Goal: Task Accomplishment & Management: Use online tool/utility

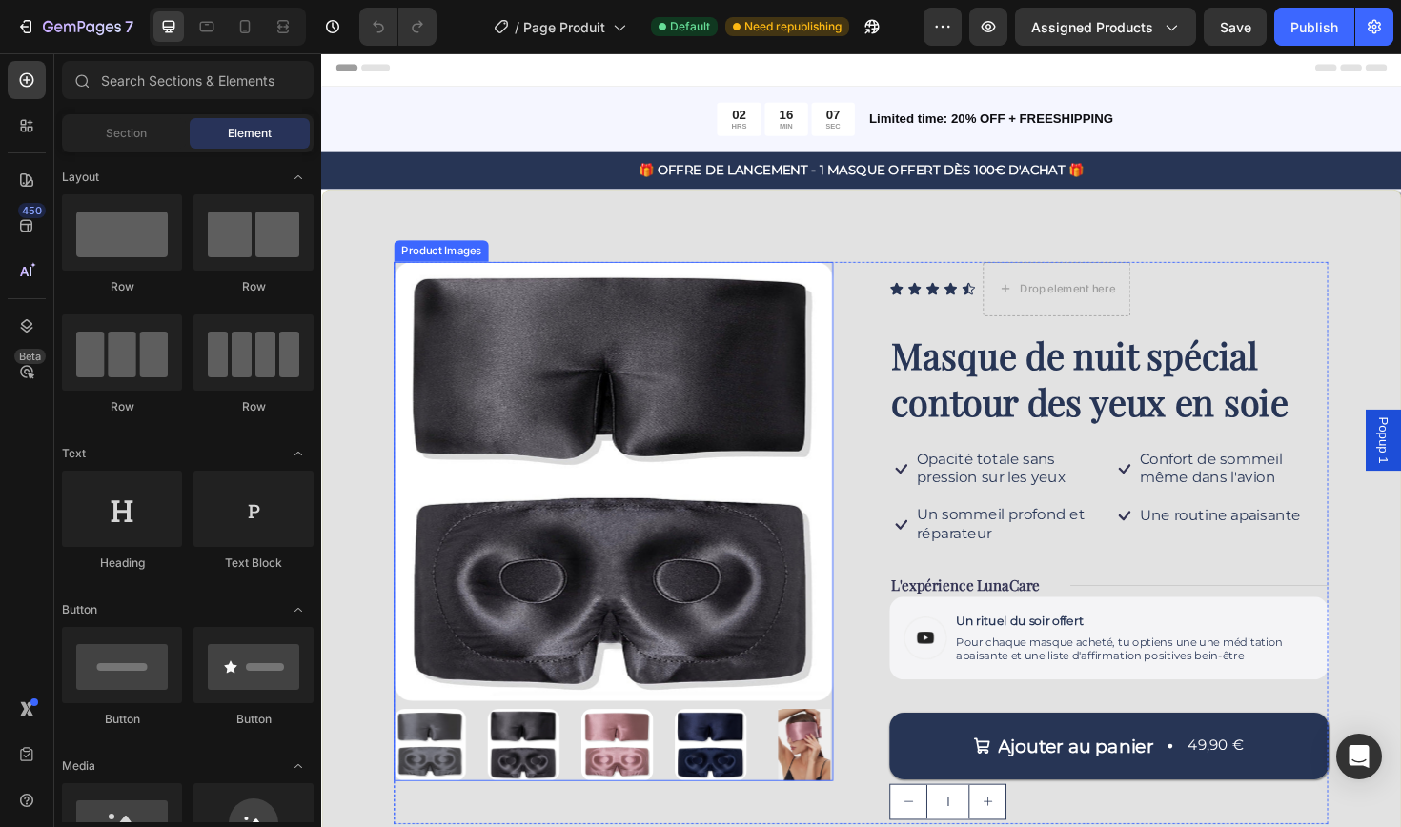
scroll to position [7, 0]
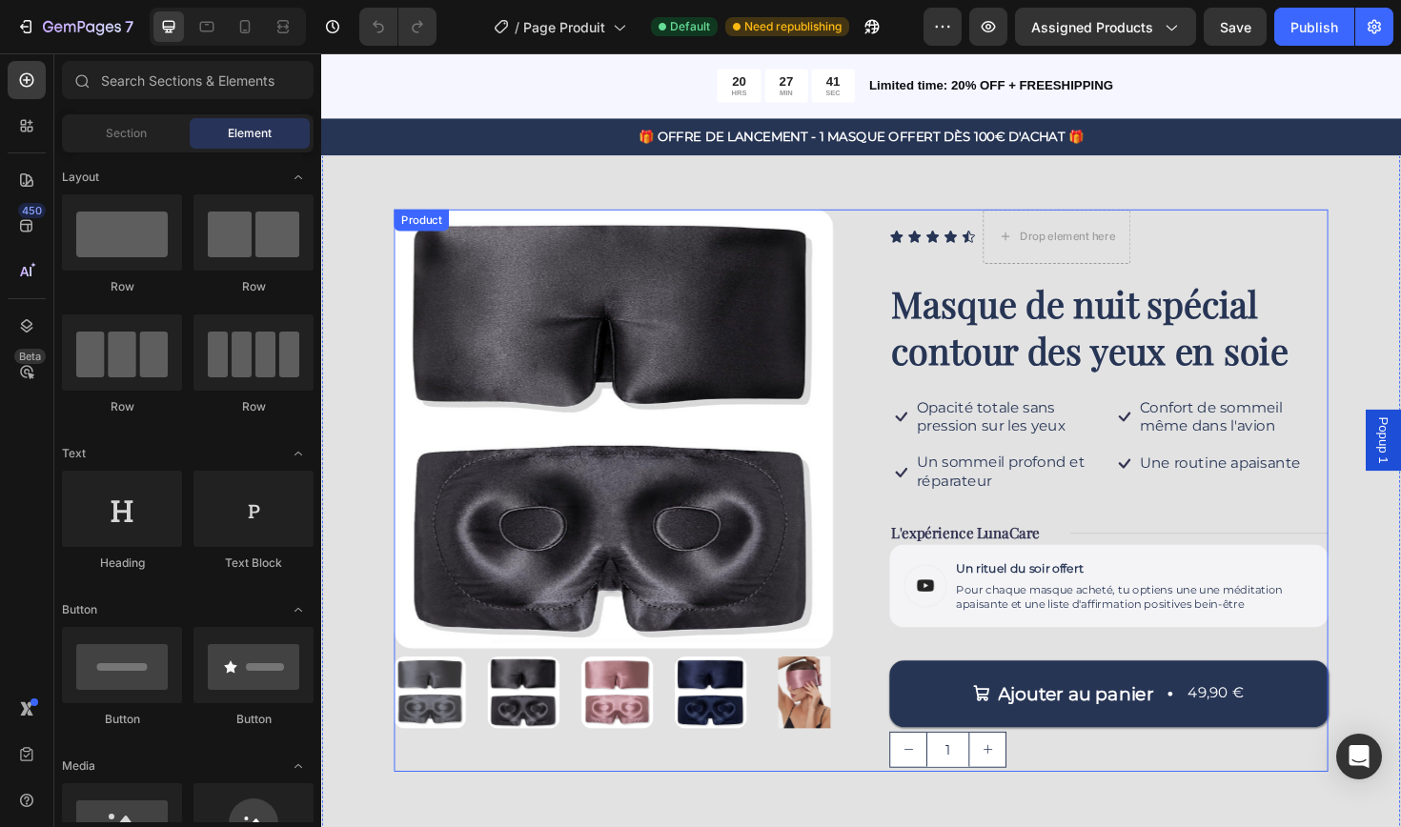
scroll to position [60, 0]
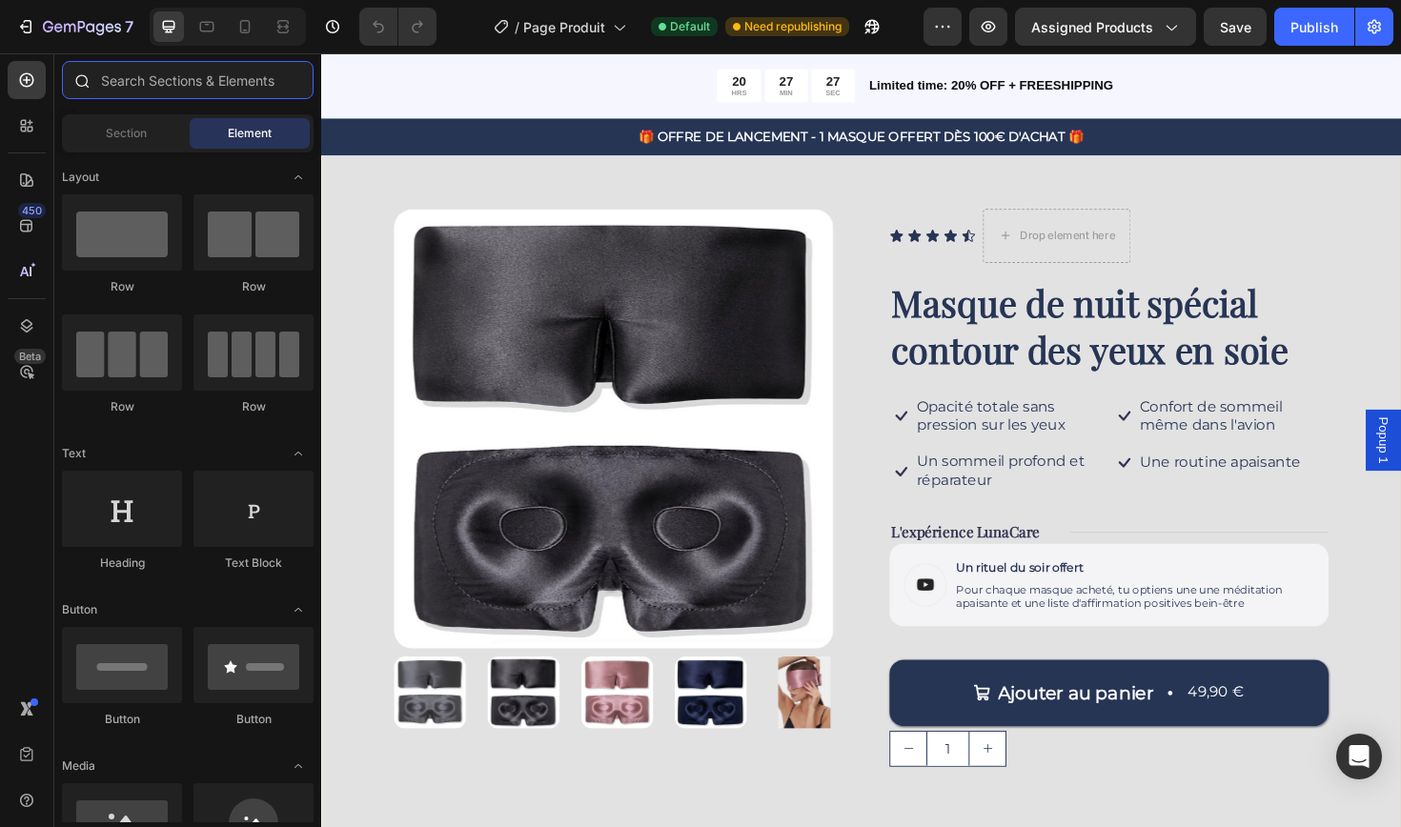
click at [185, 84] on input "text" at bounding box center [188, 80] width 252 height 38
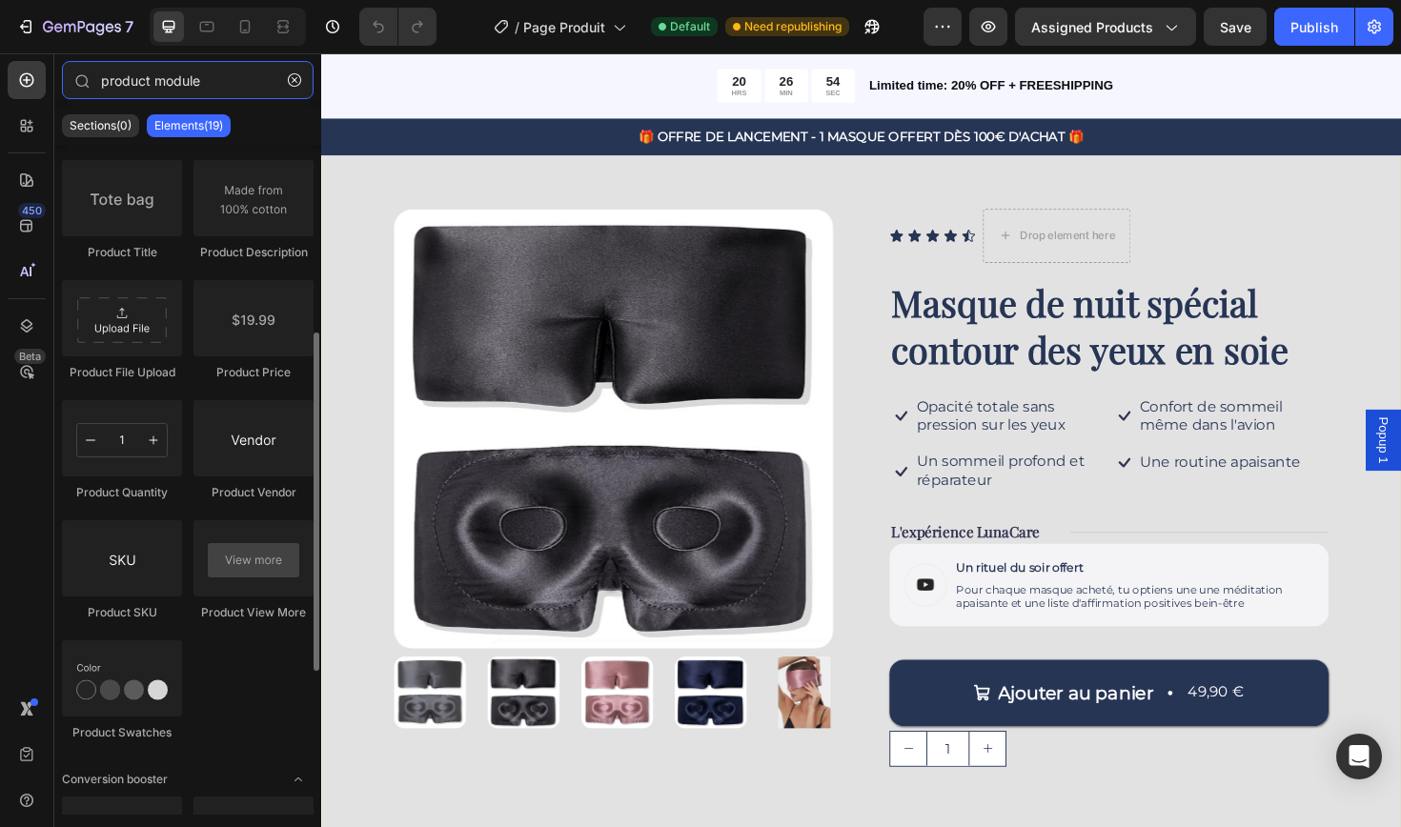
scroll to position [518, 0]
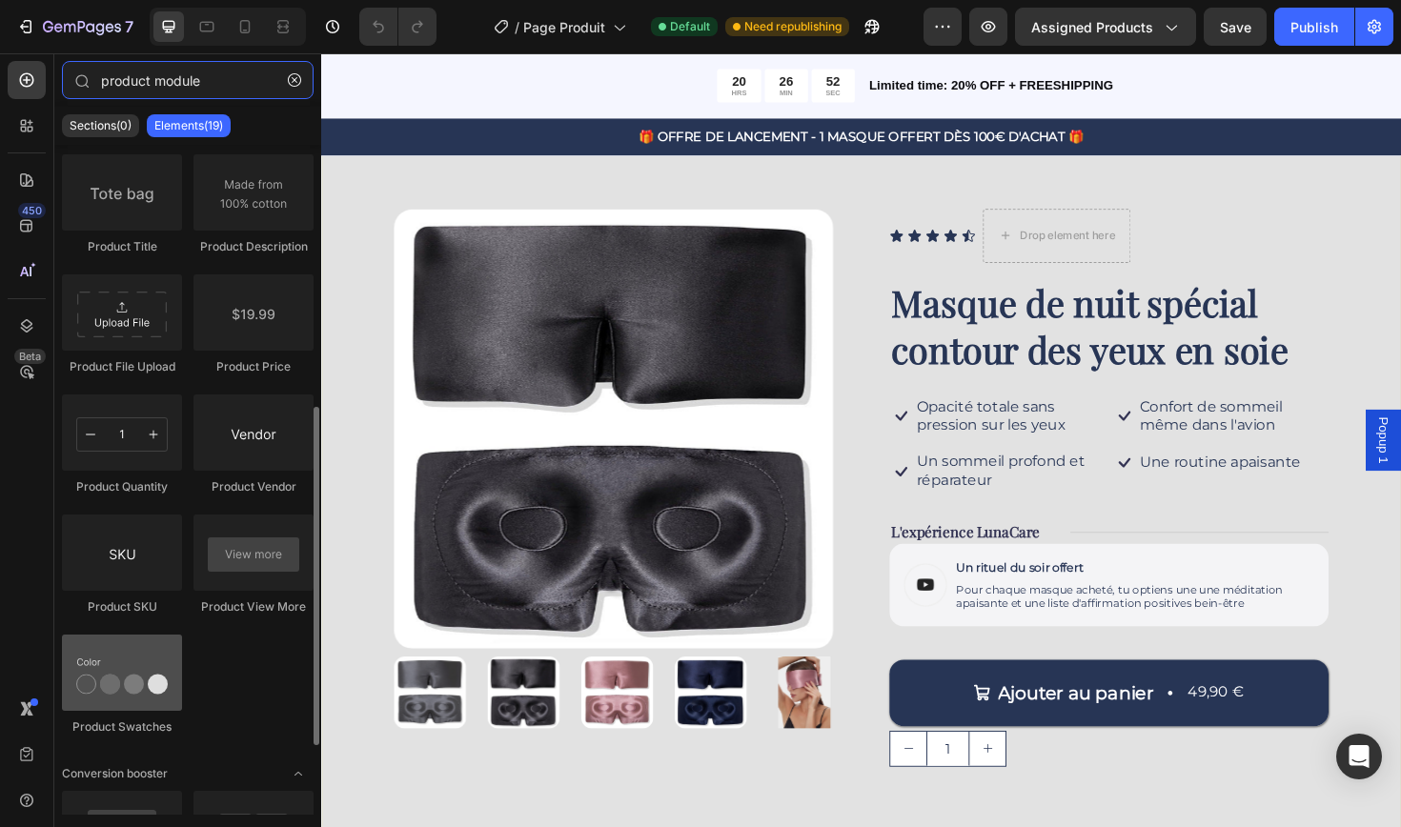
type input "product module"
click at [161, 667] on div at bounding box center [122, 673] width 120 height 76
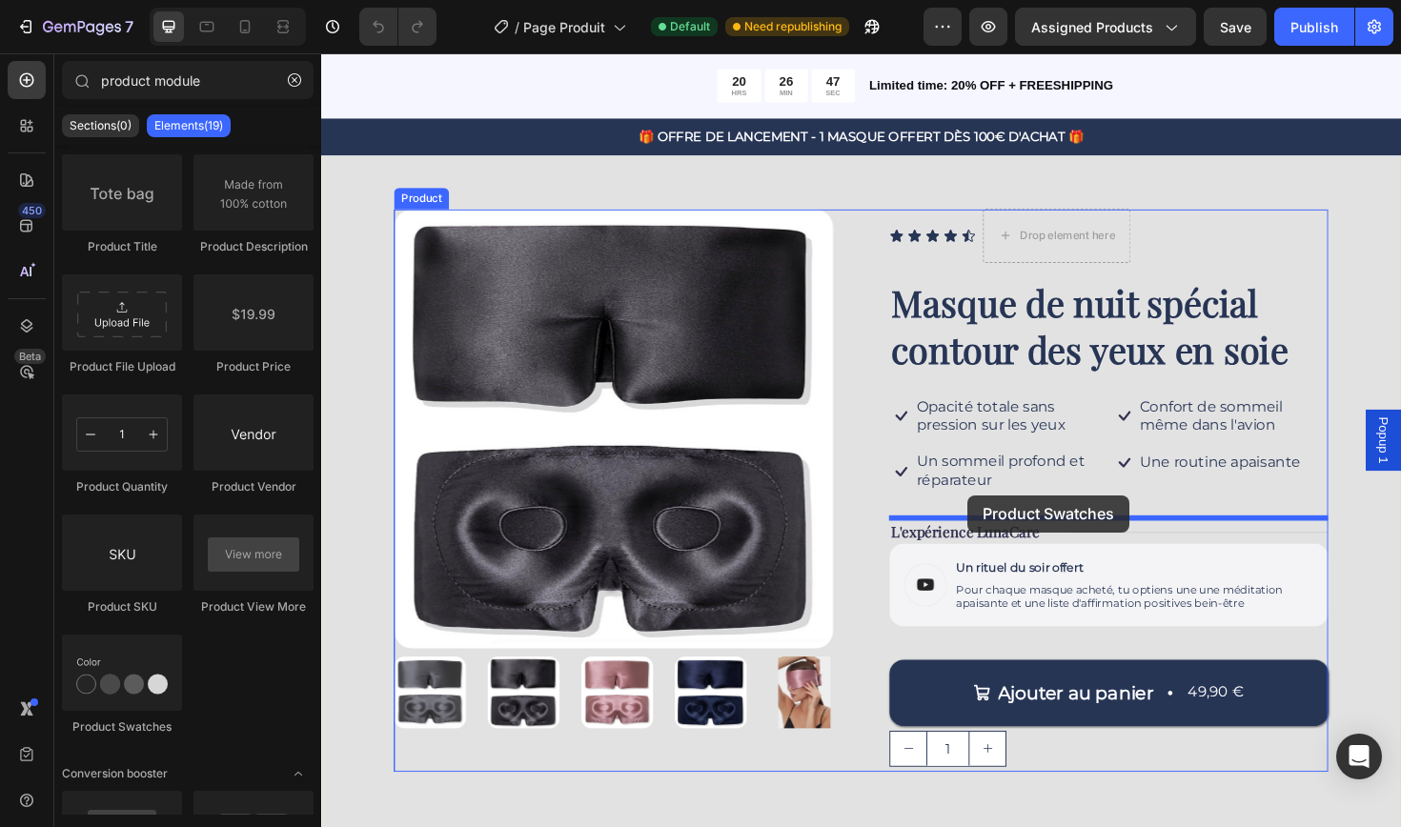
drag, startPoint x: 482, startPoint y: 720, endPoint x: 1005, endPoint y: 521, distance: 559.8
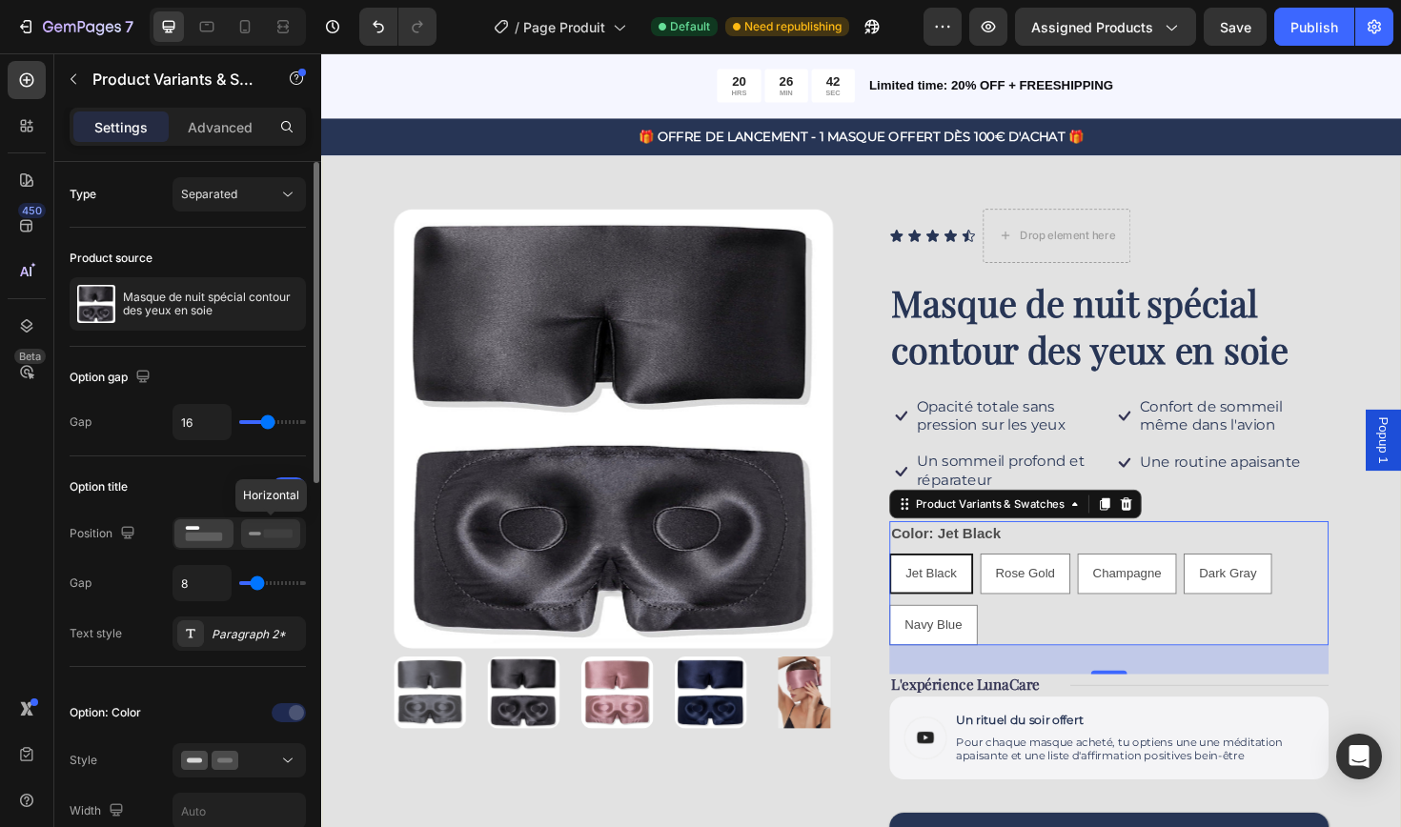
click at [272, 543] on icon at bounding box center [271, 533] width 44 height 21
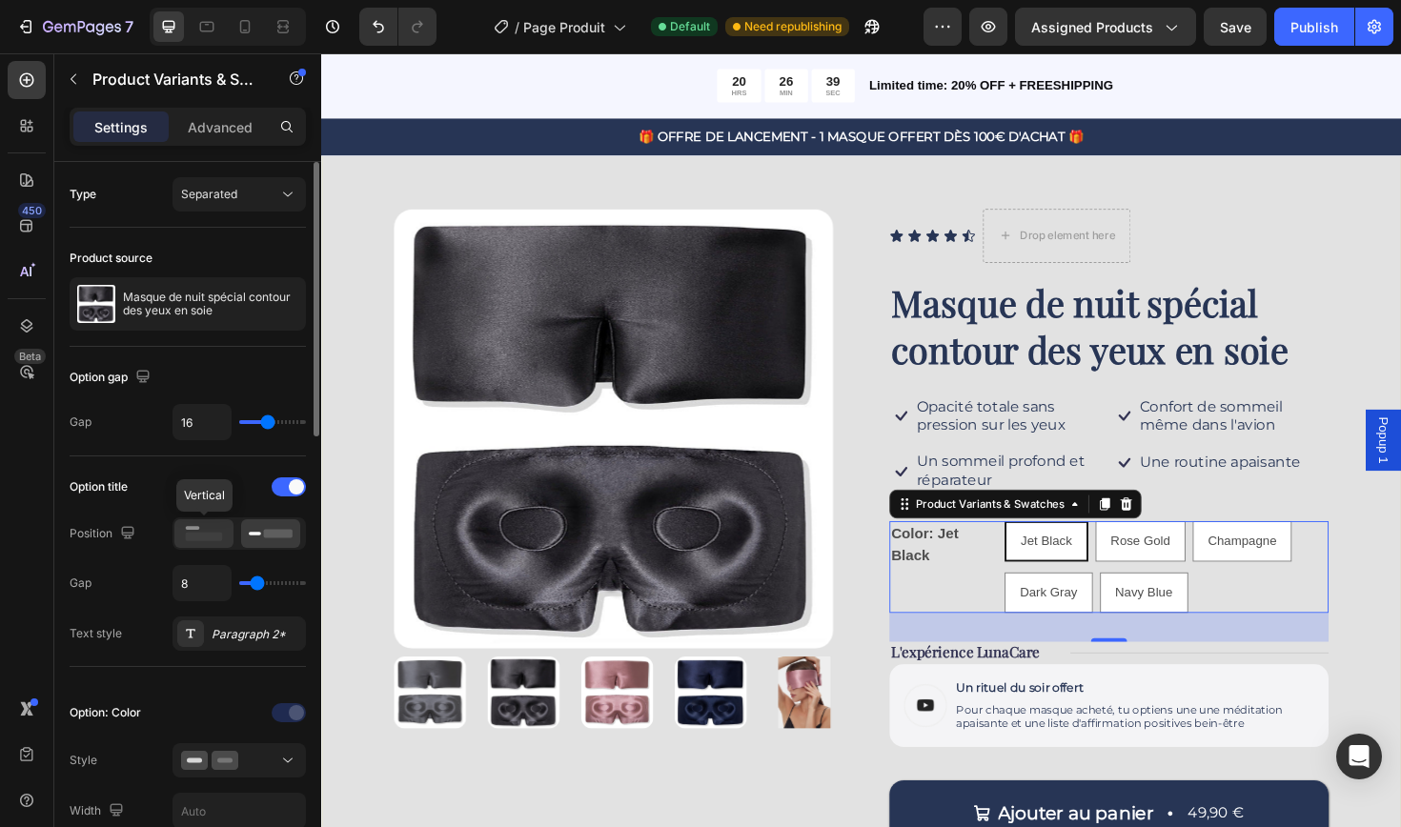
click at [211, 533] on rect at bounding box center [204, 537] width 37 height 9
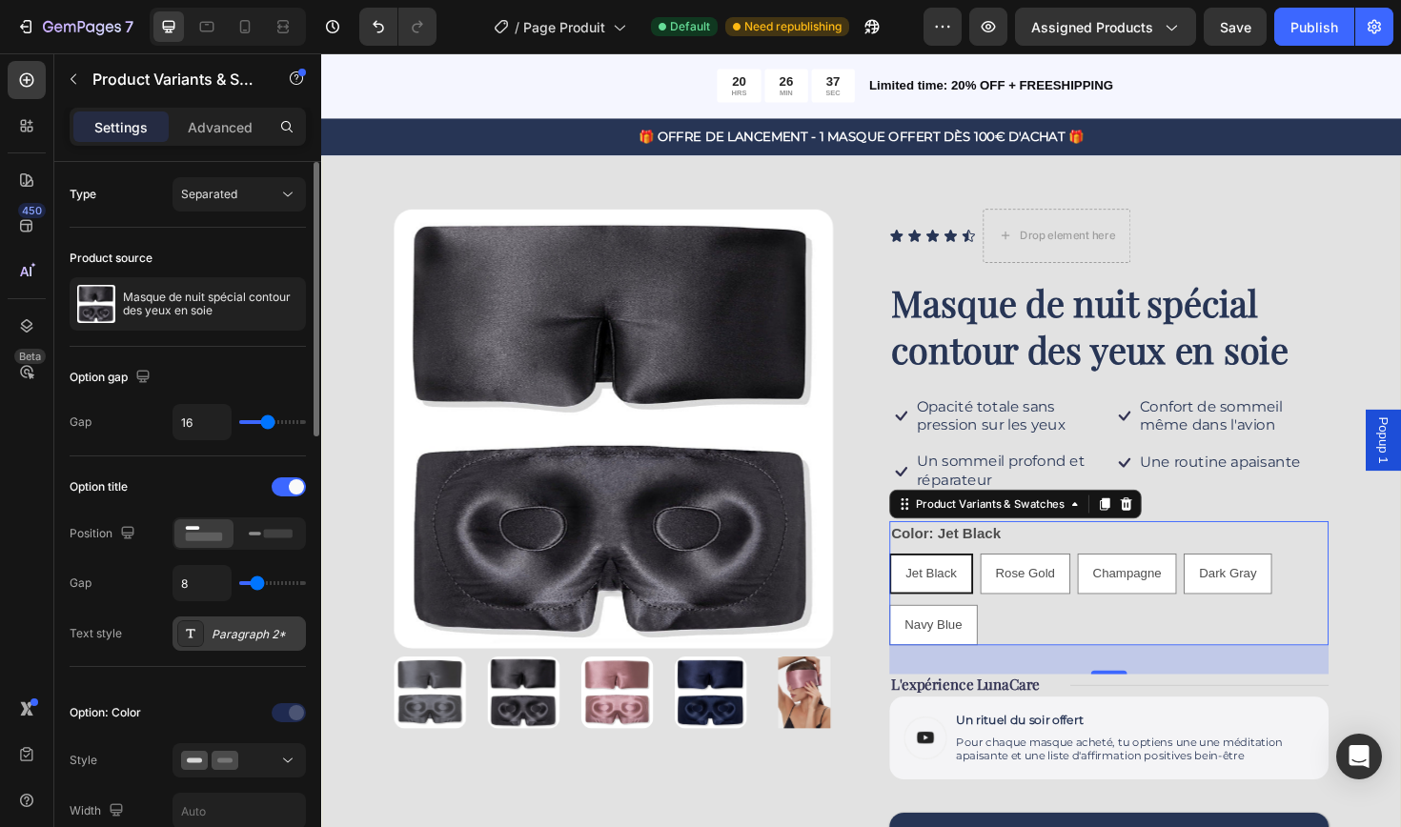
click at [236, 638] on div "Paragraph 2*" at bounding box center [257, 634] width 90 height 17
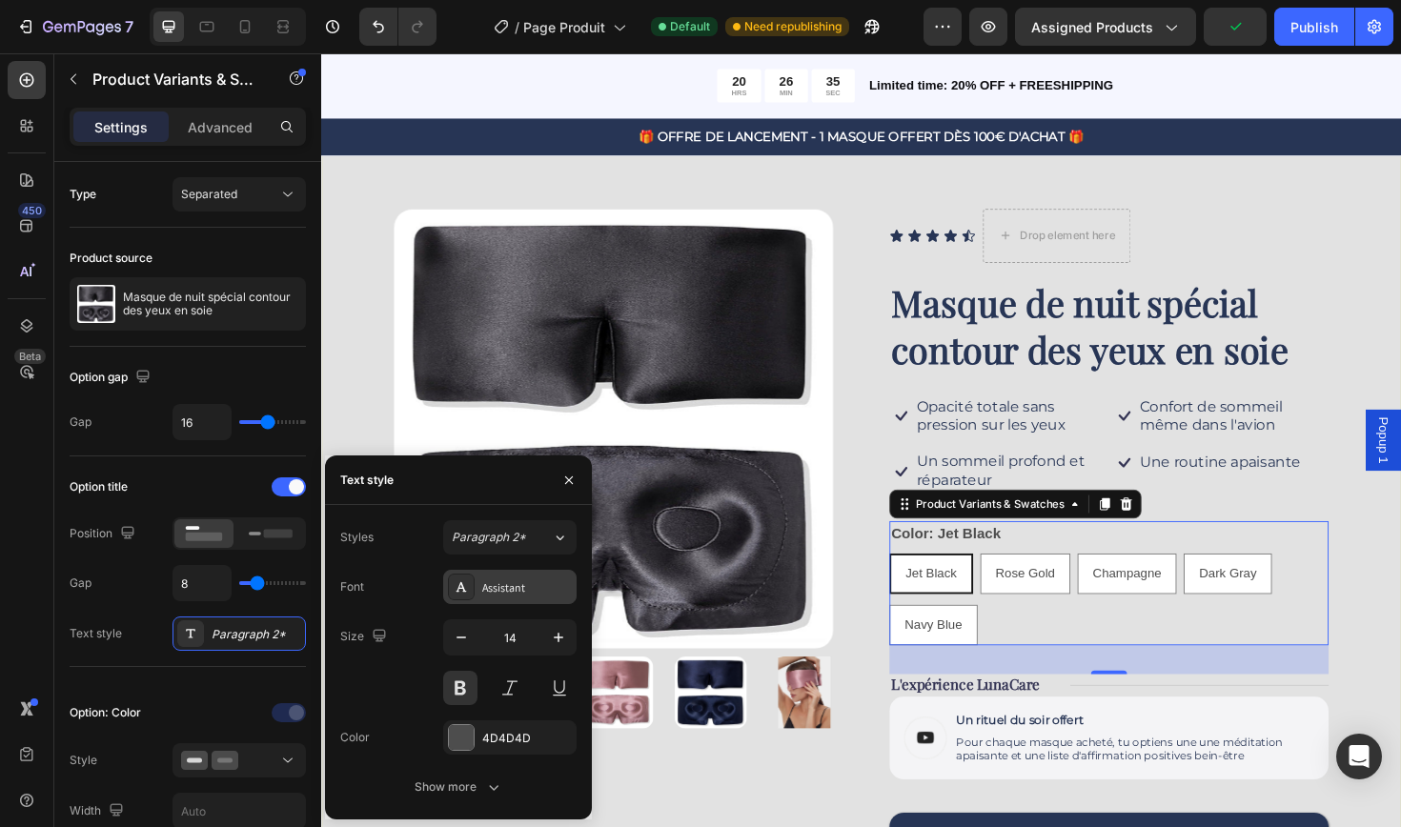
click at [531, 579] on div "Assistant" at bounding box center [527, 587] width 90 height 17
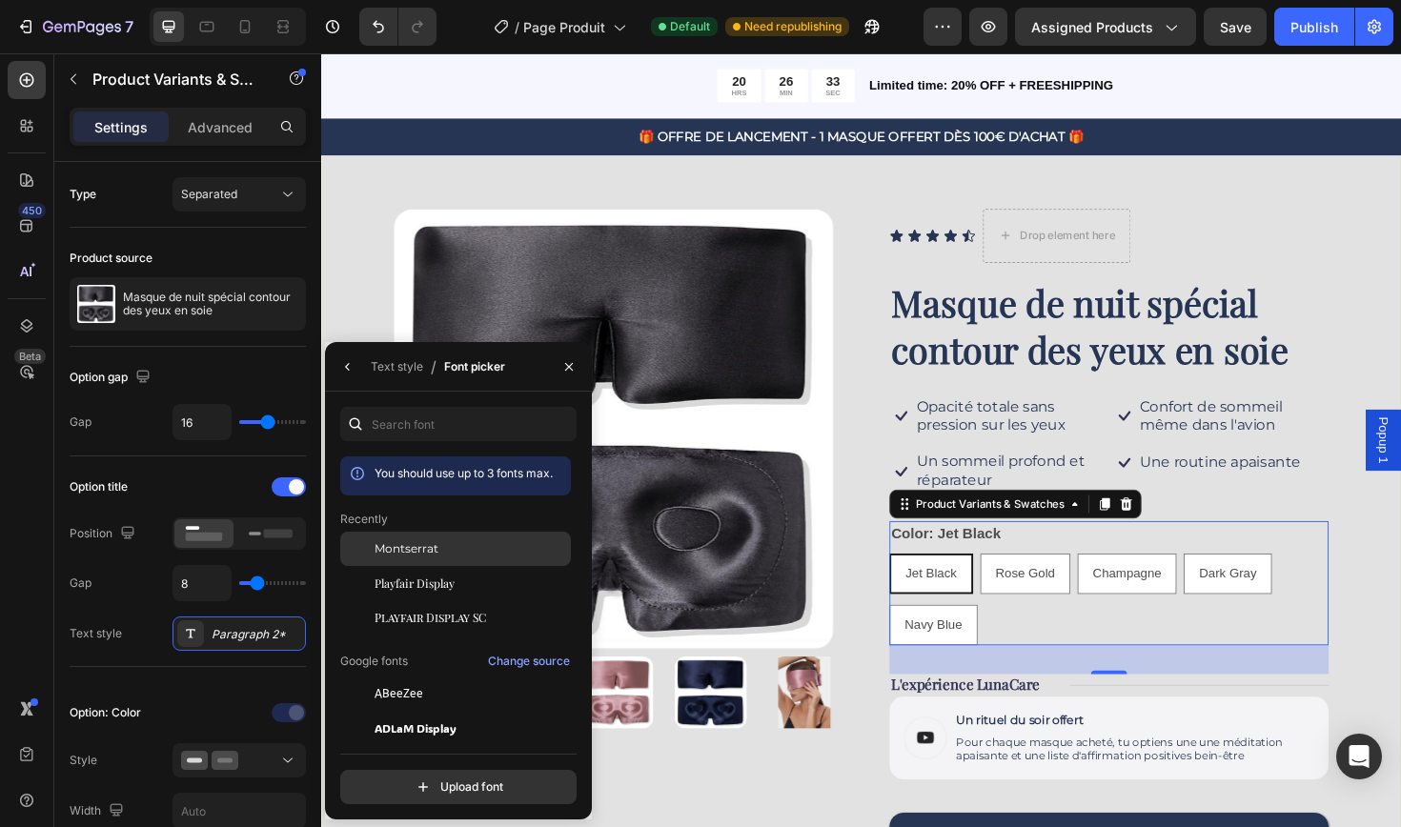
click at [462, 556] on div "Montserrat" at bounding box center [470, 548] width 192 height 17
click at [981, 598] on span "Jet Black" at bounding box center [967, 604] width 54 height 15
click at [922, 584] on input "Jet Black Jet Black Jet Black" at bounding box center [921, 583] width 1 height 1
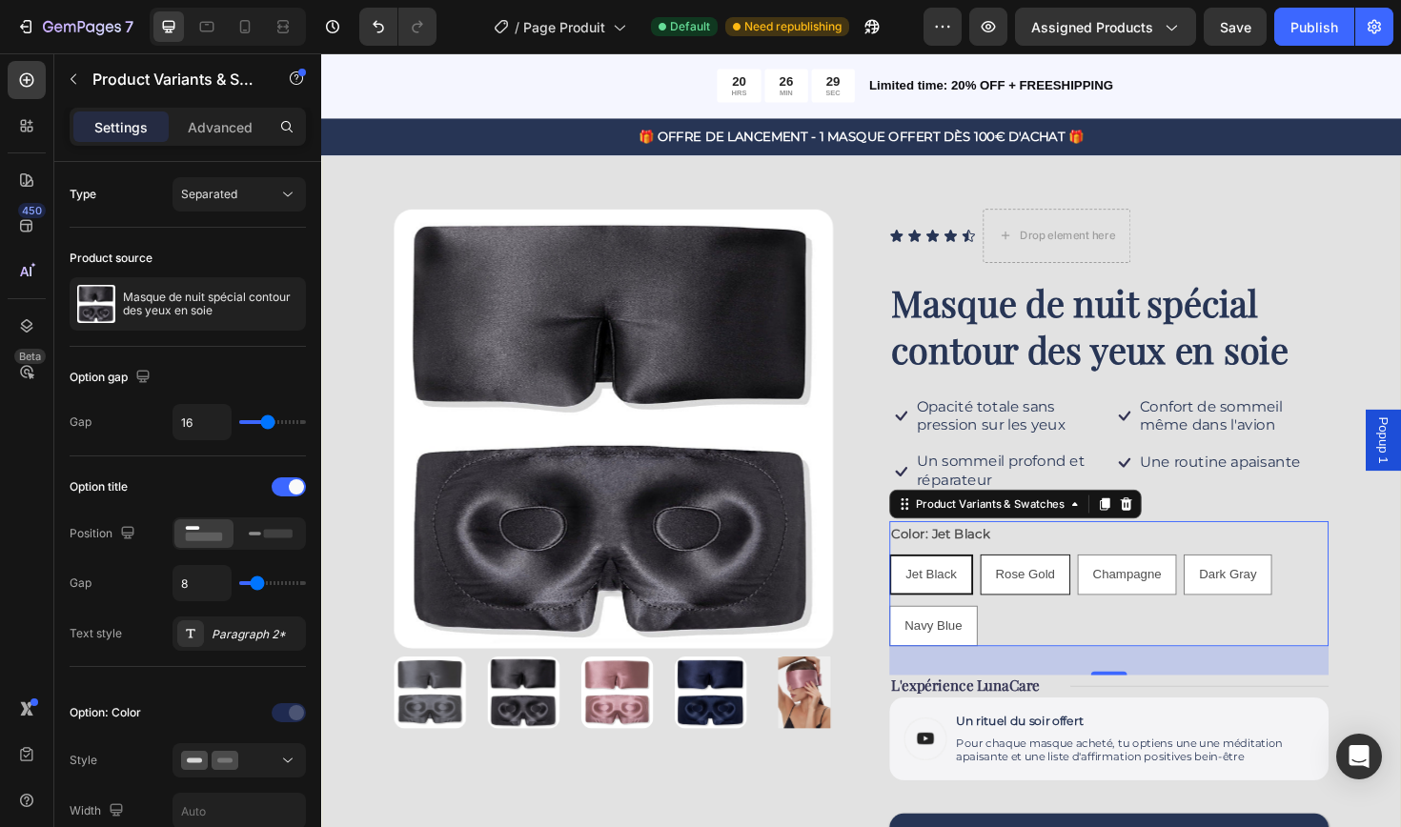
click at [1077, 607] on span "Rose Gold" at bounding box center [1066, 604] width 63 height 15
click at [1019, 584] on input "Rose Gold Rose Gold Rose Gold" at bounding box center [1018, 583] width 1 height 1
radio input "true"
click at [244, 631] on div "Paragraph 2*" at bounding box center [257, 634] width 90 height 17
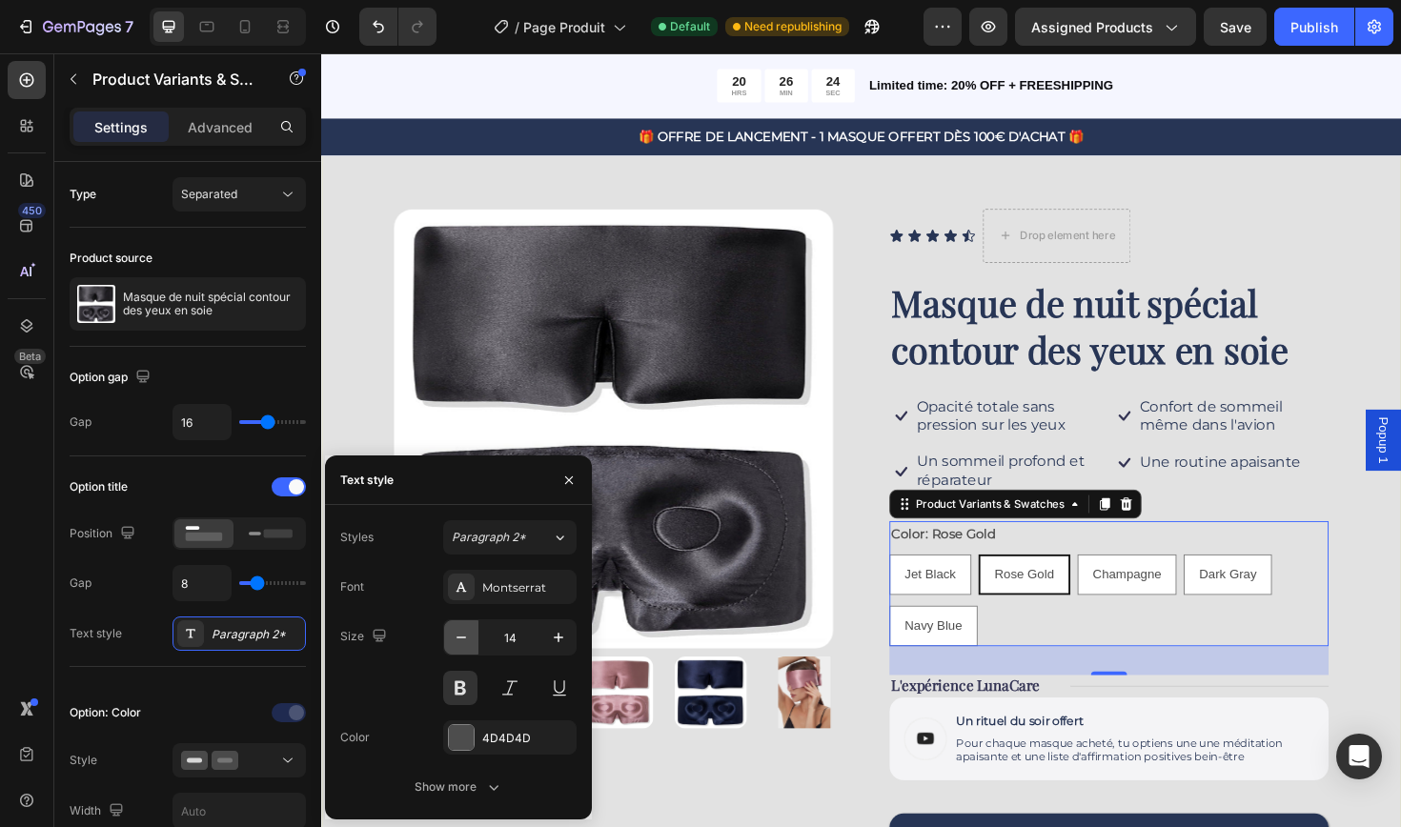
click at [455, 642] on icon "button" at bounding box center [461, 637] width 19 height 19
type input "13"
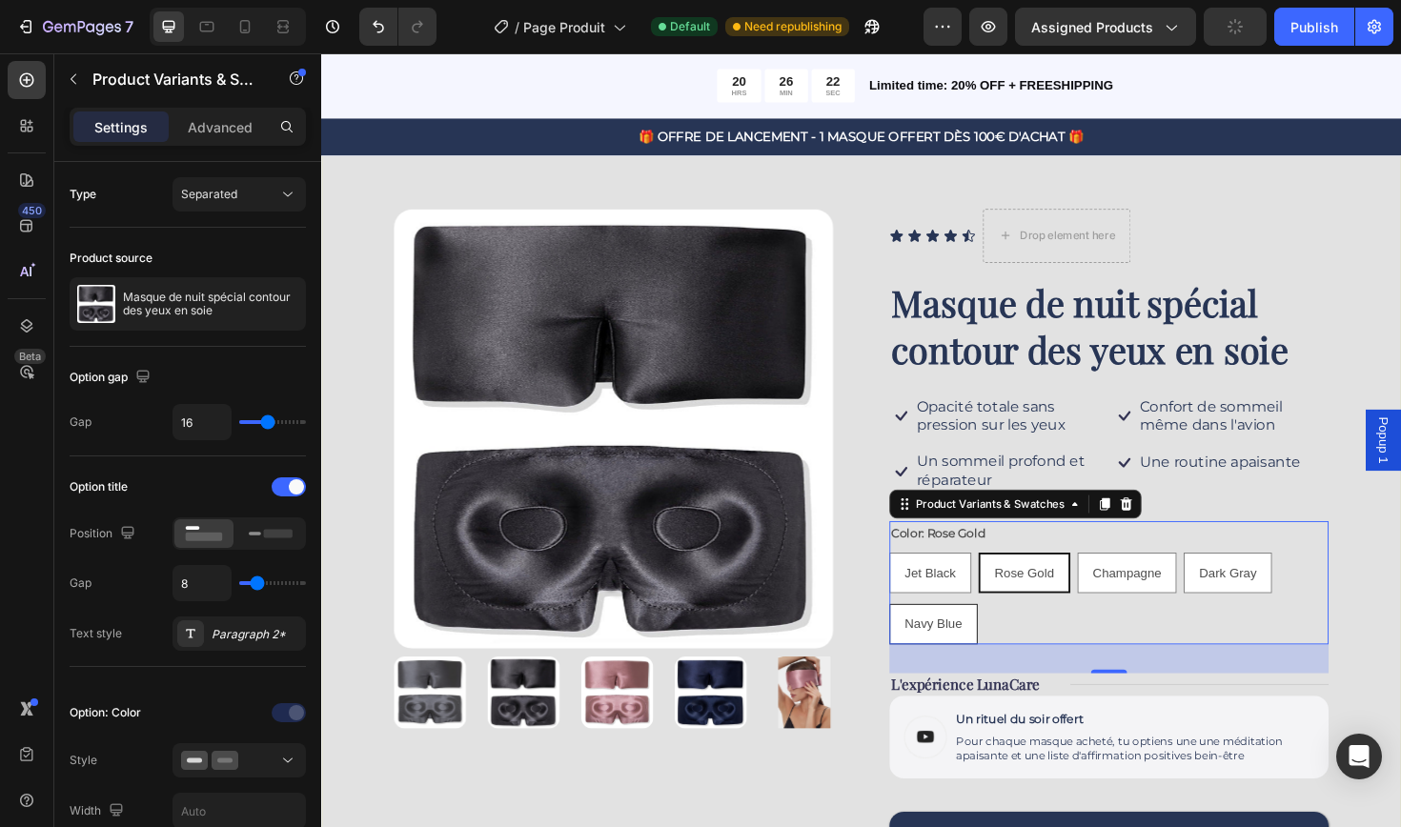
click at [986, 653] on span "Navy Blue" at bounding box center [969, 657] width 61 height 15
click at [922, 637] on input "Navy Blue Navy Blue Navy Blue" at bounding box center [921, 636] width 1 height 1
radio input "true"
click at [986, 653] on span "Navy Blue" at bounding box center [970, 657] width 61 height 15
click at [922, 637] on input "Navy Blue Navy Blue Navy Blue" at bounding box center [921, 636] width 1 height 1
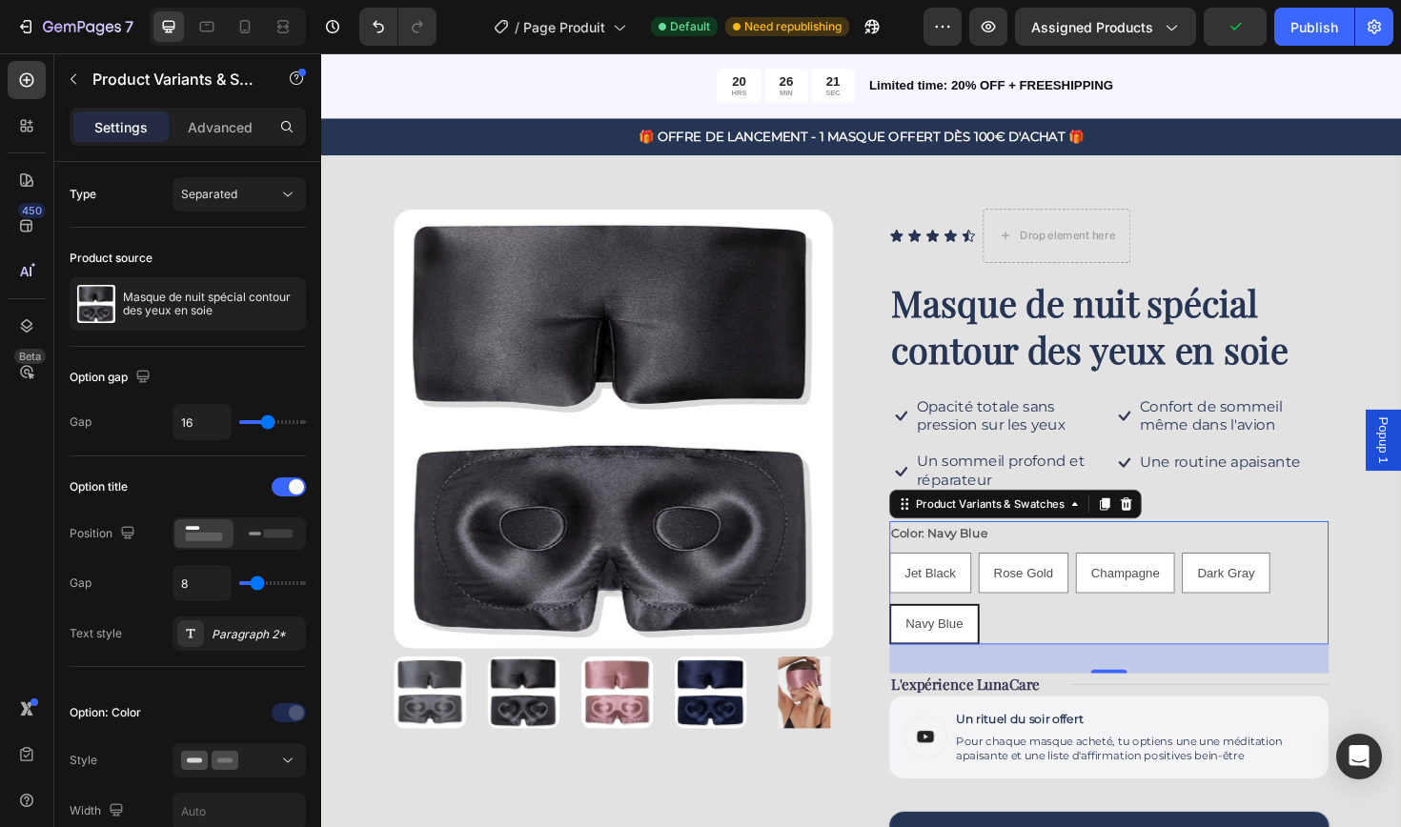
click at [986, 653] on span "Navy Blue" at bounding box center [970, 657] width 61 height 15
click at [922, 637] on input "Navy Blue Navy Blue Navy Blue" at bounding box center [921, 636] width 1 height 1
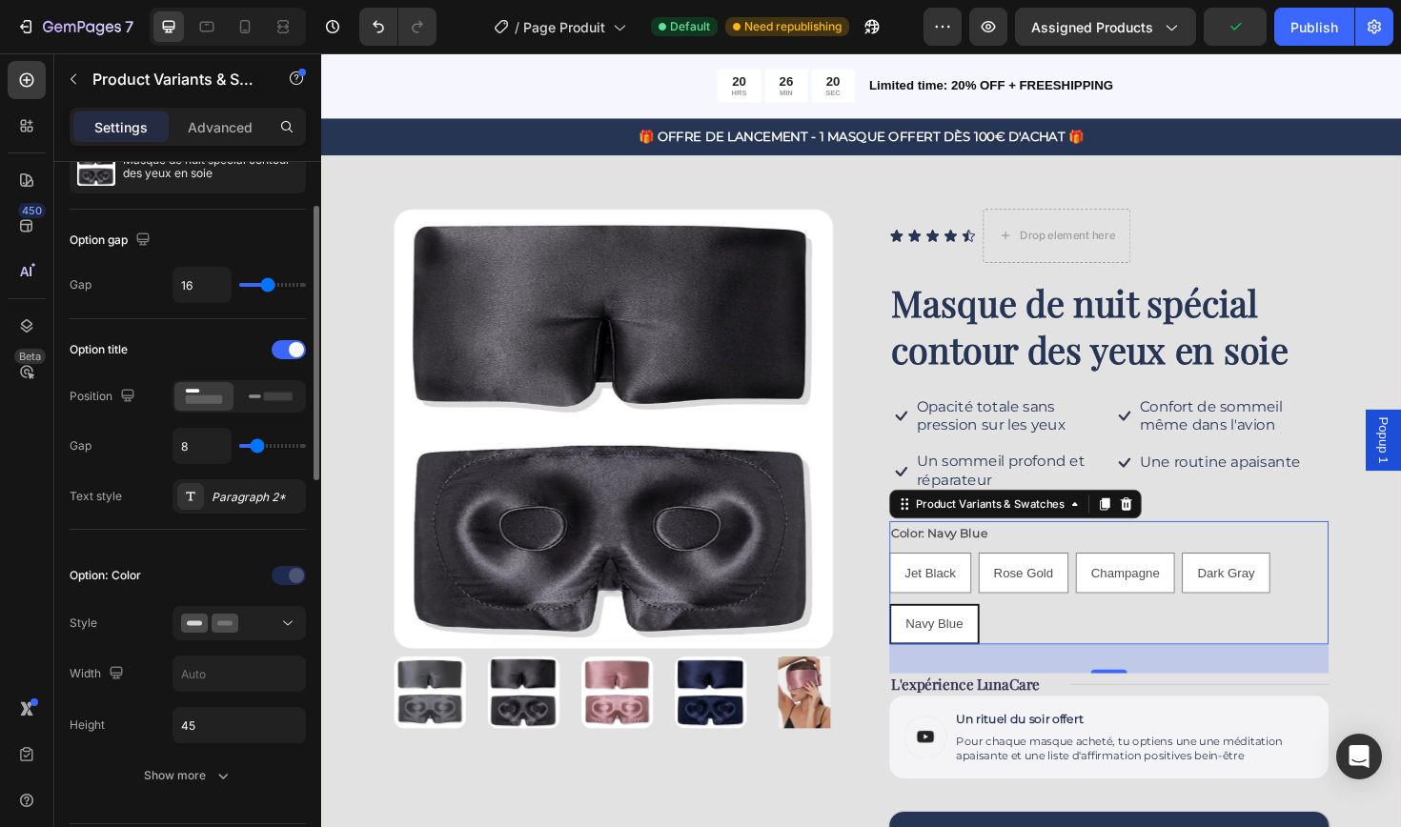
scroll to position [136, 0]
click at [296, 637] on button at bounding box center [238, 624] width 133 height 34
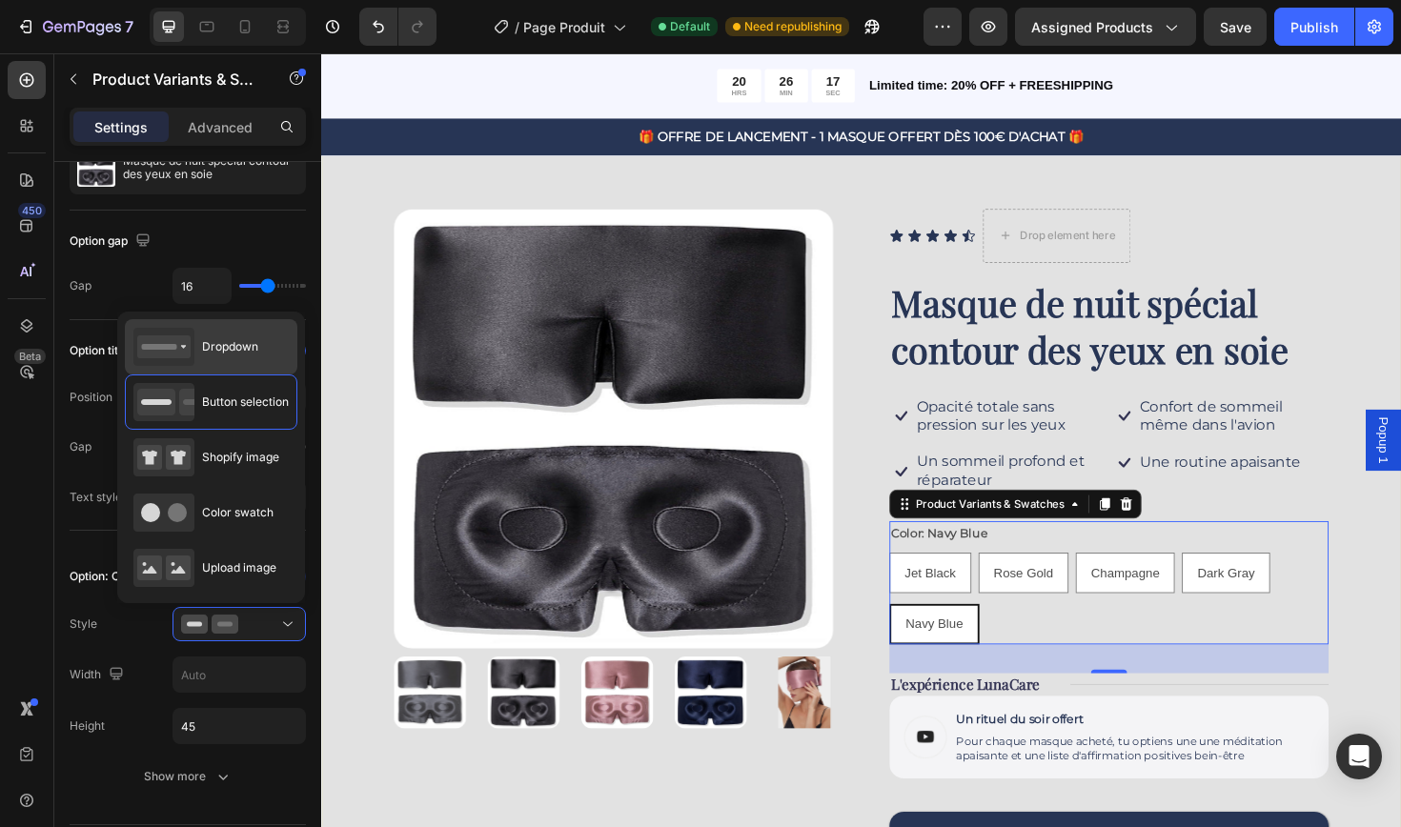
click at [233, 347] on span "Dropdown" at bounding box center [230, 346] width 56 height 17
type input "100%"
select select "Navy Blue"
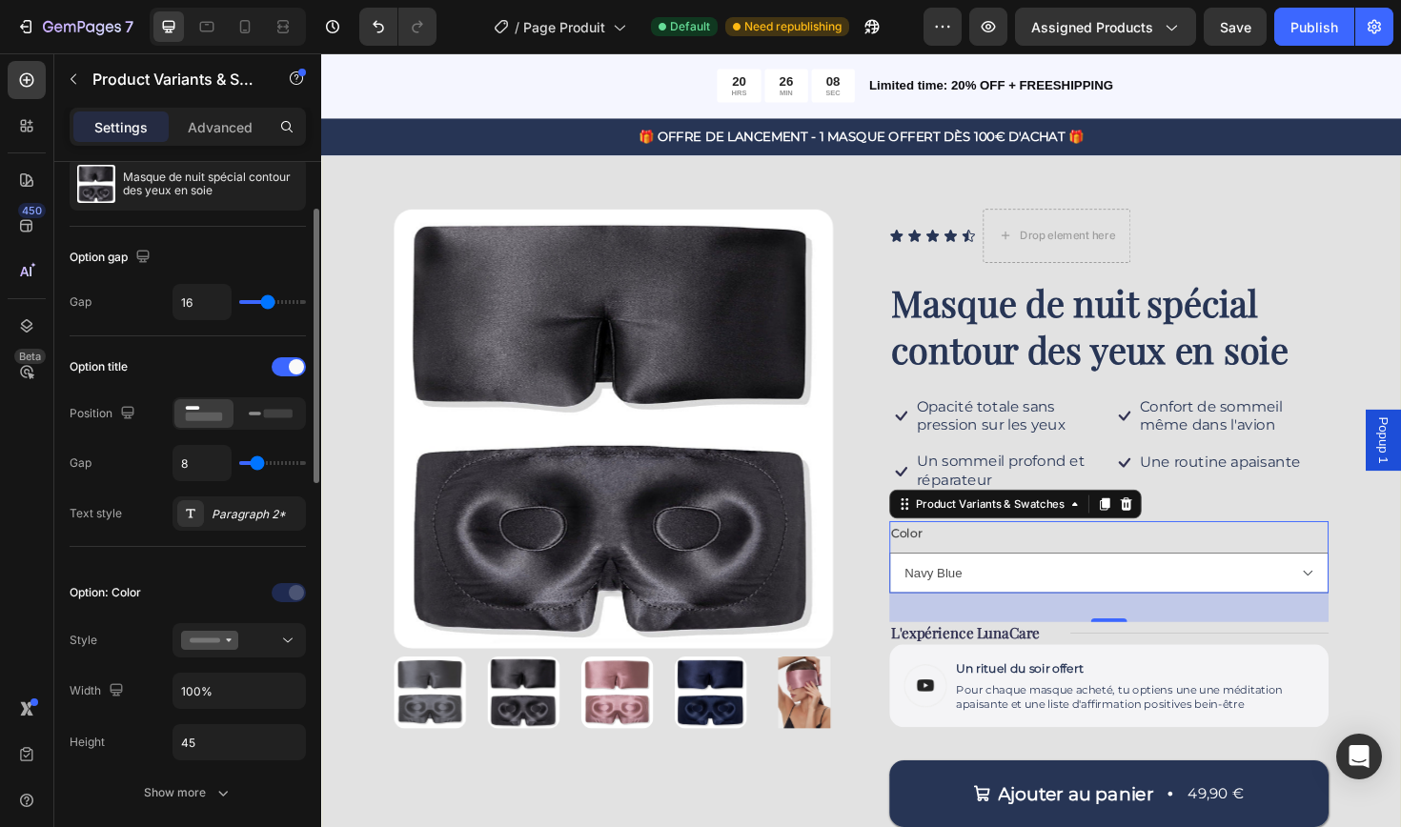
scroll to position [121, 0]
click at [284, 649] on icon at bounding box center [287, 639] width 19 height 19
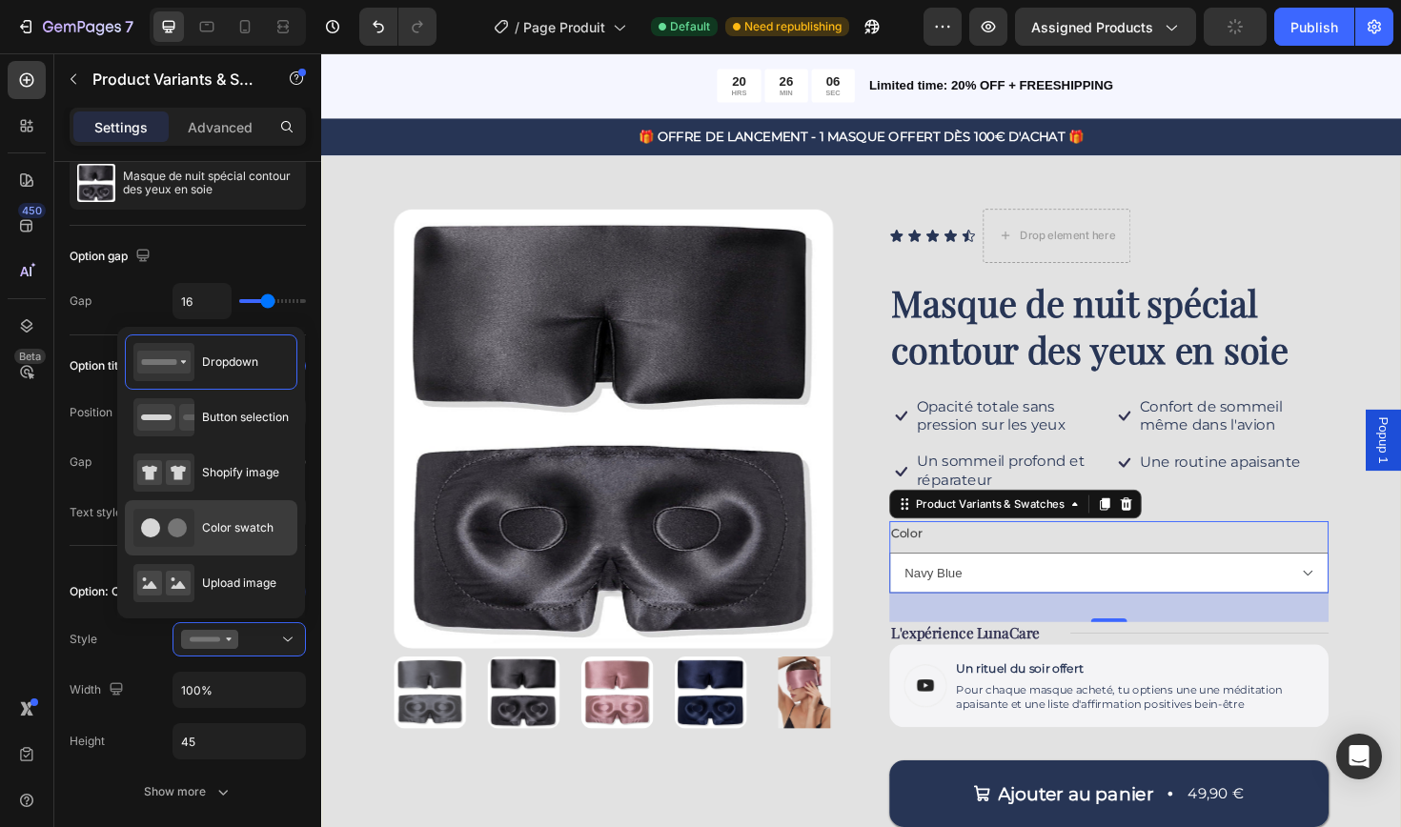
click at [233, 528] on span "Color swatch" at bounding box center [237, 527] width 71 height 17
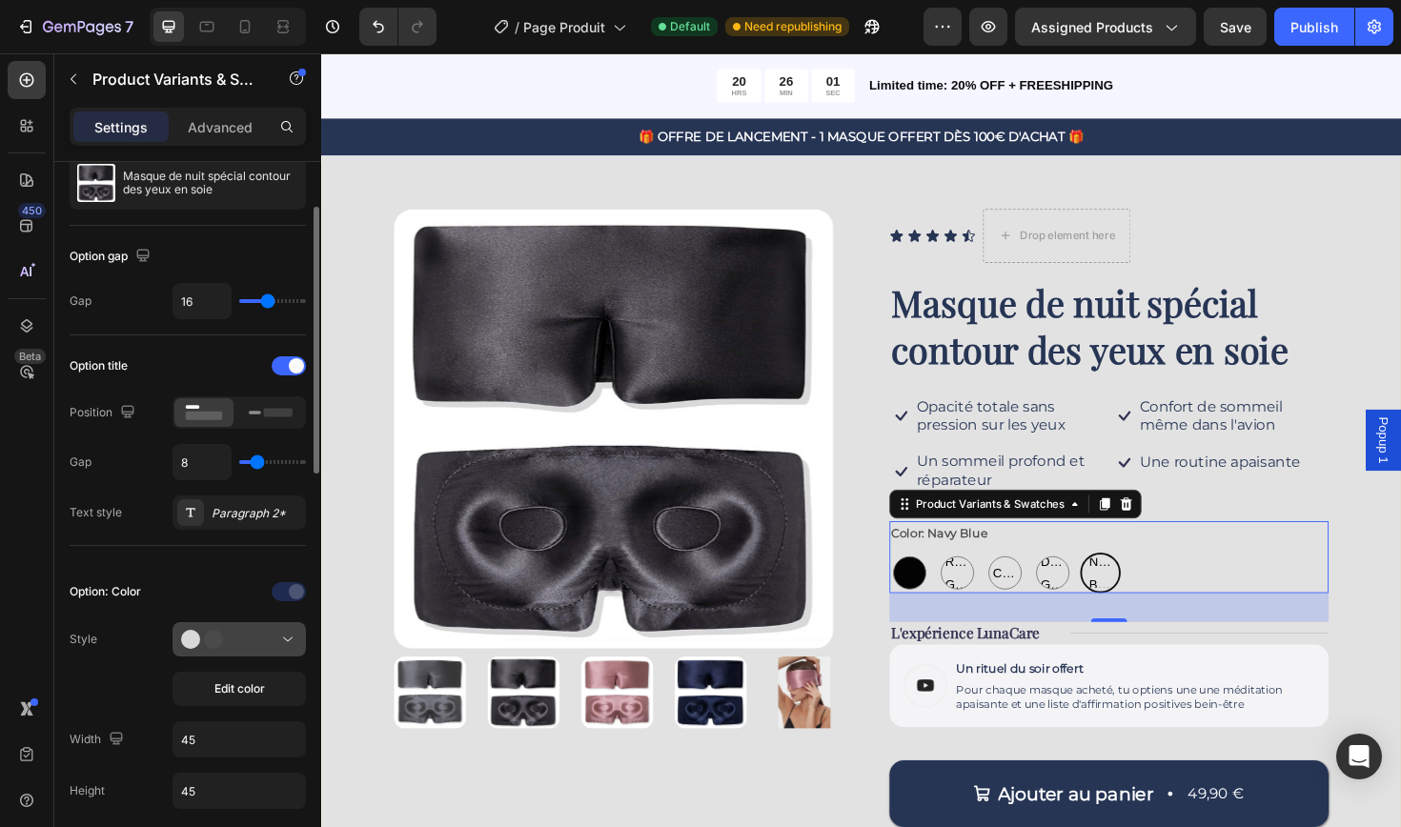
click at [283, 623] on button at bounding box center [238, 639] width 133 height 34
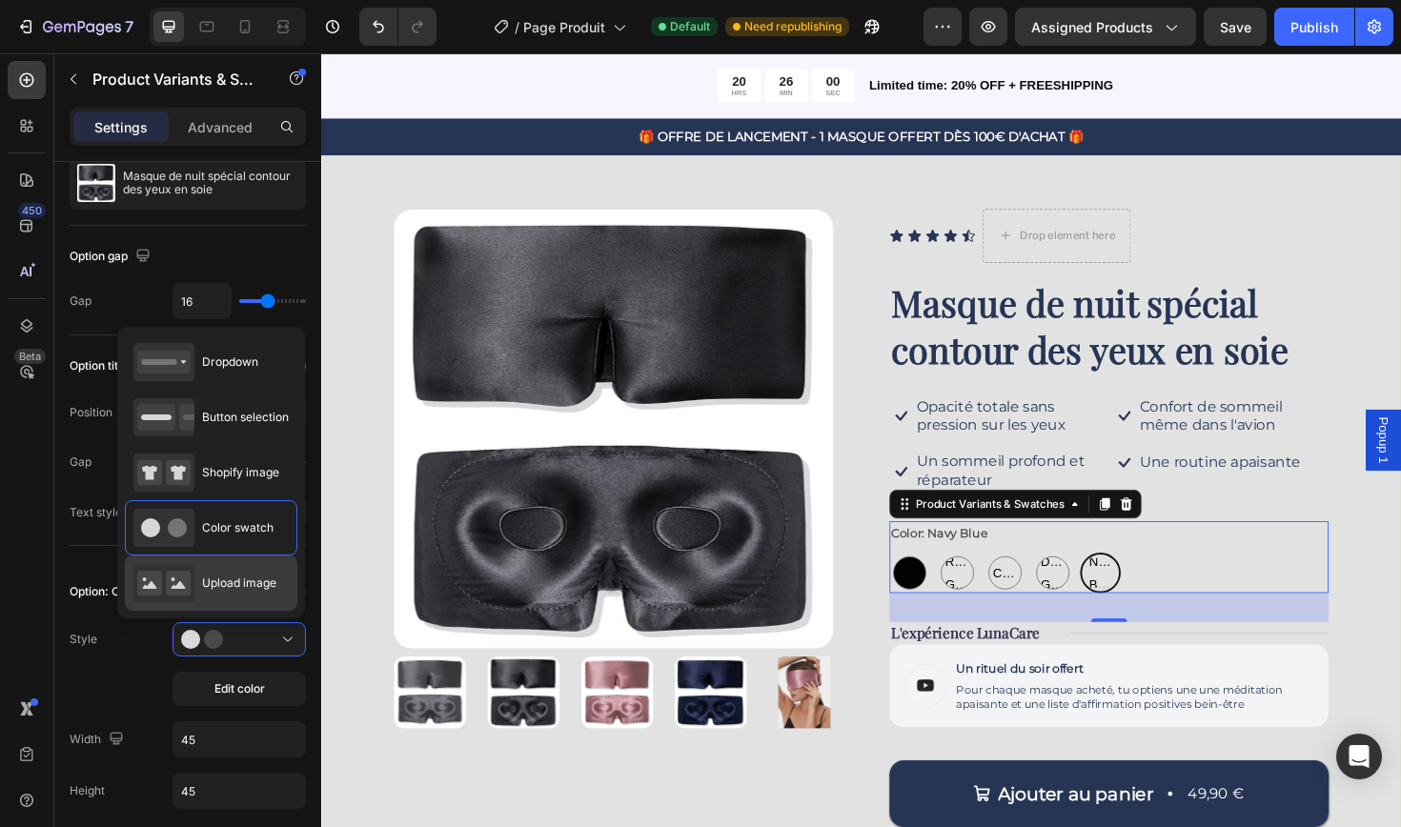
click at [257, 588] on span "Upload image" at bounding box center [239, 583] width 74 height 17
type input "64"
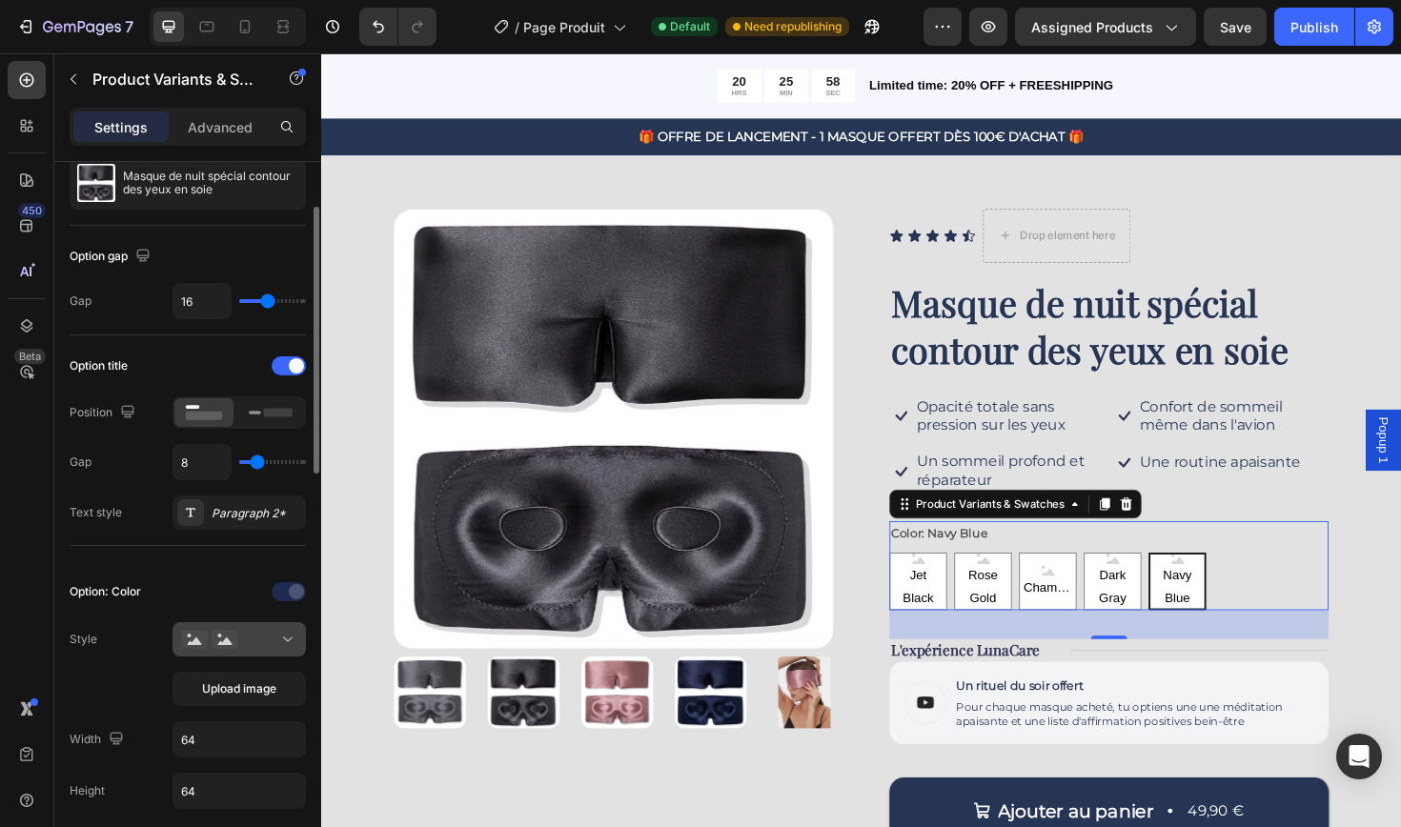
click at [283, 637] on icon at bounding box center [287, 639] width 19 height 19
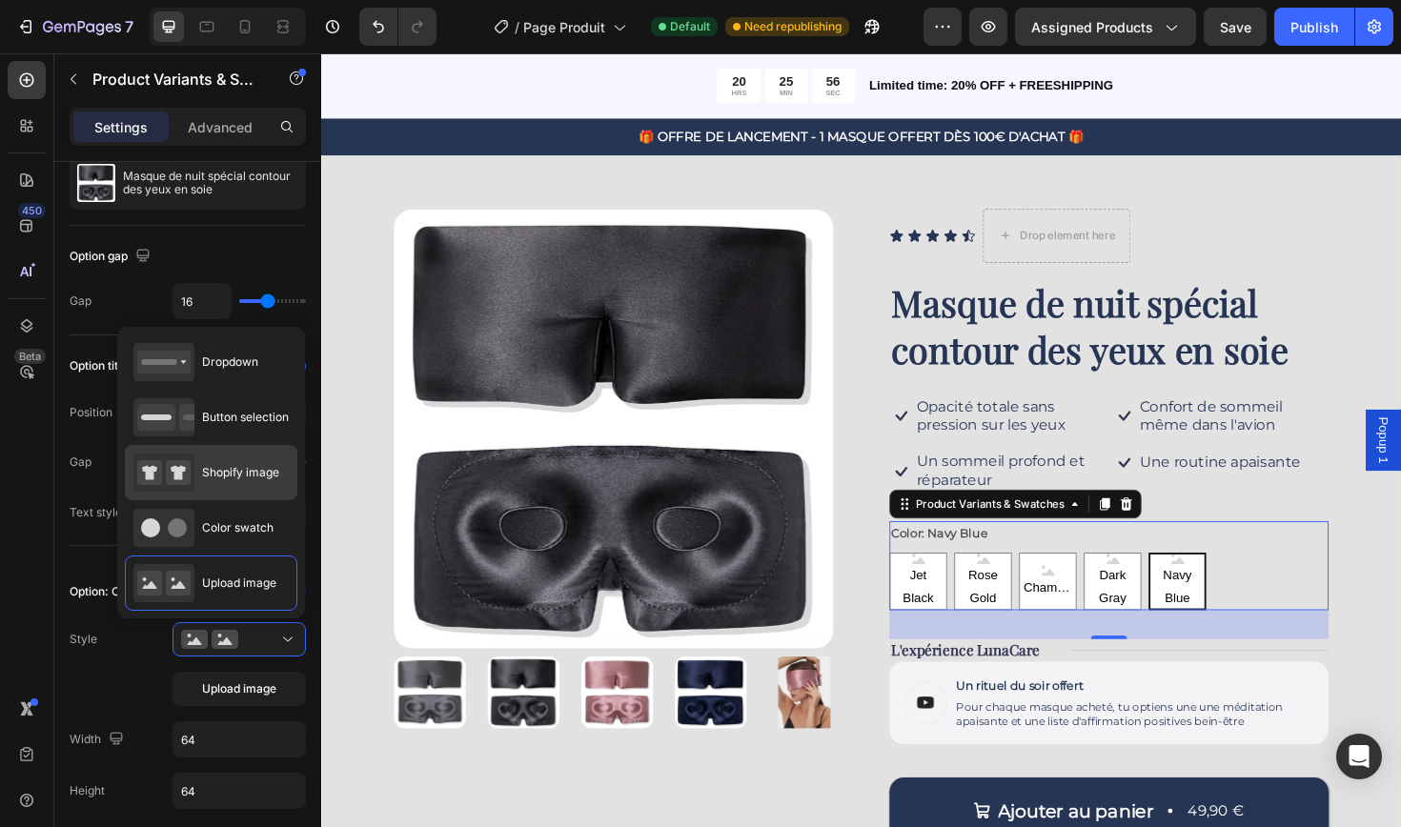
click at [254, 468] on span "Shopify image" at bounding box center [240, 472] width 77 height 17
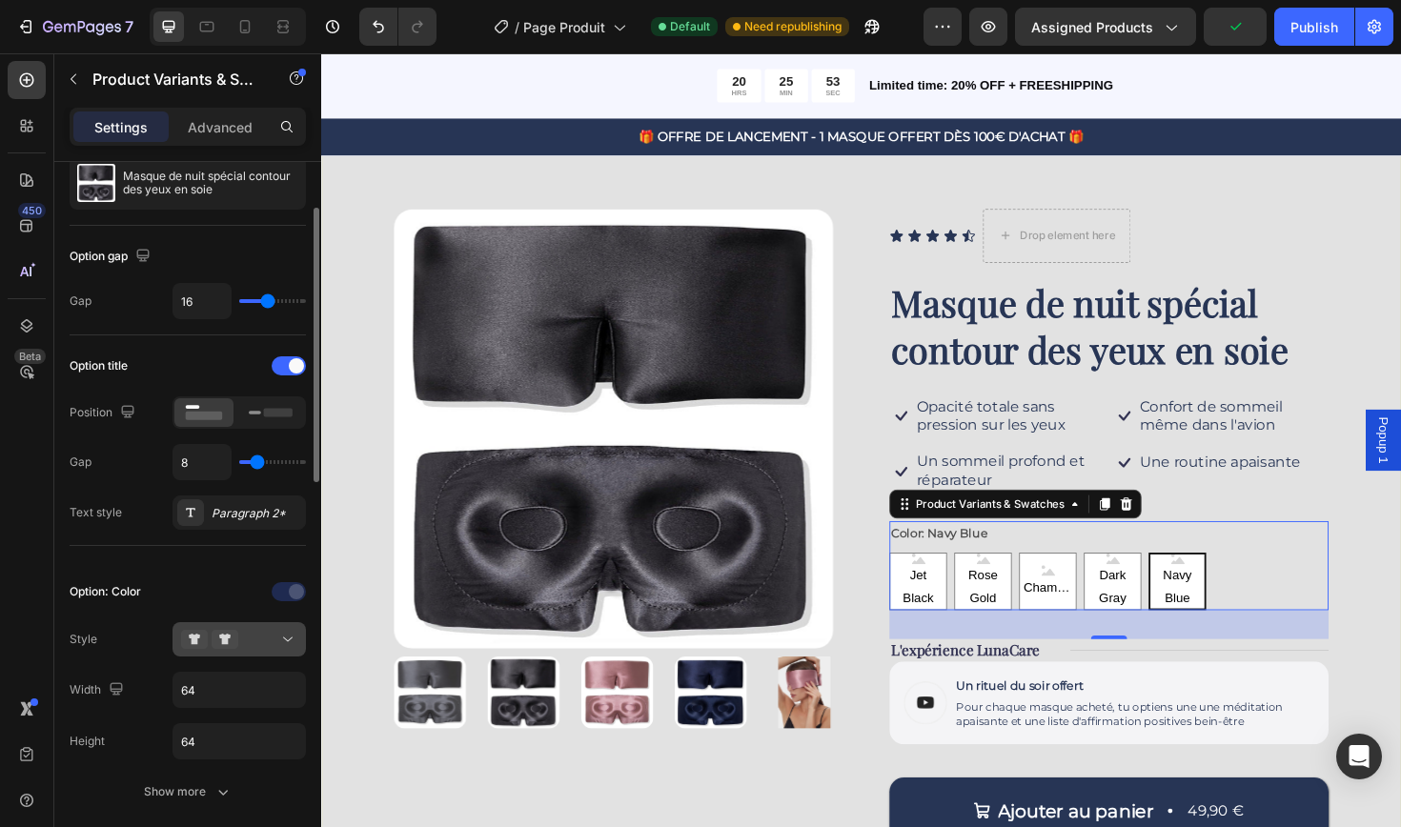
click at [293, 649] on icon at bounding box center [287, 639] width 19 height 19
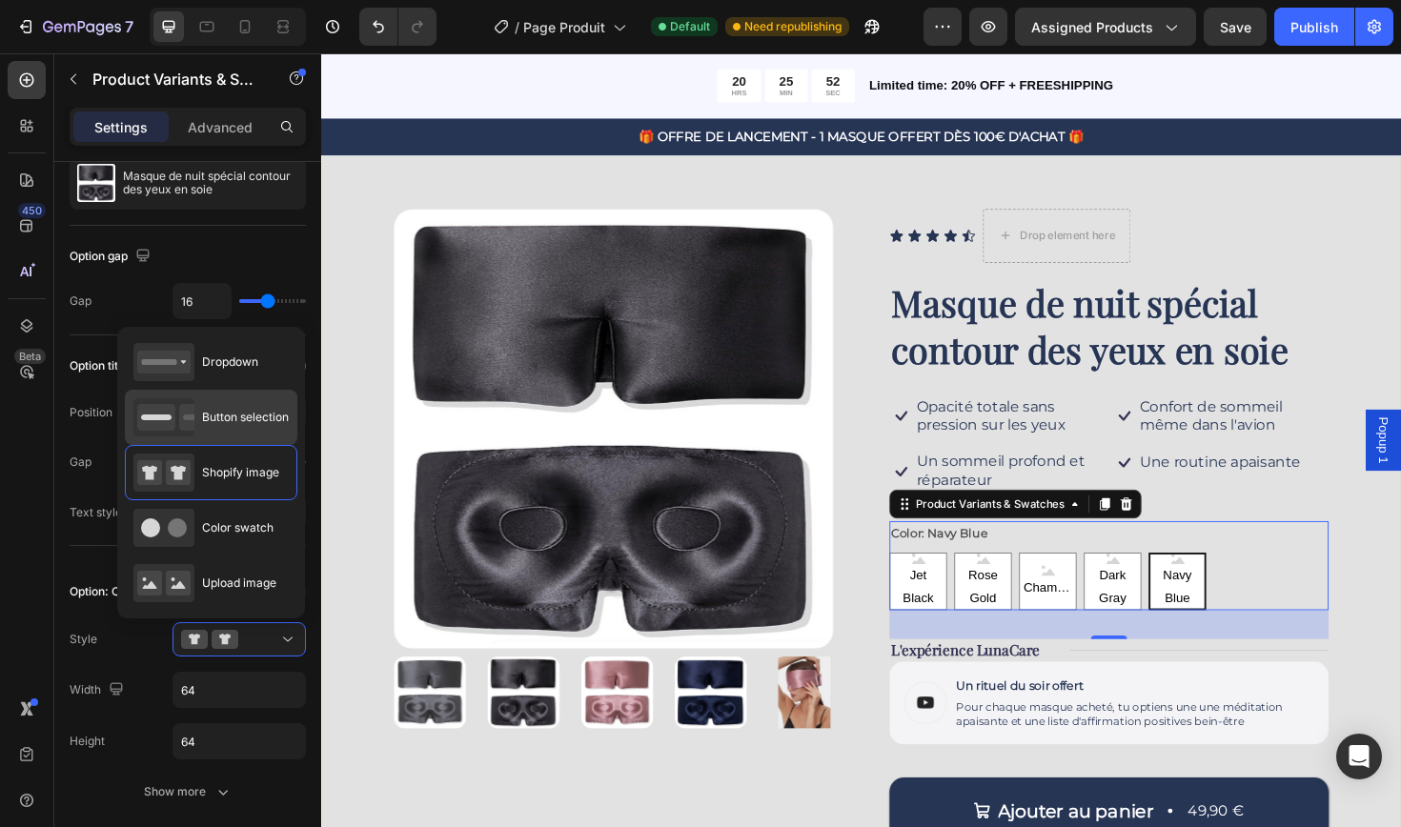
click at [250, 431] on div "Button selection" at bounding box center [210, 417] width 155 height 38
type input "45"
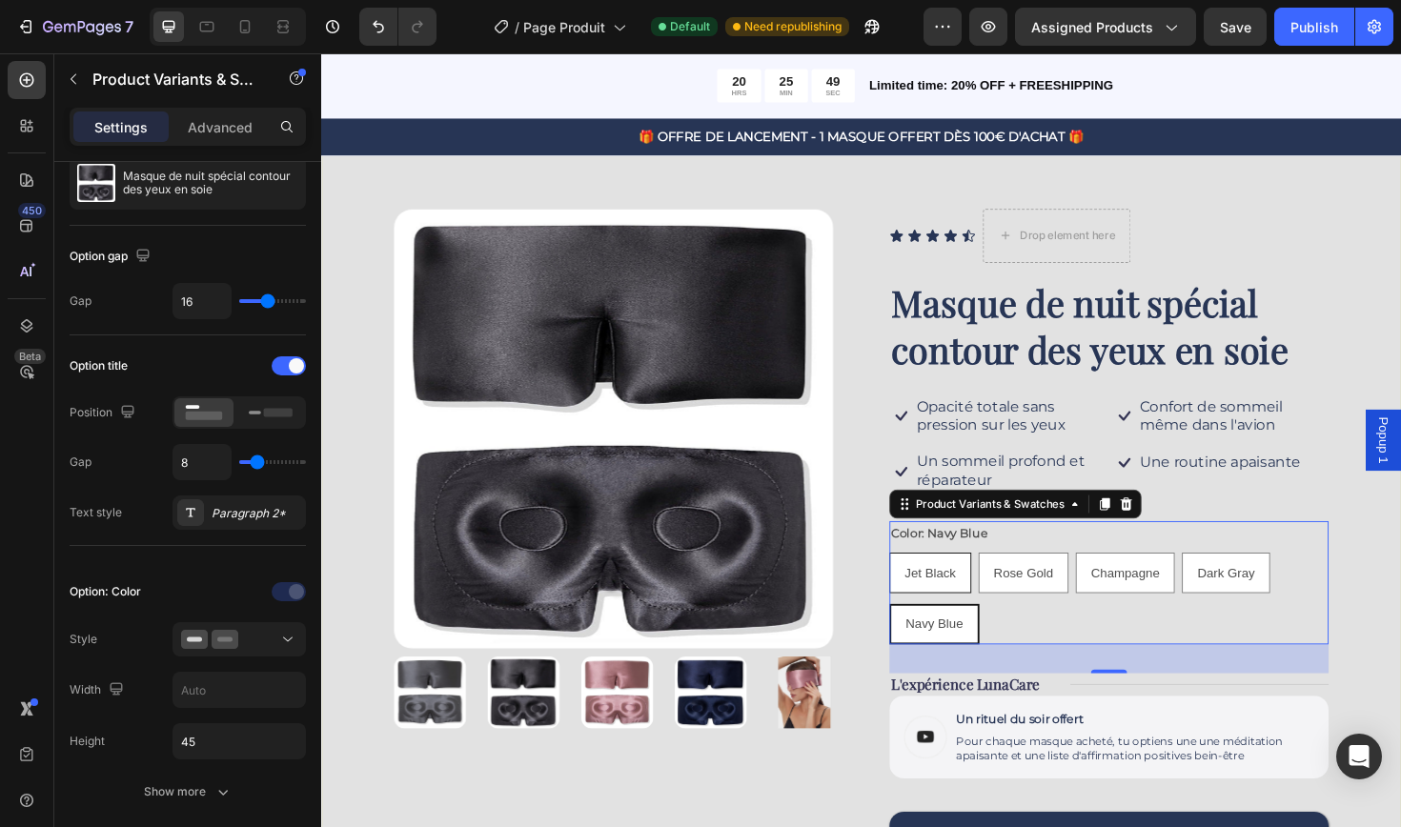
click at [953, 596] on span "Jet Black" at bounding box center [966, 603] width 54 height 15
click at [922, 582] on input "Jet Black Jet Black Jet Black" at bounding box center [921, 581] width 1 height 1
radio input "true"
click at [1082, 600] on span "Rose Gold" at bounding box center [1066, 603] width 63 height 15
click at [1019, 582] on input "Rose Gold Rose Gold Rose Gold" at bounding box center [1018, 581] width 1 height 1
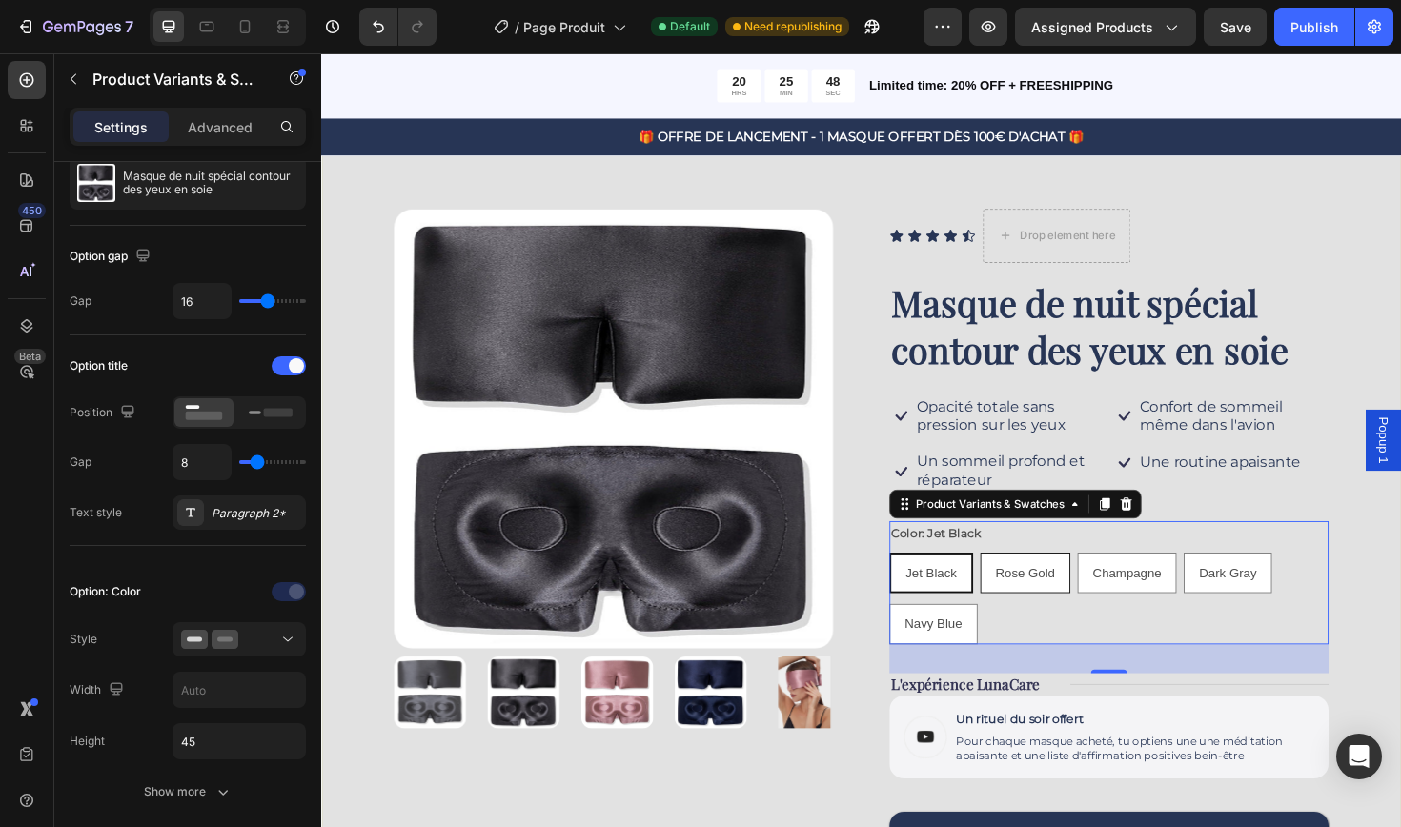
radio input "true"
click at [264, 643] on div at bounding box center [239, 639] width 116 height 19
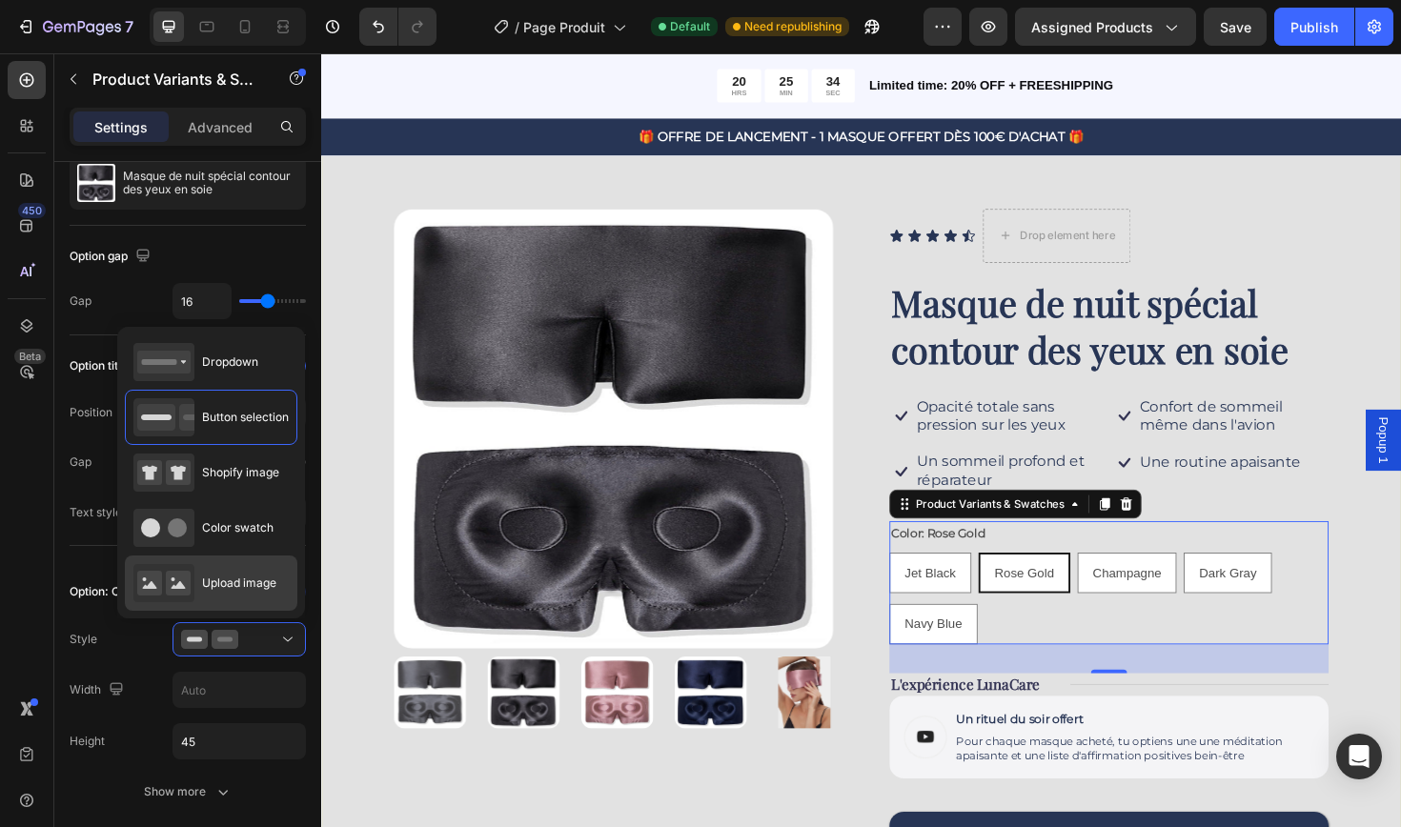
click at [238, 579] on span "Upload image" at bounding box center [239, 583] width 74 height 17
type input "64"
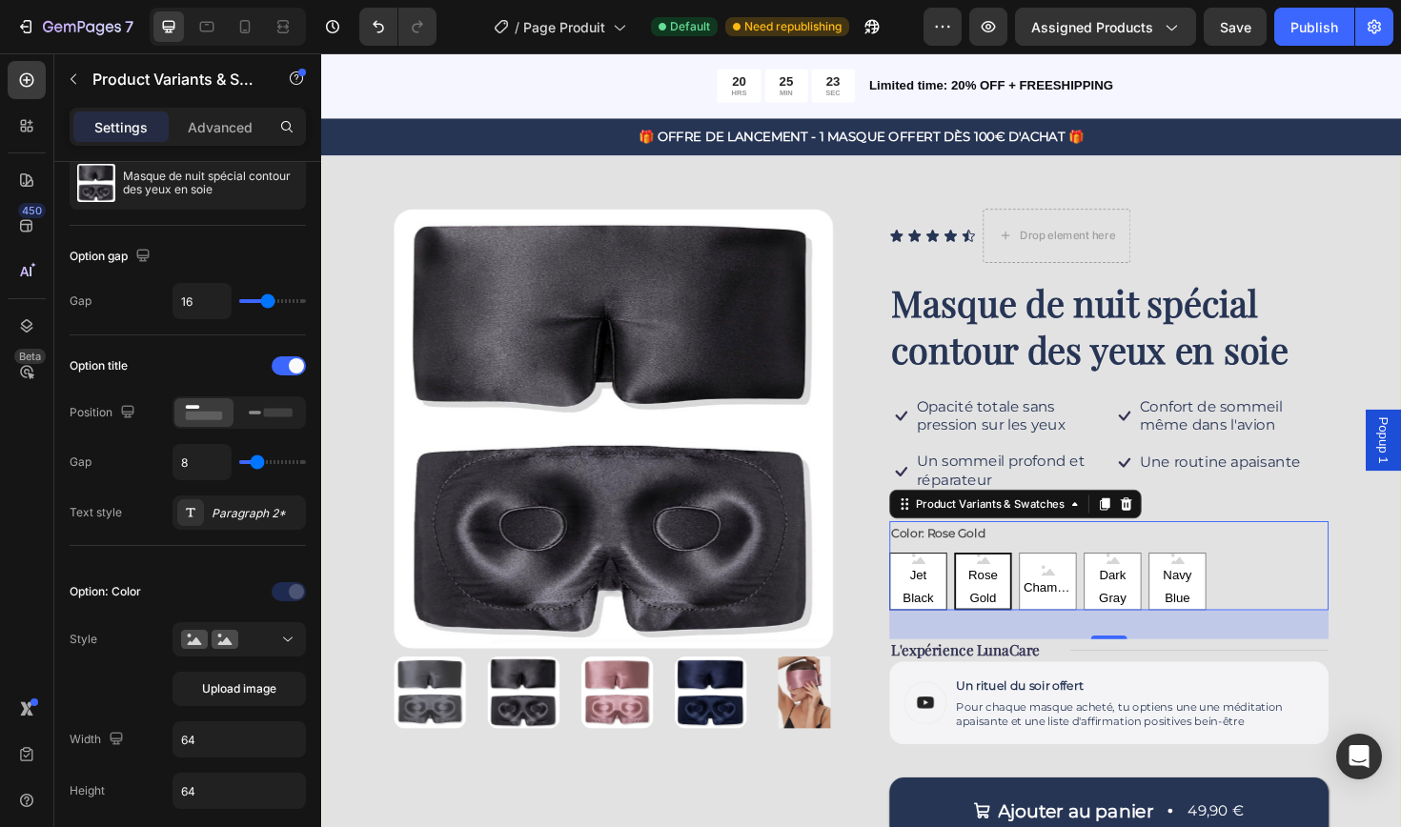
click at [954, 618] on span "Jet Black" at bounding box center [952, 619] width 59 height 48
click at [922, 582] on input "Jet Black Jet Black Jet Black" at bounding box center [921, 581] width 1 height 1
radio input "true"
click at [954, 618] on span "Jet Black" at bounding box center [952, 619] width 57 height 48
click at [922, 582] on input "Jet Black Jet Black Jet Black" at bounding box center [921, 581] width 1 height 1
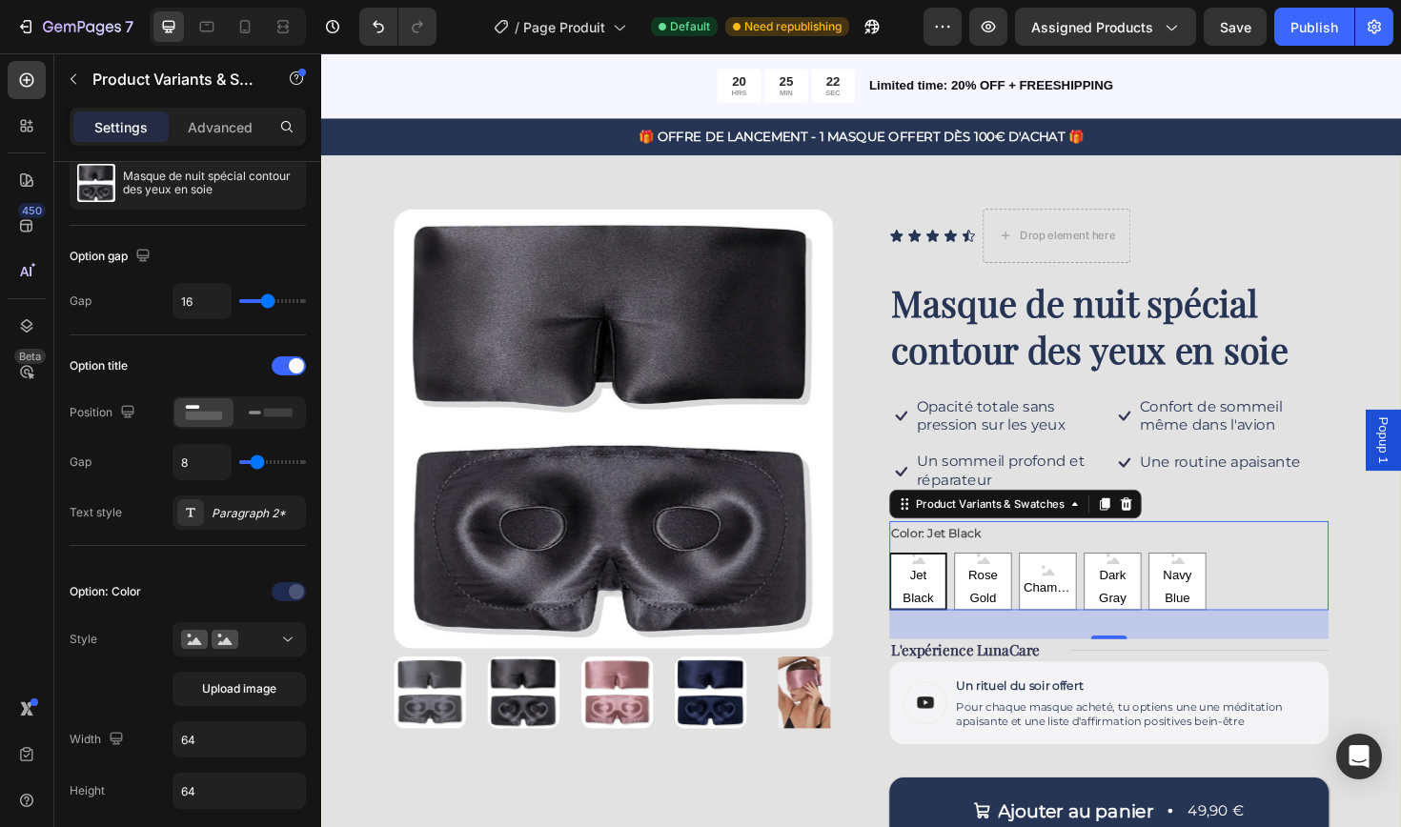
click at [954, 618] on span "Jet Black" at bounding box center [952, 619] width 57 height 48
click at [922, 582] on input "Jet Black Jet Black Jet Black" at bounding box center [921, 581] width 1 height 1
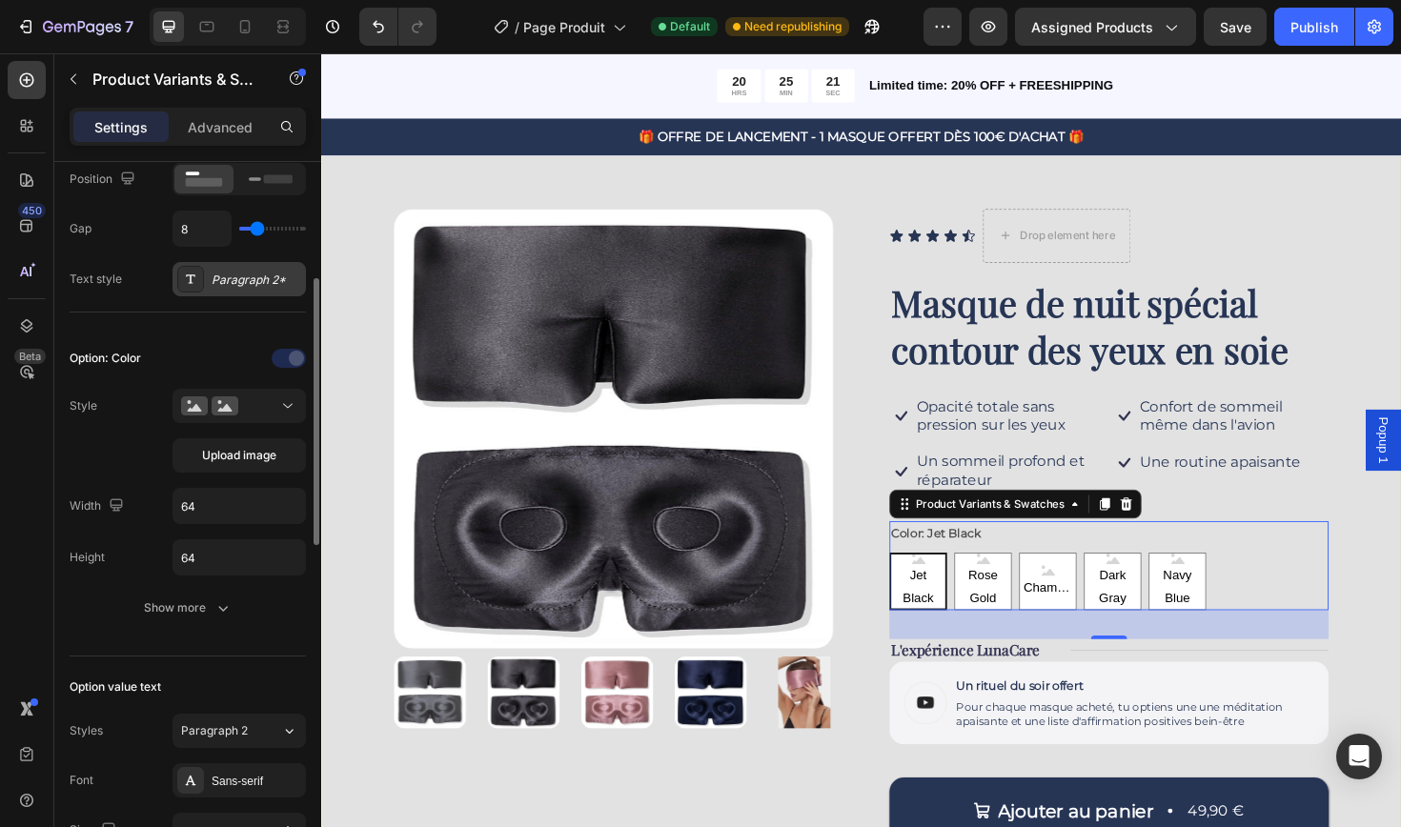
scroll to position [356, 0]
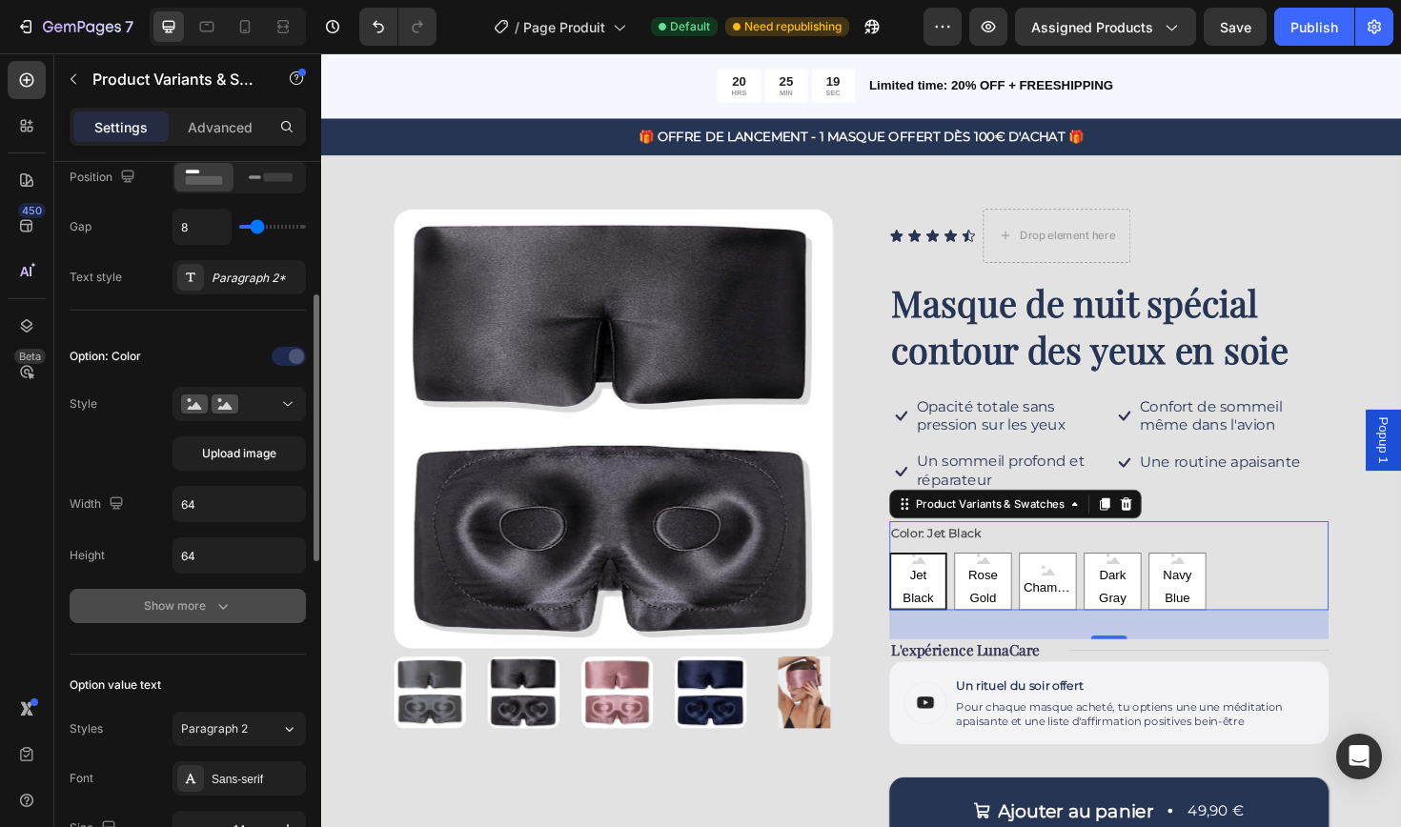
click at [198, 605] on div "Show more" at bounding box center [188, 606] width 89 height 19
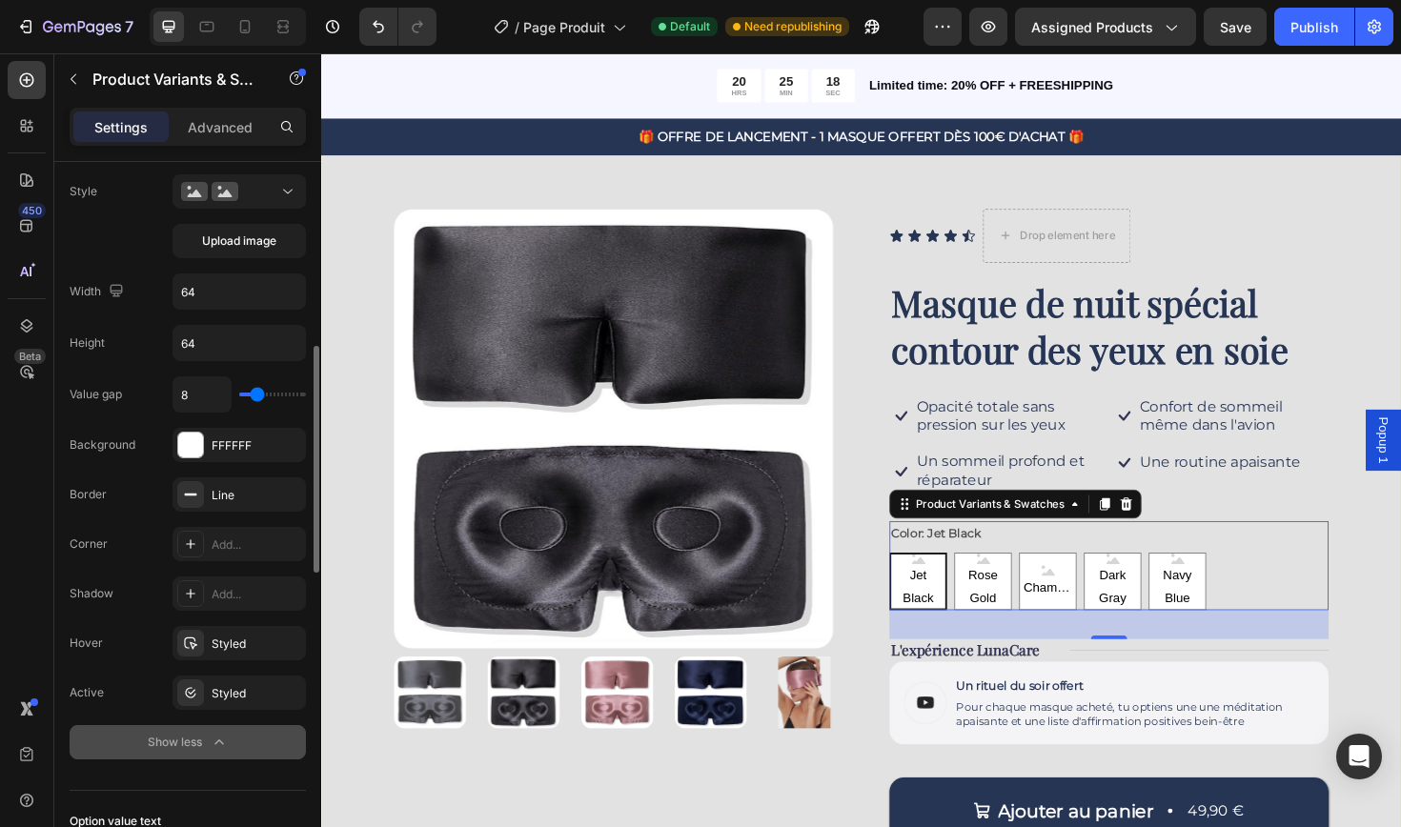
scroll to position [572, 0]
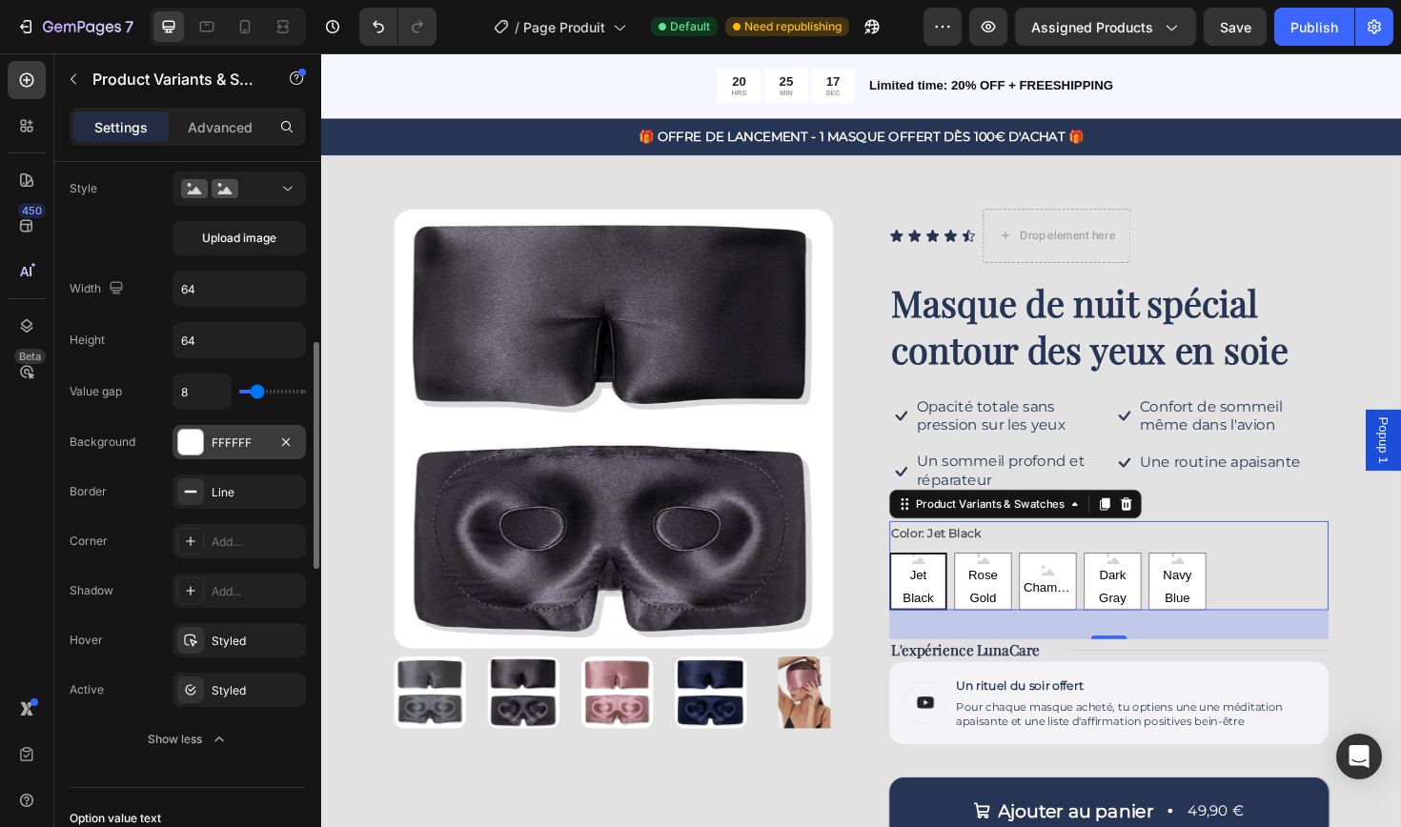
click at [248, 442] on div "FFFFFF" at bounding box center [239, 443] width 55 height 17
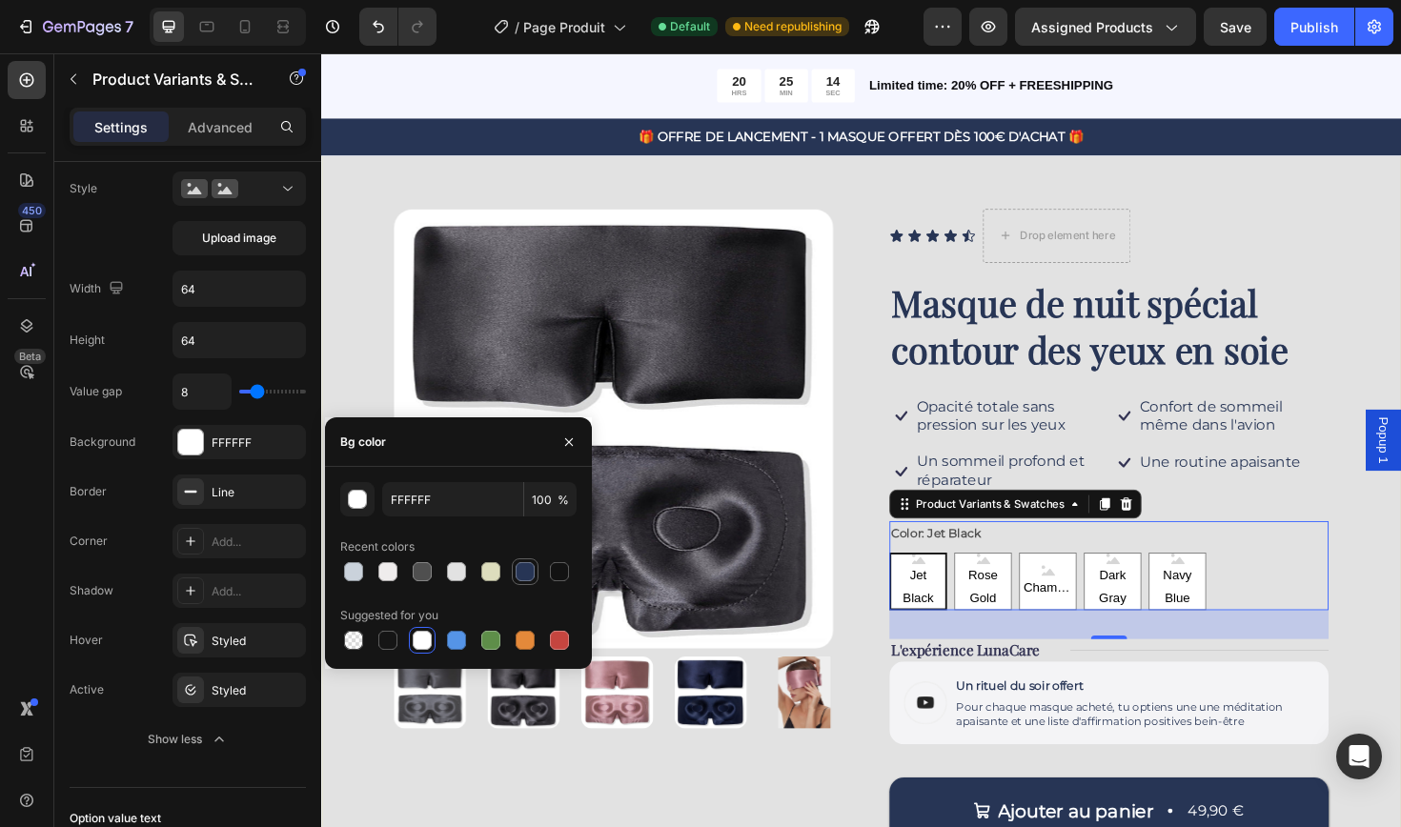
click at [524, 575] on div at bounding box center [525, 571] width 19 height 19
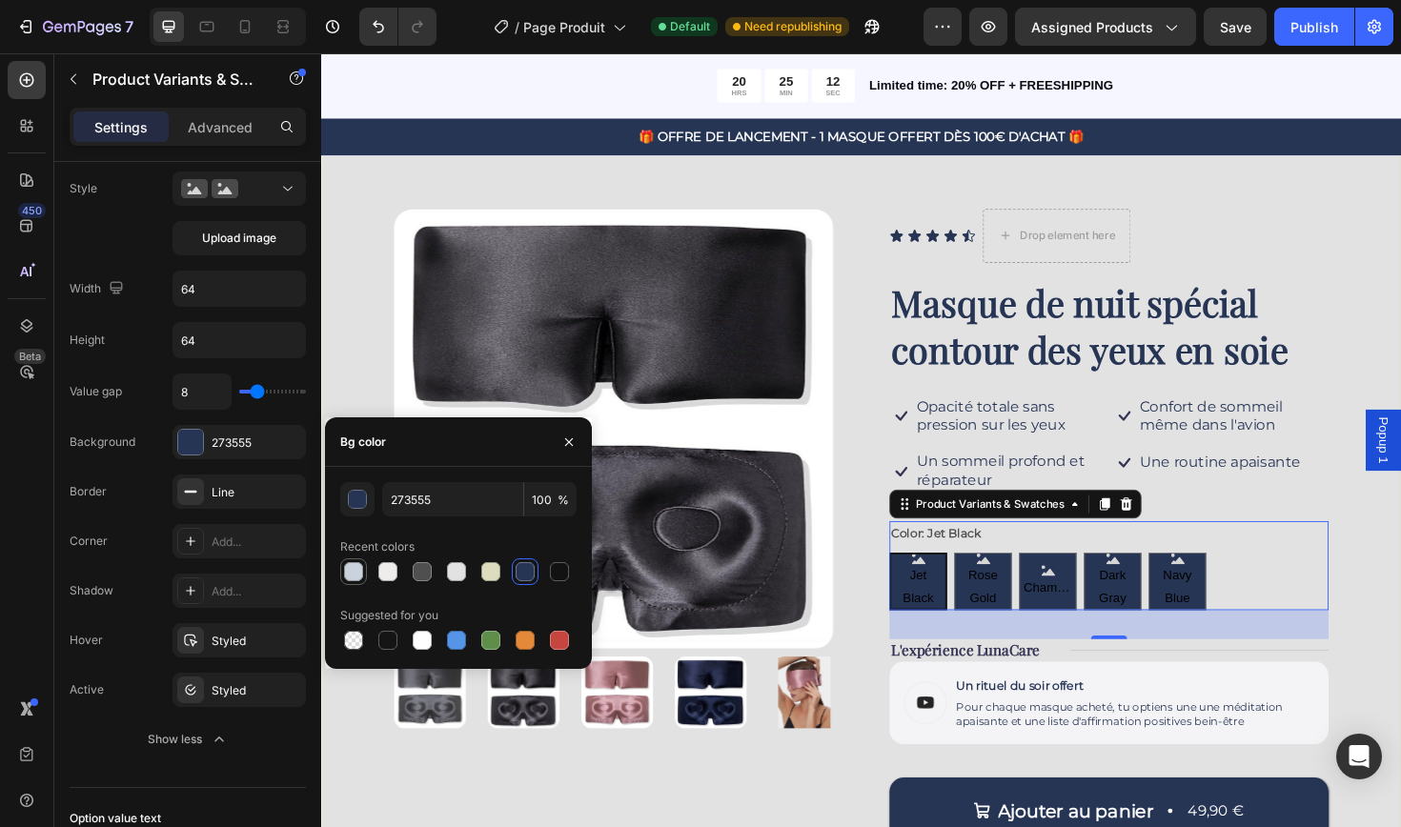
click at [354, 573] on div at bounding box center [353, 571] width 19 height 19
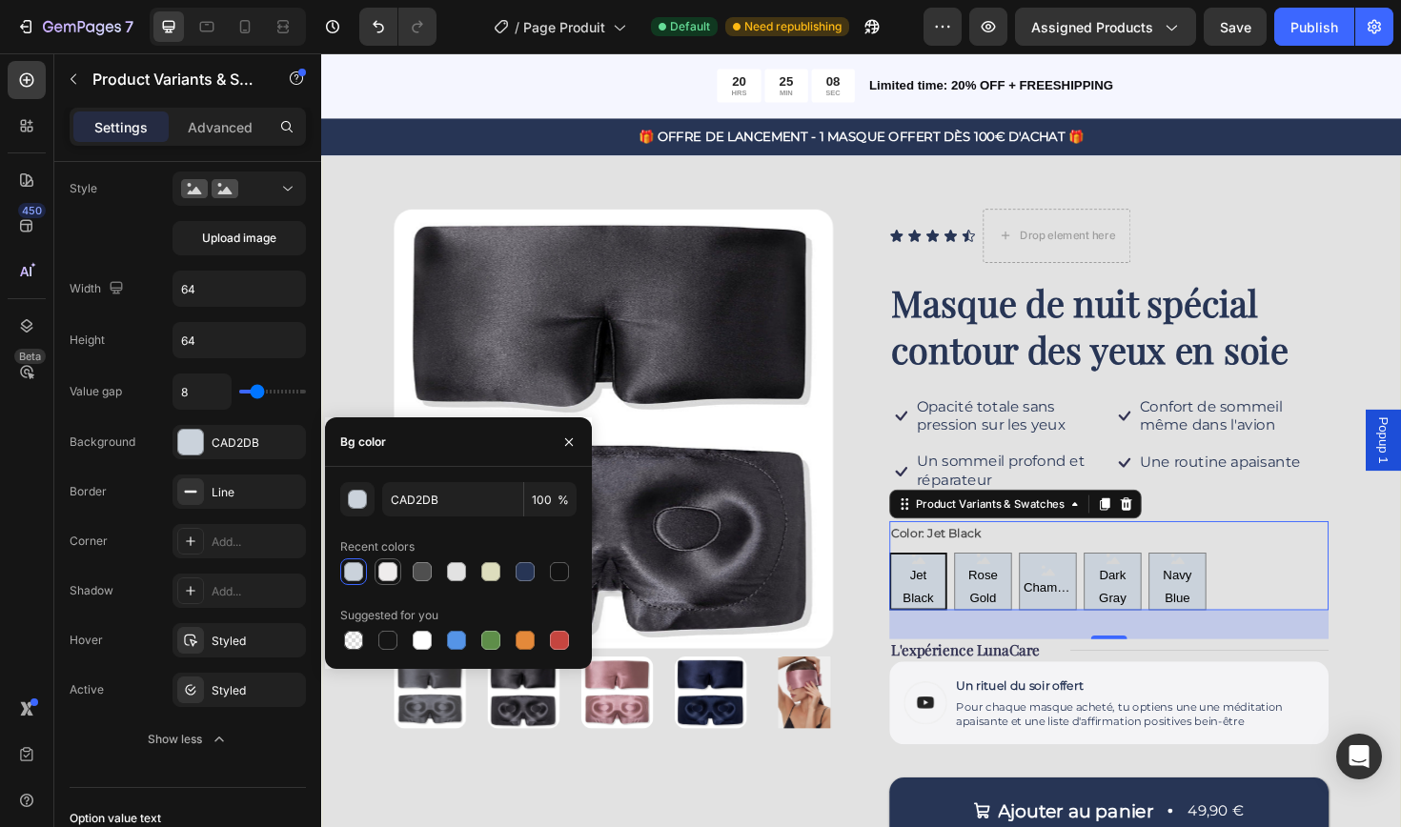
click at [394, 575] on div at bounding box center [387, 571] width 19 height 19
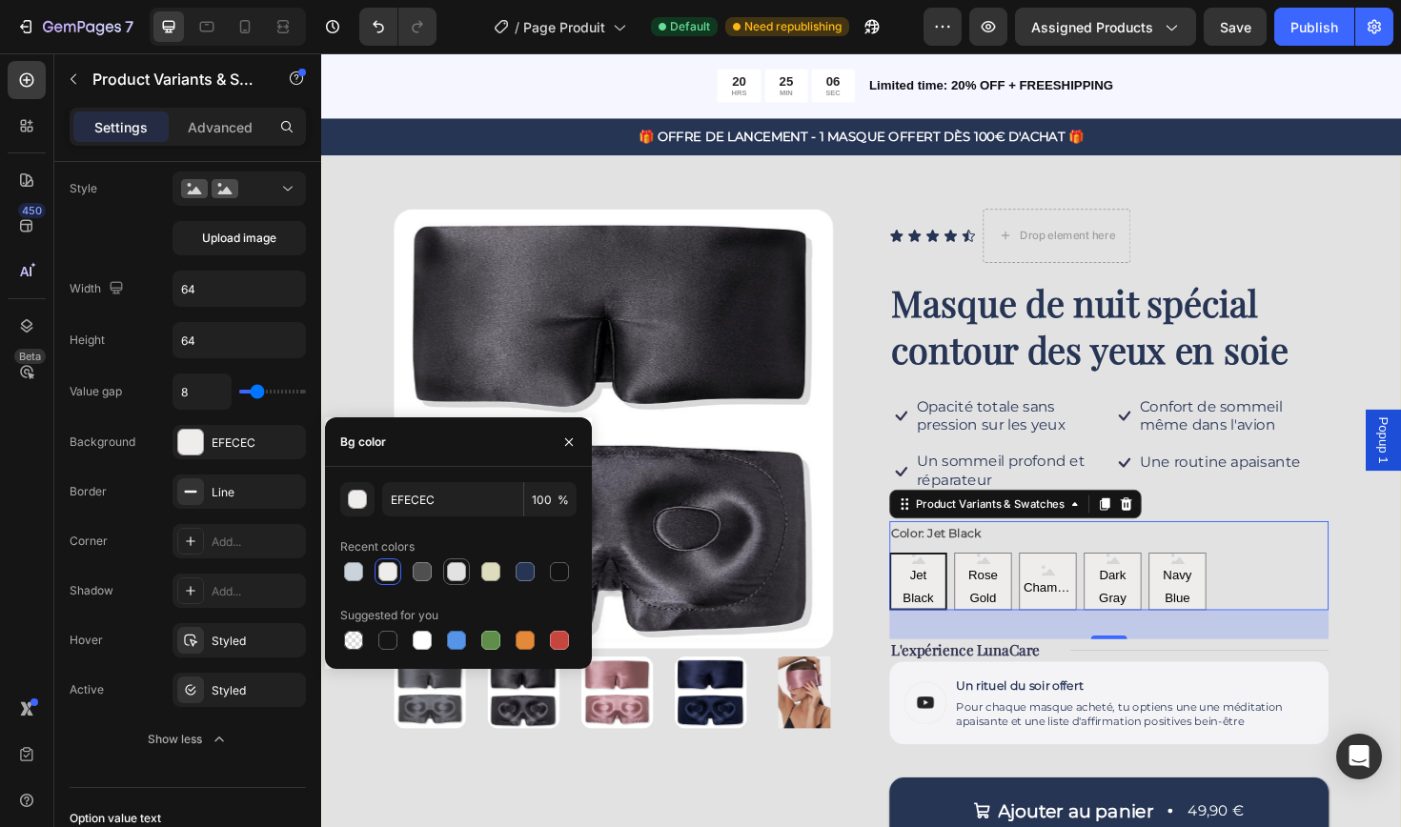
click at [449, 574] on div at bounding box center [456, 571] width 19 height 19
type input "E2E2E2"
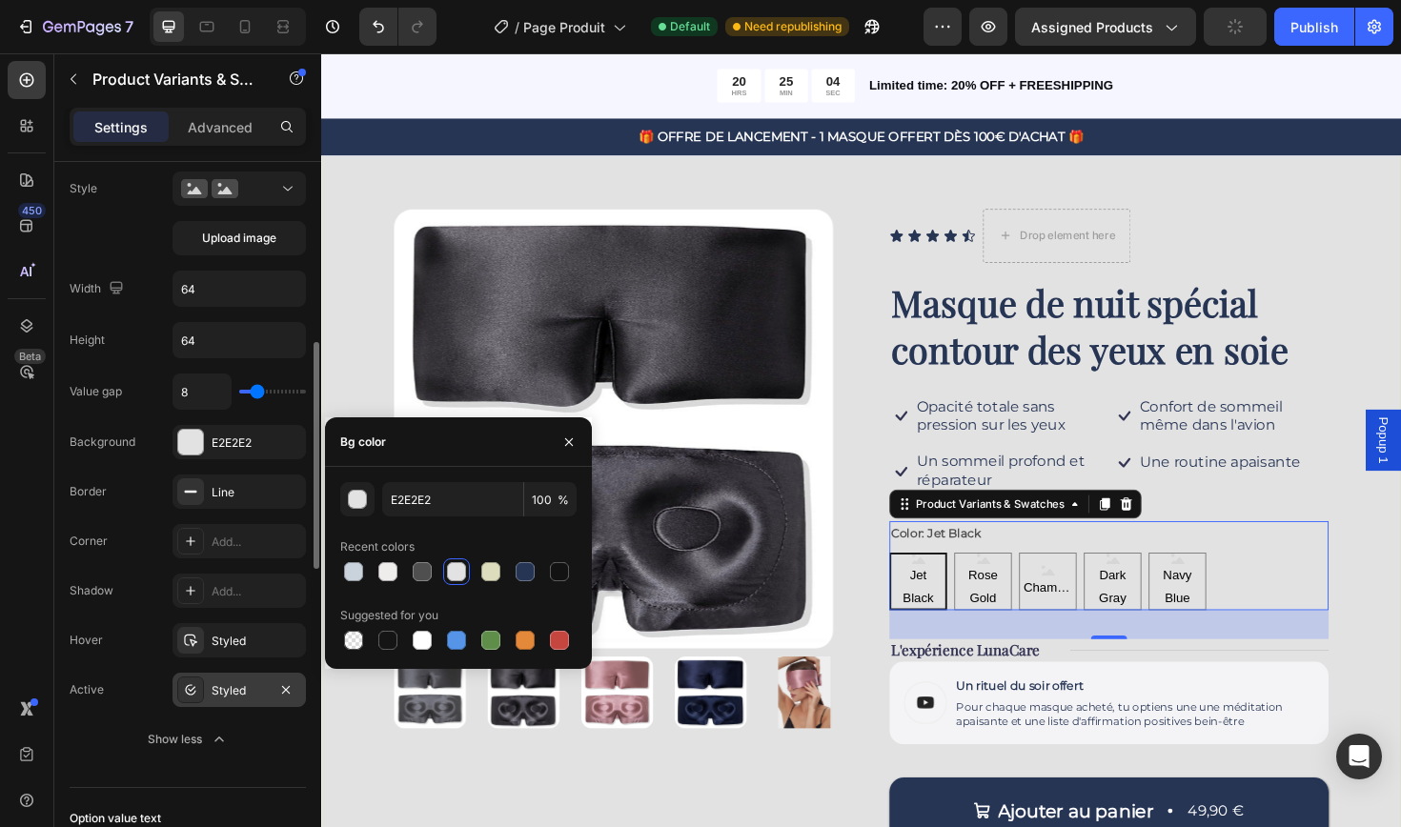
click at [262, 693] on div "Styled" at bounding box center [239, 690] width 55 height 17
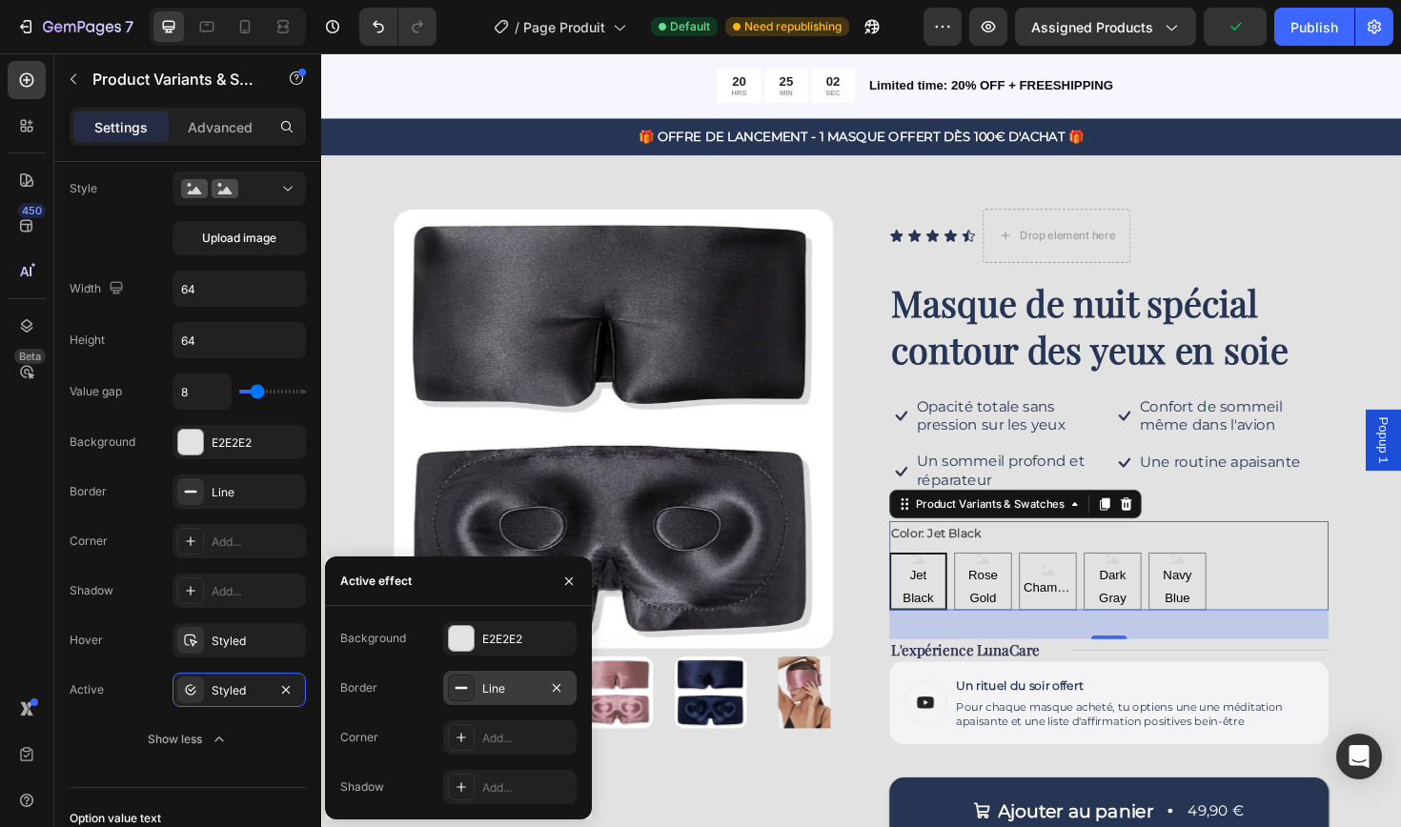
click at [490, 683] on div "Line" at bounding box center [509, 688] width 55 height 17
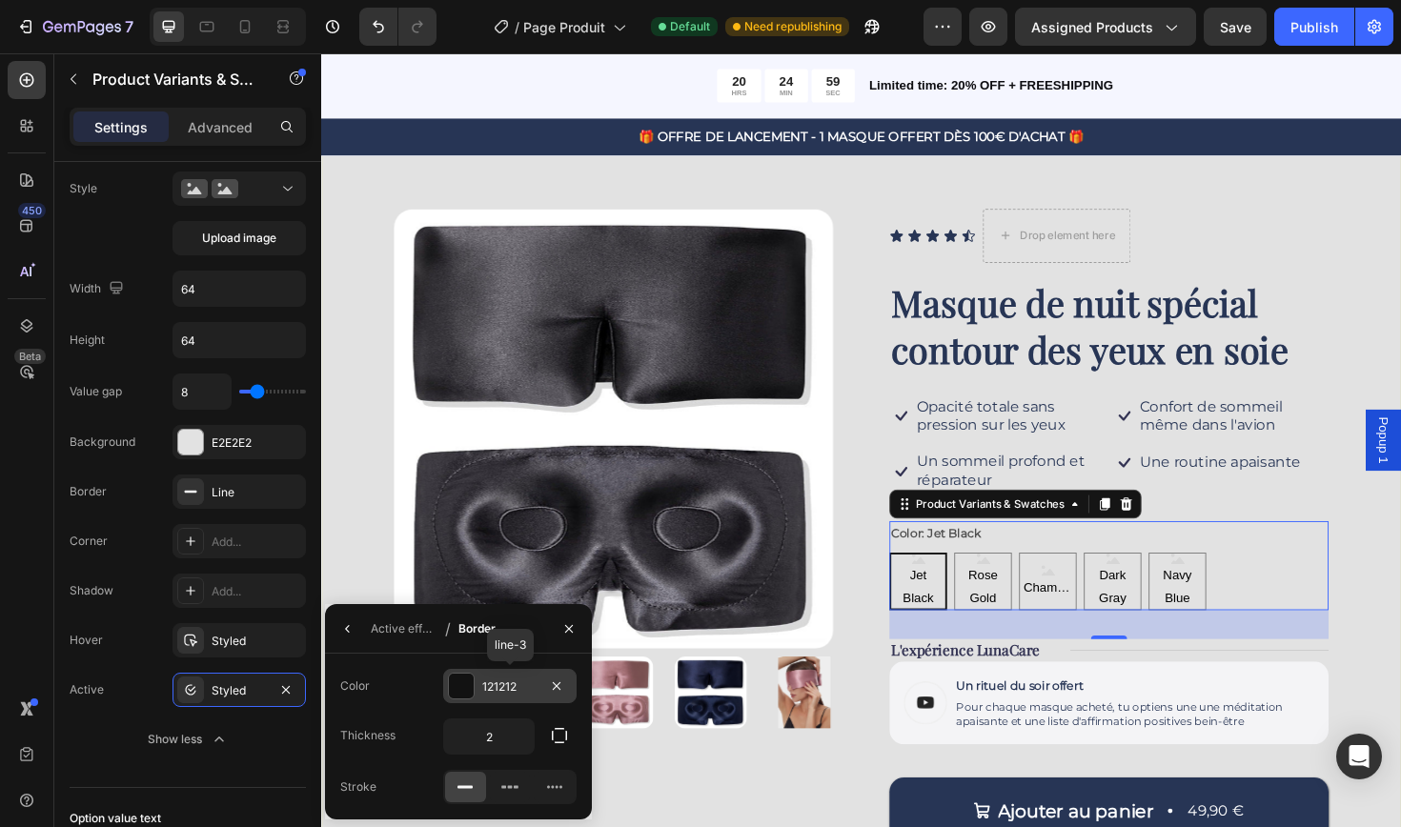
click at [499, 690] on div "121212" at bounding box center [509, 686] width 55 height 17
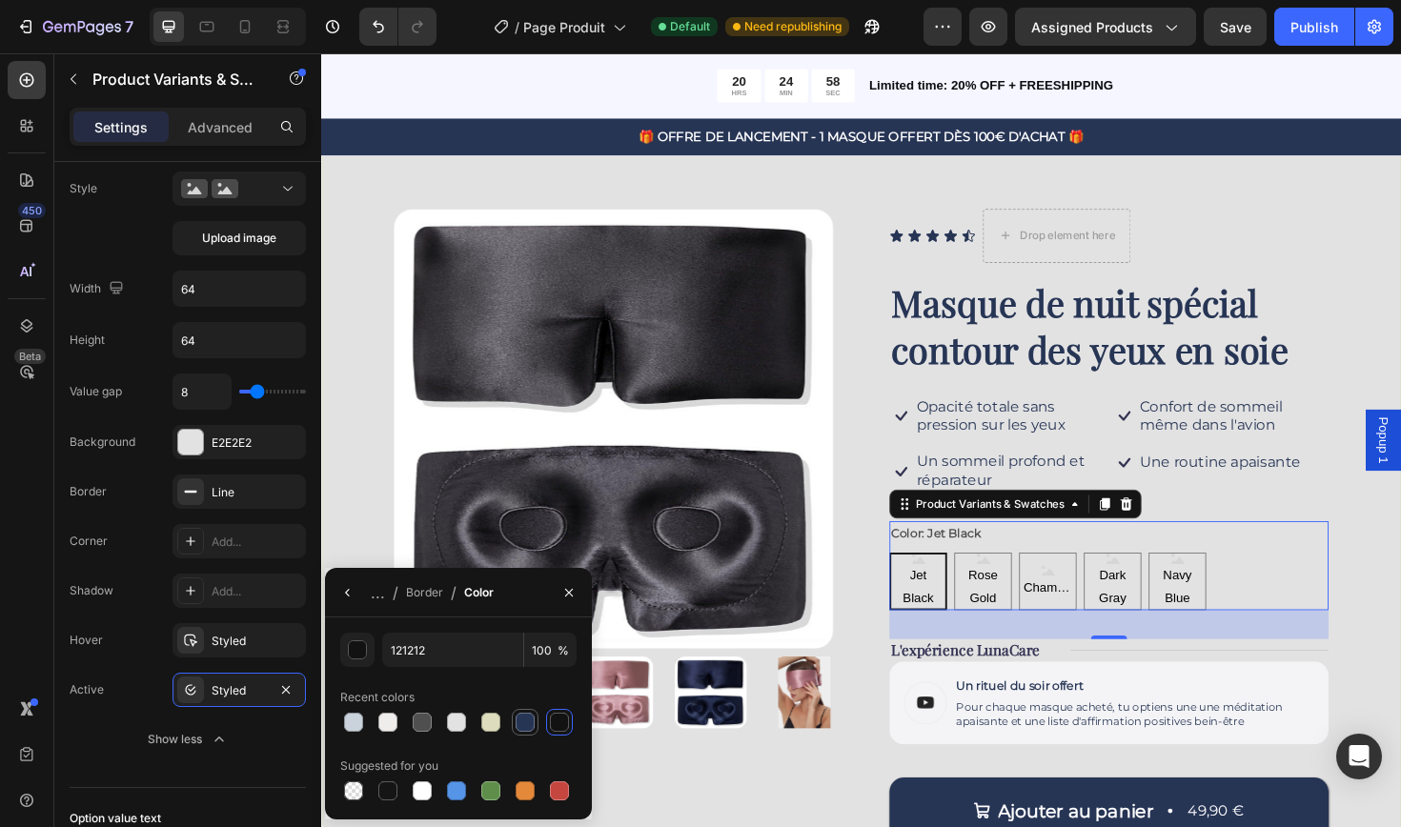
click at [522, 722] on div at bounding box center [525, 722] width 19 height 19
type input "273555"
click at [236, 637] on div "Styled" at bounding box center [239, 641] width 55 height 17
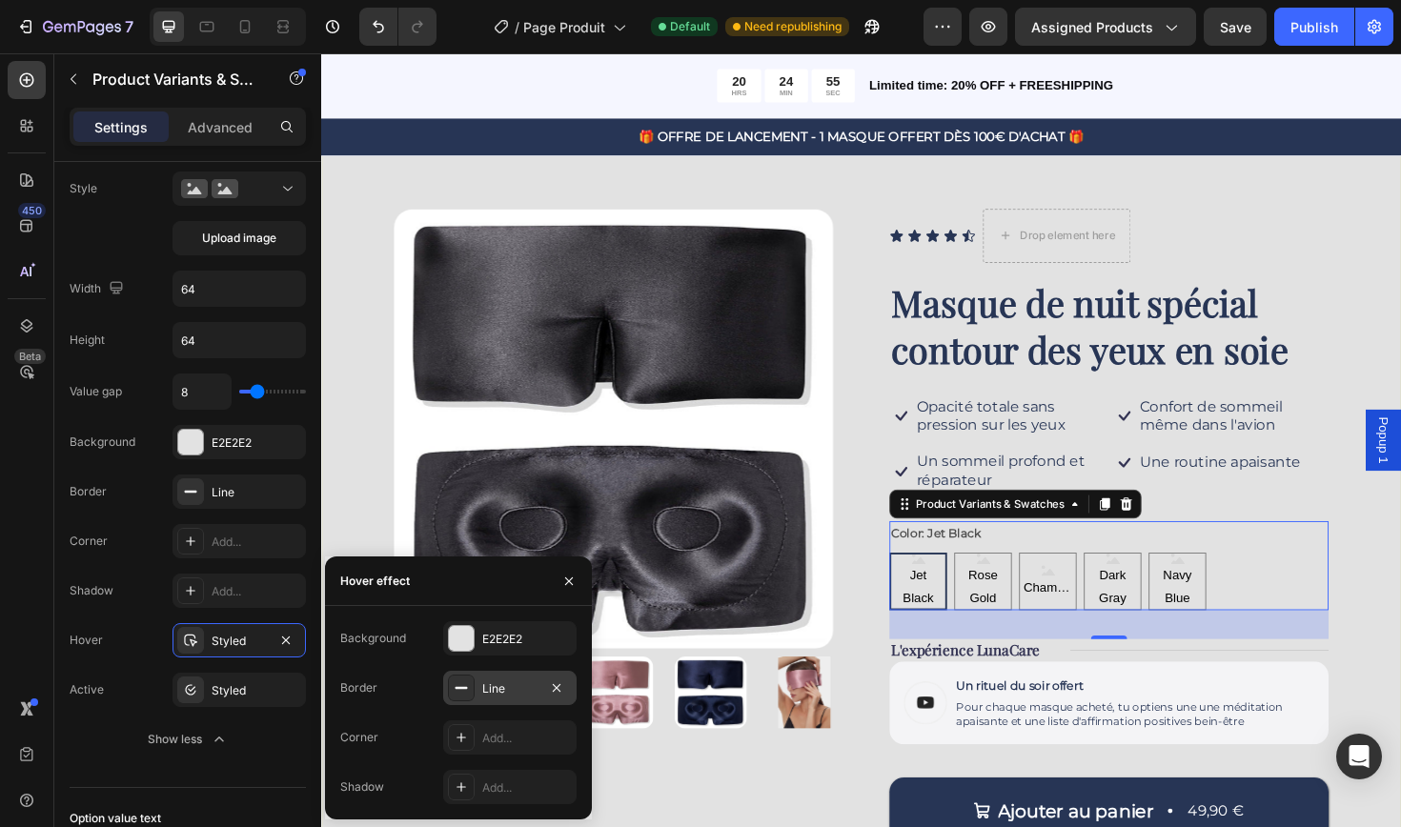
click at [496, 691] on div "Line" at bounding box center [509, 688] width 55 height 17
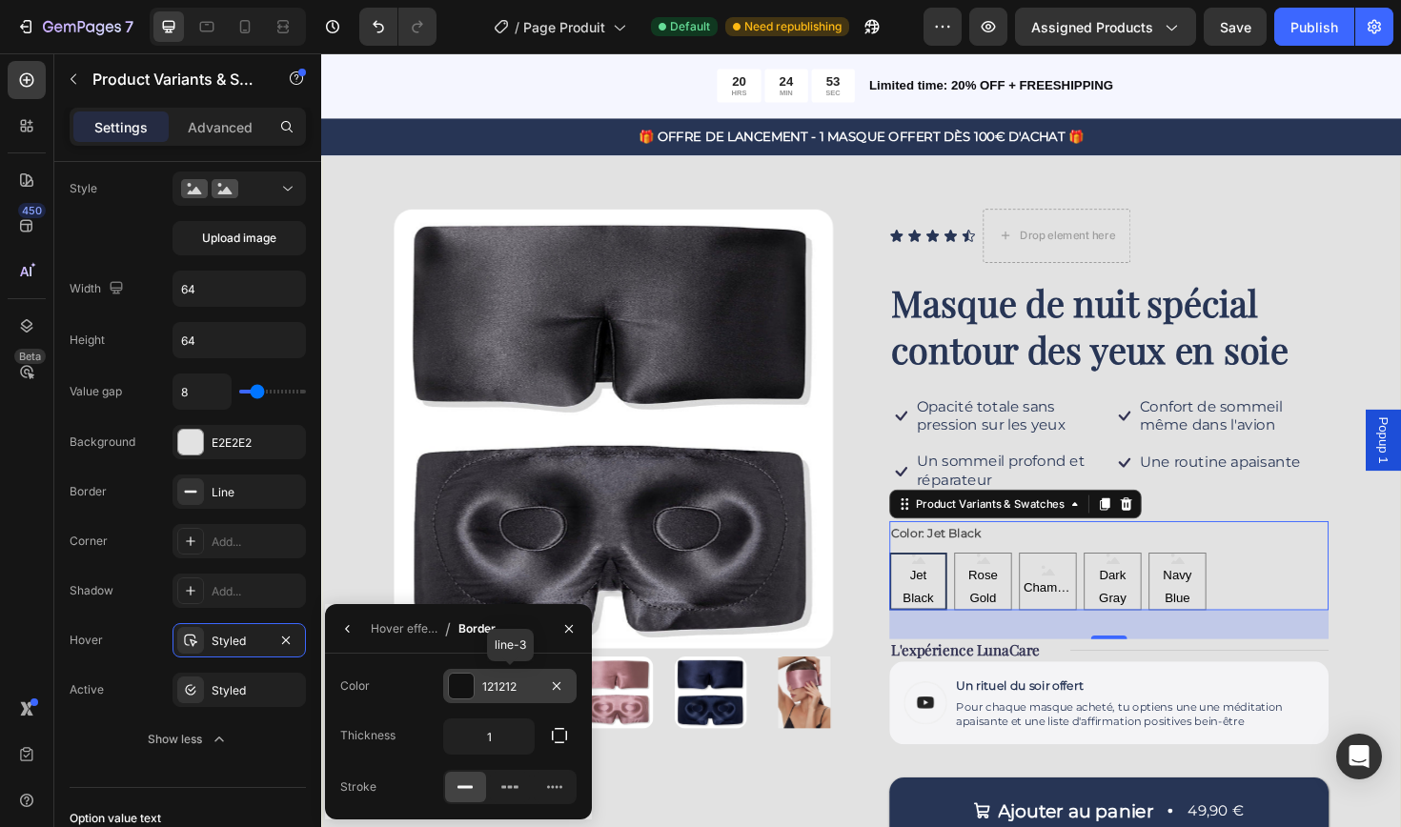
click at [496, 680] on div "121212" at bounding box center [509, 686] width 55 height 17
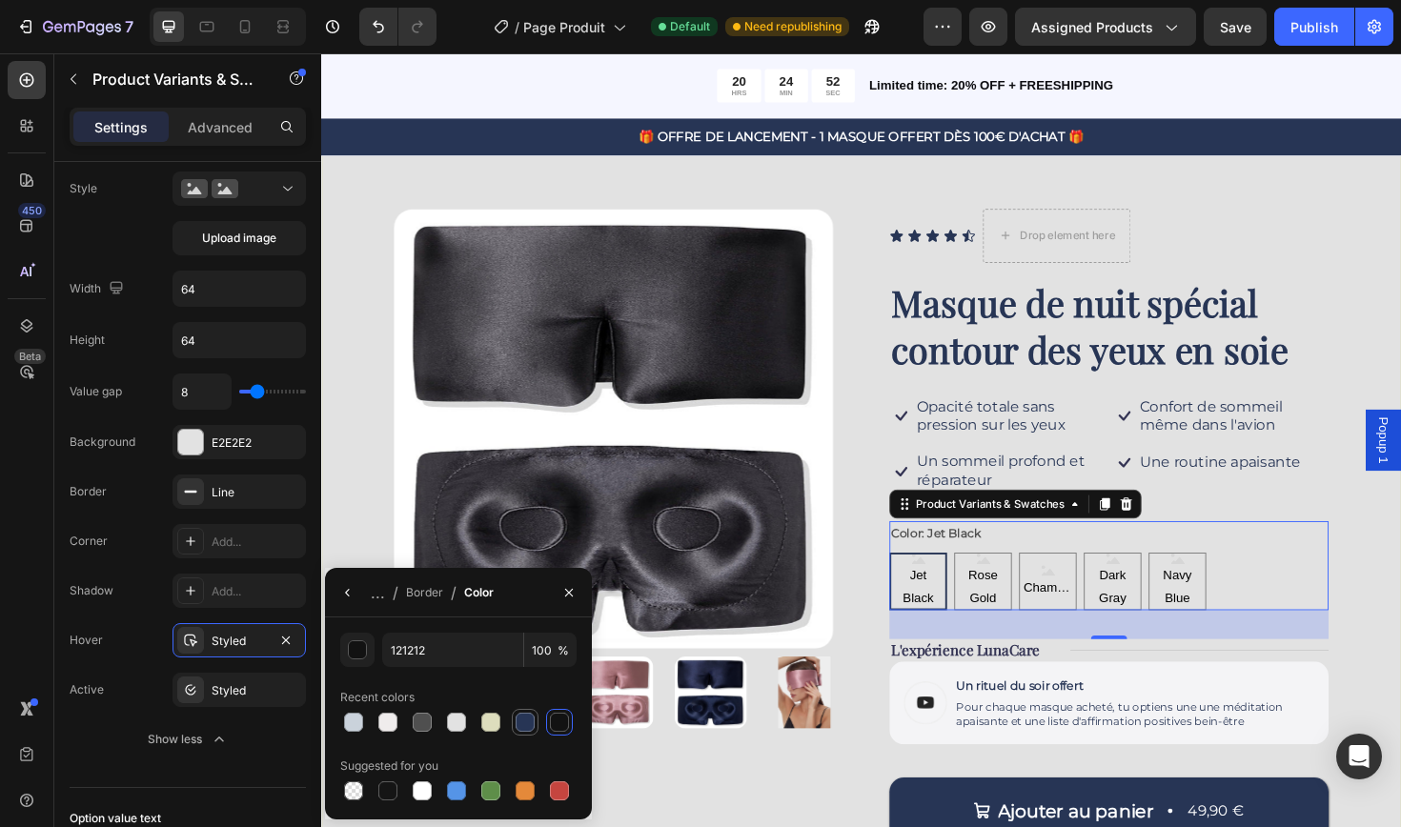
click at [528, 728] on div at bounding box center [525, 722] width 19 height 19
type input "273555"
click at [241, 651] on div "Styled" at bounding box center [238, 640] width 133 height 34
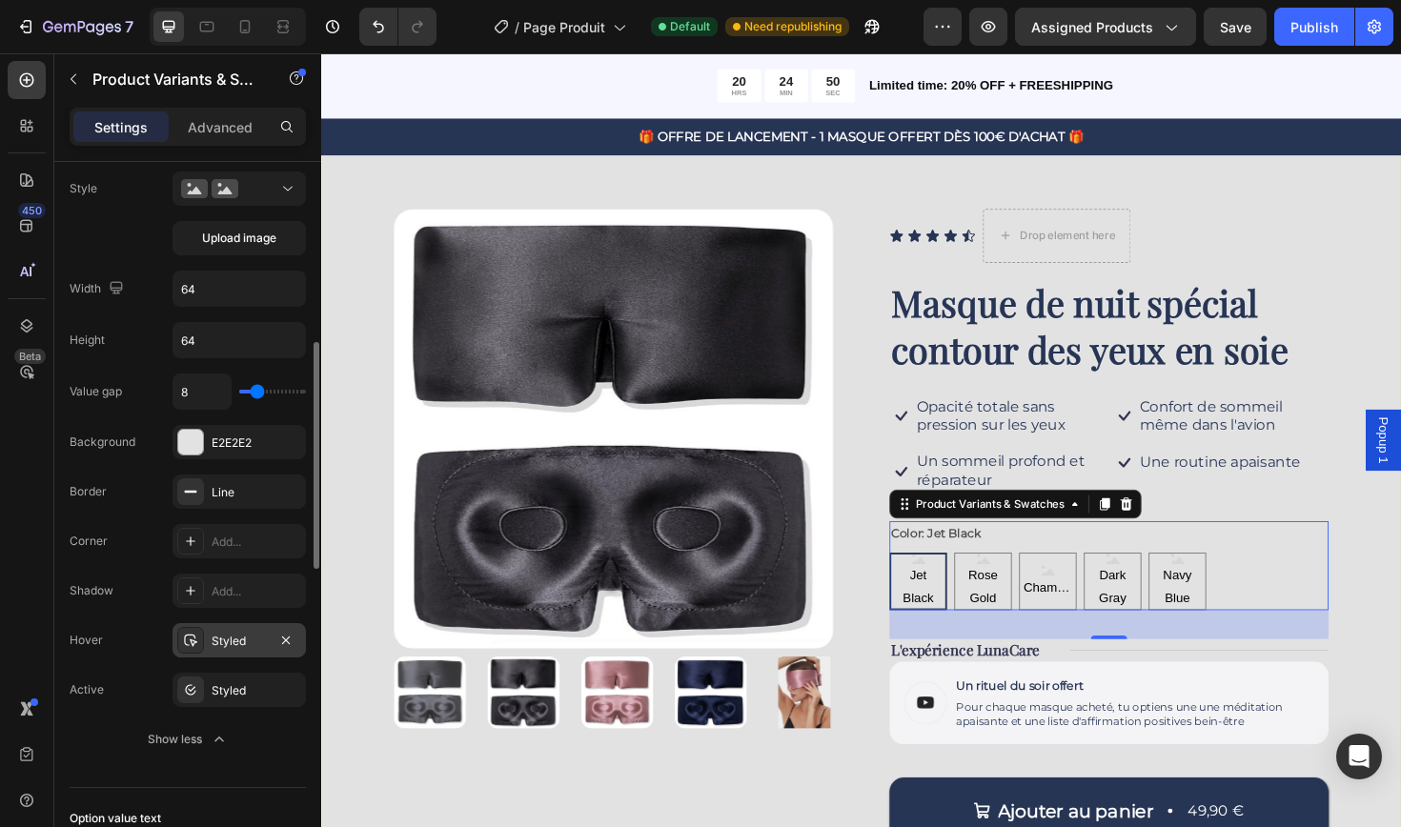
click at [226, 644] on div "Styled" at bounding box center [239, 641] width 55 height 17
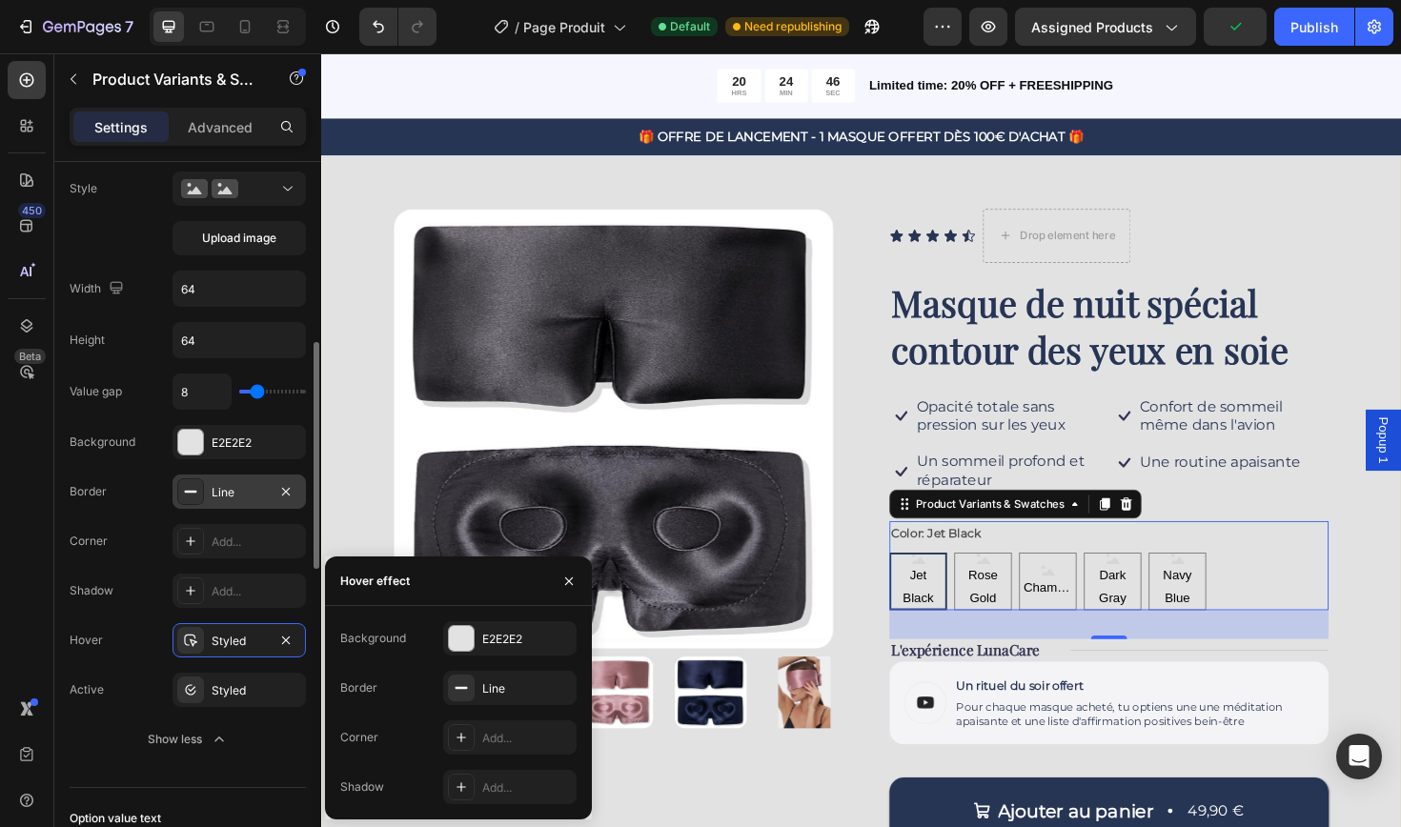
click at [230, 498] on div "Line" at bounding box center [239, 492] width 55 height 17
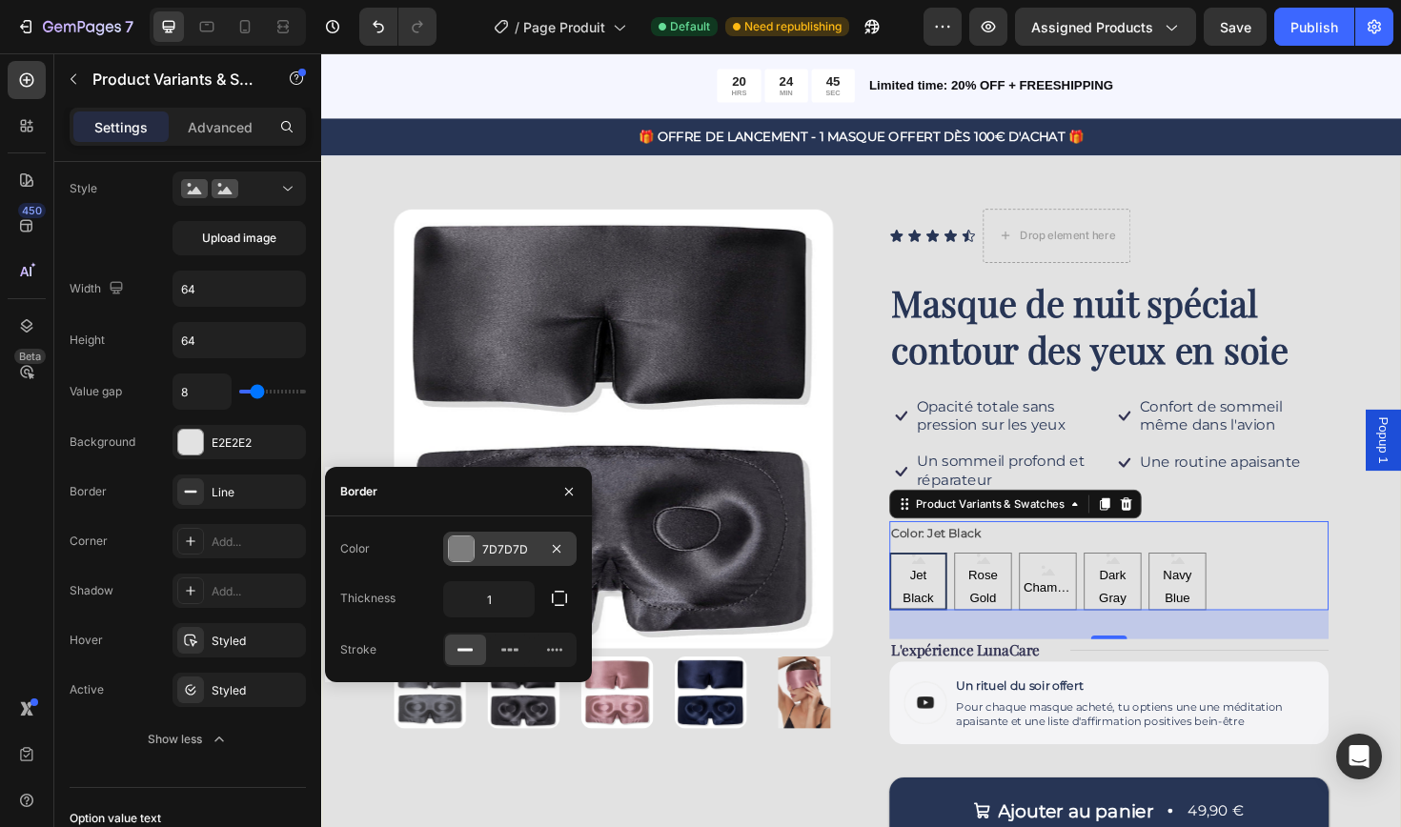
click at [470, 550] on div at bounding box center [461, 548] width 25 height 25
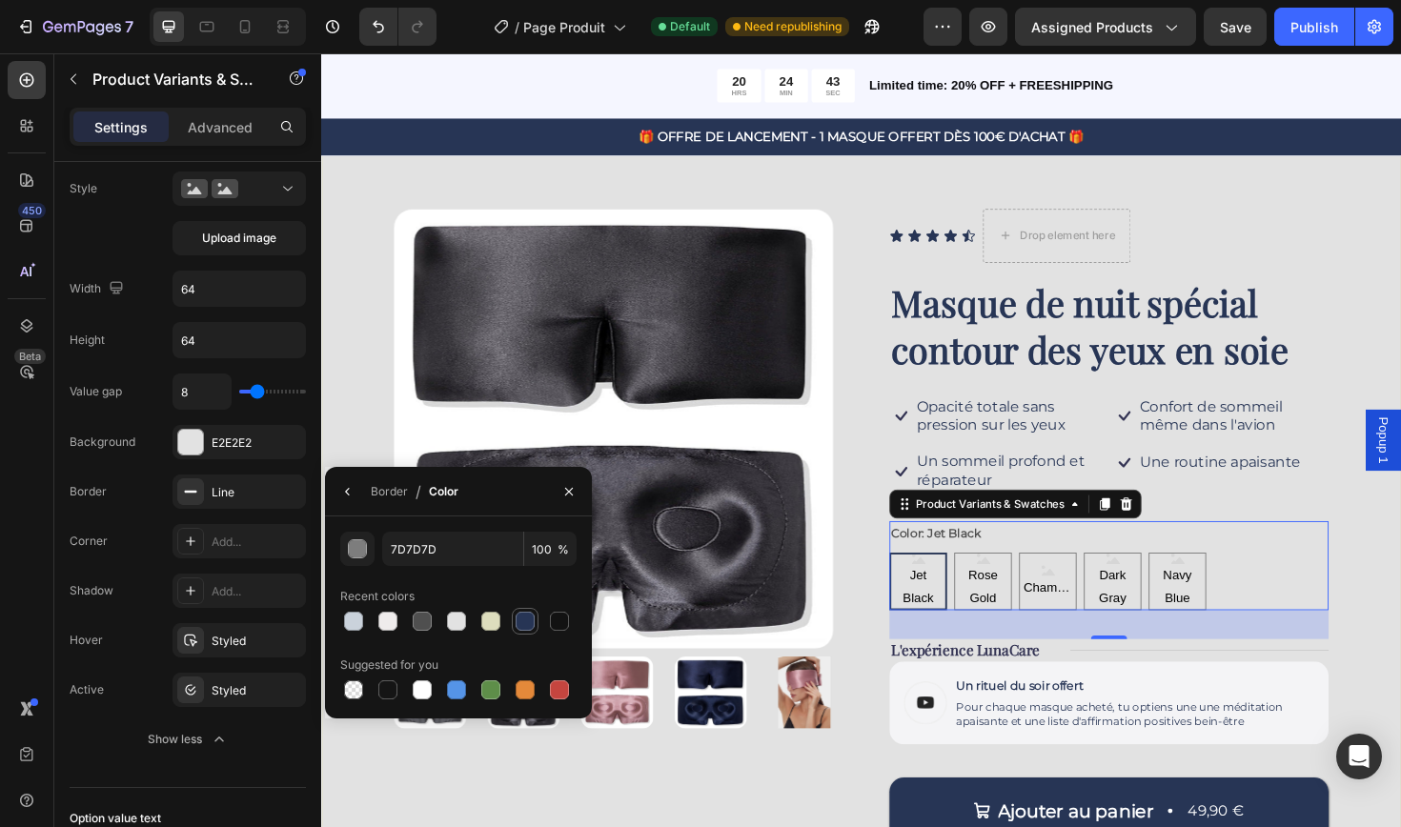
click at [526, 620] on div at bounding box center [525, 621] width 19 height 19
type input "273555"
click at [232, 438] on div "E2E2E2" at bounding box center [239, 443] width 55 height 17
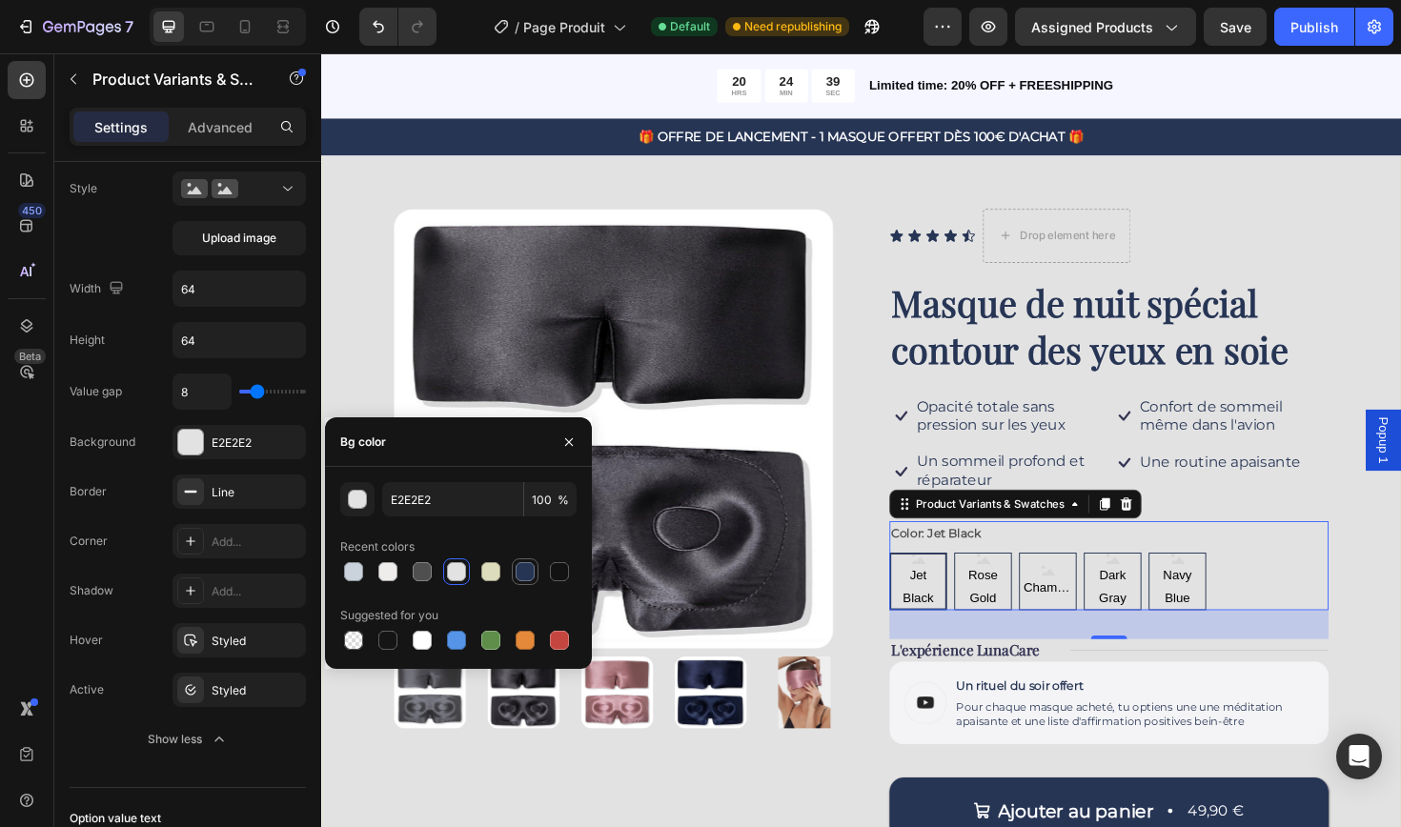
click at [526, 573] on div at bounding box center [525, 571] width 19 height 19
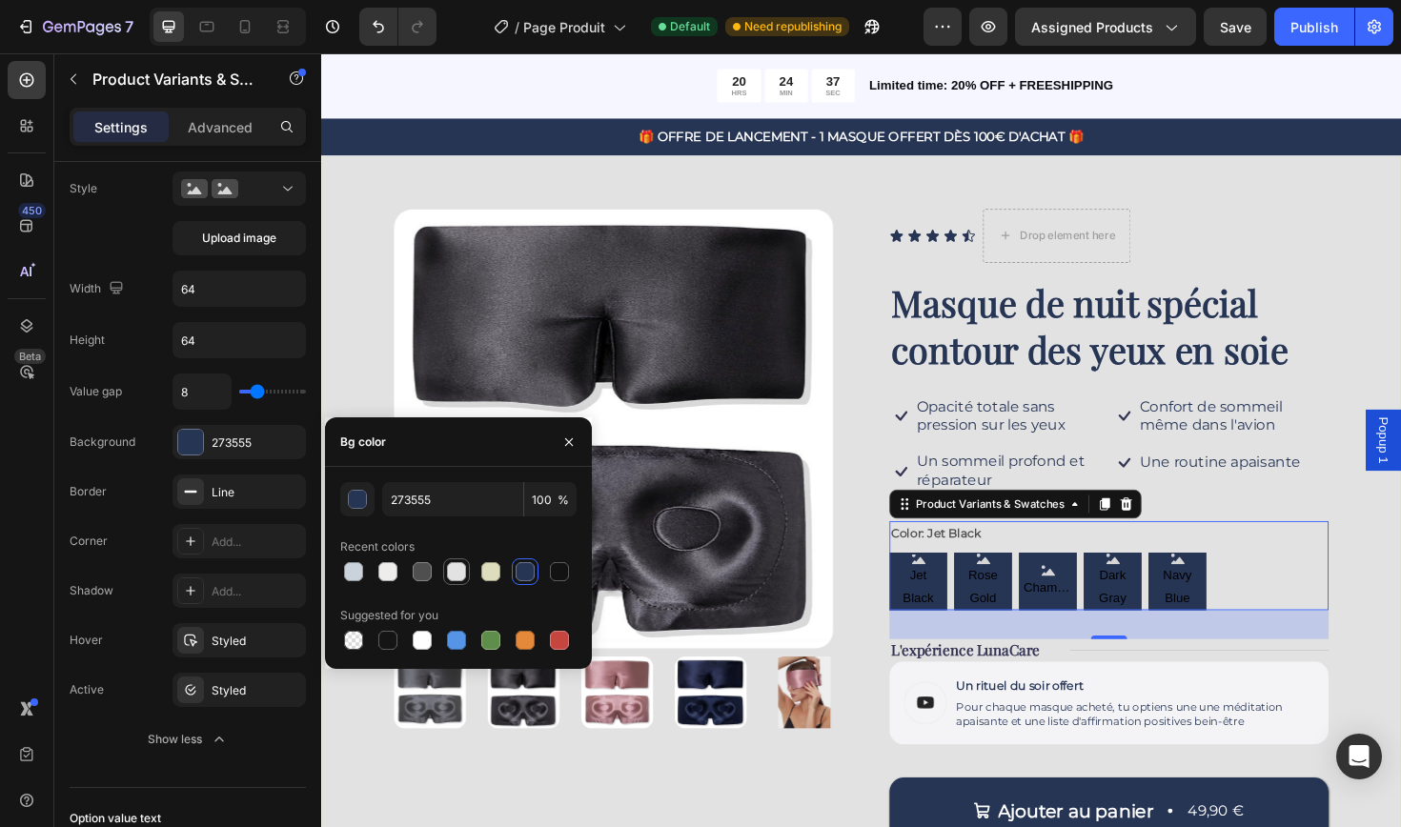
click at [457, 570] on div at bounding box center [456, 571] width 19 height 19
type input "E2E2E2"
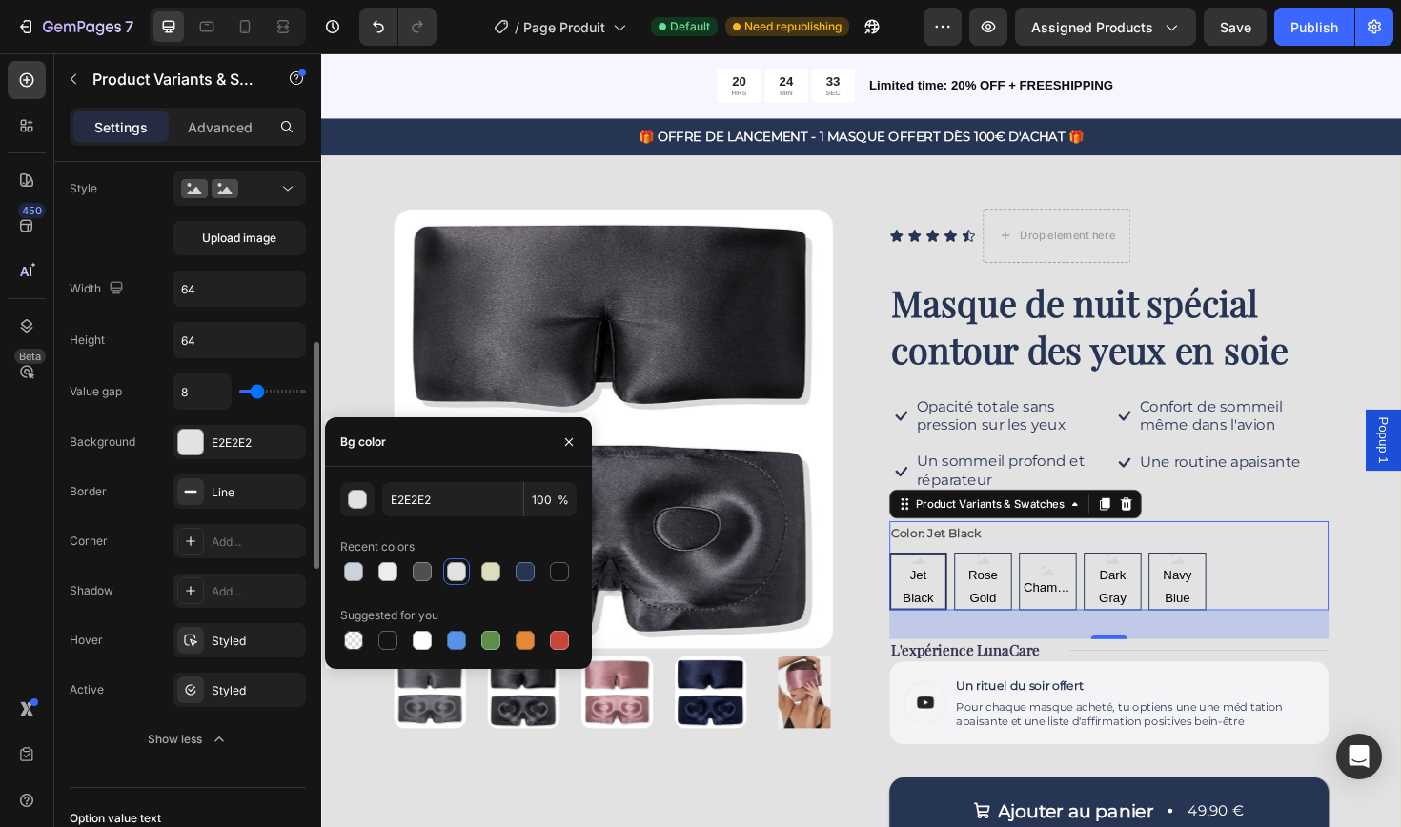
click at [251, 400] on div "8" at bounding box center [238, 392] width 133 height 36
type input "10"
type input "9"
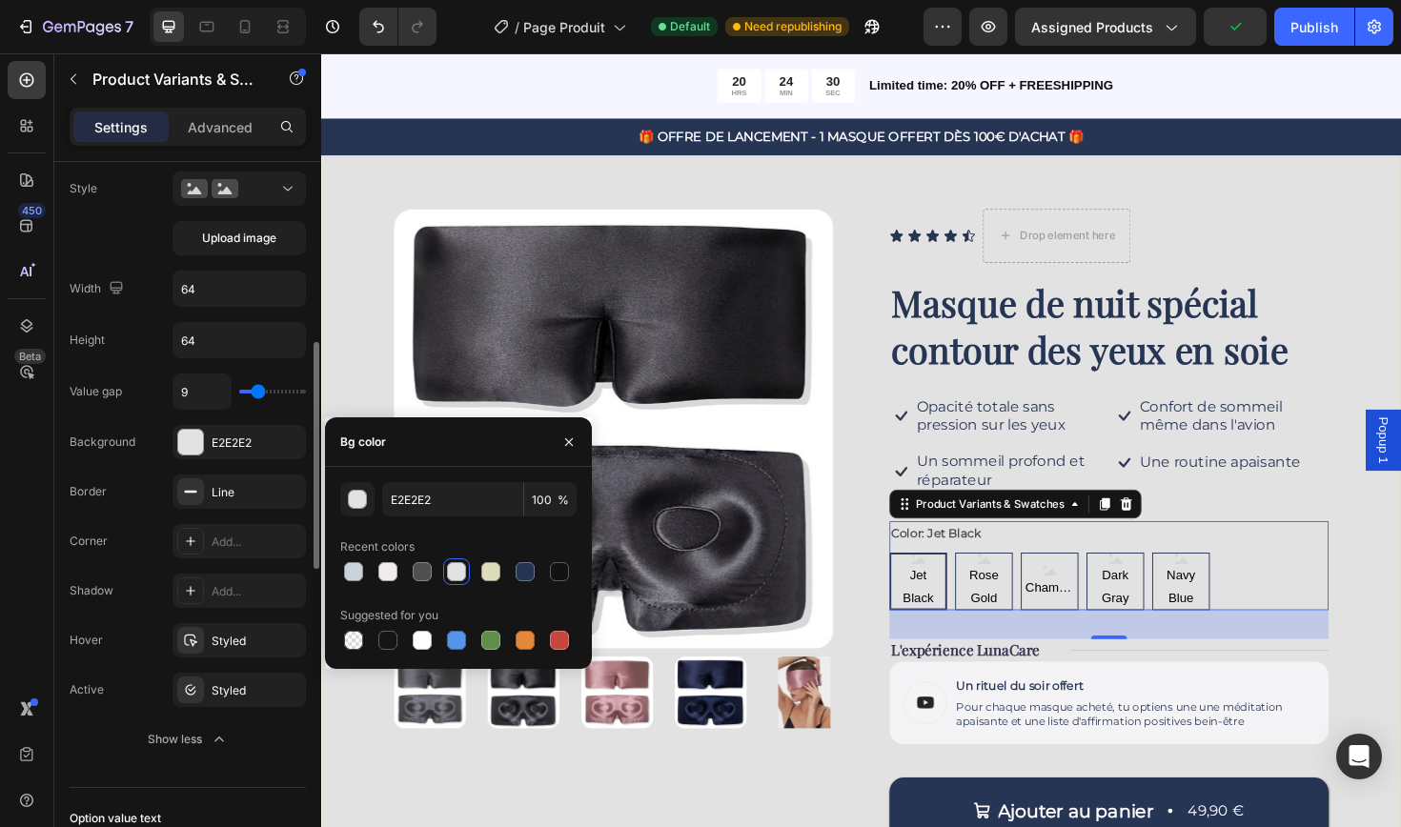
type input "8"
type input "7"
click at [253, 390] on input "range" at bounding box center [272, 392] width 67 height 4
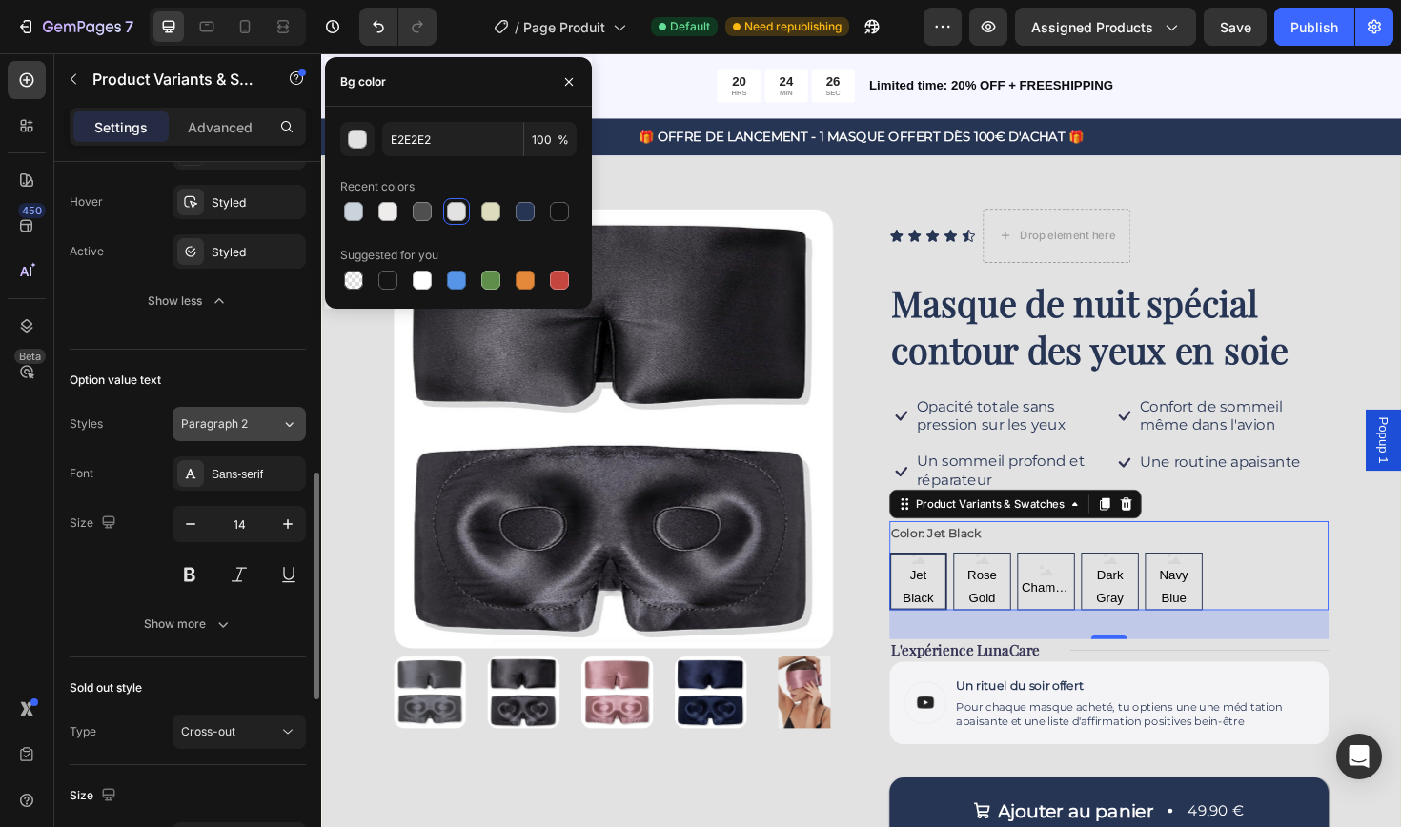
scroll to position [1012, 0]
click at [259, 476] on div "Sans-serif" at bounding box center [257, 472] width 90 height 17
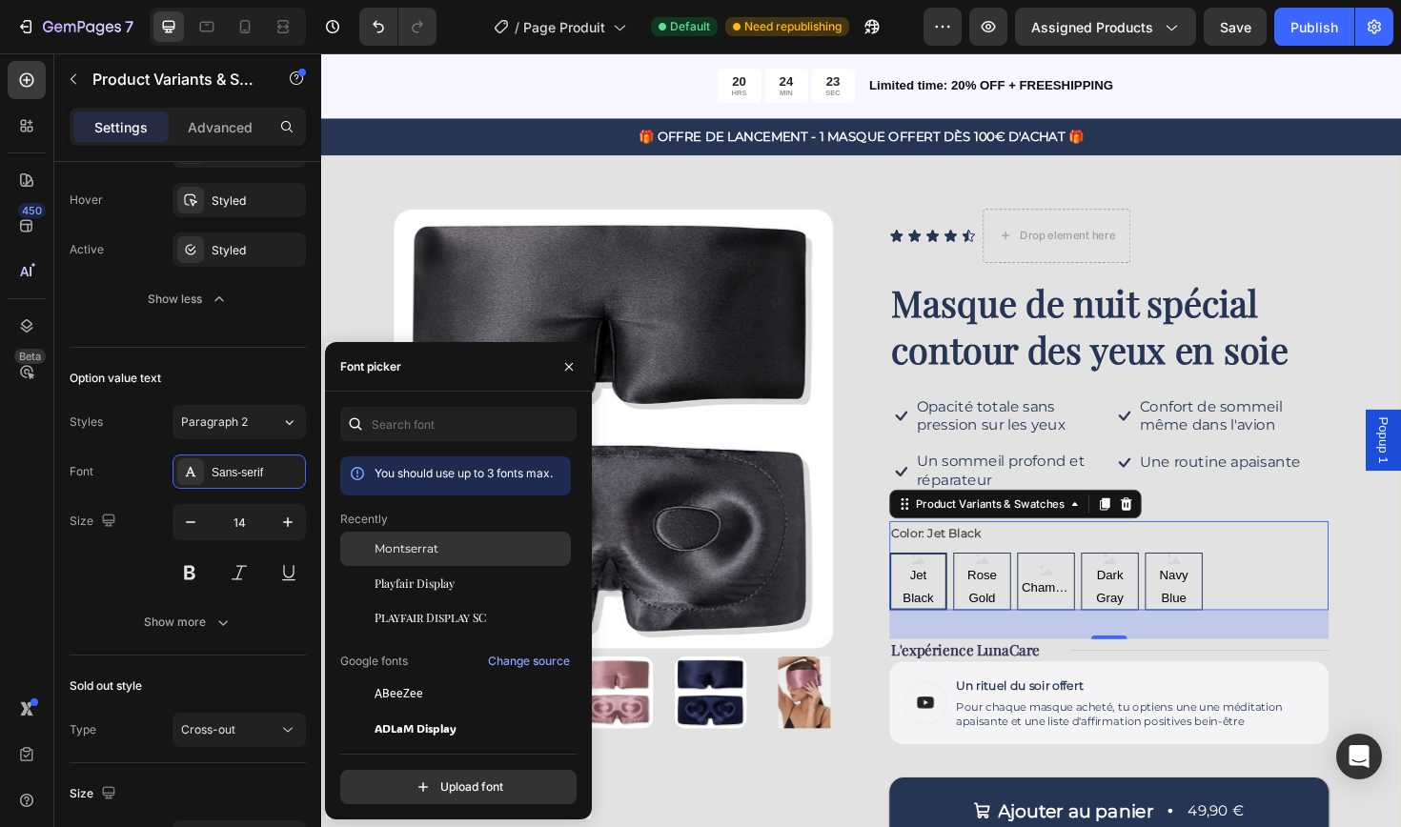
click at [411, 559] on div "Montserrat" at bounding box center [455, 549] width 231 height 34
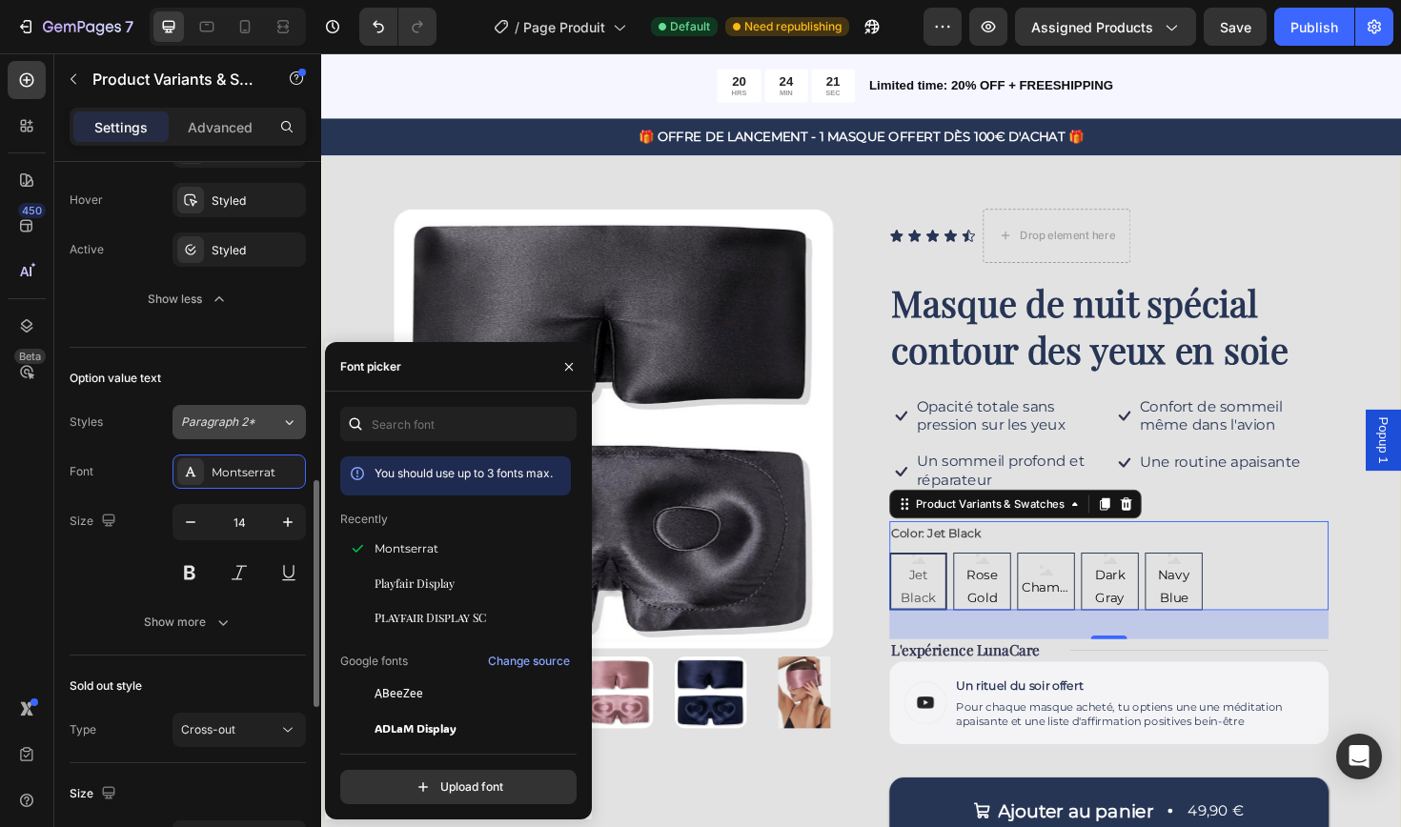
click at [248, 428] on span "Paragraph 2*" at bounding box center [218, 422] width 74 height 17
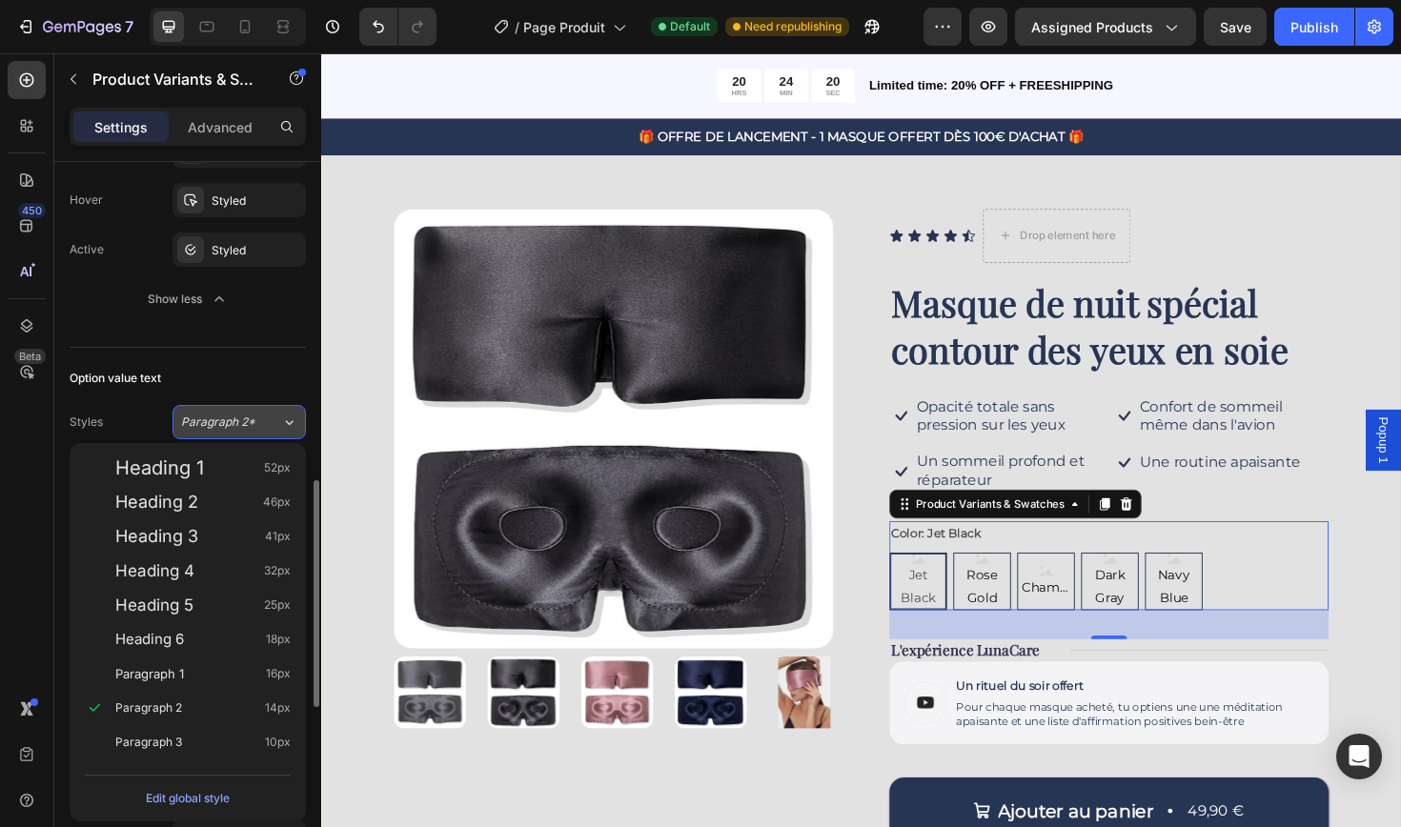
click at [248, 428] on span "Paragraph 2*" at bounding box center [218, 422] width 74 height 17
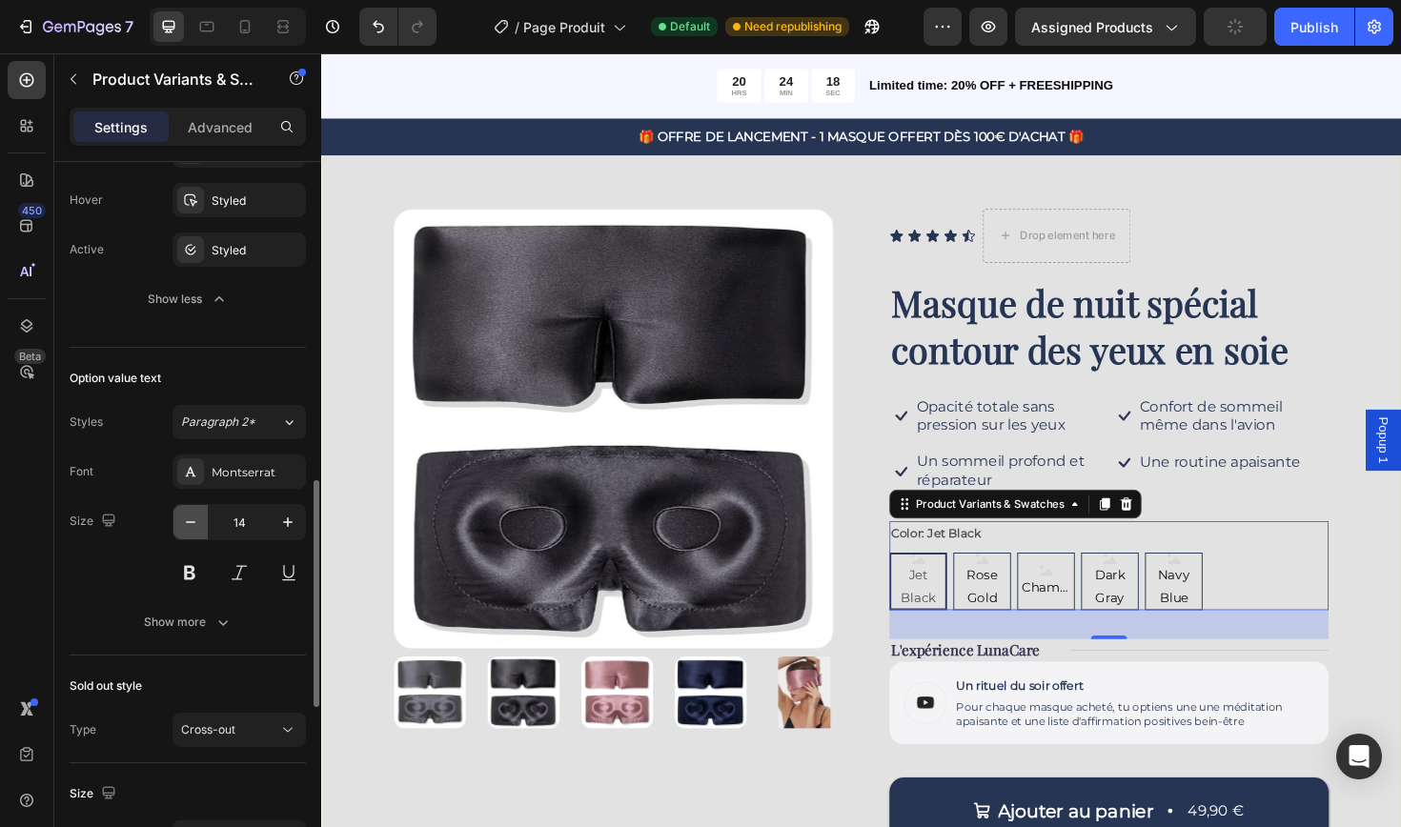
click at [192, 529] on icon "button" at bounding box center [190, 522] width 19 height 19
type input "13"
click at [213, 617] on icon "button" at bounding box center [222, 622] width 19 height 19
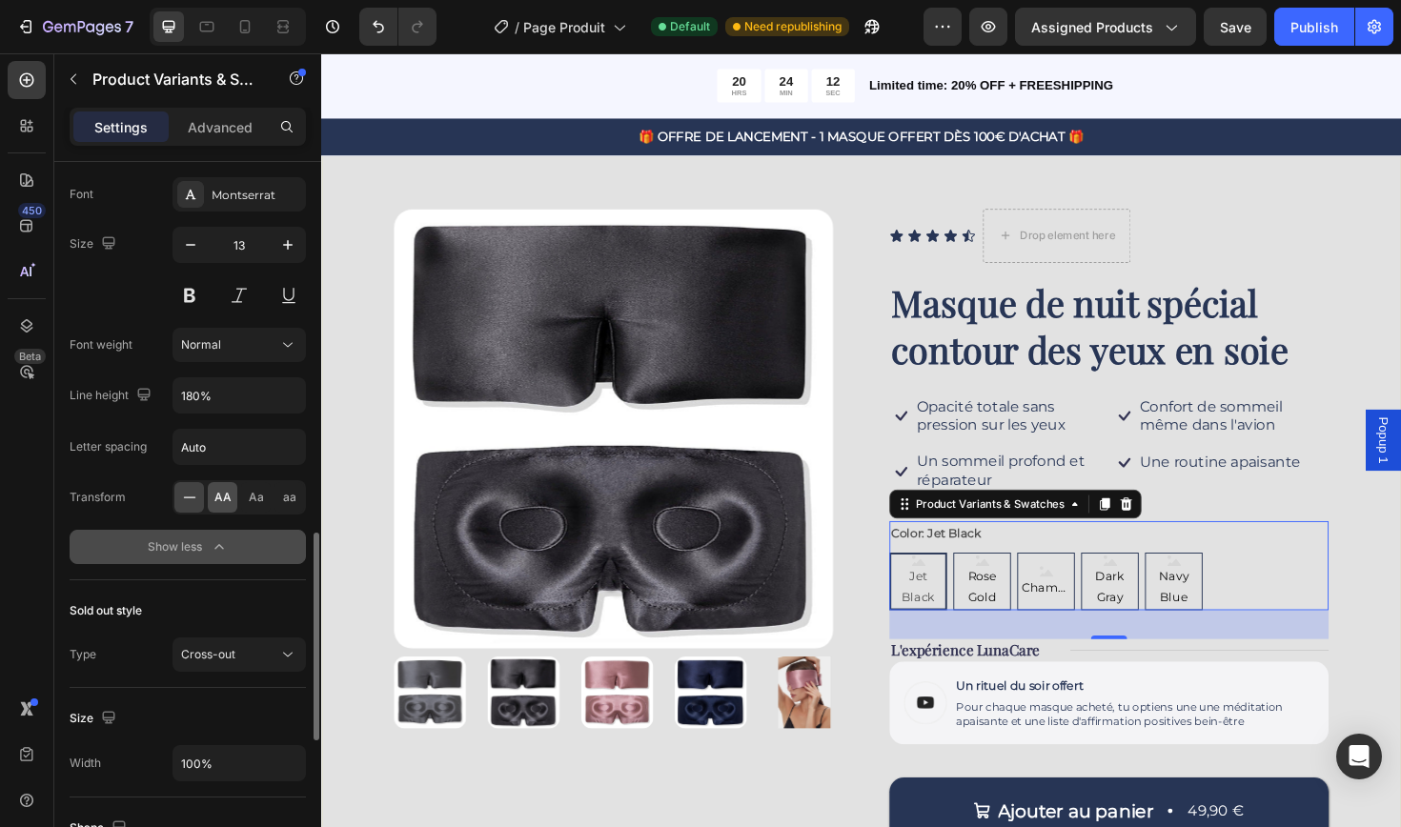
scroll to position [1293, 0]
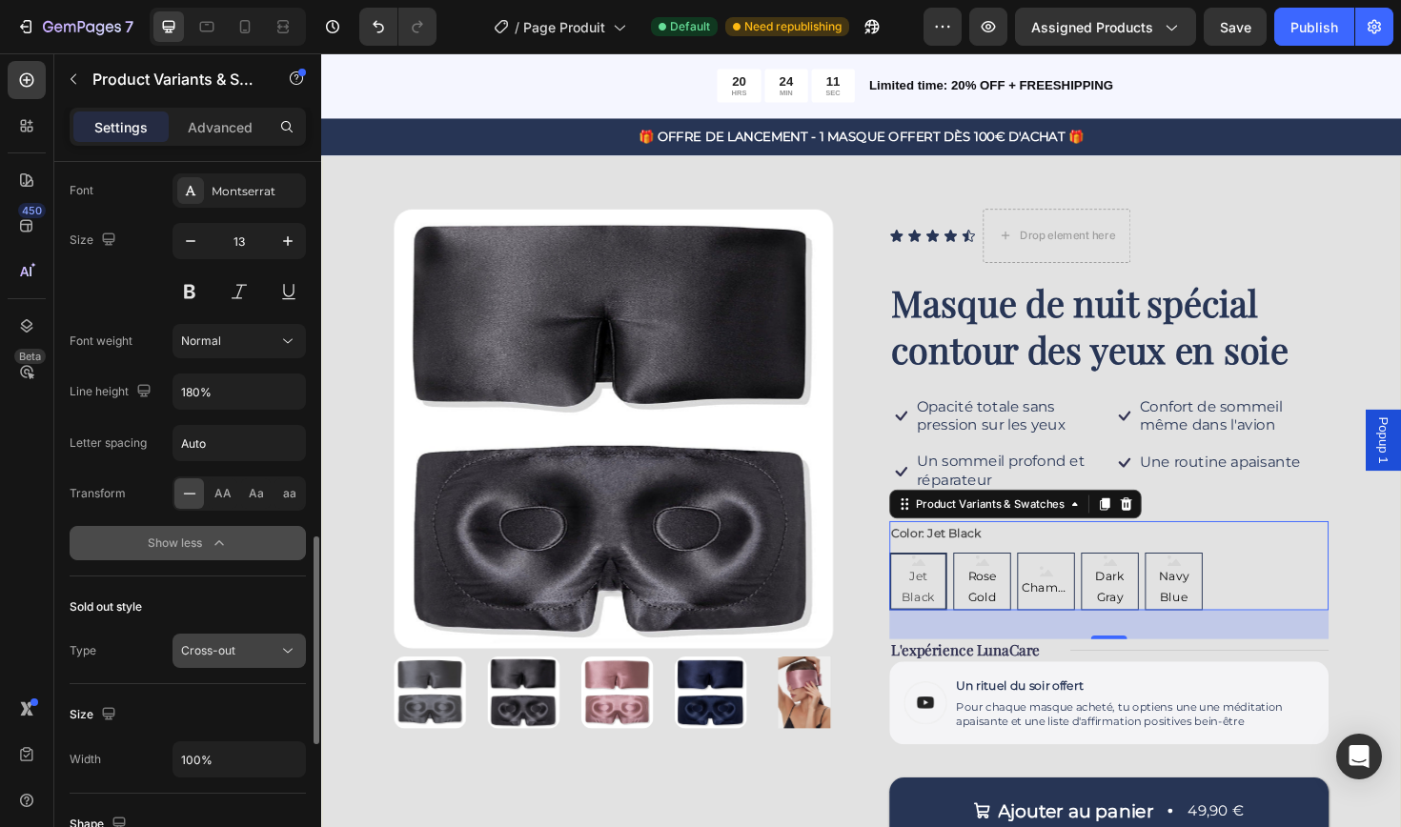
click at [279, 660] on icon at bounding box center [287, 650] width 19 height 19
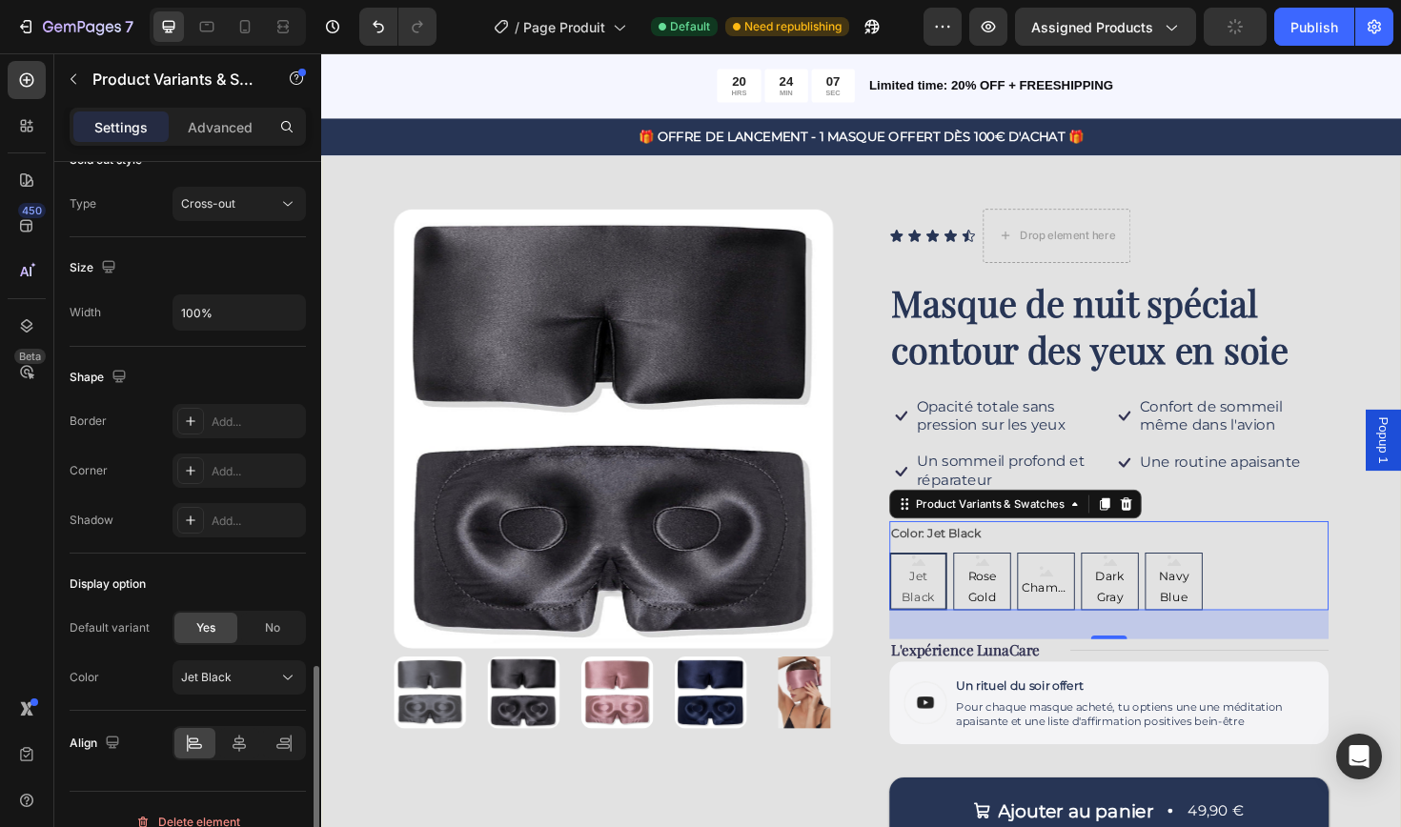
scroll to position [1765, 0]
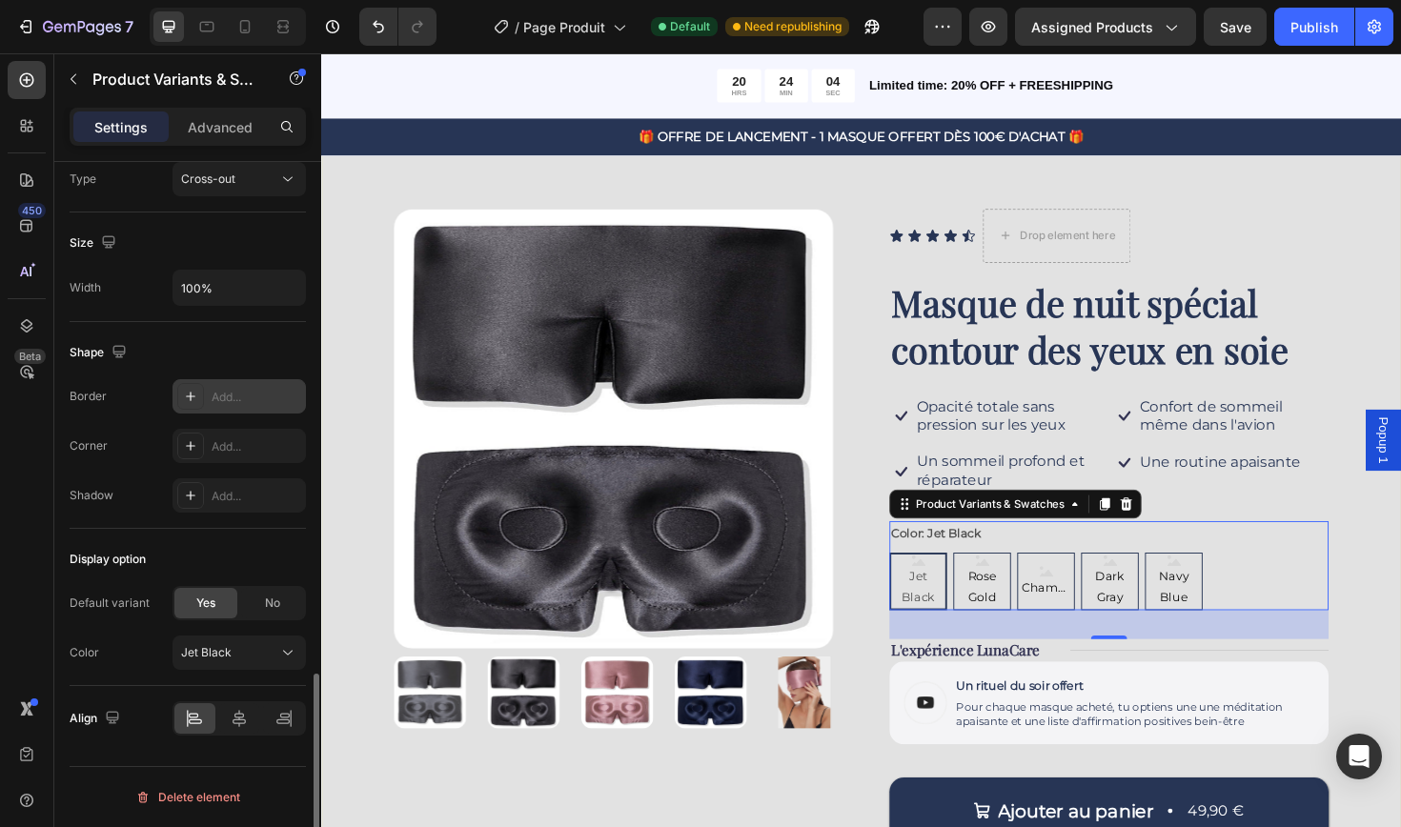
click at [194, 400] on icon at bounding box center [190, 396] width 15 height 15
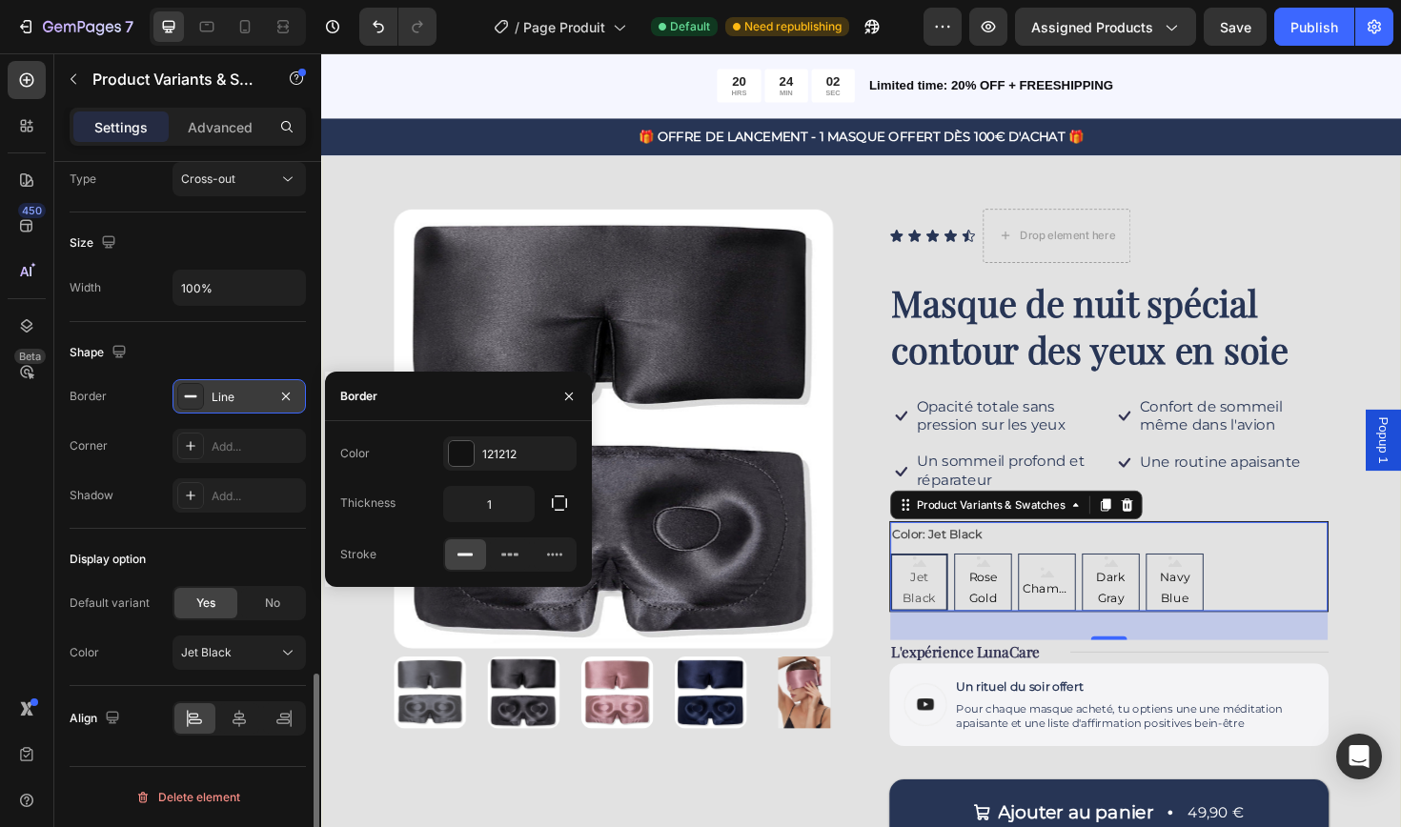
click at [194, 400] on icon at bounding box center [190, 396] width 15 height 15
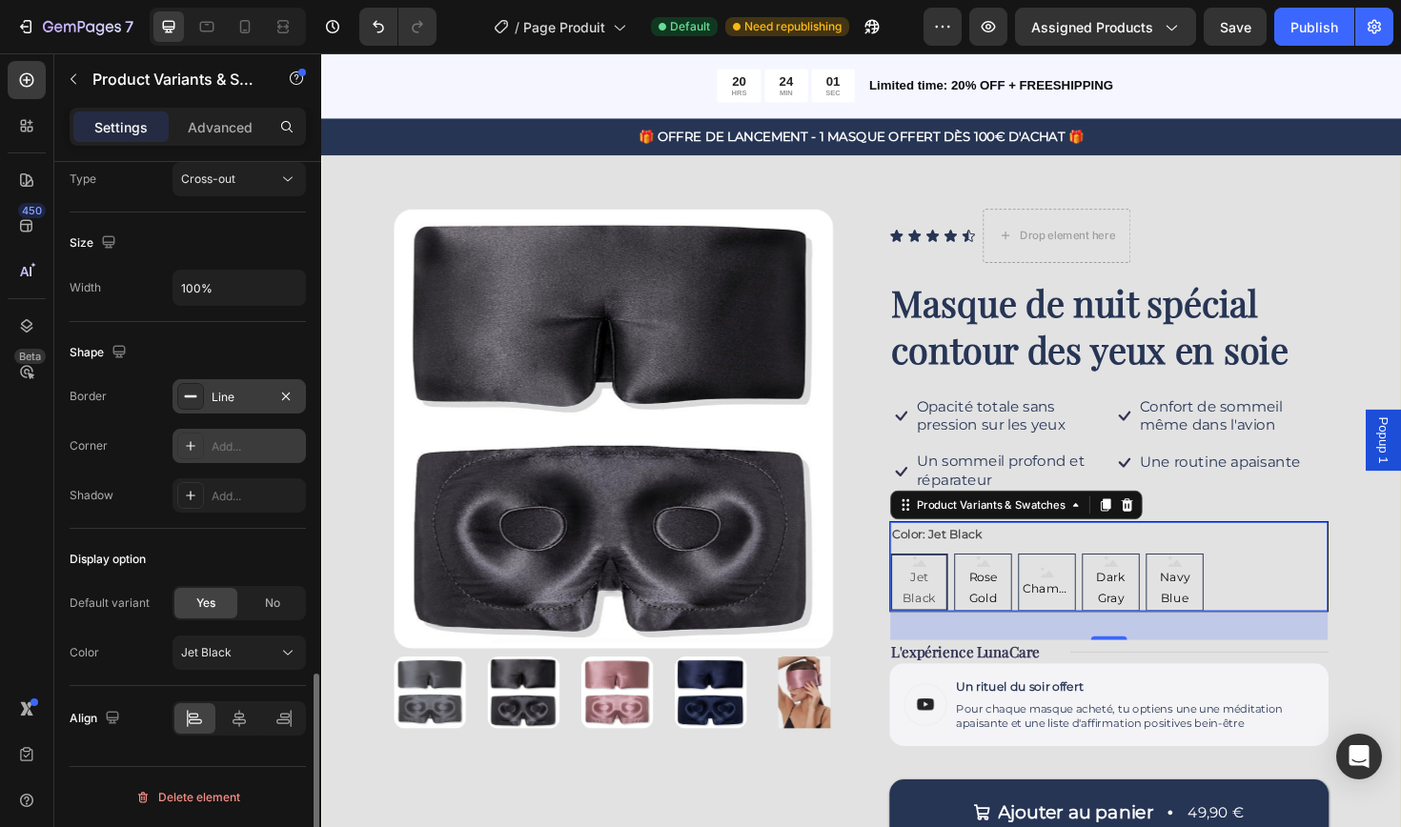
click at [192, 448] on icon at bounding box center [190, 445] width 15 height 15
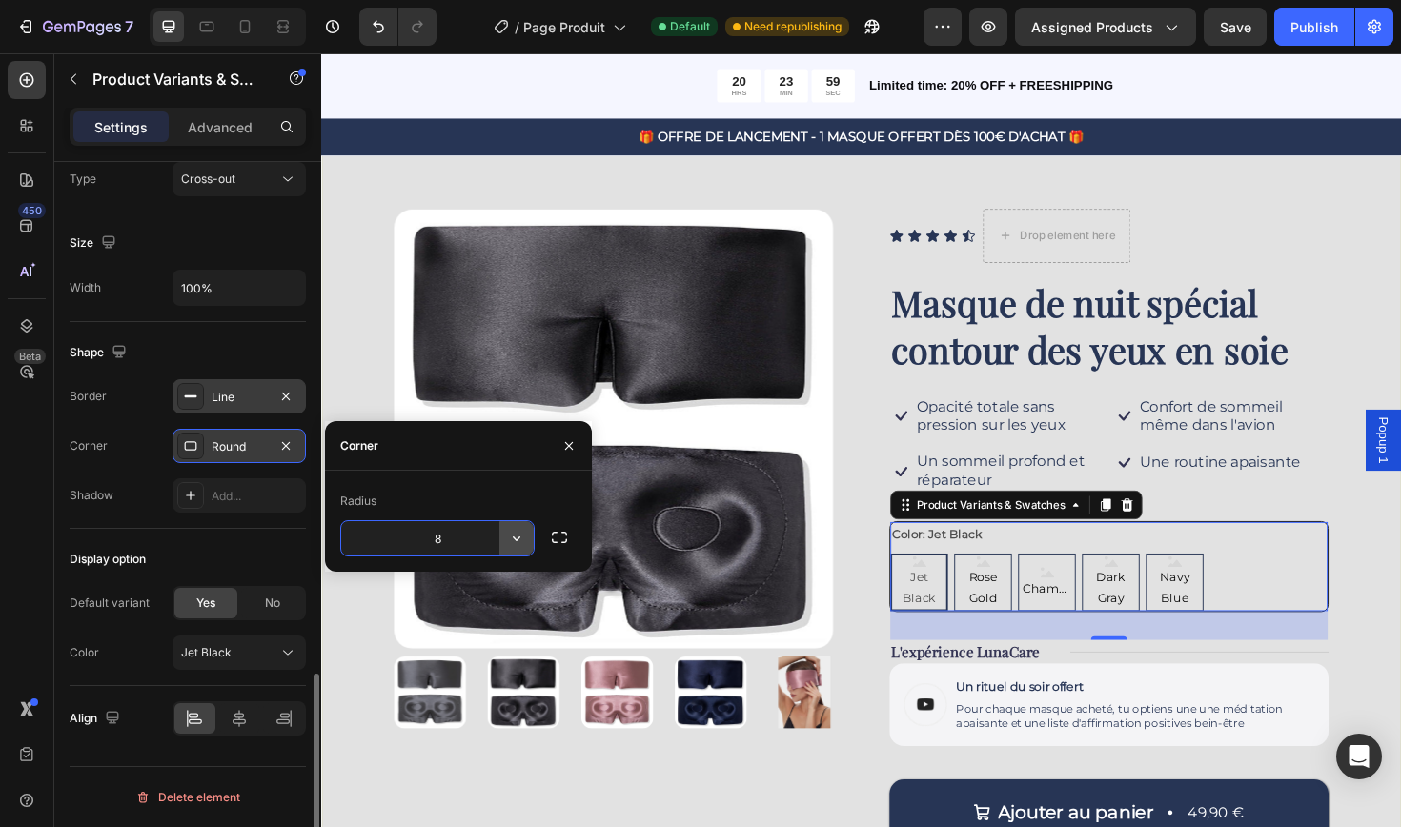
click at [522, 540] on icon "button" at bounding box center [516, 538] width 19 height 19
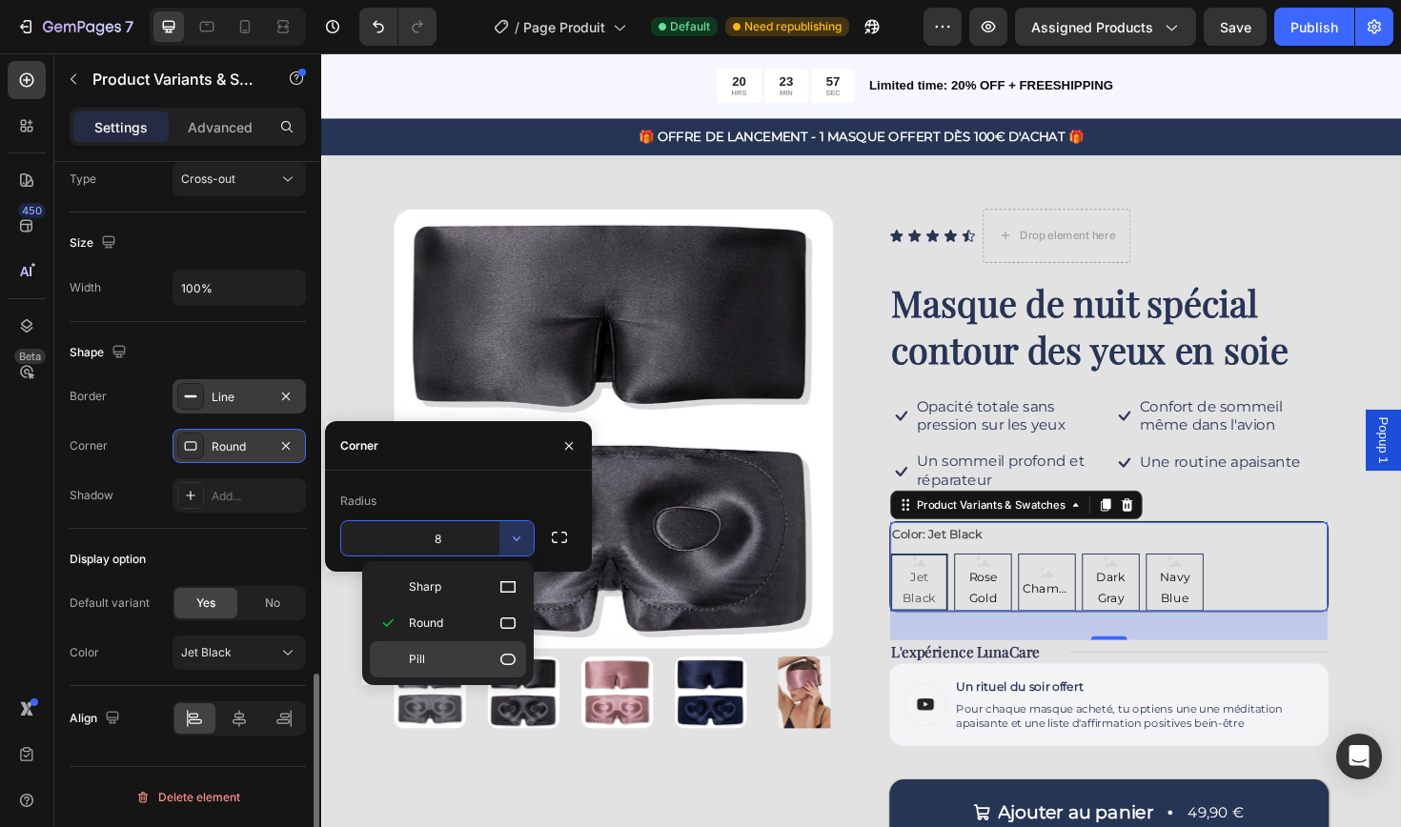
click at [506, 664] on icon at bounding box center [507, 659] width 15 height 11
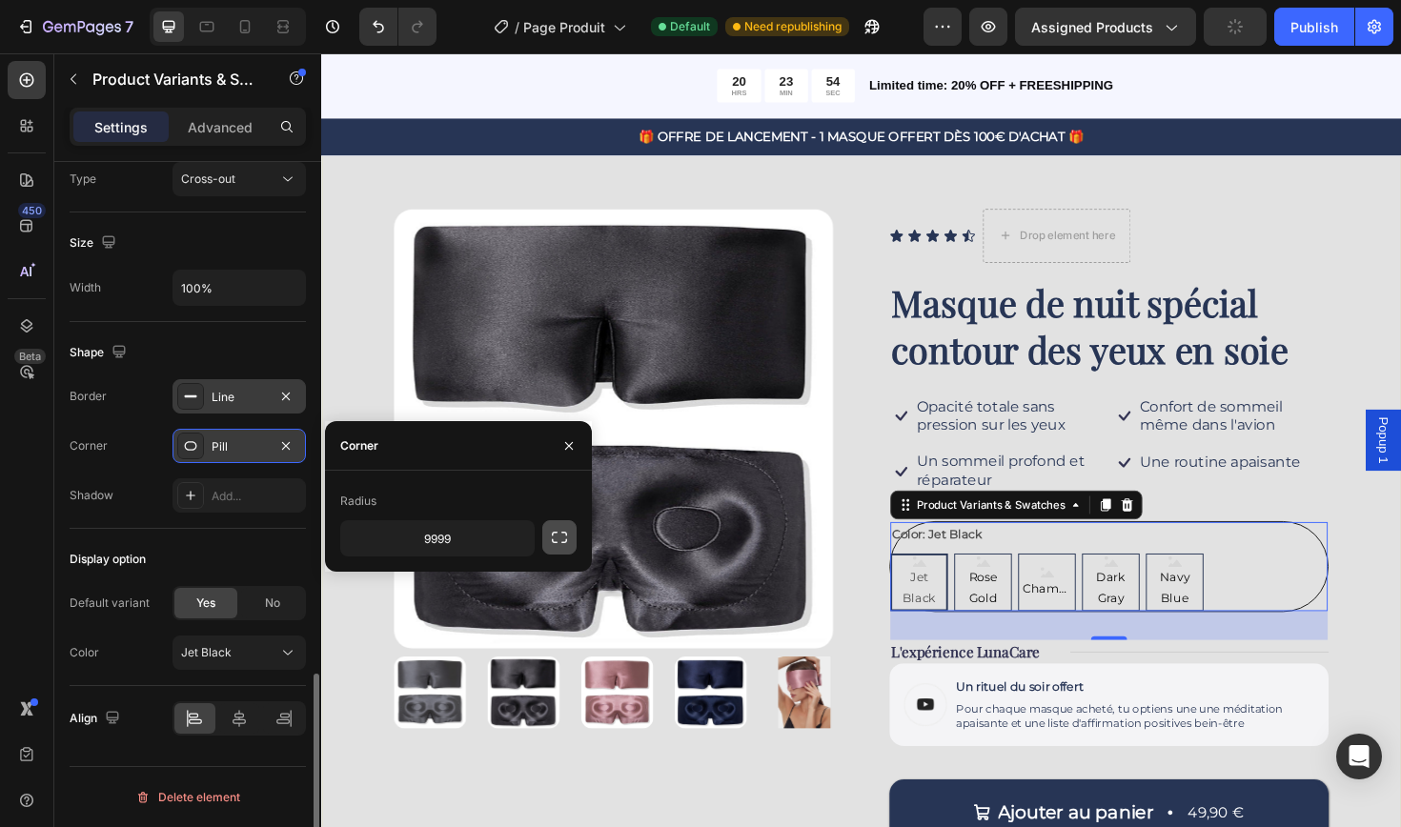
click at [553, 541] on icon "button" at bounding box center [559, 537] width 15 height 11
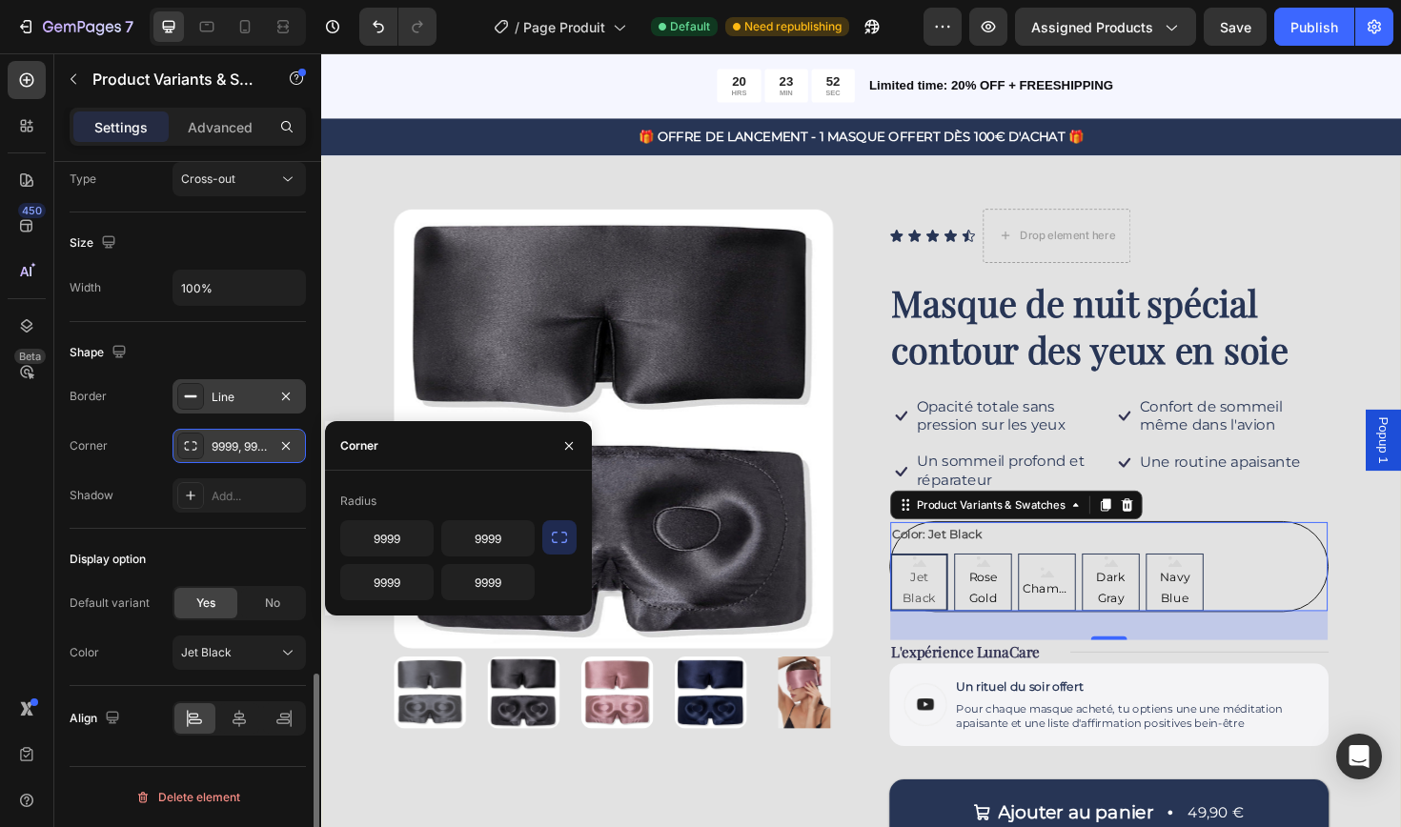
click at [553, 542] on icon "button" at bounding box center [559, 537] width 15 height 11
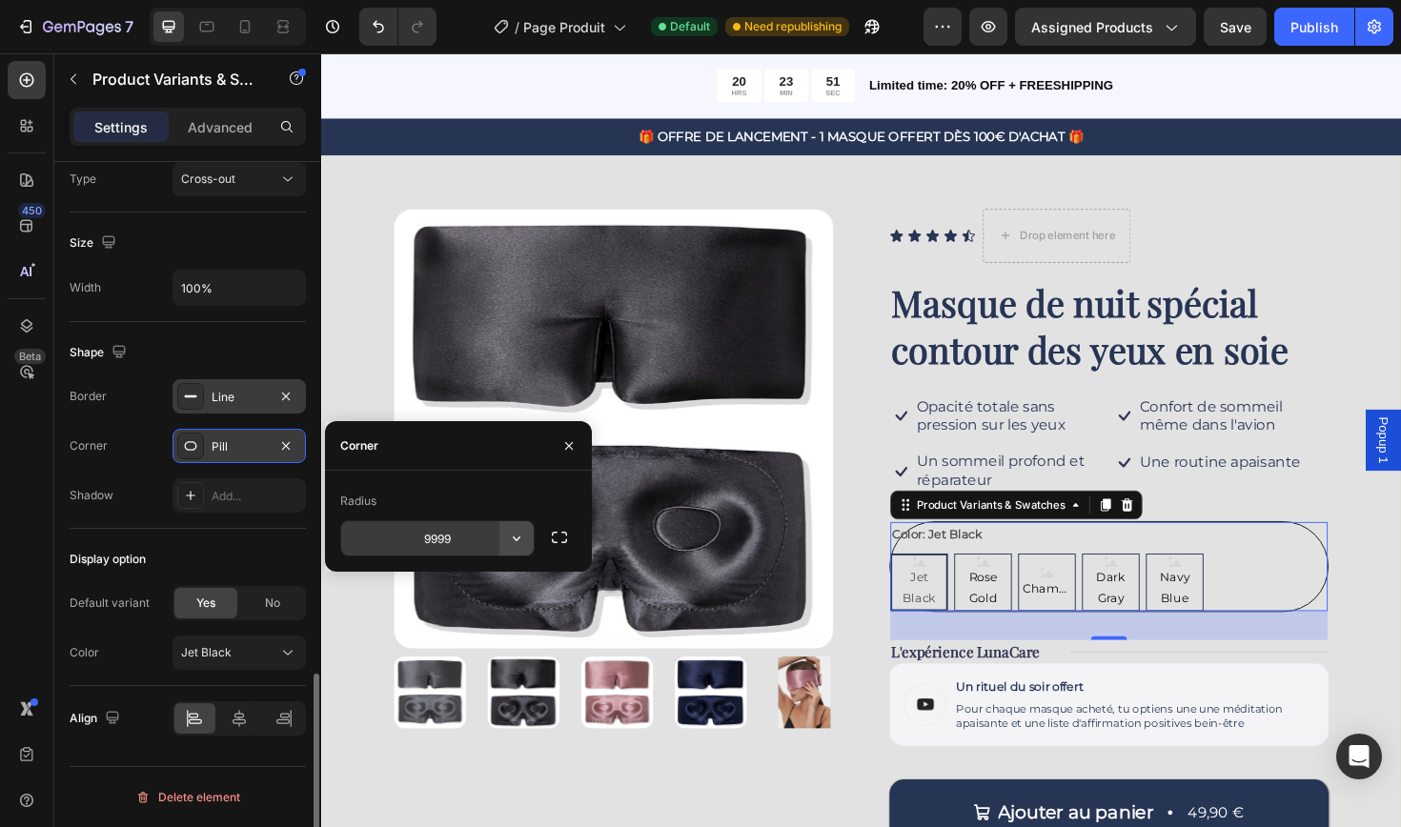
click at [520, 537] on icon "button" at bounding box center [516, 538] width 19 height 19
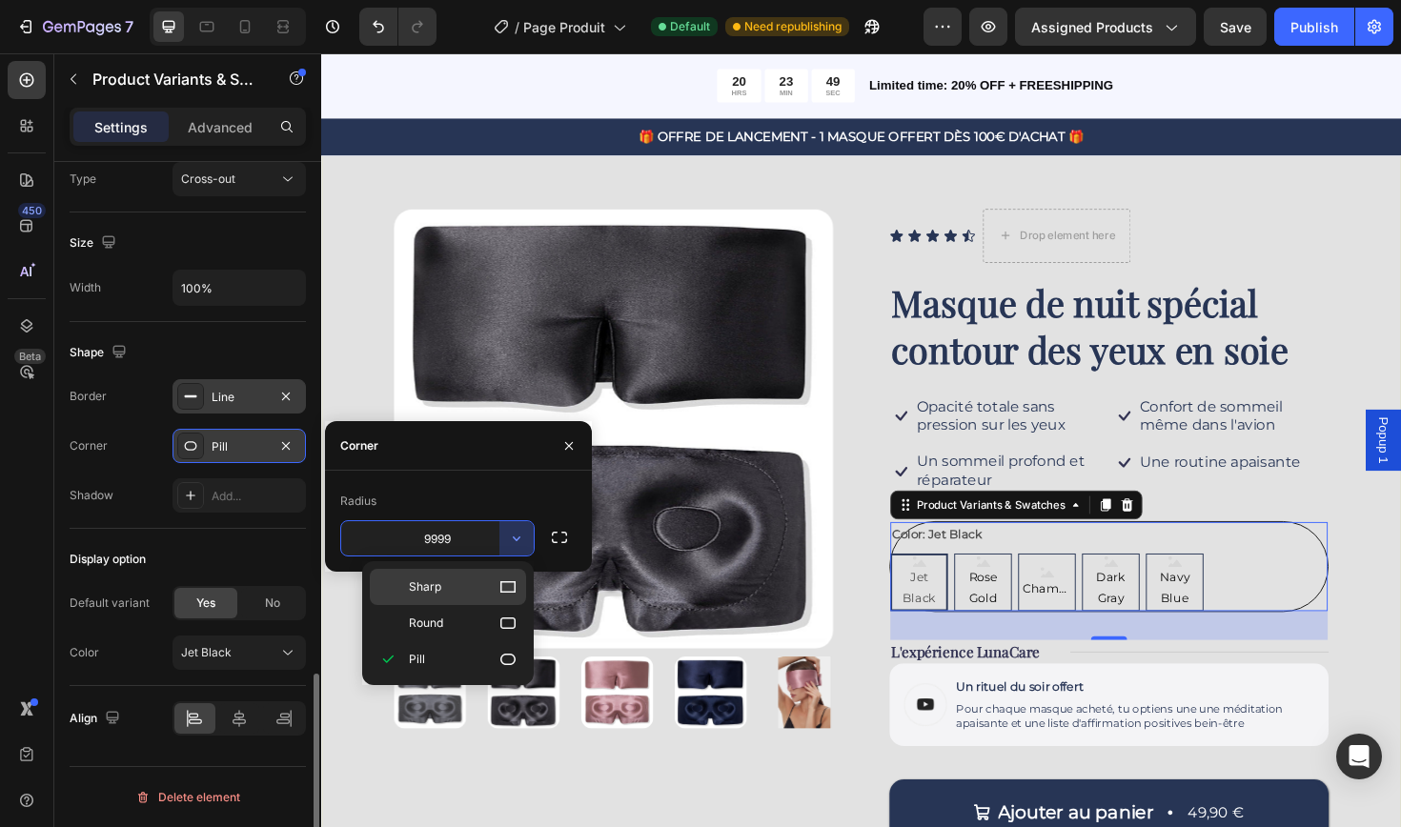
click at [501, 595] on icon at bounding box center [507, 586] width 19 height 19
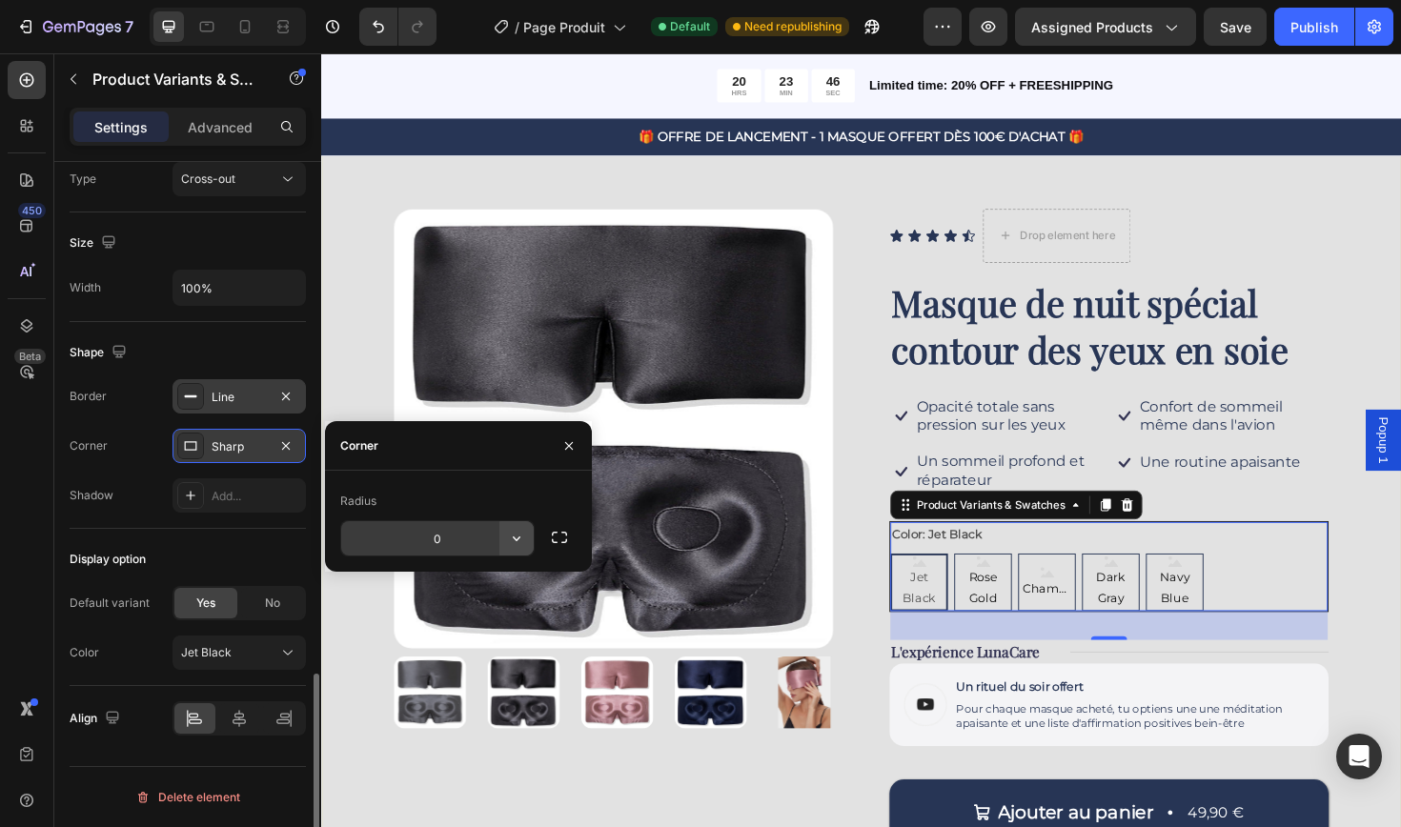
click at [509, 542] on icon "button" at bounding box center [516, 538] width 19 height 19
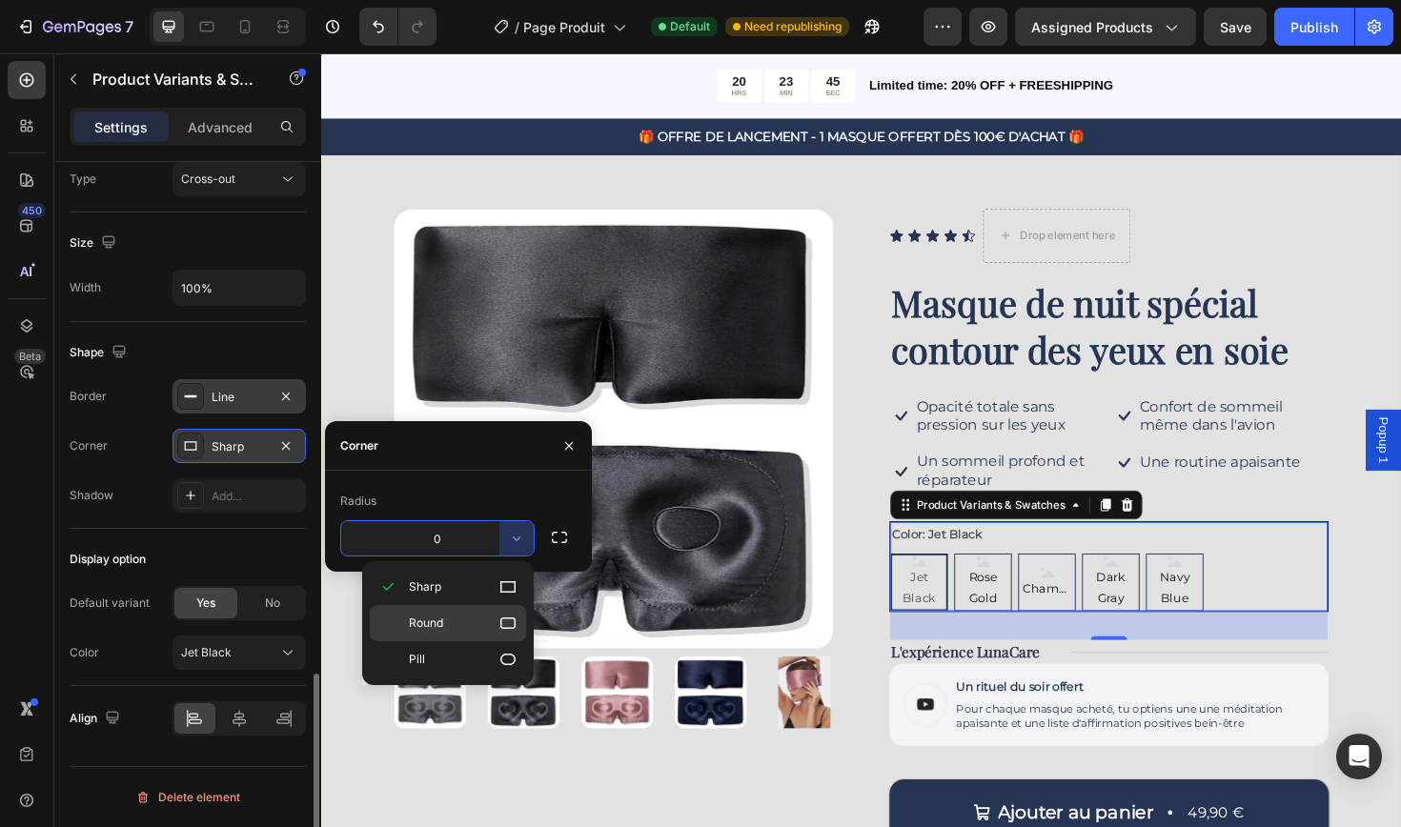
click at [509, 619] on icon at bounding box center [507, 623] width 19 height 19
type input "8"
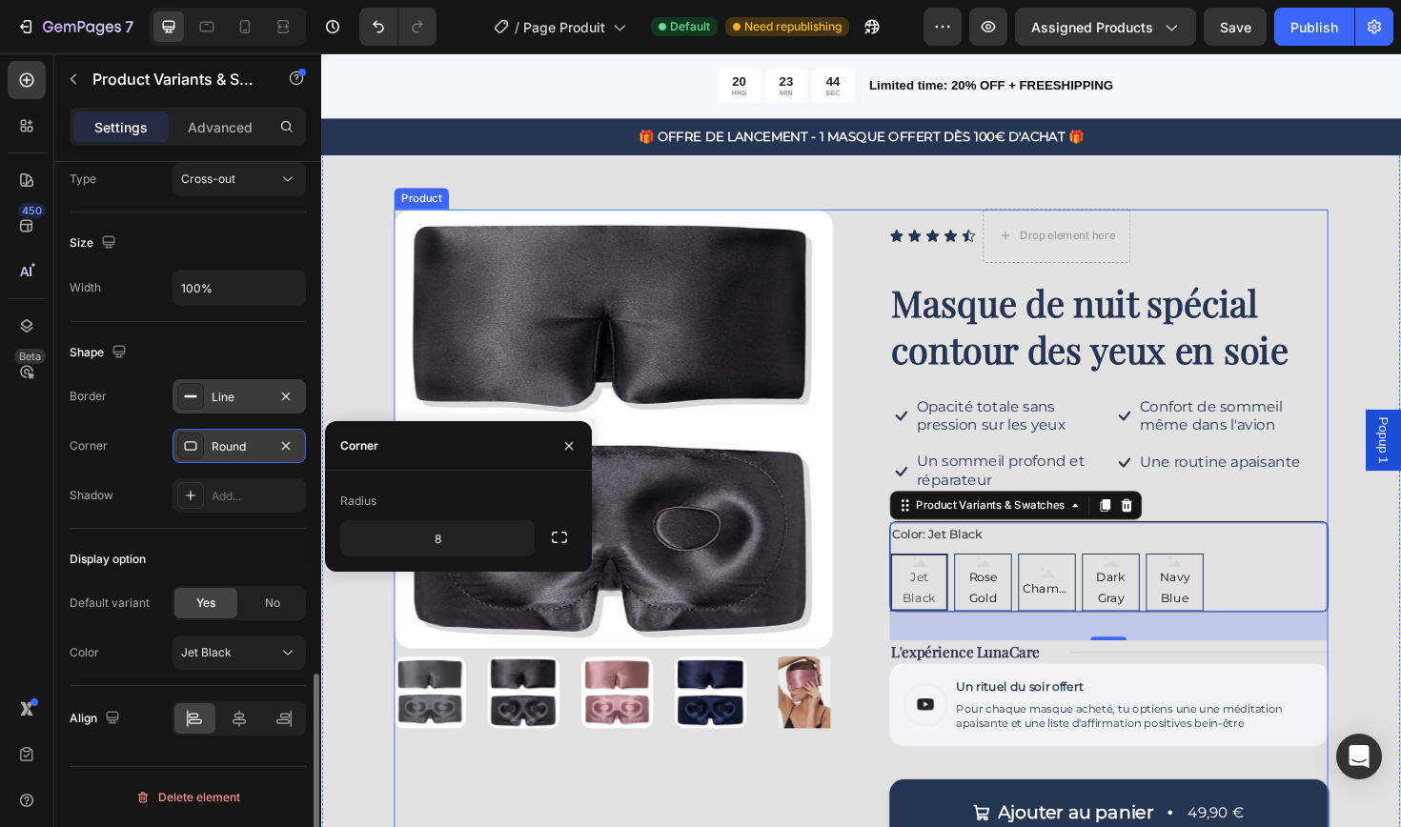
click at [886, 505] on div "Product Images Icon Icon Icon Icon Icon Icon List Drop element here Row Masque …" at bounding box center [892, 579] width 989 height 722
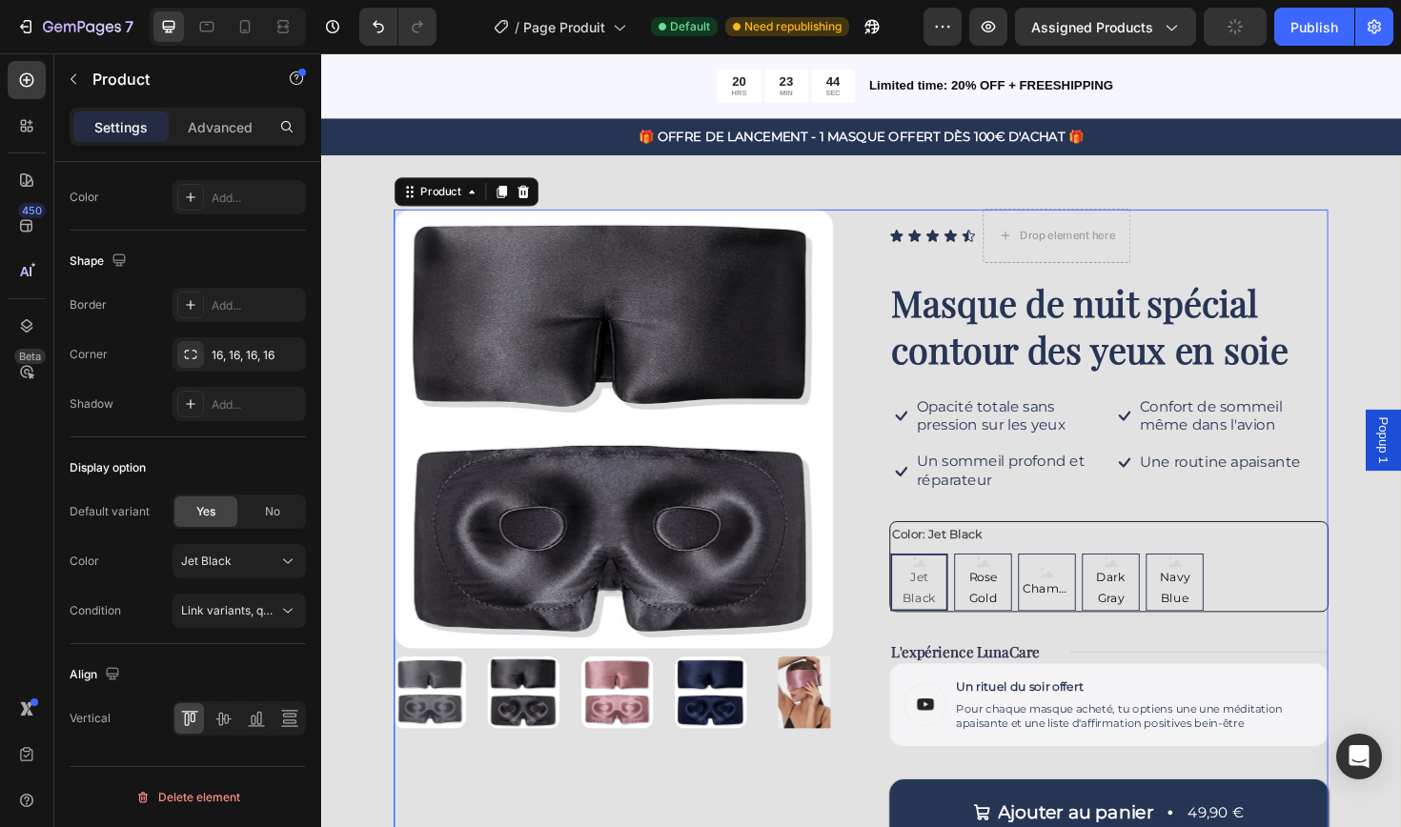
scroll to position [0, 0]
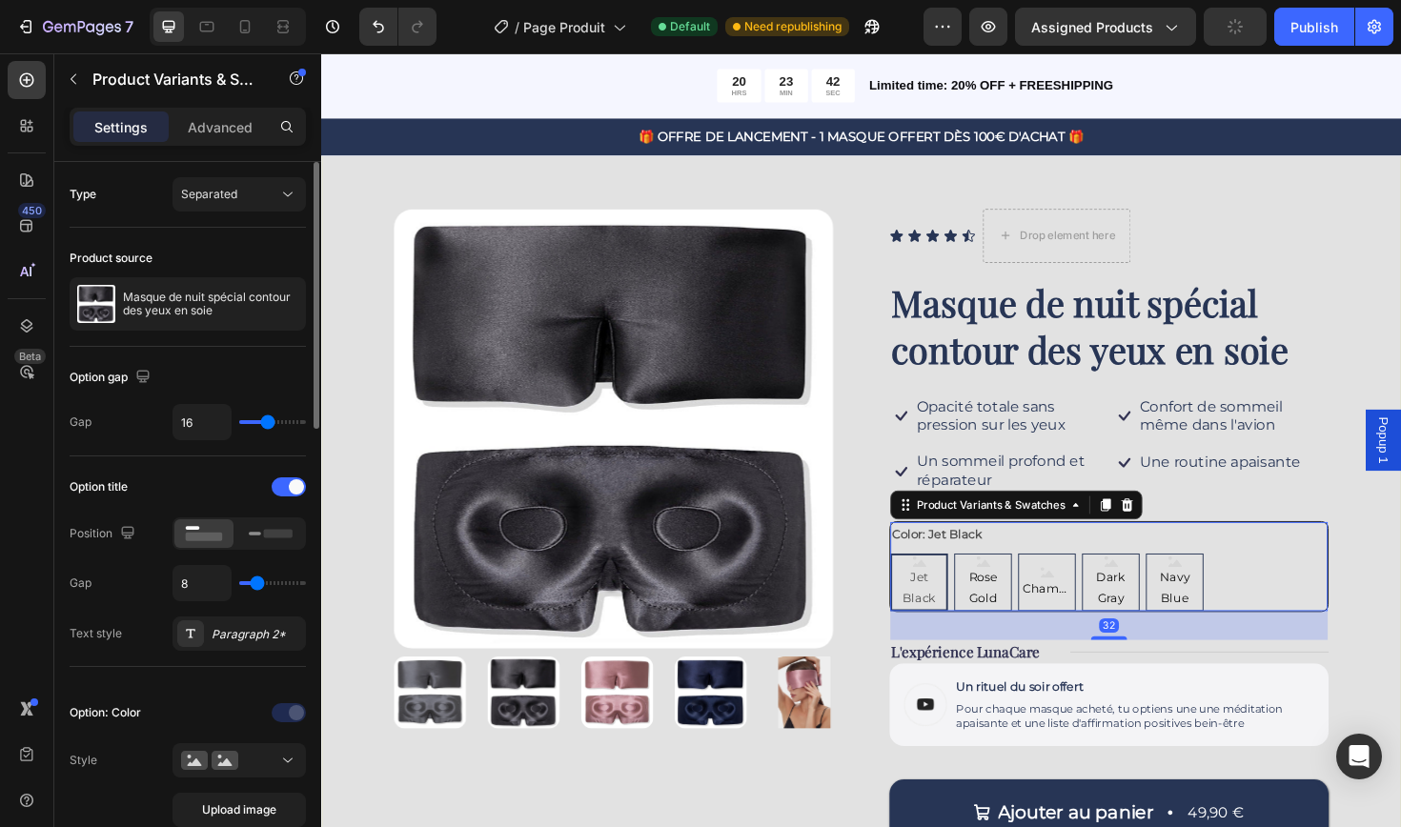
click at [1134, 554] on div "Color: Jet Black Jet Black Jet Black Jet Black Rose Gold Rose Gold Rose Gold Ch…" at bounding box center [1154, 597] width 463 height 94
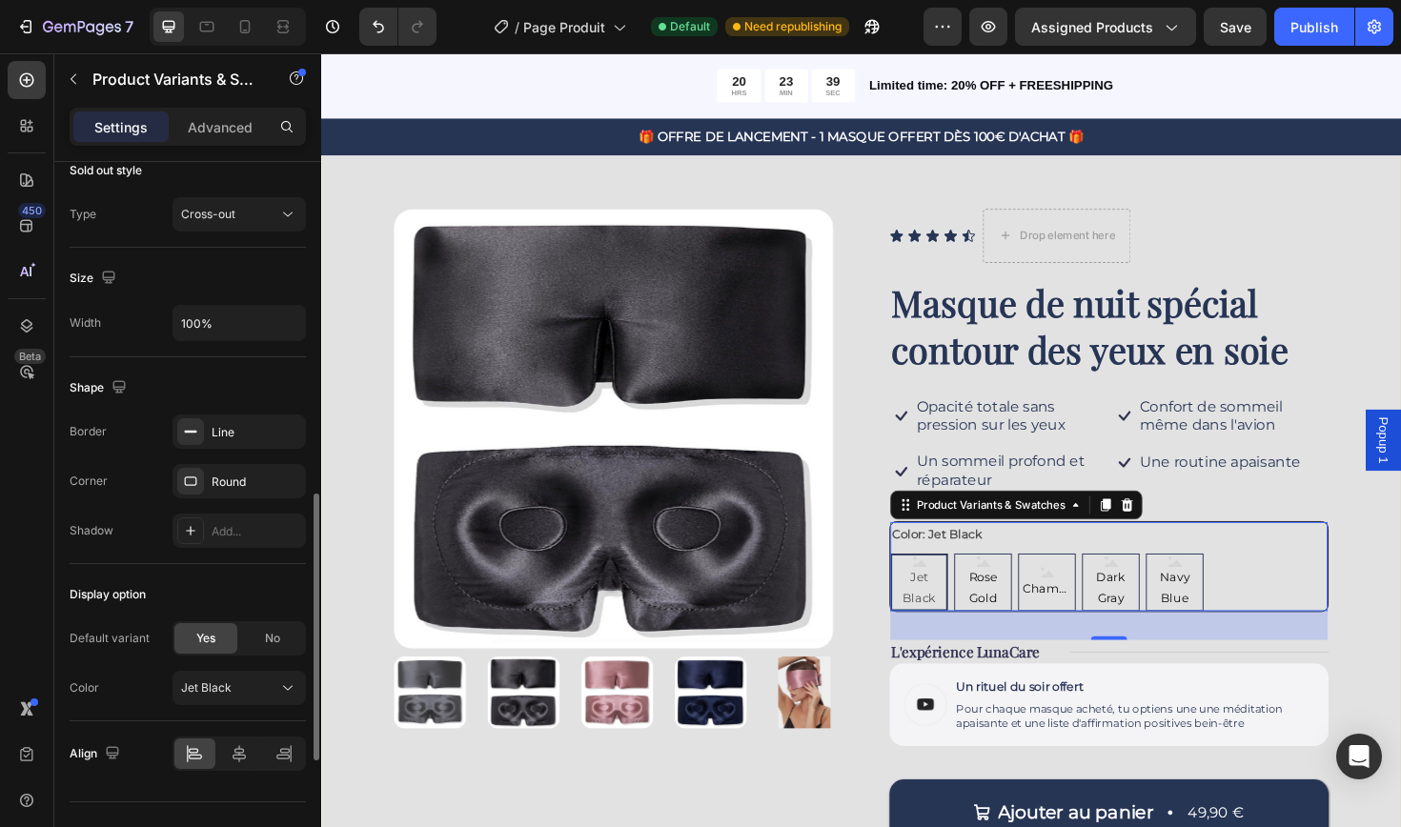
scroll to position [1179, 0]
click at [218, 483] on div "Round" at bounding box center [239, 482] width 55 height 17
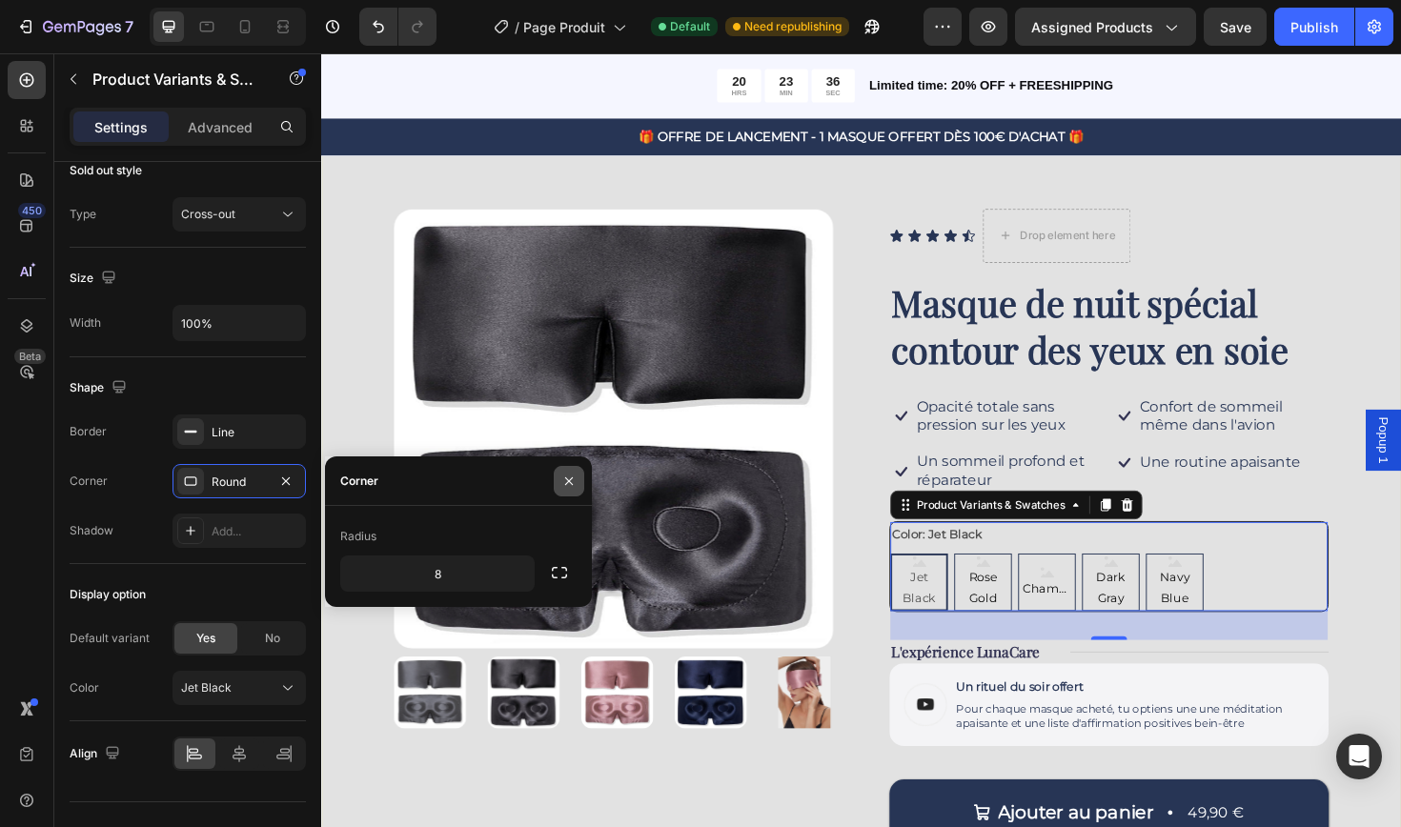
click at [575, 480] on icon "button" at bounding box center [568, 481] width 15 height 15
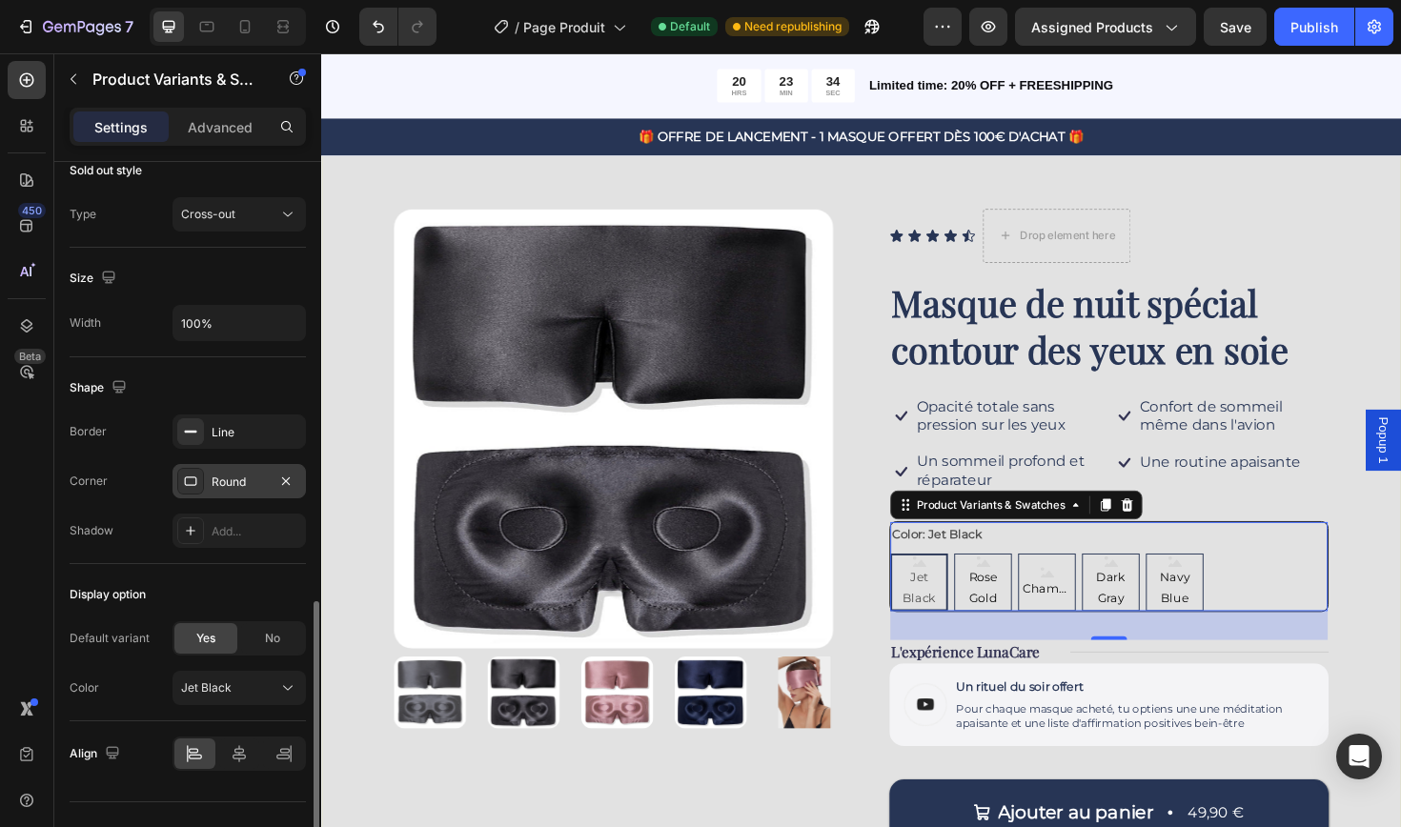
click at [215, 488] on div "Round" at bounding box center [239, 482] width 55 height 17
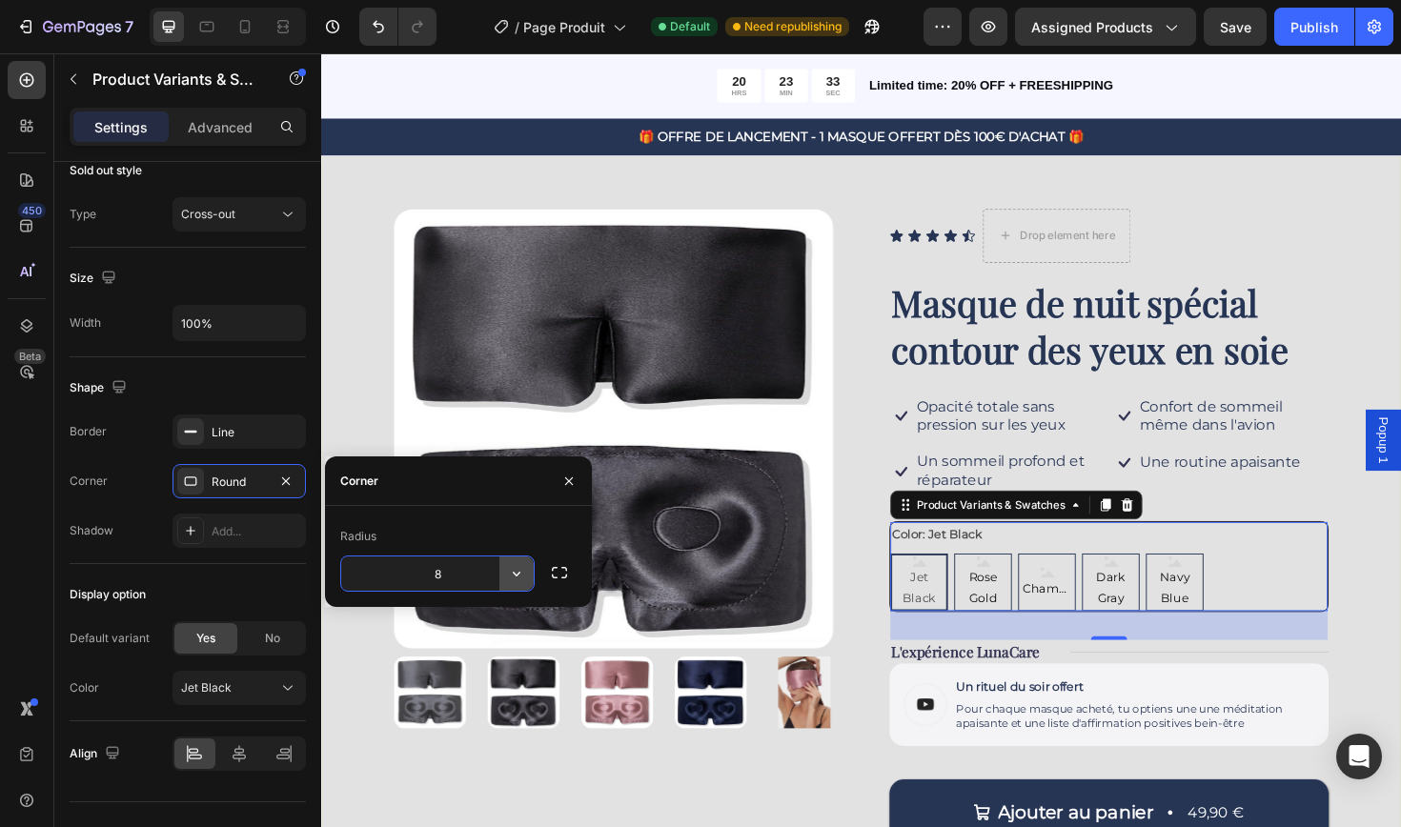
click at [519, 573] on icon "button" at bounding box center [517, 574] width 8 height 5
click at [455, 572] on input "8" at bounding box center [437, 573] width 192 height 34
click at [194, 535] on icon at bounding box center [190, 530] width 15 height 15
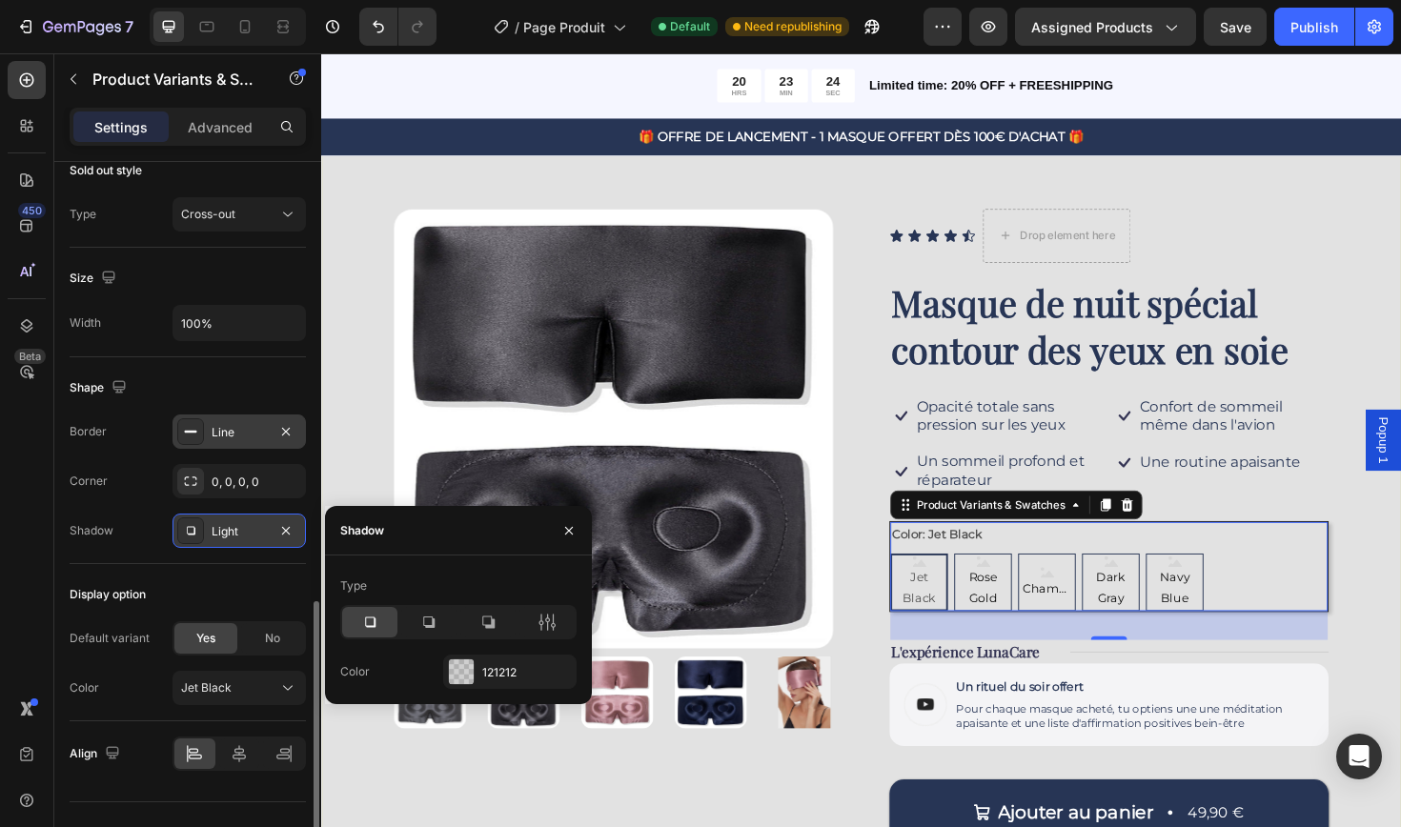
click at [216, 436] on div "Line" at bounding box center [239, 432] width 55 height 17
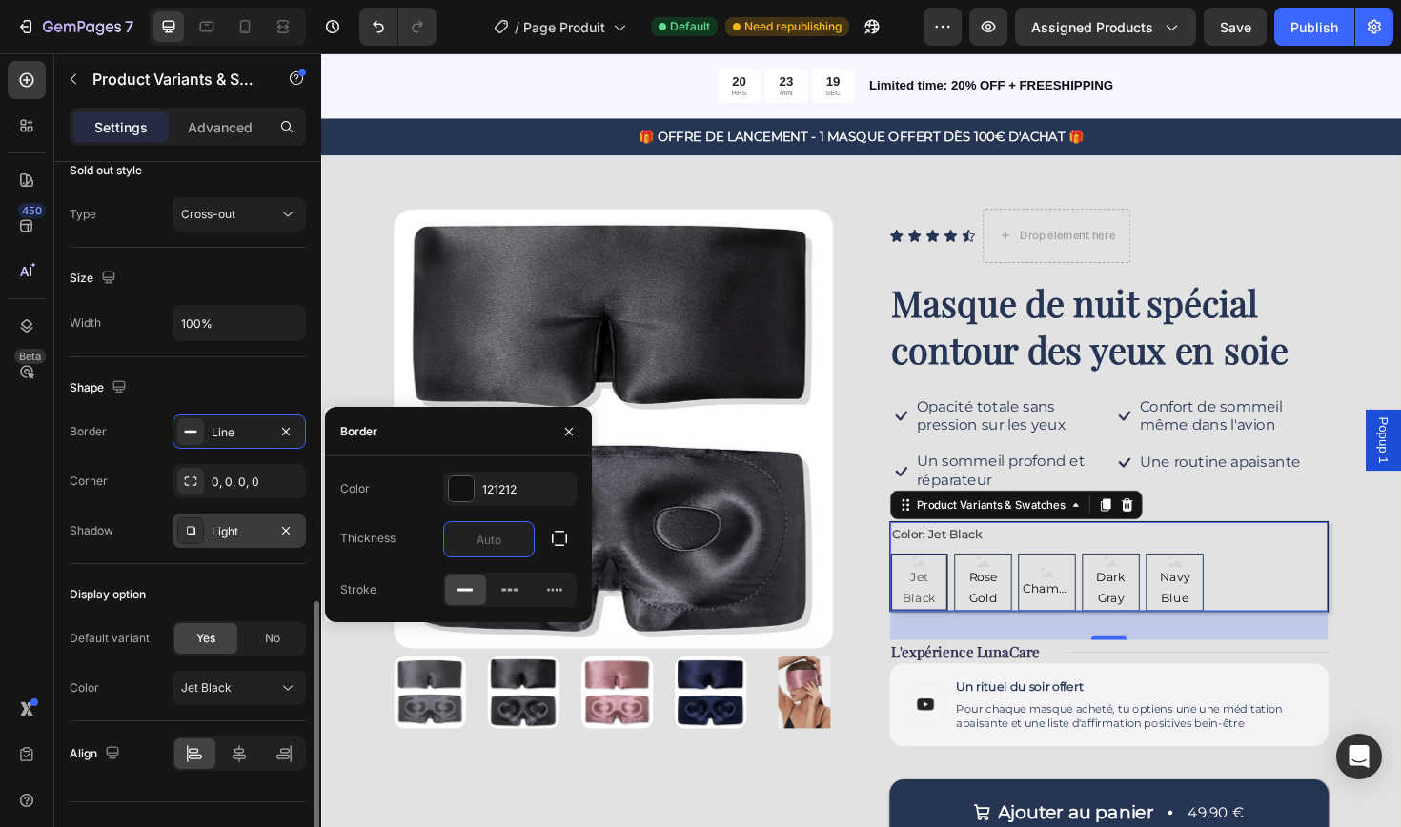
type input "0"
click at [235, 582] on div "Display option" at bounding box center [188, 594] width 236 height 30
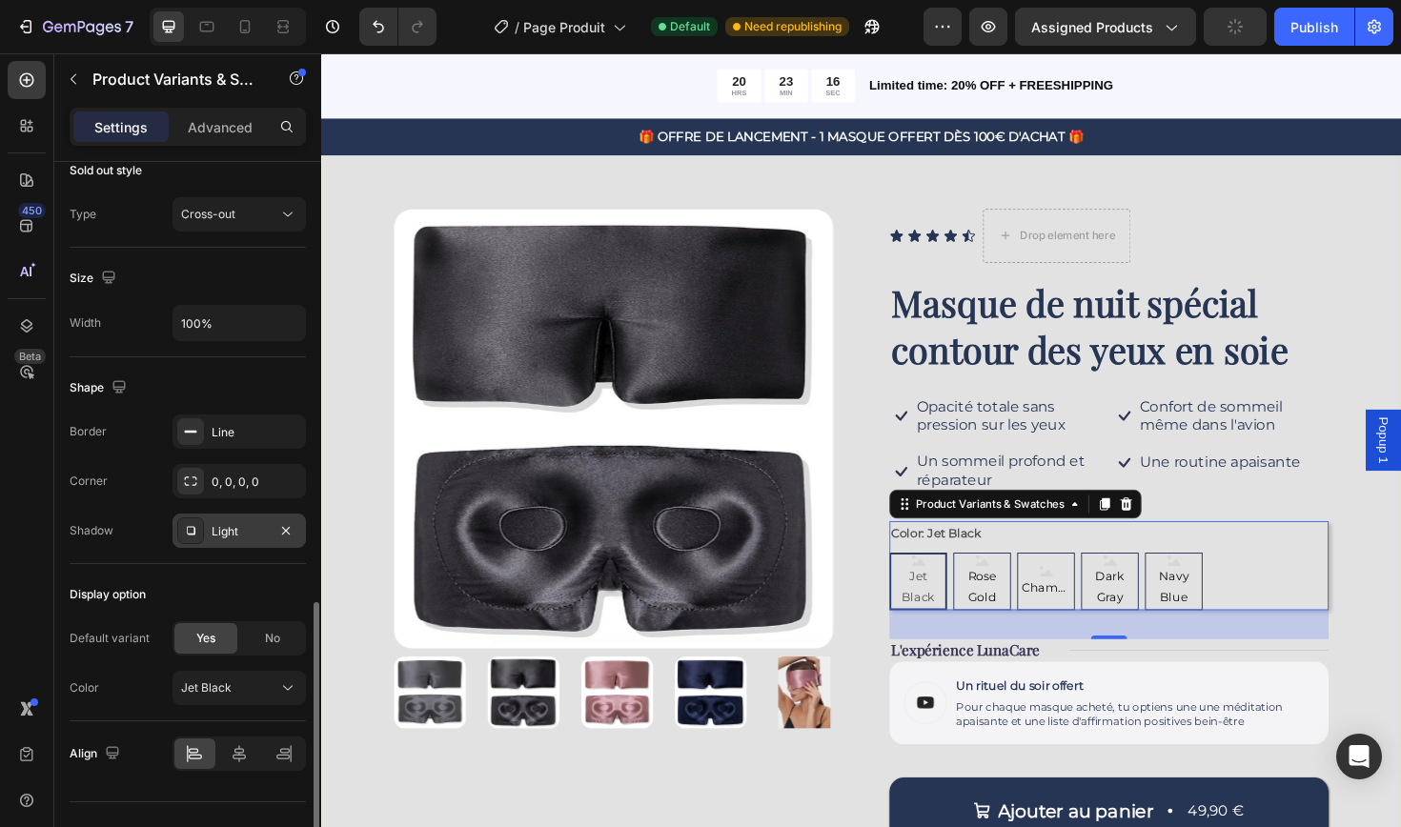
scroll to position [1214, 0]
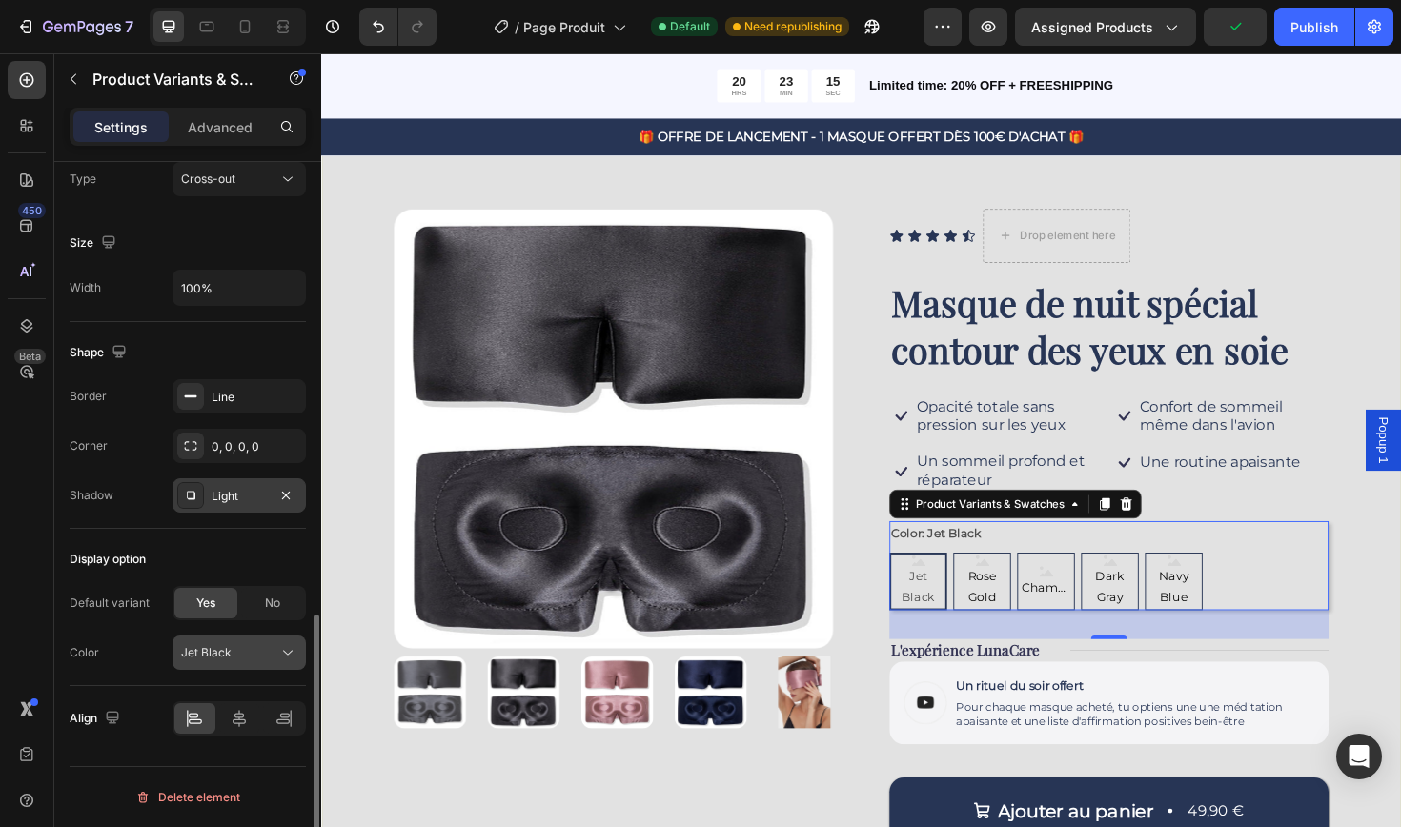
click at [241, 663] on button "Jet Black" at bounding box center [238, 653] width 133 height 34
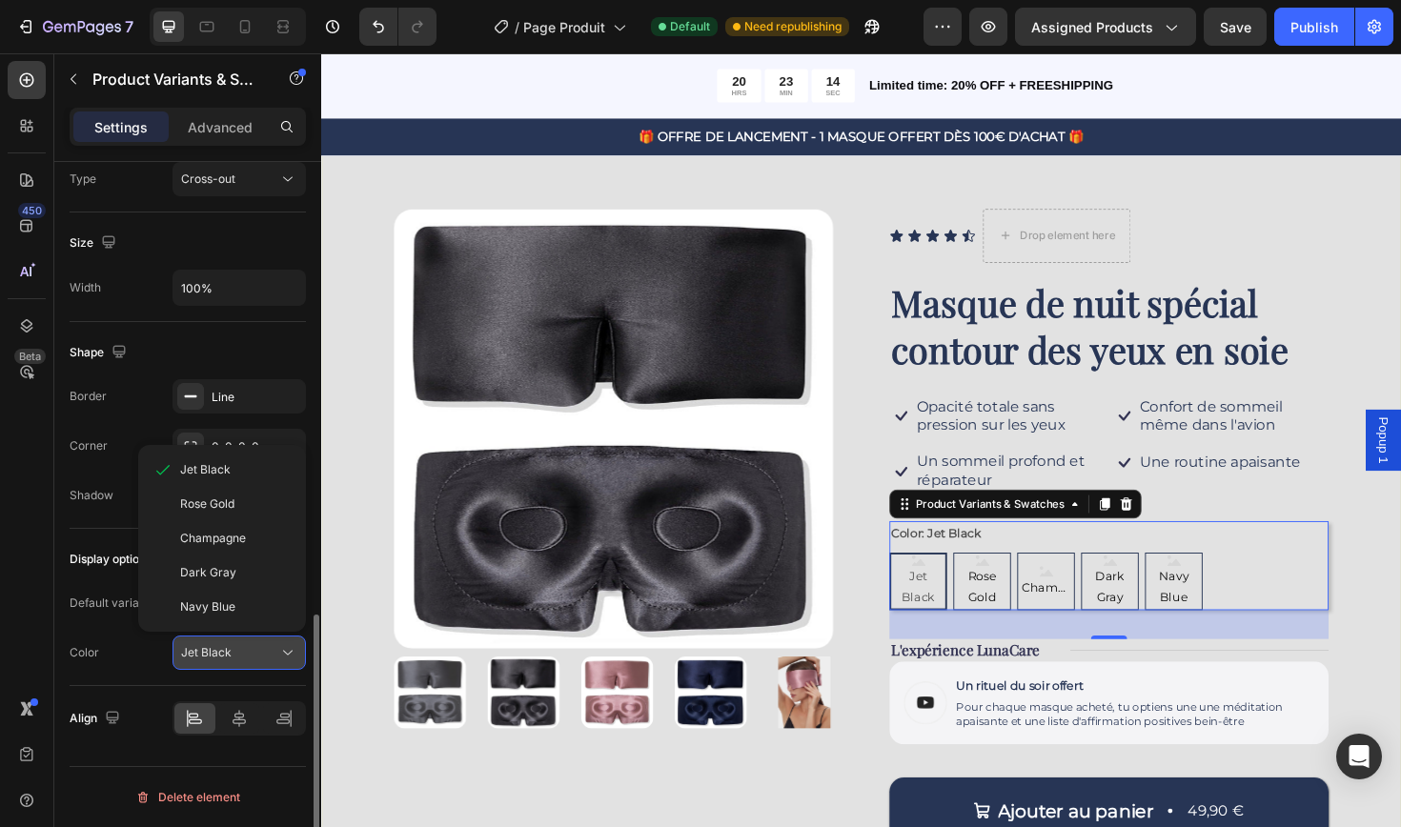
click at [241, 663] on button "Jet Black" at bounding box center [238, 653] width 133 height 34
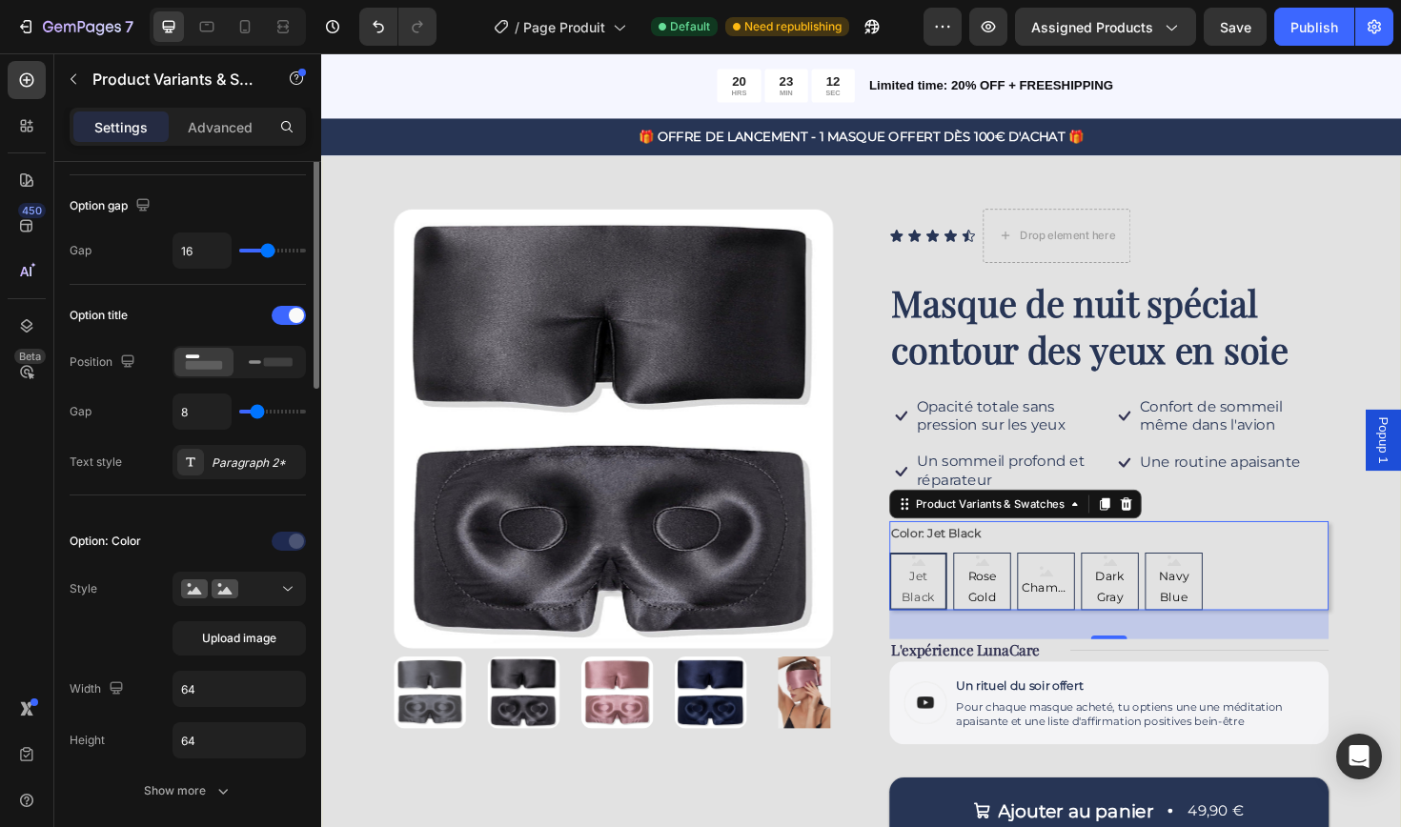
scroll to position [0, 0]
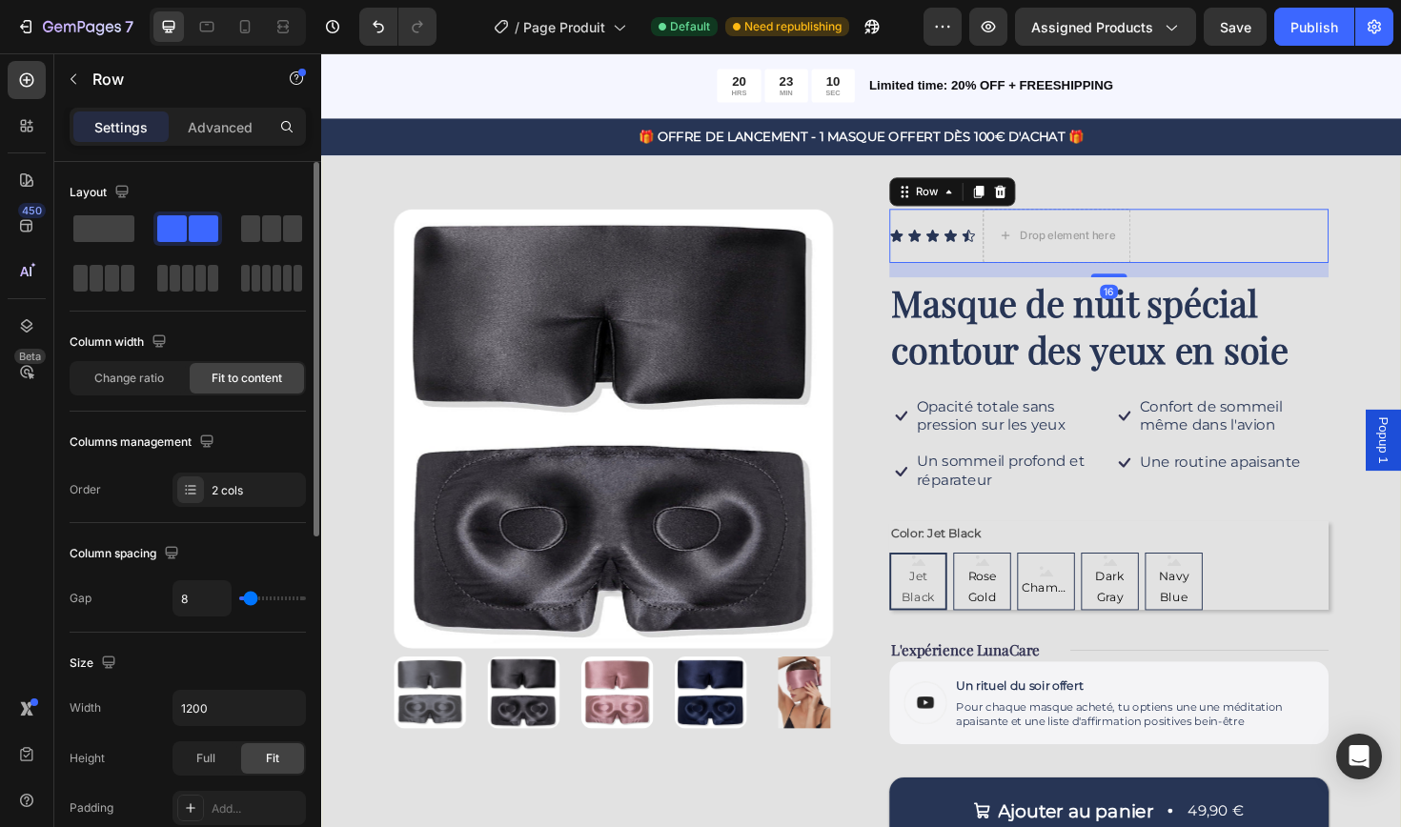
click at [1292, 233] on div "Icon Icon Icon Icon Icon Icon List Drop element here Row 16" at bounding box center [1154, 246] width 465 height 57
click at [1334, 627] on div "Jet Black Jet Black Jet Black Rose Gold Rose Gold Rose Gold Champagne Champagne…" at bounding box center [1154, 612] width 465 height 61
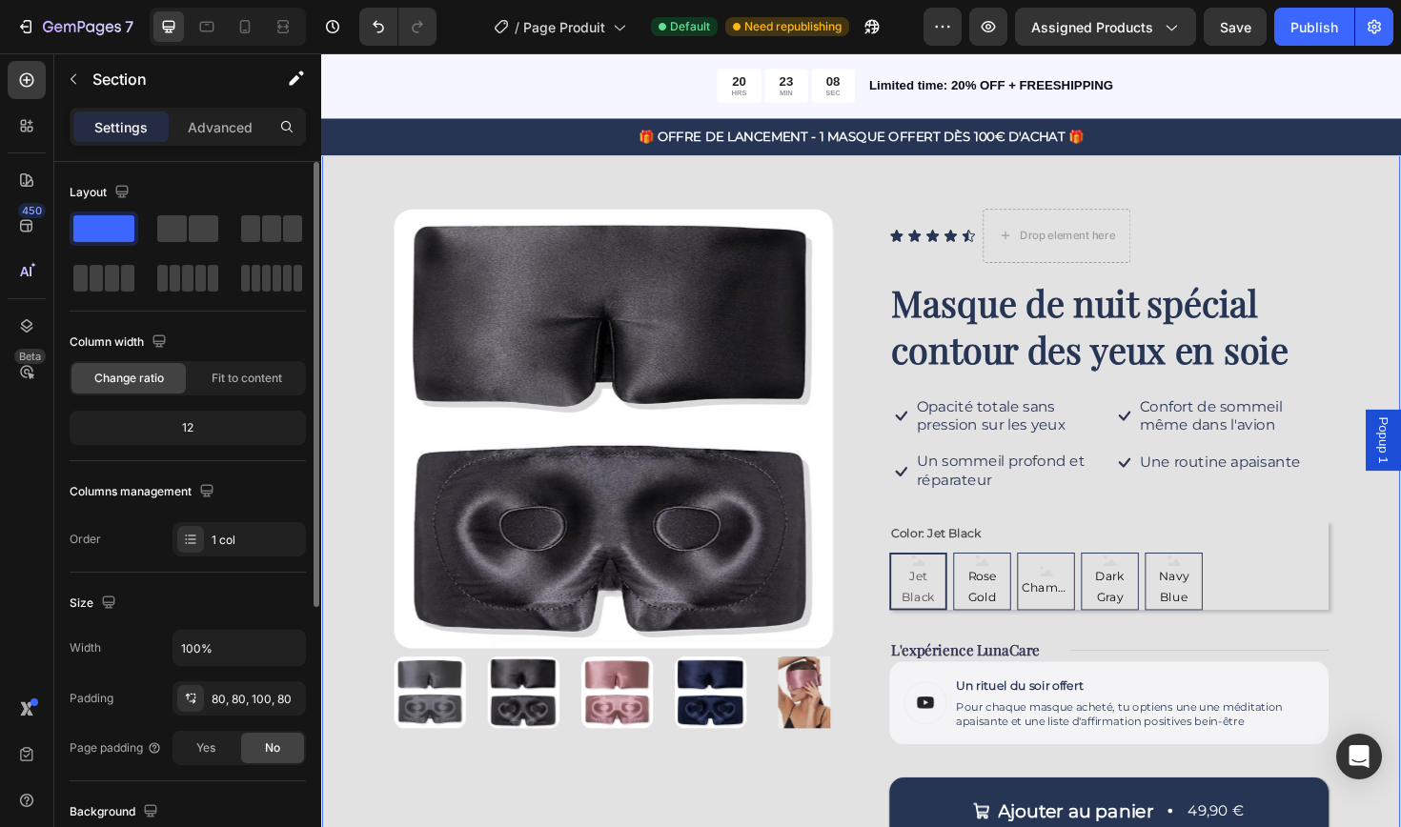
click at [1400, 685] on div "Product Images Icon Icon Icon Icon Icon Icon List Drop element here Row Masque …" at bounding box center [892, 588] width 1143 height 894
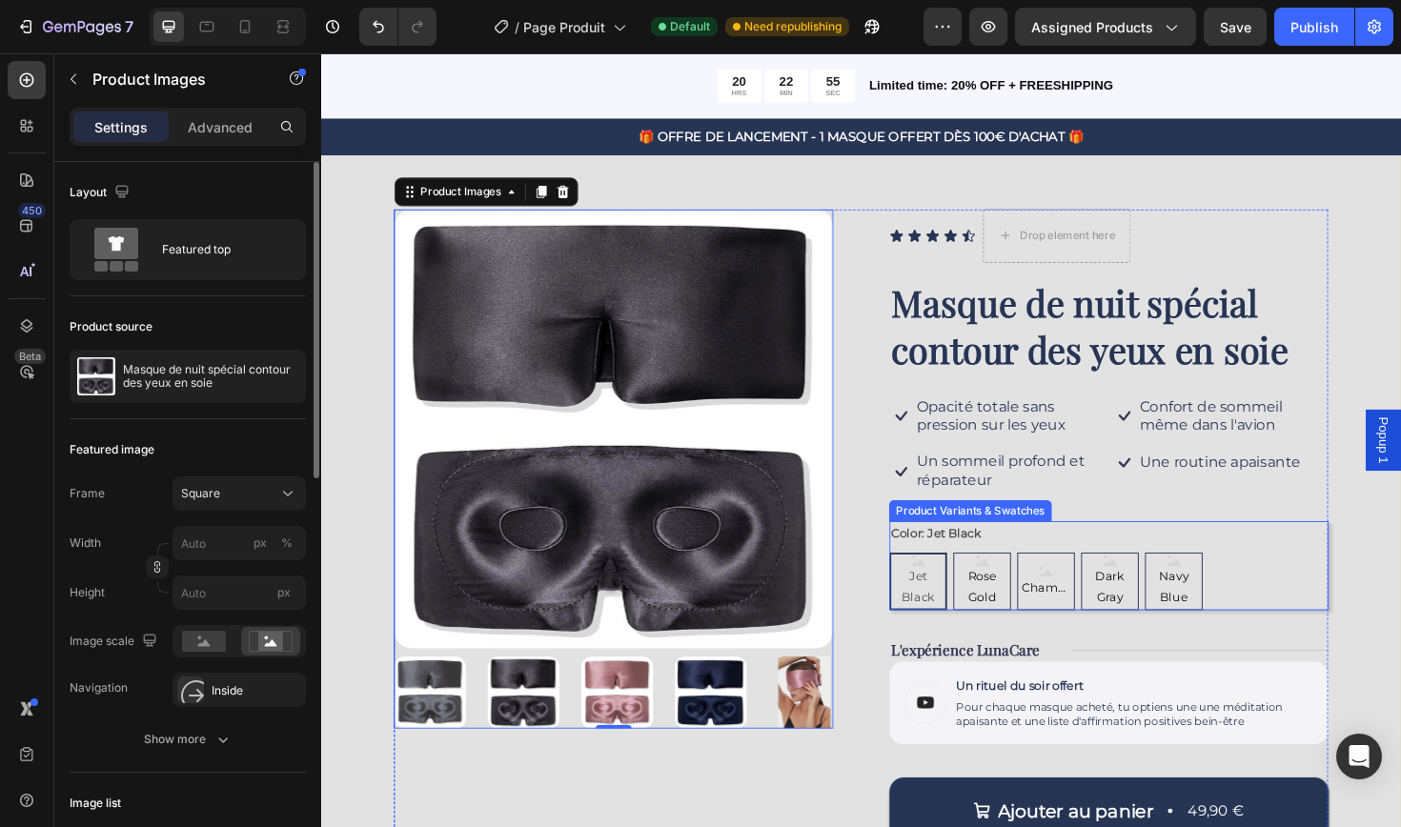
click at [950, 605] on span "Jet Black" at bounding box center [952, 619] width 57 height 45
click at [922, 582] on input "Jet Black Jet Black Jet Black" at bounding box center [921, 581] width 1 height 1
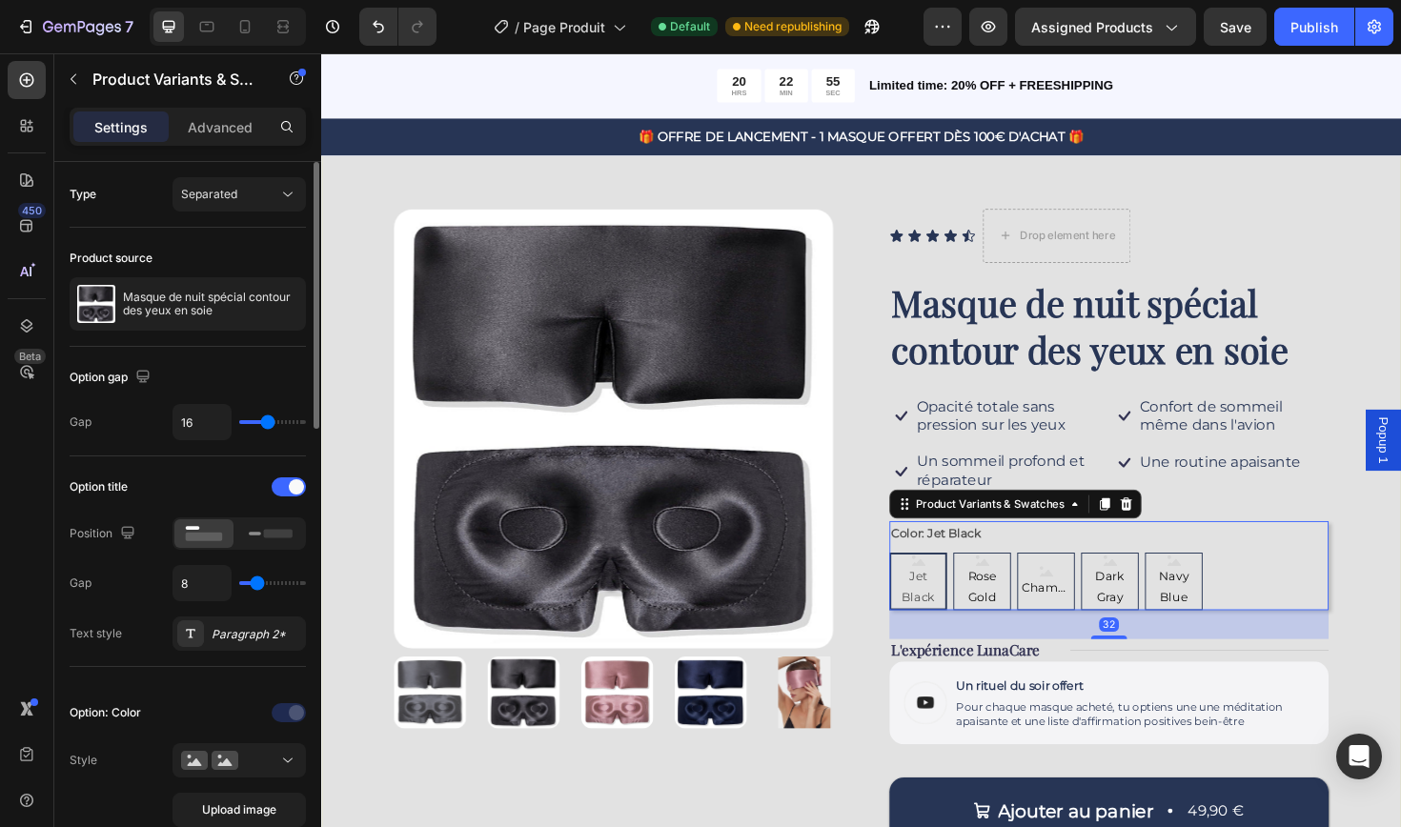
click at [950, 605] on span "Jet Black" at bounding box center [952, 619] width 57 height 45
click at [922, 582] on input "Jet Black Jet Black Jet Black" at bounding box center [921, 581] width 1 height 1
click at [950, 604] on span "Jet Black" at bounding box center [952, 619] width 57 height 45
click at [922, 582] on input "Jet Black Jet Black Jet Black" at bounding box center [921, 581] width 1 height 1
click at [950, 604] on span "Jet Black" at bounding box center [952, 619] width 57 height 45
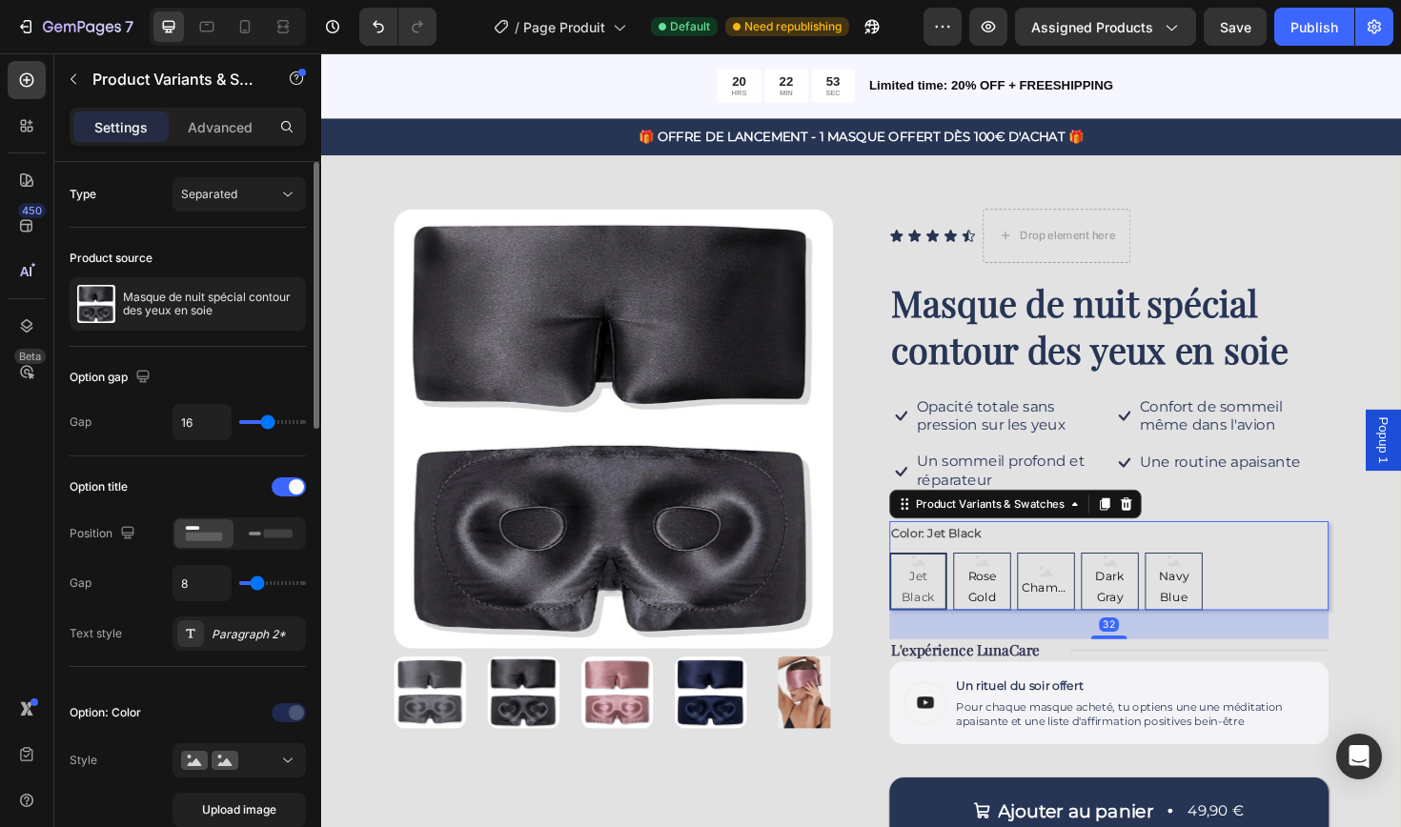
click at [922, 582] on input "Jet Black Jet Black Jet Black" at bounding box center [921, 581] width 1 height 1
click at [950, 604] on span "Jet Black" at bounding box center [952, 619] width 57 height 45
click at [922, 582] on input "Jet Black Jet Black Jet Black" at bounding box center [921, 581] width 1 height 1
click at [128, 315] on p "Masque de nuit spécial contour des yeux en soie" at bounding box center [210, 304] width 175 height 27
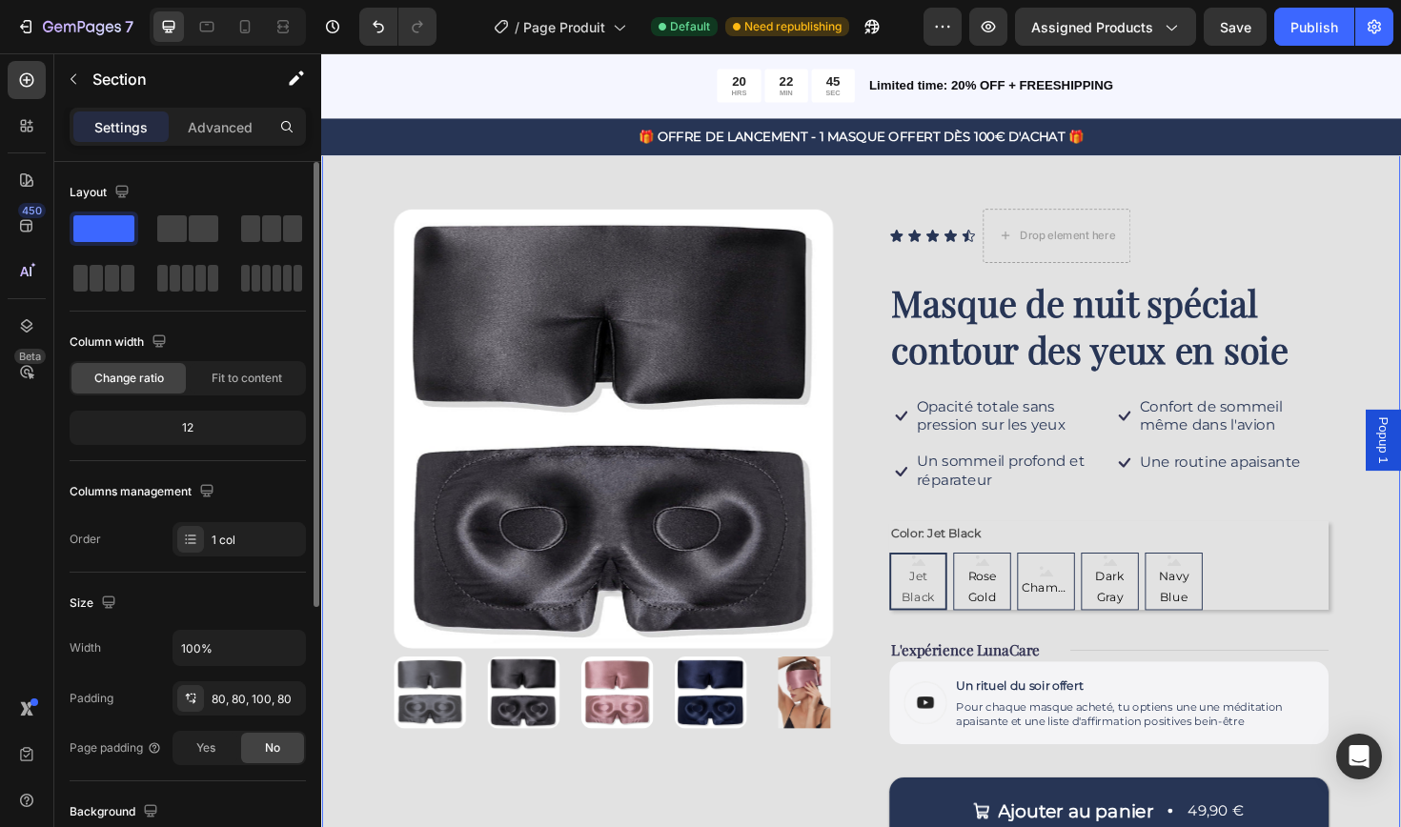
click at [958, 189] on div "Product Images Icon Icon Icon Icon Icon Icon List Drop element here Row Masque …" at bounding box center [892, 588] width 1143 height 894
click at [282, 131] on icon at bounding box center [286, 126] width 15 height 15
click at [285, 124] on icon at bounding box center [286, 126] width 15 height 15
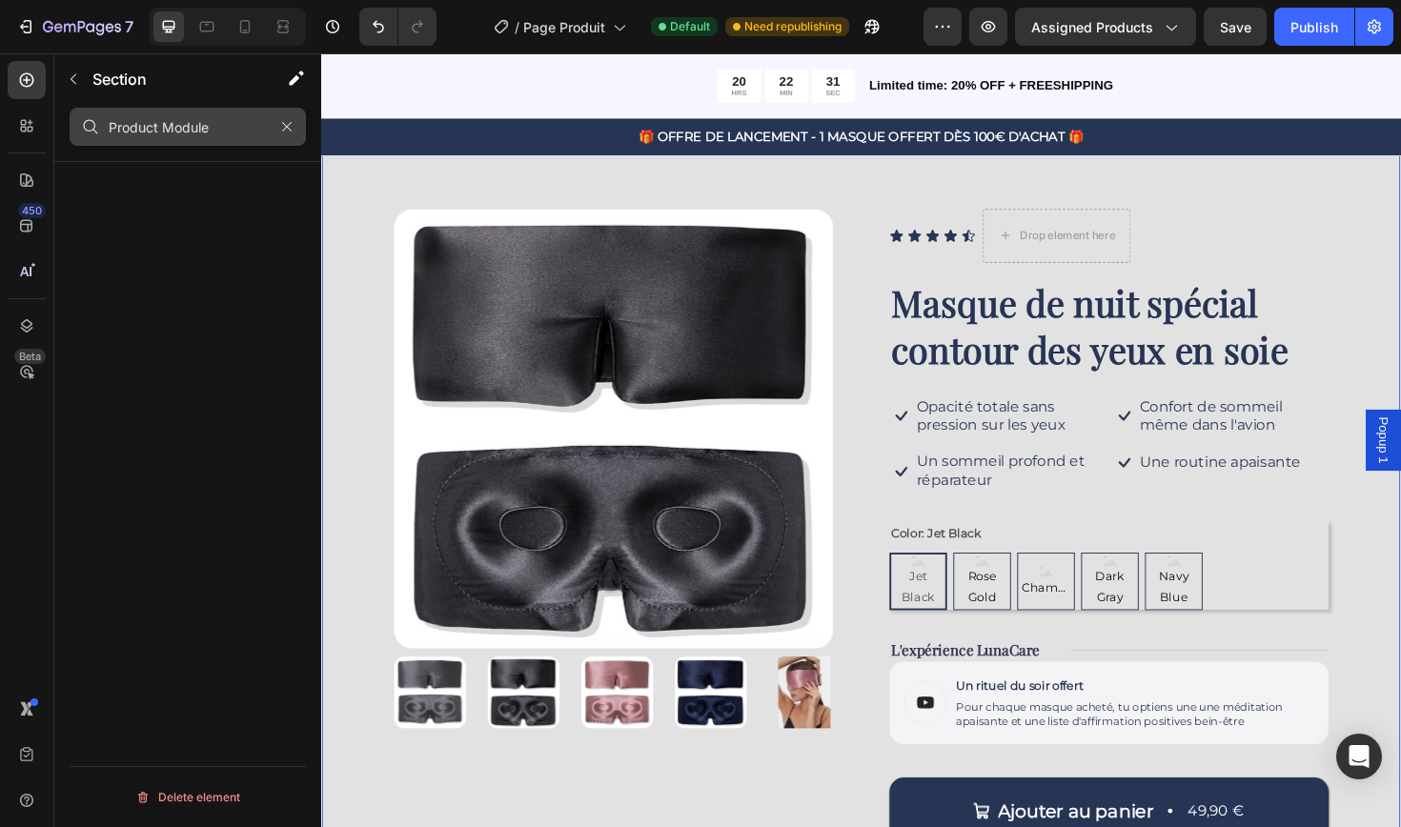
type input "Product Module"
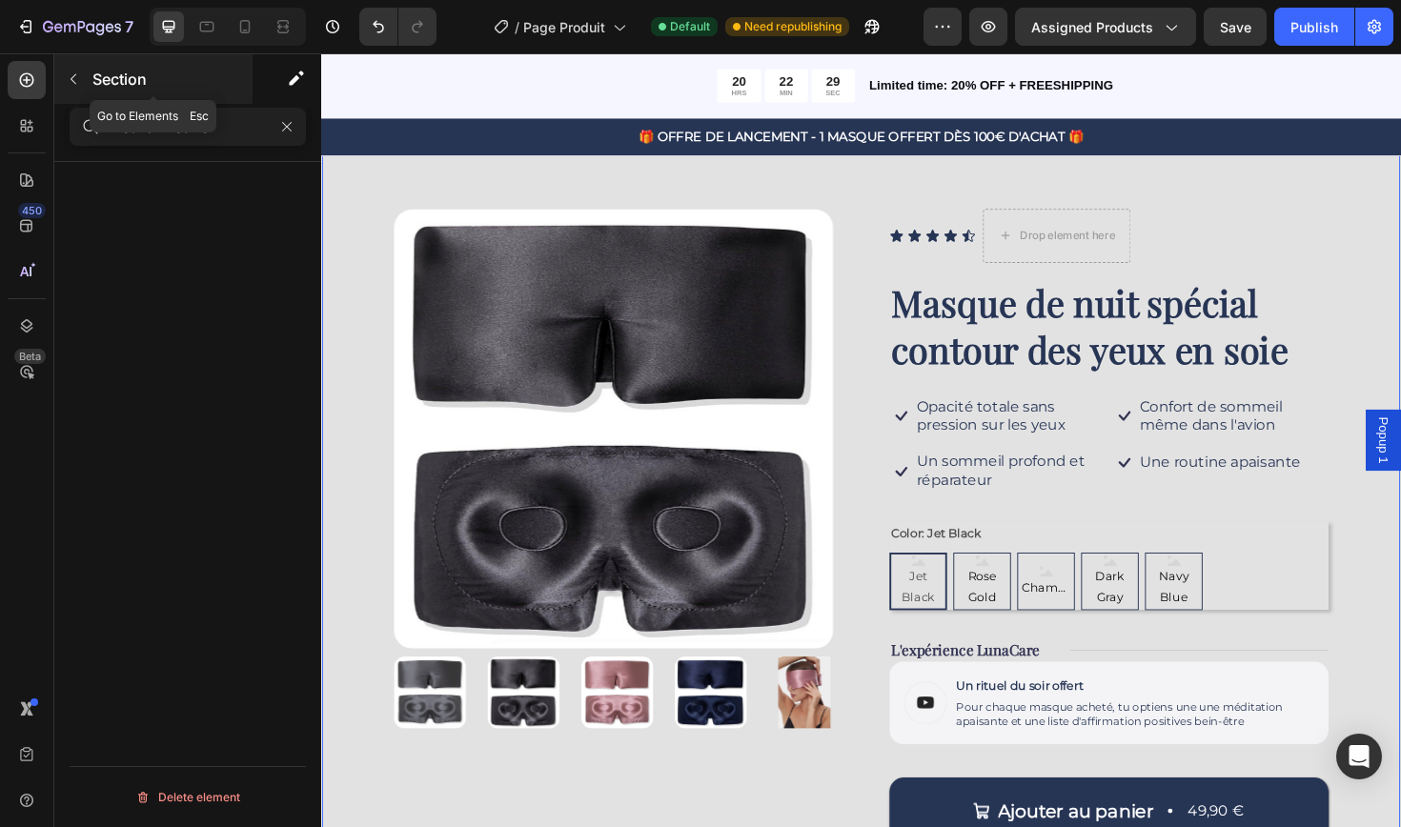
click at [75, 73] on icon "button" at bounding box center [73, 78] width 15 height 15
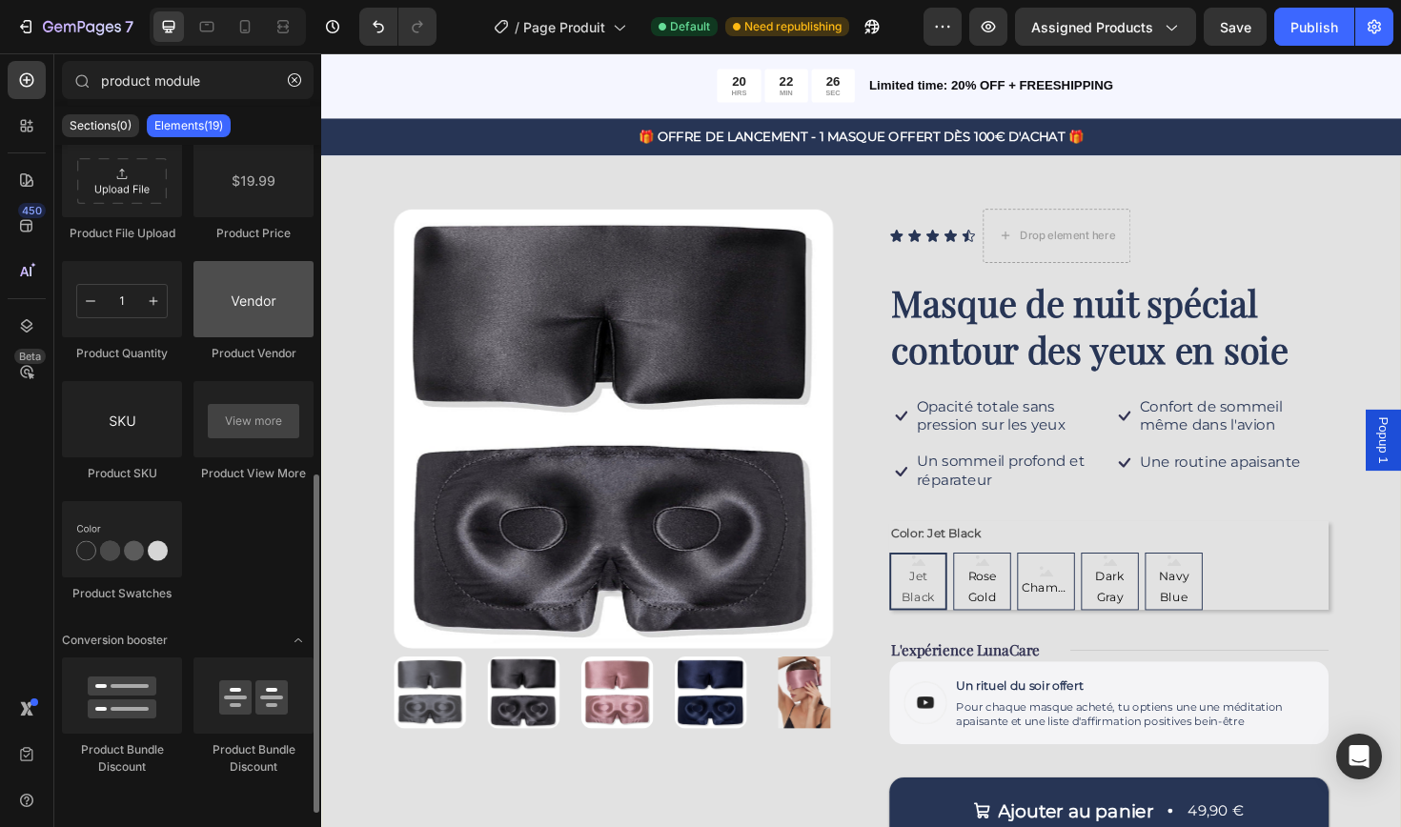
scroll to position [655, 0]
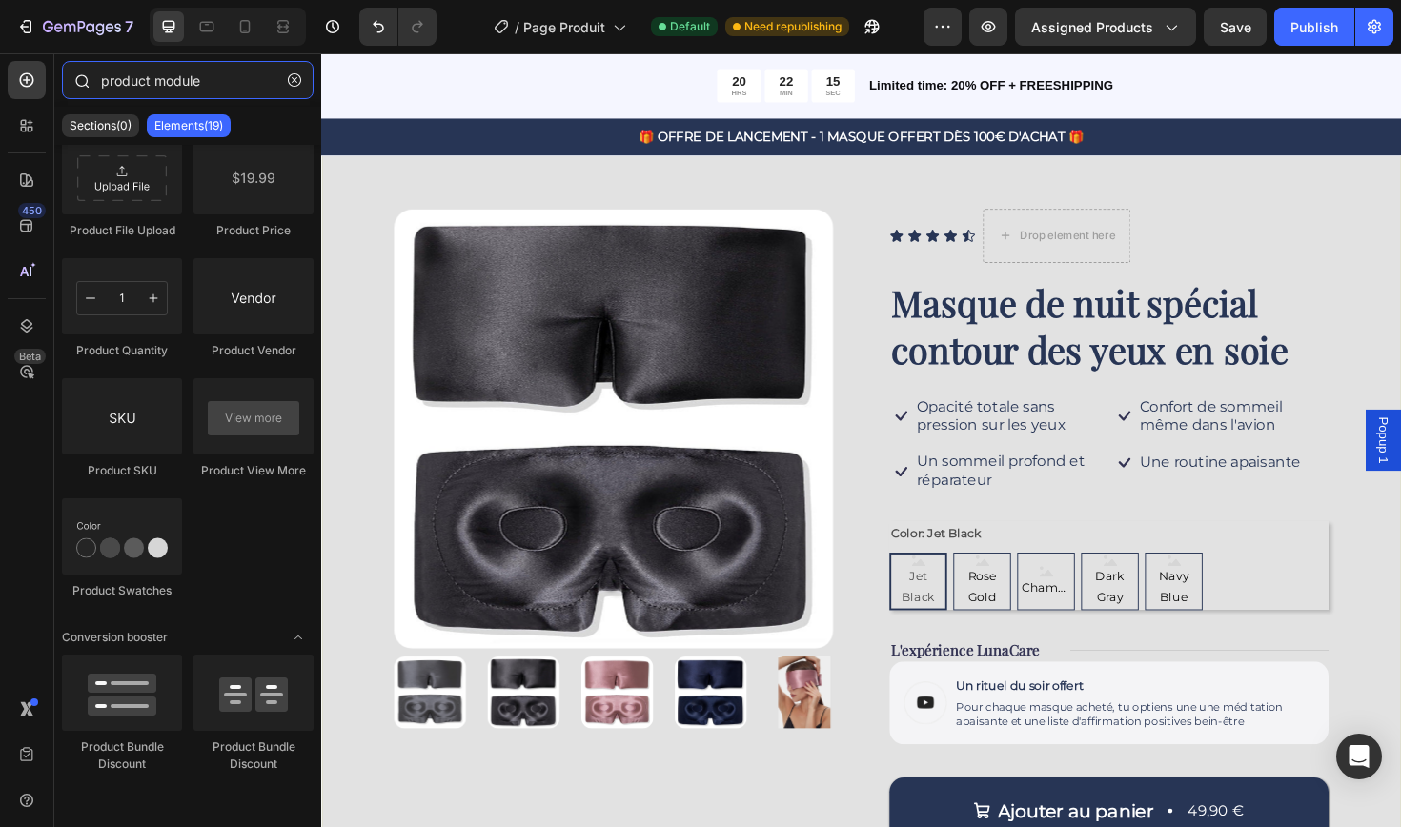
drag, startPoint x: 229, startPoint y: 83, endPoint x: 96, endPoint y: 80, distance: 132.5
click at [96, 80] on div "product module" at bounding box center [187, 84] width 267 height 46
paste input "Dynamic Checkout Button"
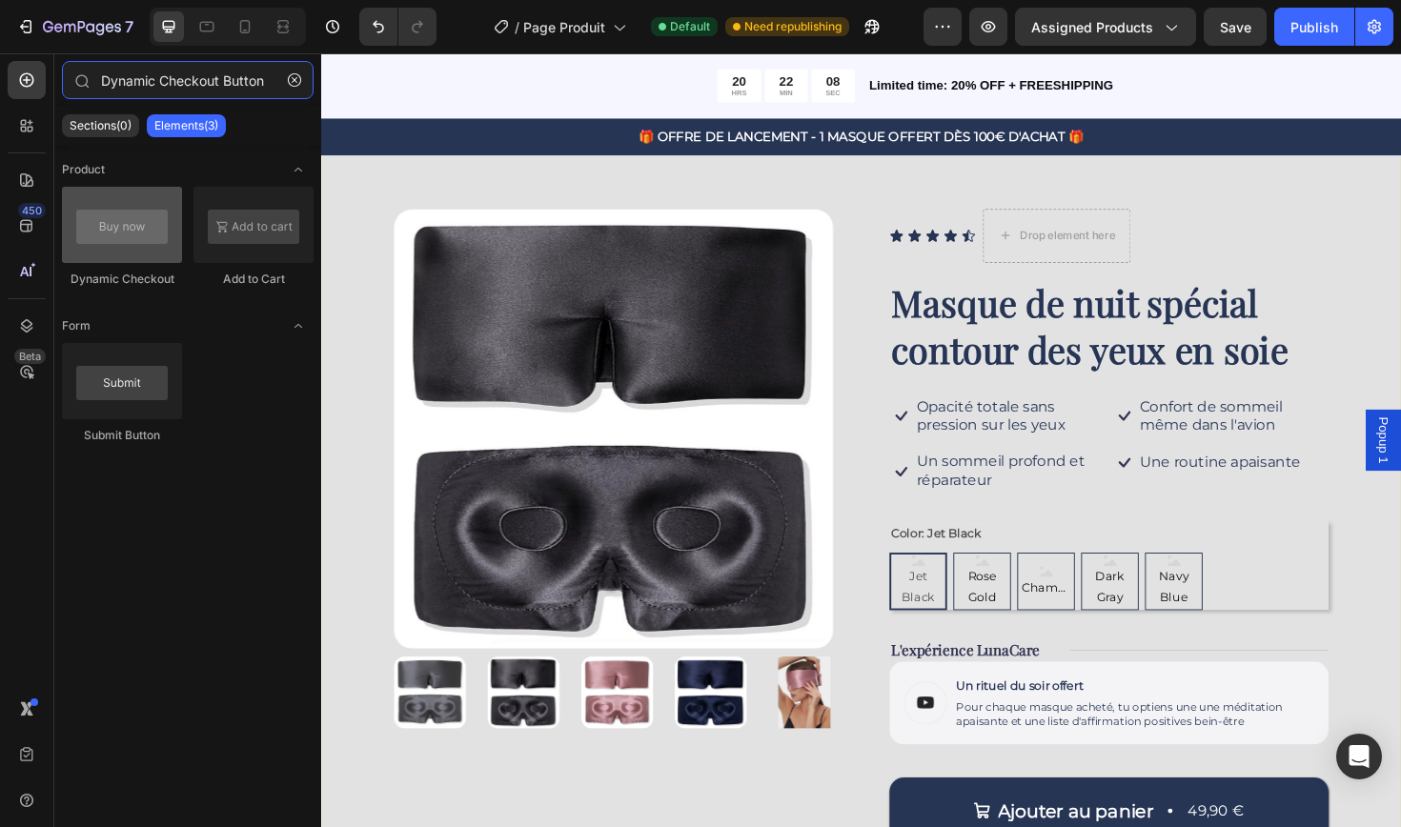
type input "Dynamic Checkout Button"
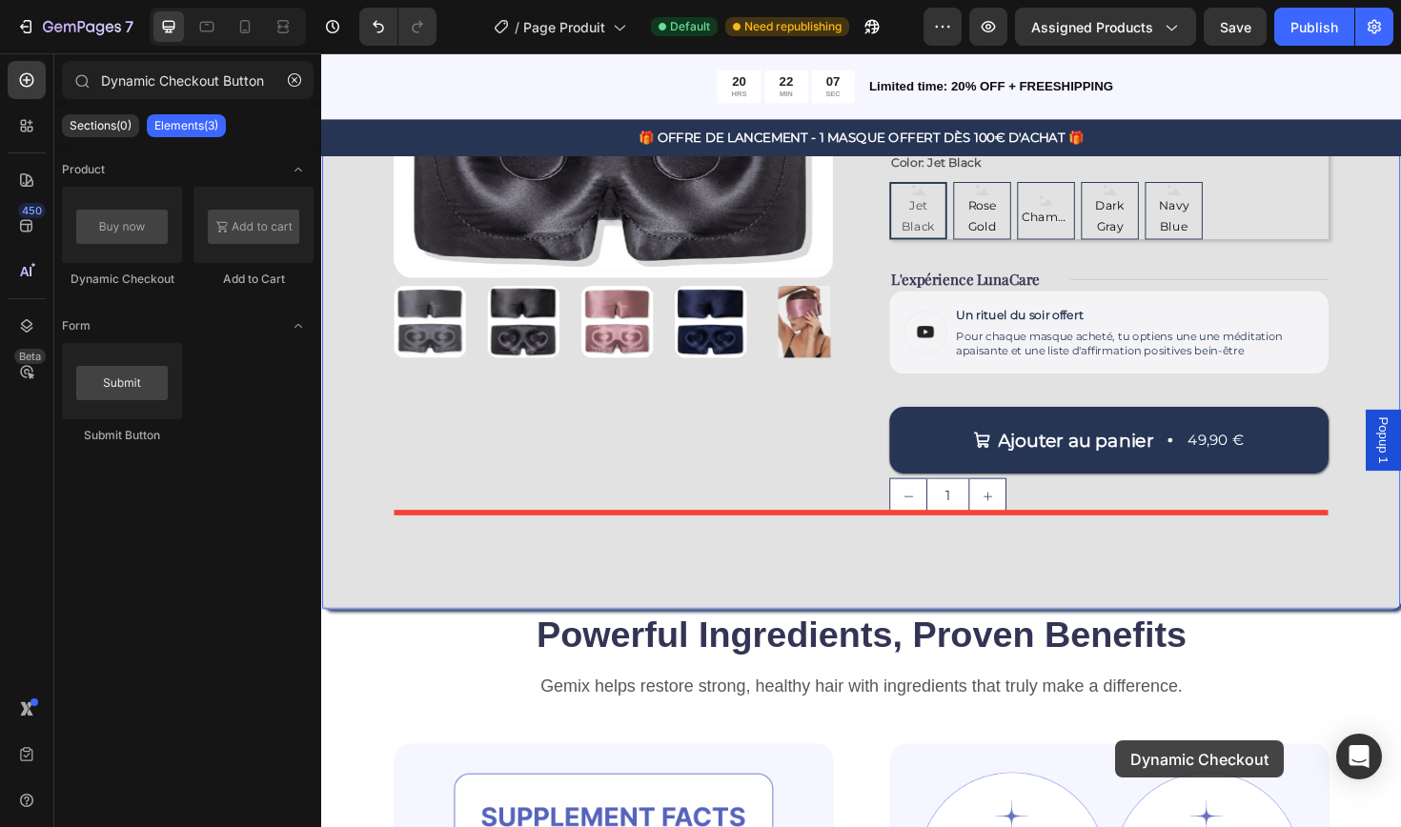
scroll to position [467, 0]
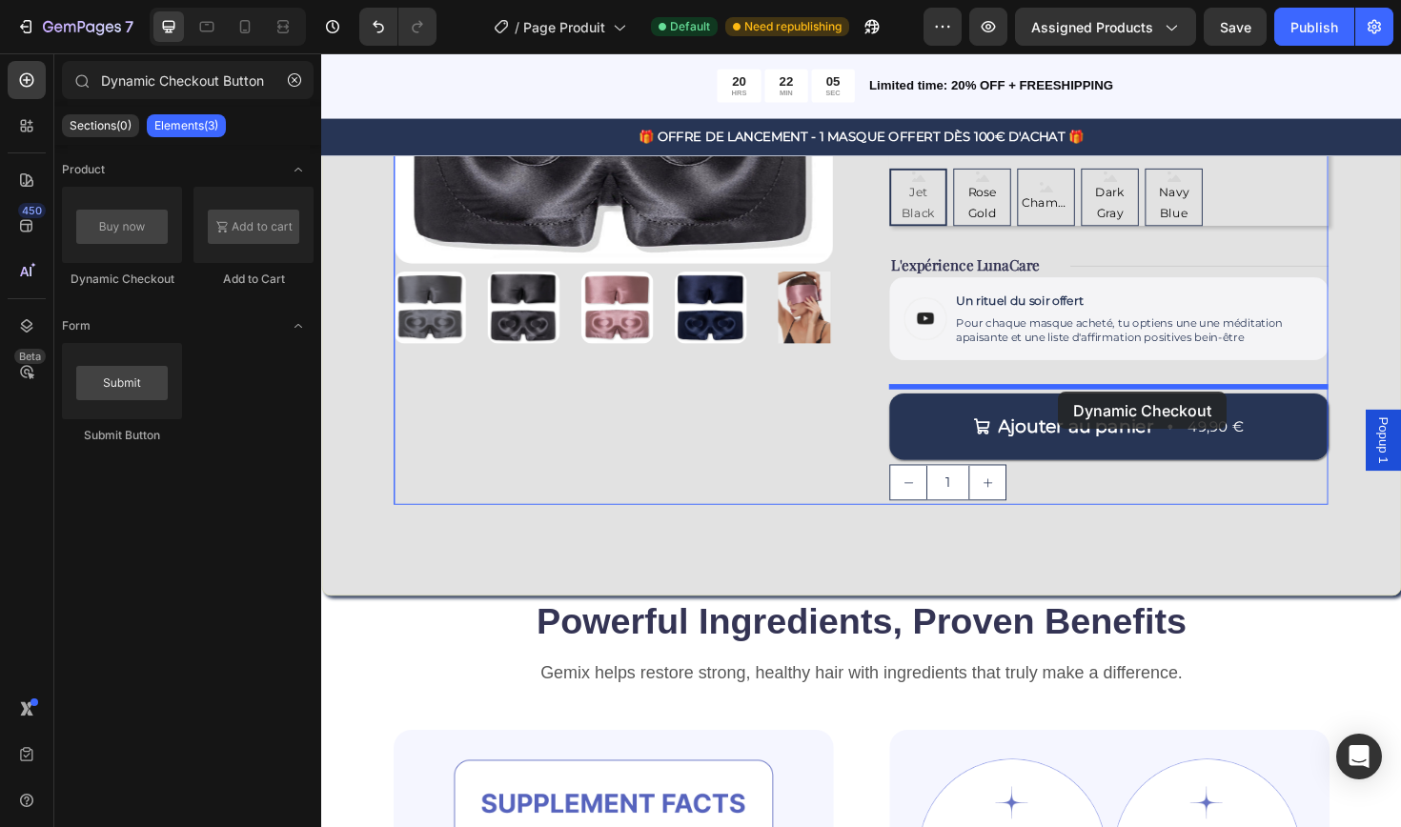
drag, startPoint x: 437, startPoint y: 287, endPoint x: 1102, endPoint y: 412, distance: 675.8
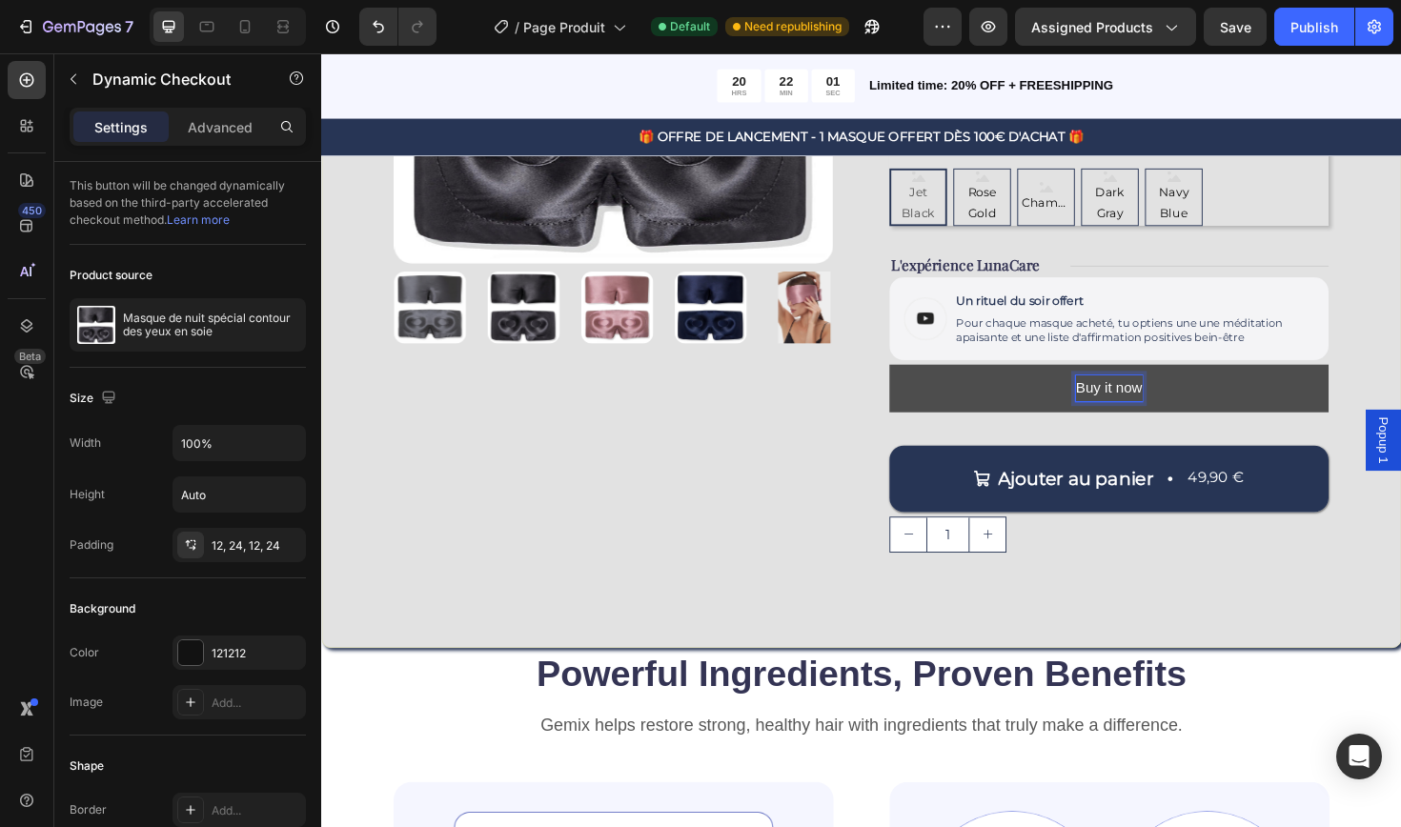
click at [1181, 404] on p "Buy it now" at bounding box center [1155, 408] width 71 height 28
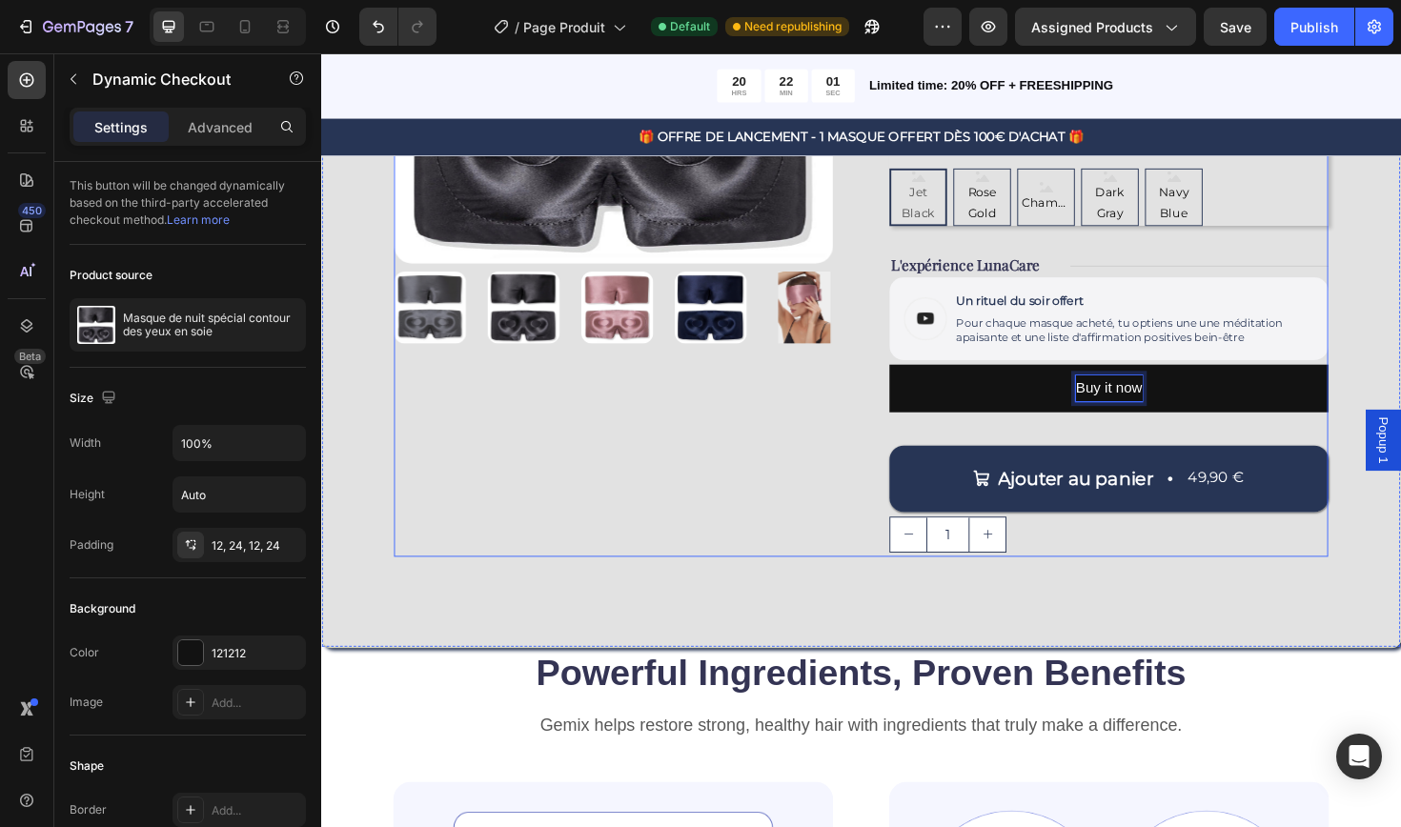
click at [987, 449] on div "Ajouter au panier 49,90 € Add to Cart" at bounding box center [1154, 491] width 465 height 106
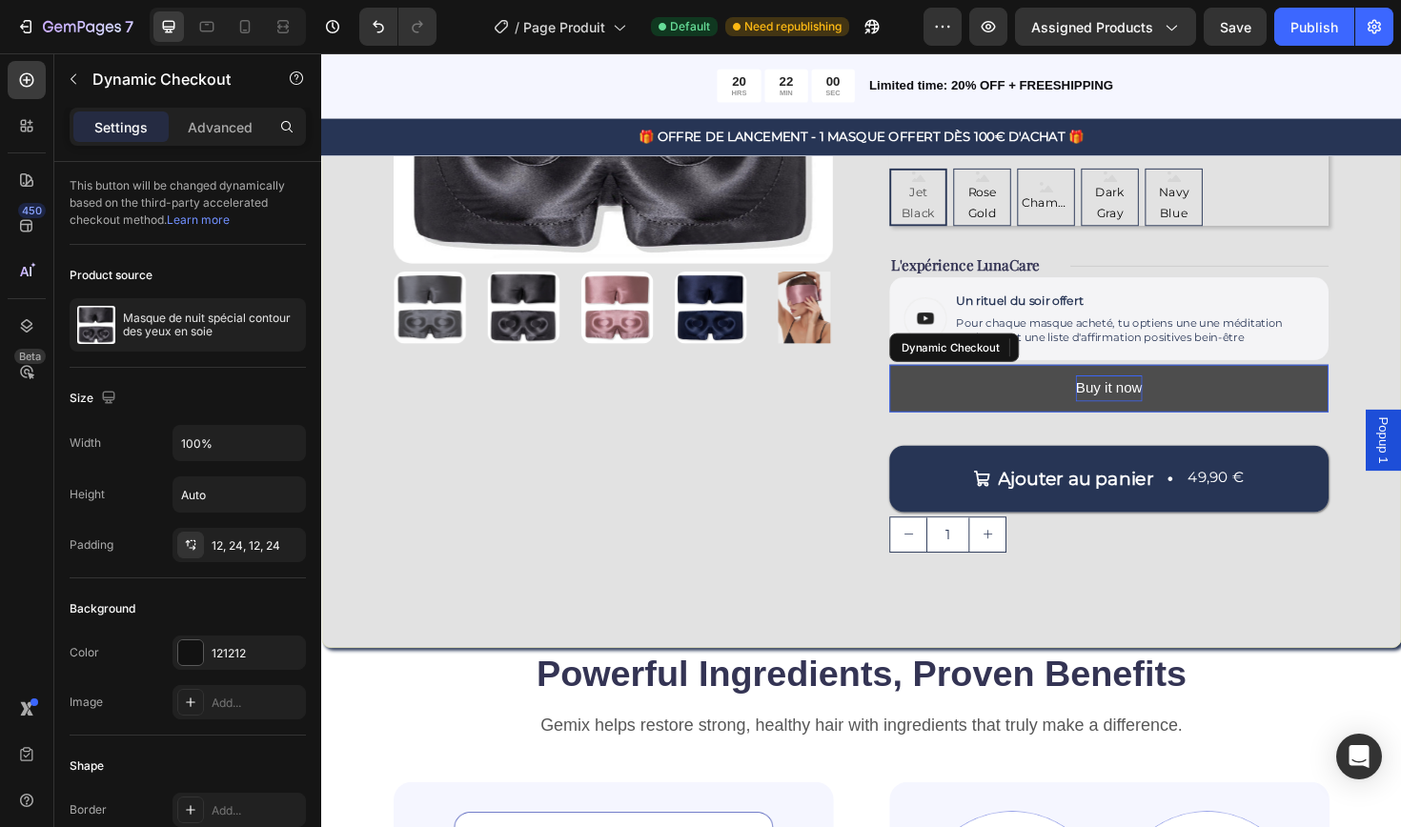
click at [1186, 396] on p "Buy it now" at bounding box center [1155, 408] width 71 height 28
click at [203, 220] on link "Learn more" at bounding box center [198, 219] width 63 height 14
click at [1001, 418] on button "Buy it now" at bounding box center [1154, 408] width 465 height 51
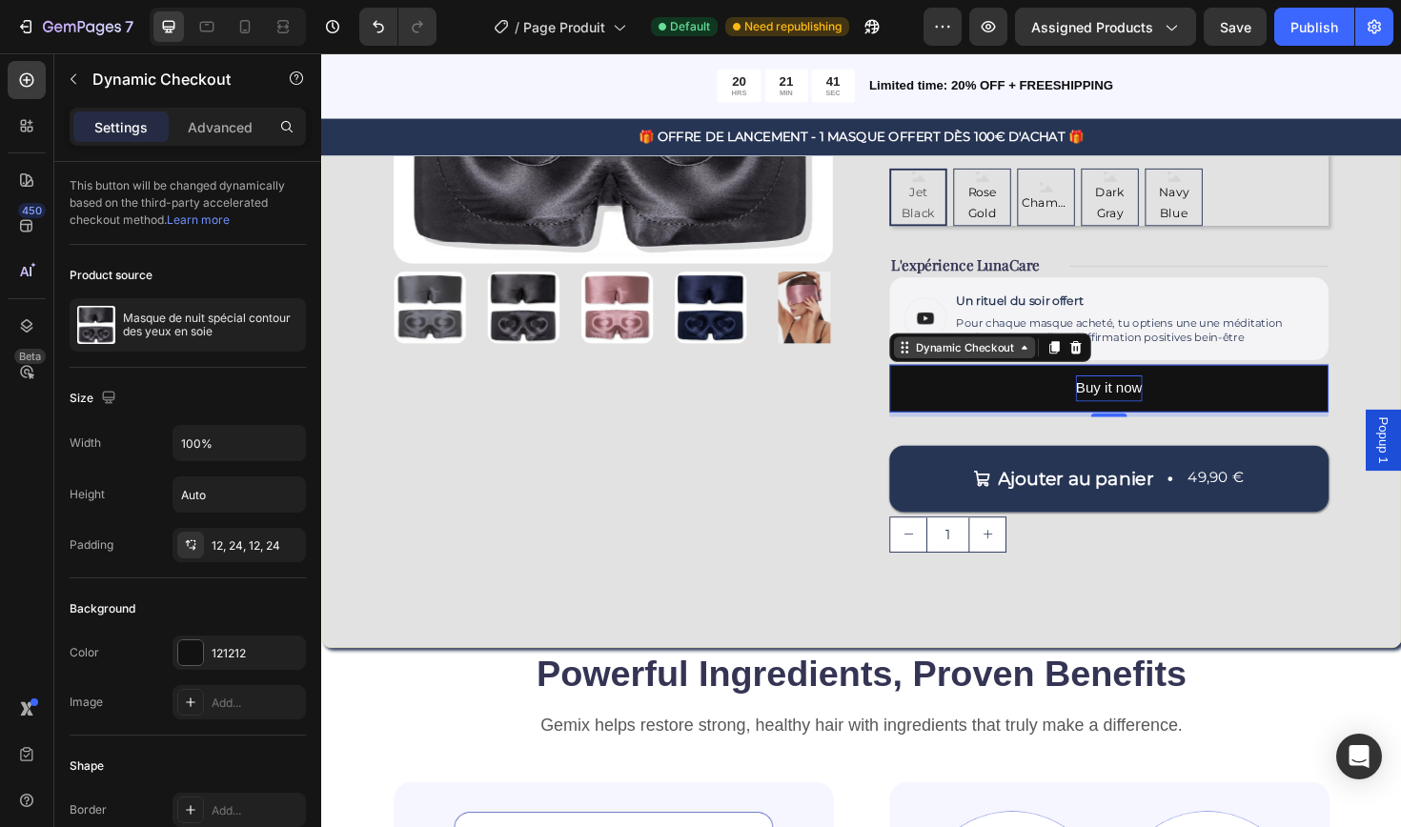
click at [1064, 364] on icon at bounding box center [1065, 364] width 15 height 15
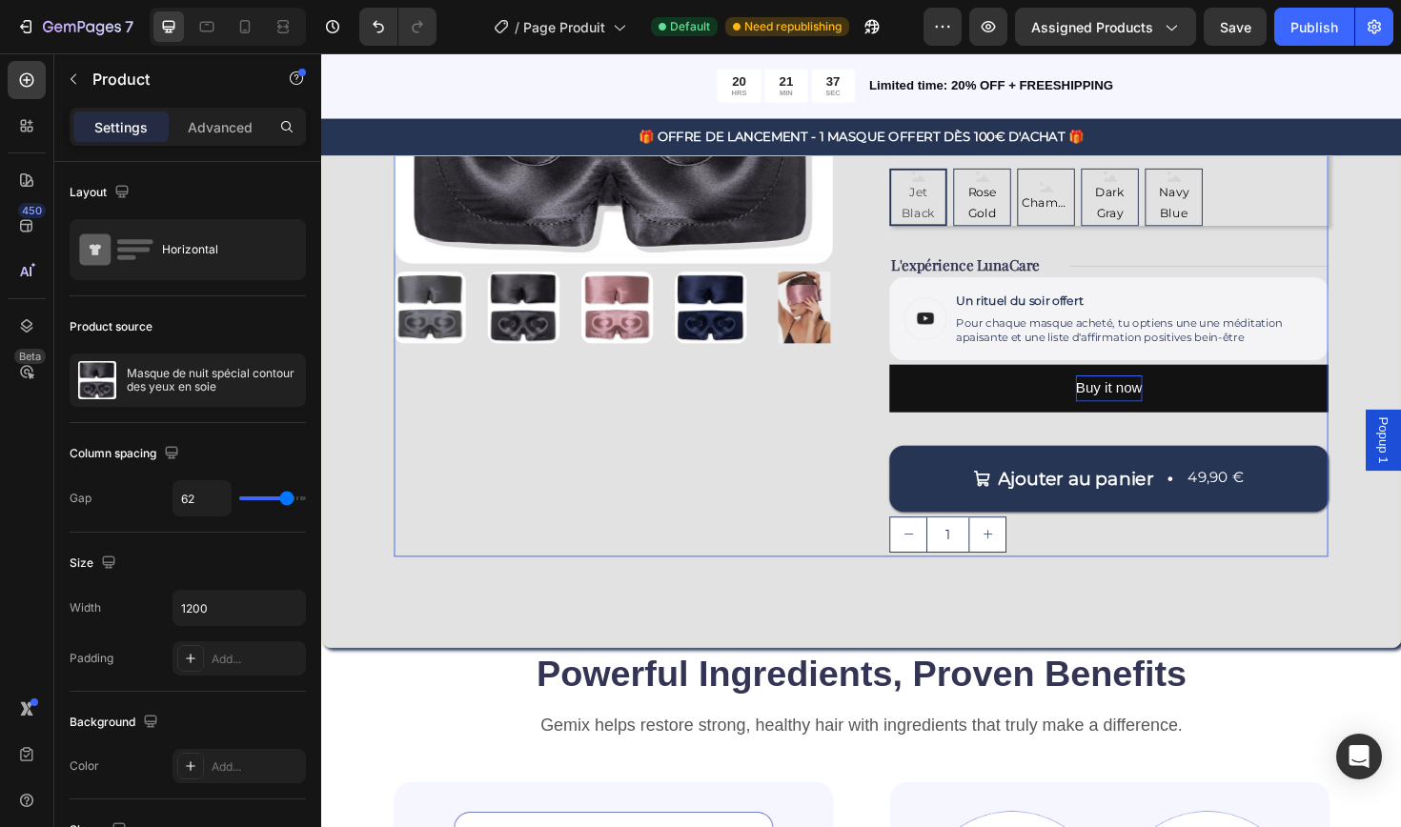
click at [808, 556] on div "Product Images" at bounding box center [630, 199] width 465 height 776
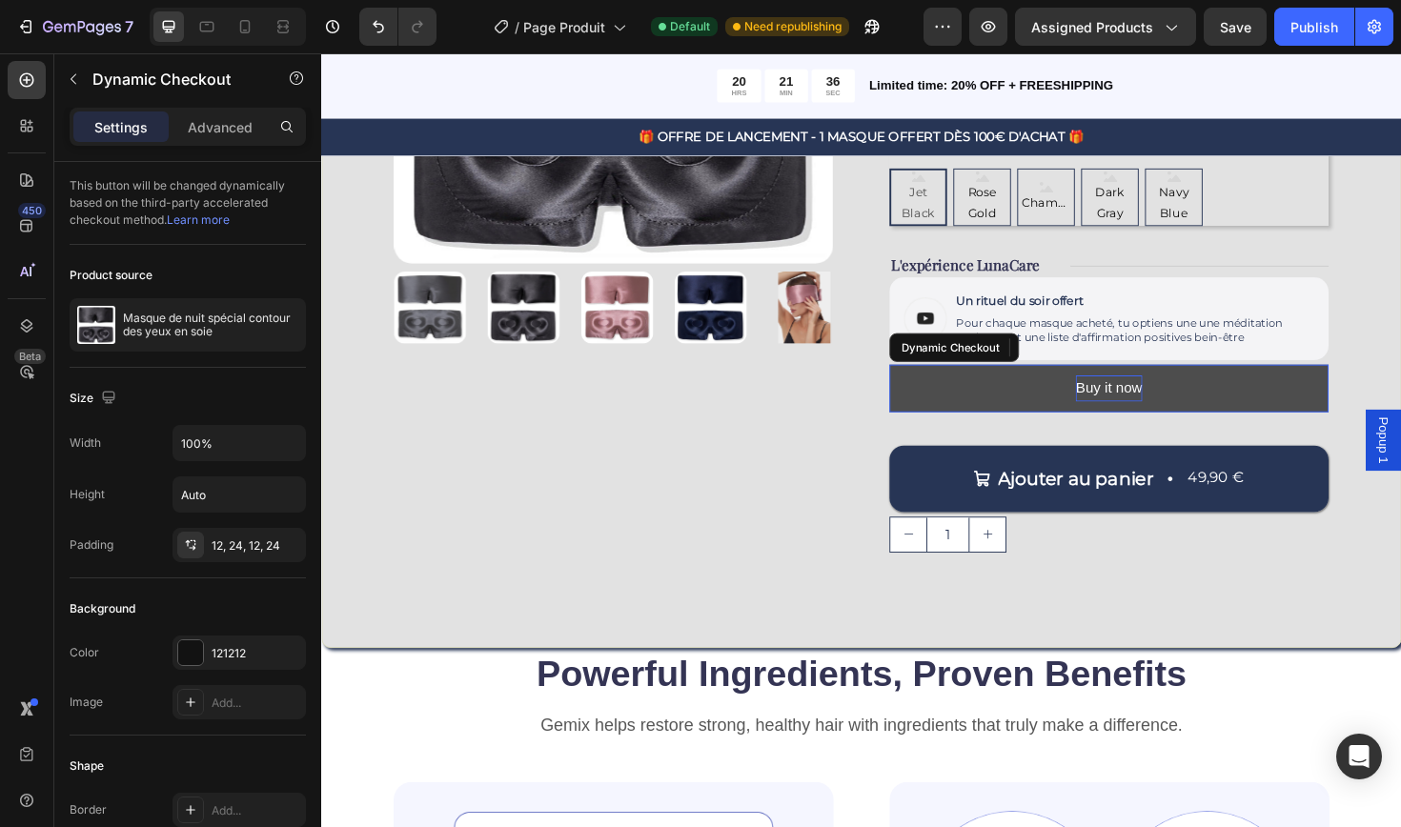
click at [1030, 408] on button "Buy it now" at bounding box center [1154, 408] width 465 height 51
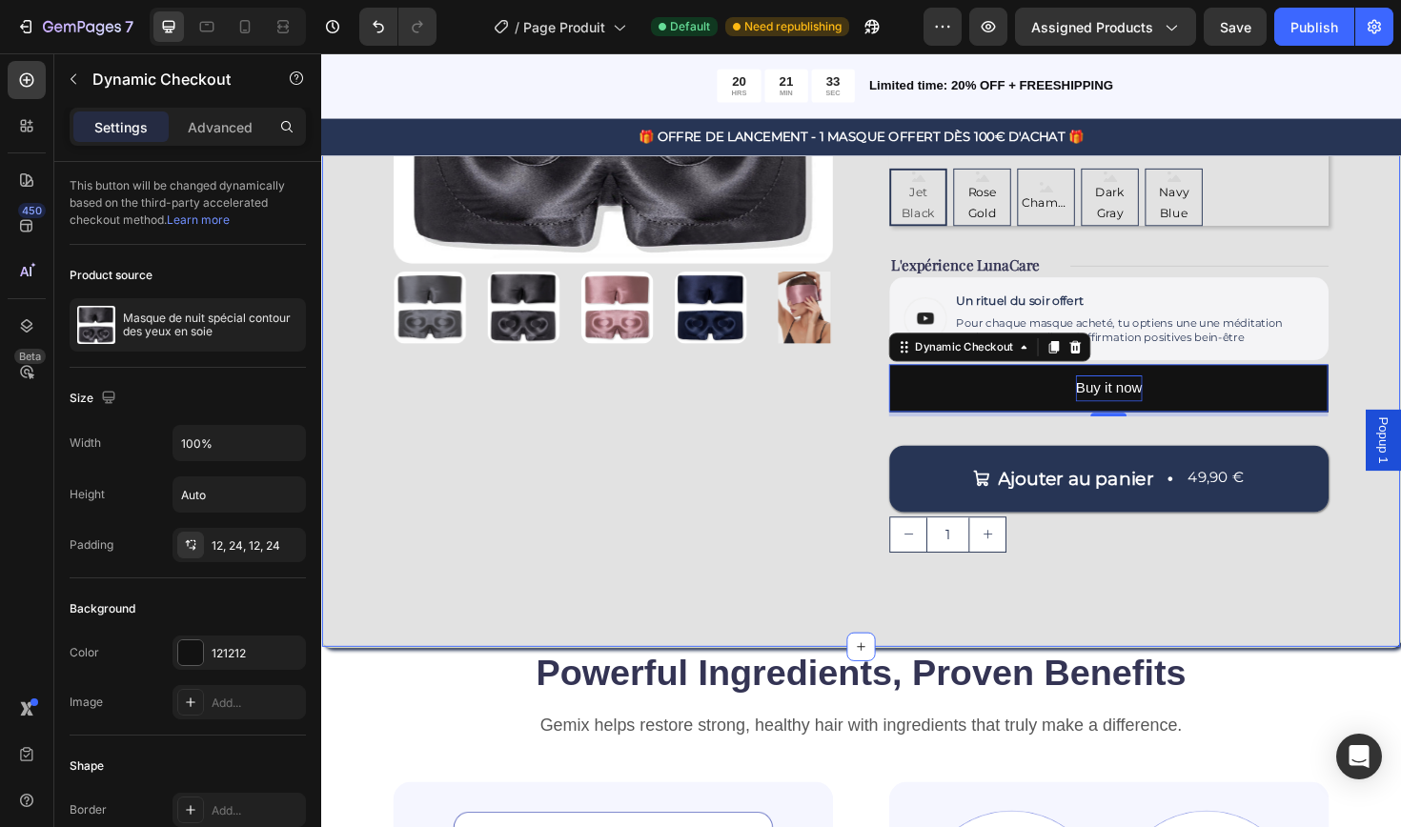
click at [1198, 605] on div "Product Images Icon Icon Icon Icon Icon Icon List Drop element here Row Masque …" at bounding box center [892, 208] width 1143 height 949
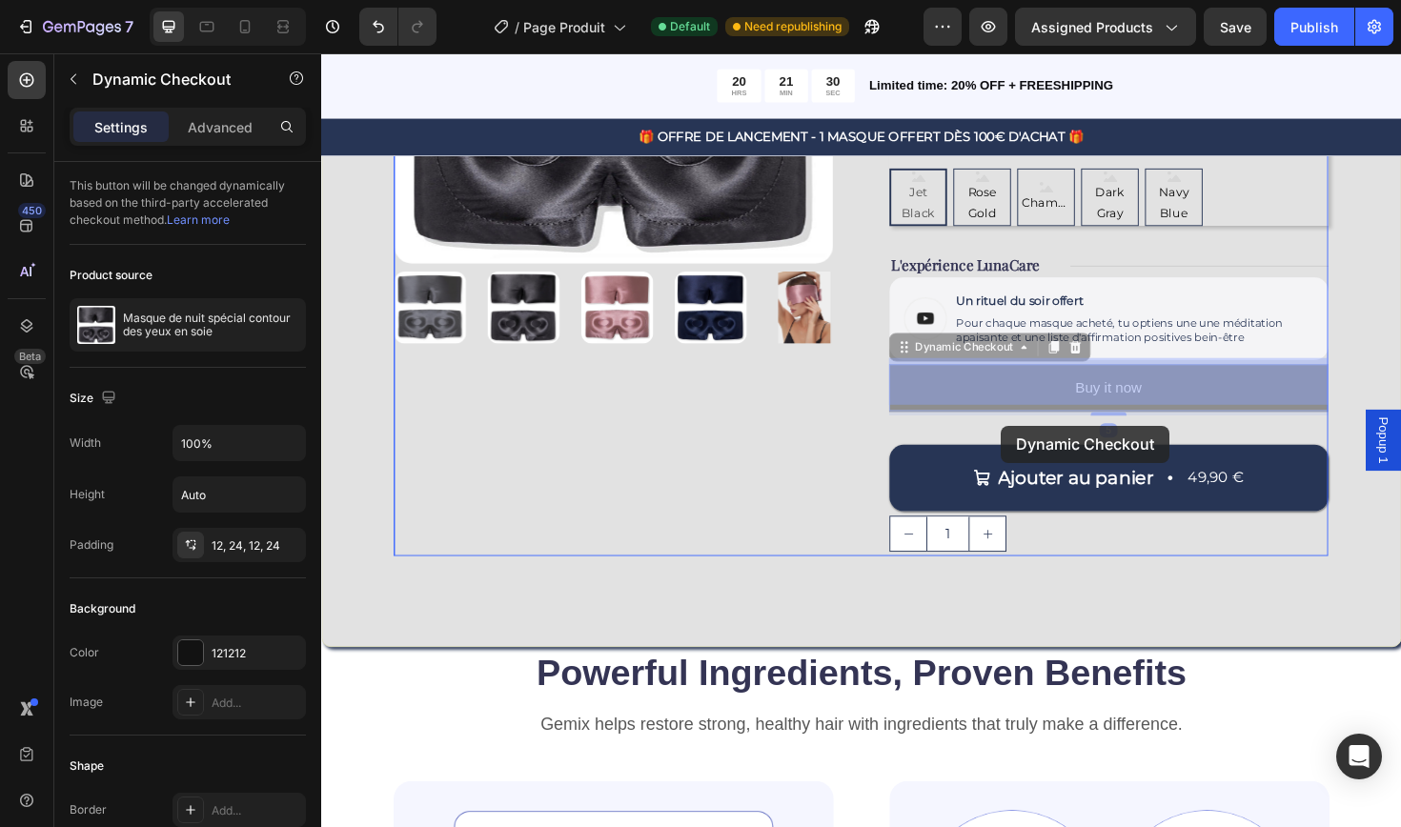
drag, startPoint x: 1044, startPoint y: 404, endPoint x: 1040, endPoint y: 444, distance: 40.3
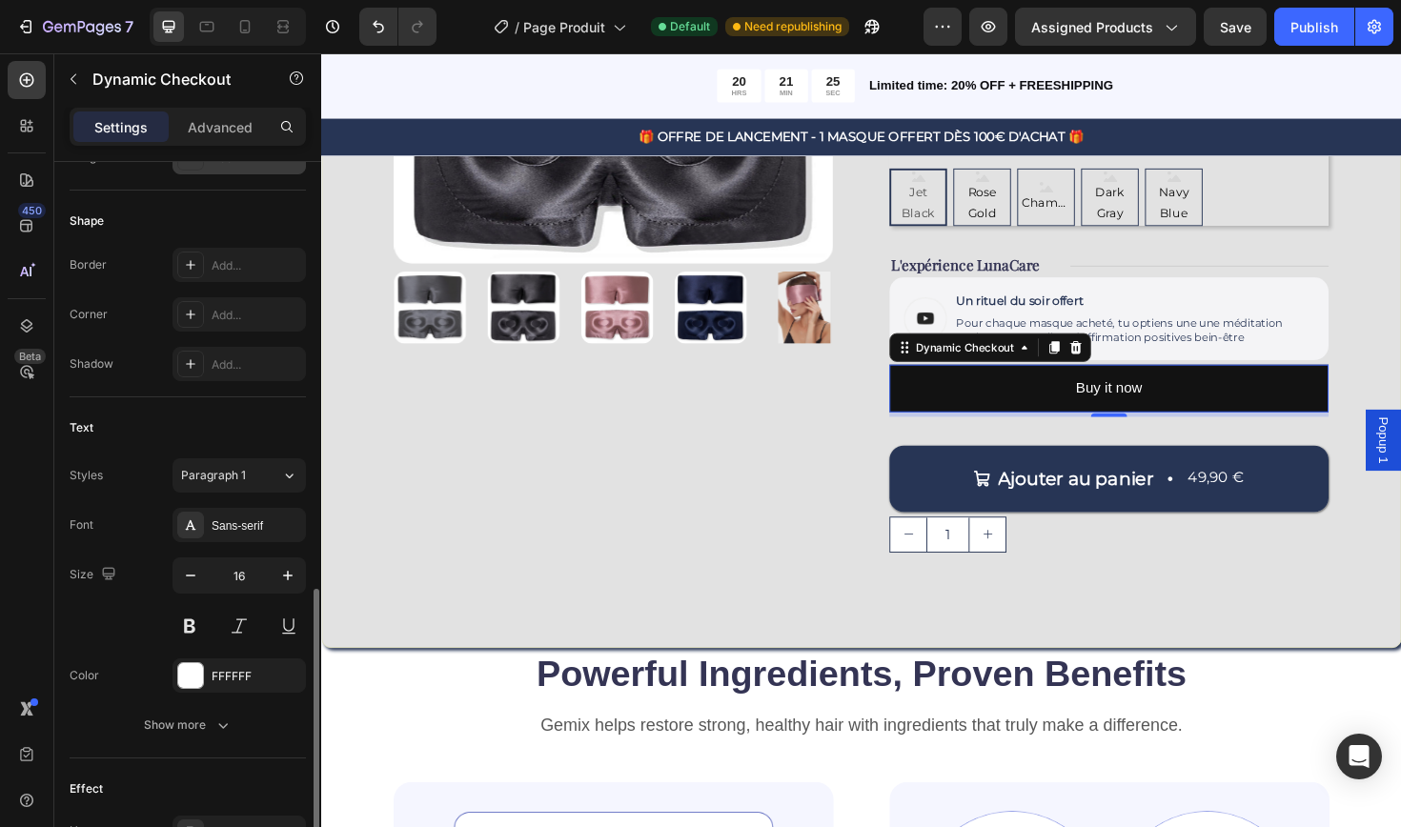
scroll to position [725, 0]
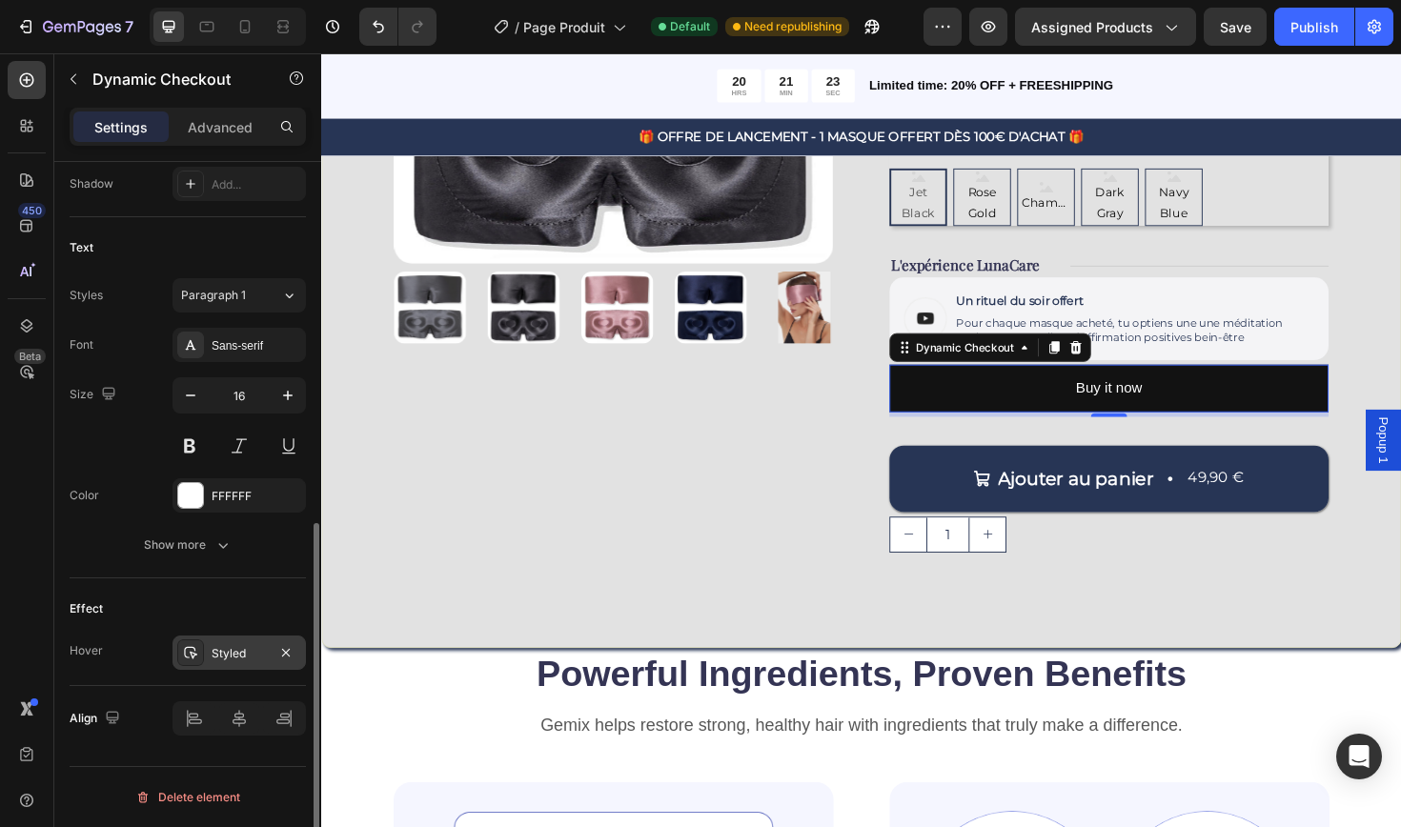
click at [217, 658] on div "Styled" at bounding box center [239, 653] width 55 height 17
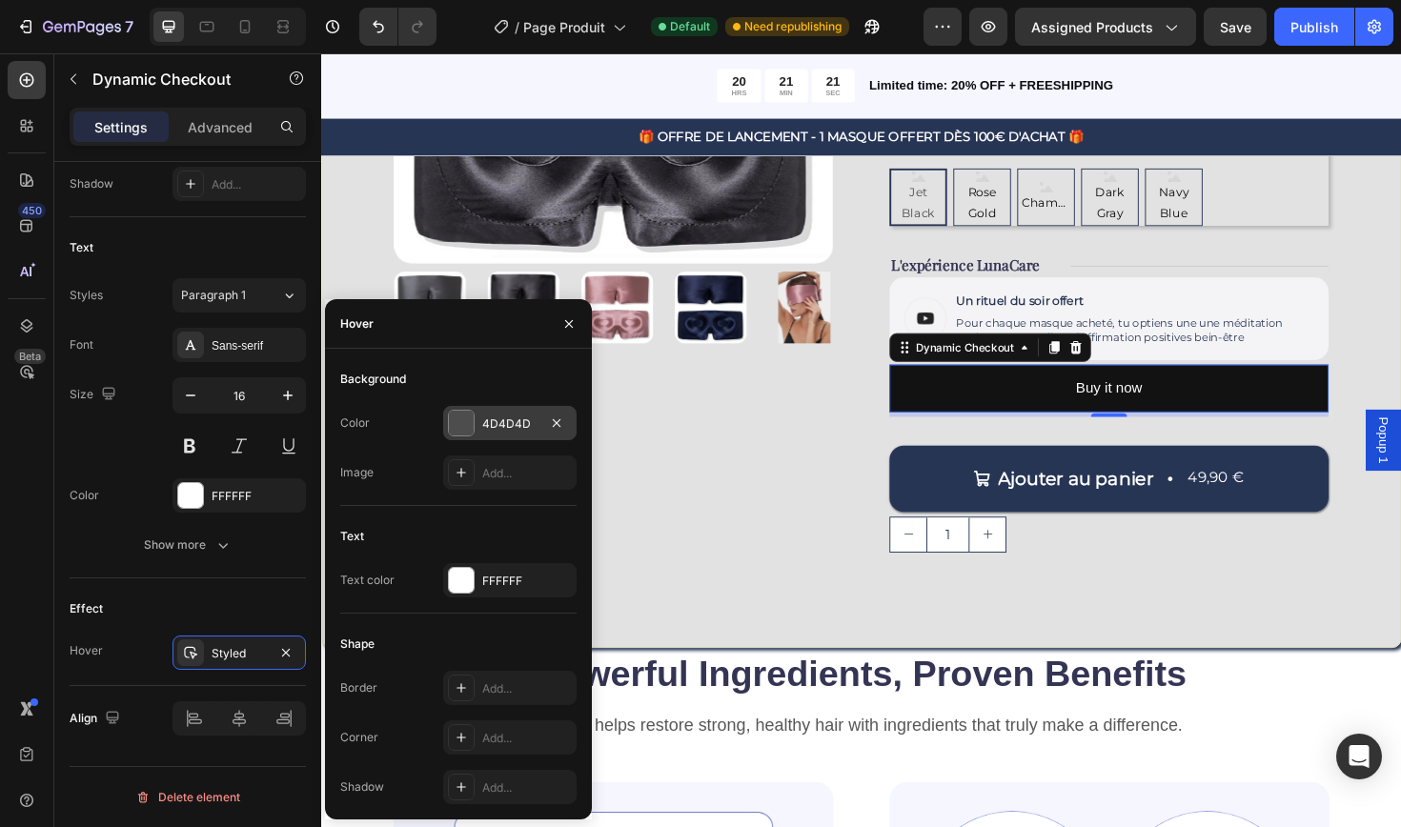
click at [531, 425] on div "4D4D4D" at bounding box center [509, 423] width 55 height 17
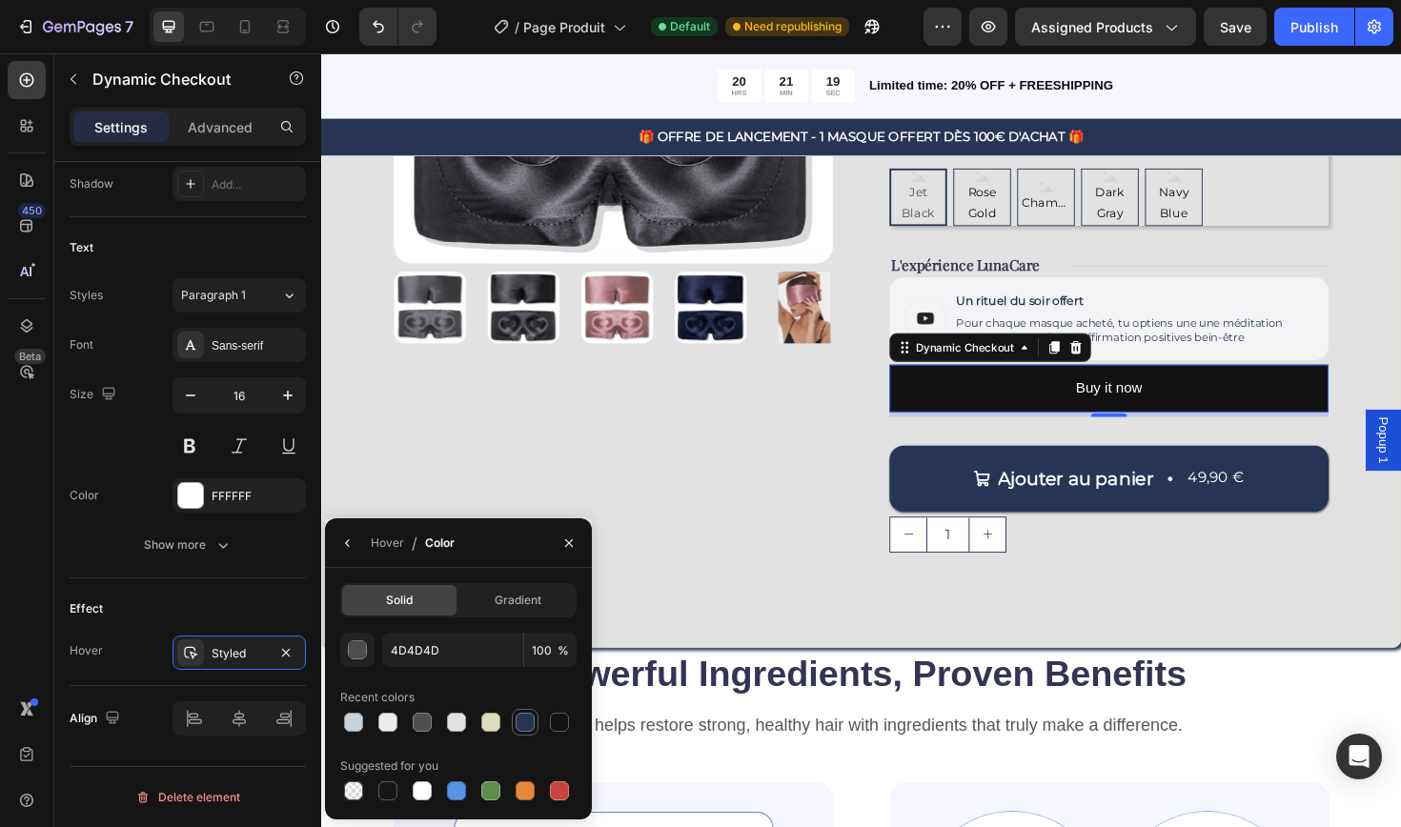
click at [522, 718] on div at bounding box center [525, 722] width 19 height 19
type input "273555"
click at [269, 505] on div "FFFFFF" at bounding box center [238, 495] width 133 height 34
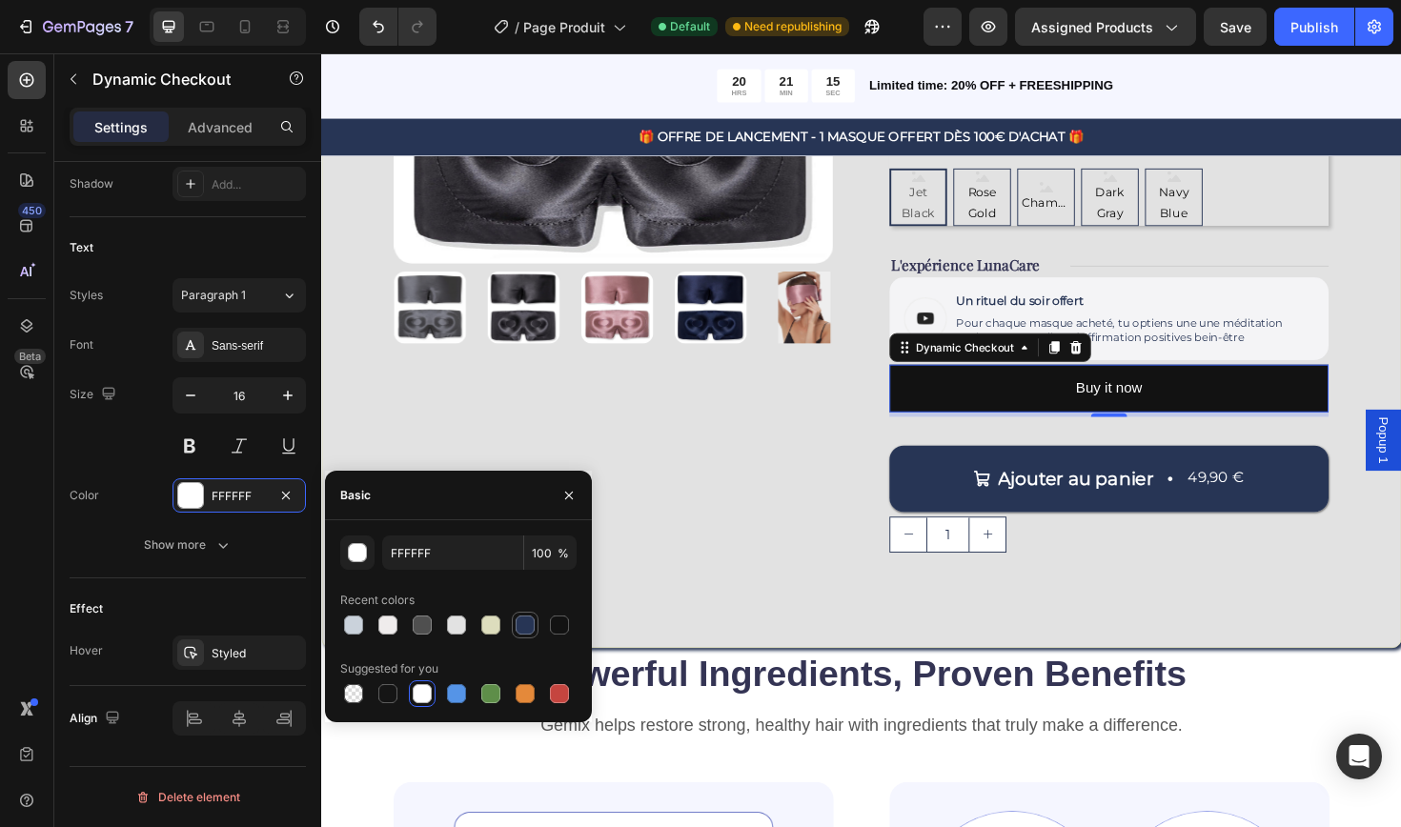
click at [522, 622] on div at bounding box center [525, 625] width 19 height 19
click at [385, 624] on div at bounding box center [387, 625] width 19 height 19
click at [453, 630] on div at bounding box center [456, 625] width 19 height 19
type input "E2E2E2"
click at [1045, 498] on div "Ajouter au panier" at bounding box center [1120, 504] width 165 height 25
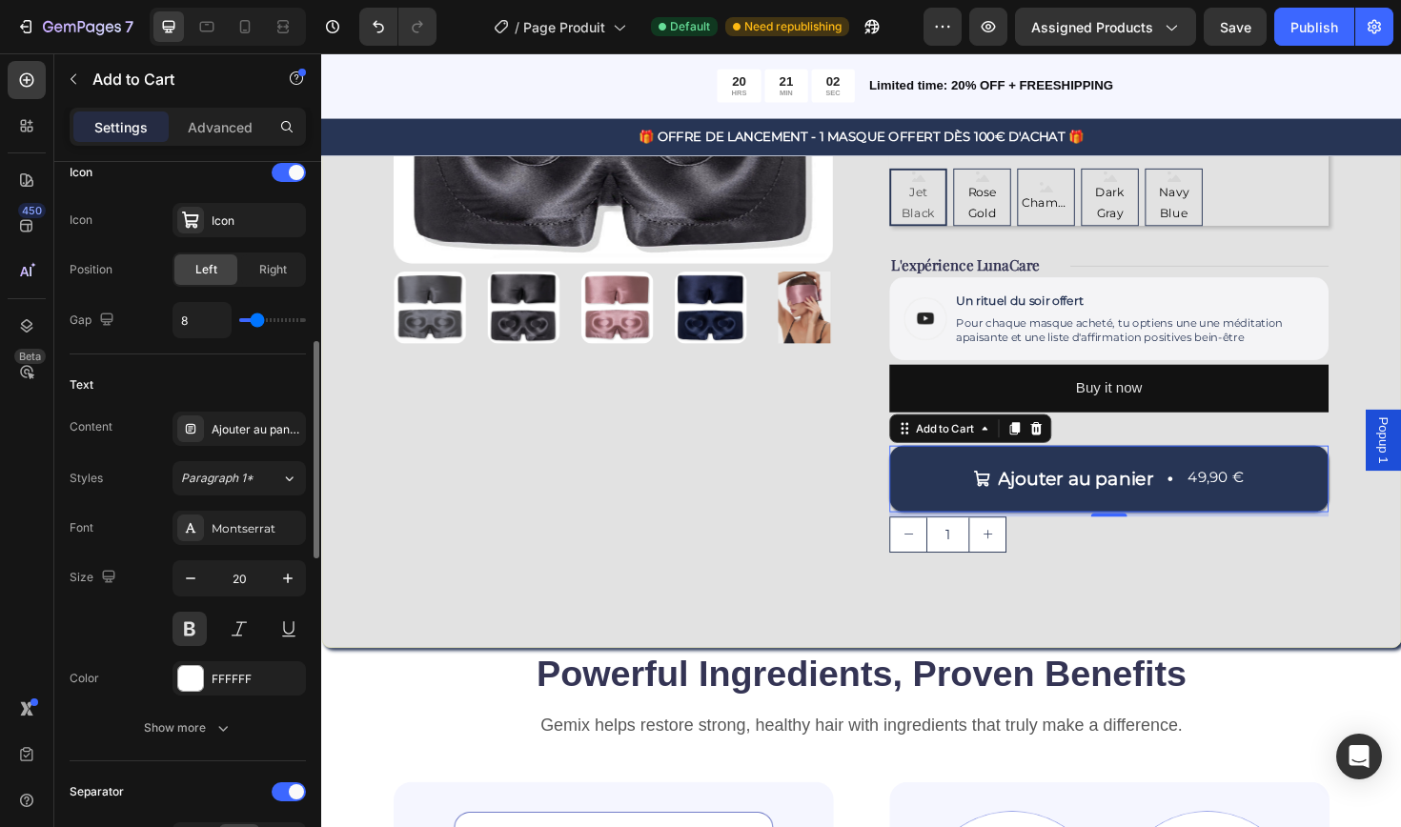
scroll to position [806, 0]
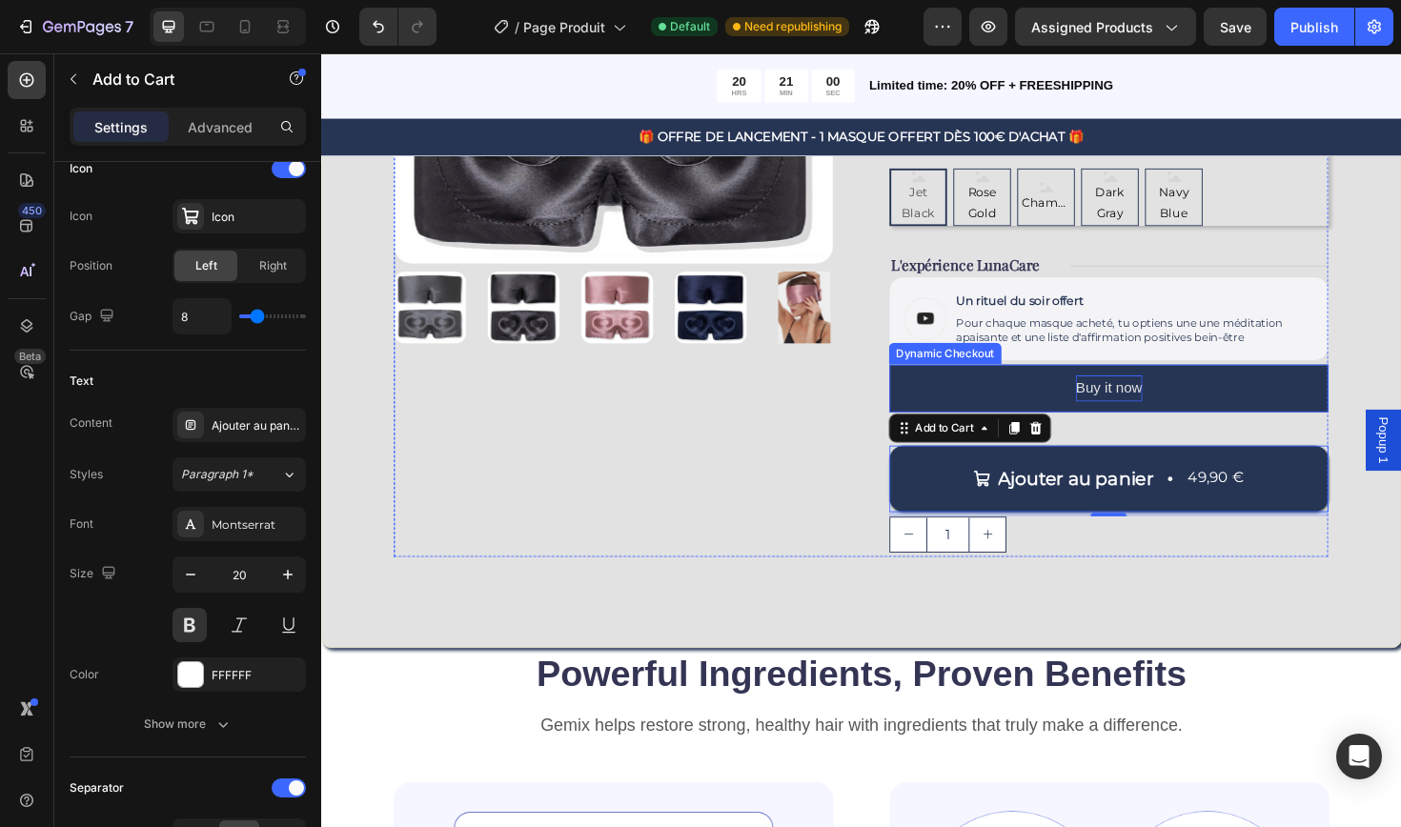
click at [1169, 410] on p "Buy it now" at bounding box center [1155, 408] width 71 height 28
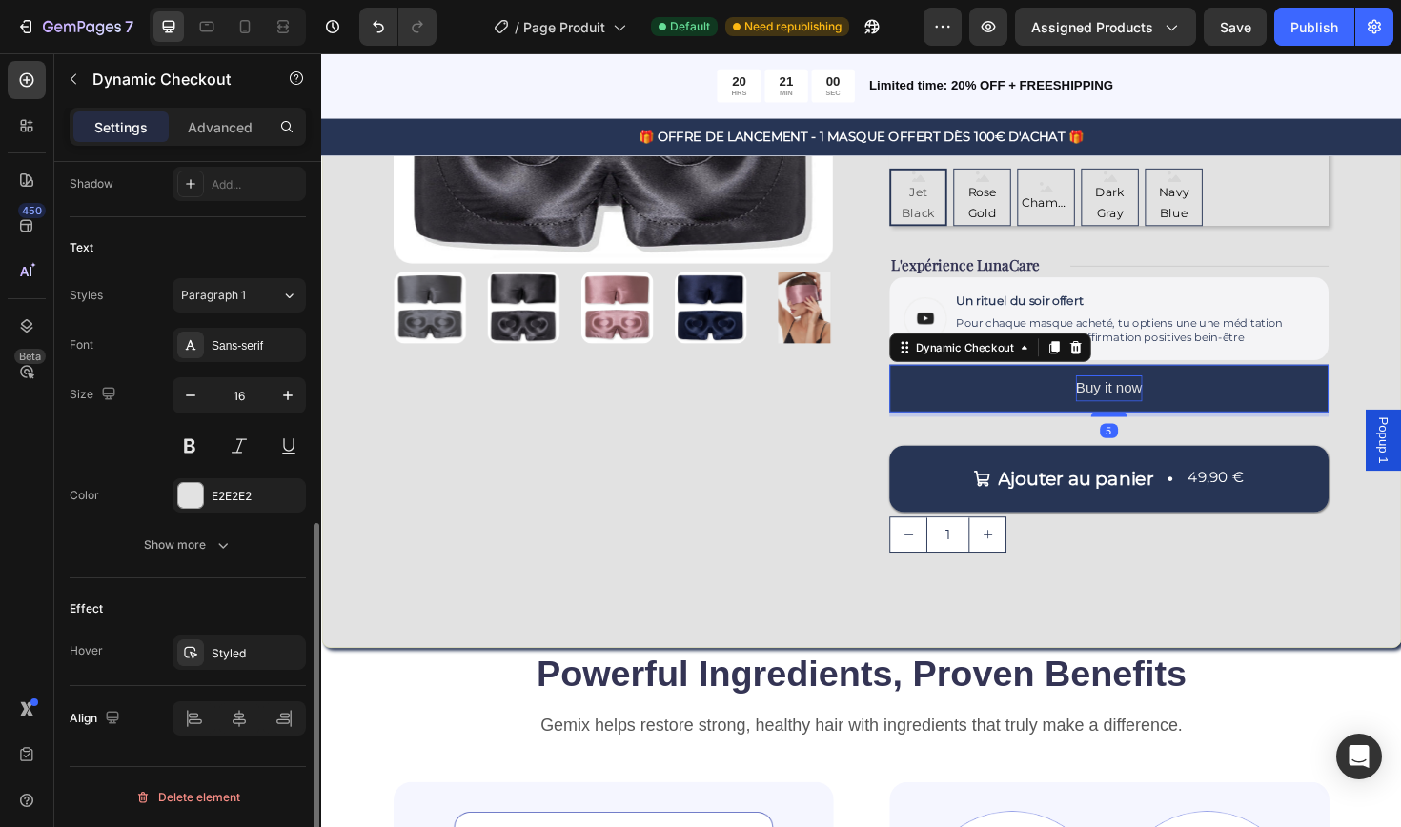
scroll to position [0, 0]
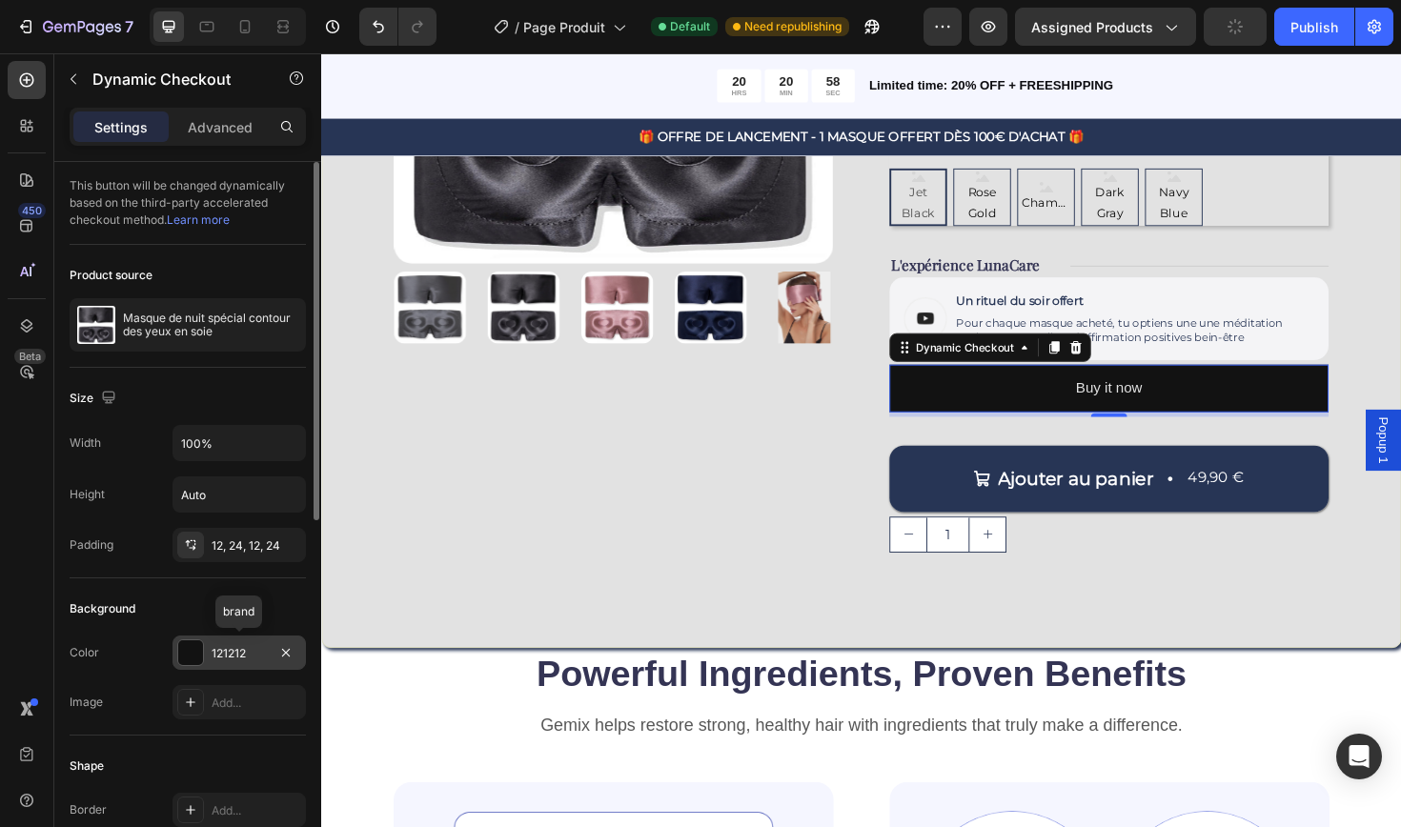
click at [233, 655] on div "121212" at bounding box center [239, 653] width 55 height 17
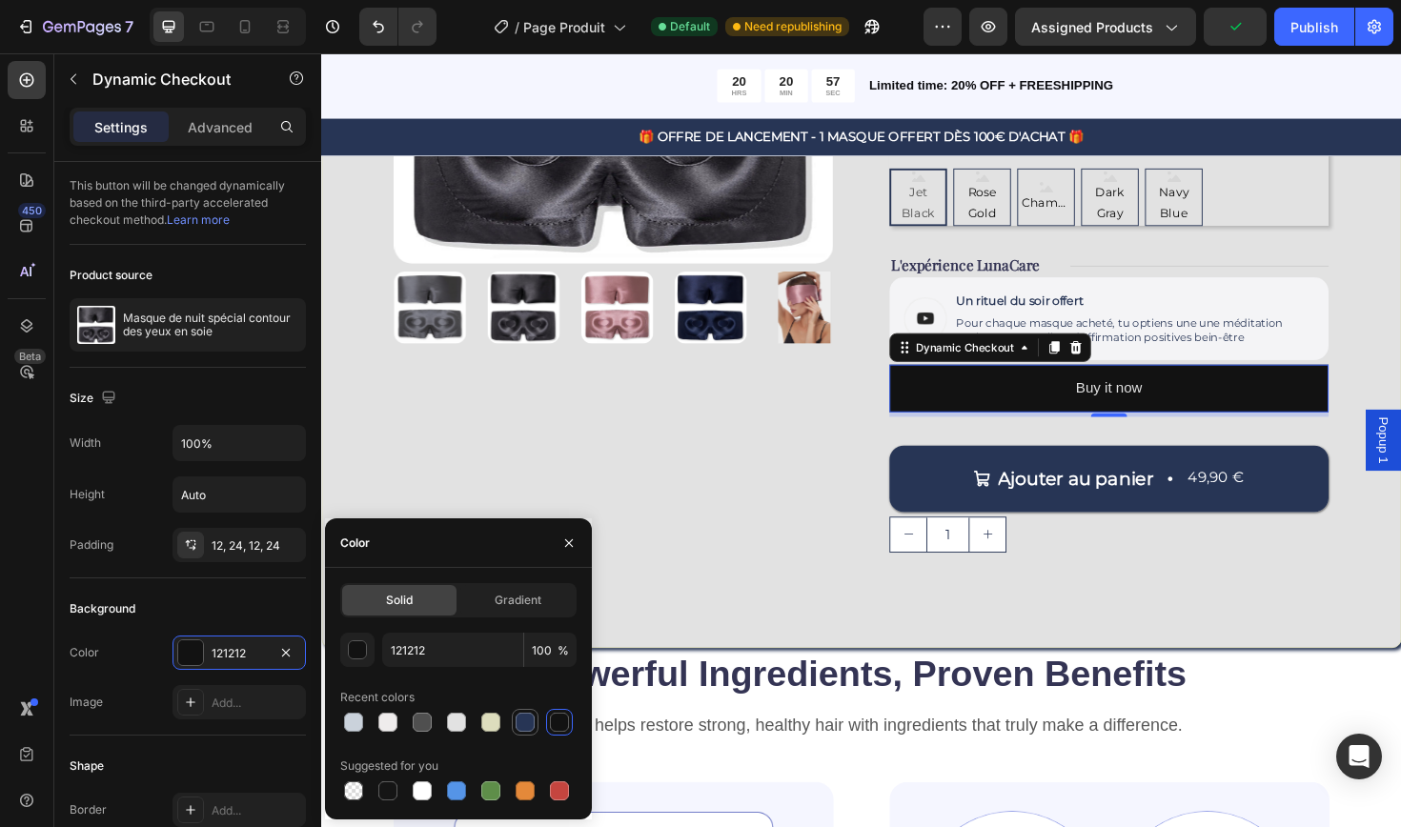
click at [518, 718] on div at bounding box center [525, 722] width 19 height 19
type input "273555"
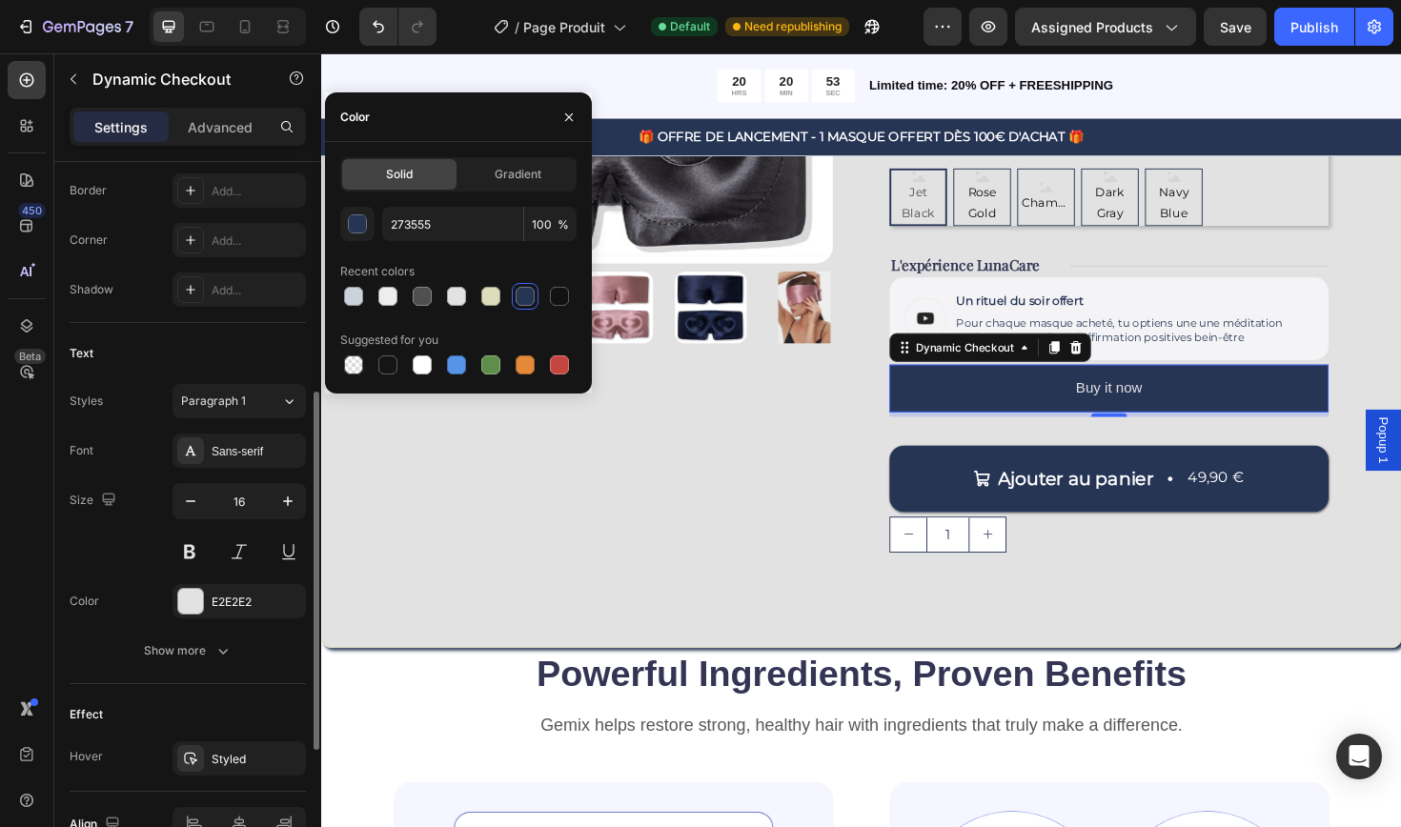
scroll to position [619, 0]
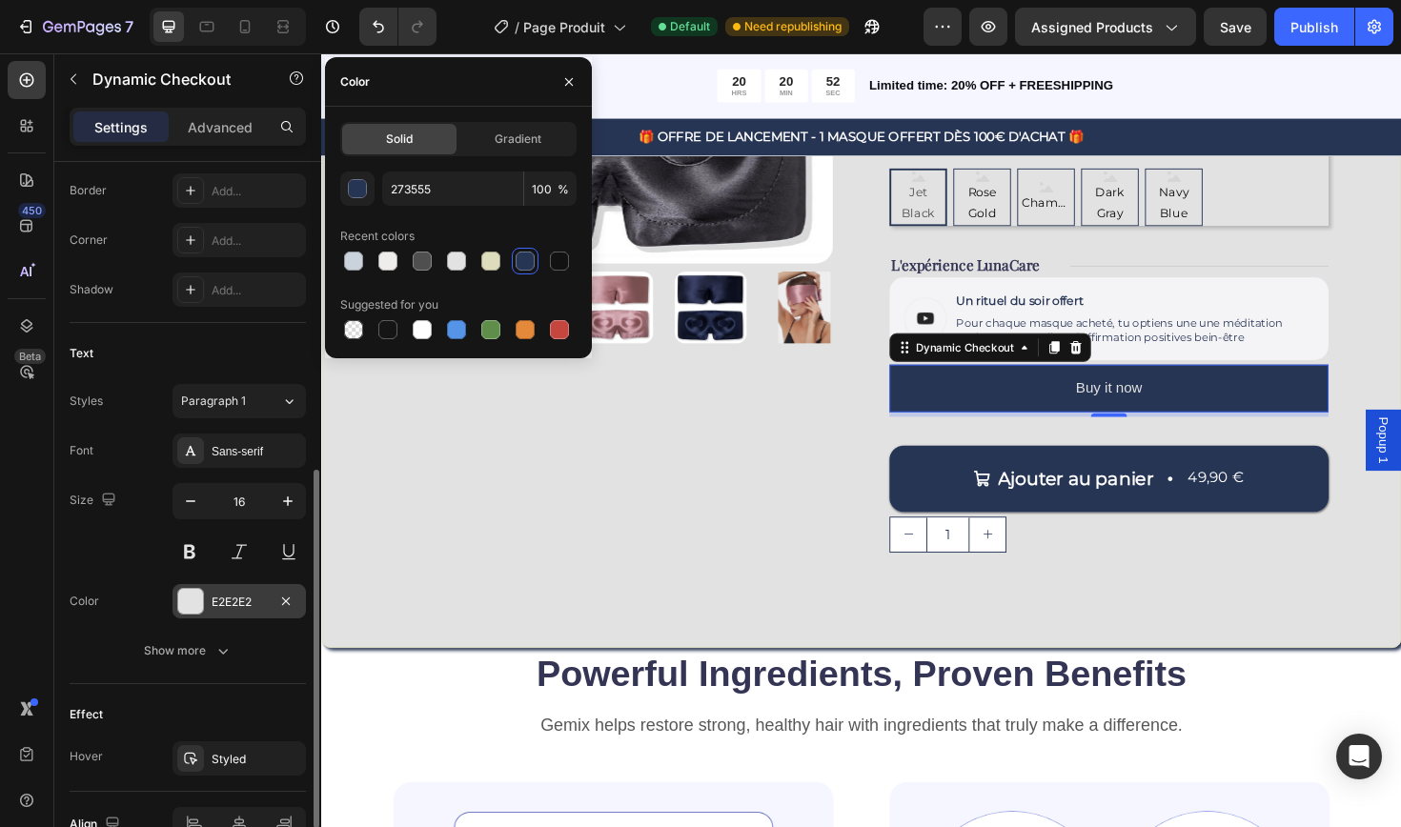
click at [246, 607] on div "E2E2E2" at bounding box center [239, 602] width 55 height 17
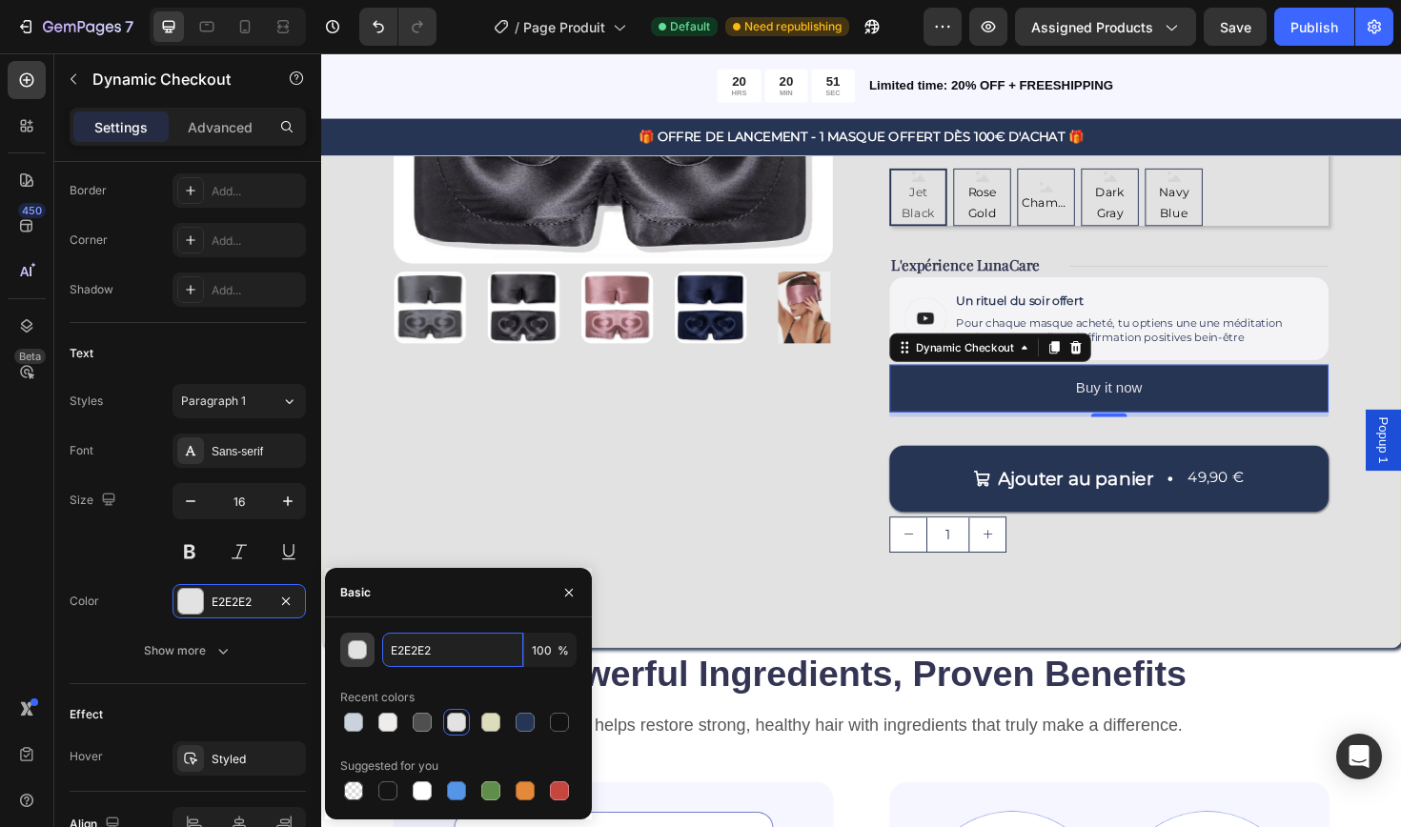
drag, startPoint x: 475, startPoint y: 652, endPoint x: 371, endPoint y: 647, distance: 104.0
click at [371, 648] on div "E2E2E2 100 %" at bounding box center [458, 650] width 236 height 34
type input "FFFFFF"
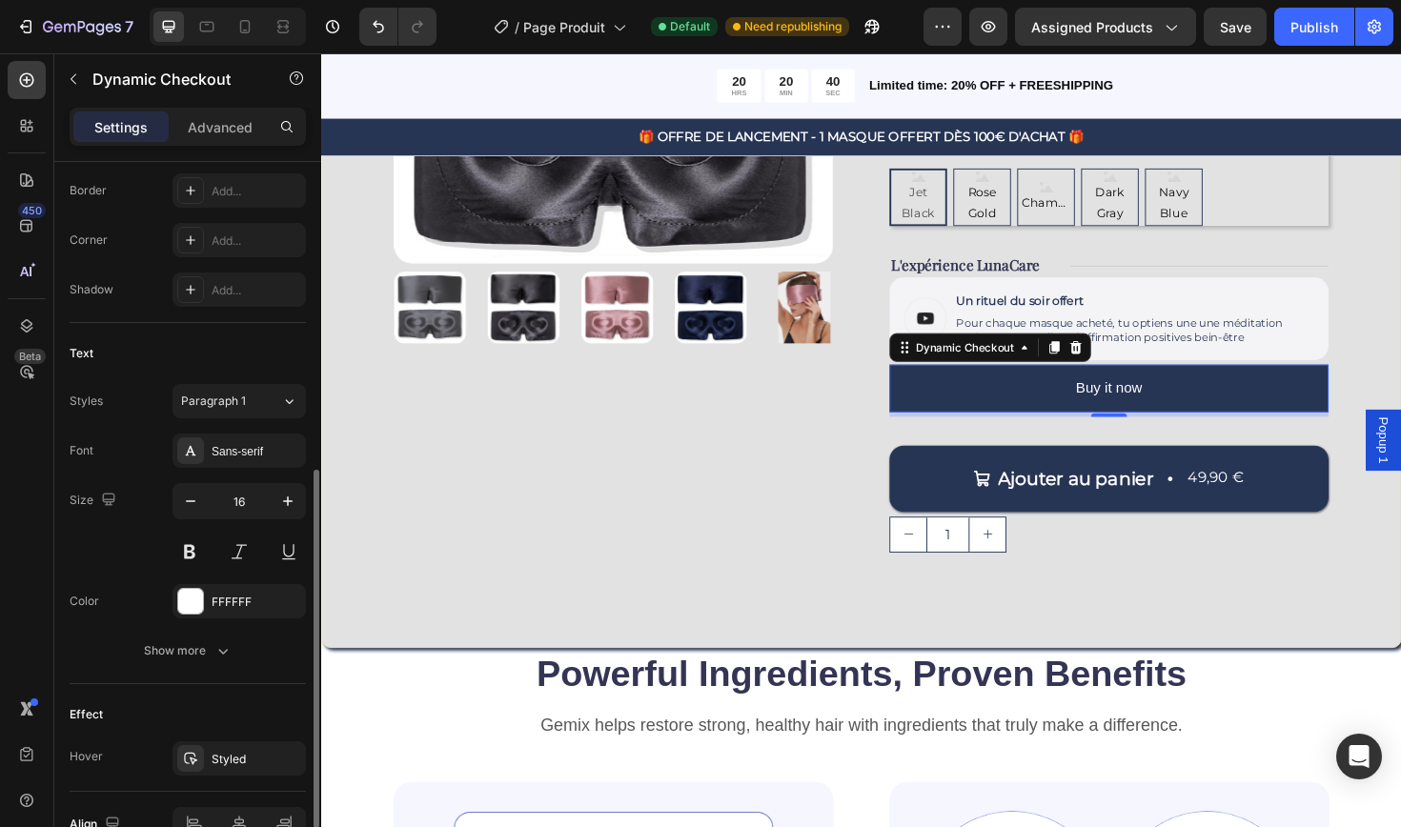
click at [256, 712] on div "Effect" at bounding box center [188, 714] width 236 height 30
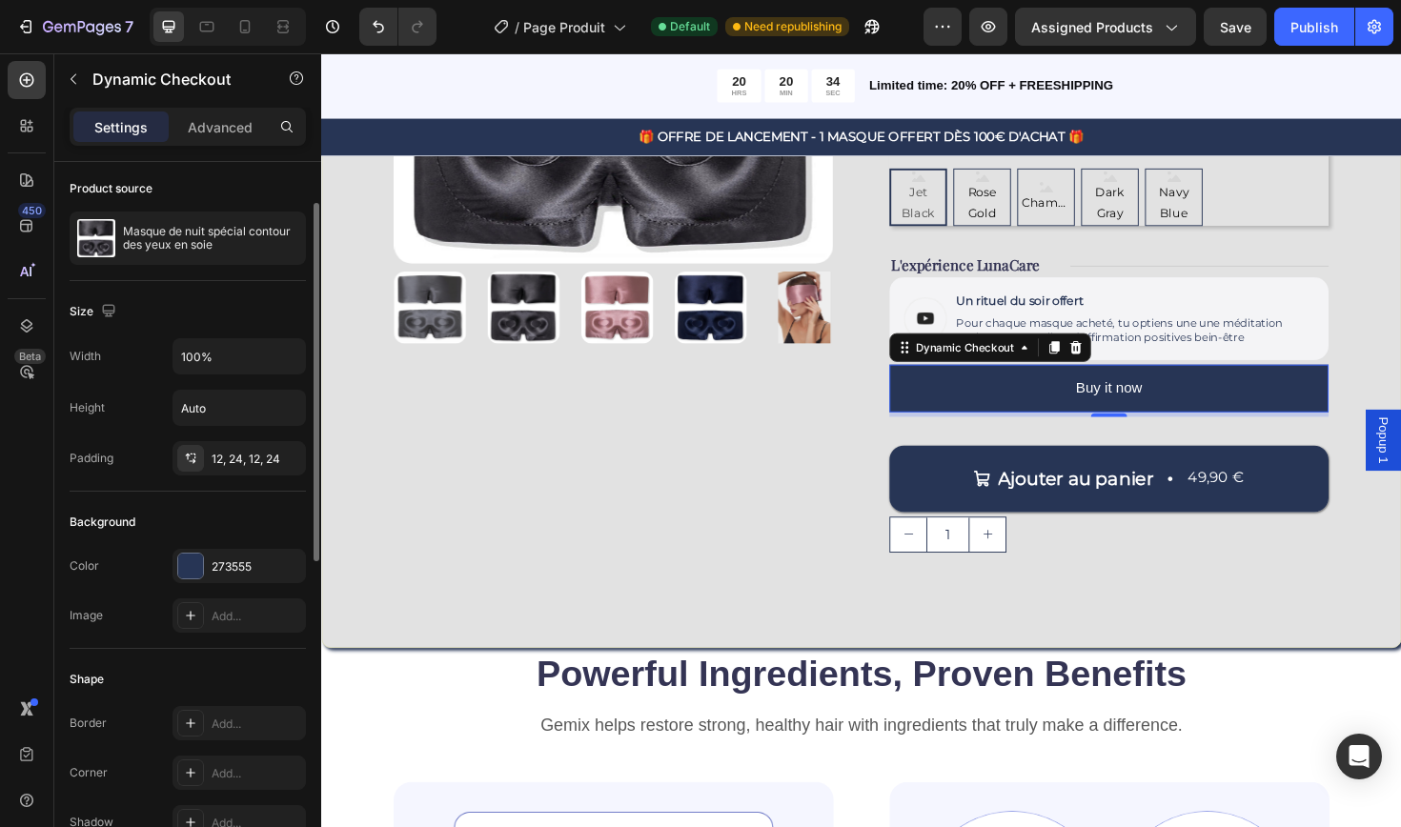
scroll to position [0, 0]
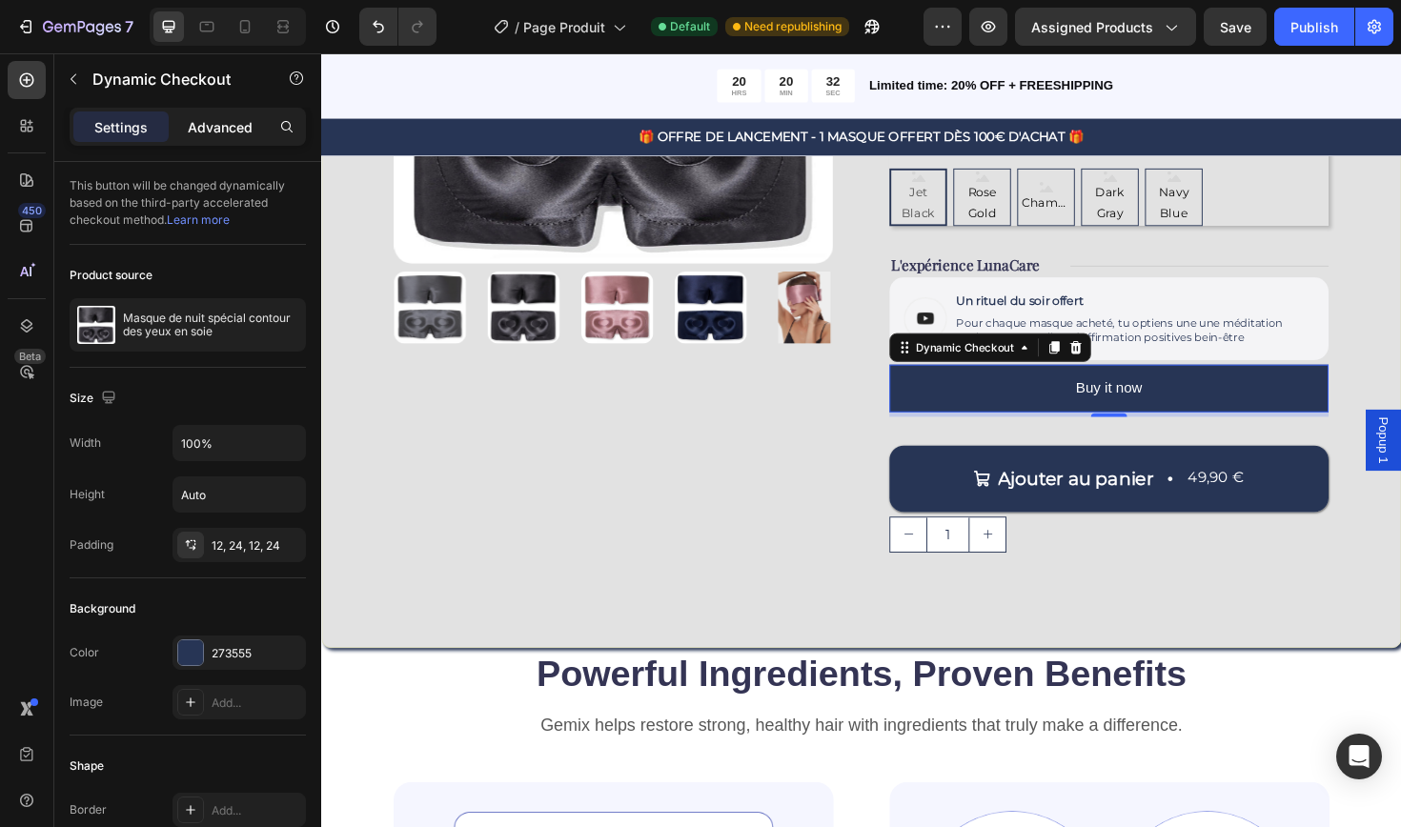
click at [230, 115] on div "Advanced" at bounding box center [219, 126] width 95 height 30
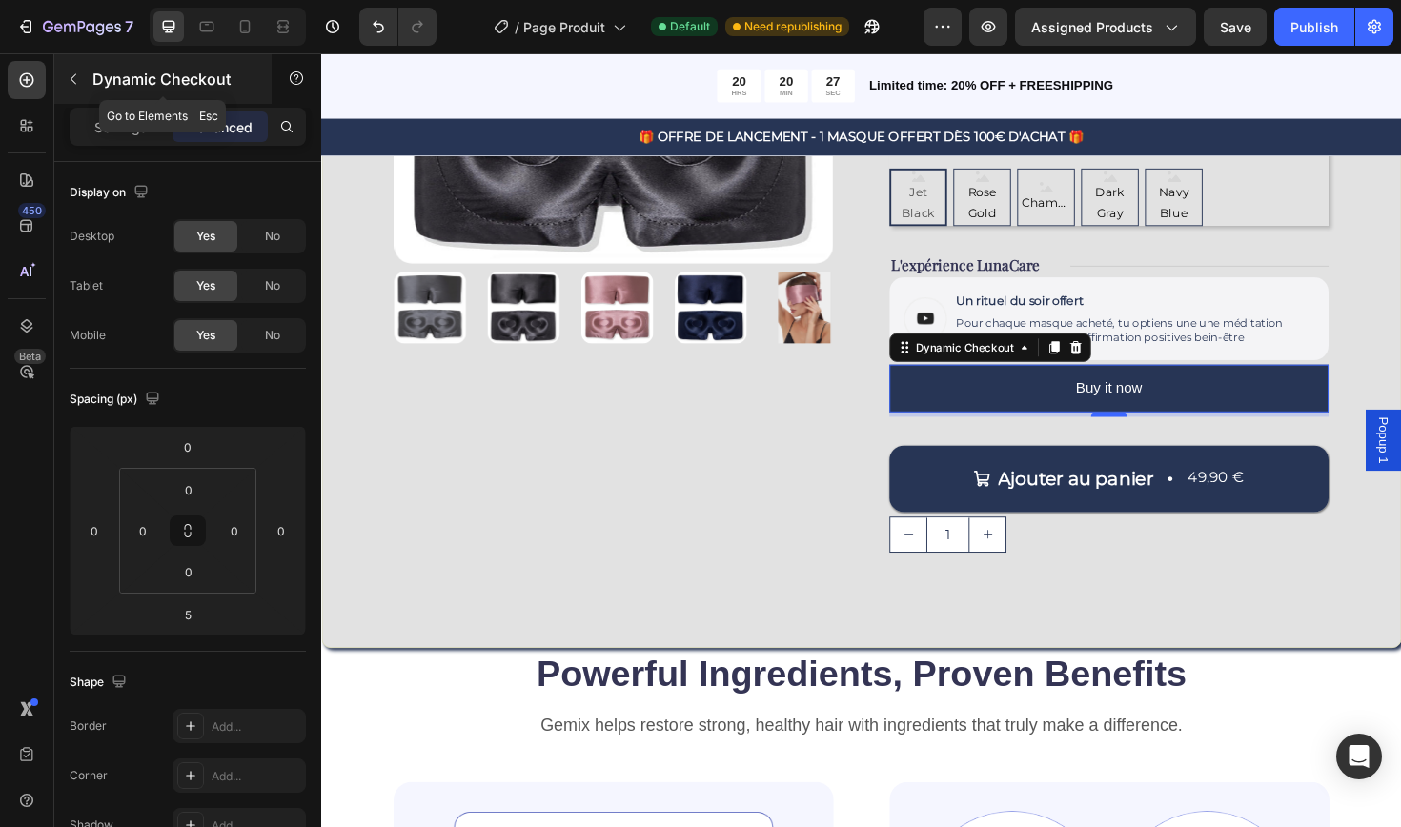
click at [75, 80] on icon "button" at bounding box center [73, 78] width 15 height 15
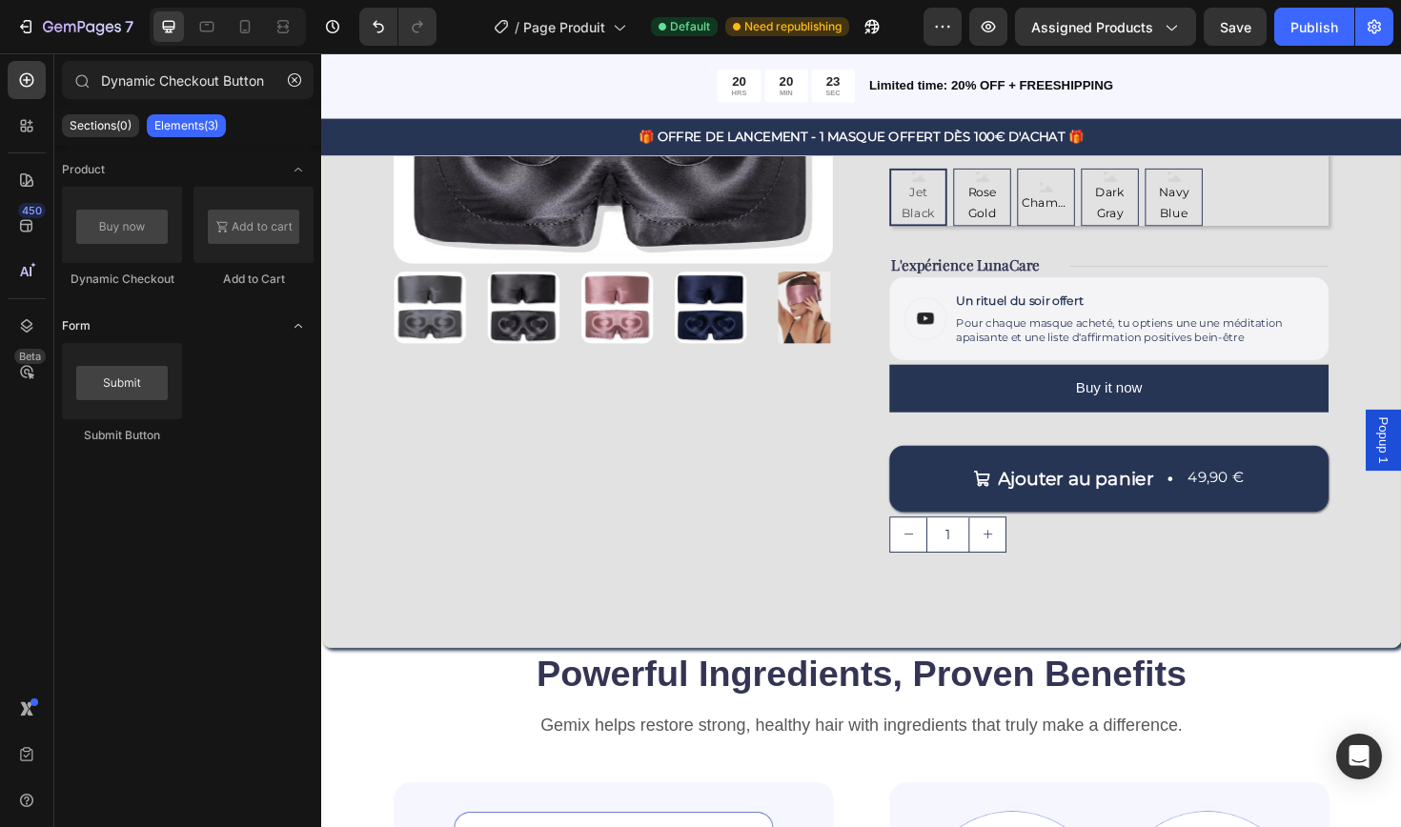
click at [300, 327] on icon "Toggle open" at bounding box center [298, 325] width 15 height 15
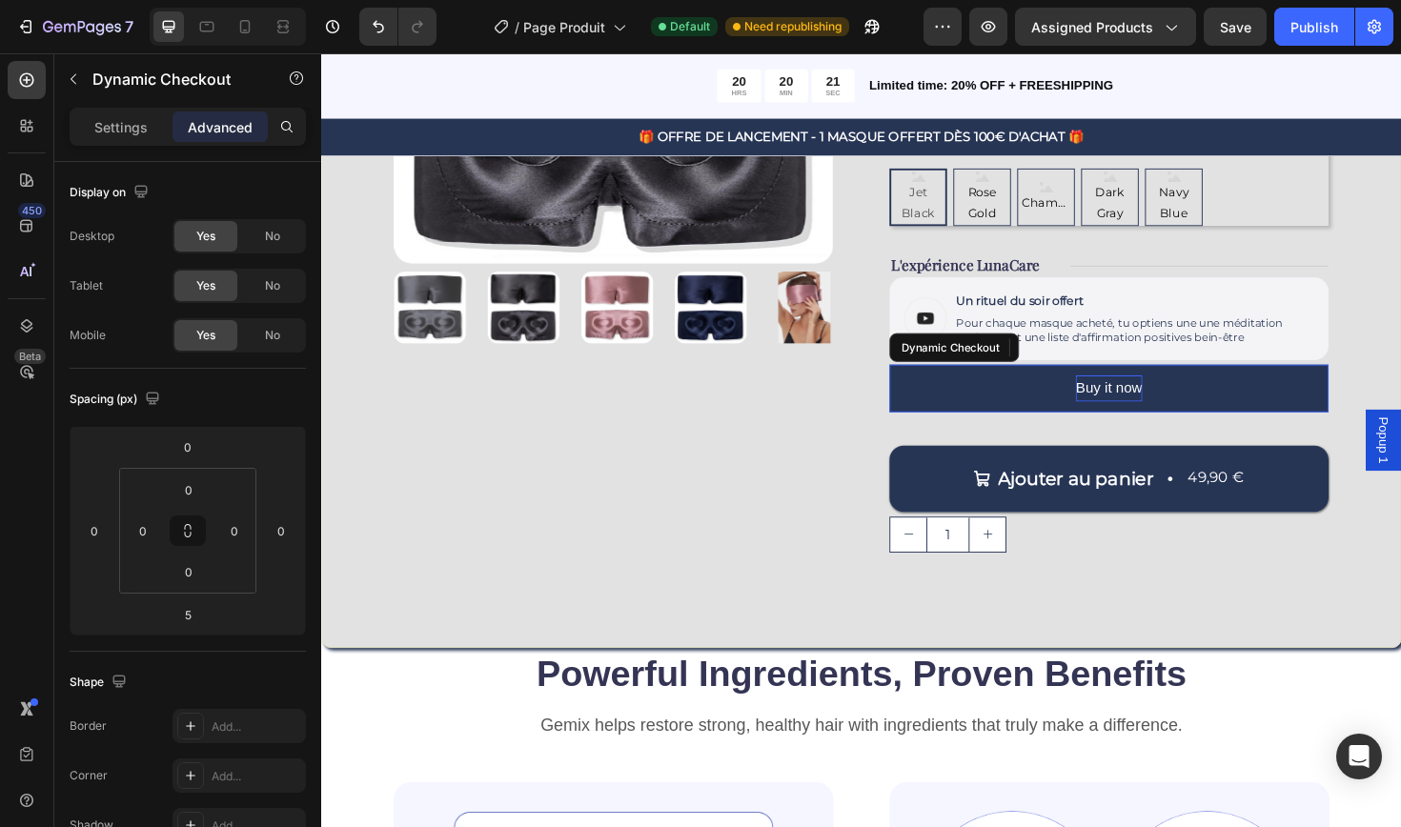
click at [1125, 406] on p "Buy it now" at bounding box center [1155, 408] width 71 height 28
click at [1087, 404] on button "Buy it now" at bounding box center [1154, 408] width 465 height 51
click at [1162, 402] on p "Buy it now" at bounding box center [1155, 408] width 71 height 28
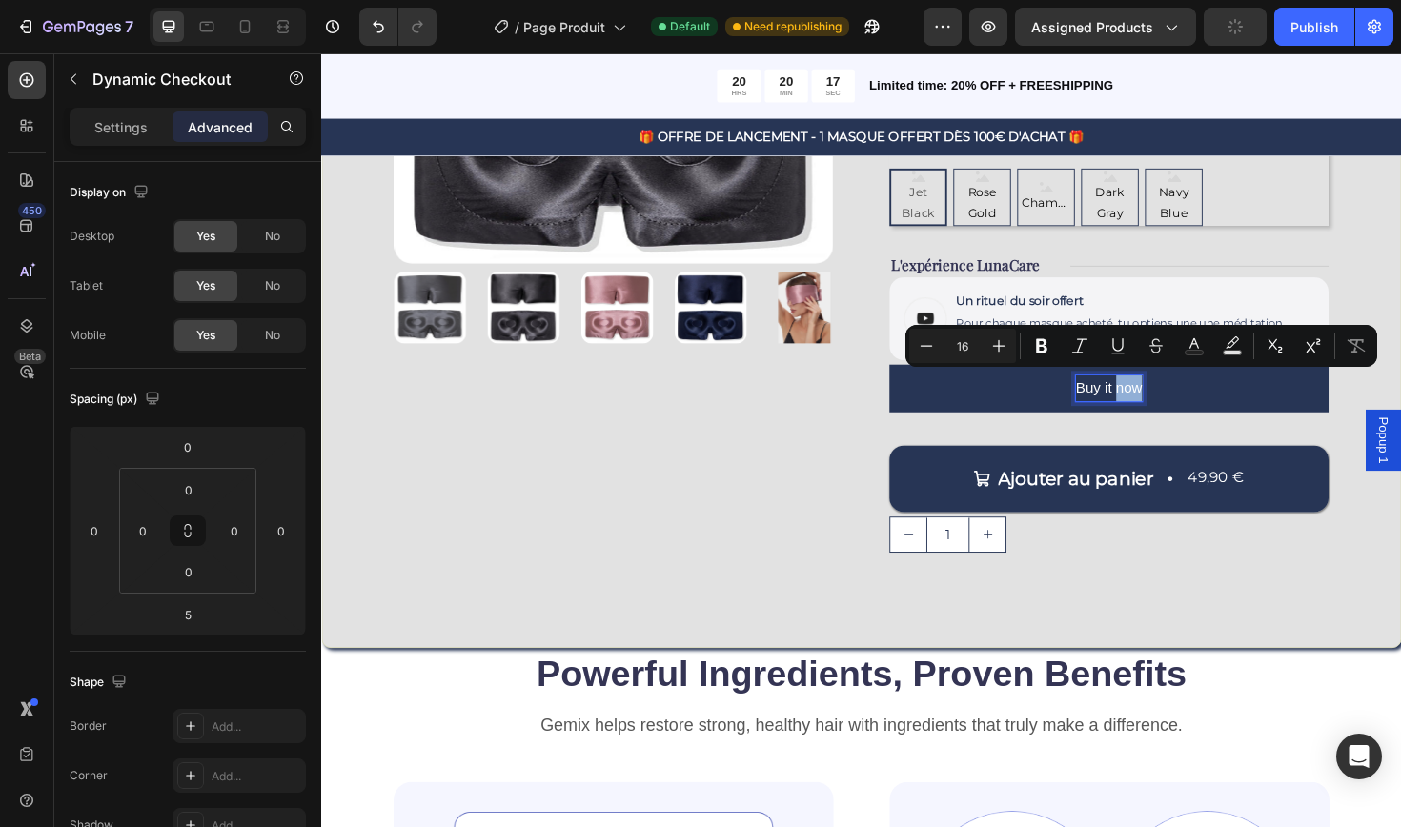
click at [1244, 399] on button "Buy it now" at bounding box center [1154, 408] width 465 height 51
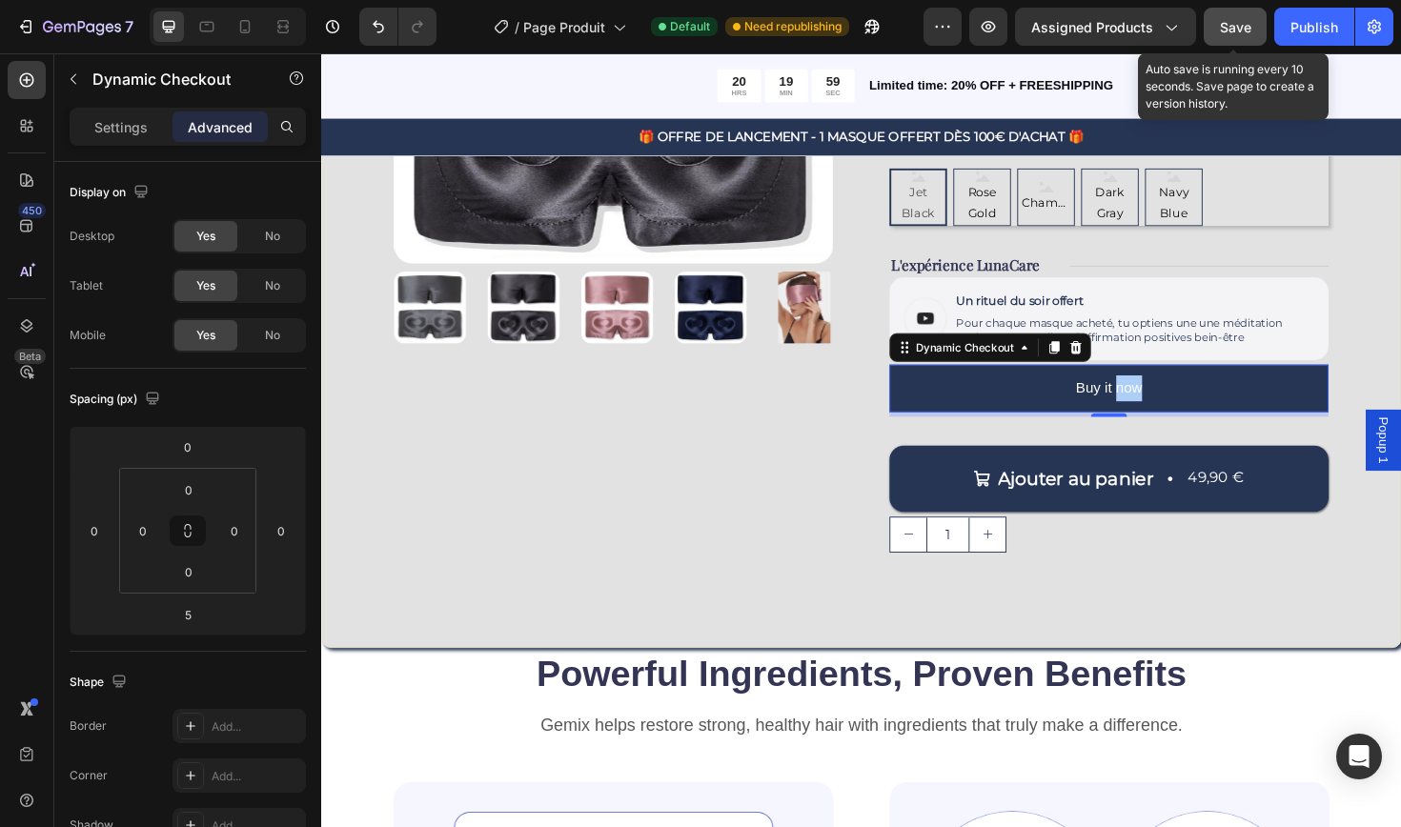
click at [1240, 30] on span "Save" at bounding box center [1235, 27] width 31 height 16
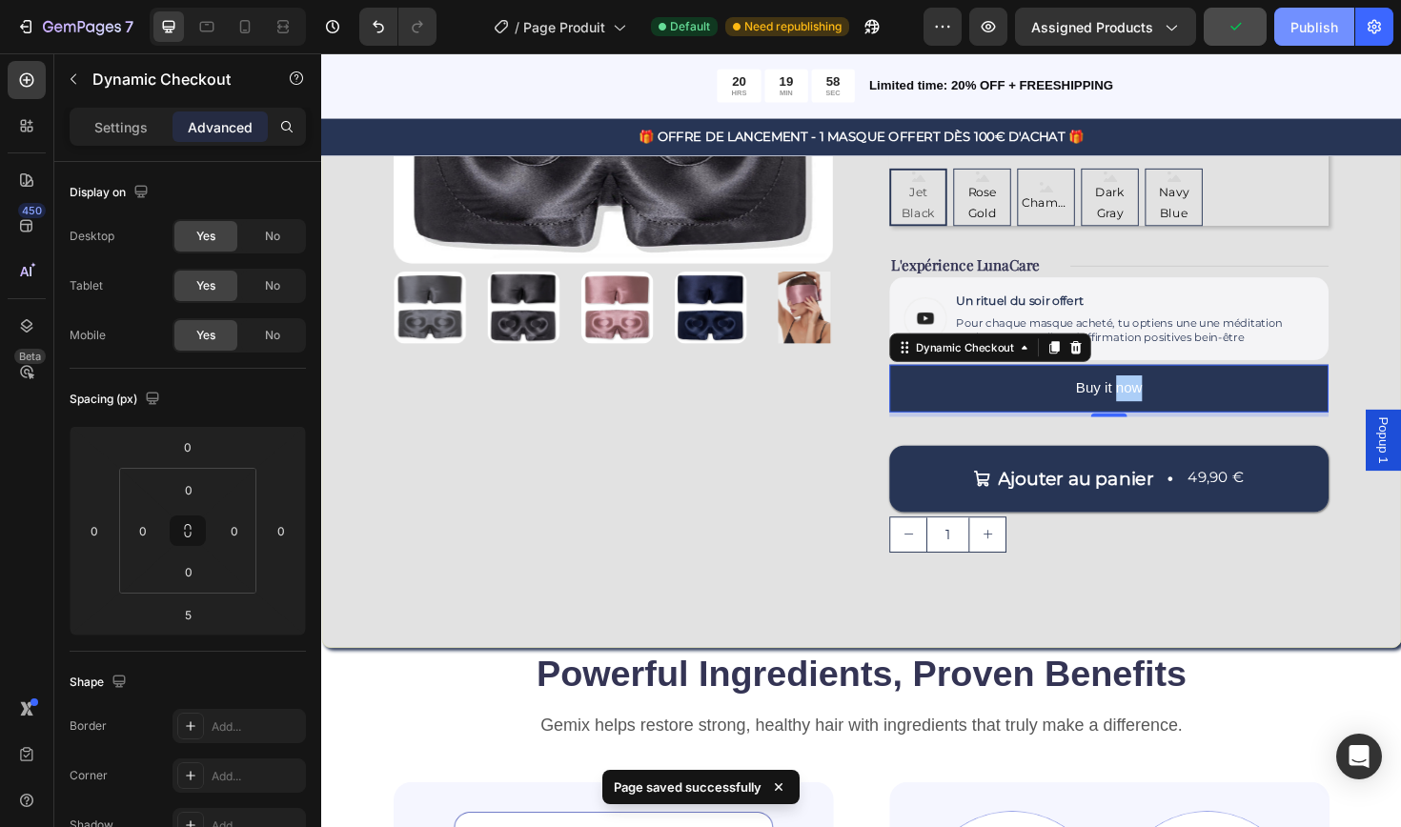
click at [1309, 25] on div "Publish" at bounding box center [1314, 27] width 48 height 20
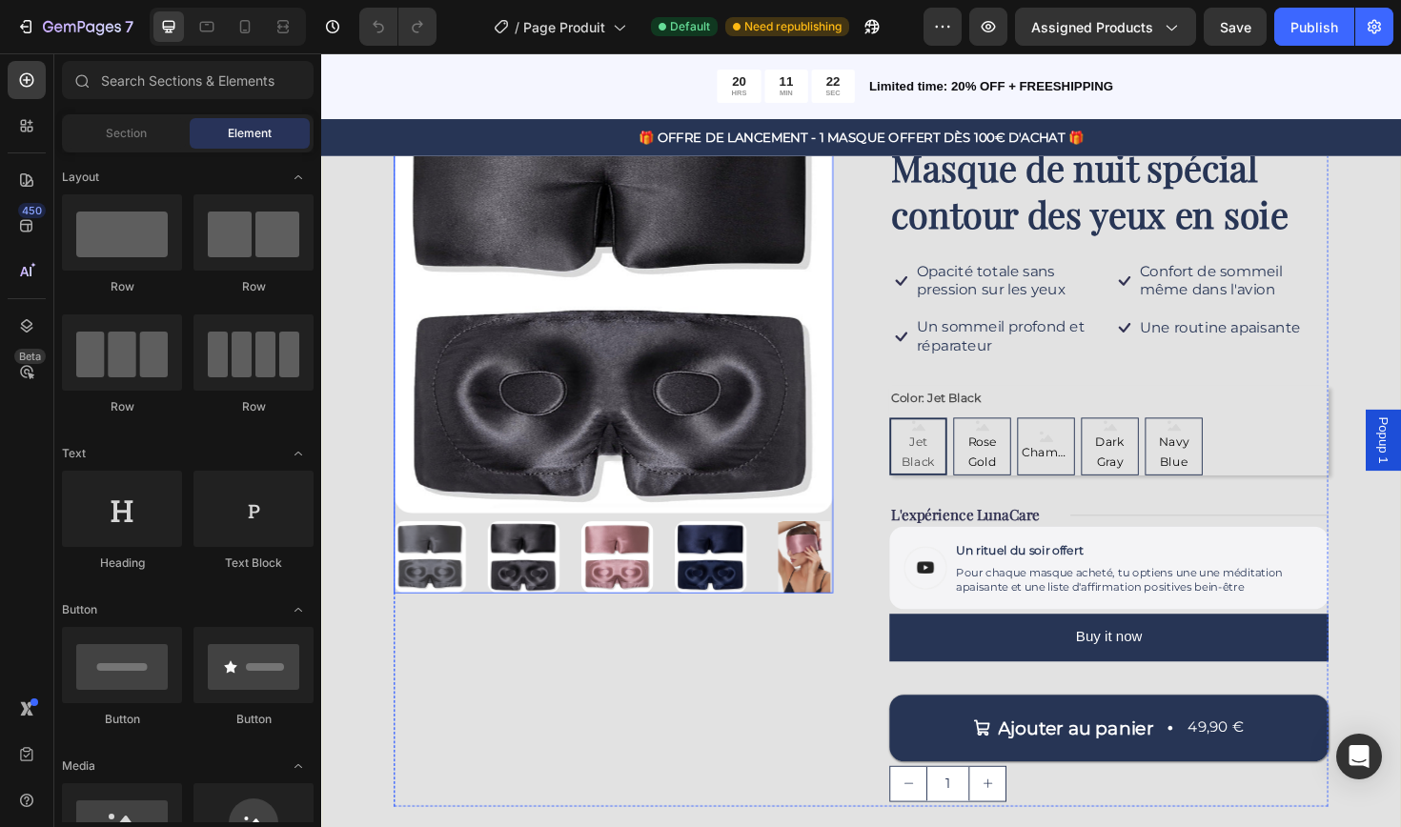
scroll to position [299, 0]
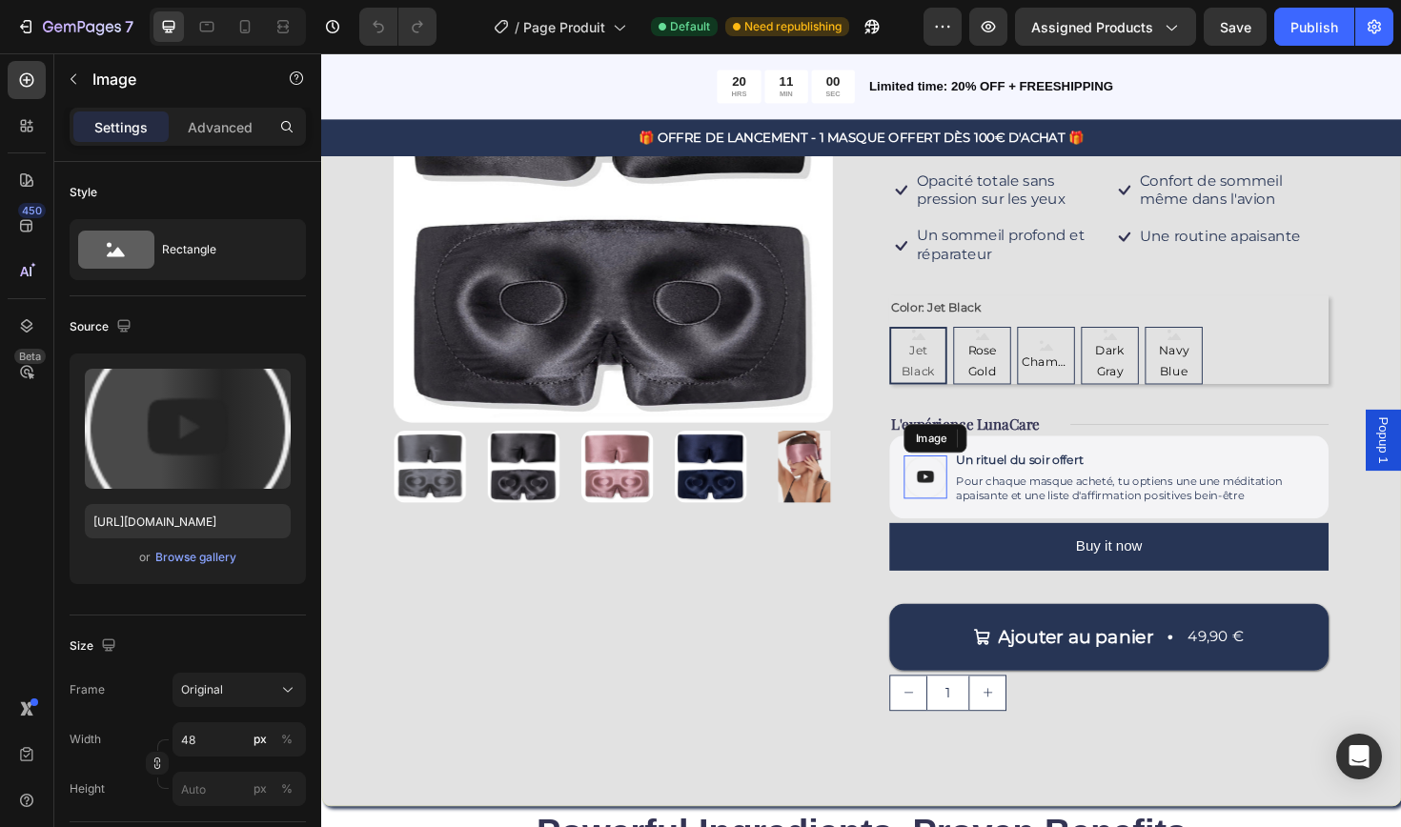
click at [960, 500] on img at bounding box center [961, 502] width 46 height 46
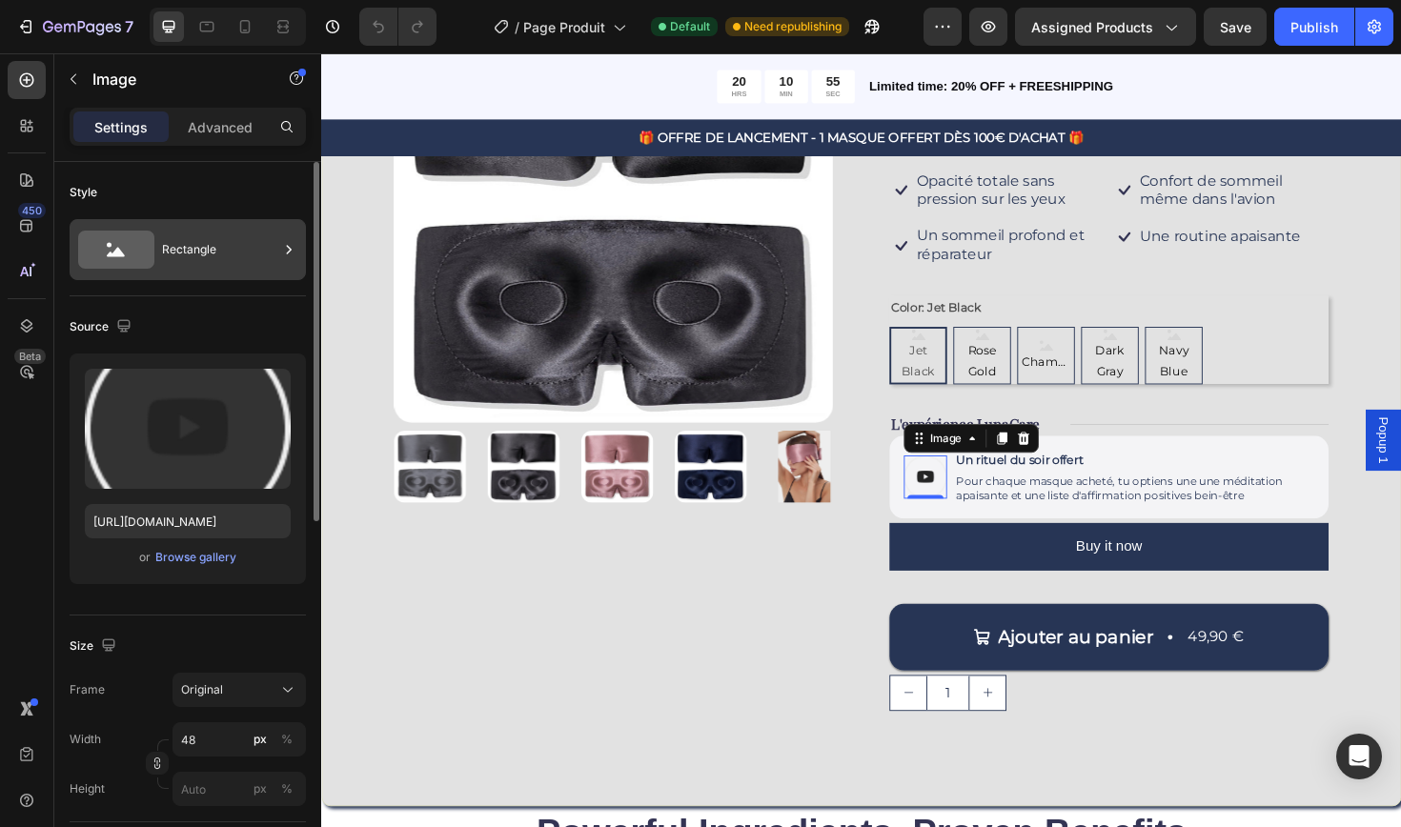
click at [187, 253] on div "Rectangle" at bounding box center [220, 250] width 116 height 44
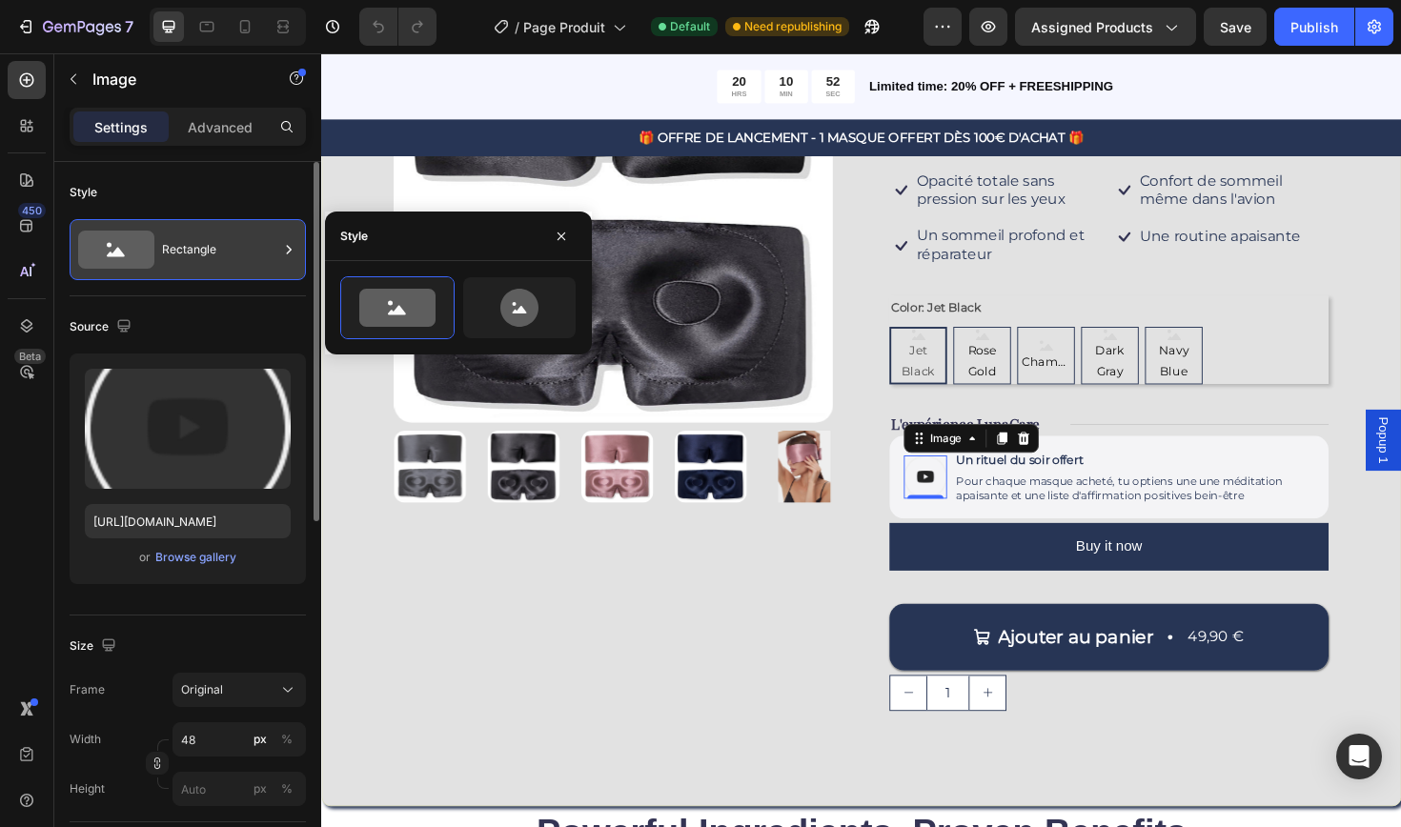
click at [187, 253] on div "Rectangle" at bounding box center [220, 250] width 116 height 44
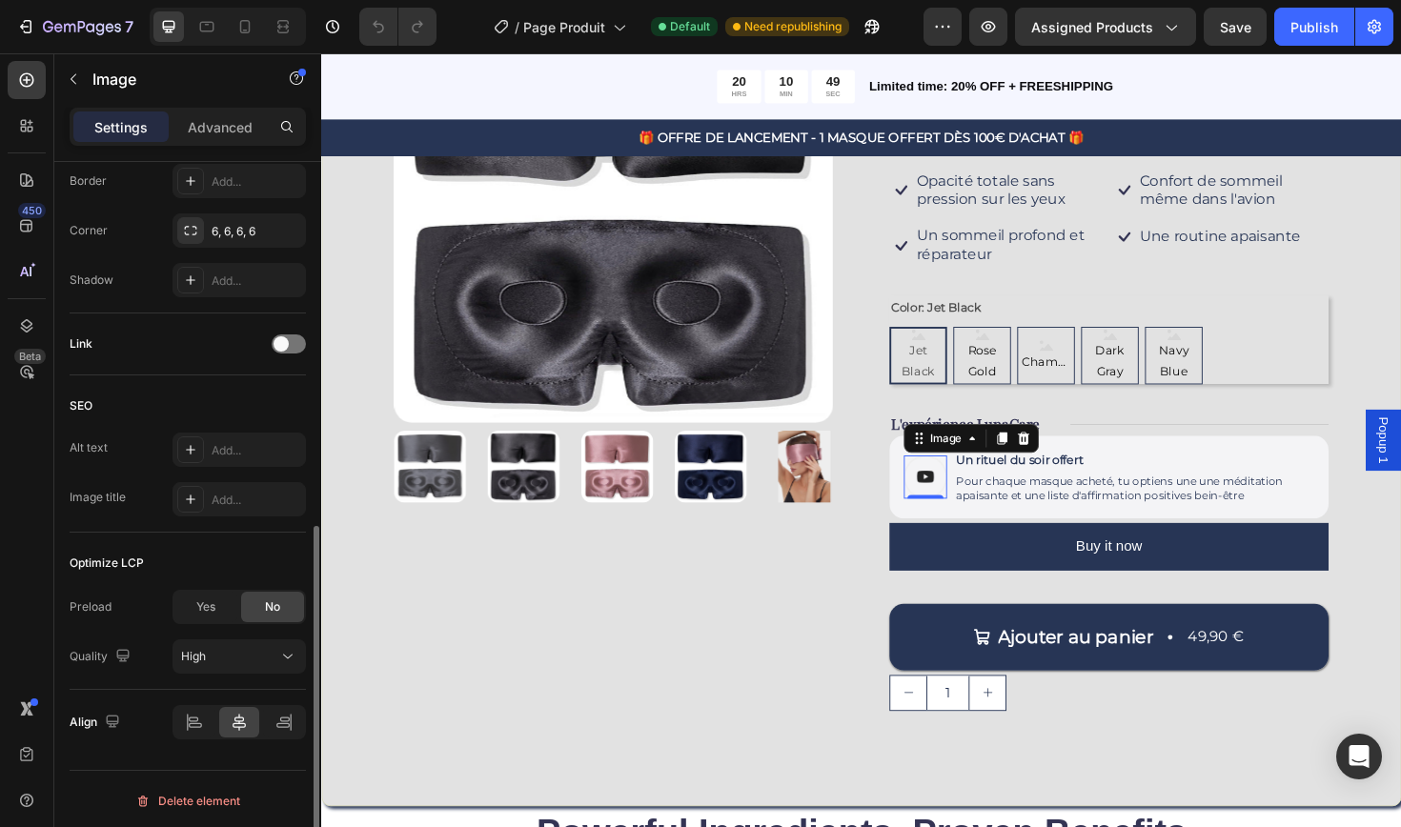
scroll to position [719, 0]
click at [283, 342] on span at bounding box center [280, 340] width 15 height 15
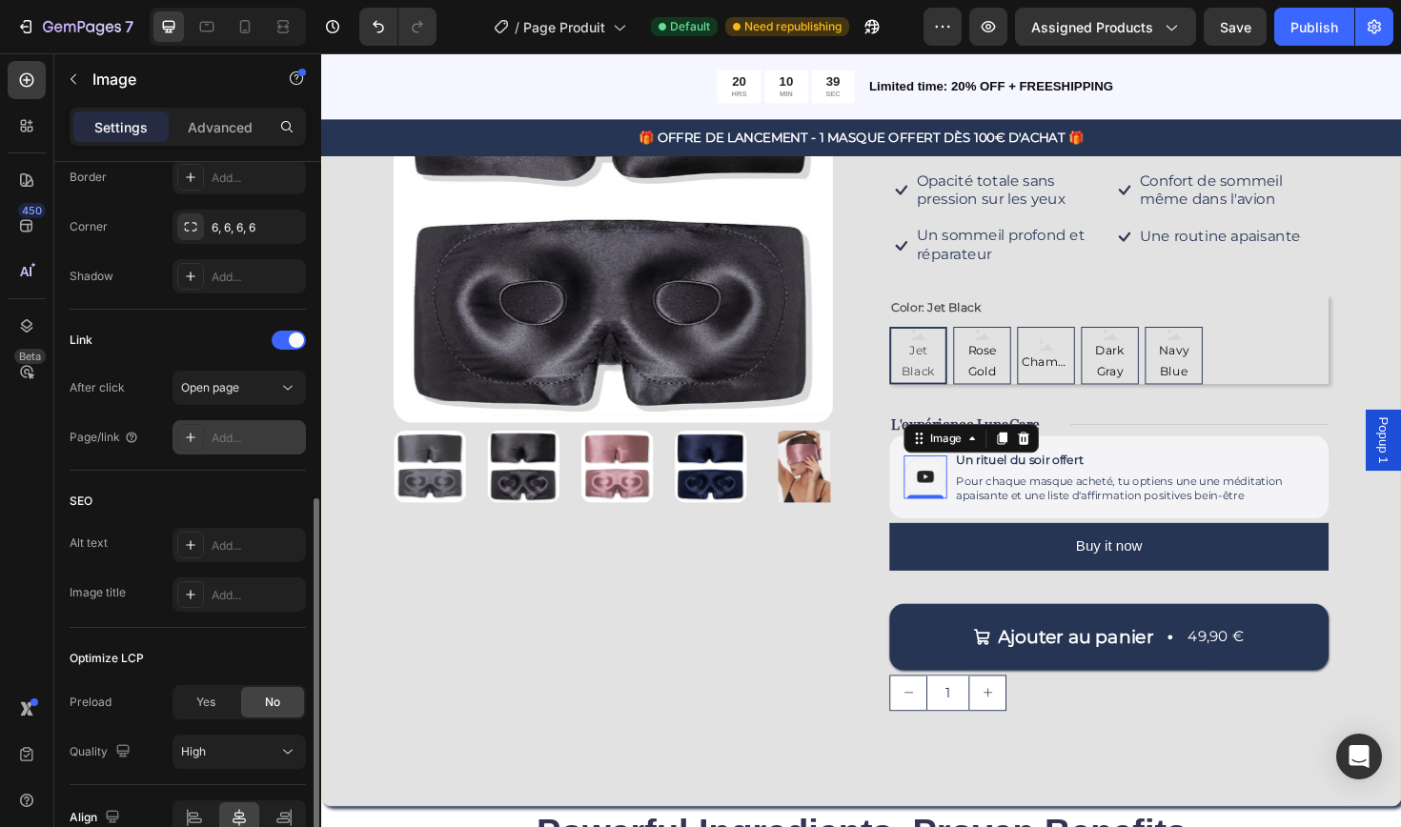
click at [188, 441] on icon at bounding box center [190, 437] width 15 height 15
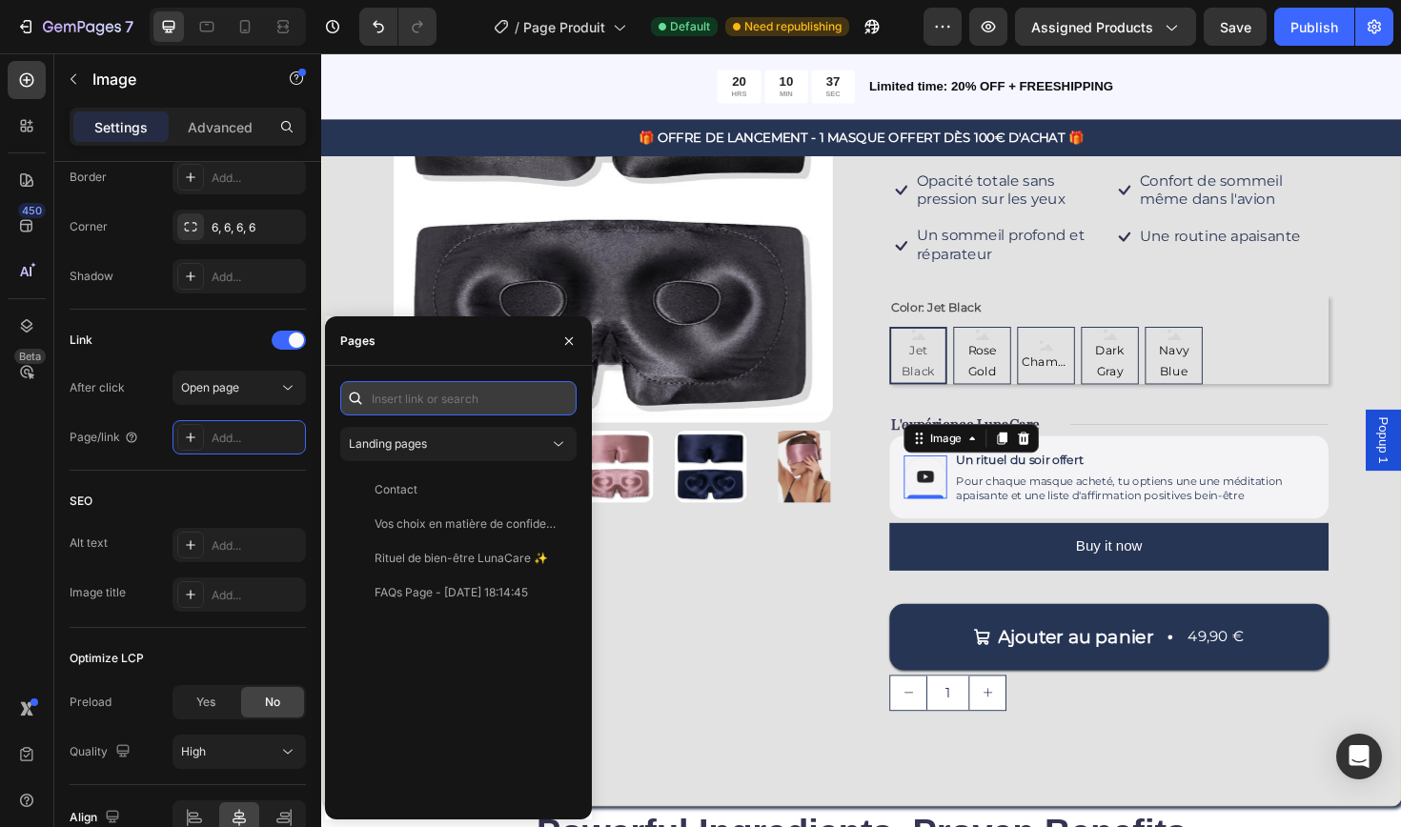
click at [435, 397] on input "text" at bounding box center [458, 398] width 236 height 34
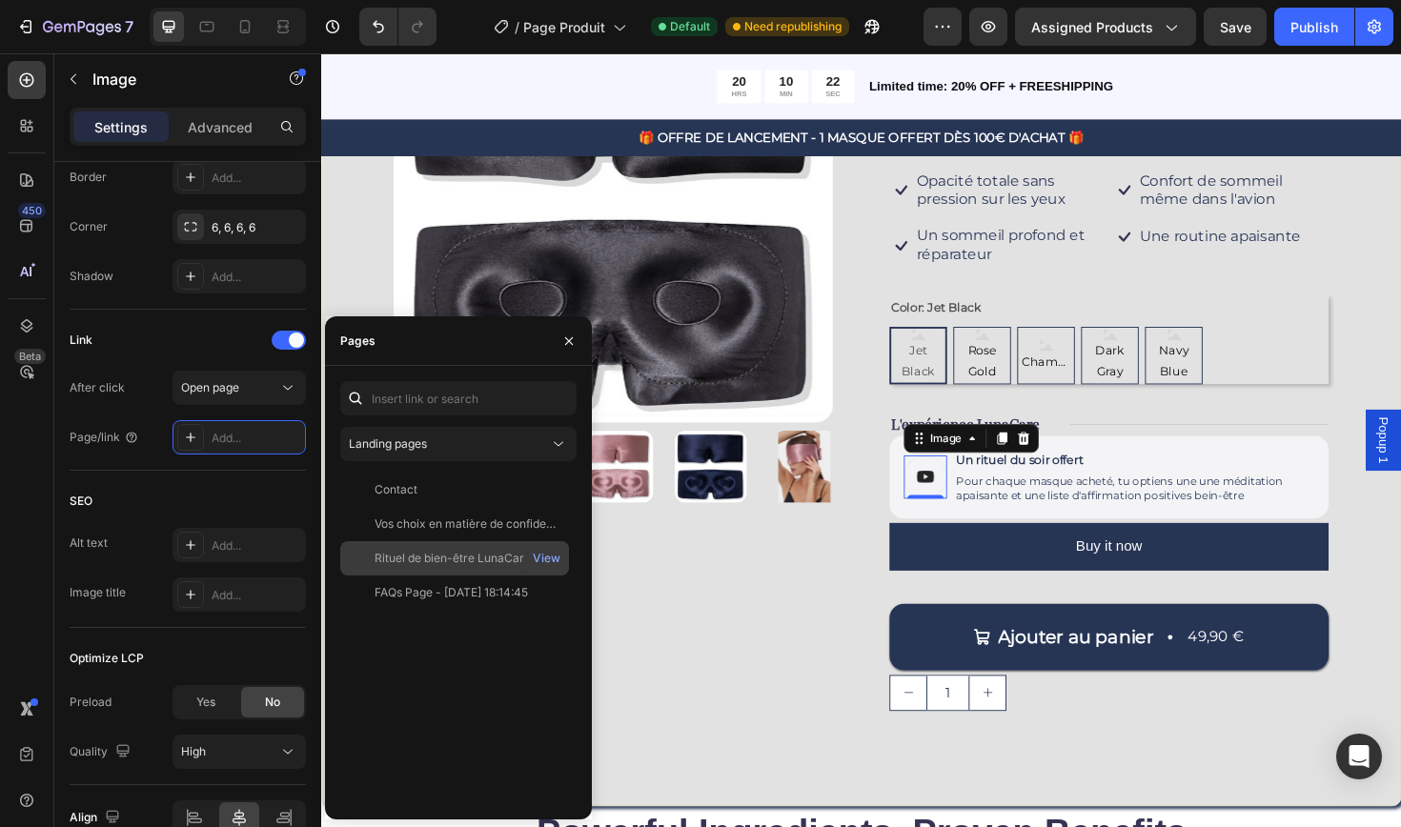
click at [472, 555] on div "Rituel de bien-être LunaCare ✨" at bounding box center [460, 558] width 173 height 17
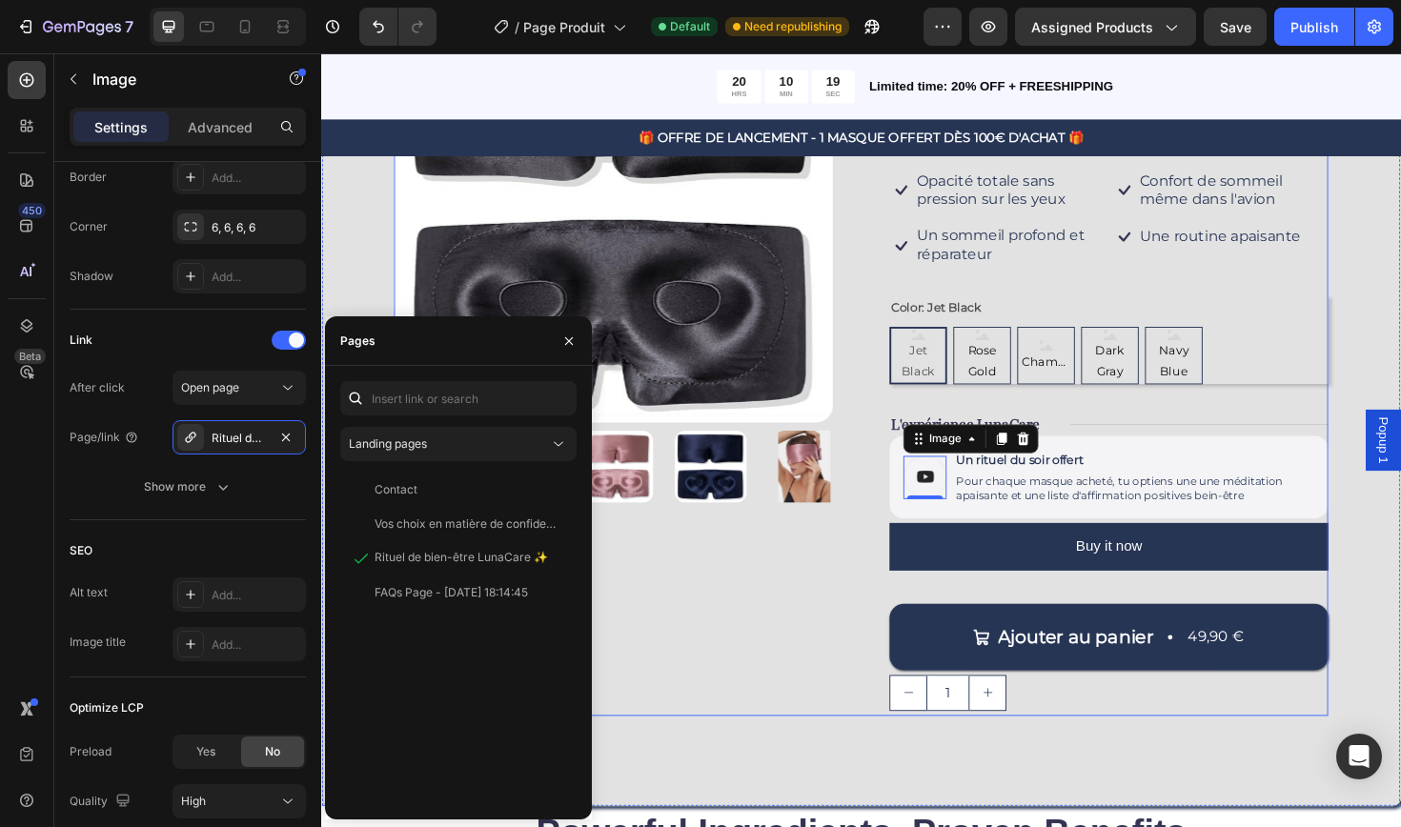
click at [661, 619] on div "Product Images" at bounding box center [630, 367] width 465 height 776
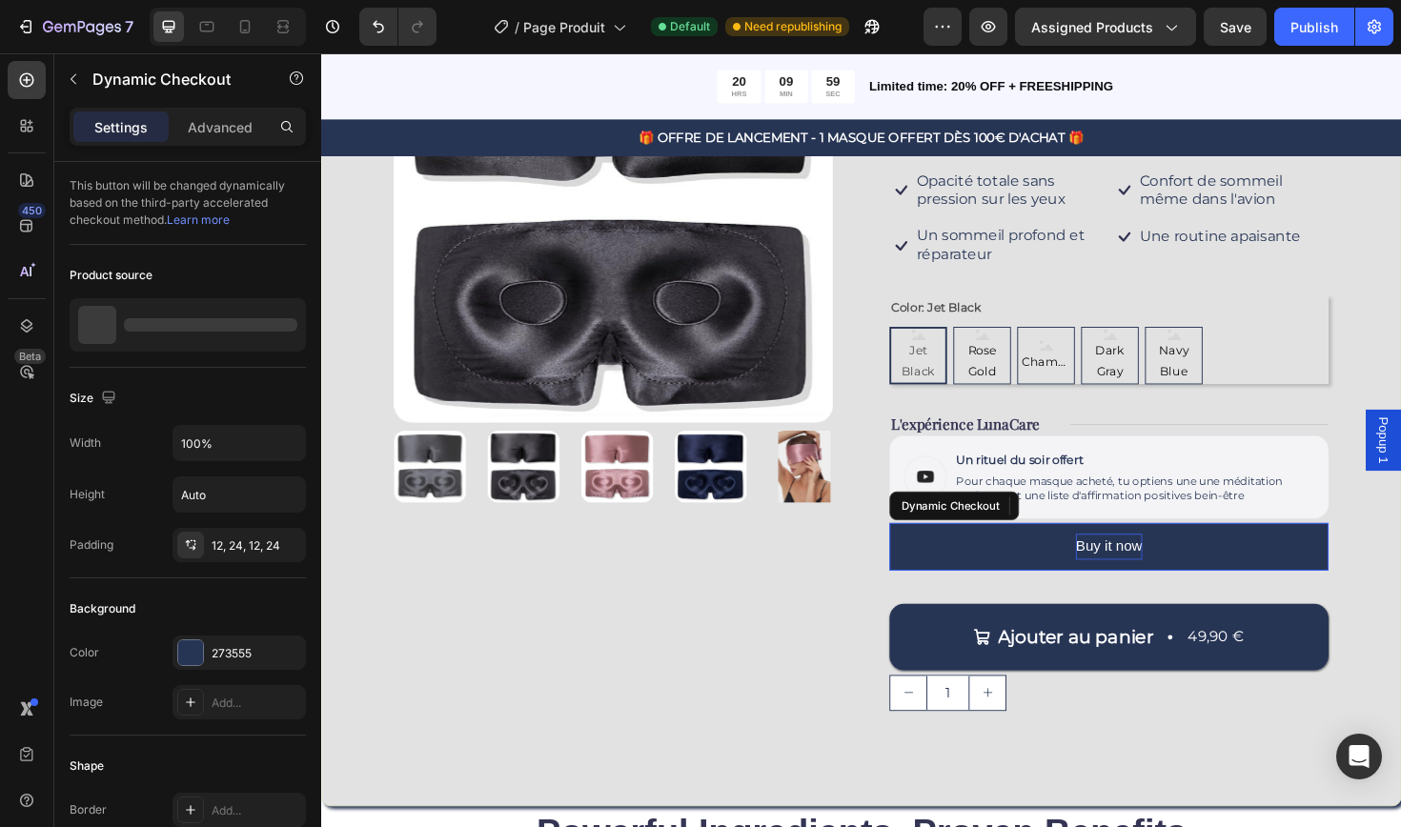
click at [1157, 563] on div "Buy it now" at bounding box center [1155, 576] width 71 height 28
click at [1155, 569] on button "Acheter" at bounding box center [1154, 576] width 465 height 51
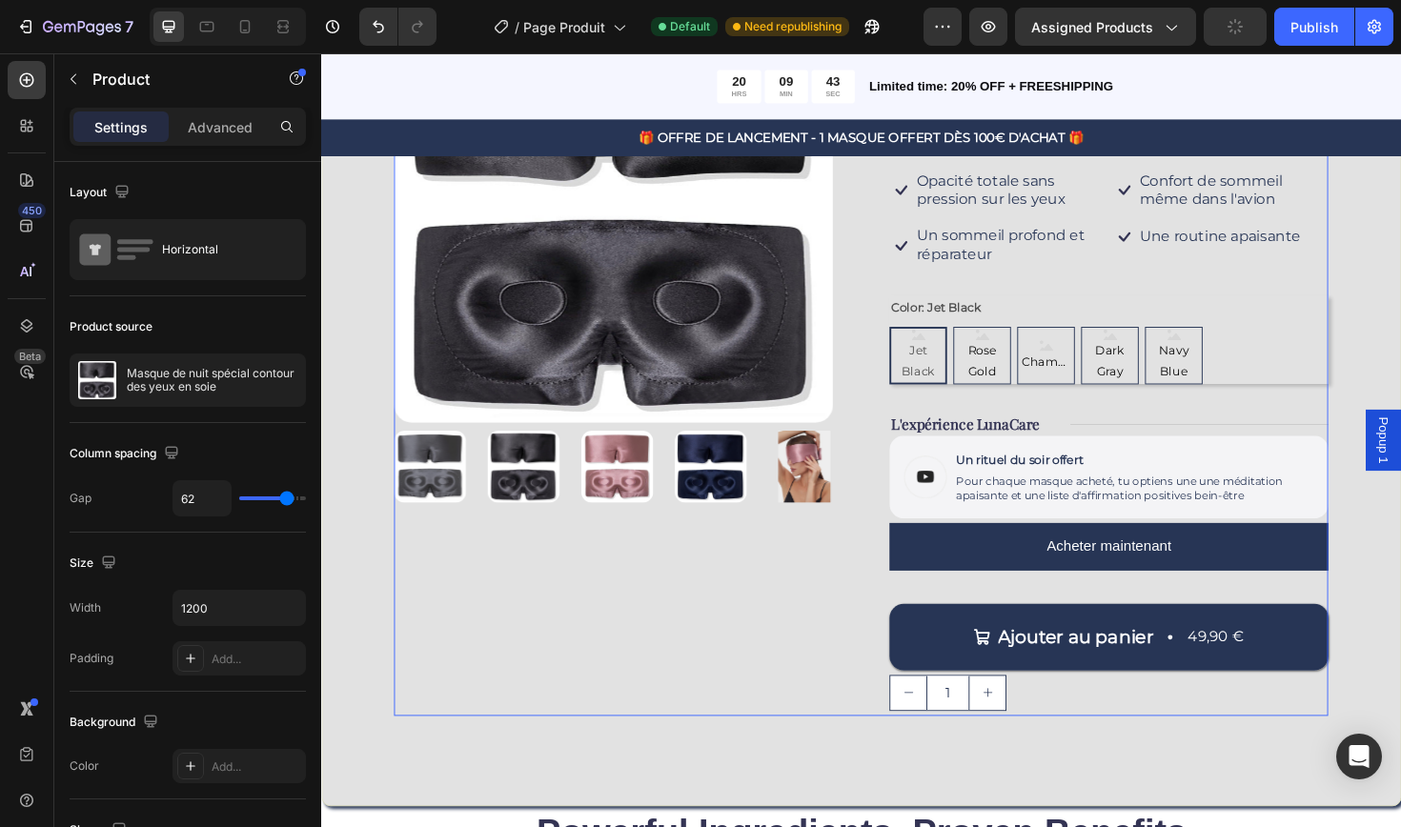
click at [811, 673] on div "Product Images" at bounding box center [630, 367] width 465 height 776
click at [1358, 532] on div "Image Un rituel du soir offert Text Block Pour chaque masque acheté, tu optiens…" at bounding box center [1154, 502] width 465 height 88
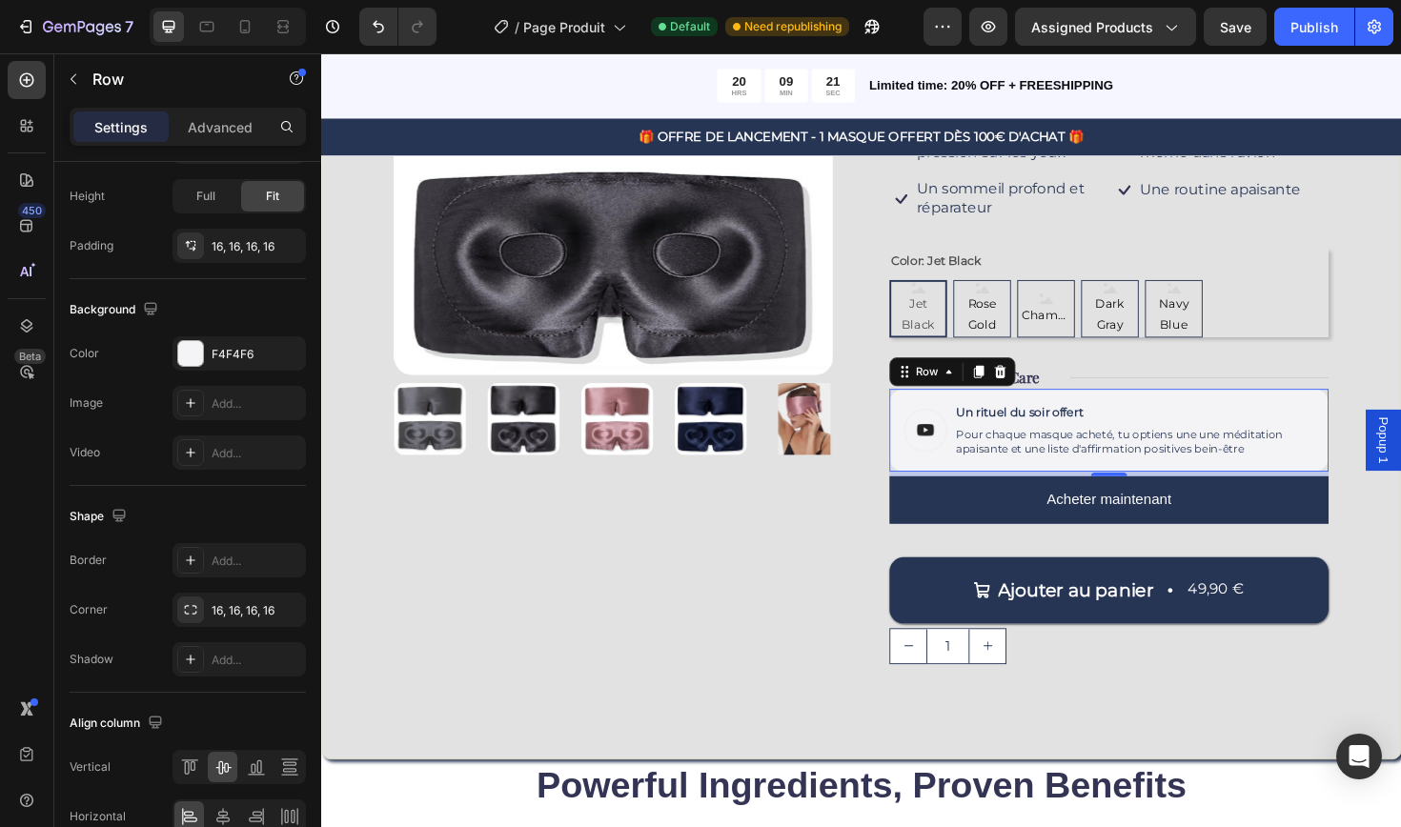
scroll to position [532, 0]
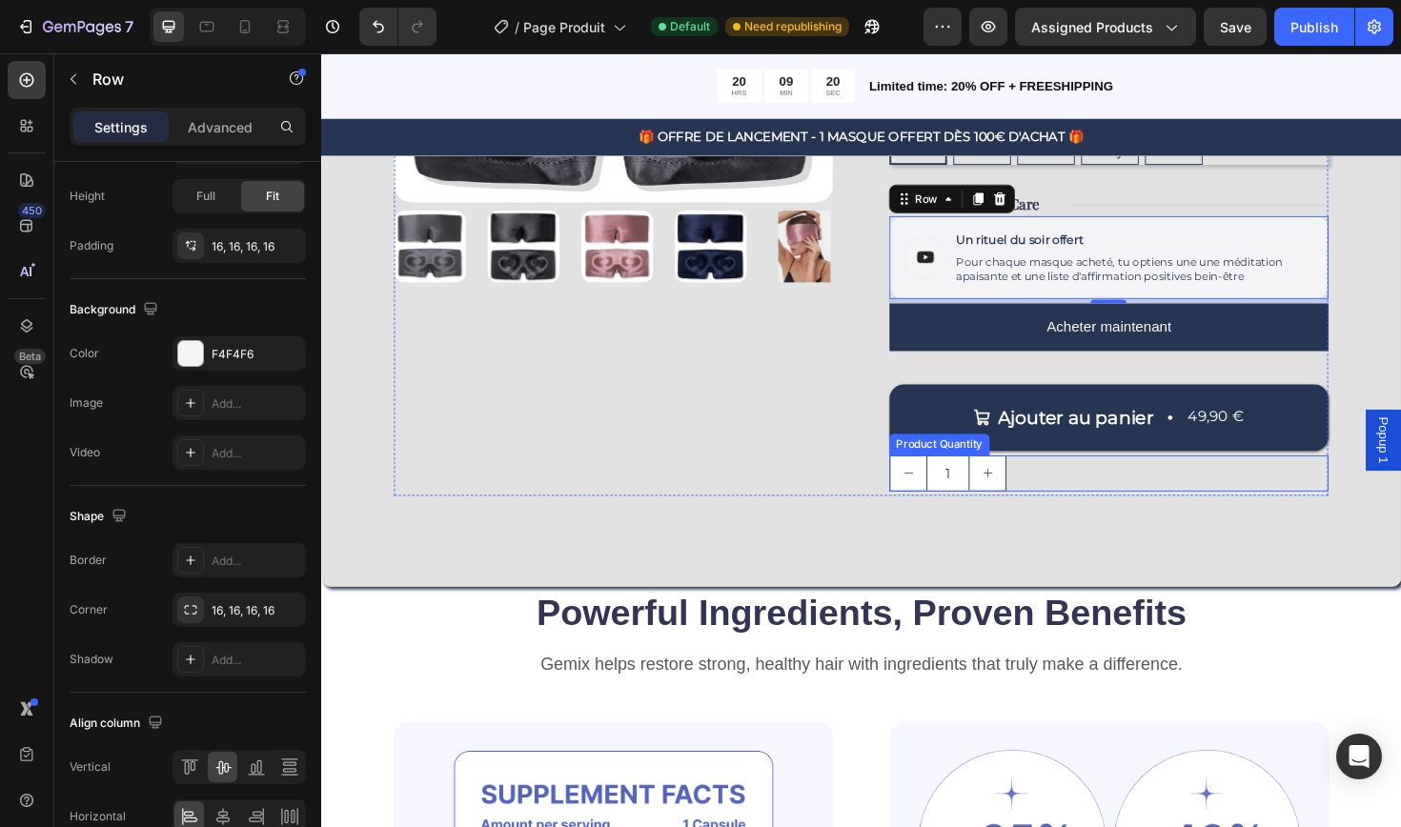
click at [994, 493] on input "1" at bounding box center [984, 498] width 46 height 36
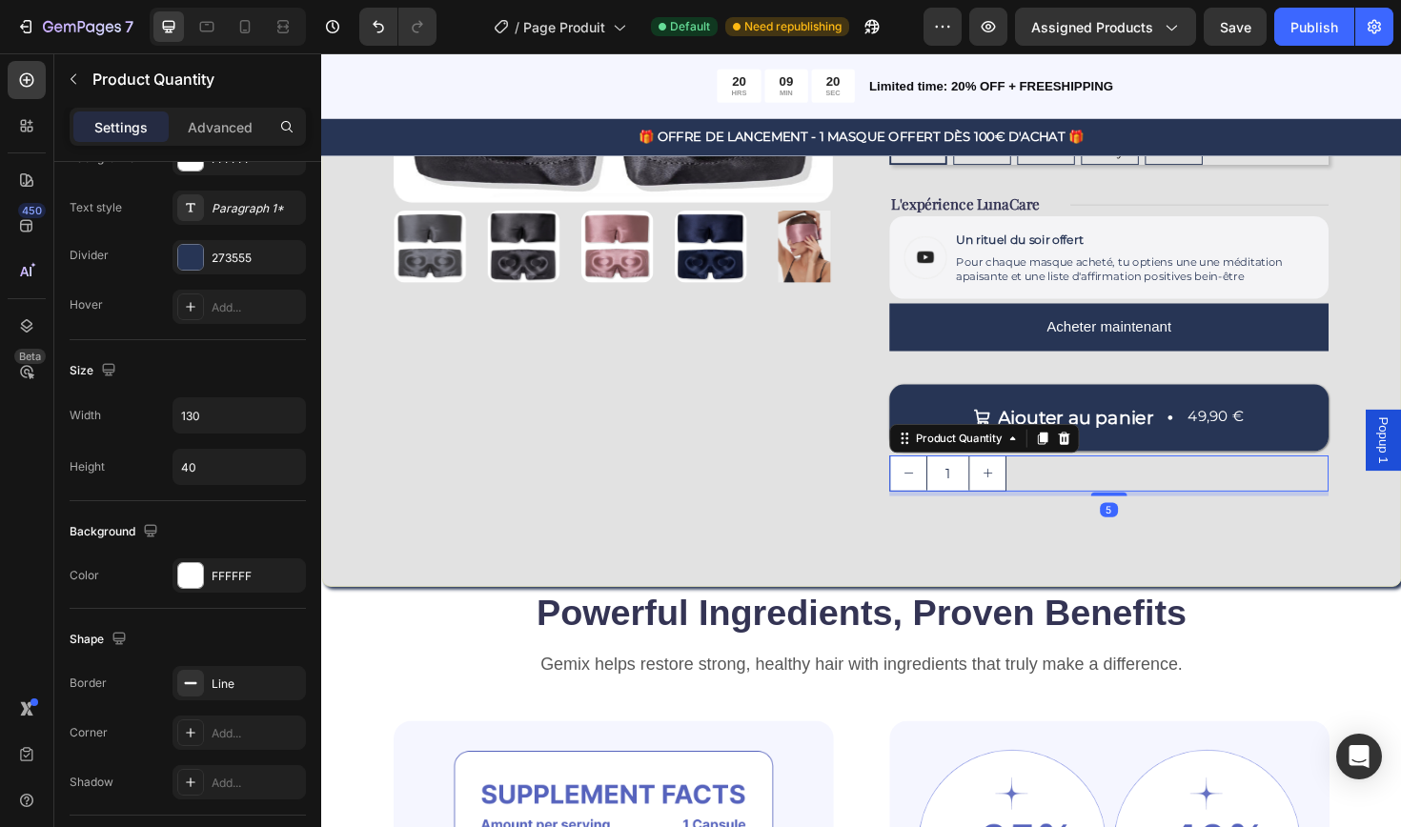
scroll to position [0, 0]
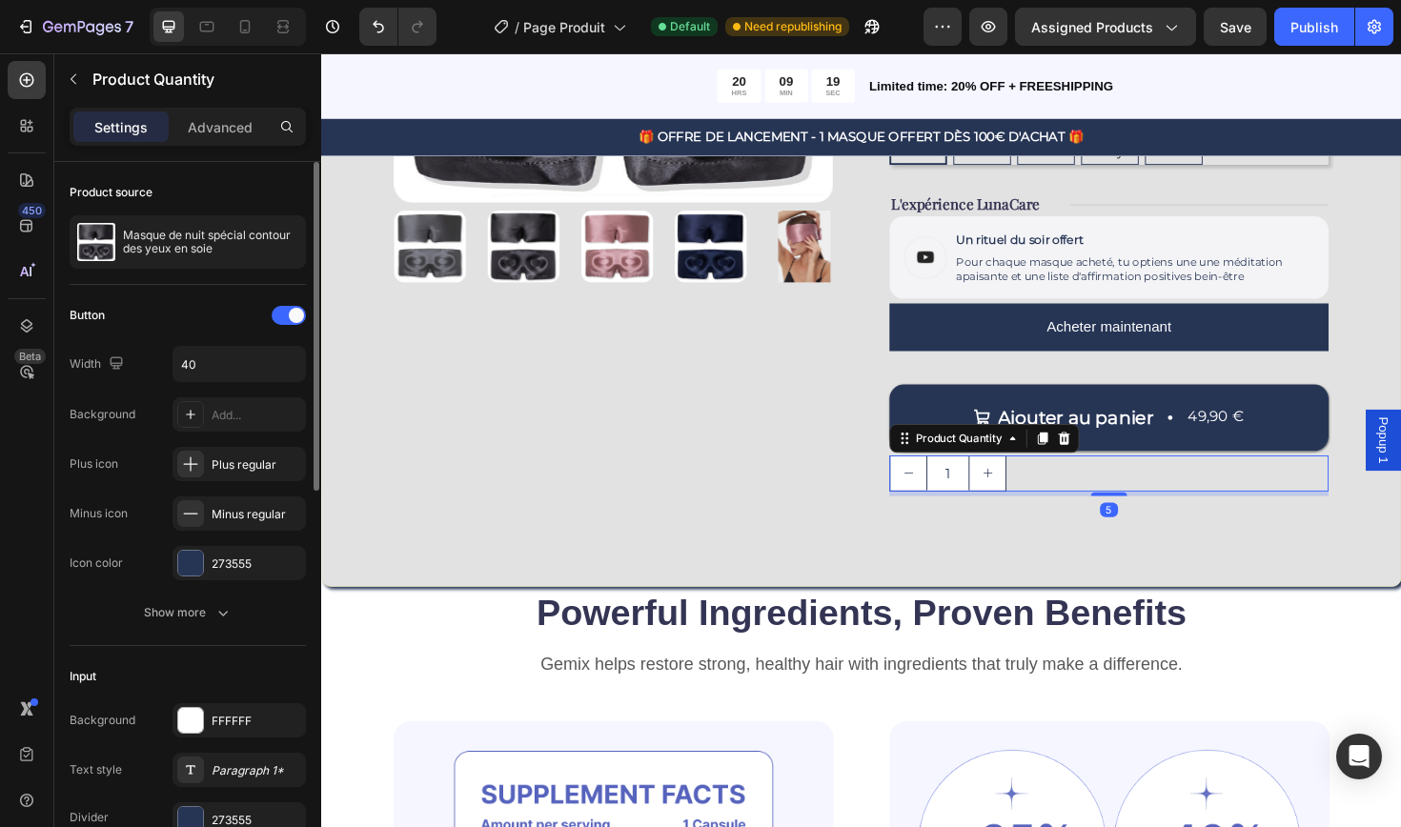
click at [1137, 491] on div "1" at bounding box center [1154, 498] width 465 height 38
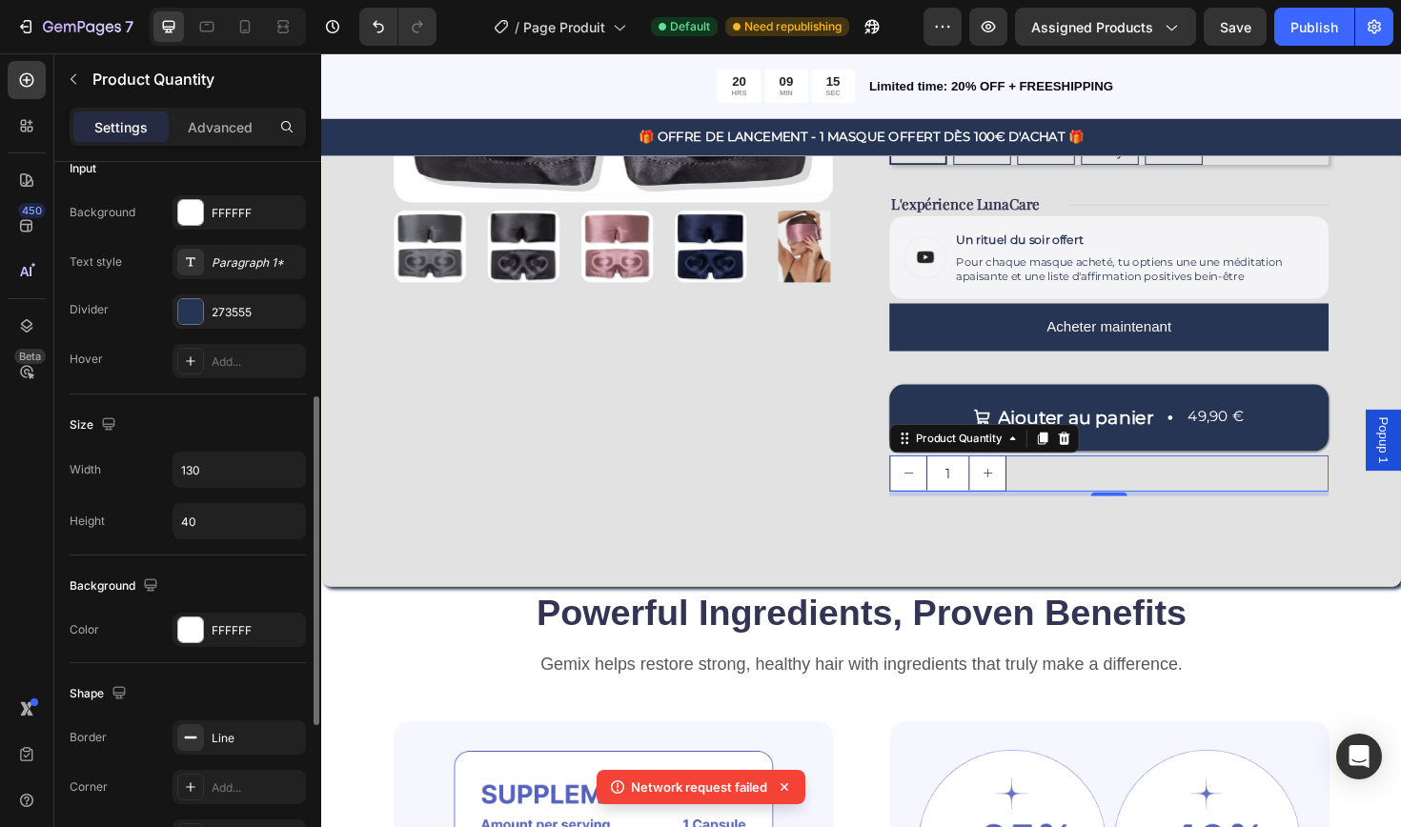
scroll to position [680, 0]
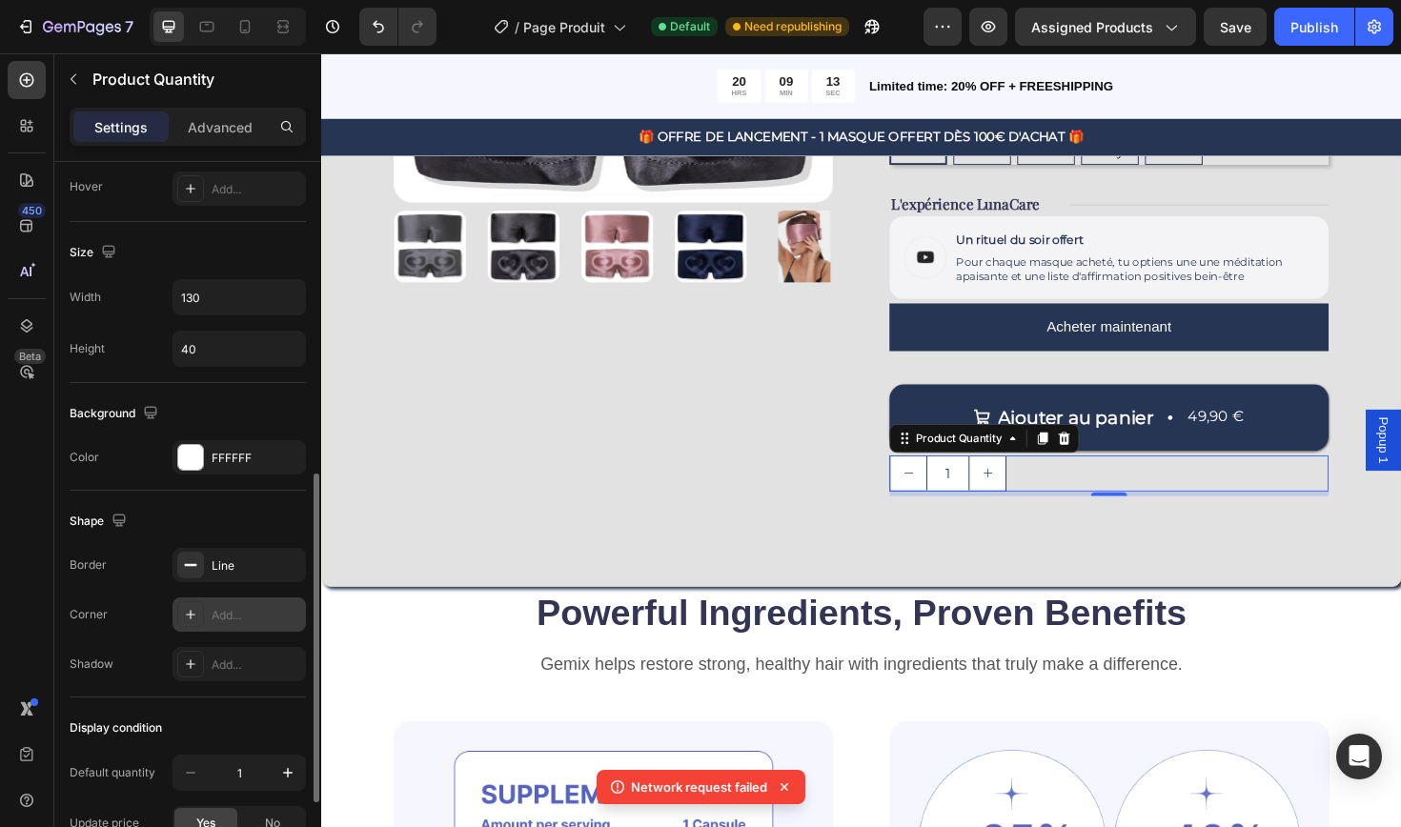
click at [199, 616] on div at bounding box center [190, 614] width 27 height 27
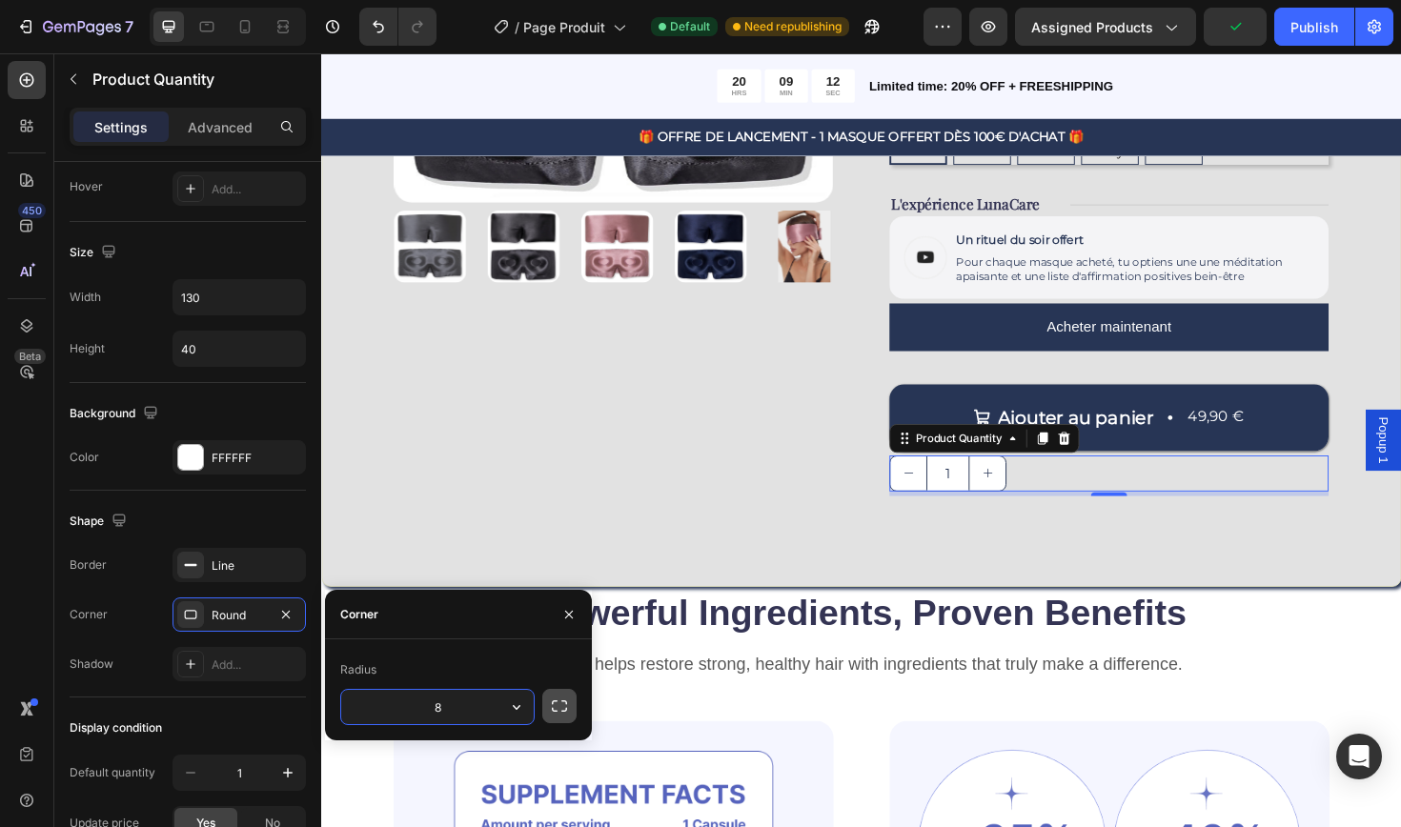
click at [556, 704] on icon "button" at bounding box center [559, 706] width 19 height 19
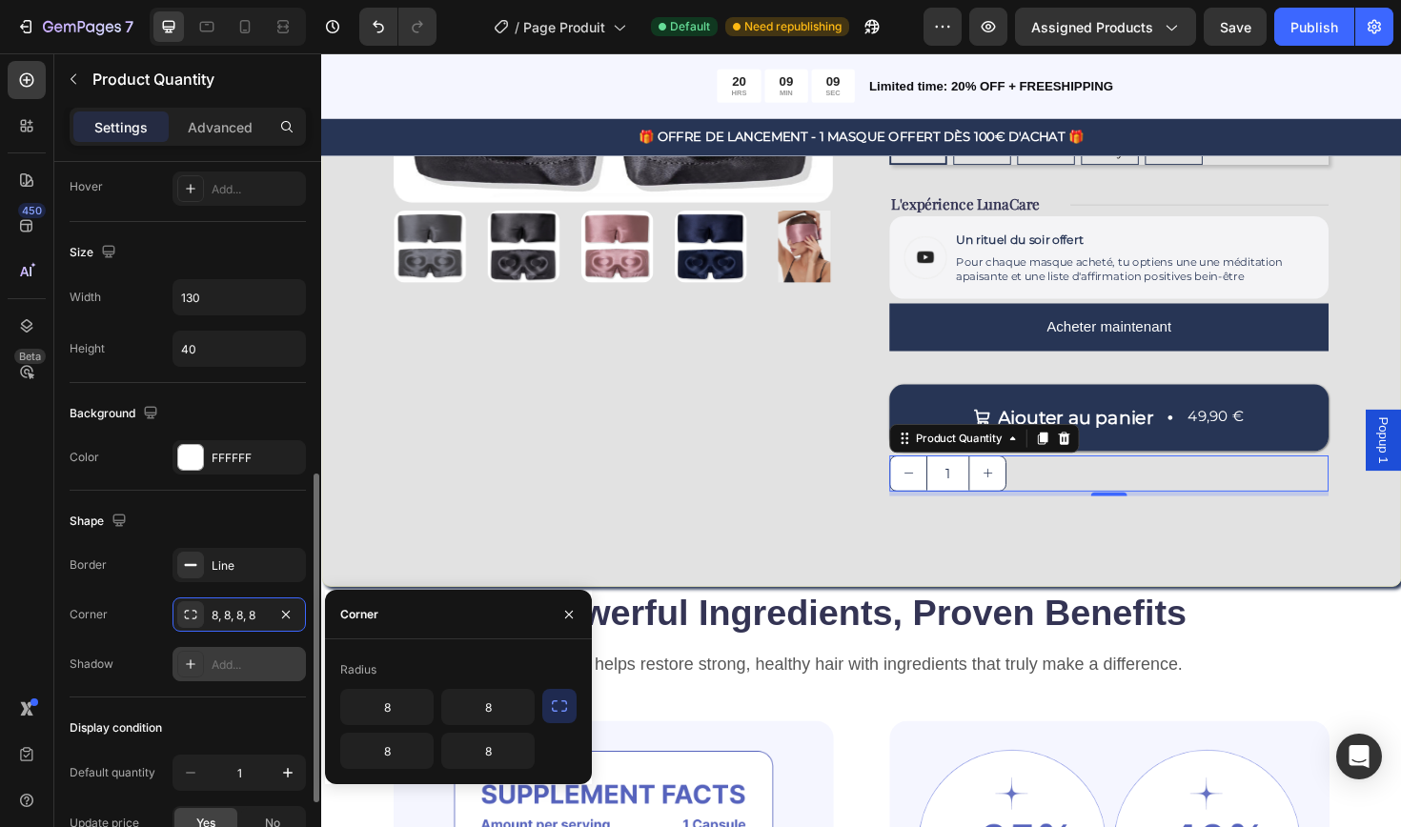
click at [209, 660] on div "Add..." at bounding box center [238, 664] width 133 height 34
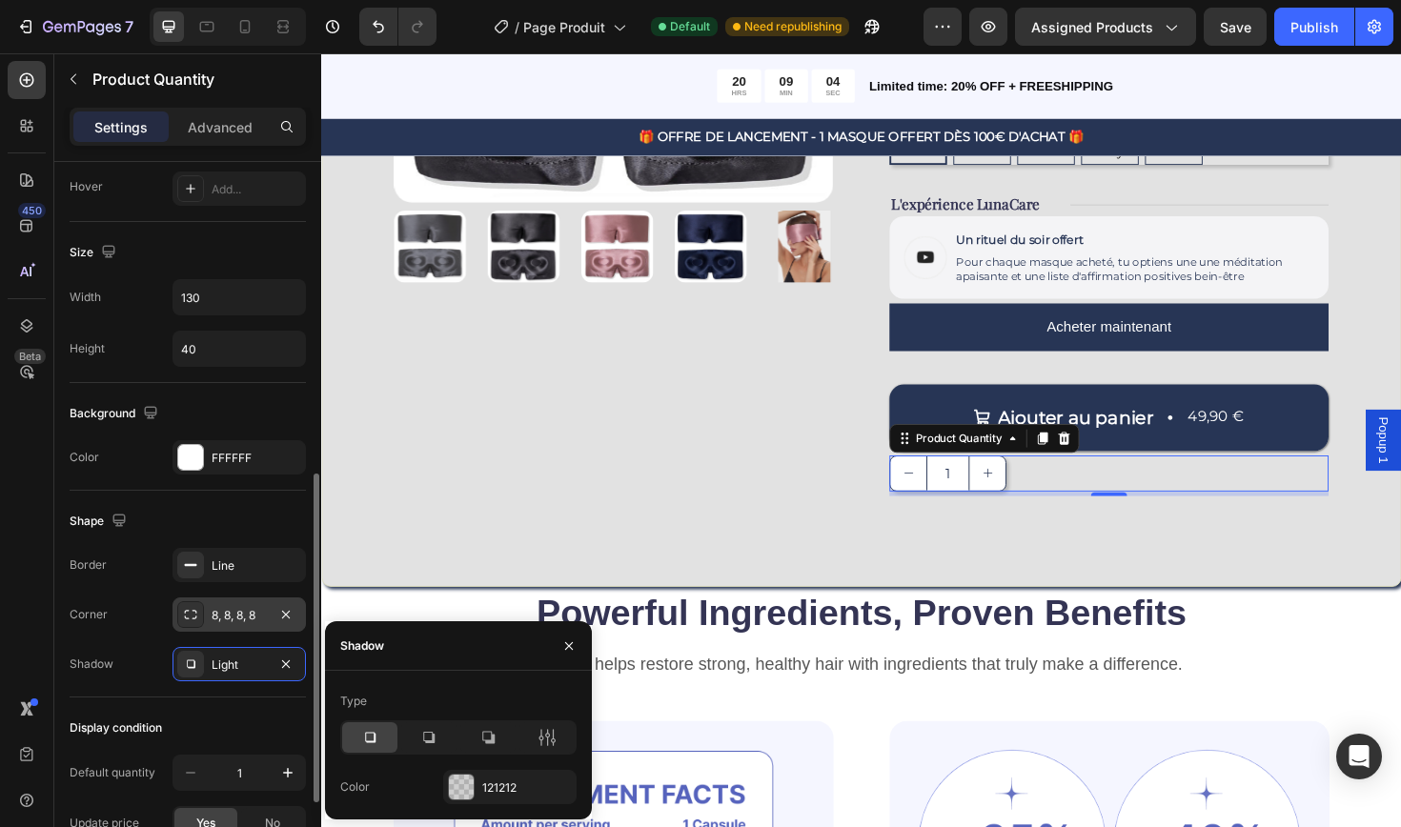
click at [251, 611] on div "8, 8, 8, 8" at bounding box center [239, 615] width 55 height 17
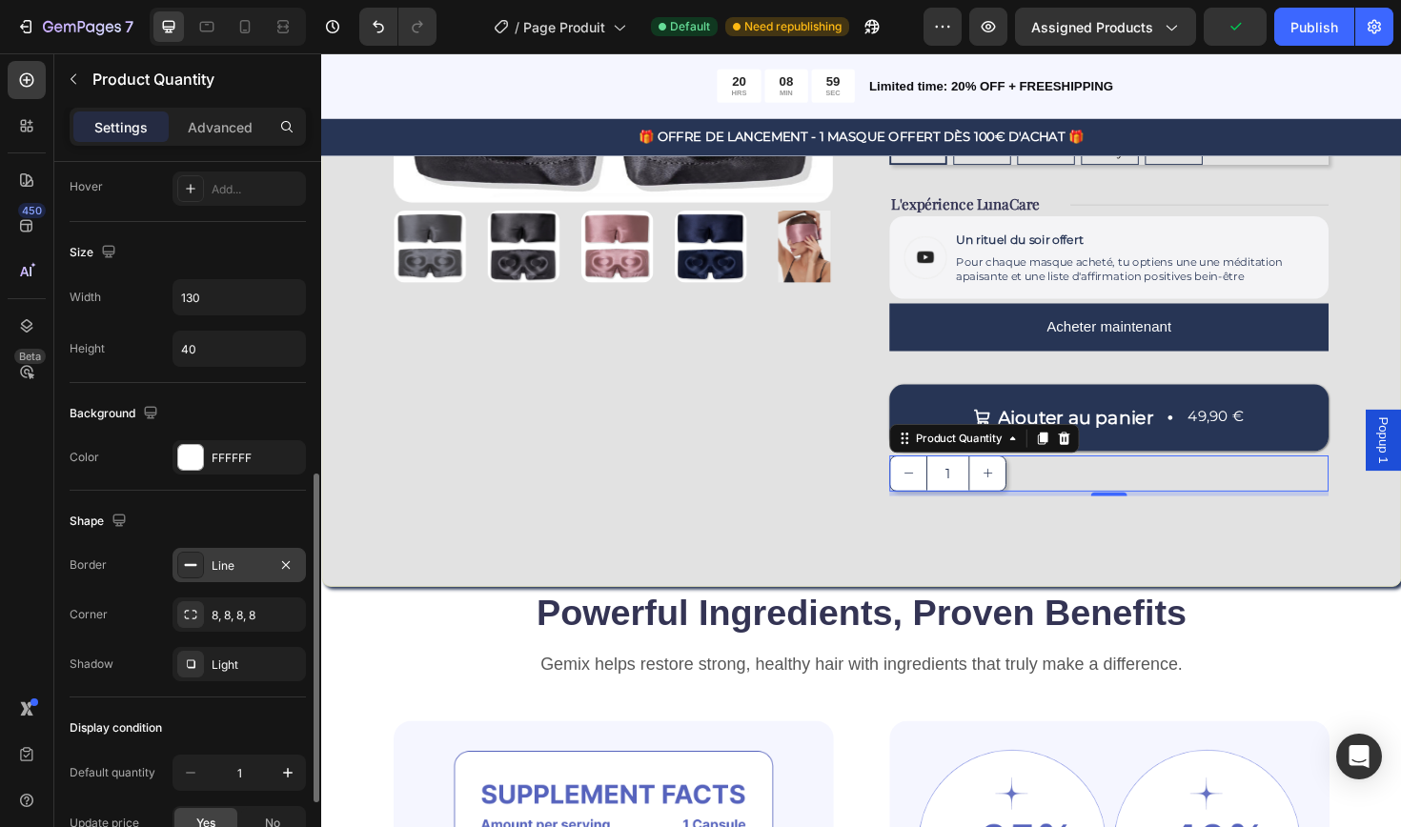
click at [226, 564] on div "Line" at bounding box center [239, 565] width 55 height 17
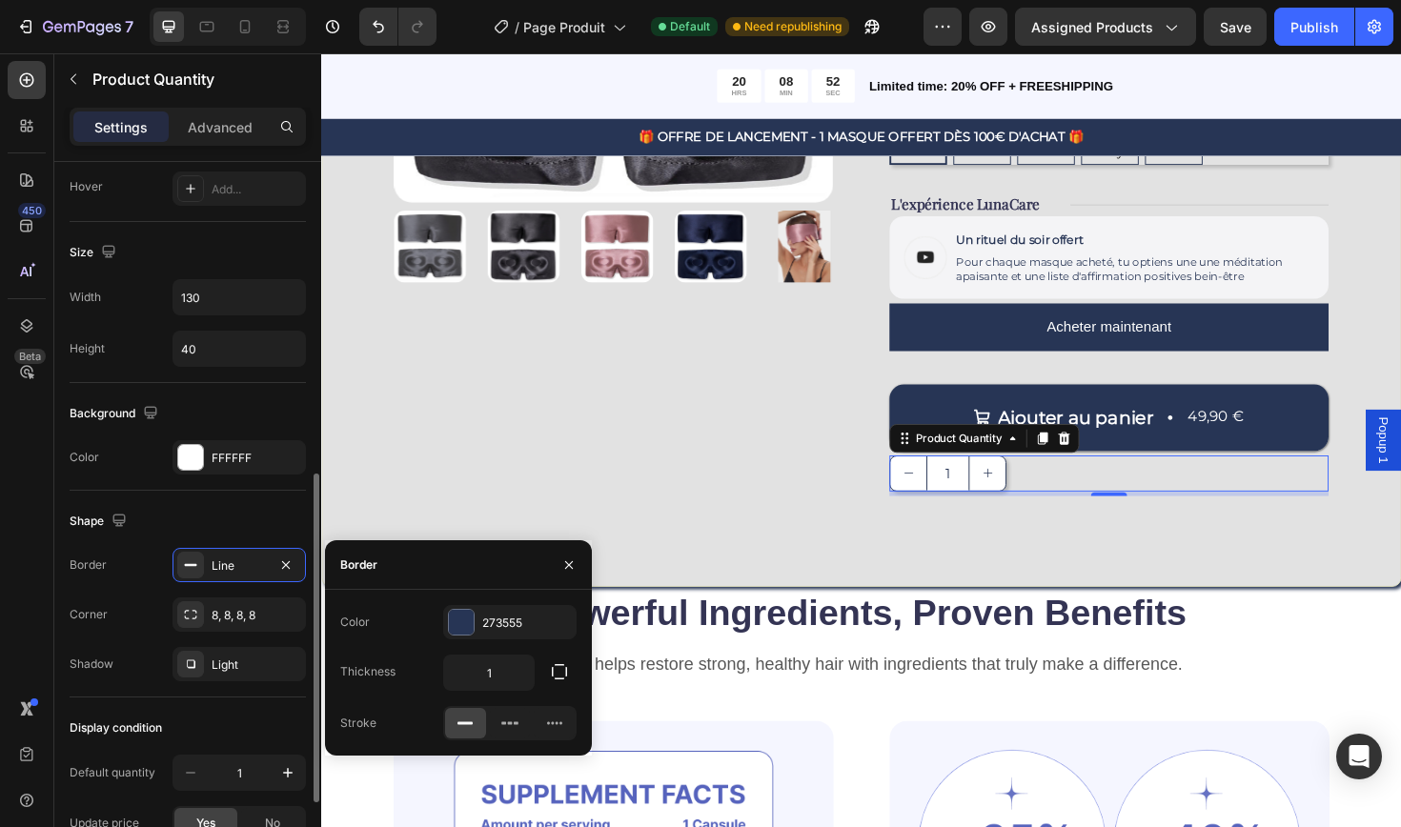
click at [223, 526] on div "Shape" at bounding box center [188, 521] width 236 height 30
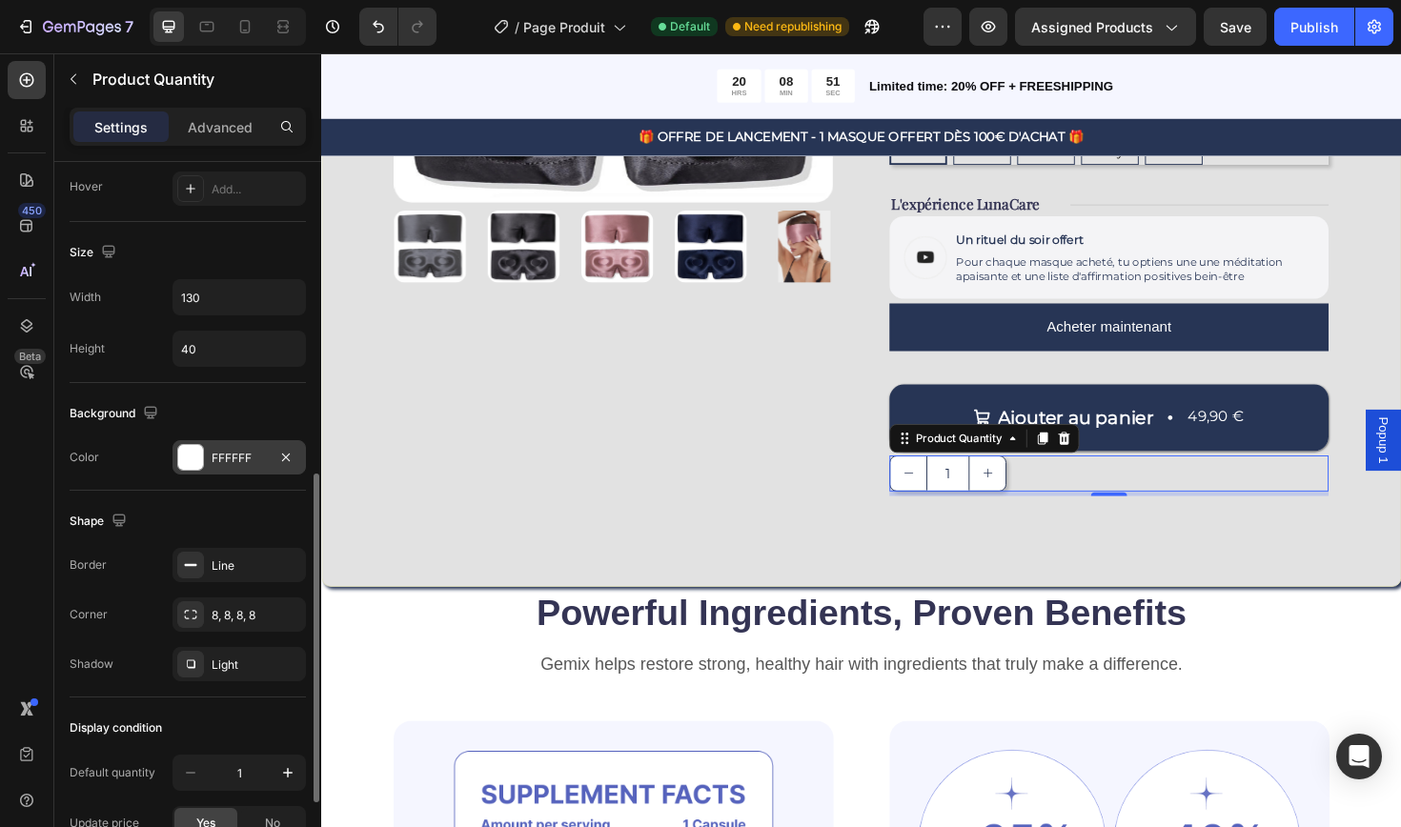
click at [248, 455] on div "FFFFFF" at bounding box center [239, 458] width 55 height 17
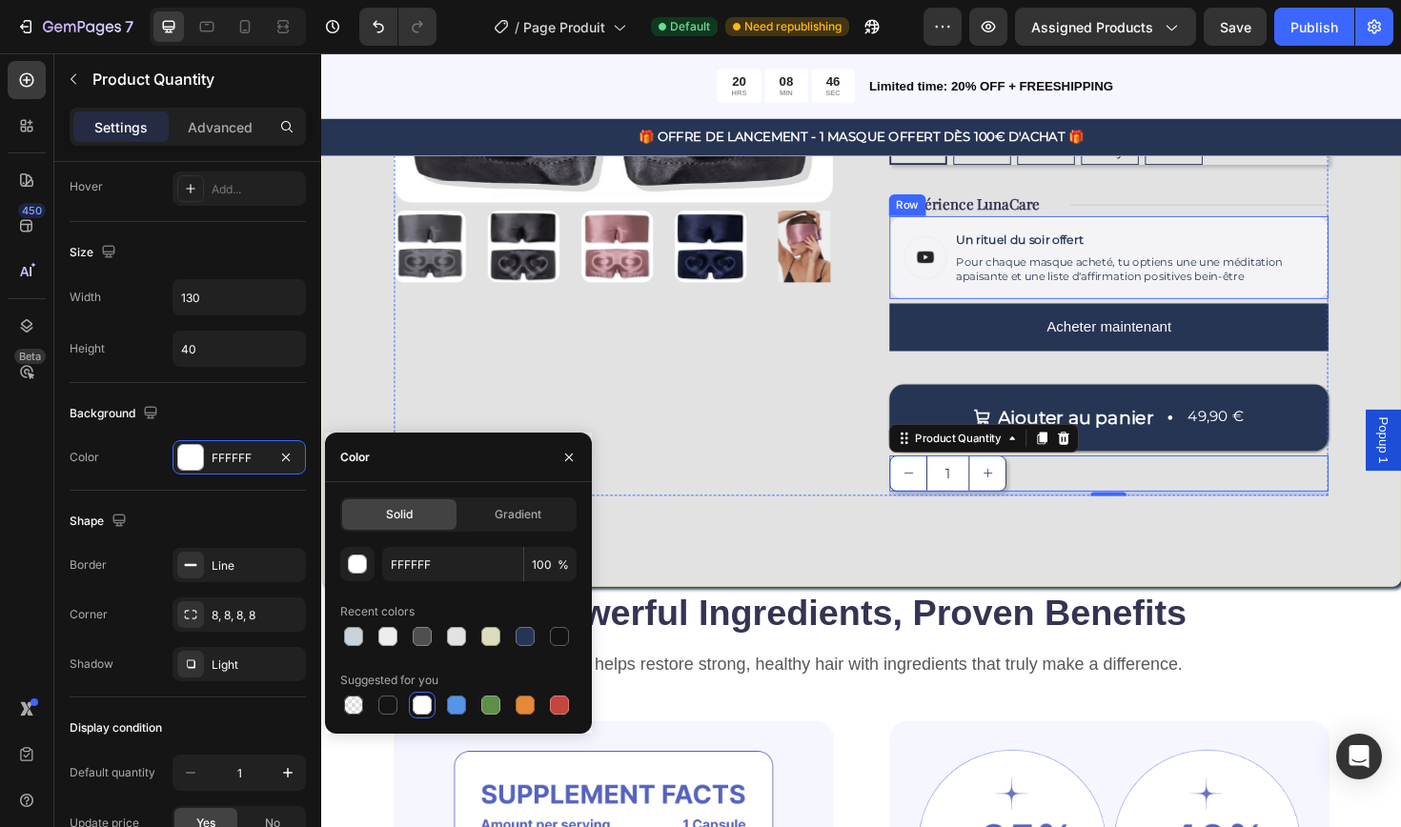
click at [975, 231] on div "Image Un rituel du soir offert Text Block Pour chaque masque acheté, tu optiens…" at bounding box center [1154, 270] width 465 height 88
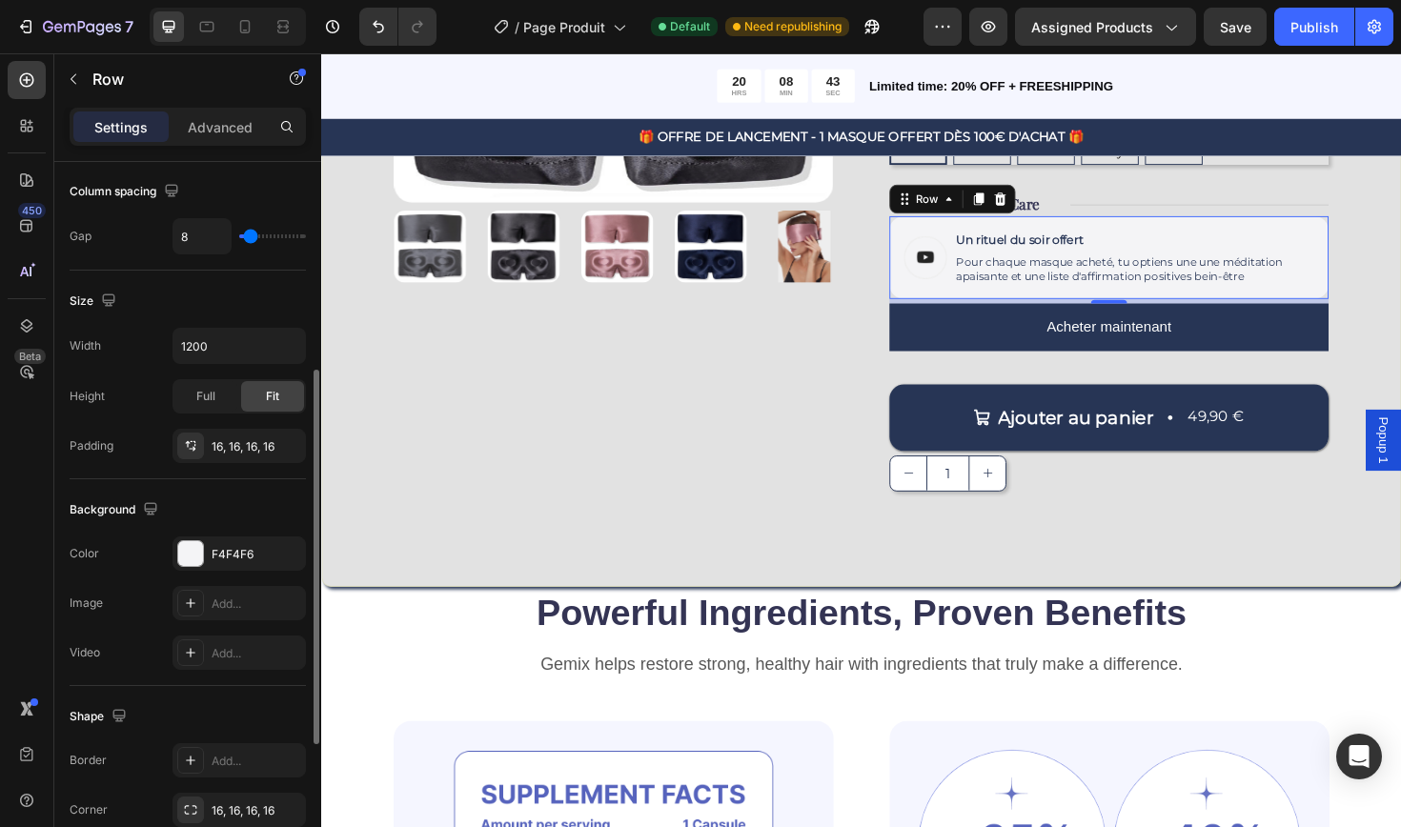
scroll to position [379, 0]
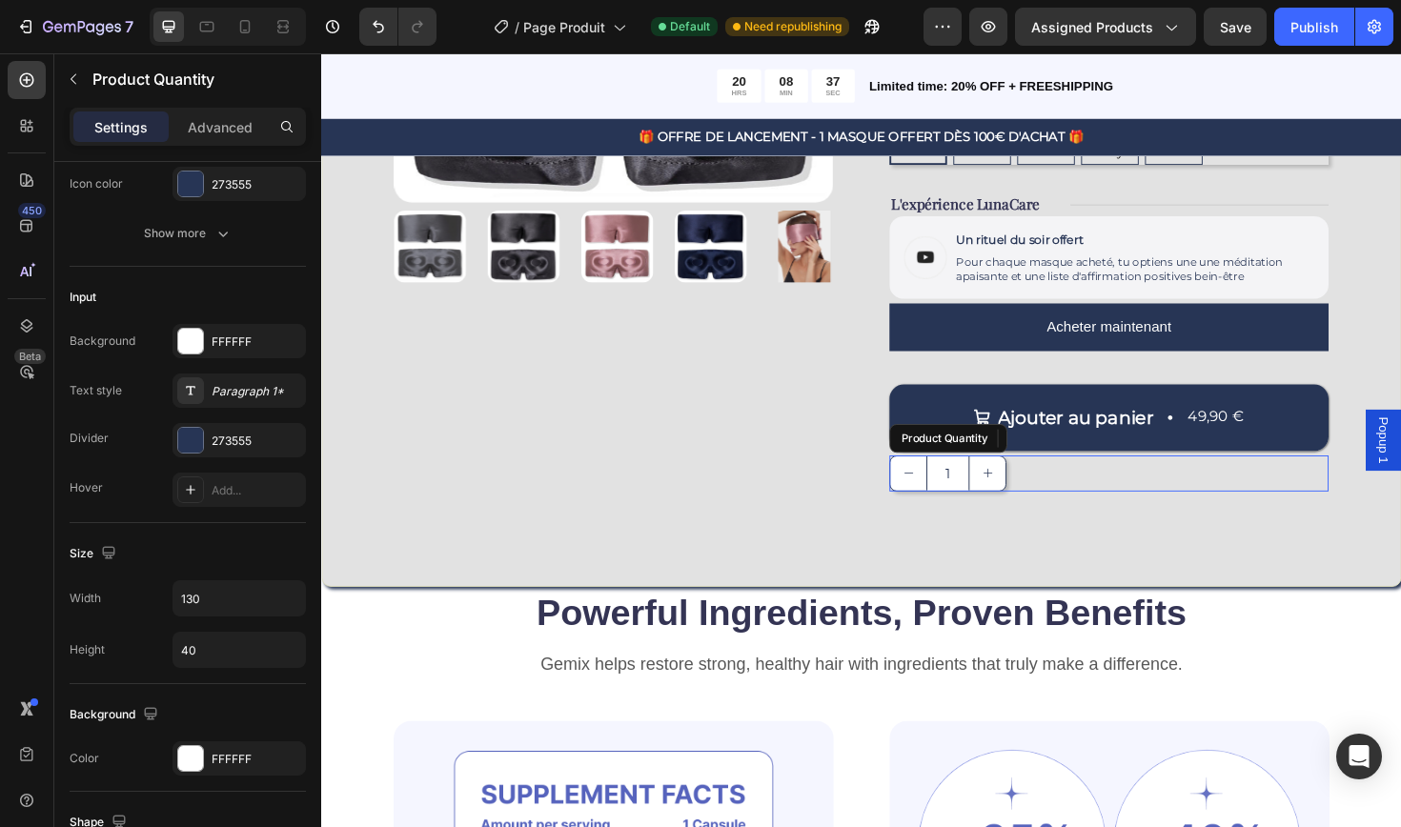
click at [1071, 490] on div "1" at bounding box center [1154, 498] width 465 height 38
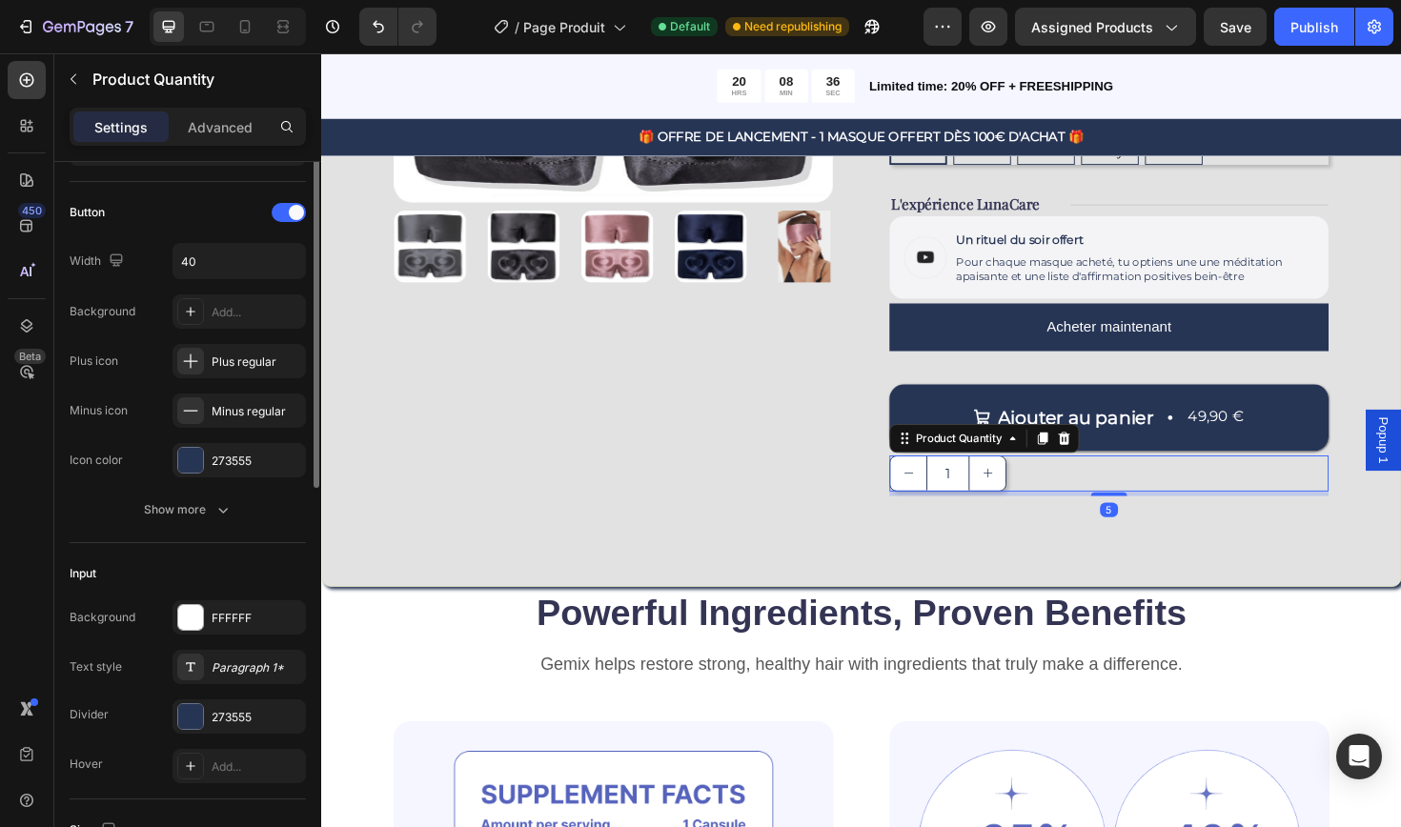
scroll to position [107, 0]
click at [221, 599] on div "FFFFFF" at bounding box center [238, 614] width 133 height 34
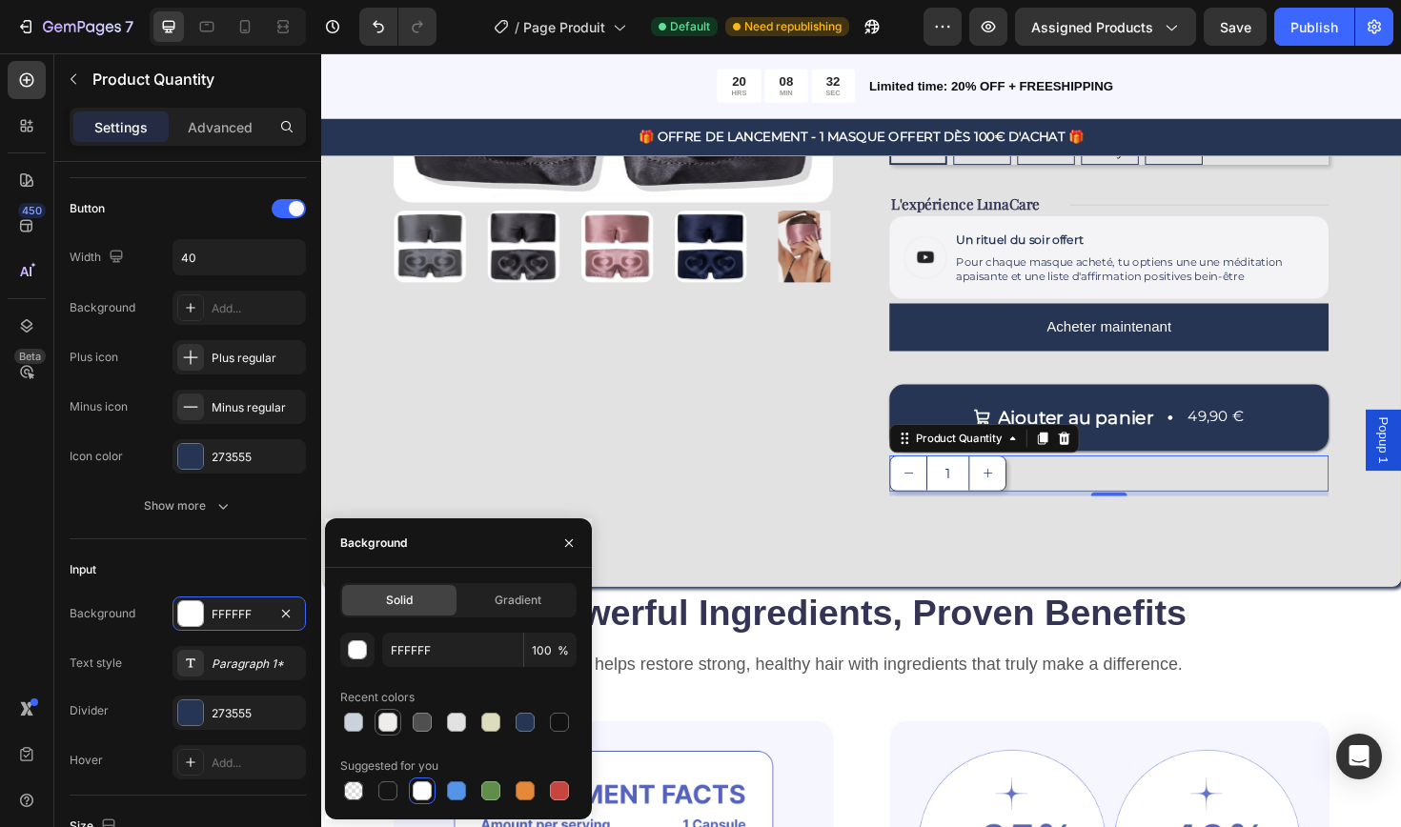
click at [391, 718] on div at bounding box center [387, 722] width 19 height 19
click at [458, 723] on div at bounding box center [456, 722] width 19 height 19
click at [495, 727] on div at bounding box center [490, 722] width 19 height 19
click at [529, 727] on div at bounding box center [525, 722] width 19 height 19
click at [570, 726] on div at bounding box center [559, 722] width 23 height 23
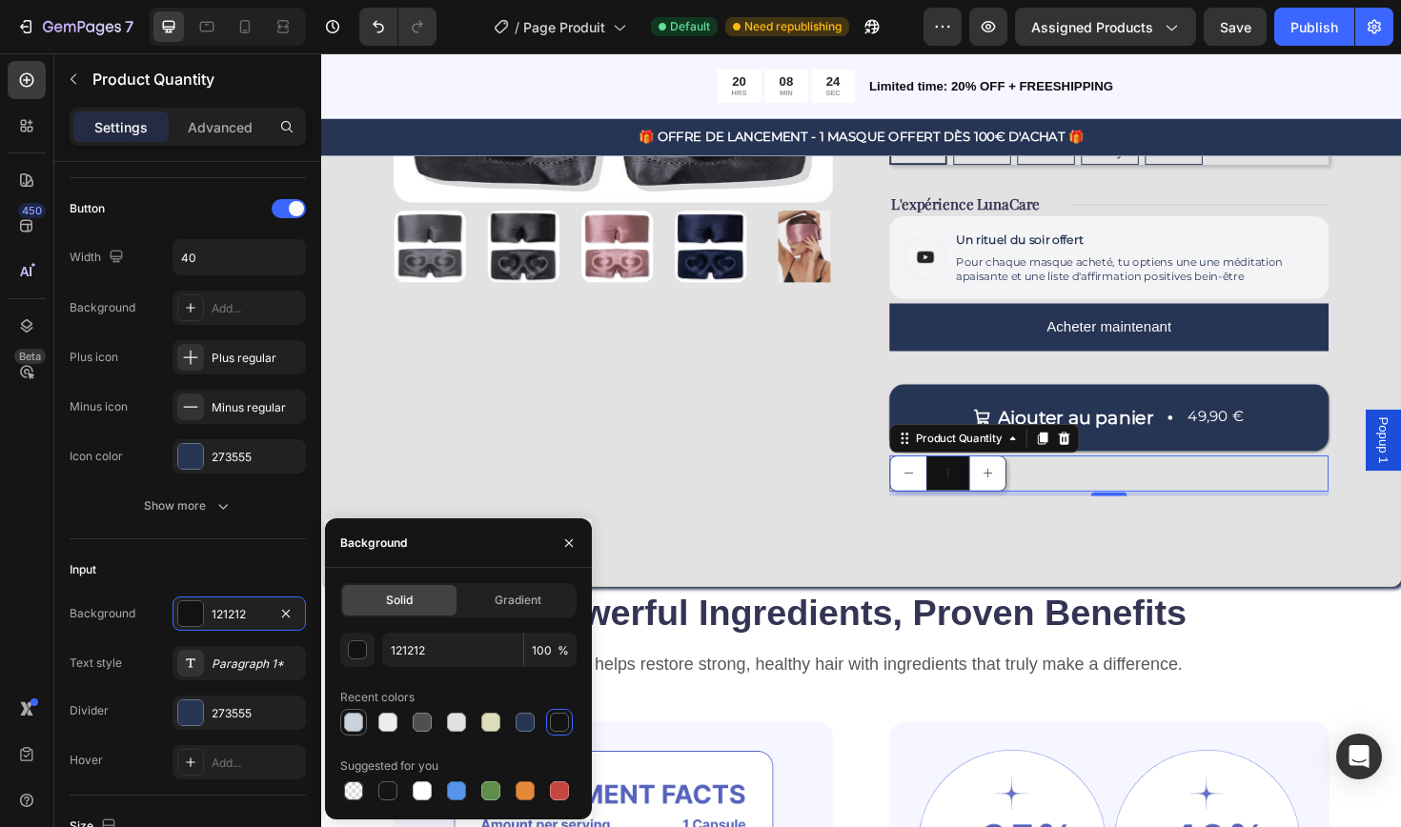
click at [356, 718] on div at bounding box center [353, 722] width 19 height 19
click at [387, 721] on div at bounding box center [387, 722] width 19 height 19
click at [455, 724] on div at bounding box center [456, 722] width 19 height 19
click at [423, 789] on div at bounding box center [422, 790] width 19 height 19
type input "FFFFFF"
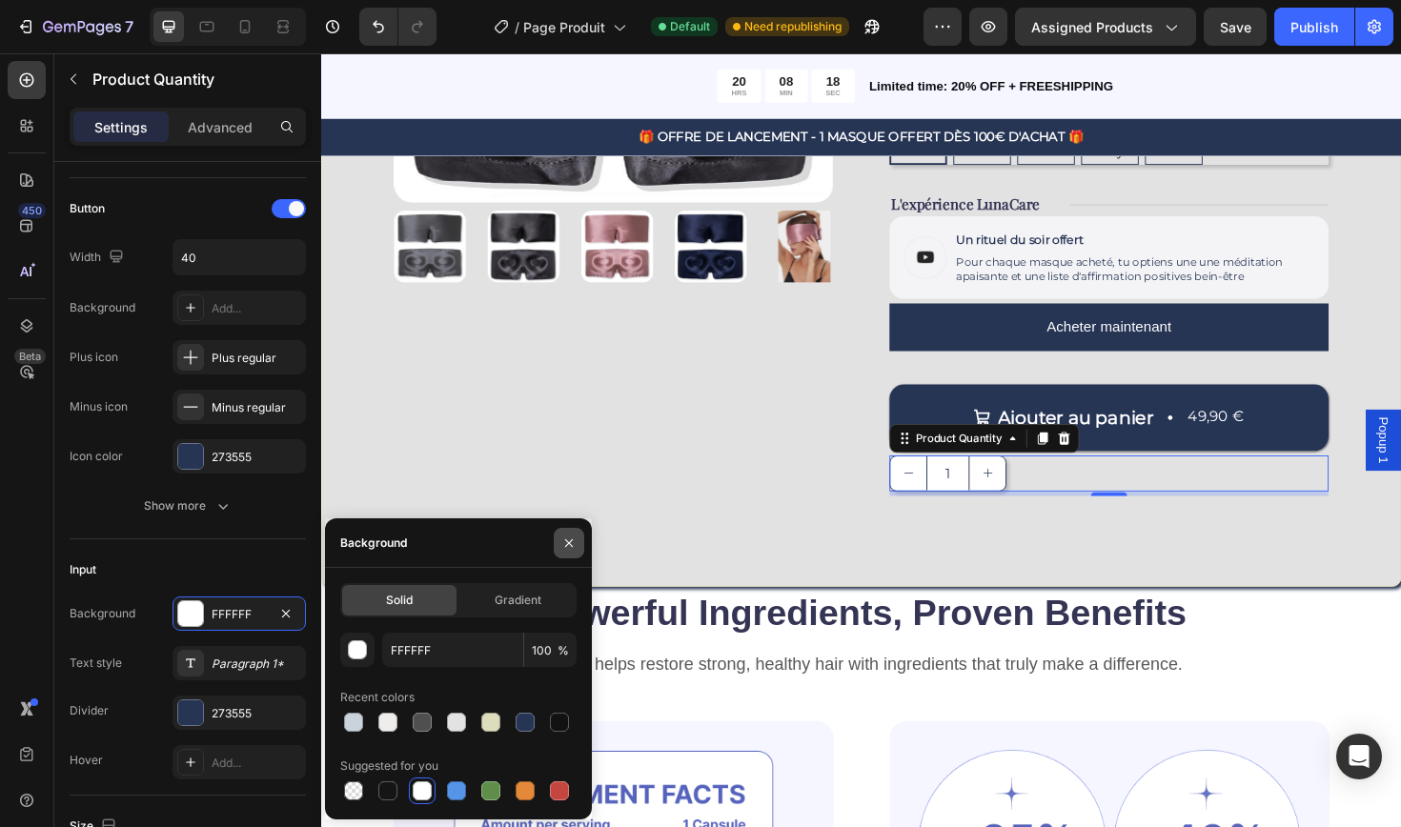
click at [572, 542] on icon "button" at bounding box center [568, 543] width 15 height 15
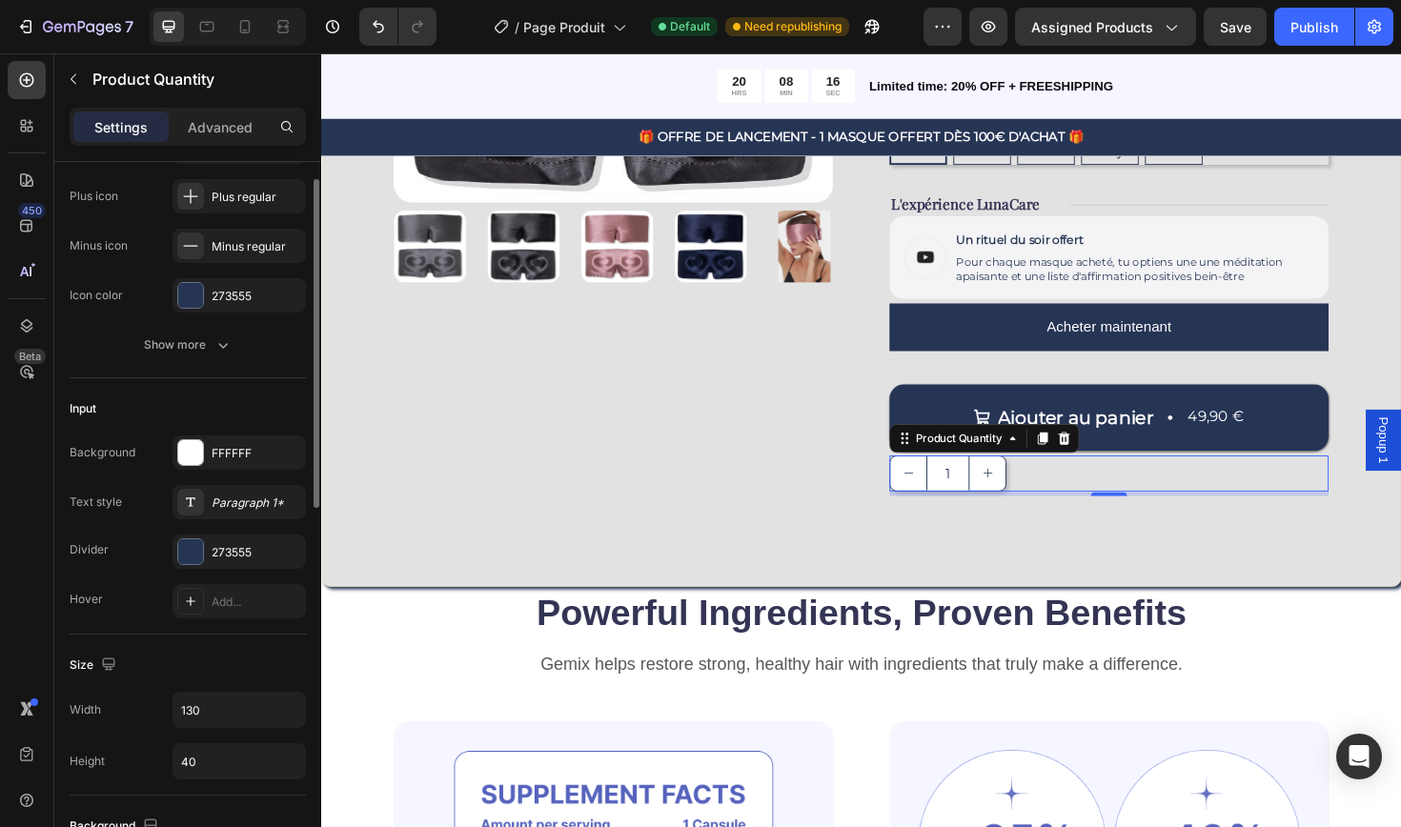
scroll to position [268, 0]
click at [237, 599] on div "Add..." at bounding box center [257, 602] width 90 height 17
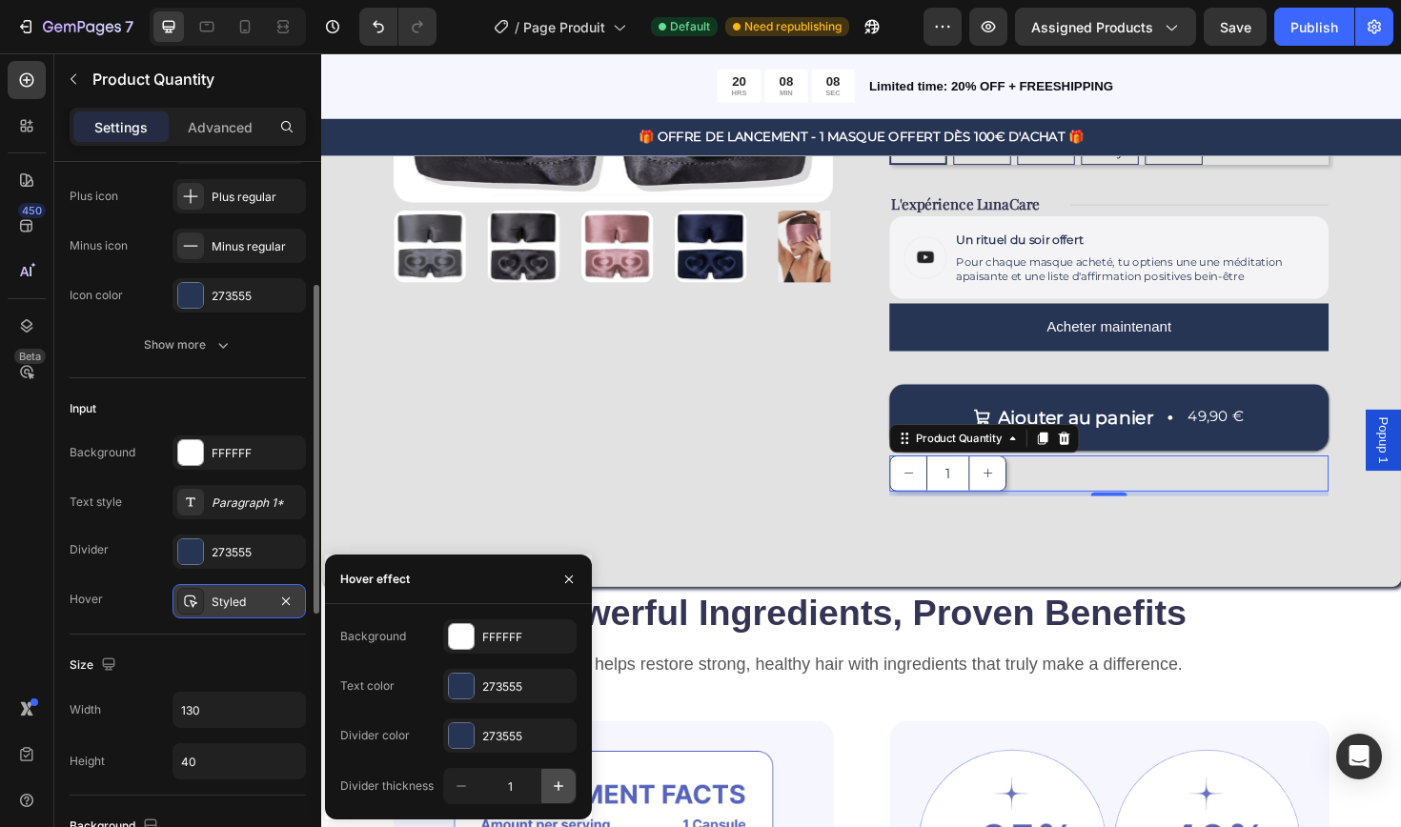
click at [558, 792] on icon "button" at bounding box center [558, 786] width 19 height 19
click at [460, 790] on icon "button" at bounding box center [461, 786] width 19 height 19
type input "1"
click at [266, 657] on div "Size" at bounding box center [188, 665] width 236 height 30
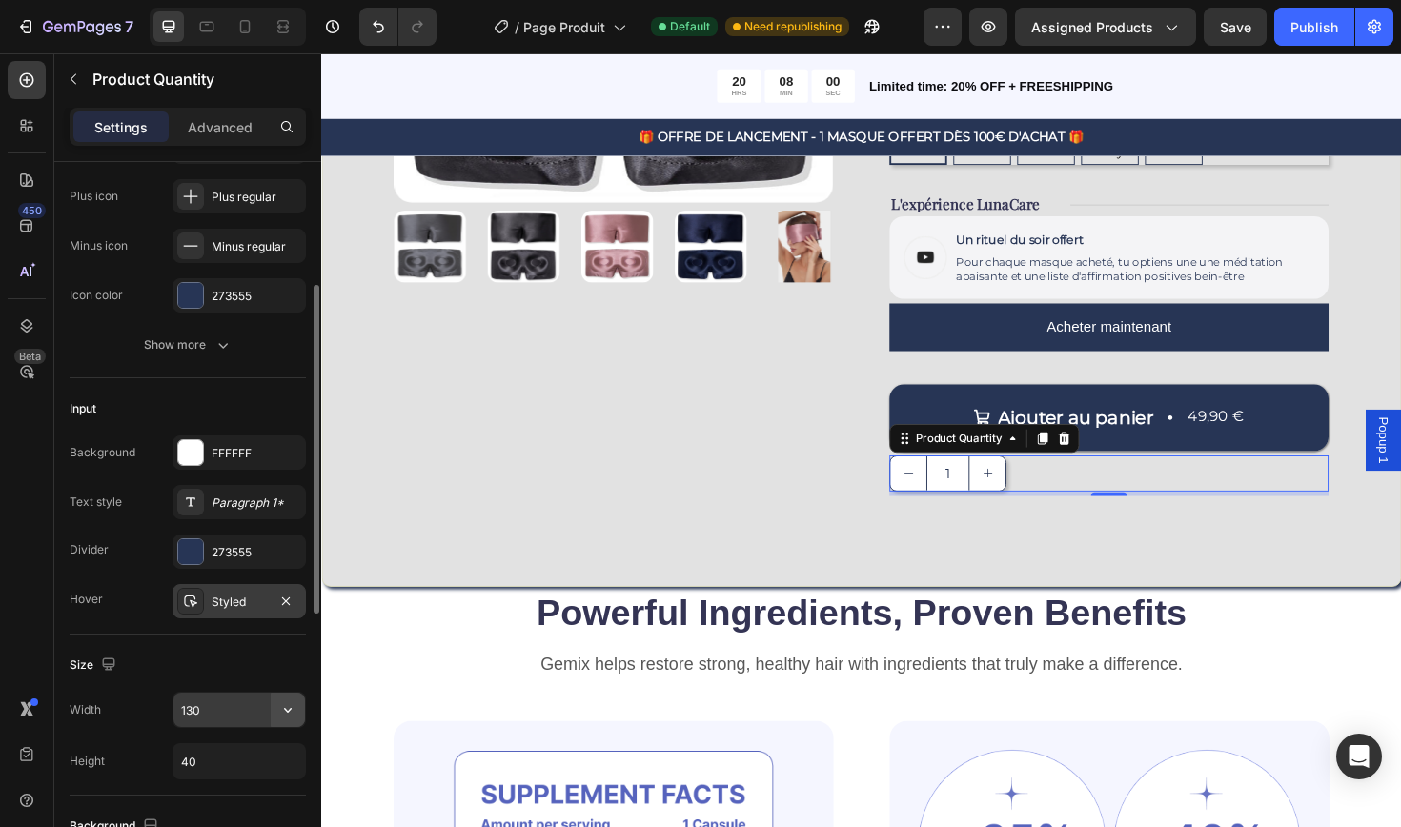
click at [288, 714] on icon "button" at bounding box center [287, 709] width 19 height 19
click at [276, 661] on div "Size" at bounding box center [188, 665] width 236 height 30
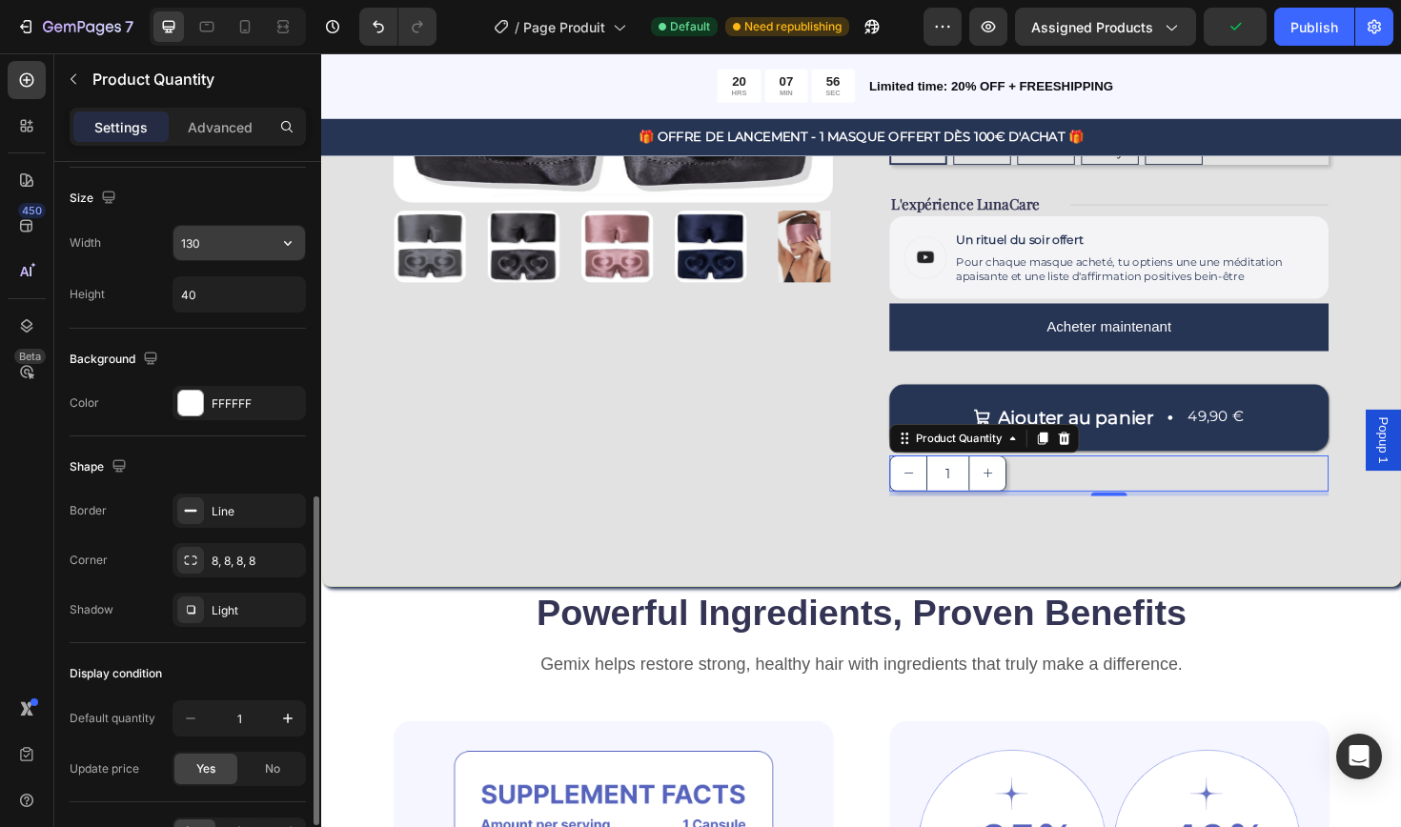
scroll to position [749, 0]
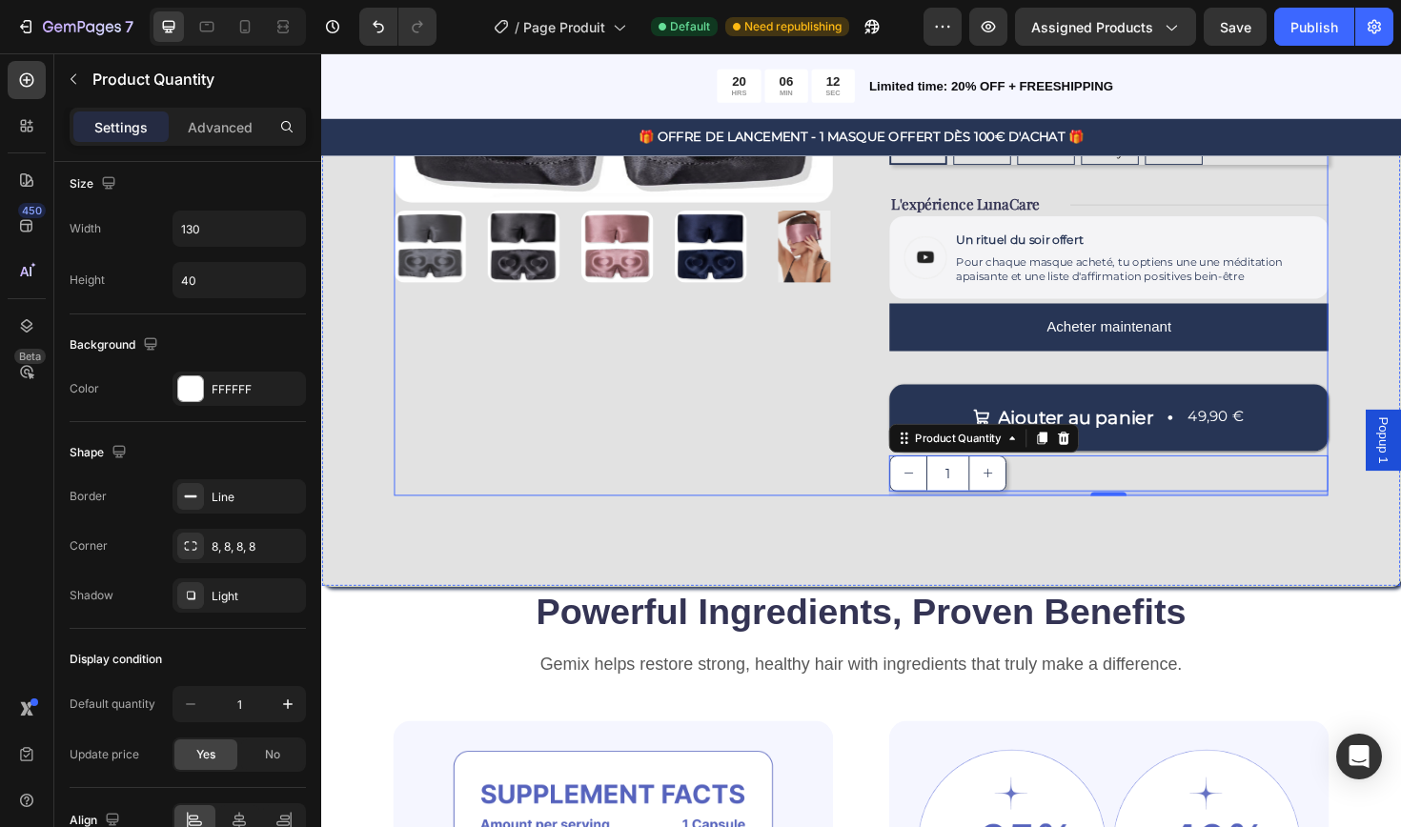
click at [978, 374] on div "Ajouter au panier 49,90 € Add to Cart" at bounding box center [1154, 427] width 465 height 106
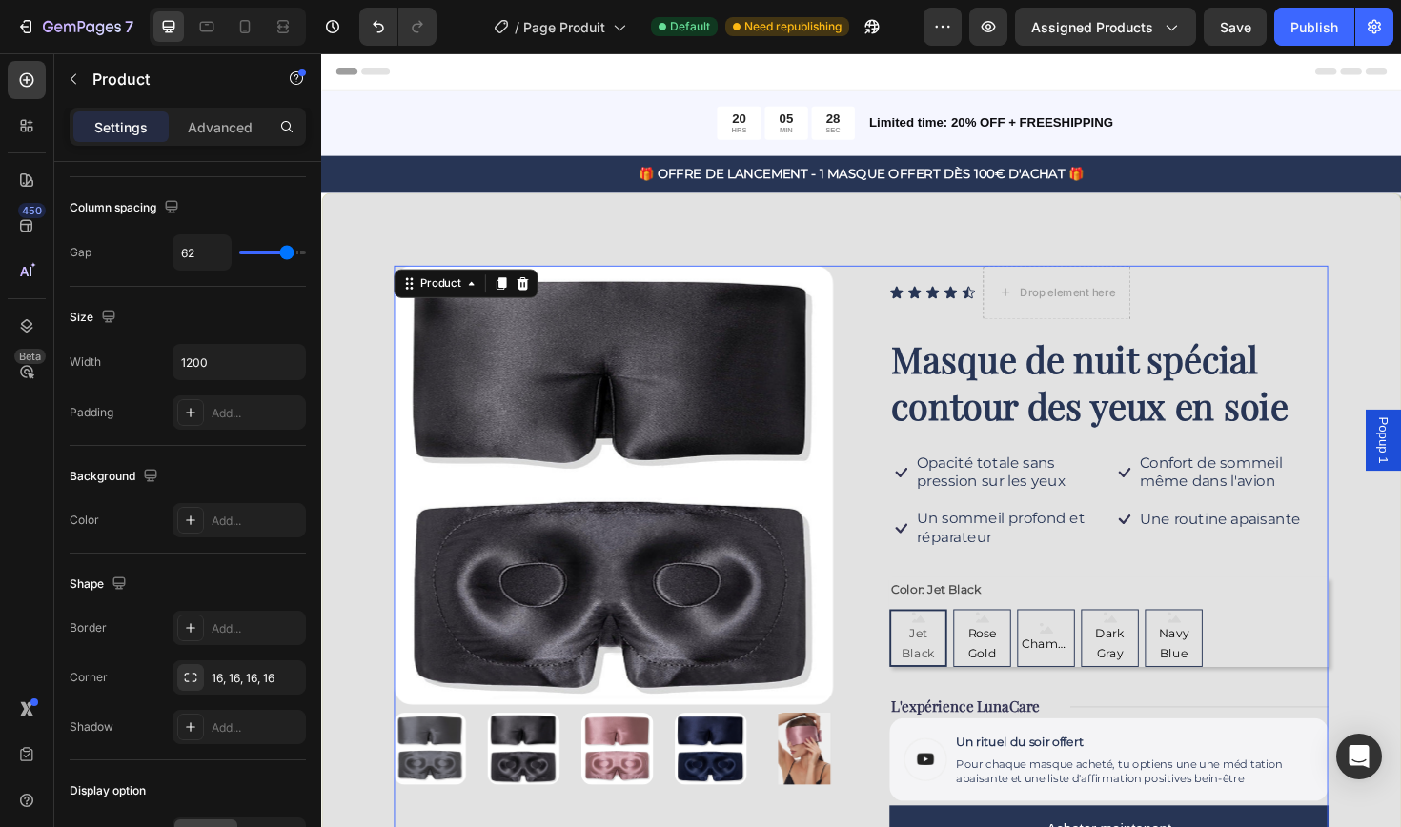
scroll to position [0, 0]
click at [1223, 398] on h1 "Masque de nuit spécial contour des yeux en soie" at bounding box center [1154, 402] width 465 height 103
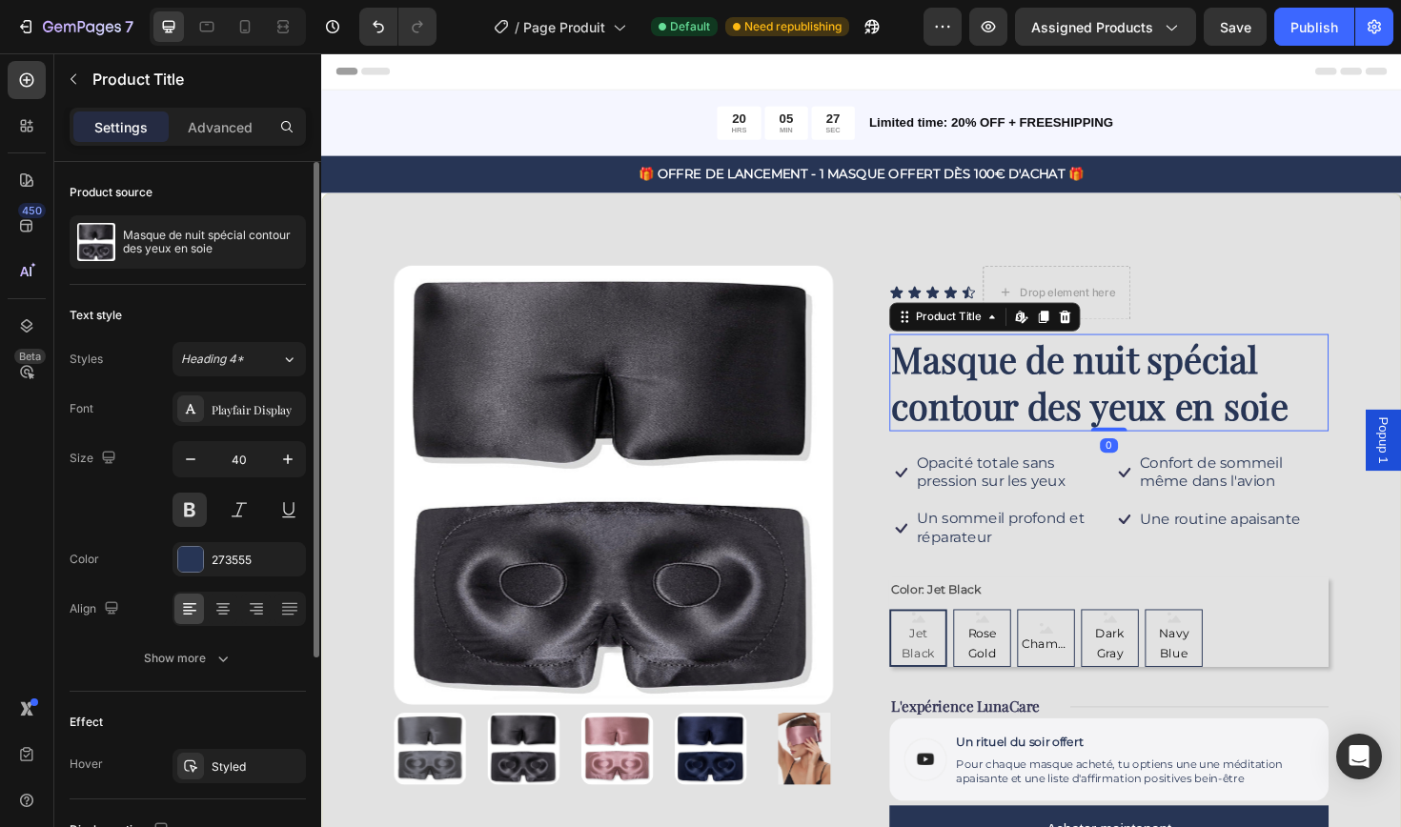
click at [1223, 395] on h1 "Masque de nuit spécial contour des yeux en soie" at bounding box center [1154, 402] width 465 height 103
click at [1210, 418] on h1 "Masque de nuit spécial contour des yeux en soie" at bounding box center [1154, 402] width 465 height 103
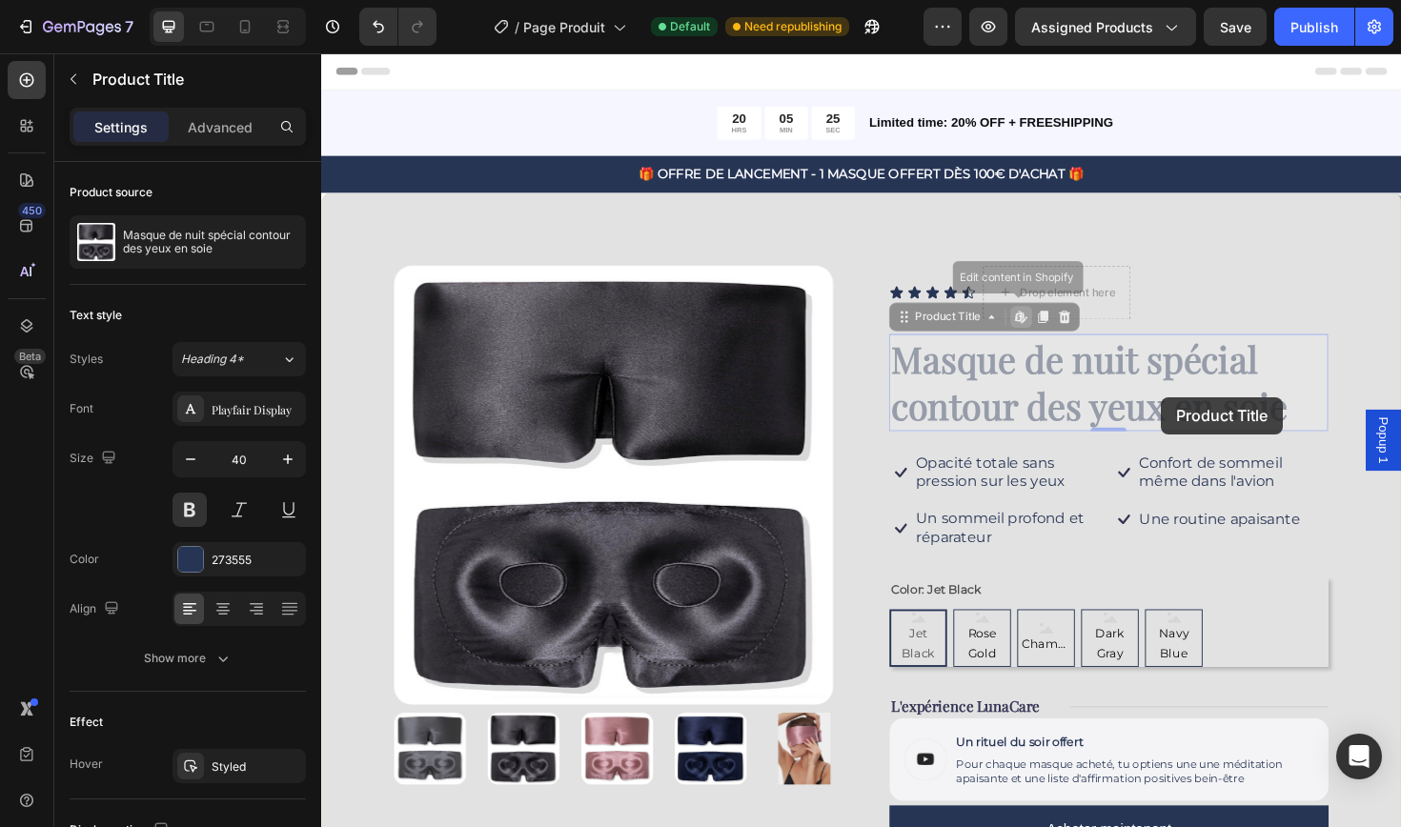
click at [321, 53] on h1 "Masque de nuit spécial contour des yeux en soie" at bounding box center [321, 53] width 0 height 0
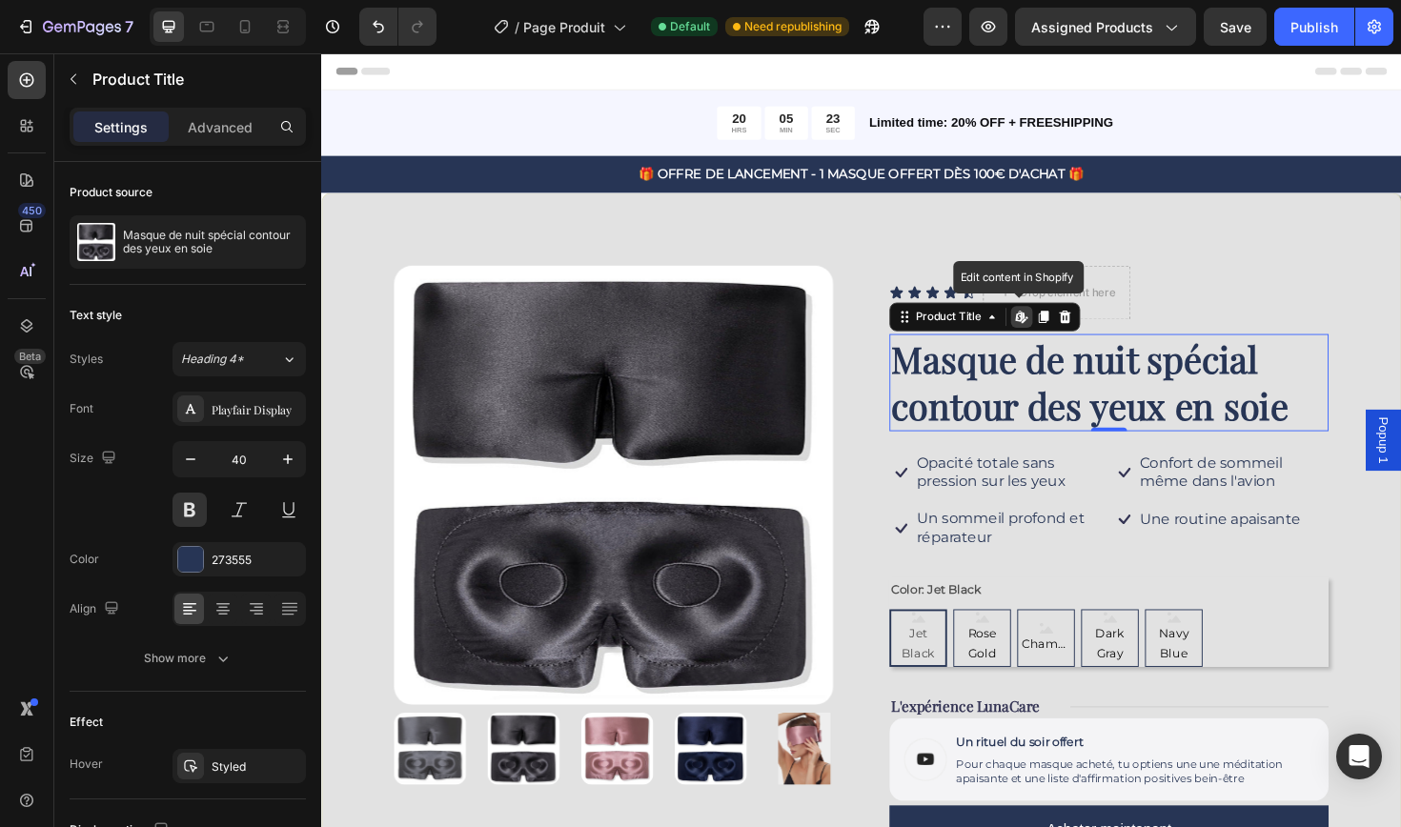
click at [1311, 383] on h1 "Masque de nuit spécial contour des yeux en soie" at bounding box center [1154, 402] width 465 height 103
click at [1085, 425] on h1 "Masque de nuit spécial contour des yeux en soie" at bounding box center [1154, 402] width 465 height 103
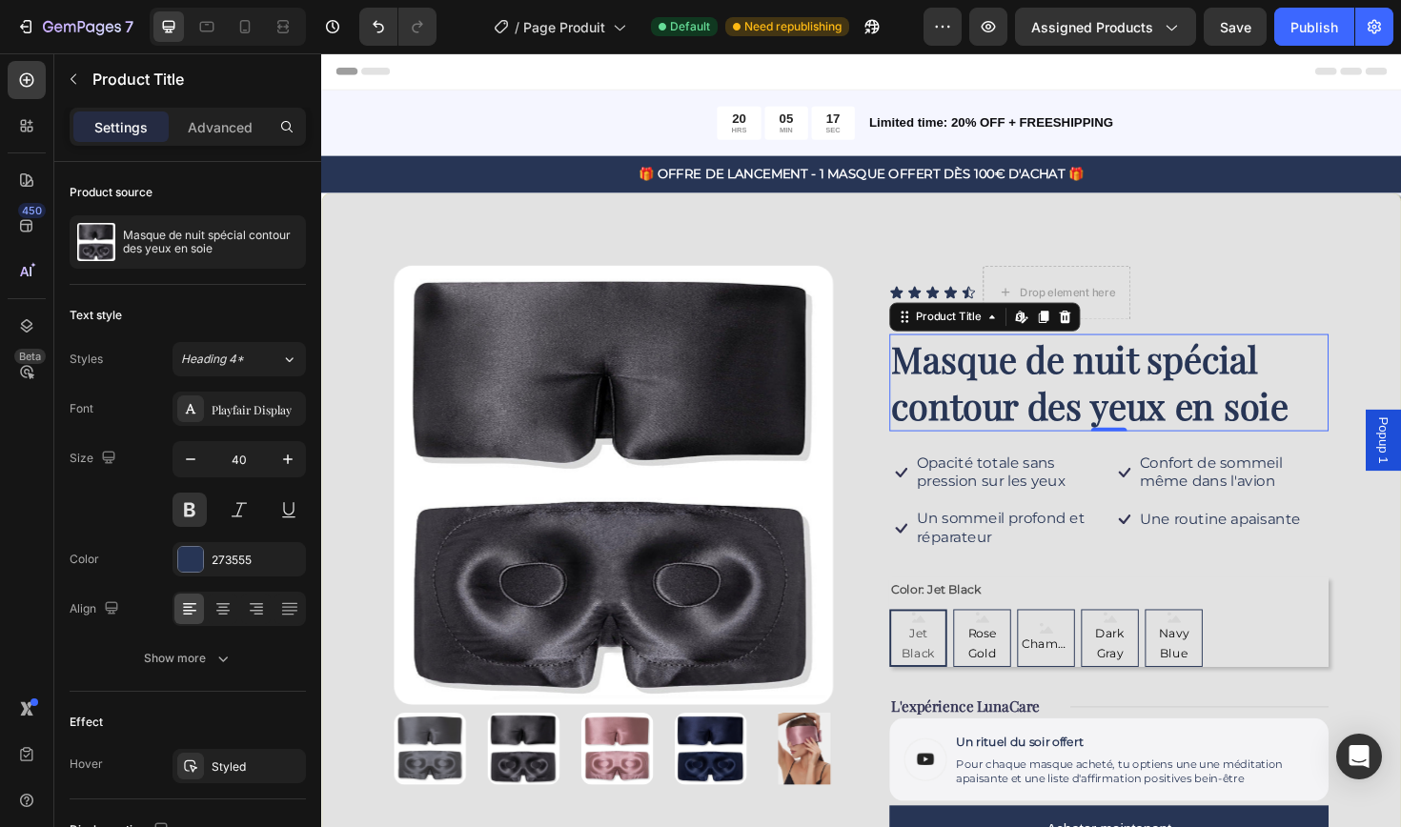
click at [1047, 424] on h1 "Masque de nuit spécial contour des yeux en soie" at bounding box center [1154, 402] width 465 height 103
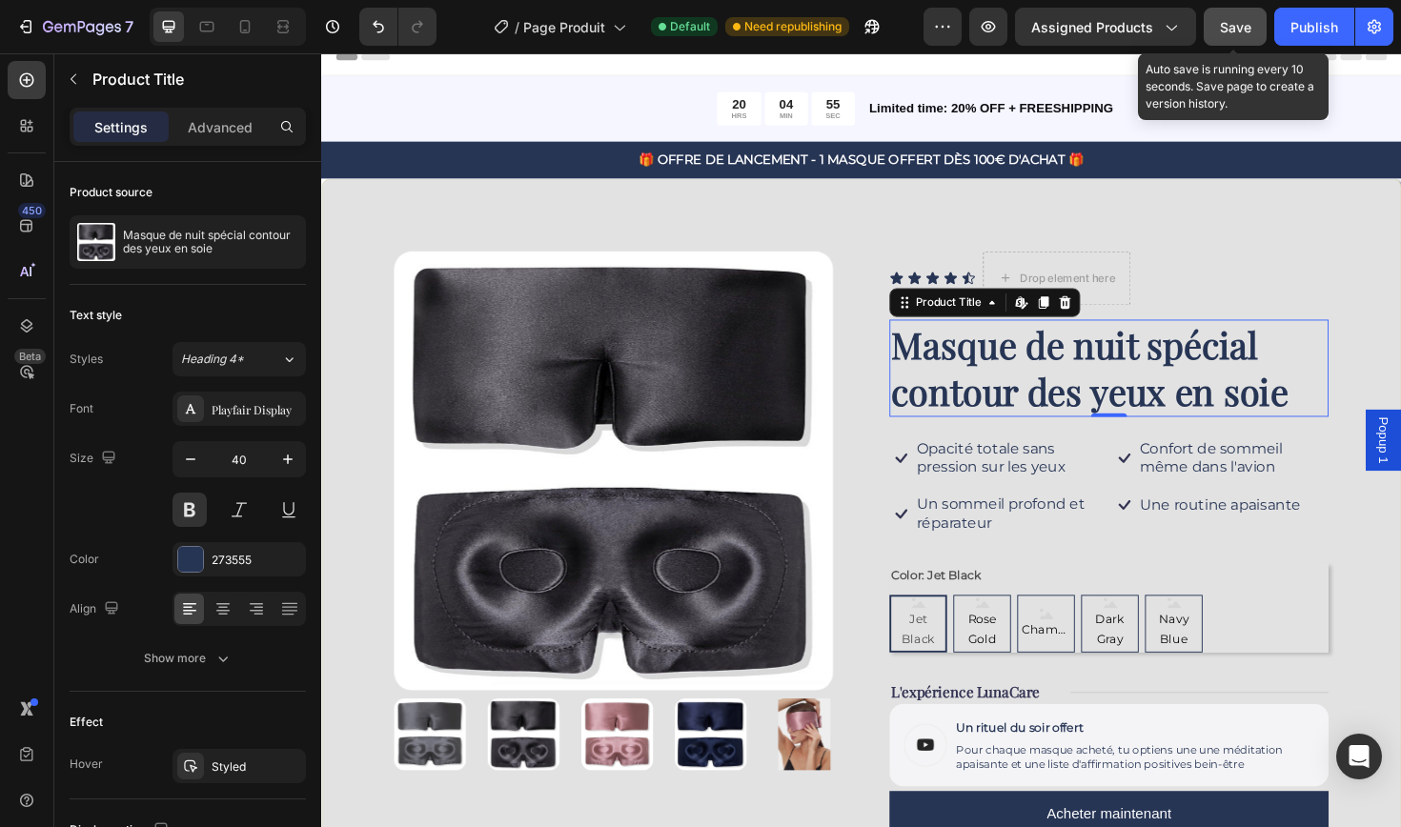
click at [1239, 25] on span "Save" at bounding box center [1235, 27] width 31 height 16
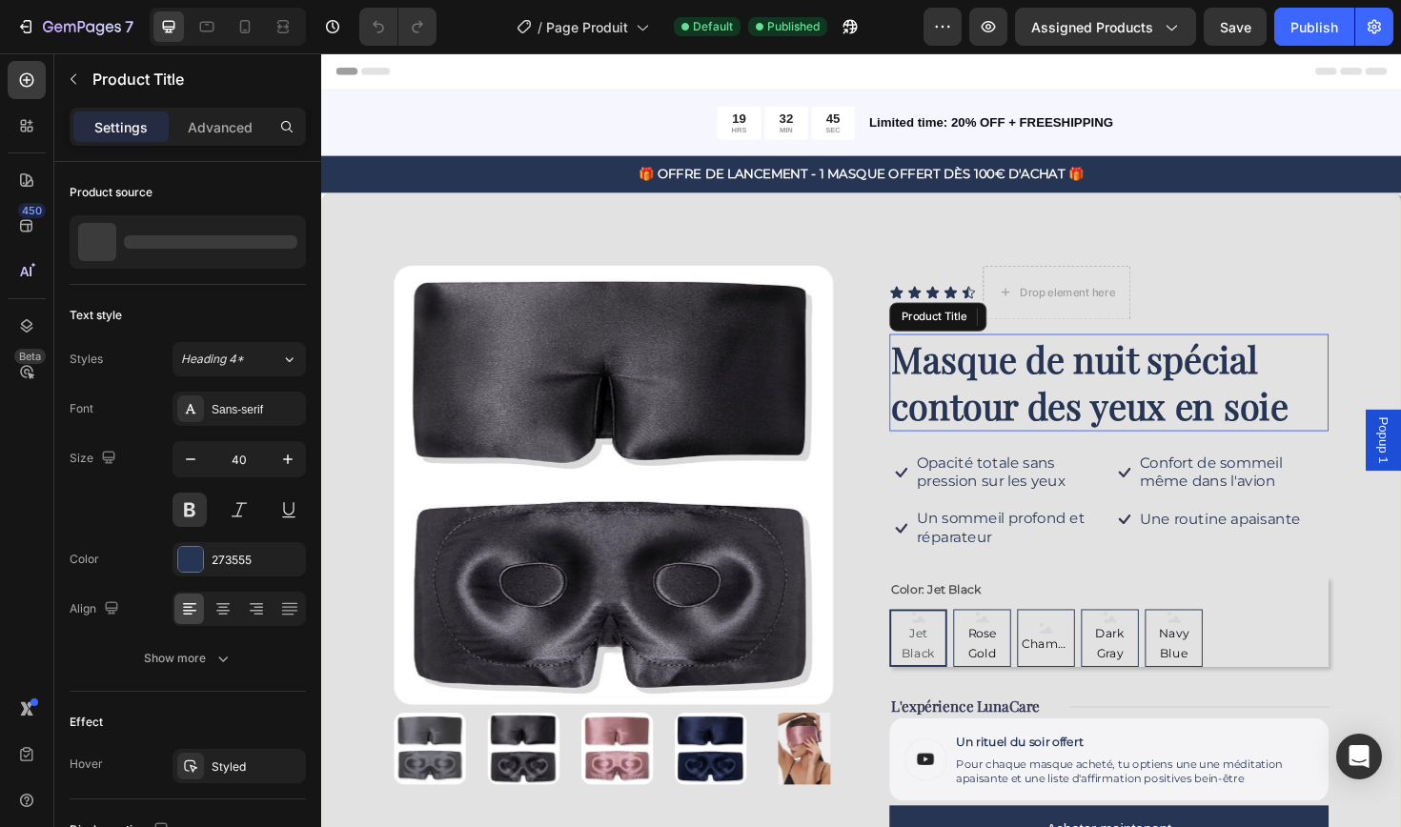
click at [1189, 402] on h1 "Masque de nuit spécial contour des yeux en soie" at bounding box center [1154, 402] width 465 height 103
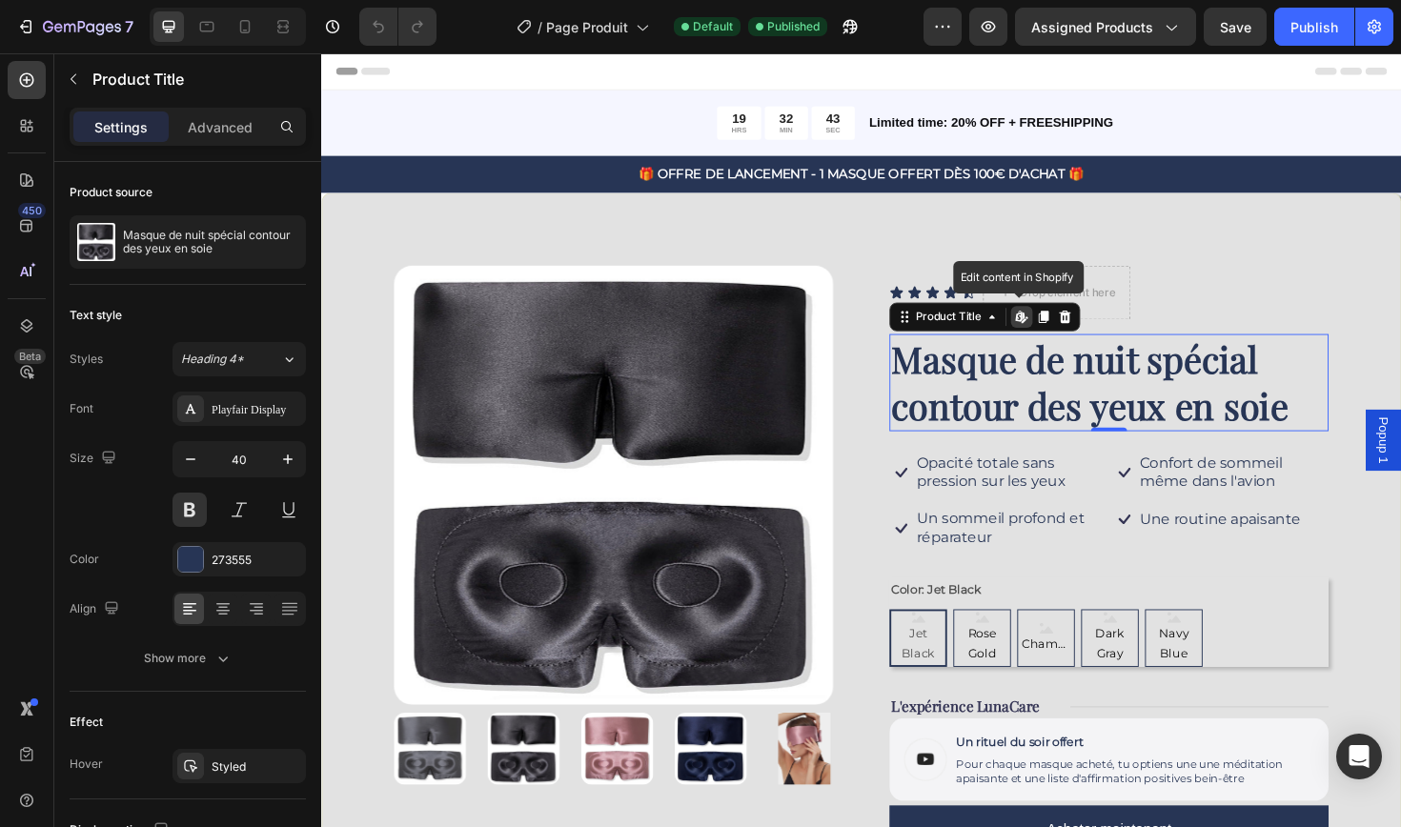
click at [1065, 331] on icon at bounding box center [1064, 331] width 3 height 9
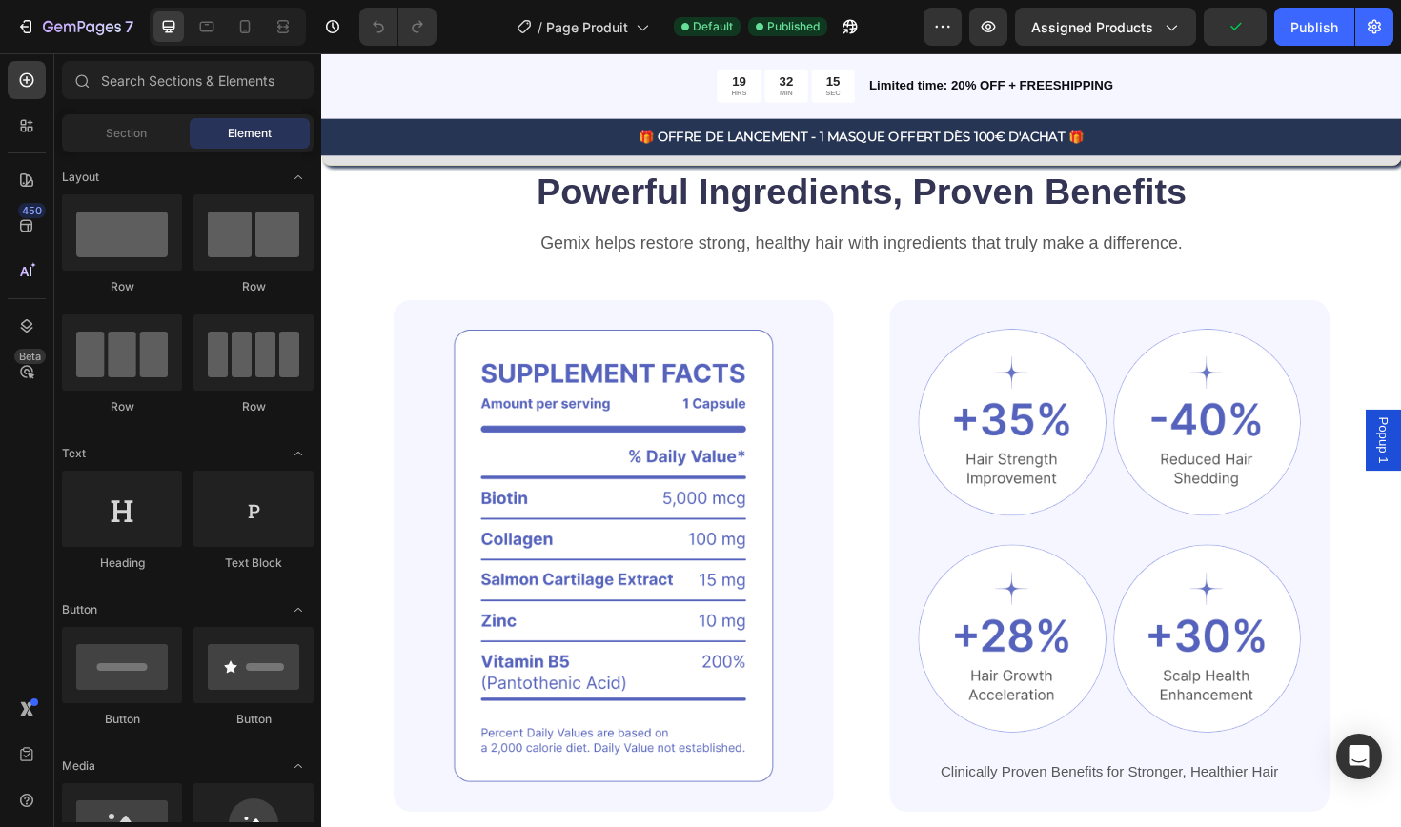
scroll to position [994, 0]
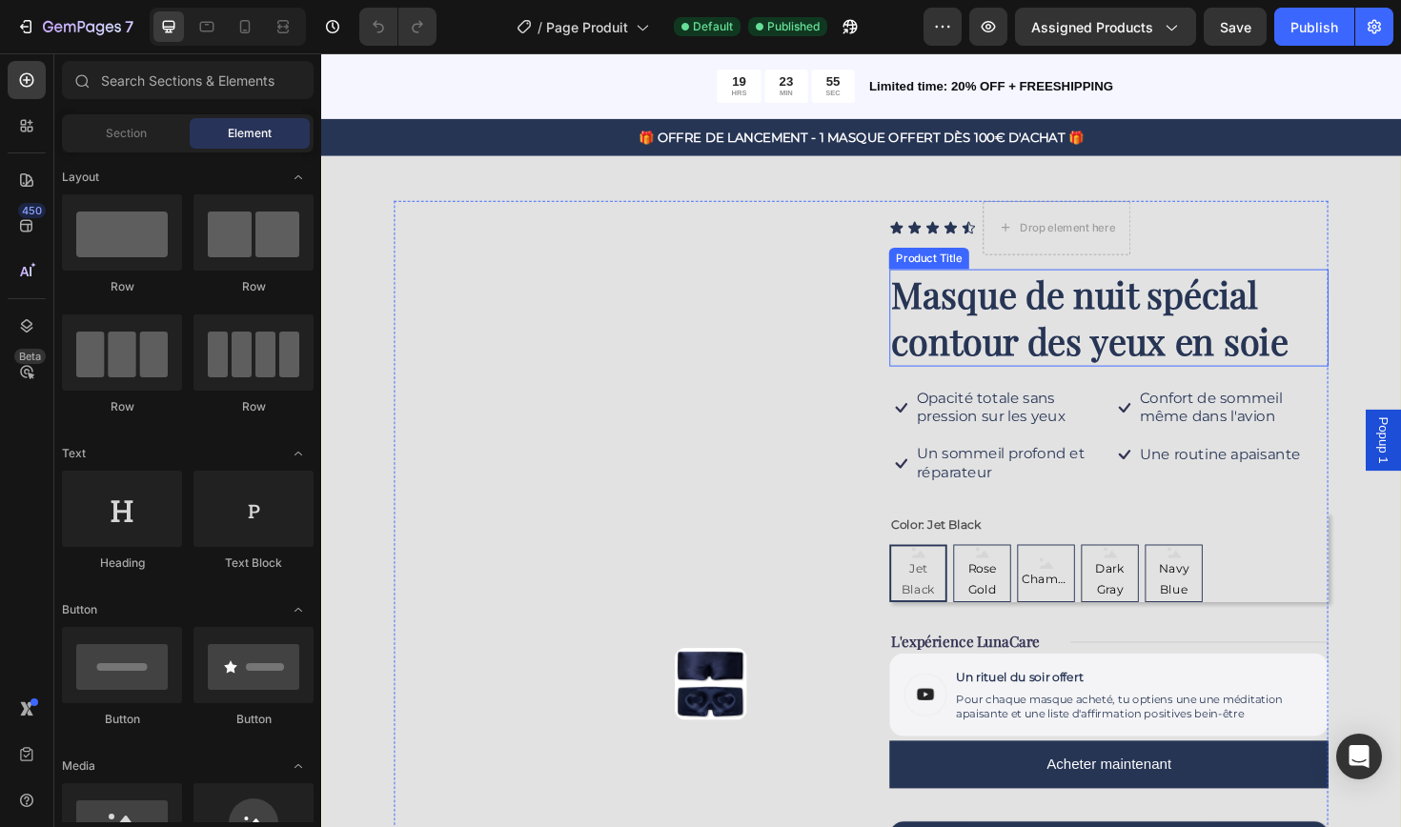
scroll to position [92, 0]
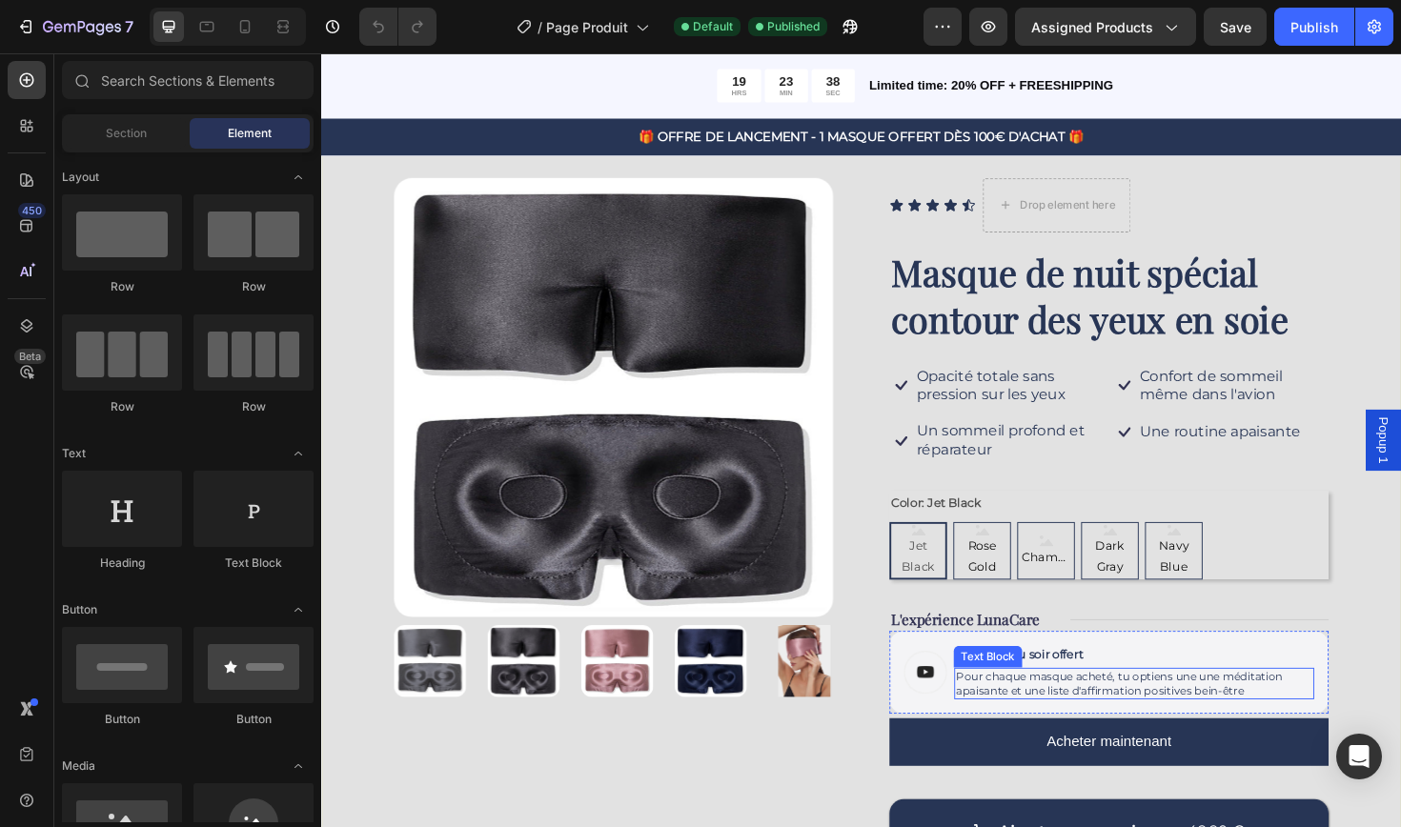
click at [1043, 715] on p "Pour chaque masque acheté, tu optiens une une méditation apaisante et une liste…" at bounding box center [1181, 721] width 377 height 30
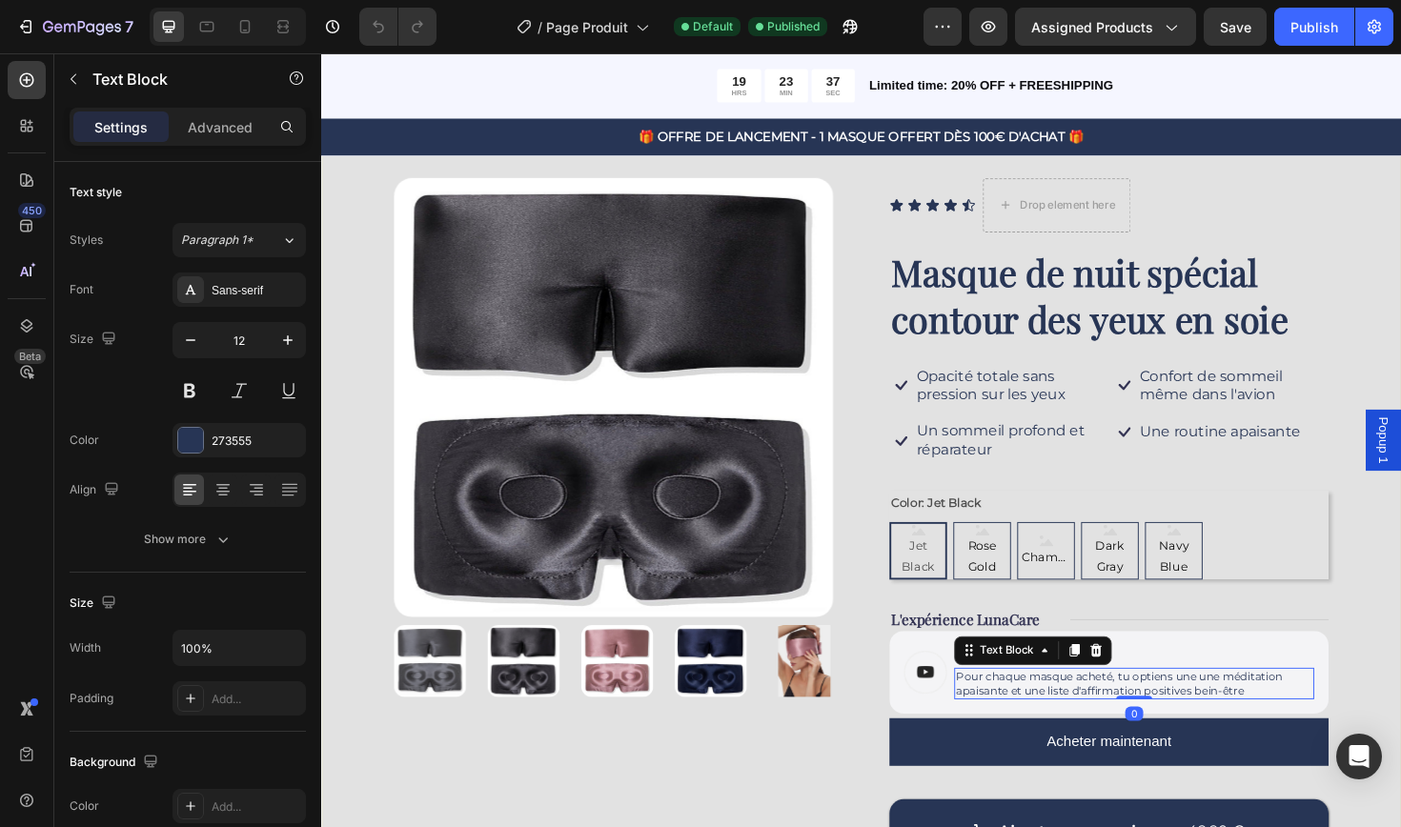
click at [1043, 715] on p "Pour chaque masque acheté, tu optiens une une méditation apaisante et une liste…" at bounding box center [1181, 721] width 377 height 30
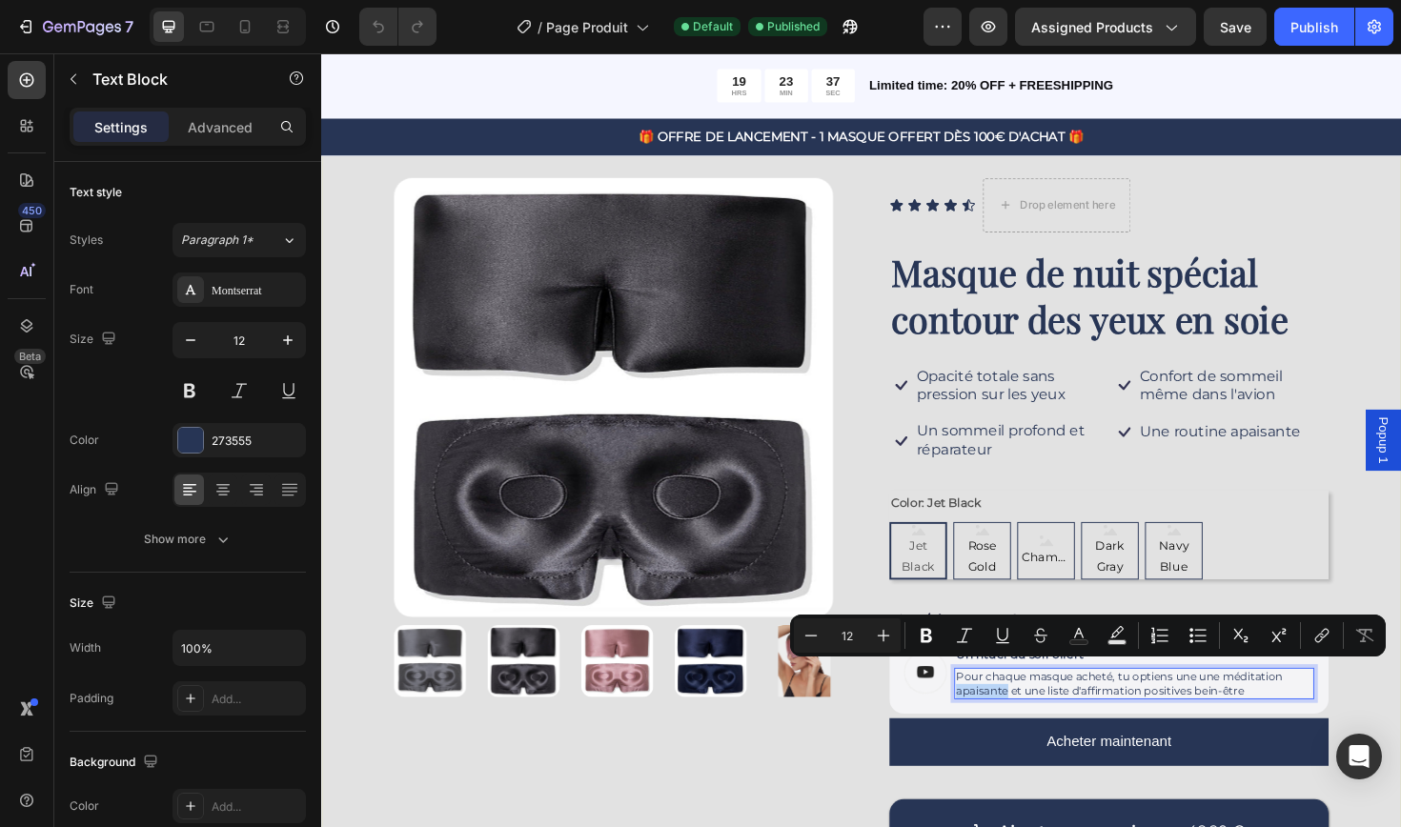
click at [1043, 715] on p "Pour chaque masque acheté, tu optiens une une méditation apaisante et une liste…" at bounding box center [1181, 721] width 377 height 30
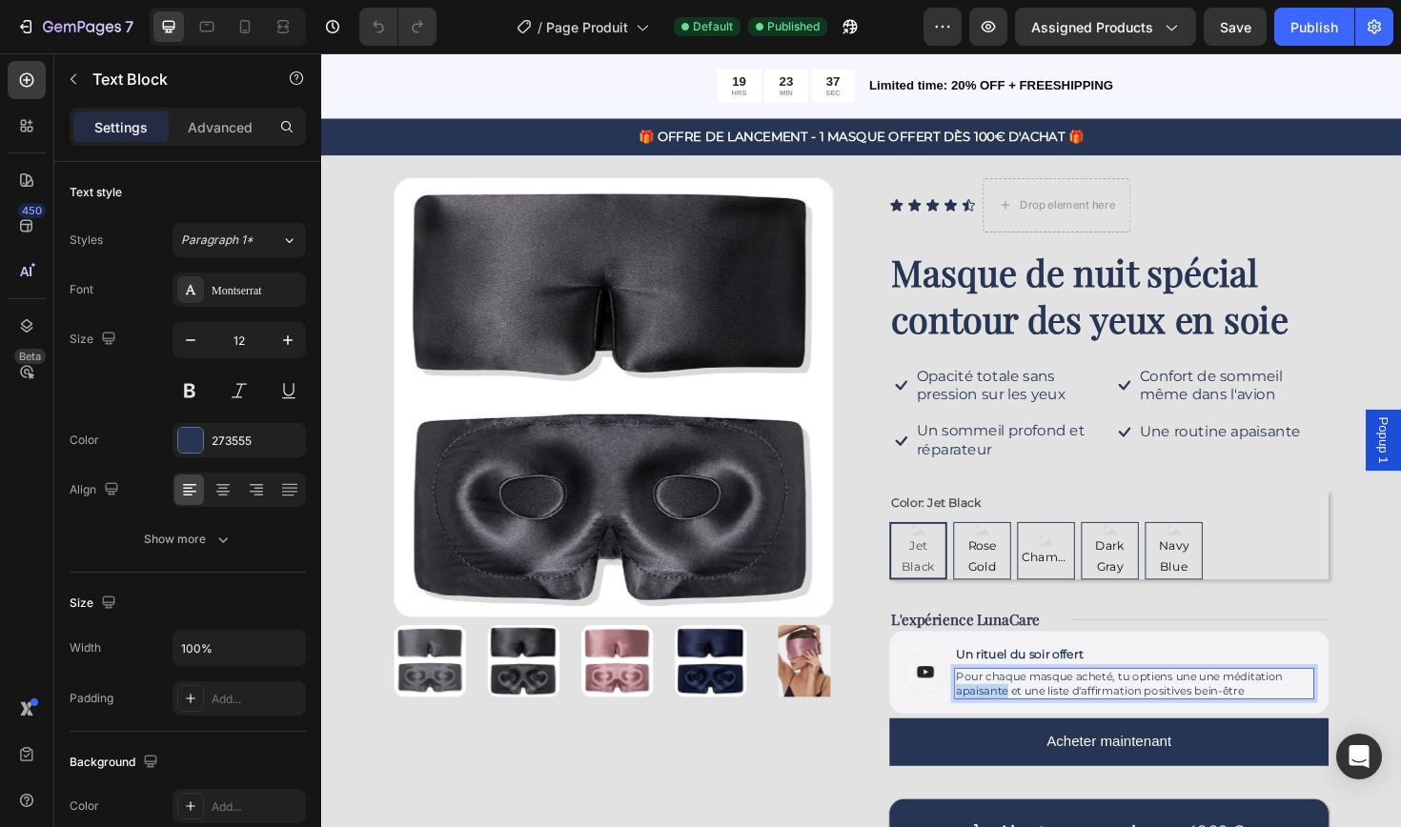
click at [1043, 715] on p "Pour chaque masque acheté, tu optiens une une méditation apaisante et une liste…" at bounding box center [1181, 721] width 377 height 30
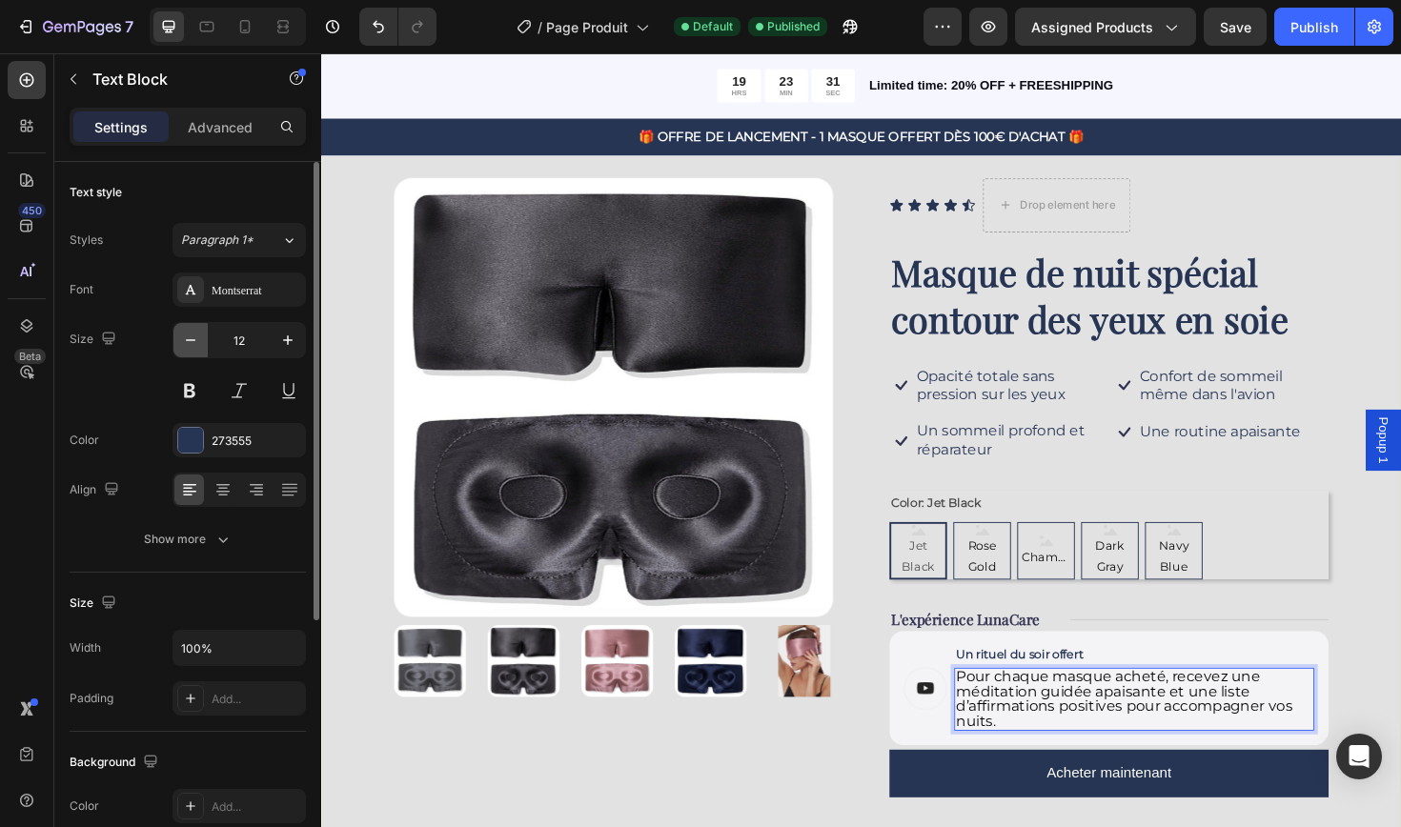
click at [195, 336] on icon "button" at bounding box center [190, 340] width 19 height 19
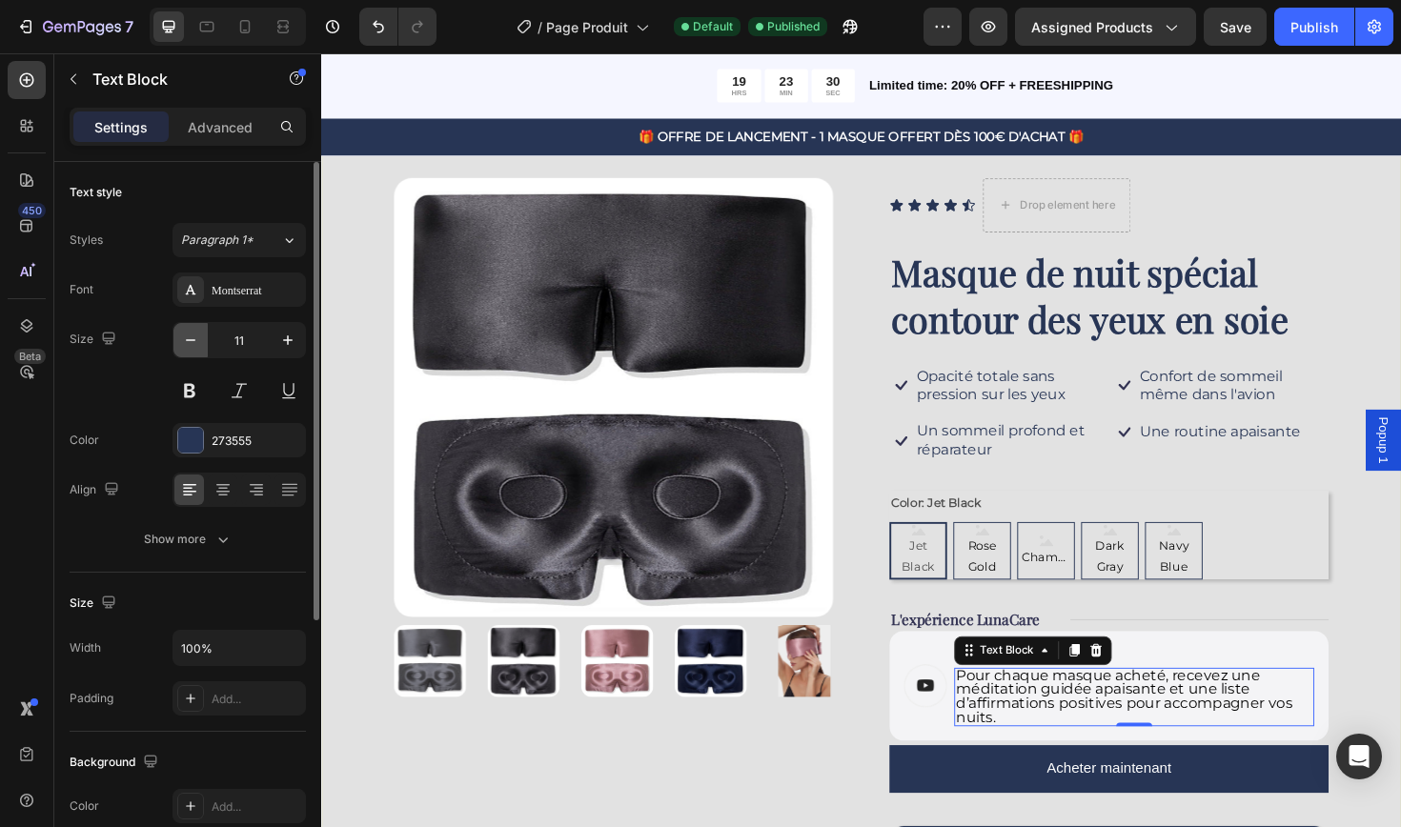
click at [195, 336] on icon "button" at bounding box center [190, 340] width 19 height 19
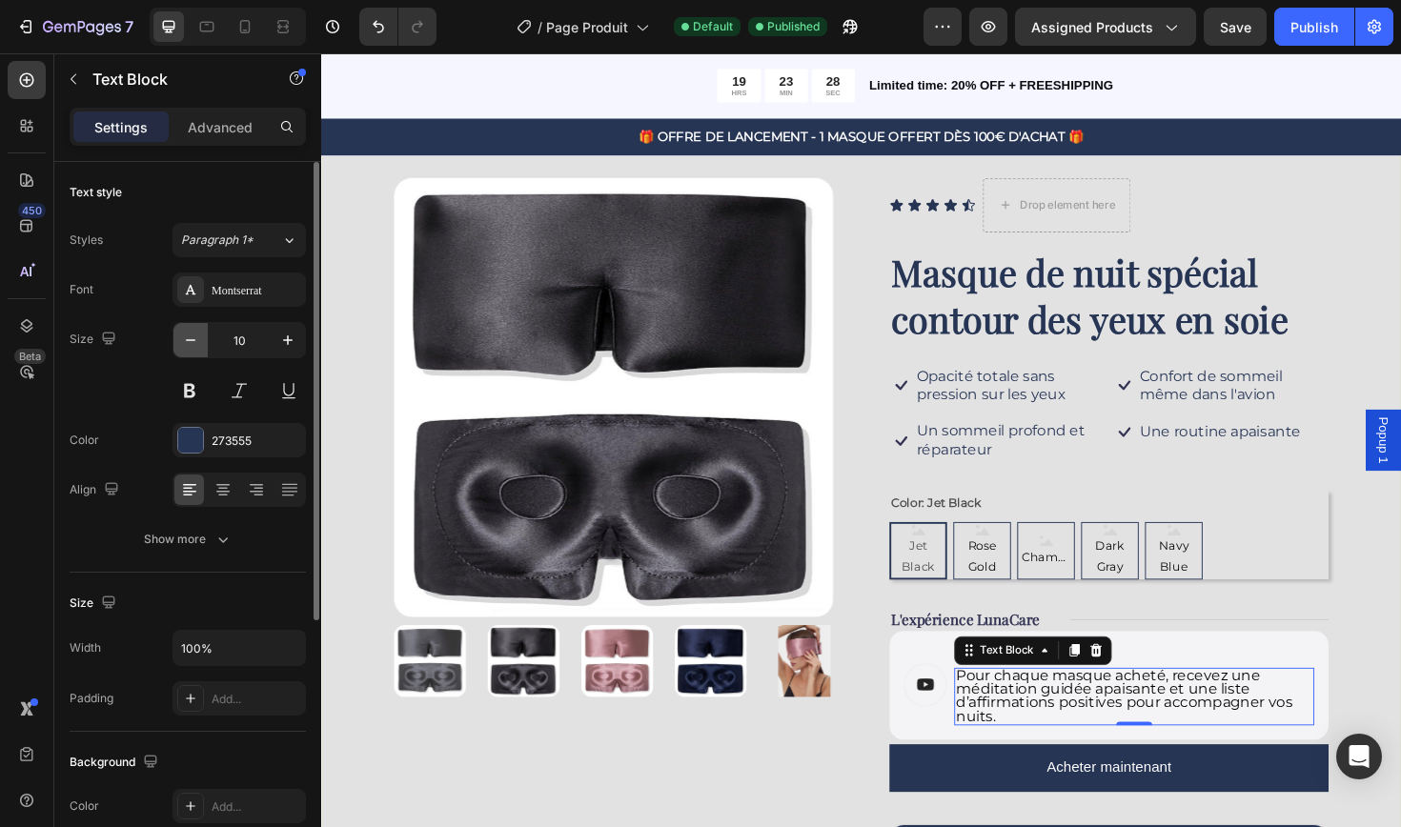
click at [195, 336] on icon "button" at bounding box center [190, 340] width 19 height 19
type input "9"
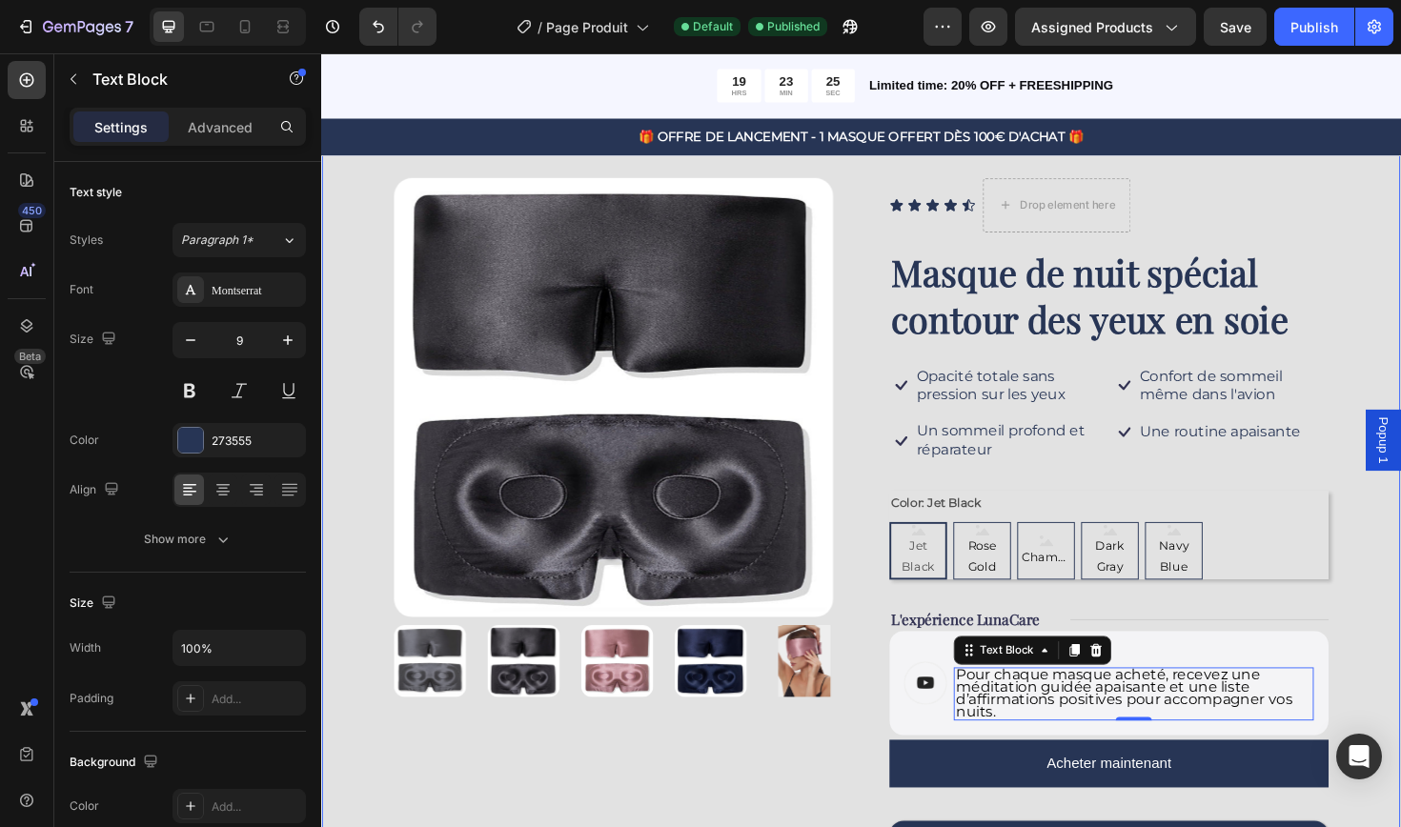
click at [1400, 634] on div "Product Images Icon Icon Icon Icon Icon Icon List Drop element here Row Masque …" at bounding box center [892, 595] width 1143 height 972
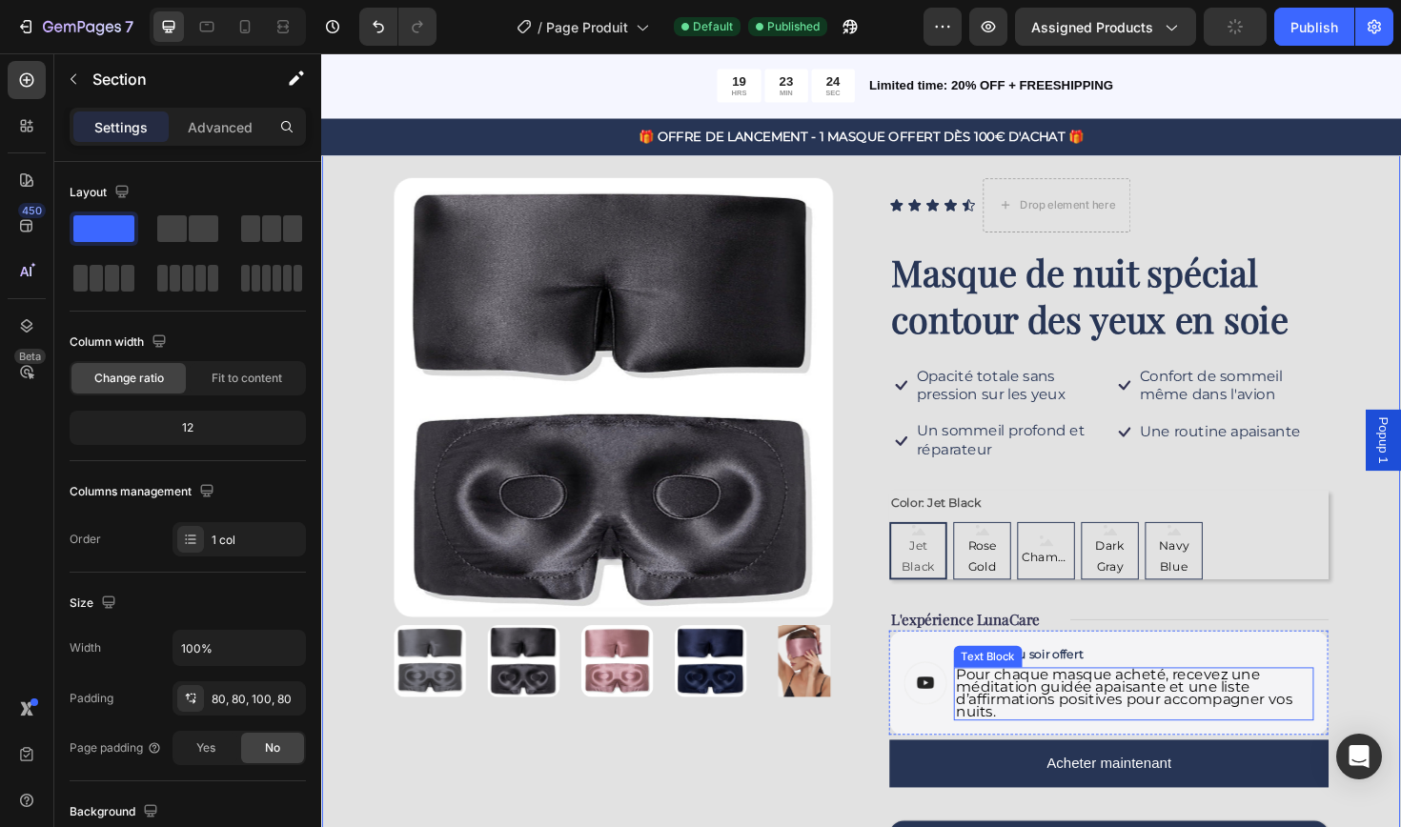
click at [1086, 730] on span "Pour chaque masque acheté, recevez une méditation guidée apaisante et une liste…" at bounding box center [1171, 730] width 356 height 57
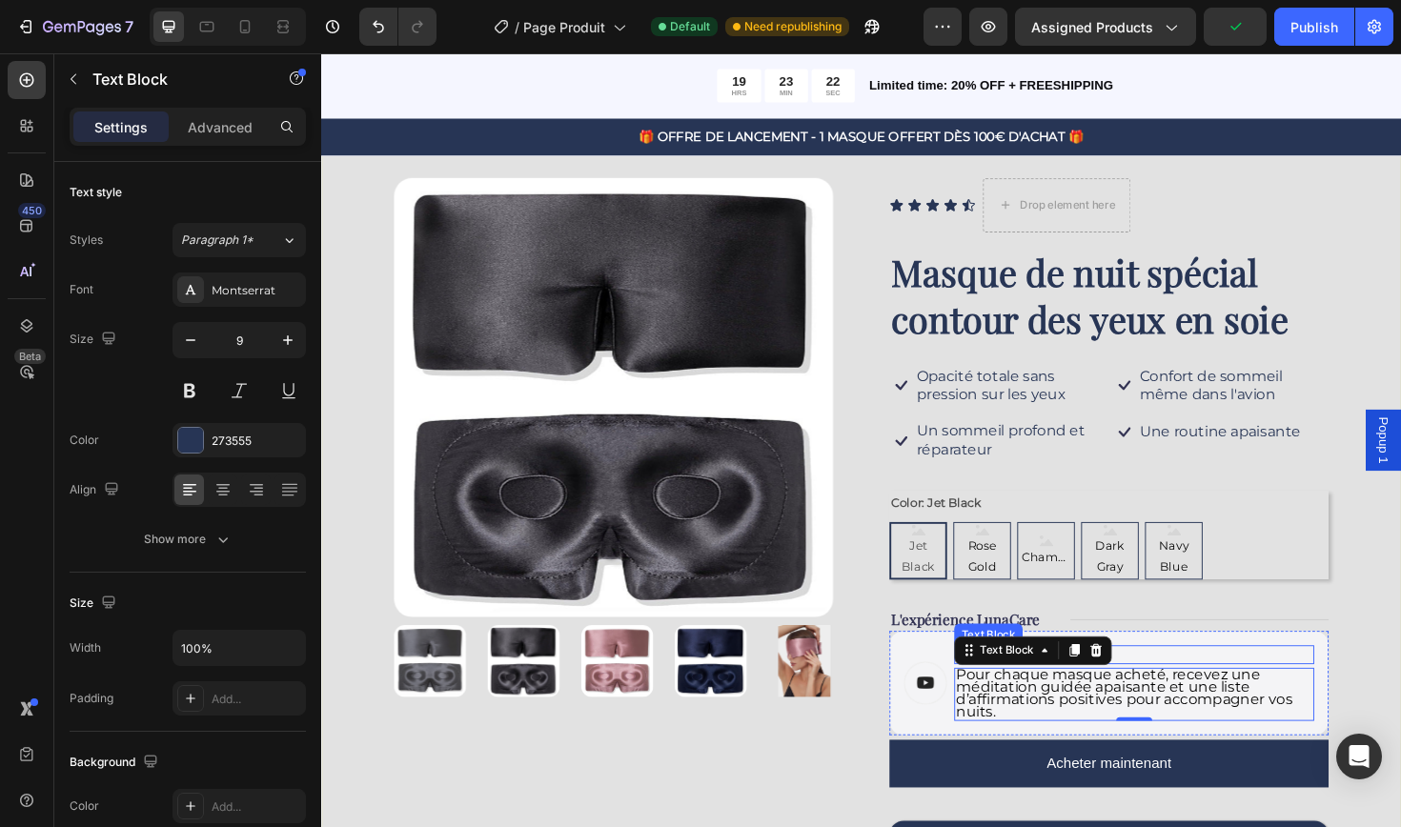
click at [1203, 683] on p "Un rituel du soir offert" at bounding box center [1181, 690] width 377 height 16
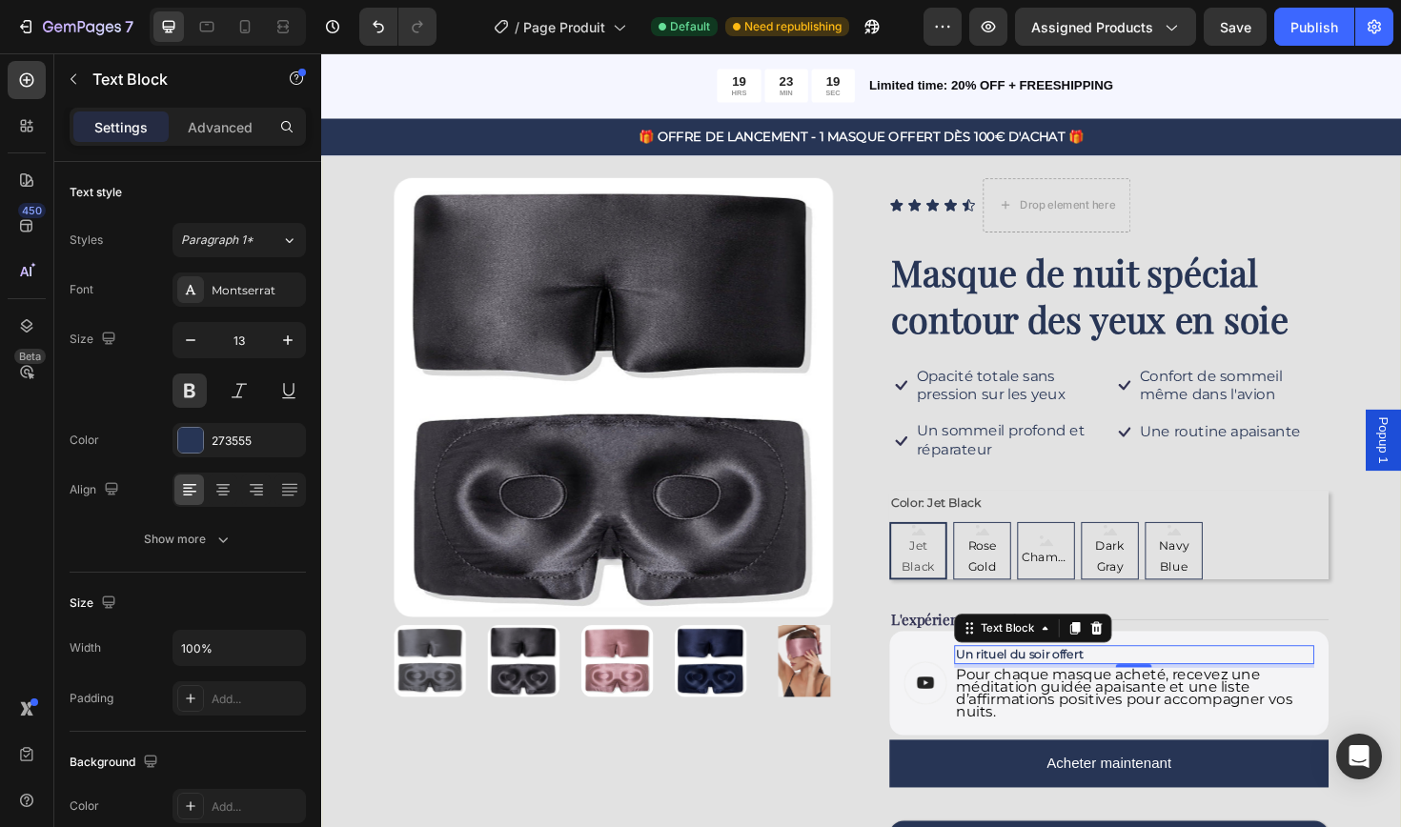
click at [1093, 686] on p "Un rituel du soir offert" at bounding box center [1181, 690] width 377 height 16
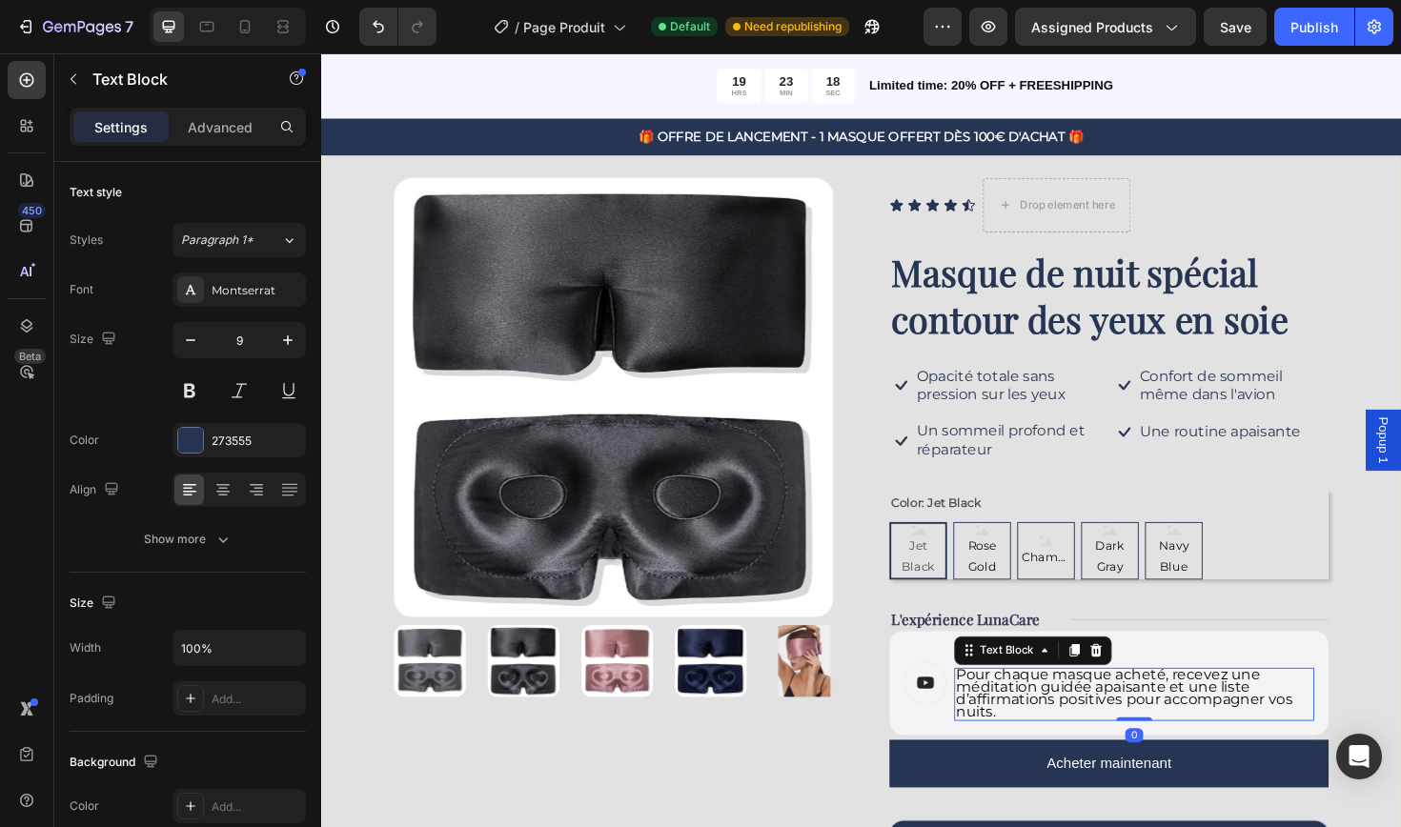
click at [1079, 738] on span "Pour chaque masque acheté, recevez une méditation guidée apaisante et une liste…" at bounding box center [1171, 730] width 356 height 57
click at [1101, 726] on span "Pour chaque masque acheté, recevez une méditation guidée apaisante et une liste…" at bounding box center [1171, 730] width 356 height 57
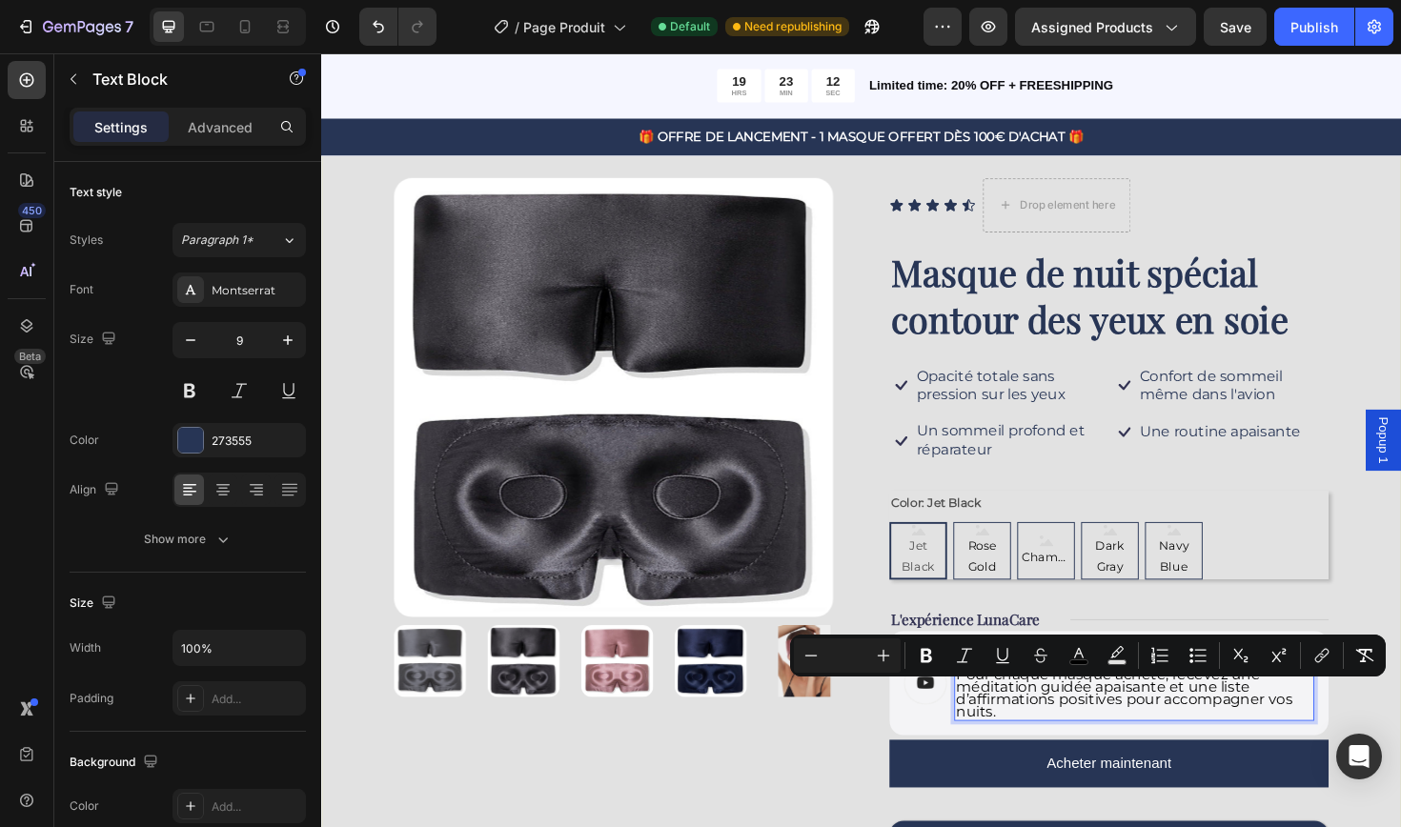
click at [1044, 738] on span "Pour chaque masque acheté, recevez une méditation guidée apaisante et une liste…" at bounding box center [1171, 730] width 356 height 57
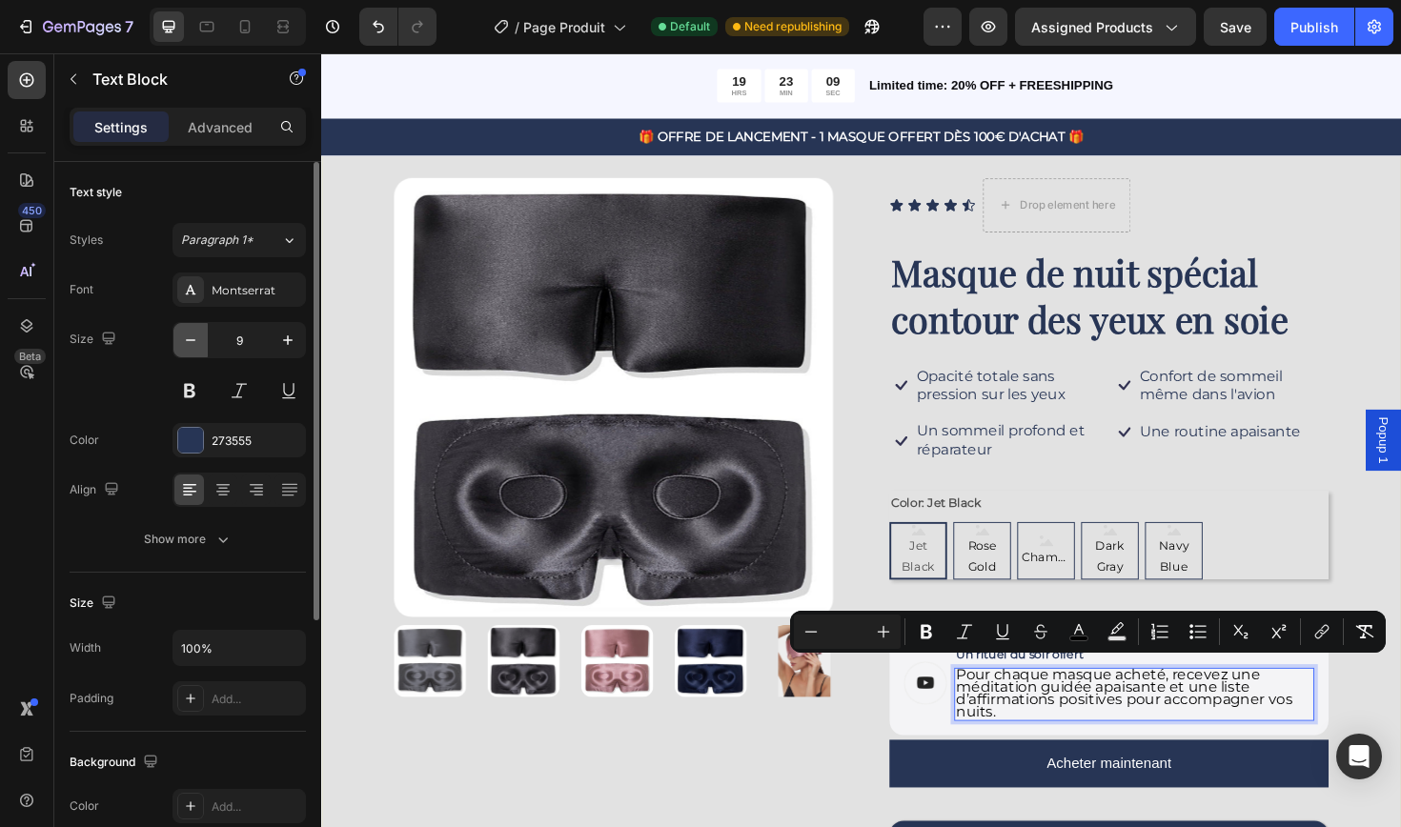
click at [188, 341] on icon "button" at bounding box center [190, 340] width 19 height 19
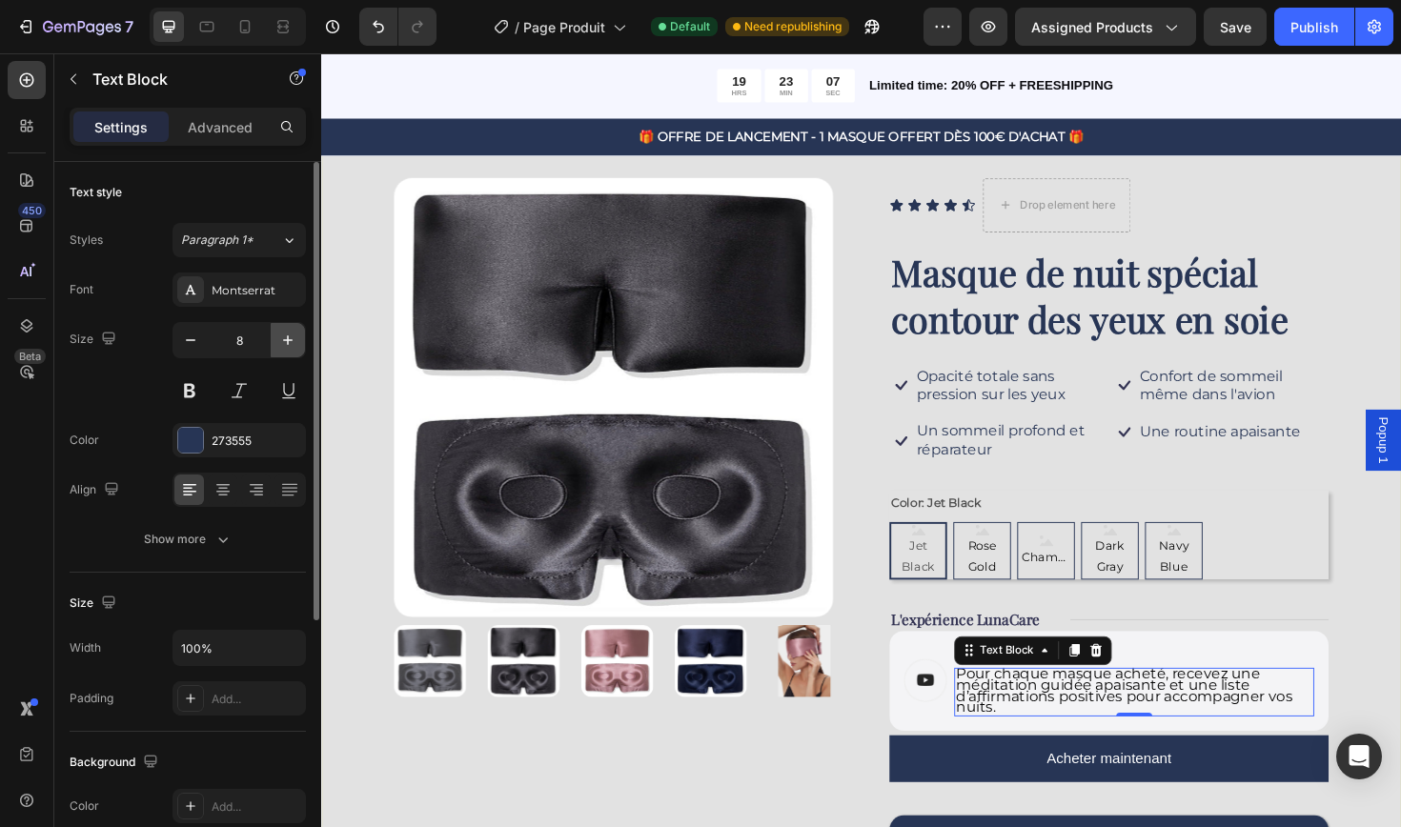
click at [299, 346] on button "button" at bounding box center [288, 340] width 34 height 34
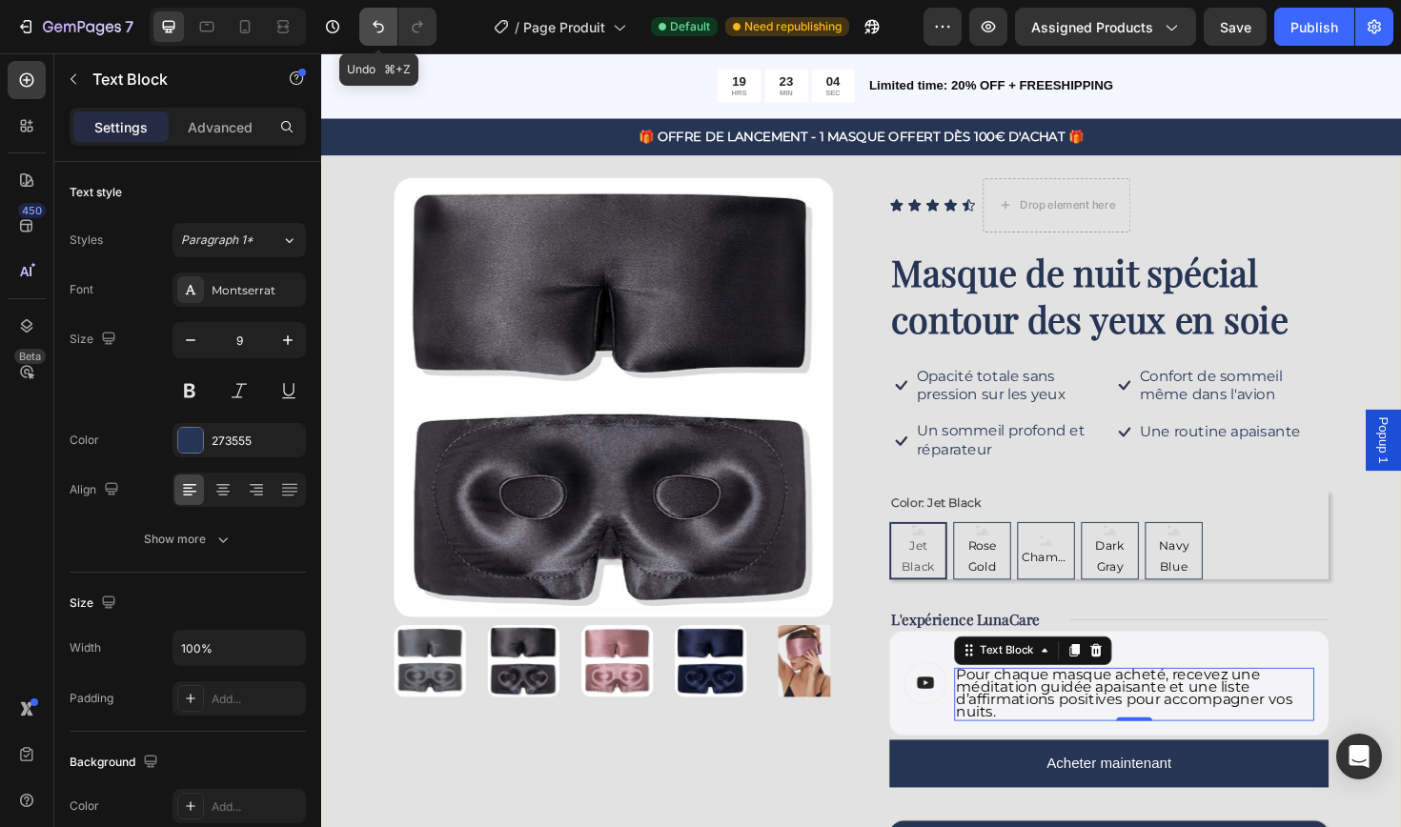
click at [376, 31] on icon "Undo/Redo" at bounding box center [378, 26] width 19 height 19
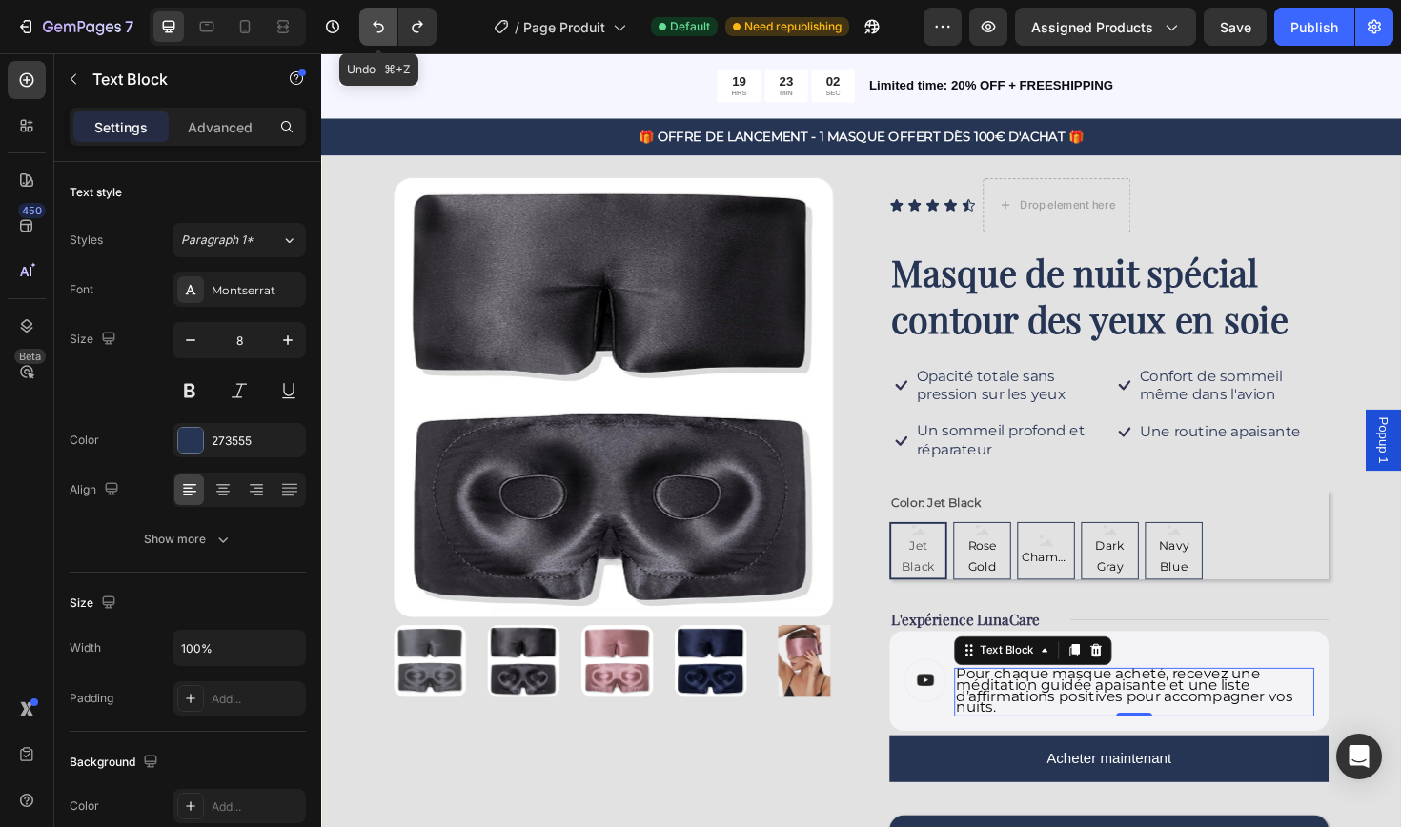
click at [376, 31] on icon "Undo/Redo" at bounding box center [378, 26] width 19 height 19
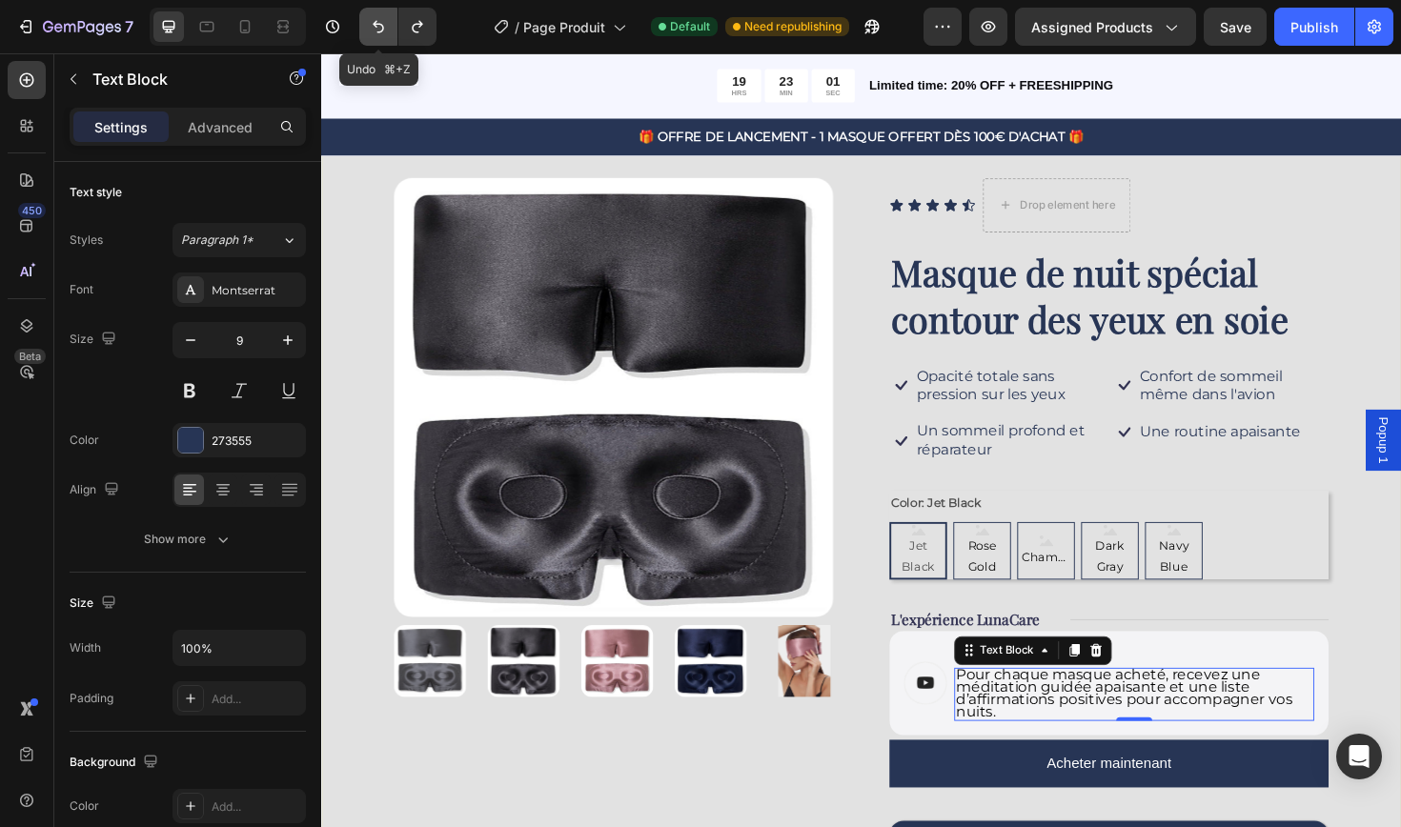
click at [376, 31] on icon "Undo/Redo" at bounding box center [378, 26] width 19 height 19
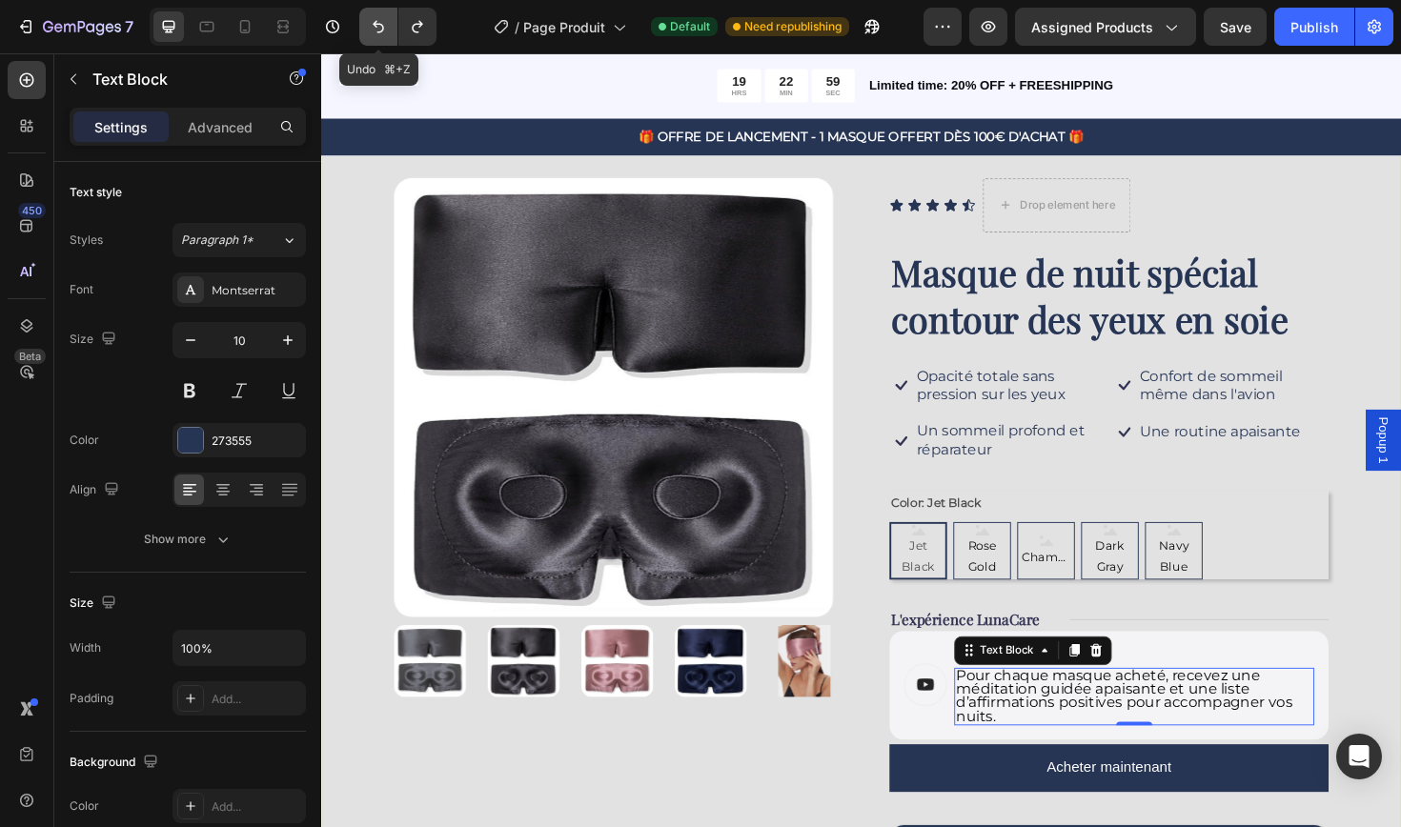
click at [376, 31] on icon "Undo/Redo" at bounding box center [378, 26] width 19 height 19
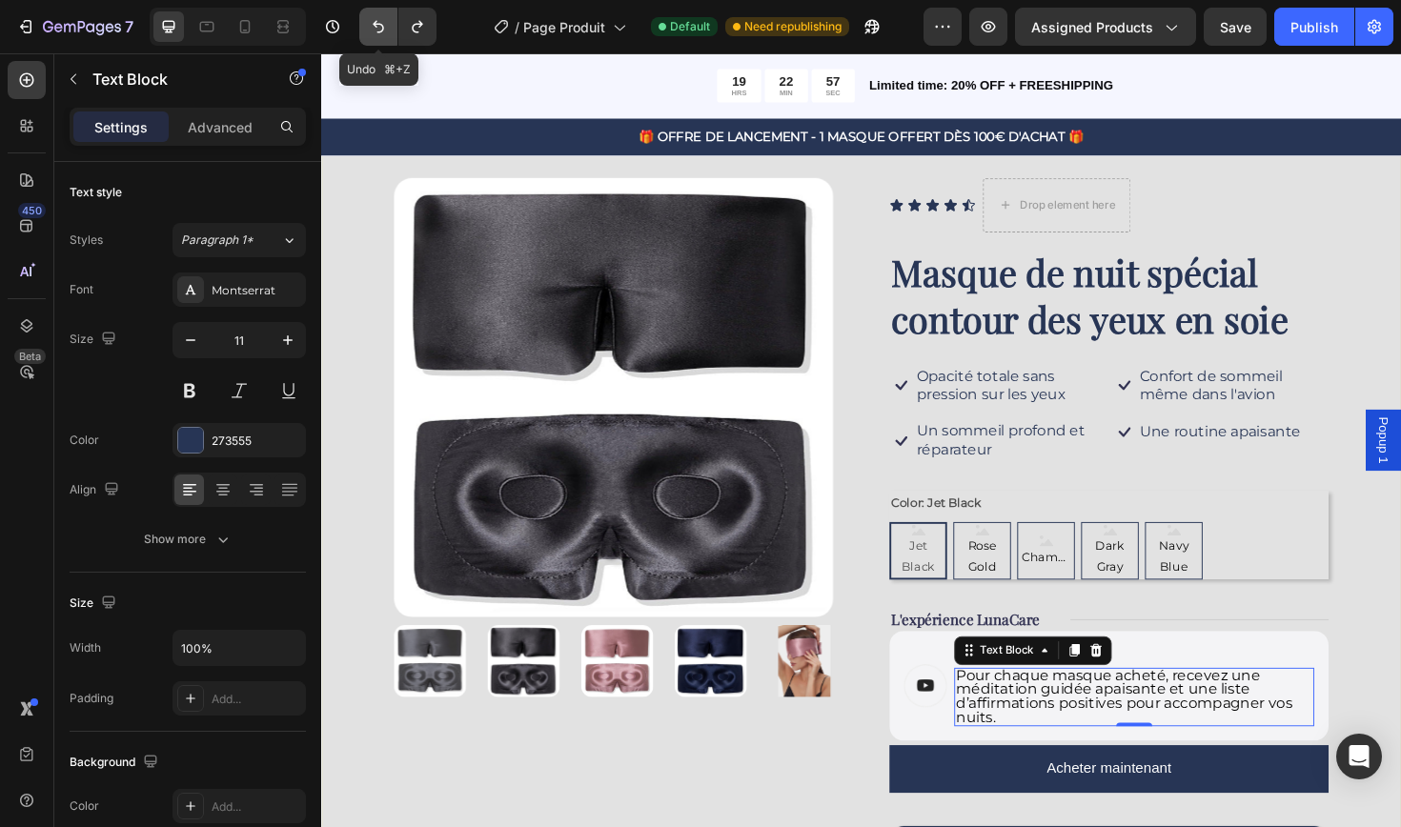
click at [376, 20] on icon "Undo/Redo" at bounding box center [378, 26] width 19 height 19
type input "12"
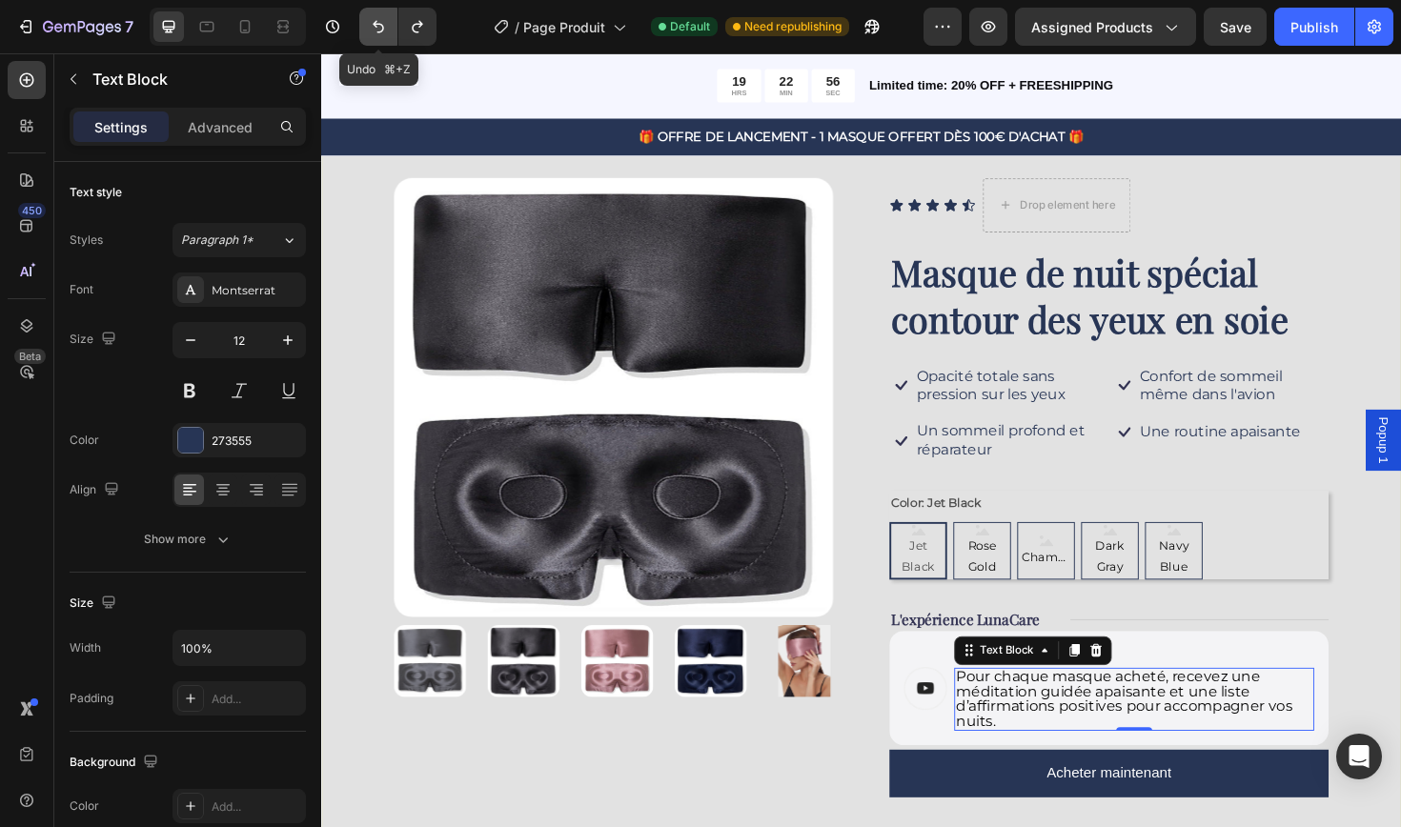
click at [376, 20] on icon "Undo/Redo" at bounding box center [378, 26] width 19 height 19
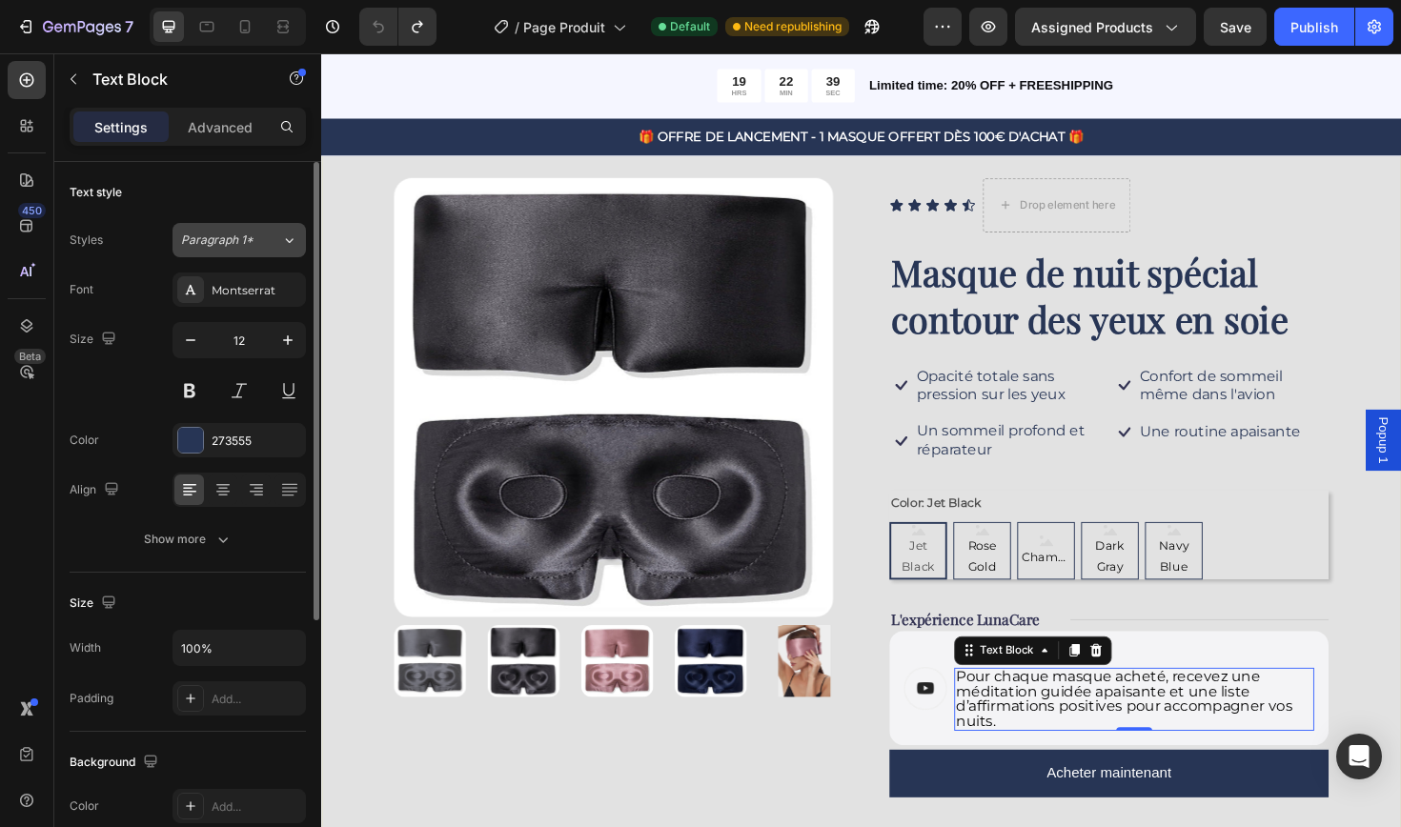
click at [274, 242] on div "Paragraph 1*" at bounding box center [231, 240] width 100 height 17
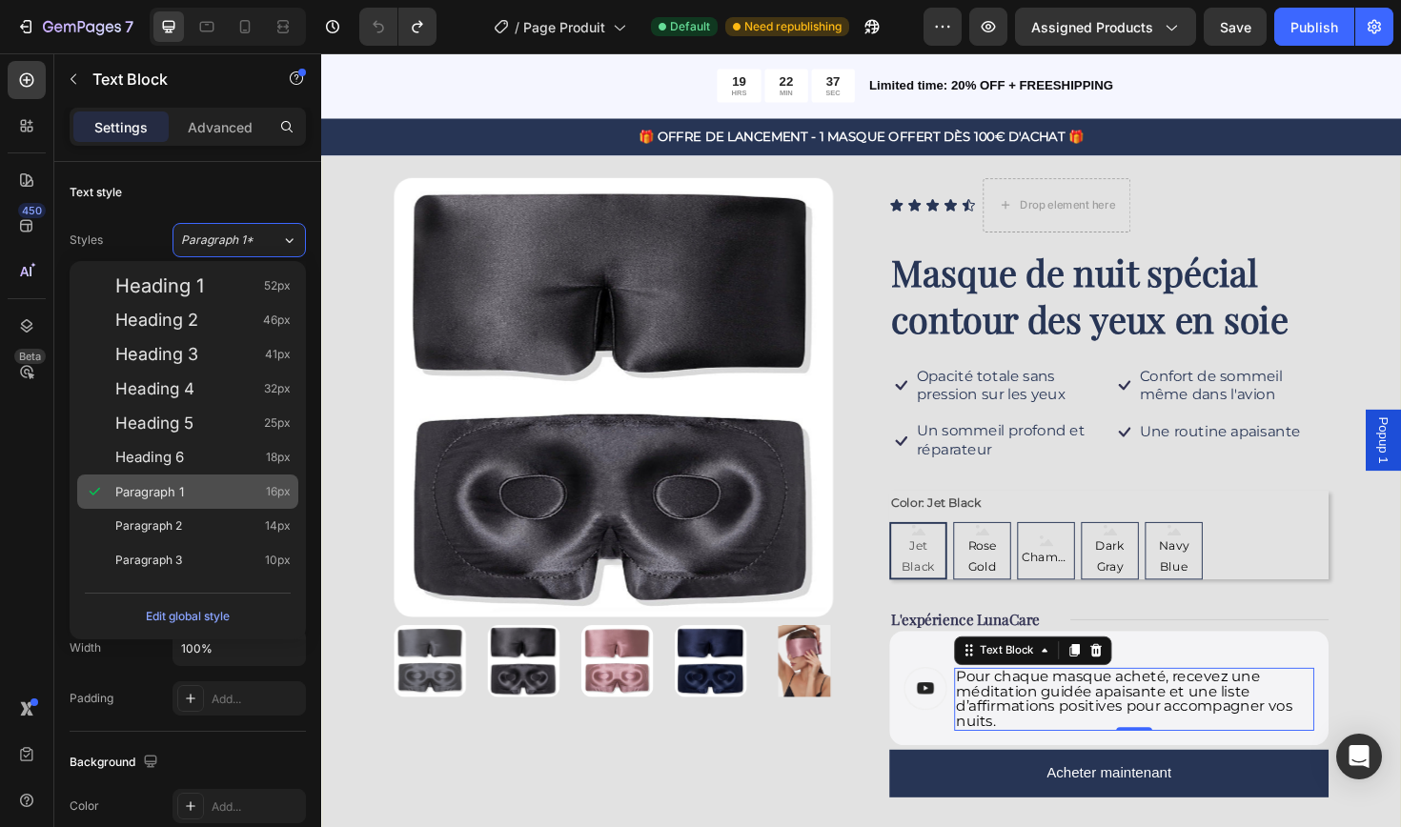
click at [177, 495] on span "Paragraph 1" at bounding box center [149, 491] width 69 height 19
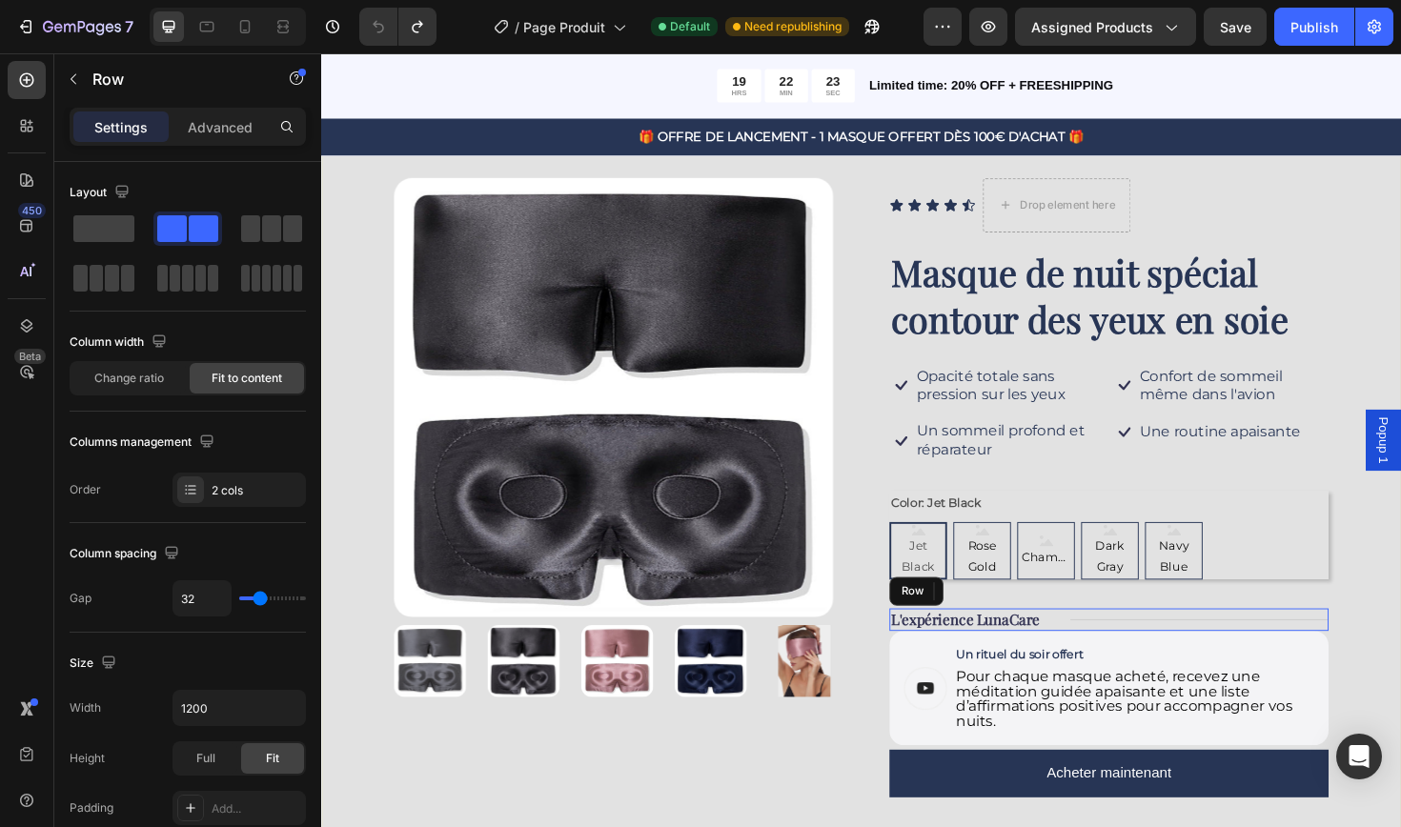
click at [1360, 651] on div "Title Line" at bounding box center [1250, 653] width 273 height 24
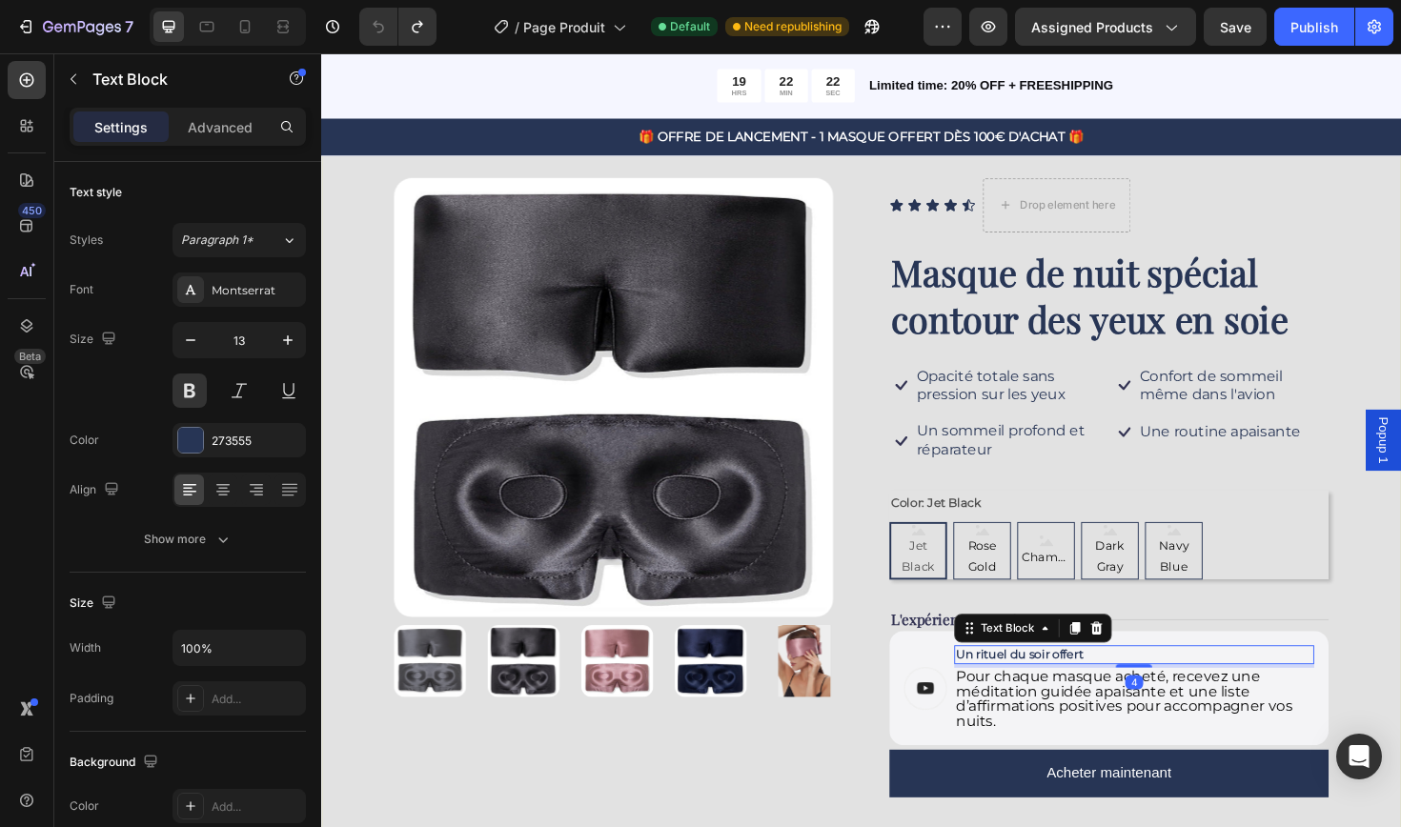
click at [1069, 688] on p "Un rituel du soir offert" at bounding box center [1181, 690] width 377 height 16
click at [1079, 730] on span "Pour chaque masque acheté, recevez une méditation guidée apaisante et une liste…" at bounding box center [1171, 737] width 356 height 66
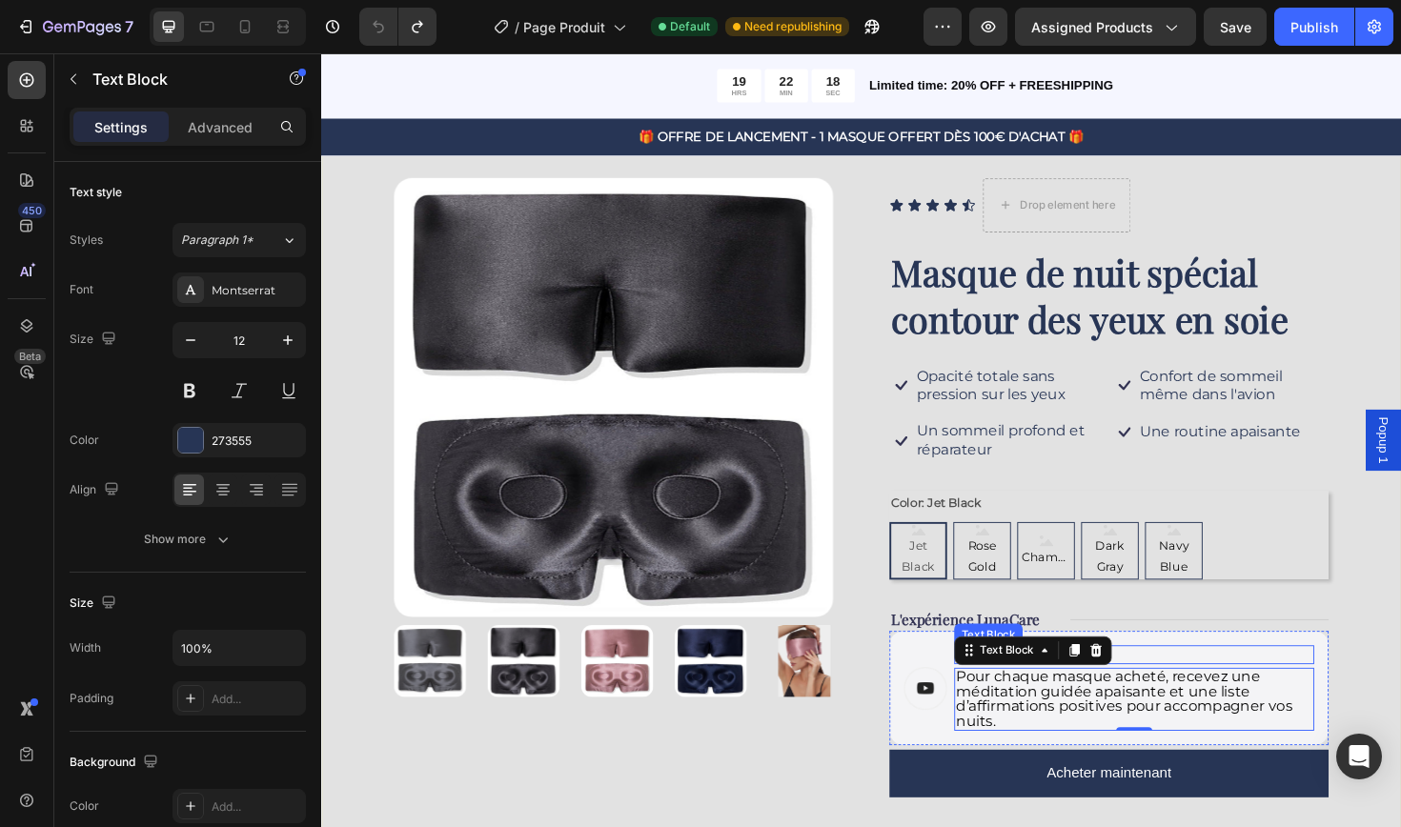
click at [1185, 682] on p "Un rituel du soir offert" at bounding box center [1181, 690] width 377 height 16
click at [1126, 747] on p "Pour chaque masque acheté, recevez une méditation guidée apaisante et une liste…" at bounding box center [1181, 737] width 377 height 63
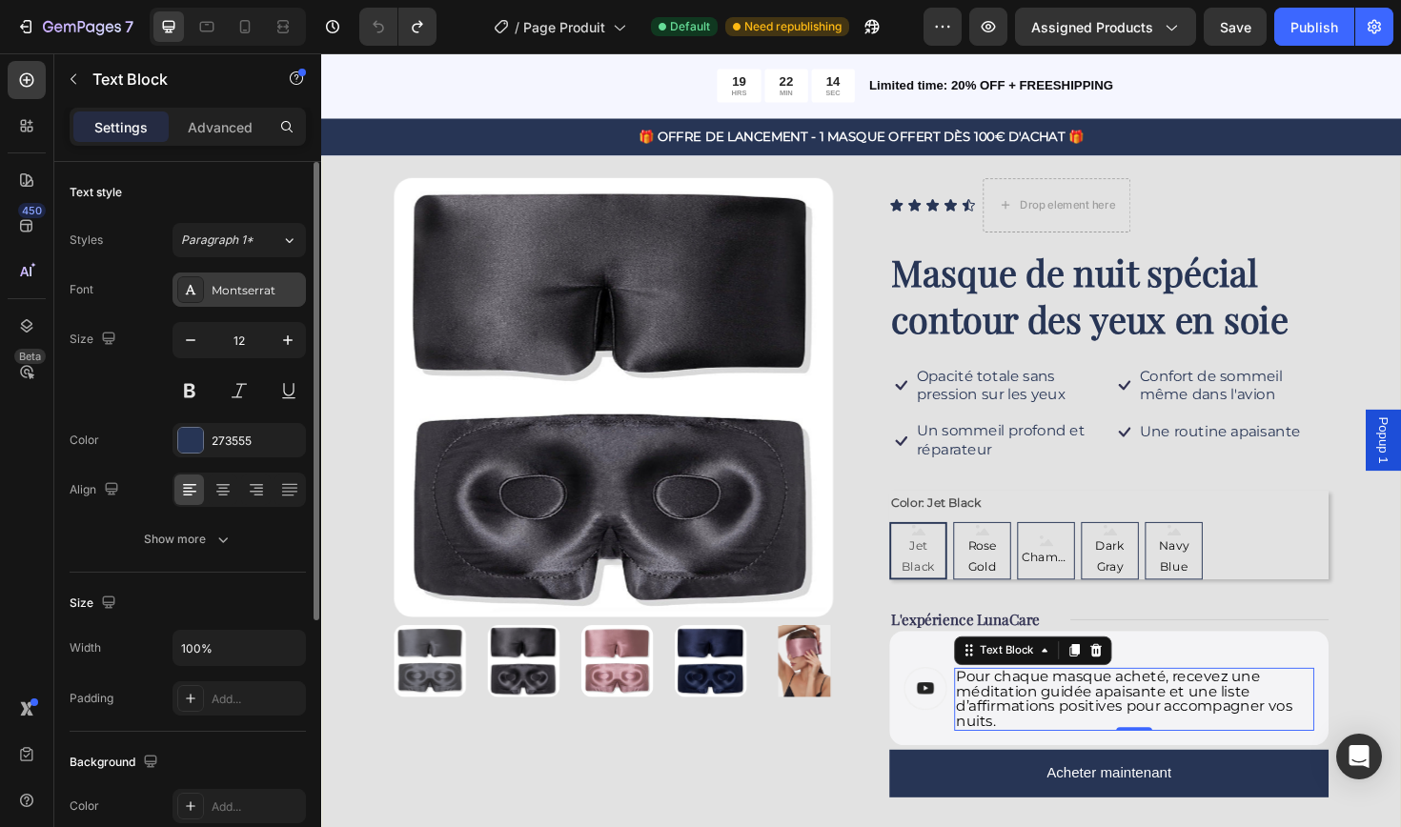
click at [254, 290] on div "Montserrat" at bounding box center [257, 290] width 90 height 17
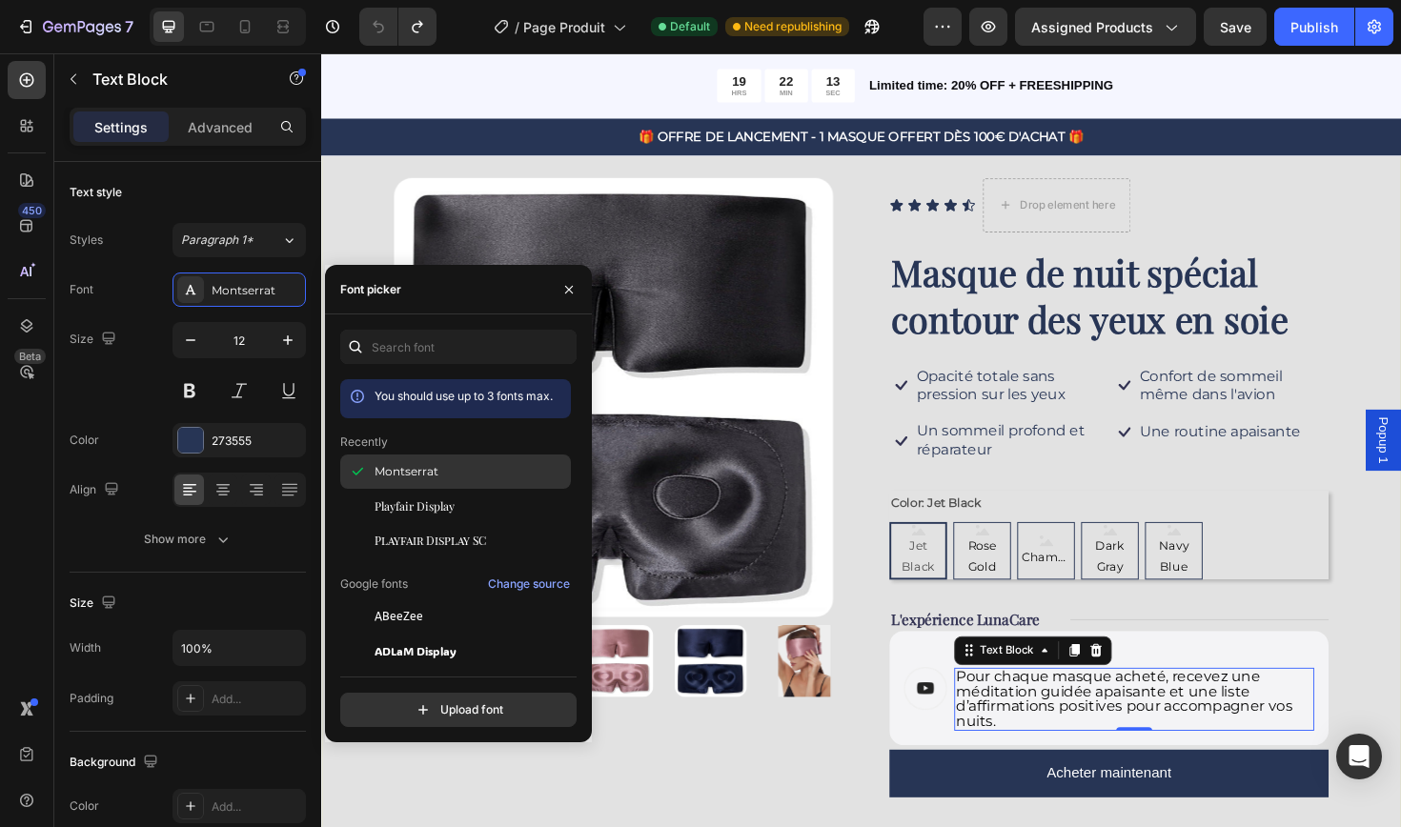
click at [434, 466] on span "Montserrat" at bounding box center [406, 471] width 64 height 17
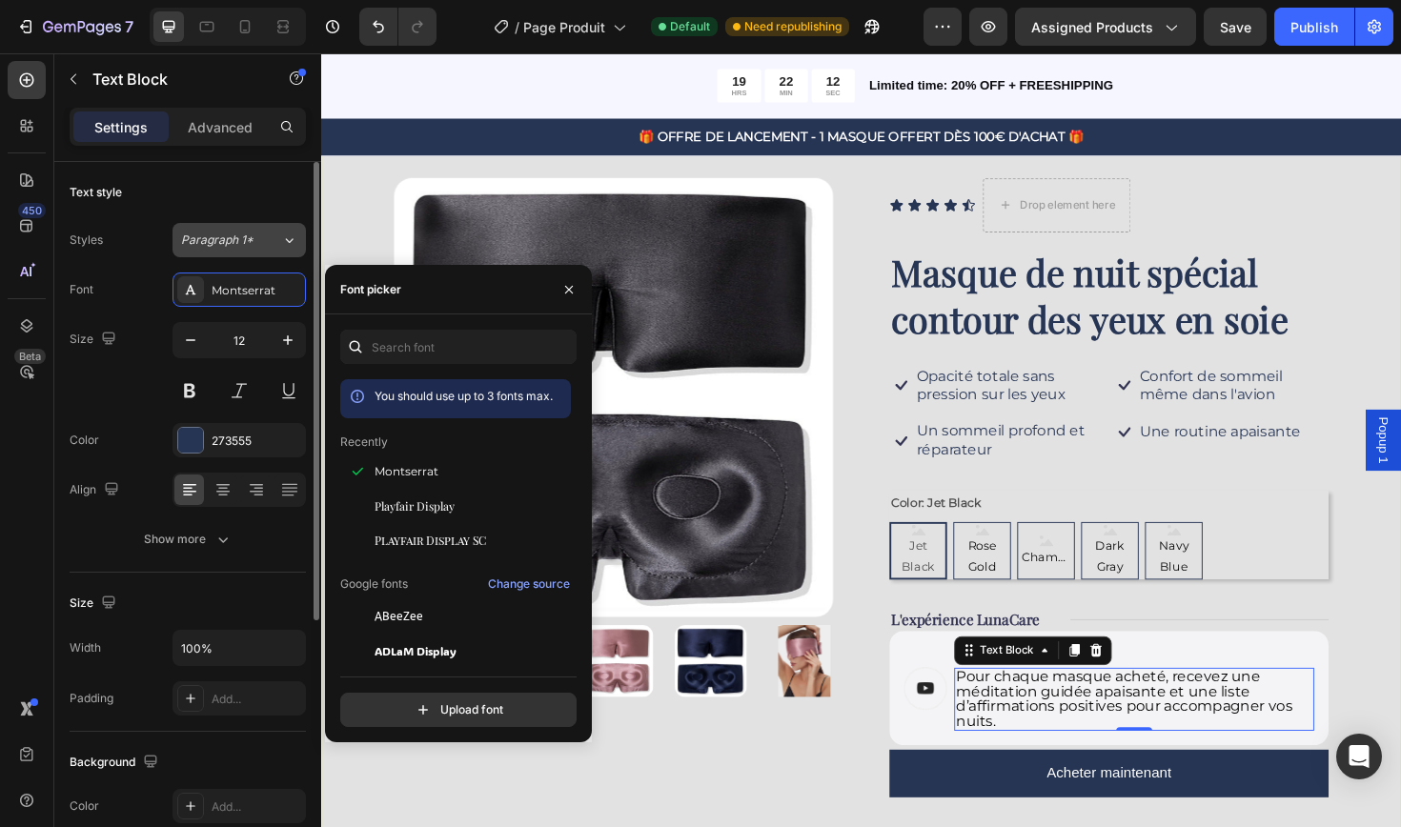
click at [262, 239] on div "Paragraph 1*" at bounding box center [231, 240] width 100 height 17
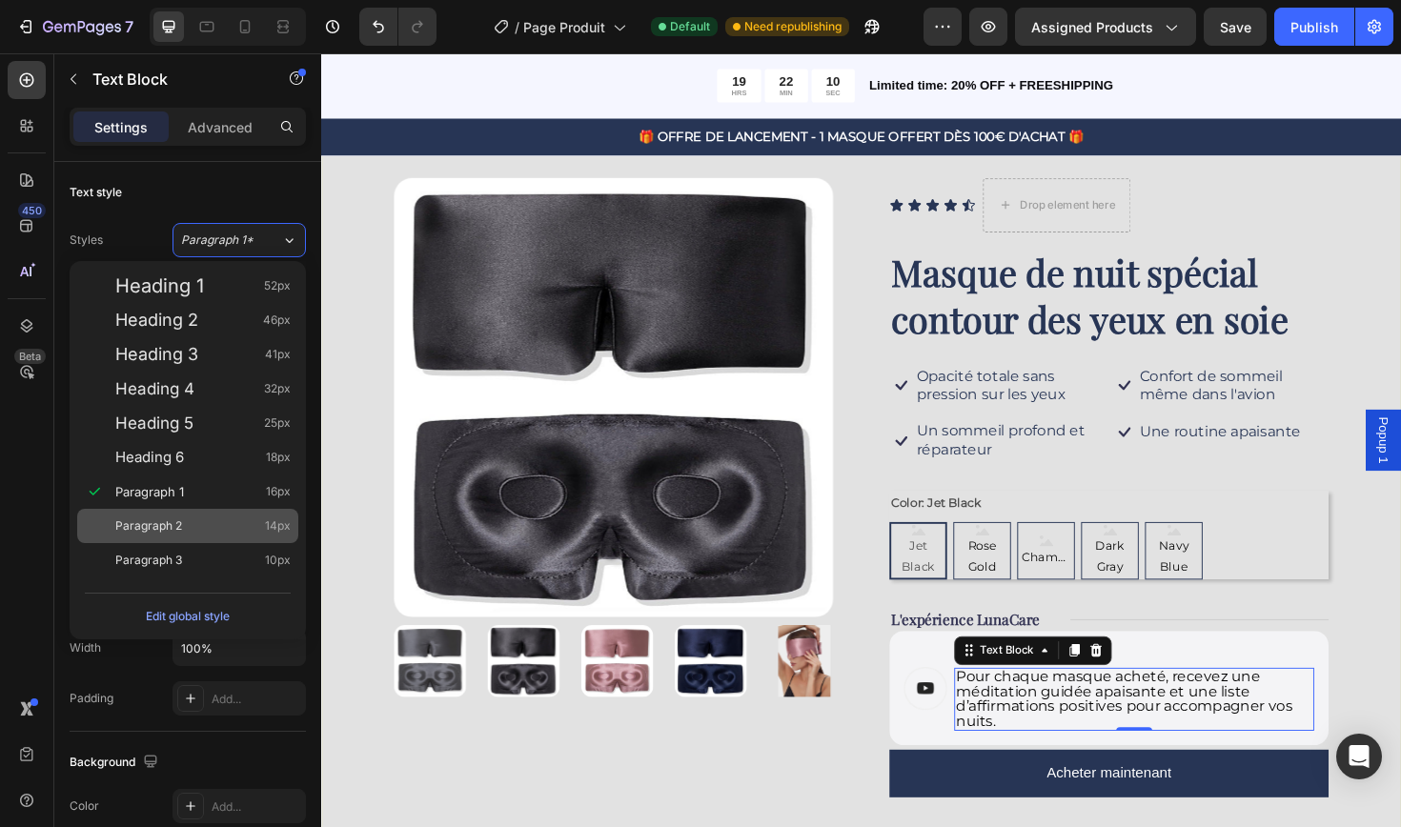
click at [183, 527] on div "Paragraph 2 14px" at bounding box center [202, 525] width 175 height 19
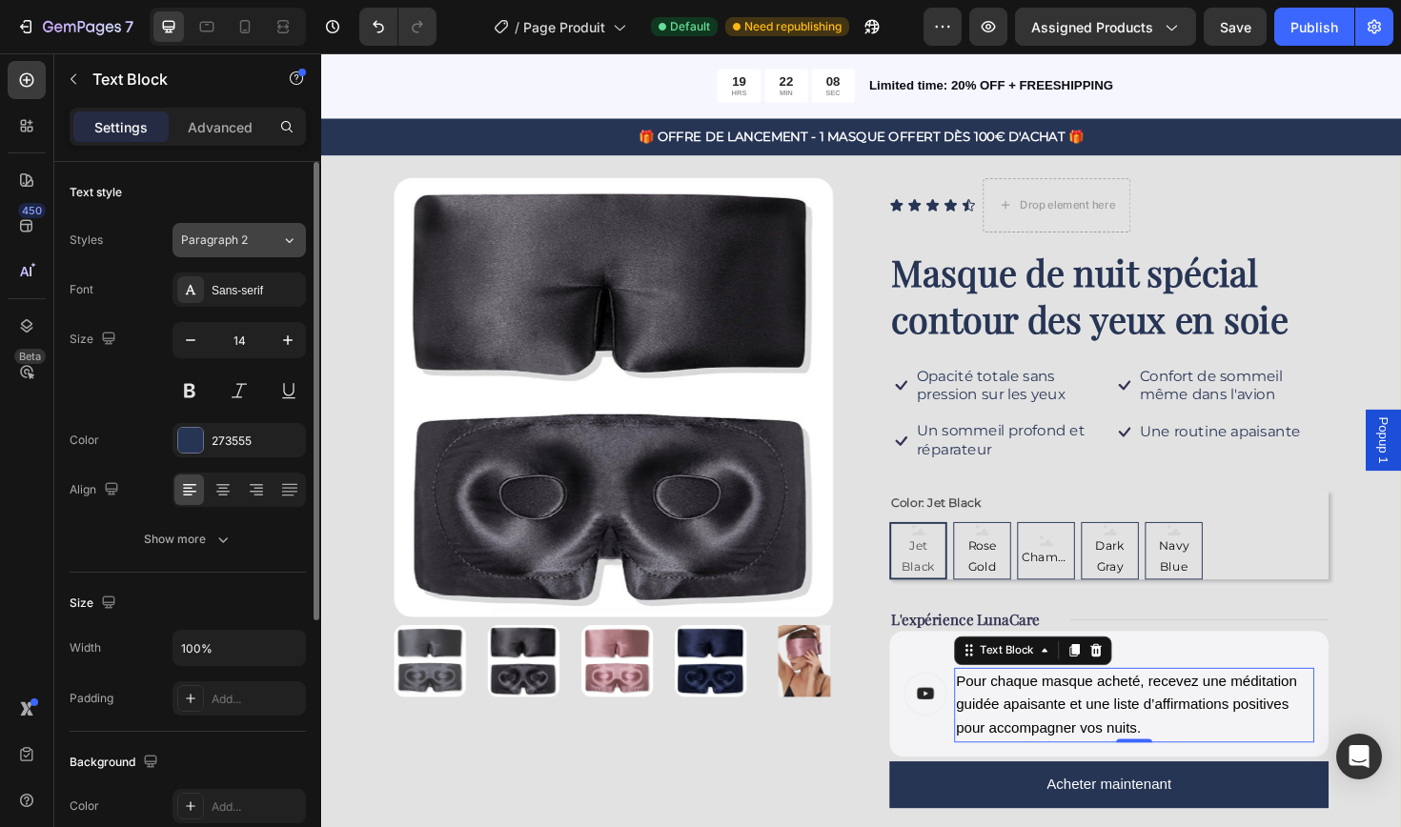
click at [266, 241] on div "Paragraph 2" at bounding box center [231, 240] width 100 height 17
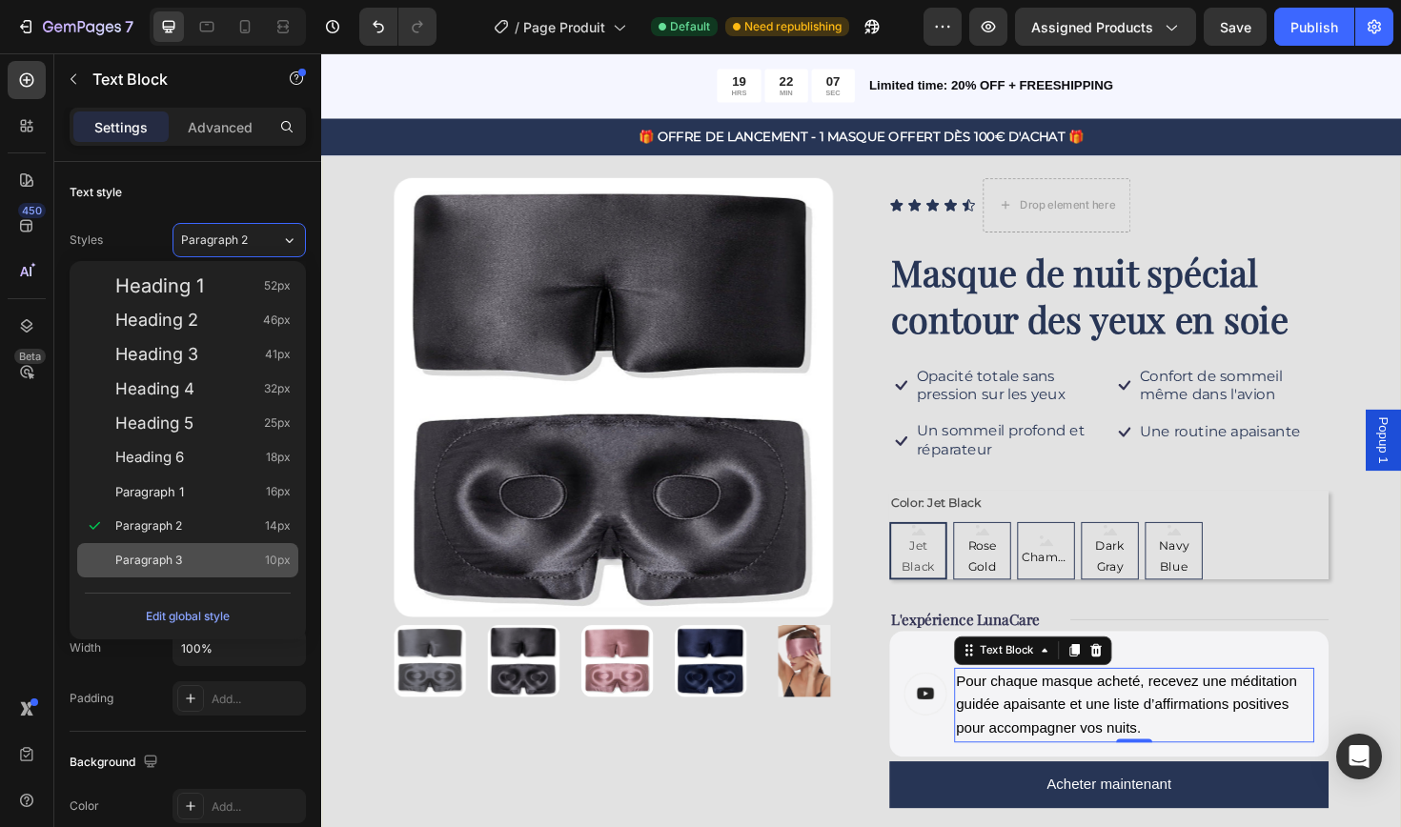
click at [139, 561] on span "Paragraph 3" at bounding box center [148, 560] width 67 height 19
type input "10"
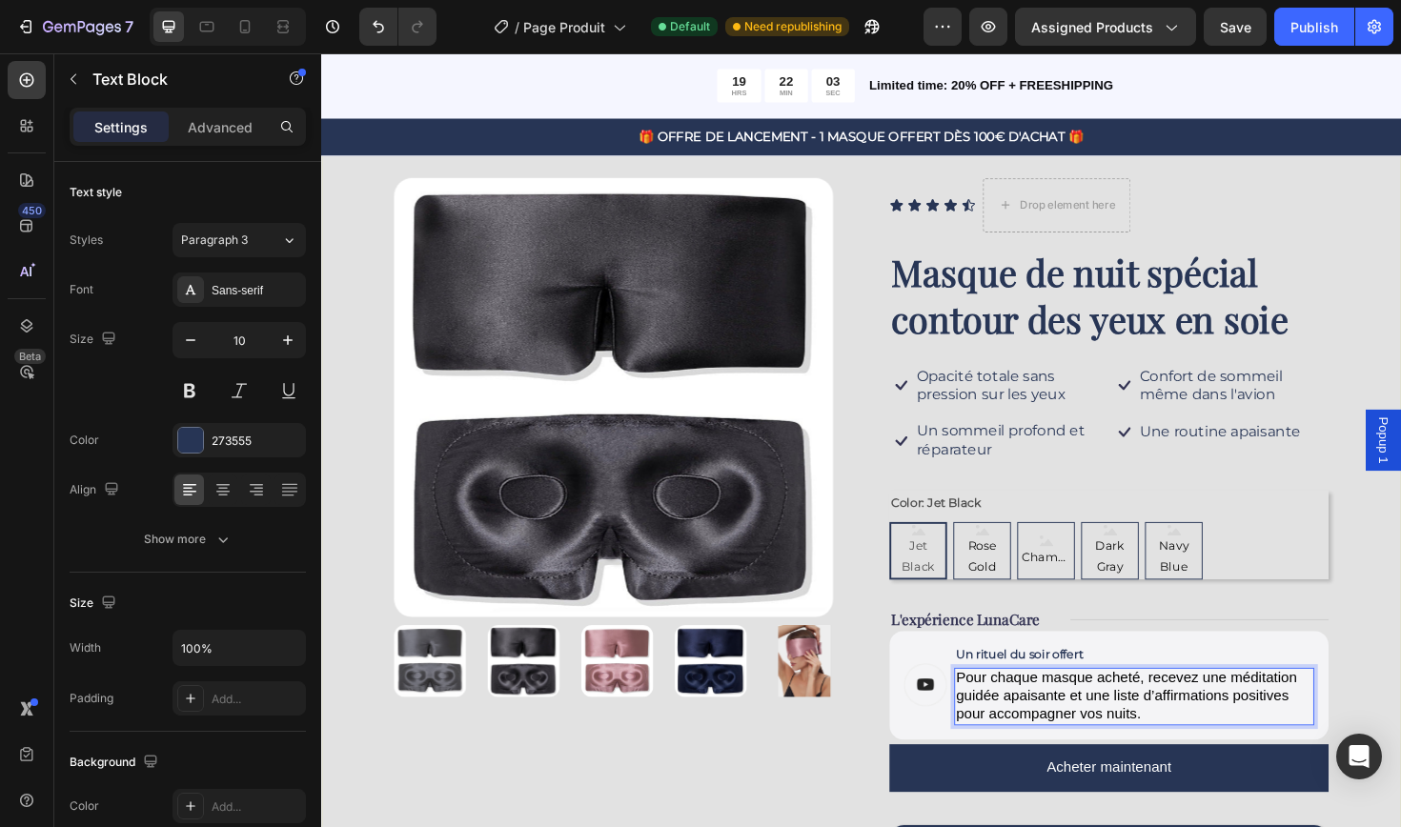
click at [1258, 713] on span "Pour chaque masque acheté, recevez une méditation guidée apaisante et une liste…" at bounding box center [1173, 733] width 361 height 54
click at [1142, 741] on span "Pour chaque masque acheté, reçois une méditation guidée apaisante et une liste …" at bounding box center [1169, 733] width 353 height 54
click at [1400, 631] on div "Product Images Icon Icon Icon Icon Icon Icon List Drop element here Row Masque …" at bounding box center [892, 597] width 1143 height 977
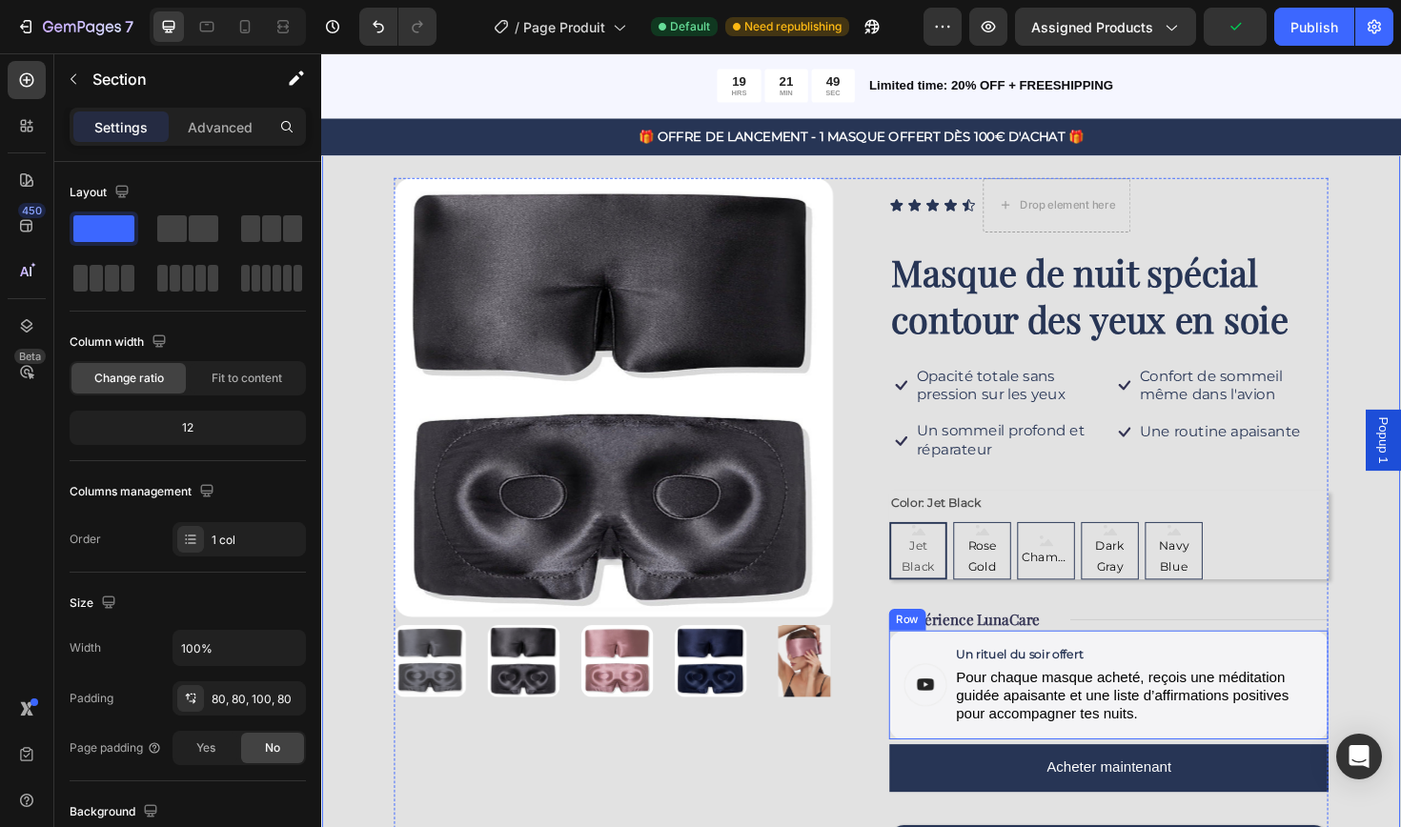
click at [1093, 742] on span "Pour chaque masque acheté, reçois une méditation guidée apaisante et une liste …" at bounding box center [1169, 733] width 353 height 54
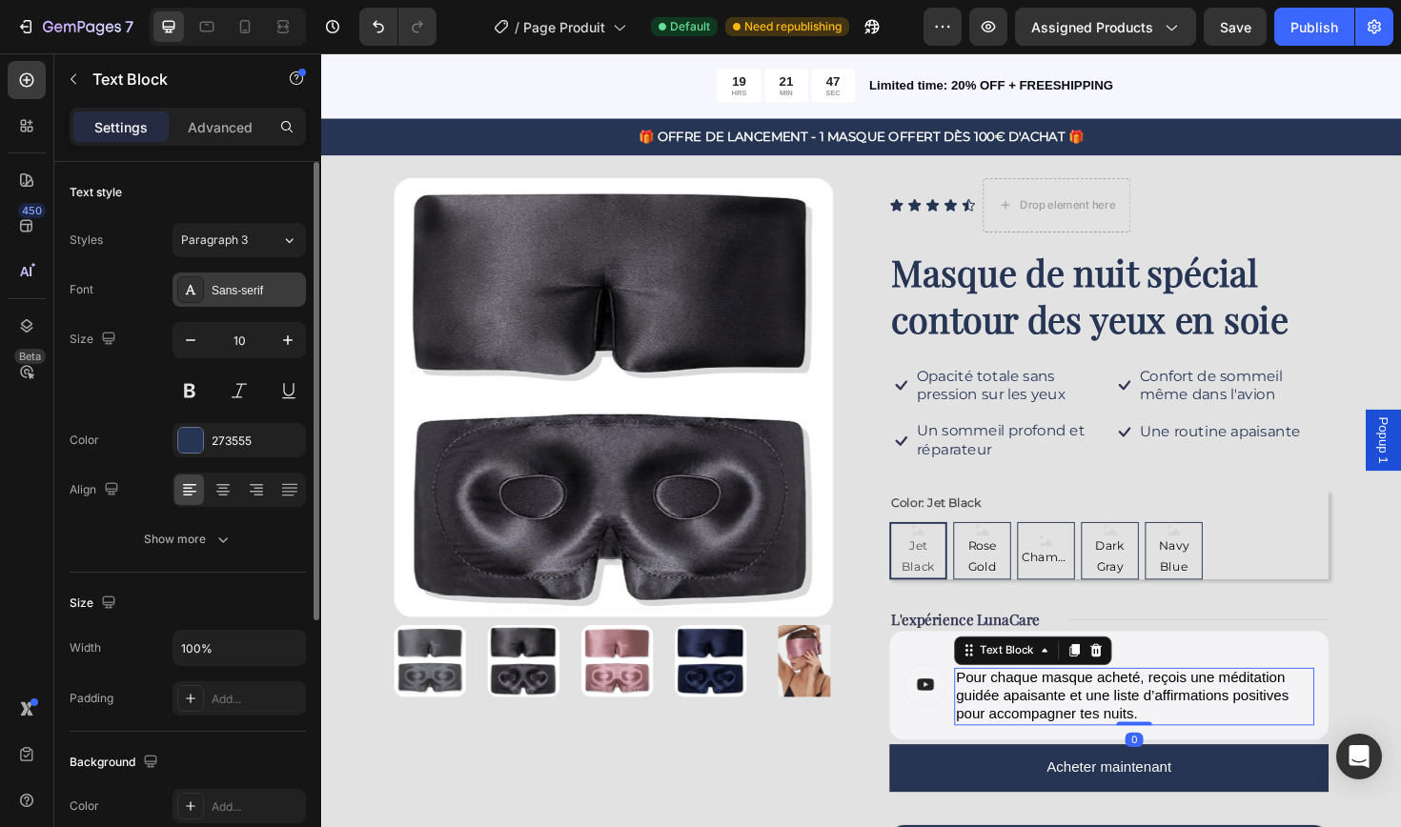
click at [258, 299] on div "Sans-serif" at bounding box center [238, 290] width 133 height 34
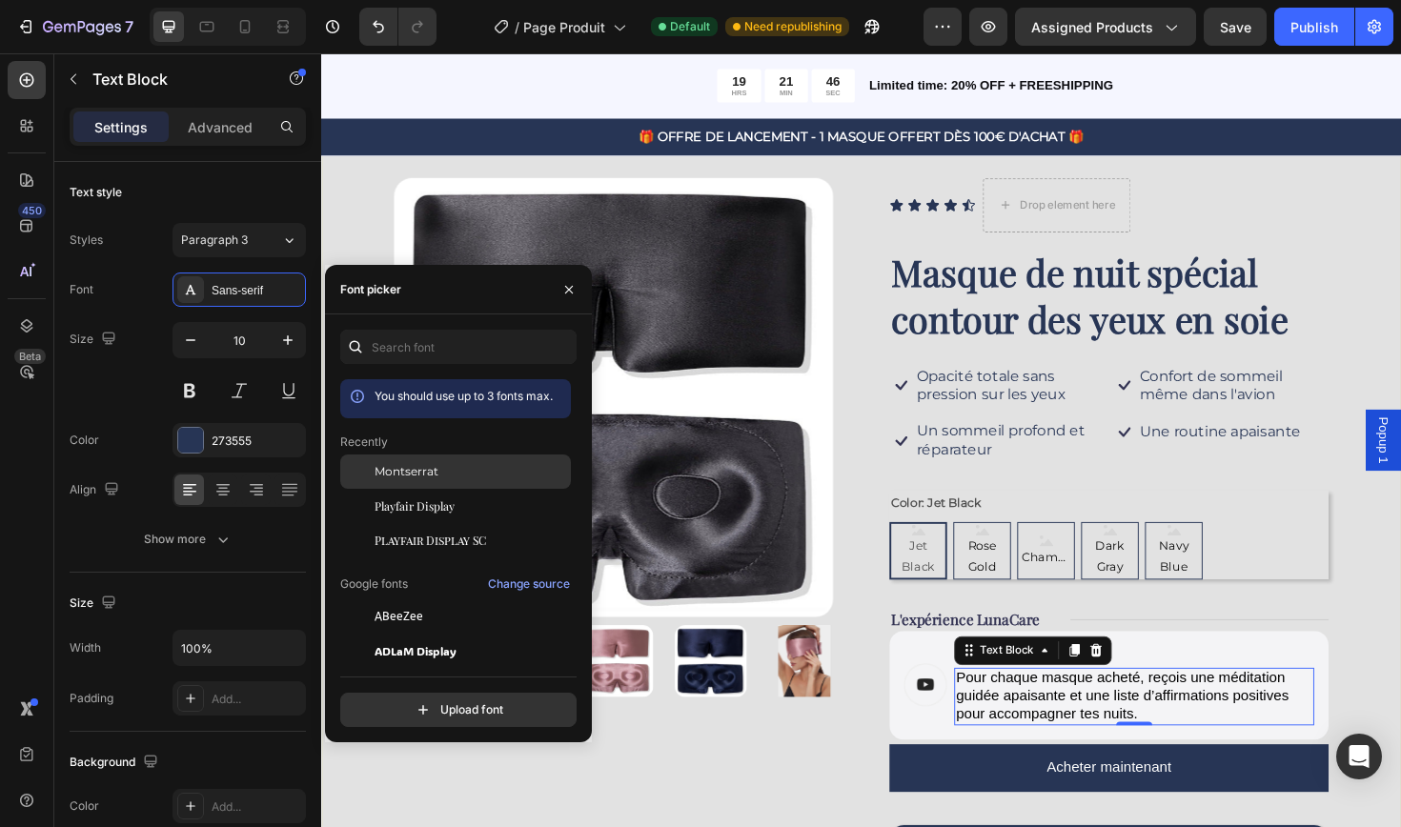
click at [433, 480] on div "Montserrat" at bounding box center [455, 472] width 231 height 34
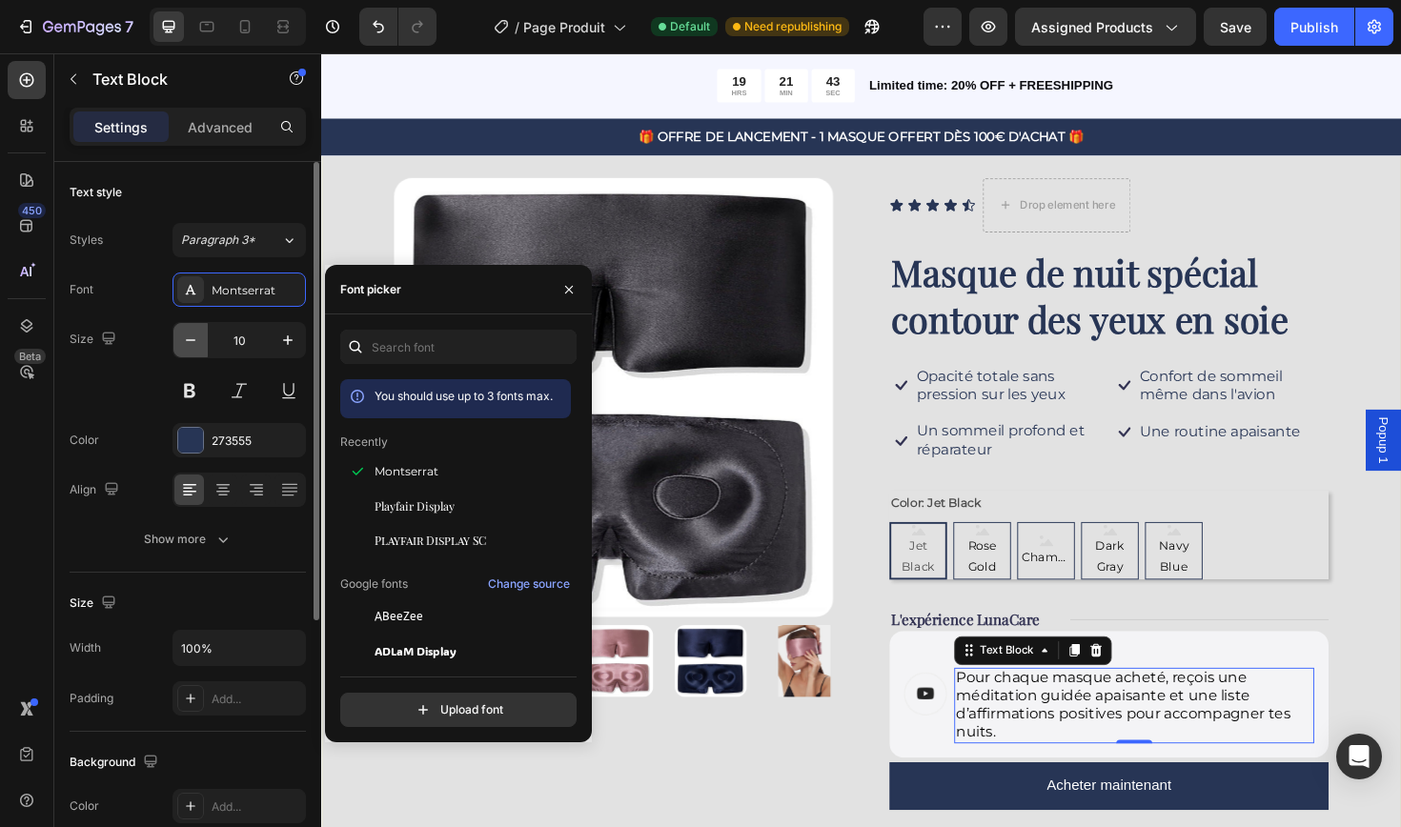
click at [200, 341] on button "button" at bounding box center [190, 340] width 34 height 34
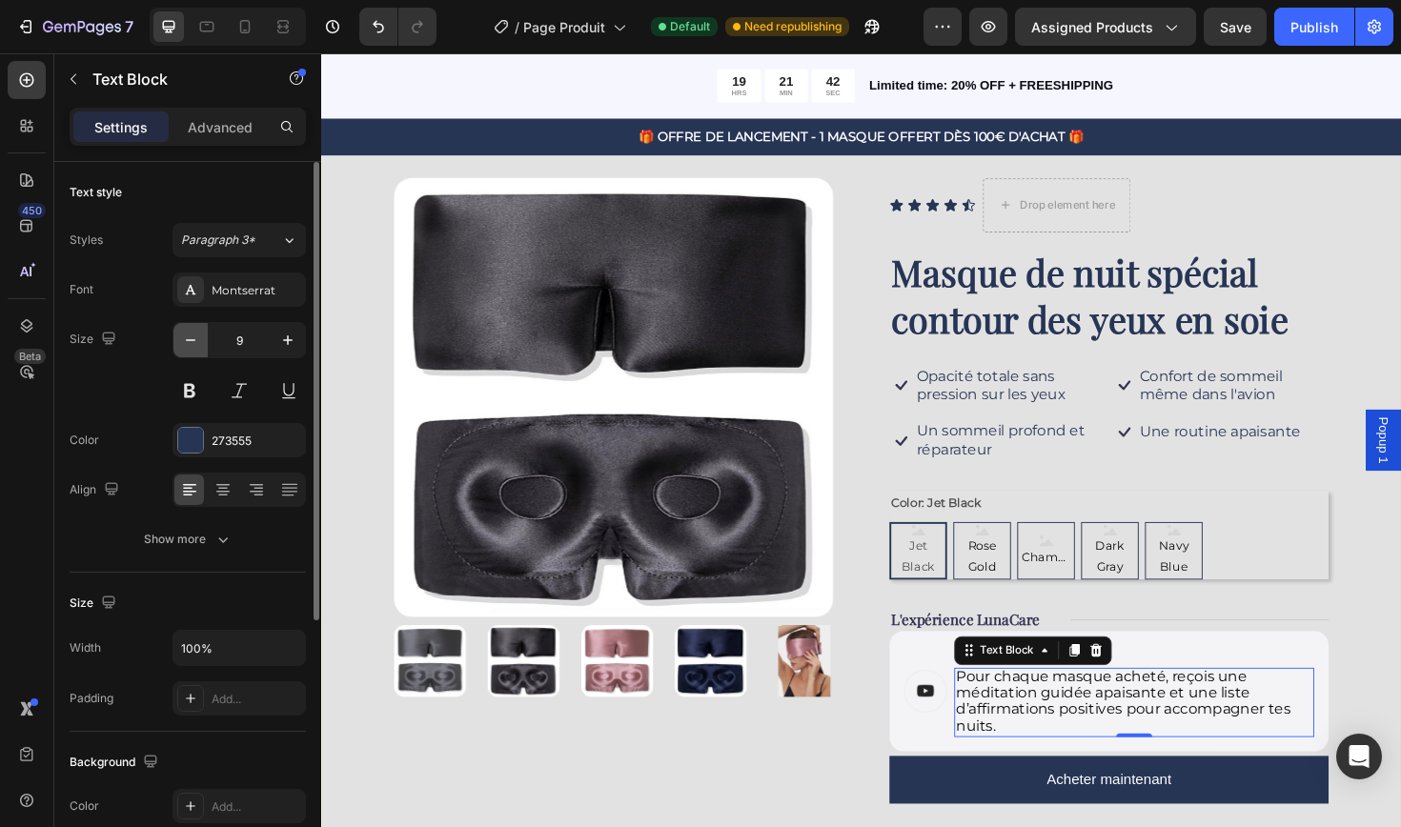
click at [200, 341] on button "button" at bounding box center [190, 340] width 34 height 34
type input "8"
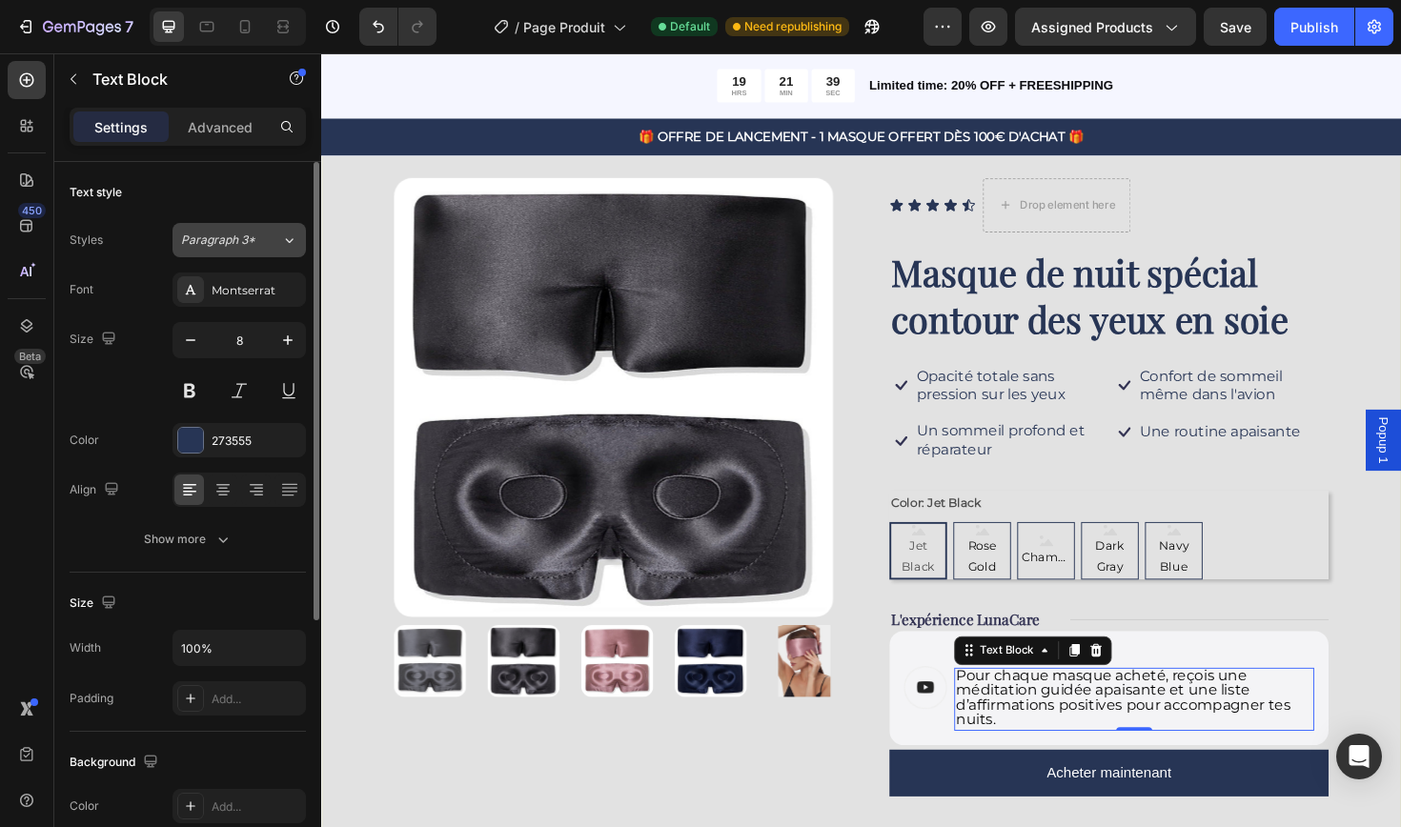
click at [259, 247] on div "Paragraph 3*" at bounding box center [231, 240] width 100 height 17
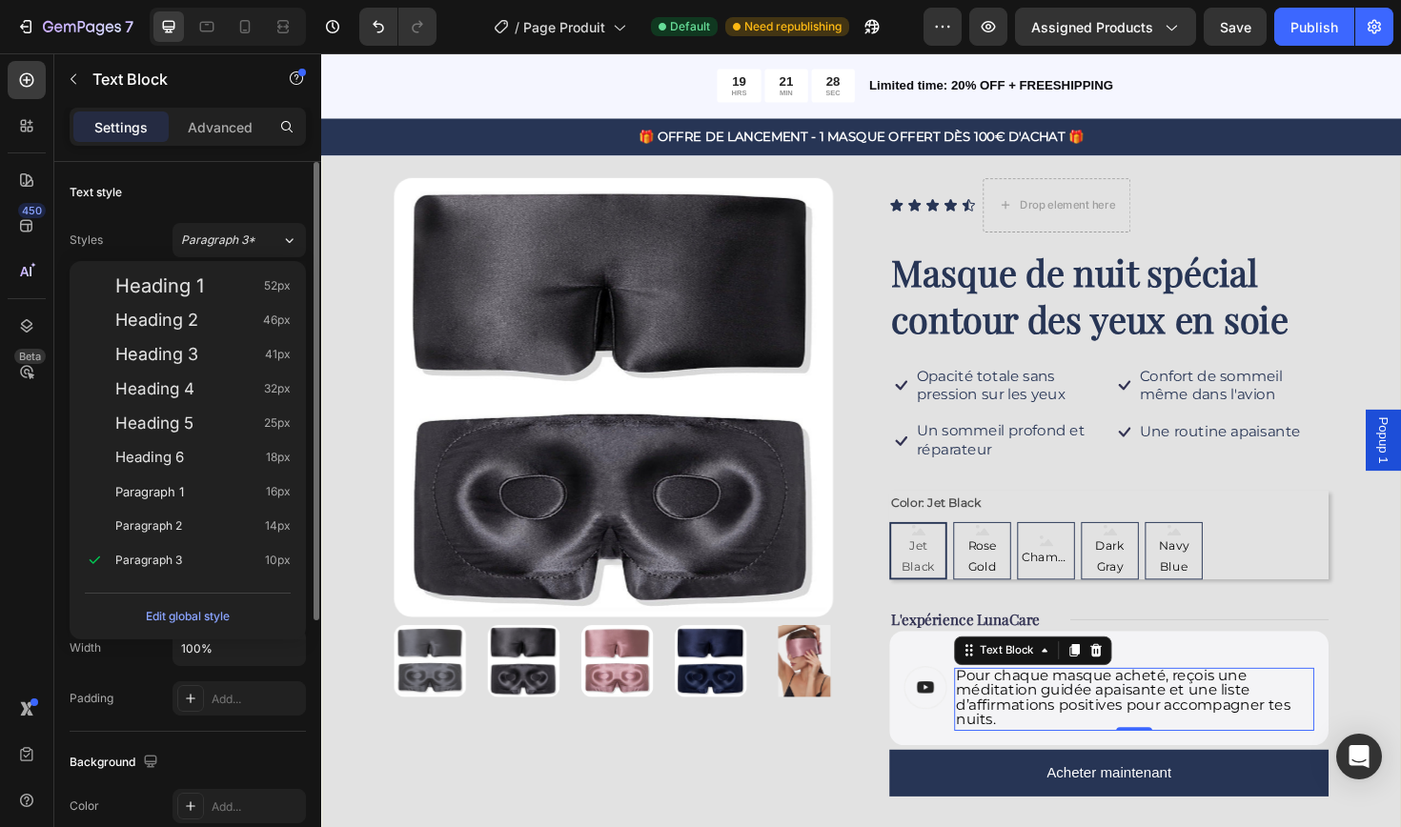
click at [223, 187] on div "Text style" at bounding box center [188, 192] width 236 height 30
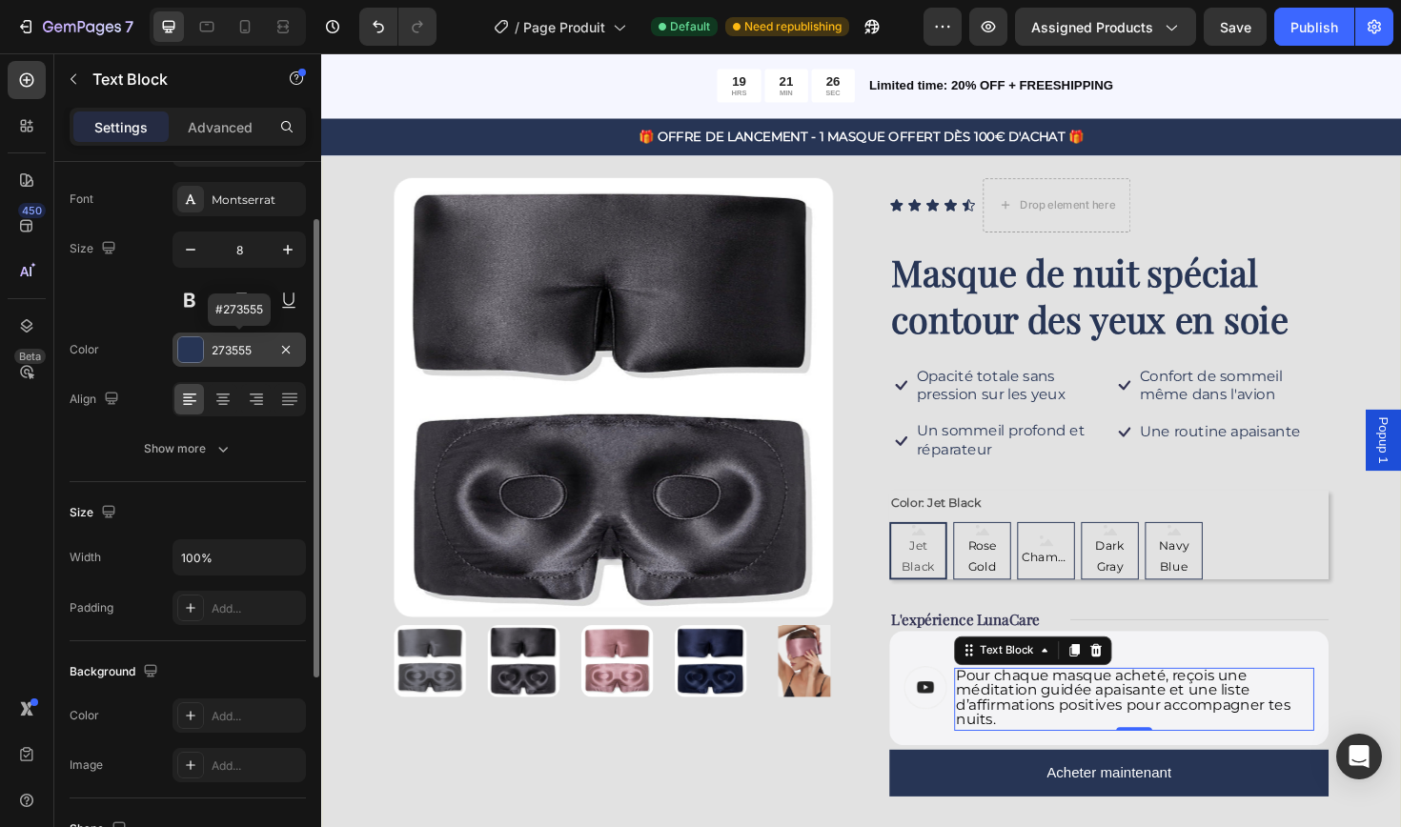
scroll to position [93, 0]
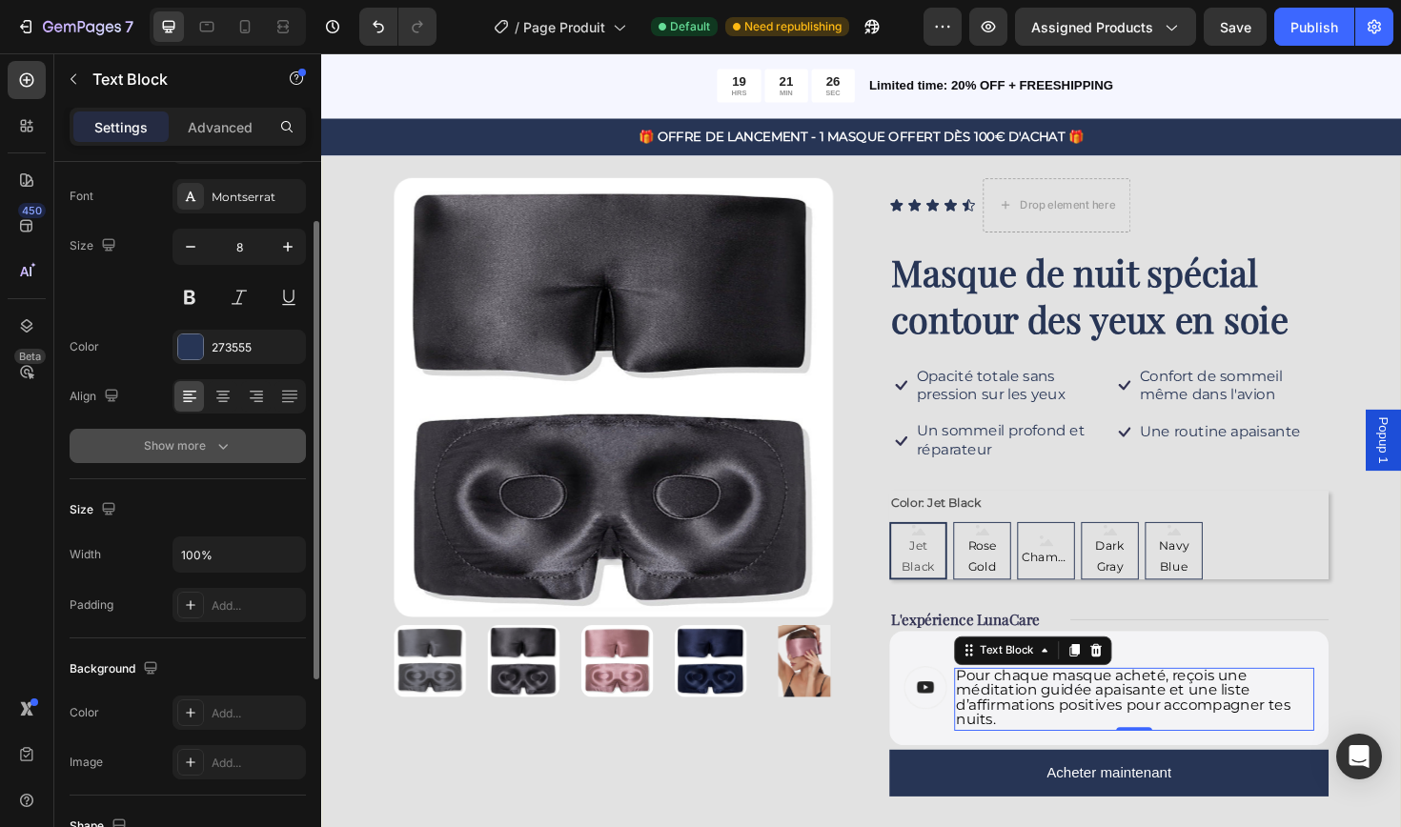
click at [215, 449] on icon "button" at bounding box center [222, 445] width 19 height 19
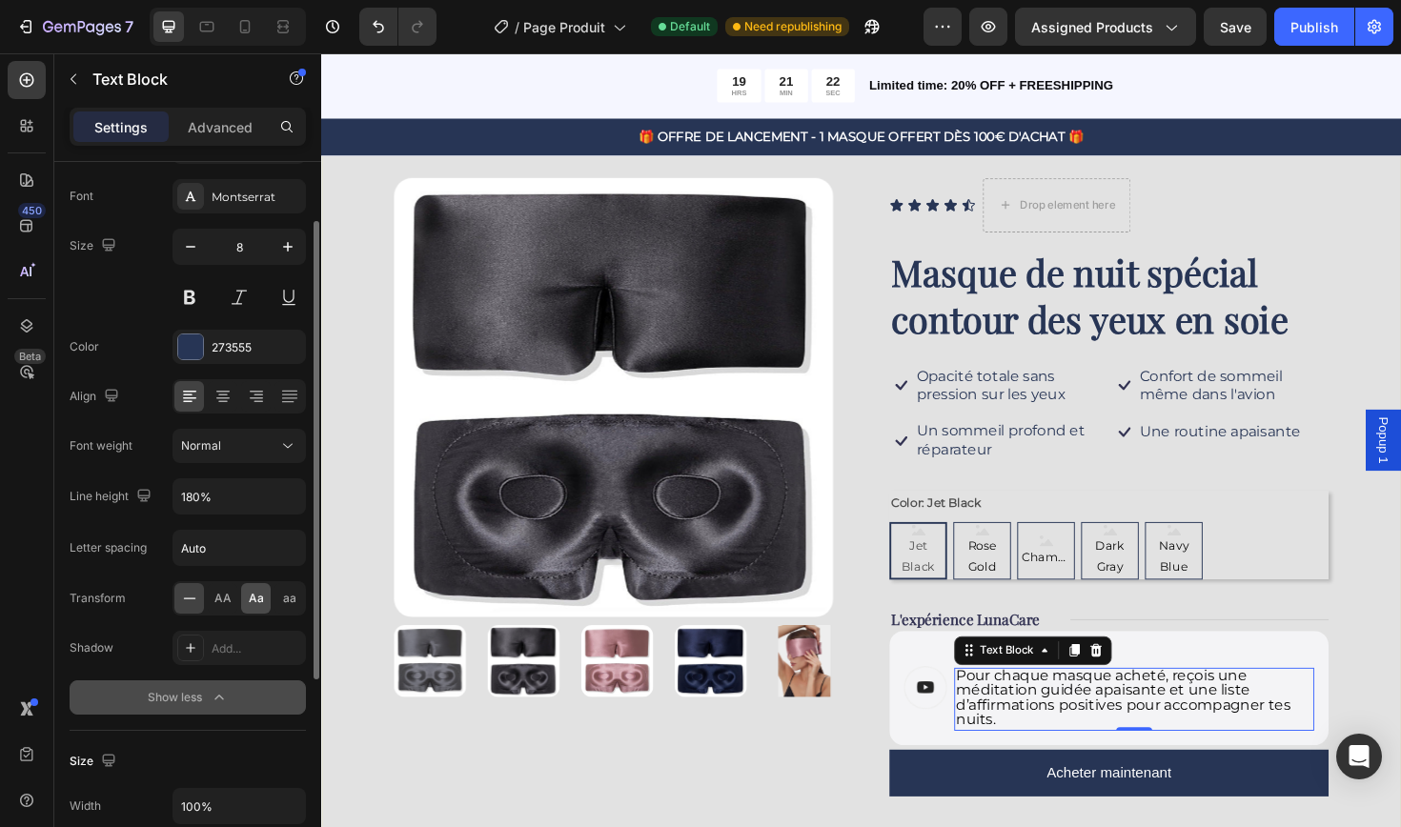
click at [246, 604] on div "Aa" at bounding box center [256, 598] width 30 height 30
click at [296, 598] on div "aa" at bounding box center [289, 598] width 30 height 30
click at [194, 603] on icon at bounding box center [189, 598] width 19 height 19
click at [212, 553] on input "Auto" at bounding box center [238, 548] width 131 height 34
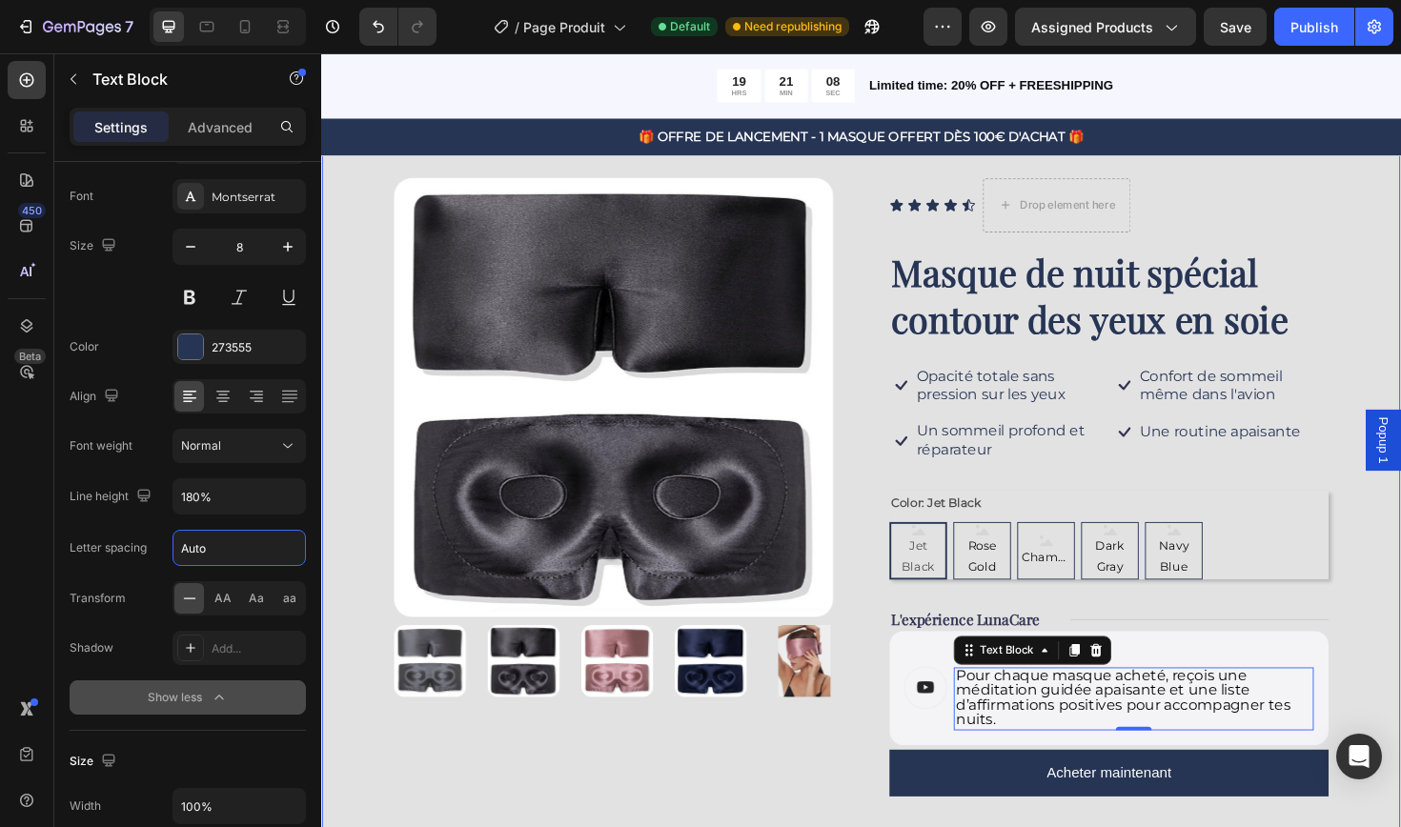
click at [1400, 650] on div "Product Images Icon Icon Icon Icon Icon Icon List Drop element here Row Masque …" at bounding box center [892, 600] width 1143 height 982
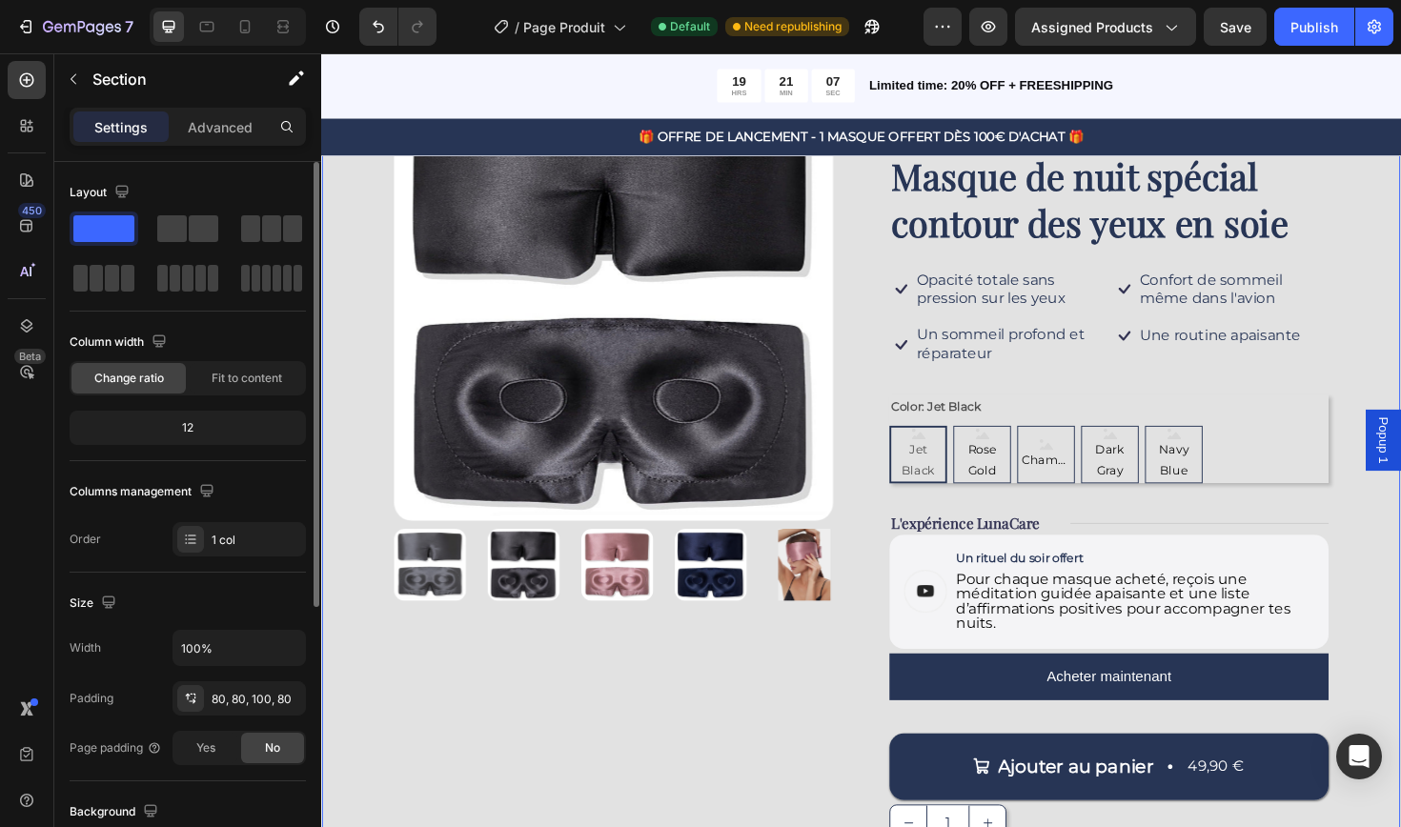
scroll to position [206, 0]
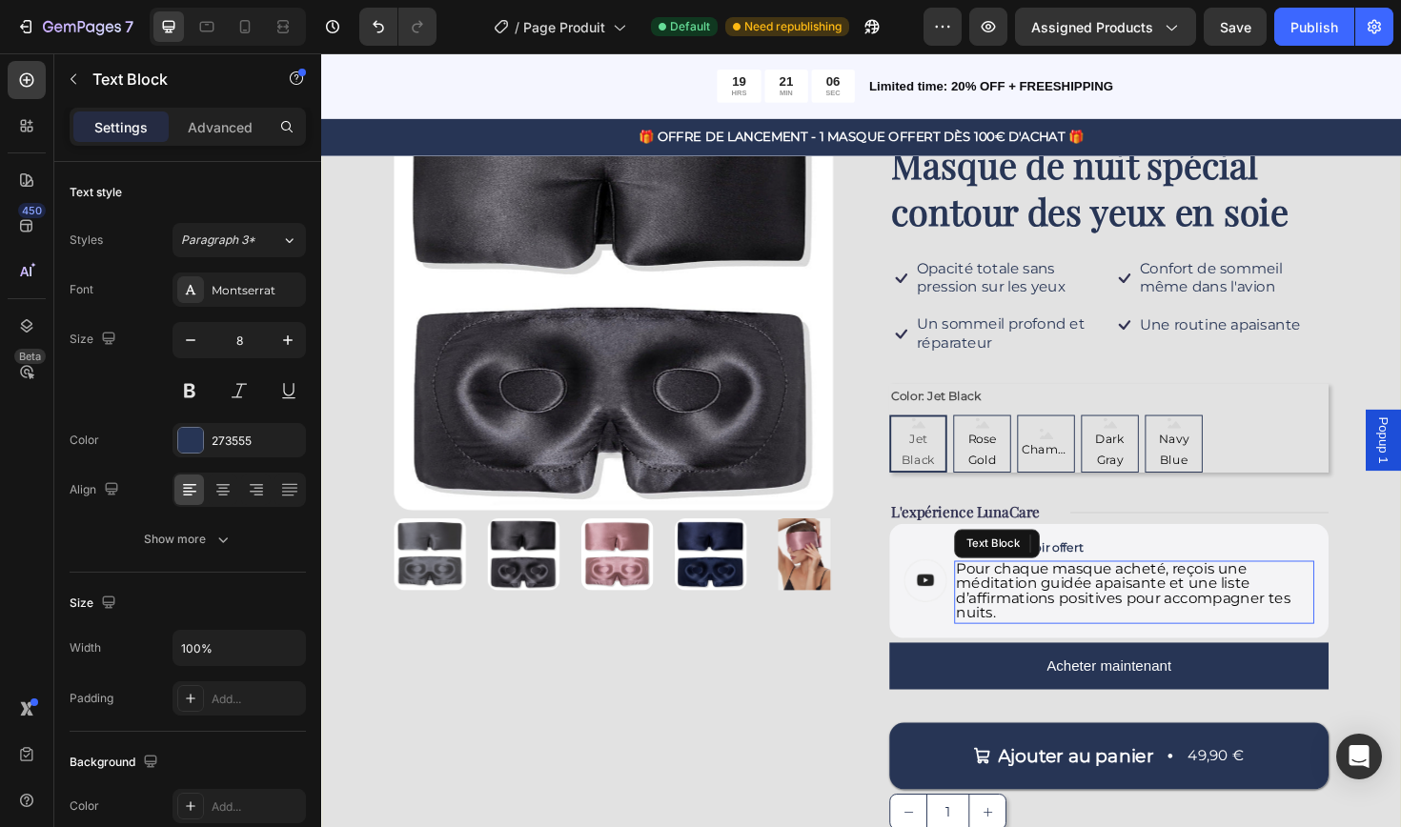
click at [1118, 618] on span "Pour chaque masque acheté, reçois une méditation guidée apaisante et une liste …" at bounding box center [1170, 622] width 354 height 65
click at [194, 340] on icon "button" at bounding box center [191, 340] width 10 height 2
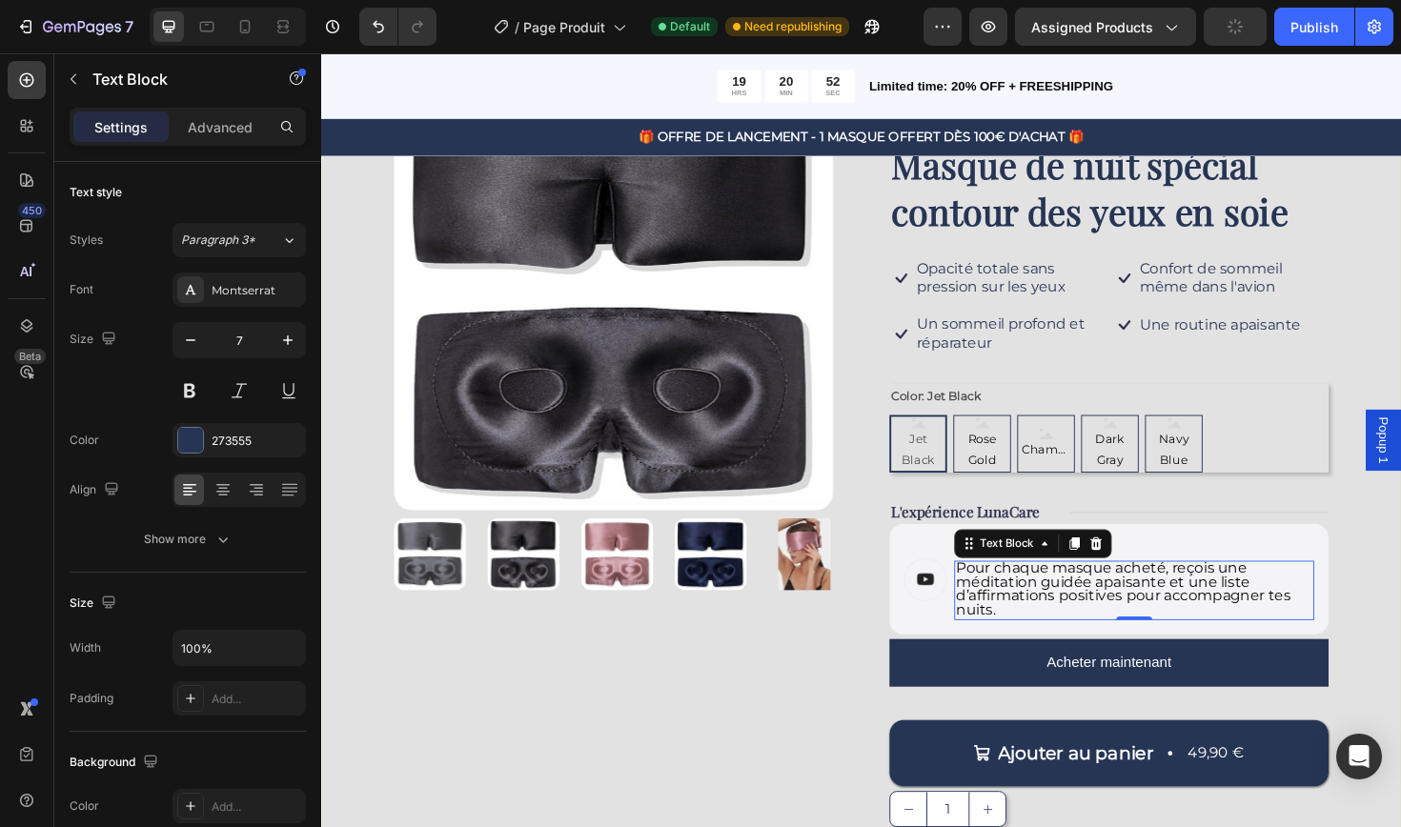
click at [1043, 636] on p "Pour chaque masque acheté, reçois une méditation guidée apaisante et une liste …" at bounding box center [1181, 622] width 377 height 59
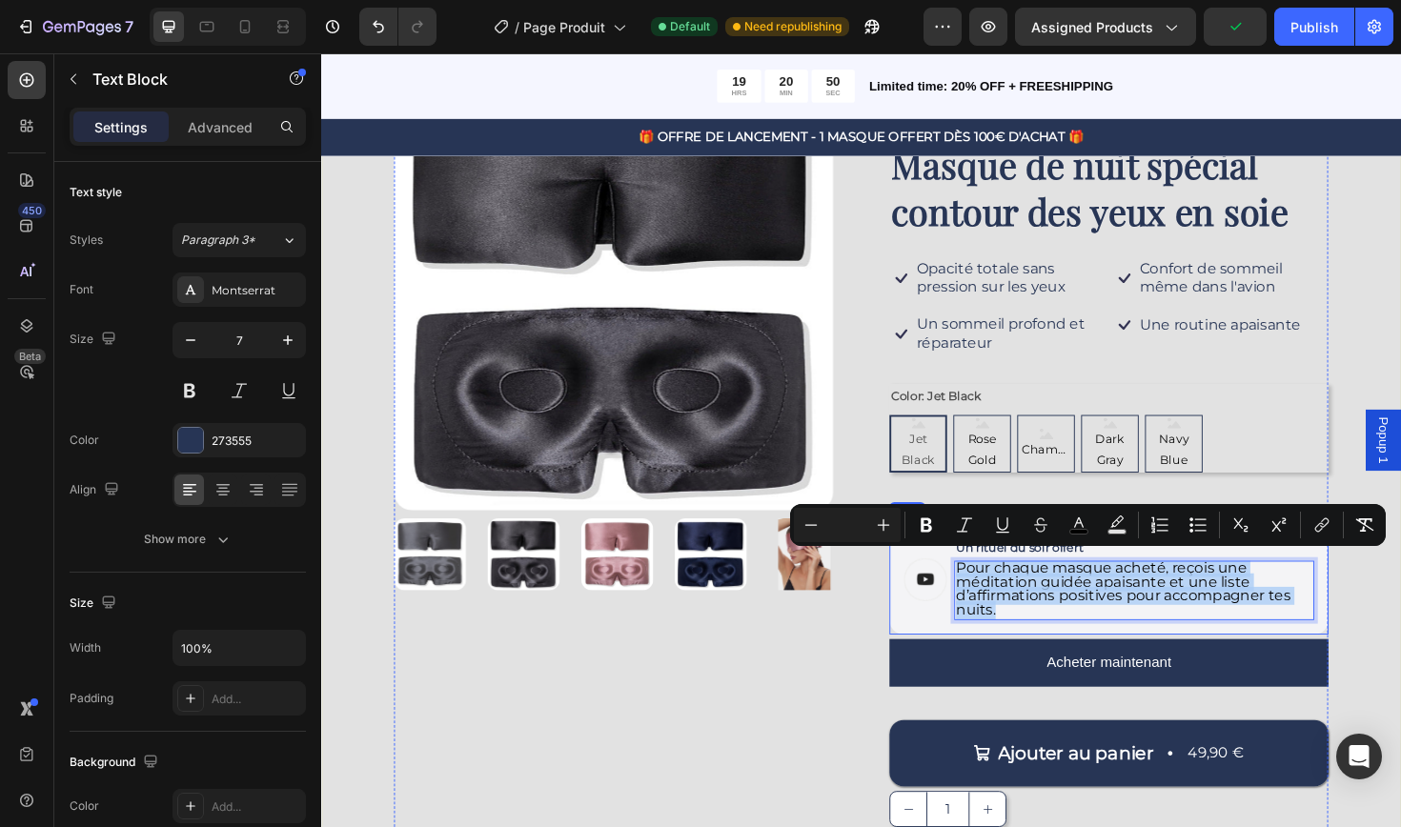
drag, startPoint x: 1042, startPoint y: 635, endPoint x: 989, endPoint y: 579, distance: 76.8
click at [989, 579] on div "Image Un rituel du soir offert Text Block Pour chaque masque acheté, reçois une…" at bounding box center [1154, 610] width 465 height 117
click at [179, 342] on button "button" at bounding box center [190, 340] width 34 height 34
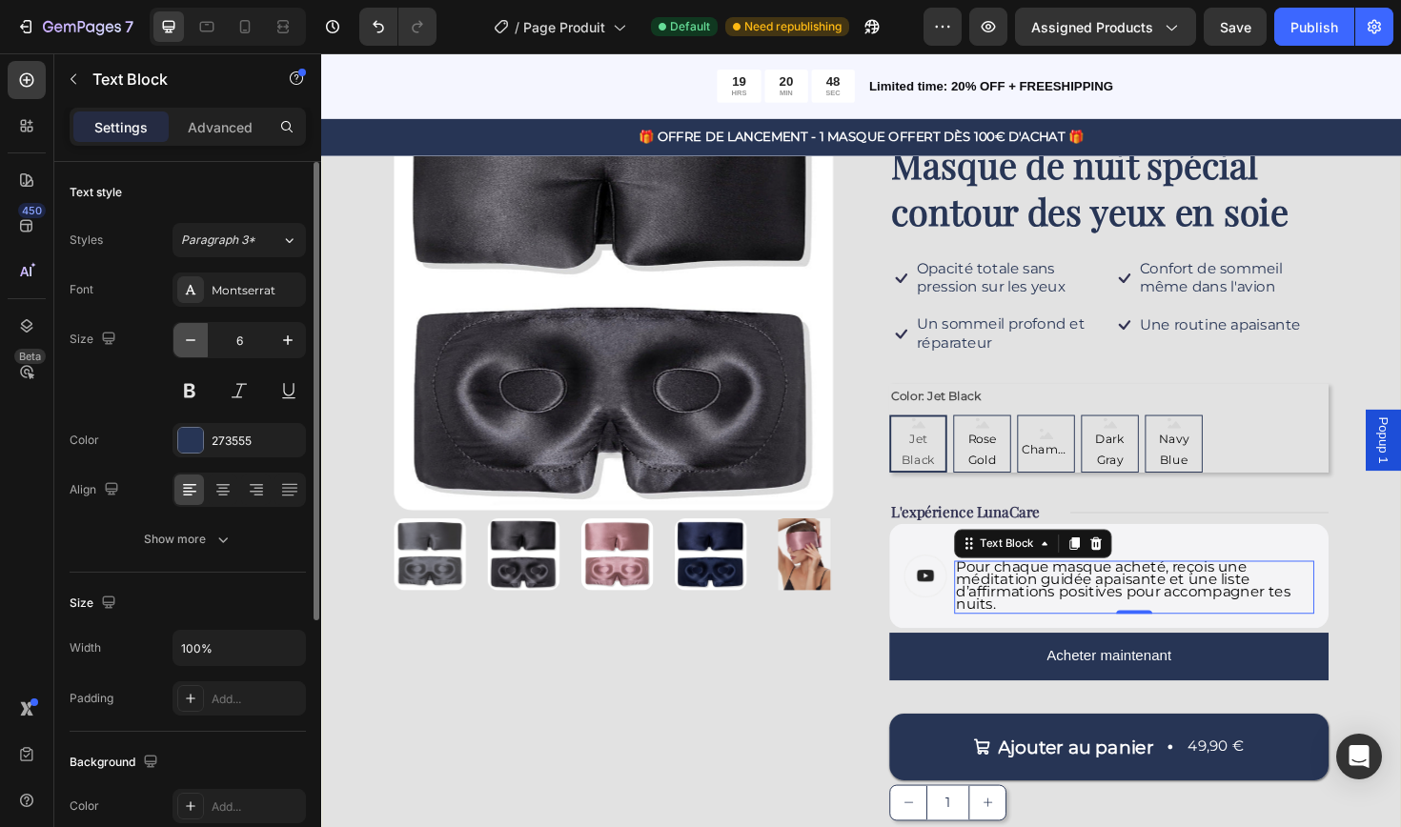
click at [179, 342] on button "button" at bounding box center [190, 340] width 34 height 34
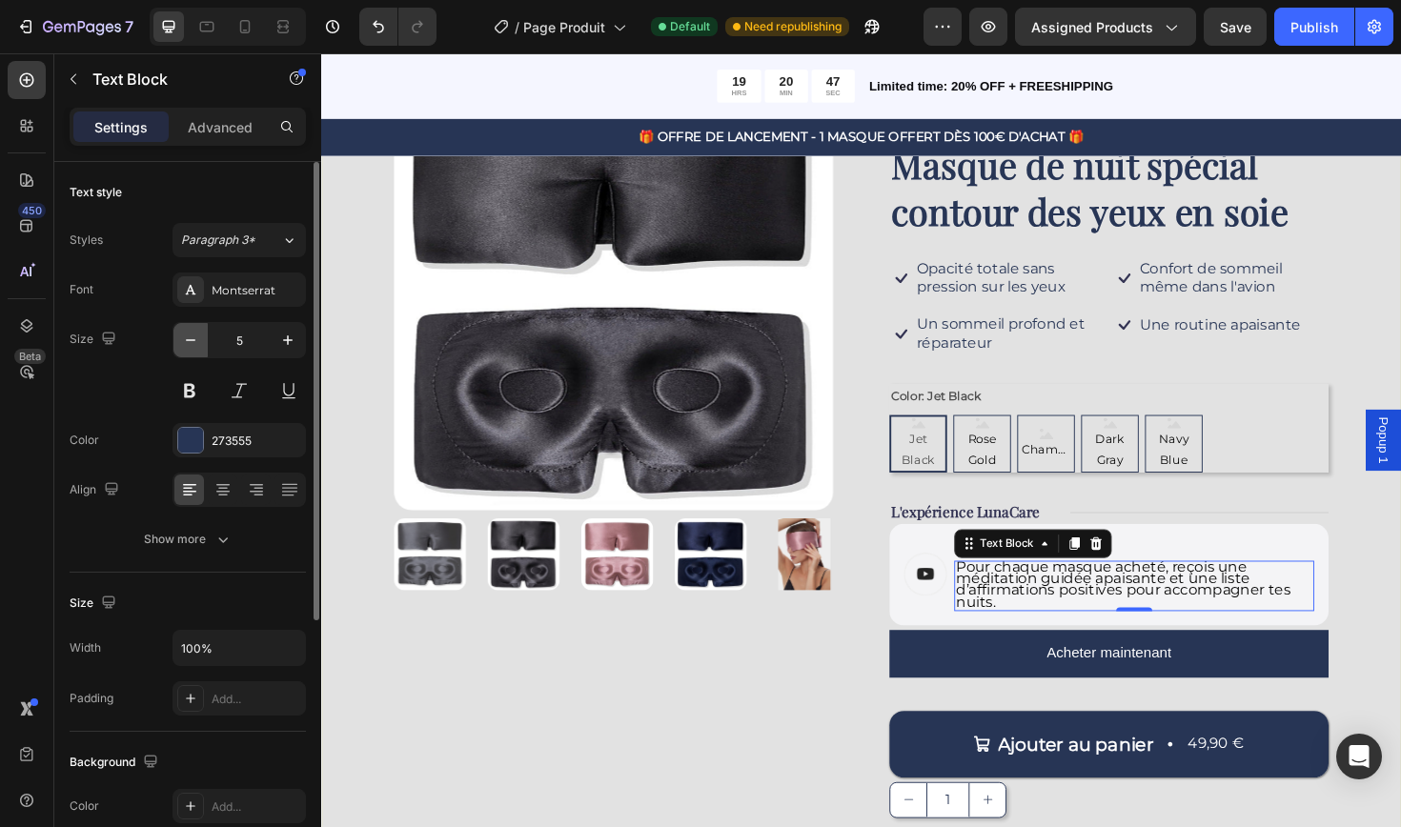
click at [186, 342] on icon "button" at bounding box center [190, 340] width 19 height 19
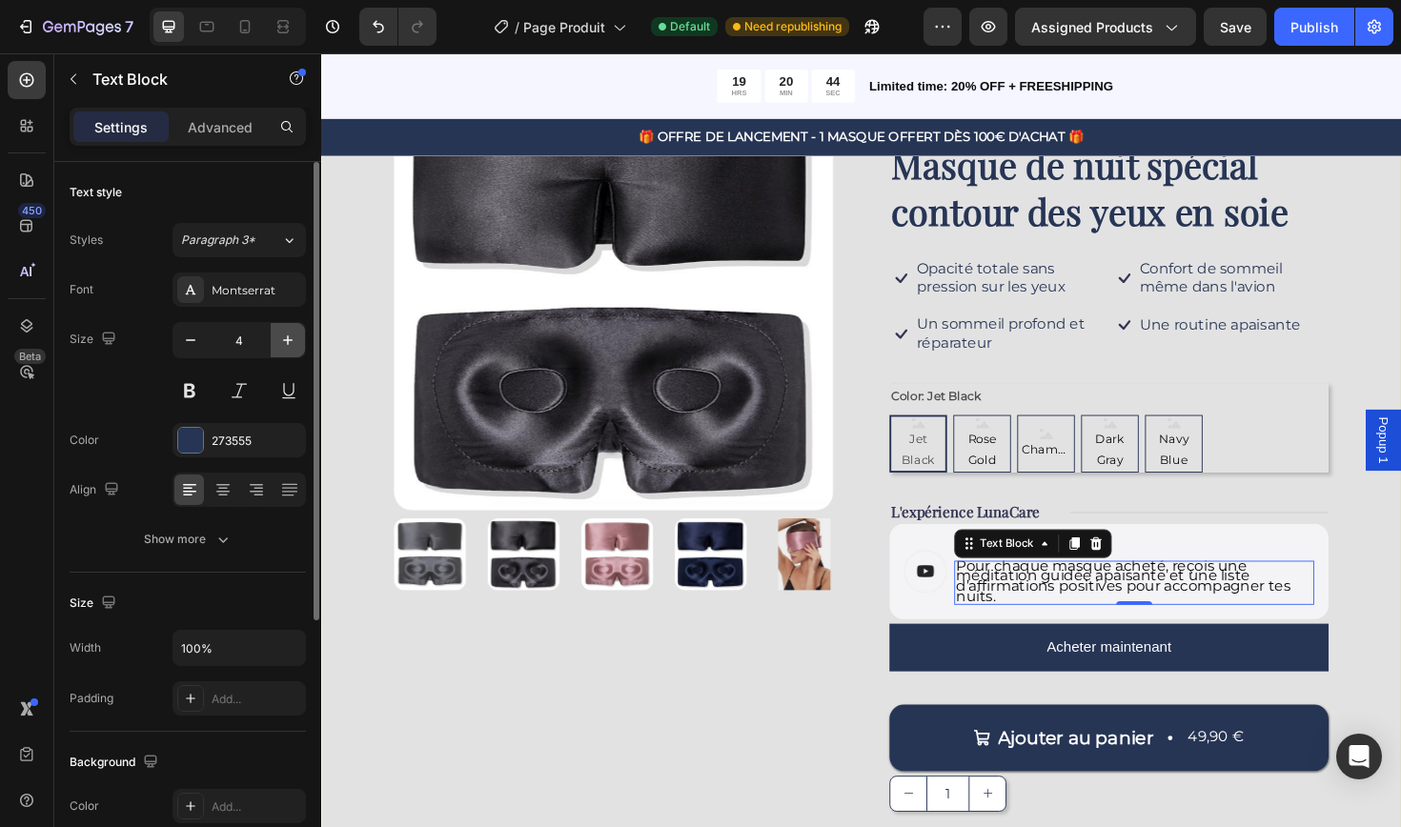
click at [287, 345] on icon "button" at bounding box center [287, 340] width 19 height 19
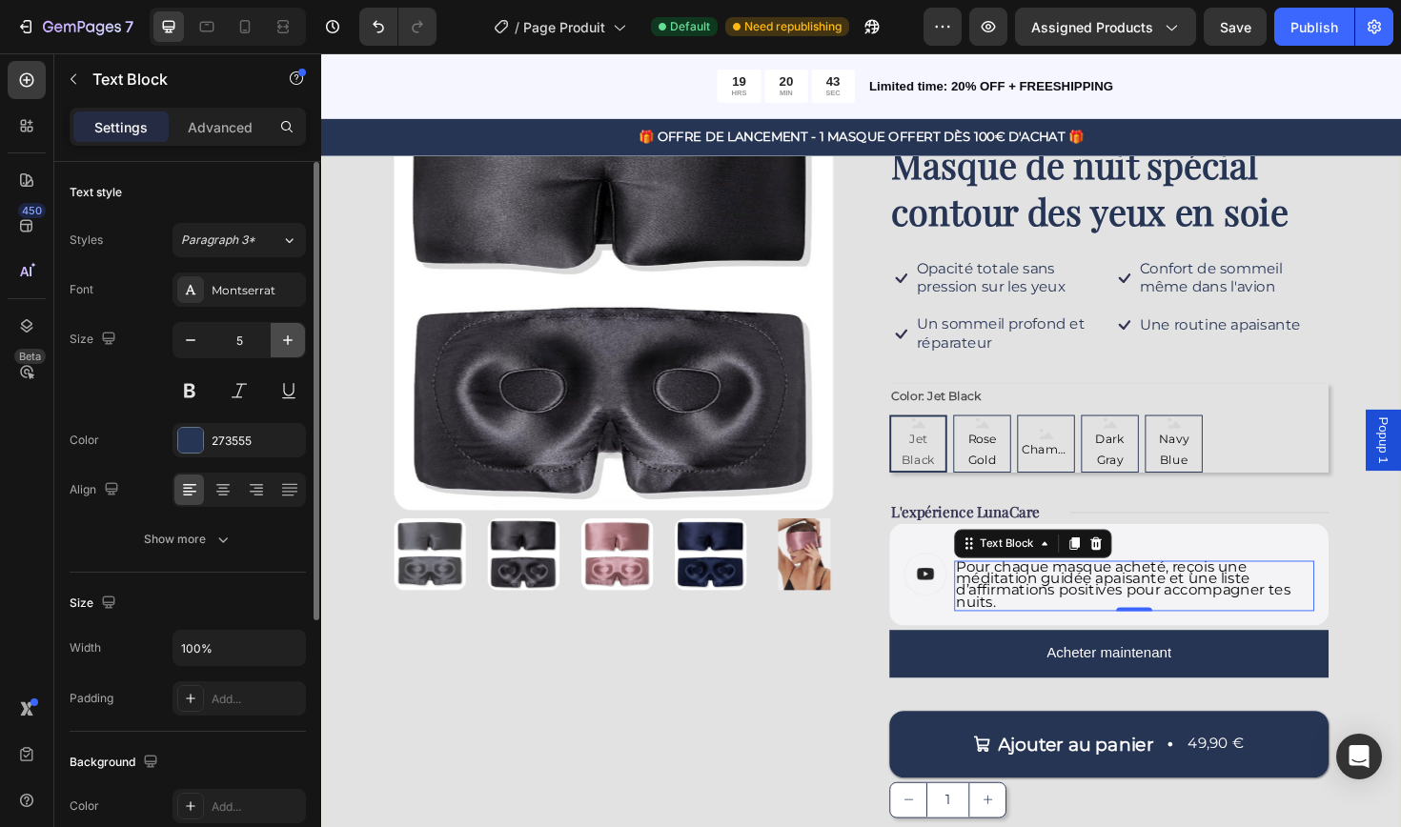
click at [287, 345] on icon "button" at bounding box center [287, 340] width 19 height 19
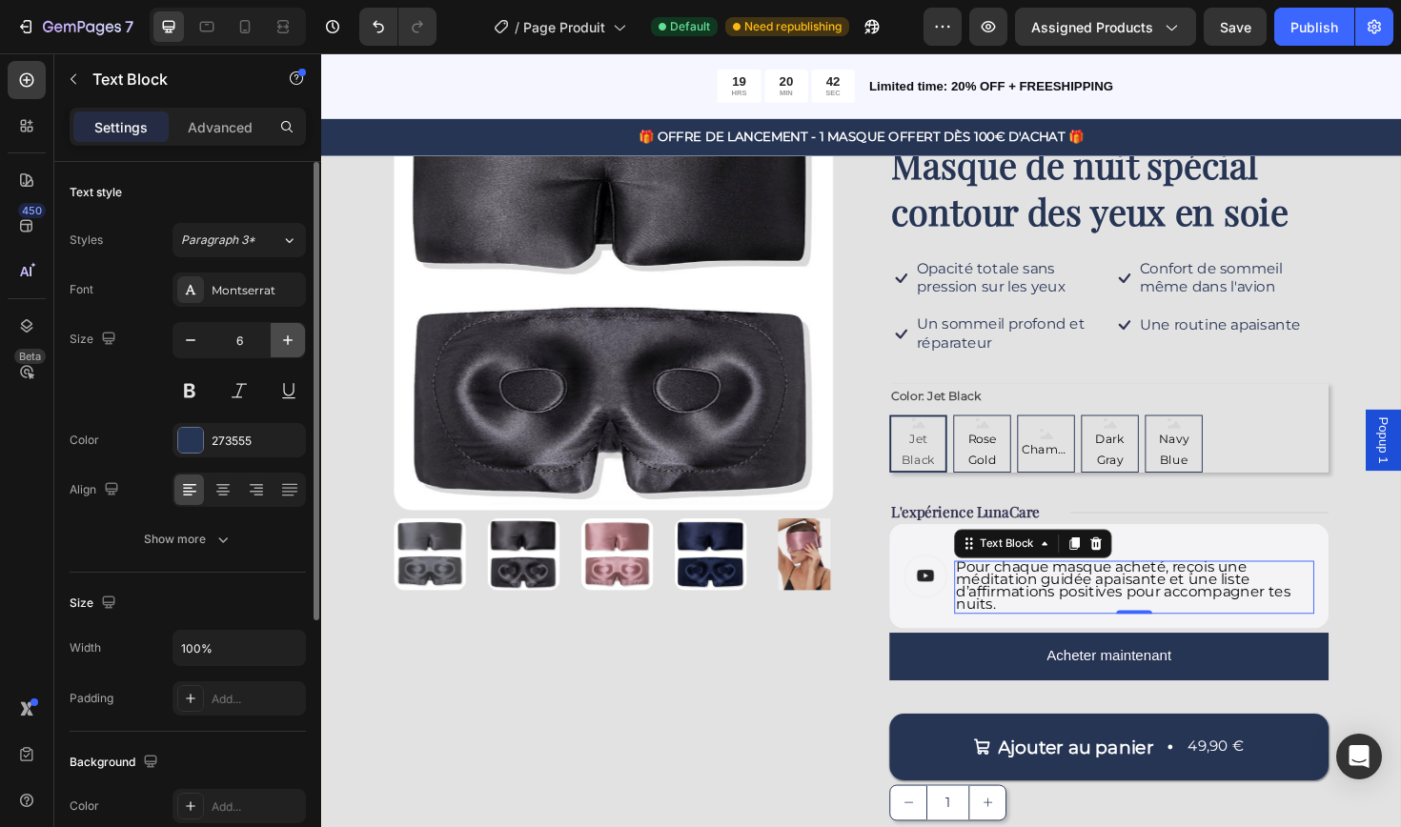
click at [287, 345] on icon "button" at bounding box center [287, 340] width 19 height 19
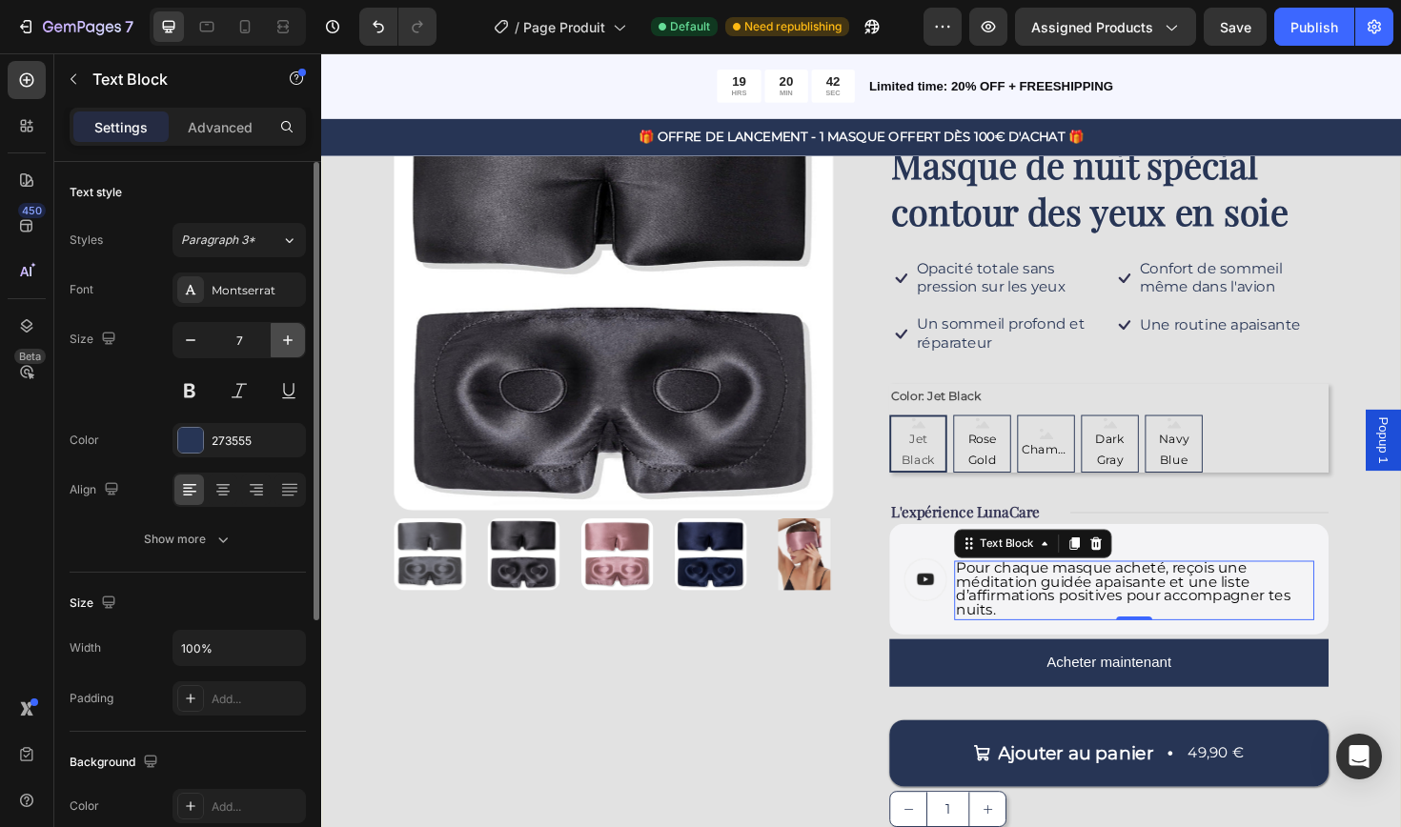
click at [287, 345] on icon "button" at bounding box center [287, 340] width 19 height 19
type input "8"
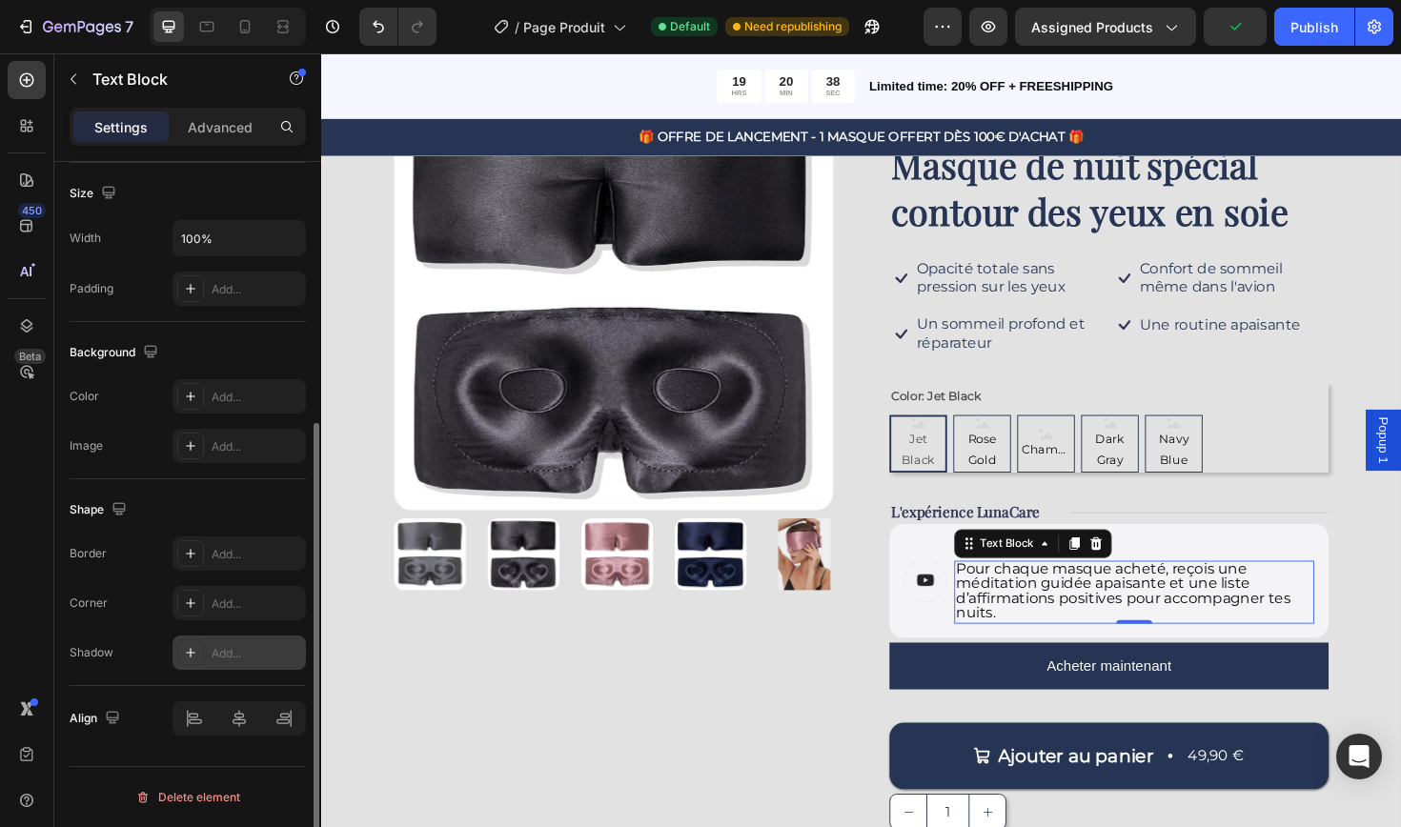
scroll to position [410, 0]
click at [1078, 568] on div "Text Block" at bounding box center [1047, 572] width 65 height 17
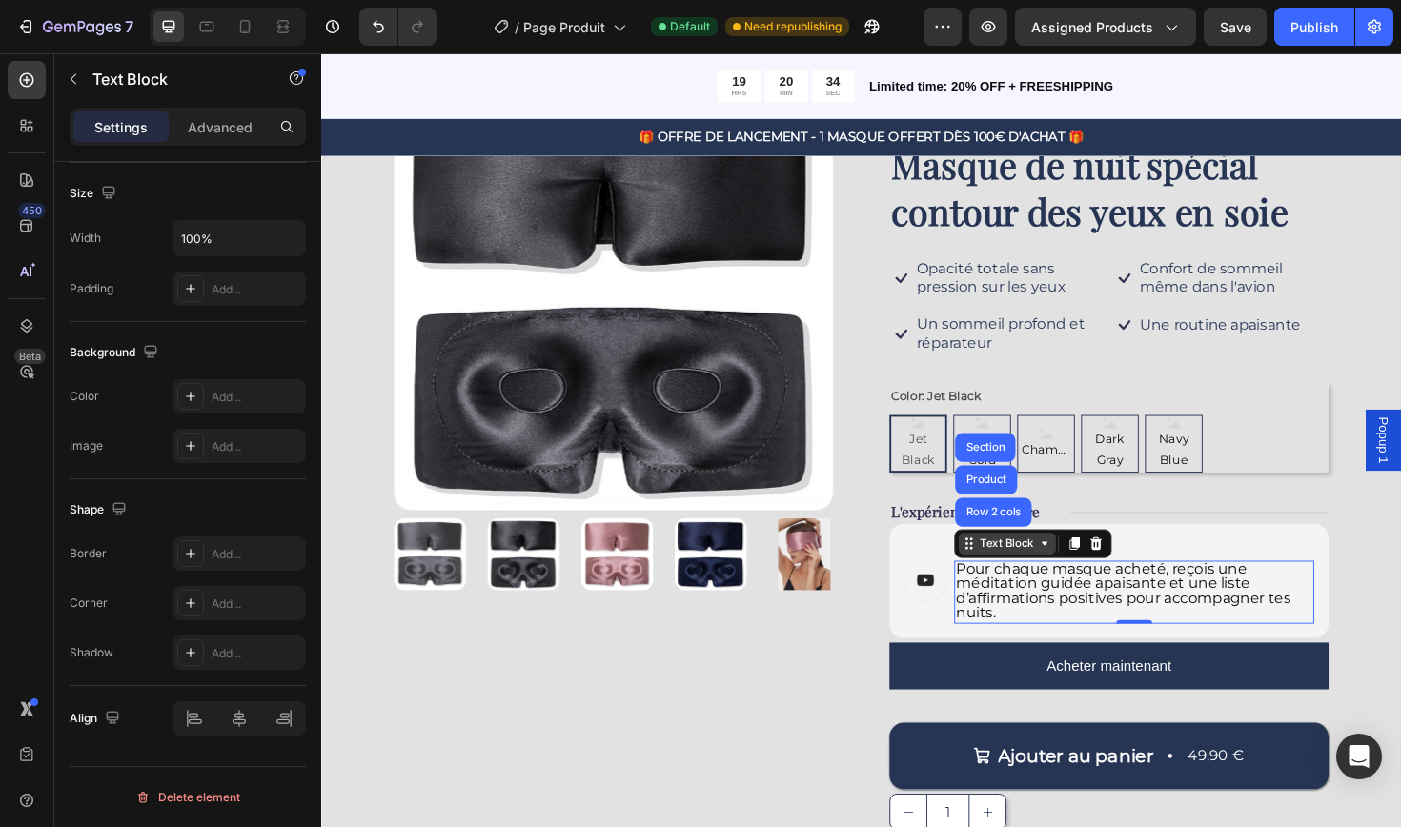
click at [1078, 568] on div "Text Block" at bounding box center [1047, 572] width 65 height 17
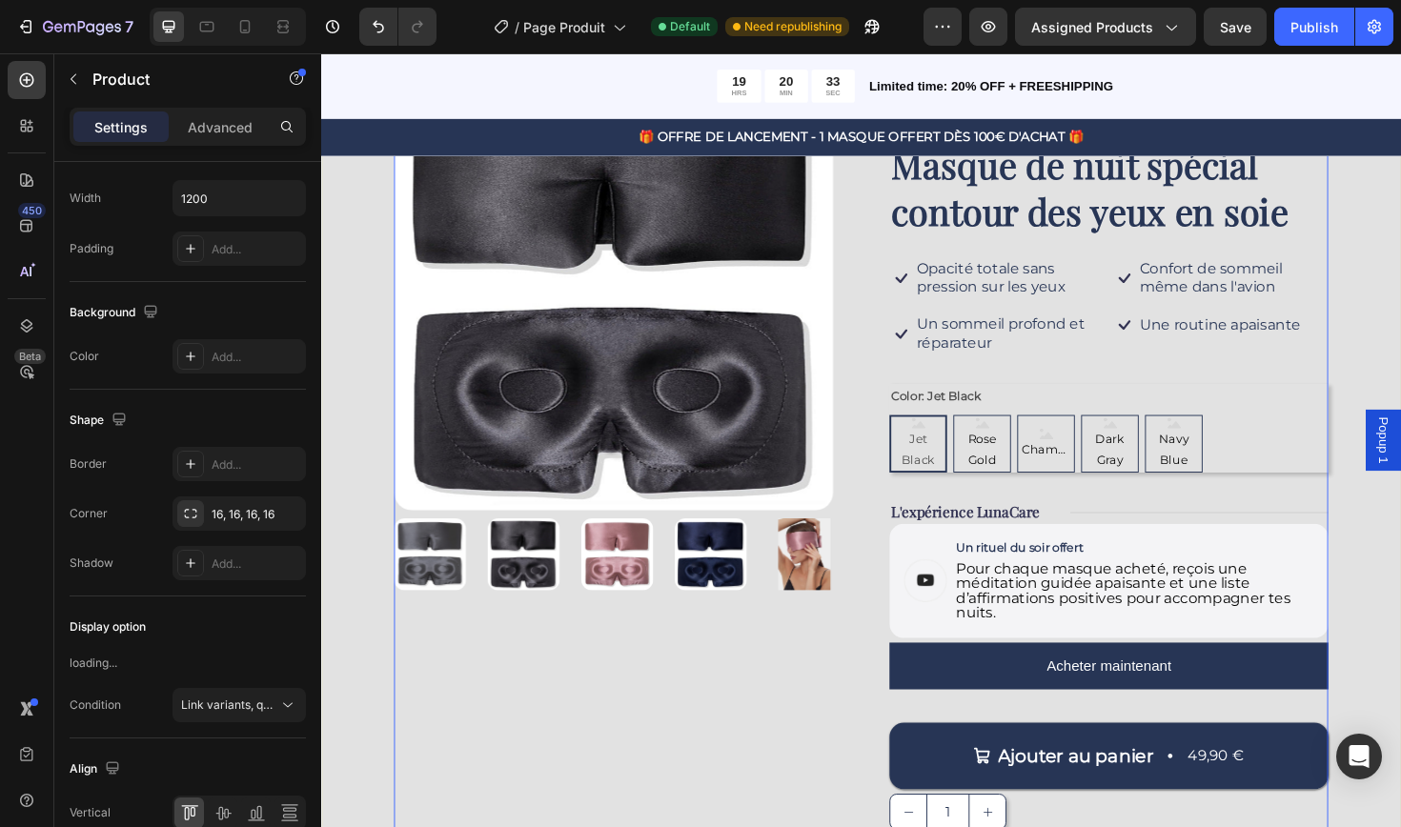
click at [802, 772] on div "Product Images" at bounding box center [630, 476] width 465 height 809
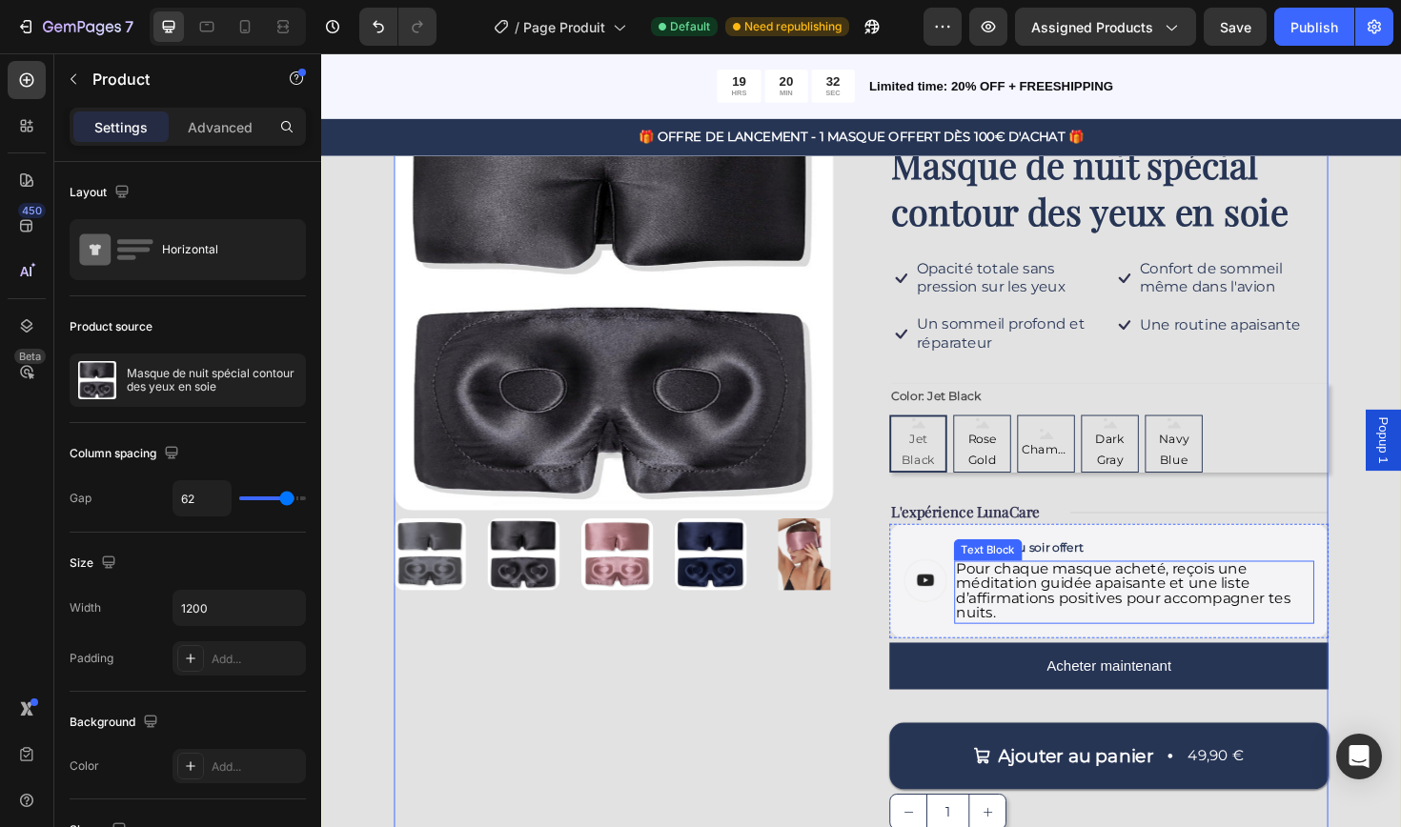
click at [1079, 632] on span "Pour chaque masque acheté, reçois une méditation guidée apaisante et une liste …" at bounding box center [1170, 622] width 354 height 65
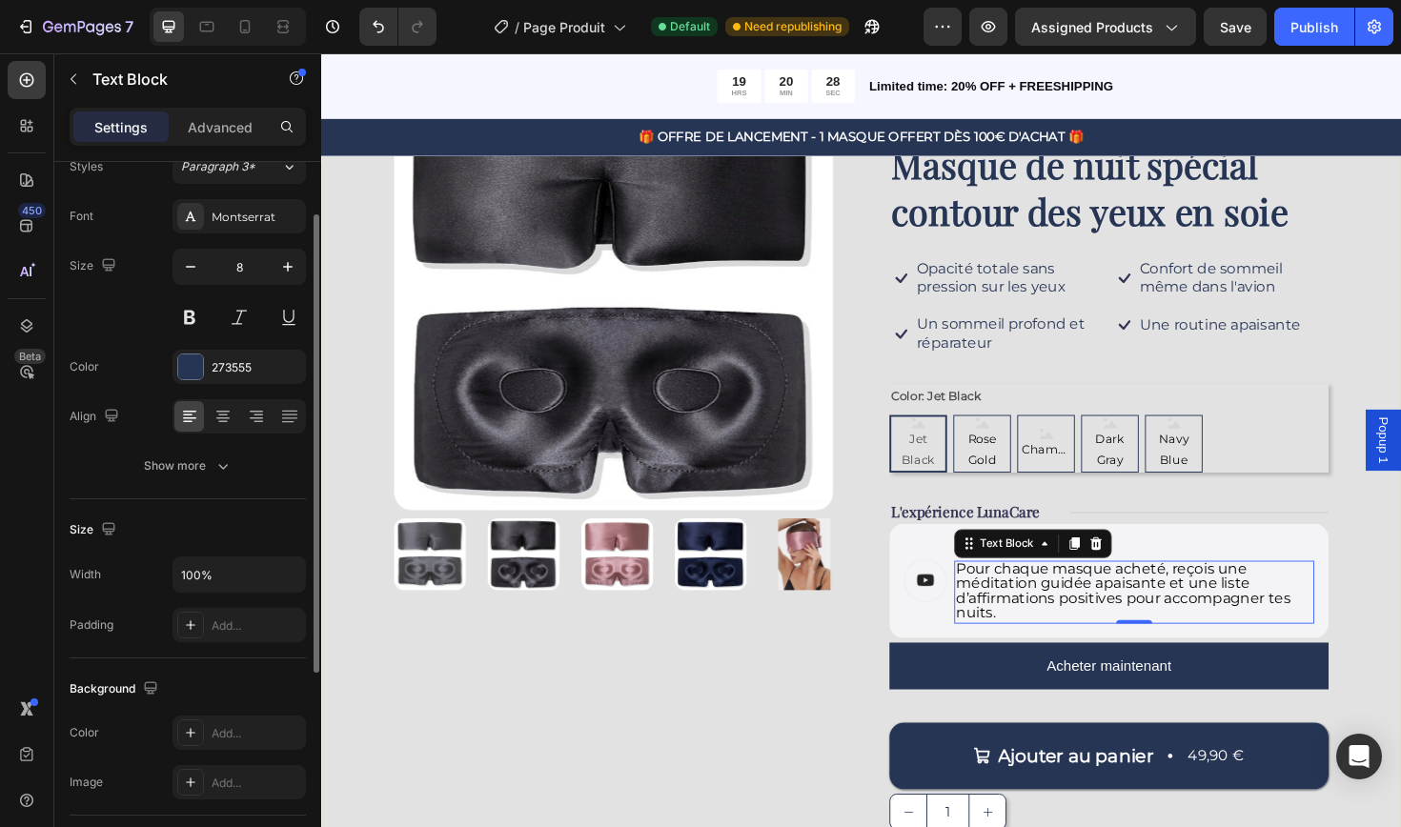
scroll to position [78, 0]
click at [198, 585] on input "100%" at bounding box center [238, 570] width 131 height 34
click at [293, 566] on icon "button" at bounding box center [287, 569] width 19 height 19
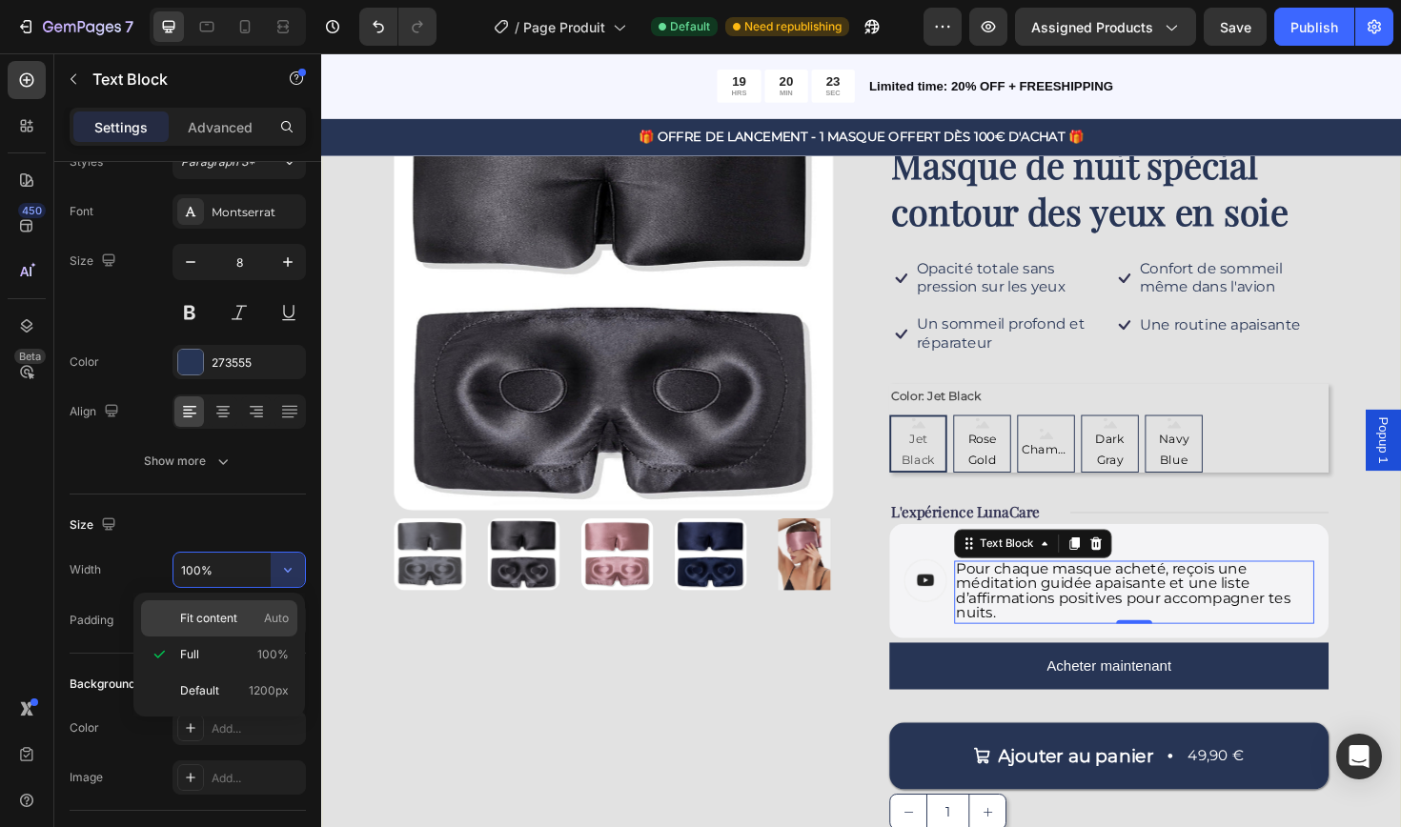
click at [249, 620] on p "Fit content Auto" at bounding box center [234, 618] width 109 height 17
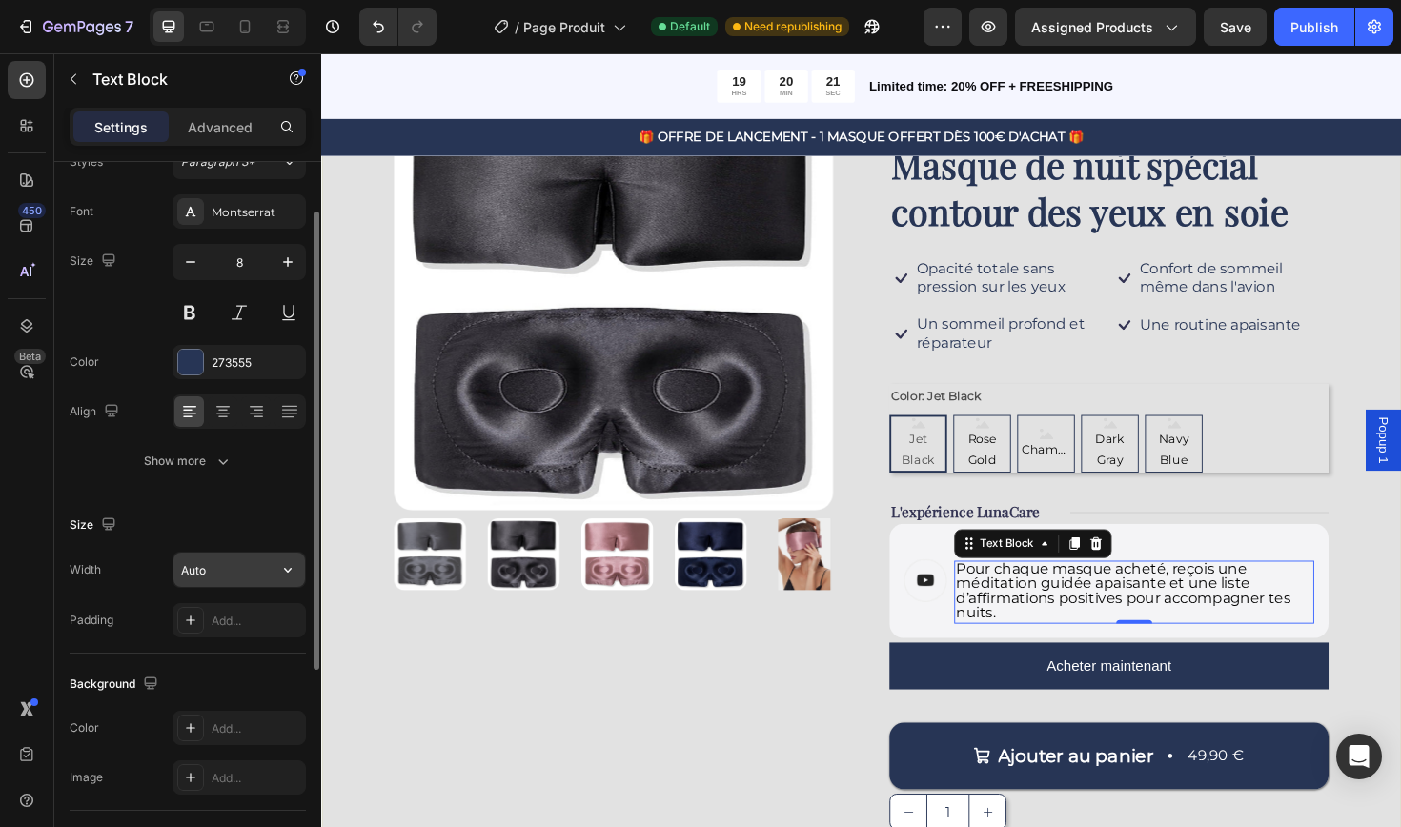
click at [252, 573] on input "Auto" at bounding box center [238, 570] width 131 height 34
click at [299, 568] on button "button" at bounding box center [288, 570] width 34 height 34
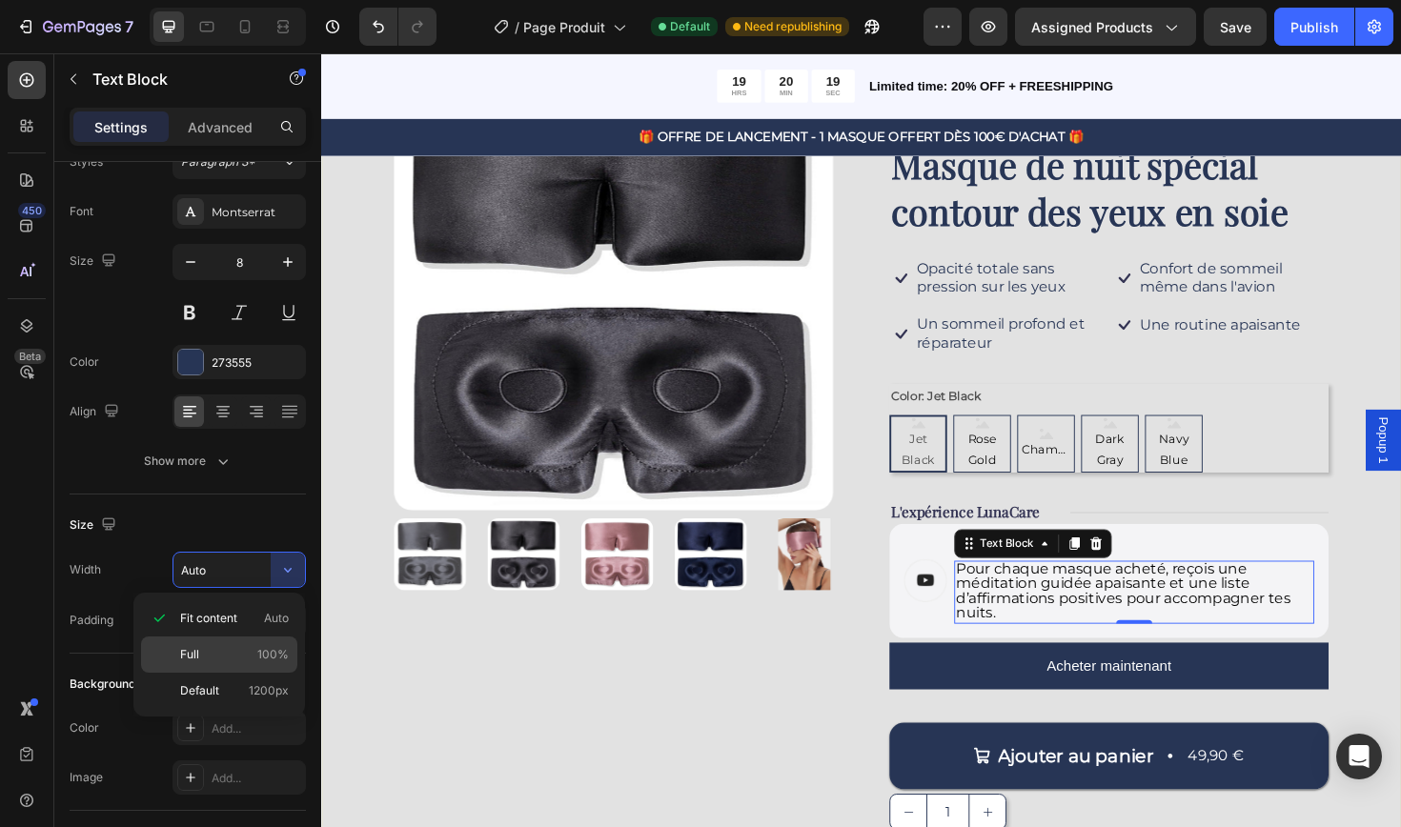
click at [226, 661] on p "Full 100%" at bounding box center [234, 654] width 109 height 17
type input "100%"
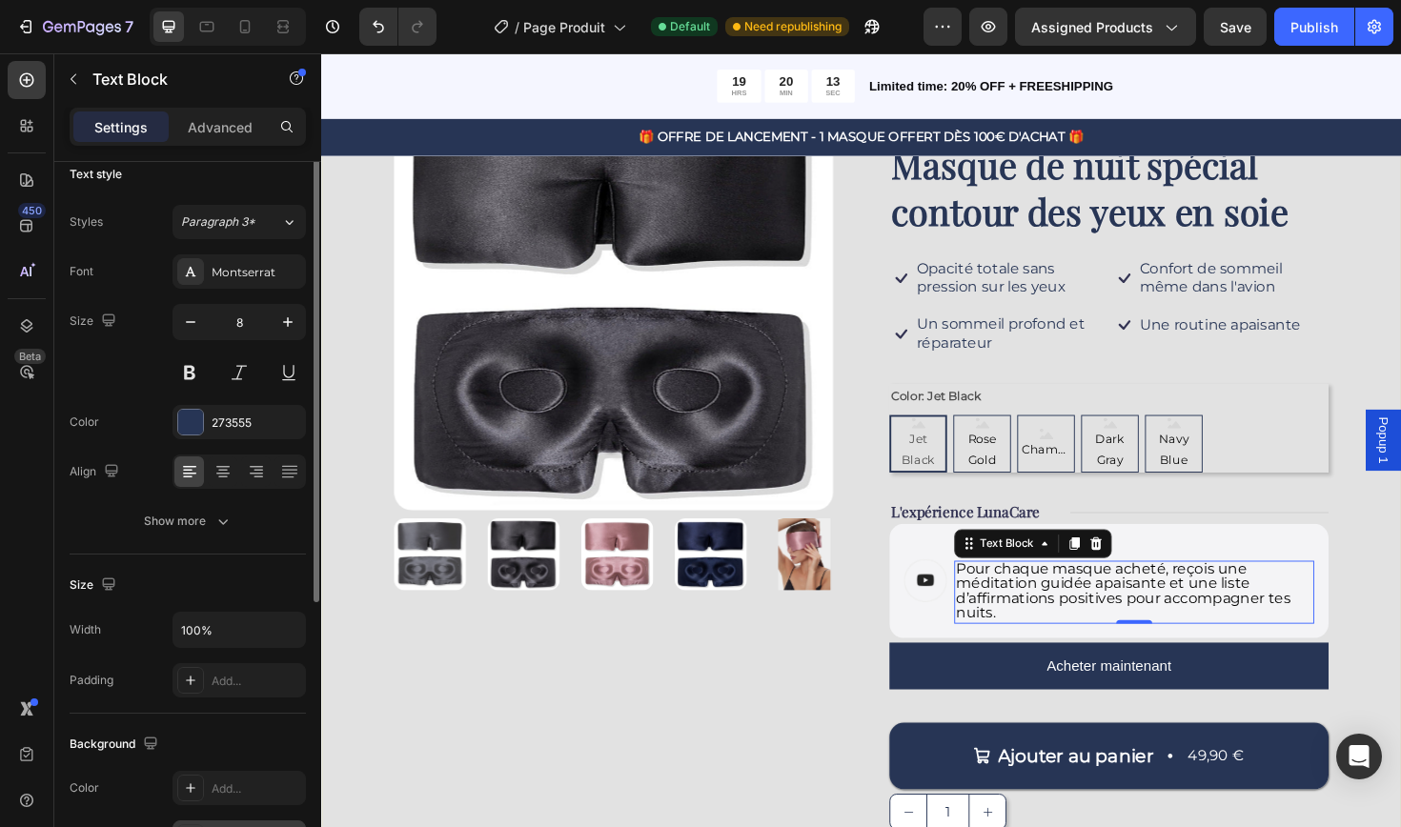
scroll to position [0, 0]
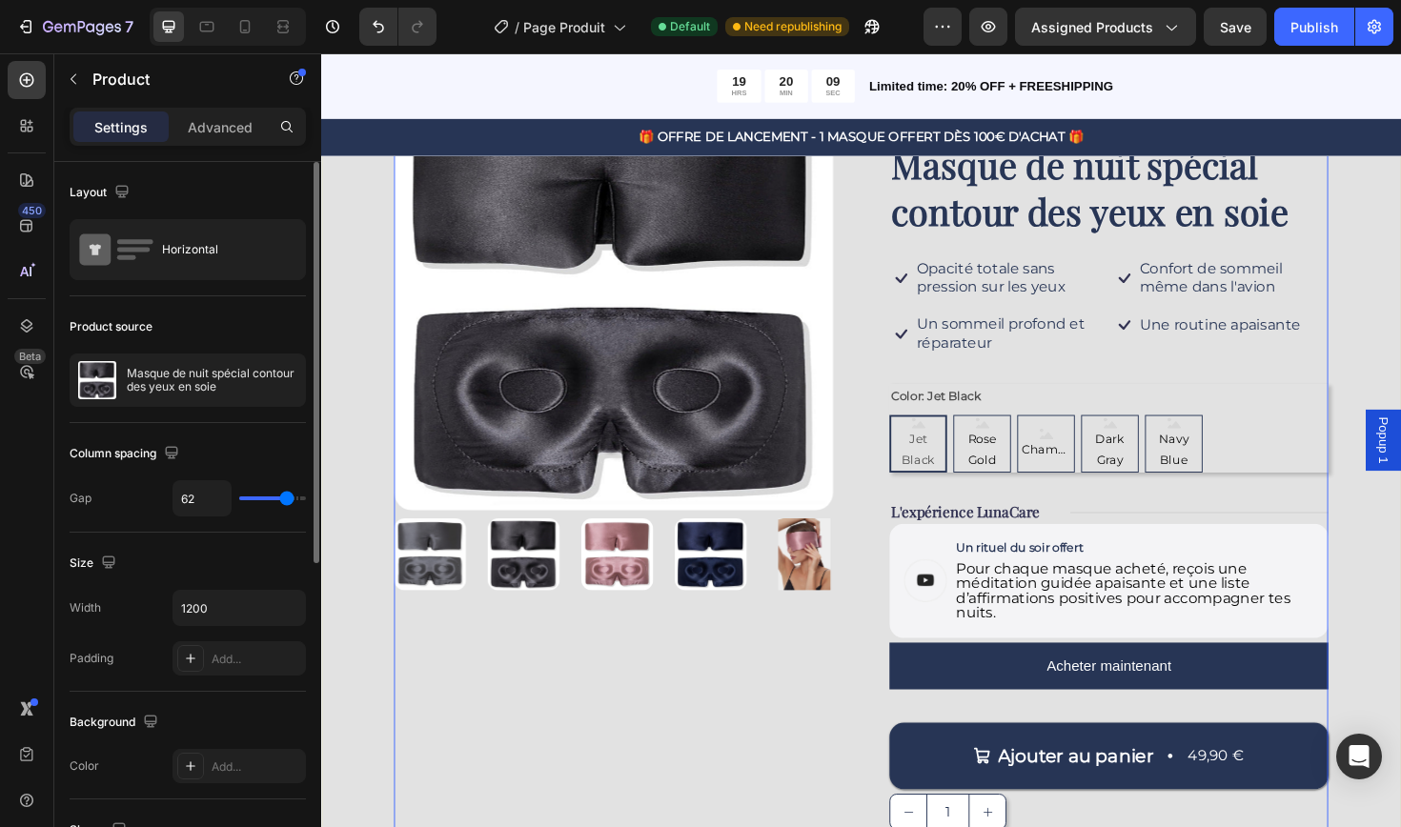
click at [594, 720] on div "Product Images" at bounding box center [630, 476] width 465 height 809
click at [1045, 603] on span "Pour chaque masque acheté, reçois une méditation guidée apaisante et une liste …" at bounding box center [1170, 622] width 354 height 65
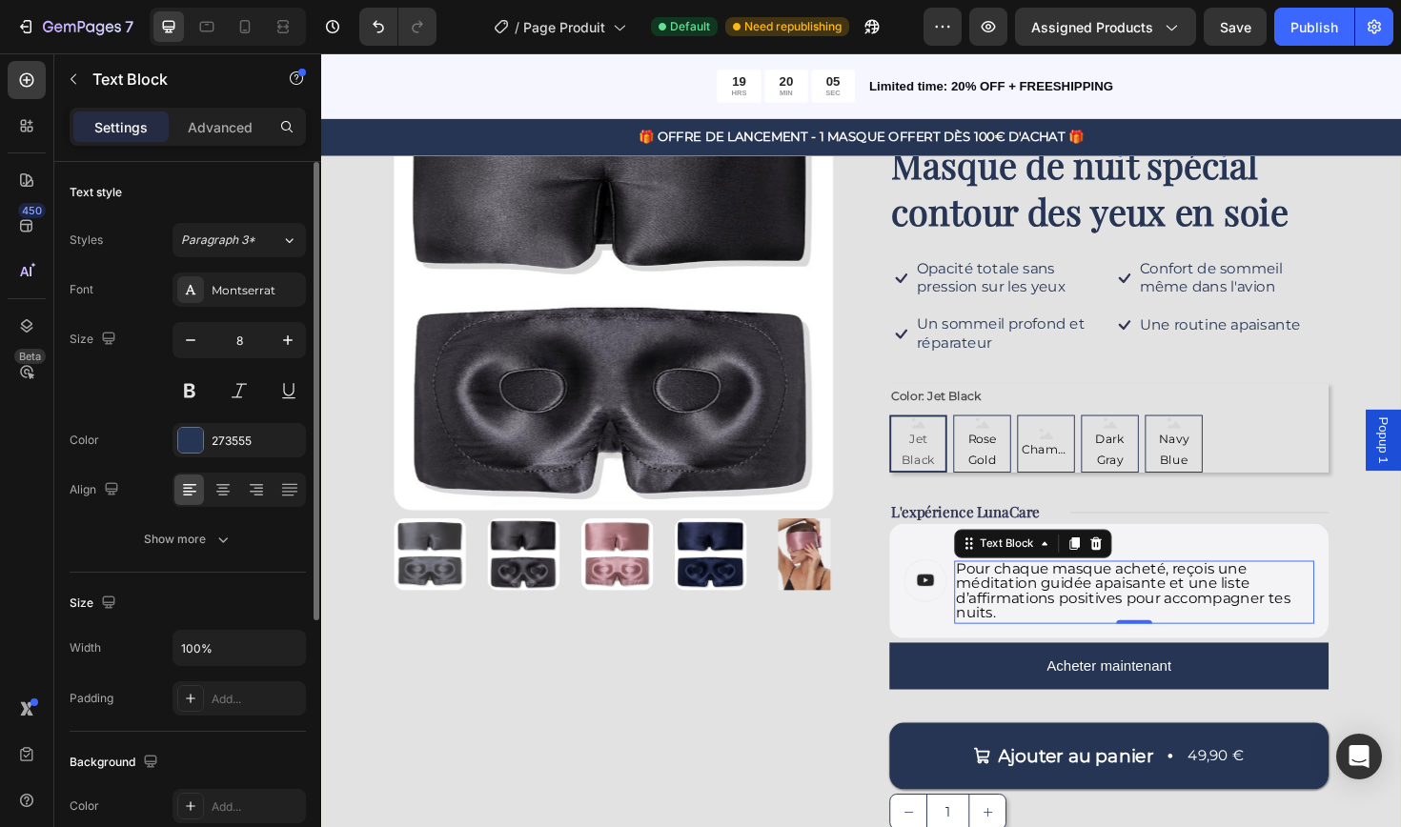
click at [1085, 612] on span "Pour chaque masque acheté, reçois une méditation guidée apaisante et une liste …" at bounding box center [1170, 622] width 354 height 65
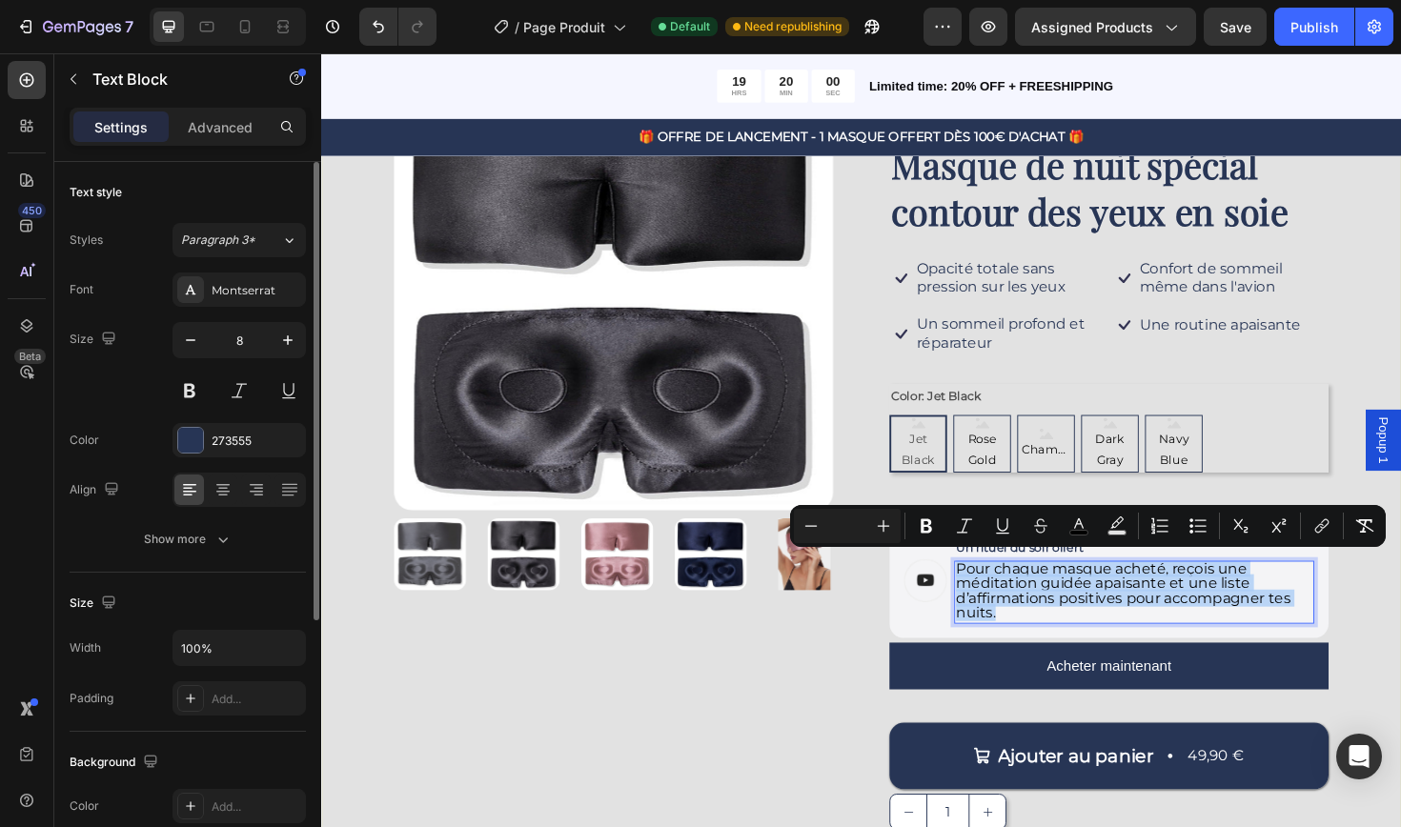
drag, startPoint x: 1037, startPoint y: 636, endPoint x: 992, endPoint y: 588, distance: 65.4
click at [992, 591] on div "Pour chaque masque acheté, reçois une méditation guidée apaisante et une liste …" at bounding box center [1181, 624] width 381 height 67
click at [816, 523] on icon "Editor contextual toolbar" at bounding box center [810, 525] width 19 height 19
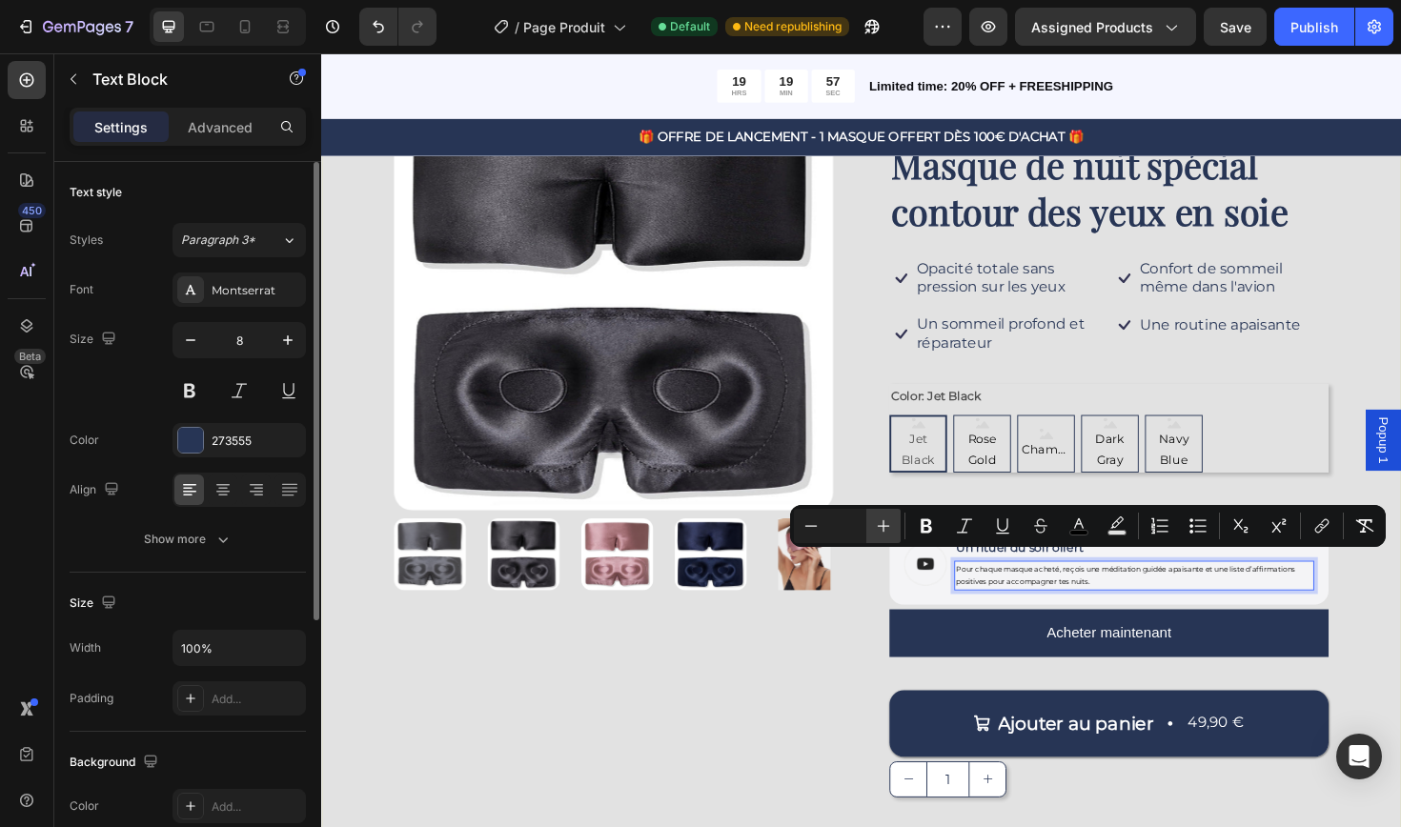
click at [882, 528] on icon "Editor contextual toolbar" at bounding box center [883, 525] width 19 height 19
click at [882, 529] on icon "Editor contextual toolbar" at bounding box center [883, 525] width 19 height 19
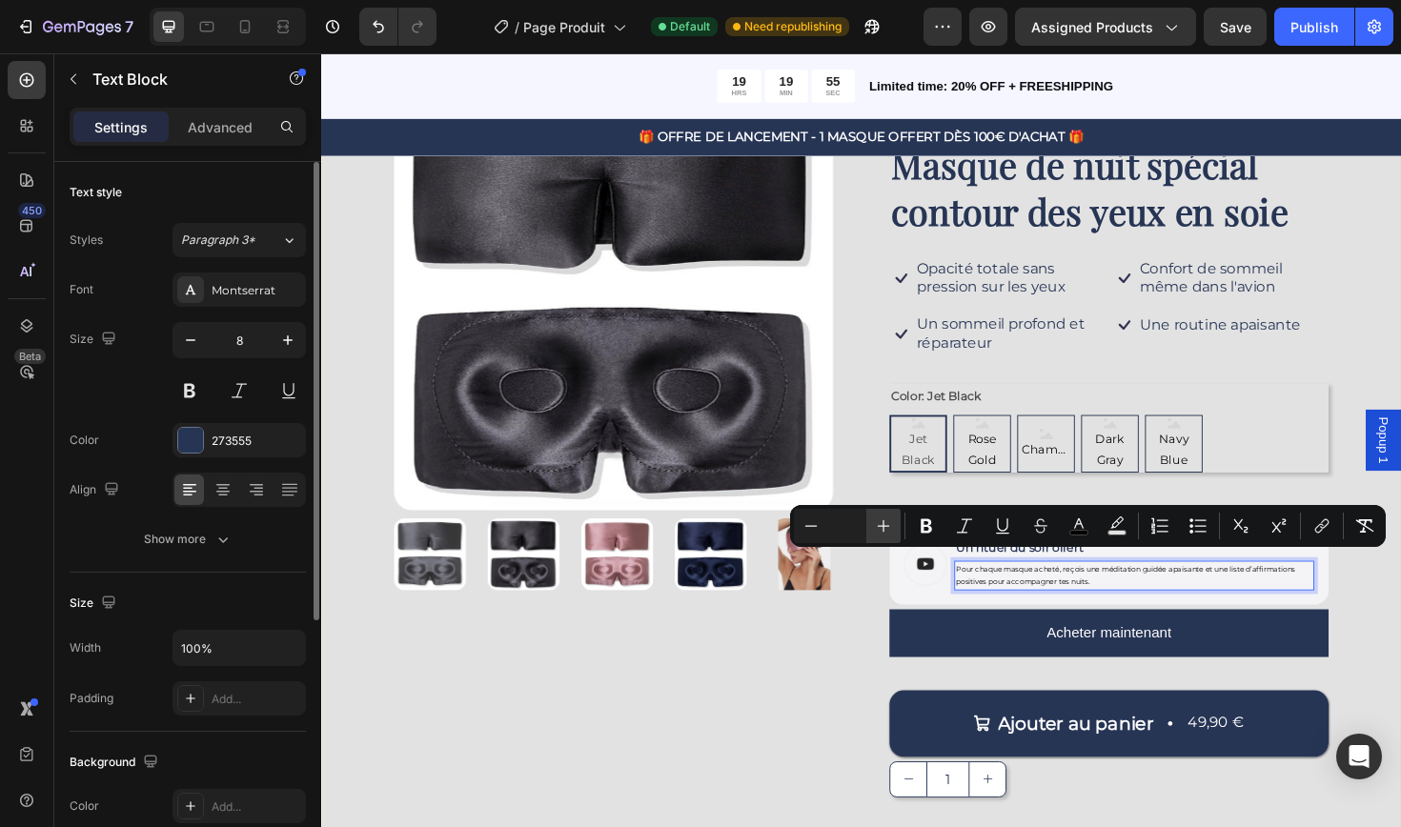
click at [882, 529] on icon "Editor contextual toolbar" at bounding box center [883, 525] width 19 height 19
click at [1078, 529] on icon "Editor contextual toolbar" at bounding box center [1078, 525] width 19 height 19
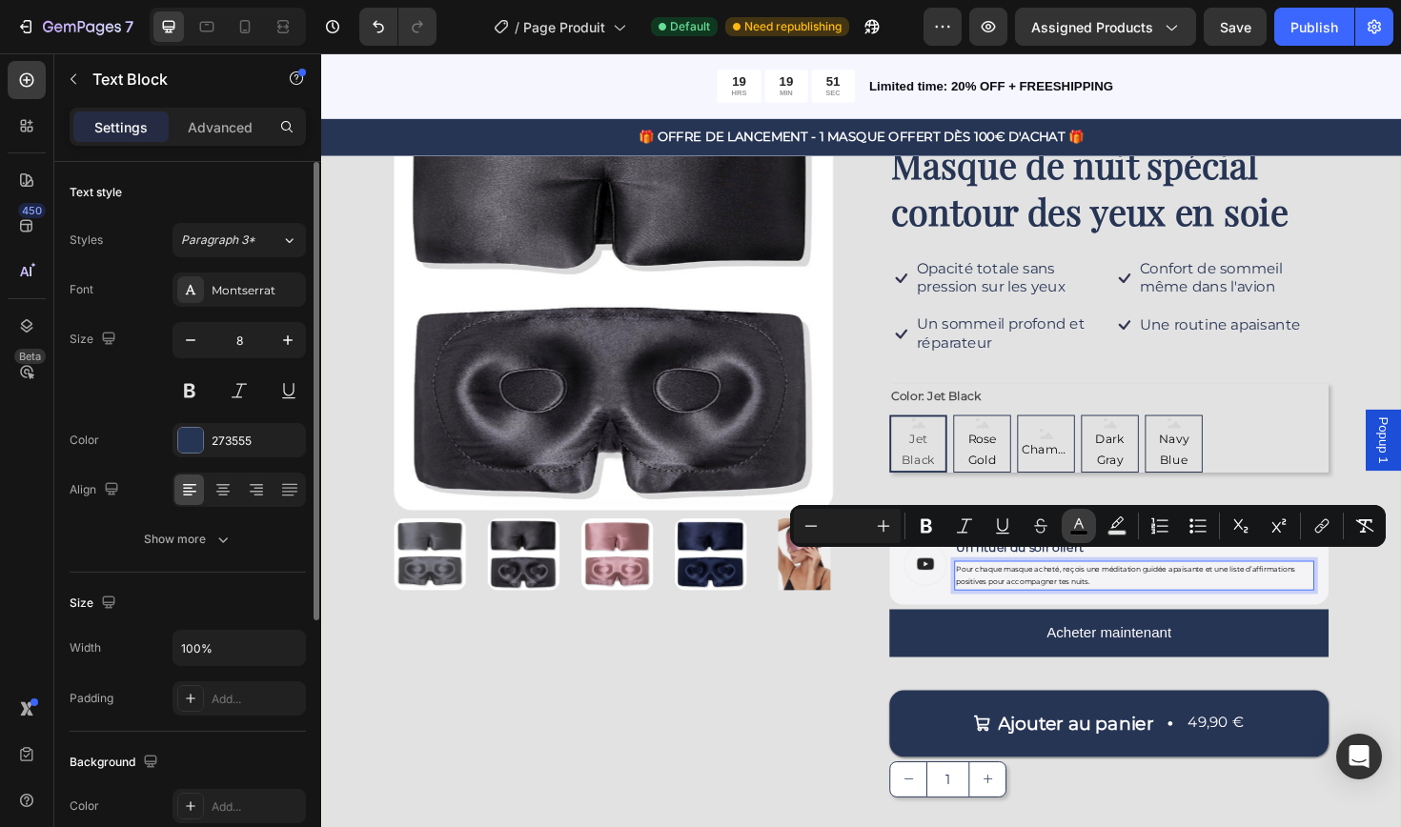
type input "000000"
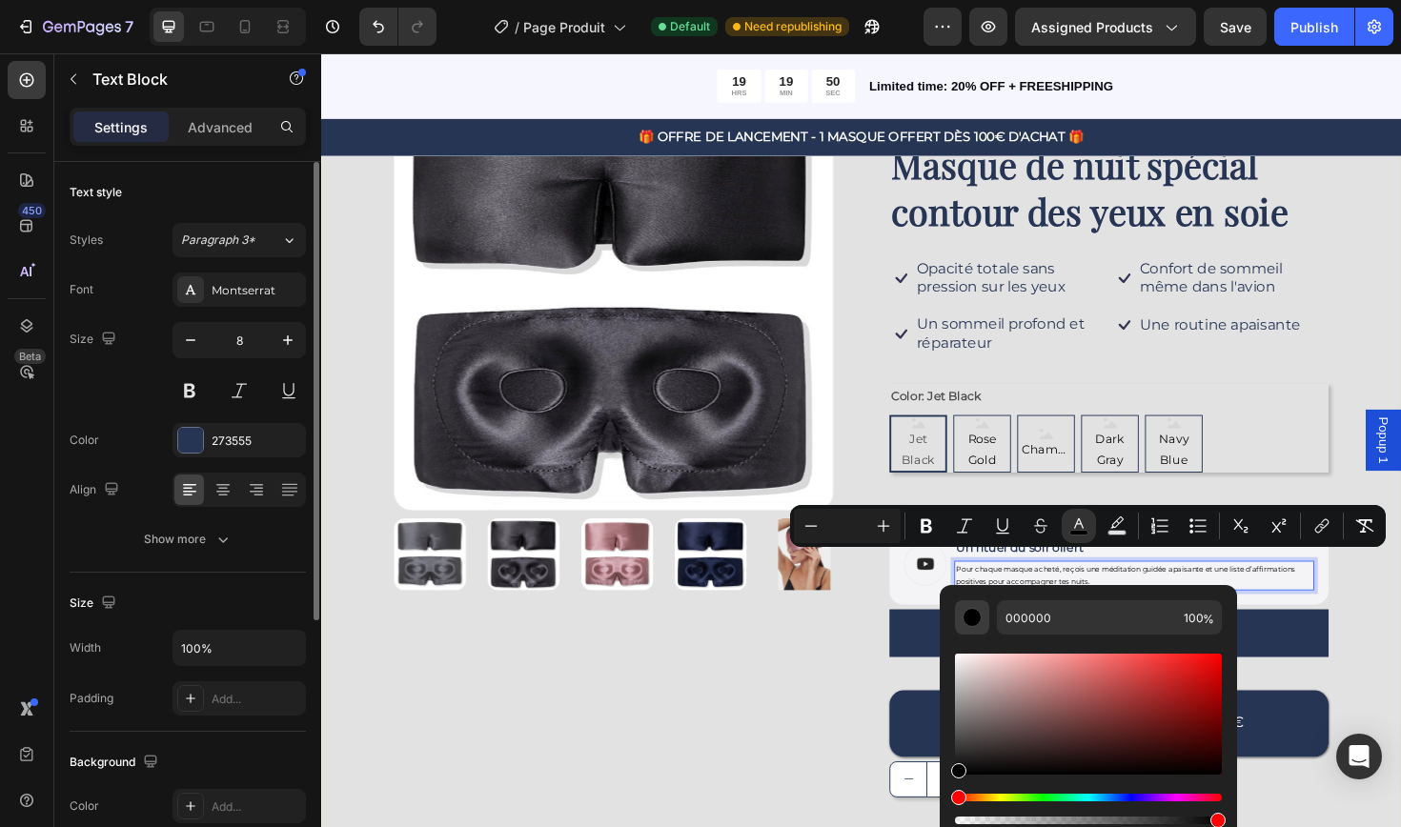
click at [976, 623] on div "Editor contextual toolbar" at bounding box center [971, 617] width 19 height 19
drag, startPoint x: 1070, startPoint y: 619, endPoint x: 981, endPoint y: 621, distance: 89.6
click at [981, 621] on div "000000 100 %" at bounding box center [1088, 617] width 267 height 34
type input "227733"
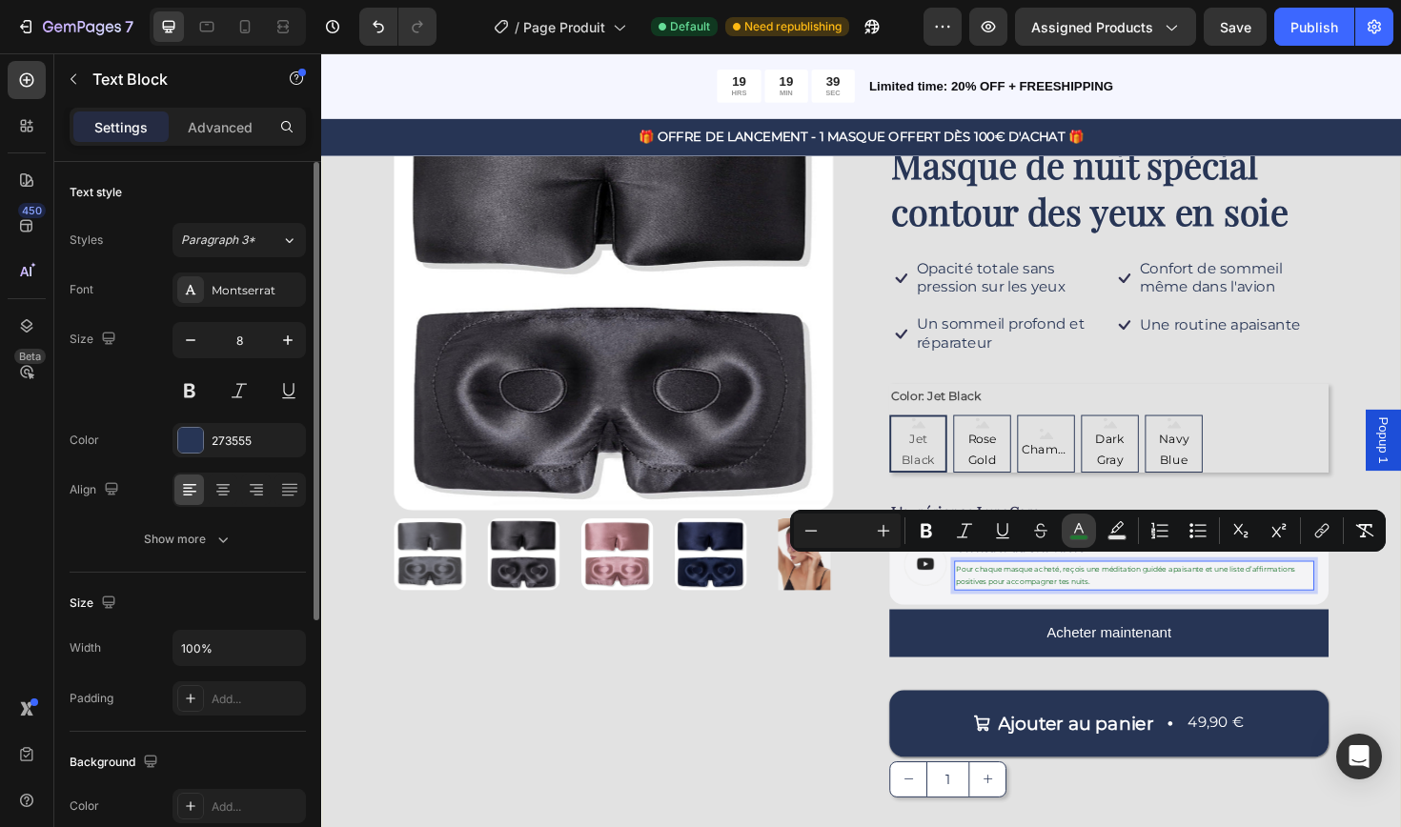
click at [1083, 532] on icon "Editor contextual toolbar" at bounding box center [1078, 530] width 19 height 19
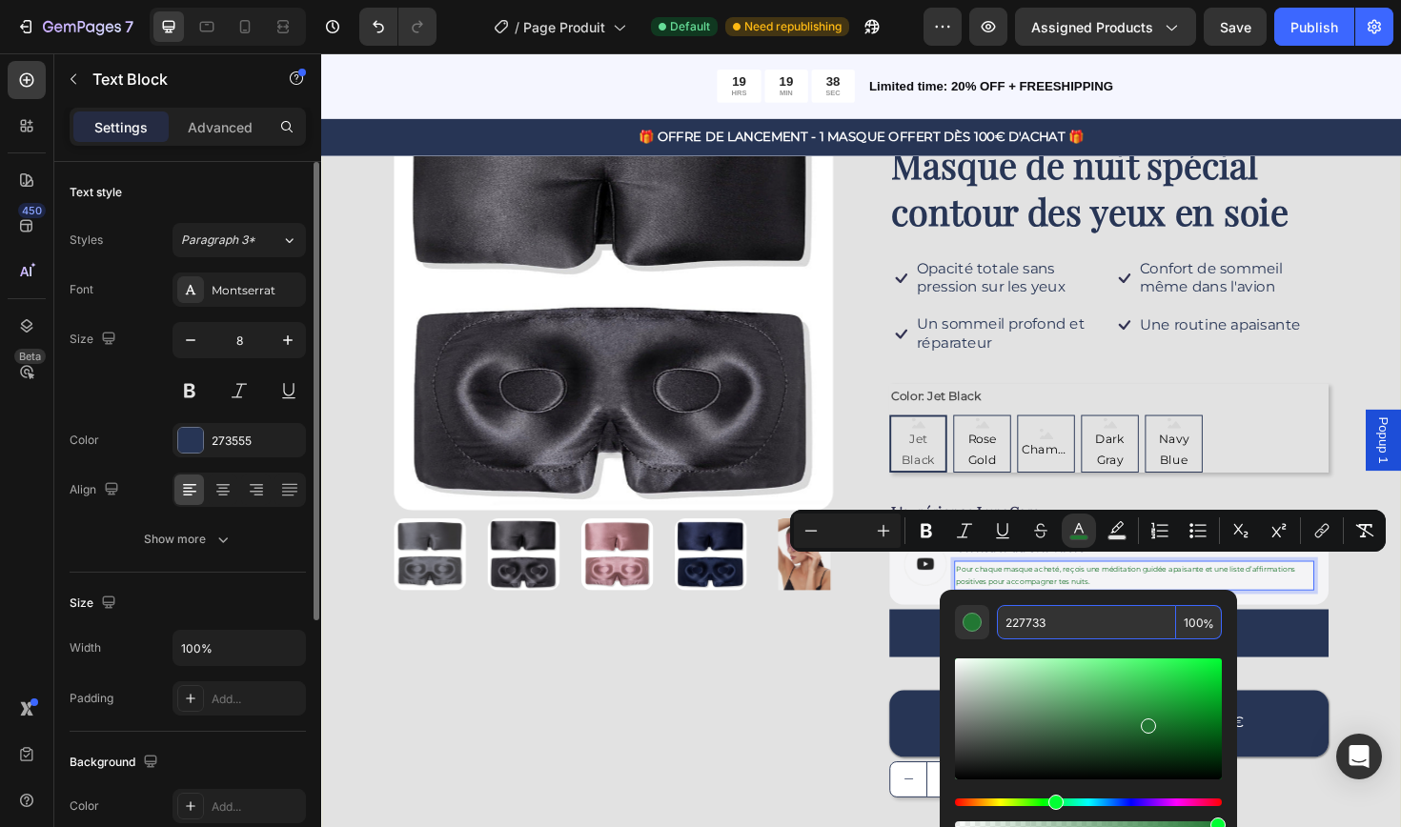
click at [1054, 624] on input "227733" at bounding box center [1086, 622] width 179 height 34
type input "227"
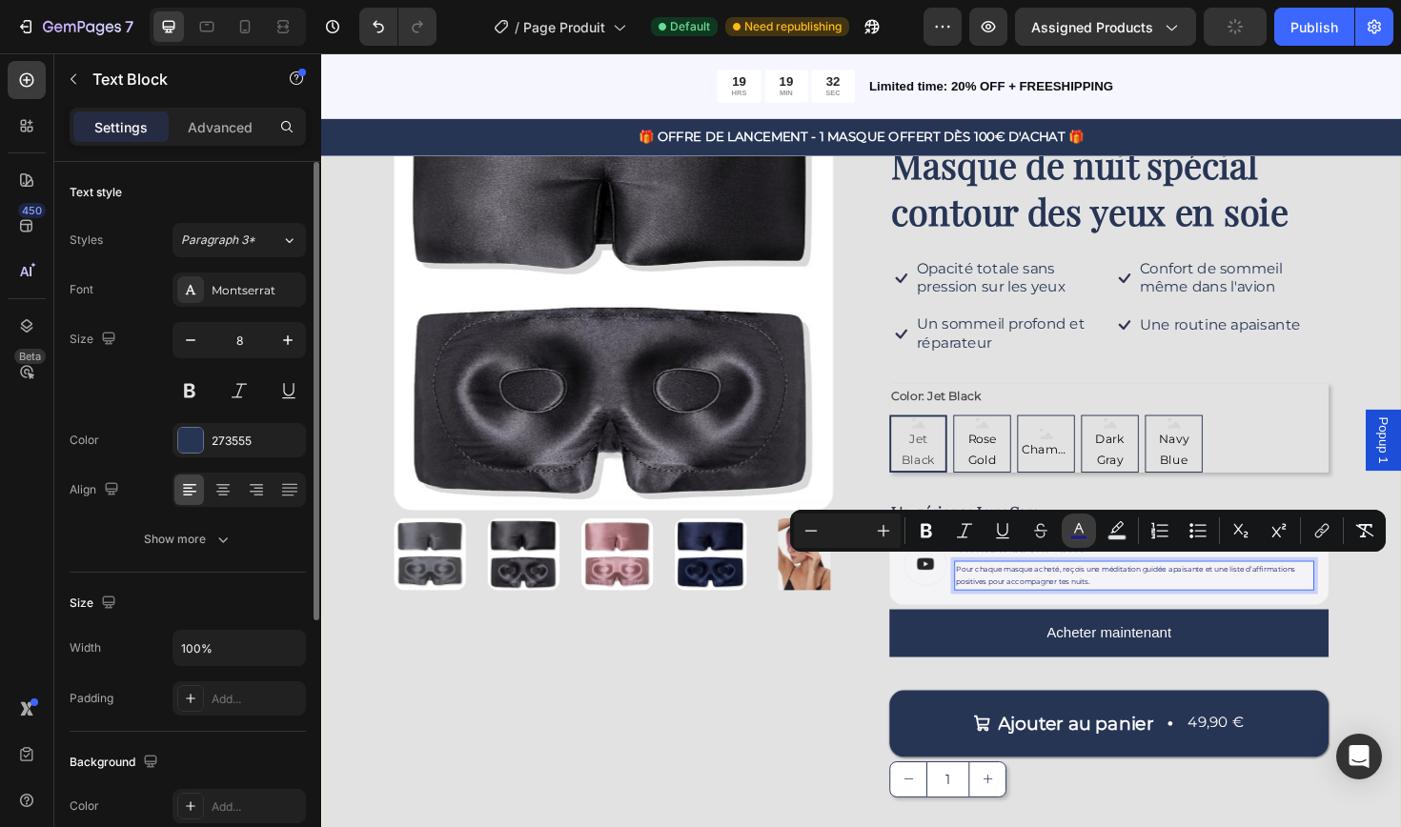
click at [1075, 536] on rect "Editor contextual toolbar" at bounding box center [1079, 538] width 18 height 5
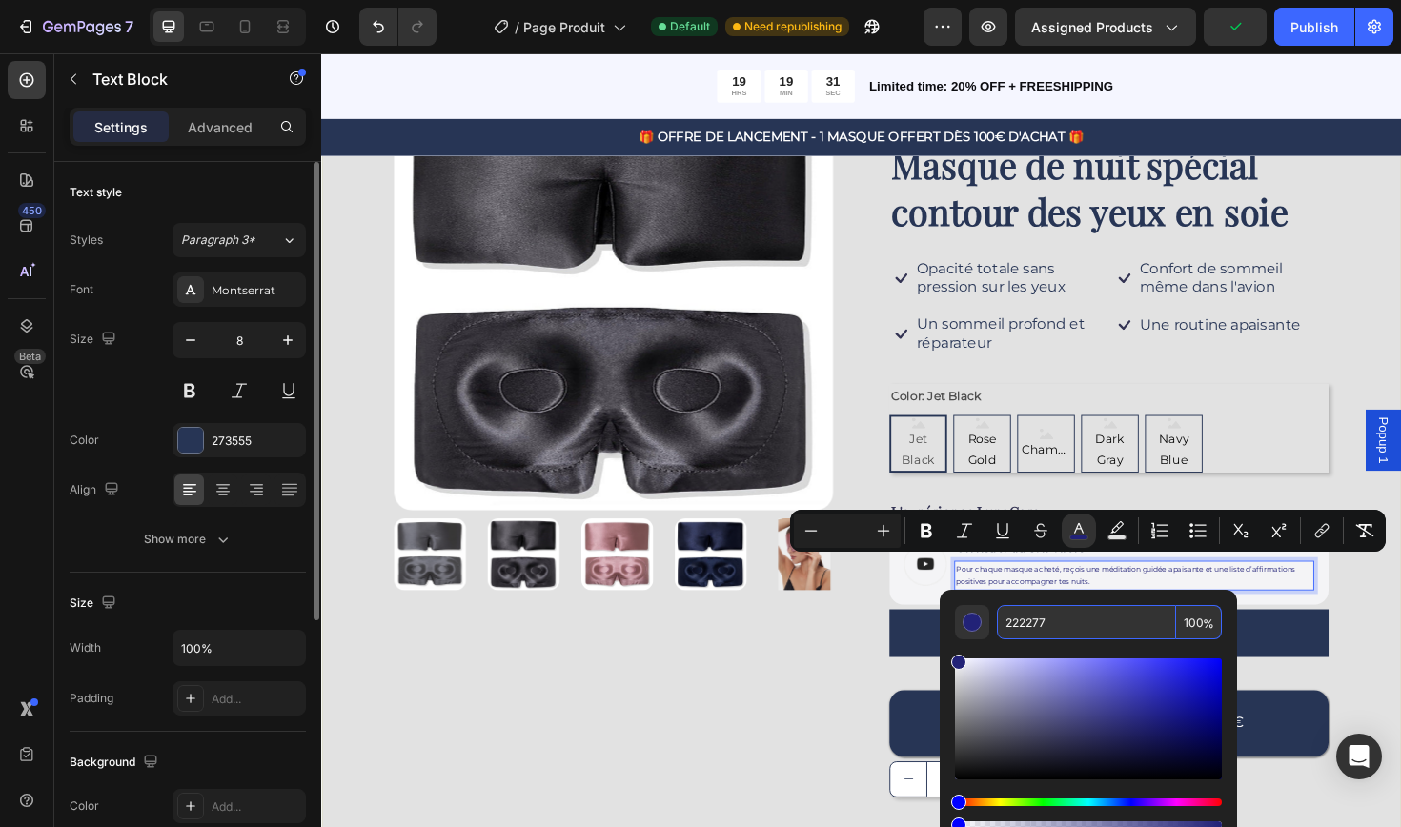
click at [1058, 623] on input "222277" at bounding box center [1086, 622] width 179 height 34
type input "222255"
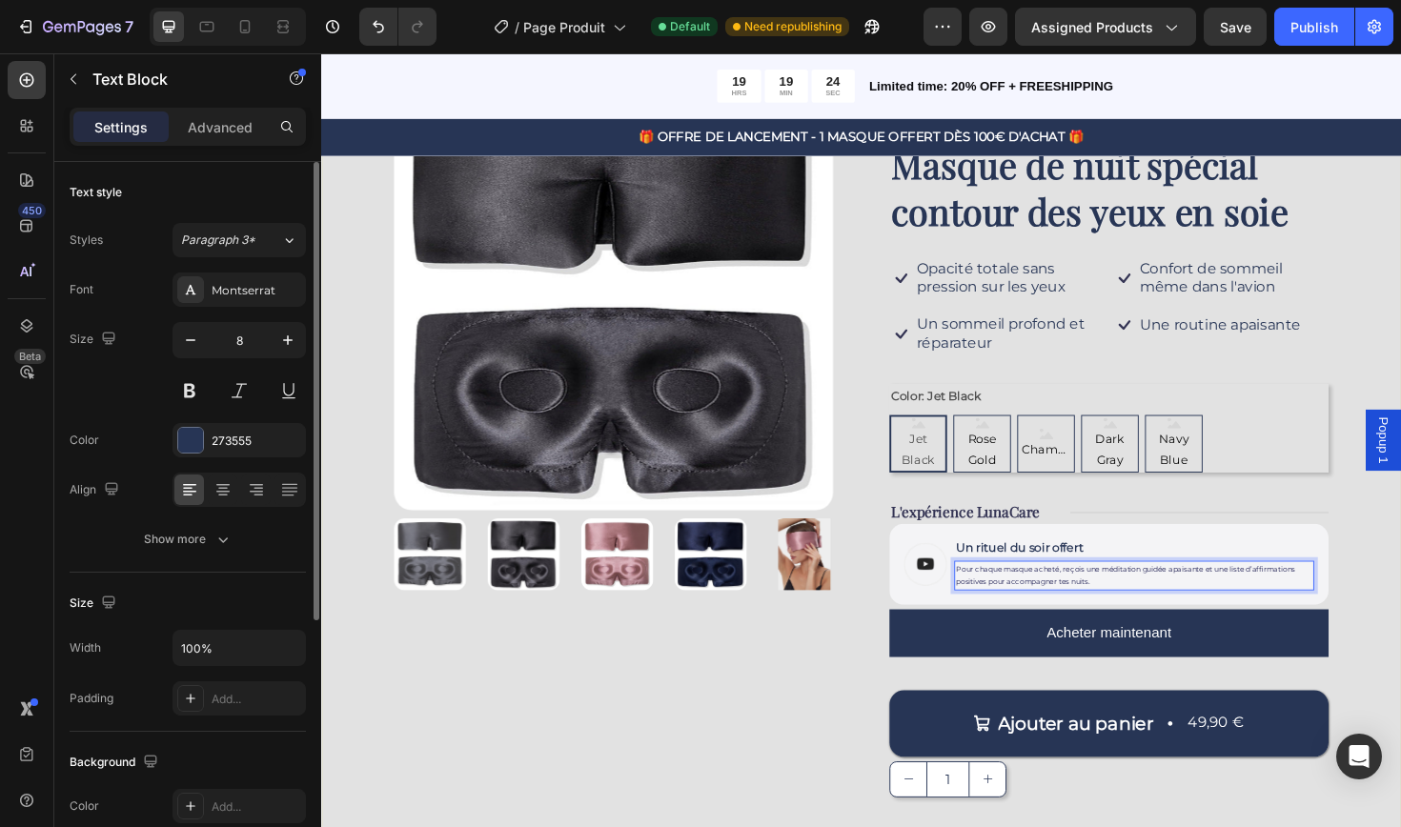
click at [1187, 597] on span "Pour chaque masque acheté, reçois une méditation guidée apaisante et une liste …" at bounding box center [1172, 606] width 359 height 23
click at [1137, 611] on span "Pour chaque masque acheté, reçois une méditation guidée apaisante et une liste …" at bounding box center [1172, 606] width 359 height 23
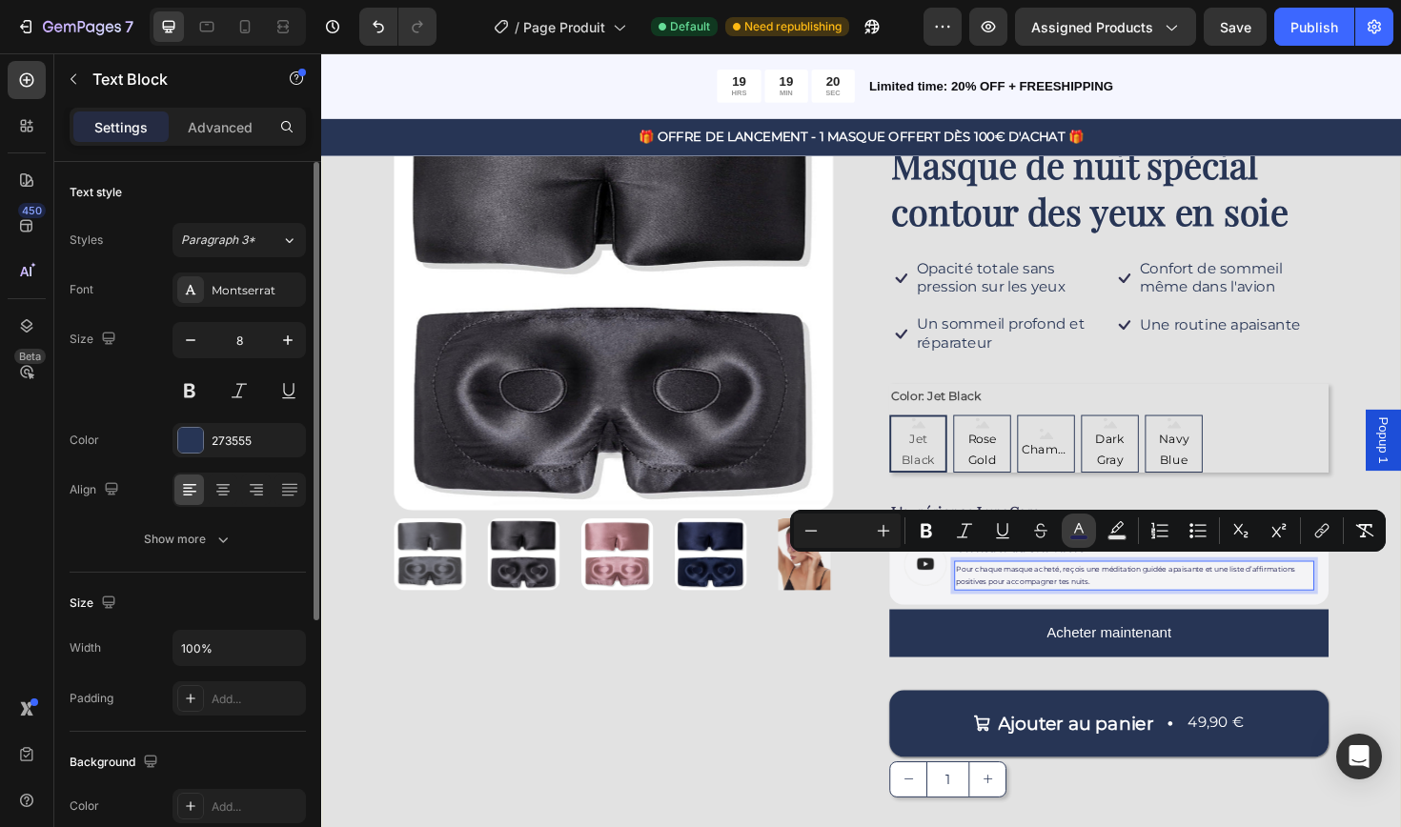
click at [1079, 533] on icon "Editor contextual toolbar" at bounding box center [1078, 530] width 19 height 19
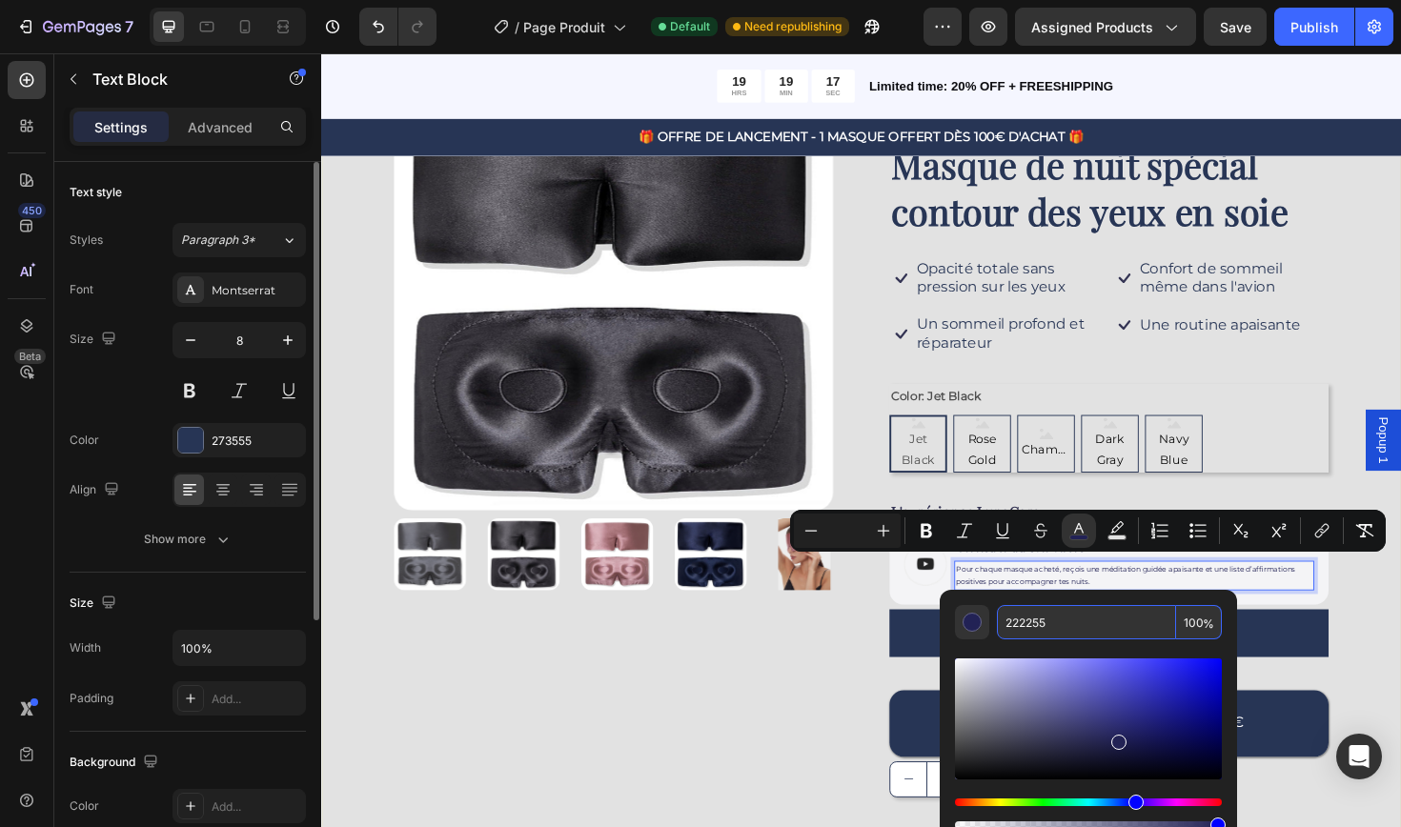
click at [1018, 621] on input "222255" at bounding box center [1086, 622] width 179 height 34
type input "272255"
click at [1027, 626] on input "272255" at bounding box center [1086, 622] width 179 height 34
click at [1029, 622] on input "272255" at bounding box center [1086, 622] width 179 height 34
type input "273555"
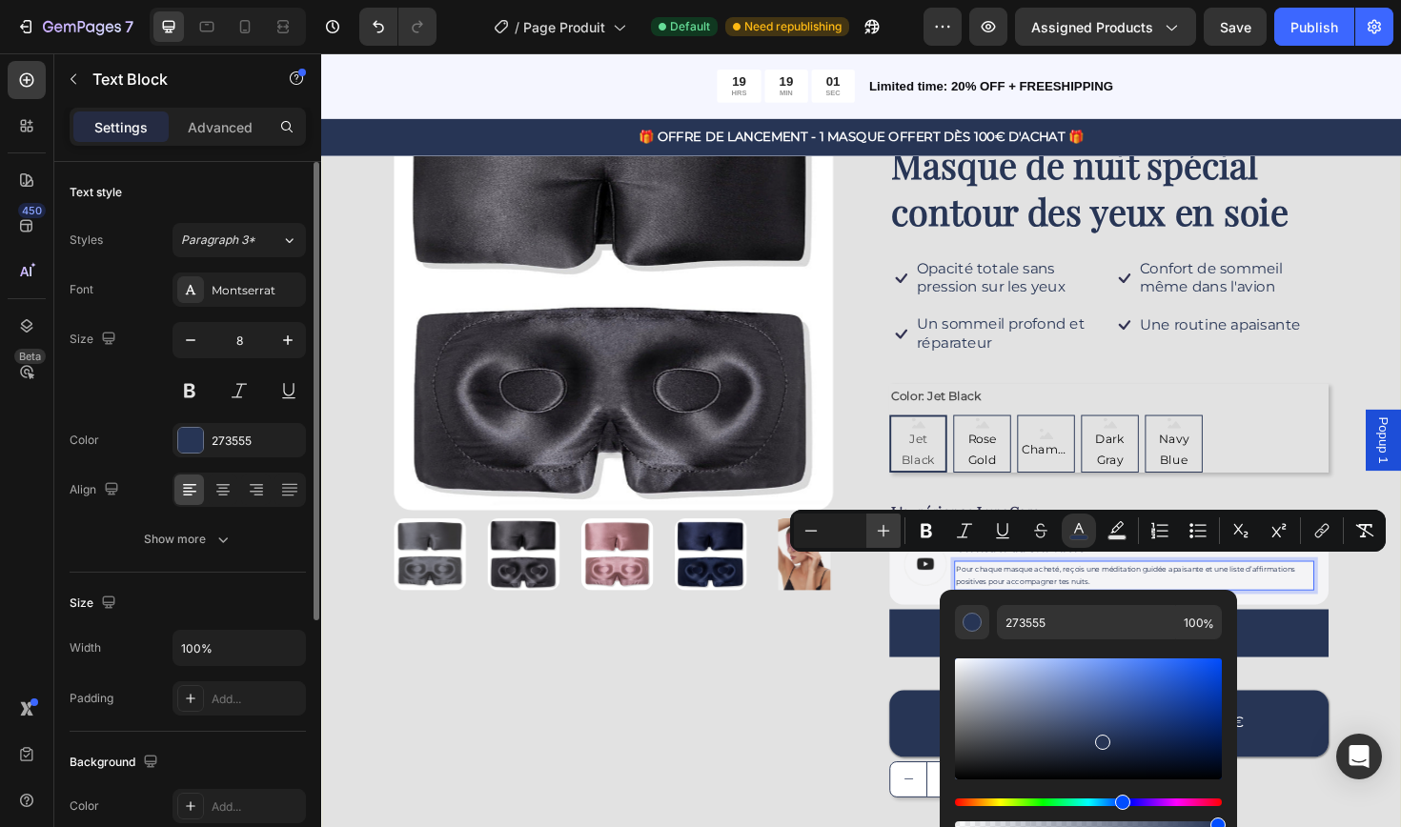
click at [889, 533] on icon "Editor contextual toolbar" at bounding box center [883, 530] width 19 height 19
click at [843, 752] on div "Product Images" at bounding box center [630, 459] width 465 height 774
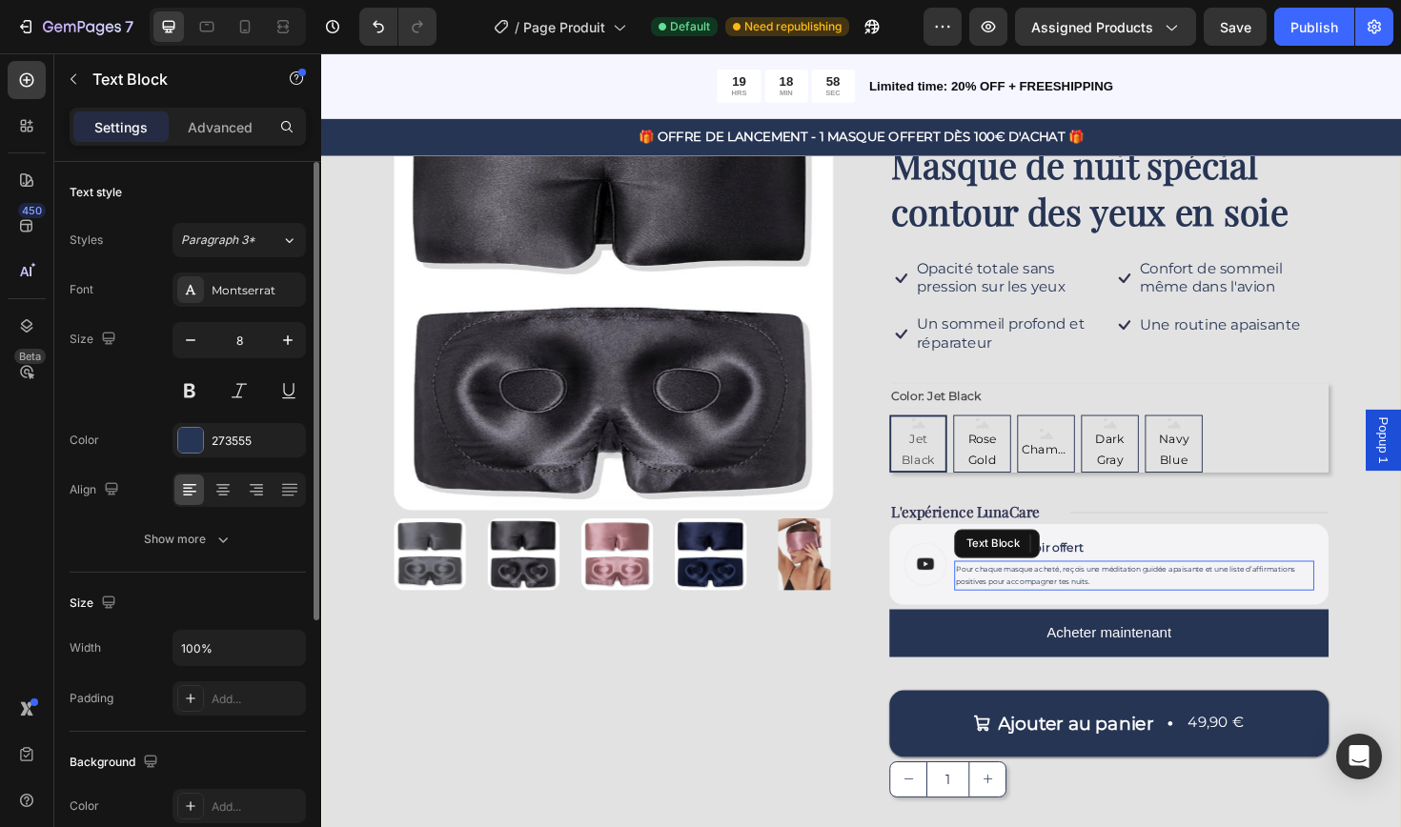
click at [1066, 605] on span "Pour chaque masque acheté, reçois une méditation guidée apaisante et une liste …" at bounding box center [1172, 606] width 359 height 23
click at [293, 337] on icon "button" at bounding box center [287, 340] width 19 height 19
type input "9"
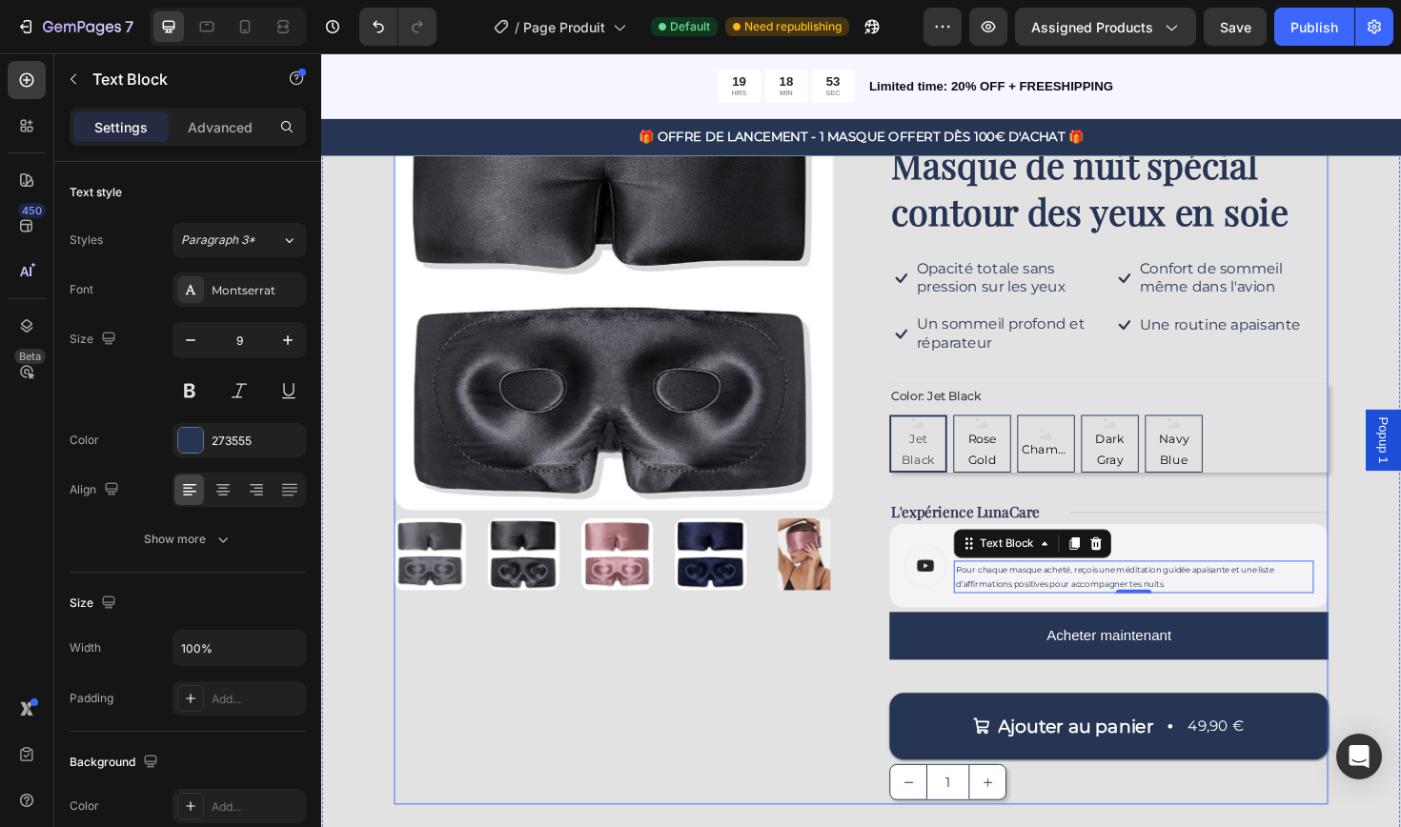
click at [855, 751] on div "Product Images" at bounding box center [630, 461] width 465 height 778
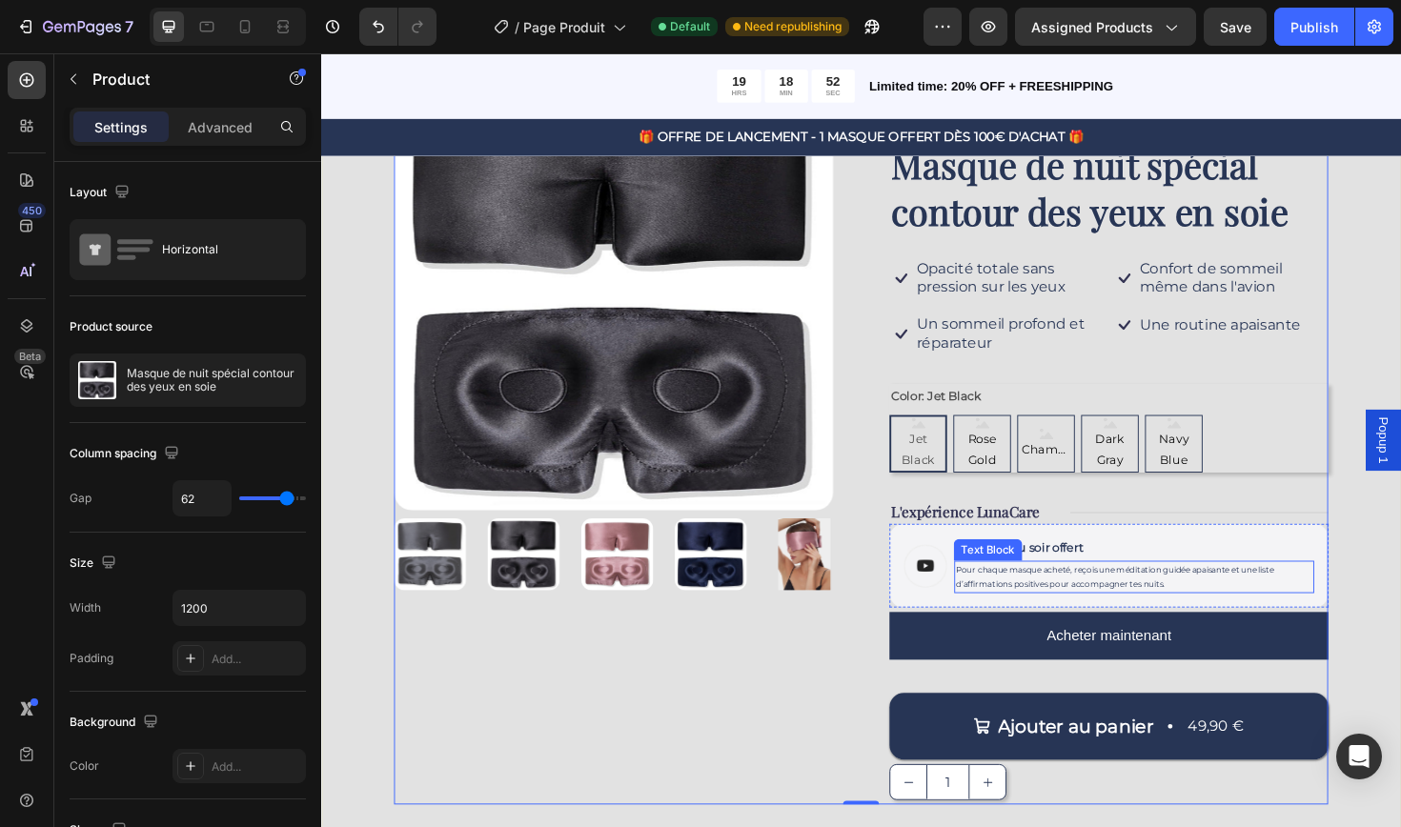
click at [1112, 611] on span "Pour chaque masque acheté, reçois une méditation guidée apaisante et une liste …" at bounding box center [1161, 608] width 336 height 26
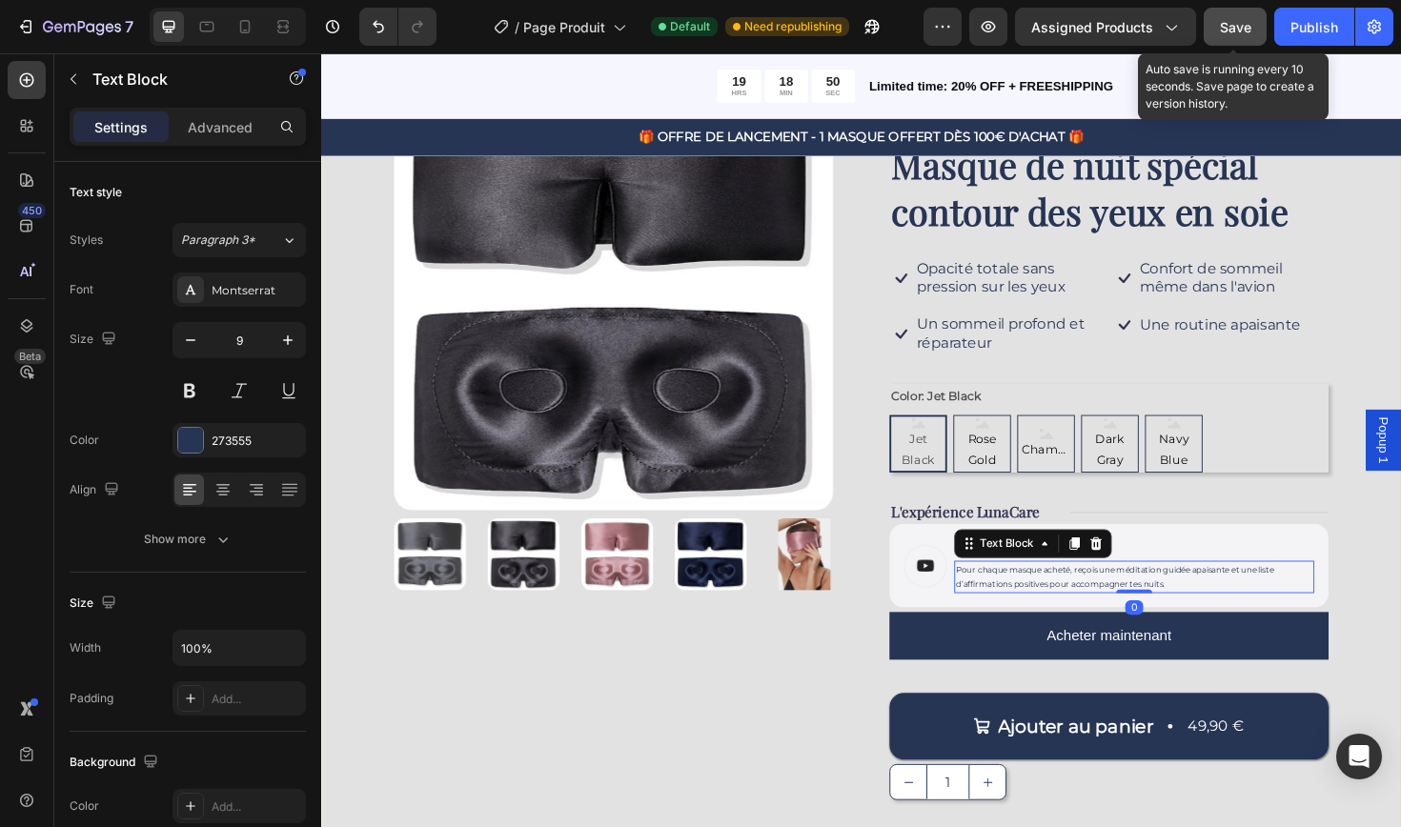
click at [1245, 34] on span "Save" at bounding box center [1235, 27] width 31 height 16
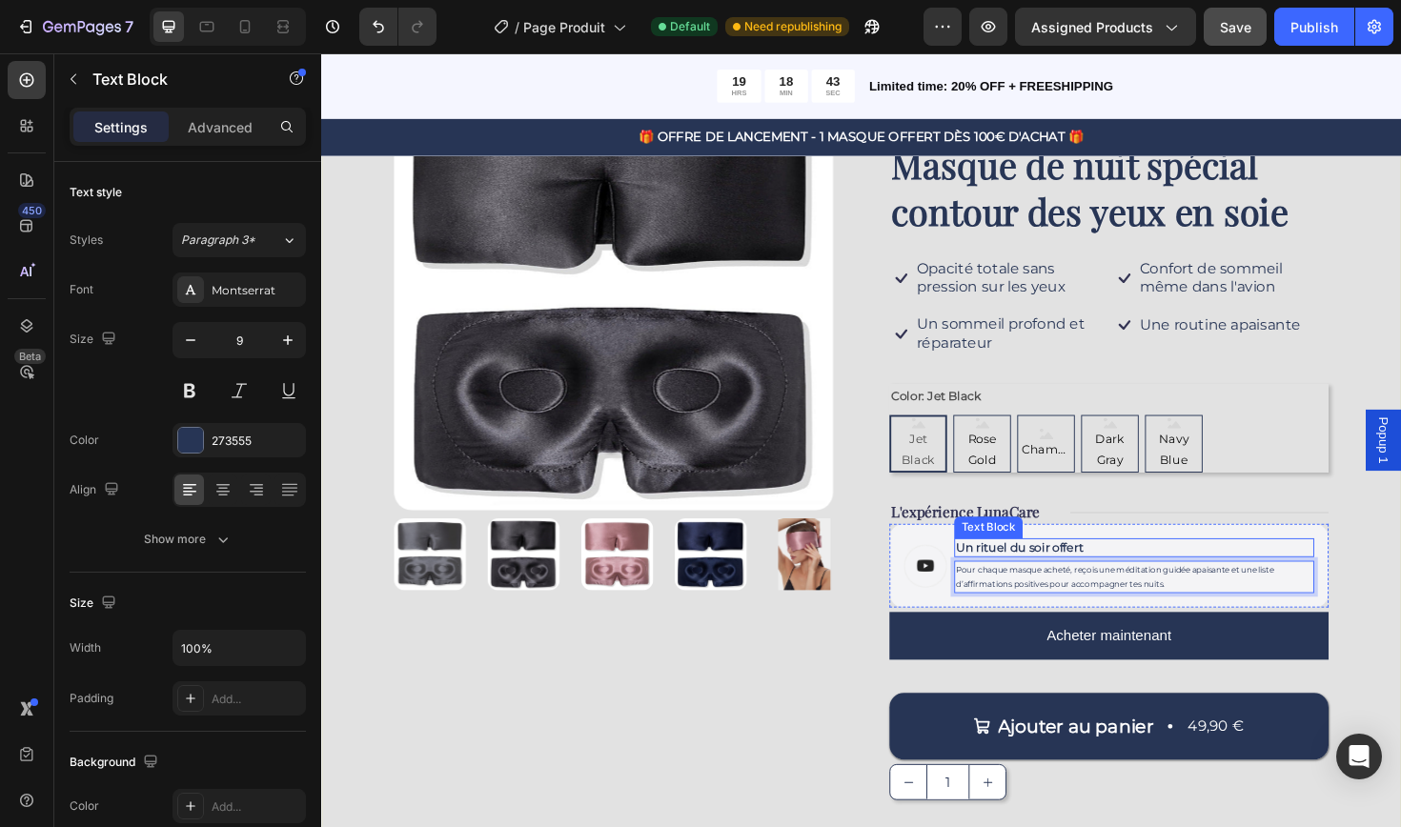
click at [1141, 573] on p "Un rituel du soir offert" at bounding box center [1181, 577] width 377 height 16
click at [1112, 598] on span "Pour chaque masque acheté, reçois une méditation guidée apaisante et une liste …" at bounding box center [1161, 608] width 336 height 26
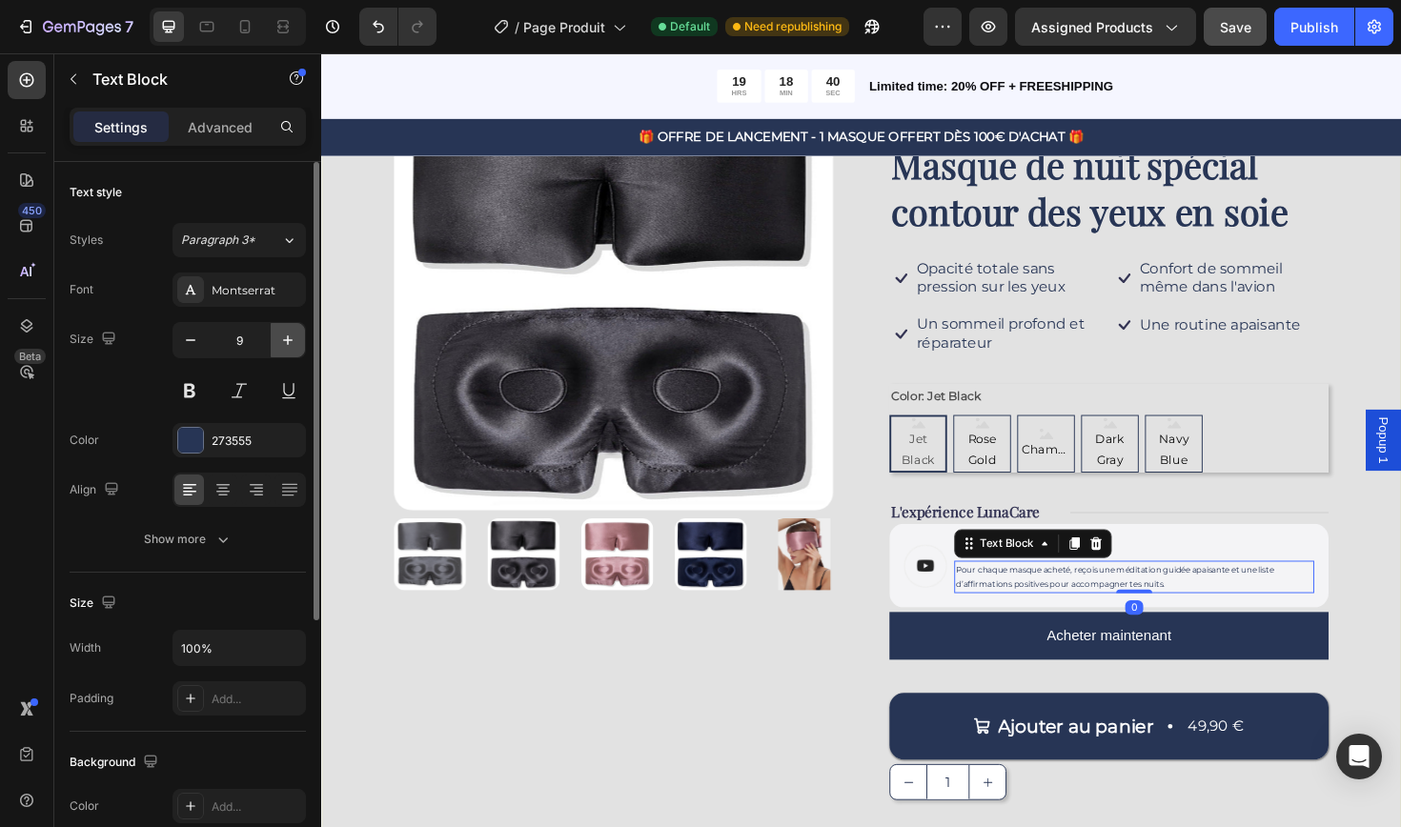
click at [288, 344] on icon "button" at bounding box center [287, 340] width 19 height 19
type input "10"
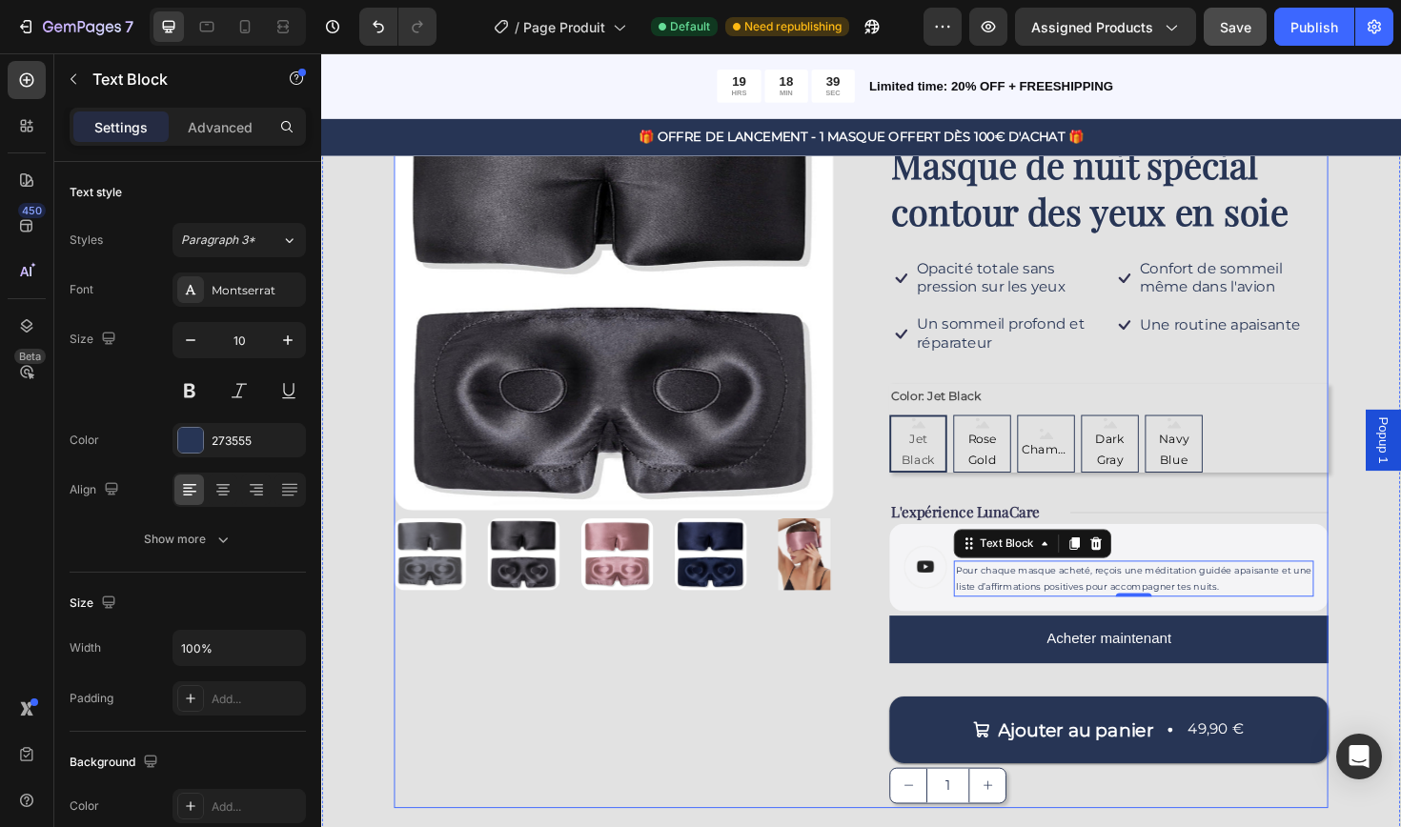
click at [620, 771] on div "Product Images" at bounding box center [630, 462] width 465 height 780
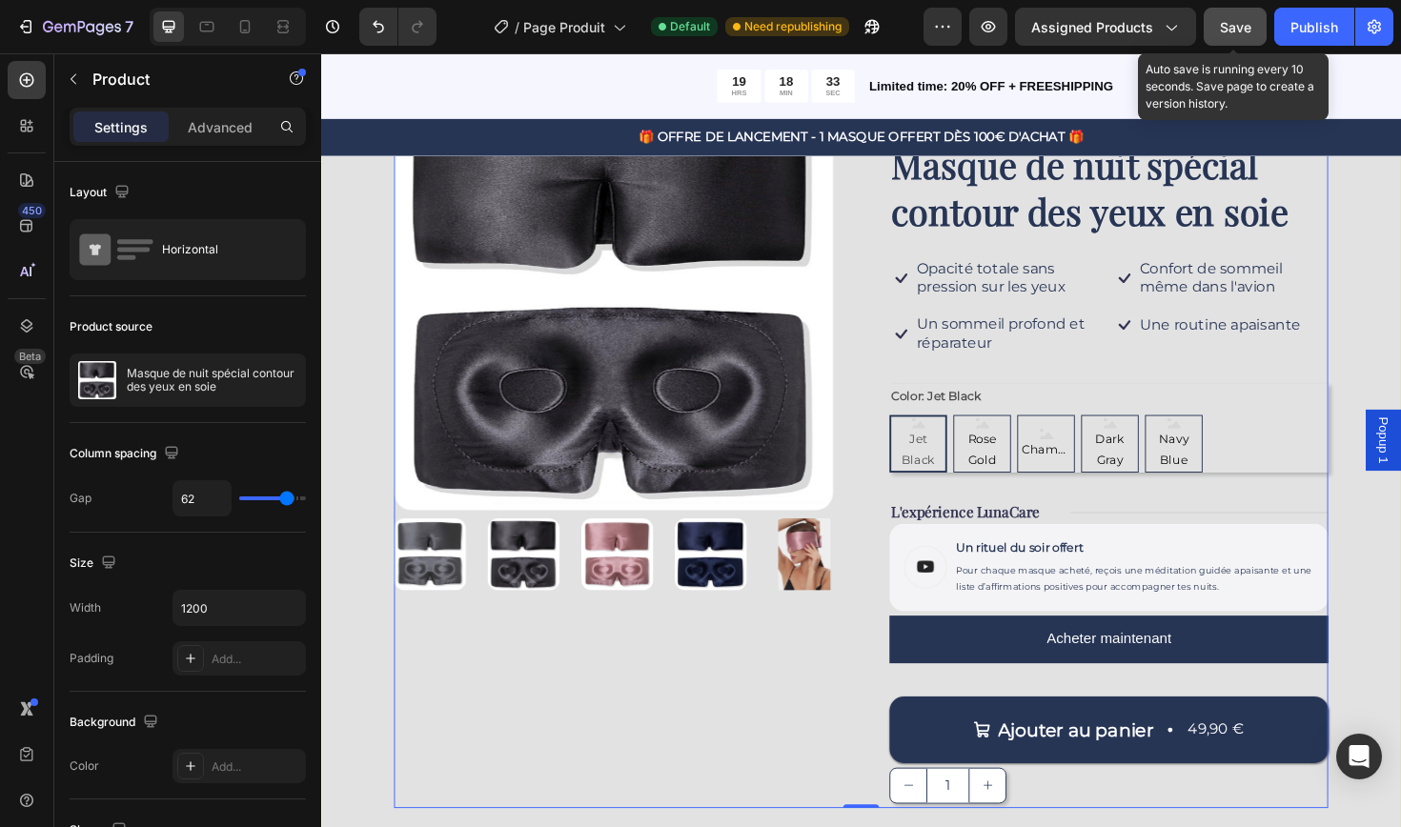
click at [1231, 35] on div "Save" at bounding box center [1235, 27] width 31 height 20
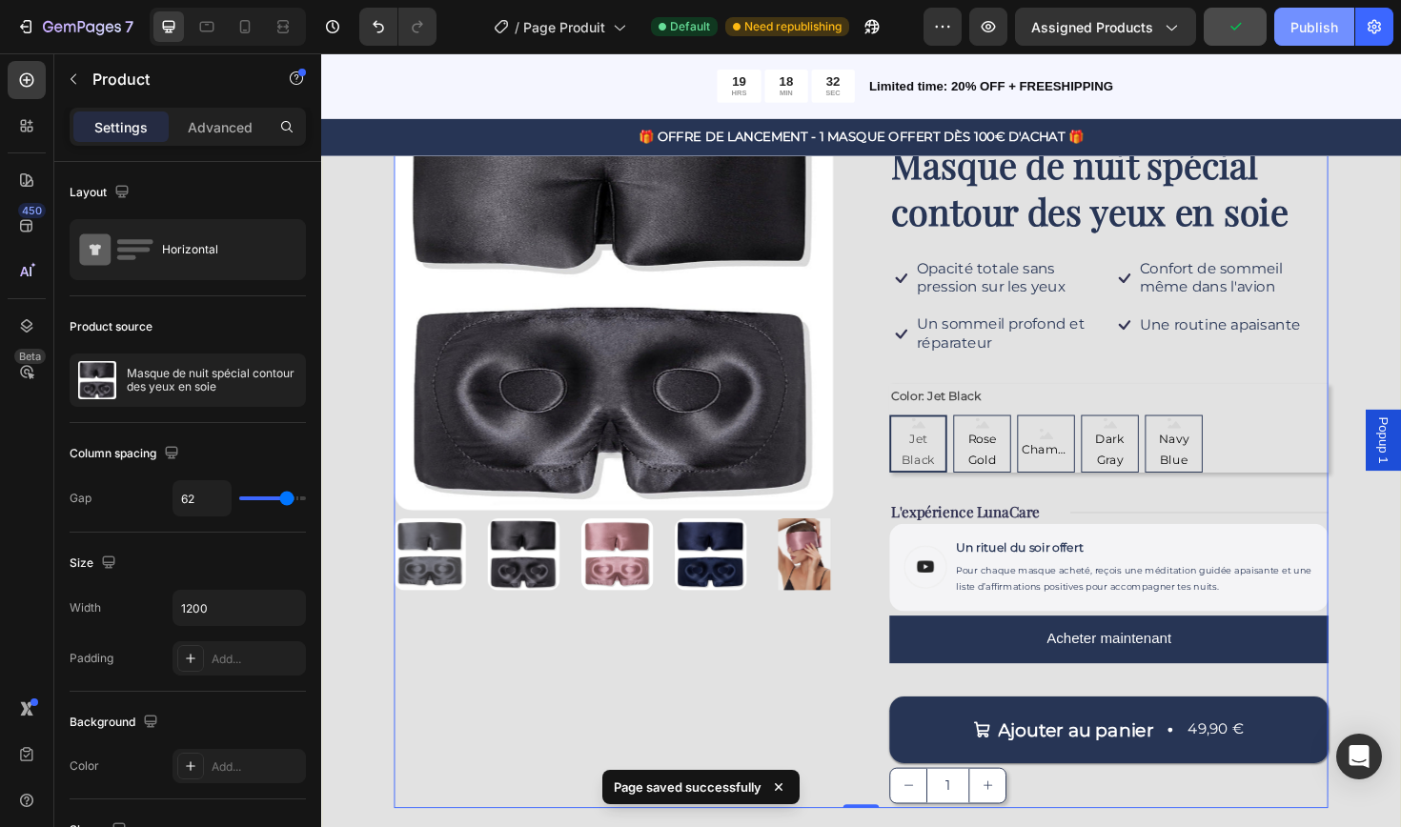
click at [1327, 25] on div "Publish" at bounding box center [1314, 27] width 48 height 20
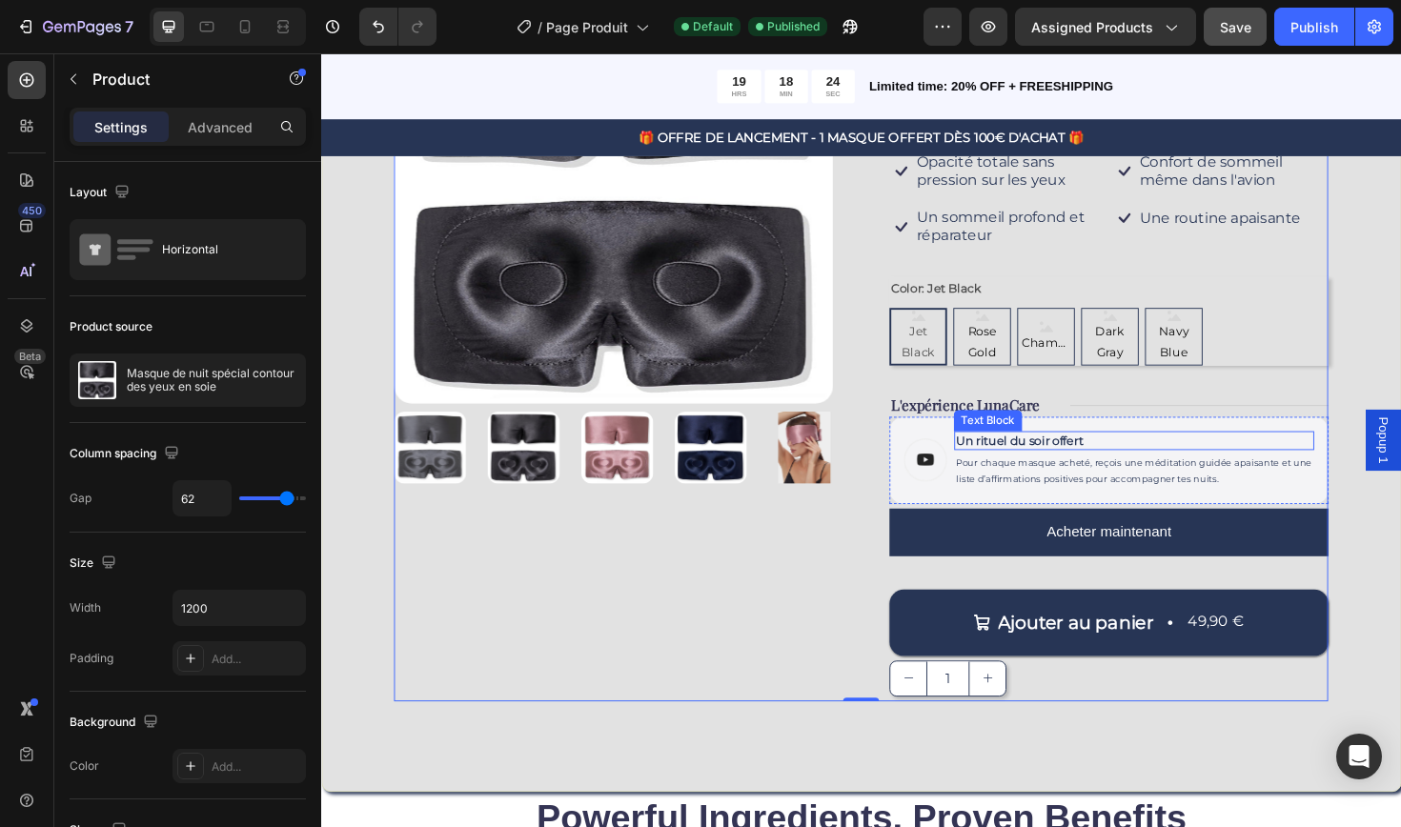
scroll to position [321, 0]
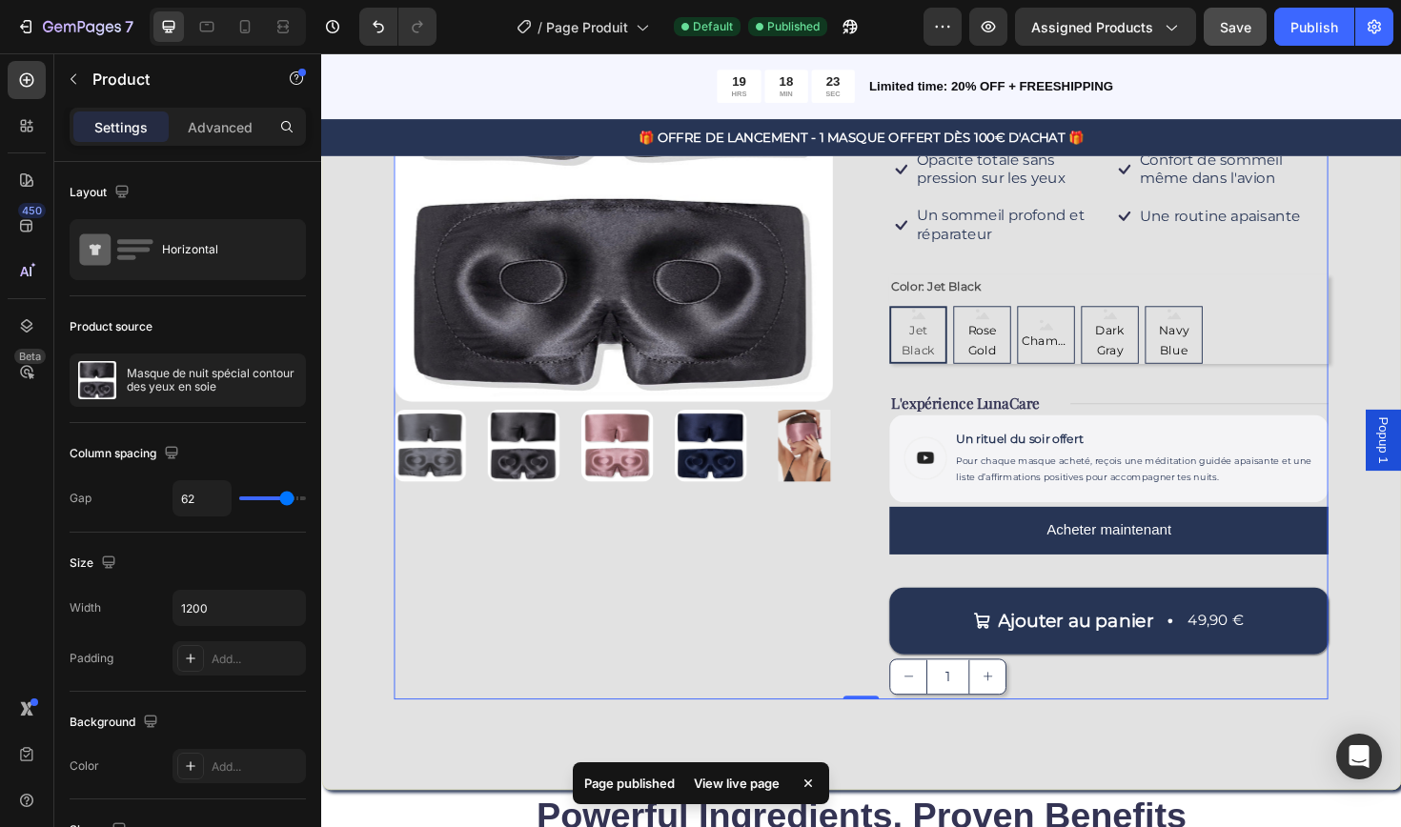
click at [1043, 596] on div "Ajouter au panier 49,90 € Add to Cart" at bounding box center [1154, 642] width 465 height 106
click at [850, 596] on div "Product Images" at bounding box center [630, 347] width 465 height 780
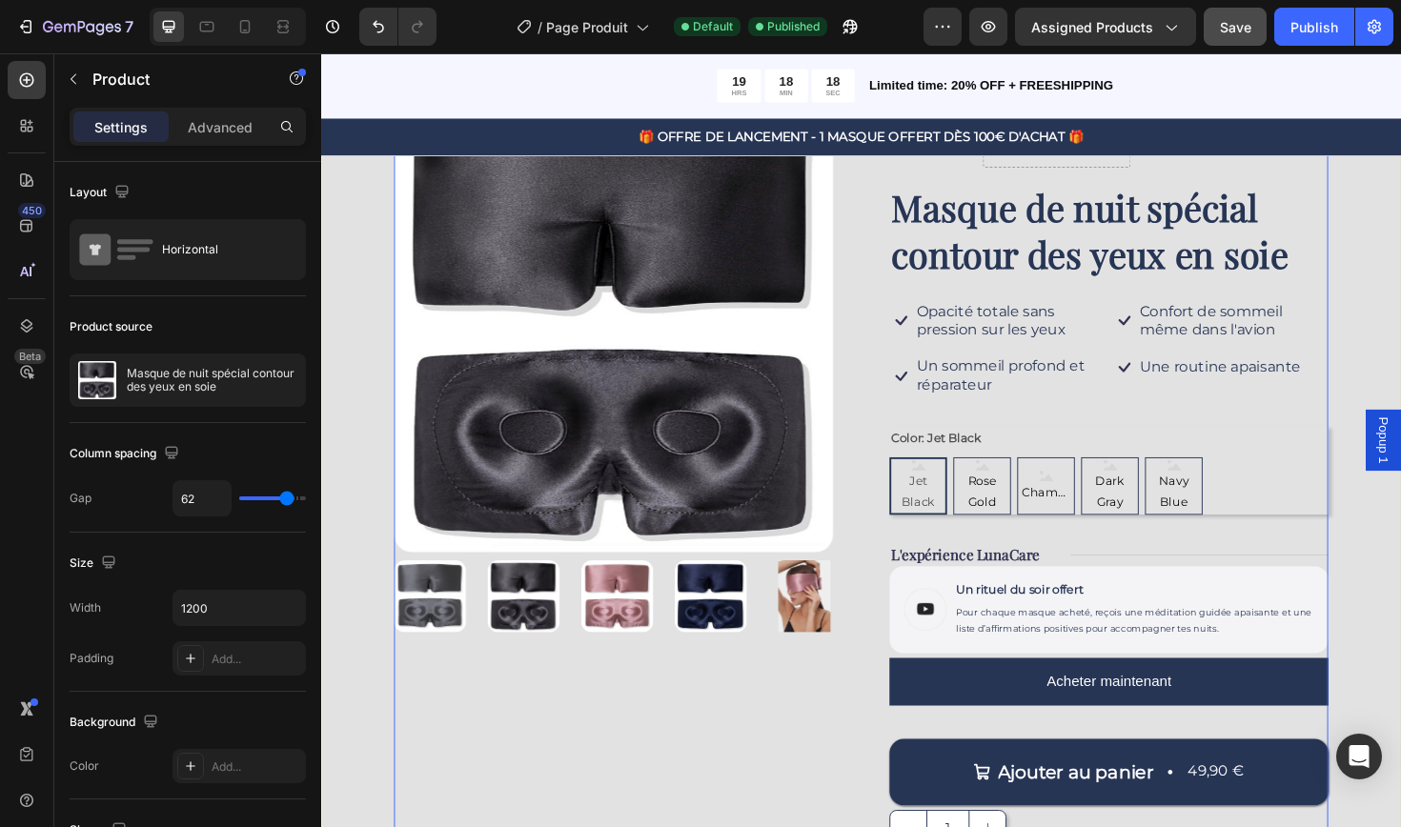
scroll to position [160, 0]
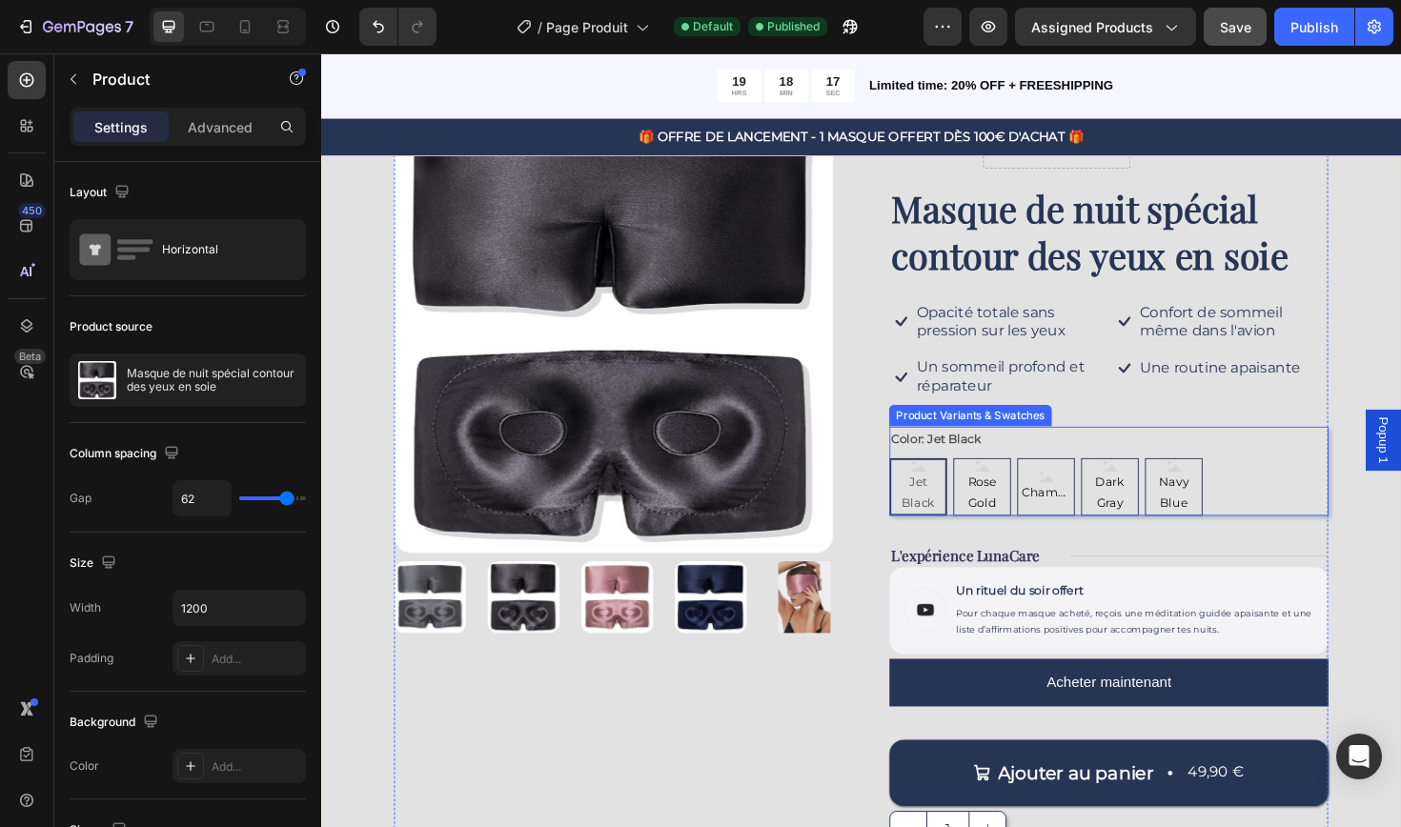
click at [1305, 501] on div "Jet Black Jet Black Jet Black Rose Gold Rose Gold Rose Gold Champagne Champagne…" at bounding box center [1154, 512] width 465 height 61
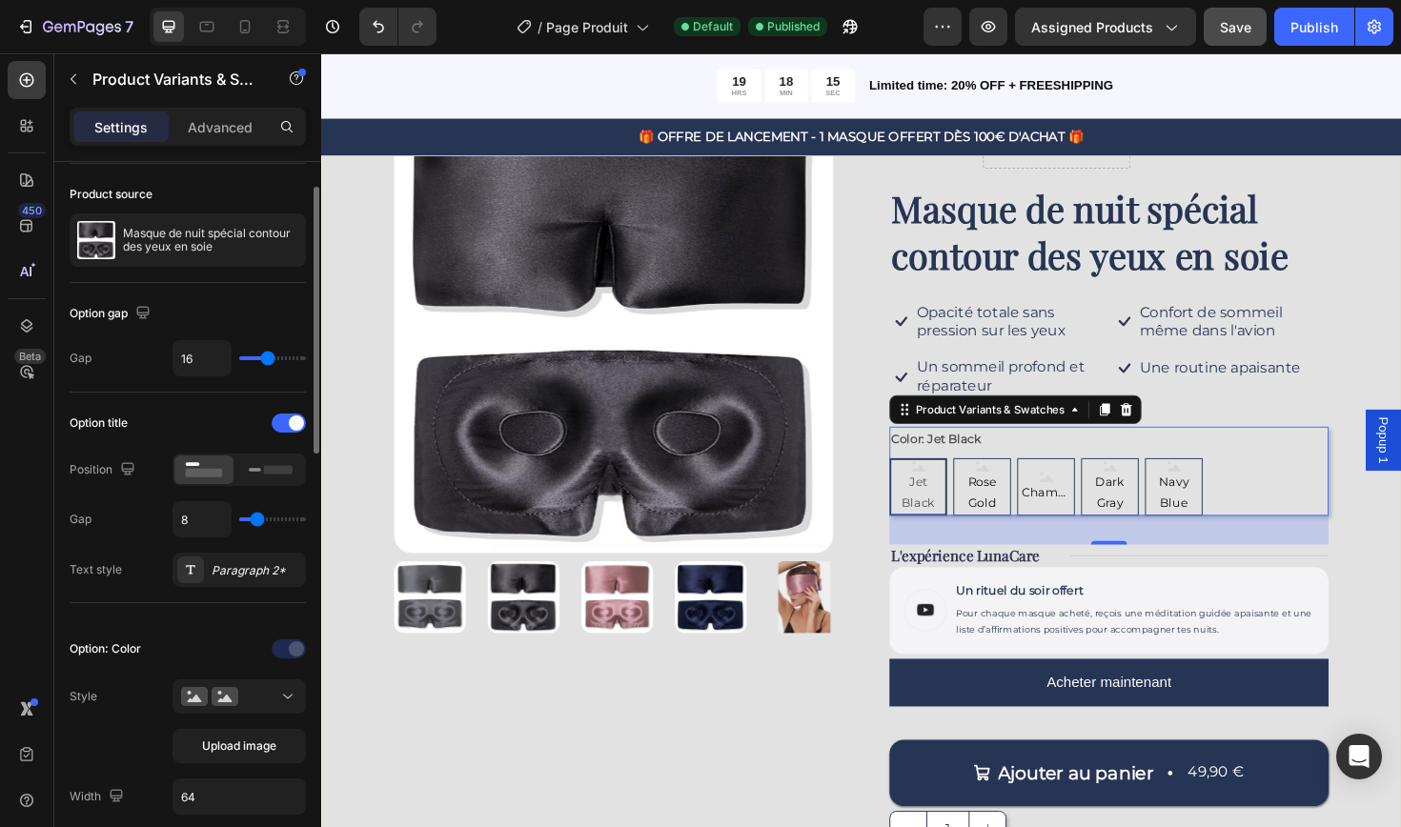
scroll to position [65, 0]
type input "5"
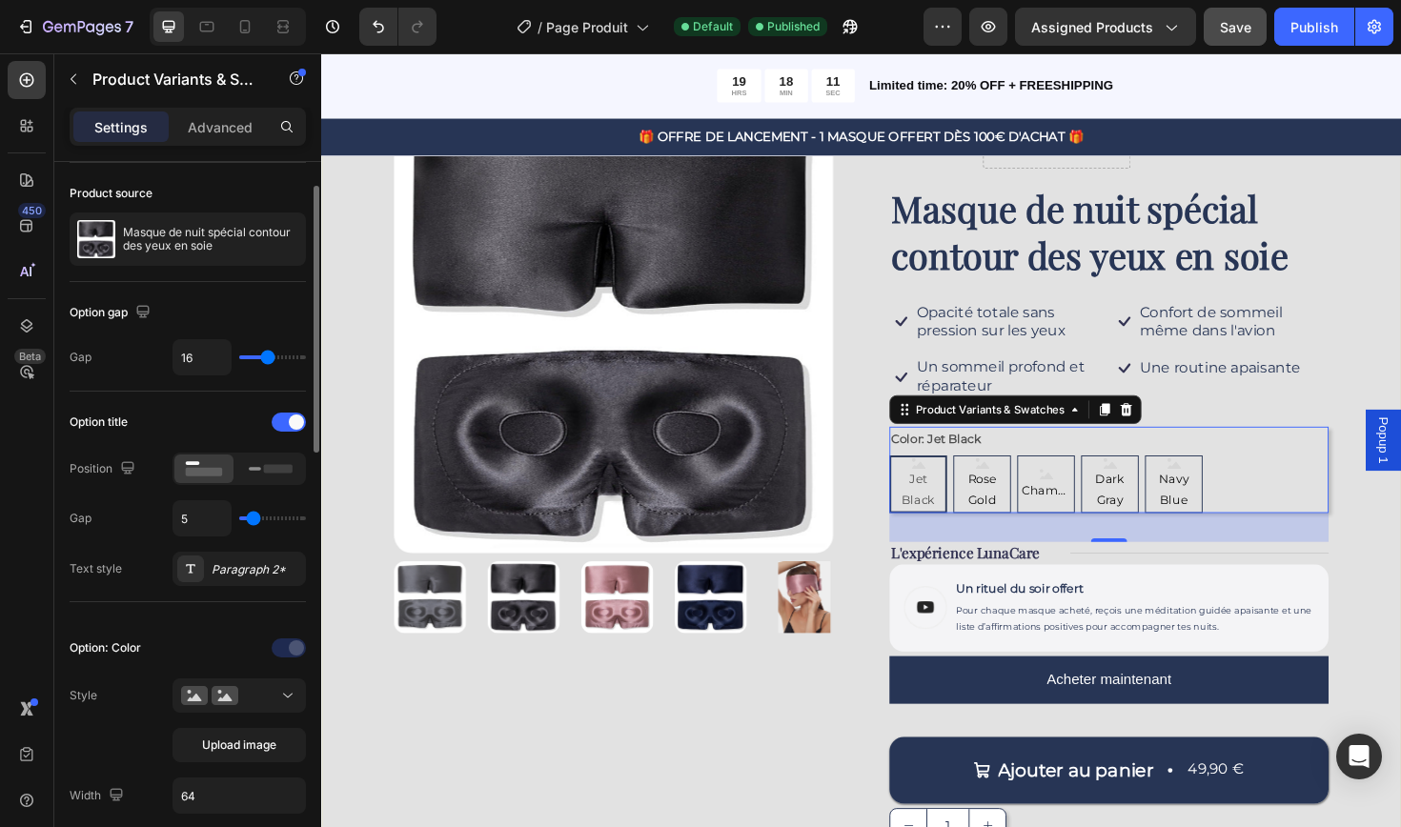
type input "6"
type input "7"
type input "10"
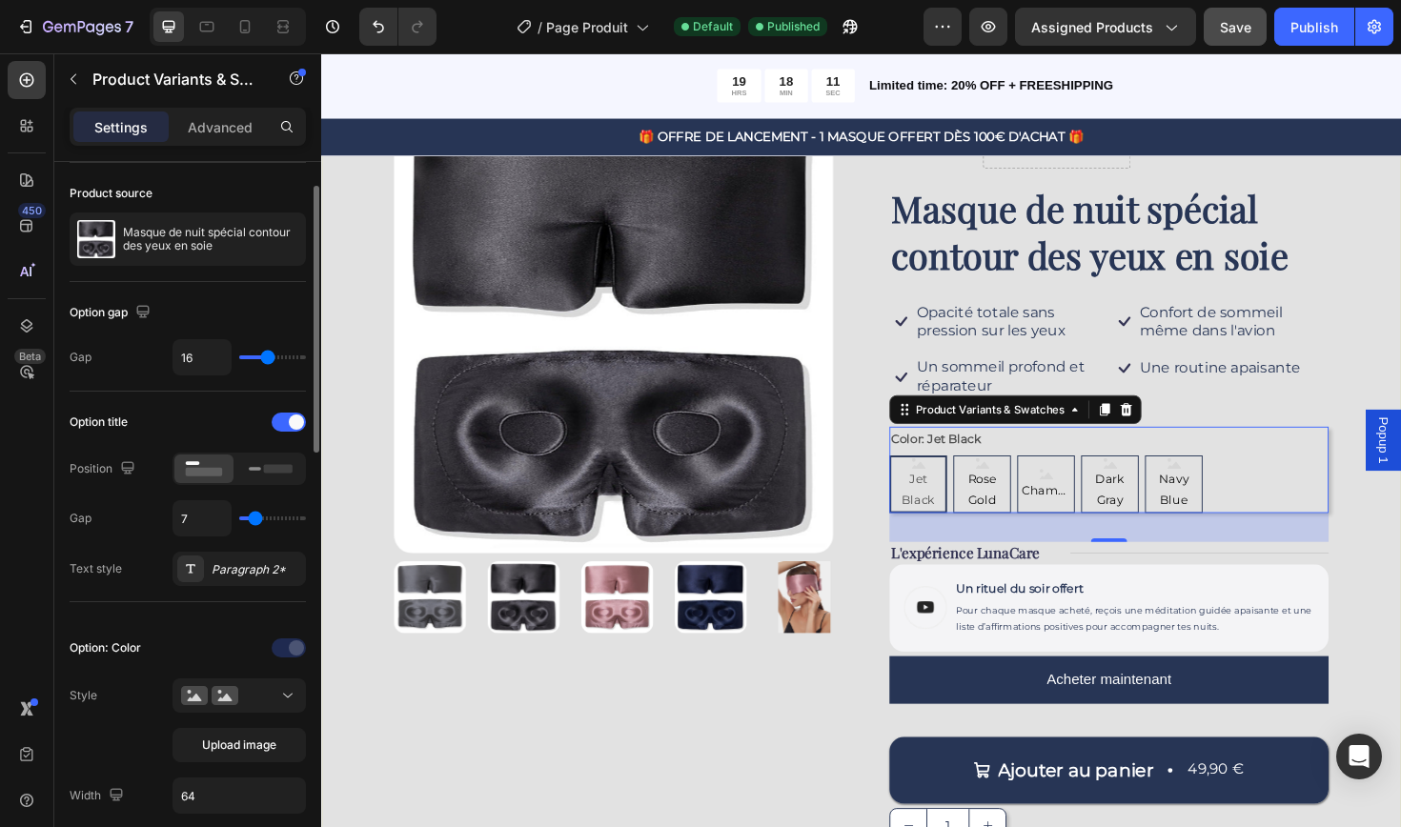
type input "10"
type input "11"
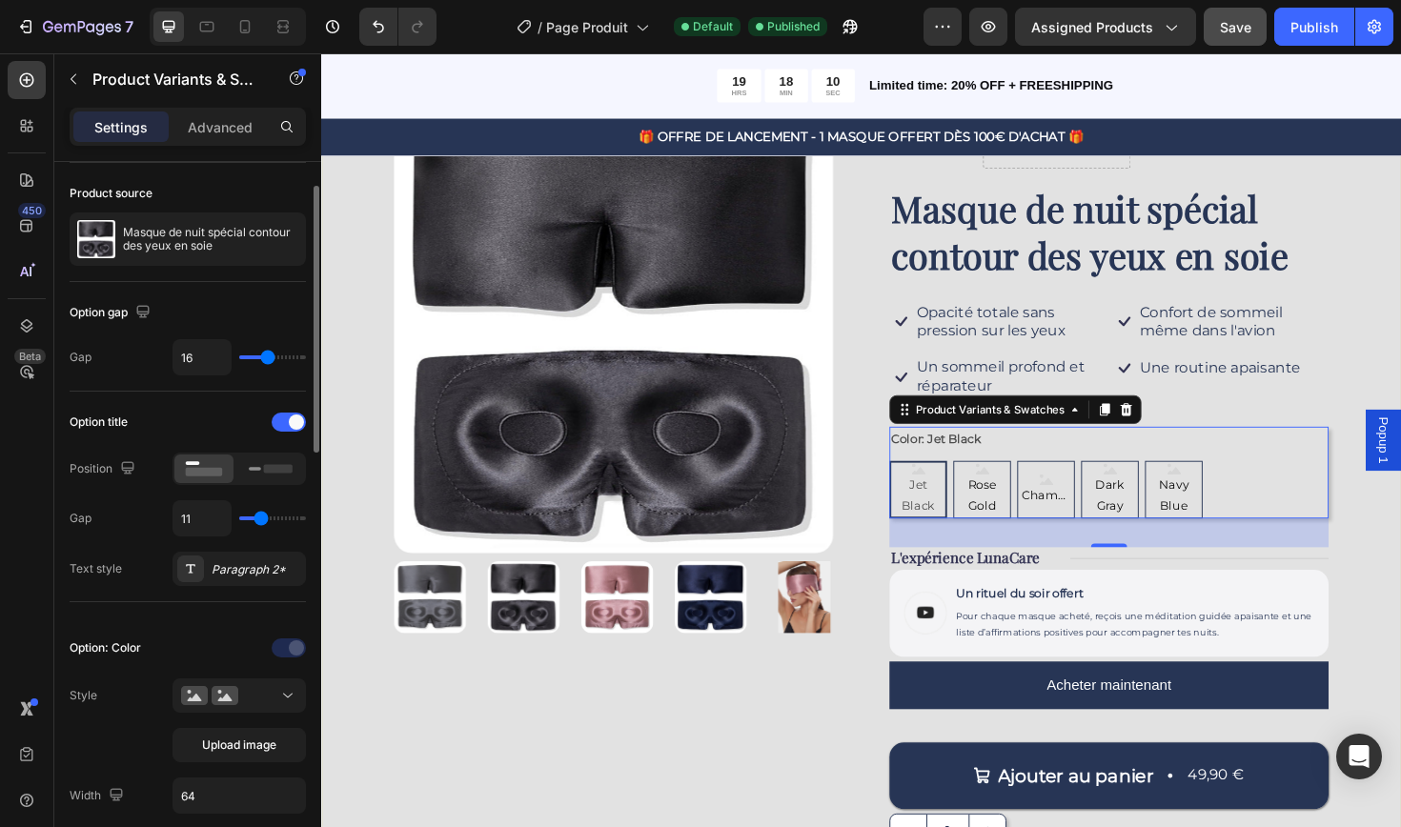
type input "12"
type input "13"
type input "14"
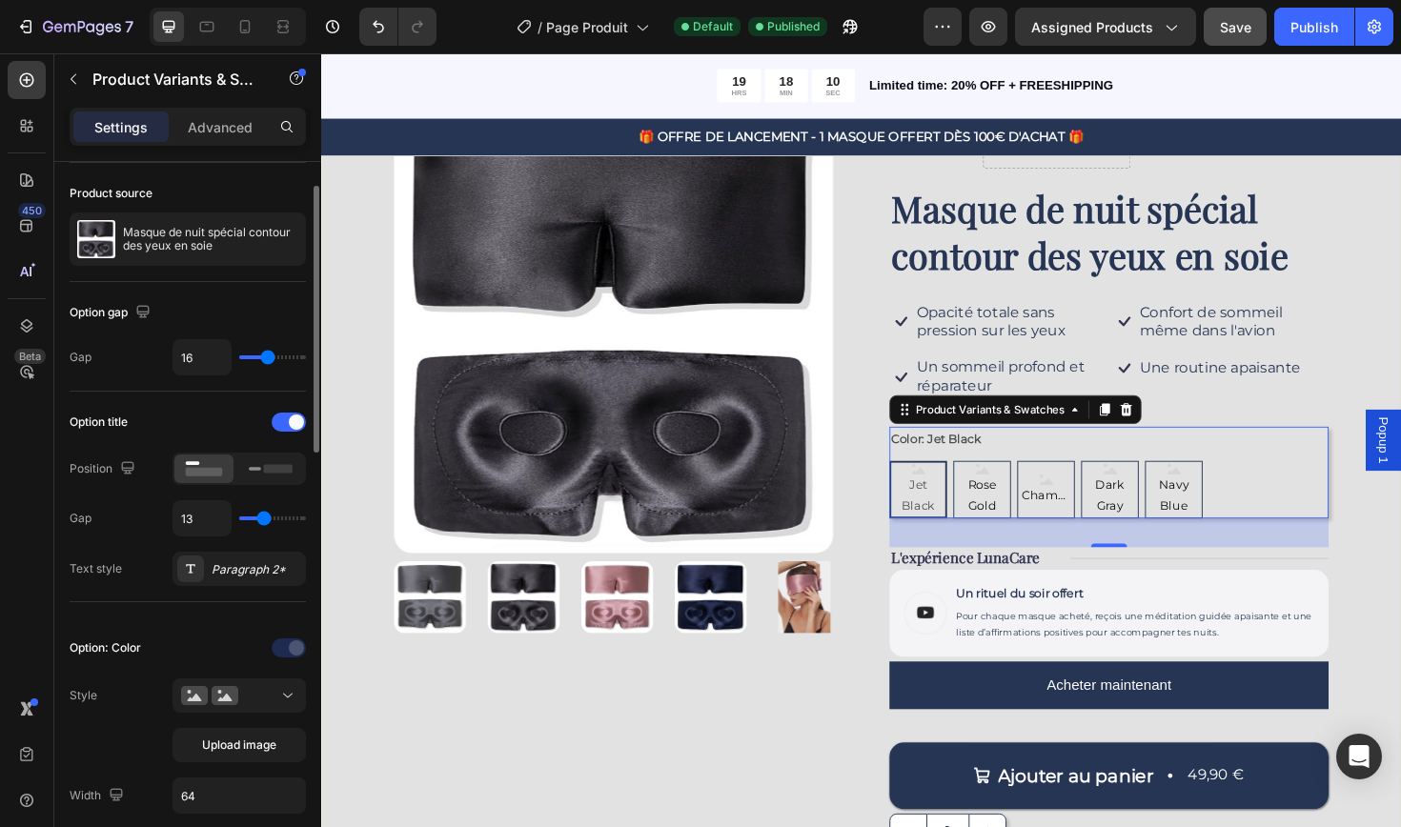
type input "14"
type input "16"
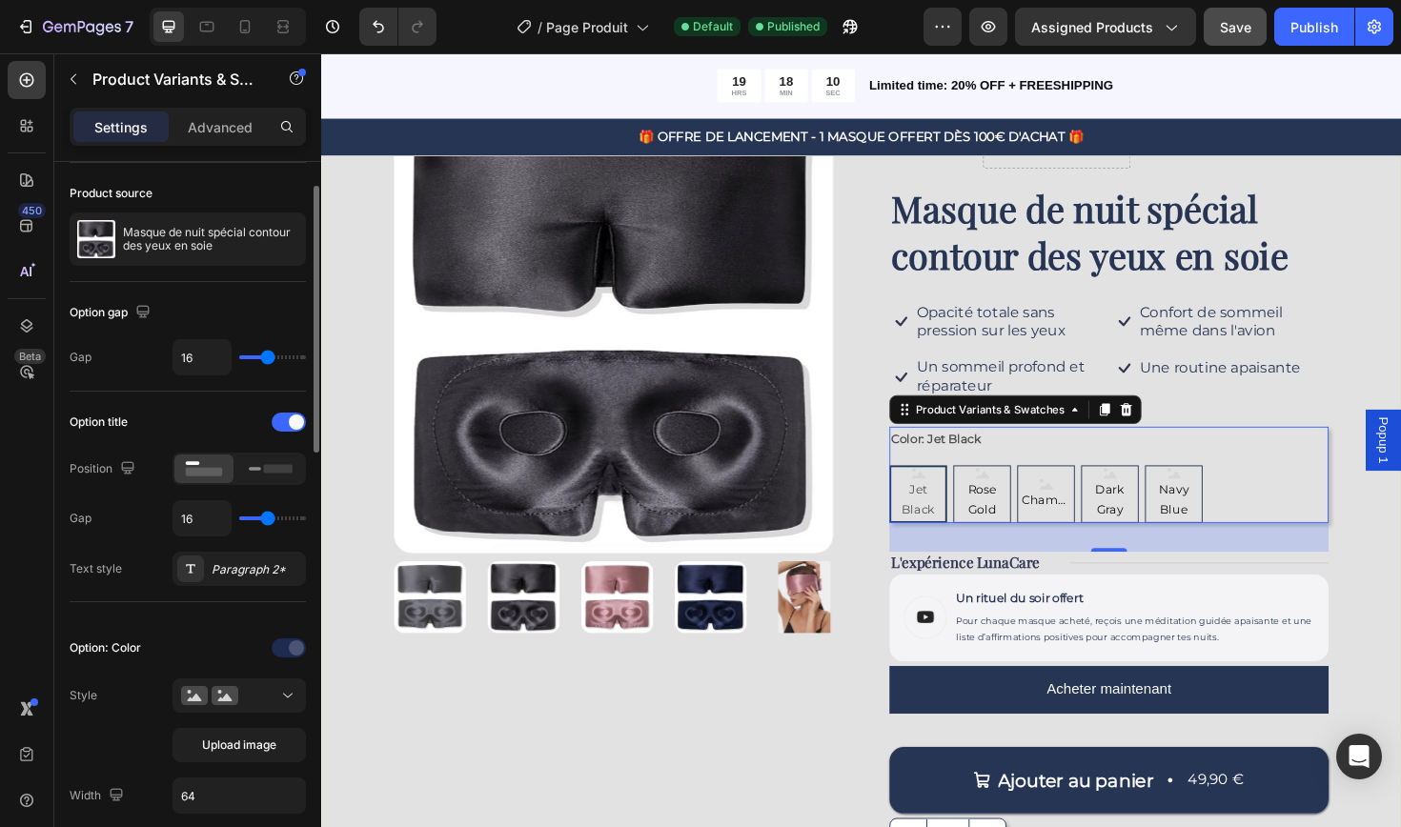
type input "17"
type input "19"
type input "20"
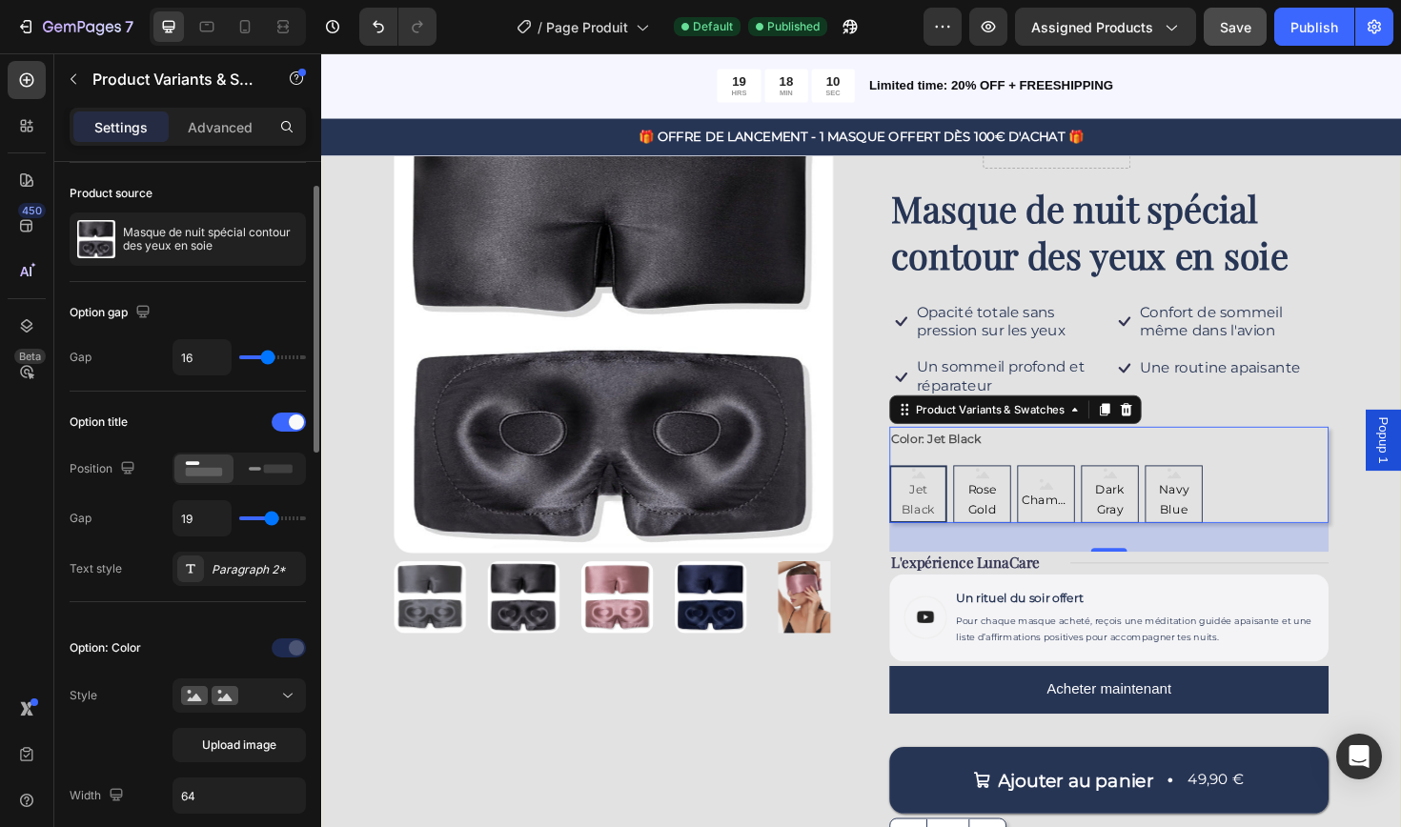
type input "20"
type input "21"
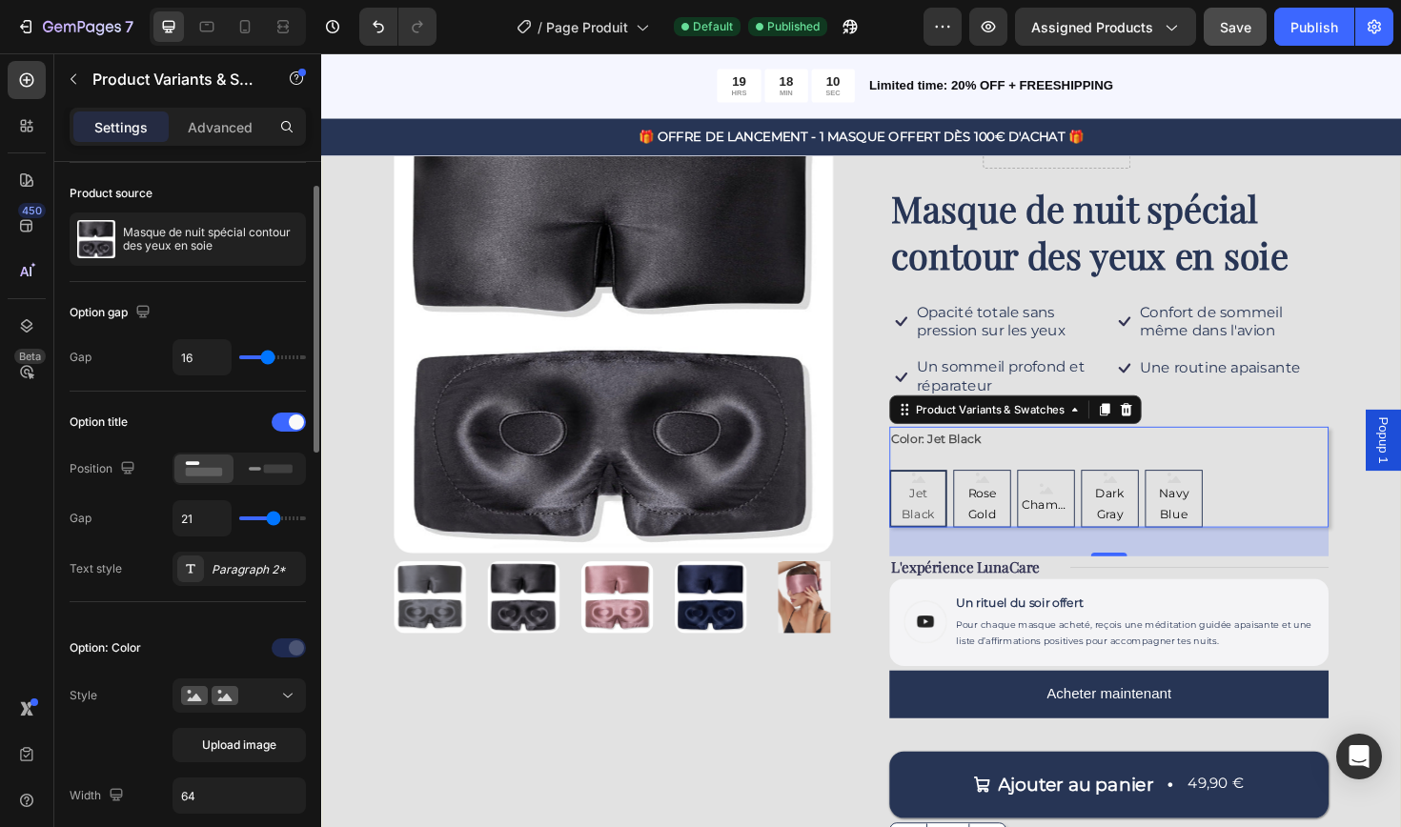
type input "20"
type input "19"
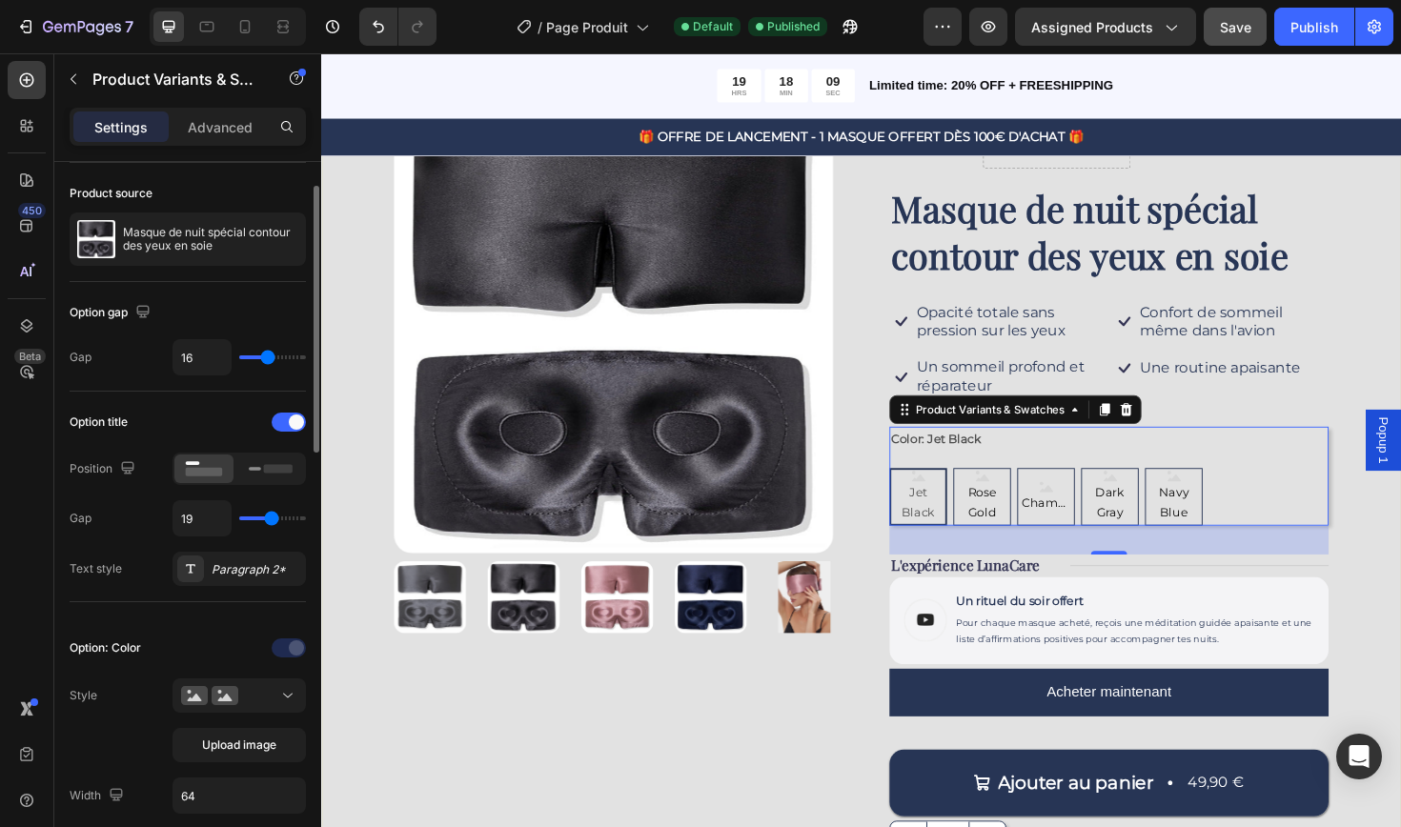
type input "18"
type input "17"
type input "16"
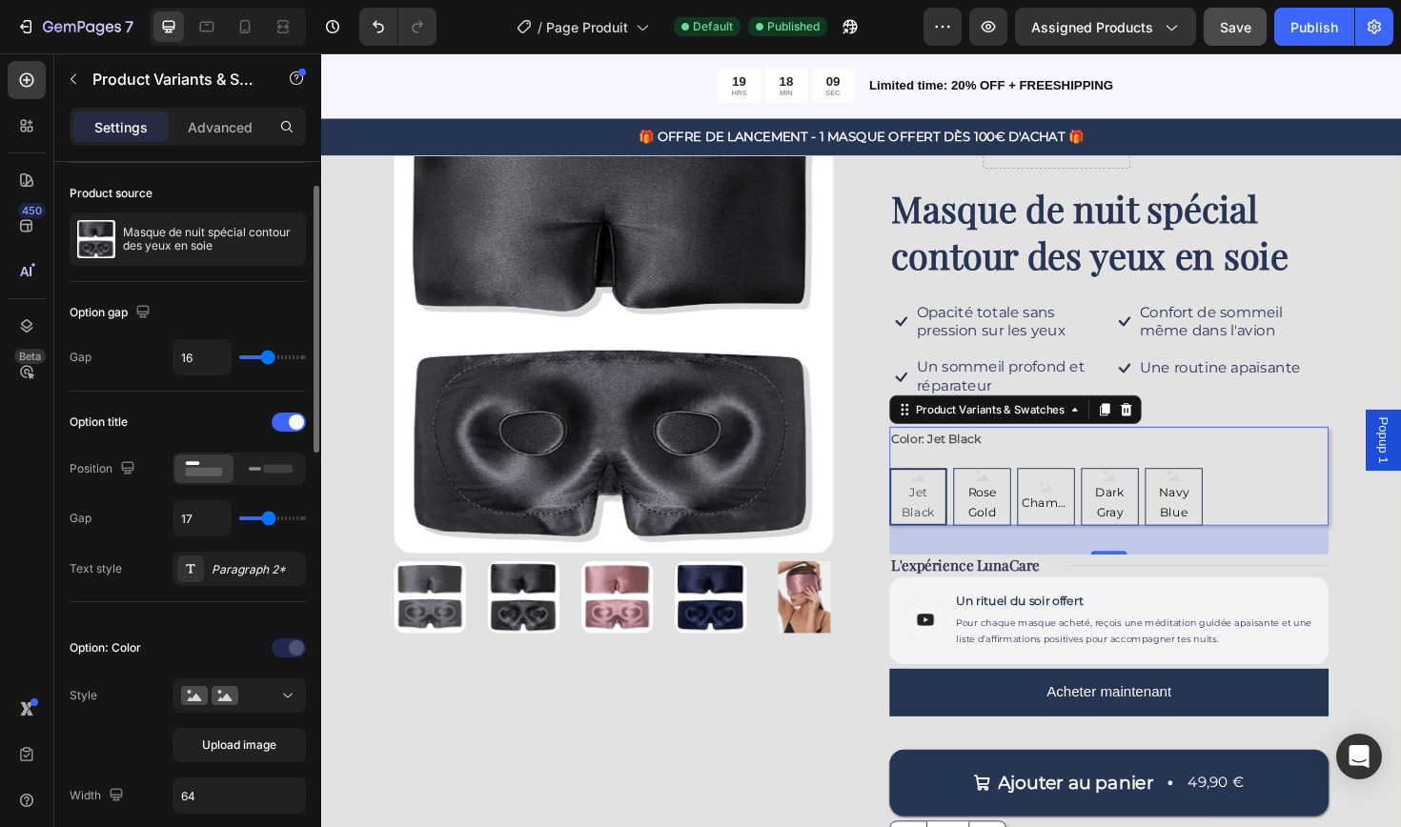
type input "16"
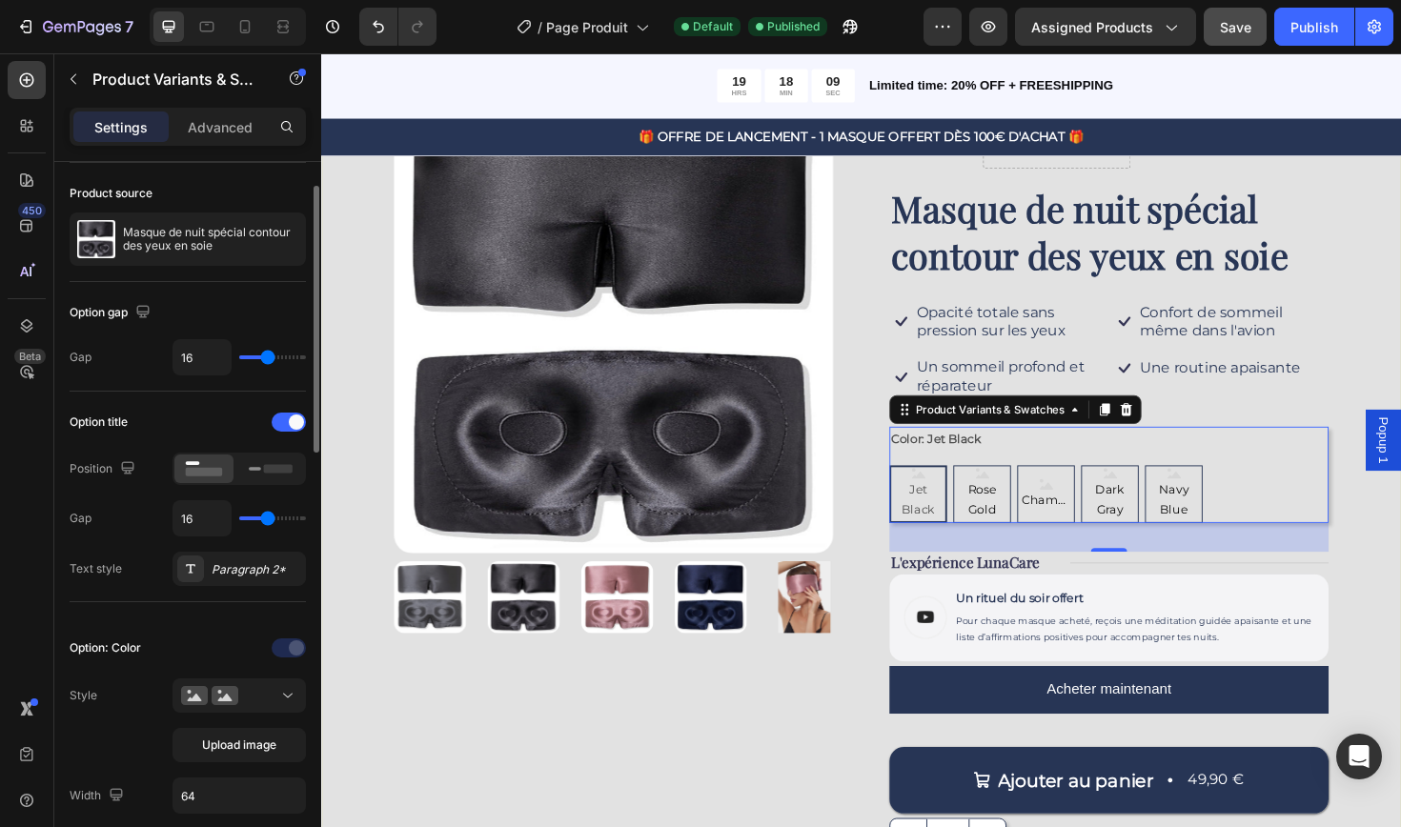
type input "15"
type input "14"
type input "13"
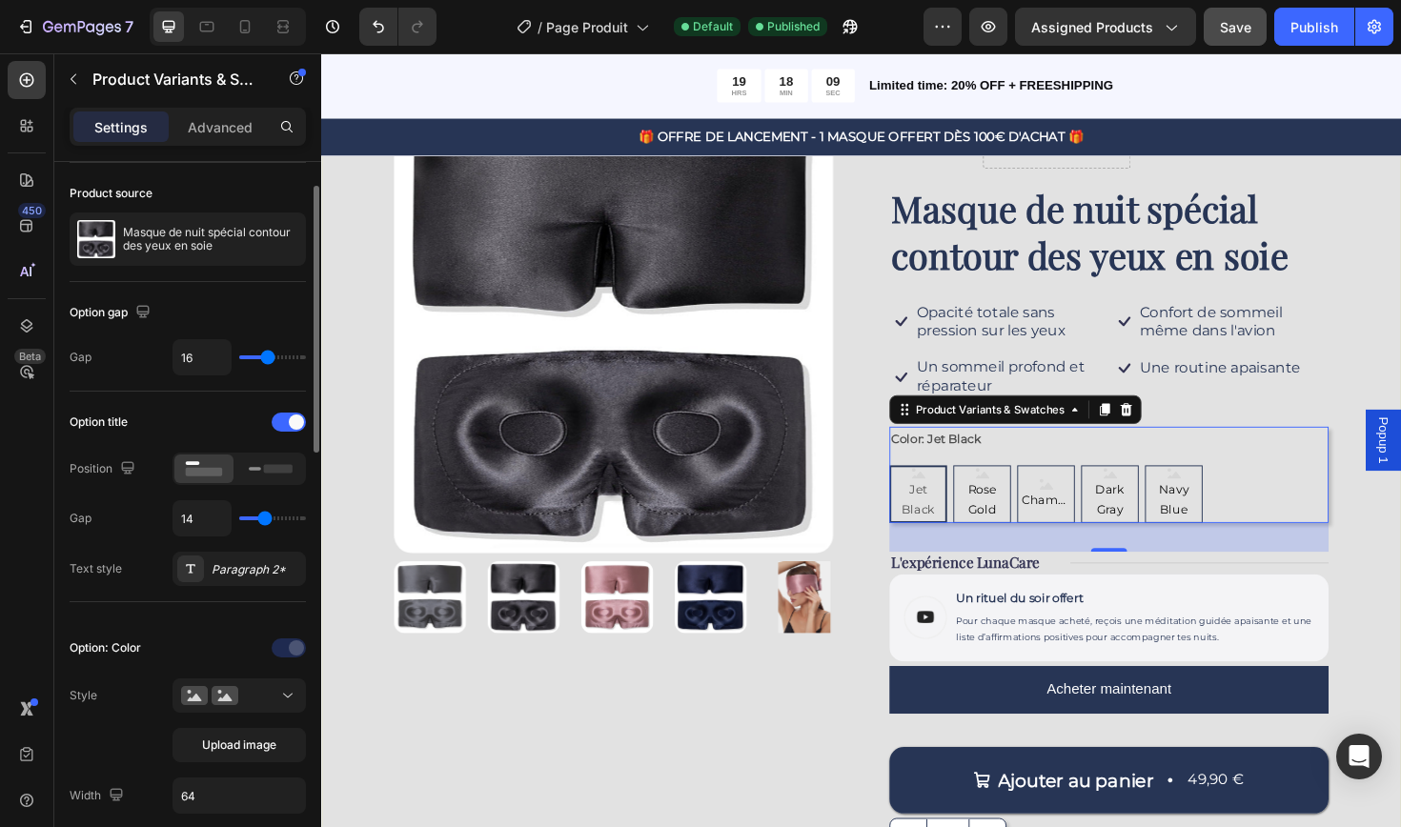
type input "13"
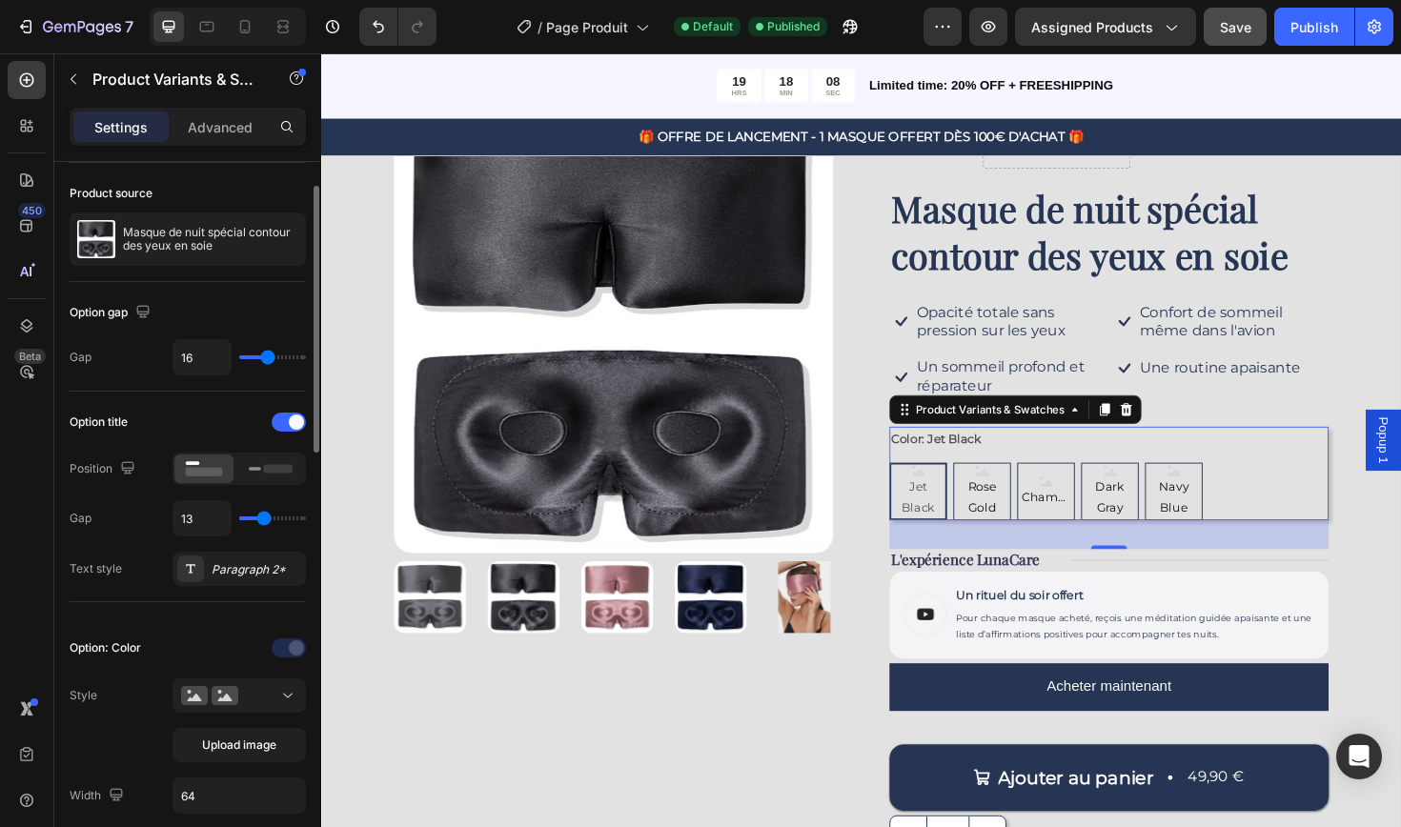
type input "12"
type input "11"
type input "10"
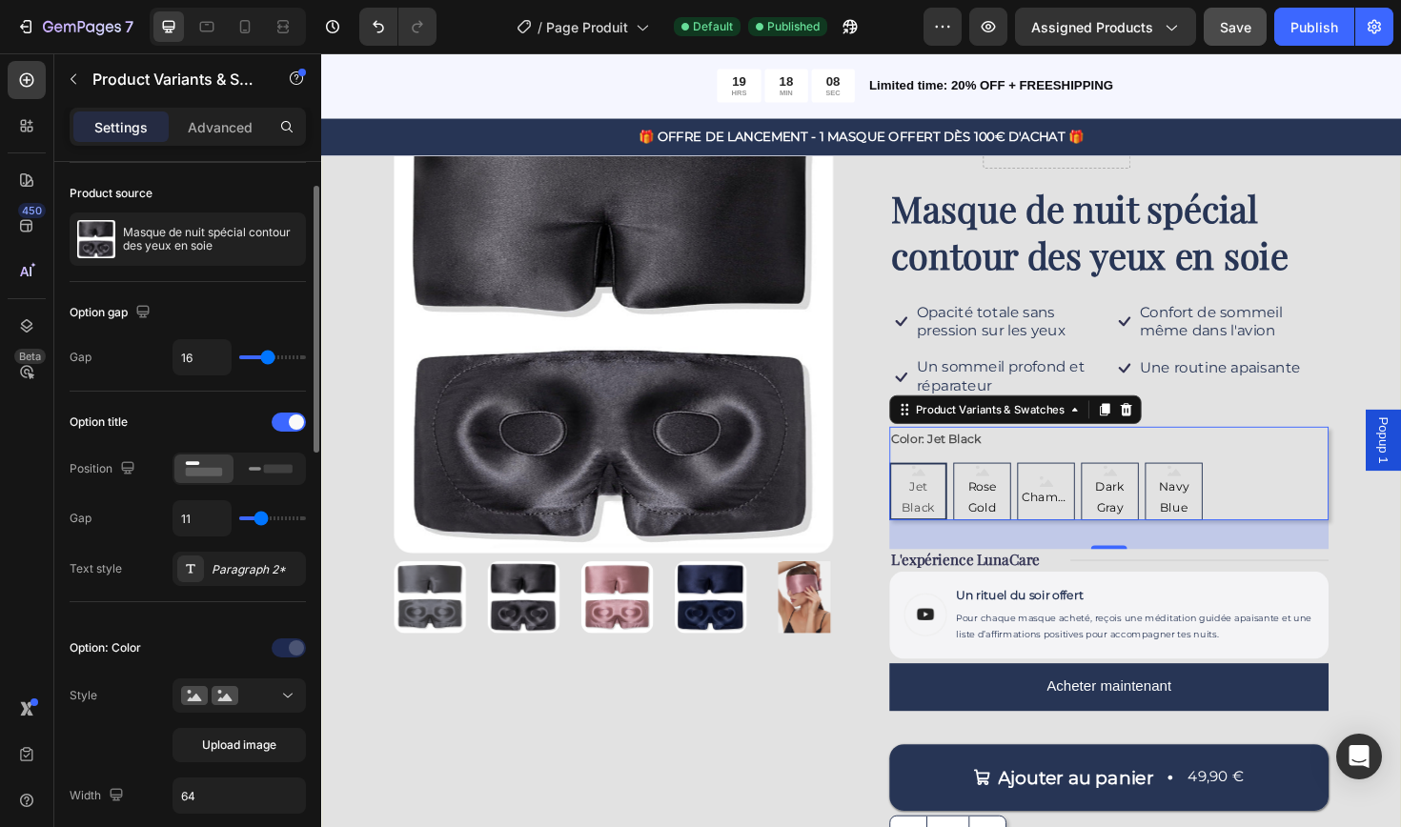
type input "10"
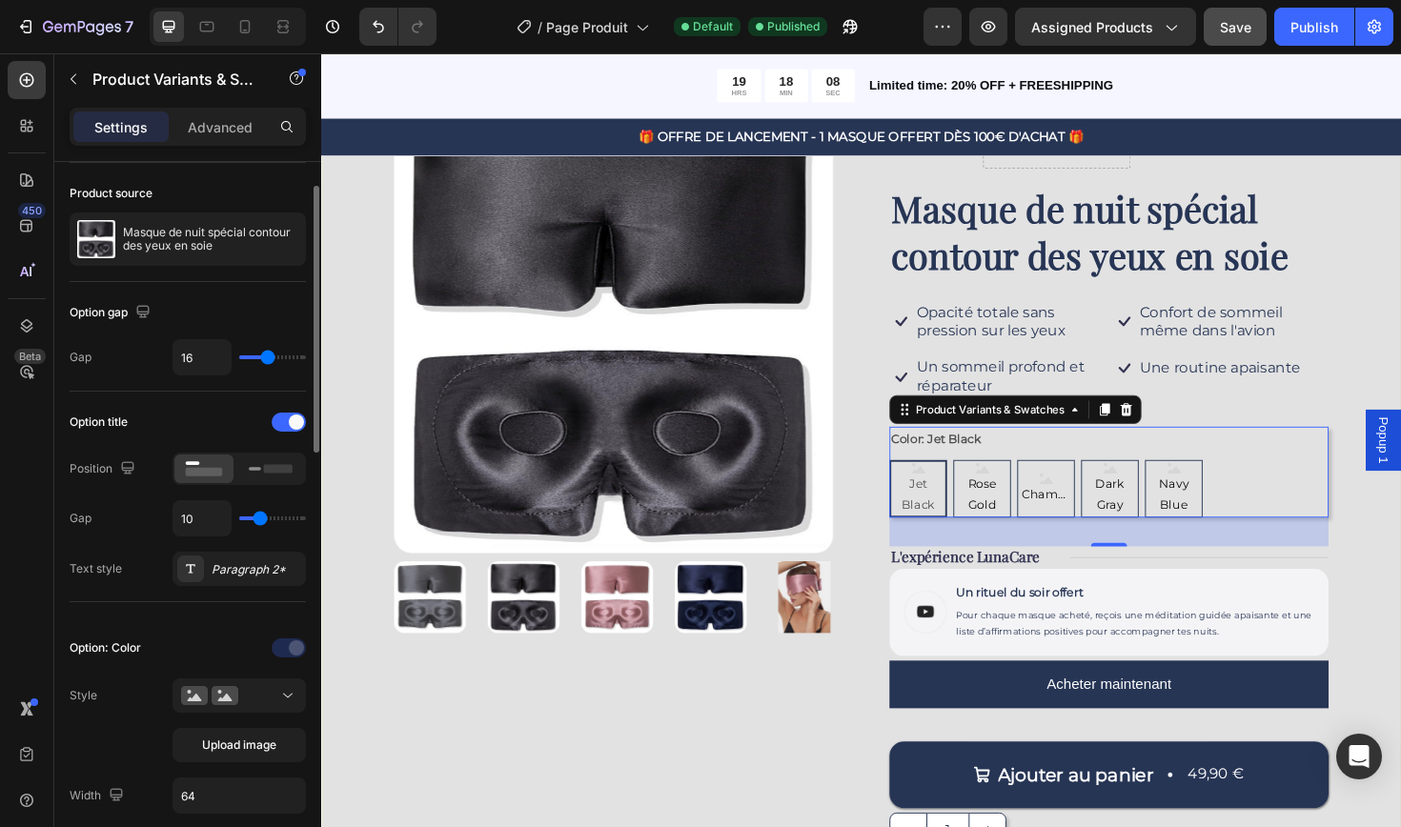
type input "9"
click at [256, 520] on input "range" at bounding box center [272, 518] width 67 height 4
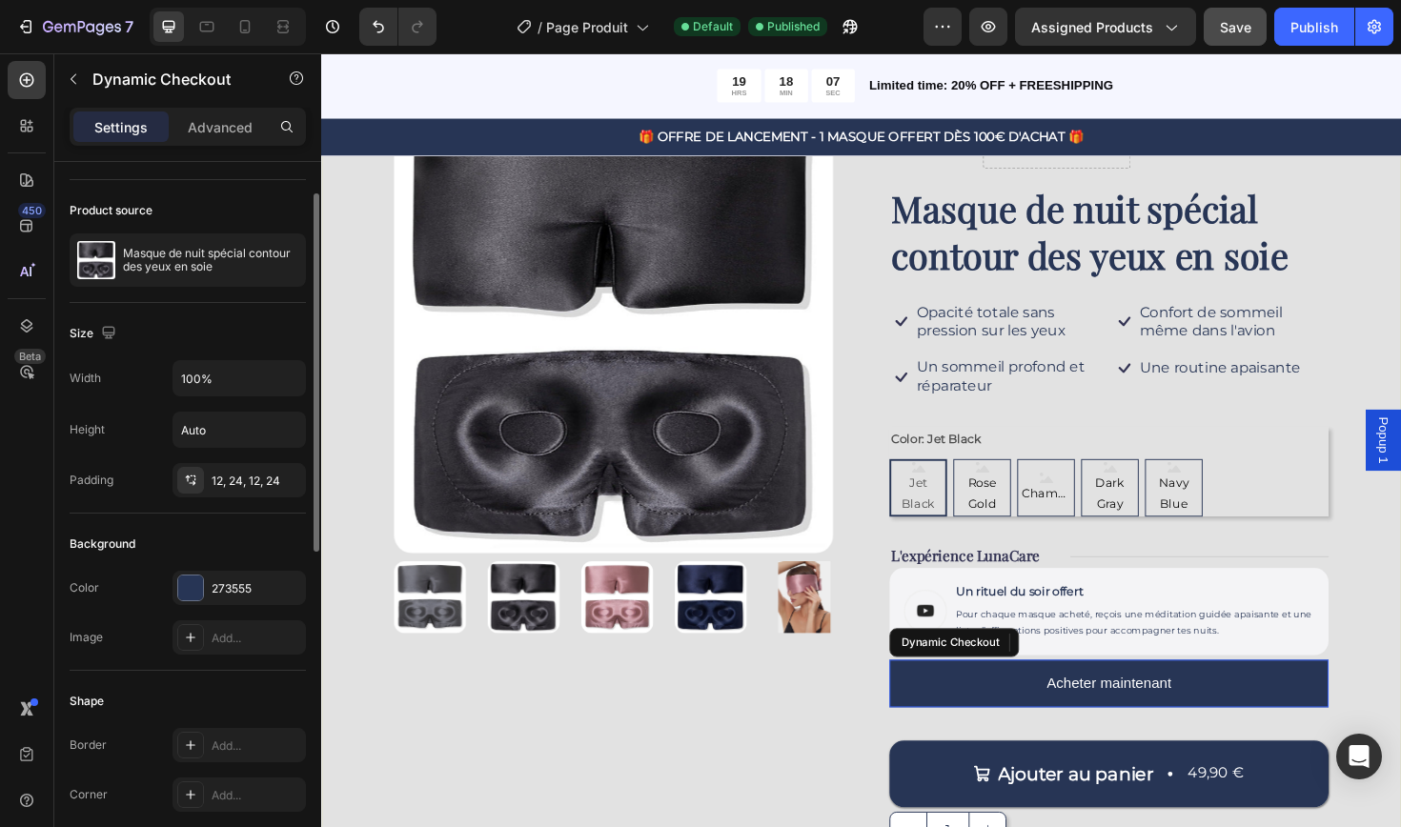
click at [1057, 730] on button "Acheter maintenant" at bounding box center [1154, 721] width 465 height 51
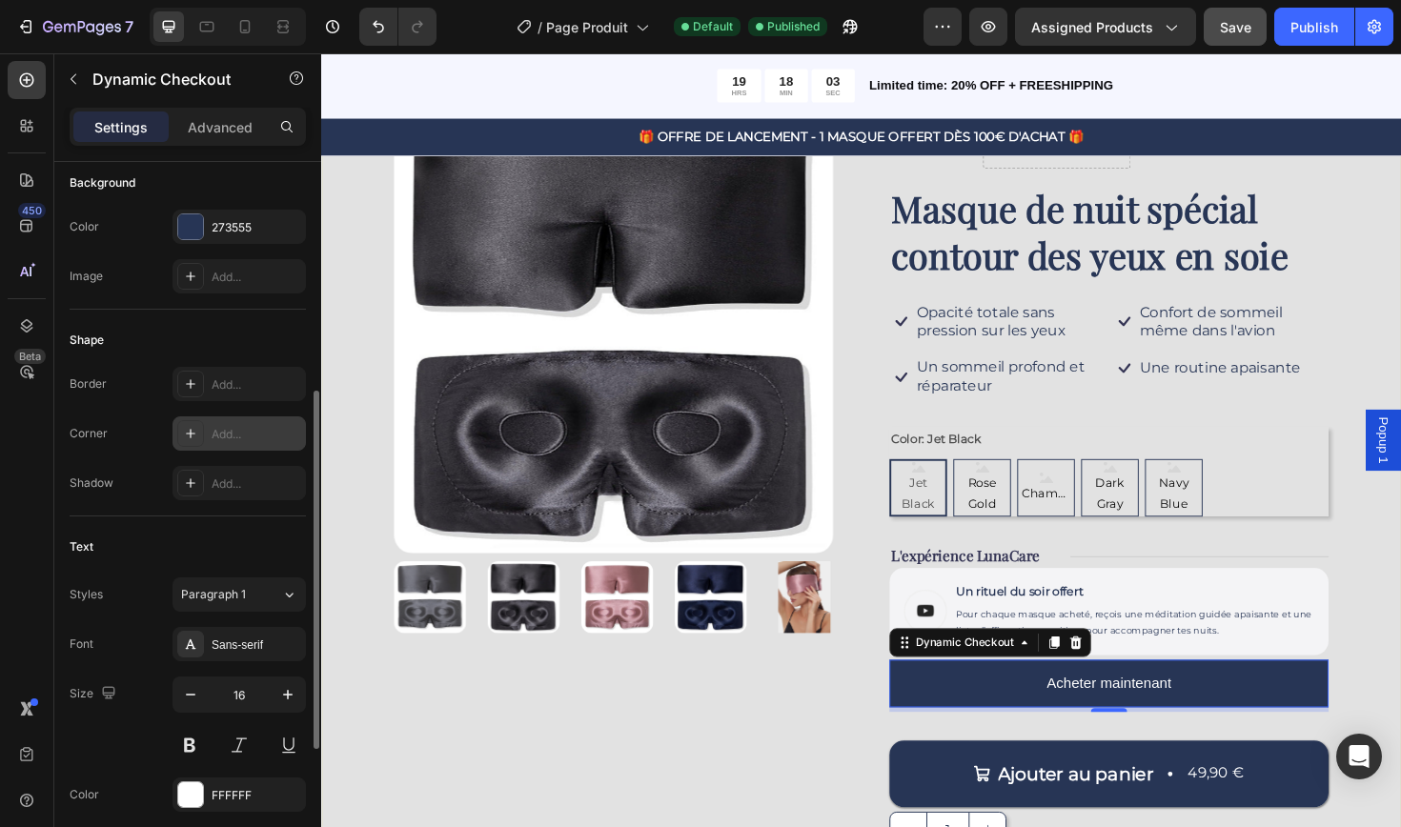
scroll to position [437, 0]
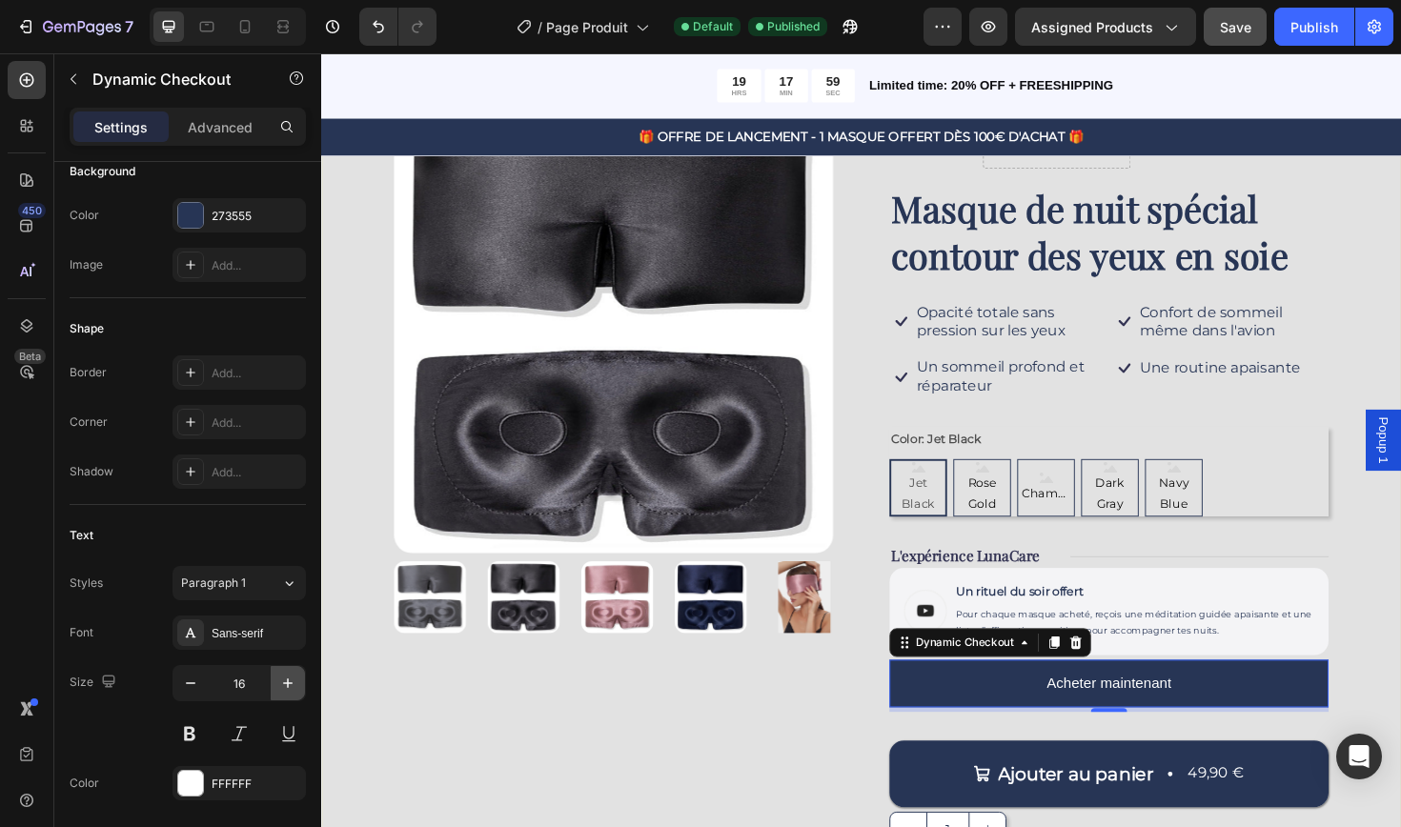
click at [289, 689] on icon "button" at bounding box center [287, 683] width 19 height 19
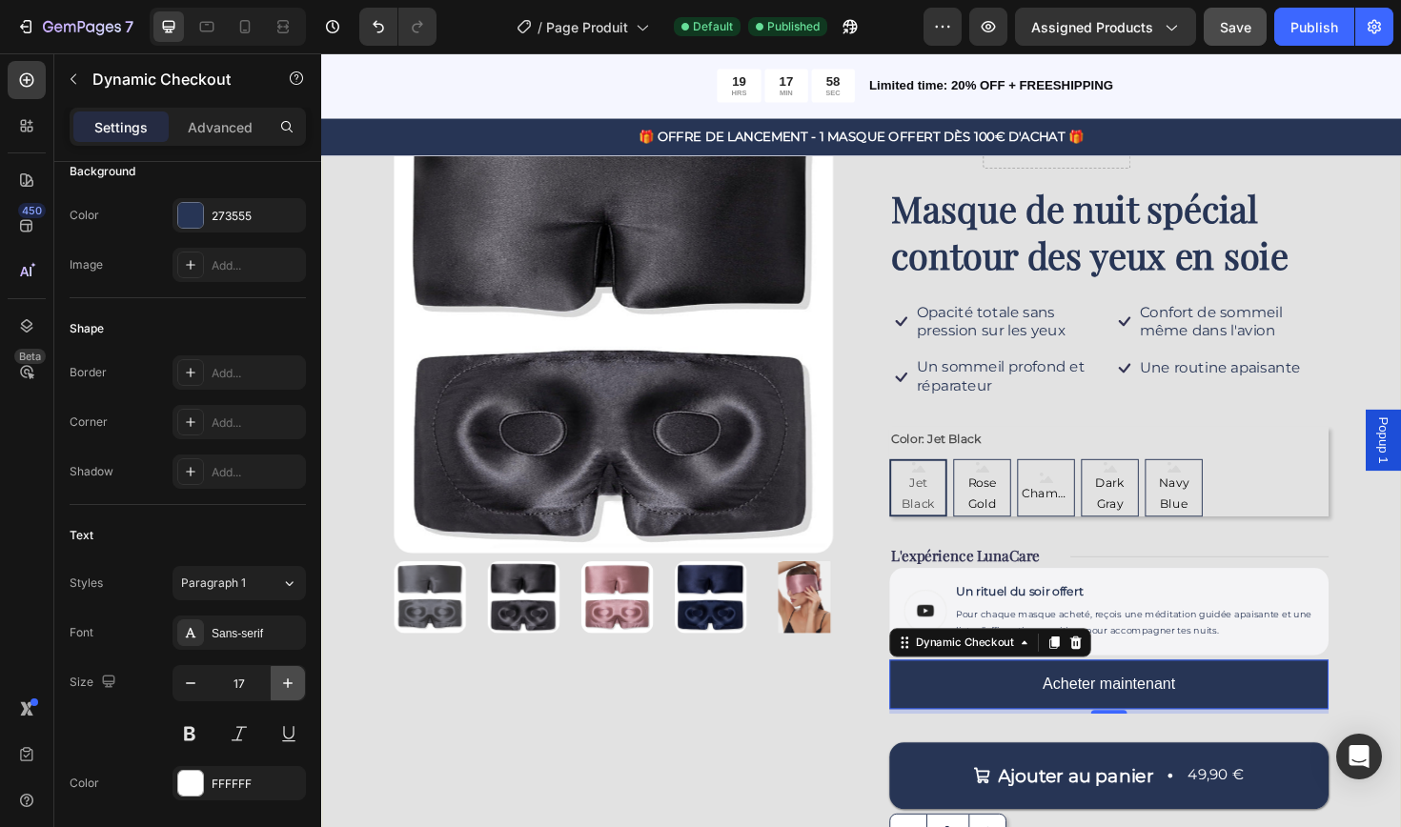
click at [289, 689] on icon "button" at bounding box center [287, 683] width 19 height 19
type input "18"
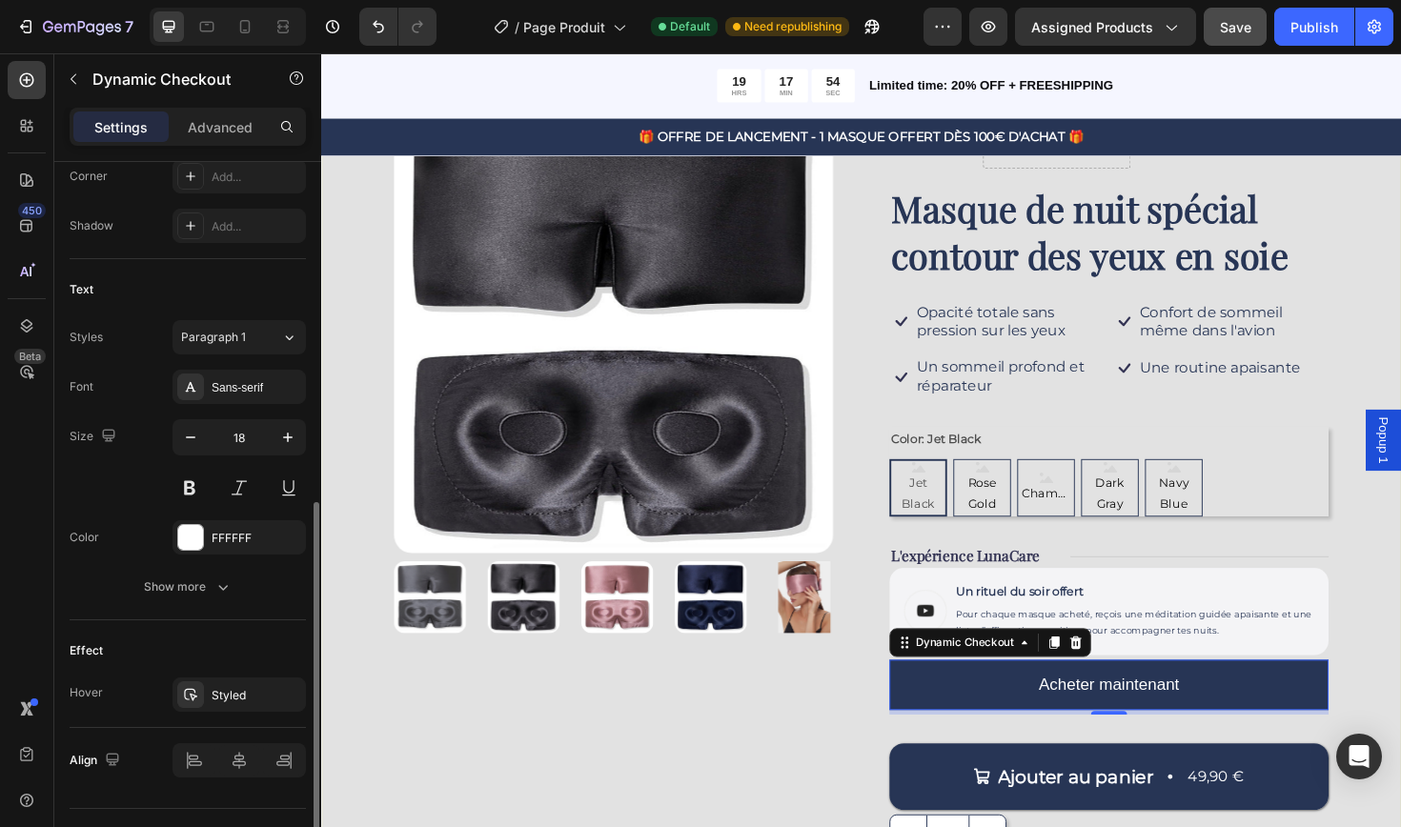
scroll to position [725, 0]
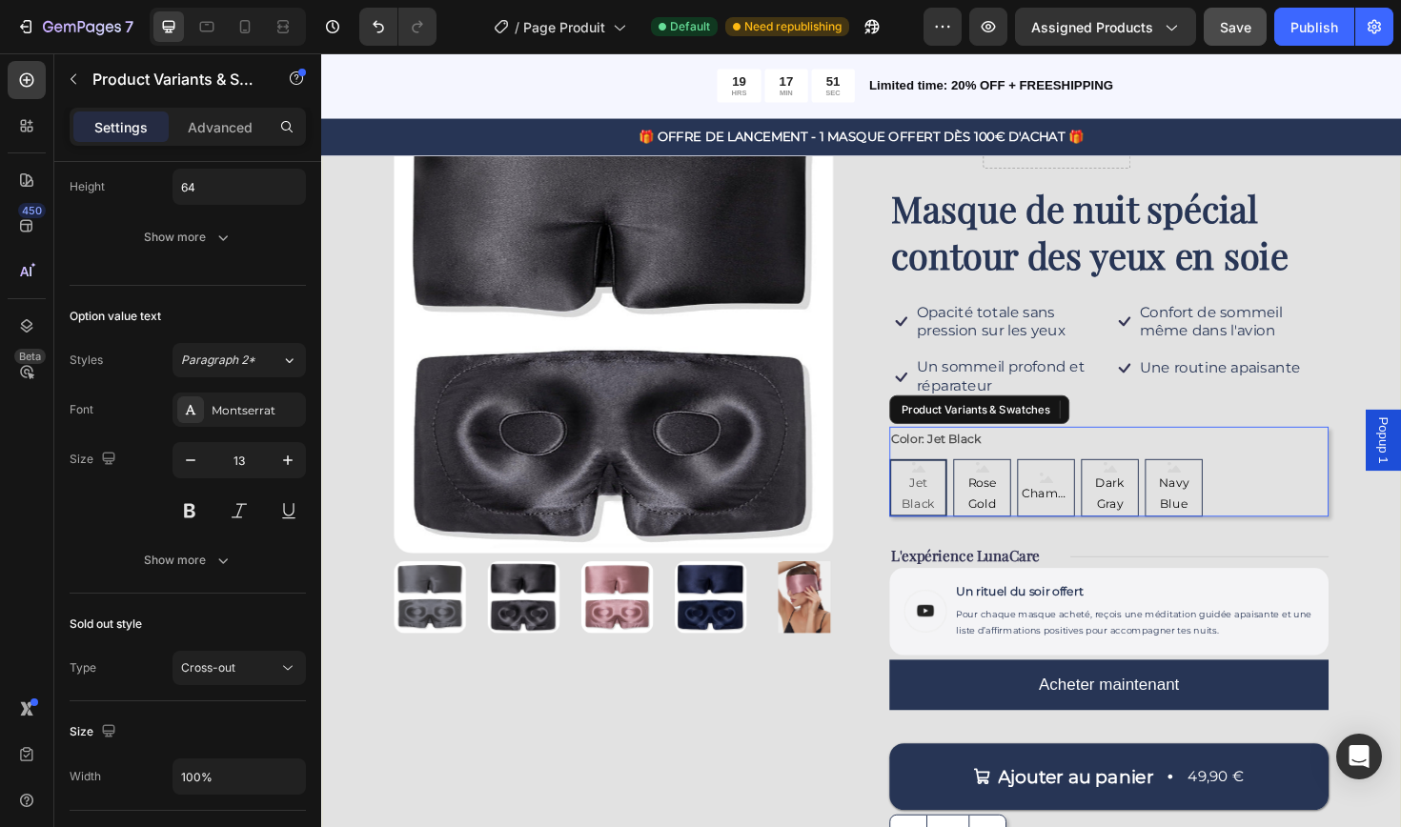
click at [1319, 486] on div "Jet Black Jet Black Jet Black Rose Gold Rose Gold Rose Gold Champagne Champagne…" at bounding box center [1154, 513] width 465 height 61
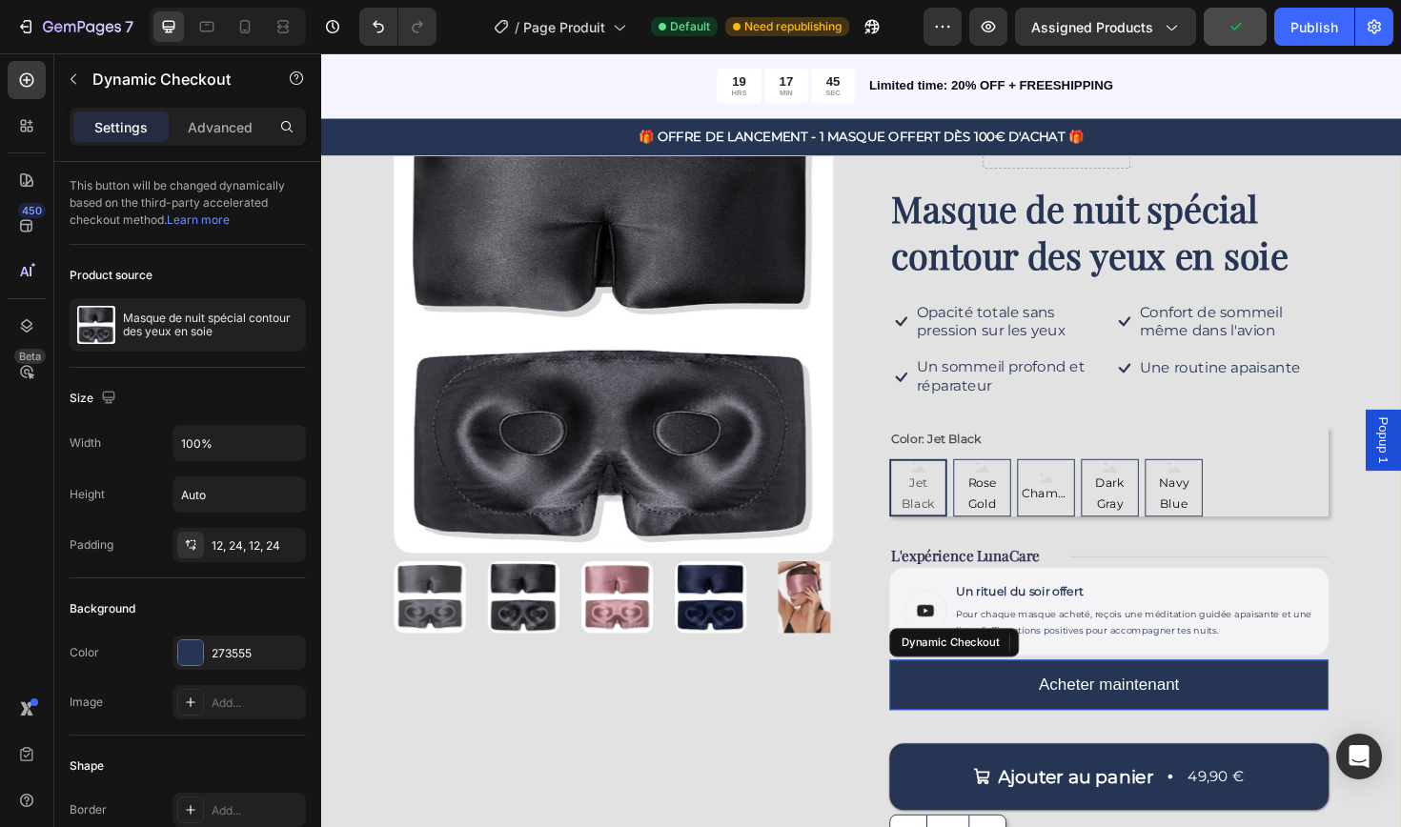
click at [1045, 719] on button "Acheter maintenant" at bounding box center [1154, 722] width 465 height 53
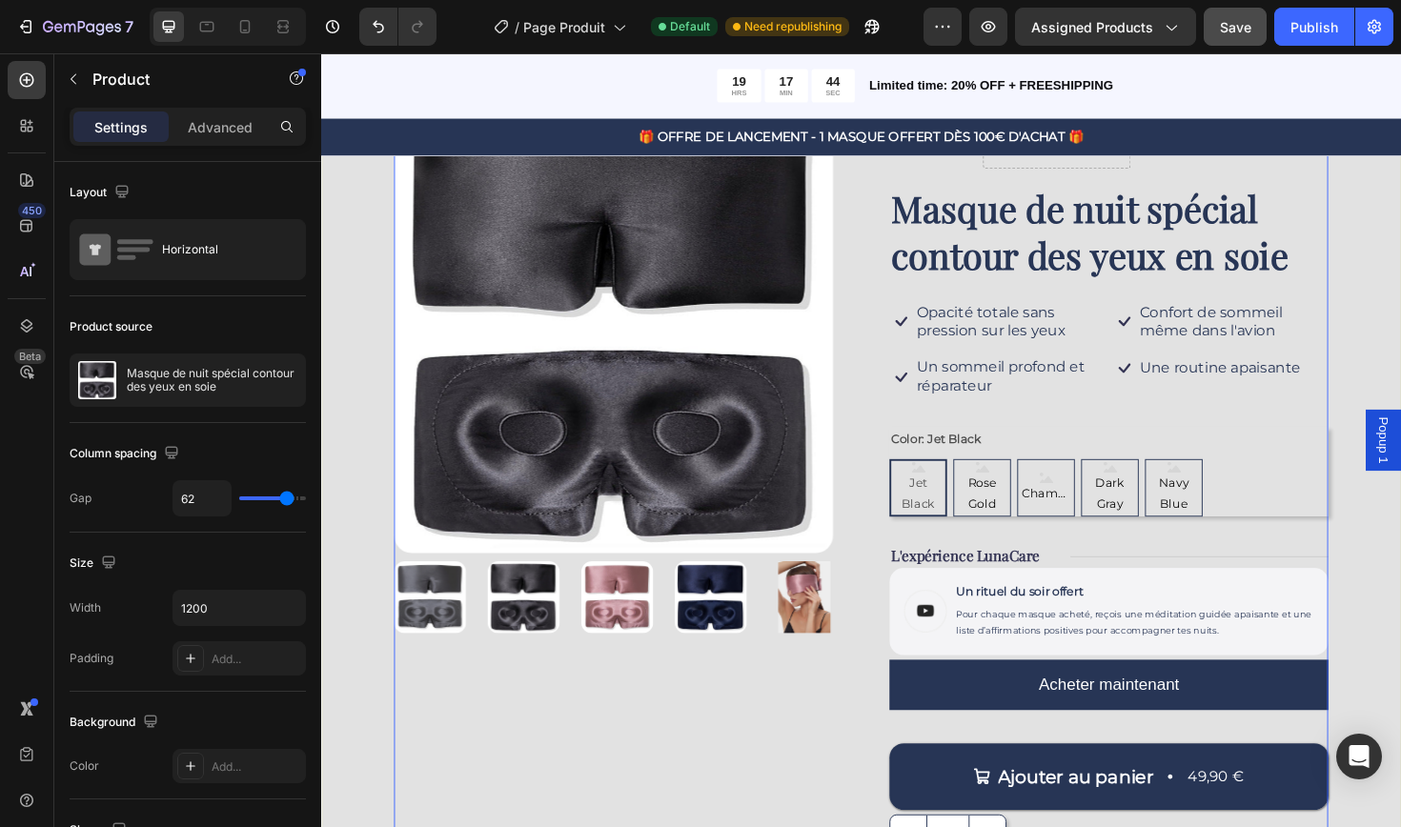
click at [914, 616] on div "Product Images Icon Icon Icon Icon Icon Icon List Drop element here Row Masque …" at bounding box center [892, 510] width 989 height 785
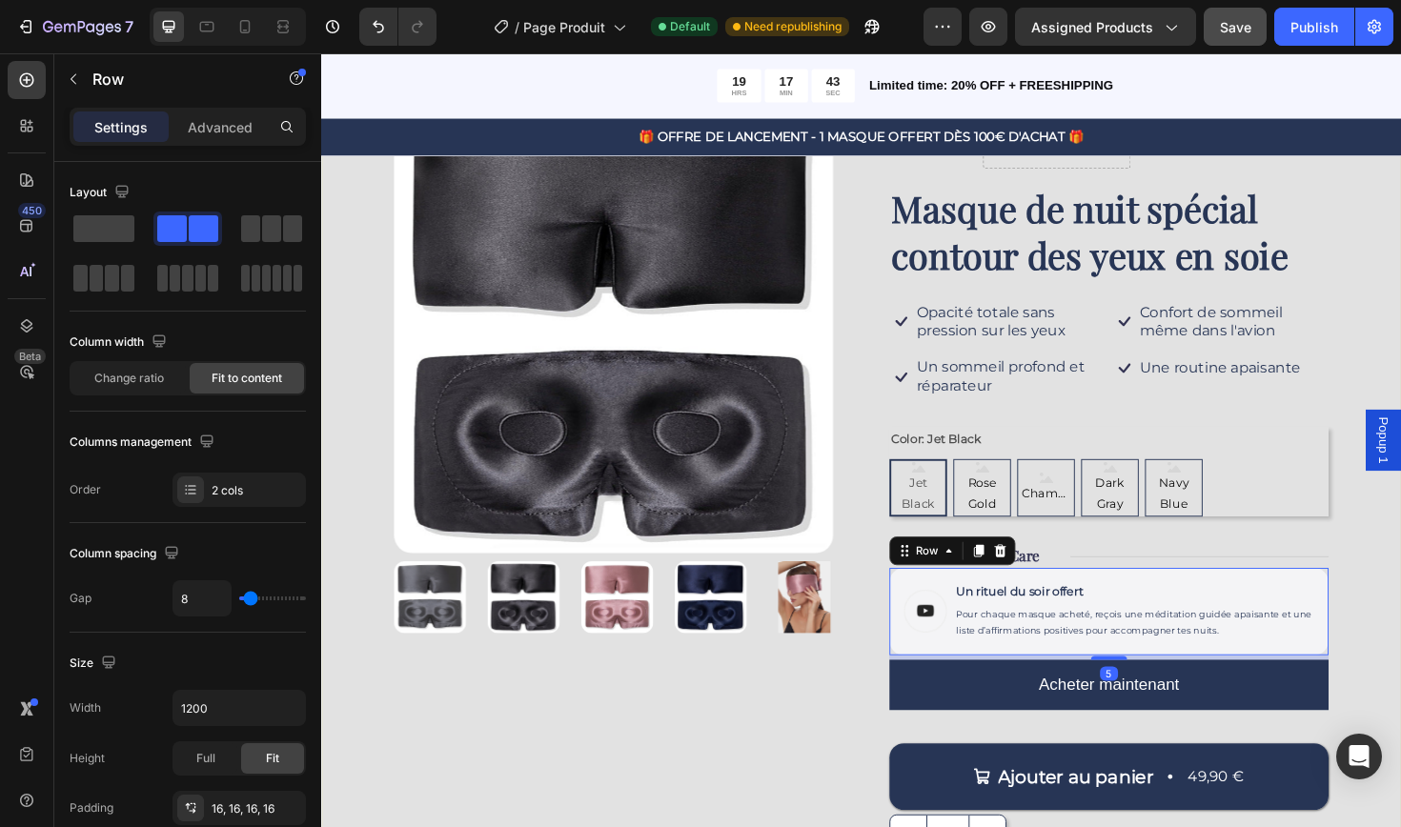
click at [951, 614] on div "Image" at bounding box center [961, 645] width 46 height 62
type input "18"
type input "22"
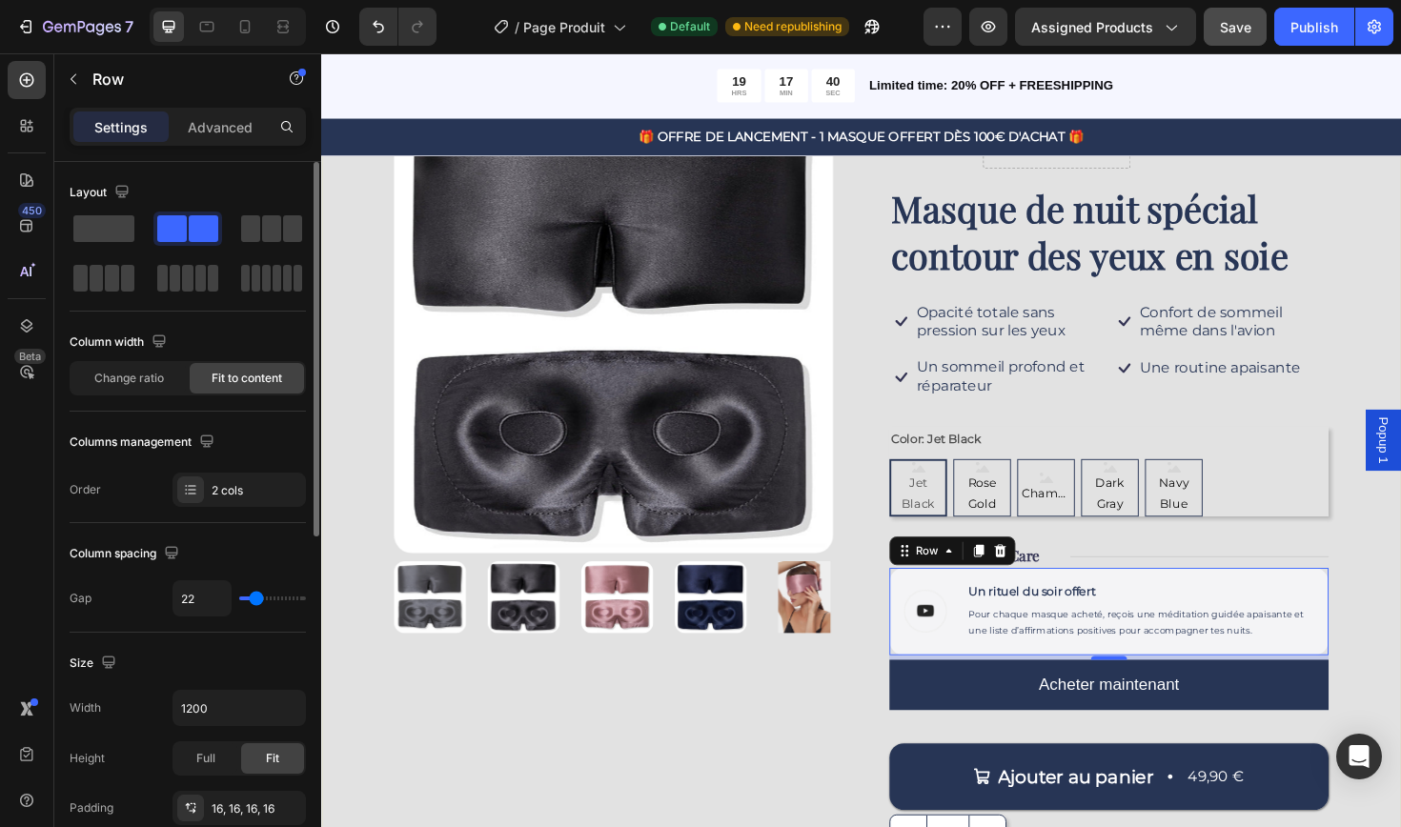
type input "33"
type input "35"
type input "37"
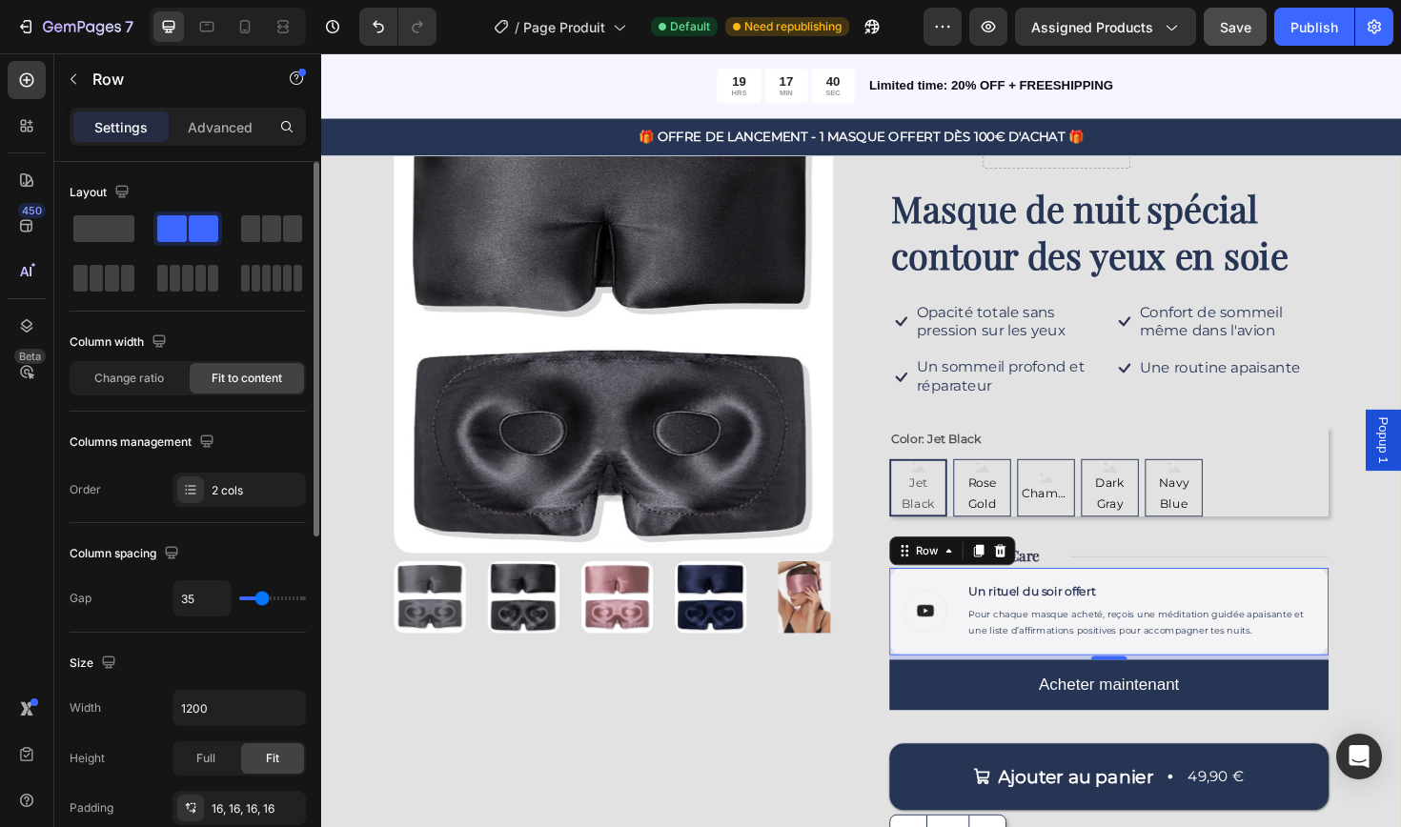
type input "37"
type input "35"
type input "33"
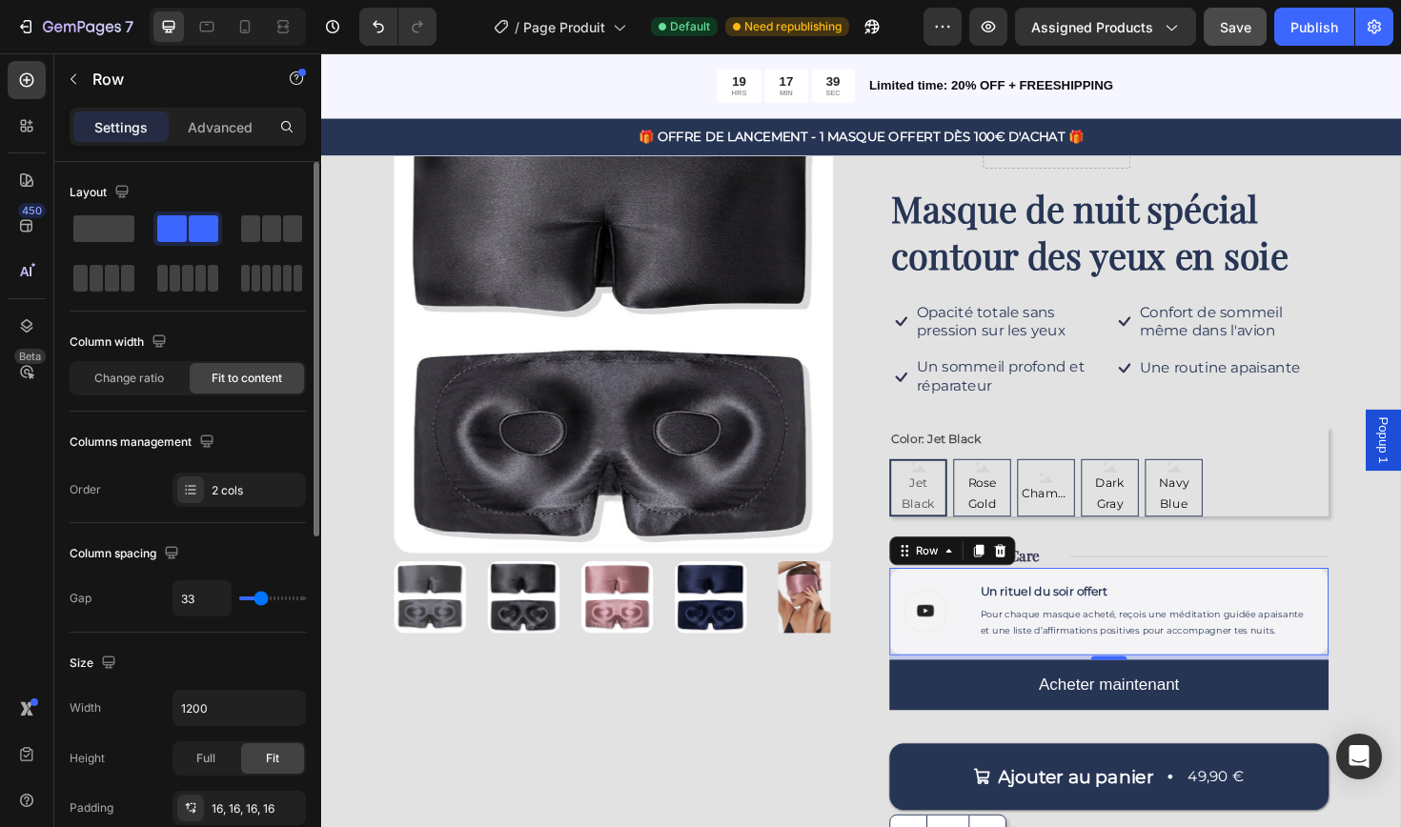
type input "31"
type input "28"
type input "26"
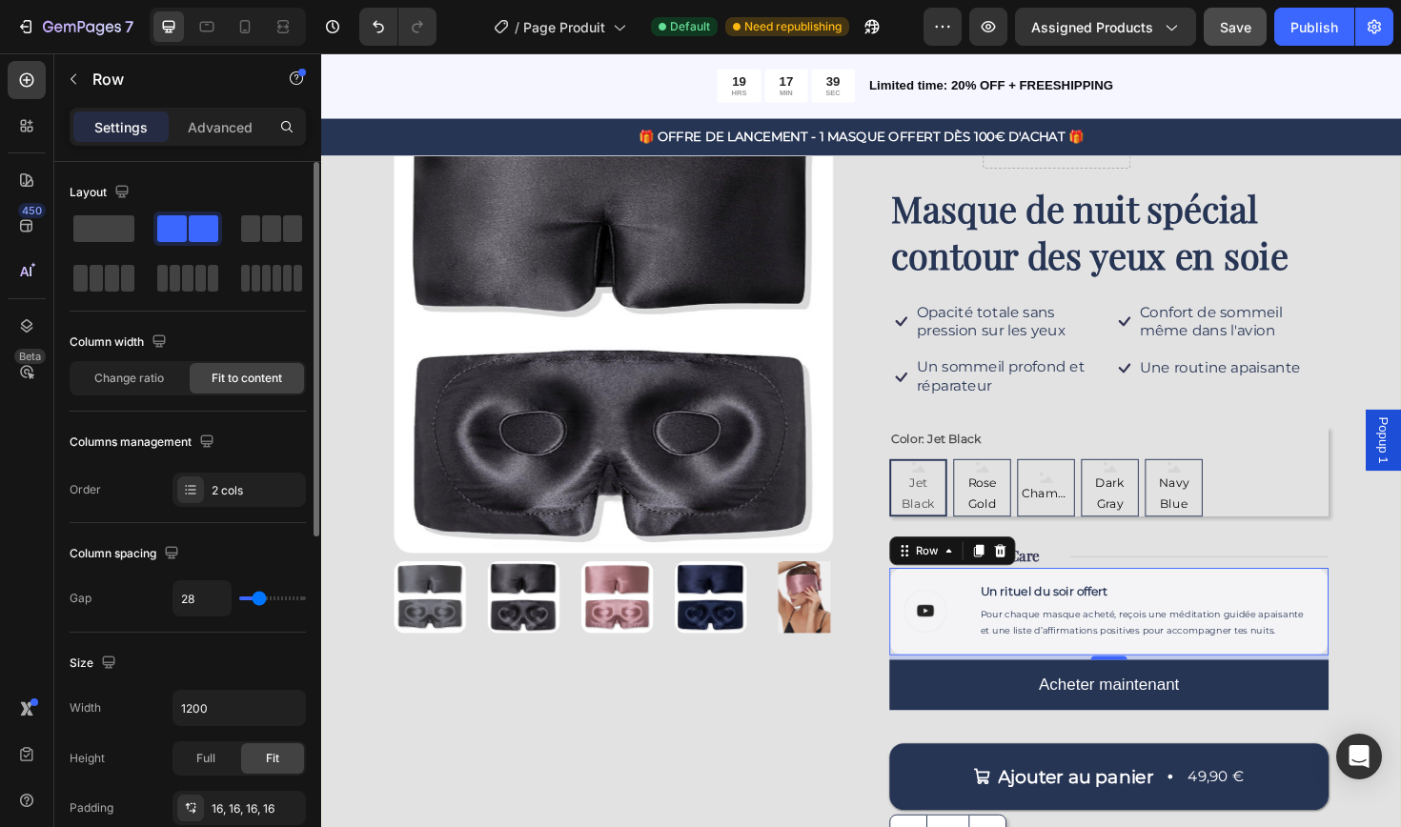
type input "26"
type input "24"
type input "22"
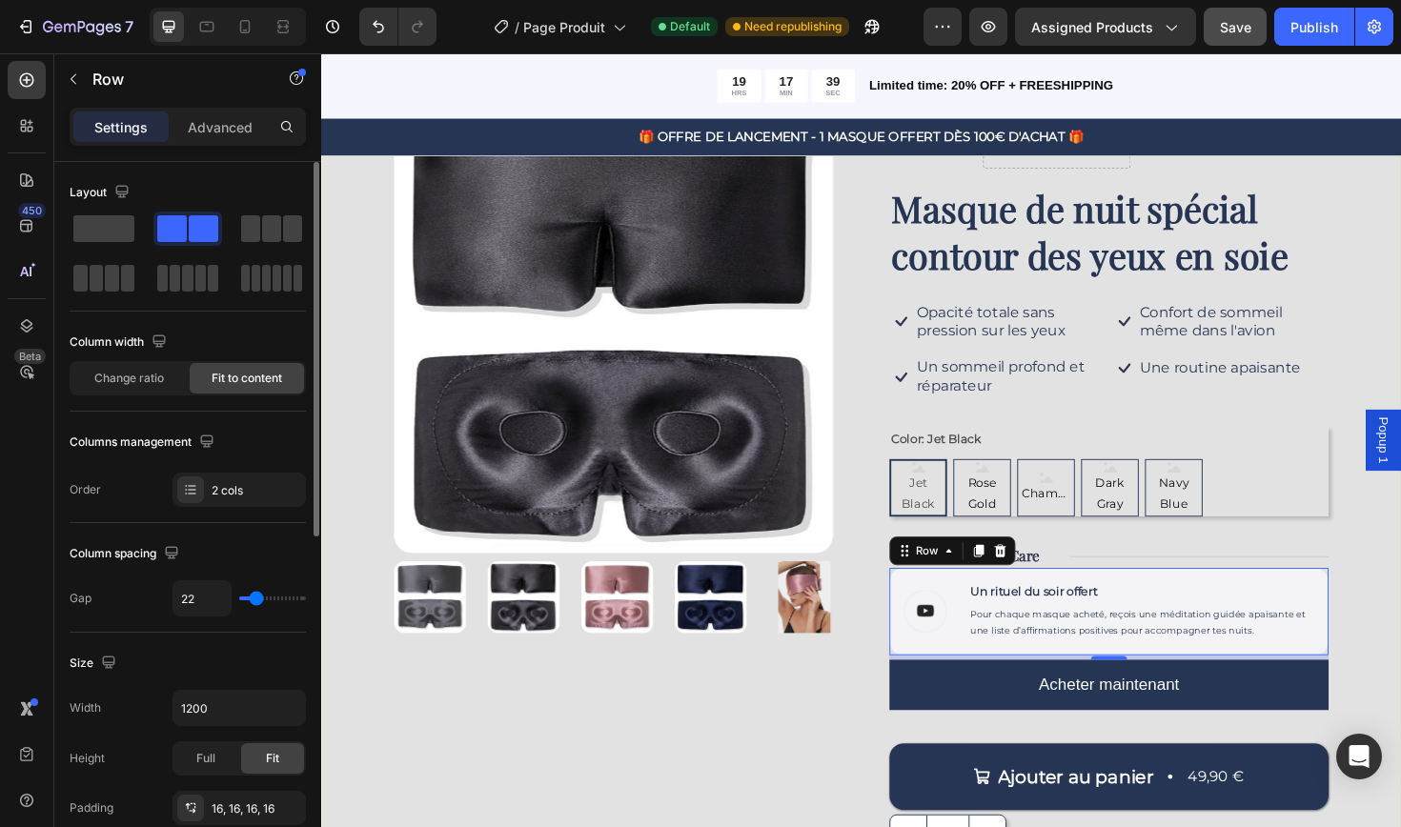
type input "20"
type input "18"
type input "16"
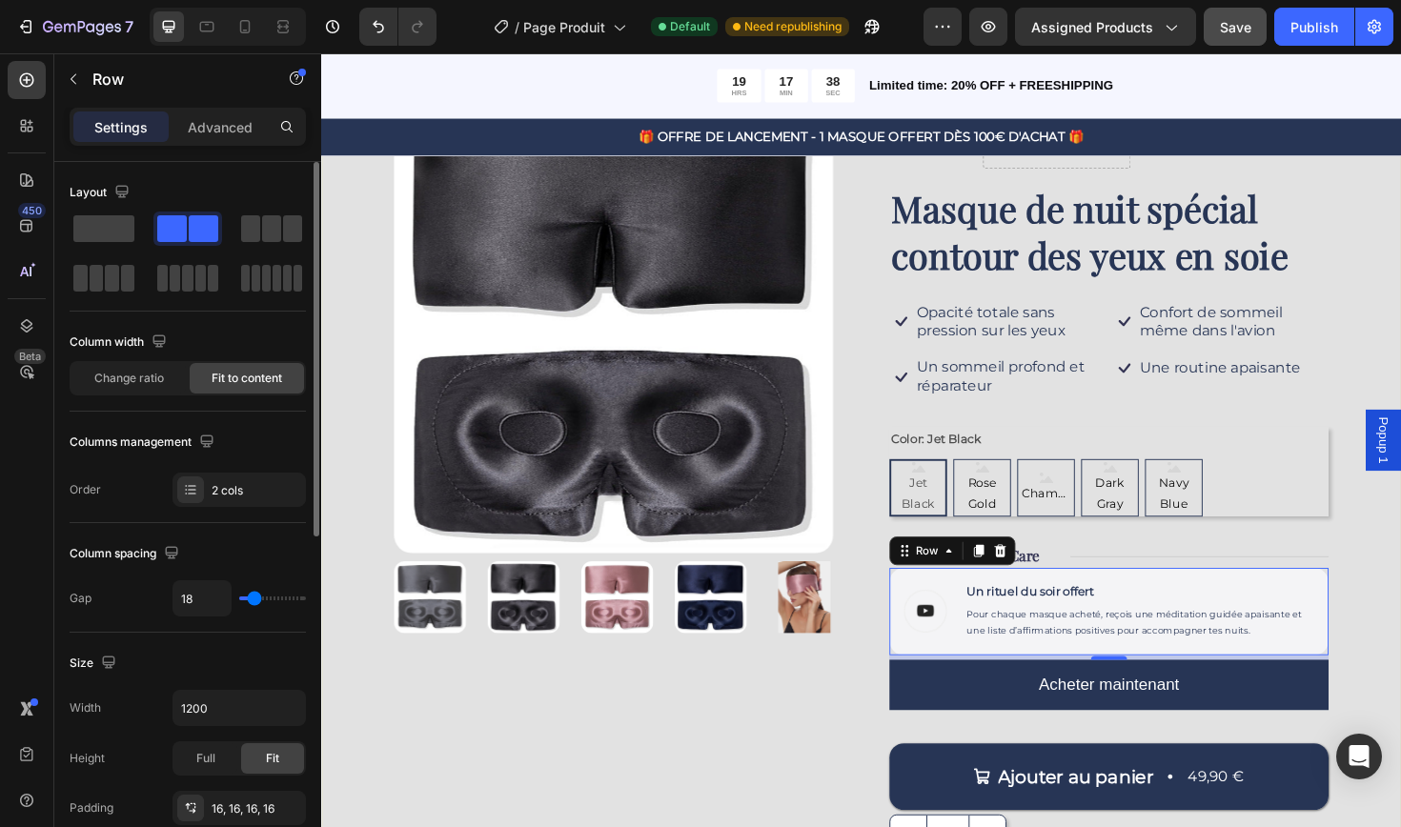
type input "16"
type input "14"
click at [250, 600] on input "range" at bounding box center [272, 599] width 67 height 4
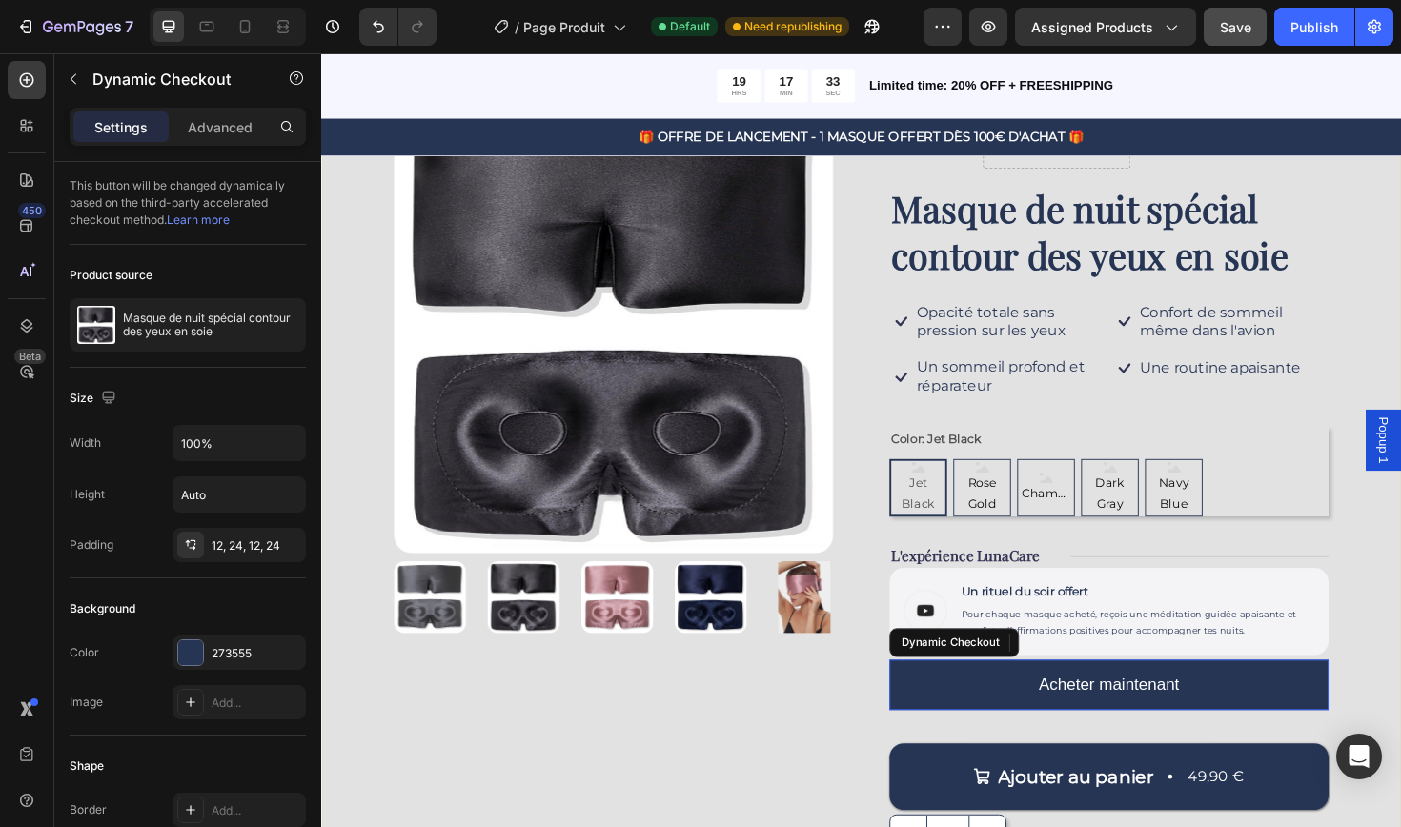
click at [981, 737] on button "Acheter maintenant" at bounding box center [1154, 722] width 465 height 53
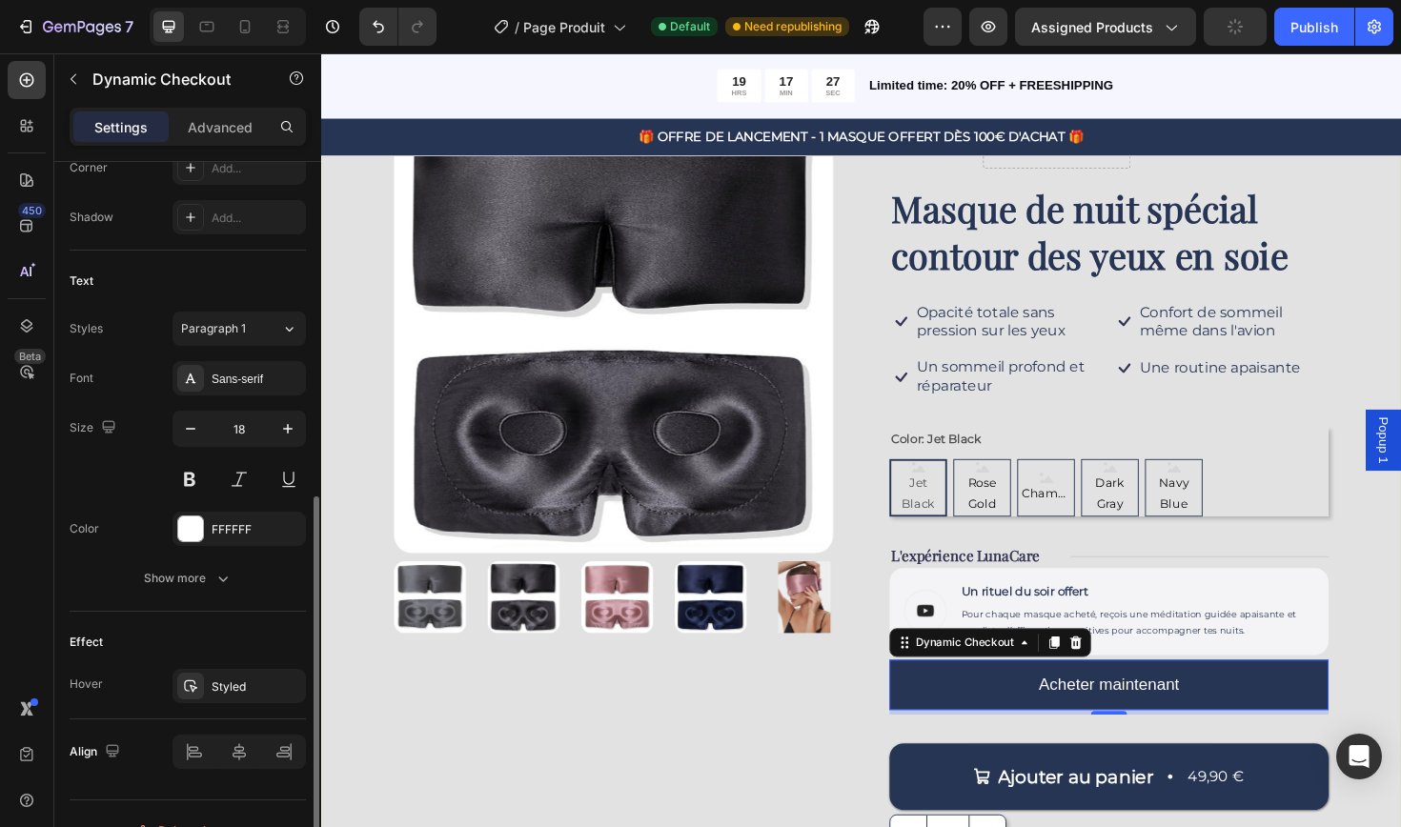
scroll to position [725, 0]
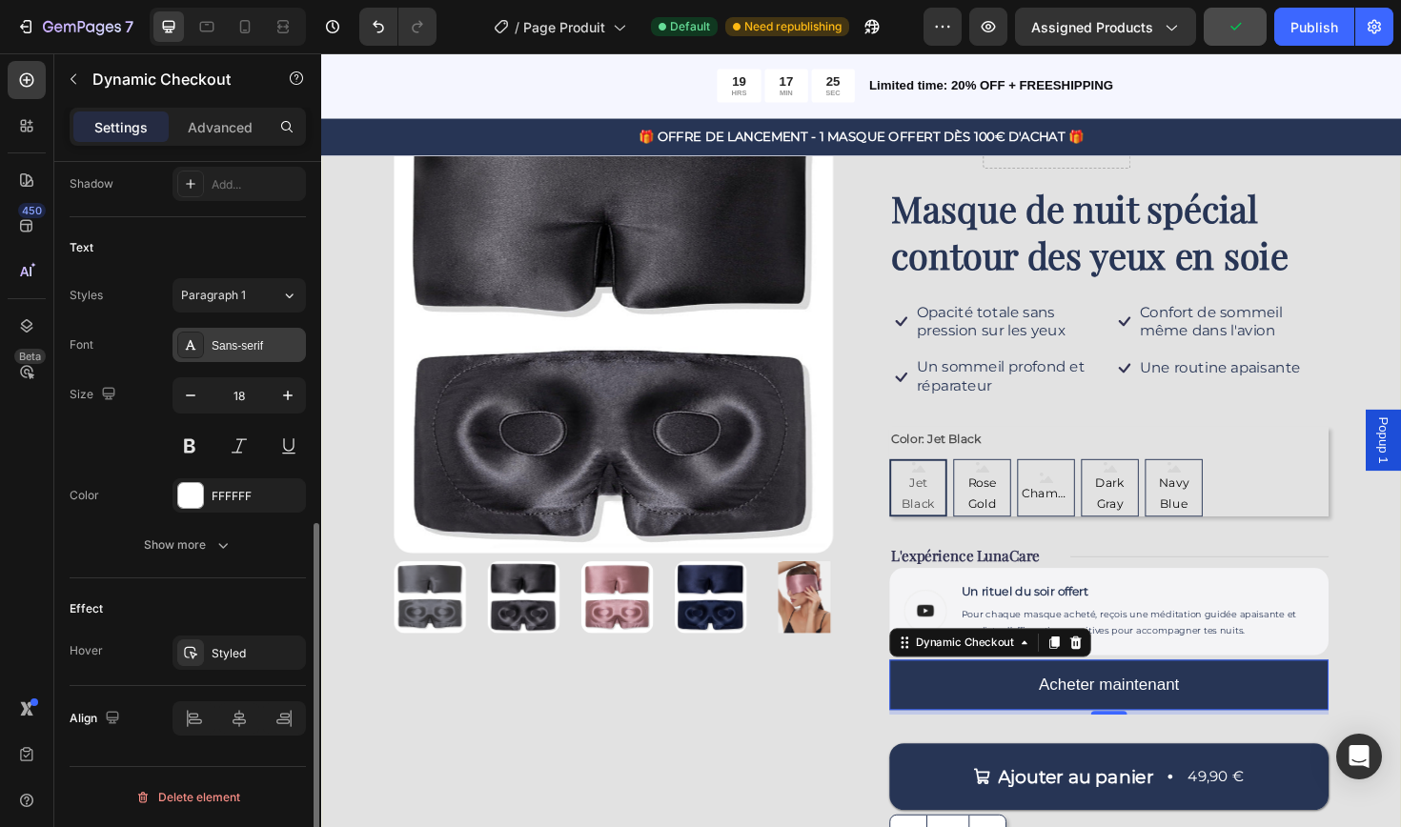
click at [234, 350] on div "Sans-serif" at bounding box center [257, 345] width 90 height 17
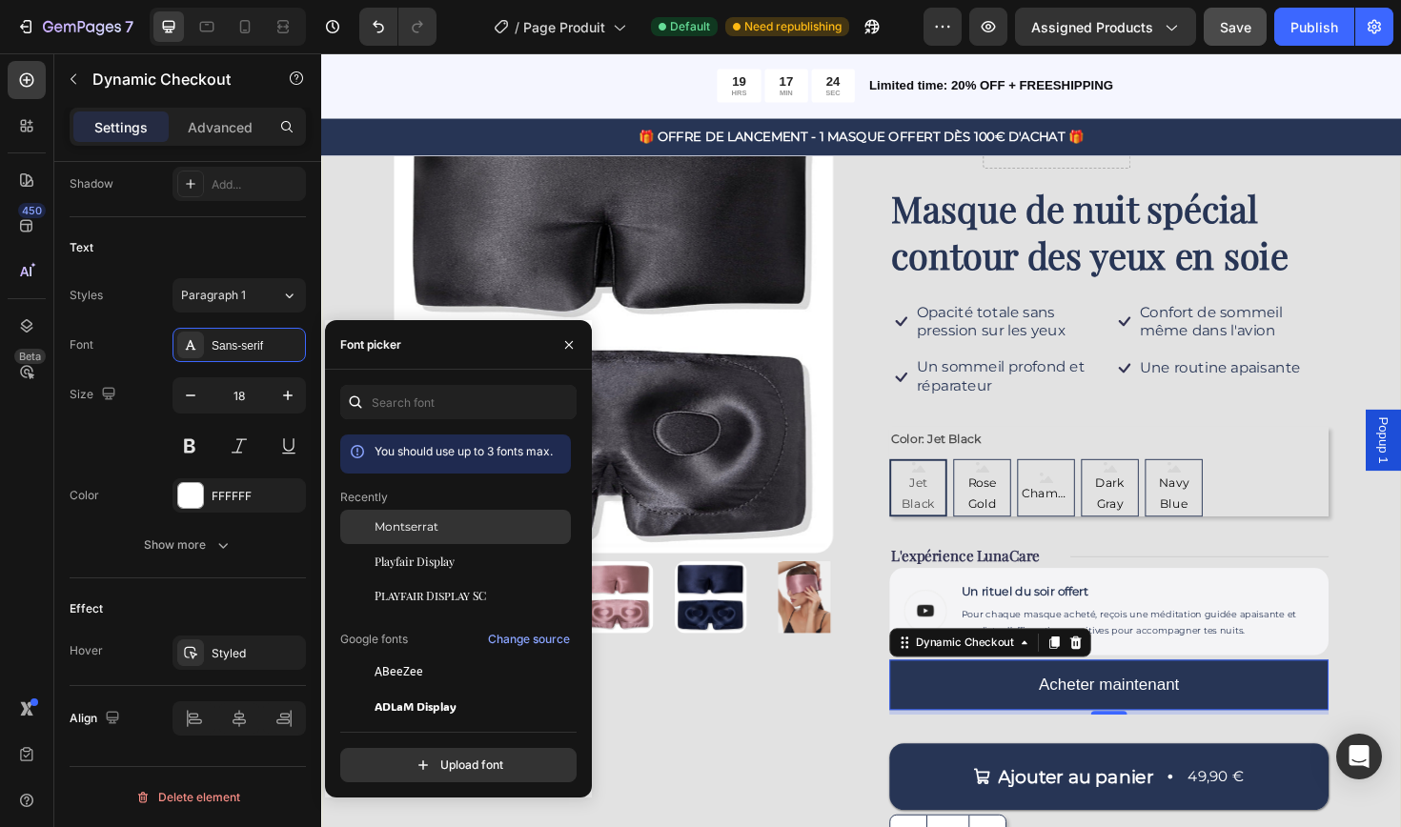
click at [433, 534] on span "Montserrat" at bounding box center [406, 526] width 64 height 17
click at [251, 259] on div "Text" at bounding box center [188, 248] width 236 height 30
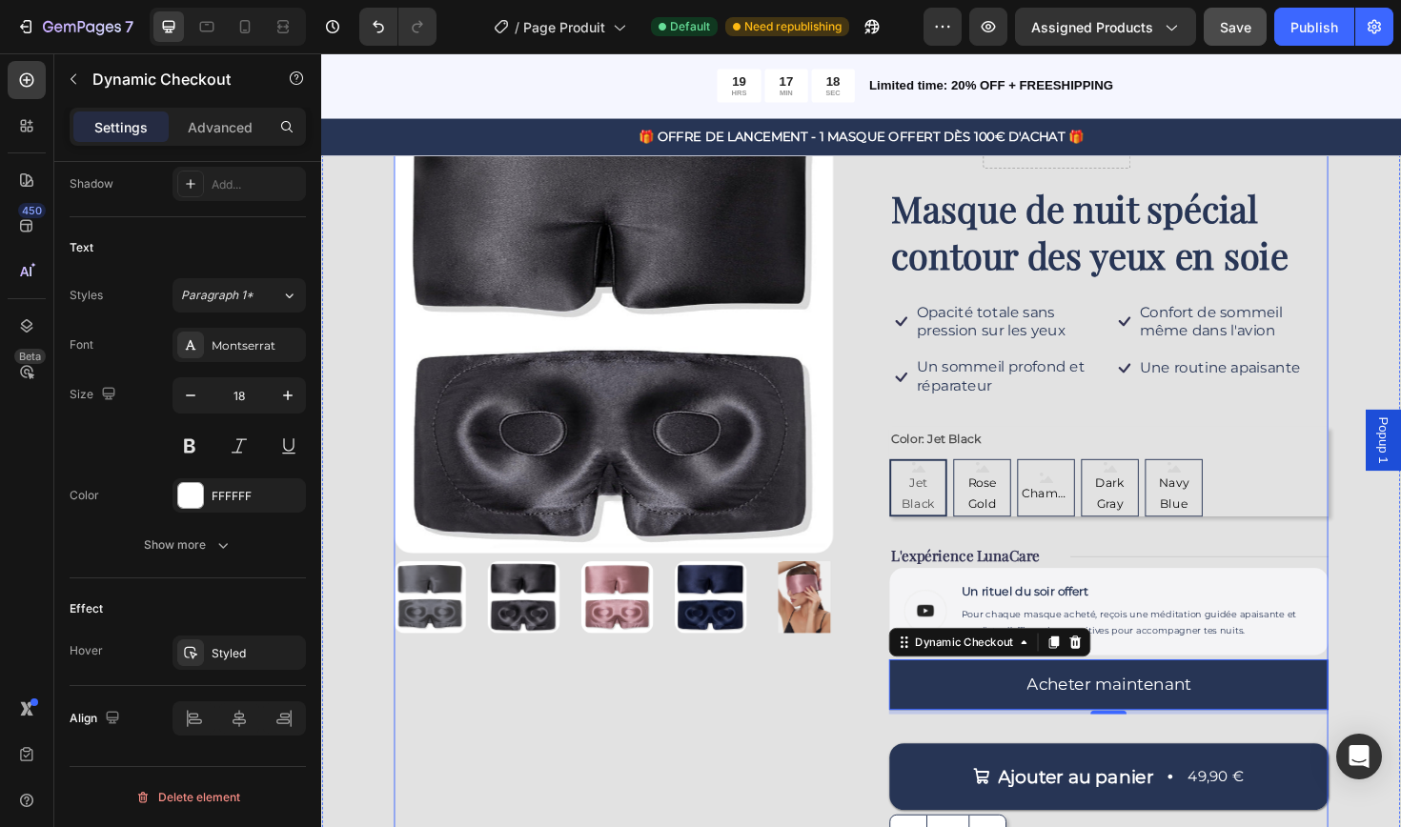
click at [845, 791] on div "Product Images" at bounding box center [630, 510] width 465 height 785
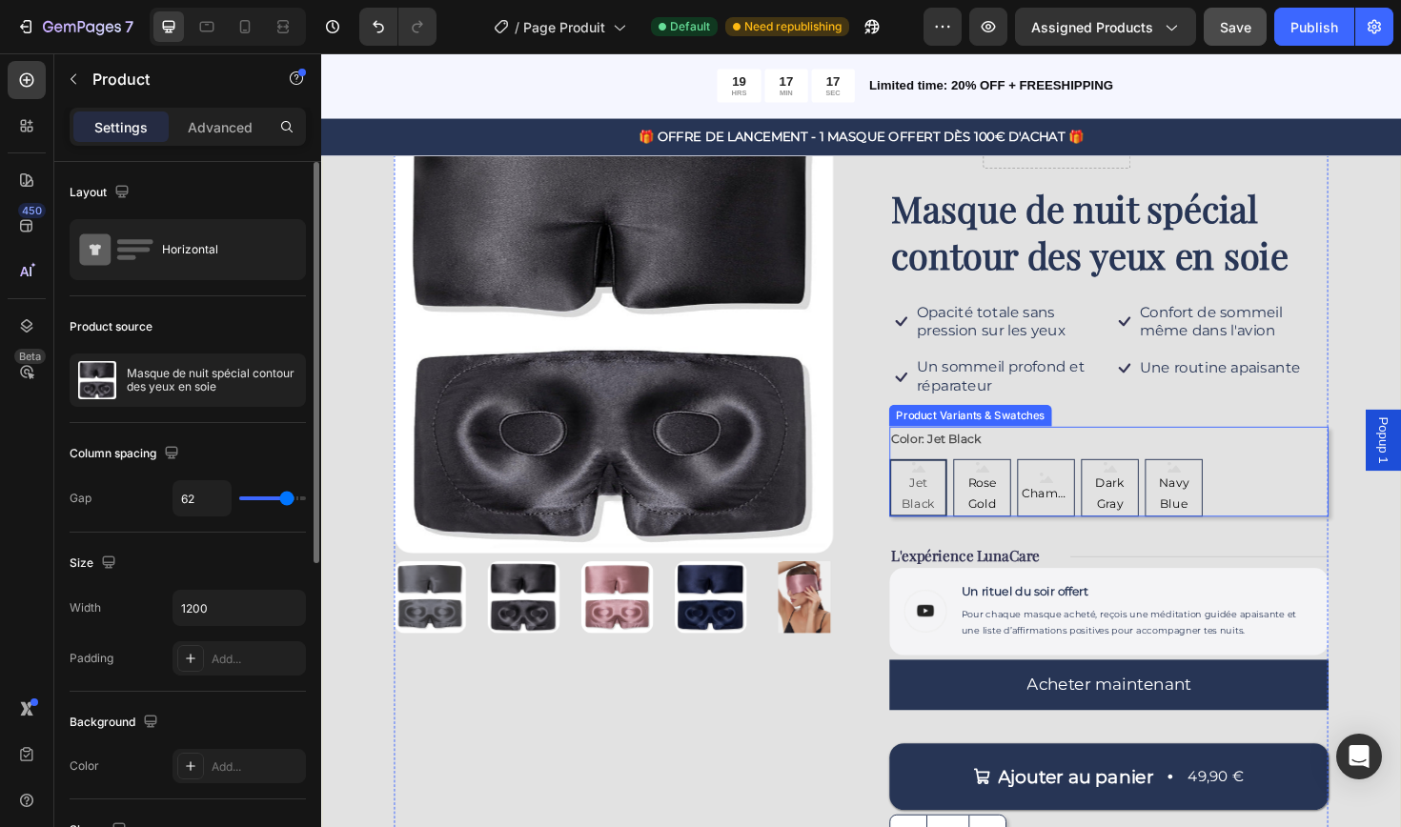
click at [1323, 524] on div "Jet Black Jet Black Jet Black Rose Gold Rose Gold Rose Gold Champagne Champagne…" at bounding box center [1154, 513] width 465 height 61
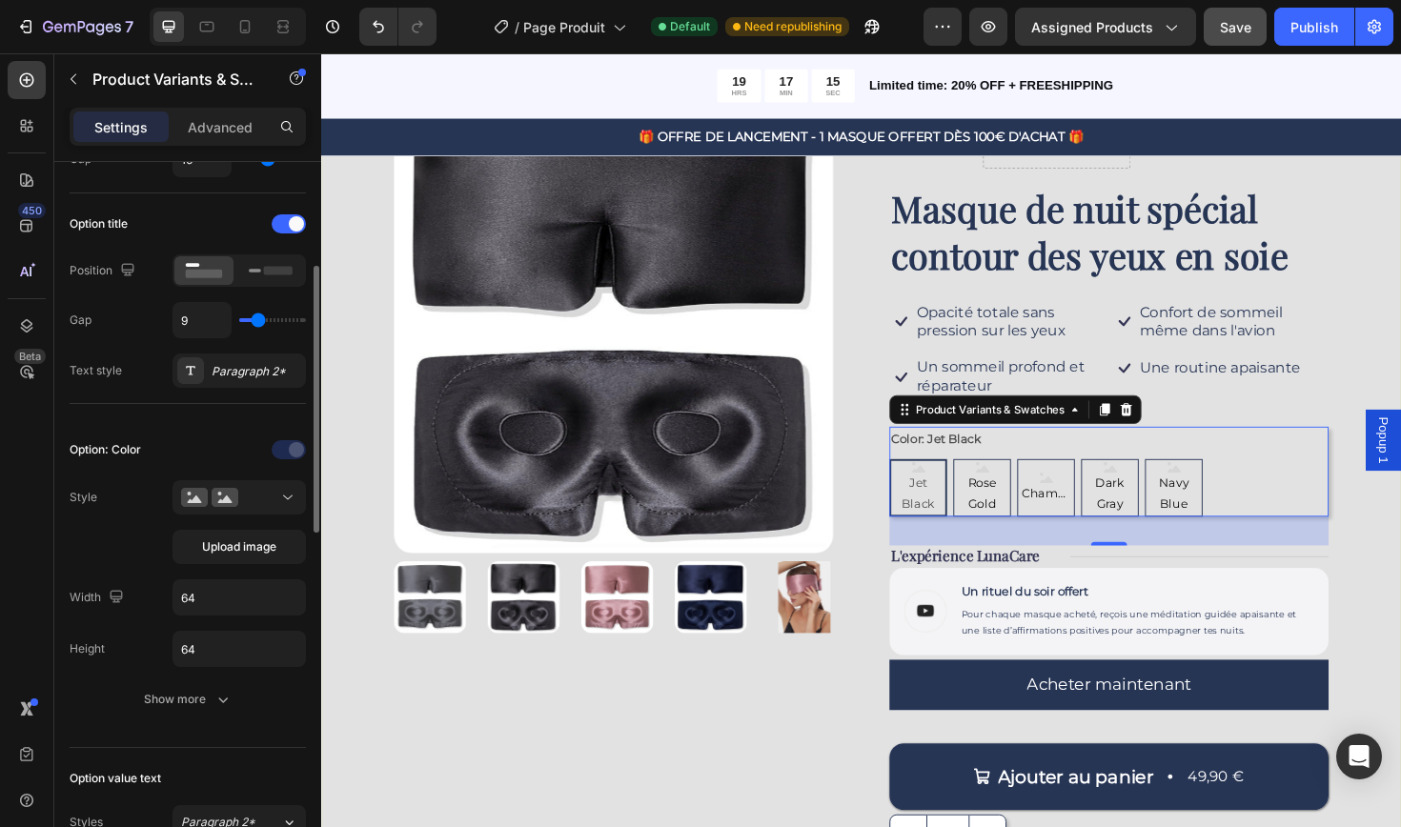
scroll to position [268, 0]
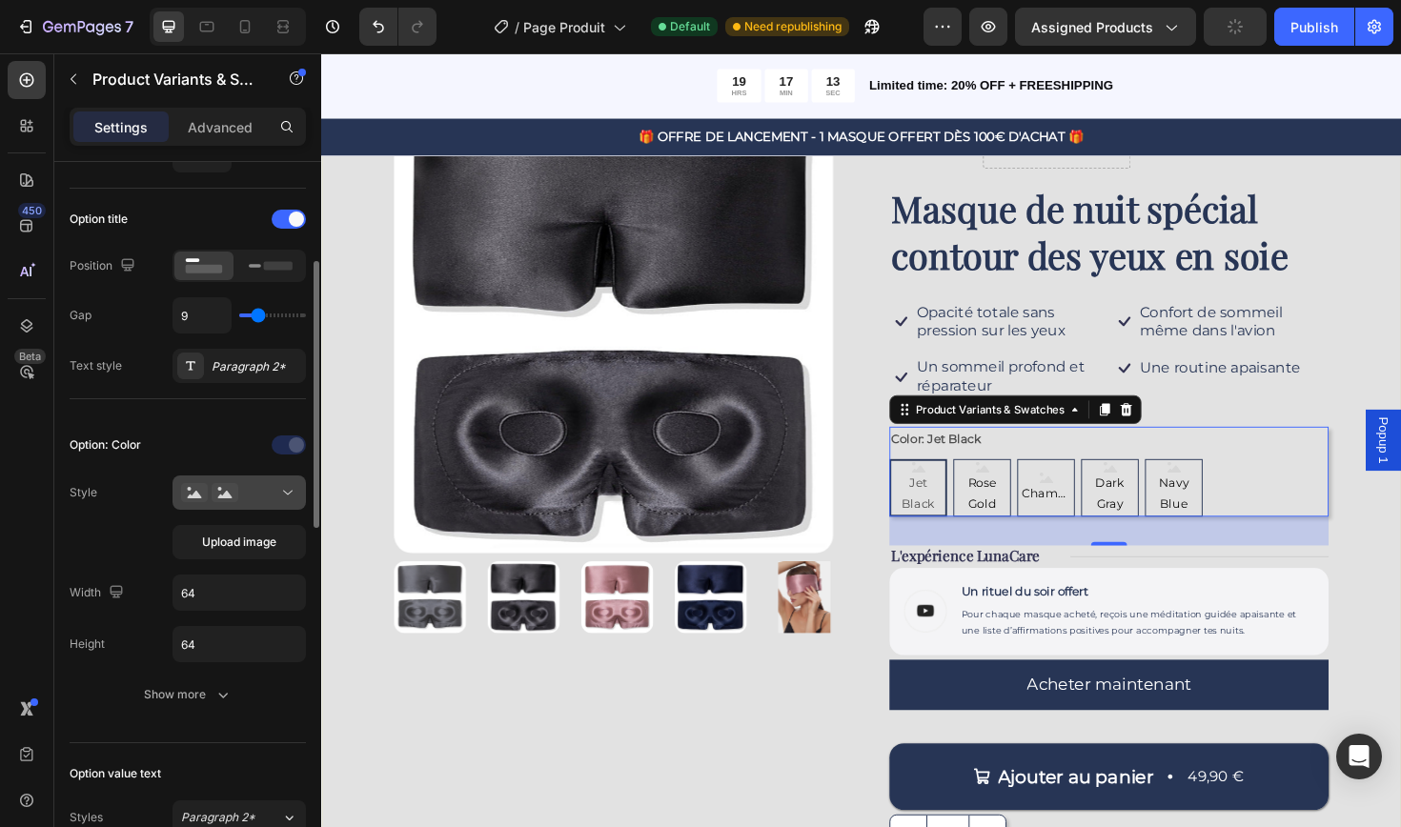
click at [254, 503] on button at bounding box center [238, 492] width 133 height 34
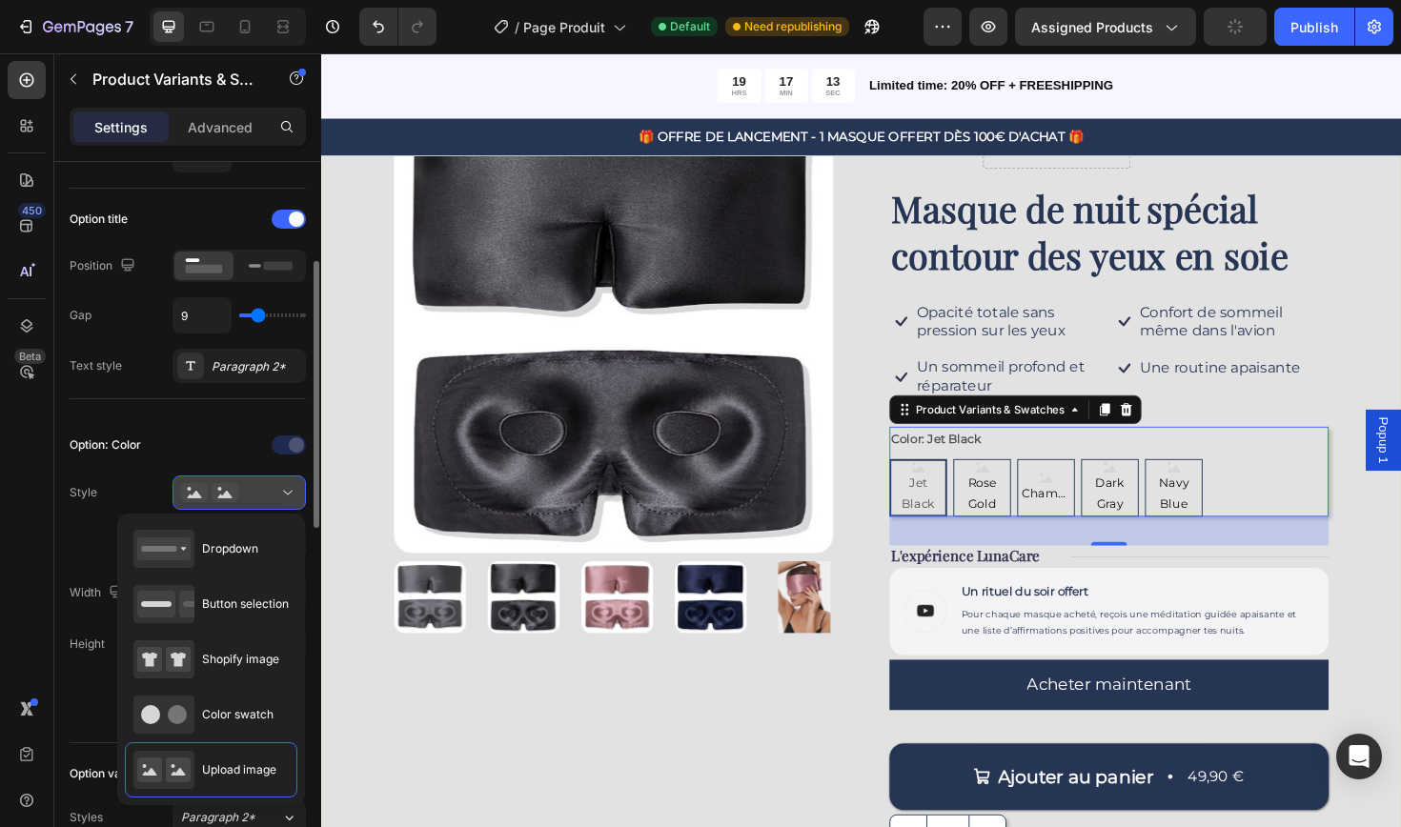
click at [254, 503] on button at bounding box center [238, 492] width 133 height 34
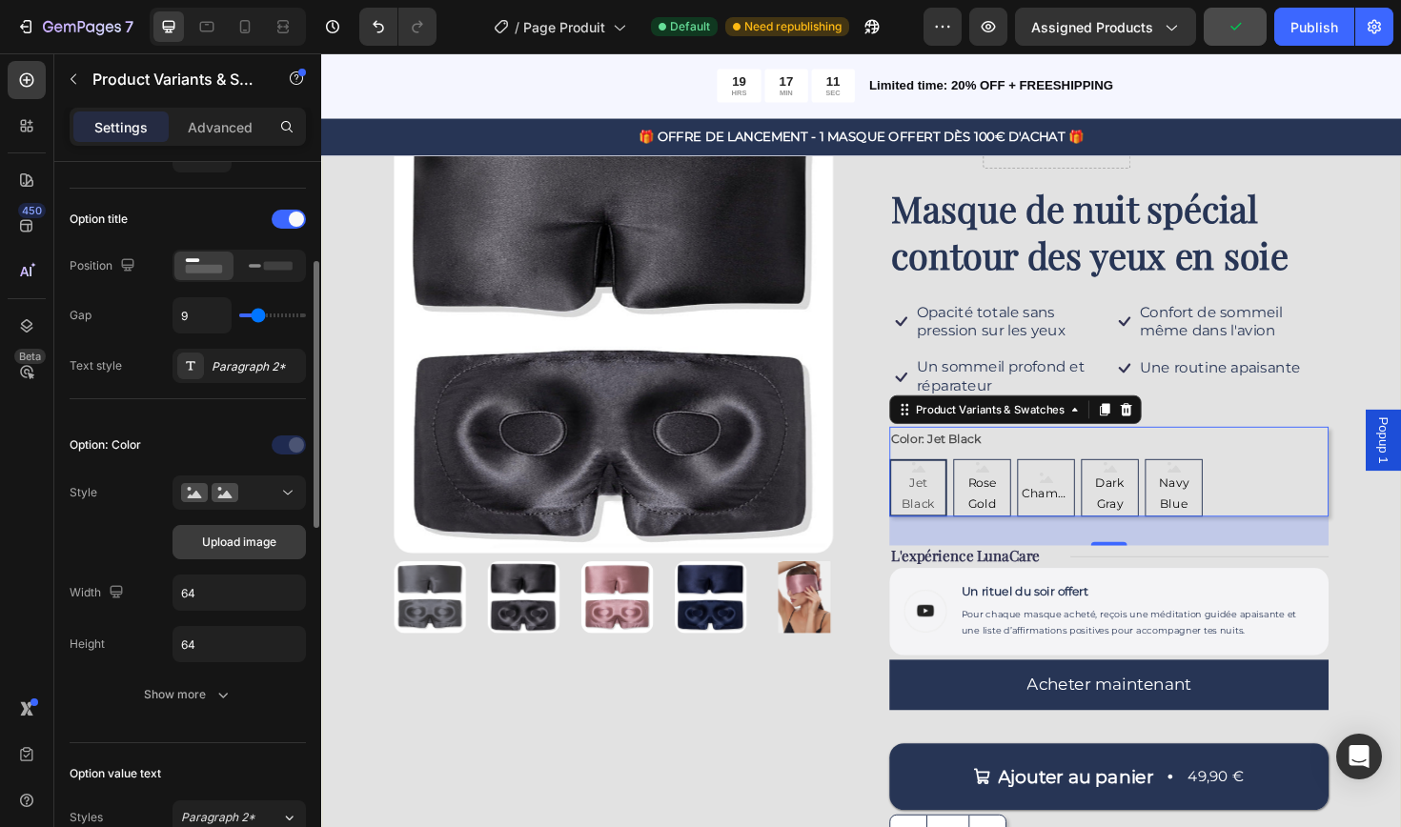
click at [254, 542] on span "Upload image" at bounding box center [239, 542] width 74 height 17
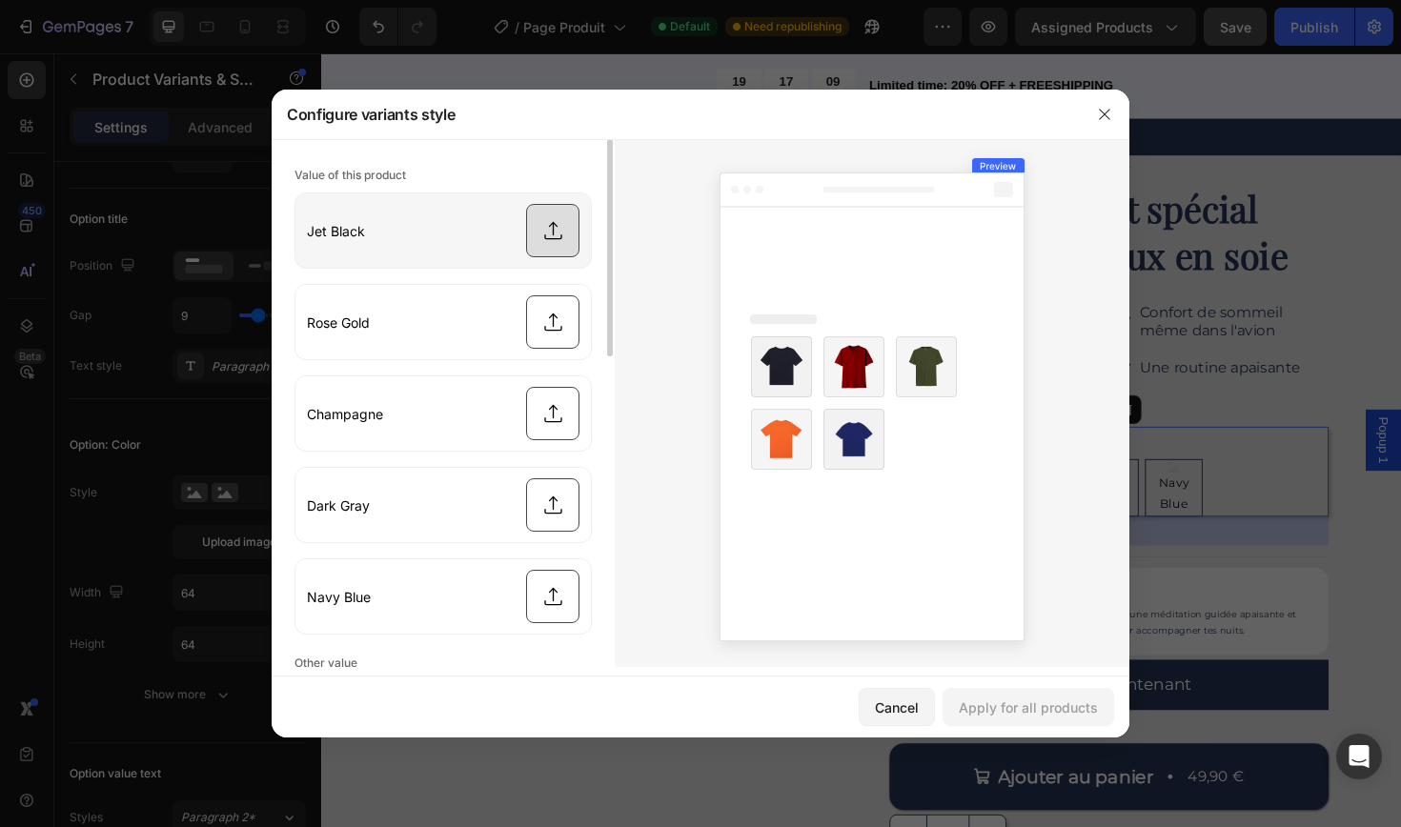
click at [563, 238] on input "file" at bounding box center [442, 230] width 295 height 74
click at [547, 244] on input "file" at bounding box center [442, 230] width 295 height 74
type input "C:\fakepath\Color Back Mask.jpg"
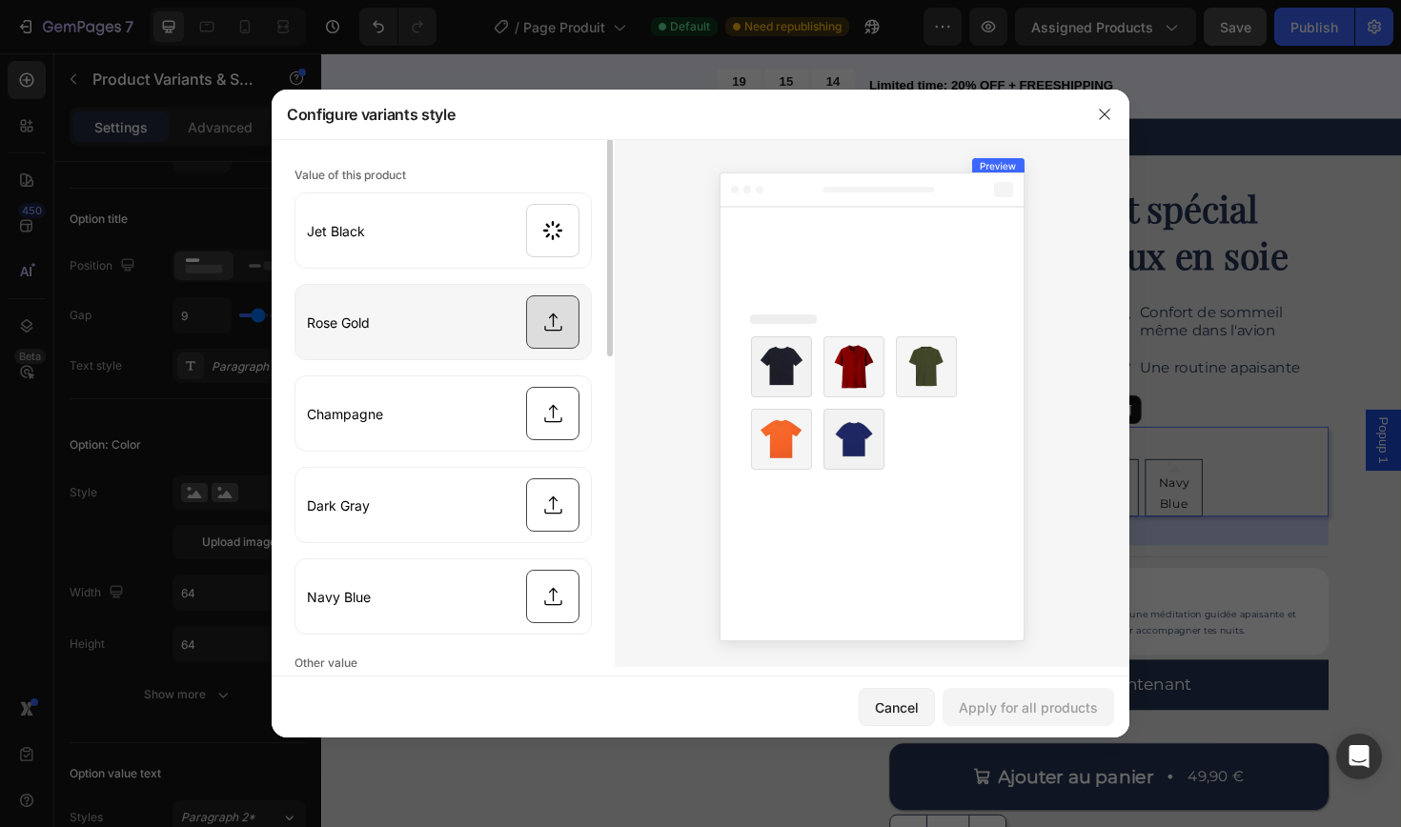
click at [556, 332] on input "file" at bounding box center [442, 322] width 295 height 74
type input "C:\fakepath\Rose gold mask.jpeg"
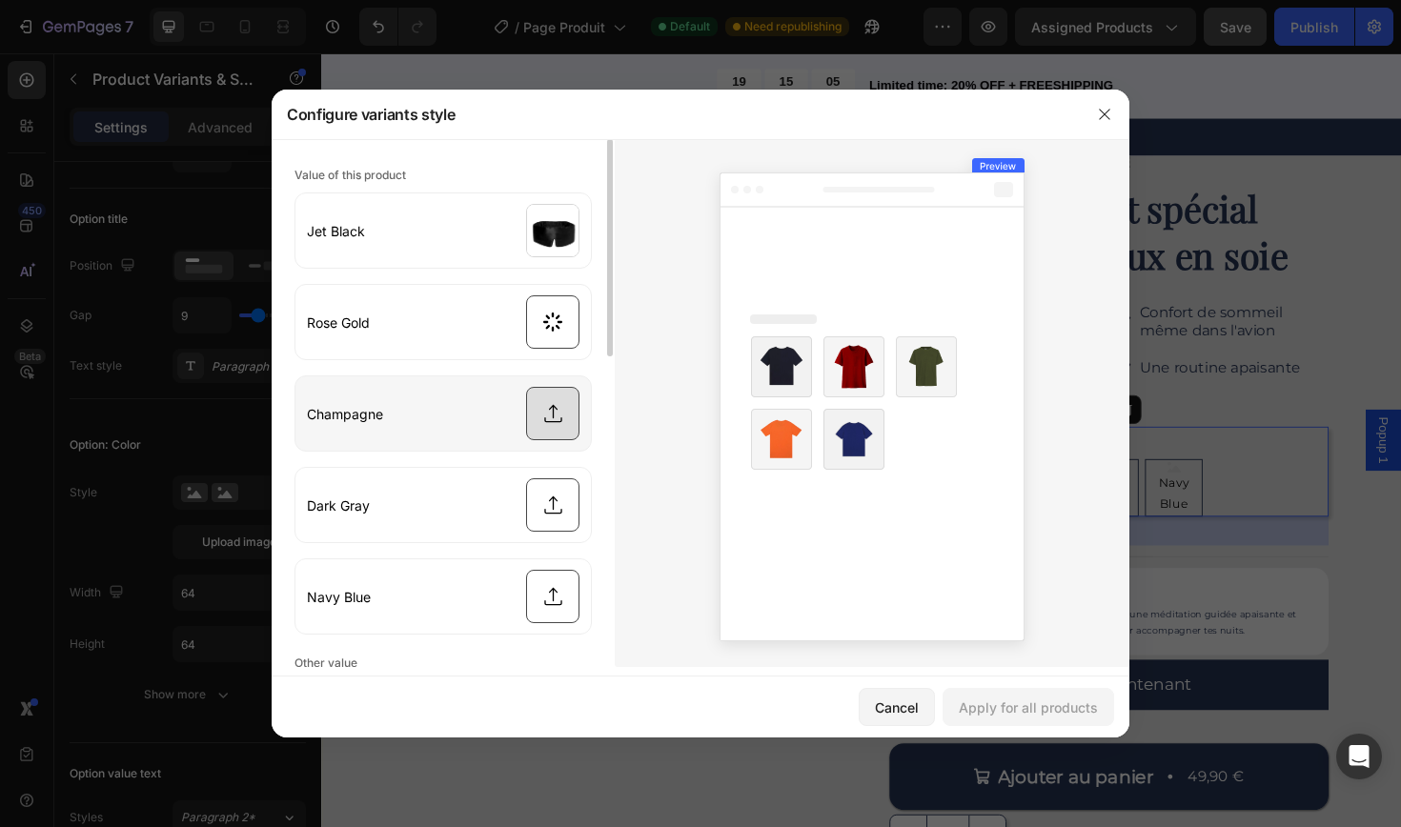
click at [544, 412] on input "file" at bounding box center [442, 413] width 295 height 74
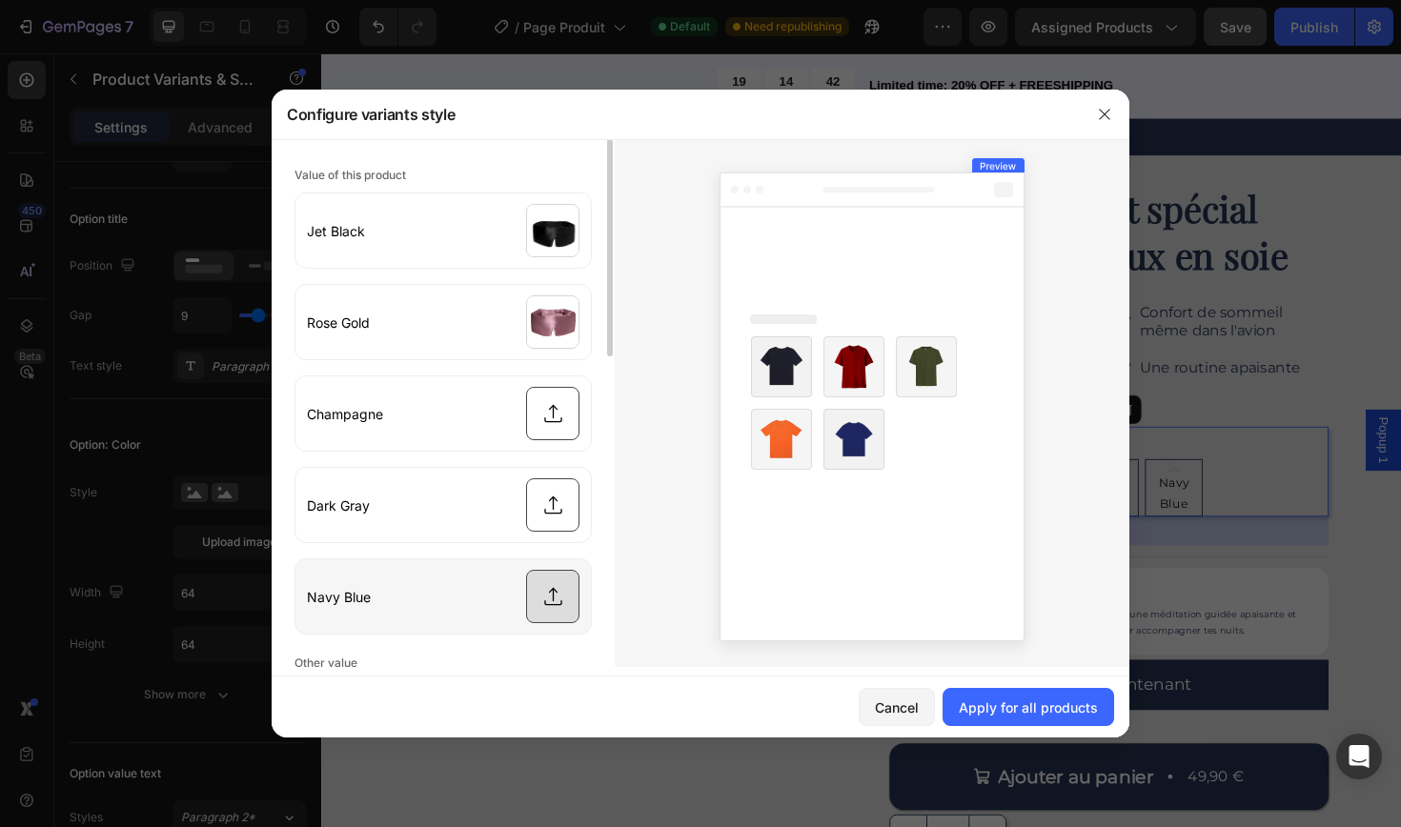
click at [537, 606] on input "file" at bounding box center [442, 596] width 295 height 74
type input "C:\fakepath\Navy blue mask.webp"
click at [553, 589] on input "file" at bounding box center [442, 596] width 295 height 74
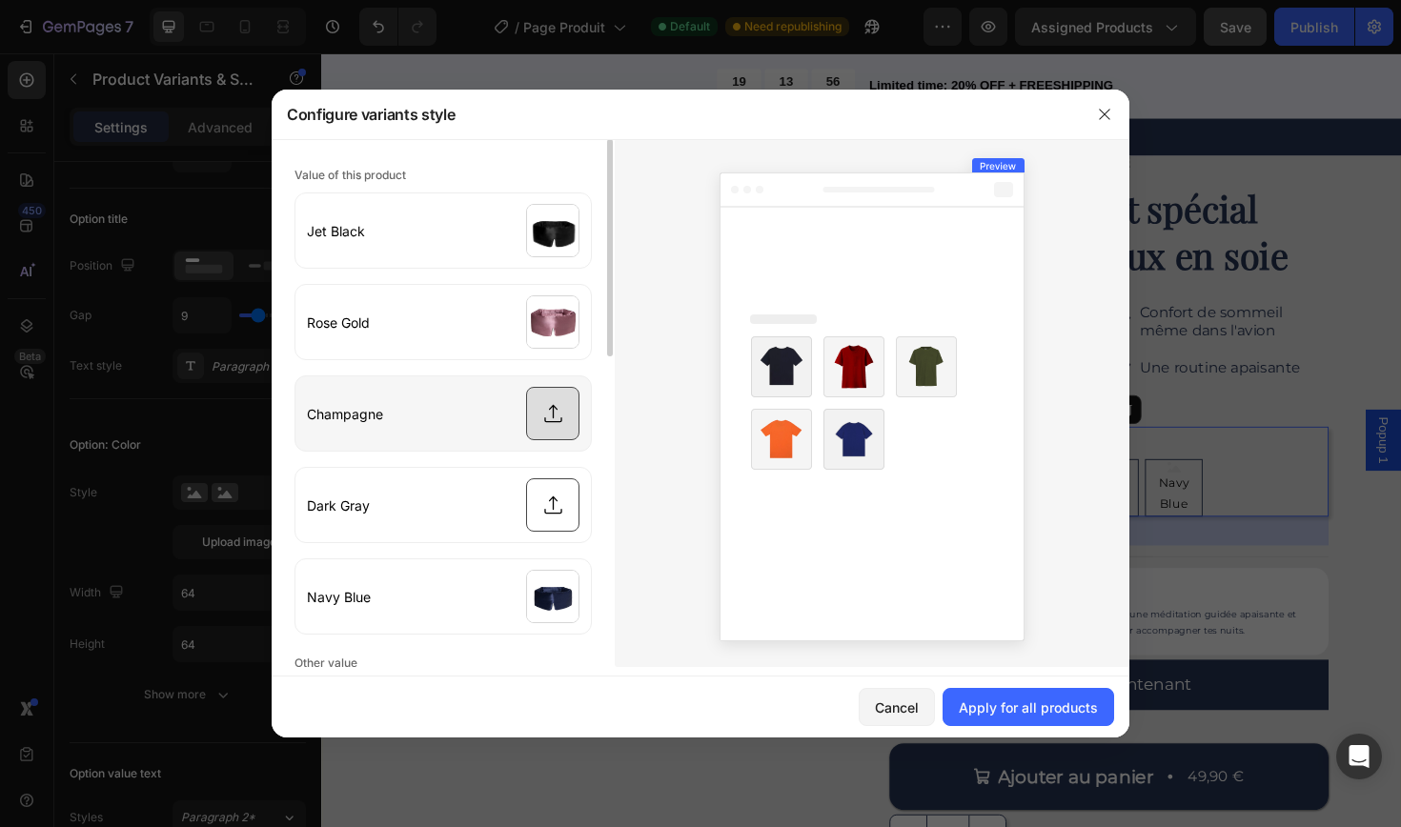
click at [571, 426] on input "file" at bounding box center [442, 413] width 295 height 74
type input "C:\fakepath\Champagne eye mask.jpg"
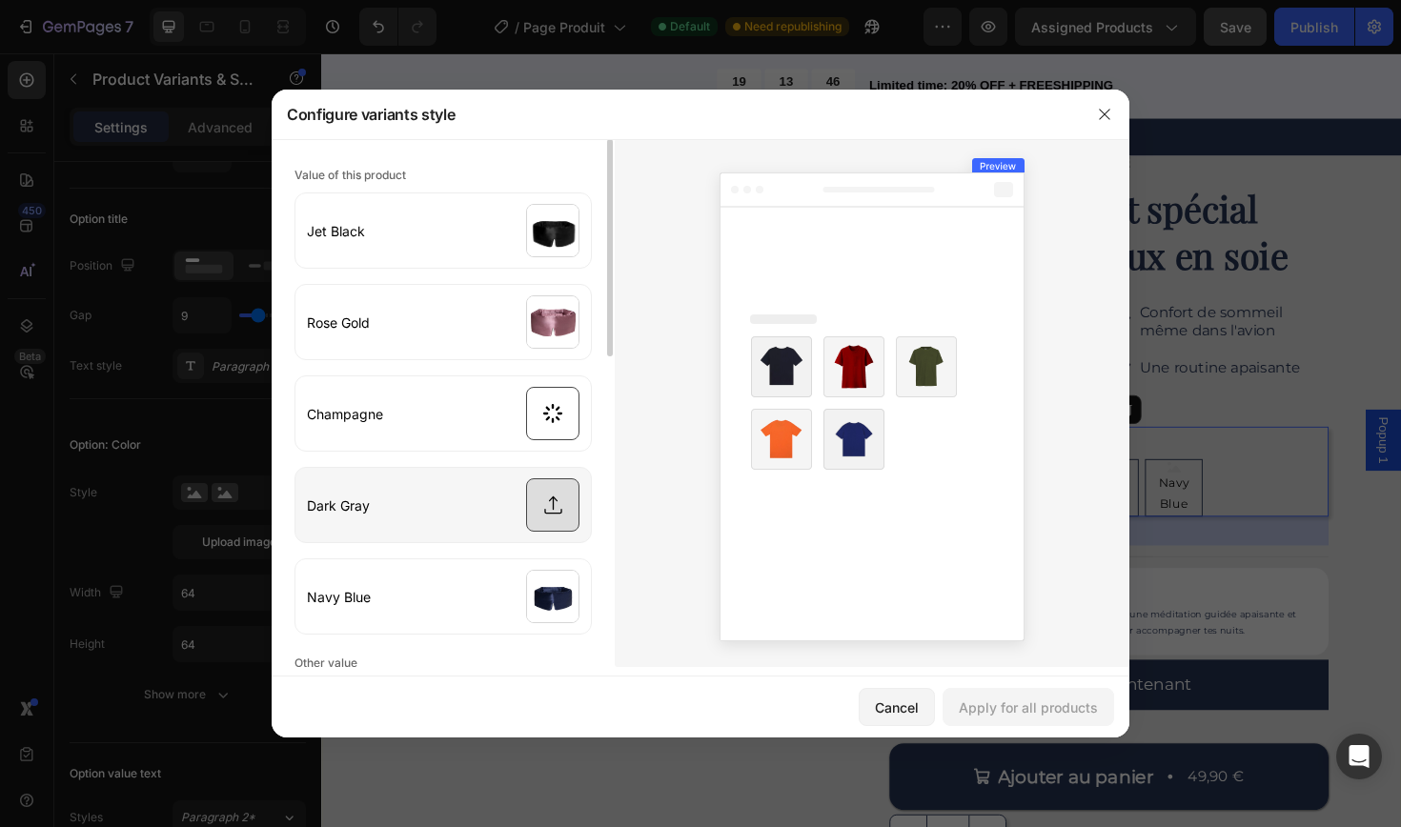
click at [556, 498] on input "file" at bounding box center [442, 505] width 295 height 74
type input "C:\fakepath\Dark grey eye mask.jpg"
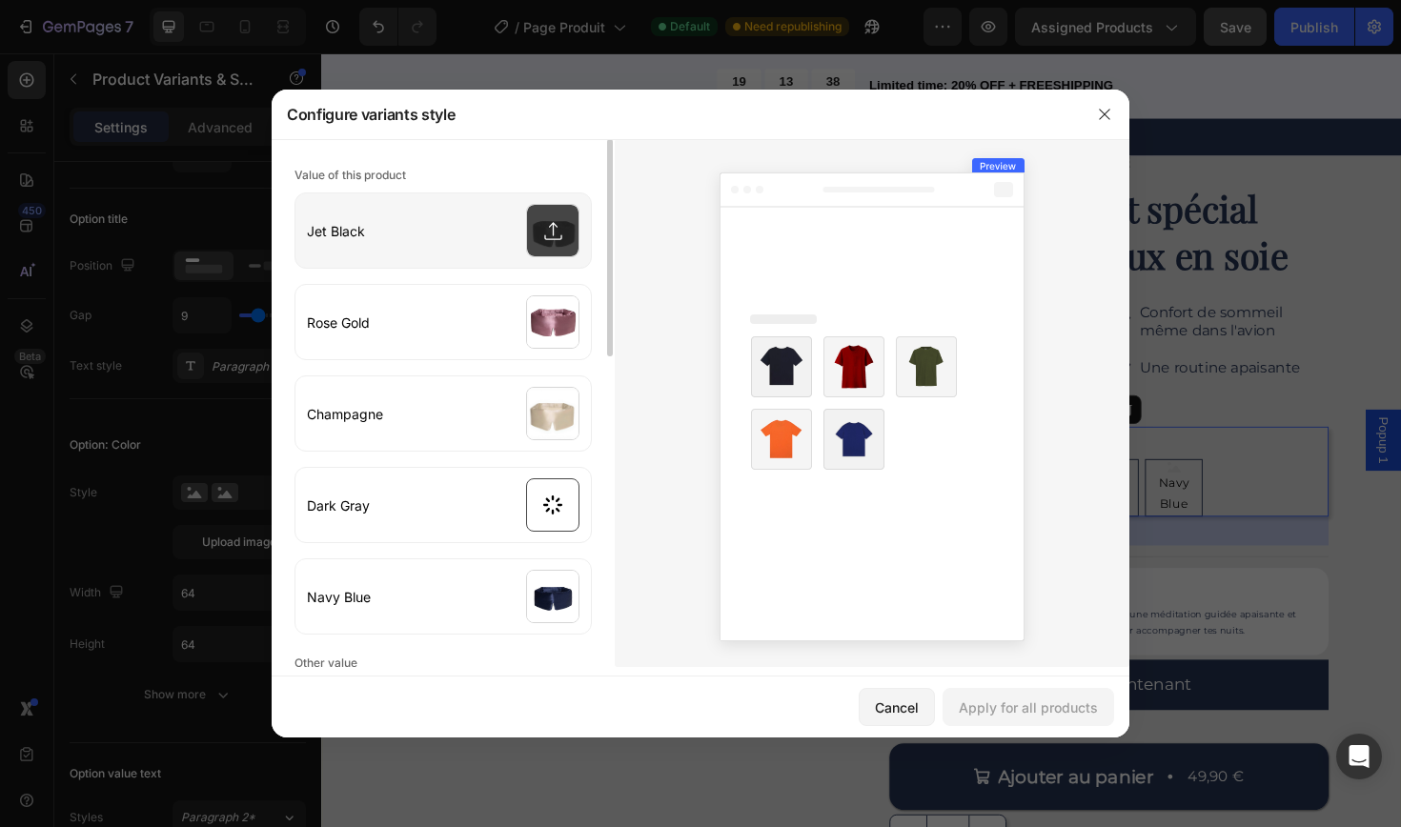
click at [546, 233] on input "file" at bounding box center [442, 230] width 295 height 74
click at [554, 233] on input "file" at bounding box center [442, 230] width 295 height 74
click at [556, 236] on input "file" at bounding box center [442, 230] width 295 height 74
type input "C:\fakepath\[MEDICAL_DATA]_mask.webp"
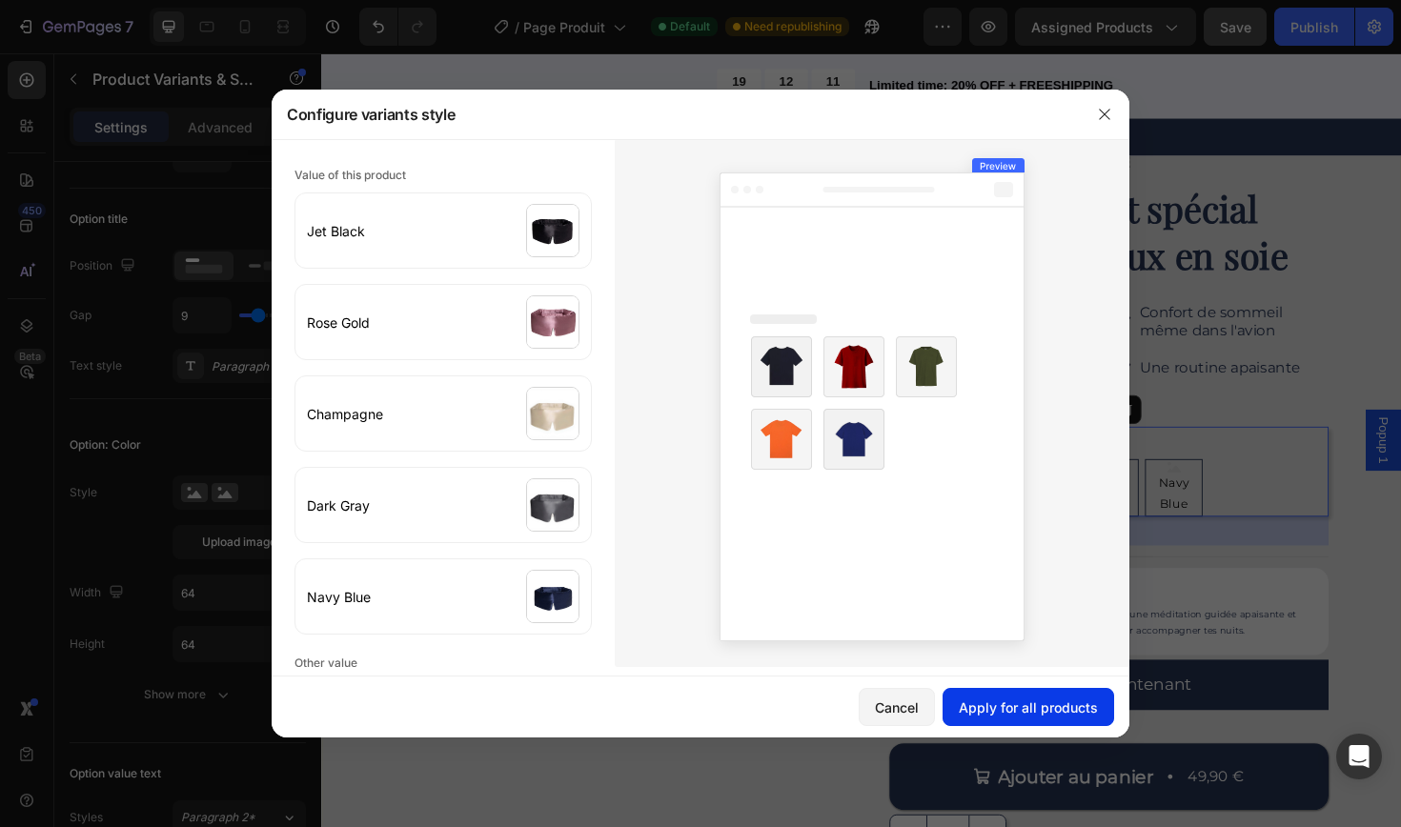
click at [1003, 716] on div "Apply for all products" at bounding box center [1028, 708] width 139 height 20
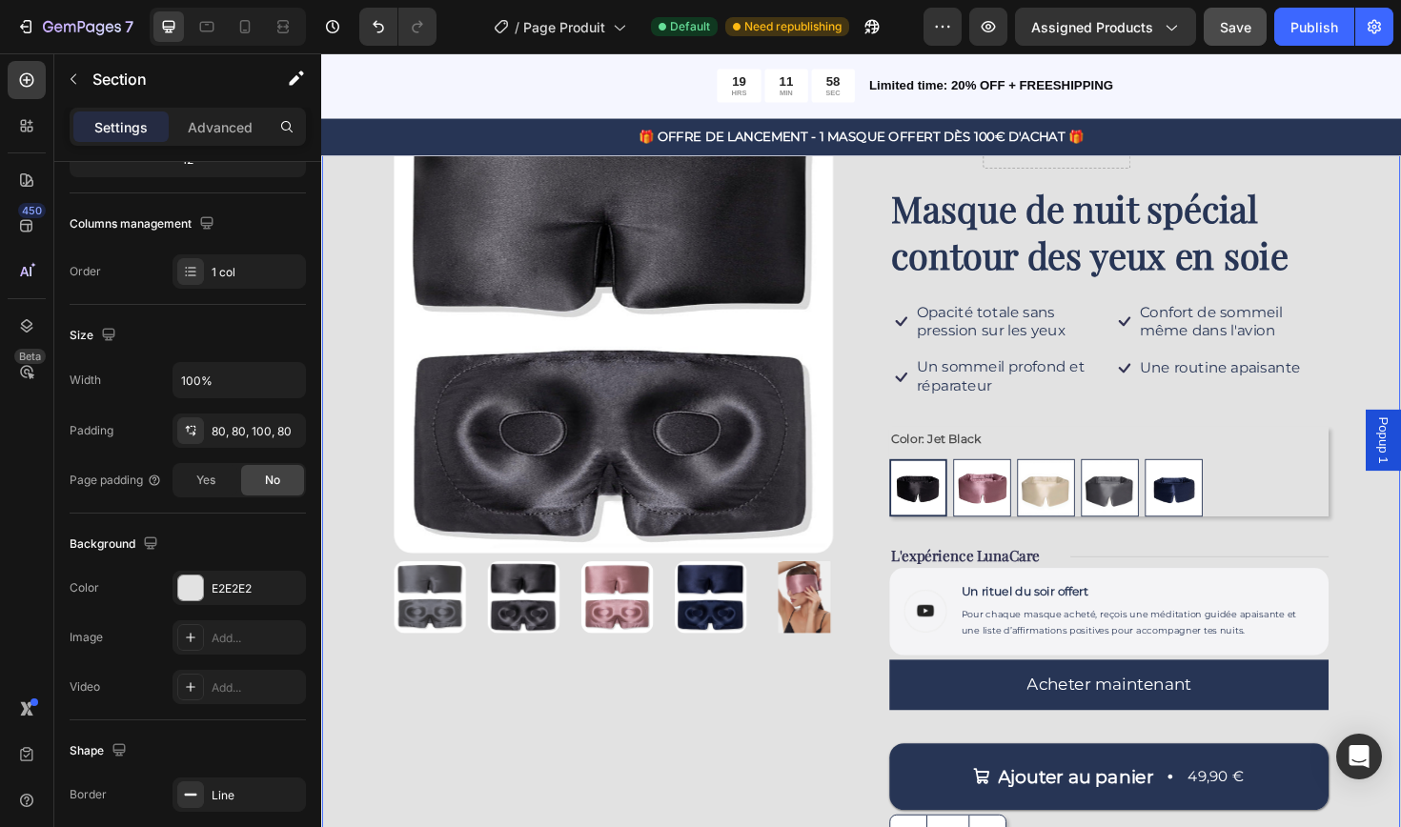
click at [1400, 583] on div "Product Images Icon Icon Icon Icon Icon Icon List Drop element here Row Masque …" at bounding box center [892, 520] width 1143 height 959
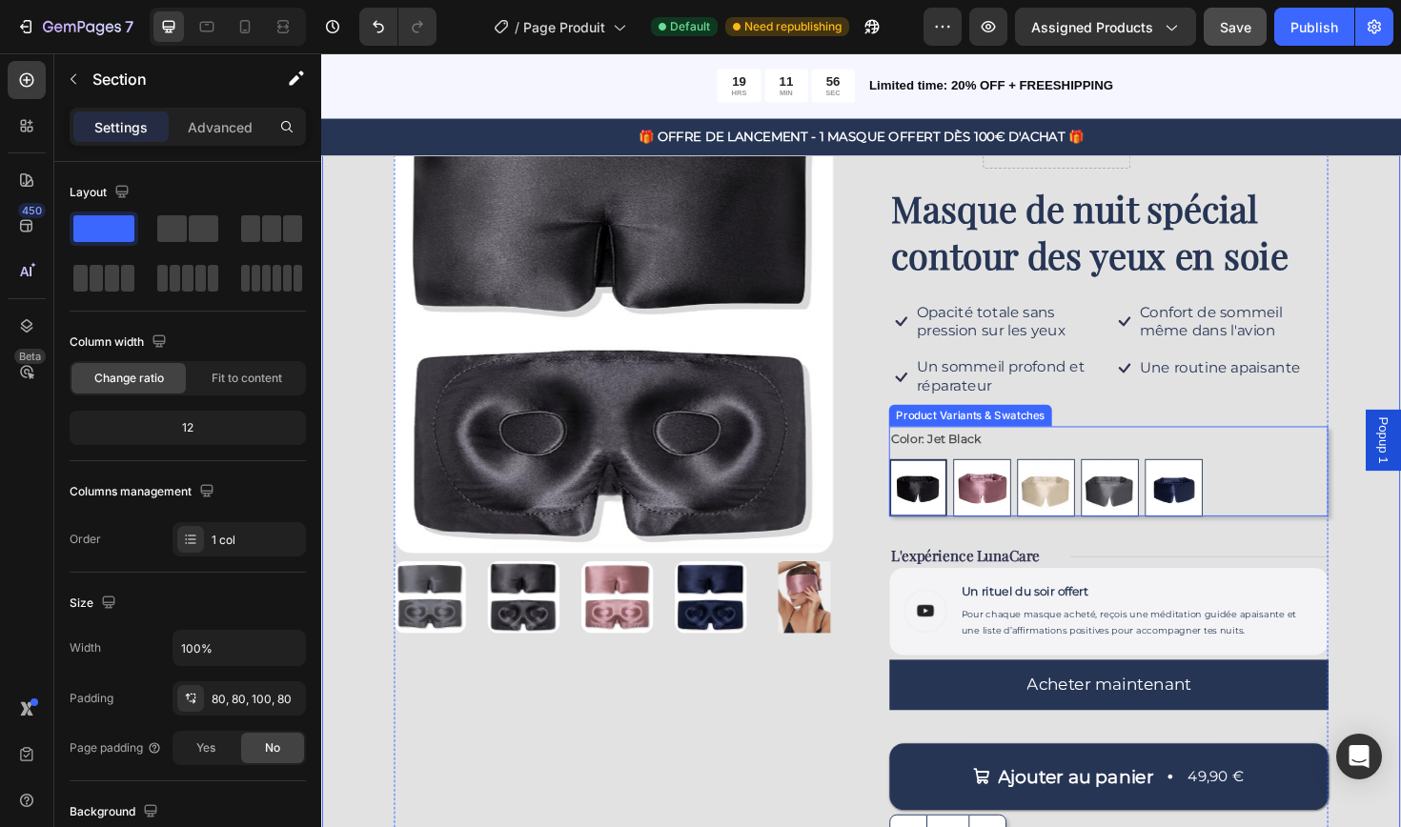
click at [1021, 516] on img at bounding box center [1020, 513] width 59 height 59
click at [990, 483] on input "Rose Gold Rose Gold" at bounding box center [989, 482] width 1 height 1
radio input "true"
click at [1400, 599] on div "Product Images Icon Icon Icon Icon Icon Icon List Drop element here Row Masque …" at bounding box center [892, 520] width 1143 height 959
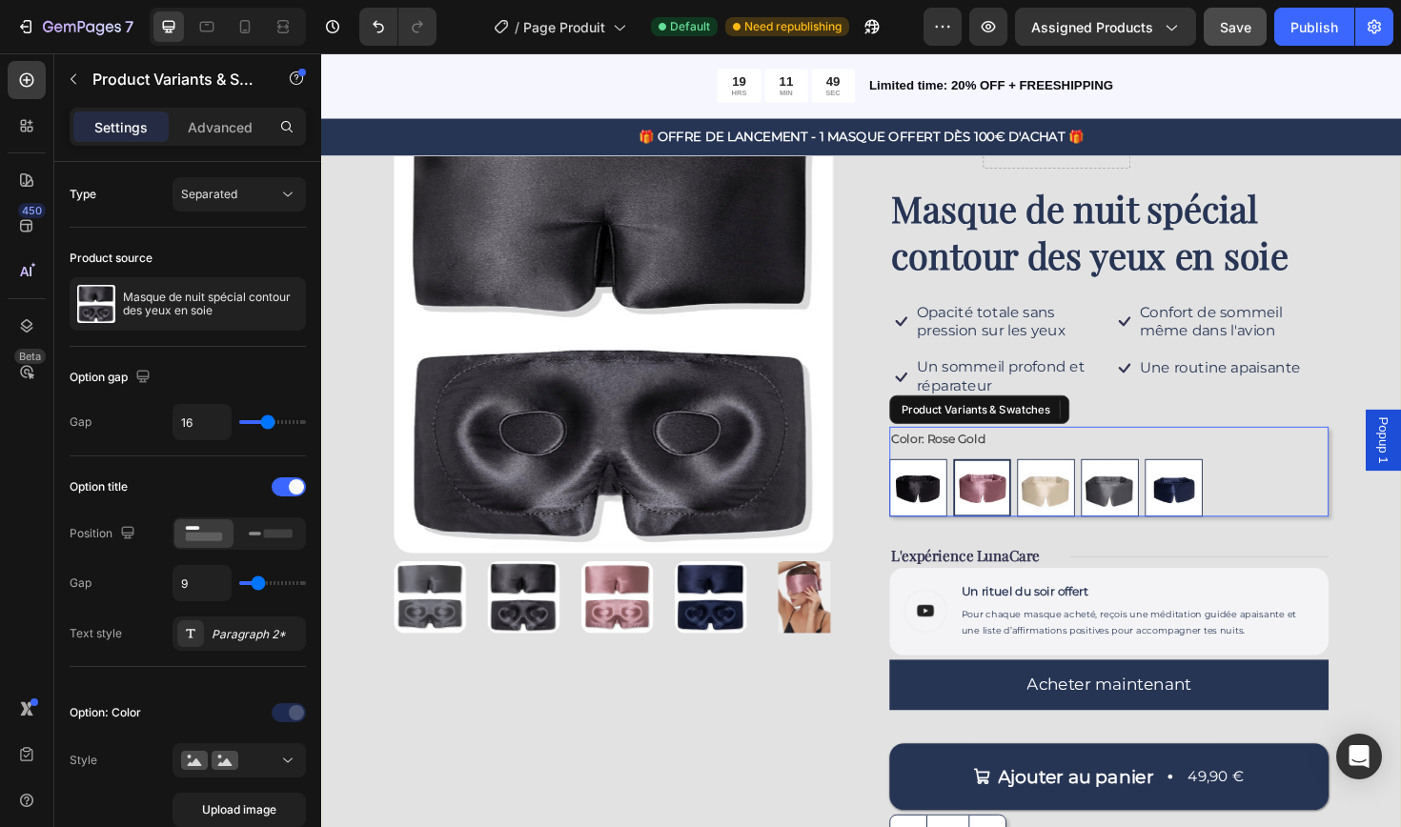
click at [946, 507] on img at bounding box center [952, 513] width 59 height 59
click at [922, 483] on input "Jet Black Jet Black" at bounding box center [921, 482] width 1 height 1
radio input "true"
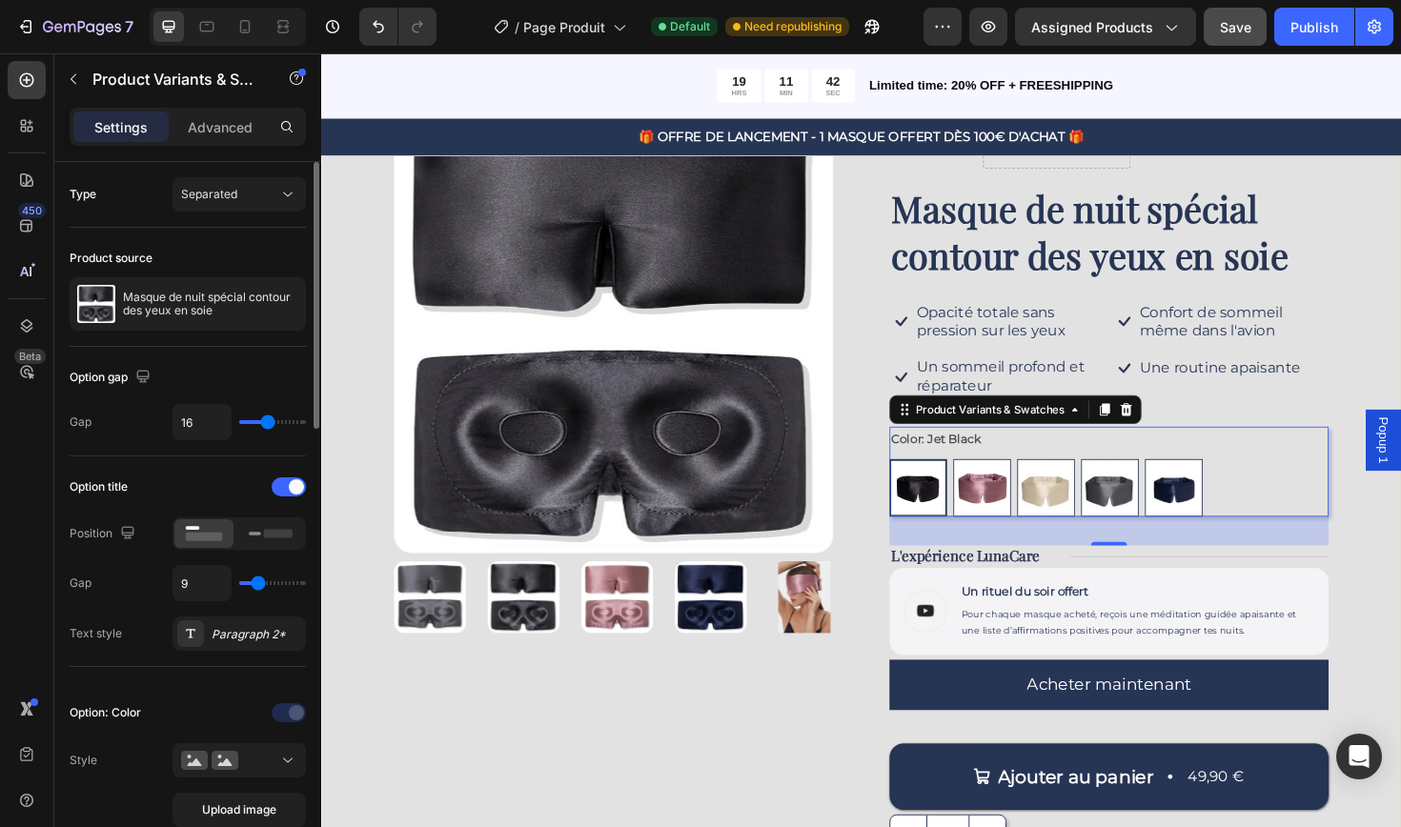
type input "14"
type input "15"
type input "16"
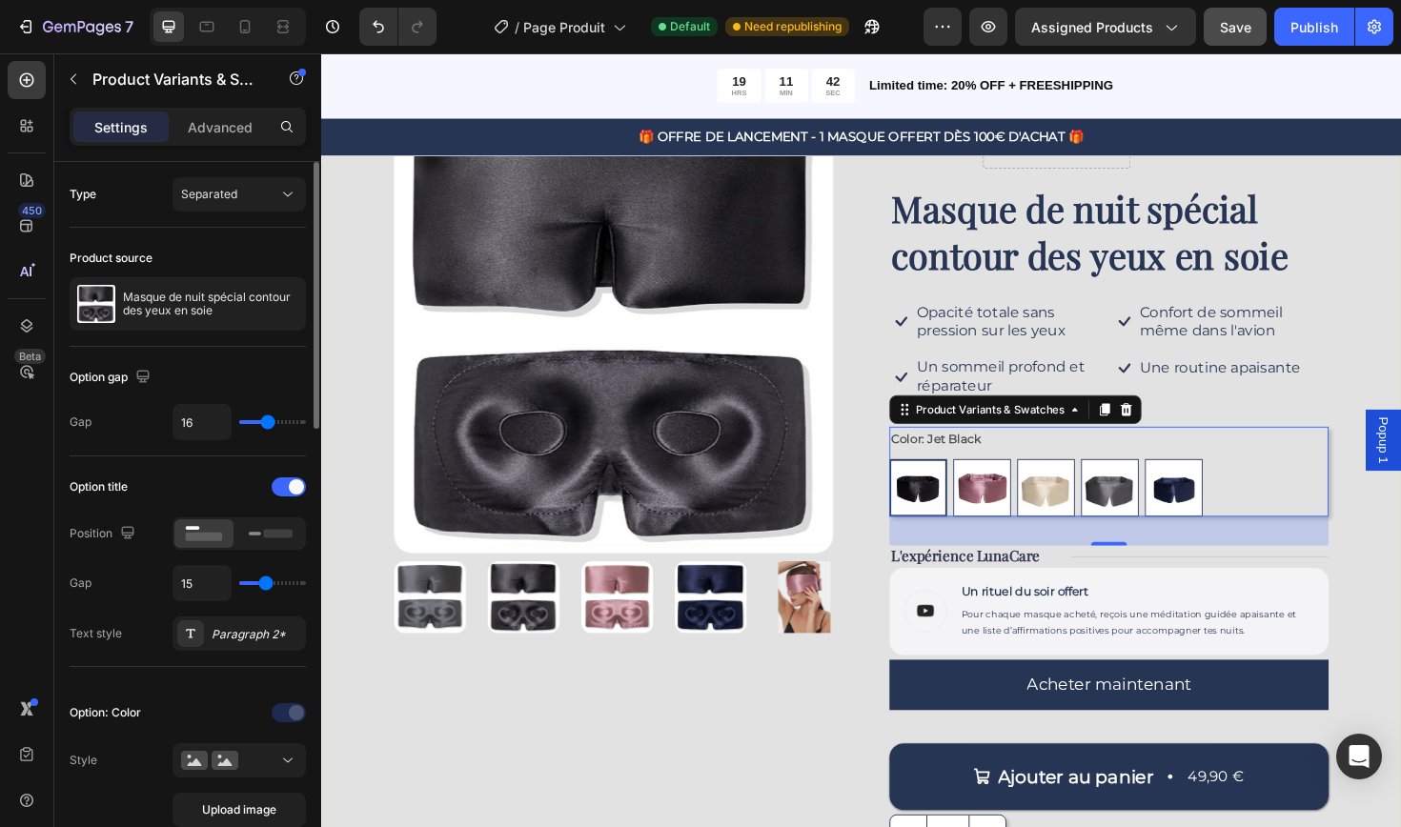
type input "16"
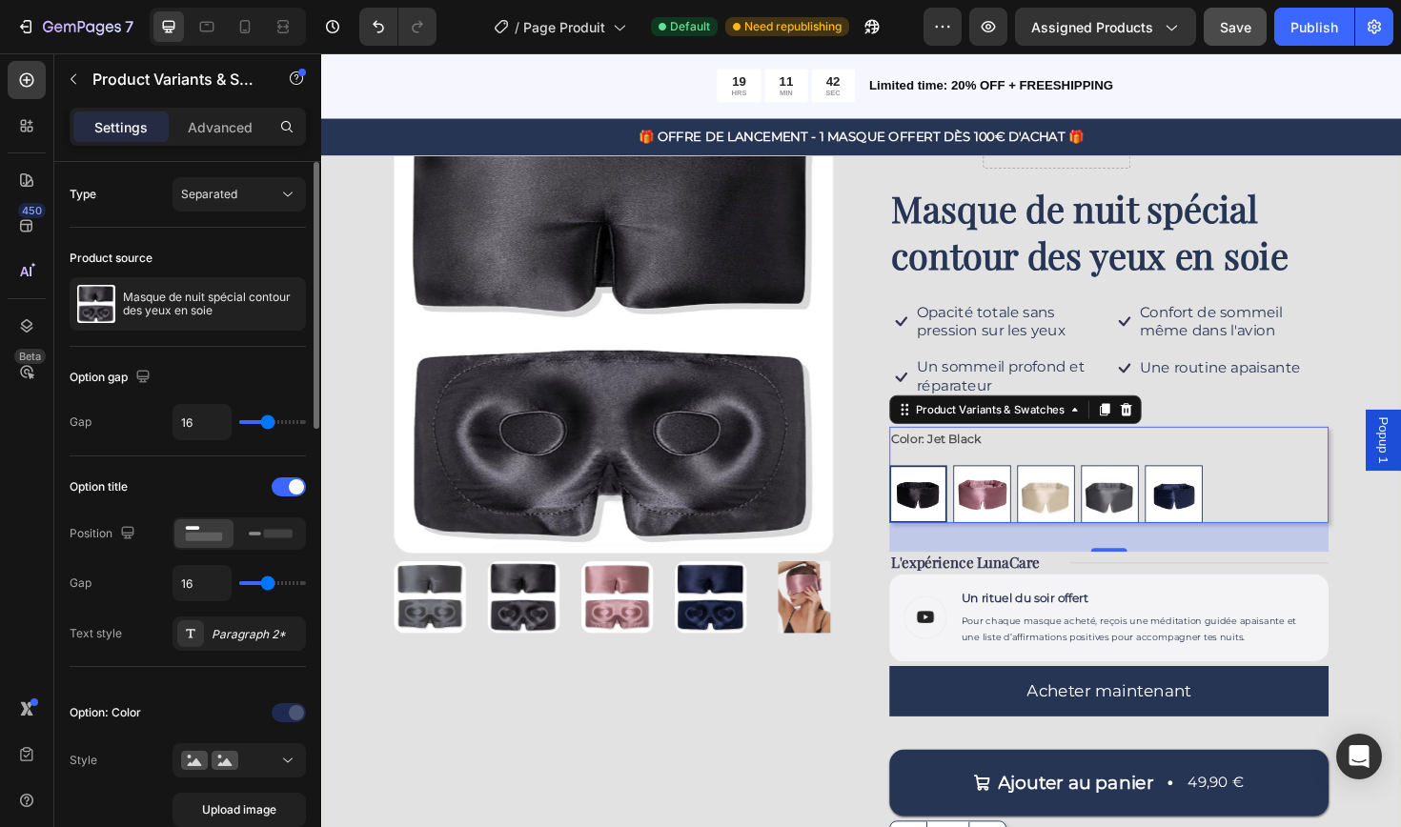
type input "17"
type input "18"
type input "19"
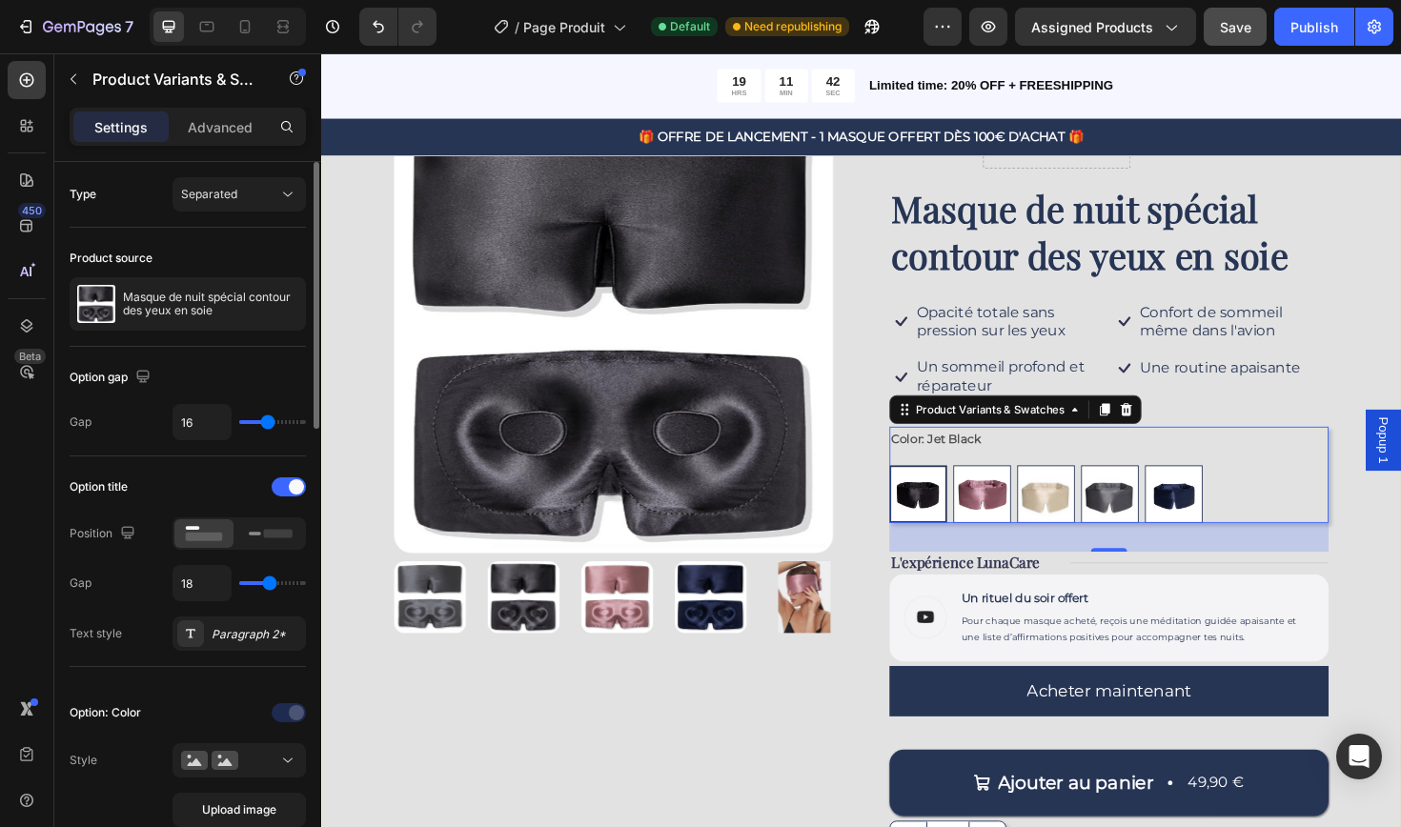
type input "19"
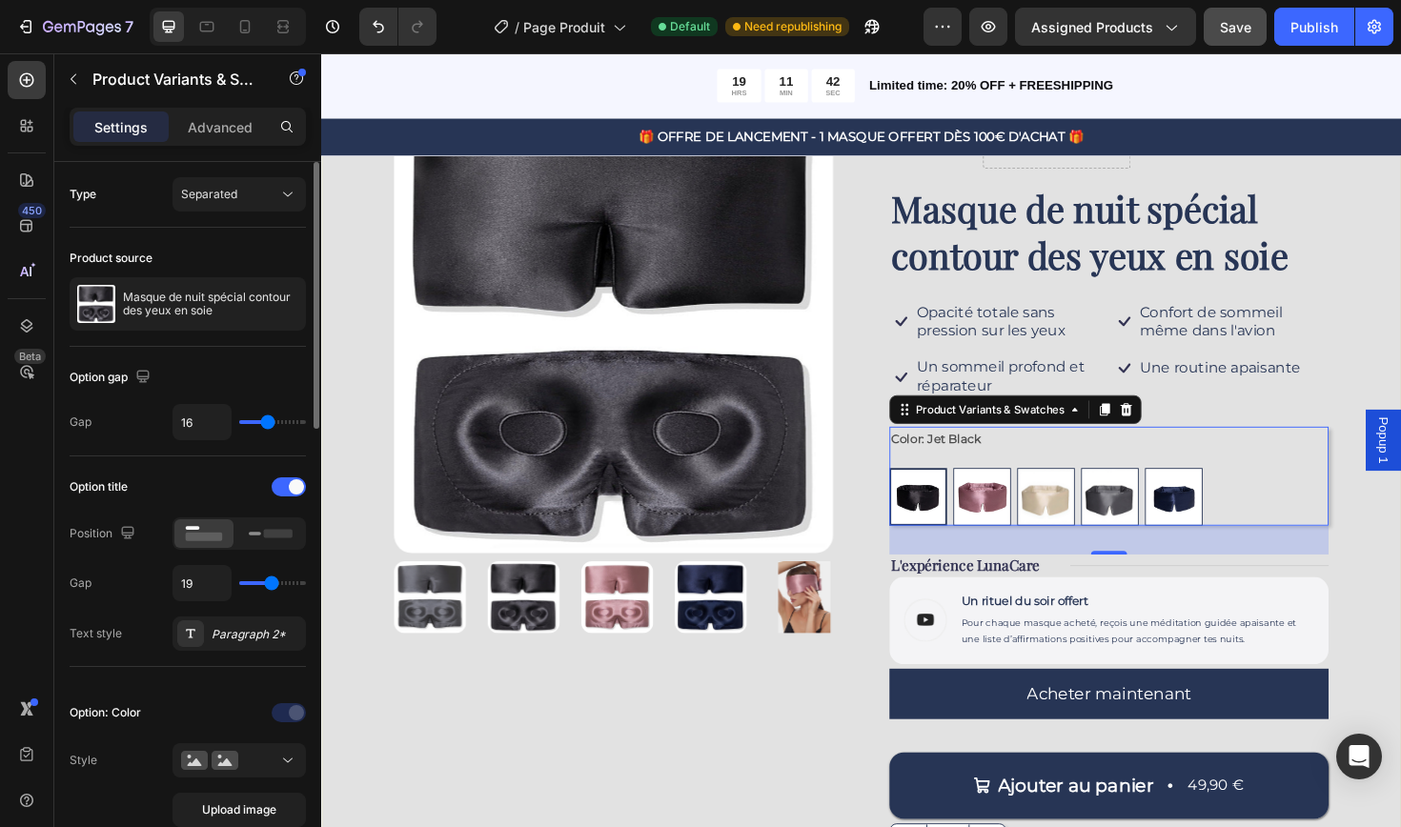
type input "18"
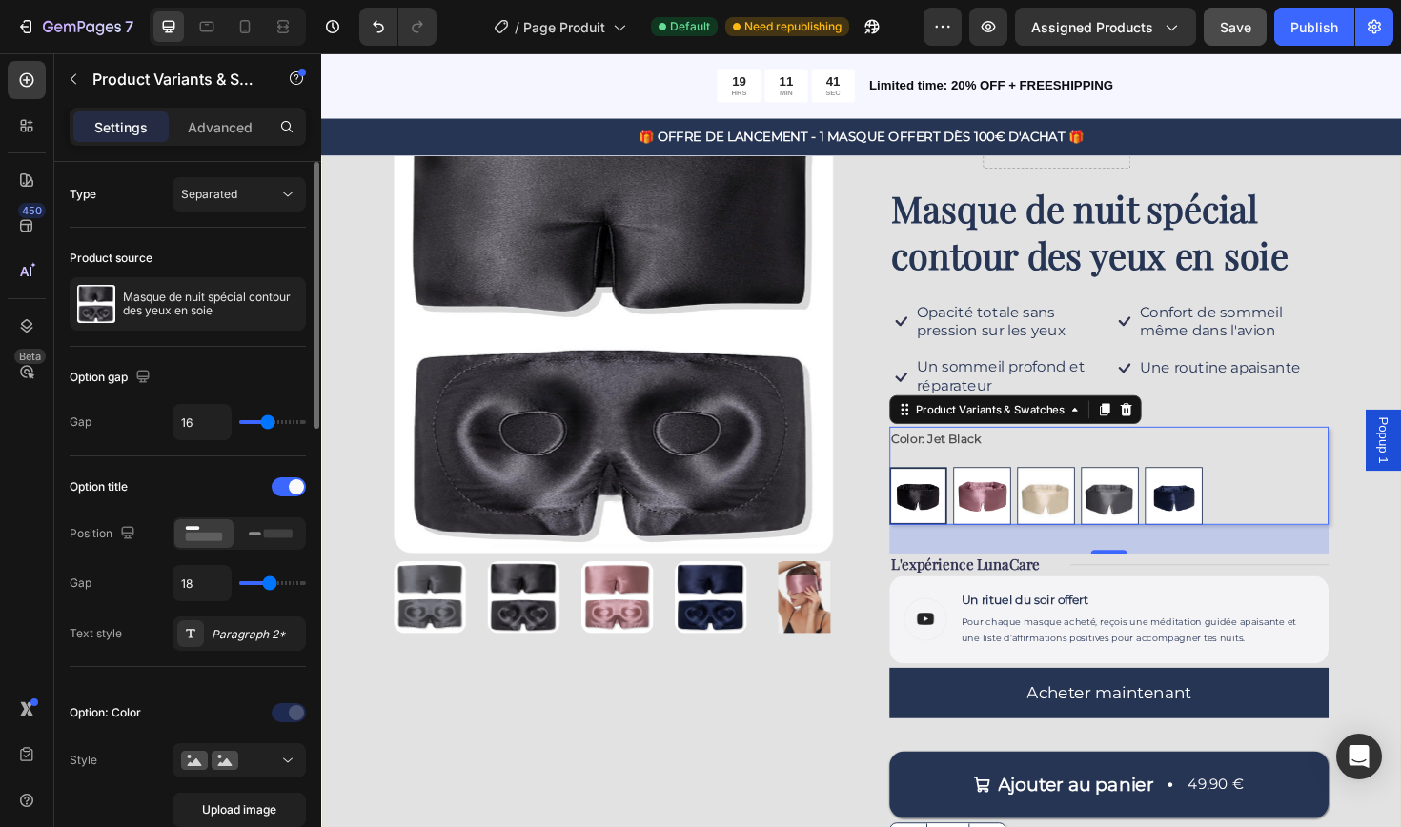
type input "17"
type input "16"
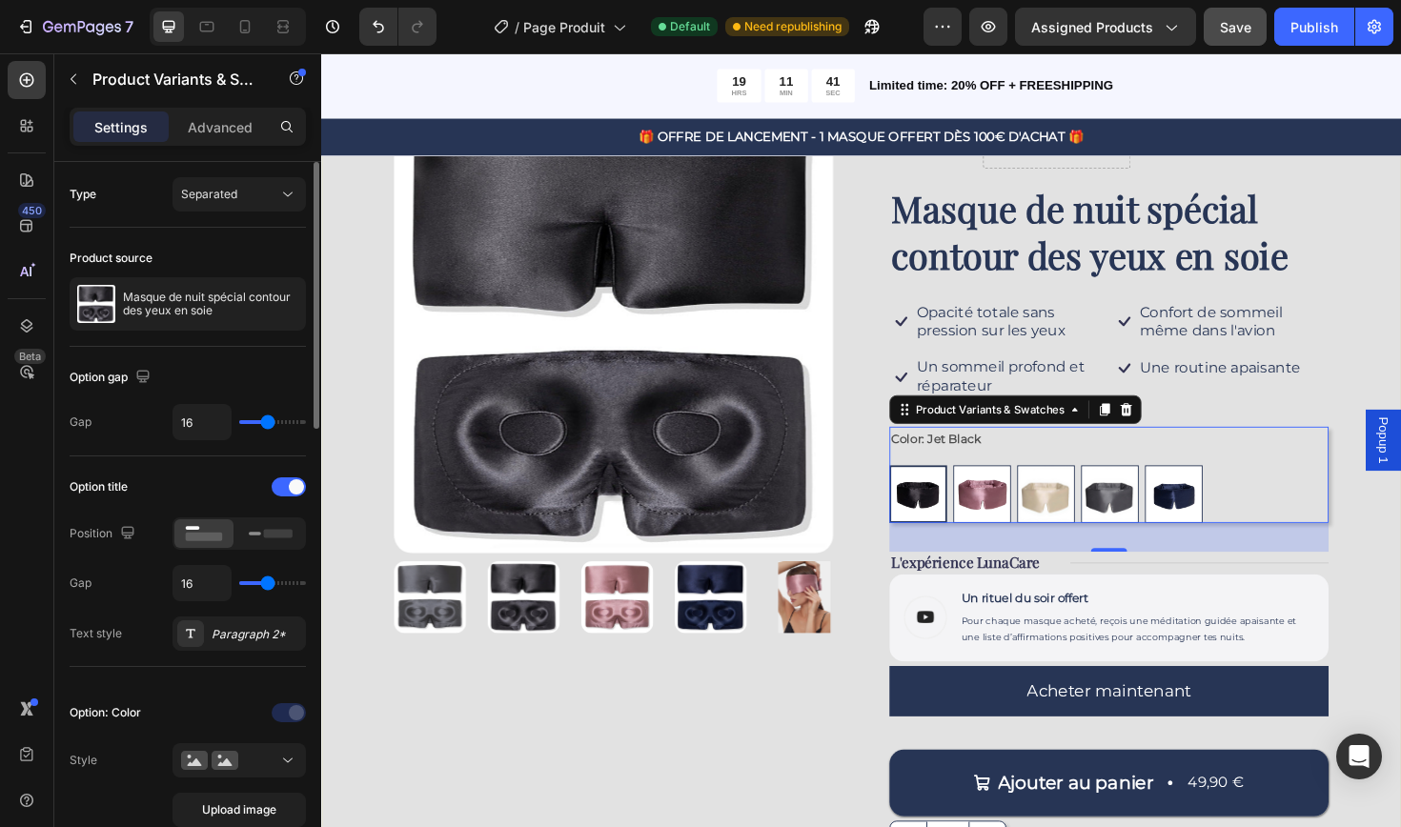
type input "15"
type input "14"
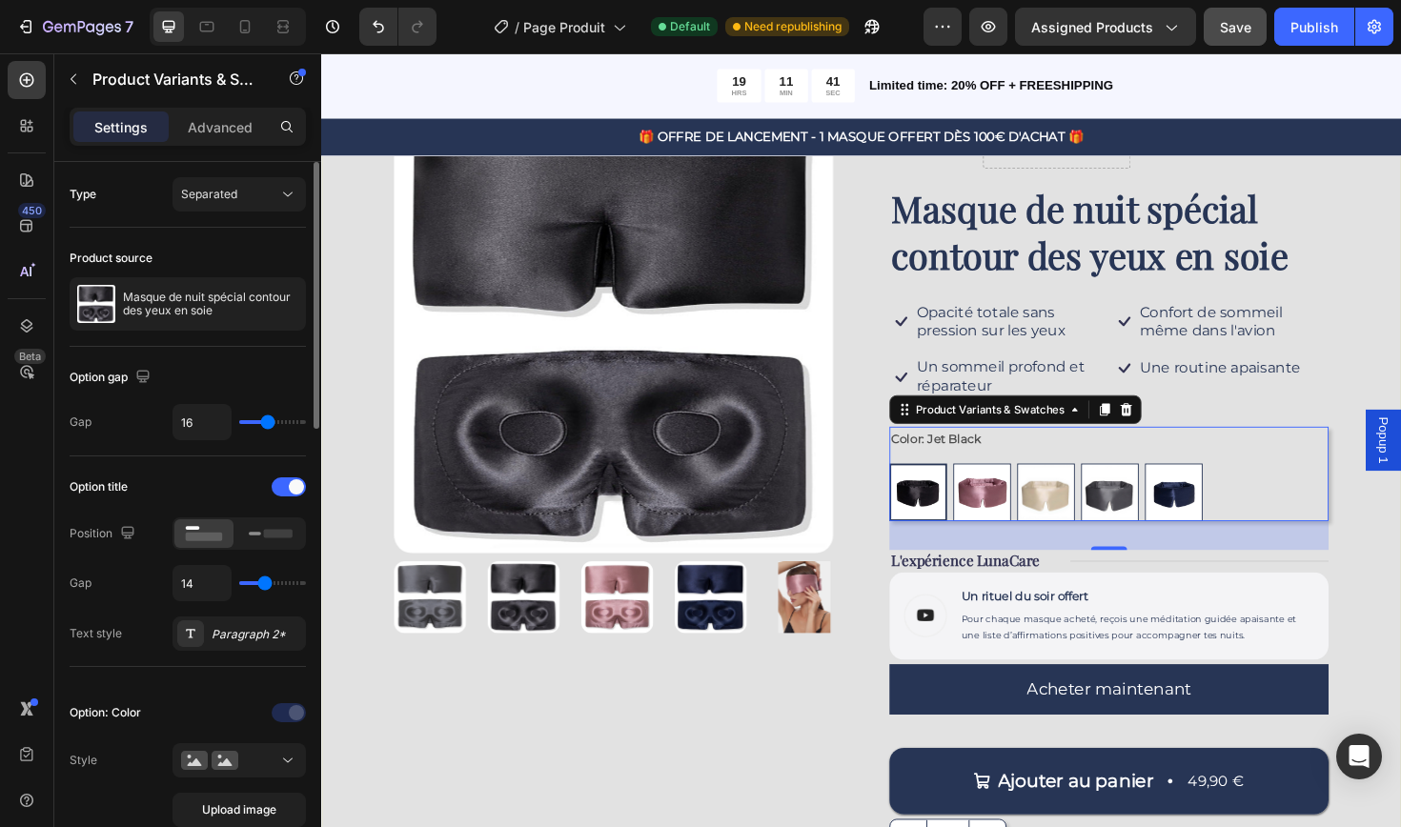
type input "13"
type input "12"
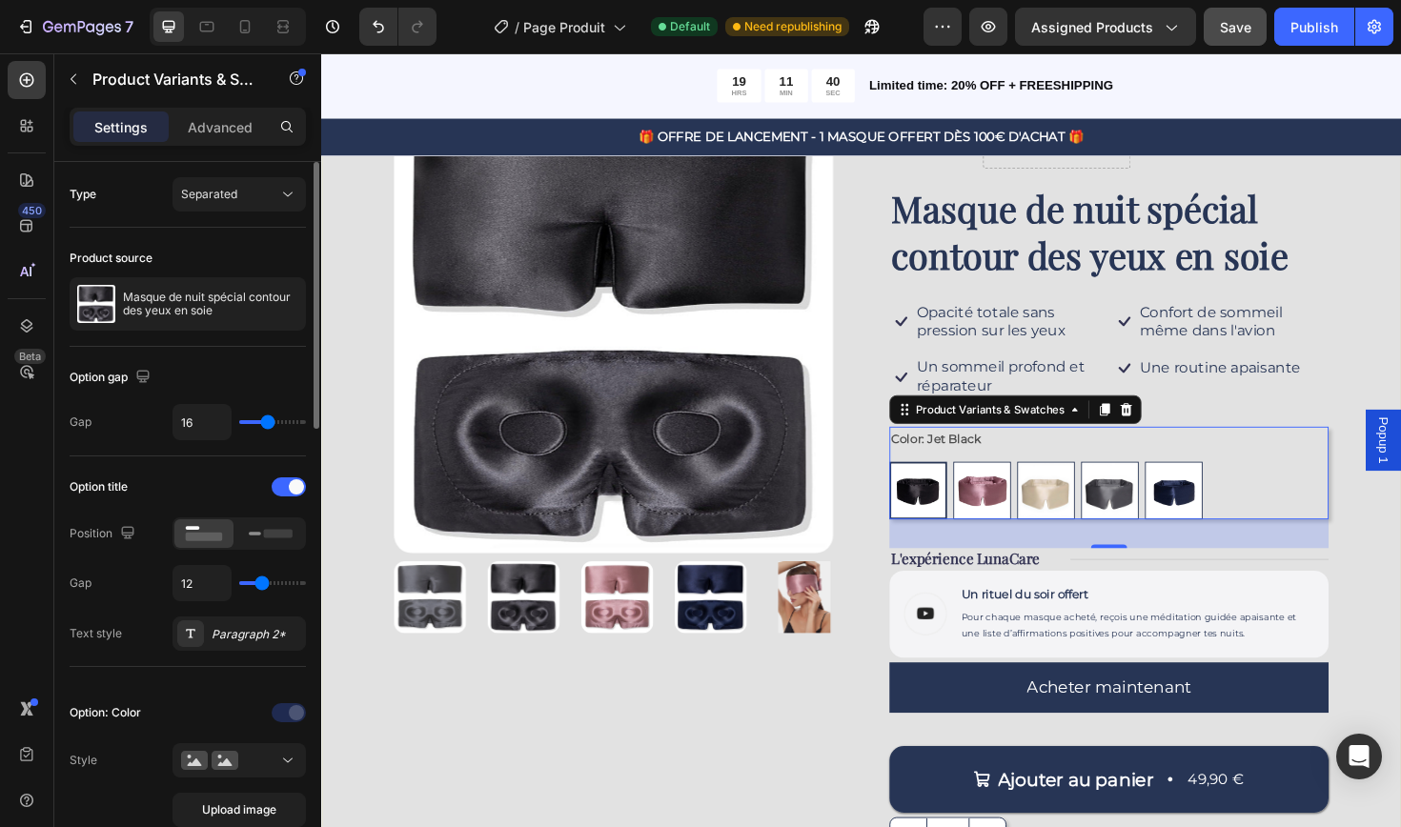
type input "12"
click at [259, 585] on input "range" at bounding box center [272, 583] width 67 height 4
type input "15"
type input "16"
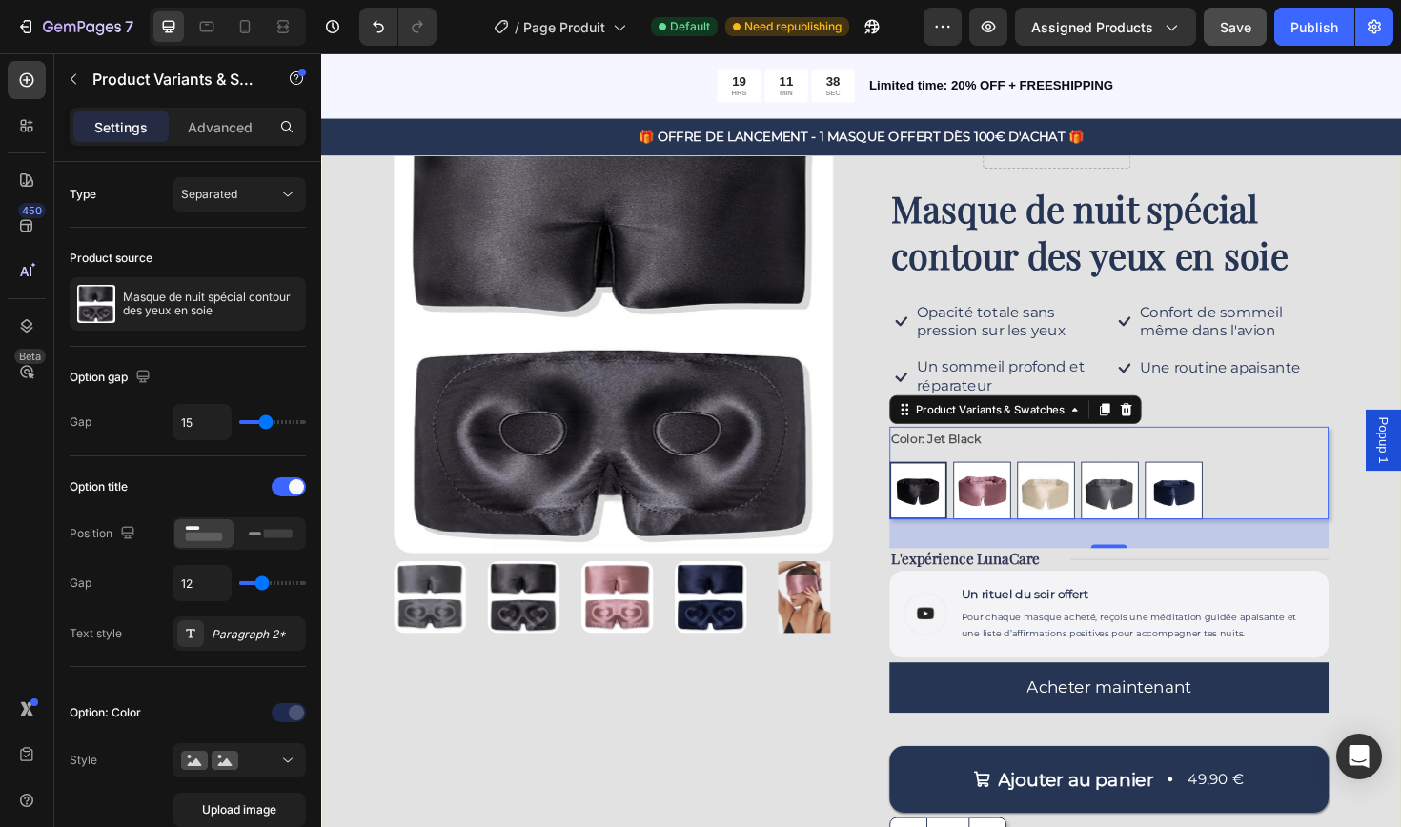
type input "16"
type input "17"
type input "18"
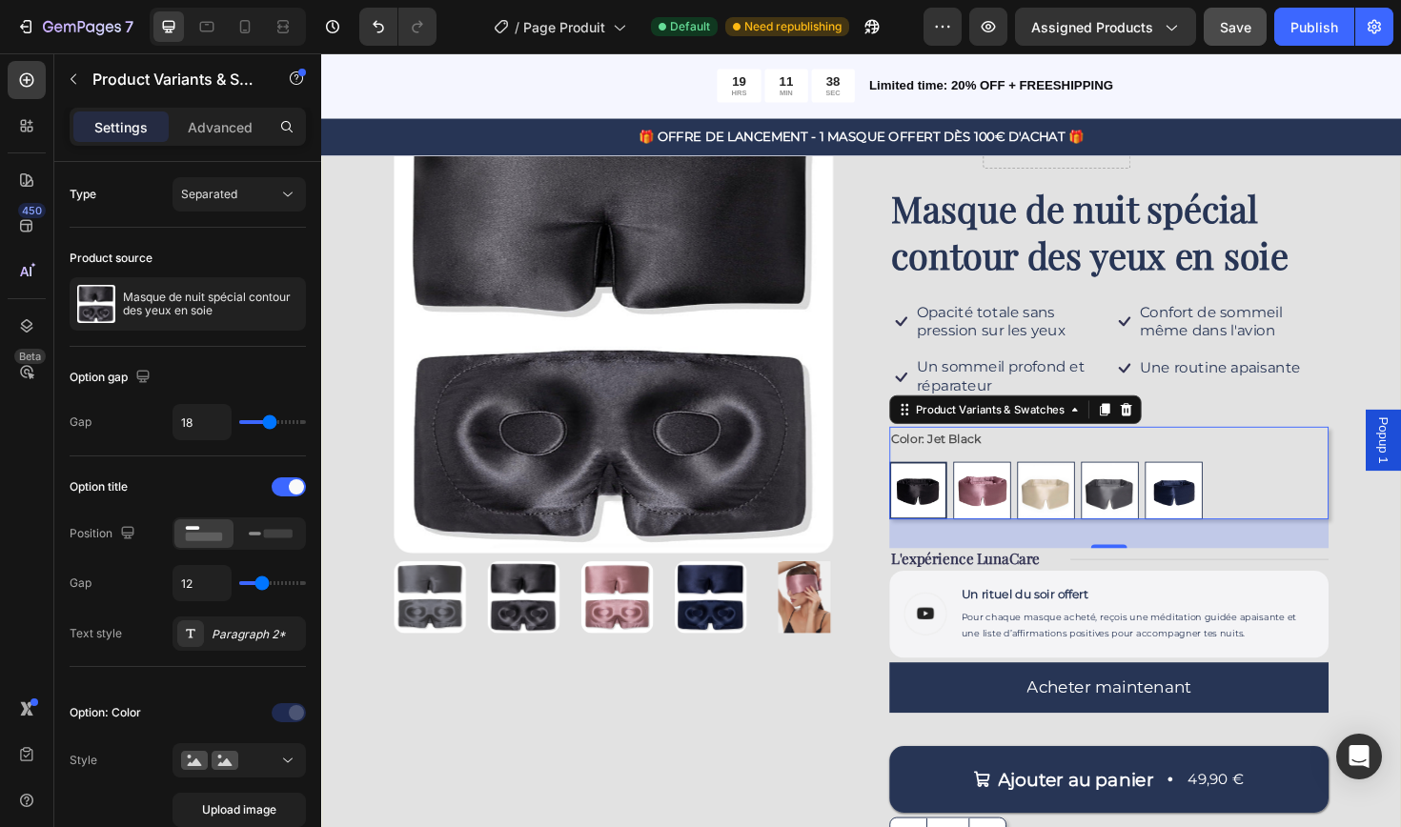
type input "19"
type input "20"
type input "21"
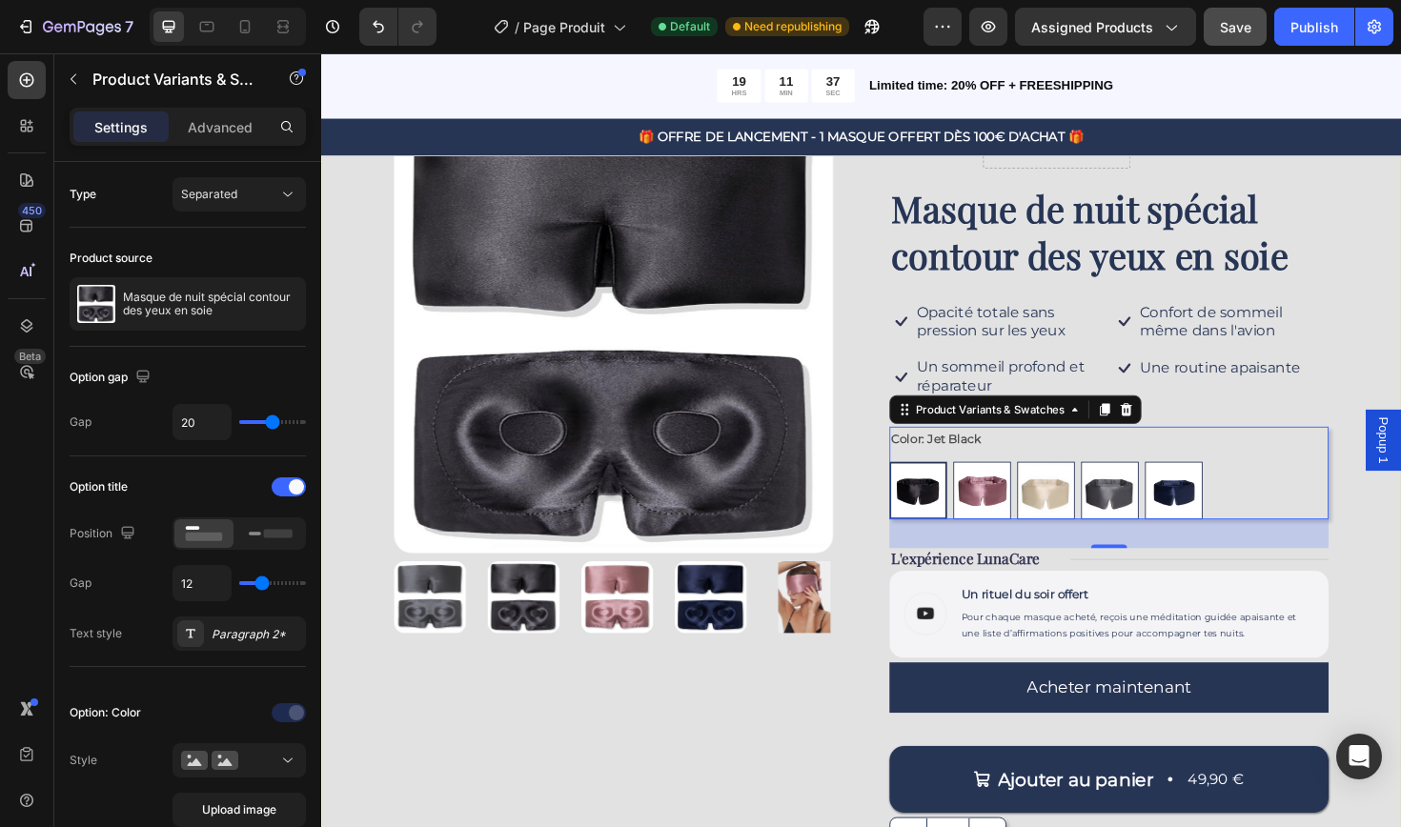
type input "21"
type input "22"
type input "23"
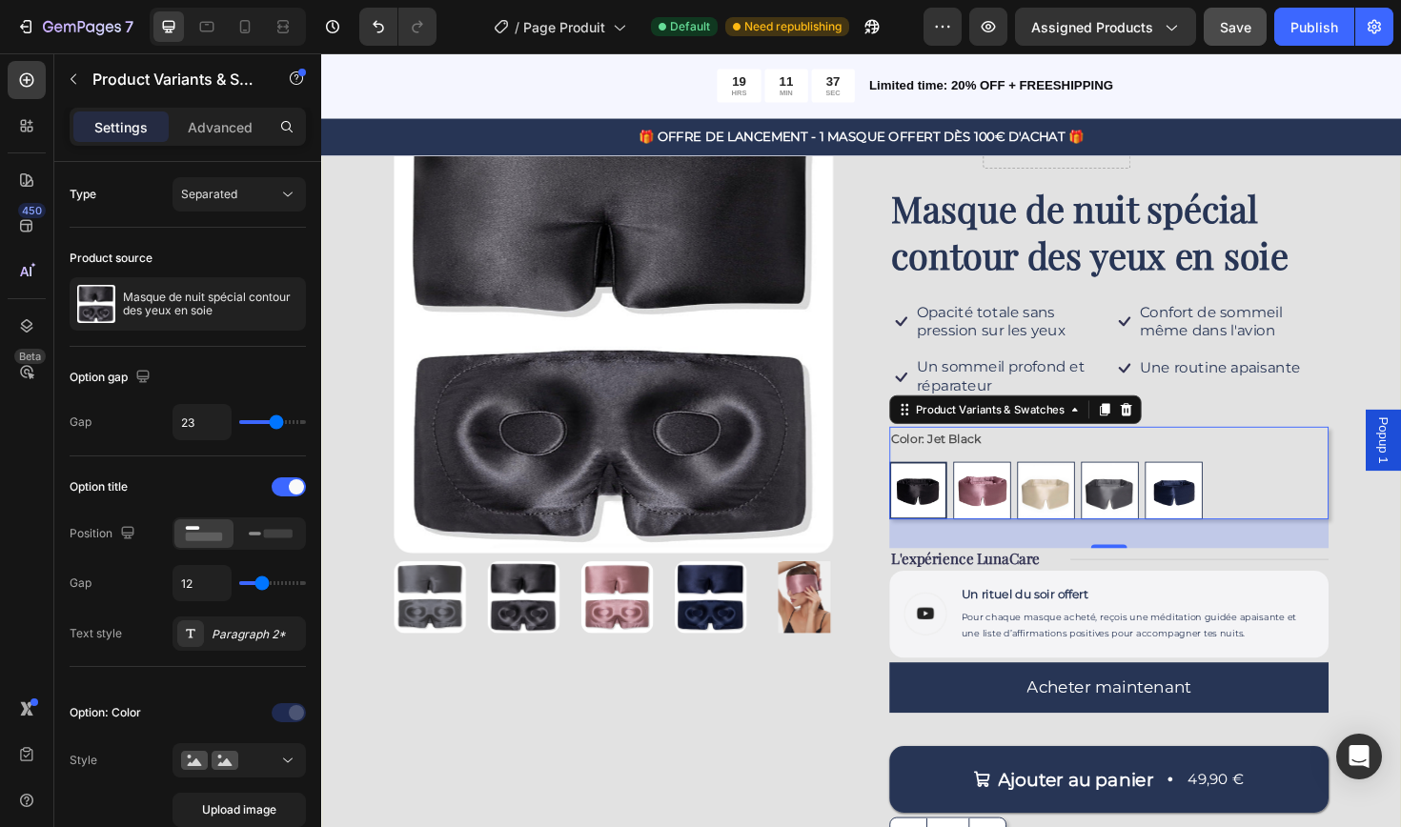
type input "24"
type input "25"
type input "26"
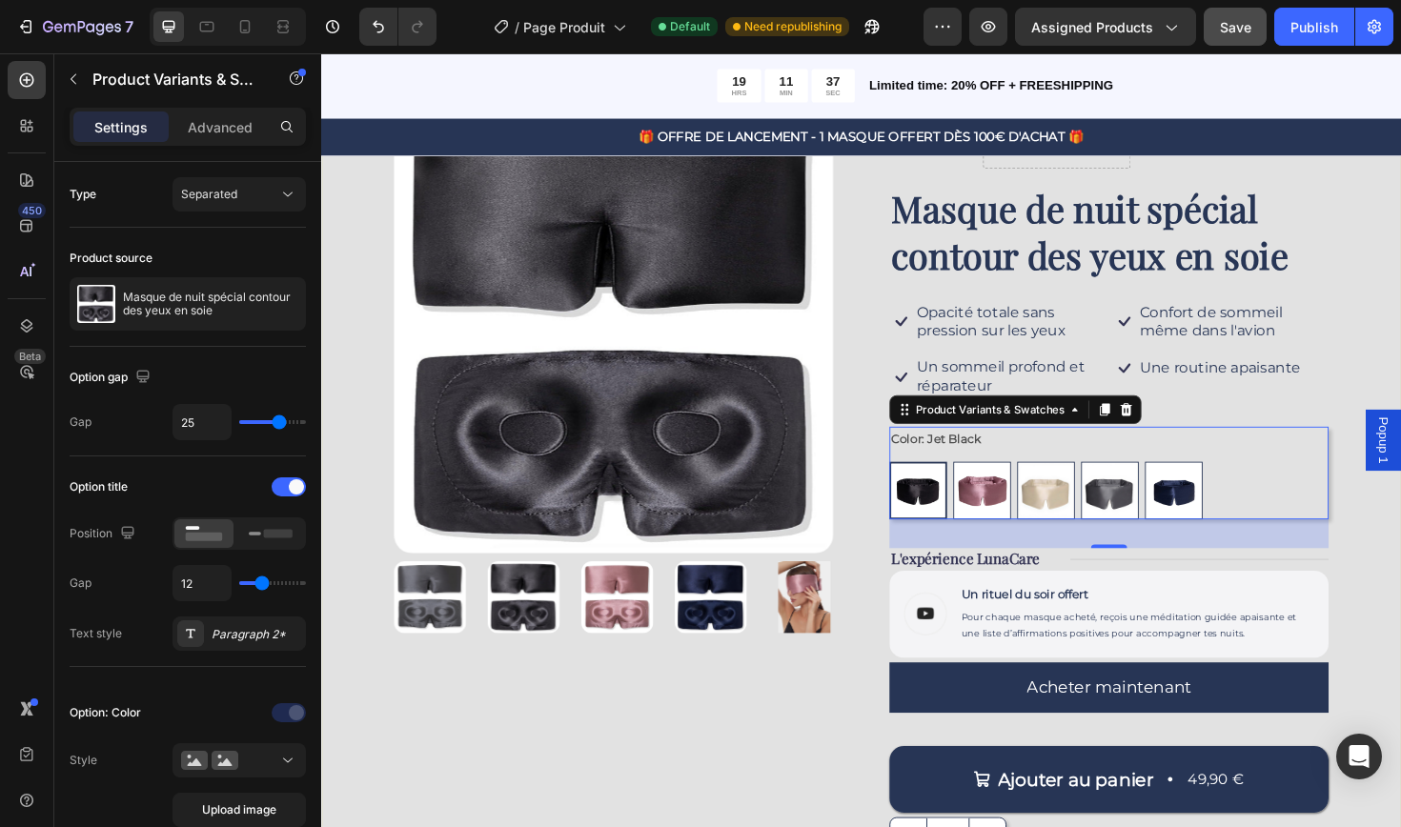
type input "26"
type input "27"
type input "28"
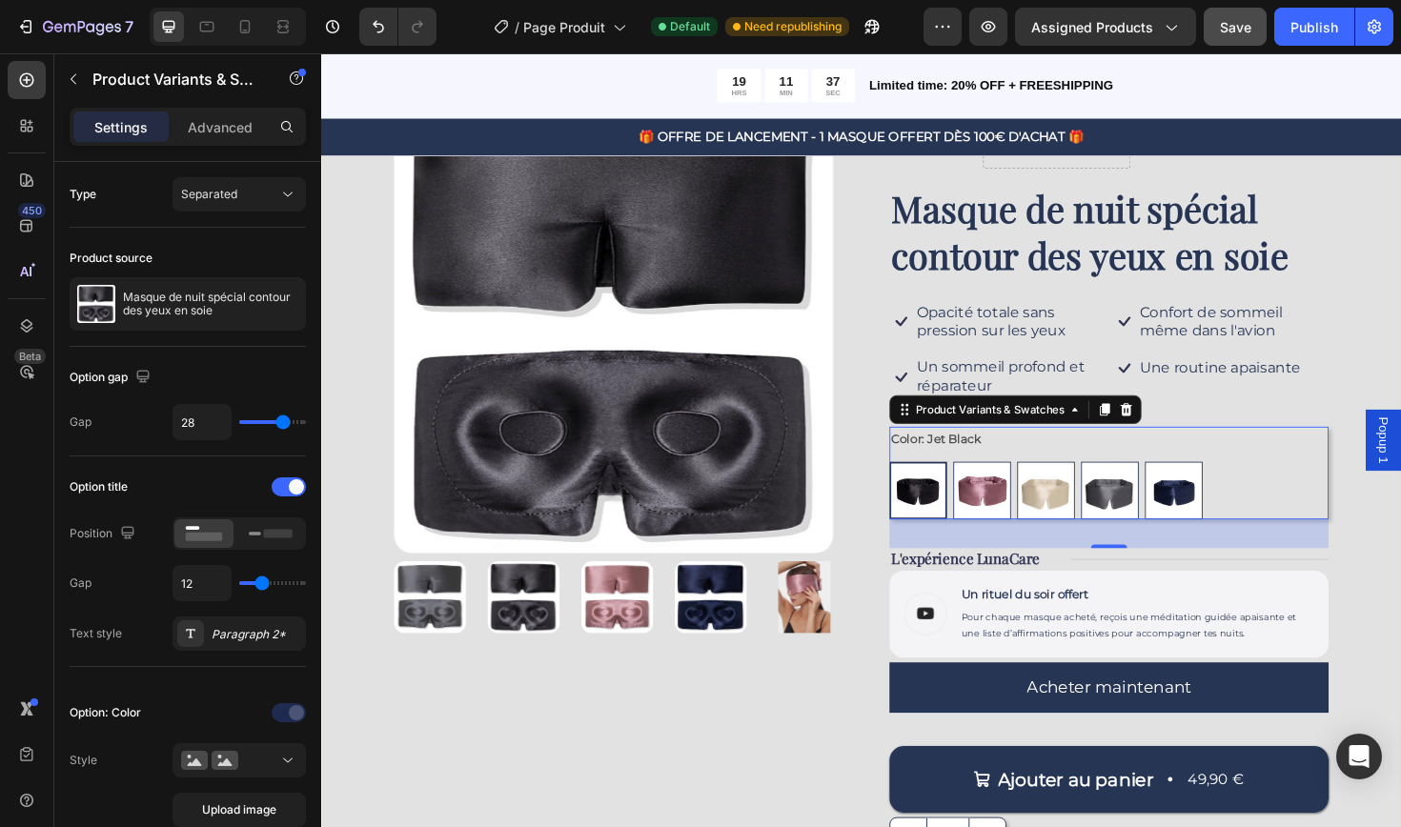
type input "29"
type input "30"
type input "31"
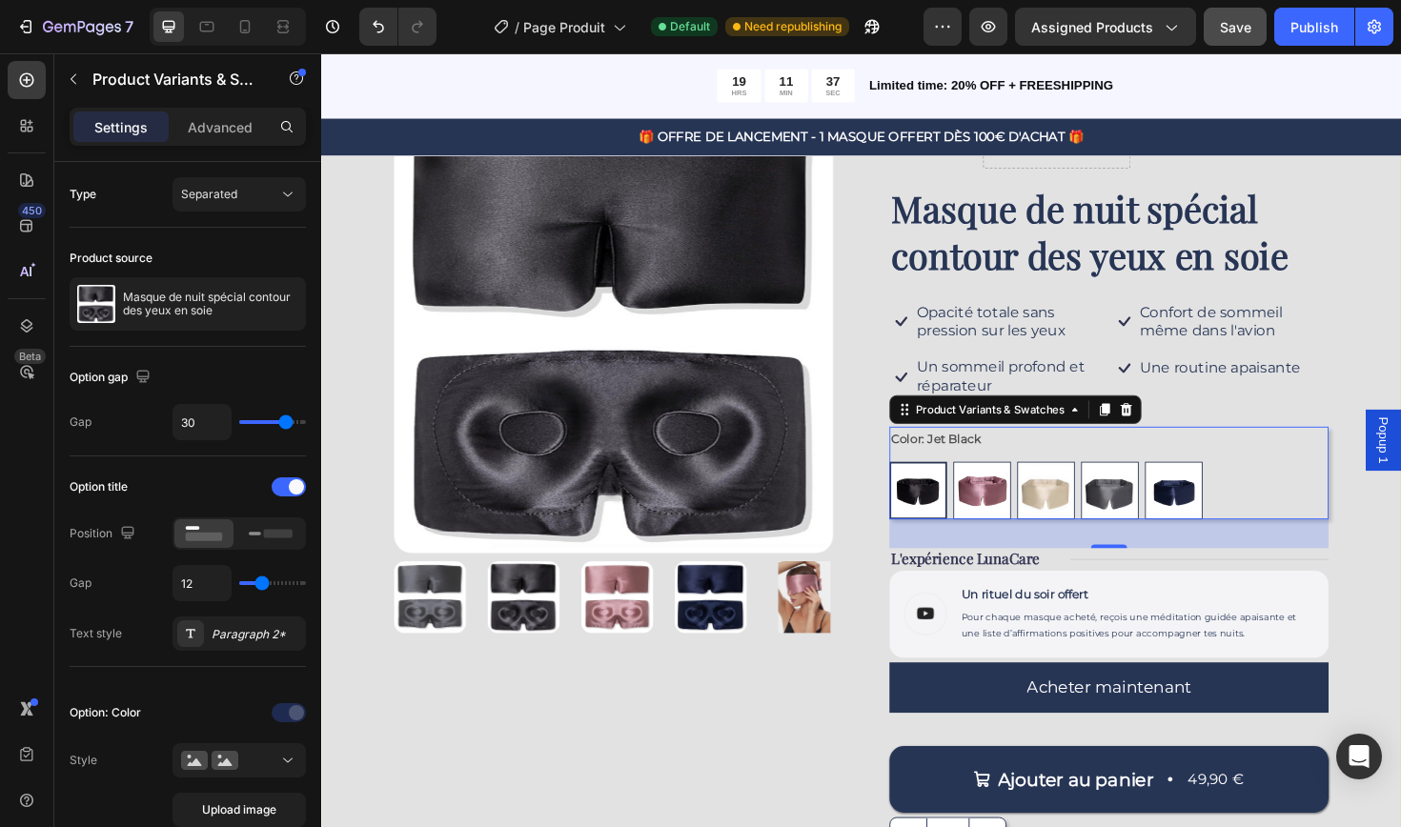
type input "31"
type input "32"
type input "33"
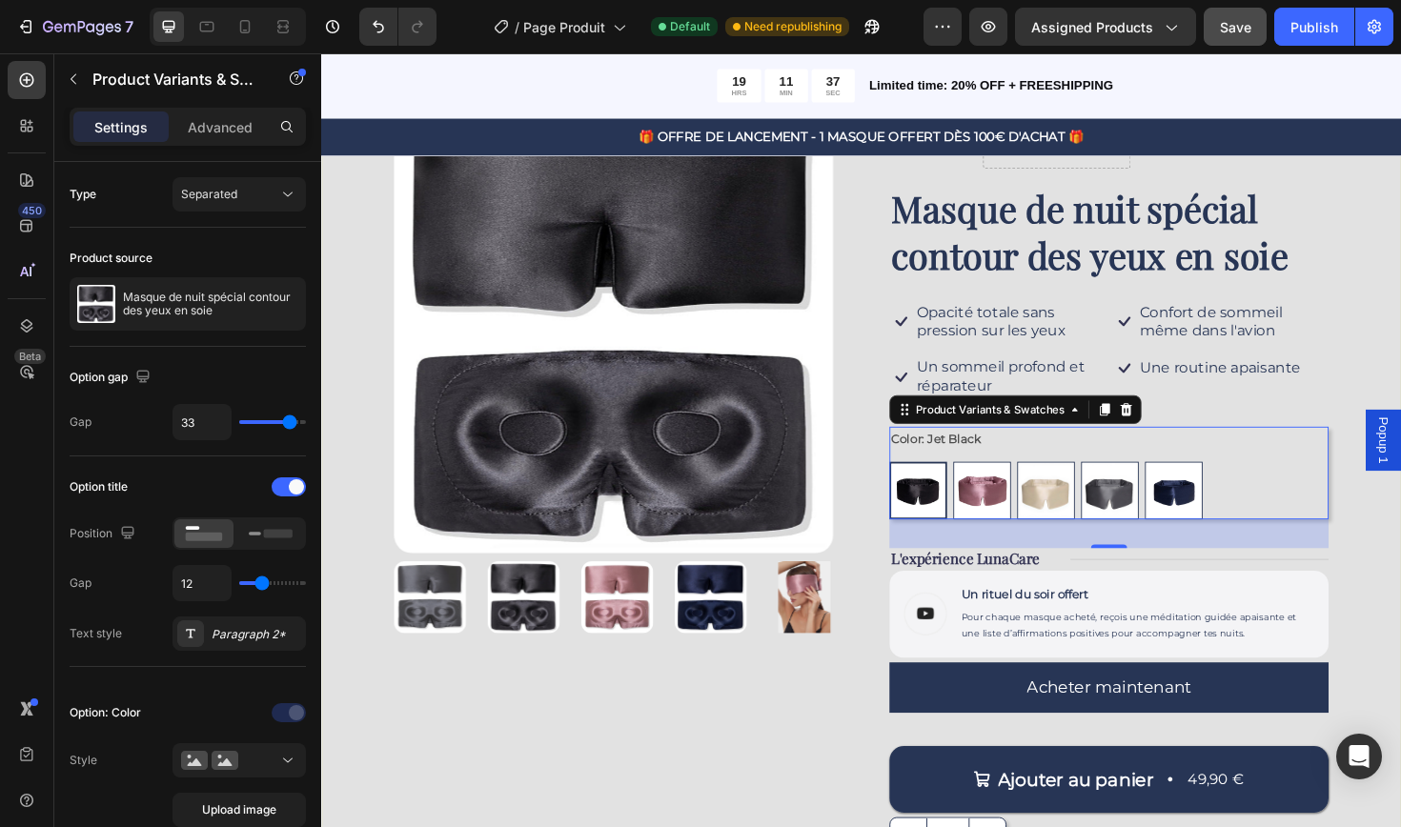
type input "34"
type input "35"
type input "36"
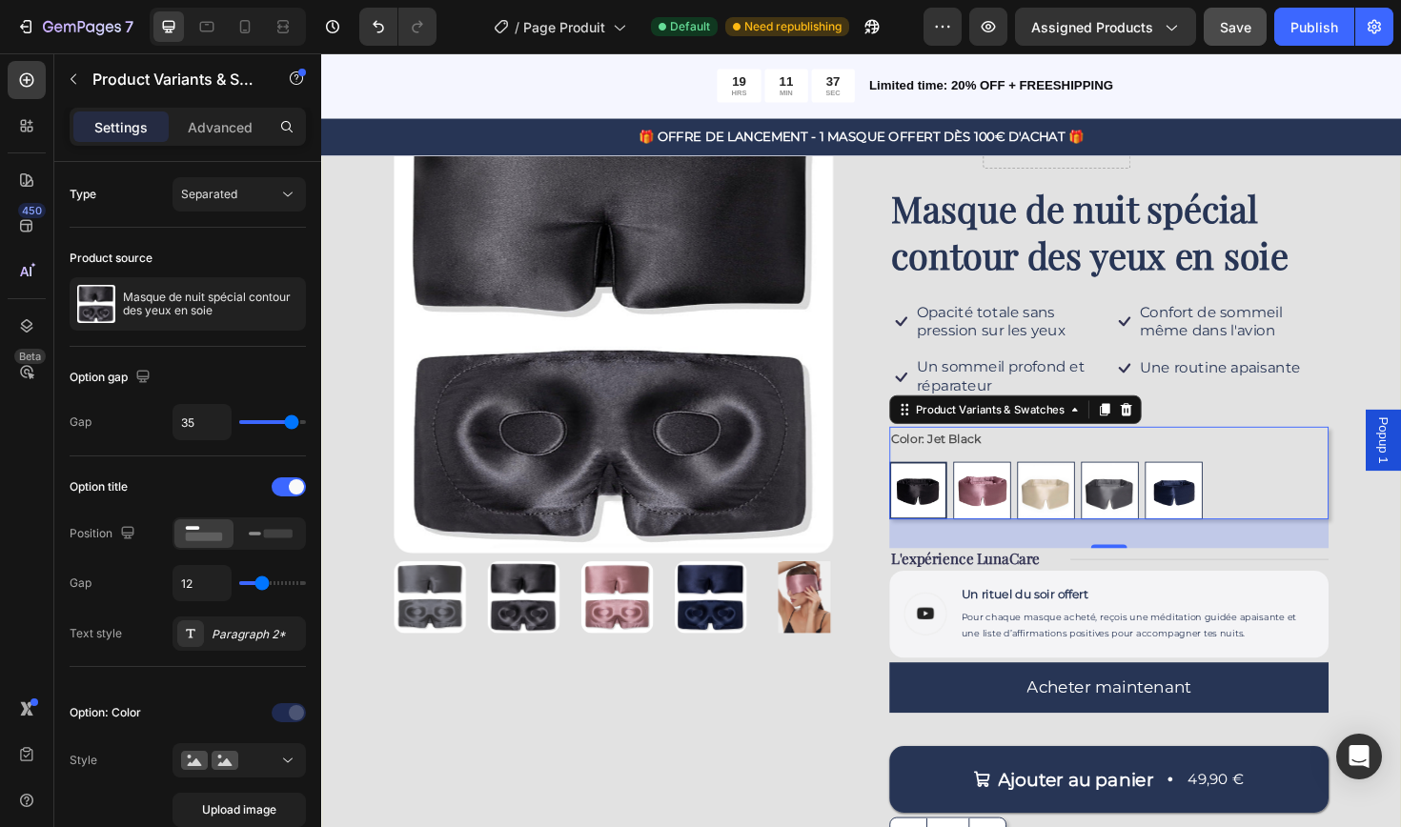
type input "36"
type input "37"
type input "38"
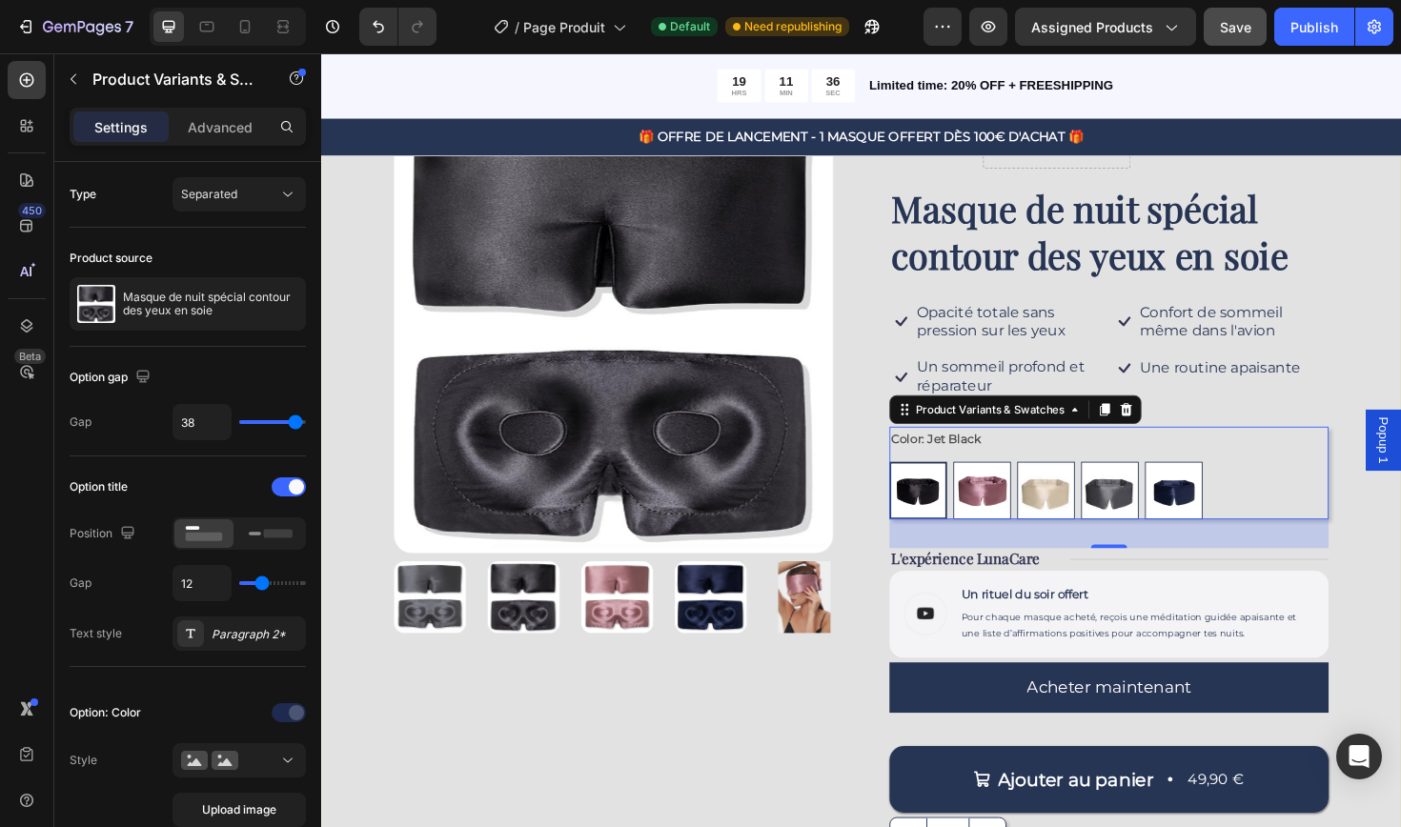
type input "39"
type input "40"
drag, startPoint x: 263, startPoint y: 425, endPoint x: 297, endPoint y: 433, distance: 35.1
type input "40"
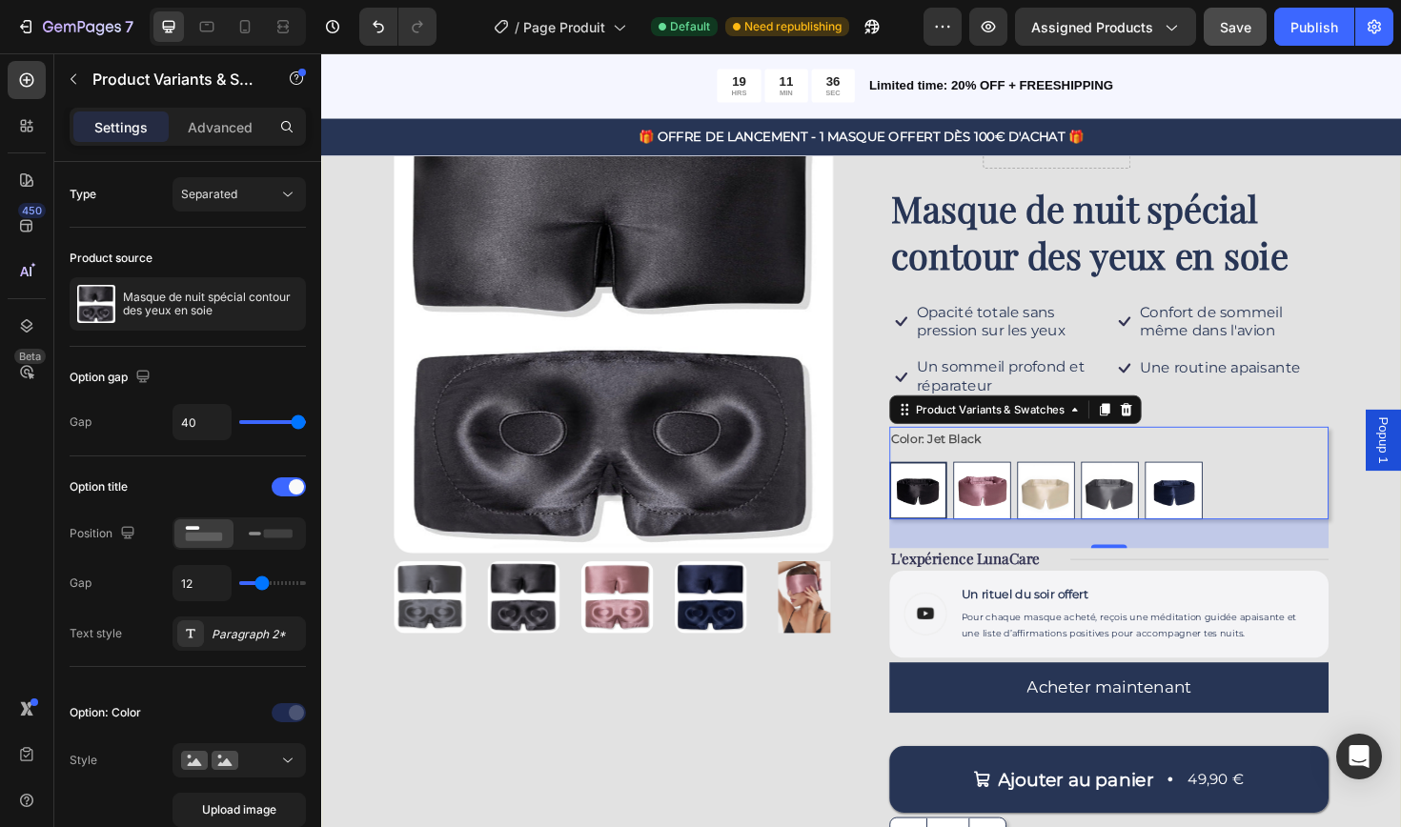
click at [297, 433] on div "40" at bounding box center [238, 422] width 133 height 36
type input "38"
type input "37"
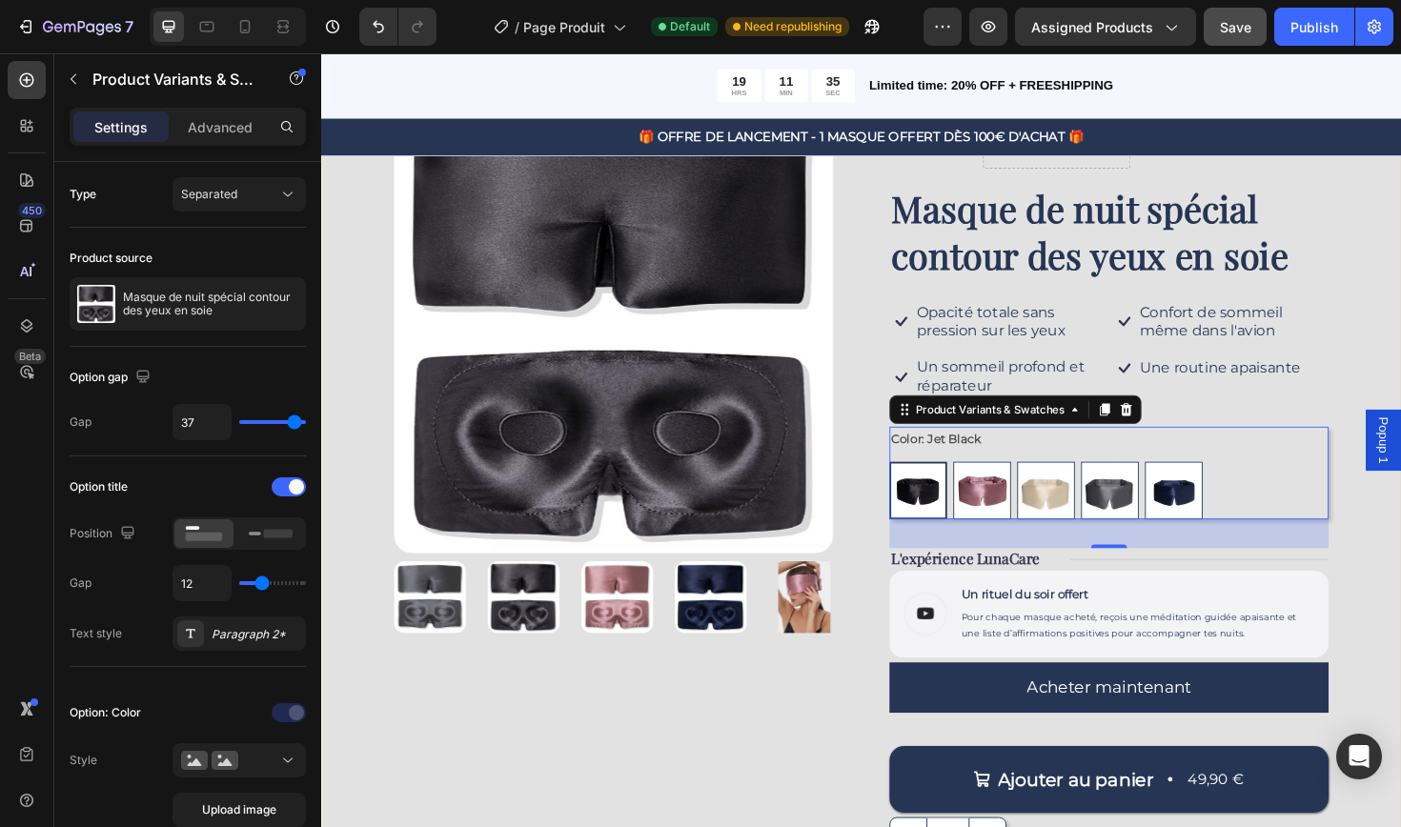
type input "35"
type input "33"
type input "31"
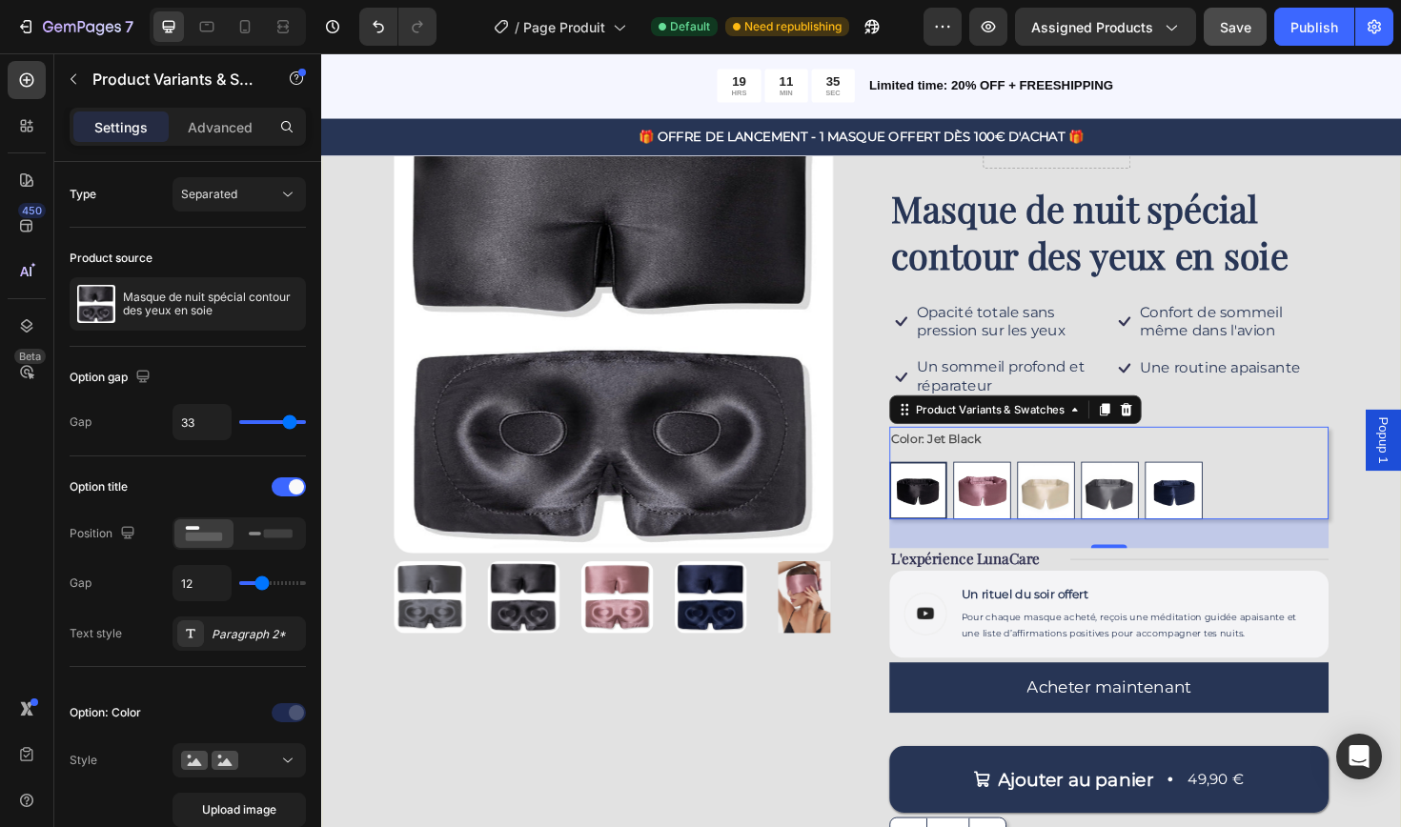
type input "31"
type input "29"
type input "27"
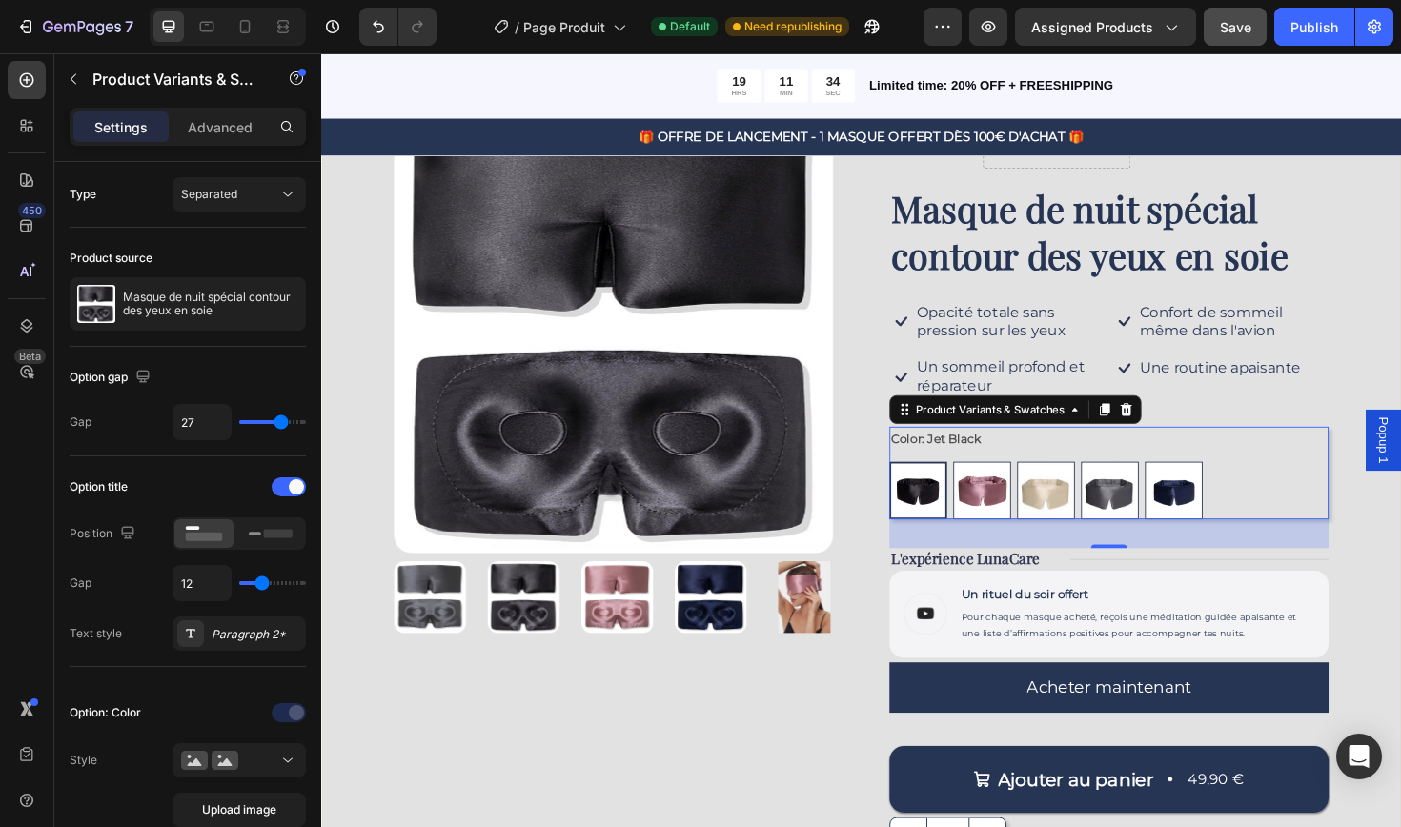
type input "25"
drag, startPoint x: 298, startPoint y: 424, endPoint x: 266, endPoint y: 421, distance: 32.5
click at [266, 421] on input "range" at bounding box center [272, 422] width 67 height 4
click at [1146, 564] on div "32" at bounding box center [1154, 562] width 21 height 15
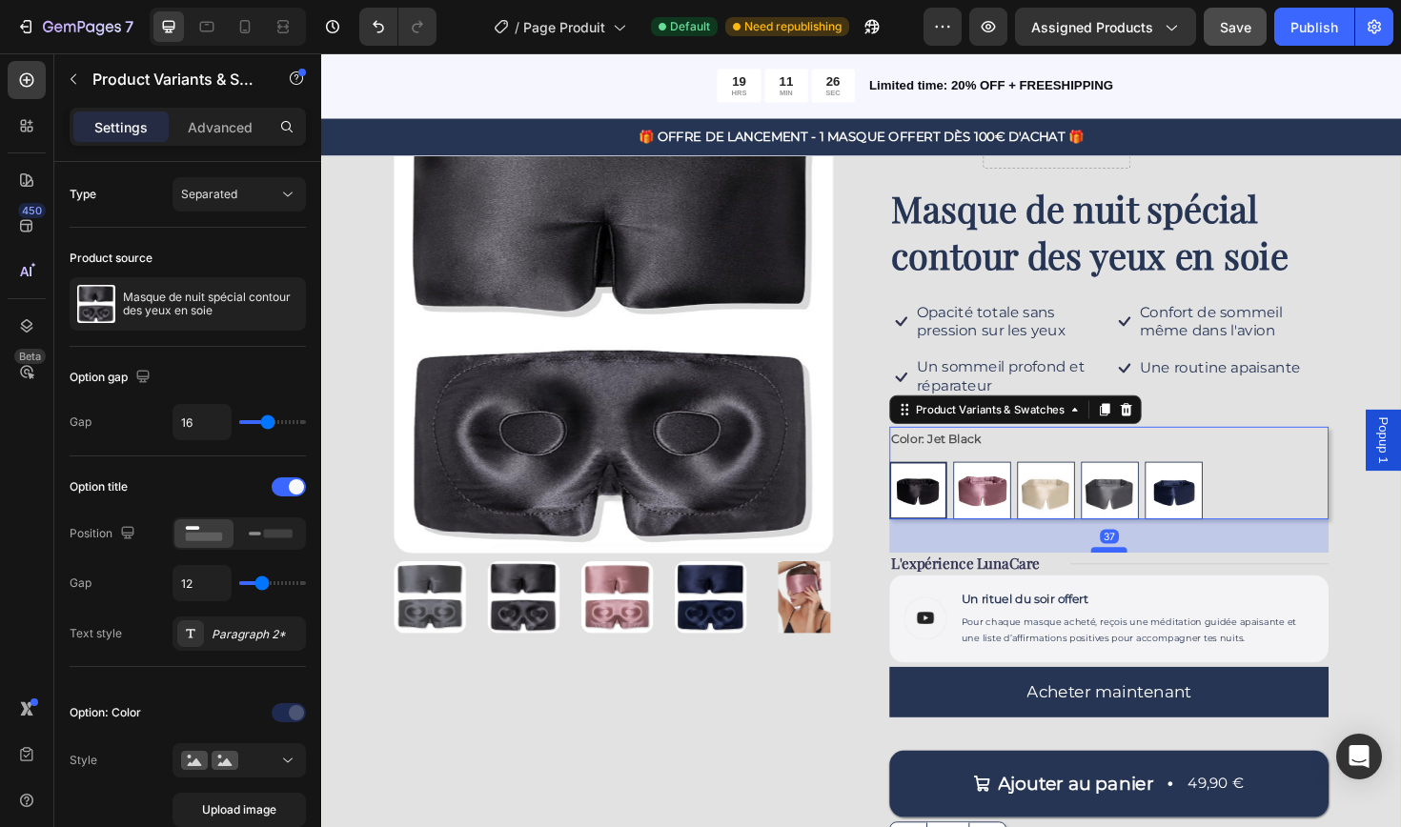
click at [1158, 576] on div at bounding box center [1155, 579] width 38 height 6
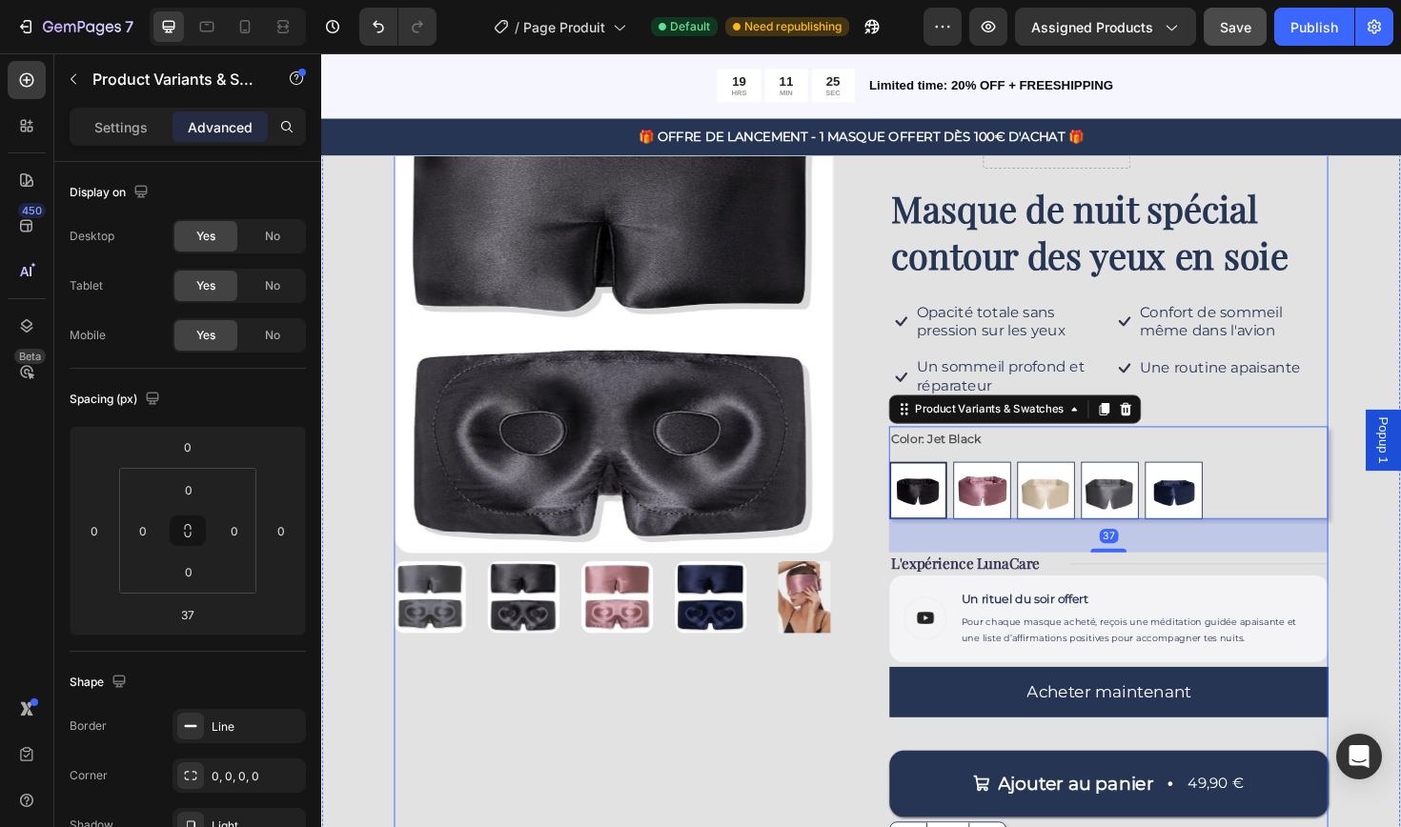
click at [874, 753] on div "Product Images Icon Icon Icon Icon Icon Icon List Drop element here Row Masque …" at bounding box center [892, 514] width 989 height 793
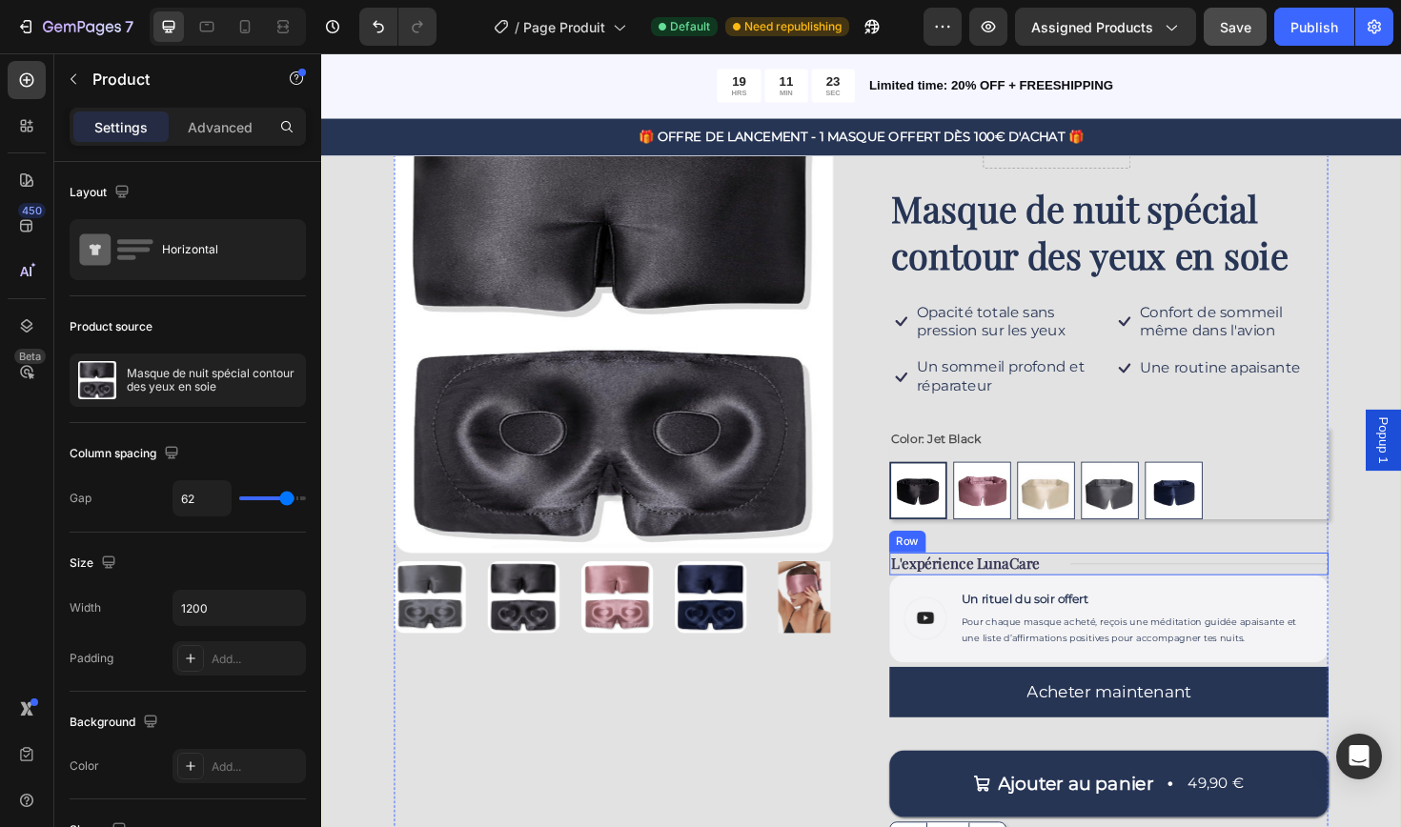
click at [1309, 592] on div "Title Line" at bounding box center [1250, 594] width 273 height 24
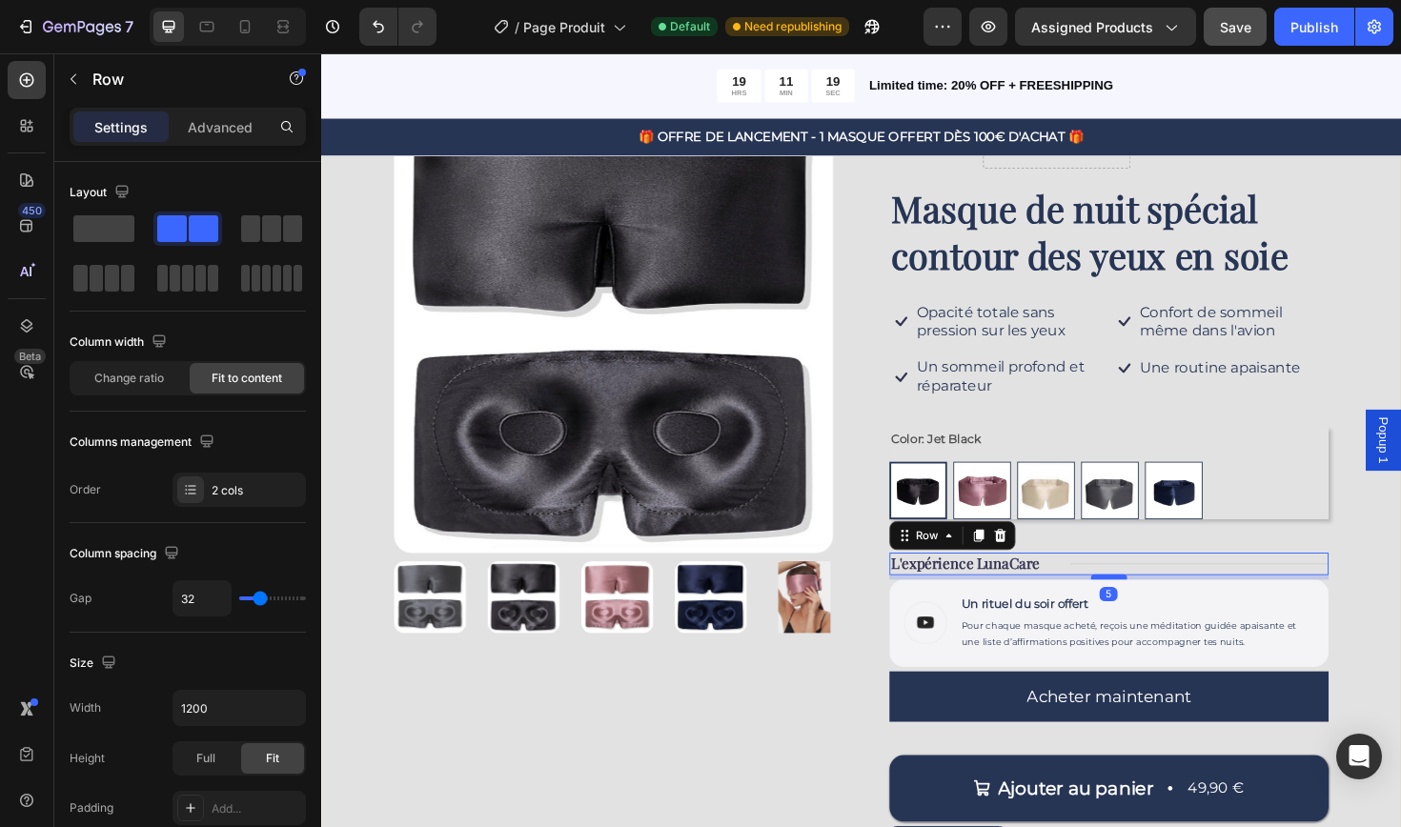
click at [1155, 605] on div at bounding box center [1155, 608] width 38 height 6
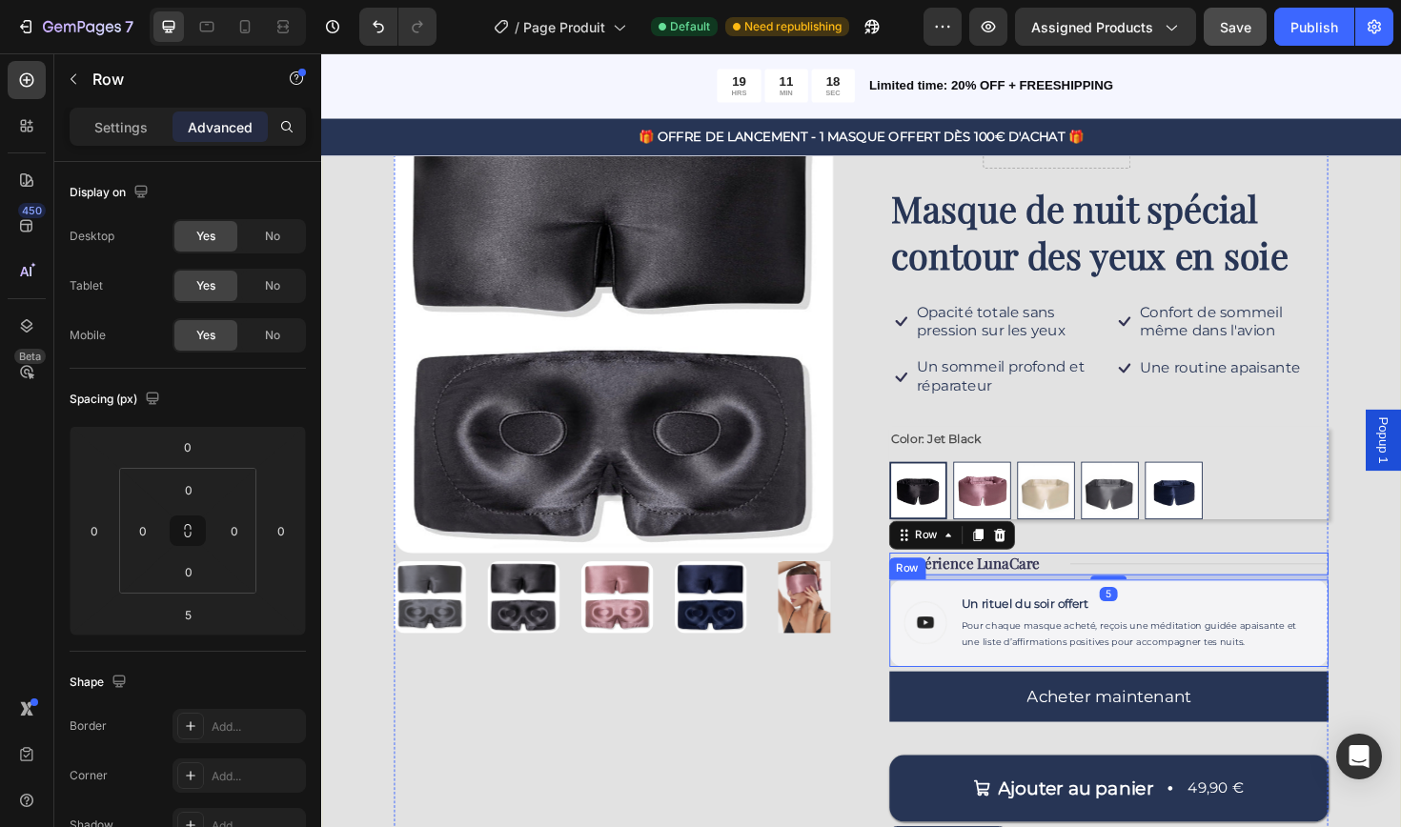
click at [992, 689] on div "Image Un rituel du soir offert Text Block Pour chaque masque acheté, reçois une…" at bounding box center [1154, 657] width 465 height 92
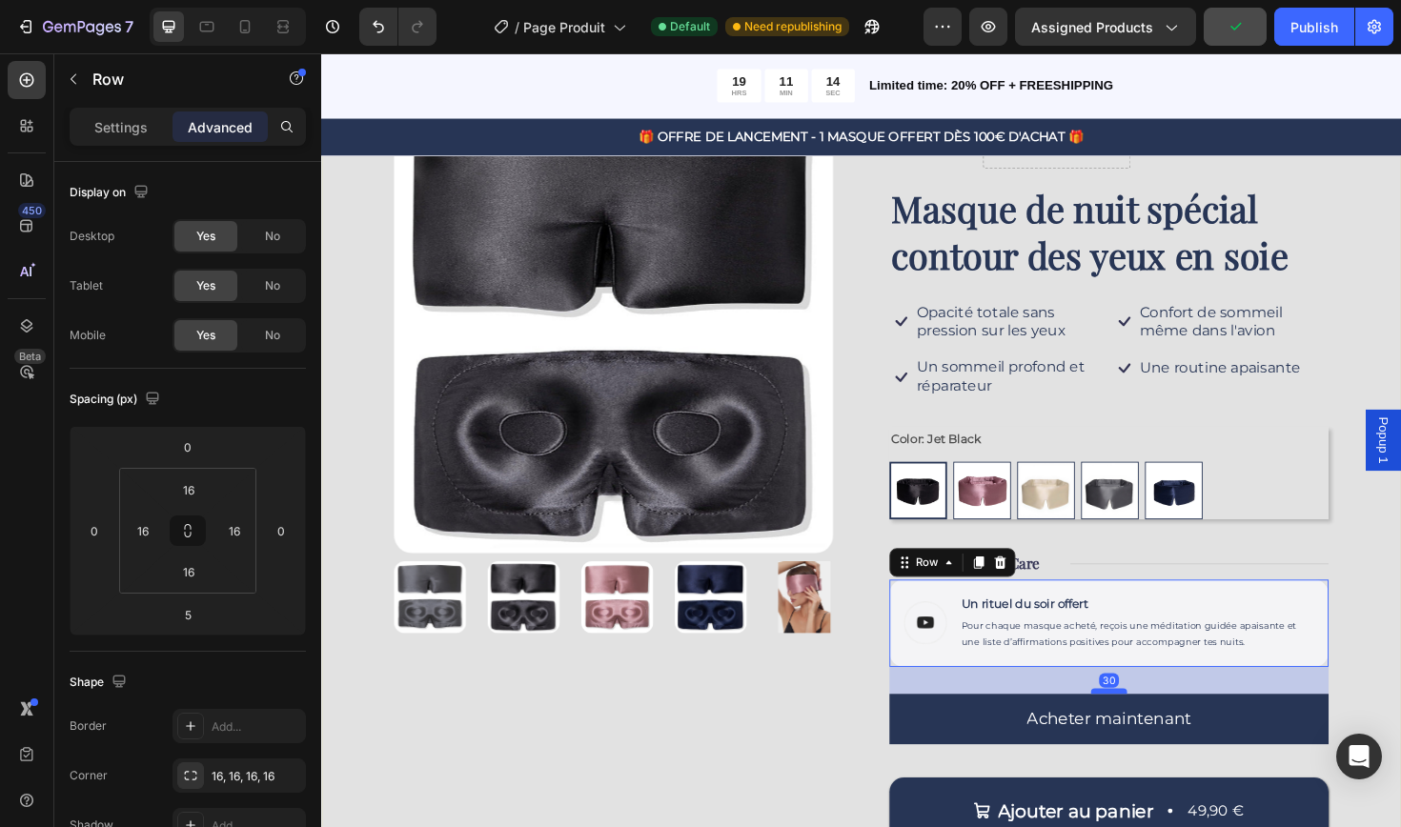
drag, startPoint x: 1158, startPoint y: 699, endPoint x: 1158, endPoint y: 723, distance: 23.8
click at [1158, 726] on div at bounding box center [1155, 729] width 38 height 6
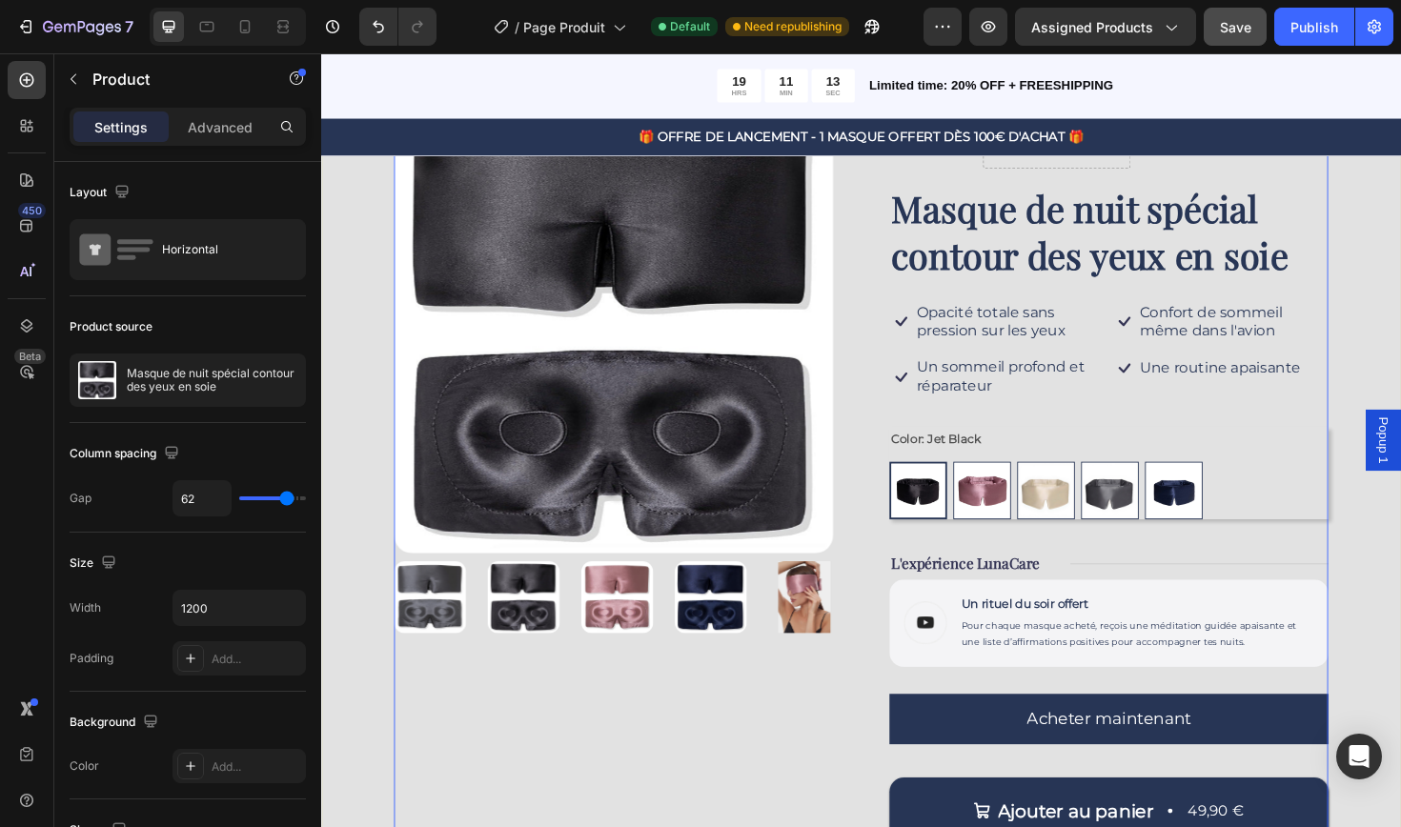
click at [827, 799] on div "Product Images" at bounding box center [630, 528] width 465 height 821
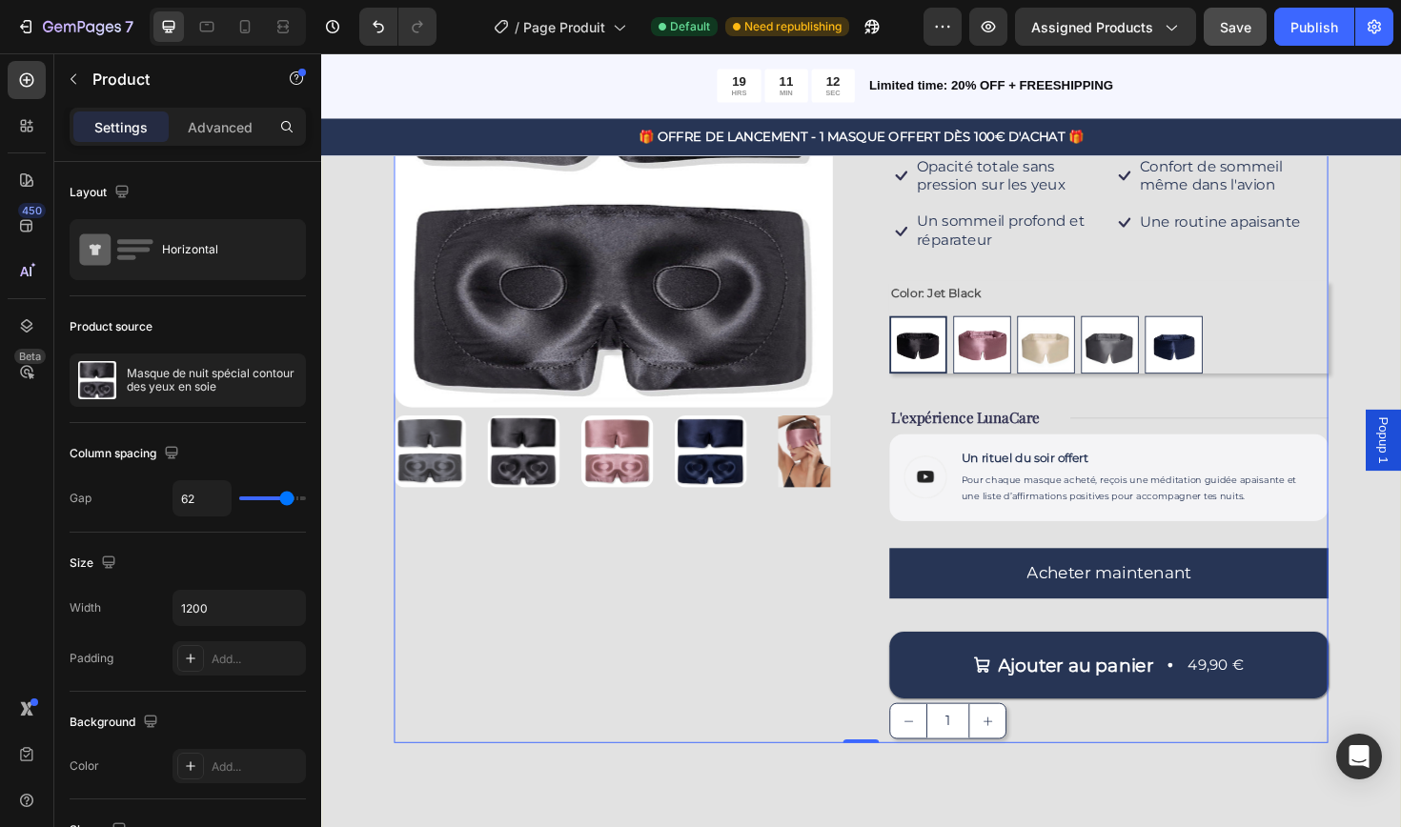
scroll to position [328, 0]
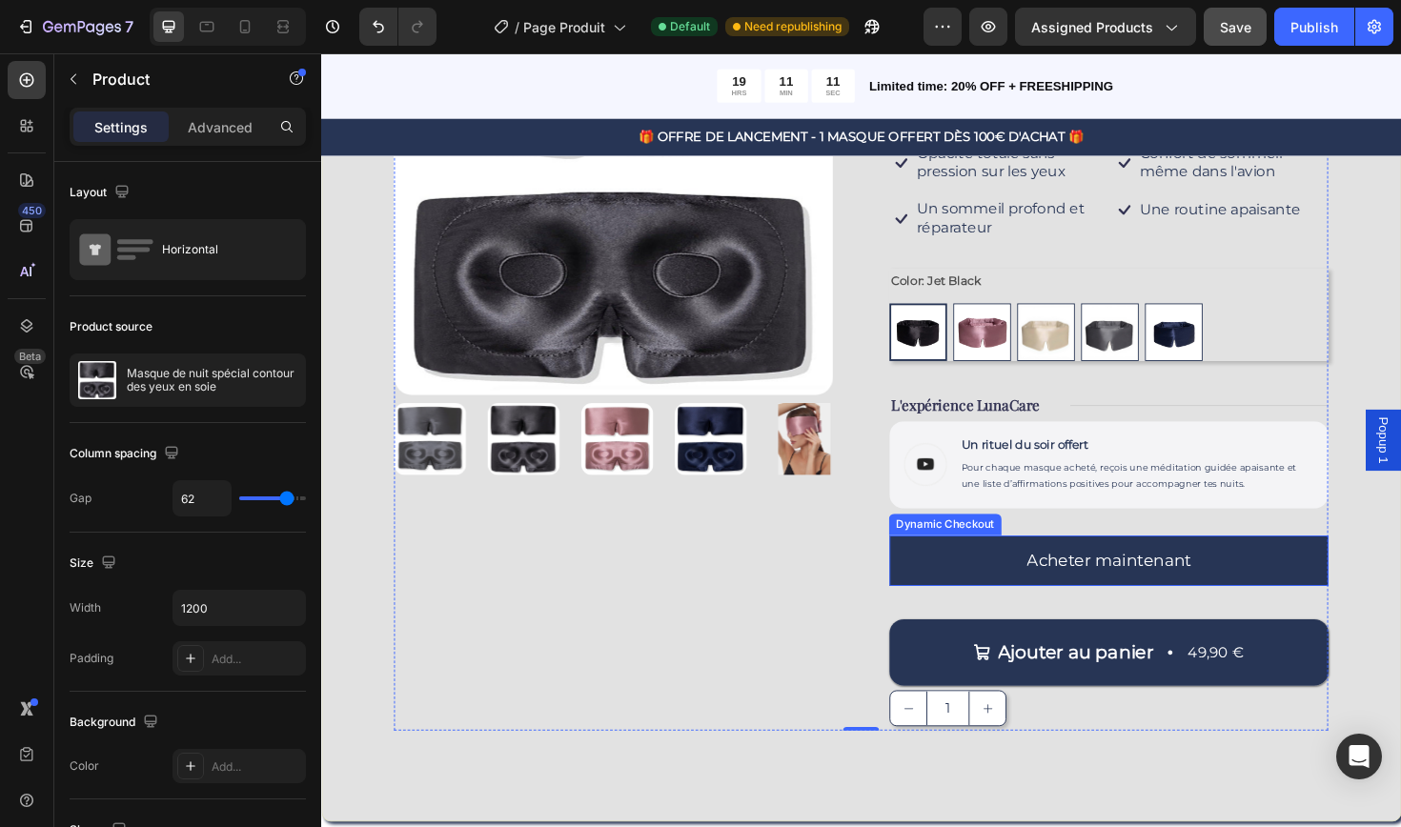
click at [1273, 593] on button "Acheter maintenant" at bounding box center [1154, 590] width 465 height 53
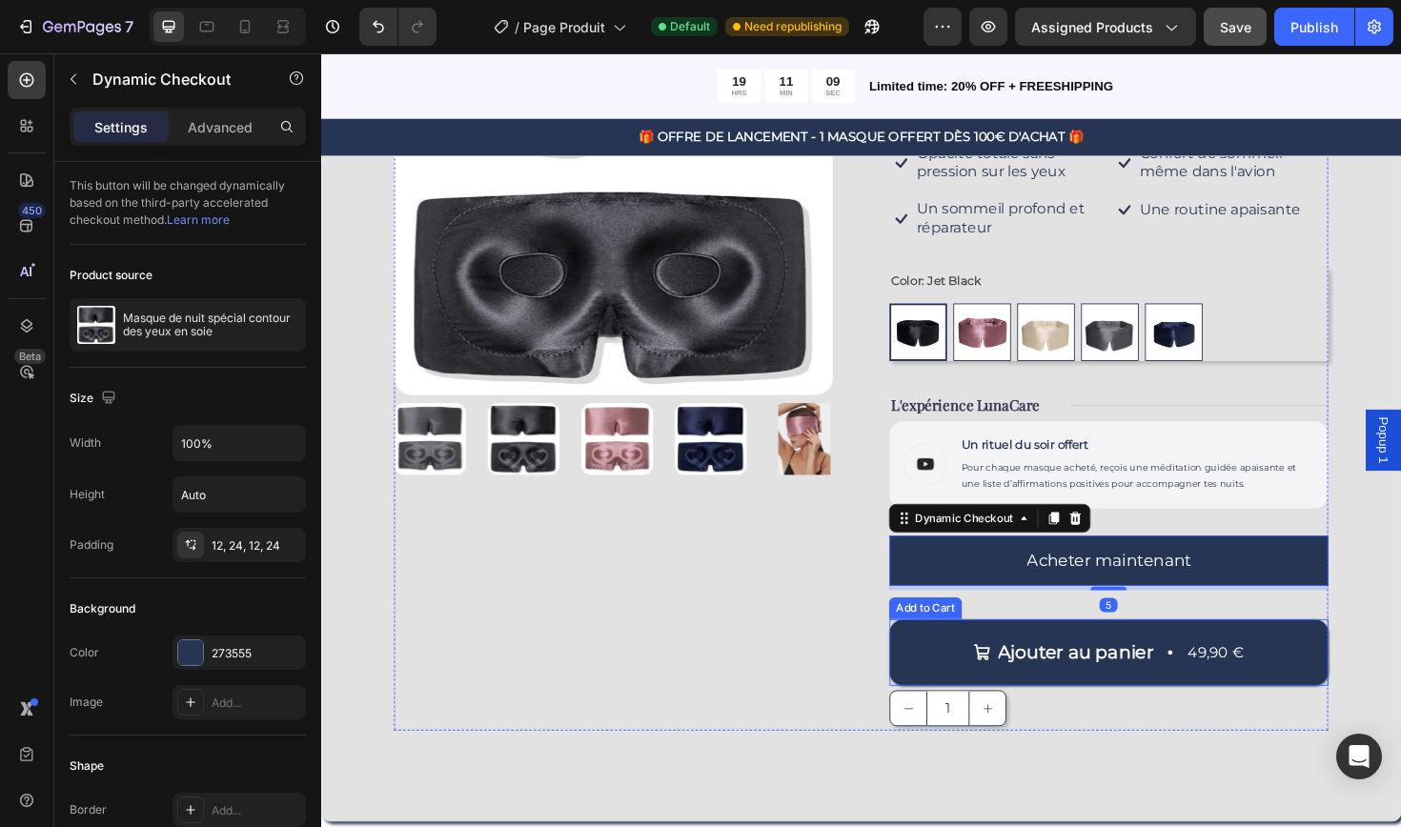
click at [1155, 658] on button "Ajouter au panier 49,90 €" at bounding box center [1154, 688] width 465 height 71
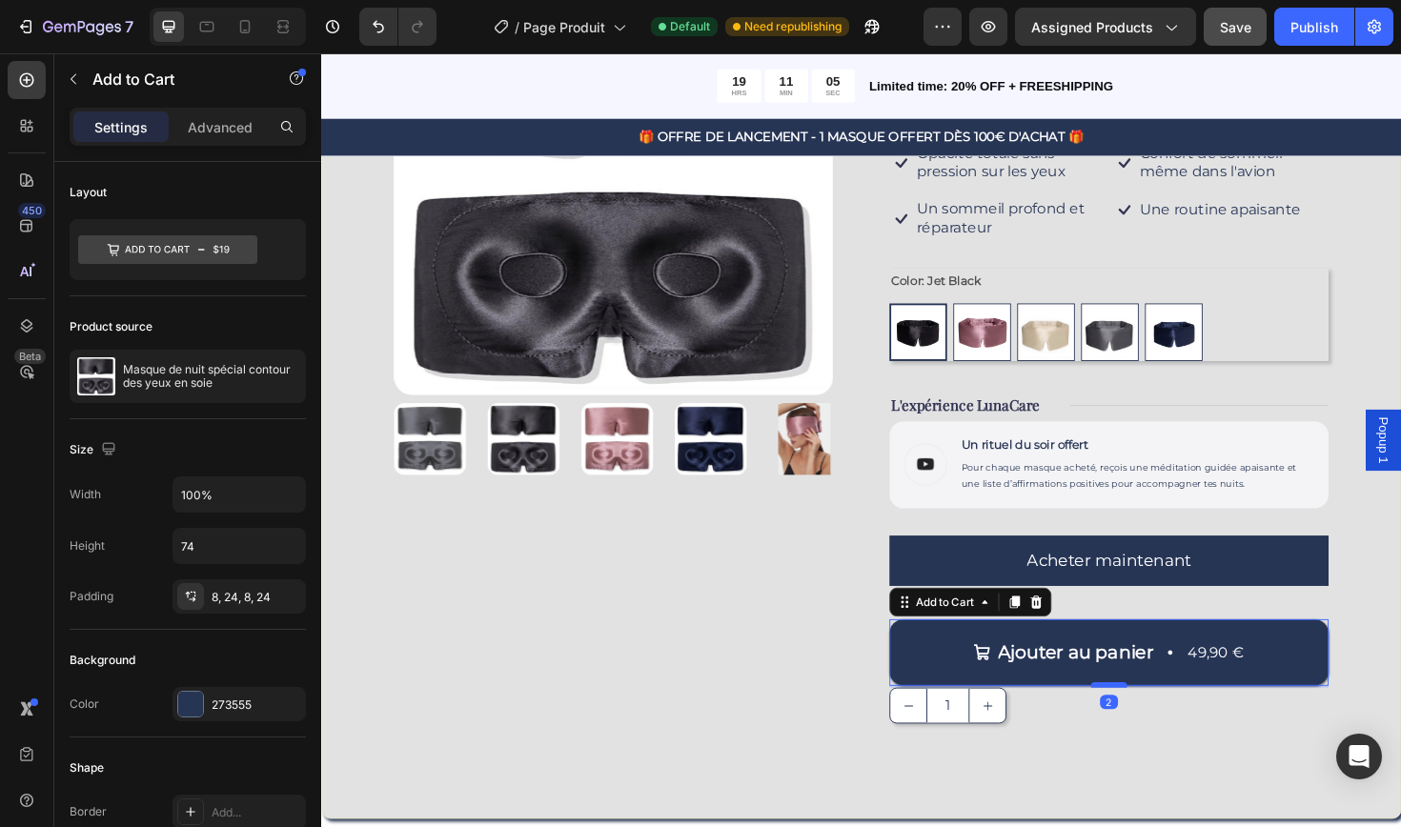
click at [1160, 719] on div at bounding box center [1155, 722] width 38 height 6
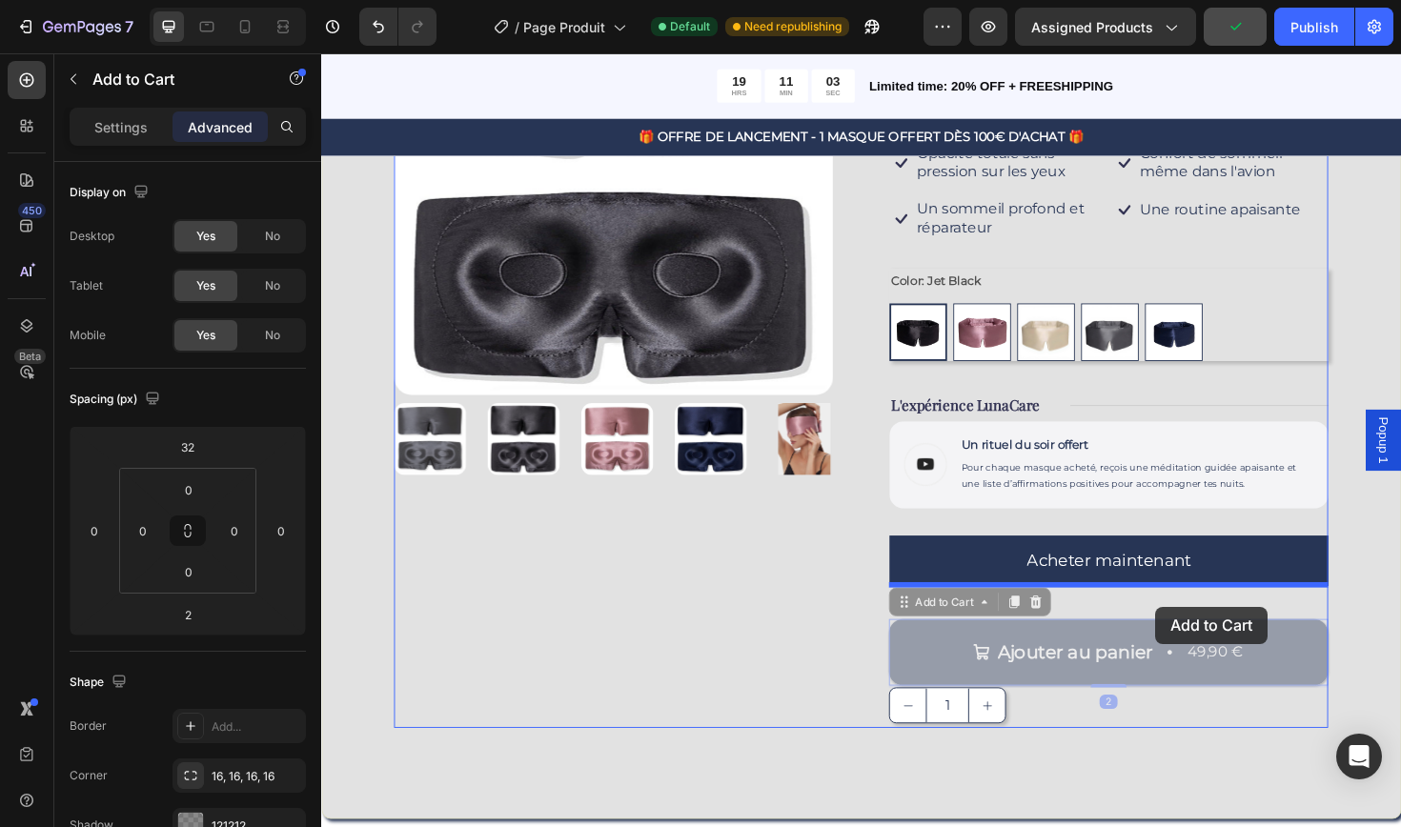
drag, startPoint x: 1204, startPoint y: 661, endPoint x: 1204, endPoint y: 639, distance: 21.9
drag, startPoint x: 1181, startPoint y: 660, endPoint x: 1185, endPoint y: 627, distance: 33.7
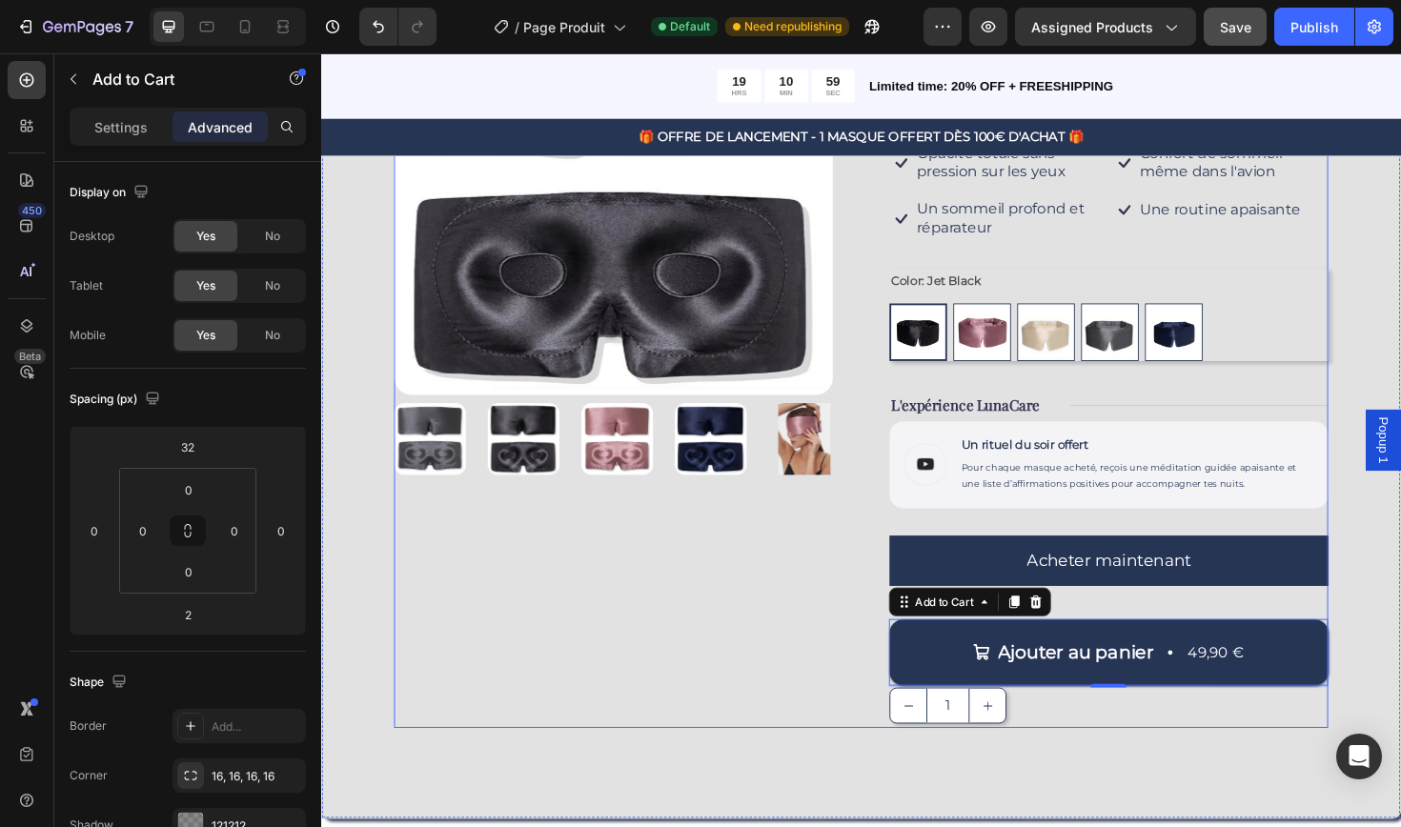
click at [742, 669] on div "Product Images" at bounding box center [630, 359] width 465 height 819
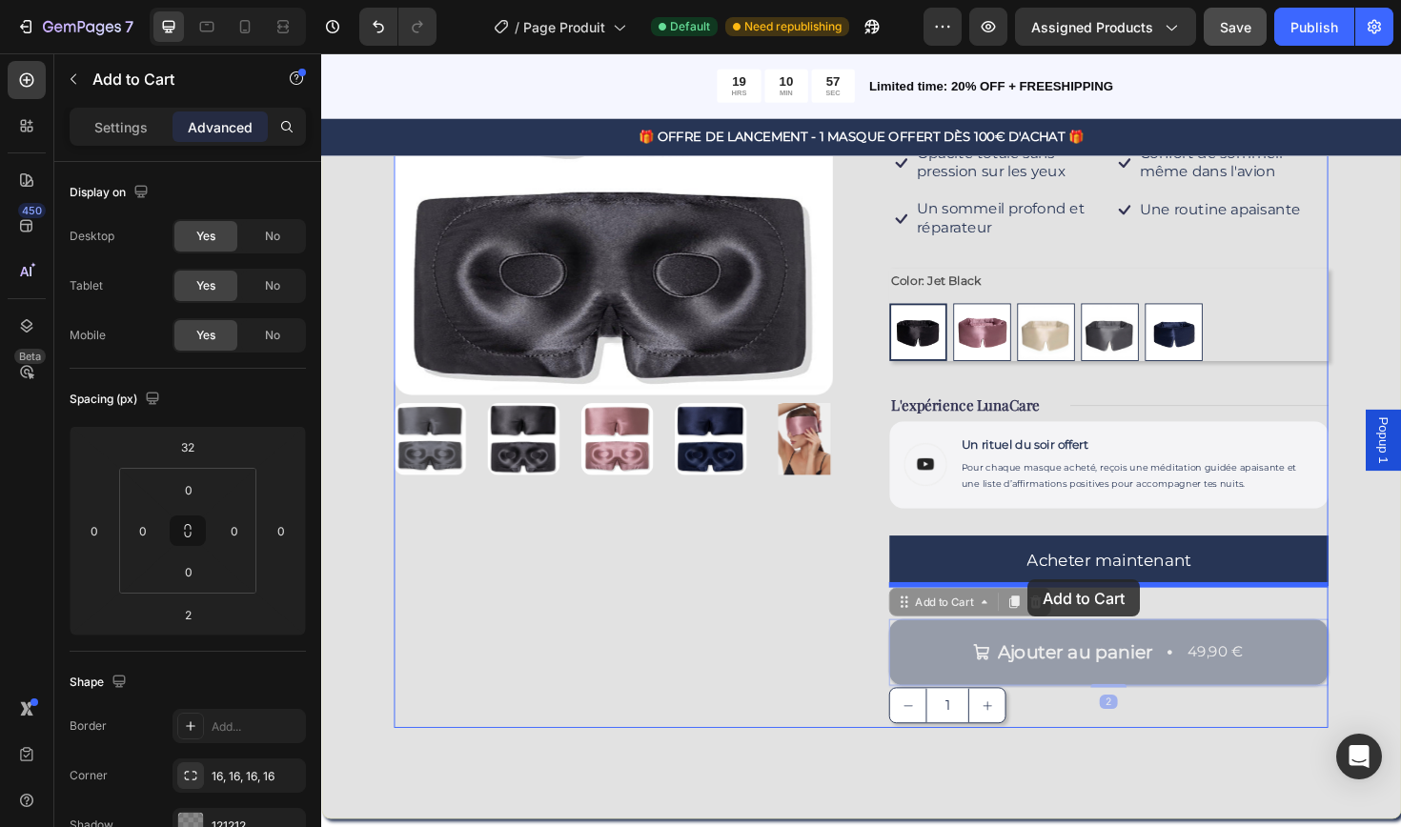
drag, startPoint x: 1053, startPoint y: 657, endPoint x: 1069, endPoint y: 612, distance: 48.5
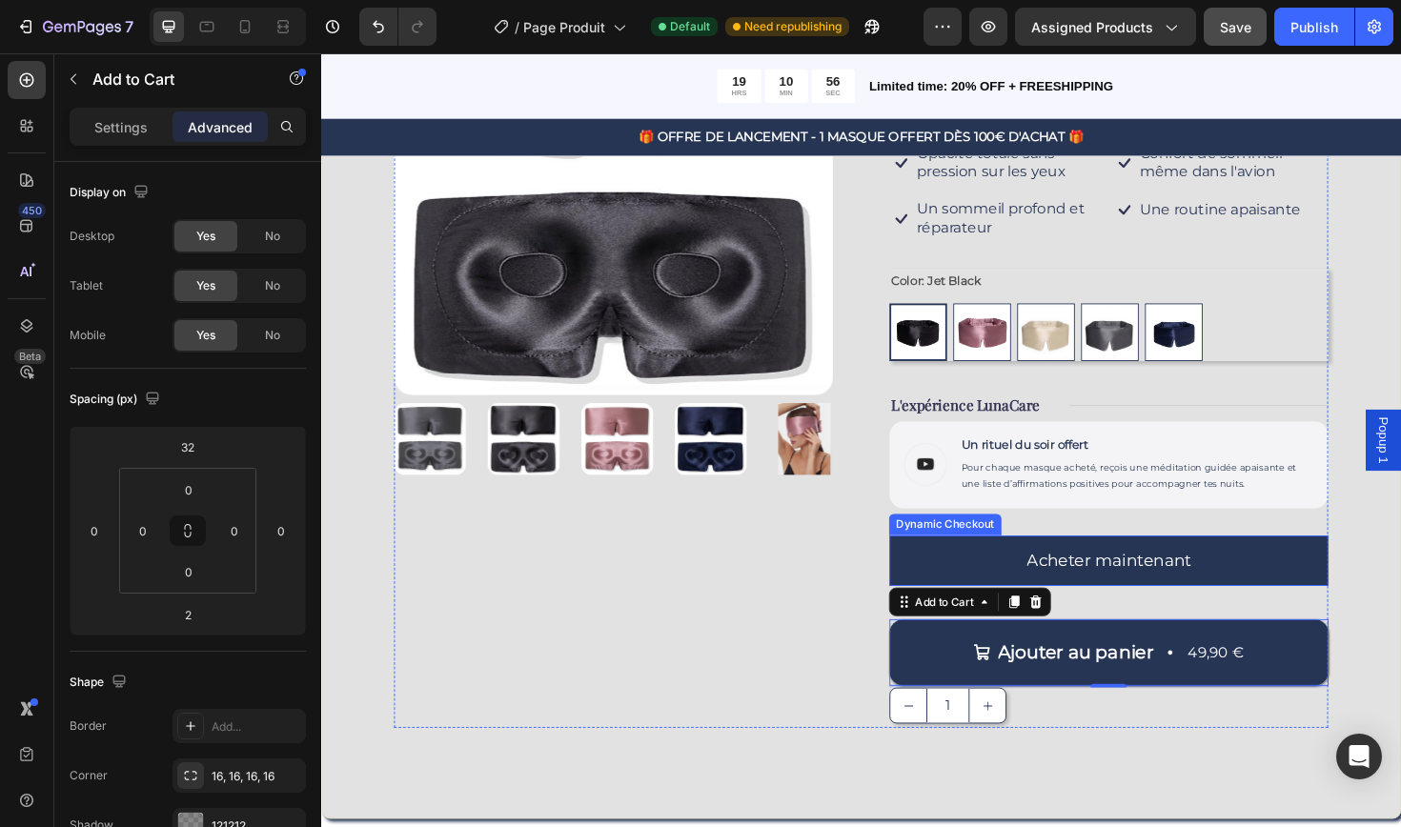
click at [1283, 590] on button "Acheter maintenant" at bounding box center [1154, 590] width 465 height 53
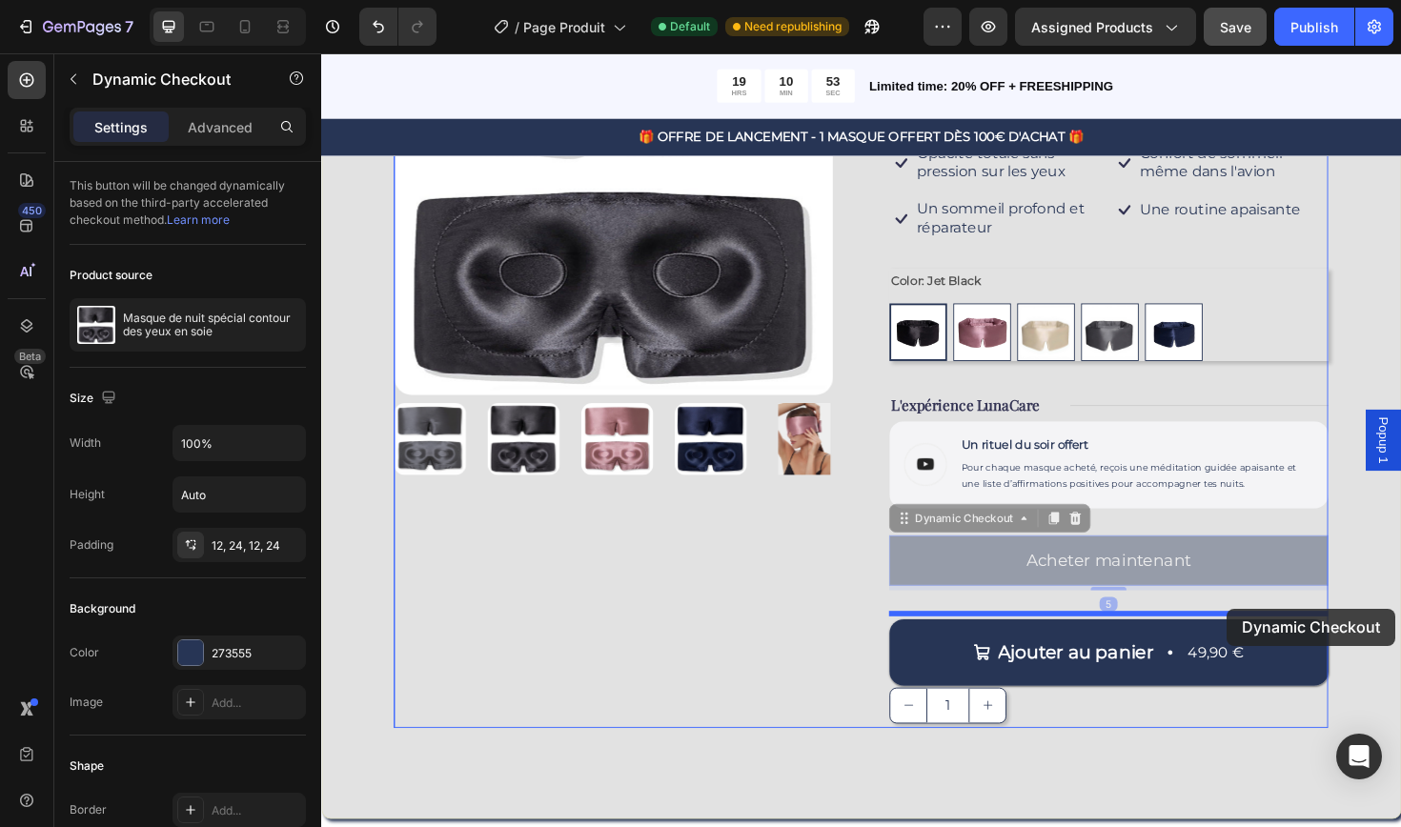
drag, startPoint x: 1282, startPoint y: 590, endPoint x: 1280, endPoint y: 637, distance: 47.7
drag, startPoint x: 1298, startPoint y: 575, endPoint x: 1270, endPoint y: 643, distance: 74.0
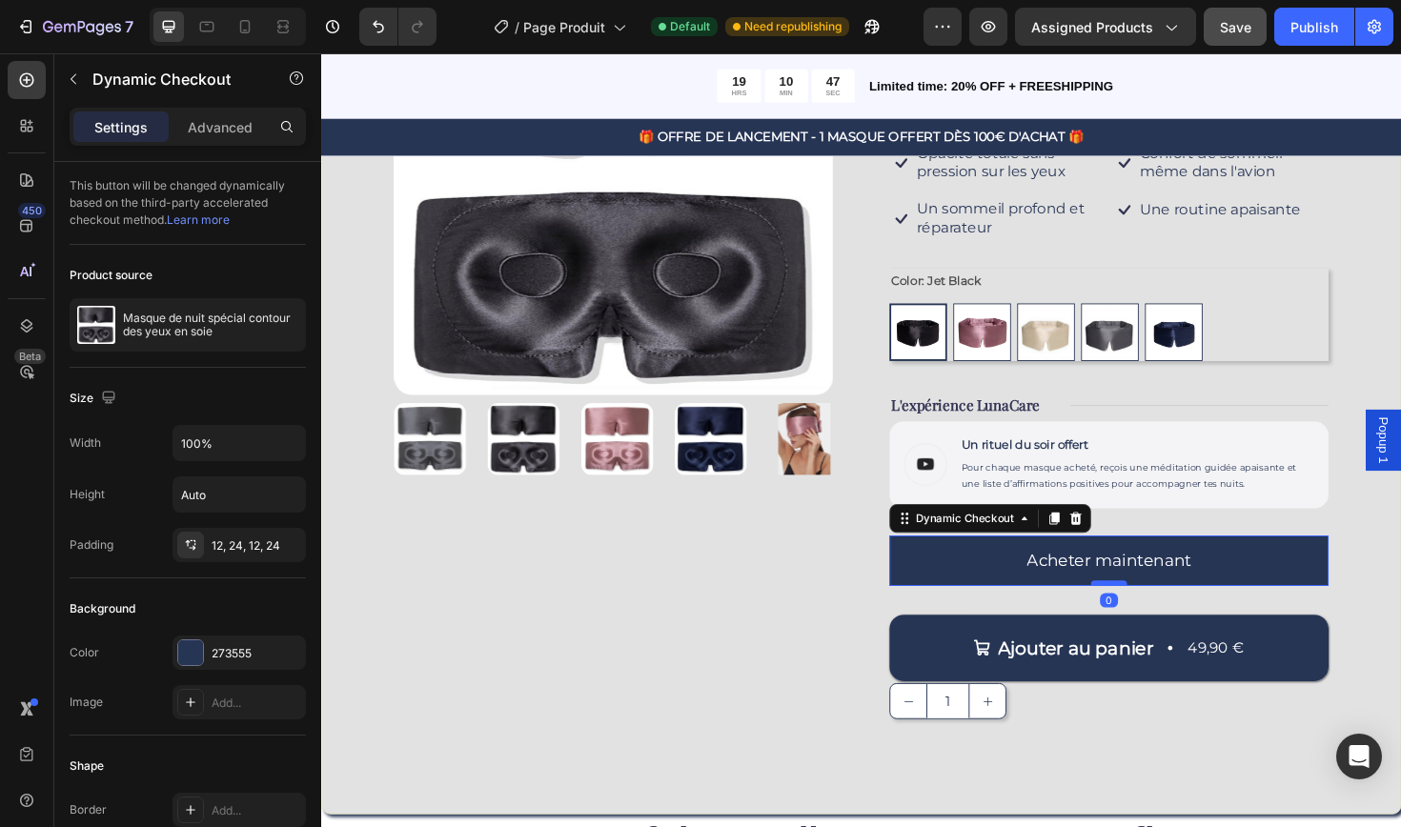
click at [1153, 612] on div at bounding box center [1155, 615] width 38 height 6
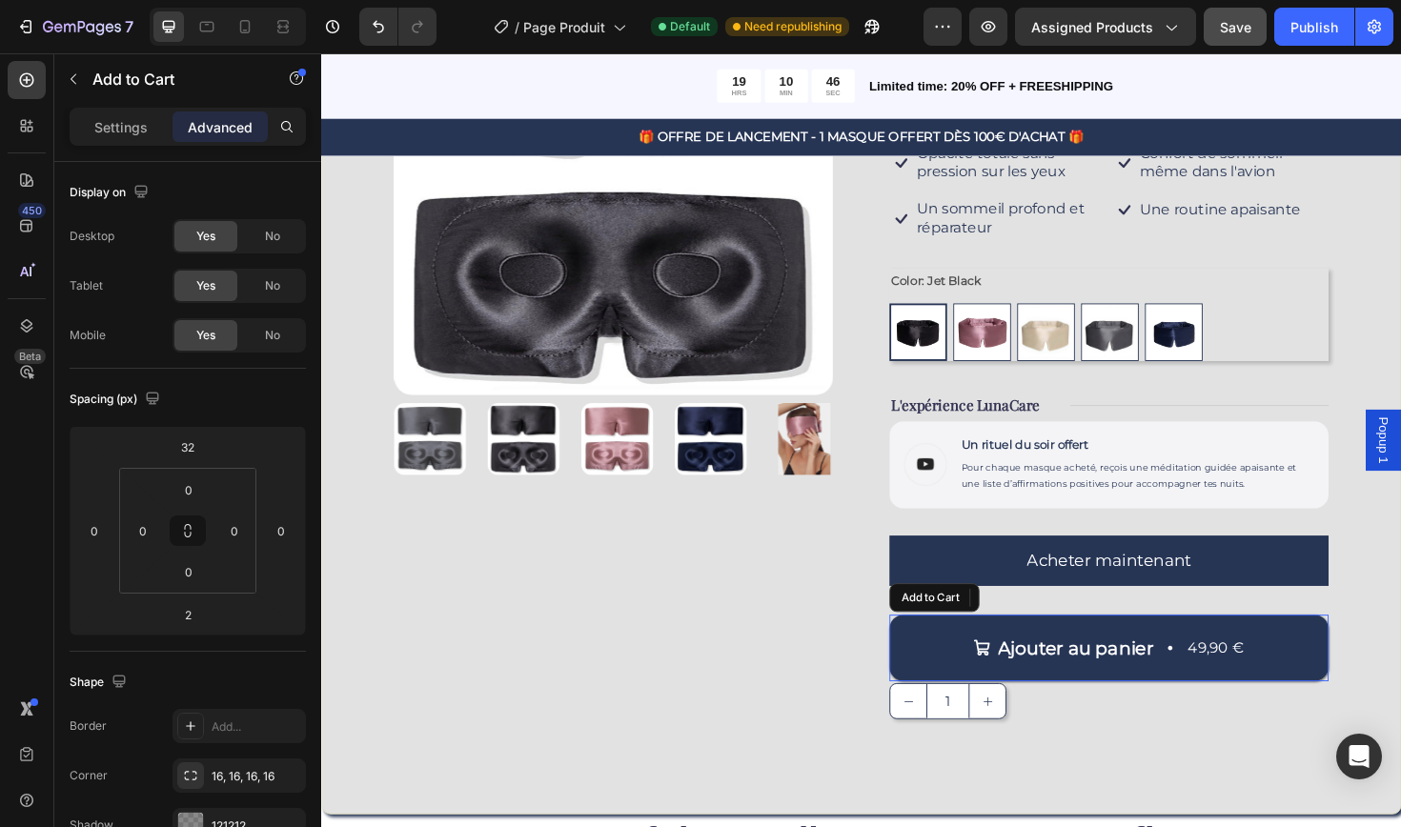
click at [1018, 648] on button "Ajouter au panier 49,90 €" at bounding box center [1154, 683] width 465 height 71
click at [745, 649] on div "Product Images" at bounding box center [630, 357] width 465 height 814
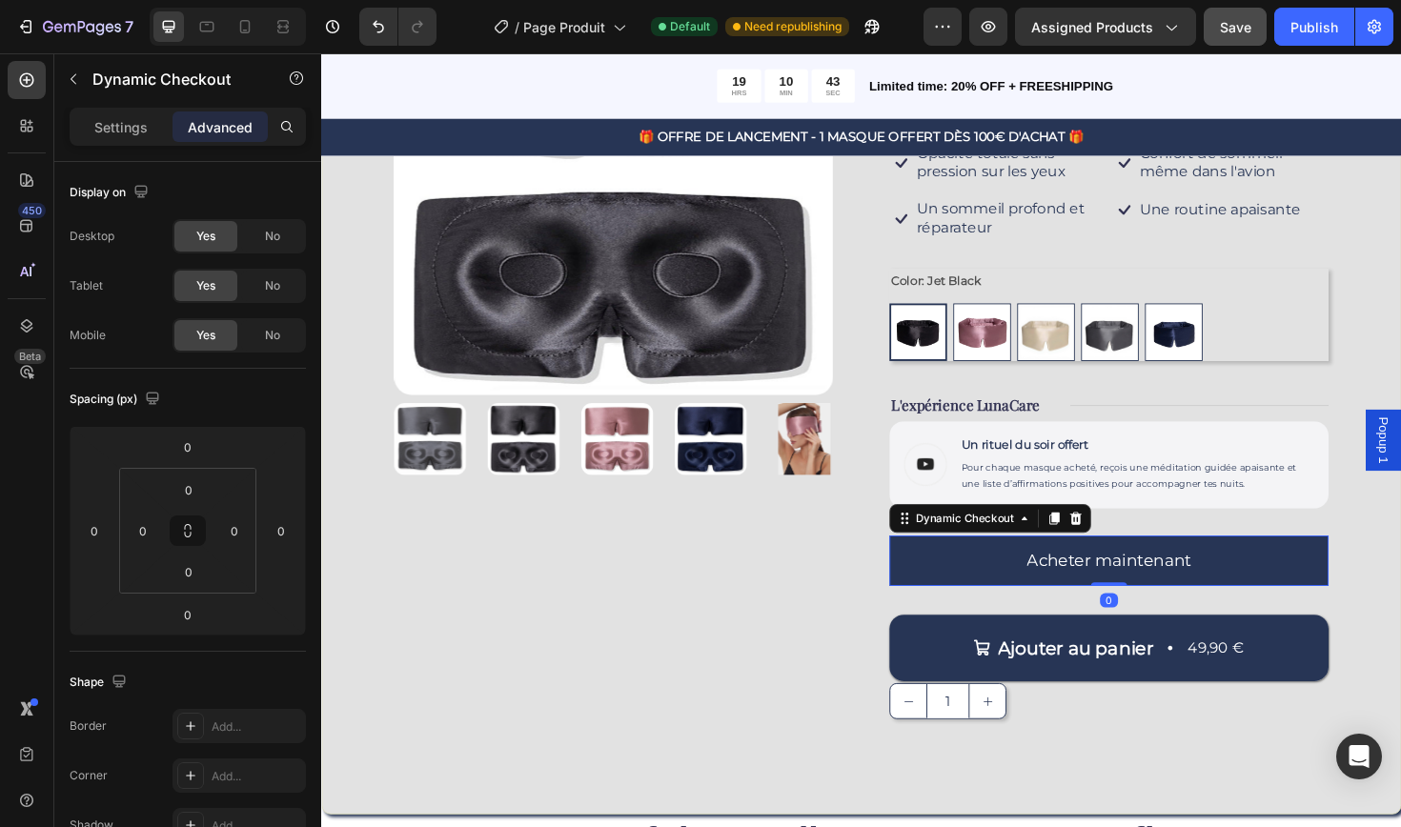
click at [975, 578] on button "Acheter maintenant" at bounding box center [1154, 590] width 465 height 53
click at [140, 128] on p "Settings" at bounding box center [120, 127] width 53 height 20
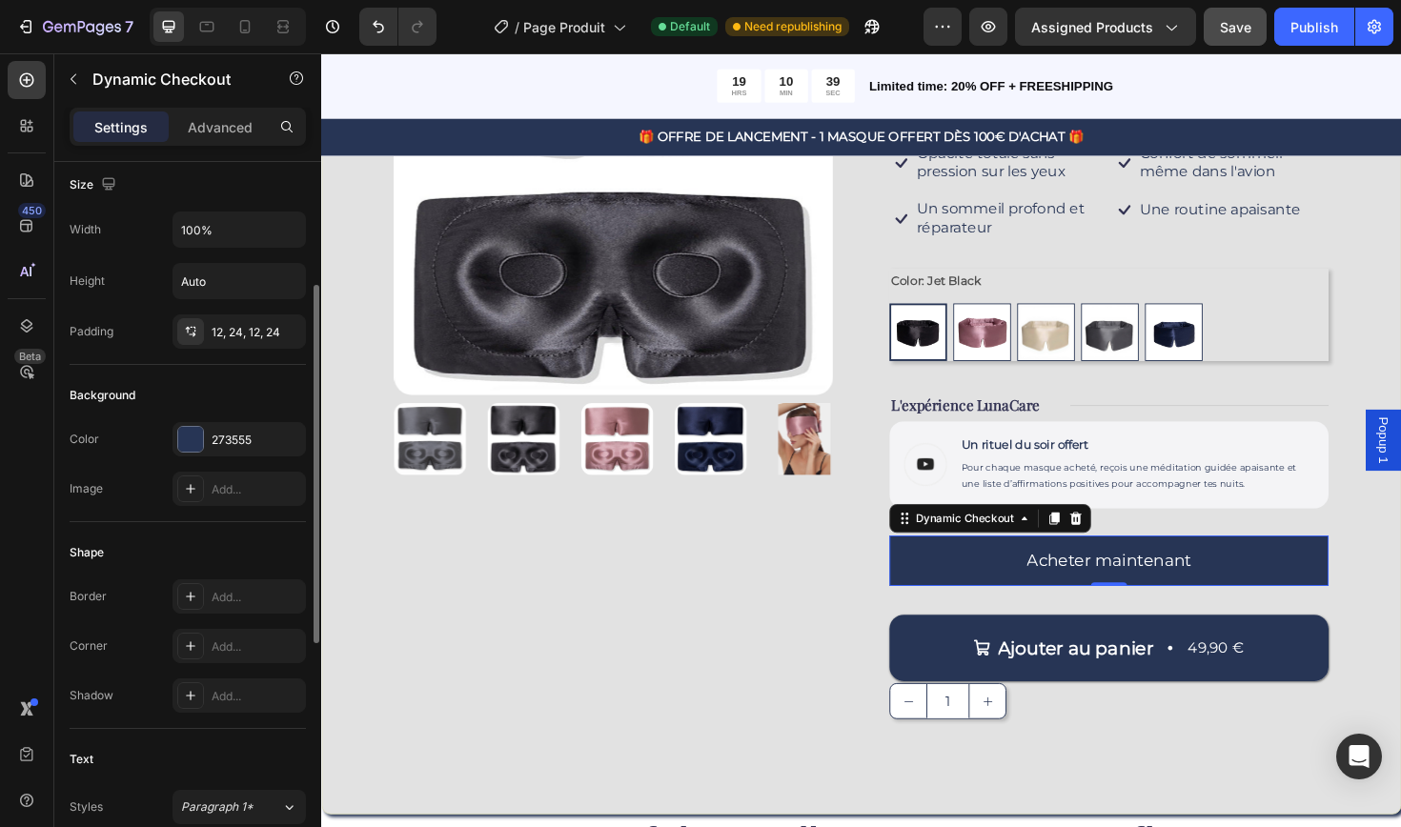
scroll to position [225, 0]
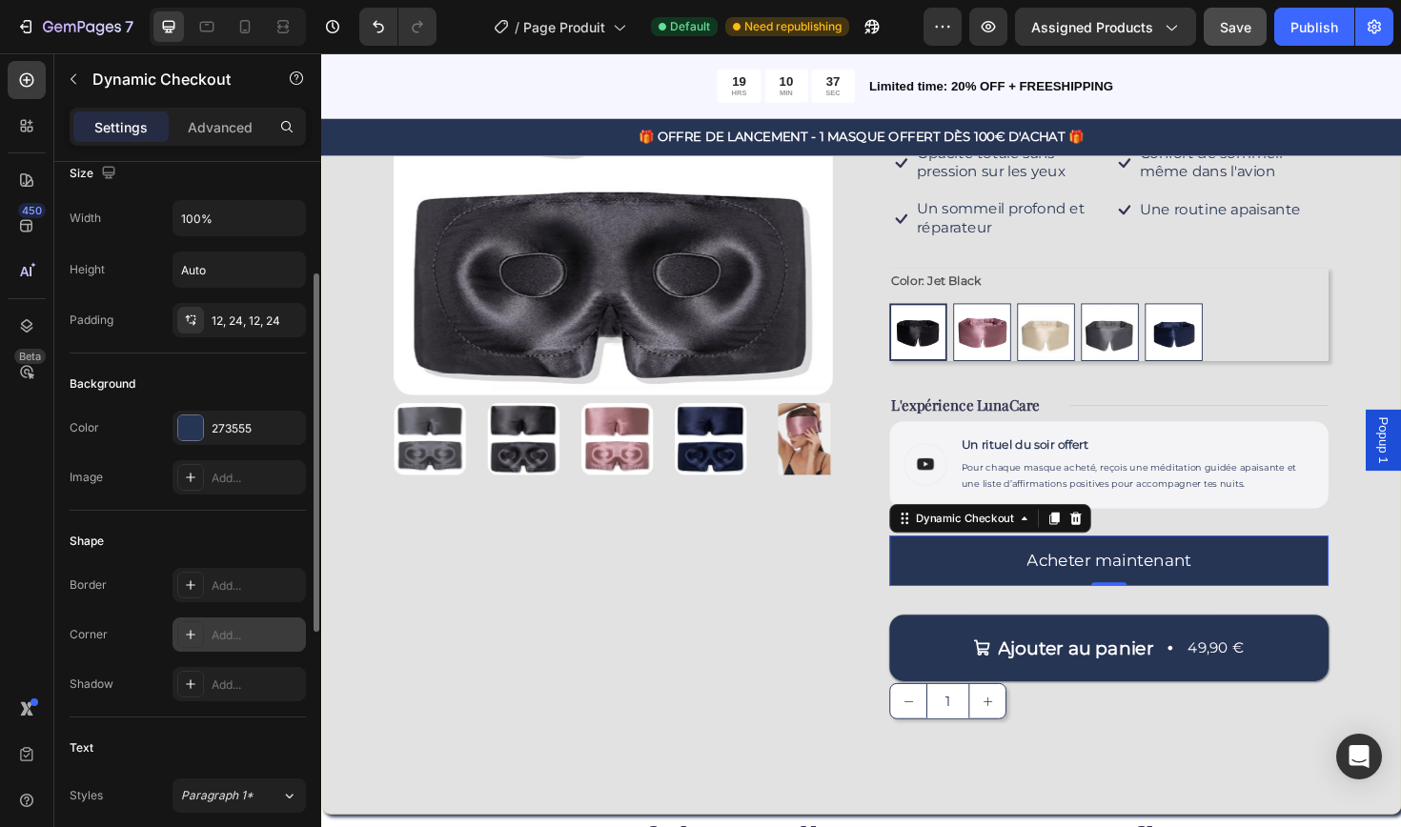
click at [199, 637] on div at bounding box center [190, 634] width 27 height 27
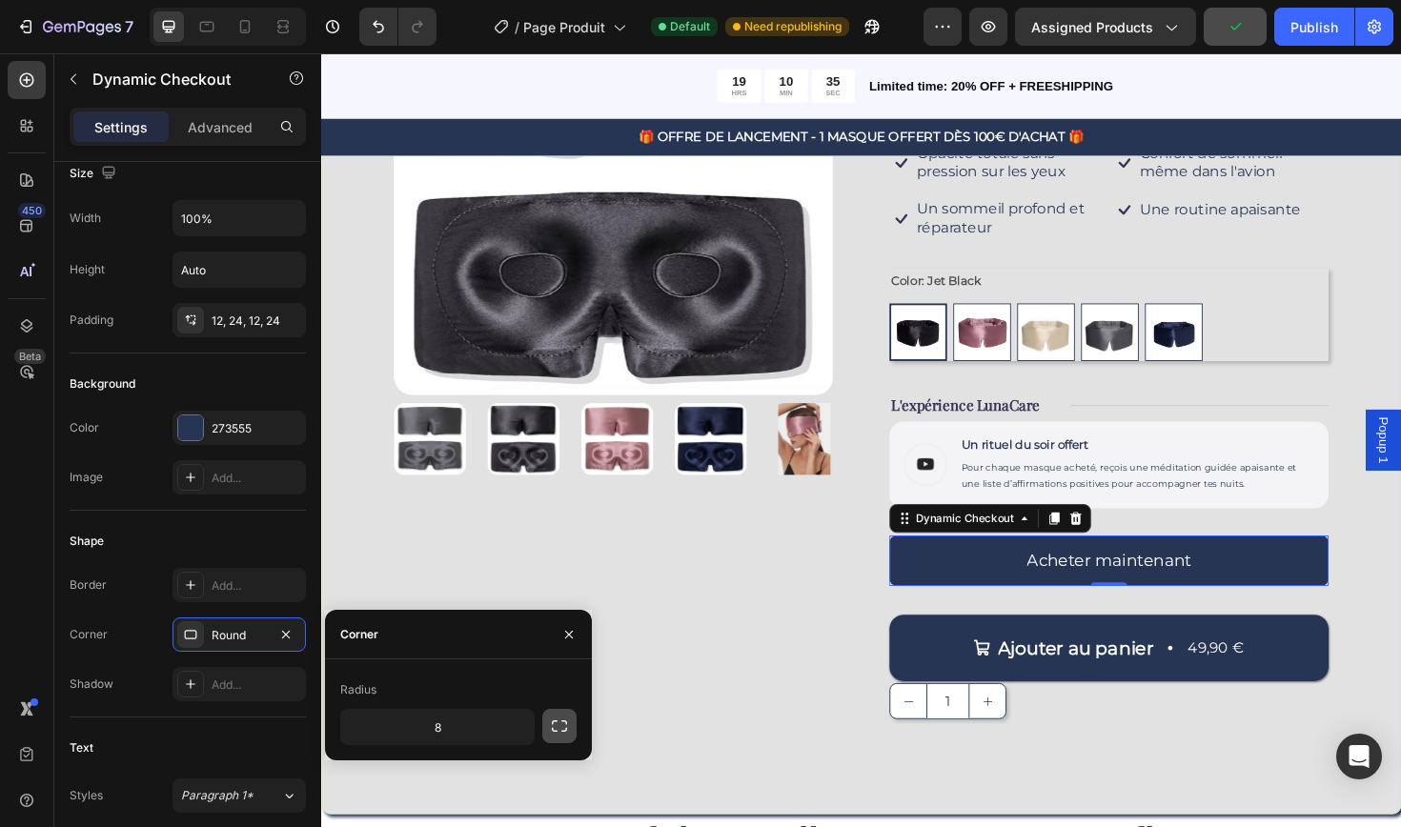
click at [556, 726] on icon "button" at bounding box center [559, 726] width 19 height 19
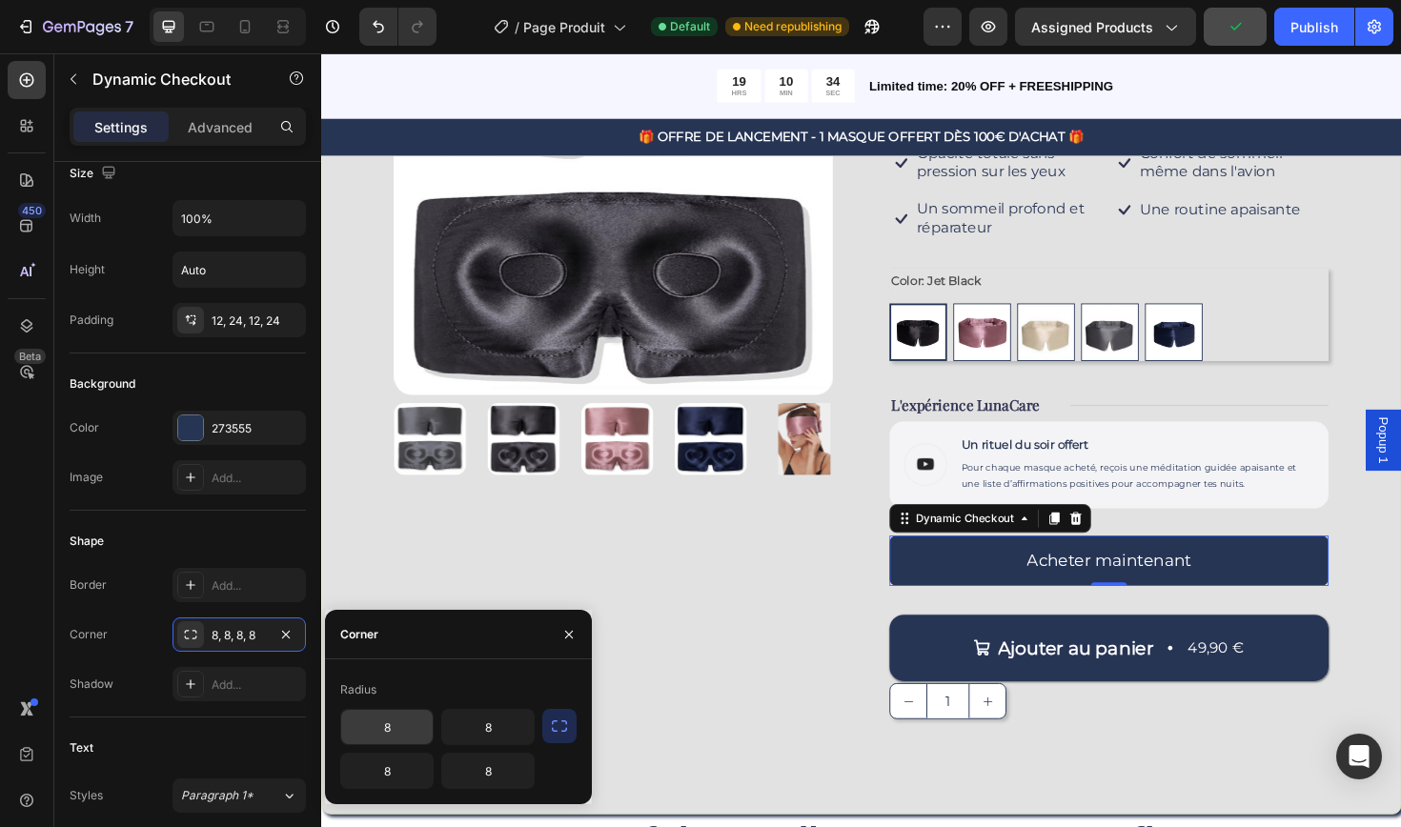
click at [380, 736] on input "8" at bounding box center [386, 727] width 91 height 34
click at [520, 730] on input "8" at bounding box center [487, 727] width 91 height 34
click at [413, 759] on input "8" at bounding box center [386, 771] width 91 height 34
click at [518, 777] on input "8" at bounding box center [487, 771] width 91 height 34
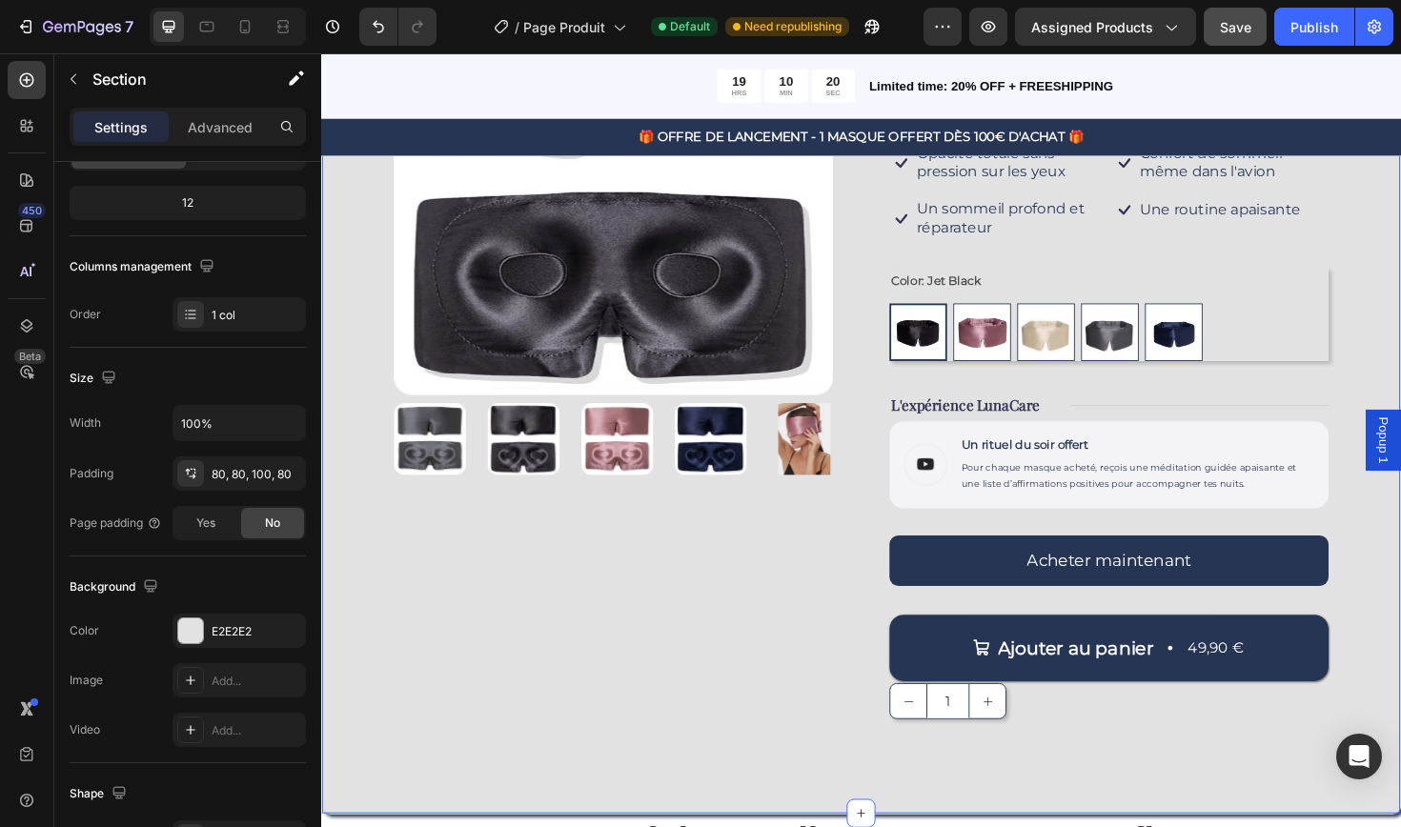
click at [683, 814] on div "Product Images Icon Icon Icon Icon Icon Icon List Drop element here Row Masque …" at bounding box center [892, 366] width 1143 height 987
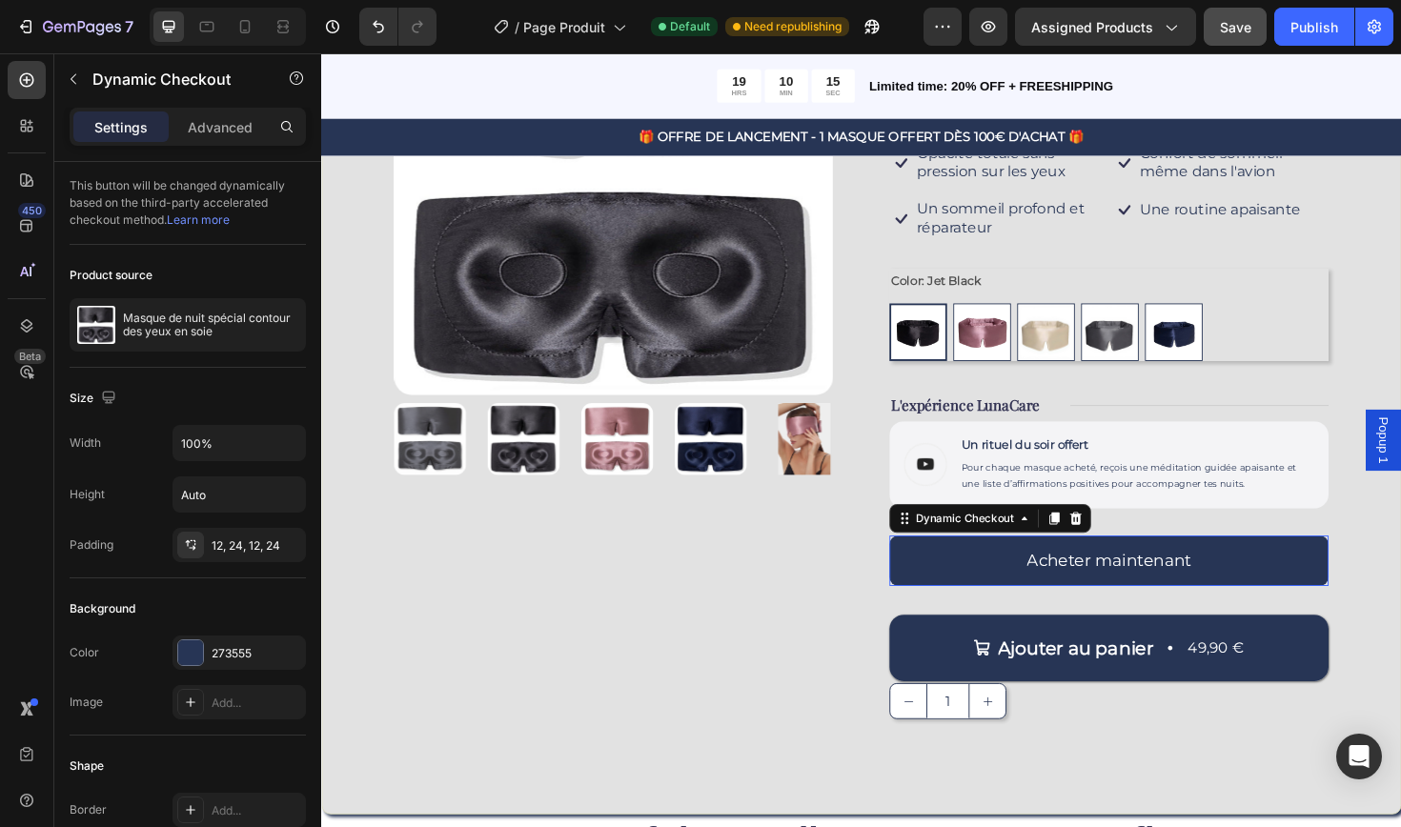
click at [1362, 585] on button "Acheter maintenant" at bounding box center [1154, 590] width 465 height 53
click at [1186, 674] on div "Ajouter au panier" at bounding box center [1120, 683] width 165 height 25
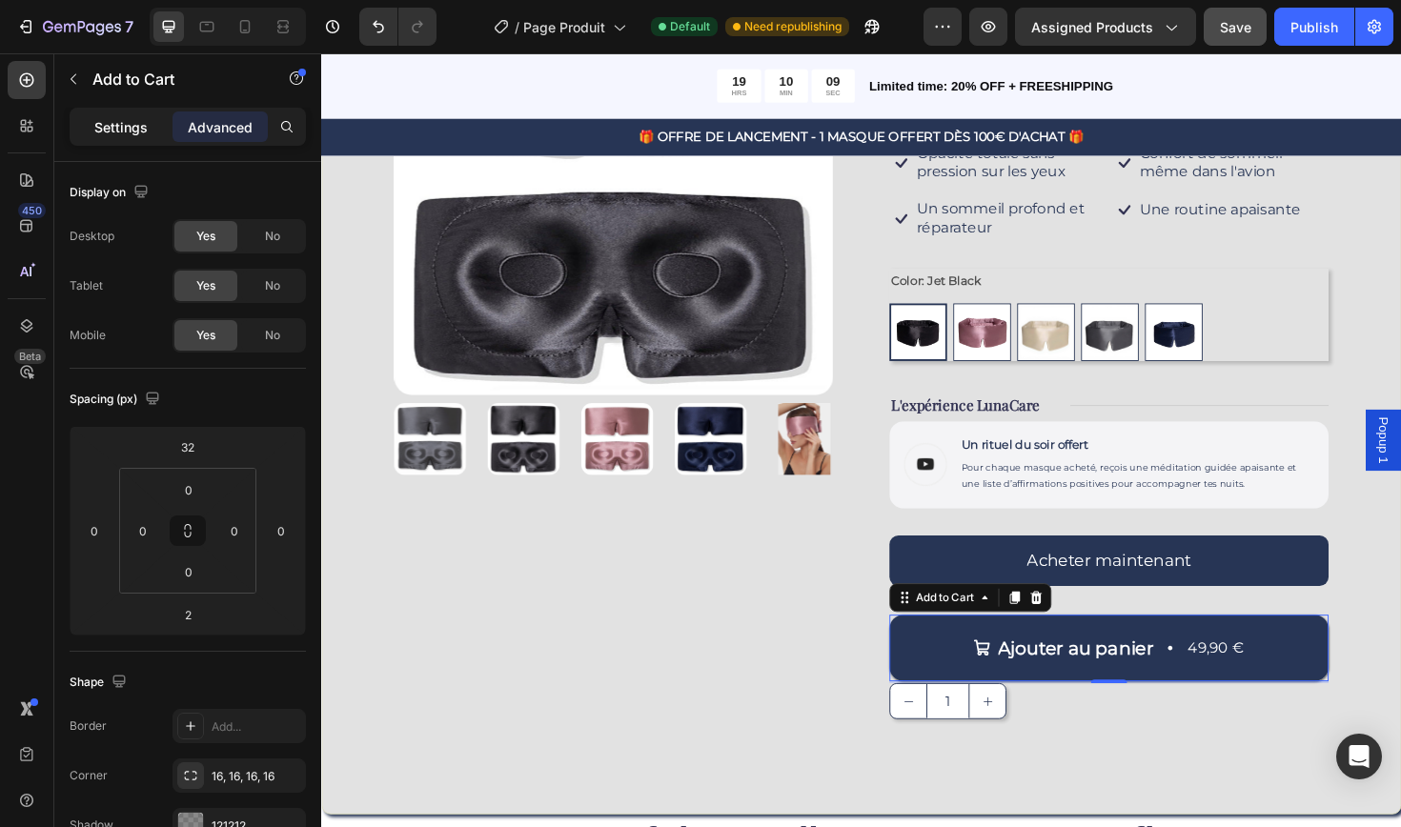
click at [129, 121] on p "Settings" at bounding box center [120, 127] width 53 height 20
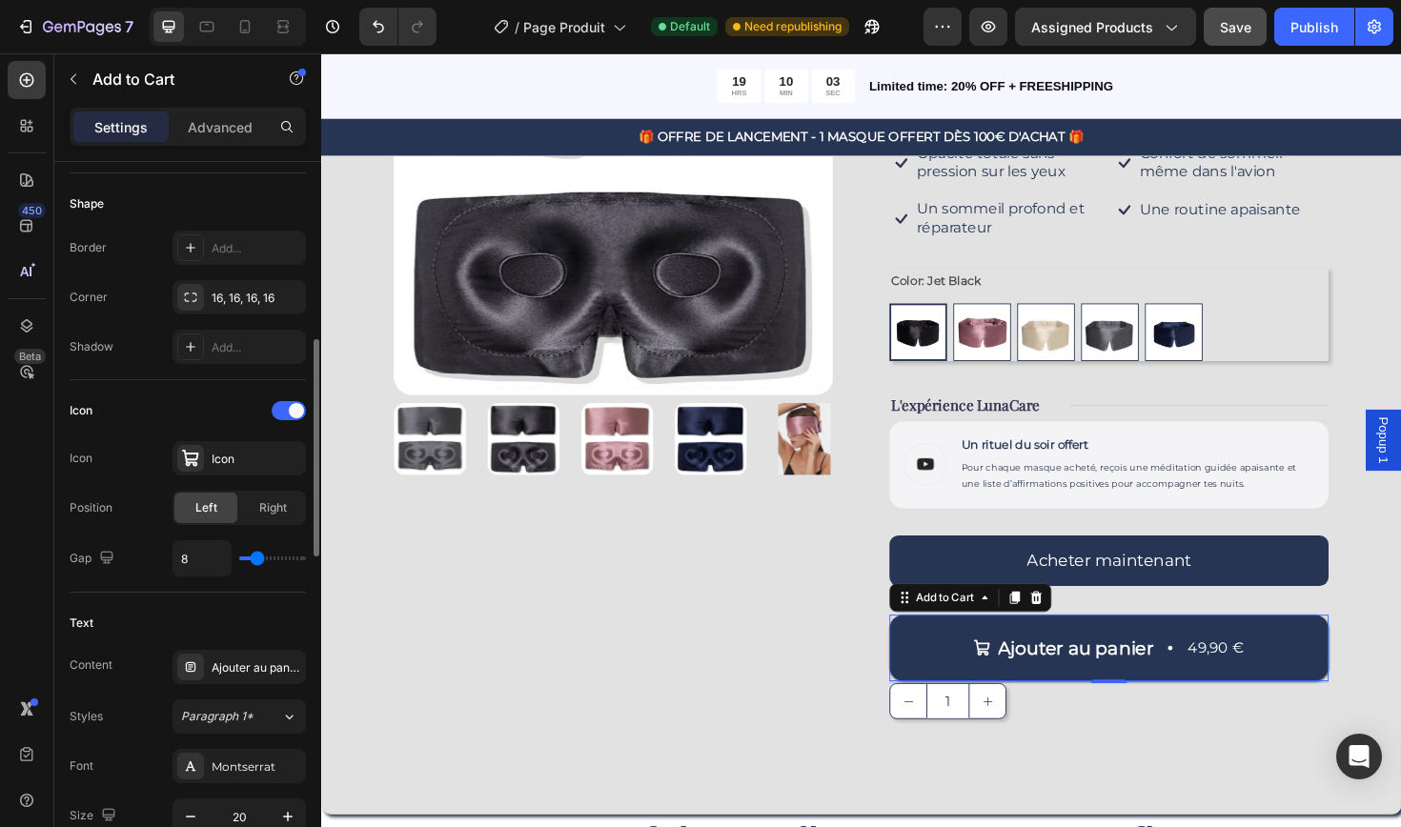
scroll to position [570, 0]
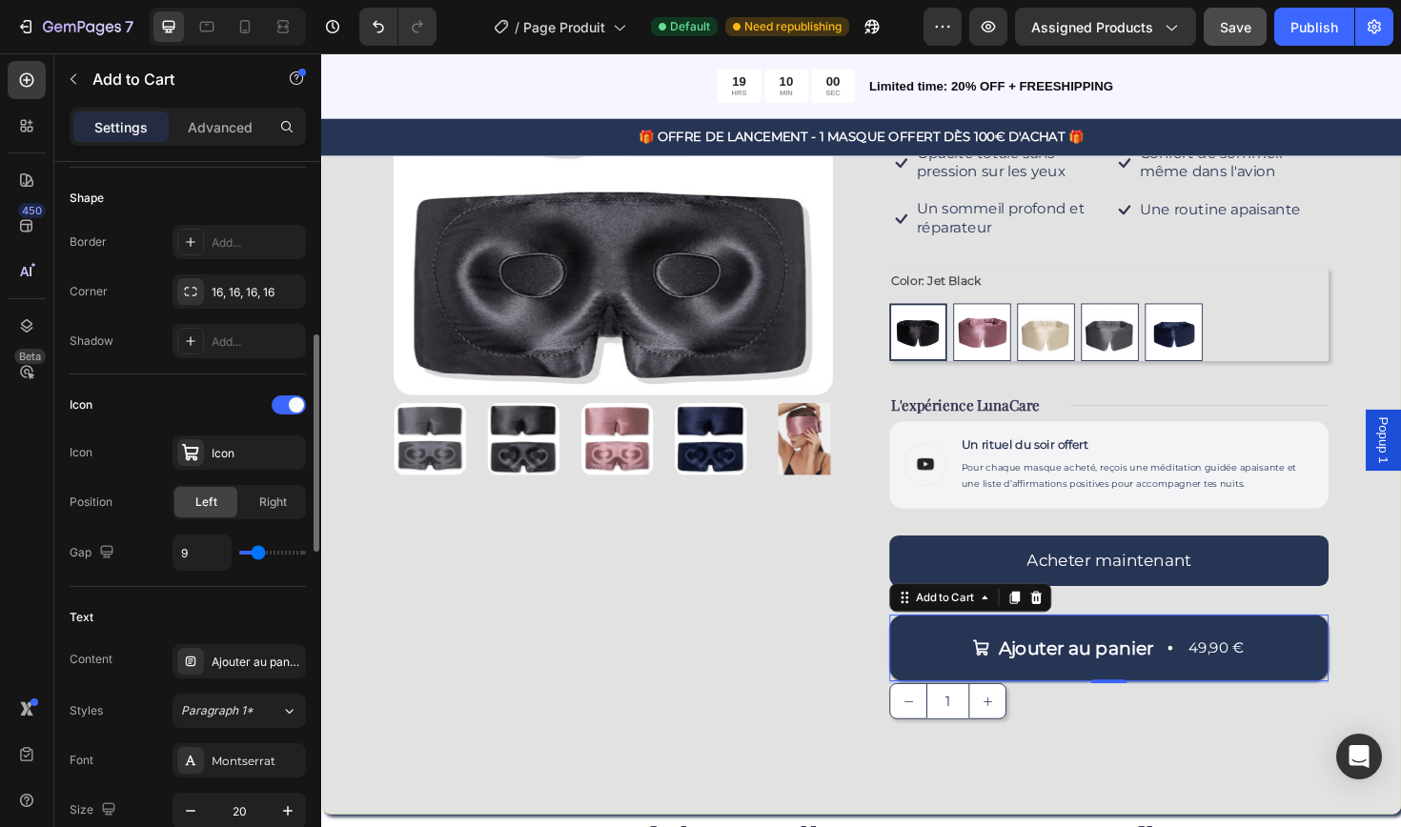
click at [256, 552] on input "range" at bounding box center [272, 553] width 67 height 4
click at [261, 669] on div "Ajouter au panier" at bounding box center [257, 662] width 90 height 17
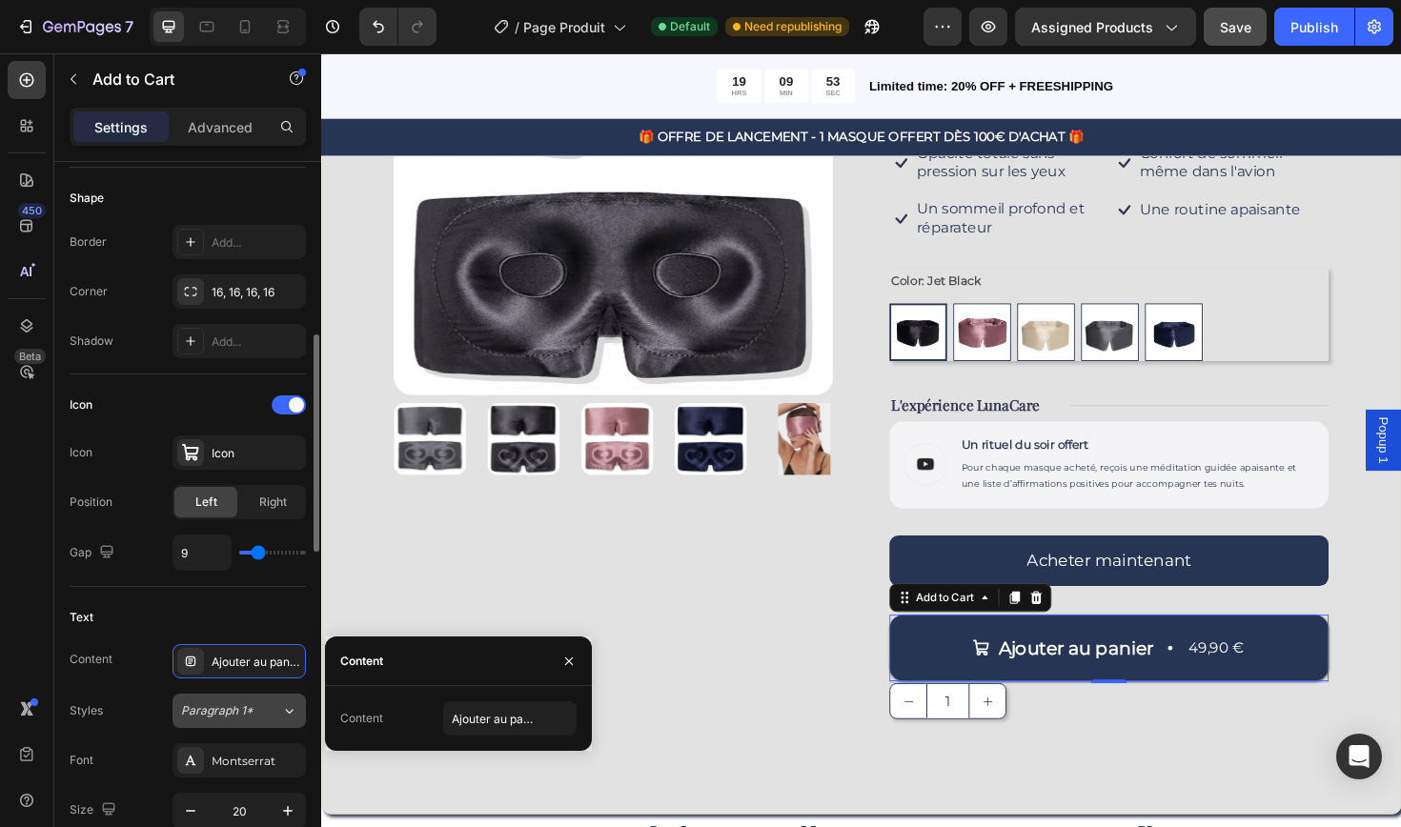
click at [245, 712] on span "Paragraph 1*" at bounding box center [217, 710] width 72 height 17
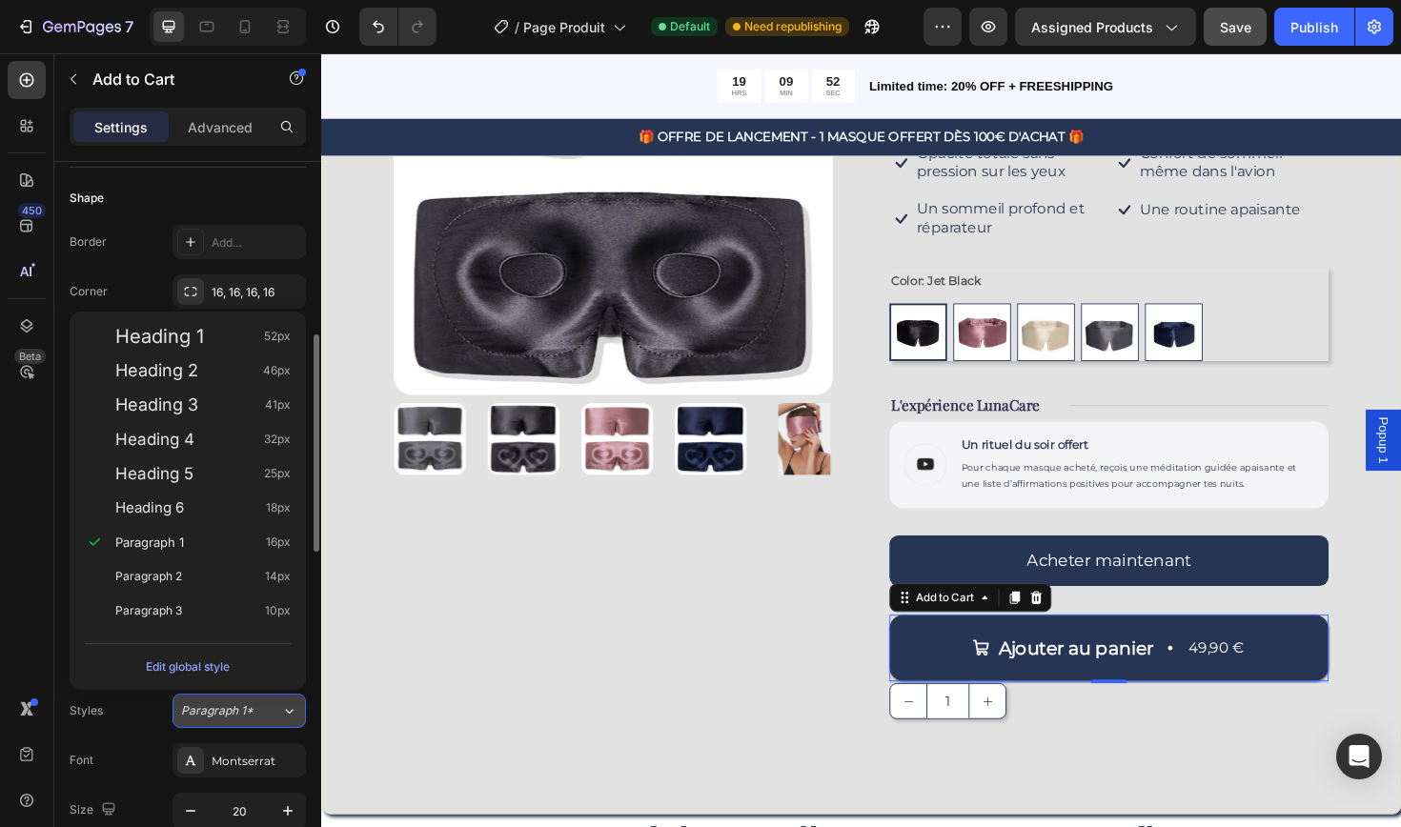
click at [245, 712] on span "Paragraph 1*" at bounding box center [217, 710] width 72 height 17
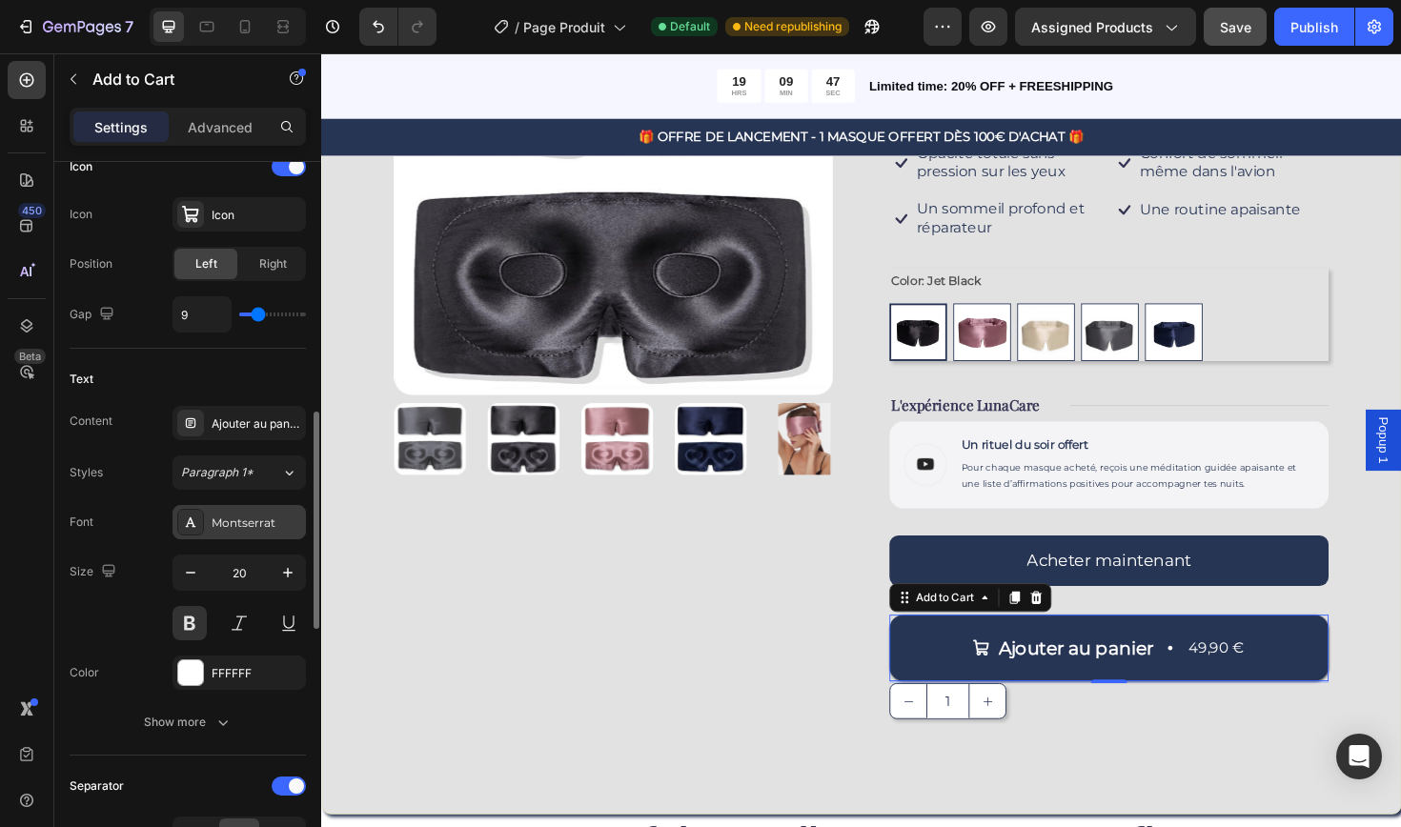
scroll to position [815, 0]
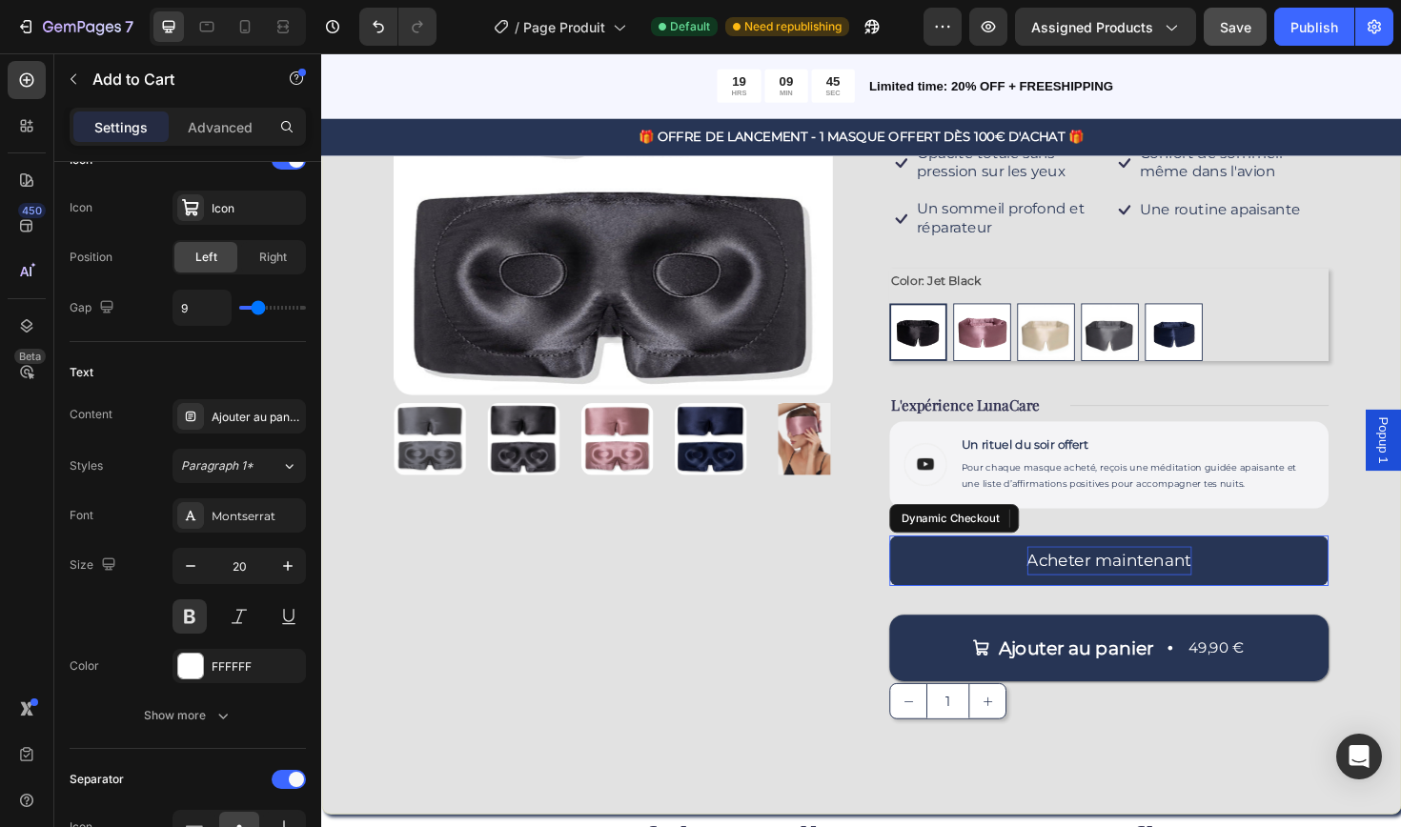
click at [1192, 587] on p "Acheter maintenant" at bounding box center [1155, 591] width 174 height 30
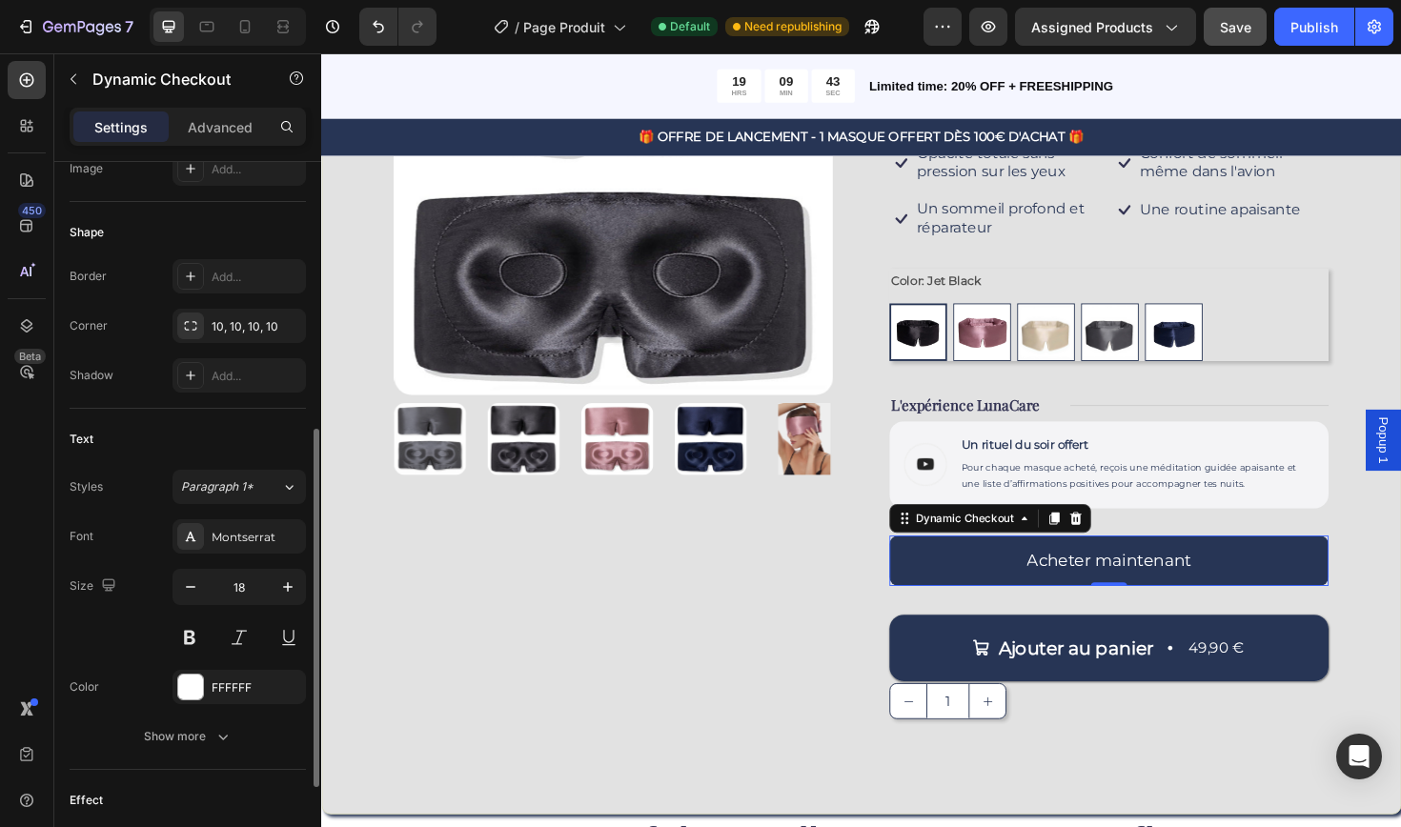
scroll to position [538, 0]
click at [193, 636] on button at bounding box center [189, 633] width 34 height 34
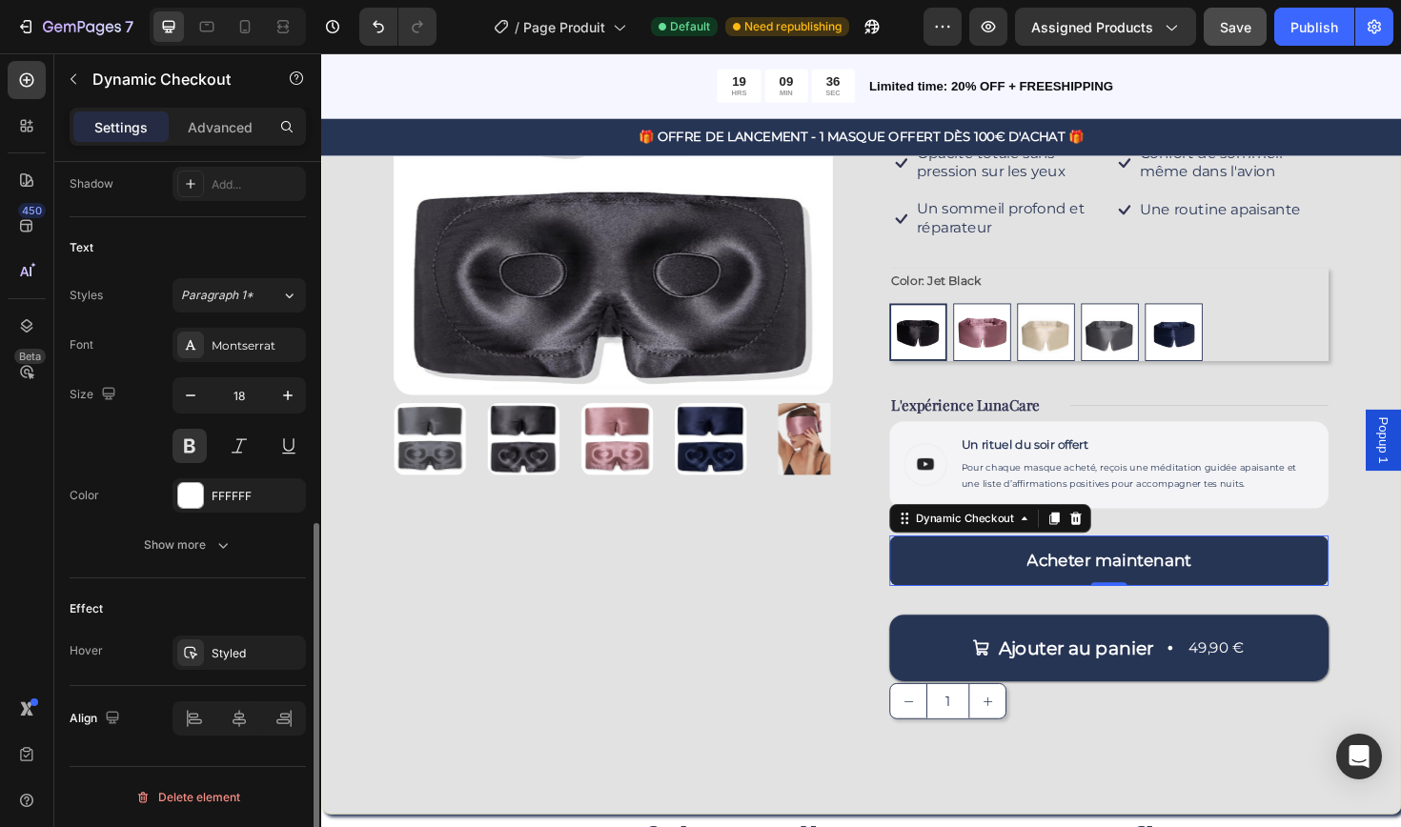
scroll to position [725, 0]
click at [237, 537] on button "Show more" at bounding box center [188, 545] width 236 height 34
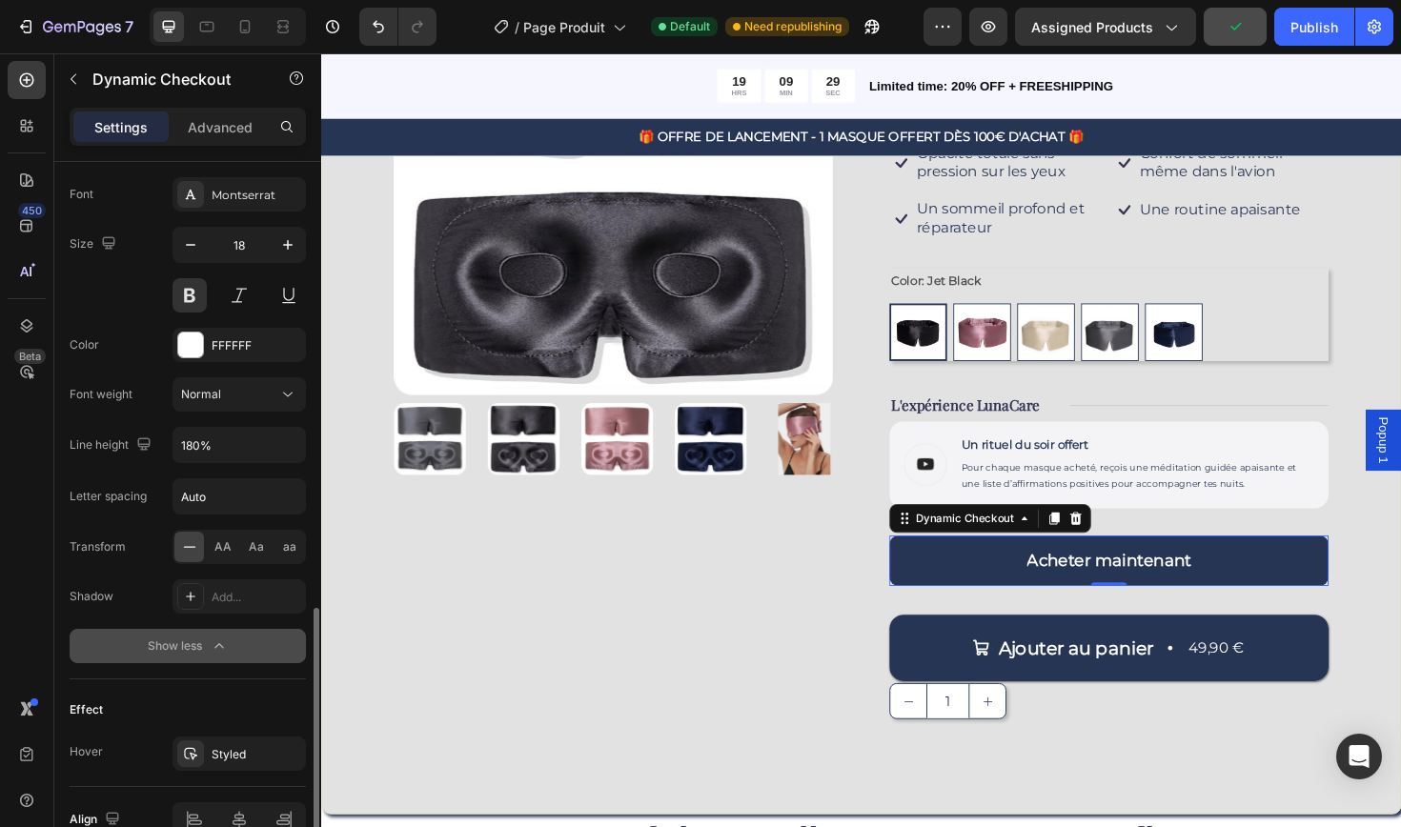
scroll to position [977, 0]
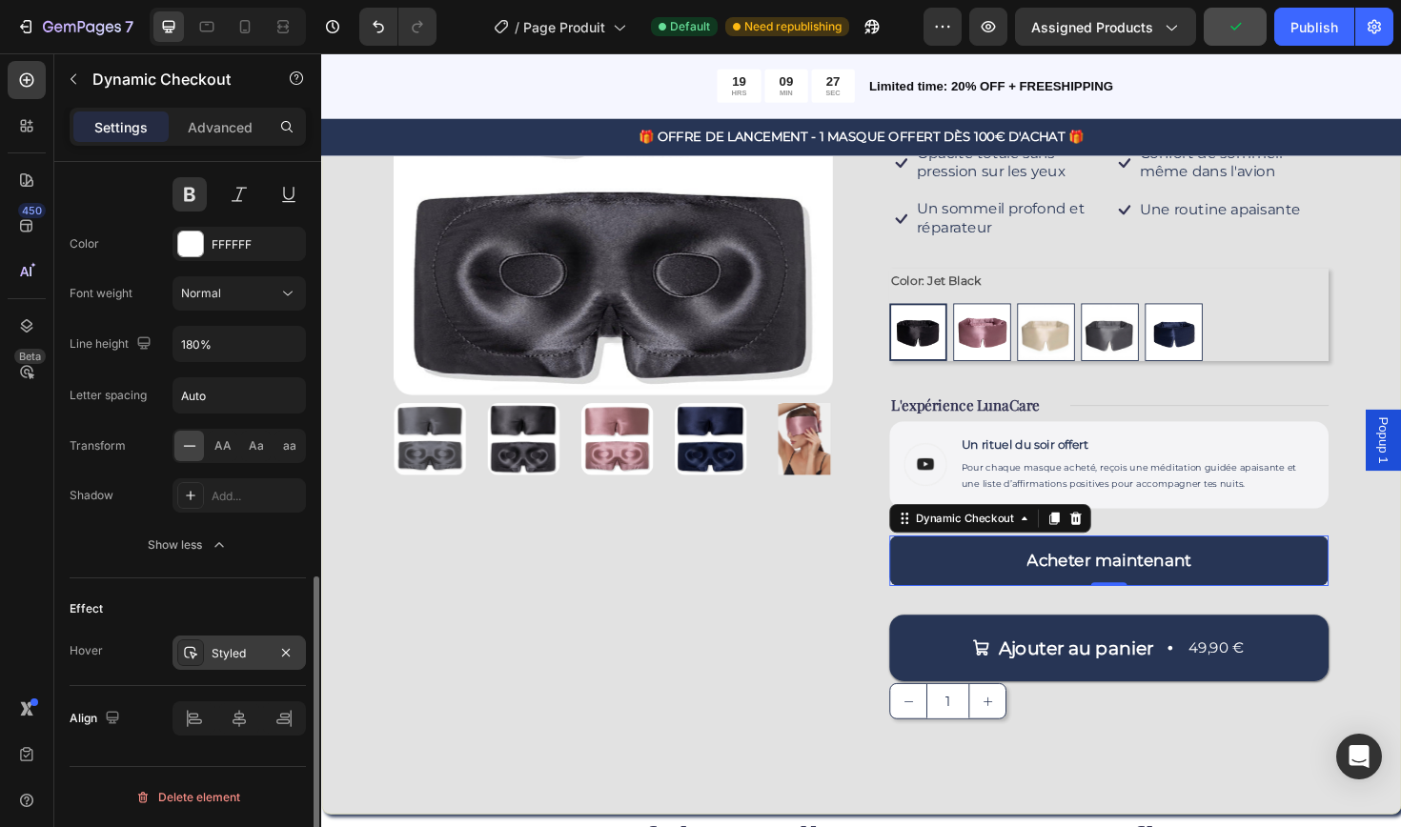
click at [203, 651] on div at bounding box center [190, 652] width 27 height 27
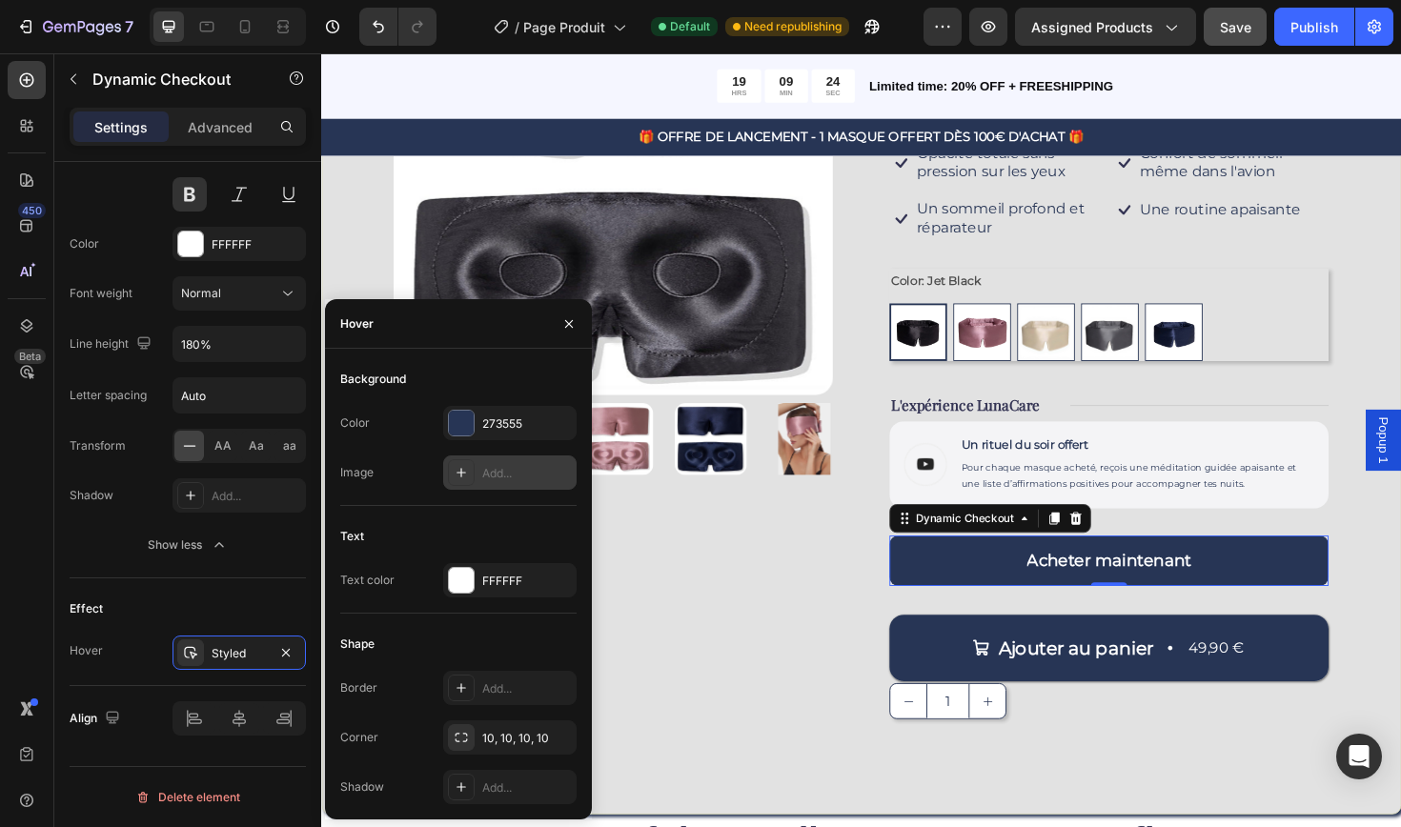
click at [481, 470] on div "Add..." at bounding box center [509, 472] width 133 height 34
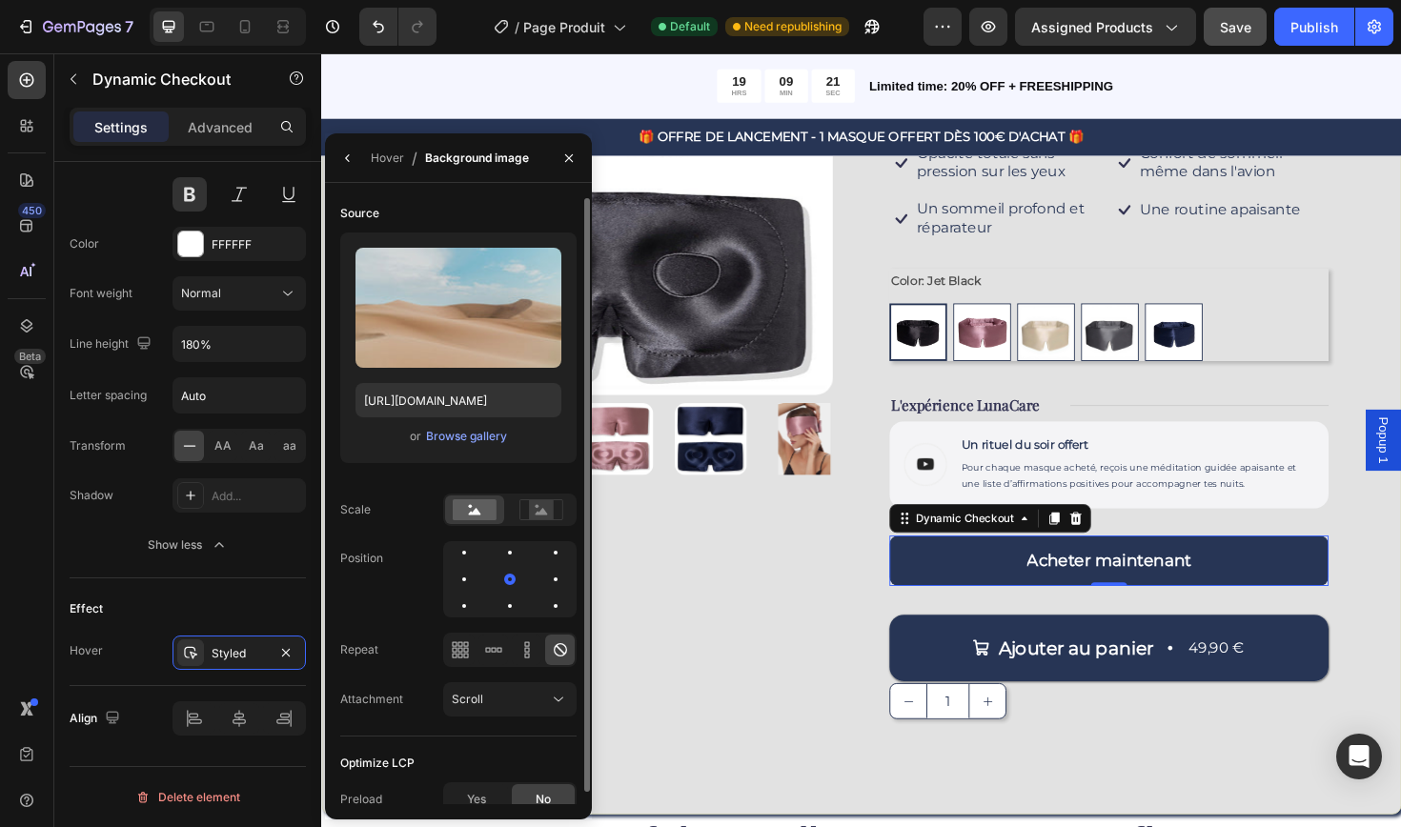
scroll to position [12, 0]
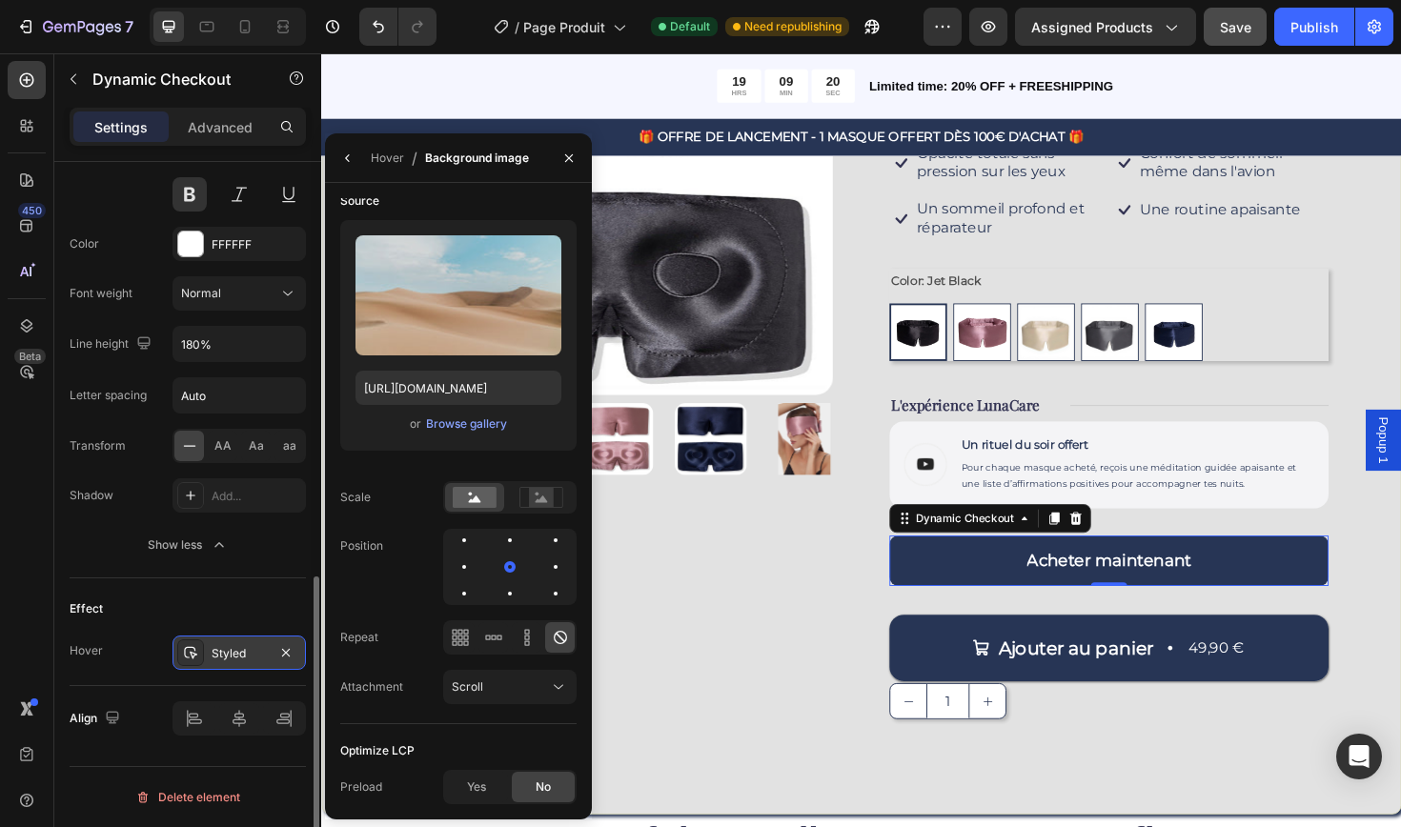
click at [253, 658] on div "Styled" at bounding box center [239, 653] width 55 height 17
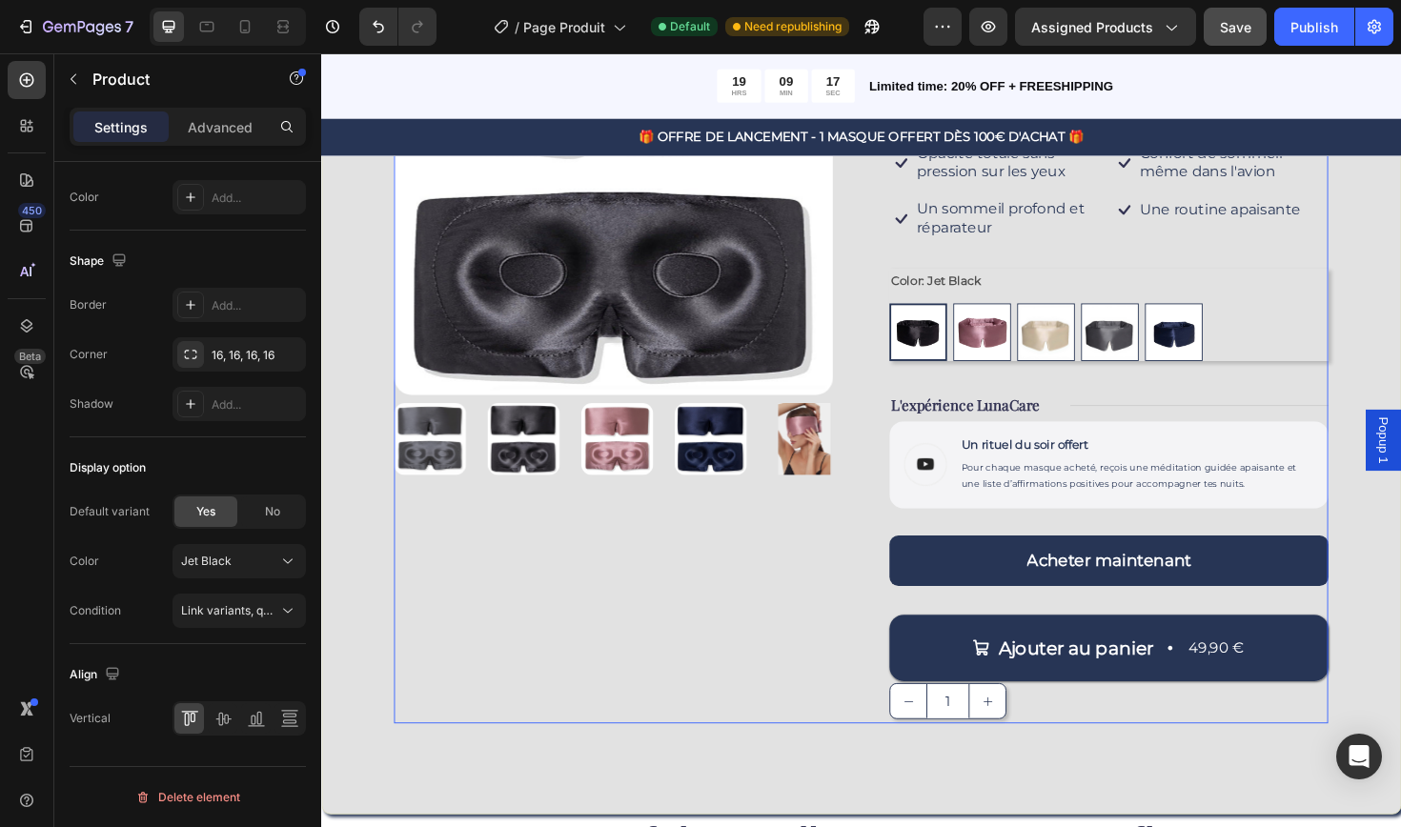
click at [723, 618] on div "Product Images" at bounding box center [630, 357] width 465 height 814
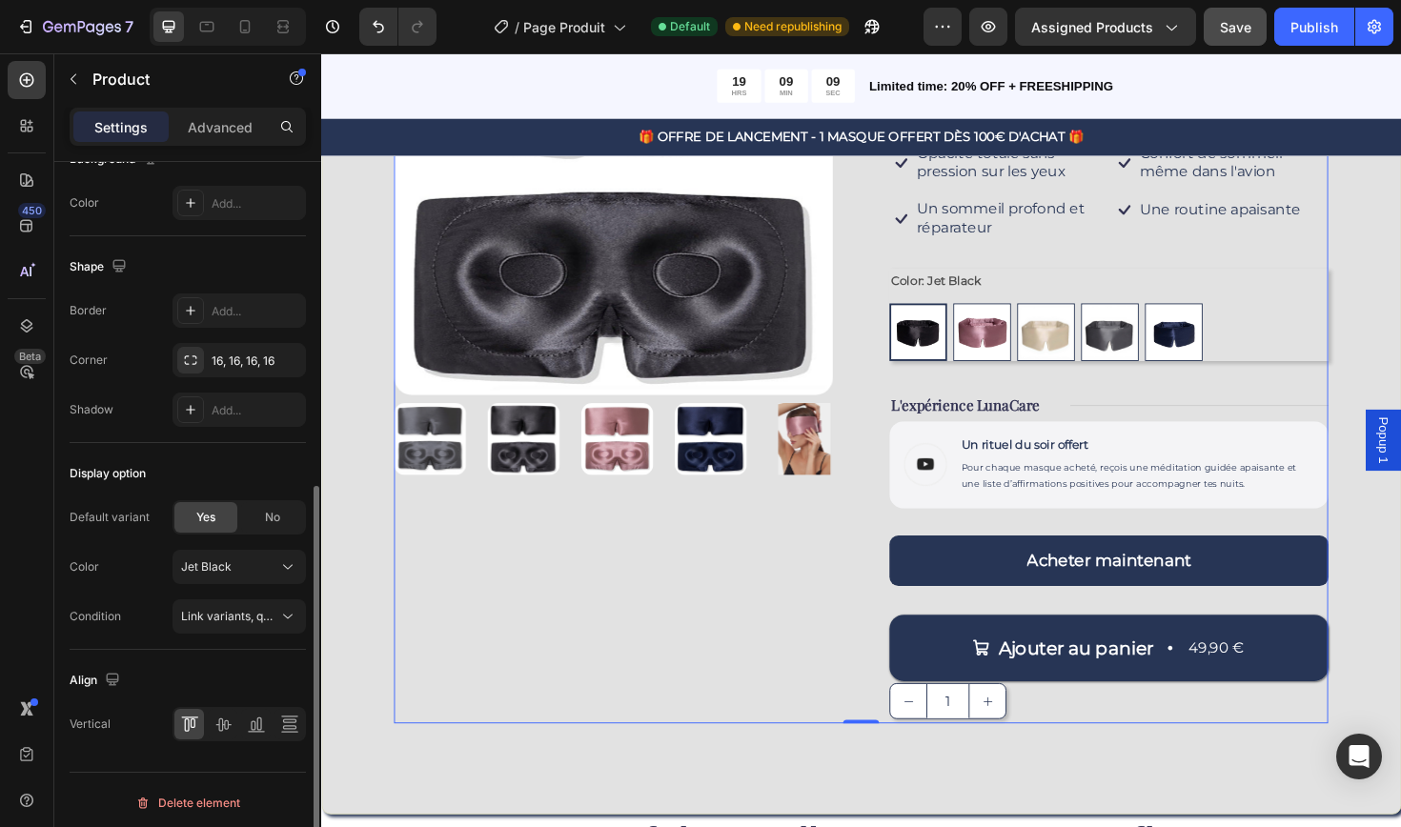
scroll to position [569, 0]
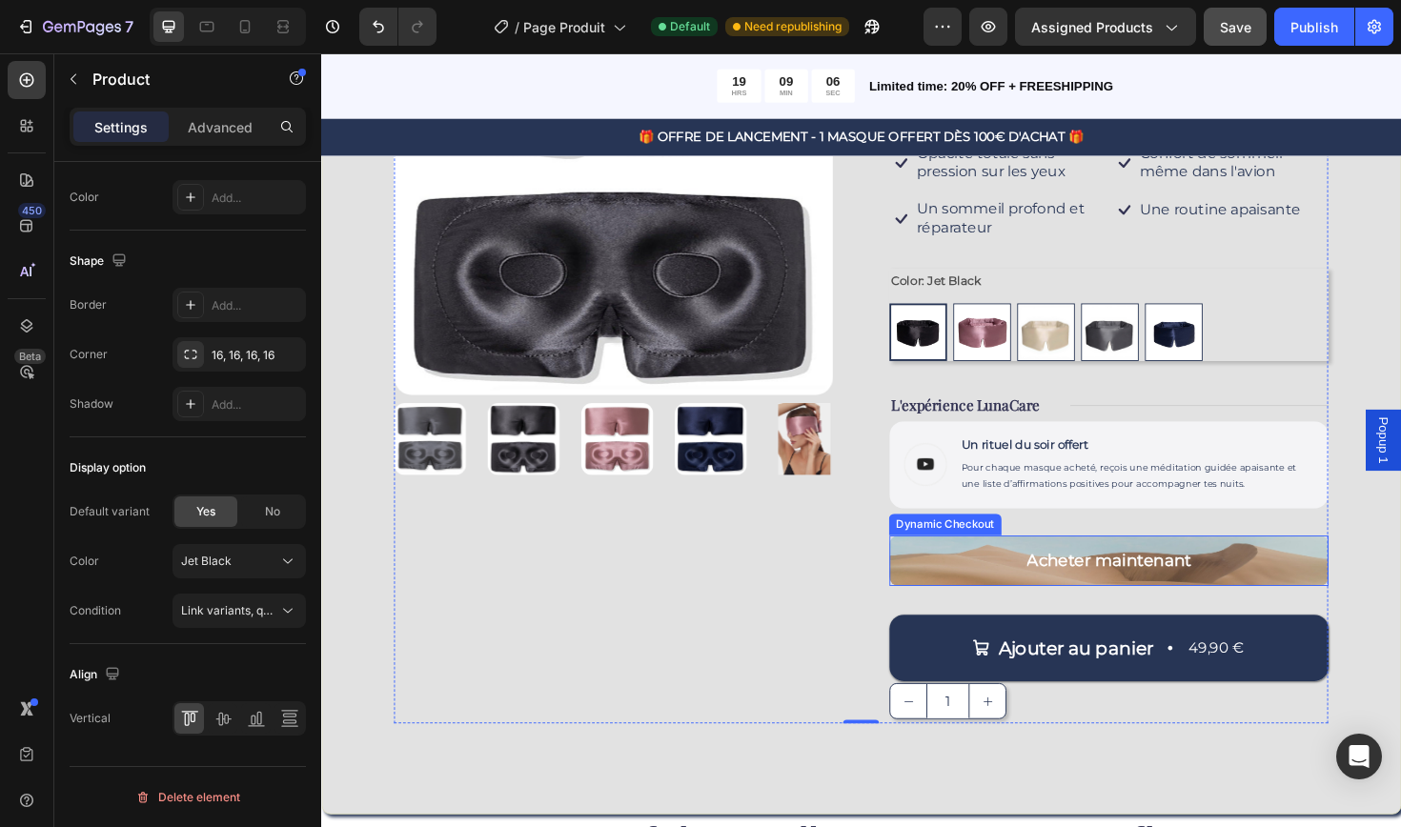
click at [959, 590] on button "Acheter maintenant" at bounding box center [1154, 590] width 465 height 53
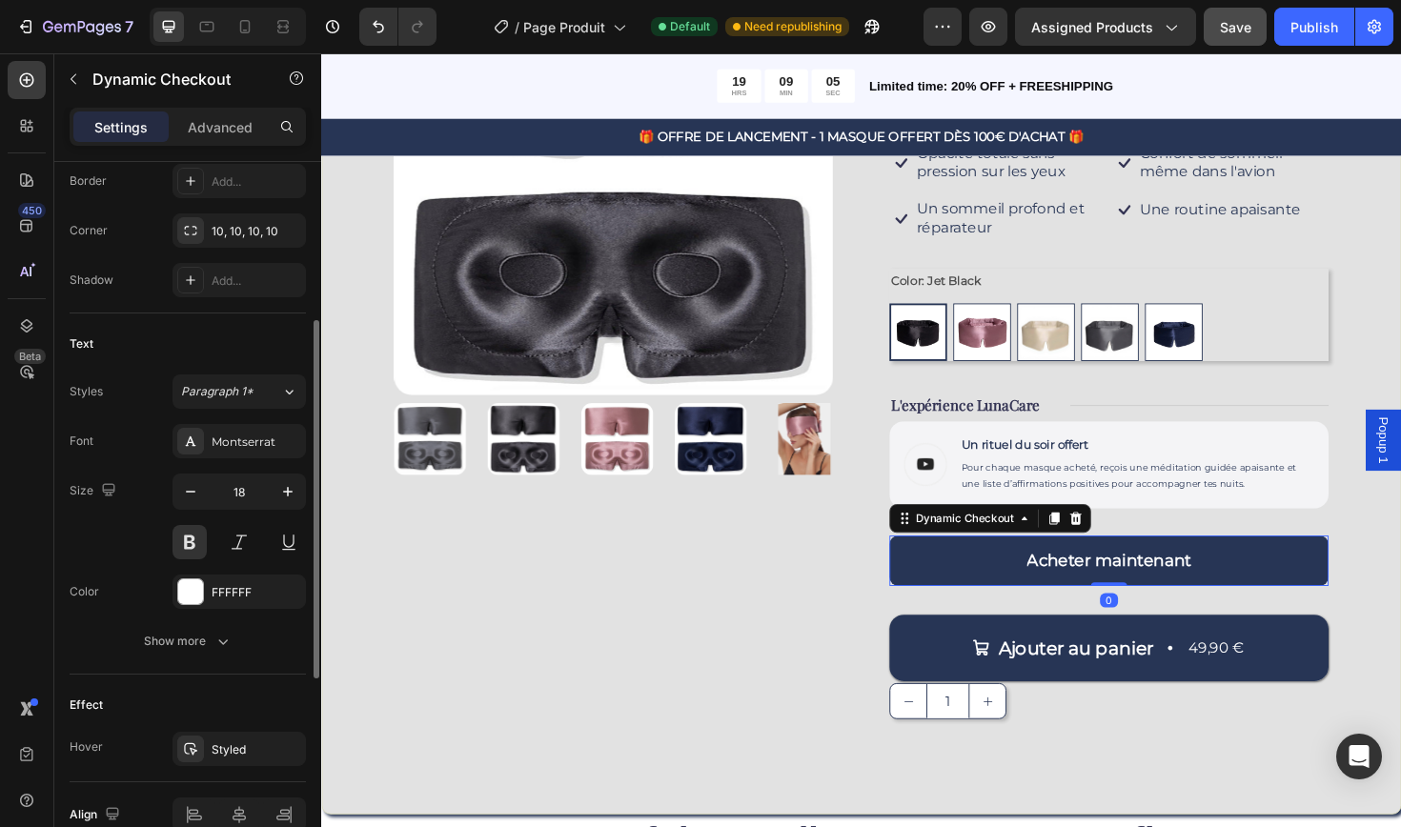
scroll to position [725, 0]
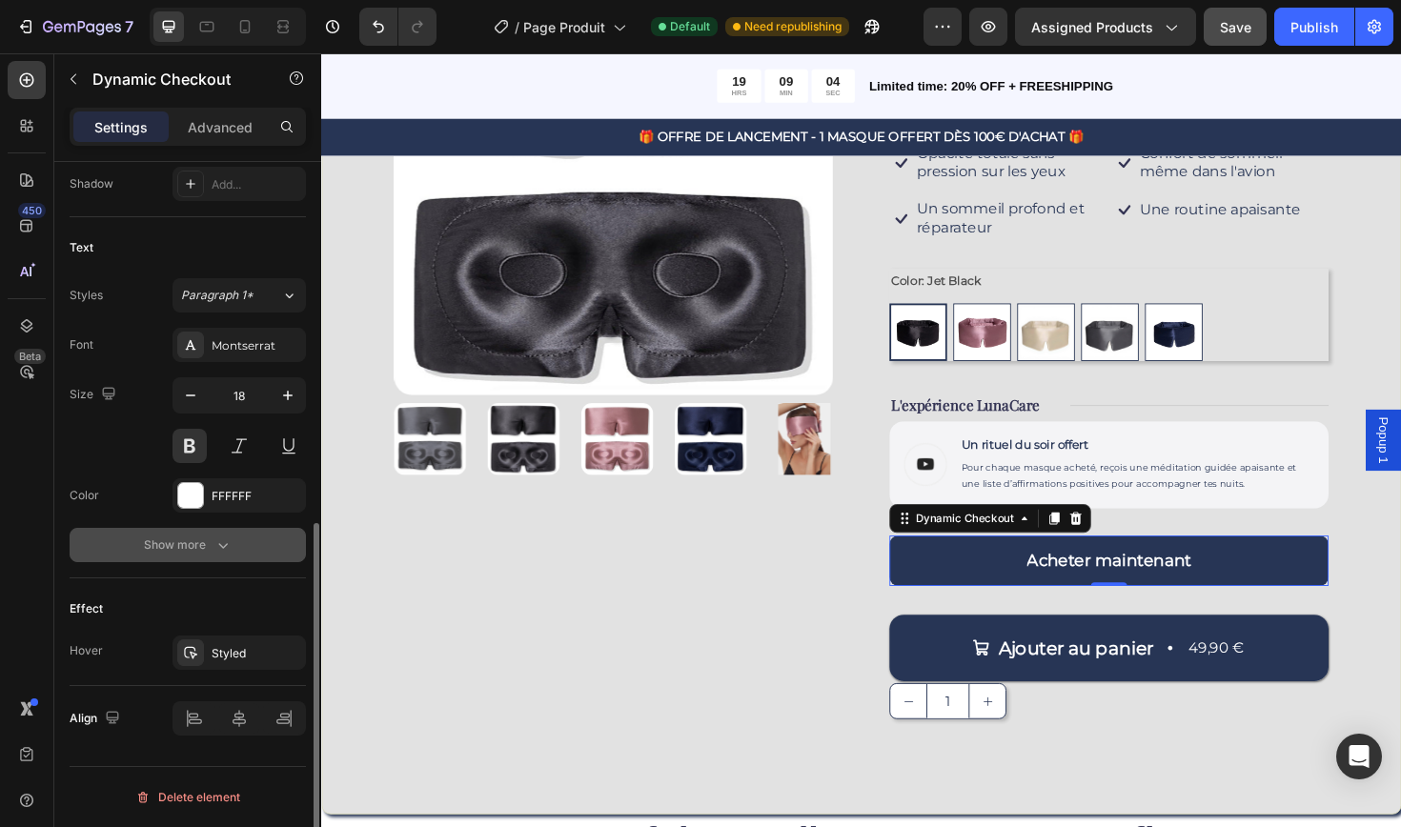
click at [202, 545] on div "Show more" at bounding box center [188, 545] width 89 height 19
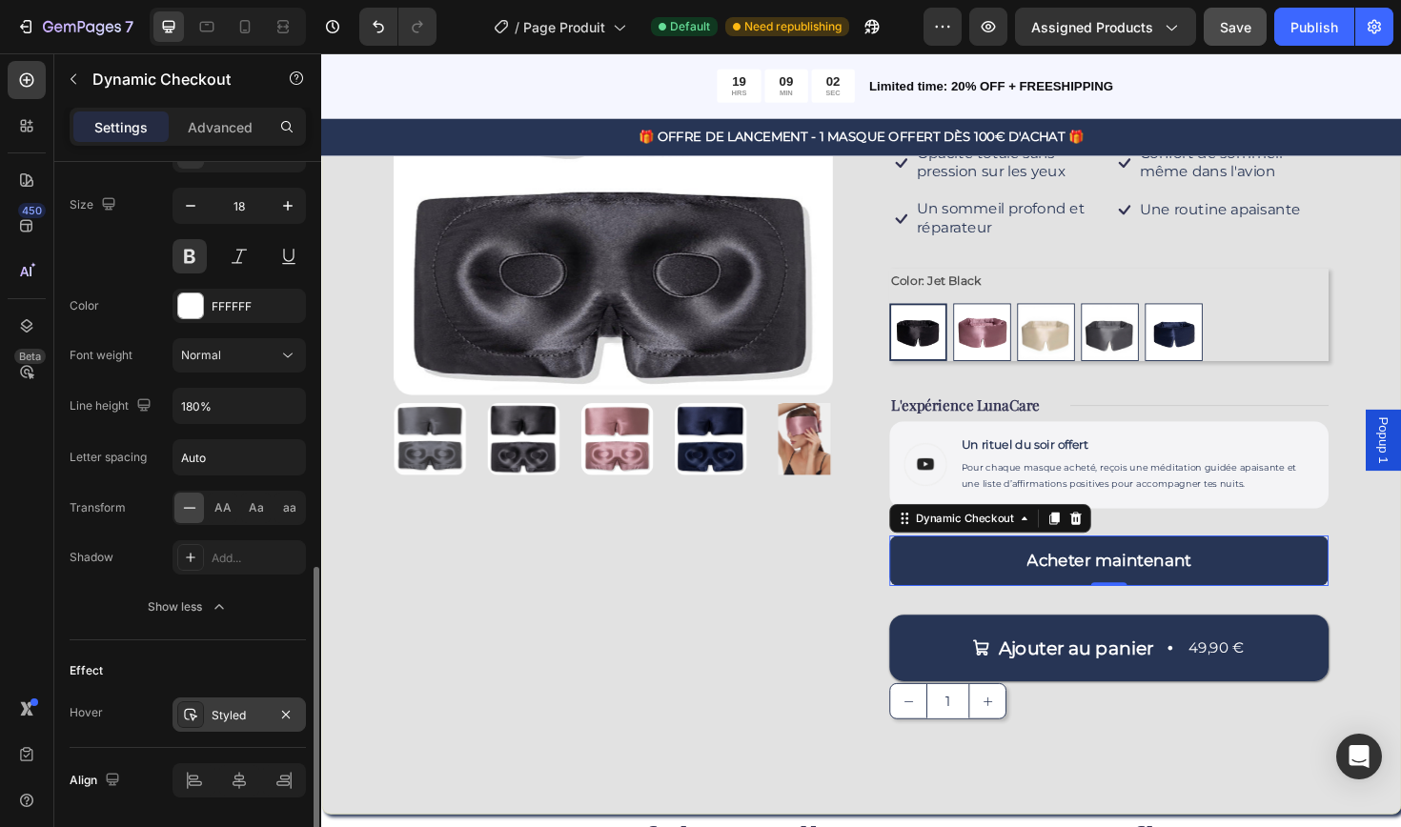
scroll to position [939, 0]
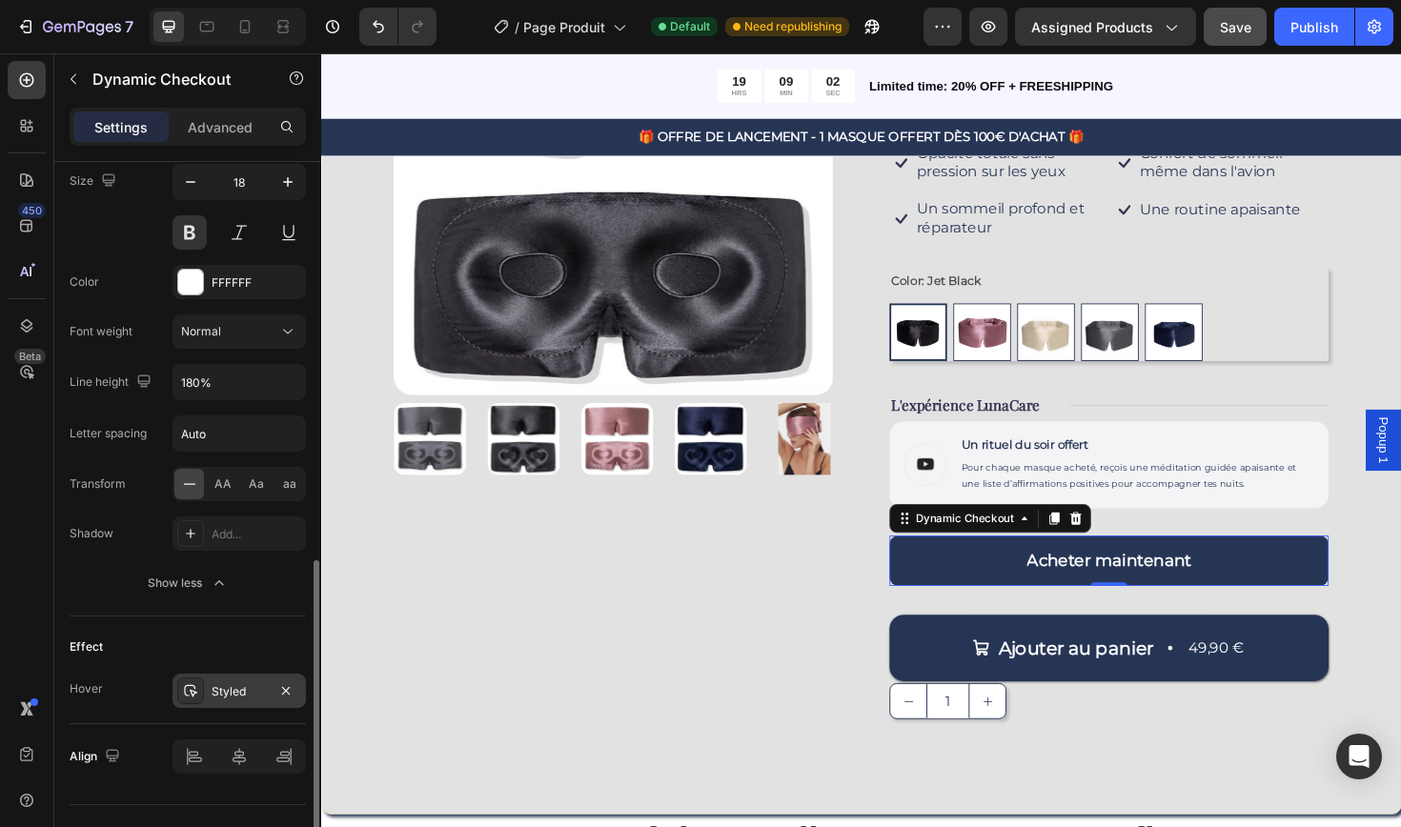
click at [241, 699] on div "Styled" at bounding box center [239, 691] width 55 height 17
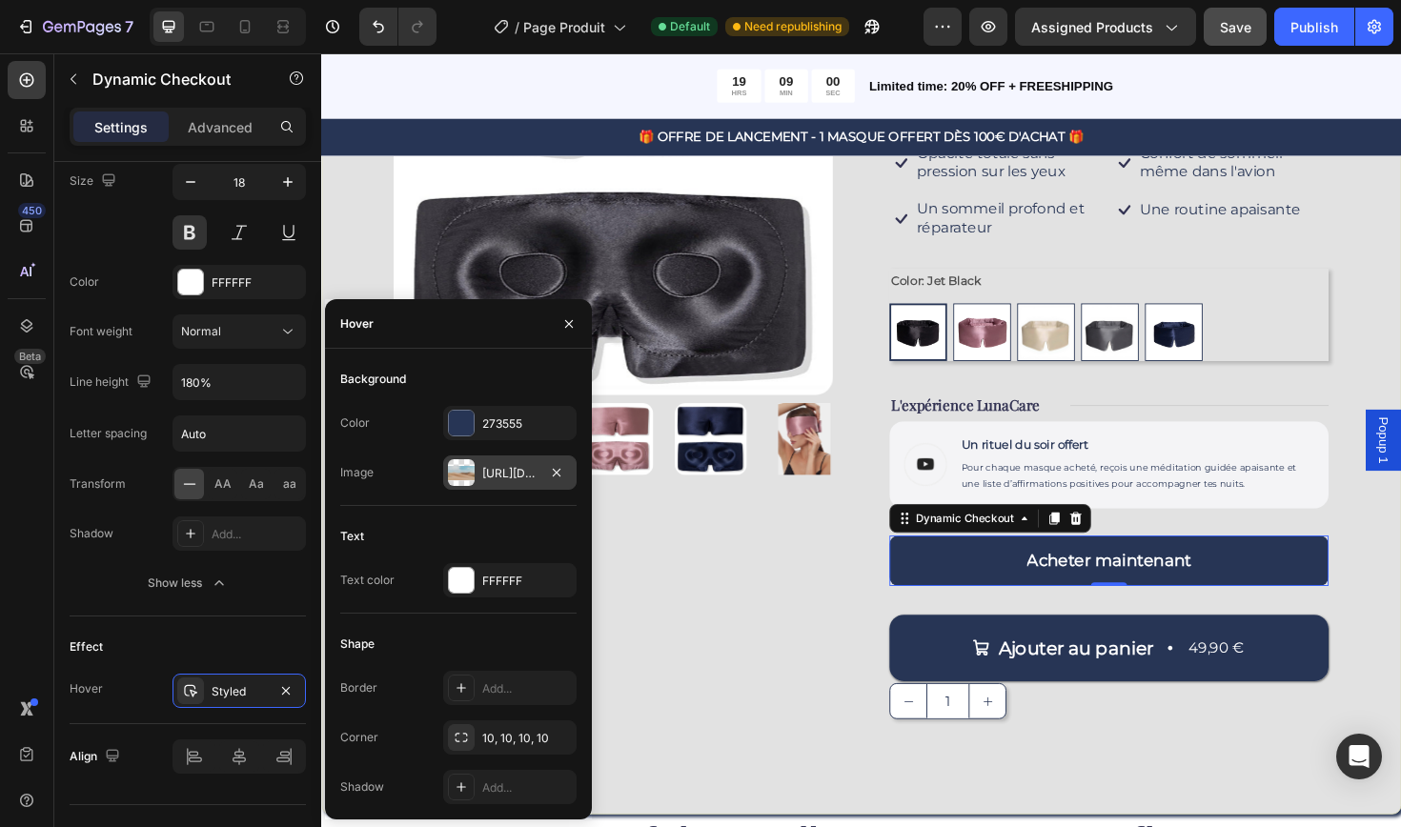
click at [492, 476] on div "[URL][DOMAIN_NAME]" at bounding box center [509, 473] width 55 height 17
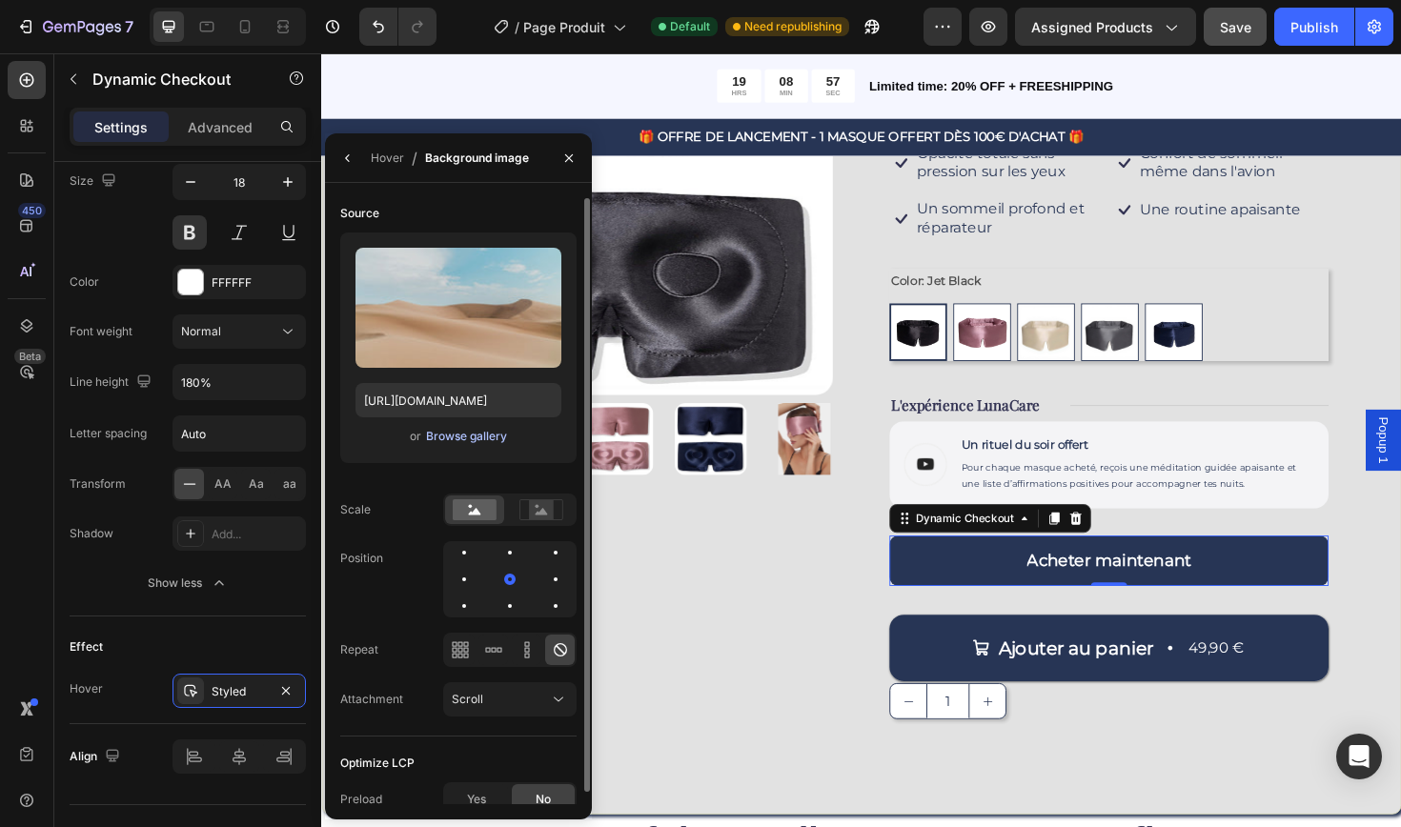
click at [467, 444] on div "Browse gallery" at bounding box center [466, 436] width 81 height 17
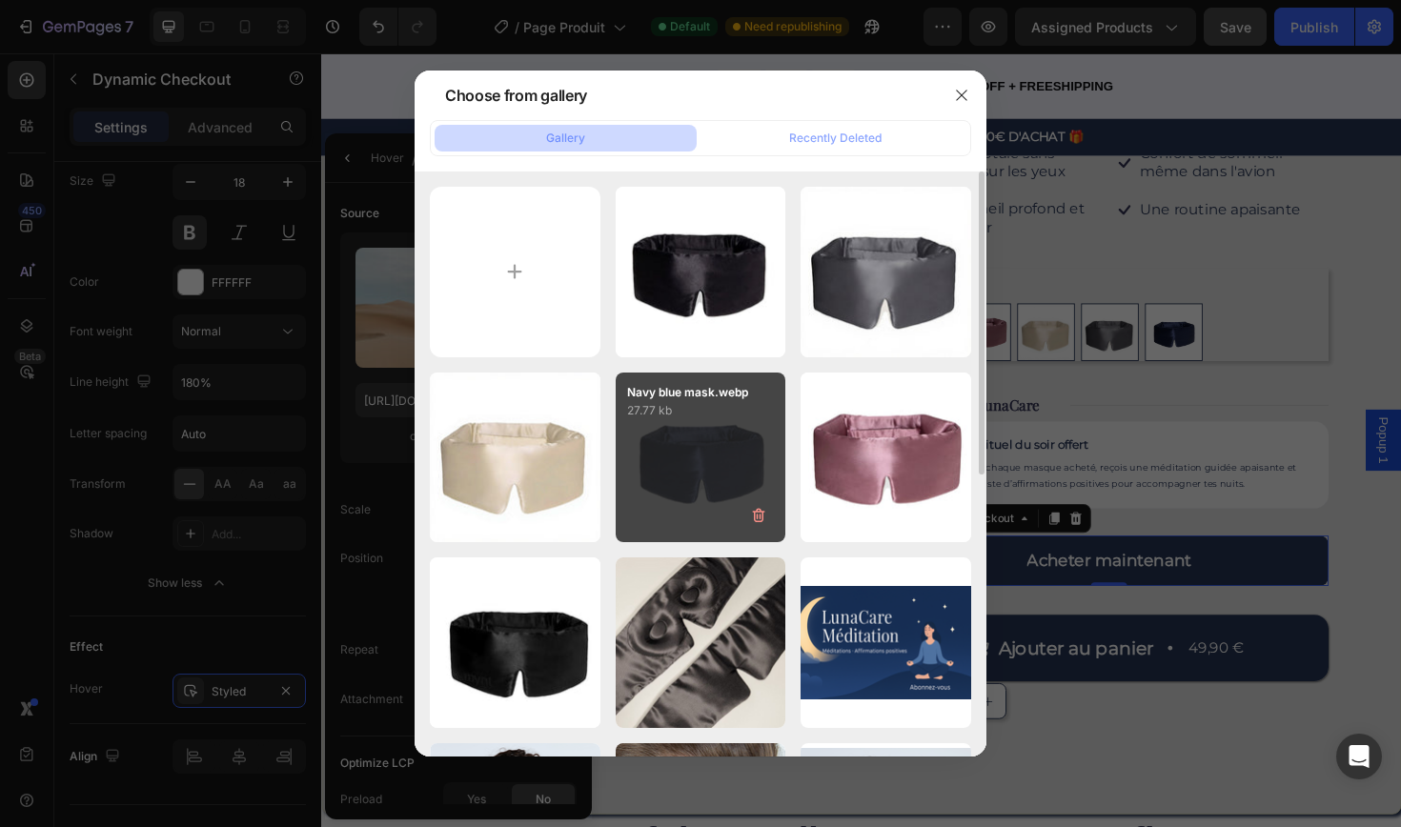
click at [725, 464] on div "Navy blue mask.webp 27.77 kb" at bounding box center [701, 458] width 171 height 171
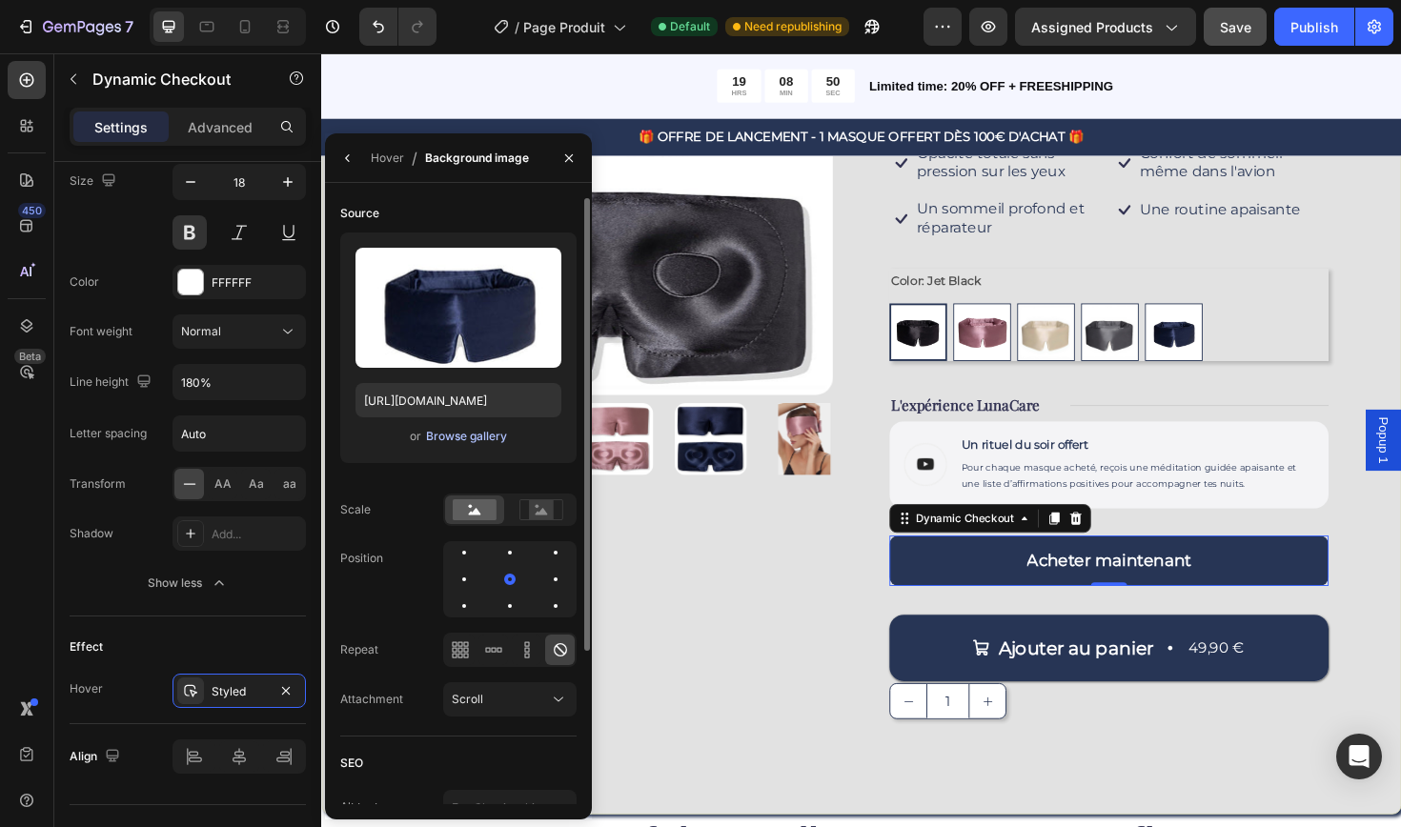
click at [455, 437] on div "Browse gallery" at bounding box center [466, 436] width 81 height 17
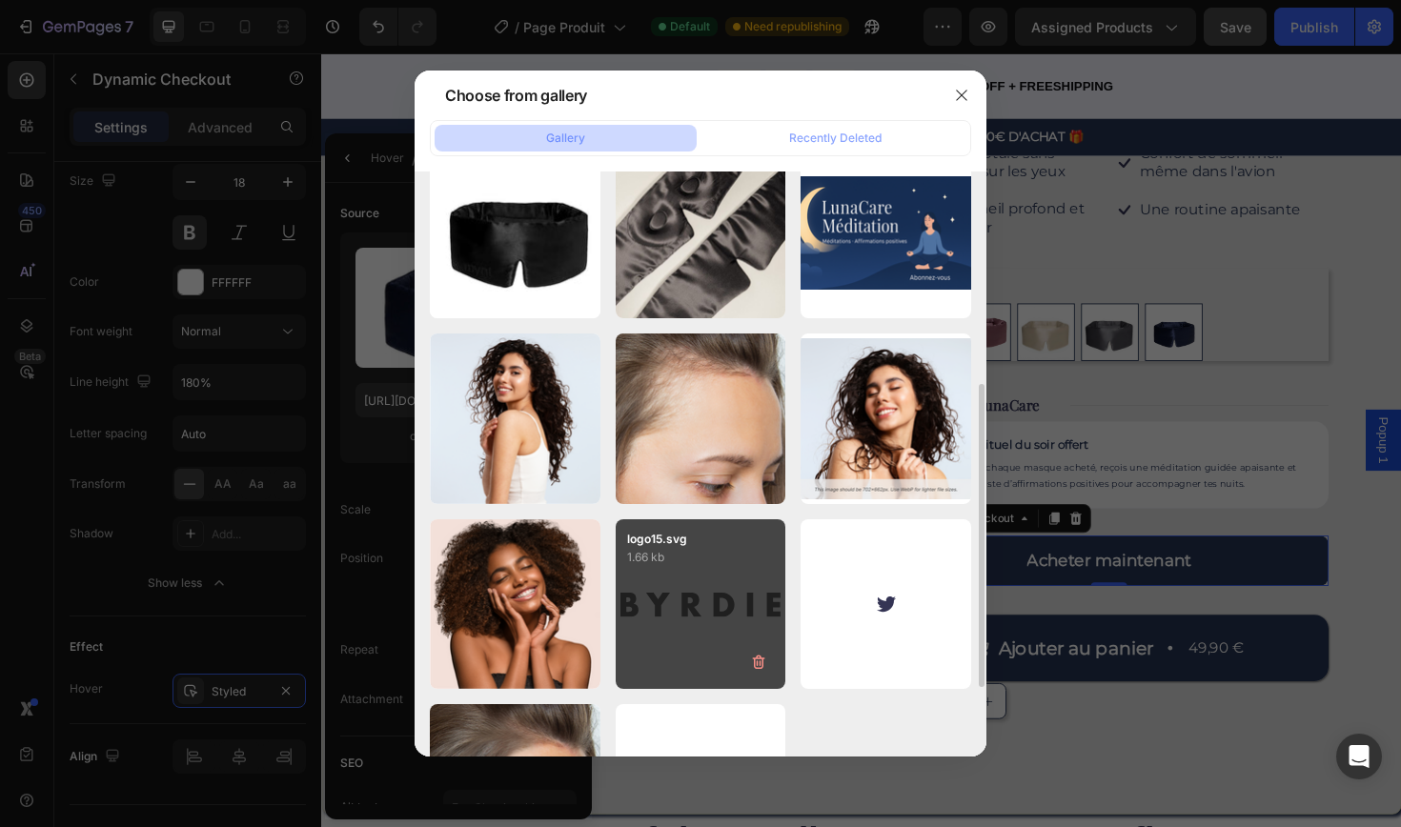
scroll to position [543, 0]
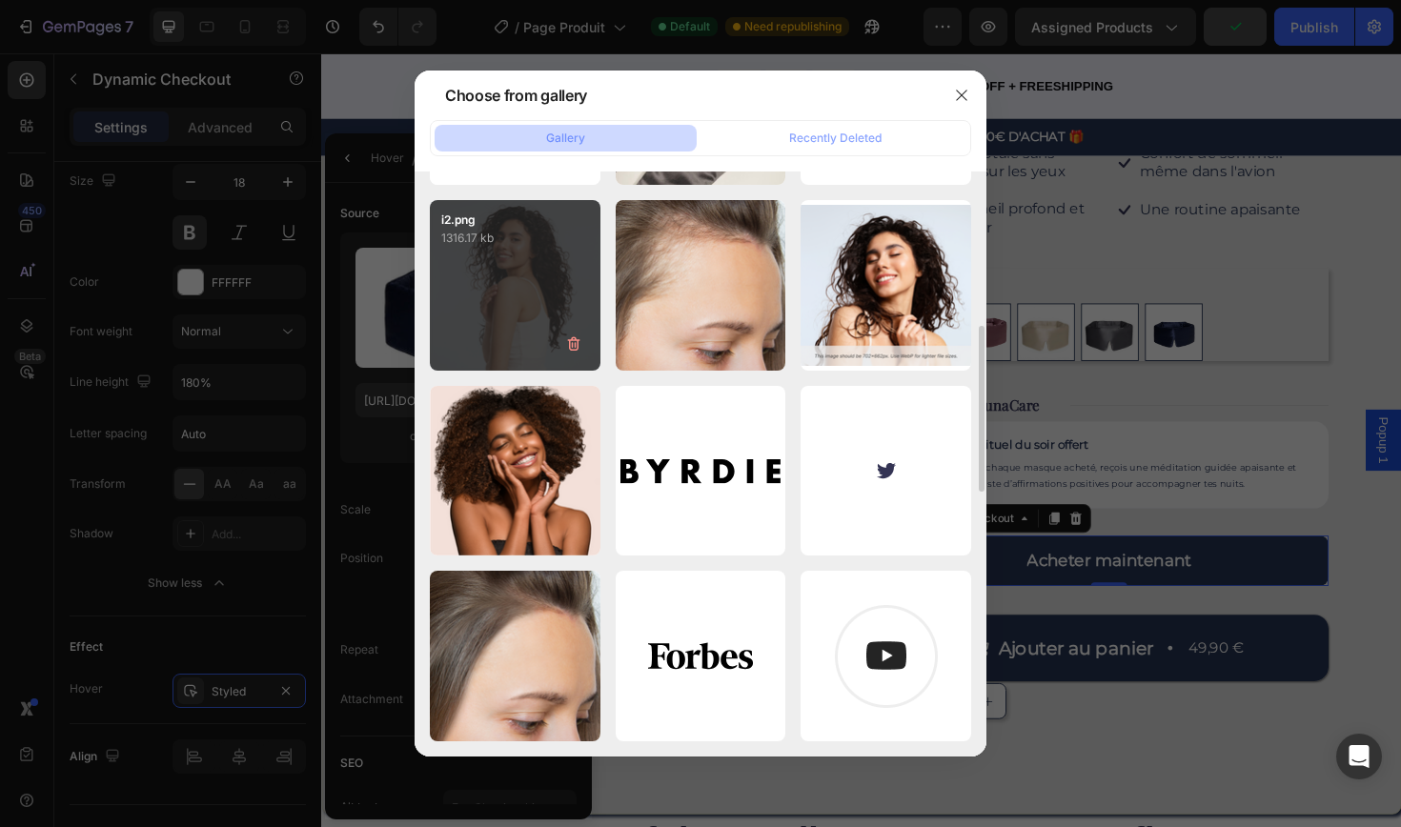
click at [560, 286] on div "i2.png 1316.17 kb" at bounding box center [515, 285] width 171 height 171
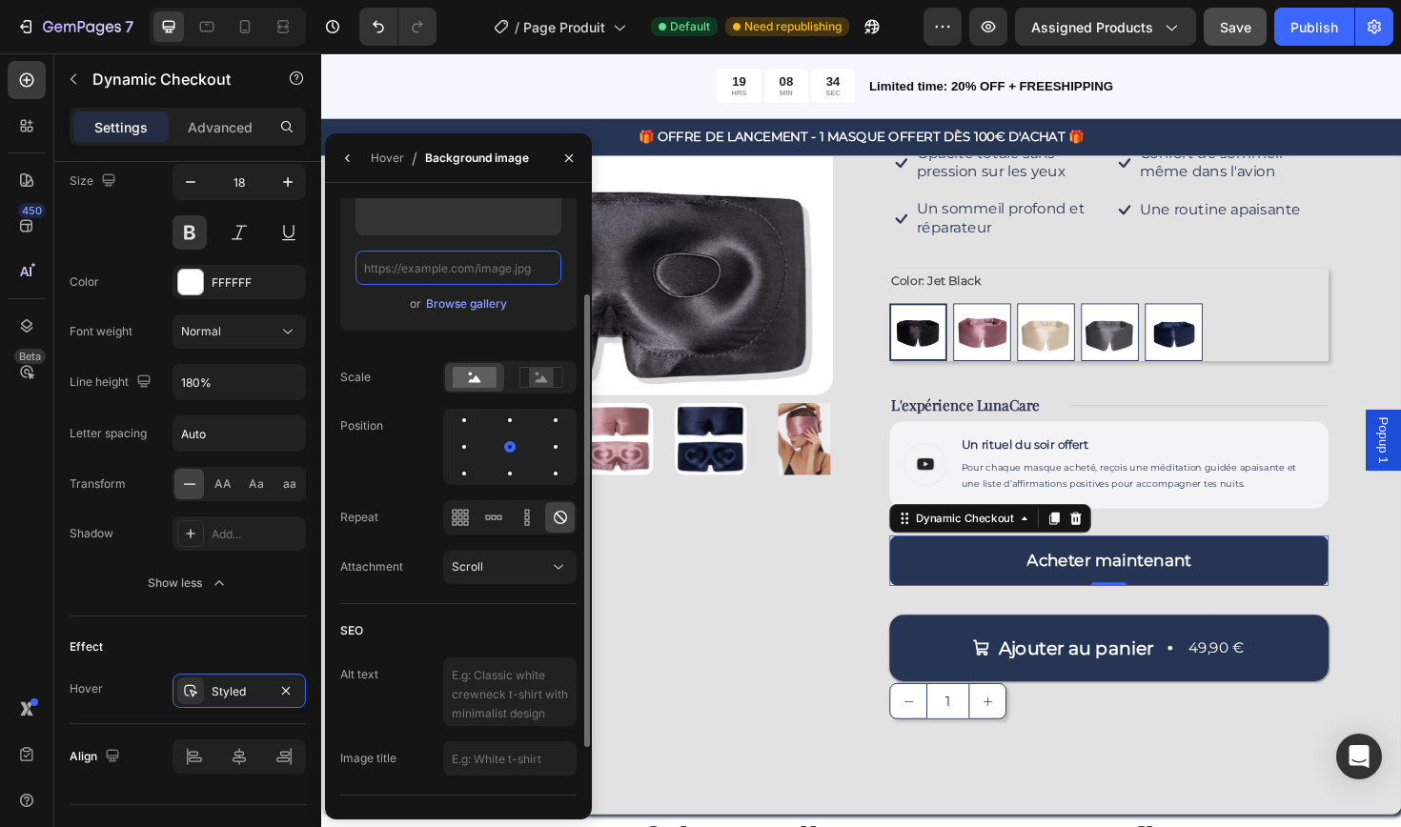
scroll to position [135, 0]
click at [483, 373] on rect at bounding box center [475, 374] width 44 height 21
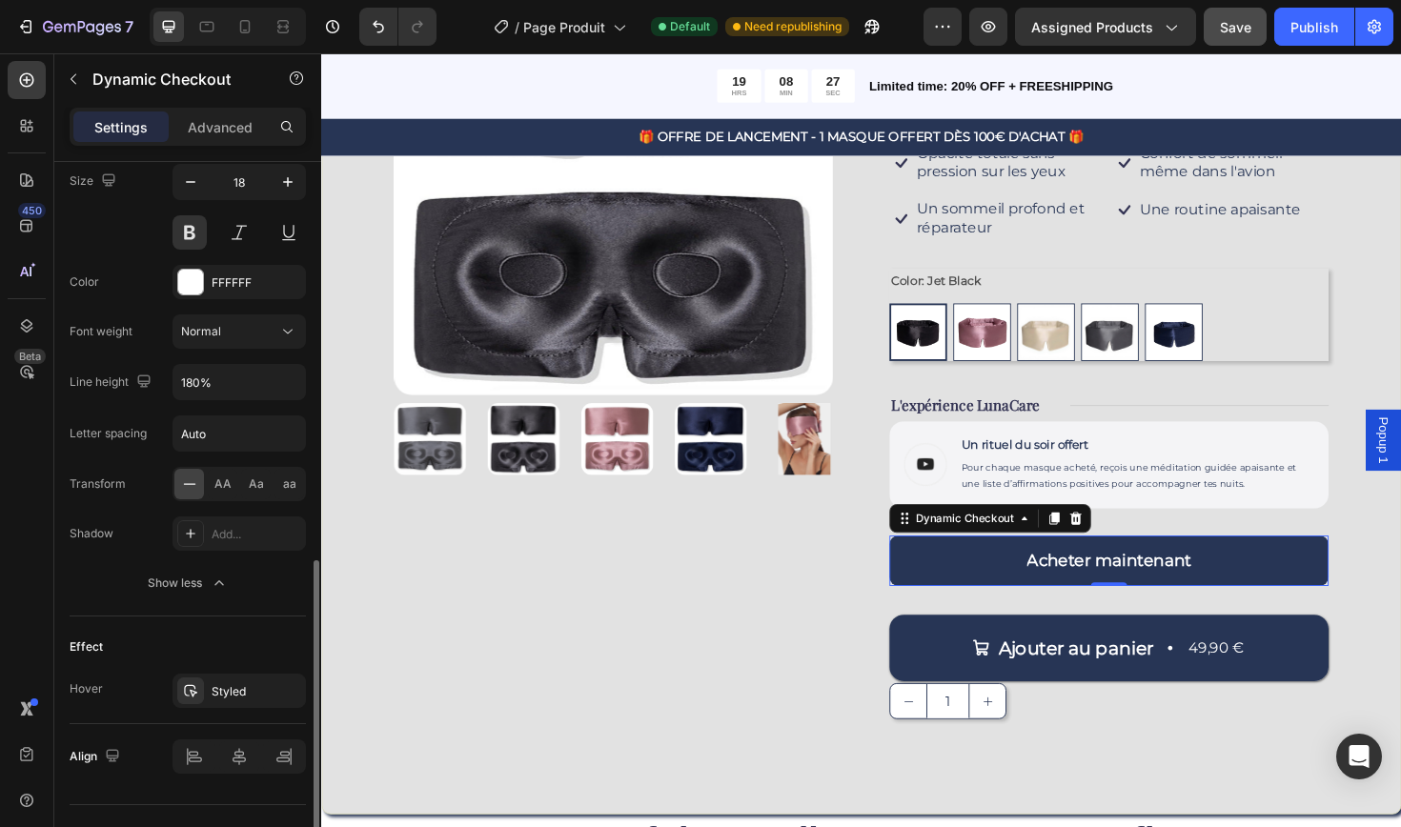
click at [233, 637] on div "Effect" at bounding box center [188, 647] width 236 height 30
click at [954, 366] on img at bounding box center [952, 348] width 57 height 57
click at [922, 318] on input "Jet Black Jet Black" at bounding box center [921, 317] width 1 height 1
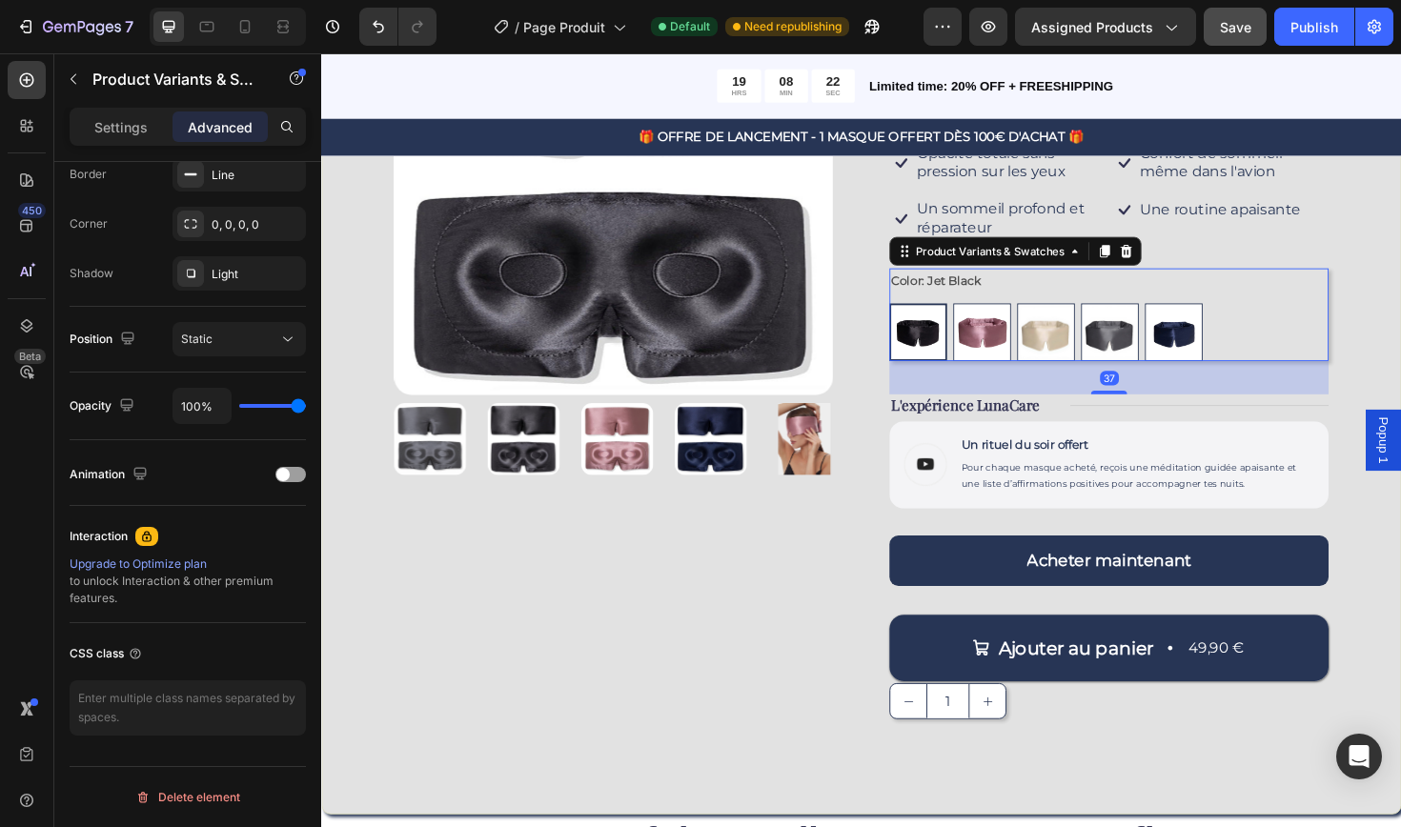
scroll to position [0, 0]
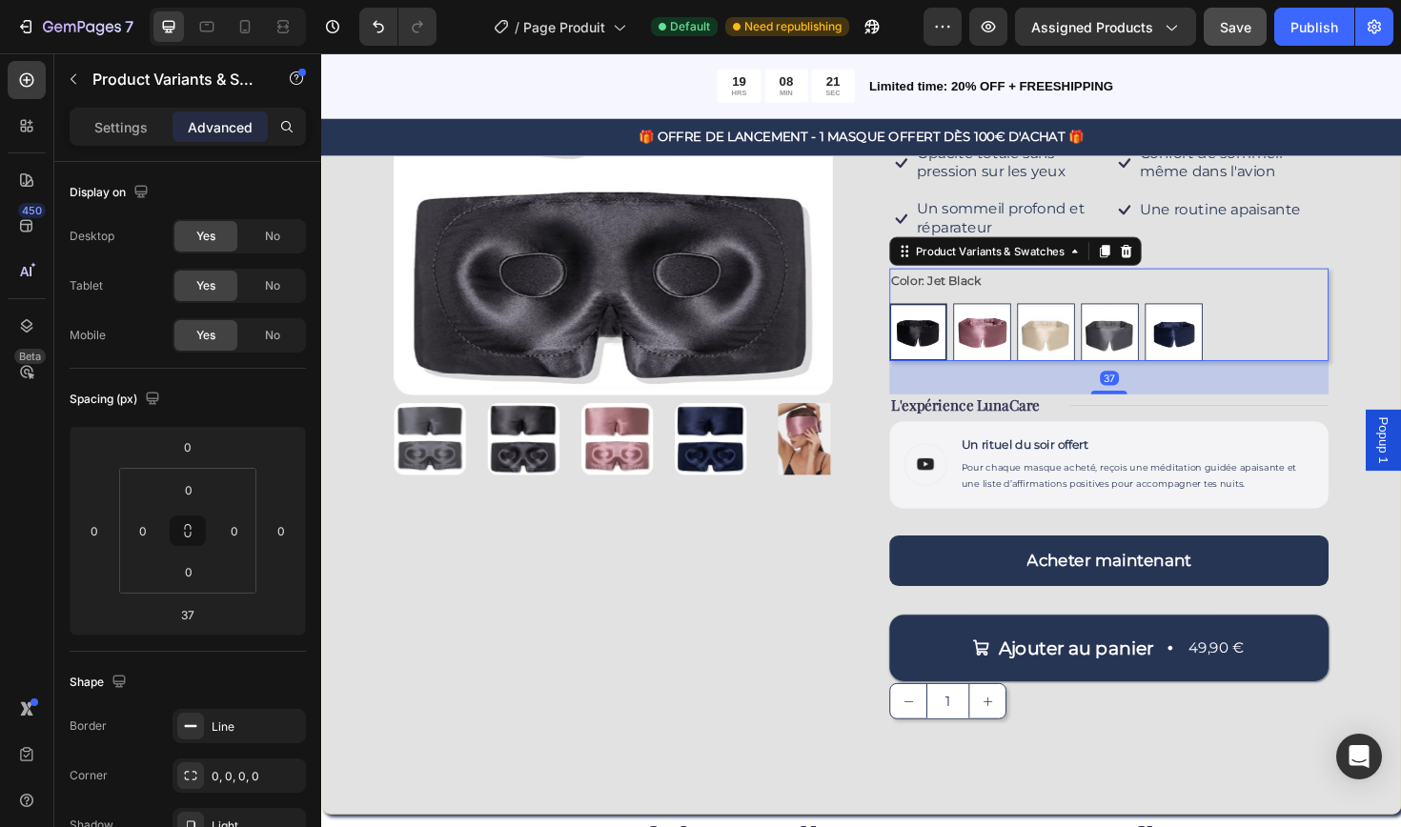
click at [140, 111] on div "Settings Advanced" at bounding box center [188, 127] width 236 height 38
click at [142, 126] on p "Settings" at bounding box center [120, 127] width 53 height 20
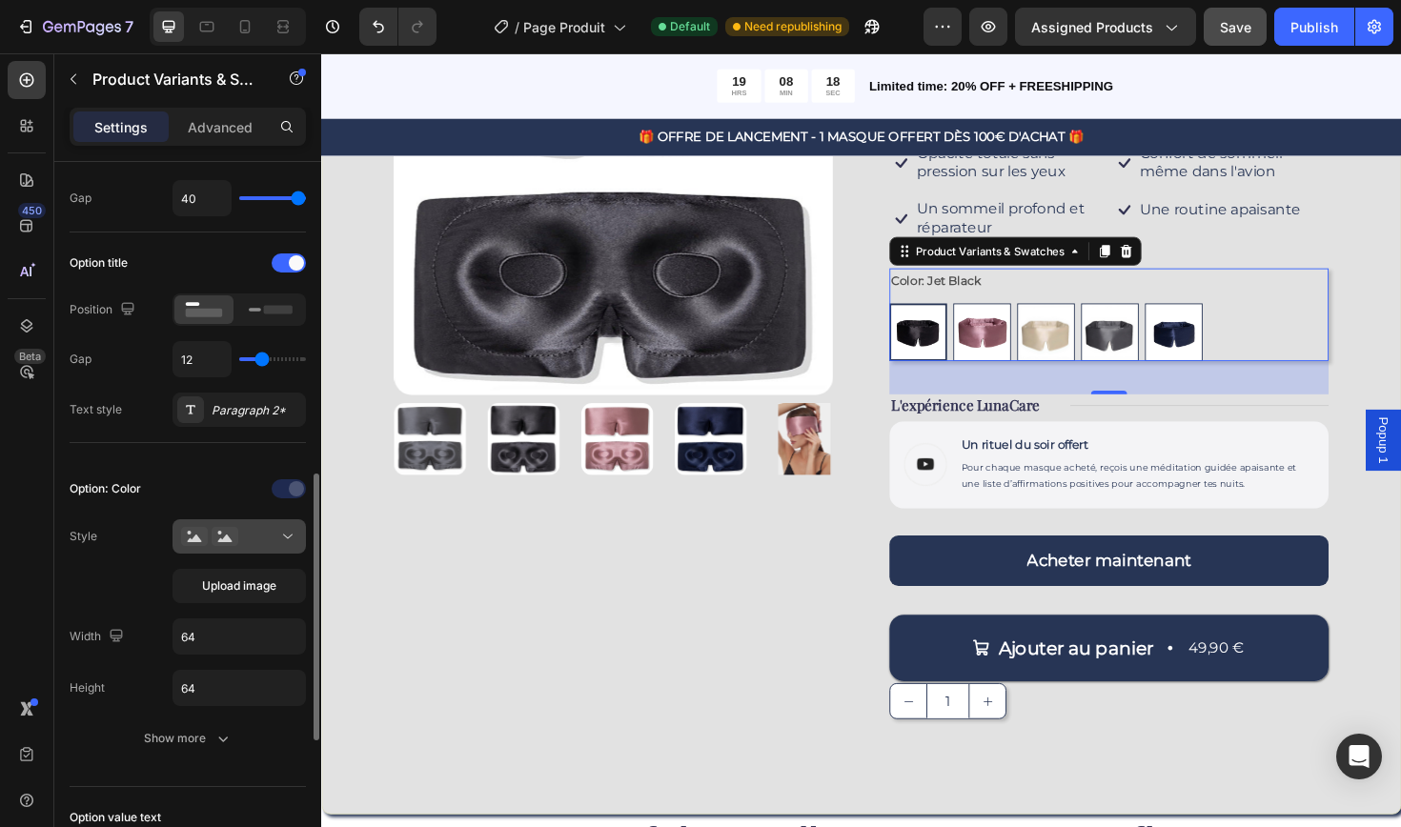
scroll to position [416, 0]
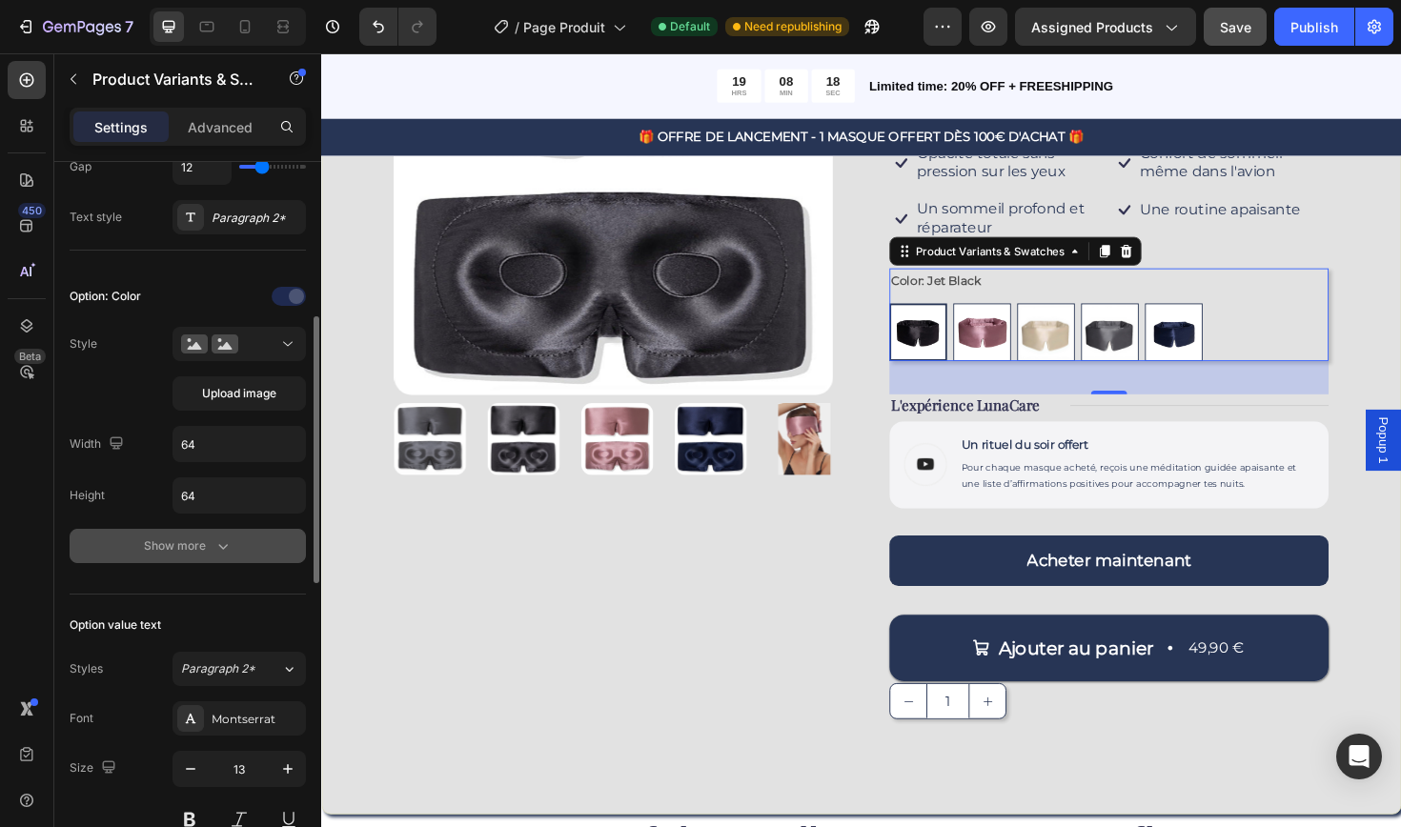
click at [204, 549] on div "Show more" at bounding box center [188, 545] width 89 height 19
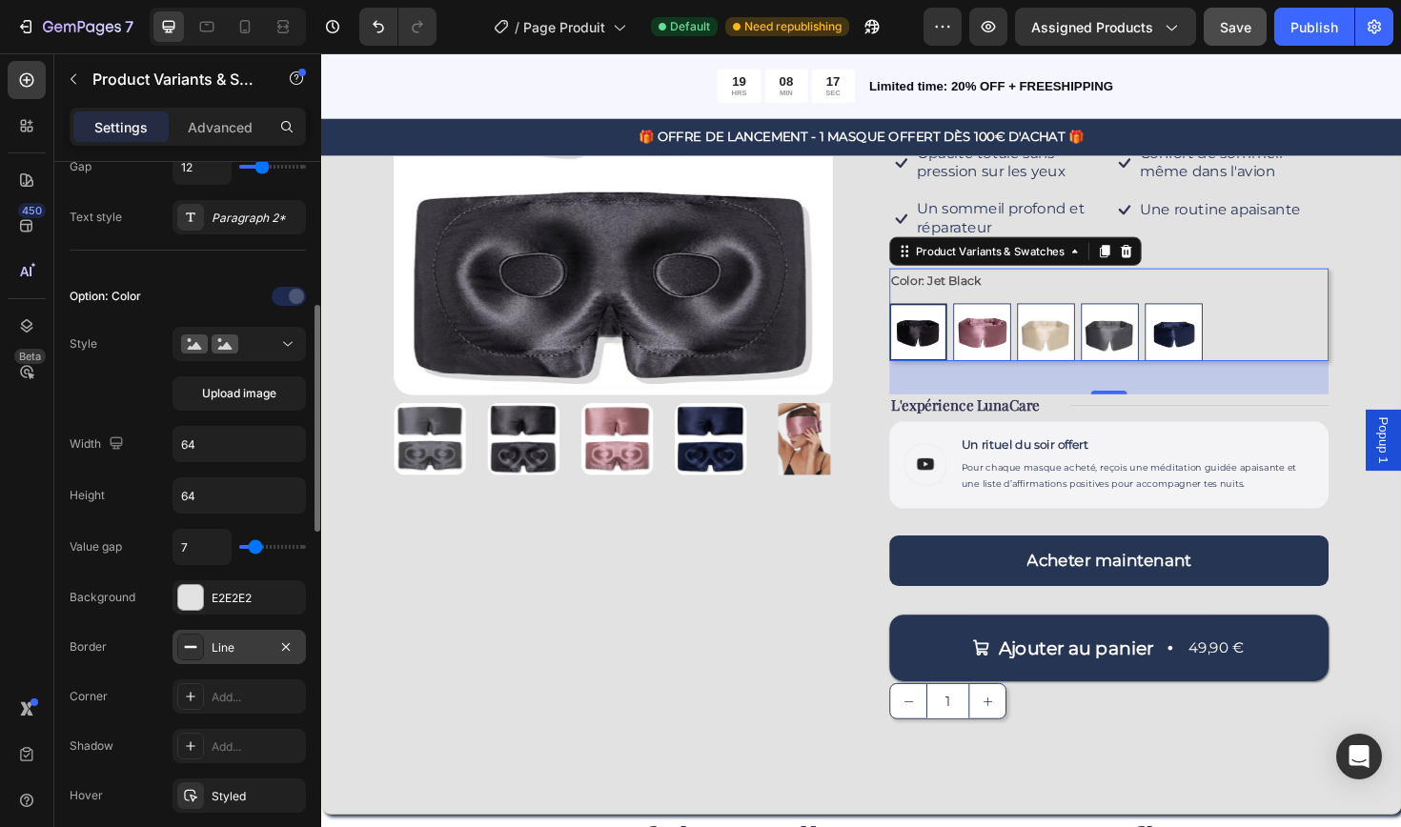
scroll to position [589, 0]
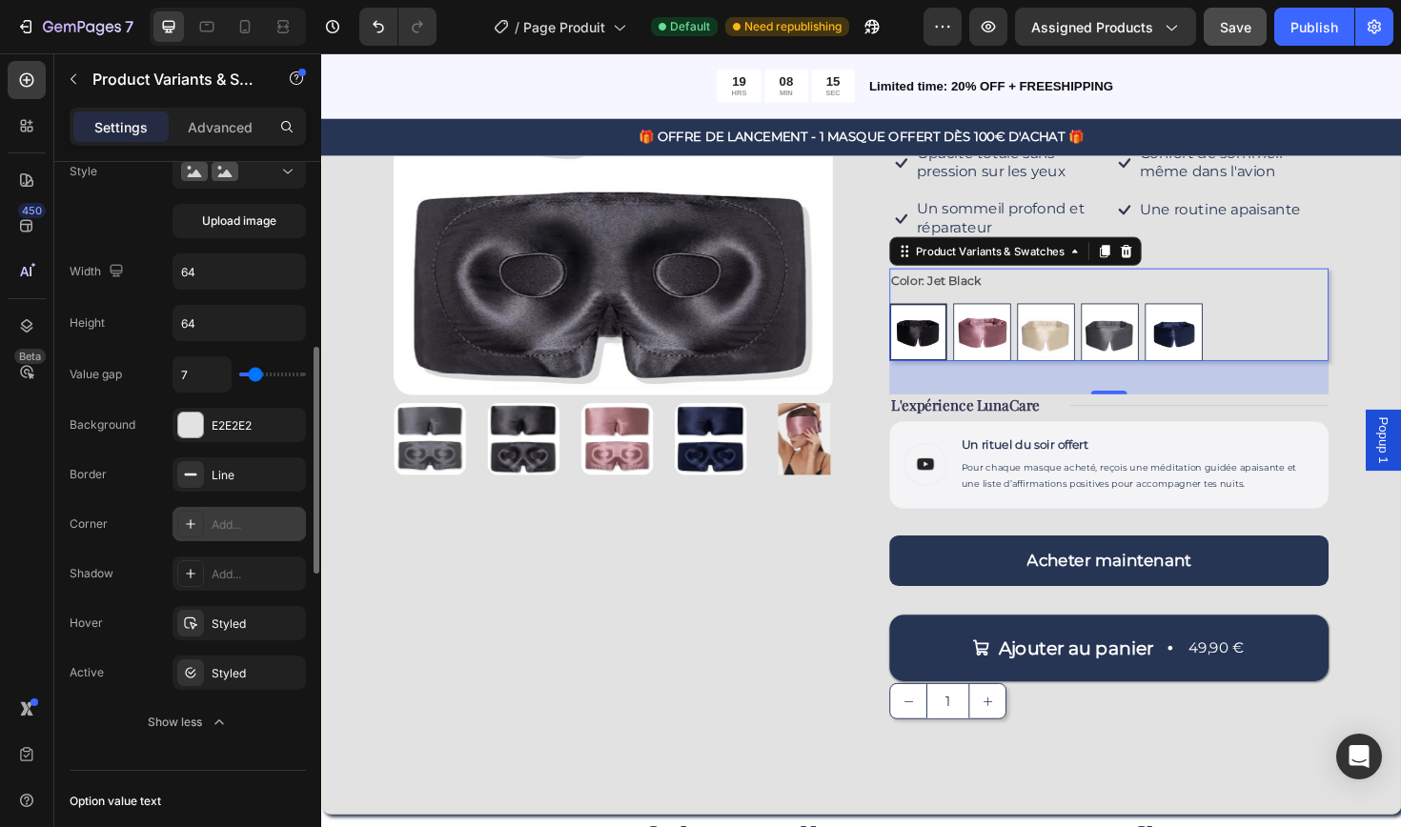
click at [216, 525] on div "Add..." at bounding box center [257, 524] width 90 height 17
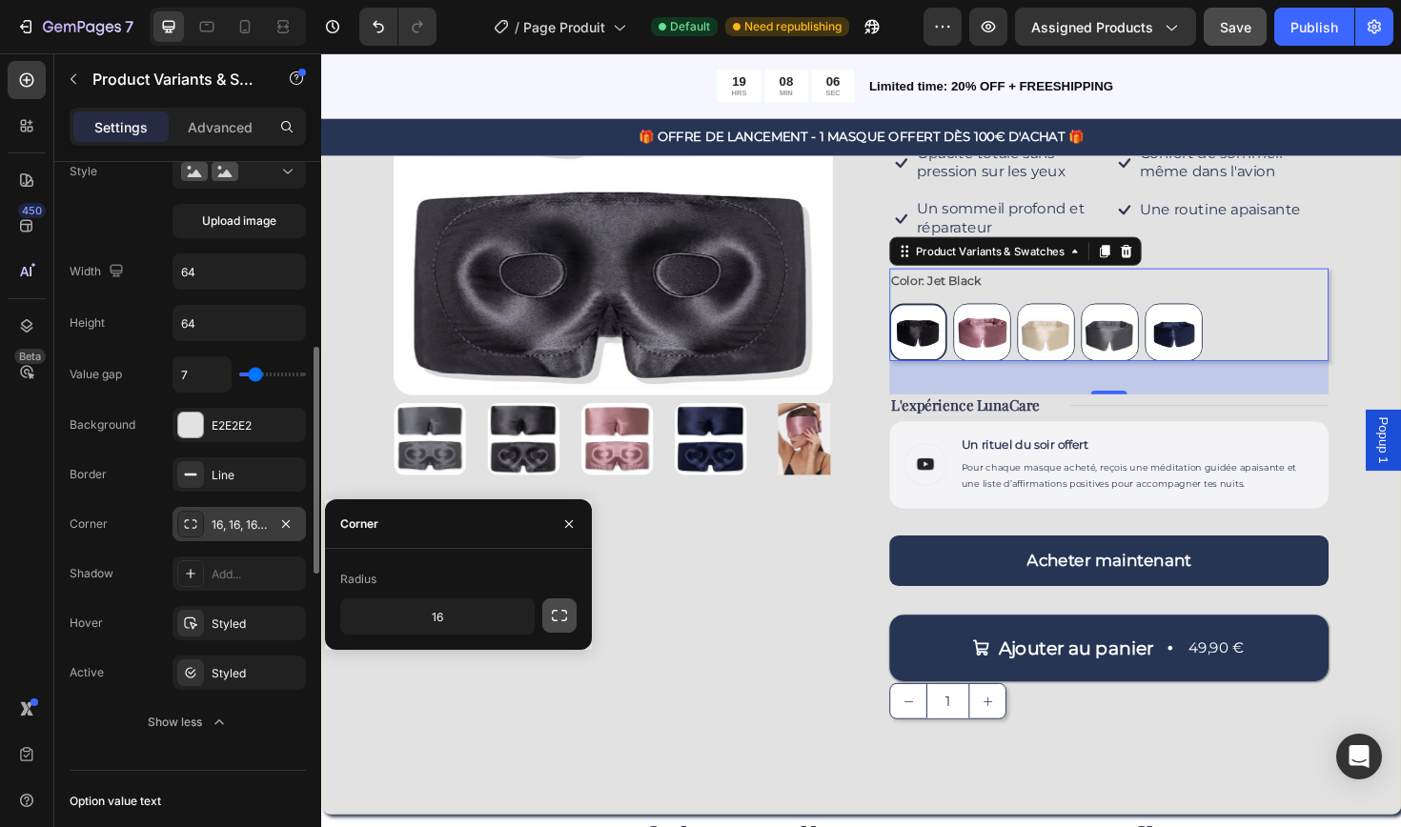
click at [552, 613] on icon "button" at bounding box center [559, 615] width 15 height 11
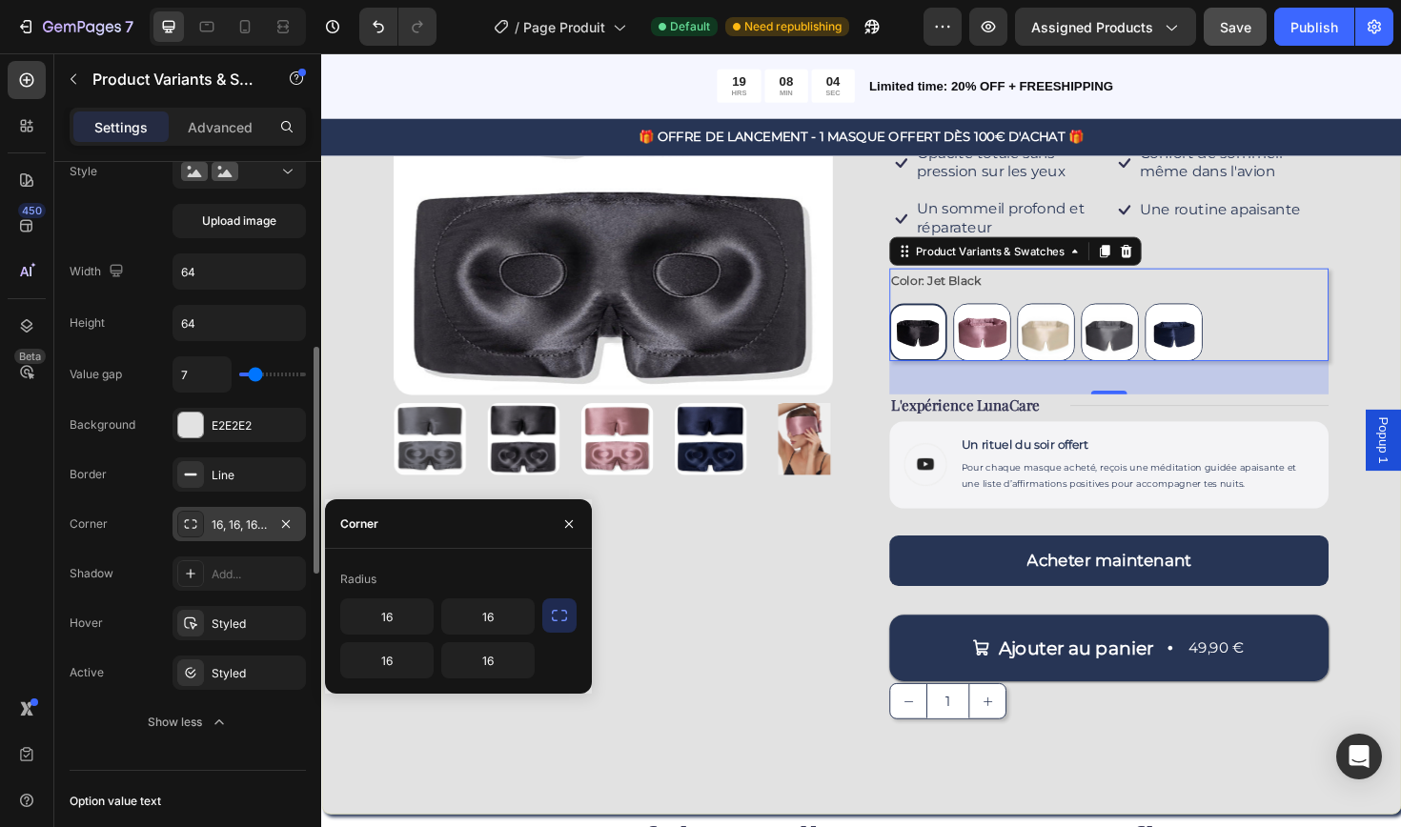
click at [563, 617] on icon "button" at bounding box center [559, 615] width 19 height 19
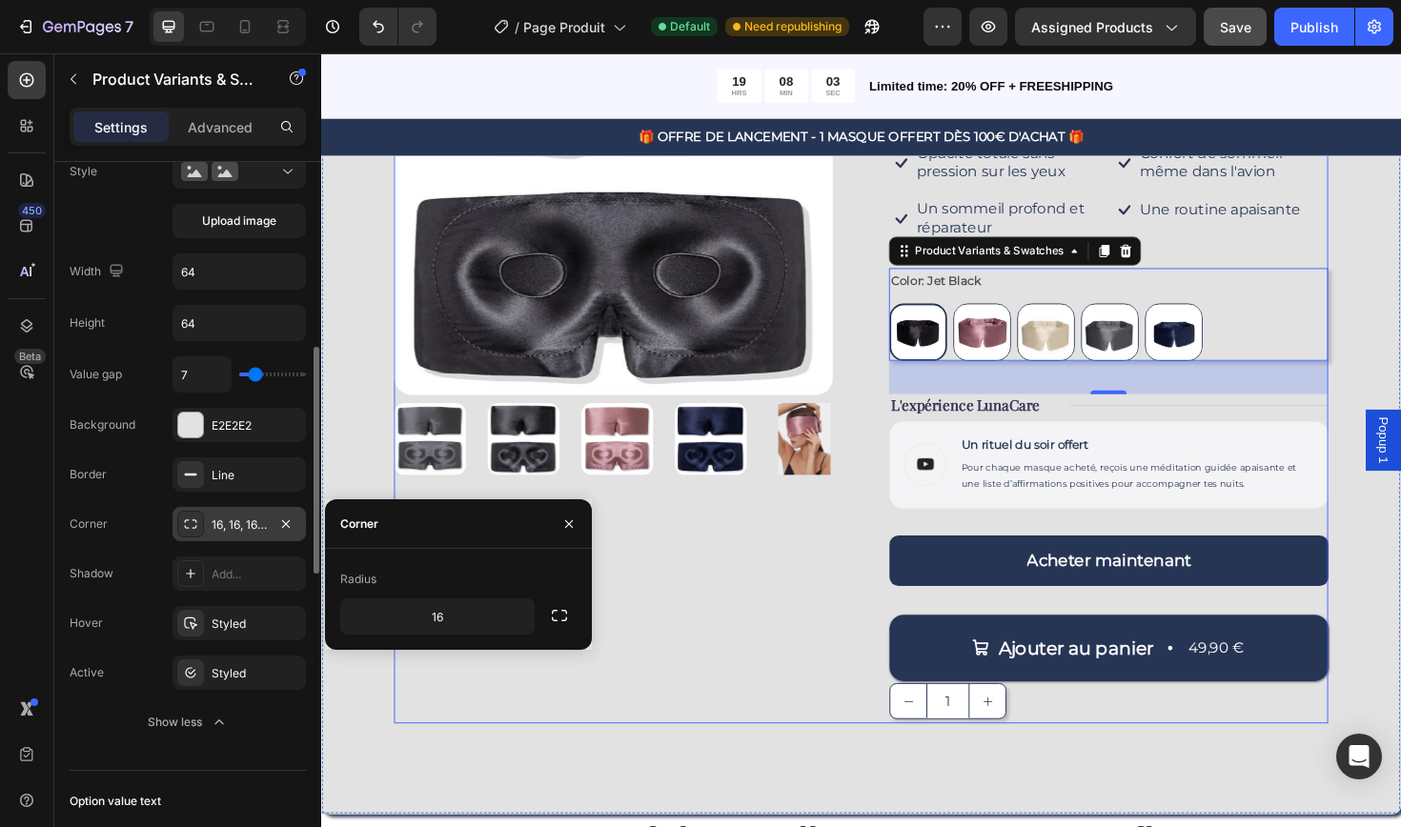
click at [664, 647] on div "Product Images" at bounding box center [630, 357] width 465 height 814
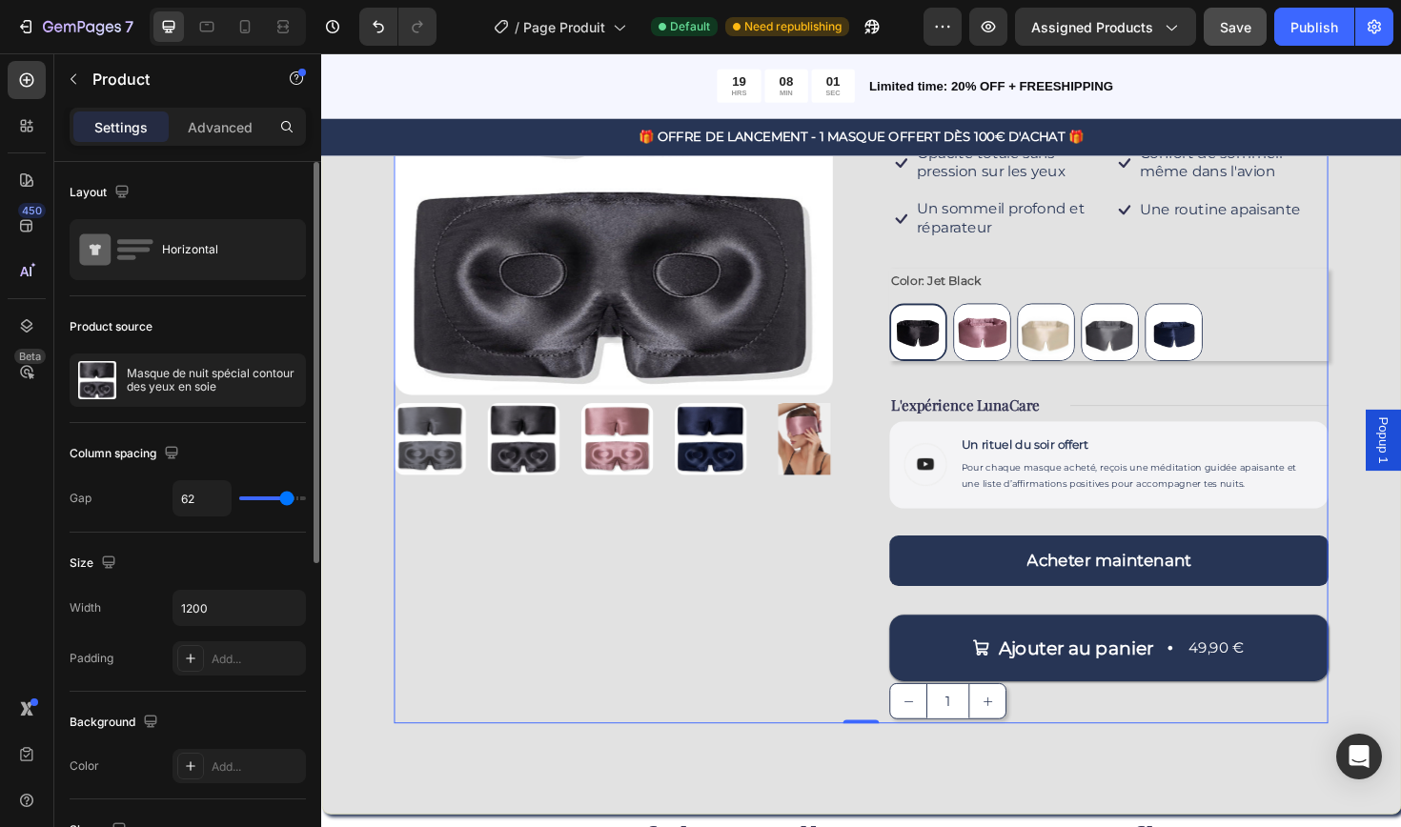
click at [620, 637] on div "Product Images" at bounding box center [630, 357] width 465 height 814
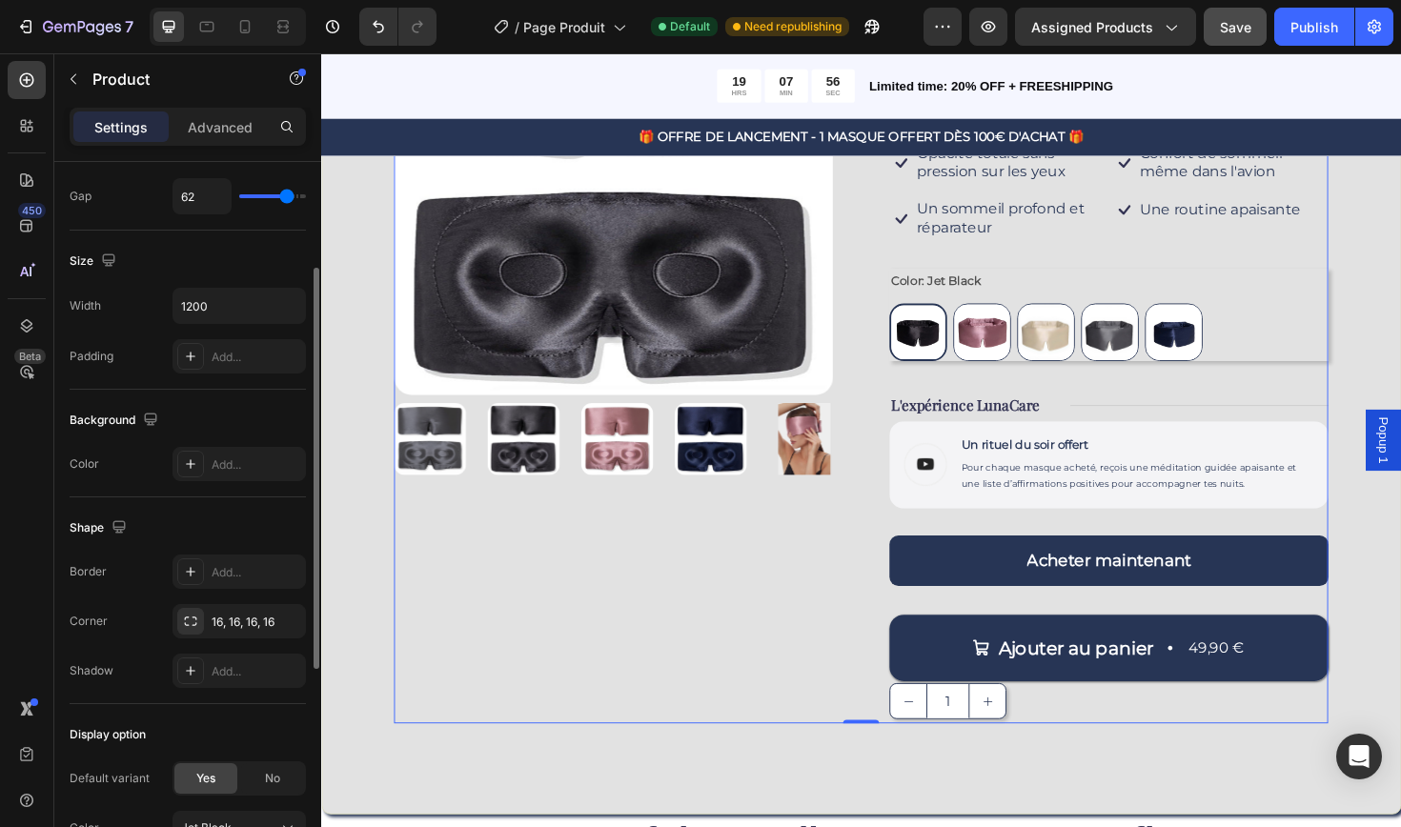
scroll to position [303, 0]
click at [217, 578] on div "Add..." at bounding box center [257, 571] width 90 height 17
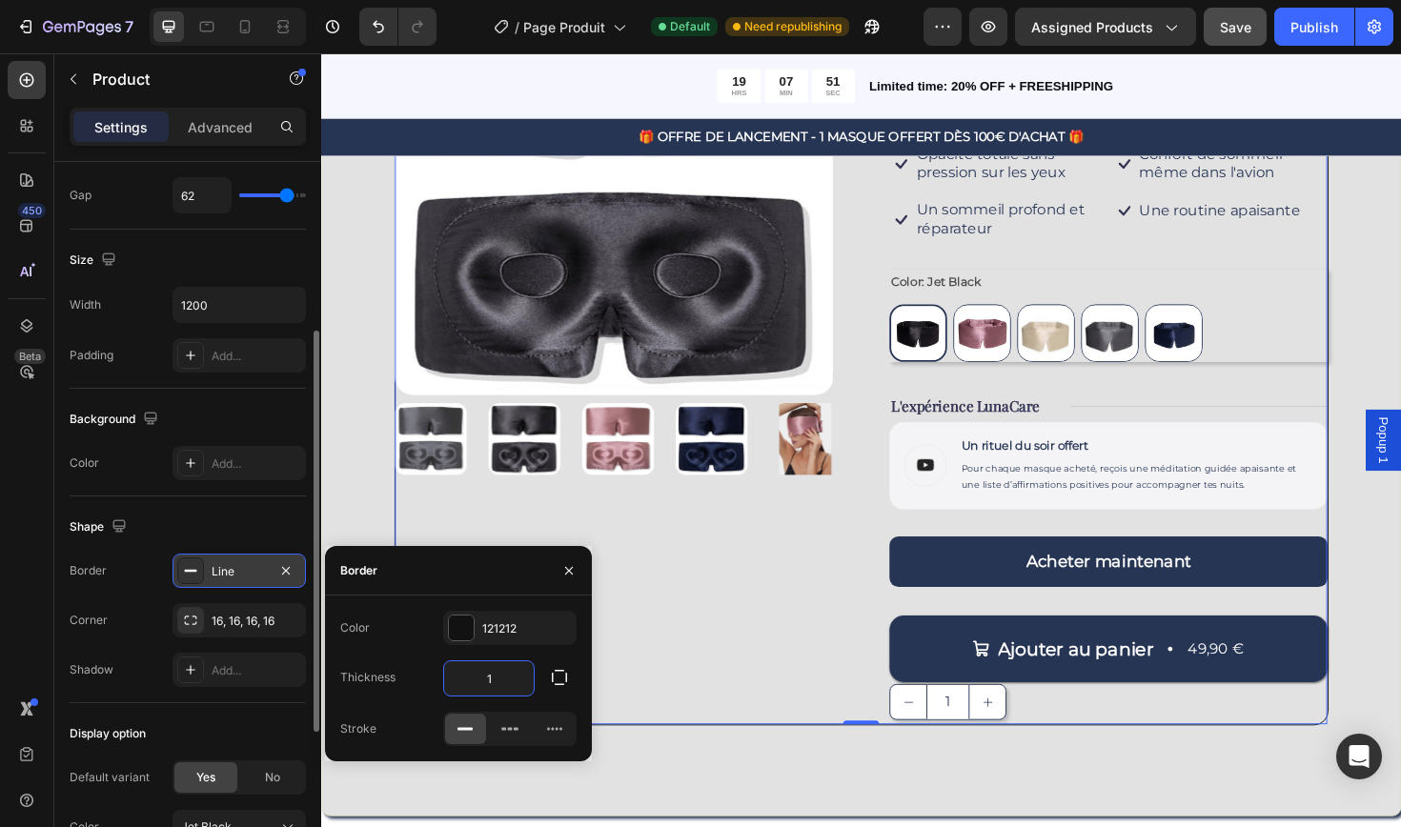
click at [516, 676] on input "1" at bounding box center [489, 678] width 90 height 34
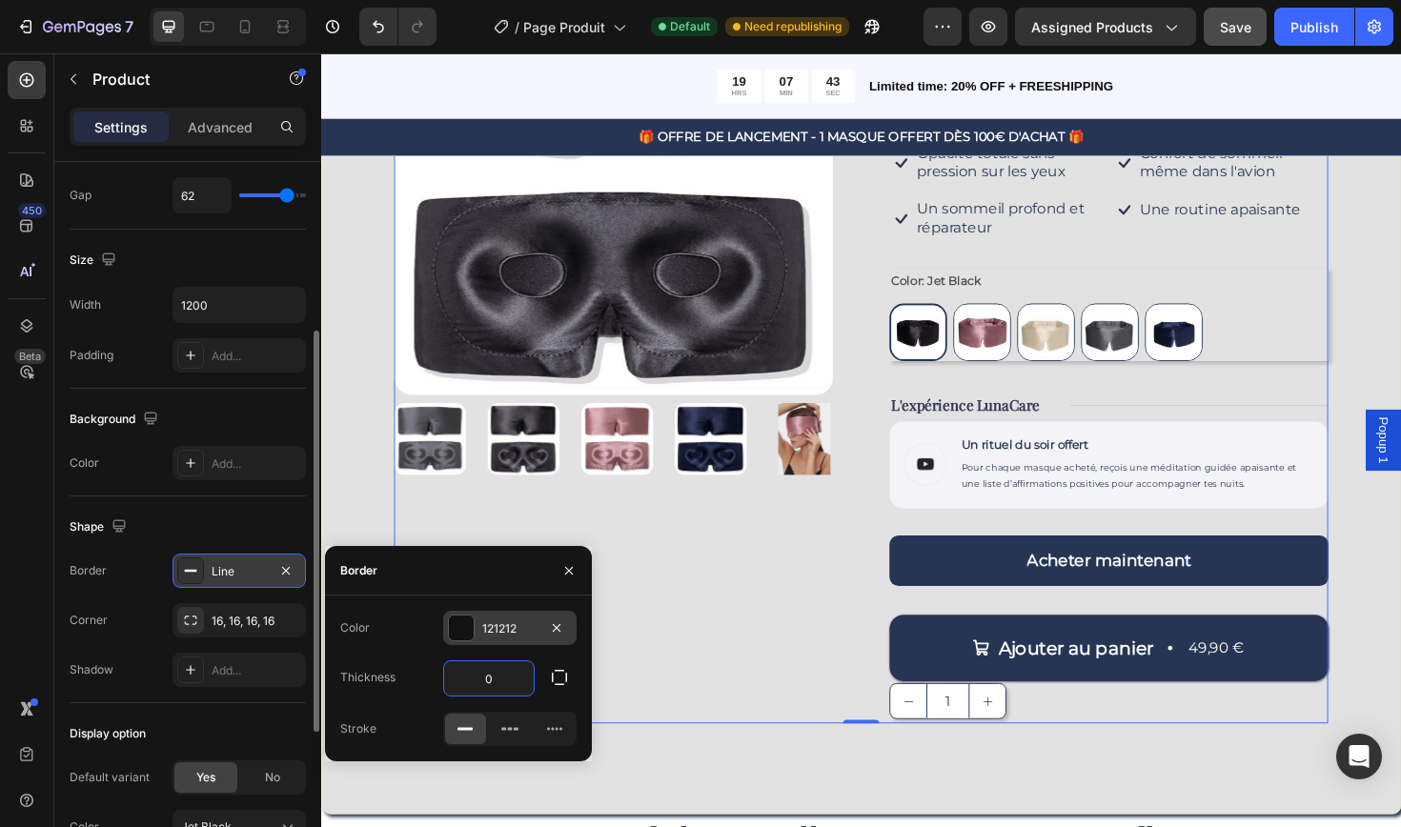
click at [520, 637] on div "121212" at bounding box center [509, 628] width 55 height 17
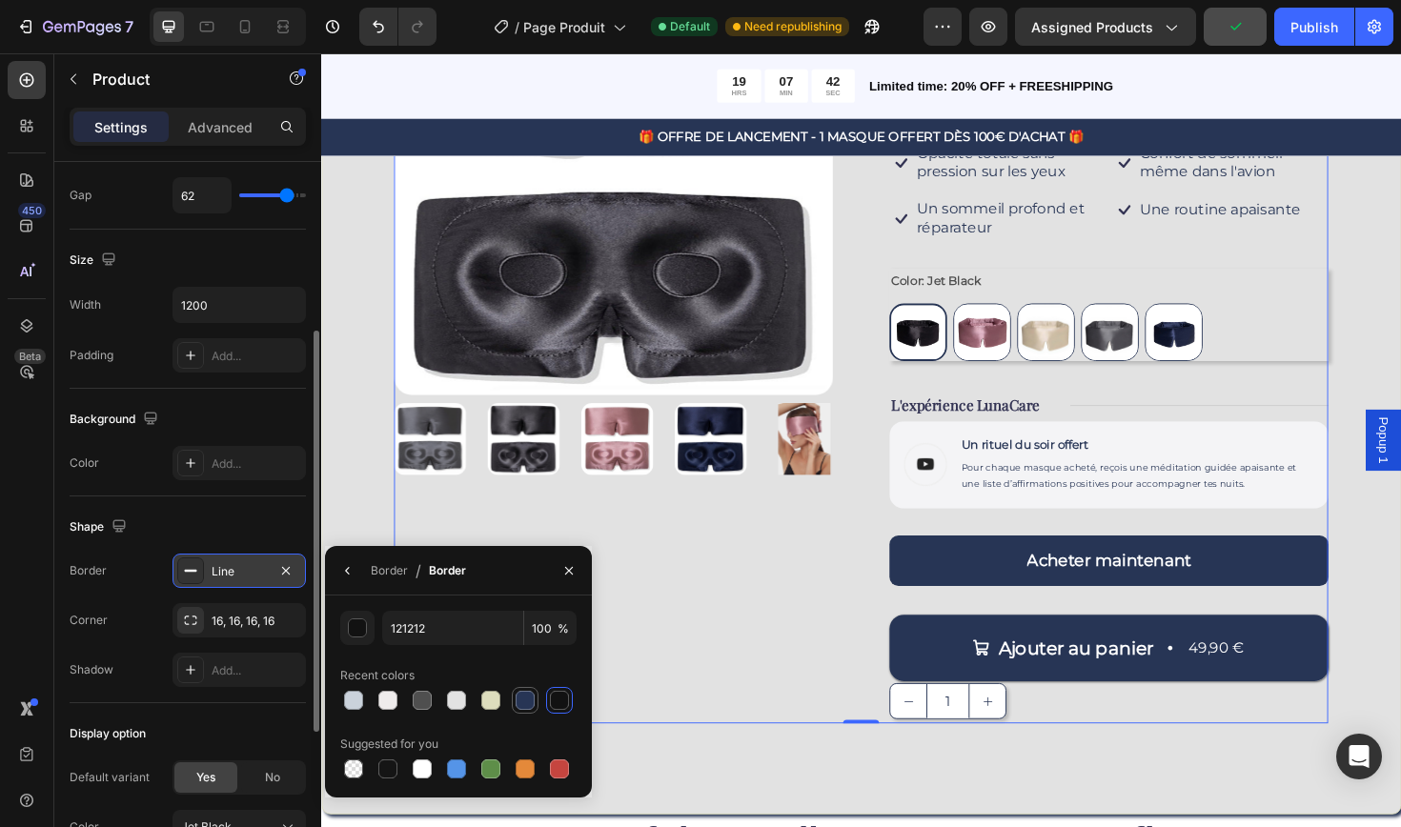
click at [525, 698] on div at bounding box center [525, 700] width 19 height 19
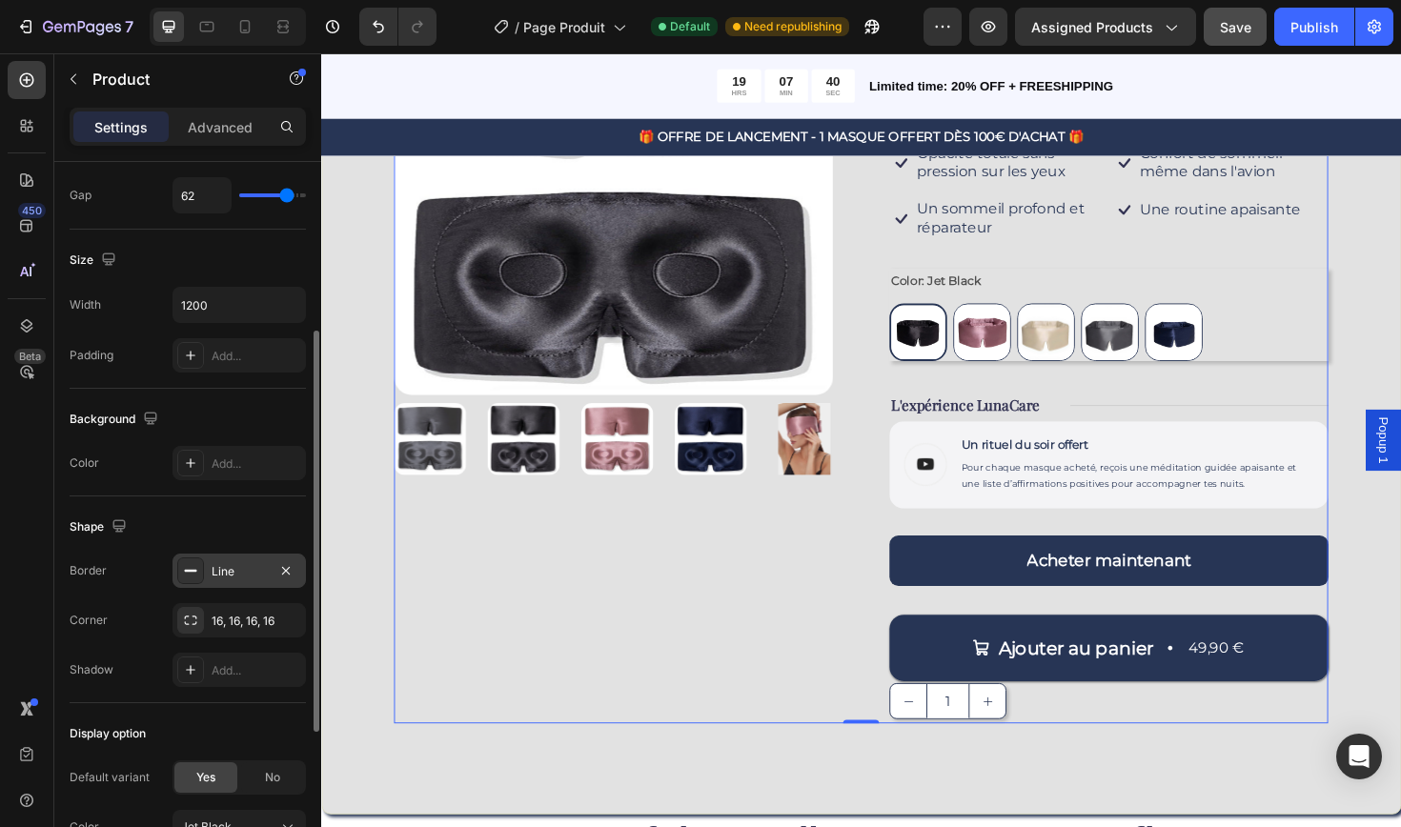
click at [685, 703] on div "Product Images" at bounding box center [630, 357] width 465 height 814
click at [1082, 345] on img at bounding box center [1088, 348] width 59 height 59
click at [1058, 318] on input "Champagne Champagne" at bounding box center [1057, 317] width 1 height 1
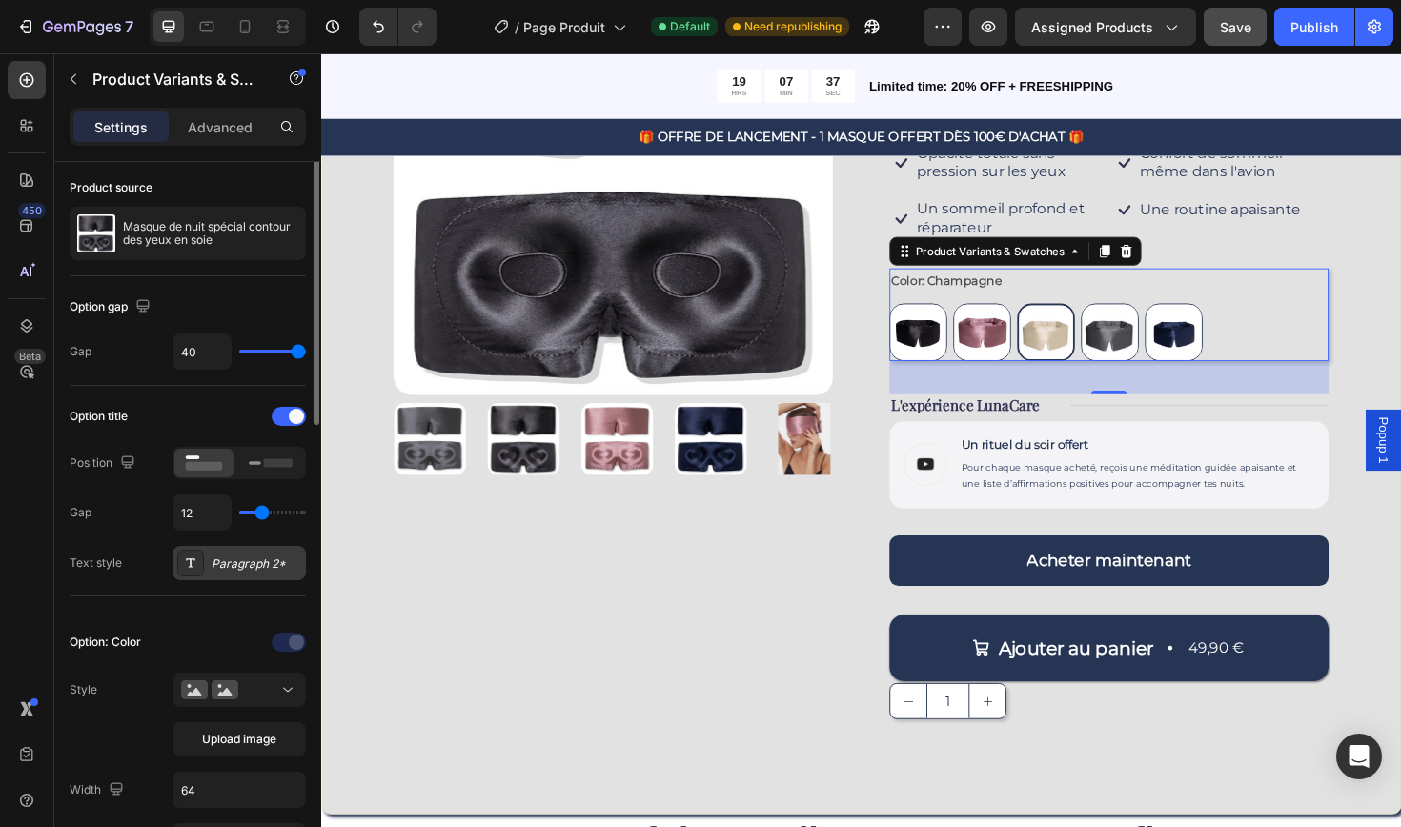
scroll to position [71, 0]
click at [277, 691] on div at bounding box center [239, 688] width 116 height 19
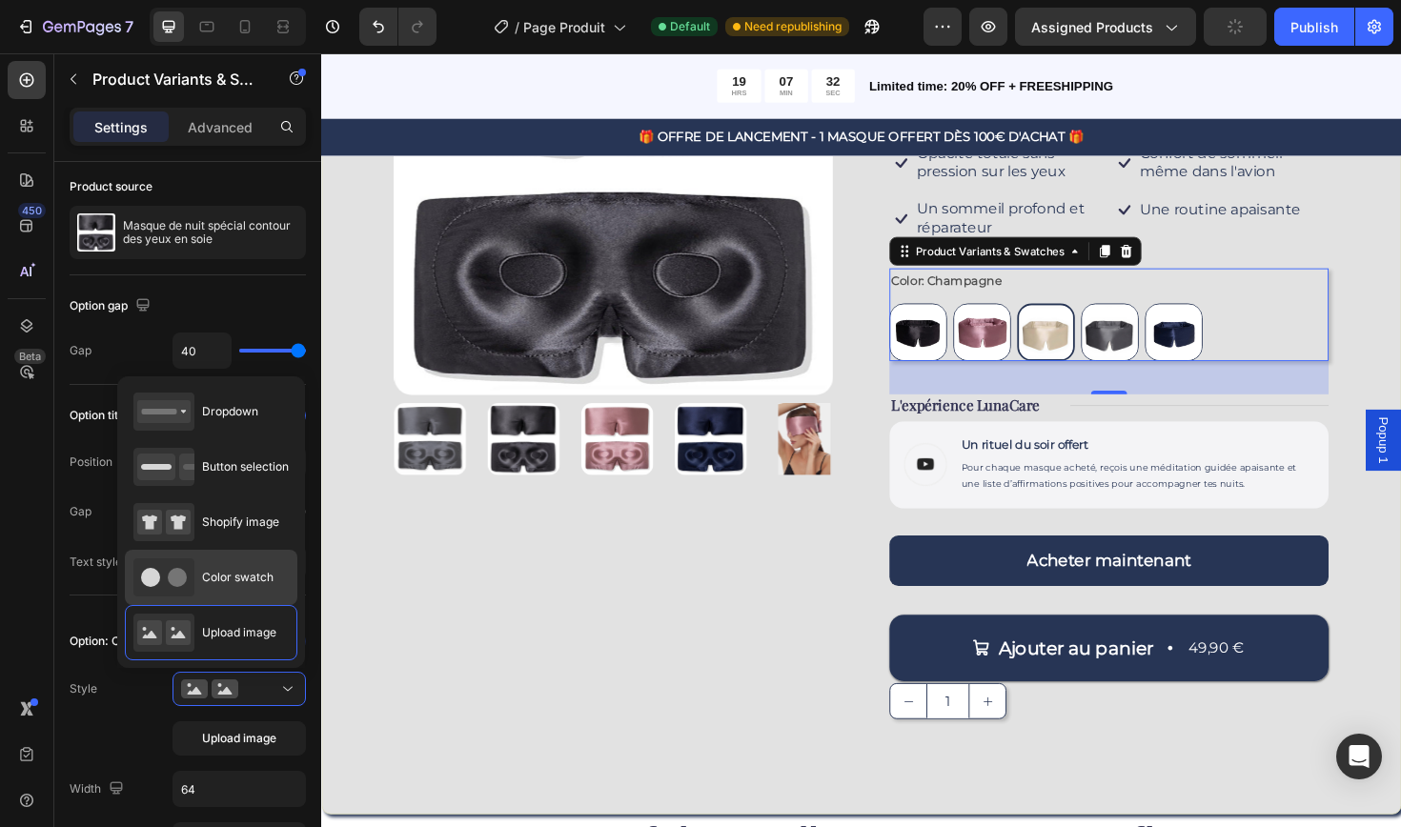
click at [225, 573] on span "Color swatch" at bounding box center [237, 577] width 71 height 17
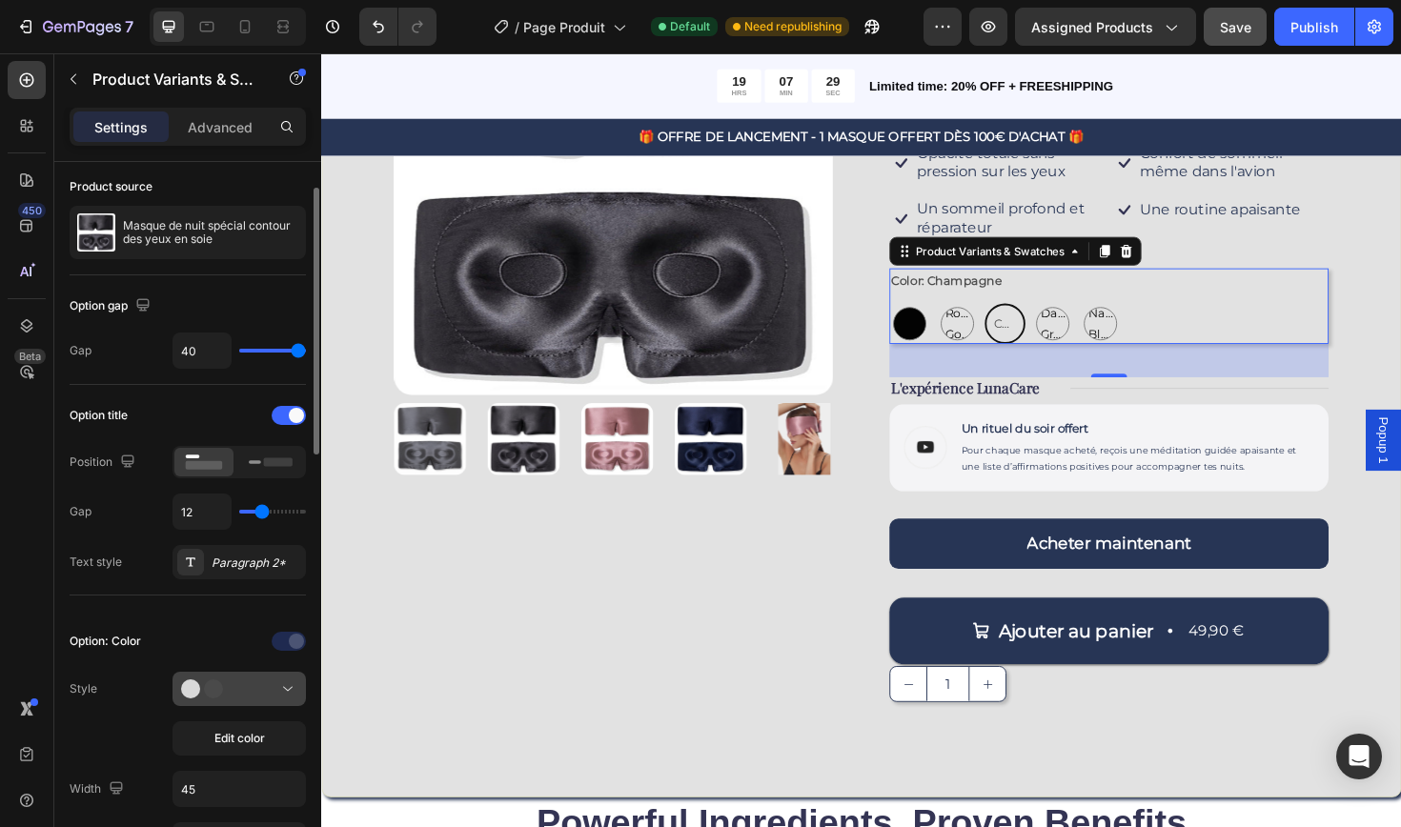
click at [270, 692] on div at bounding box center [239, 688] width 116 height 19
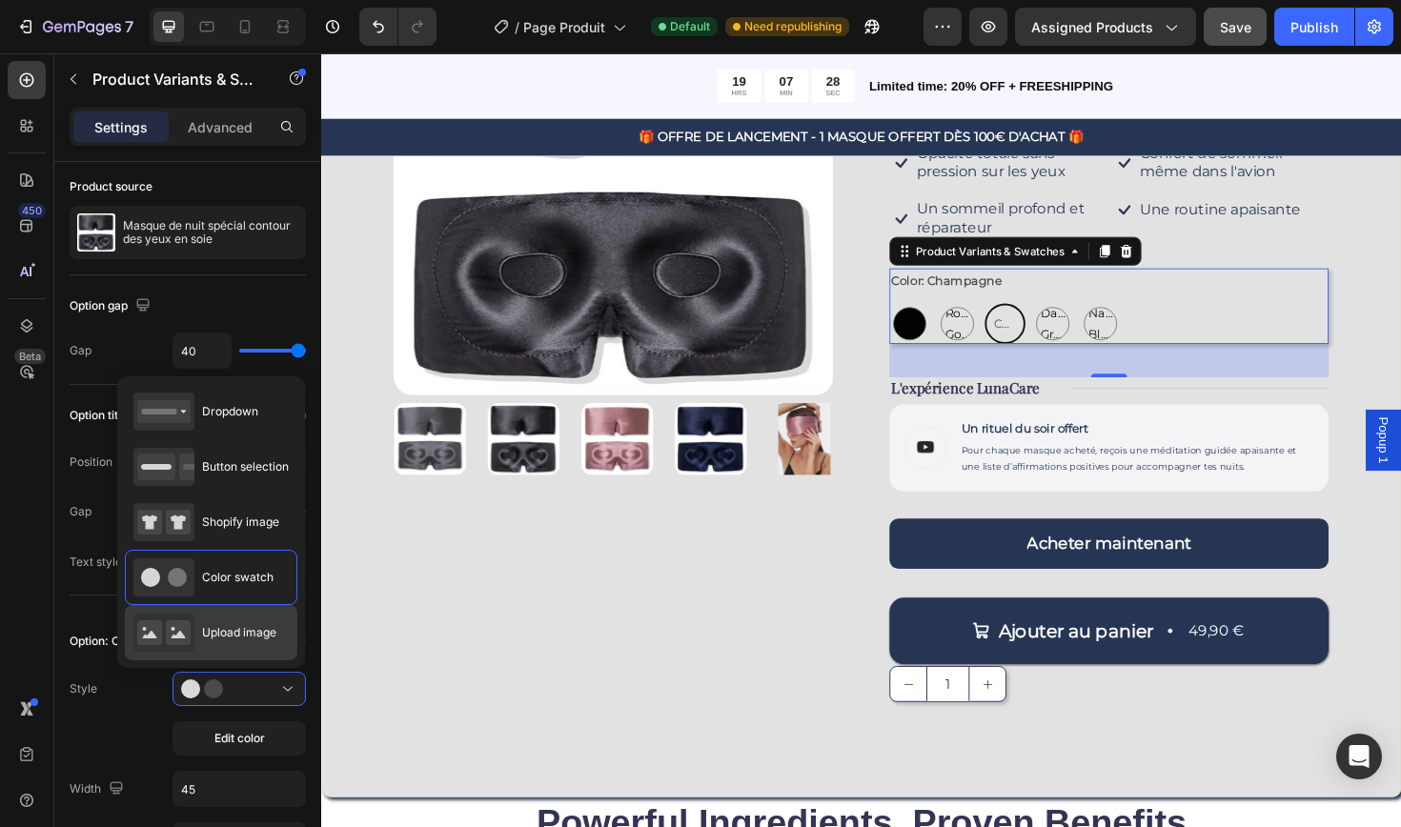
click at [233, 628] on span "Upload image" at bounding box center [239, 632] width 74 height 17
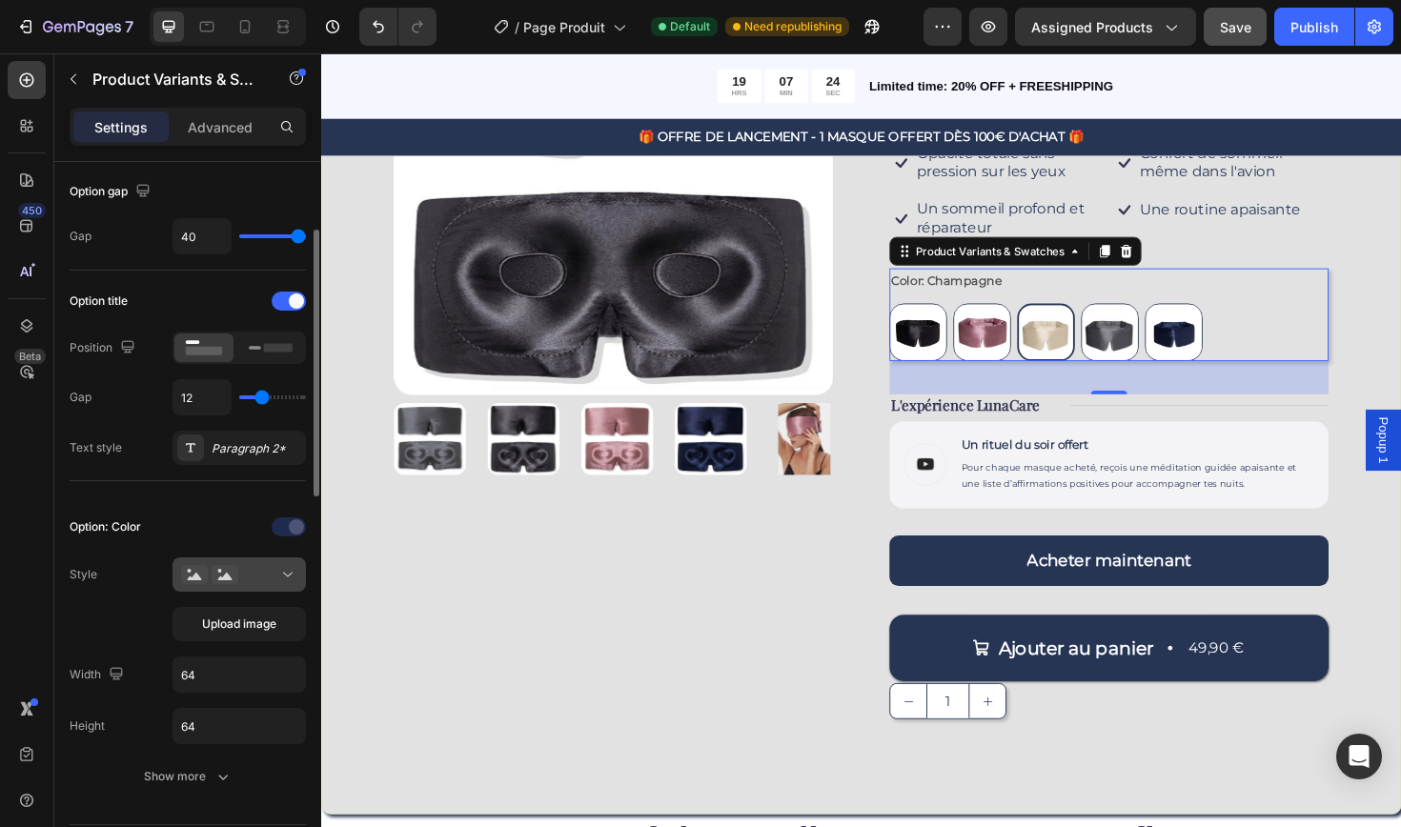
scroll to position [187, 0]
click at [215, 780] on icon "button" at bounding box center [222, 775] width 19 height 19
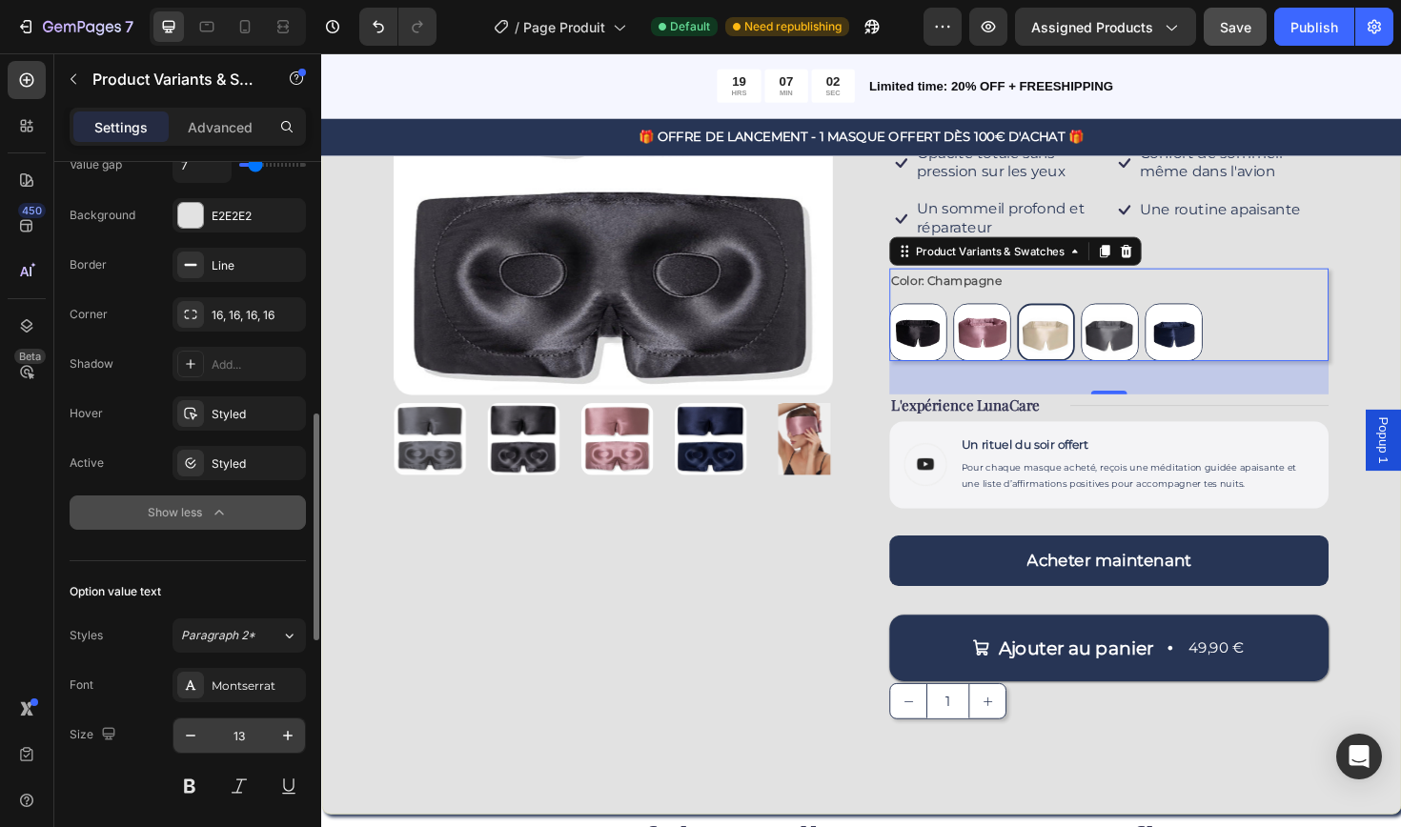
scroll to position [873, 0]
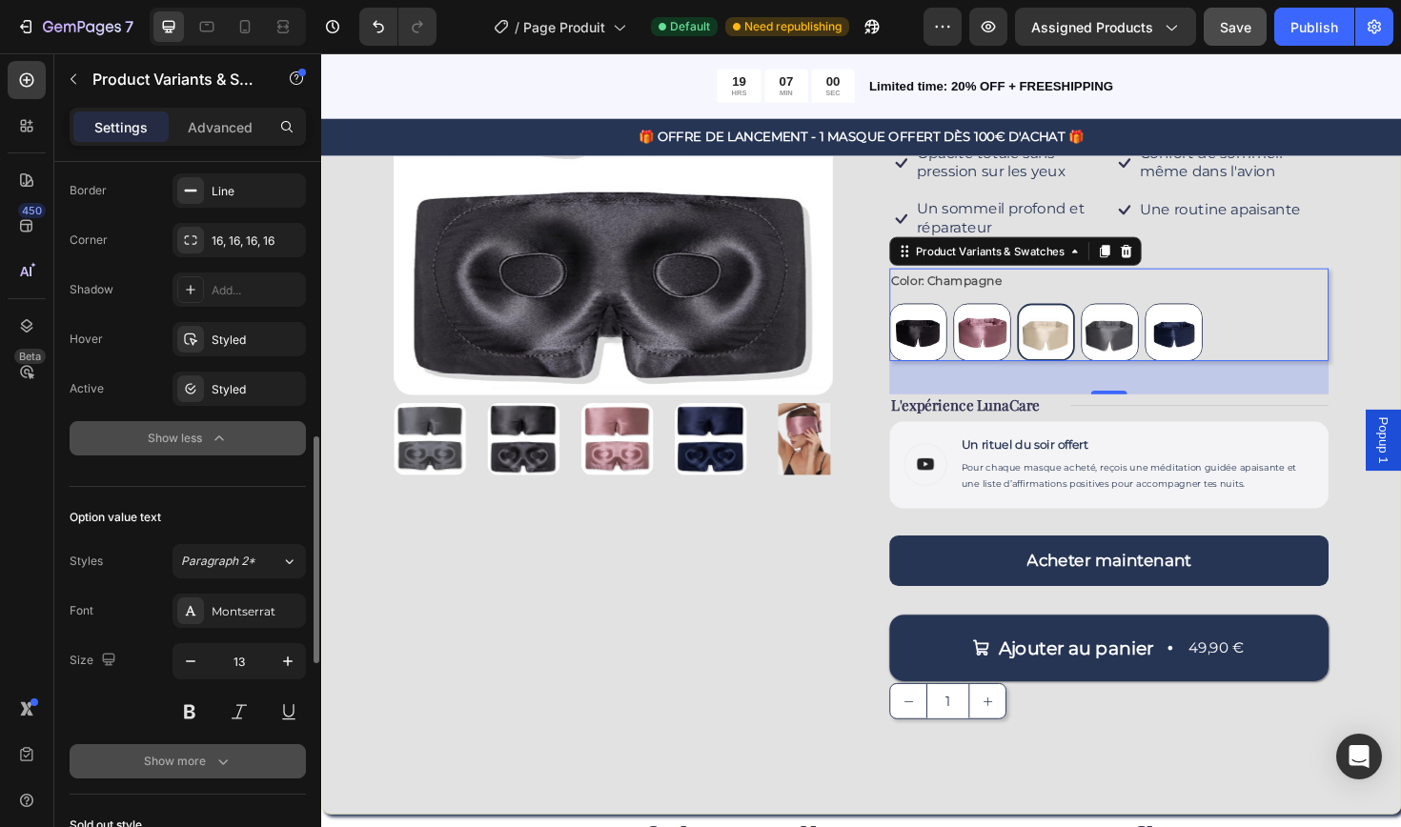
click at [218, 764] on icon "button" at bounding box center [222, 761] width 19 height 19
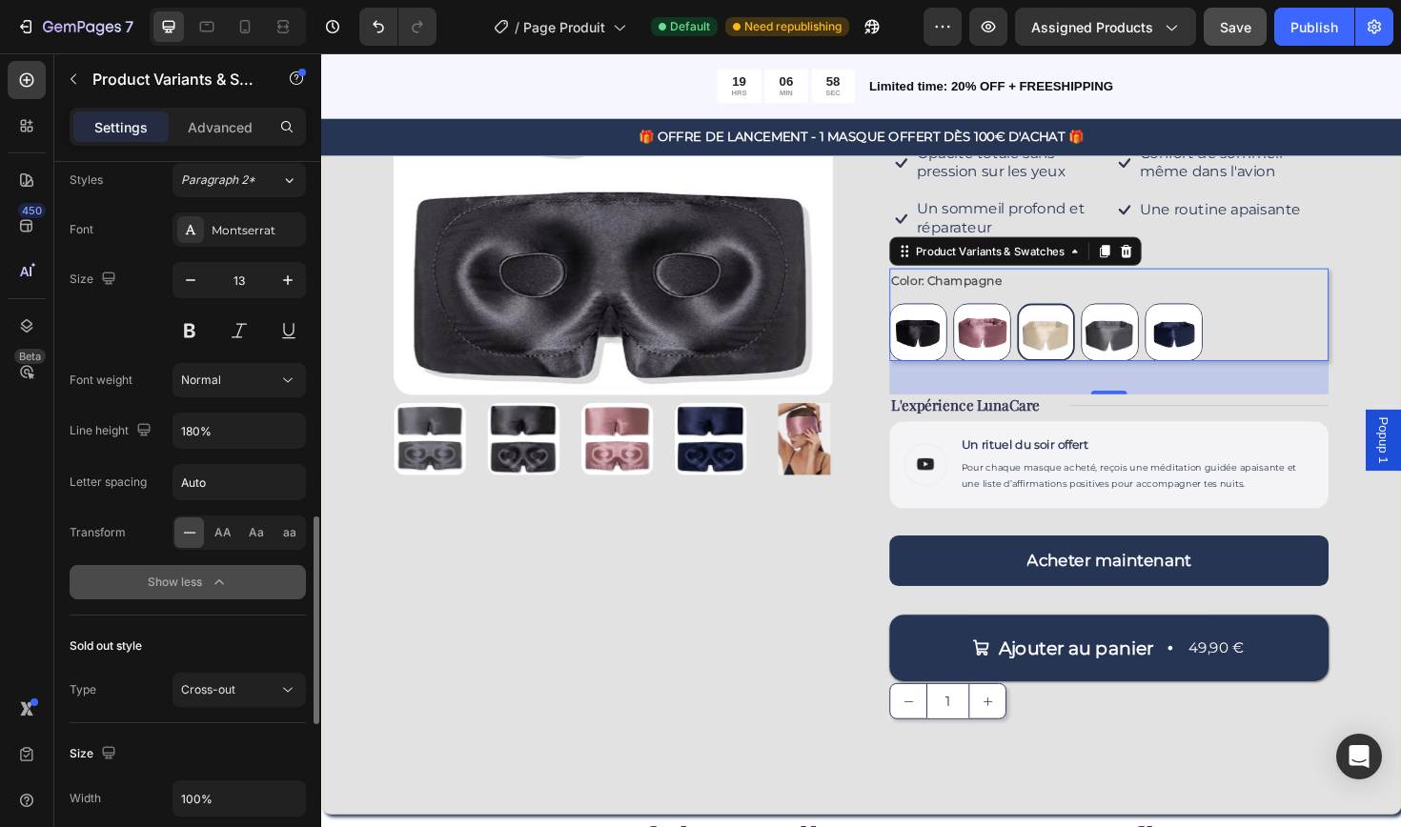
scroll to position [1256, 0]
click at [235, 684] on div "Cross-out" at bounding box center [229, 687] width 97 height 17
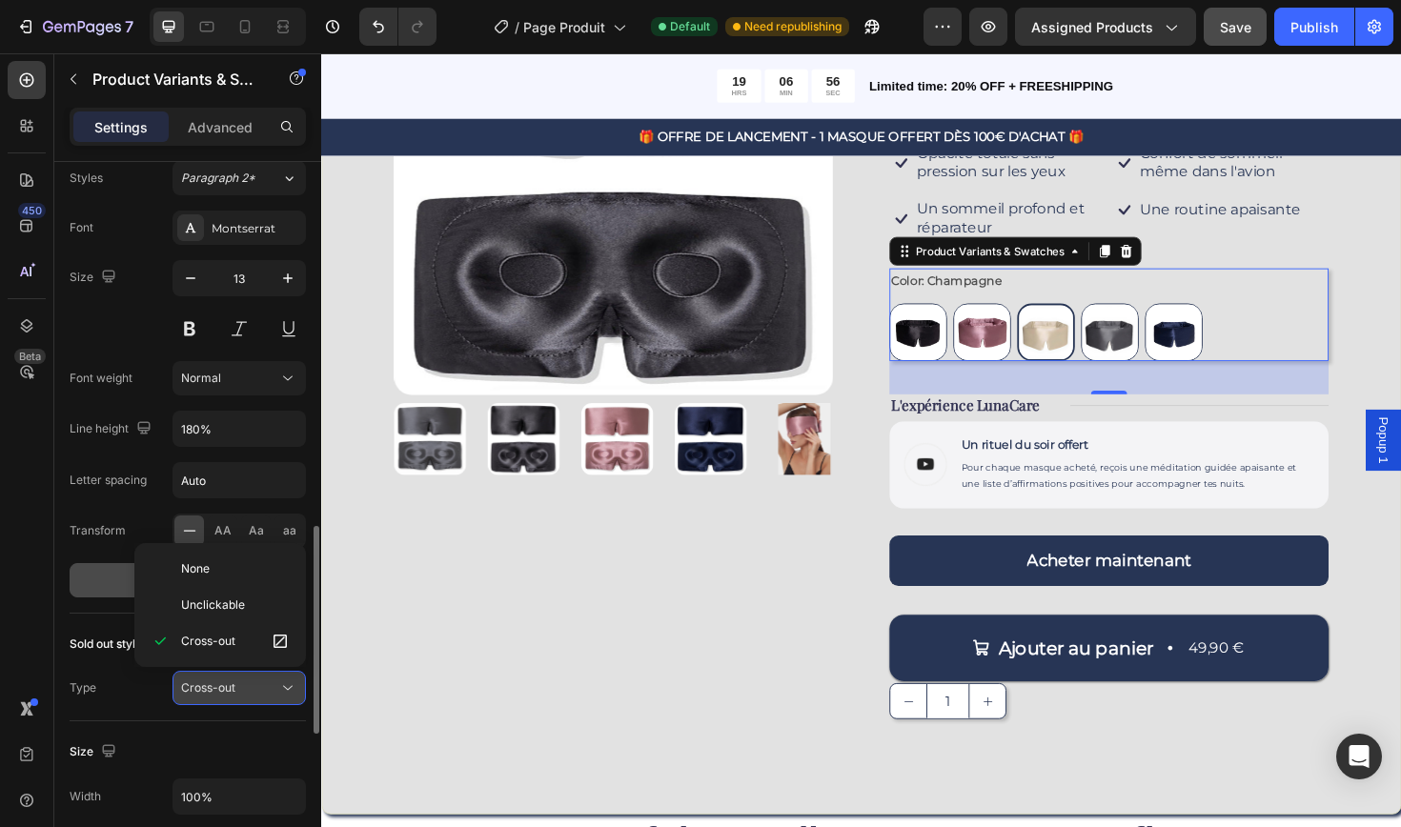
click at [237, 685] on div "Cross-out" at bounding box center [229, 687] width 97 height 17
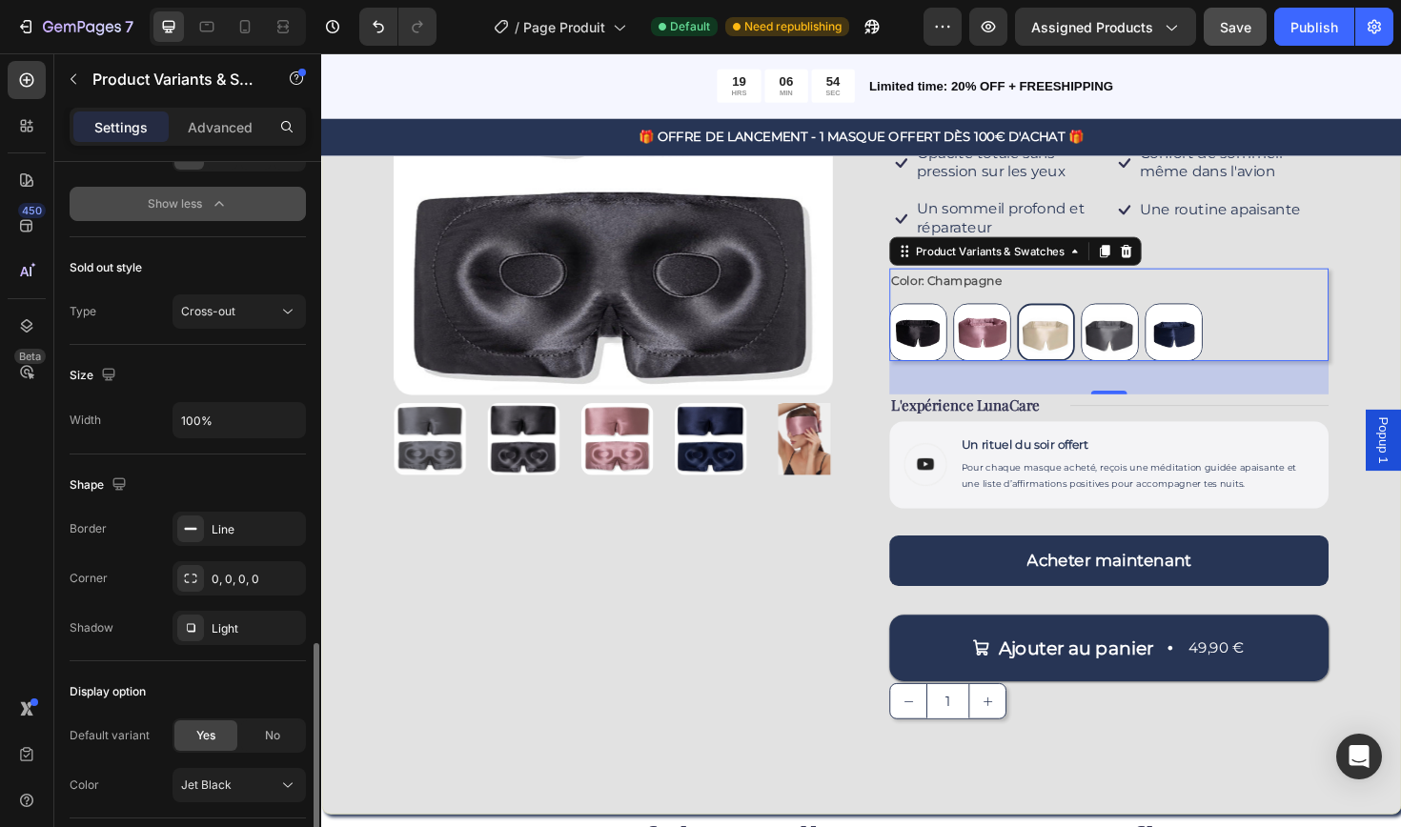
scroll to position [1650, 0]
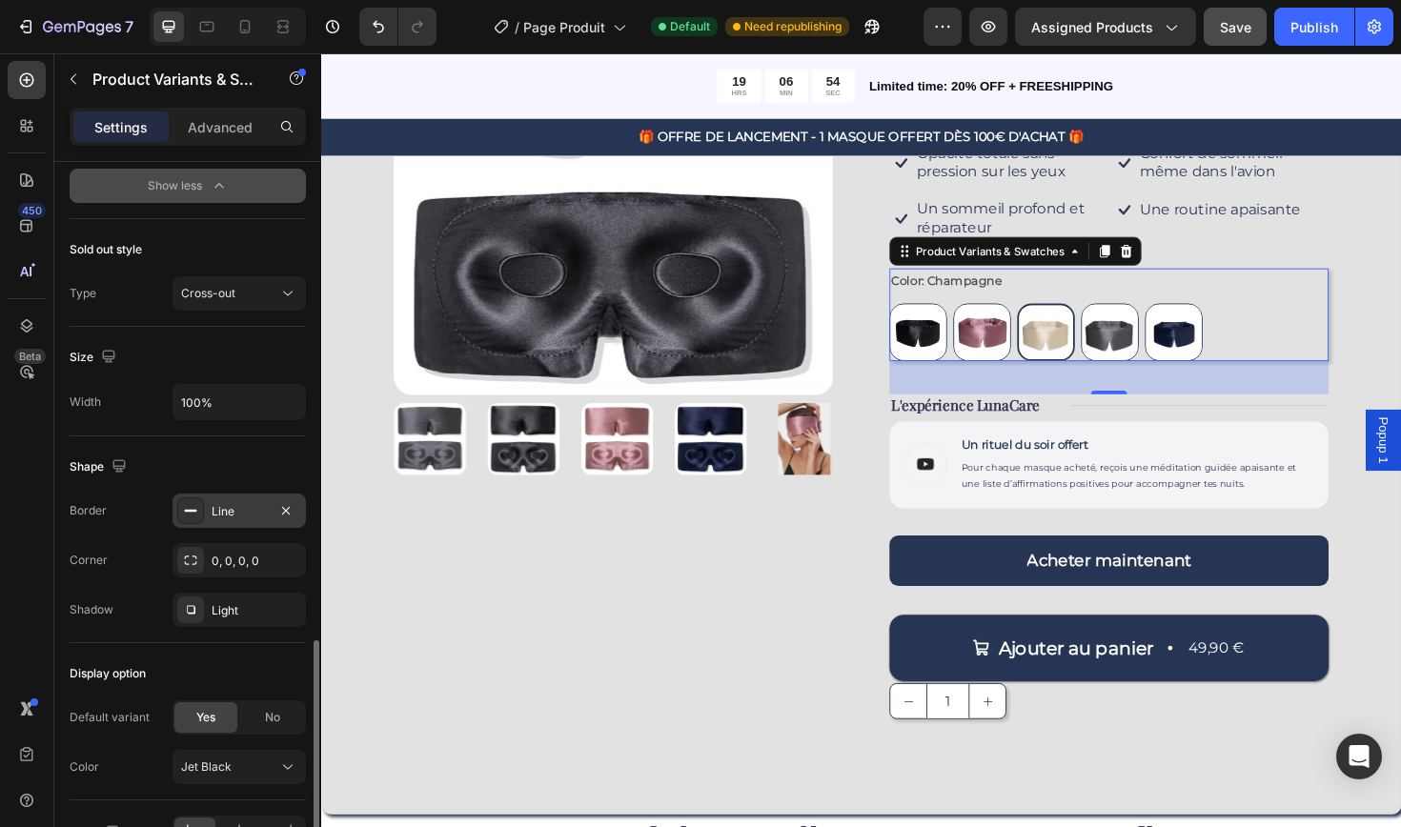
click at [240, 509] on div "Line" at bounding box center [239, 511] width 55 height 17
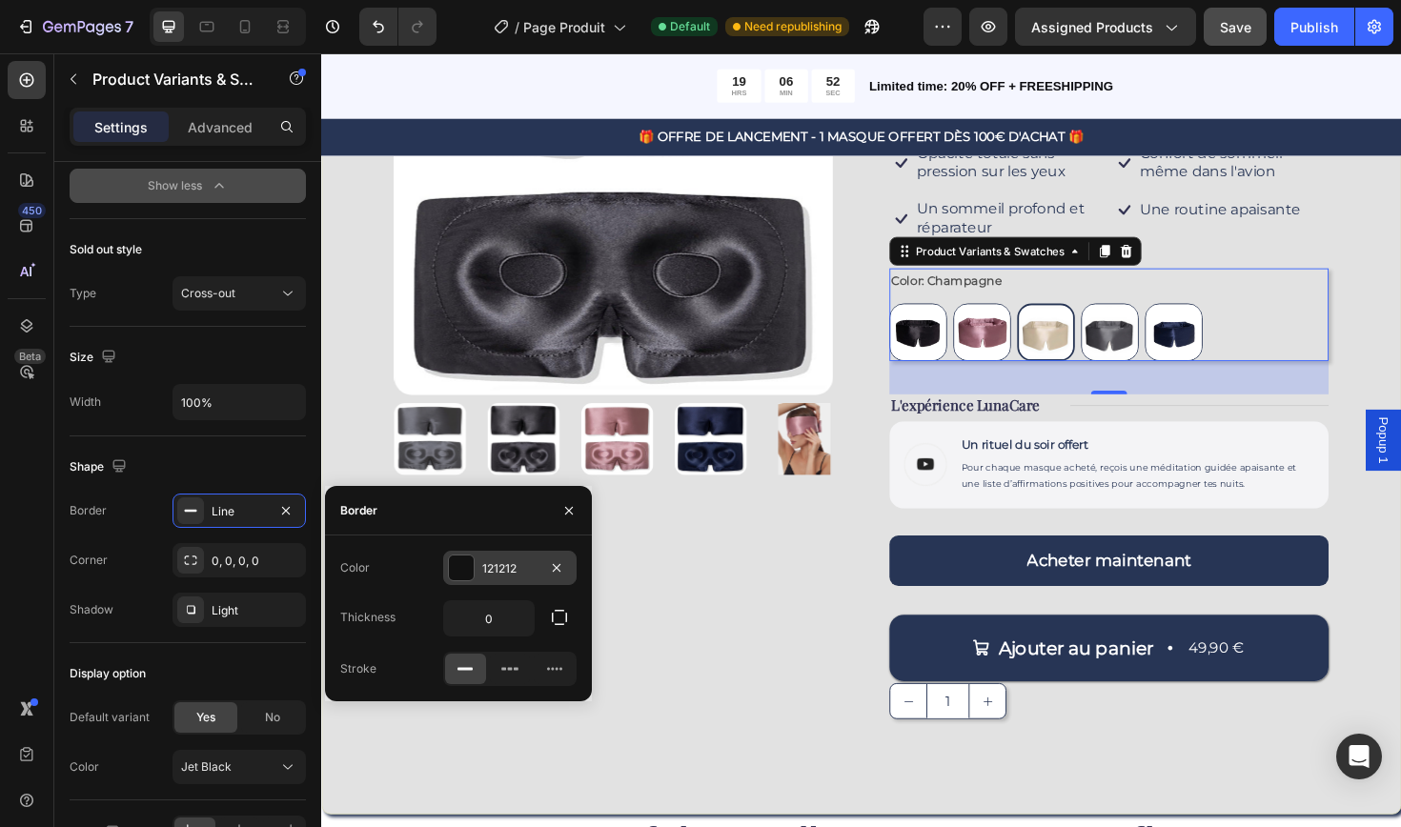
click at [486, 569] on div "121212" at bounding box center [509, 568] width 55 height 17
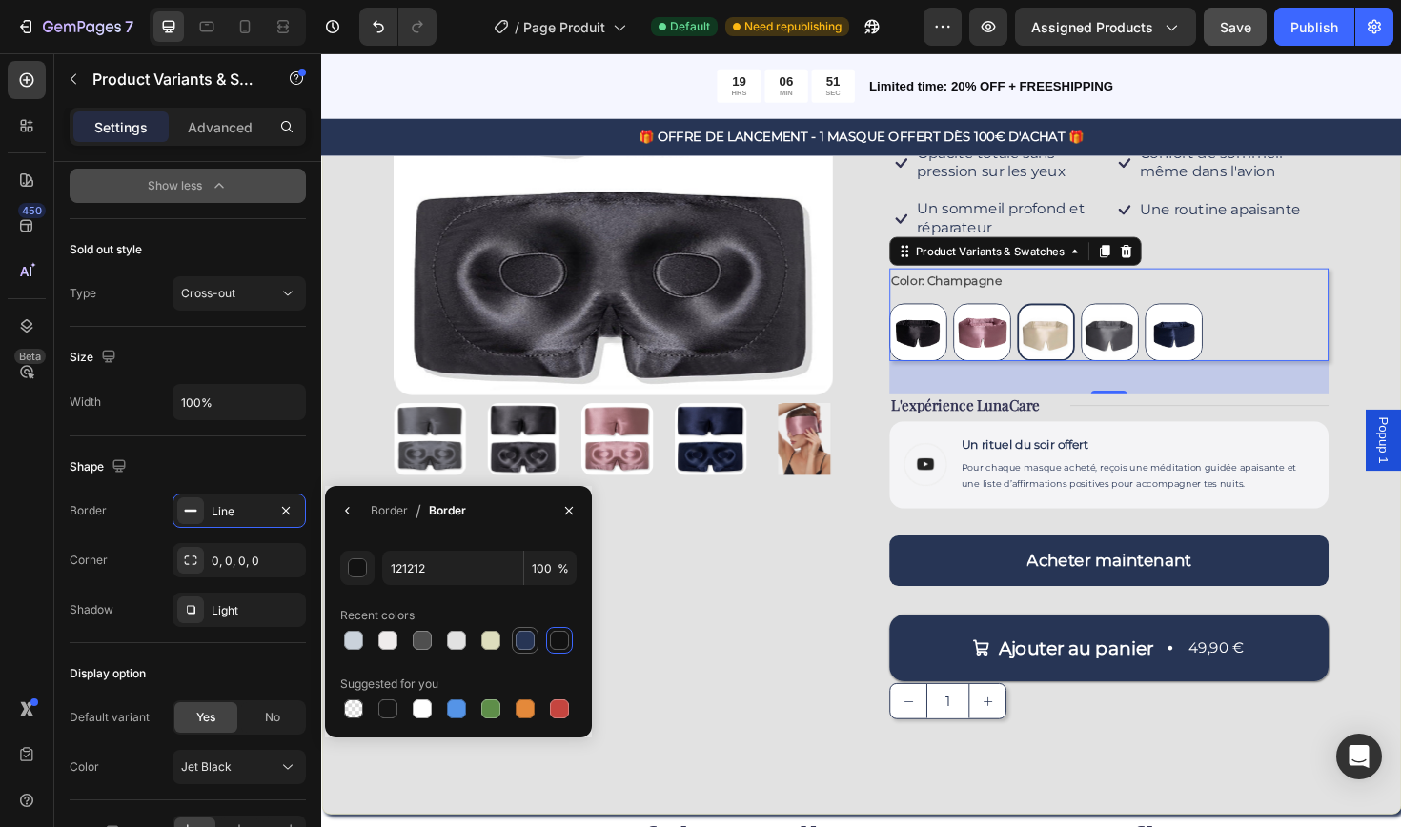
click at [527, 643] on div at bounding box center [525, 640] width 19 height 19
click at [255, 614] on div "Light" at bounding box center [239, 610] width 55 height 17
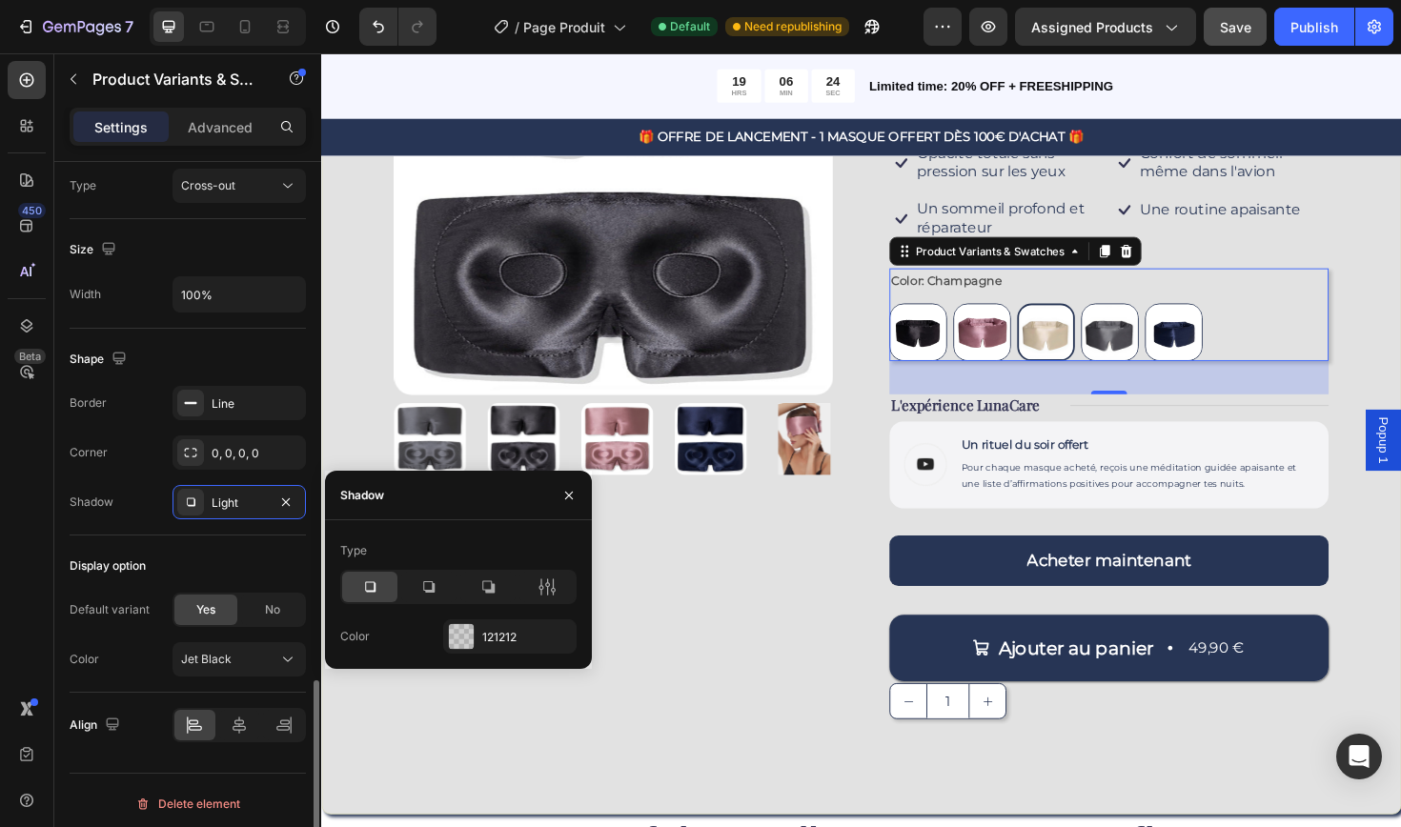
scroll to position [1765, 0]
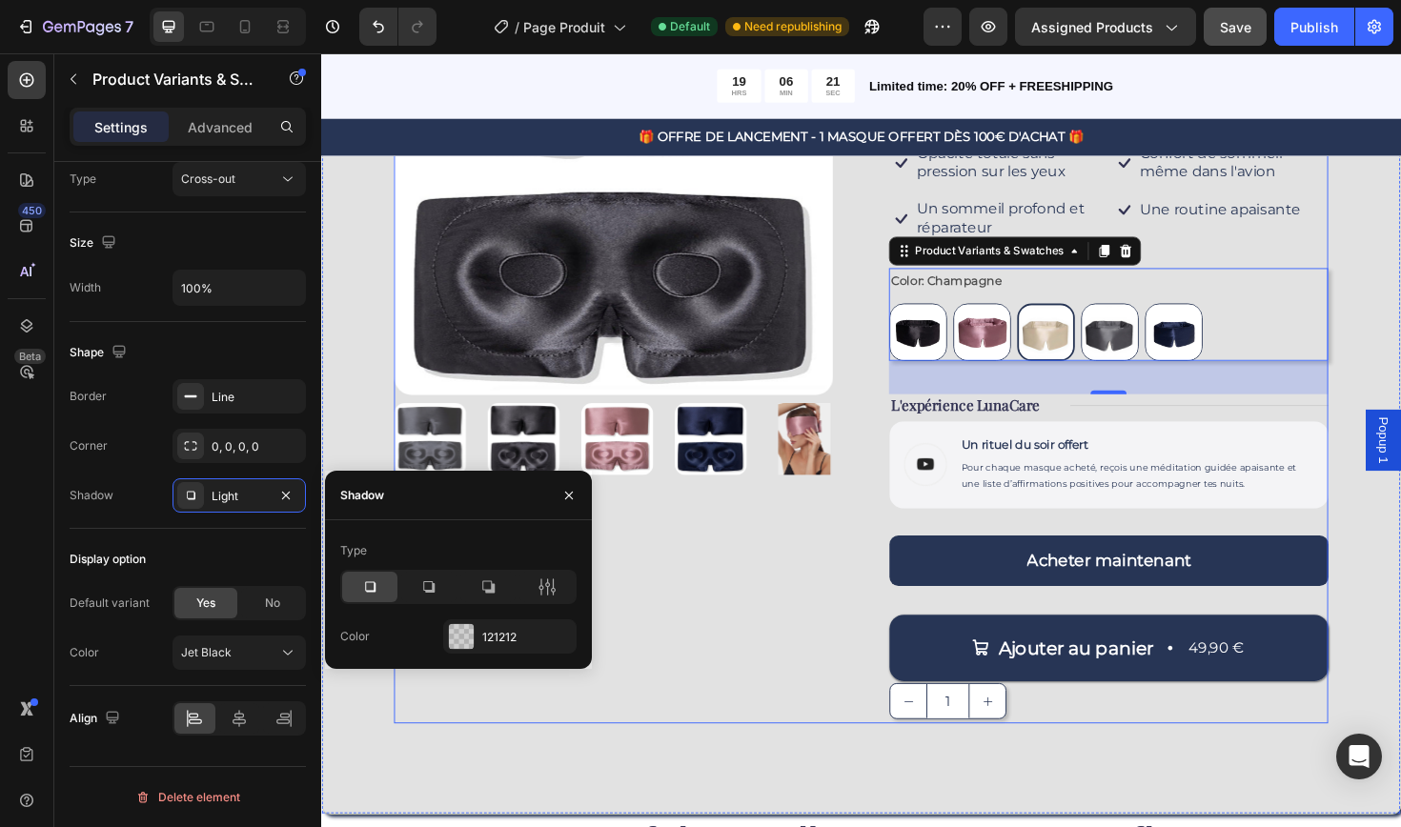
click at [806, 645] on div "Product Images" at bounding box center [630, 357] width 465 height 814
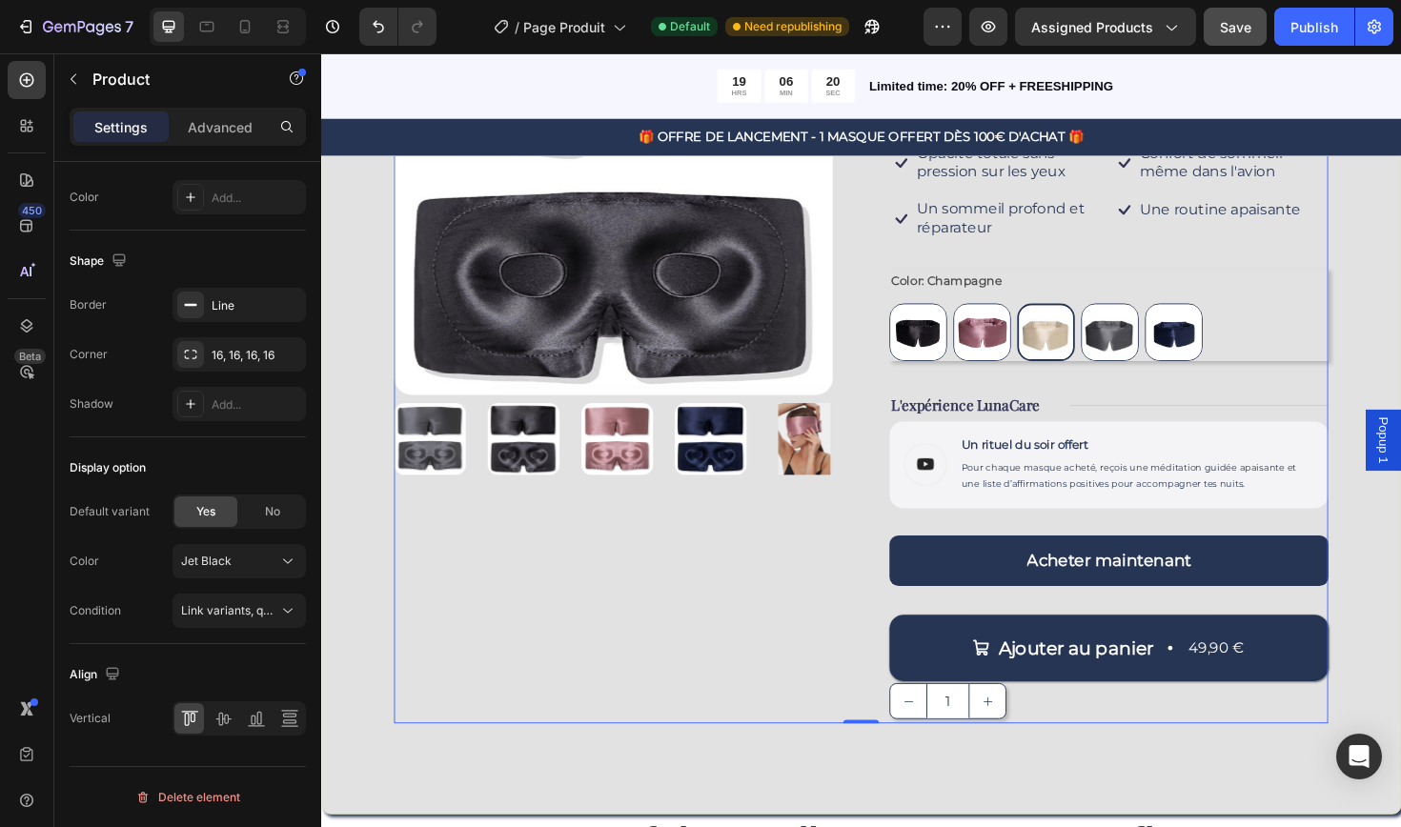
scroll to position [0, 0]
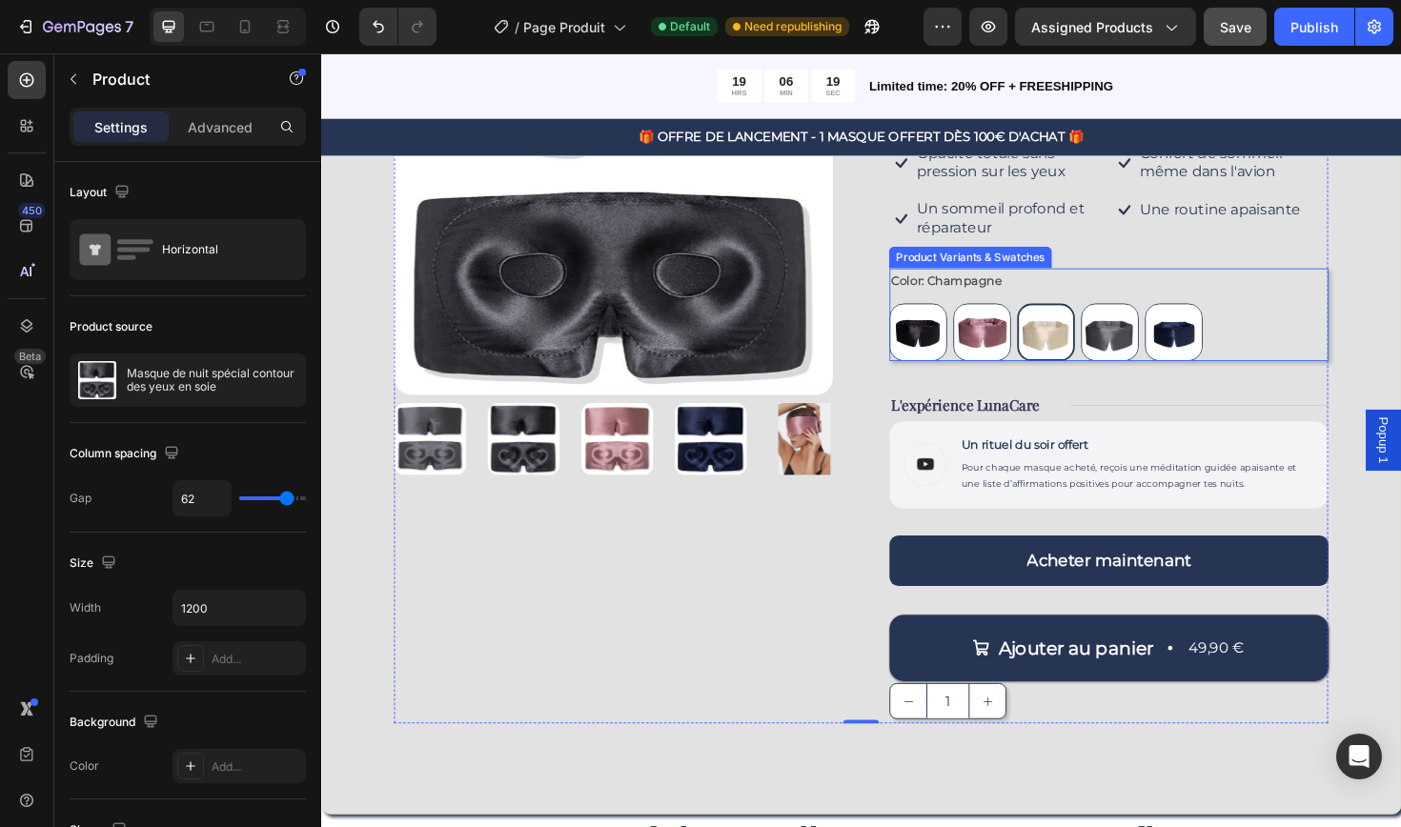
click at [1324, 346] on div "Jet Black Jet Black Rose Gold Rose Gold Champagne Champagne Dark Gray Dark Gray…" at bounding box center [1154, 348] width 465 height 61
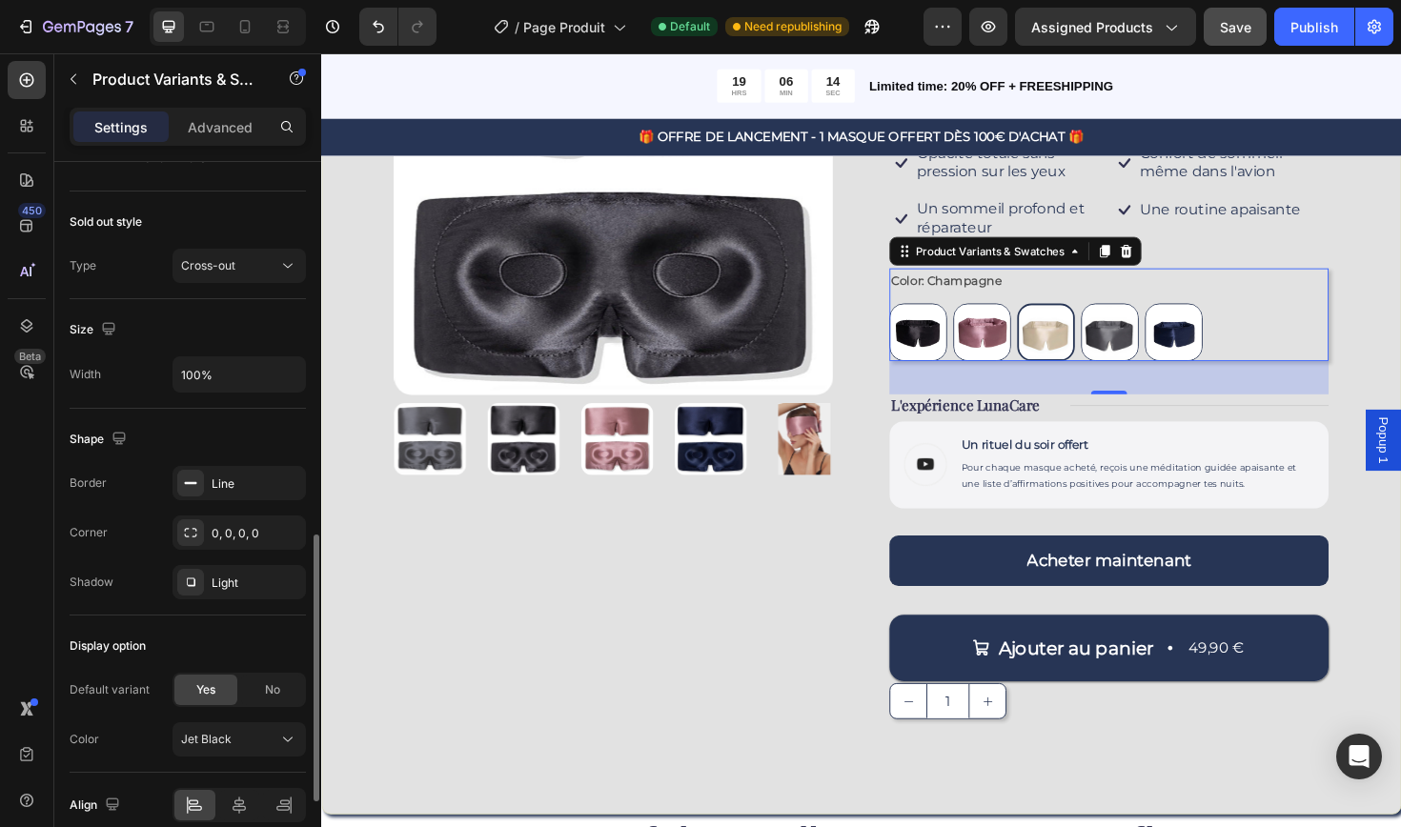
scroll to position [1142, 0]
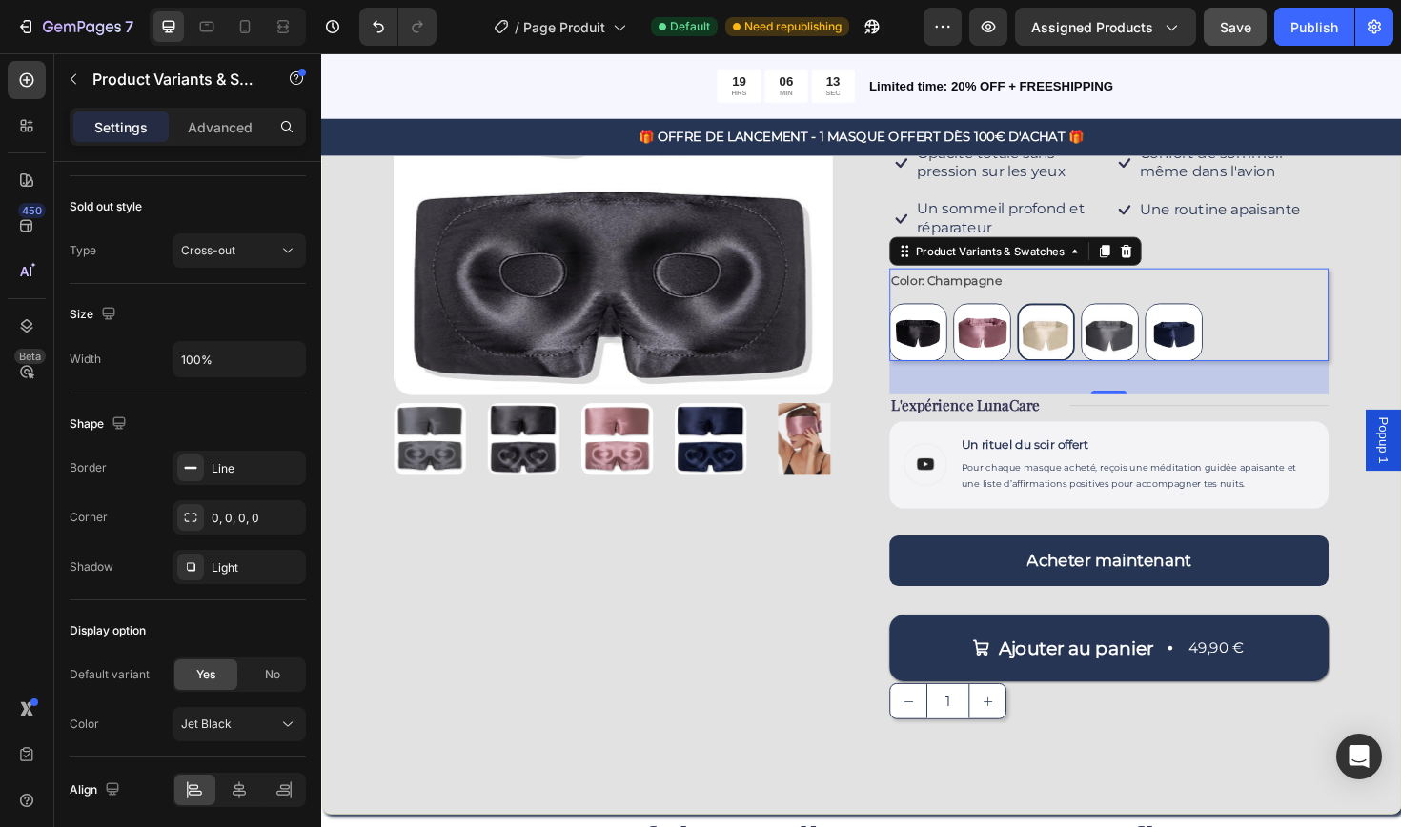
click at [1096, 337] on img at bounding box center [1088, 348] width 57 height 57
click at [1058, 318] on input "Champagne Champagne" at bounding box center [1057, 317] width 1 height 1
click at [1210, 337] on img at bounding box center [1223, 348] width 59 height 59
click at [1193, 318] on input "Navy Blue Navy Blue" at bounding box center [1192, 317] width 1 height 1
click at [1204, 340] on img at bounding box center [1223, 348] width 57 height 57
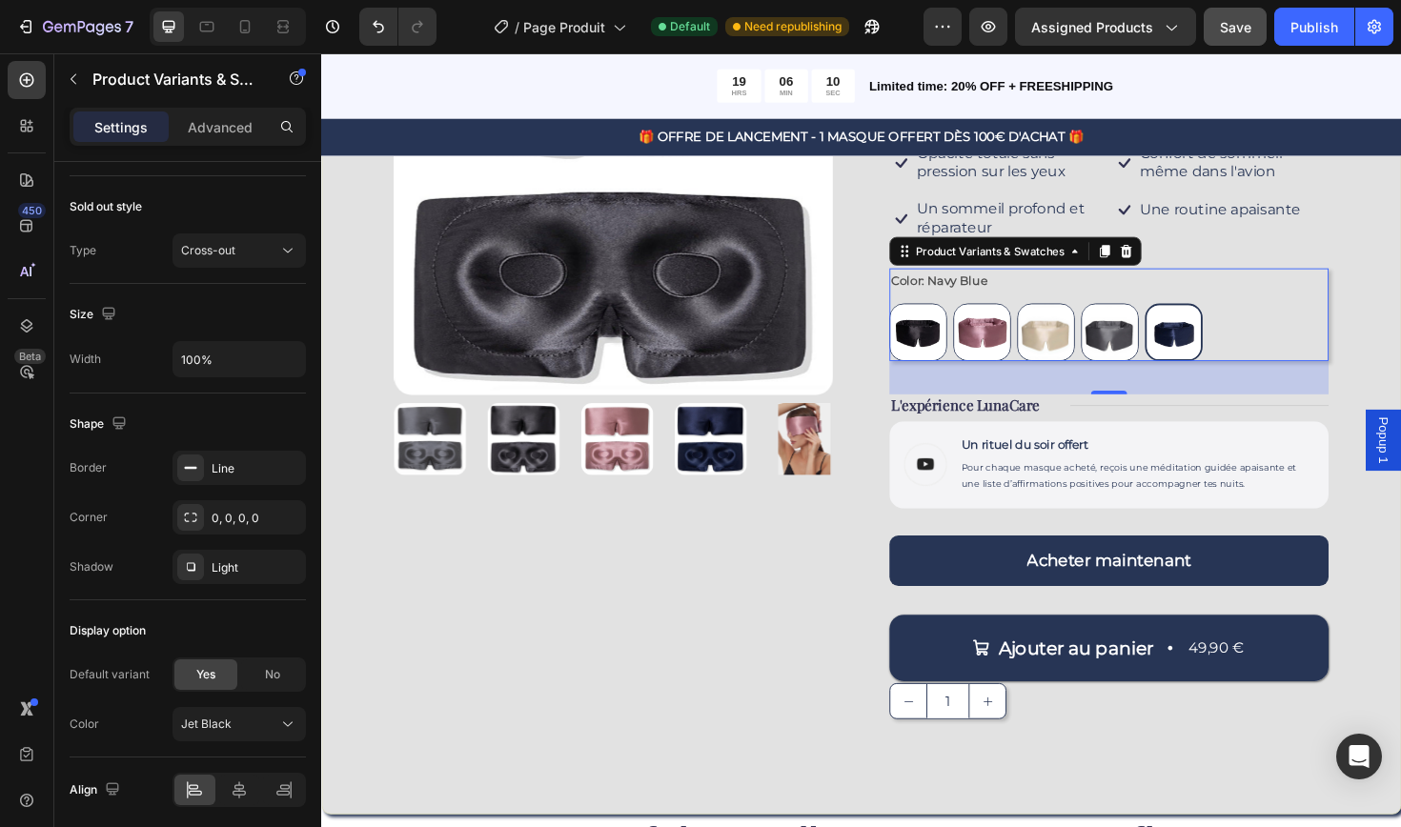
click at [1193, 318] on input "Navy Blue Navy Blue" at bounding box center [1192, 317] width 1 height 1
click at [1204, 339] on img at bounding box center [1223, 348] width 57 height 57
click at [1193, 318] on input "Navy Blue Navy Blue" at bounding box center [1192, 317] width 1 height 1
click at [1159, 399] on div "37" at bounding box center [1154, 396] width 465 height 35
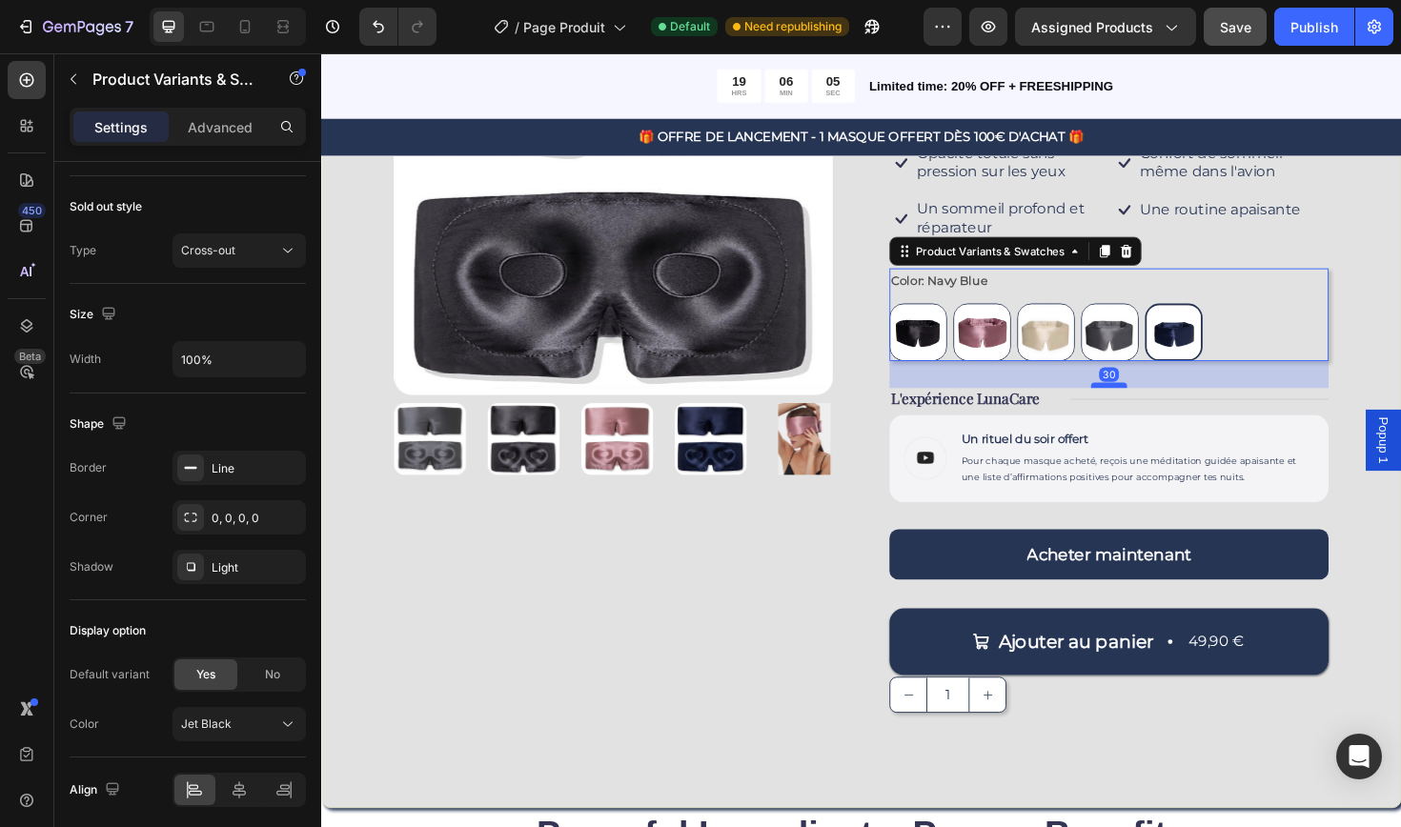
click at [1161, 402] on div at bounding box center [1155, 405] width 38 height 6
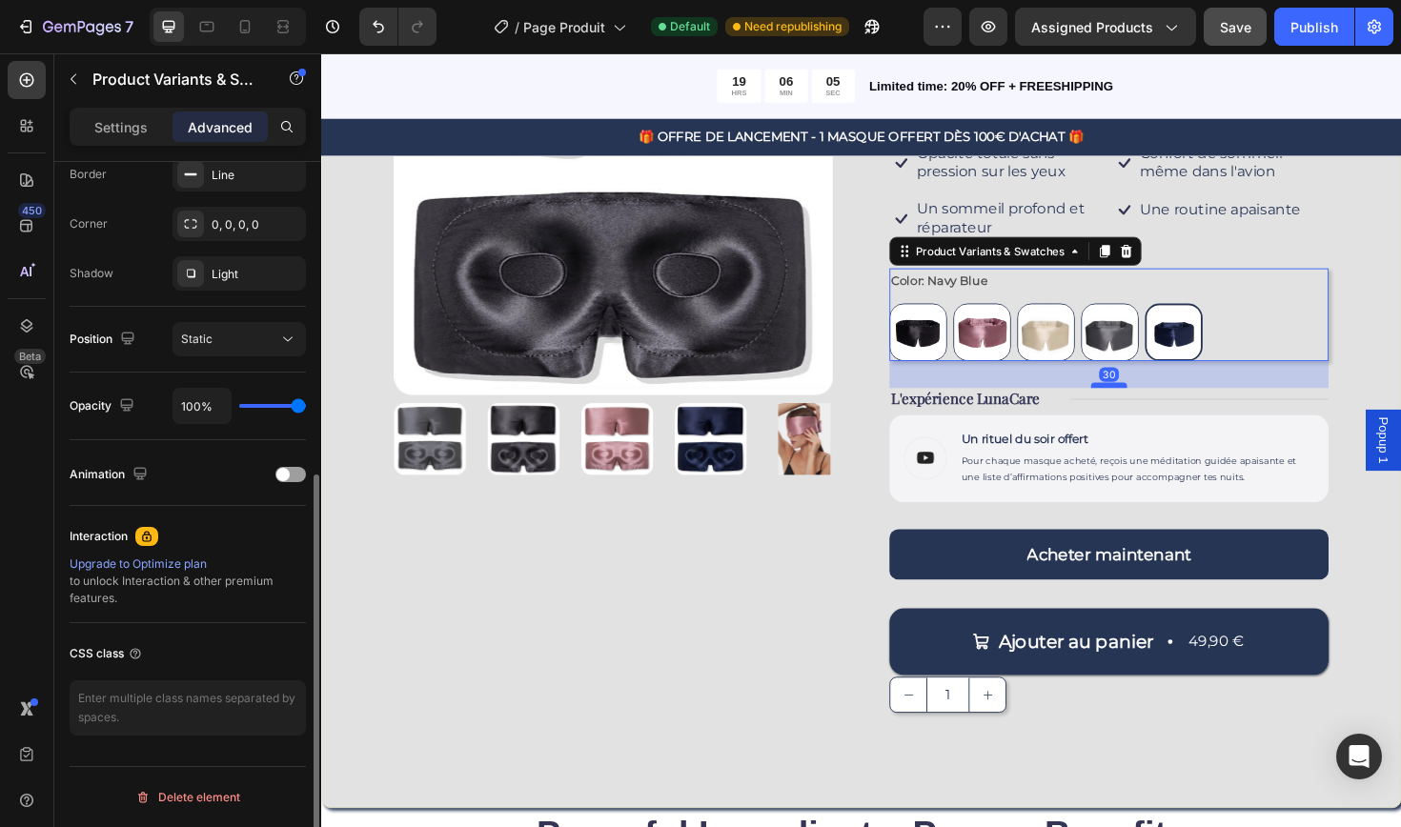
scroll to position [552, 0]
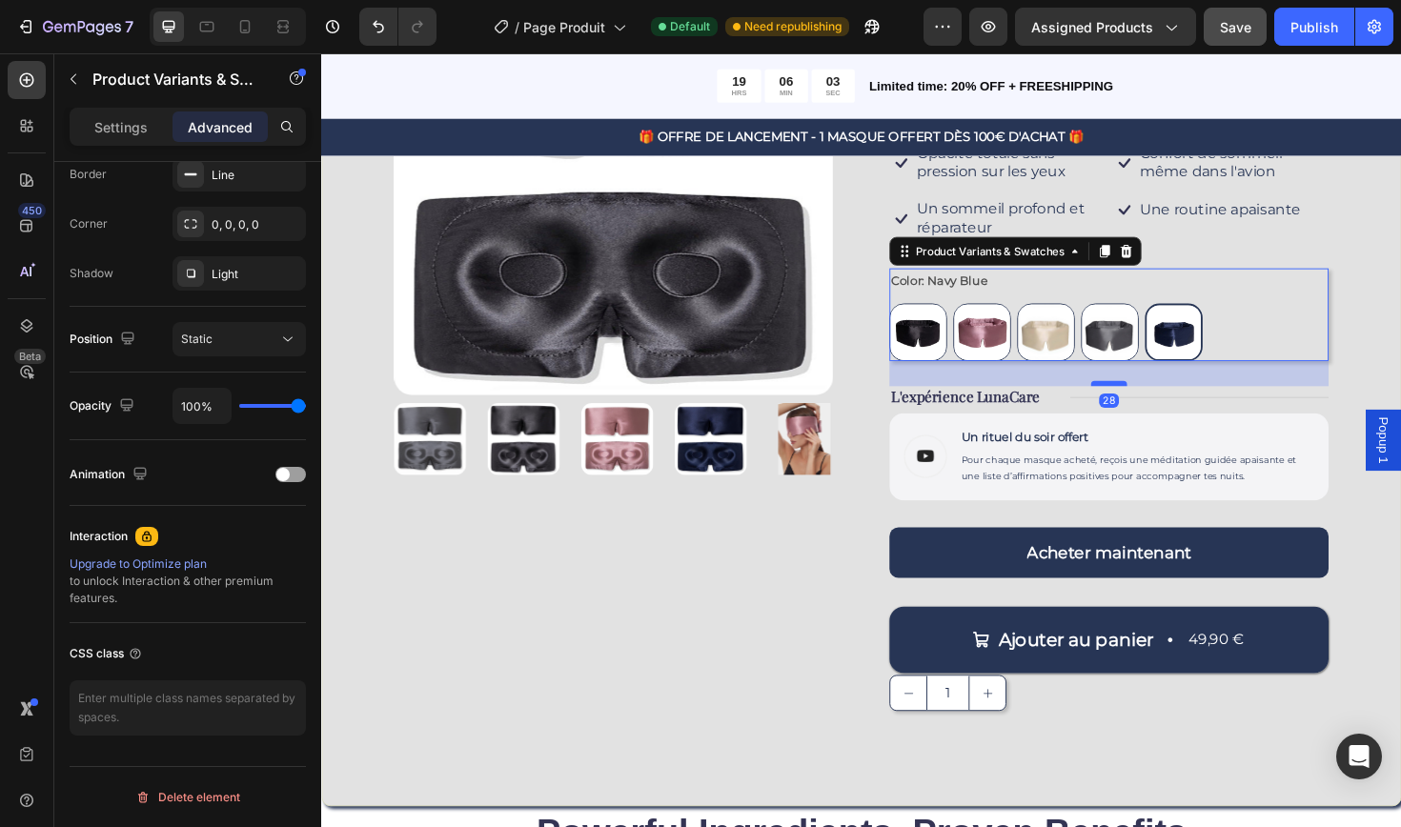
click at [1161, 400] on div at bounding box center [1155, 403] width 38 height 6
click at [832, 619] on div "Product Images" at bounding box center [630, 352] width 465 height 805
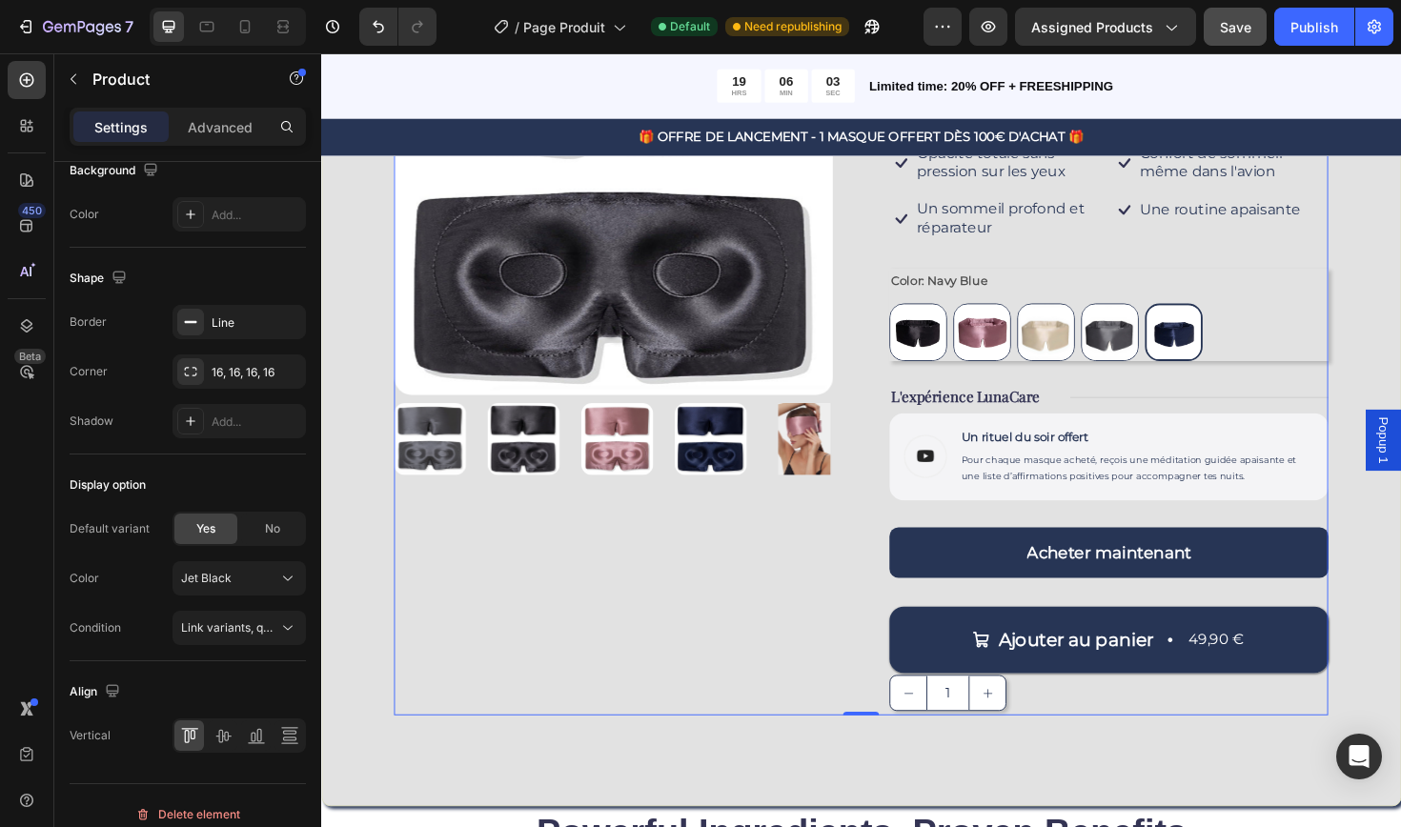
scroll to position [0, 0]
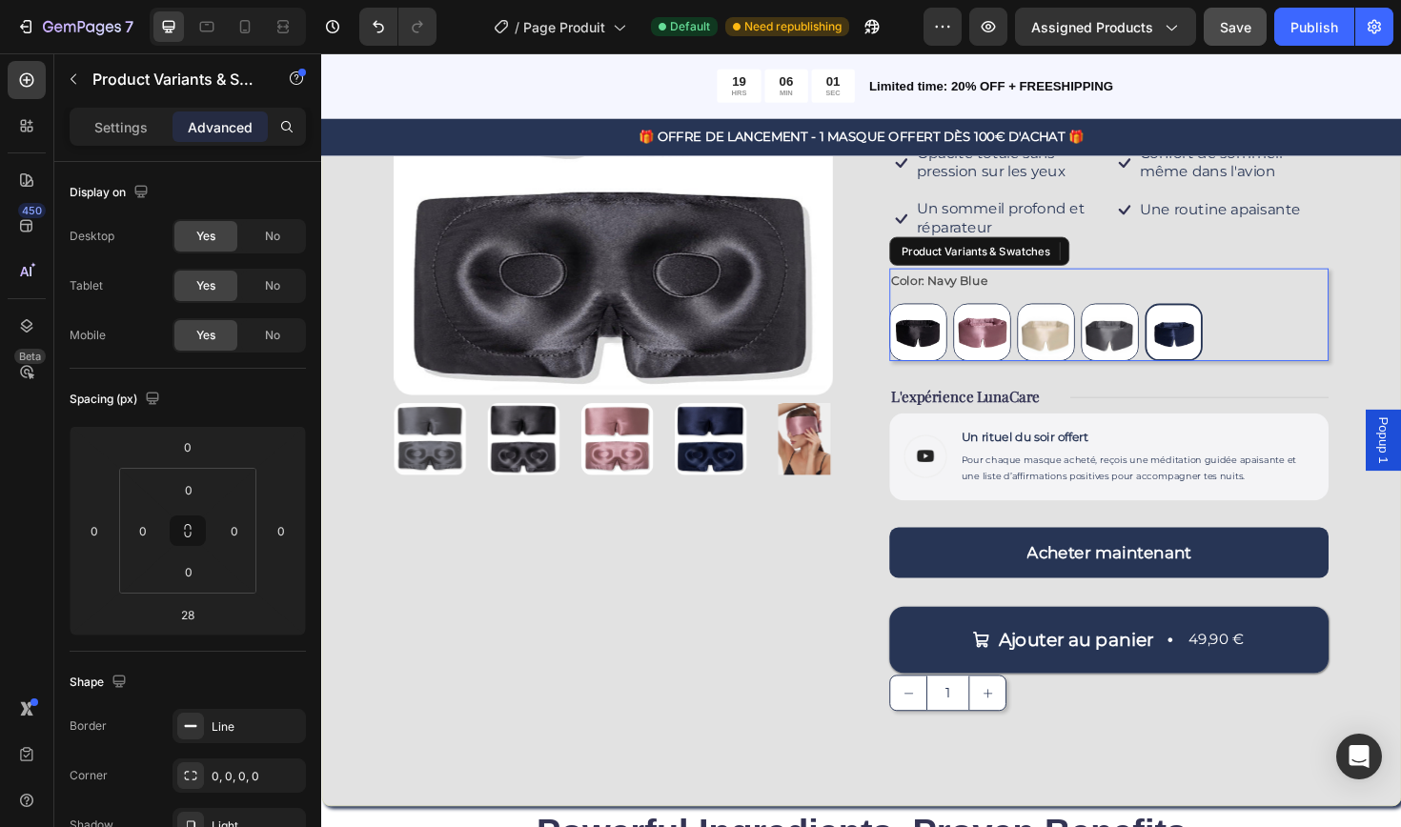
click at [1289, 338] on div "Jet Black Jet Black Rose Gold Rose Gold Champagne Champagne Dark Gray Dark Gray…" at bounding box center [1154, 348] width 465 height 61
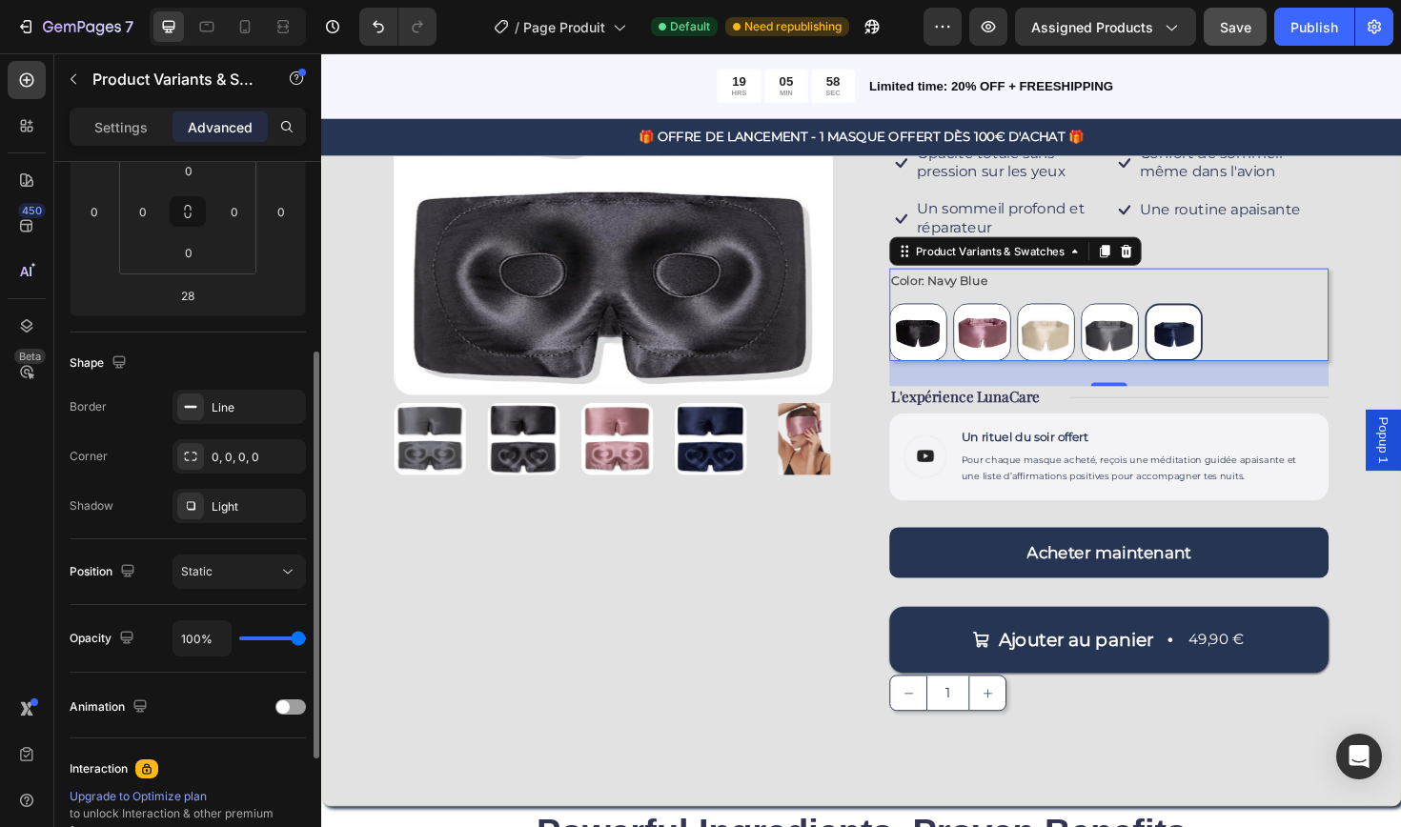
scroll to position [325, 0]
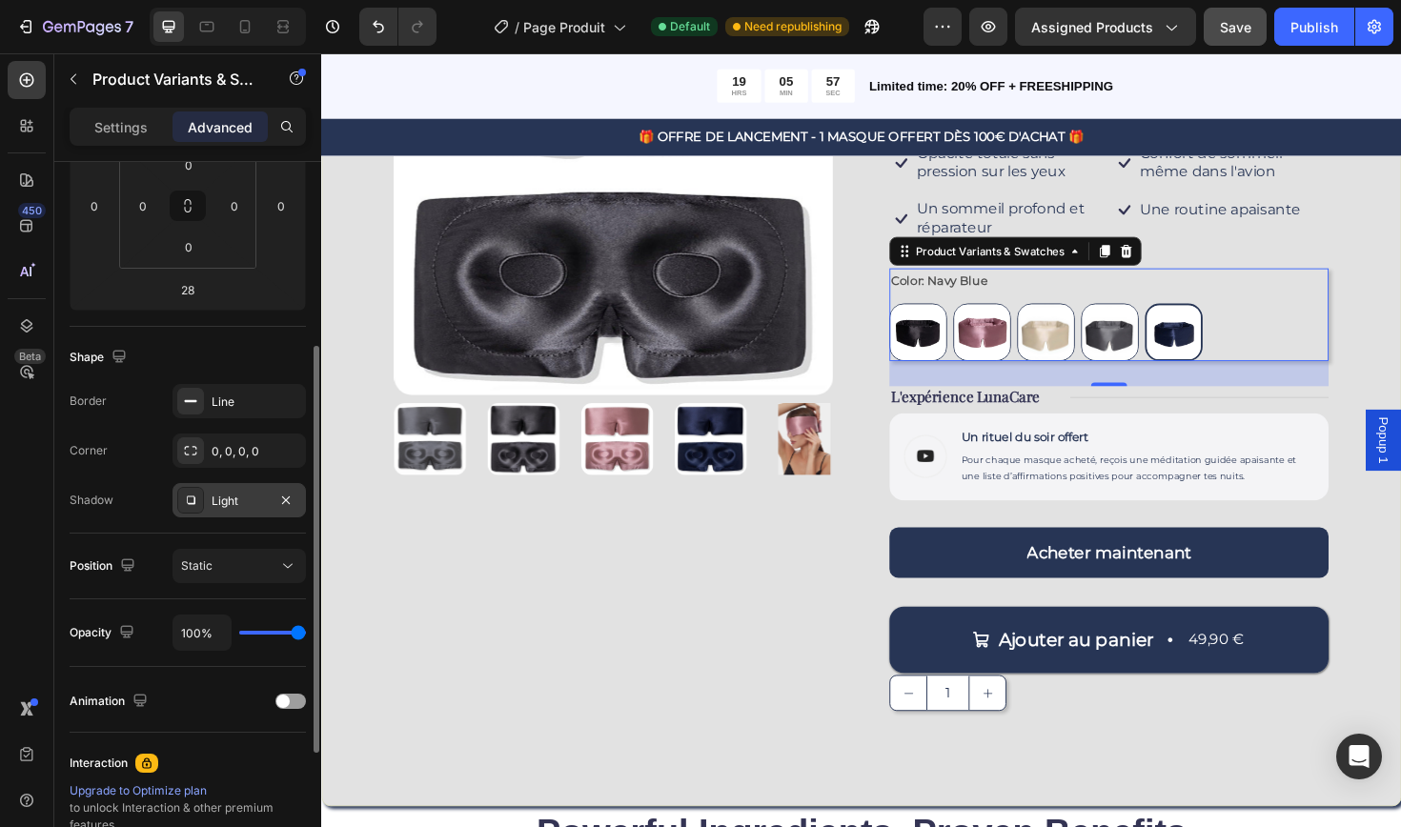
click at [243, 494] on div "Light" at bounding box center [239, 501] width 55 height 17
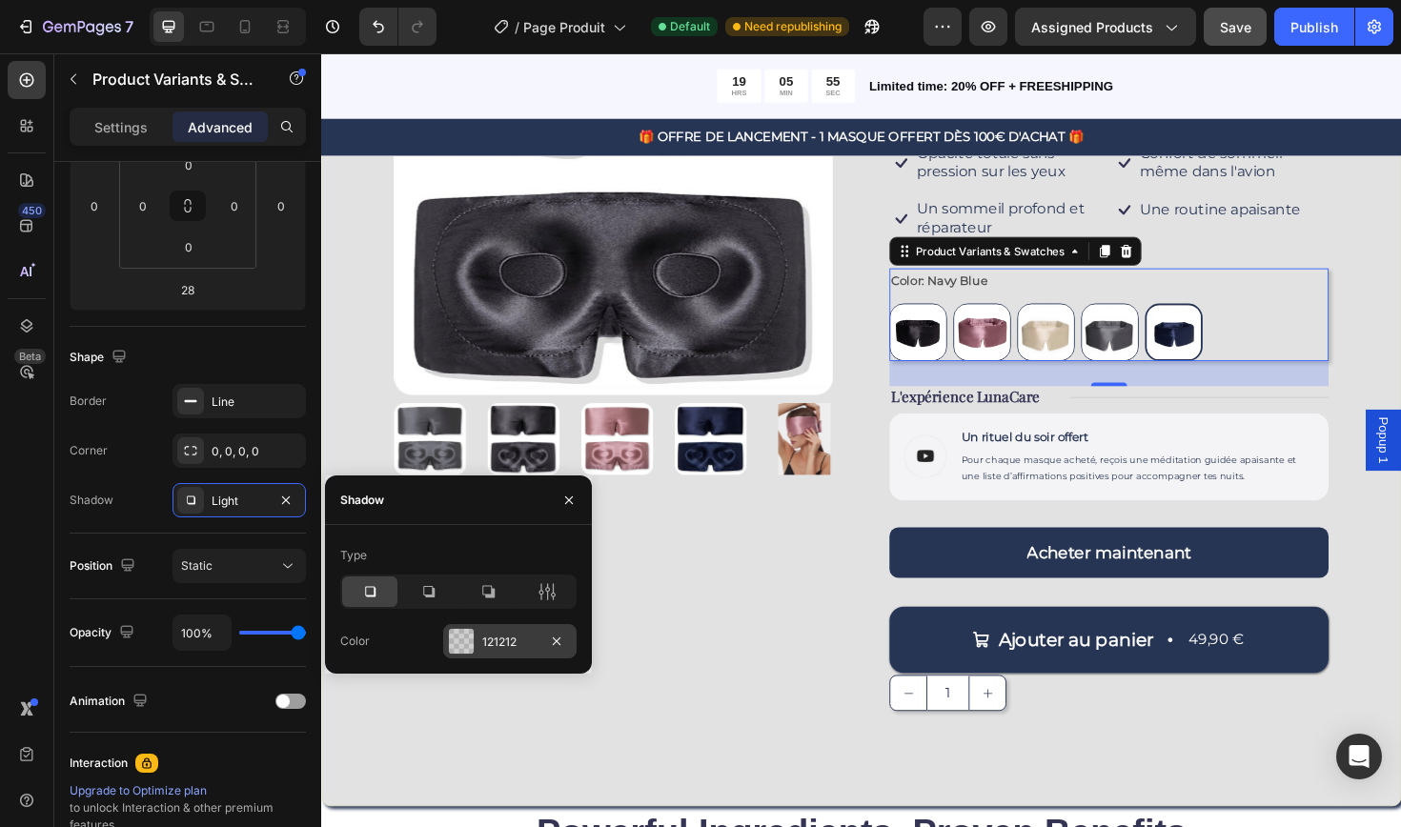
click at [472, 635] on div at bounding box center [461, 641] width 25 height 25
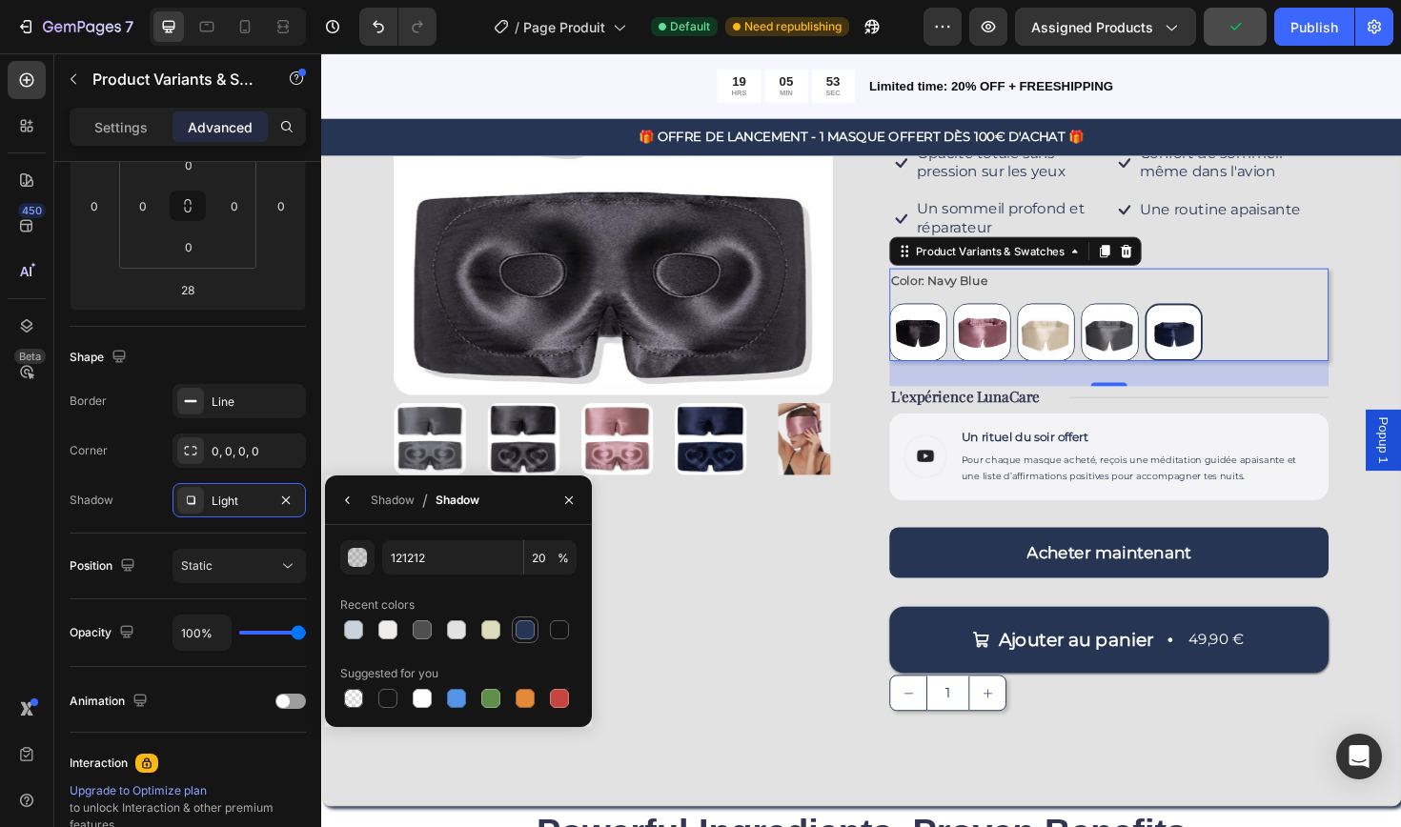
click at [527, 632] on div at bounding box center [525, 629] width 19 height 19
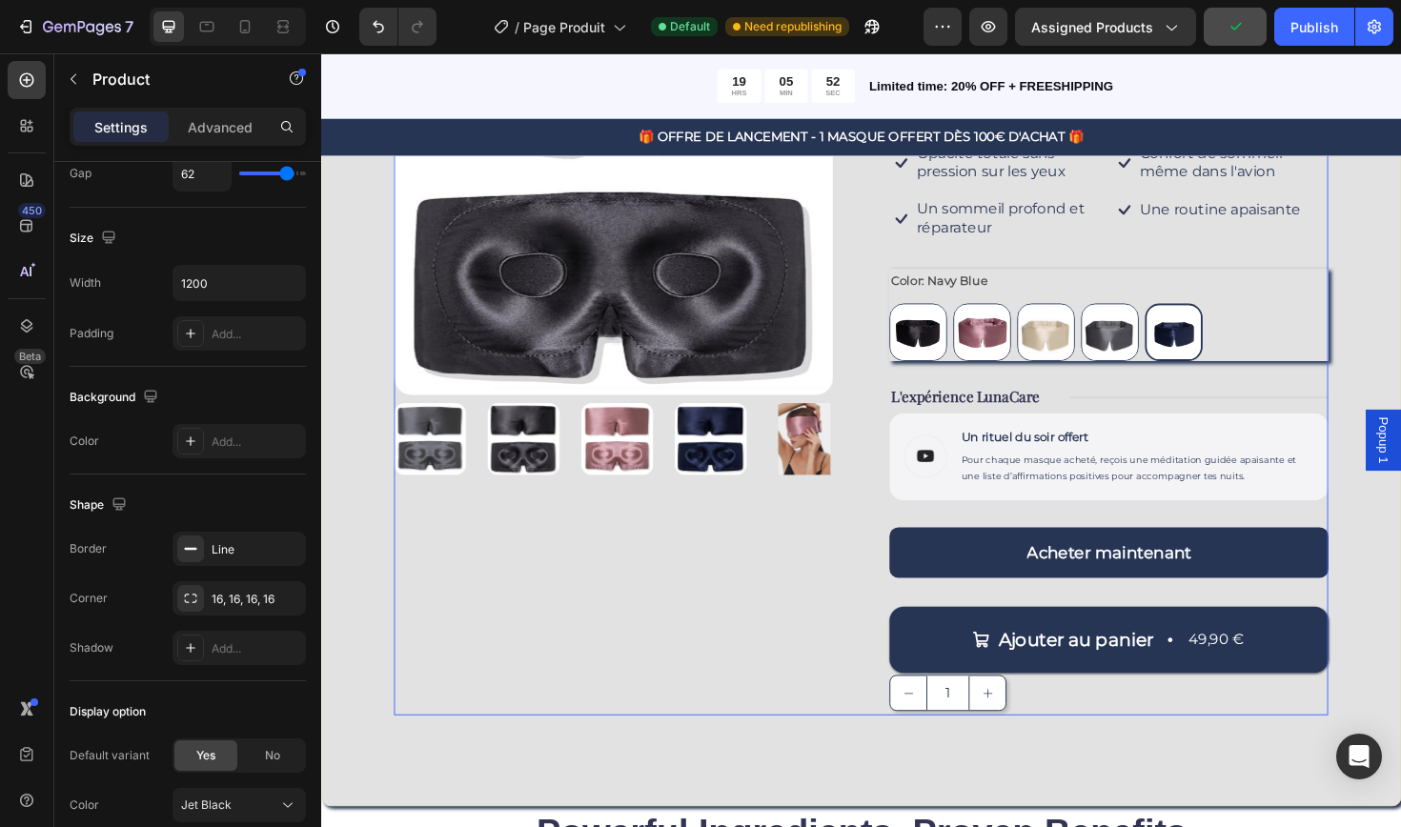
click at [749, 724] on div "Product Images" at bounding box center [630, 352] width 465 height 805
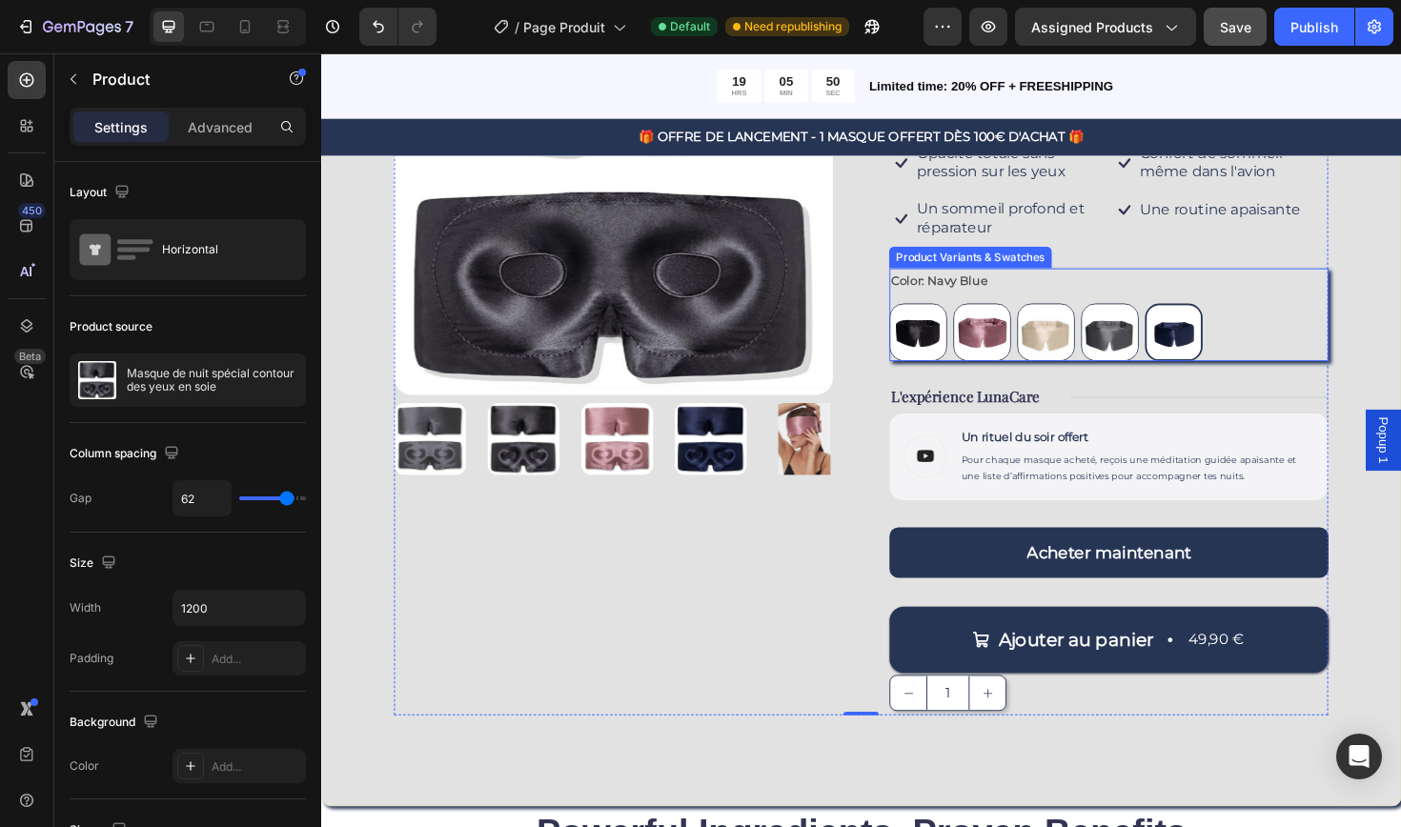
click at [1336, 339] on div "Jet Black Jet Black Rose Gold Rose Gold Champagne Champagne Dark Gray Dark Gray…" at bounding box center [1154, 348] width 465 height 61
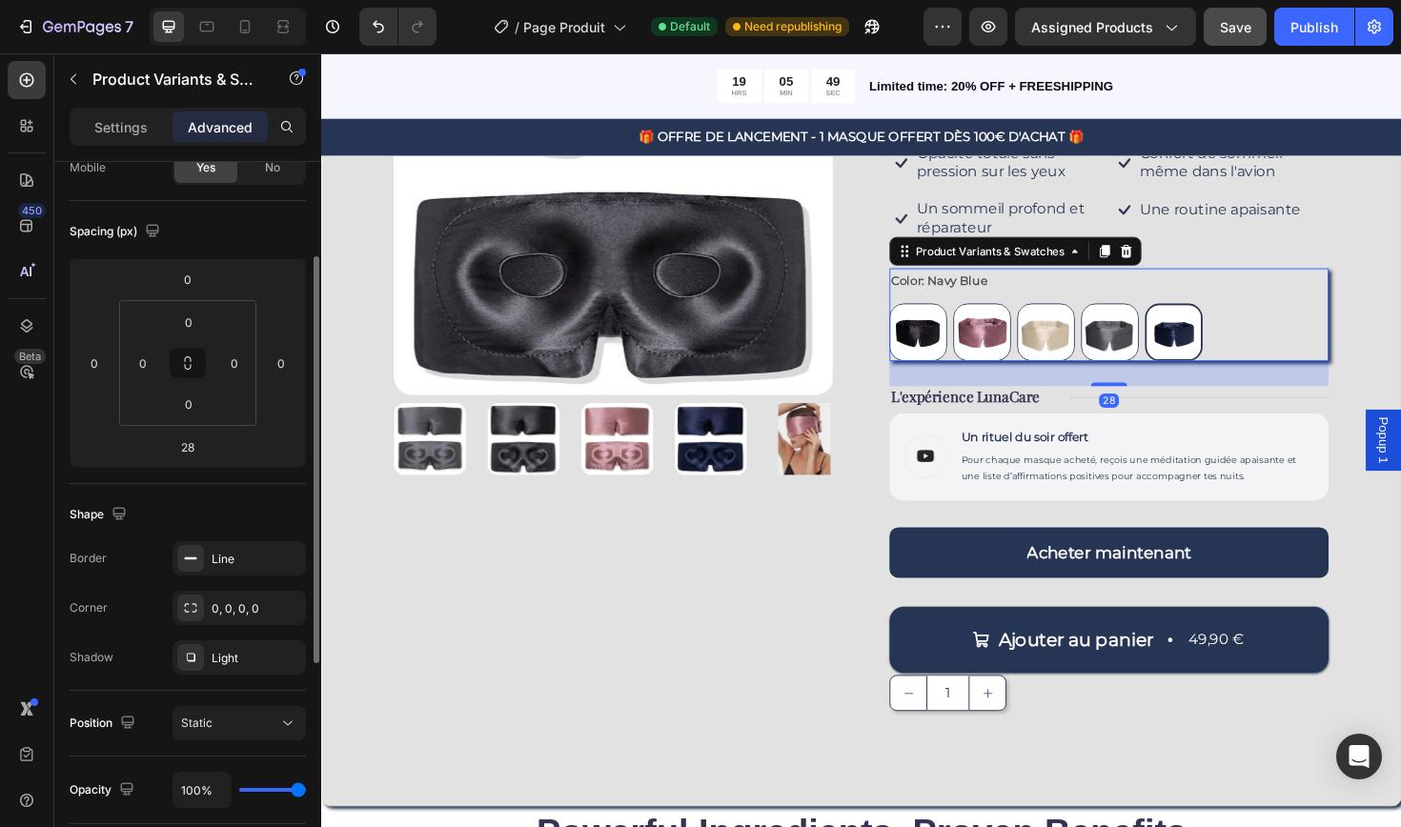
scroll to position [168, 0]
click at [223, 666] on div "Light" at bounding box center [239, 658] width 55 height 17
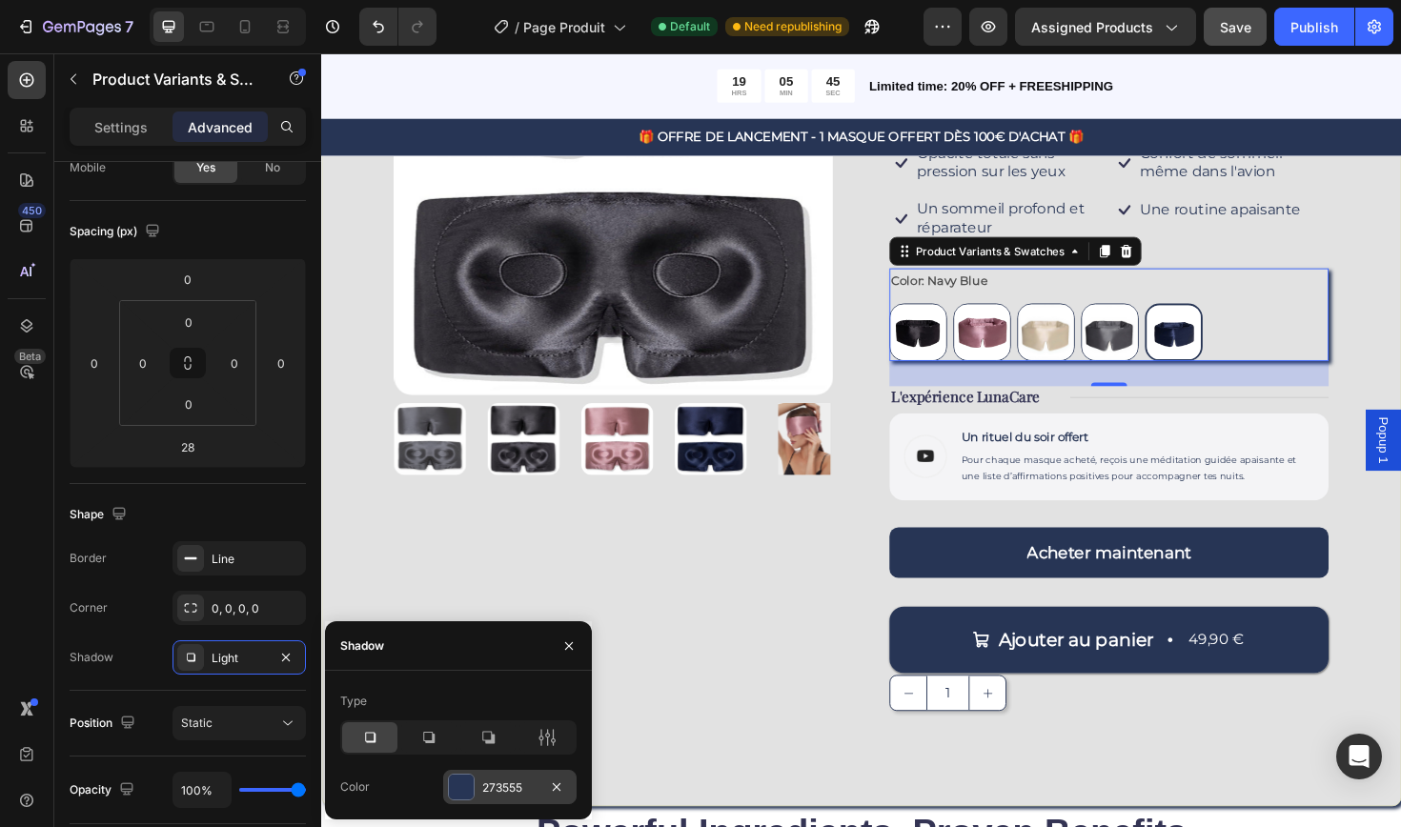
click at [493, 781] on div "273555" at bounding box center [509, 787] width 55 height 17
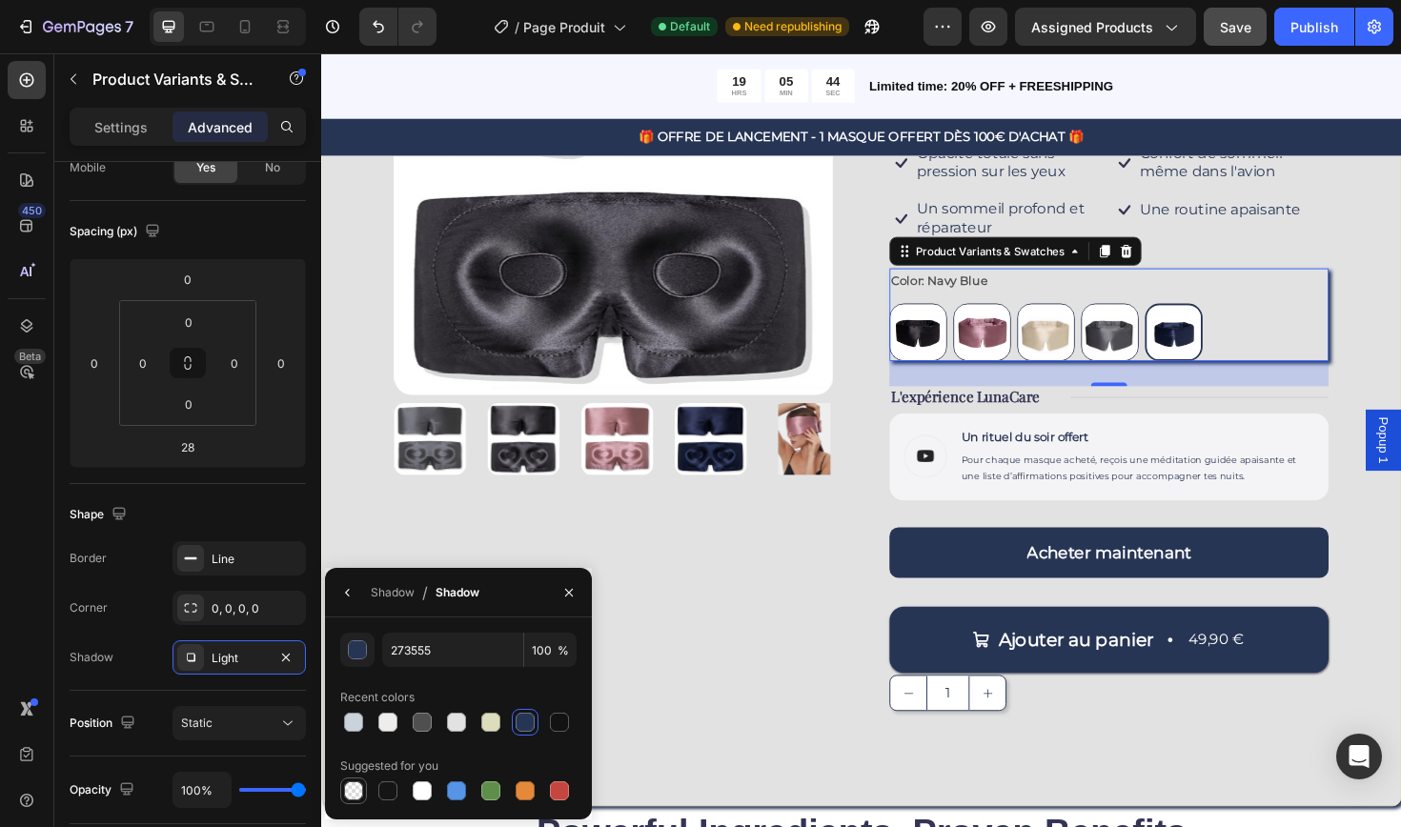
click at [352, 794] on div at bounding box center [353, 790] width 19 height 19
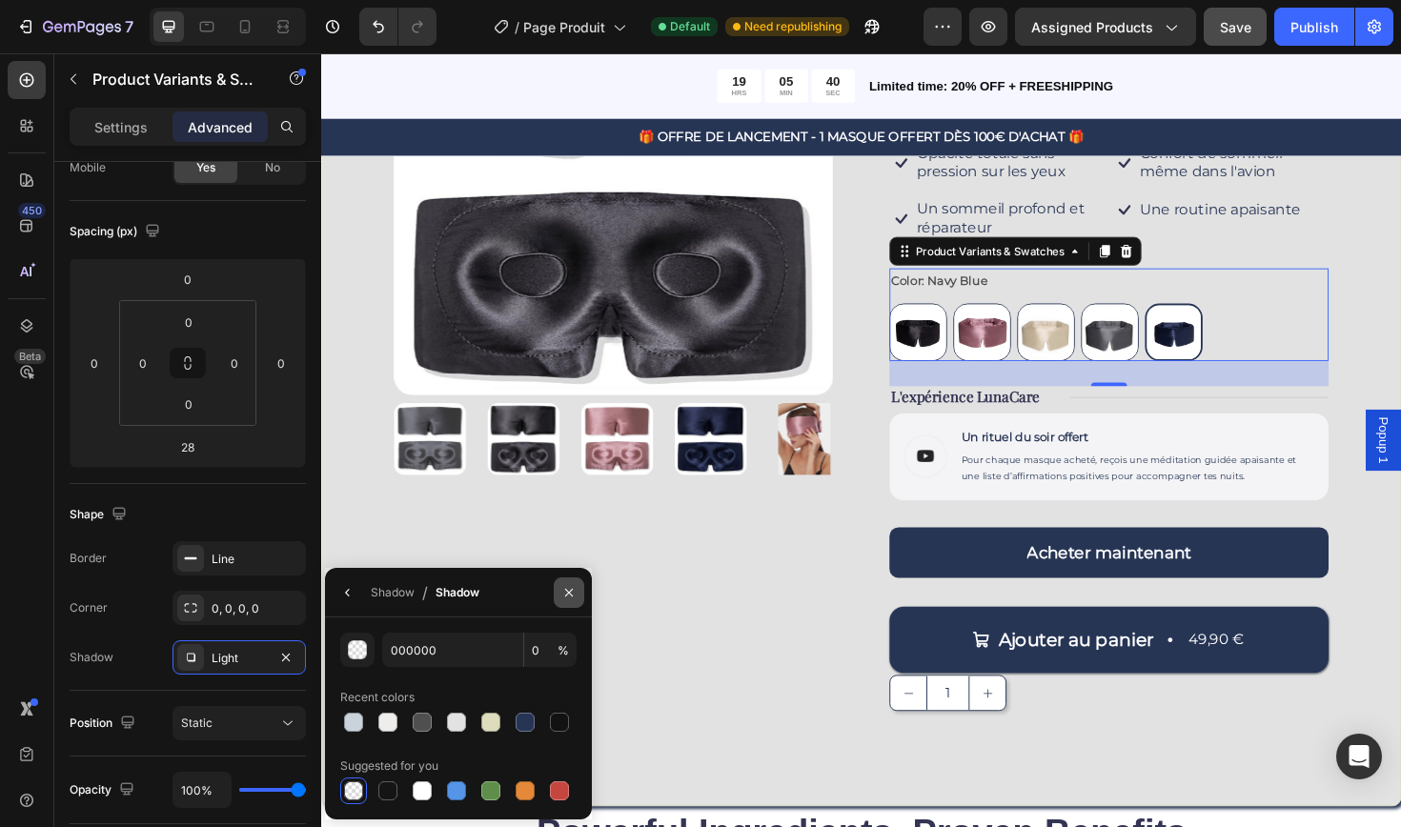
click at [571, 600] on button "button" at bounding box center [569, 592] width 30 height 30
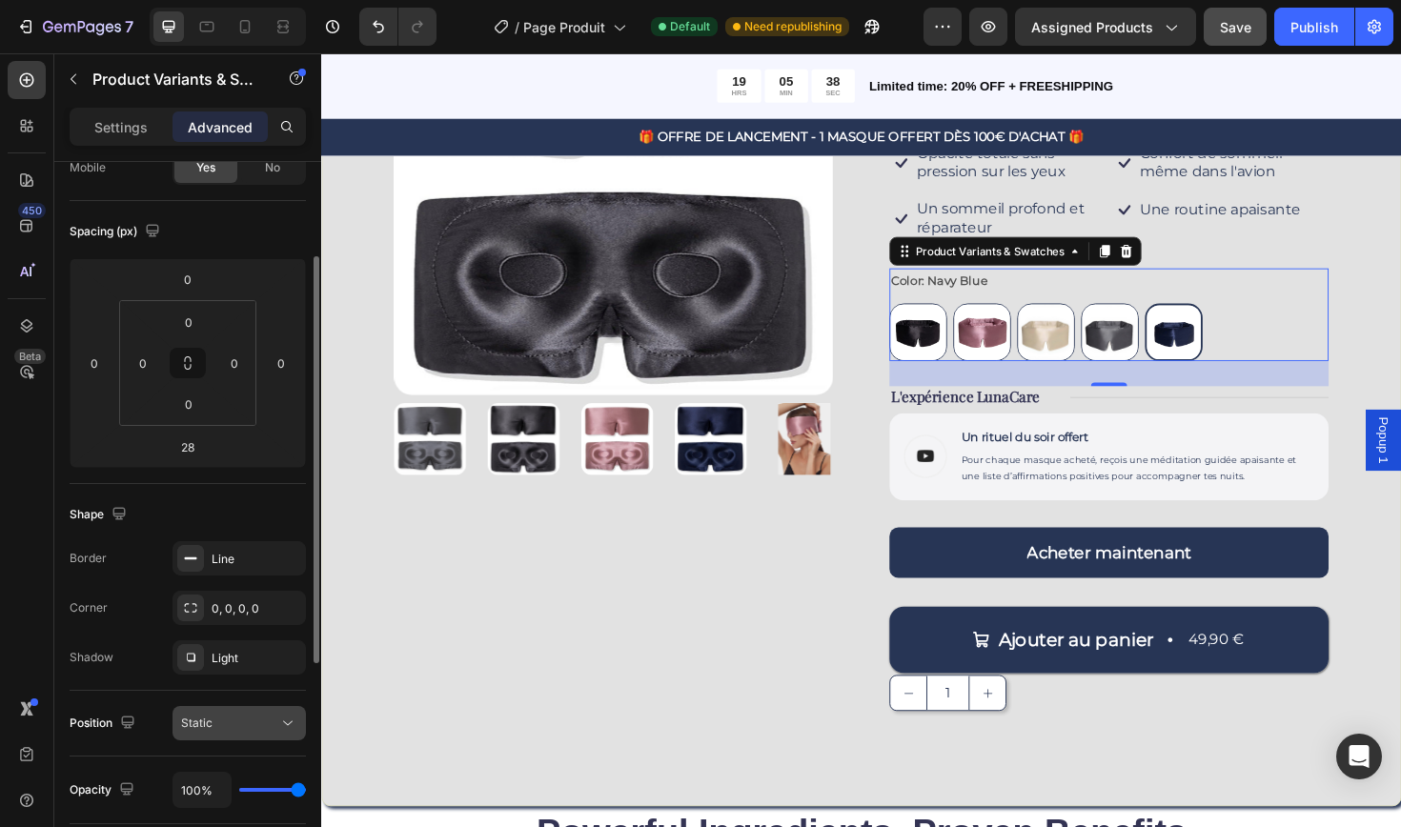
click at [212, 723] on div "Static" at bounding box center [229, 723] width 97 height 17
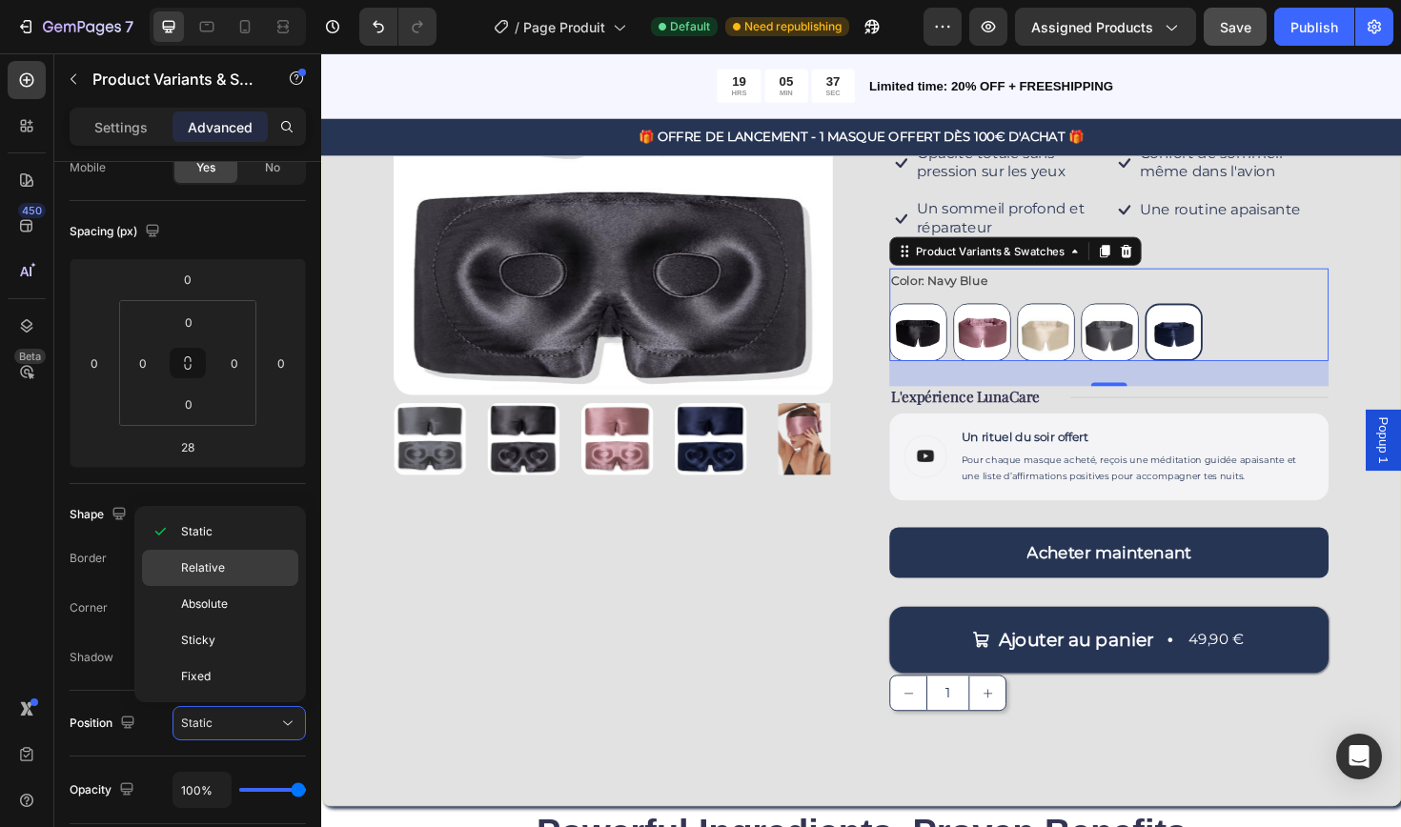
click at [213, 566] on span "Relative" at bounding box center [203, 567] width 44 height 17
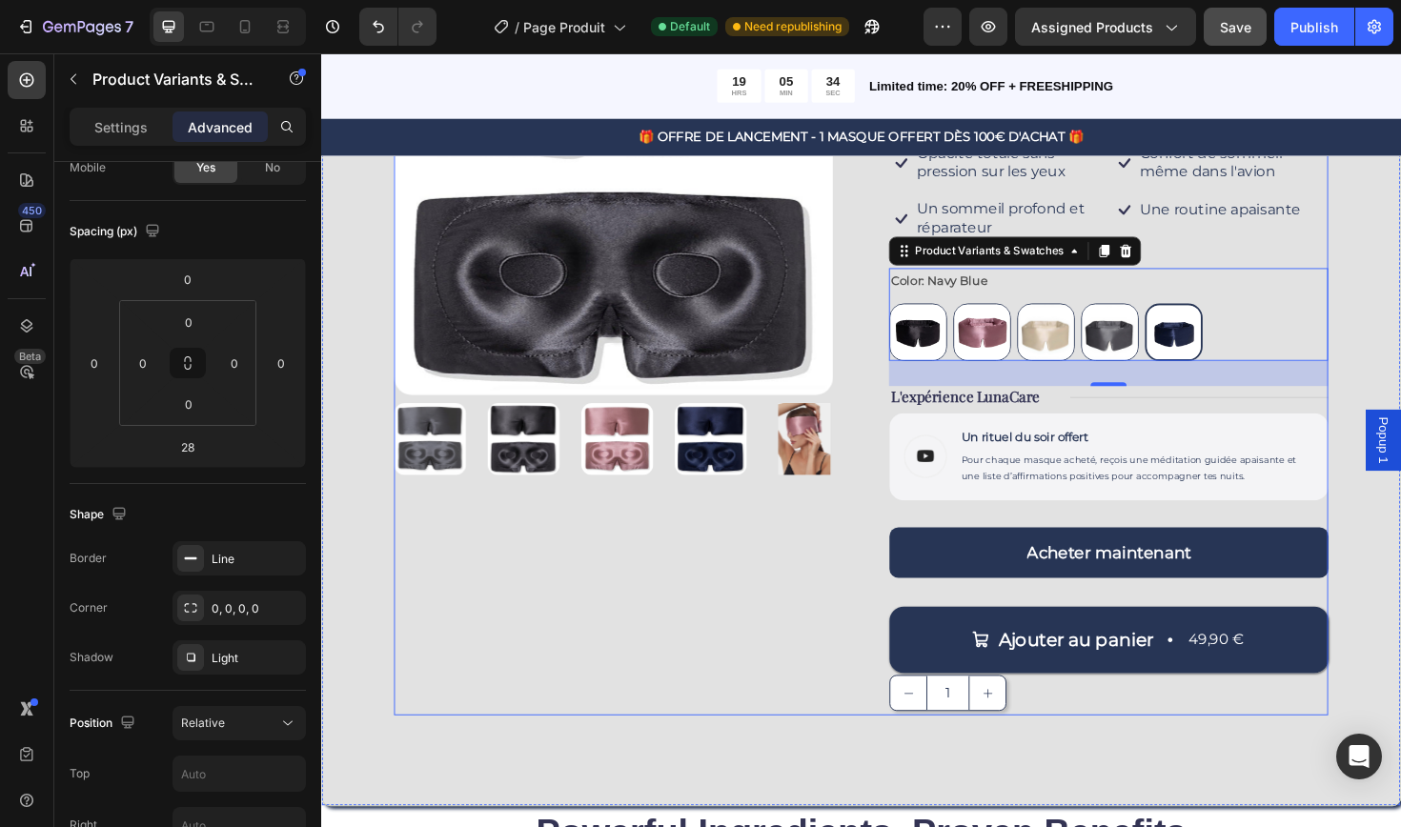
click at [836, 565] on div "Product Images" at bounding box center [630, 352] width 465 height 805
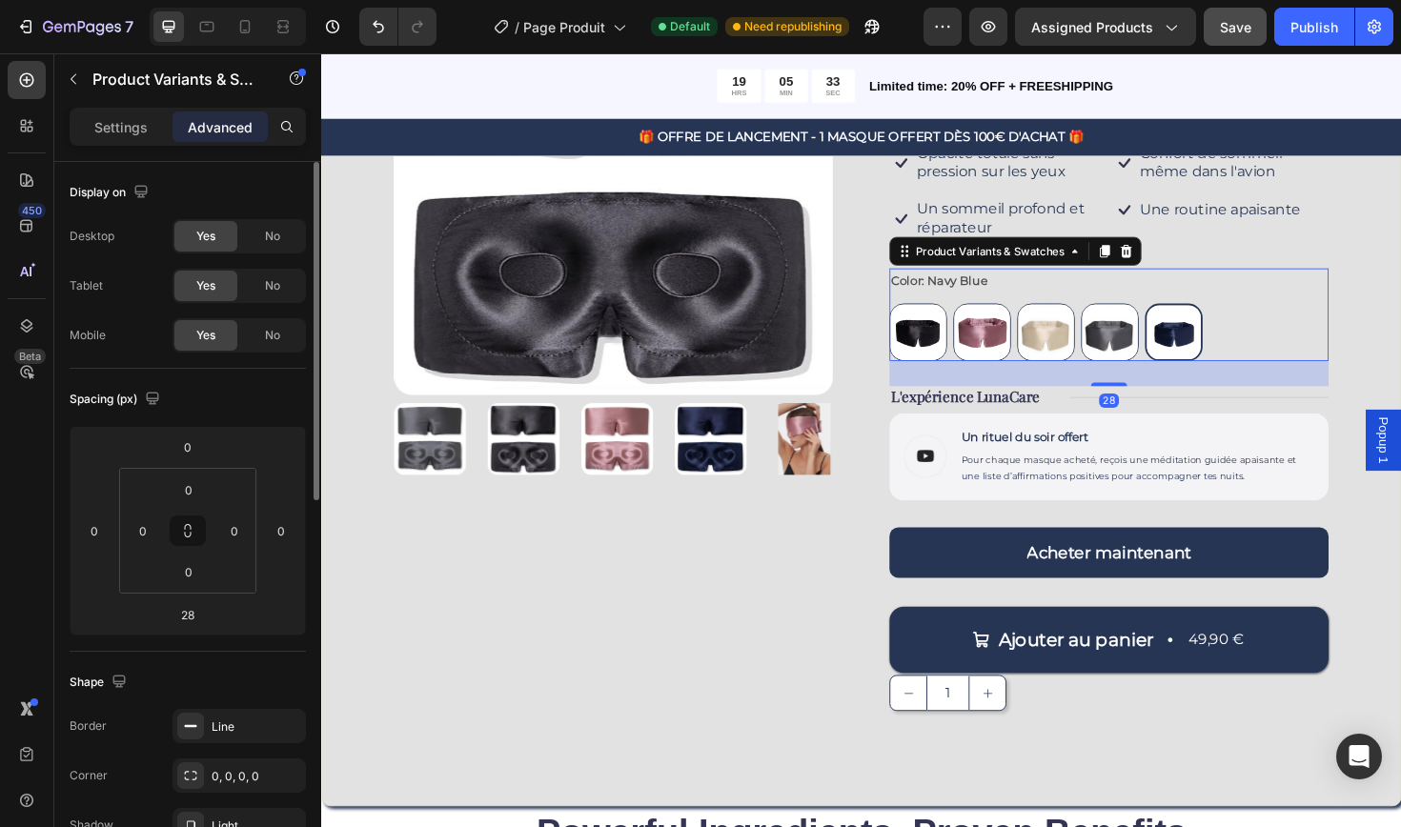
click at [1340, 313] on div "Color: Navy Blue Jet Black Jet Black Rose Gold Rose Gold Champagne Champagne Da…" at bounding box center [1154, 330] width 465 height 98
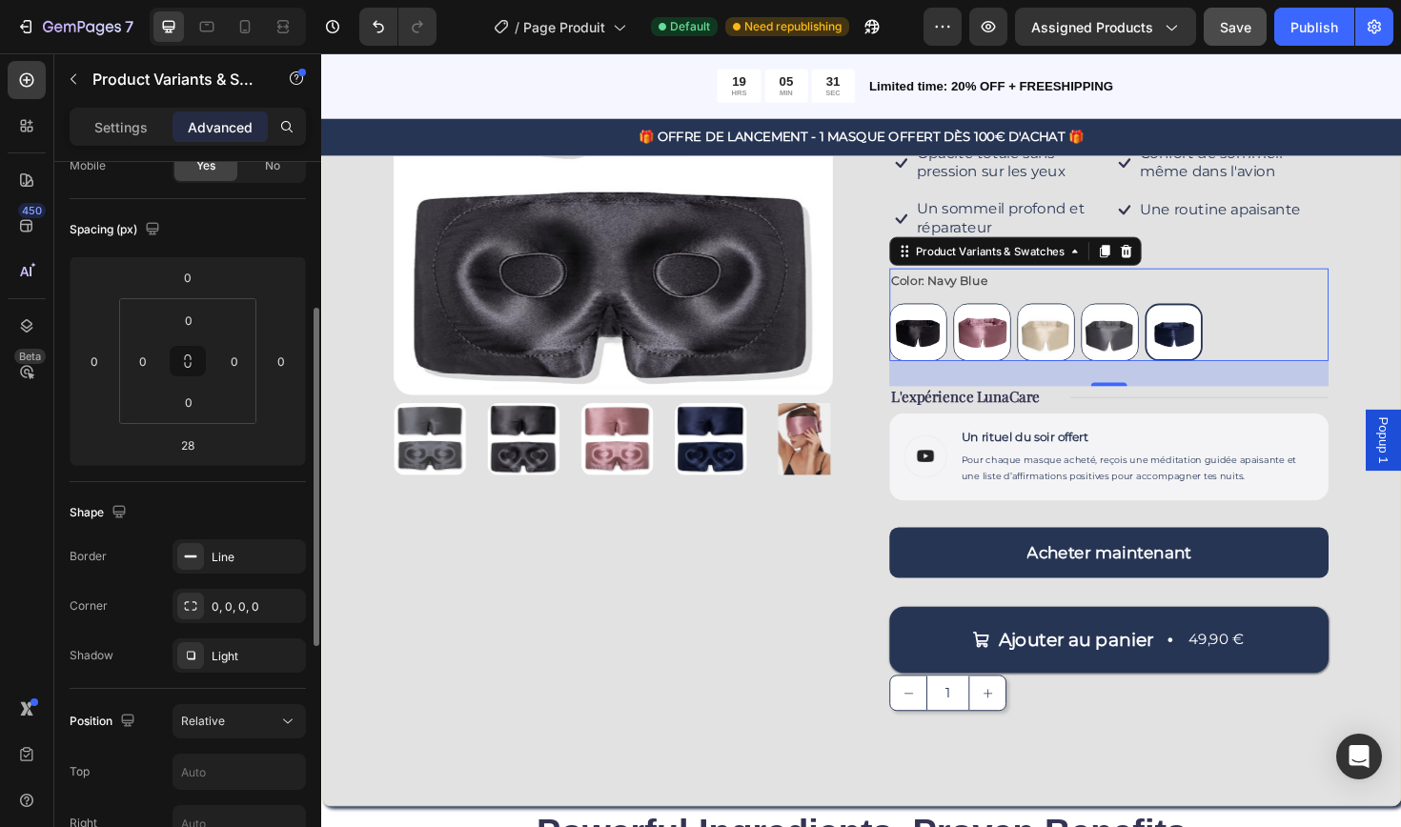
scroll to position [253, 0]
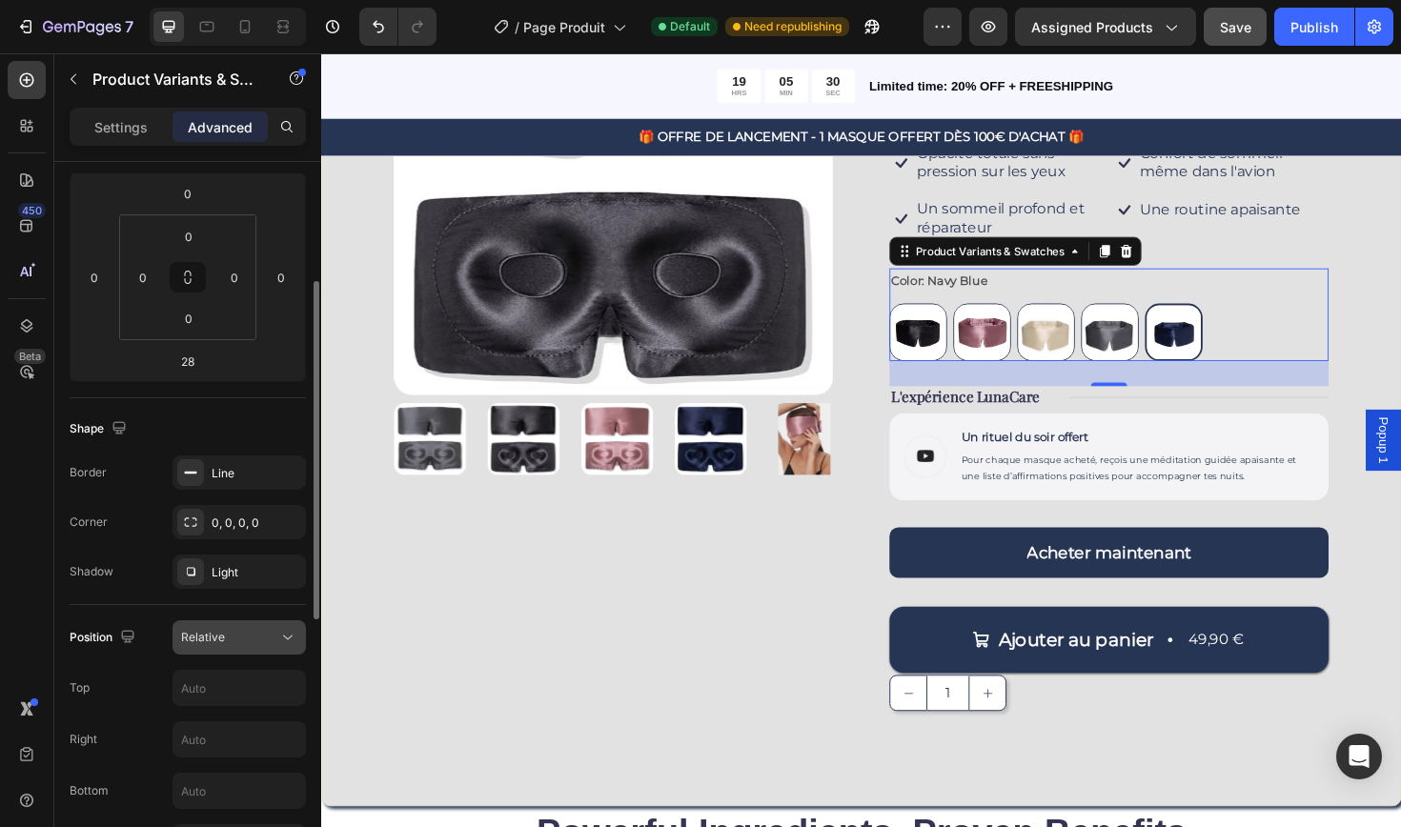
click at [257, 648] on button "Relative" at bounding box center [238, 637] width 133 height 34
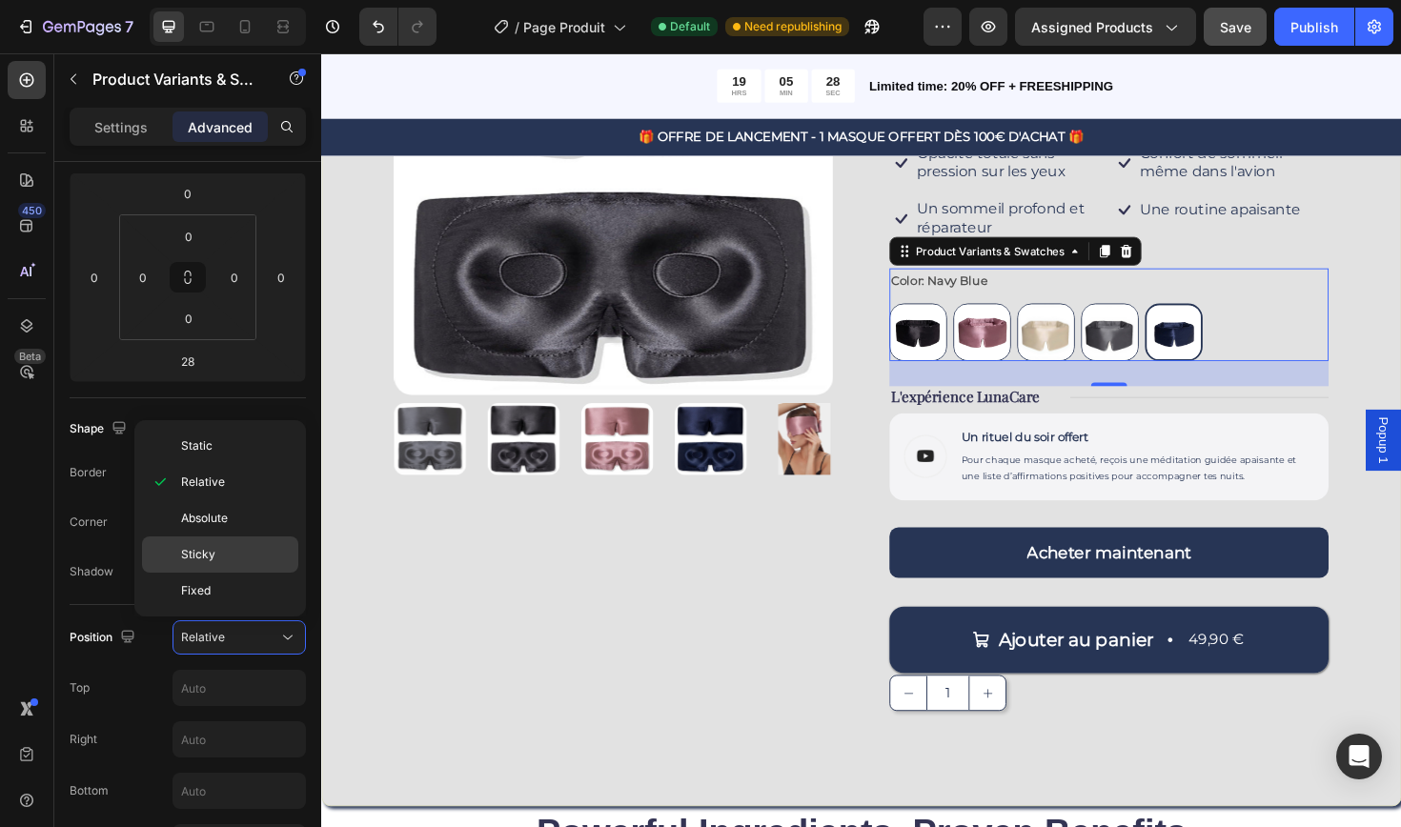
click at [211, 556] on span "Sticky" at bounding box center [198, 554] width 34 height 17
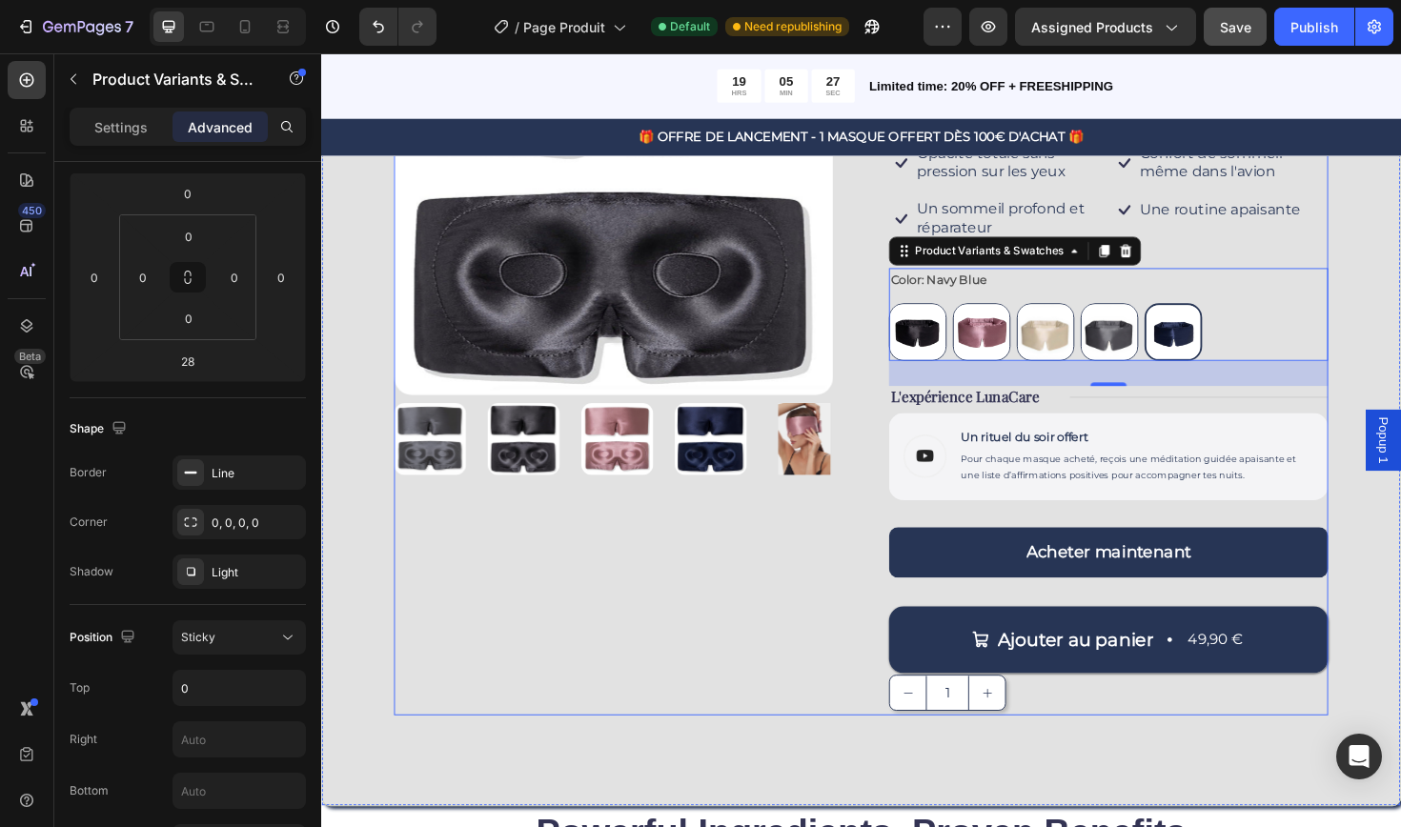
click at [495, 686] on div "Product Images" at bounding box center [630, 352] width 465 height 805
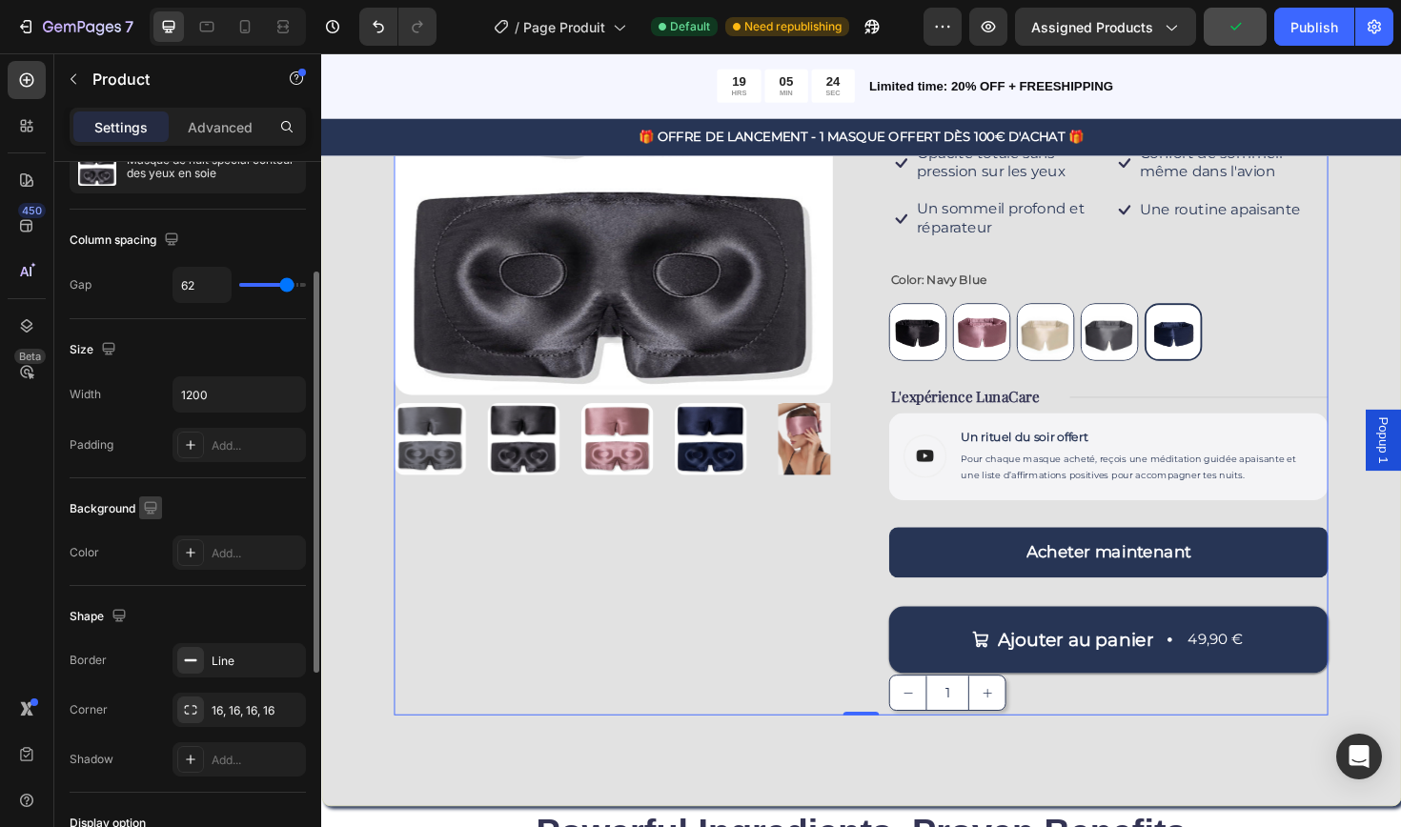
scroll to position [217, 0]
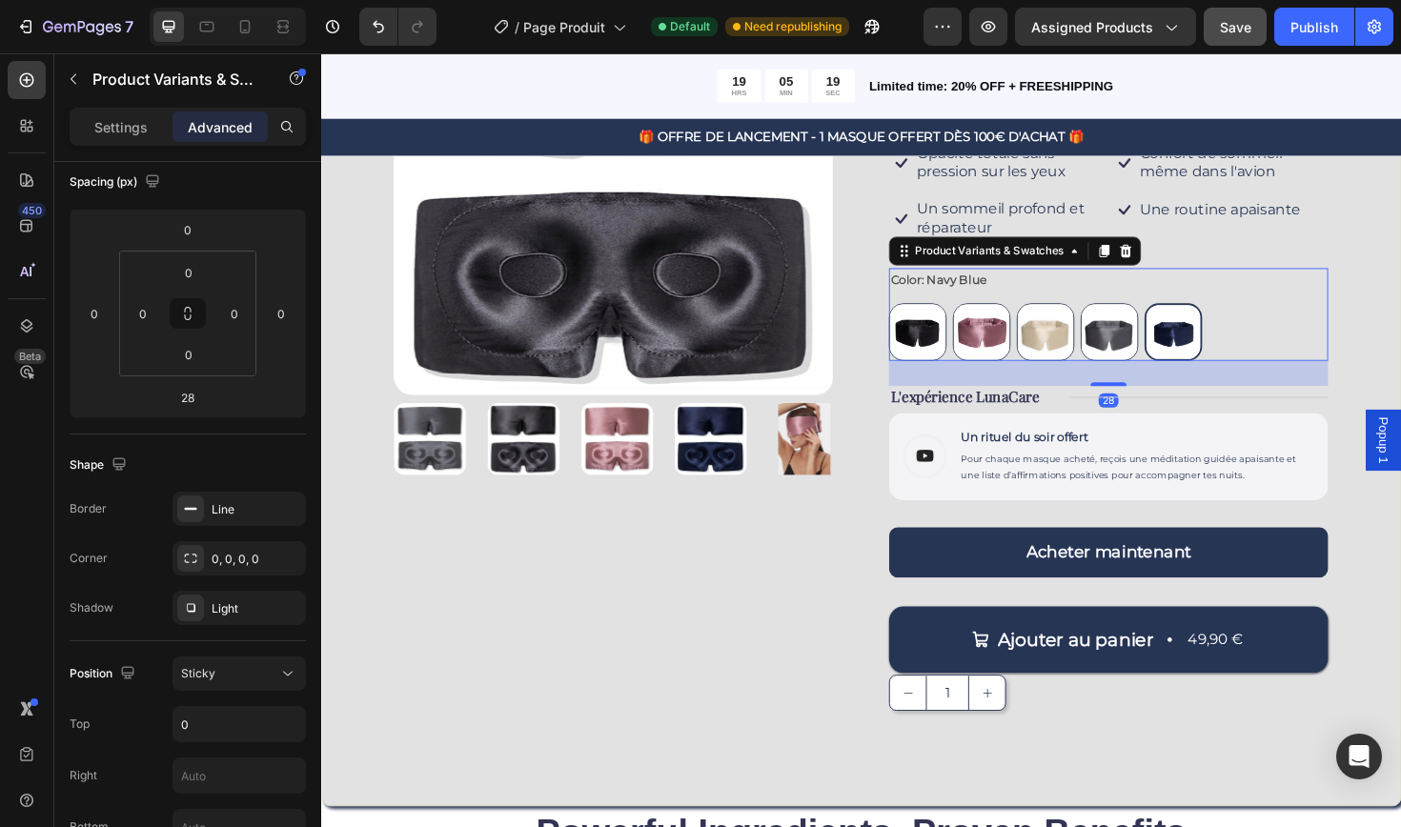
click at [960, 356] on img at bounding box center [952, 348] width 59 height 59
click at [922, 318] on input "Jet Black Jet Black" at bounding box center [921, 317] width 1 height 1
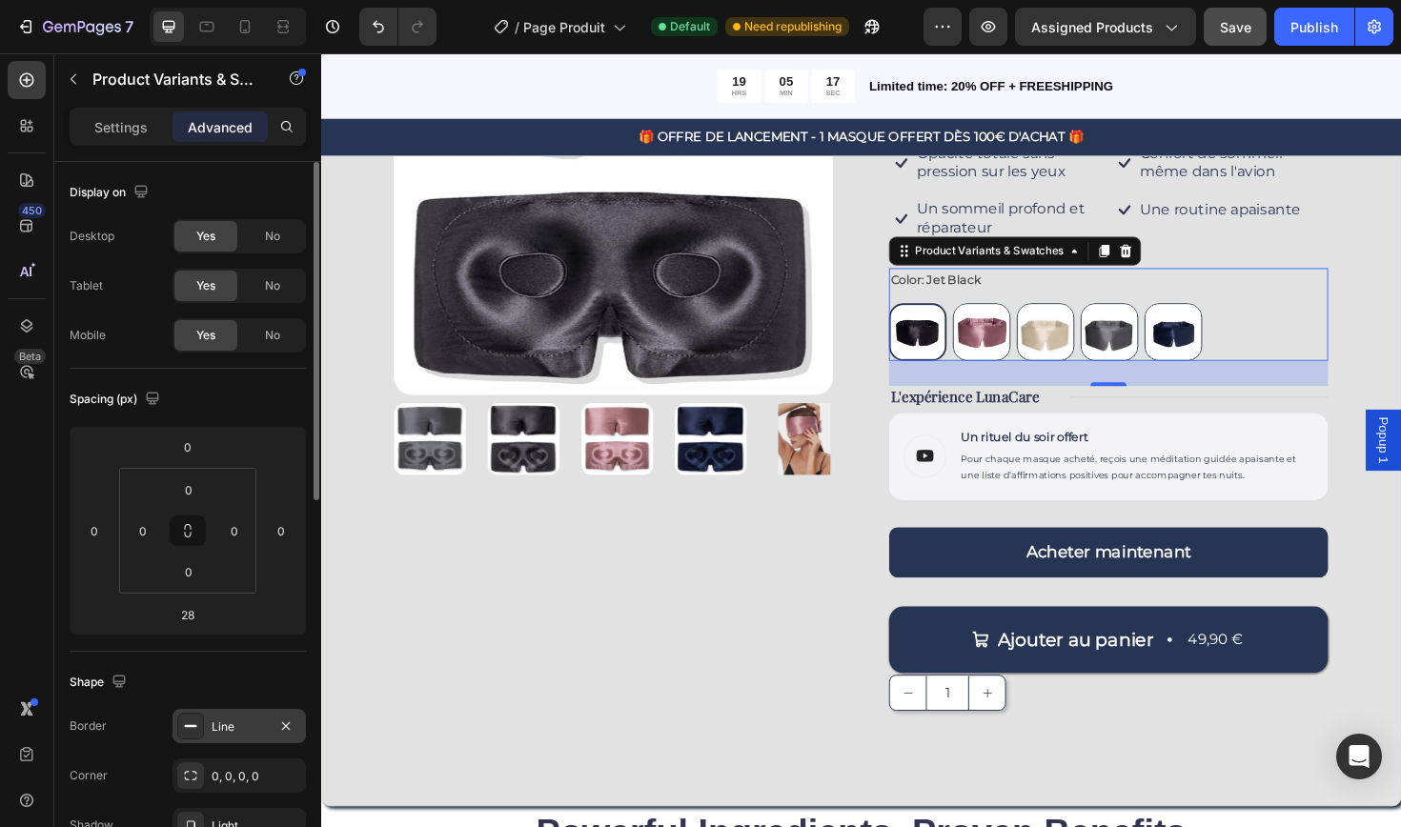
click at [228, 733] on div "Line" at bounding box center [239, 726] width 55 height 17
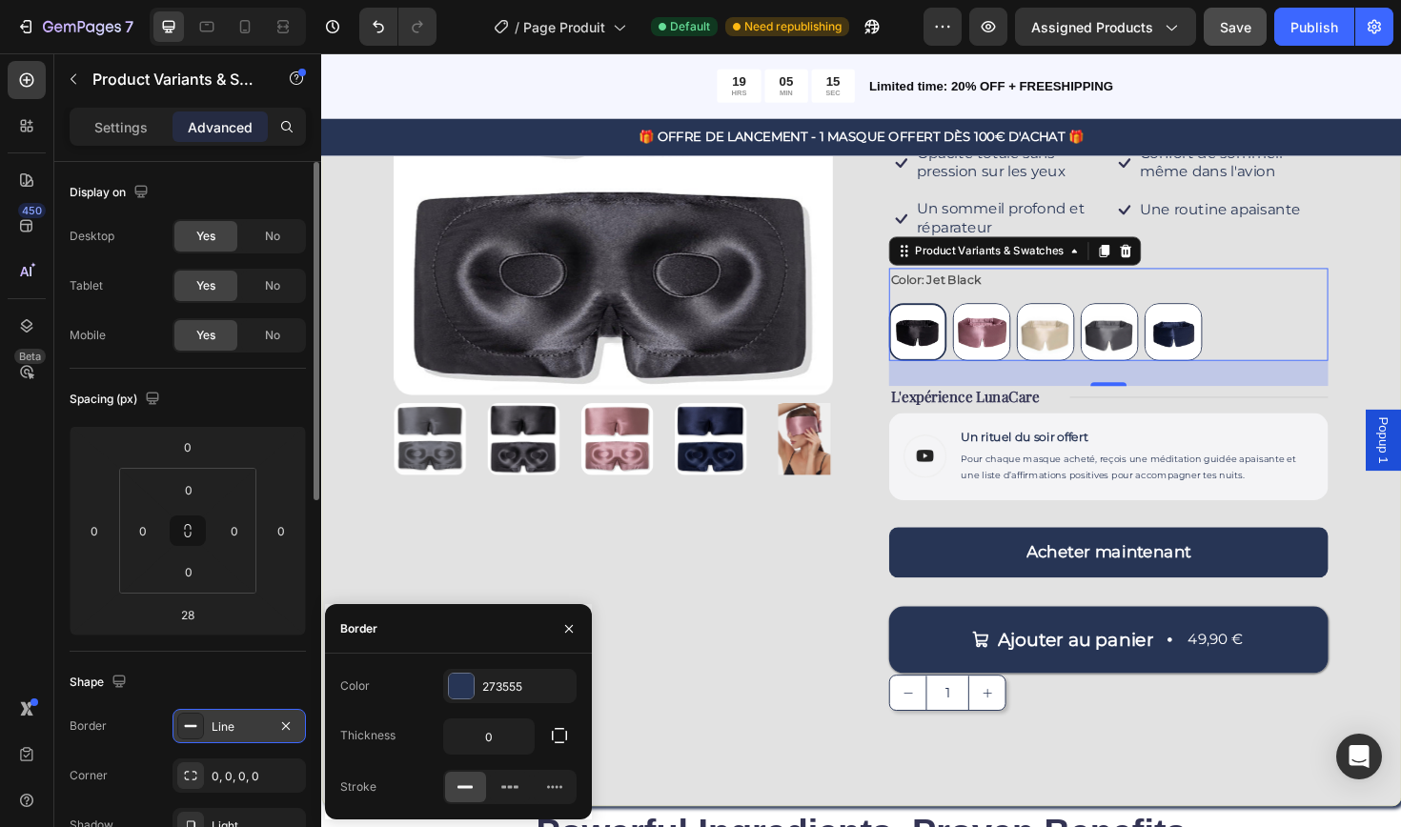
click at [228, 733] on div "Line" at bounding box center [239, 726] width 55 height 17
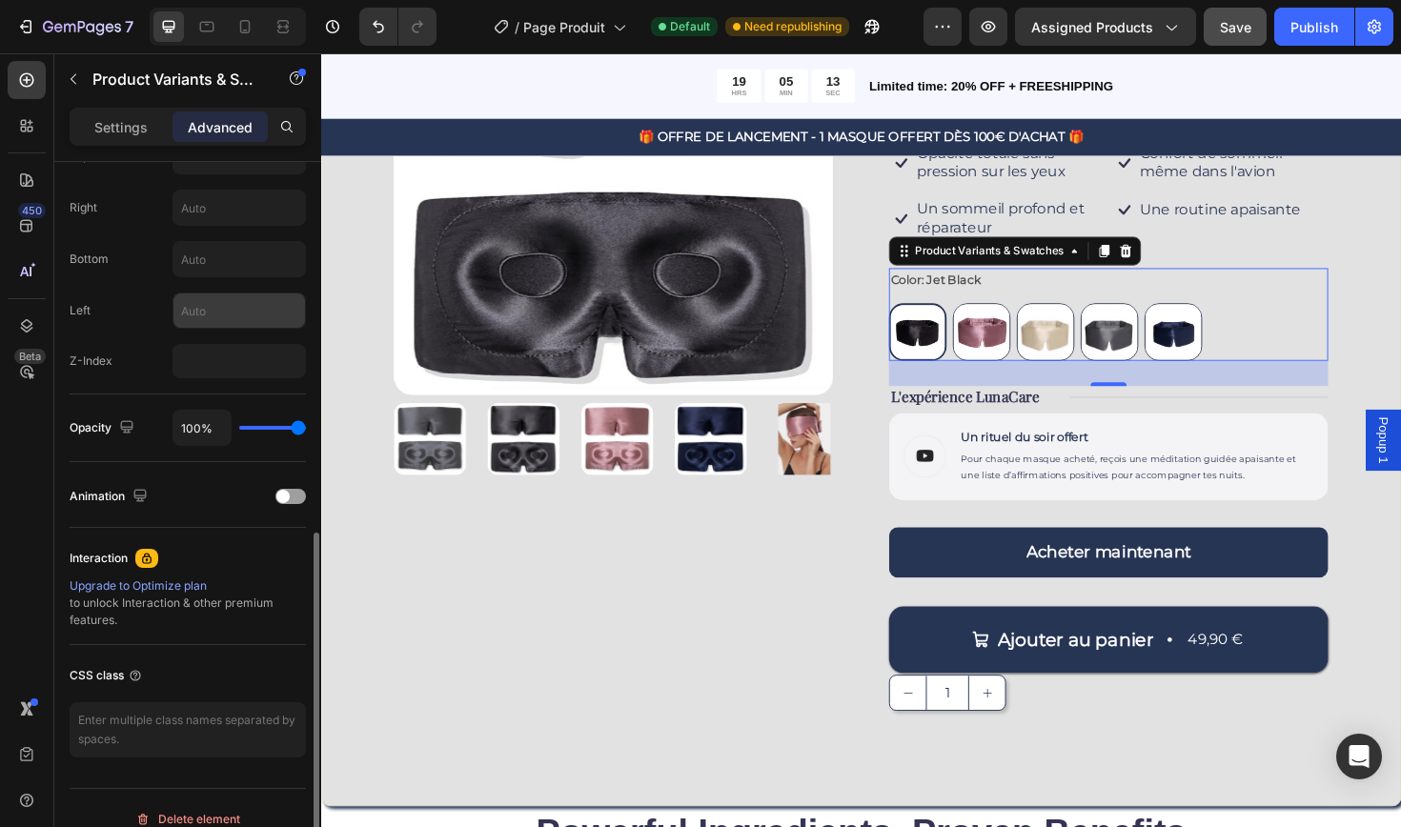
scroll to position [785, 0]
click at [296, 496] on div at bounding box center [290, 496] width 30 height 15
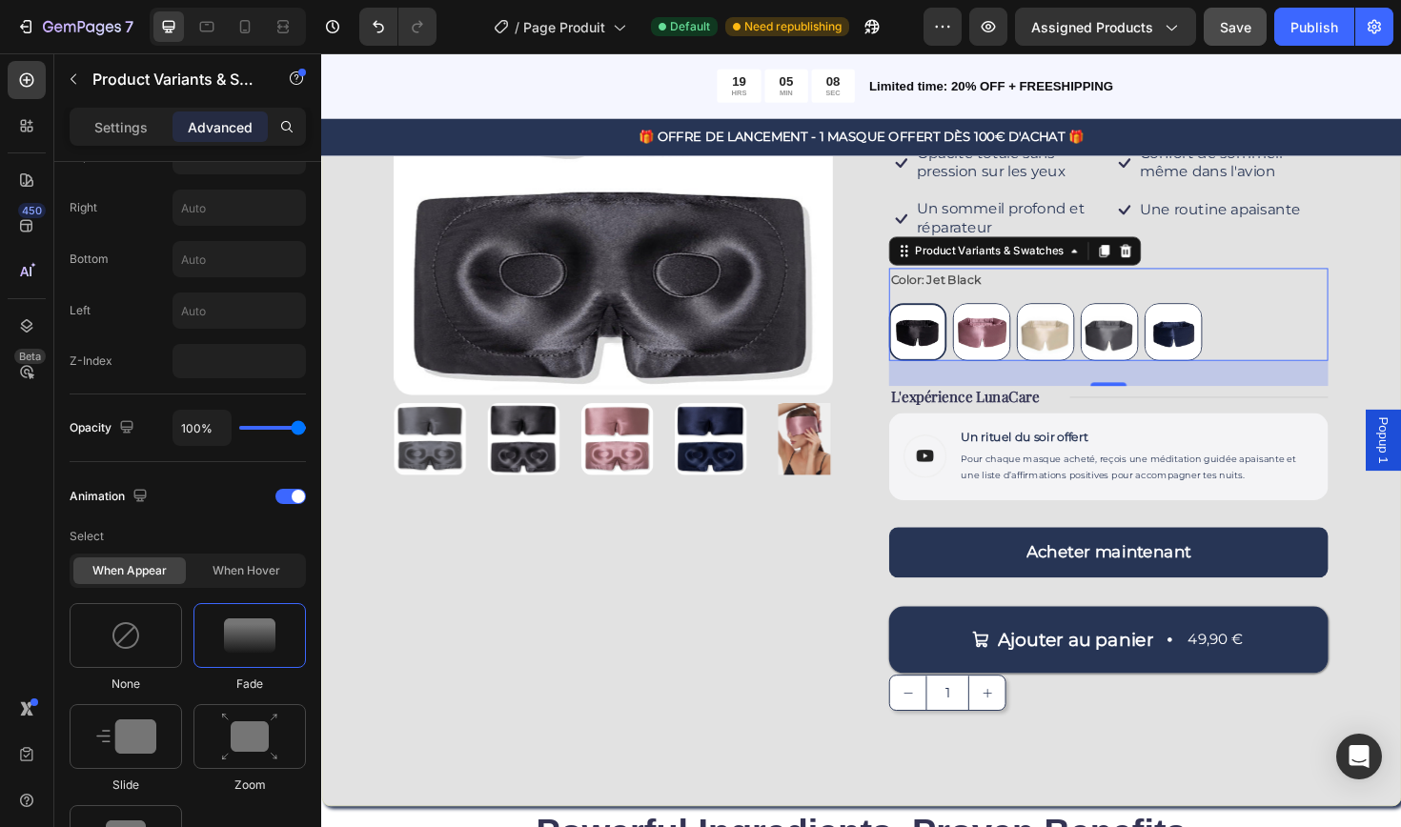
click at [999, 357] on img at bounding box center [1020, 348] width 59 height 59
click at [990, 318] on input "Rose Gold Rose Gold" at bounding box center [989, 317] width 1 height 1
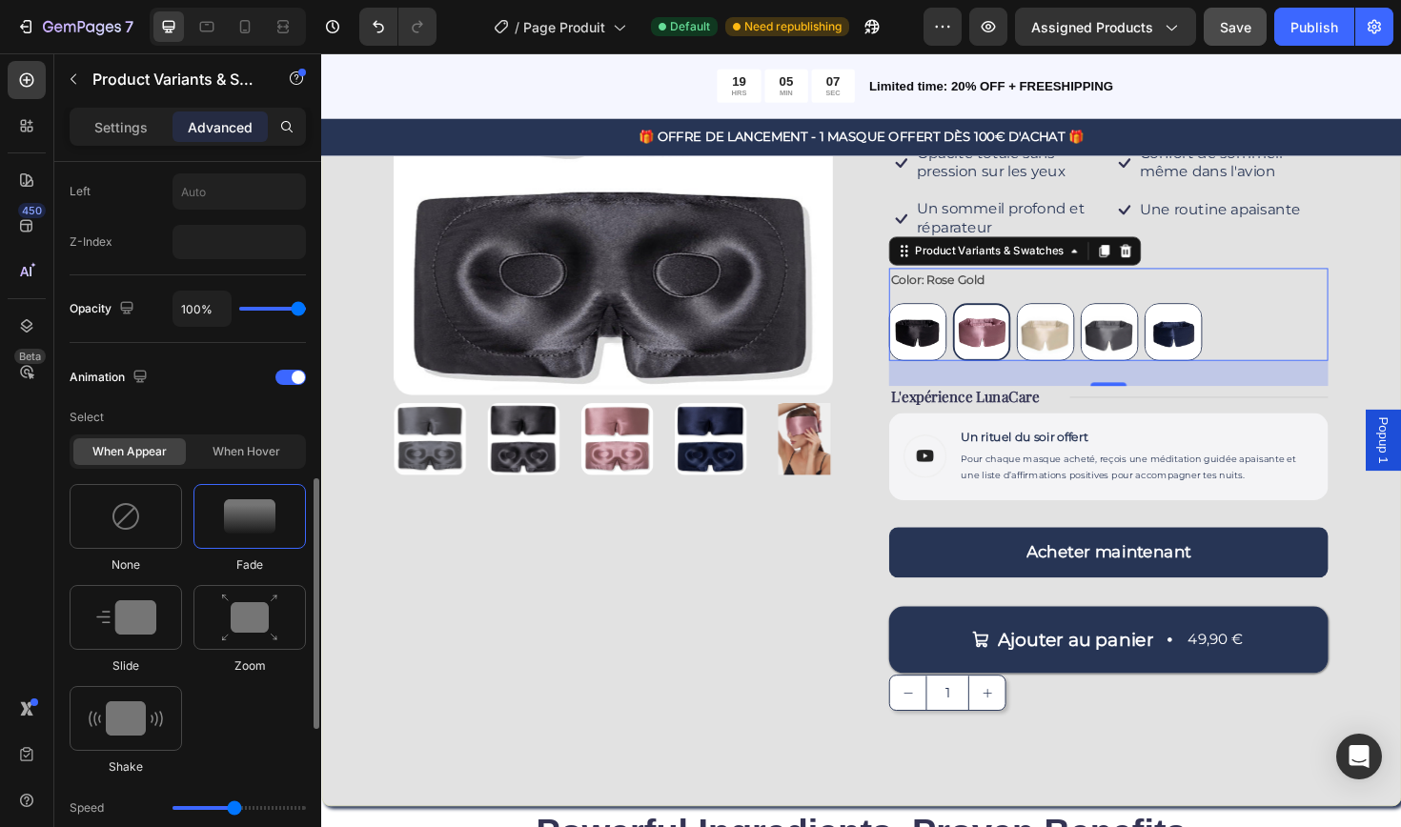
scroll to position [903, 0]
click at [257, 451] on div "When hover" at bounding box center [246, 452] width 112 height 27
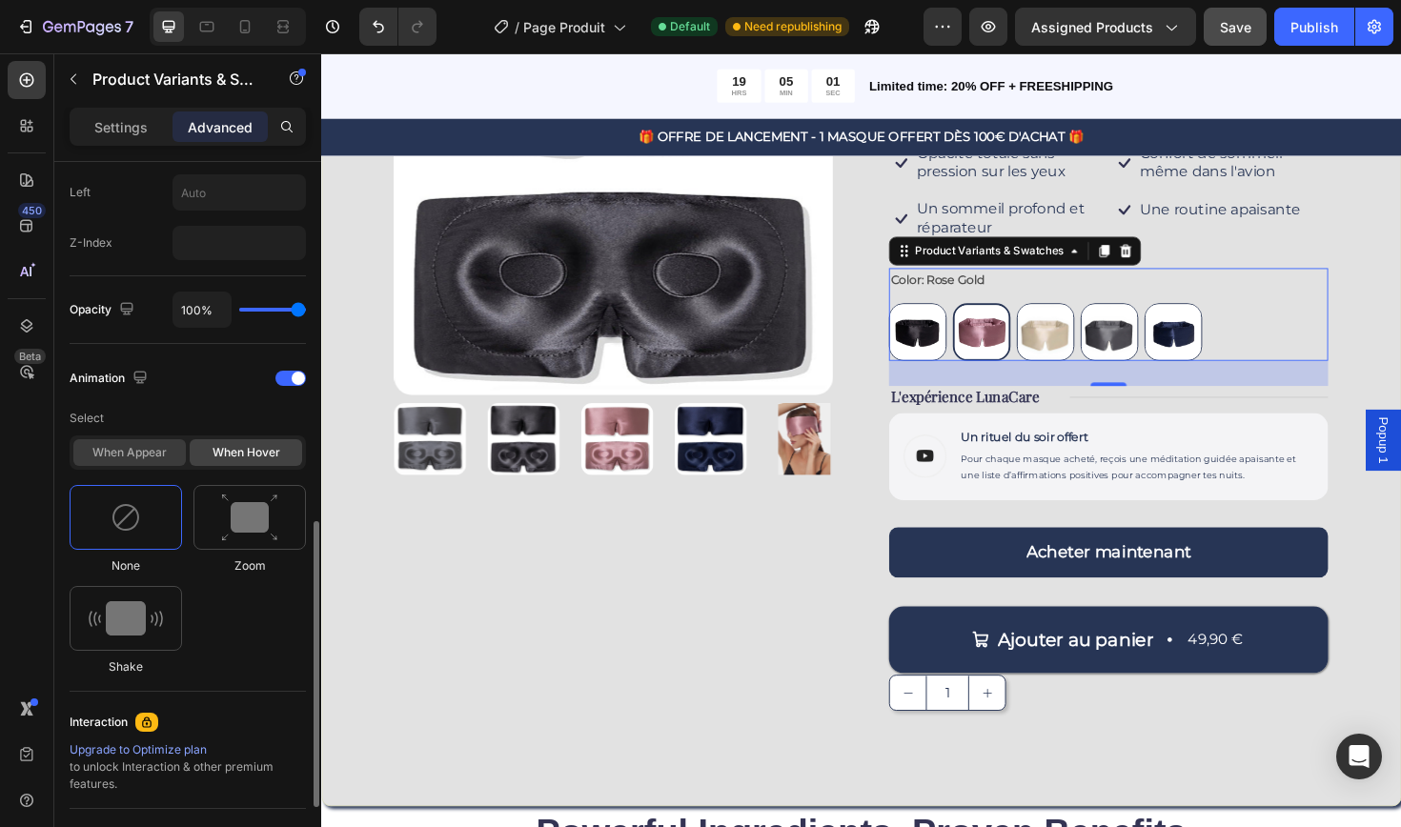
click at [155, 464] on div "When appear" at bounding box center [129, 452] width 112 height 27
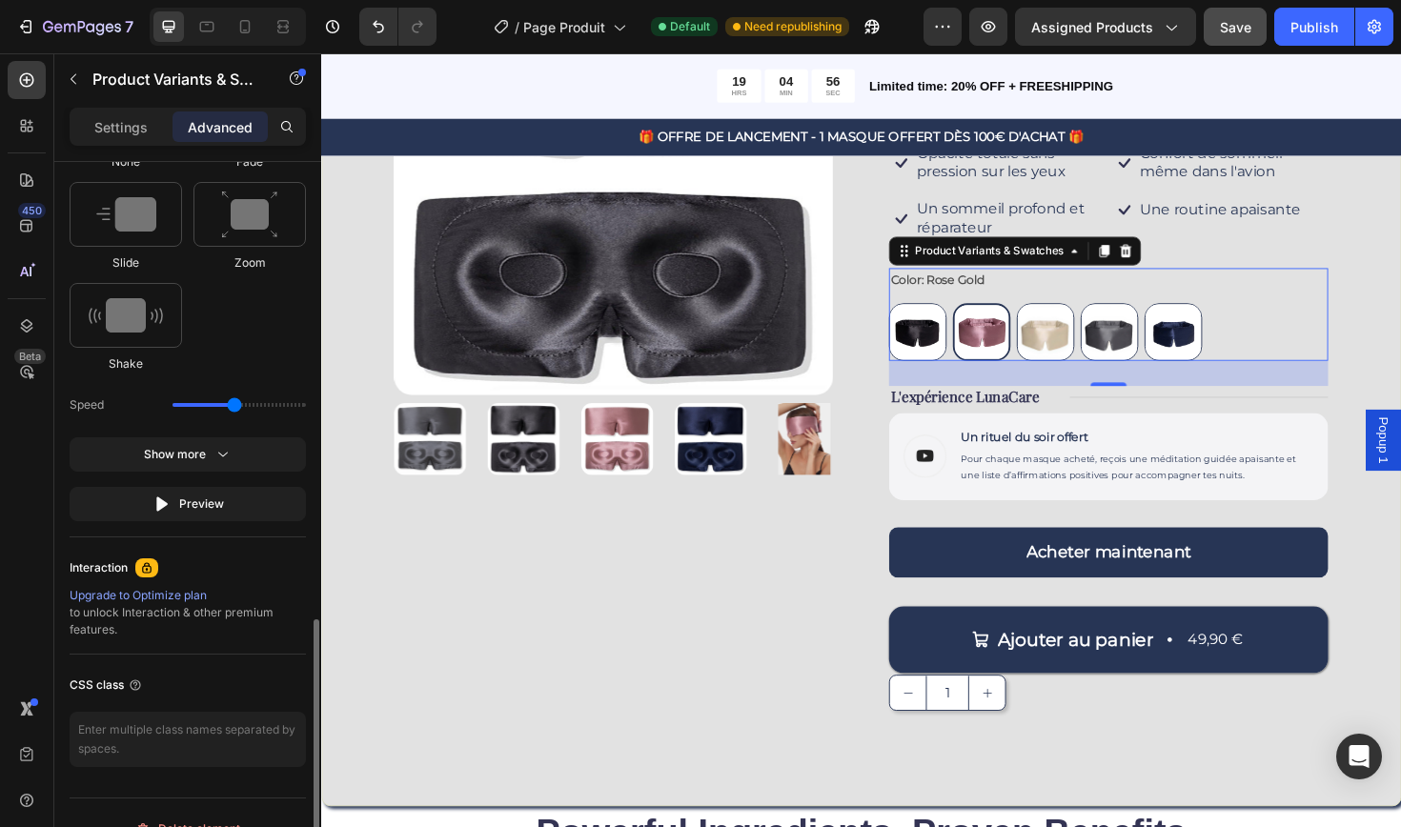
scroll to position [1307, 0]
click at [184, 515] on button "Preview" at bounding box center [188, 504] width 236 height 34
click at [215, 445] on icon "button" at bounding box center [222, 454] width 19 height 19
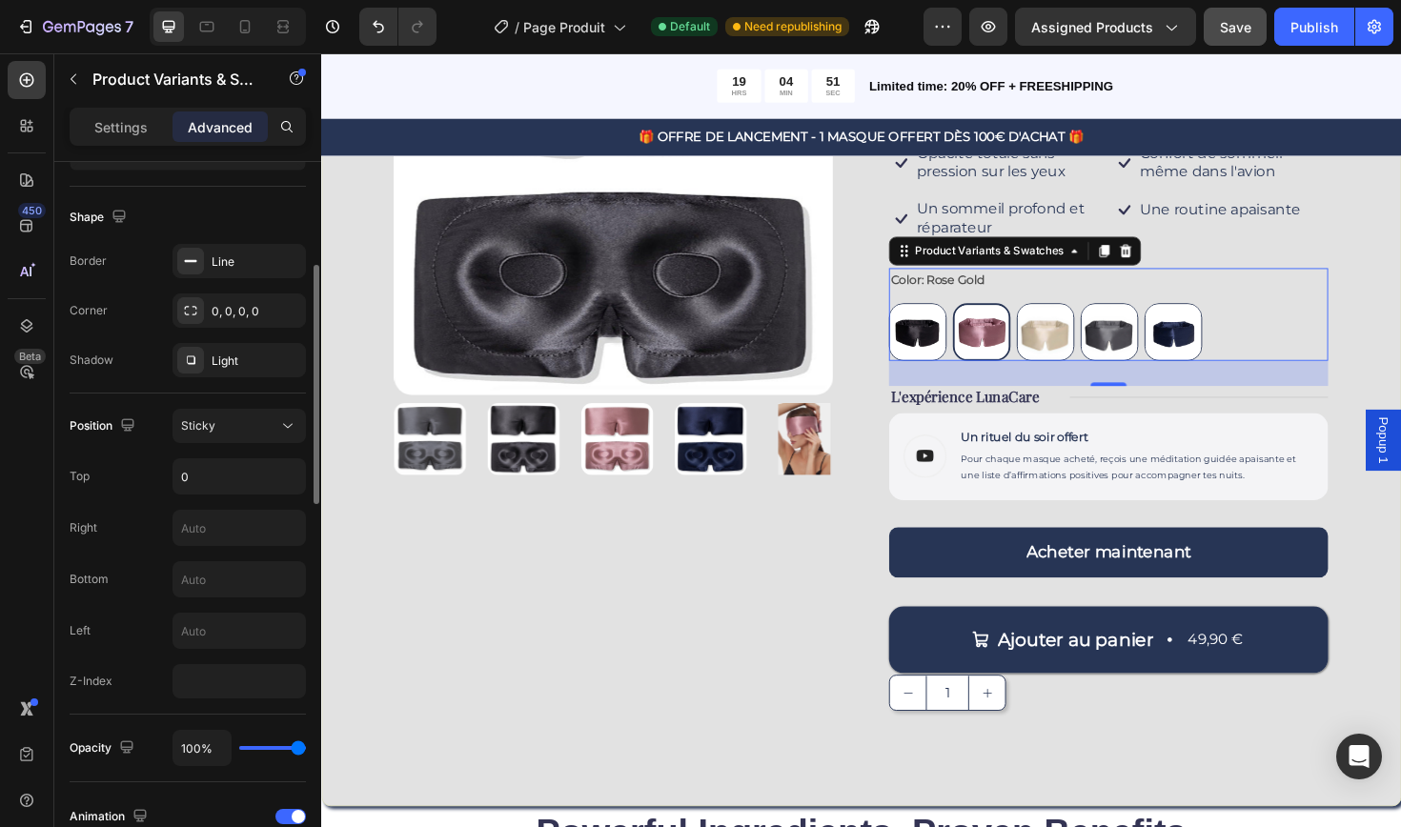
scroll to position [426, 0]
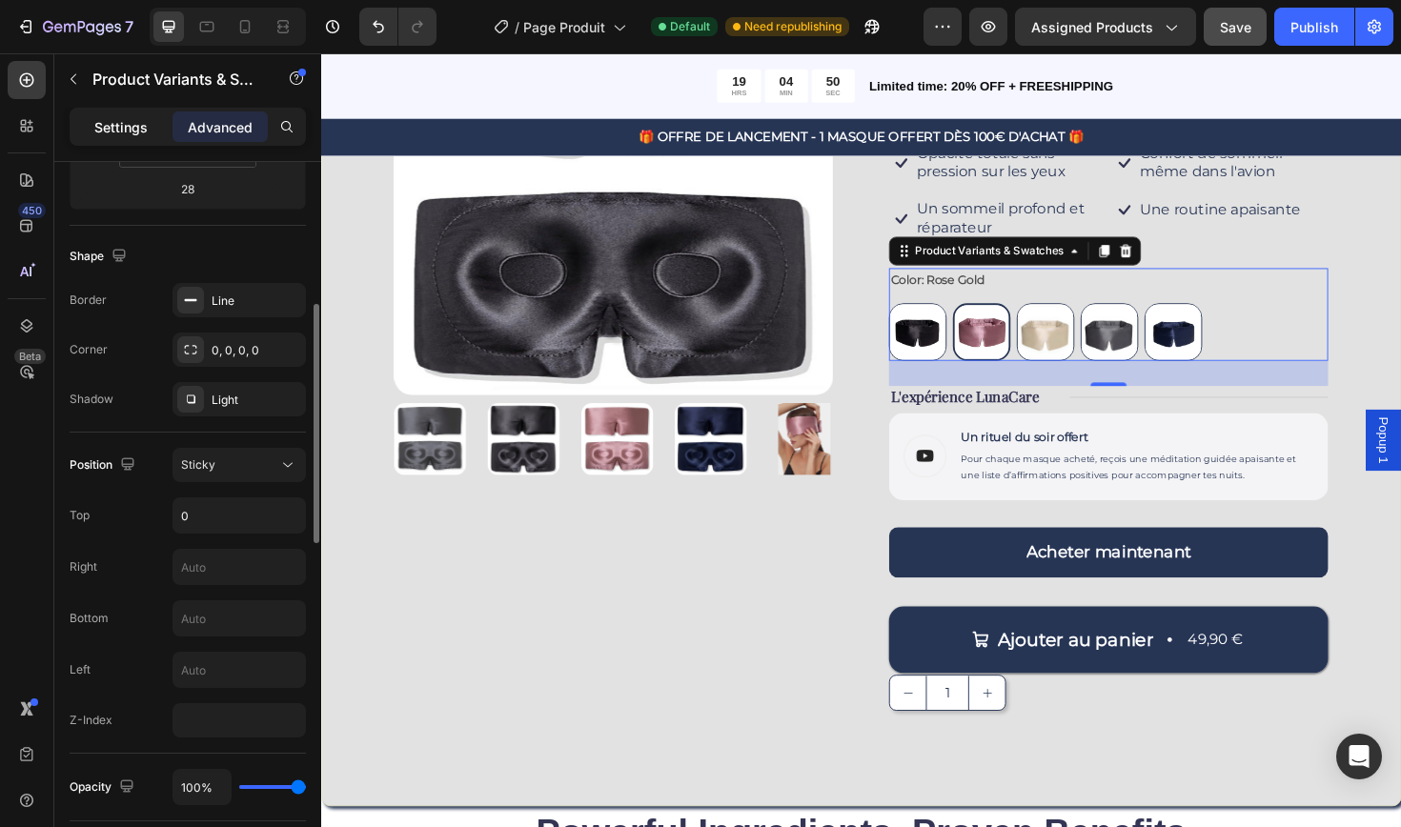
click at [131, 124] on p "Settings" at bounding box center [120, 127] width 53 height 20
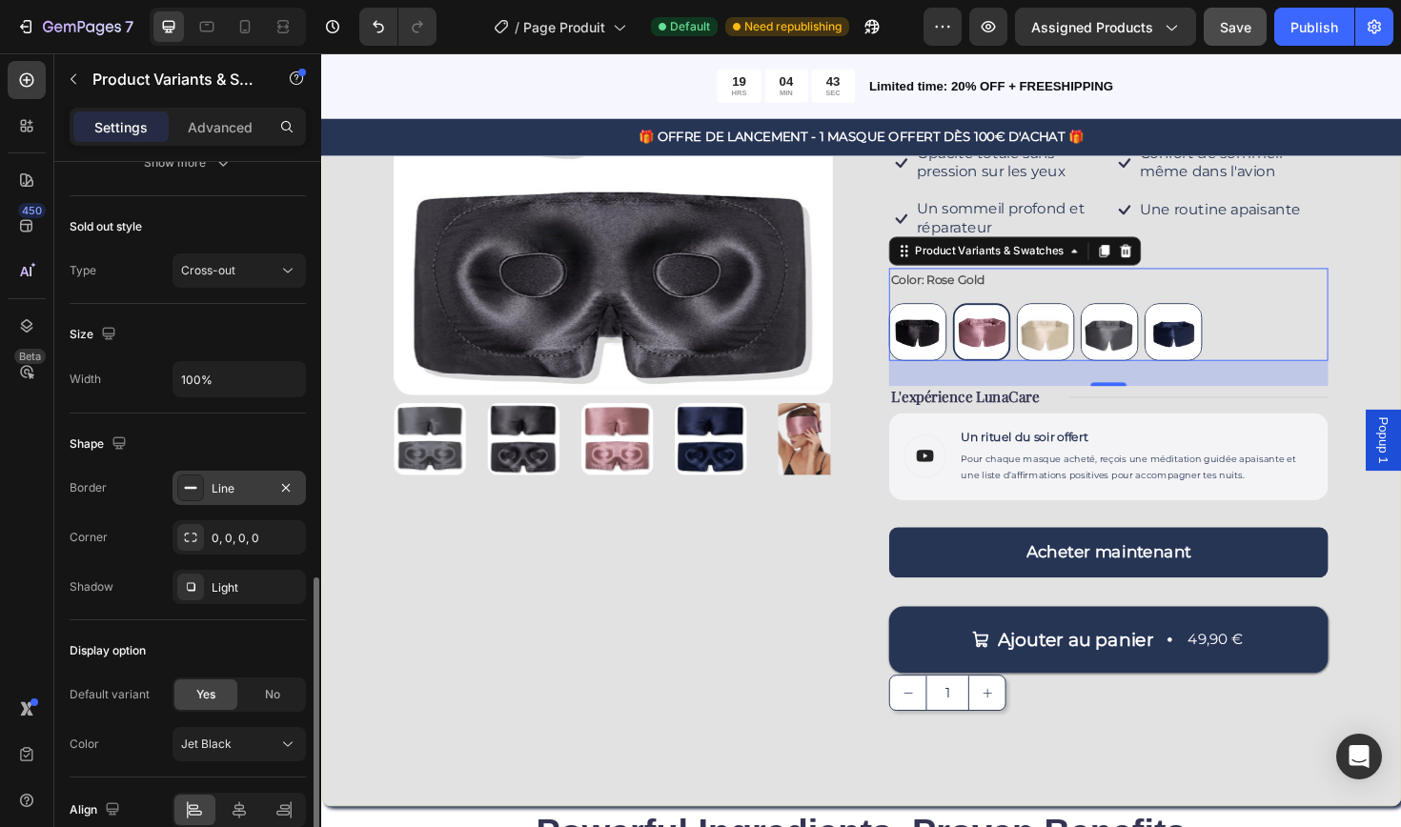
scroll to position [1122, 0]
click at [221, 492] on div "Line" at bounding box center [239, 488] width 55 height 17
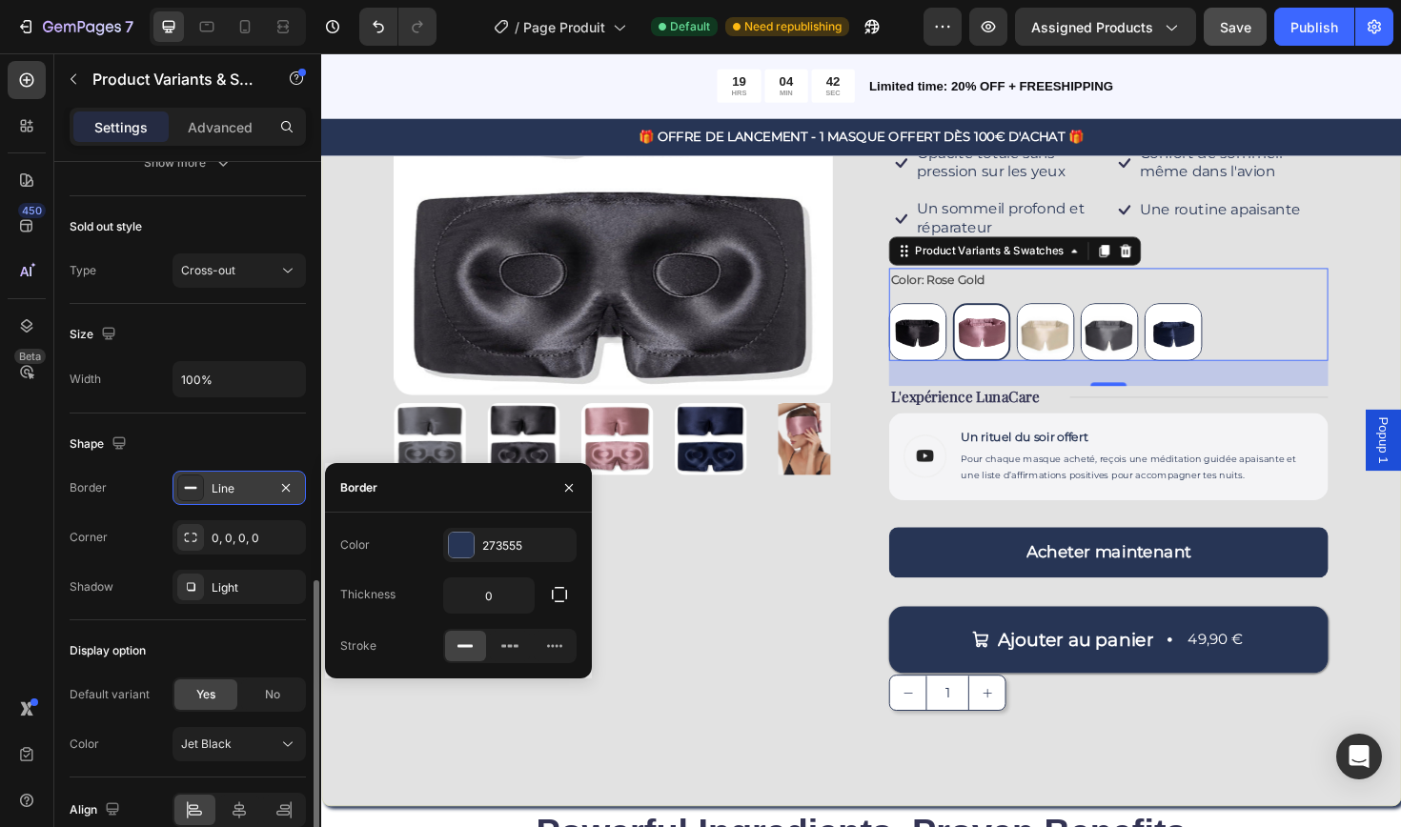
click at [221, 492] on div "Line" at bounding box center [239, 488] width 55 height 17
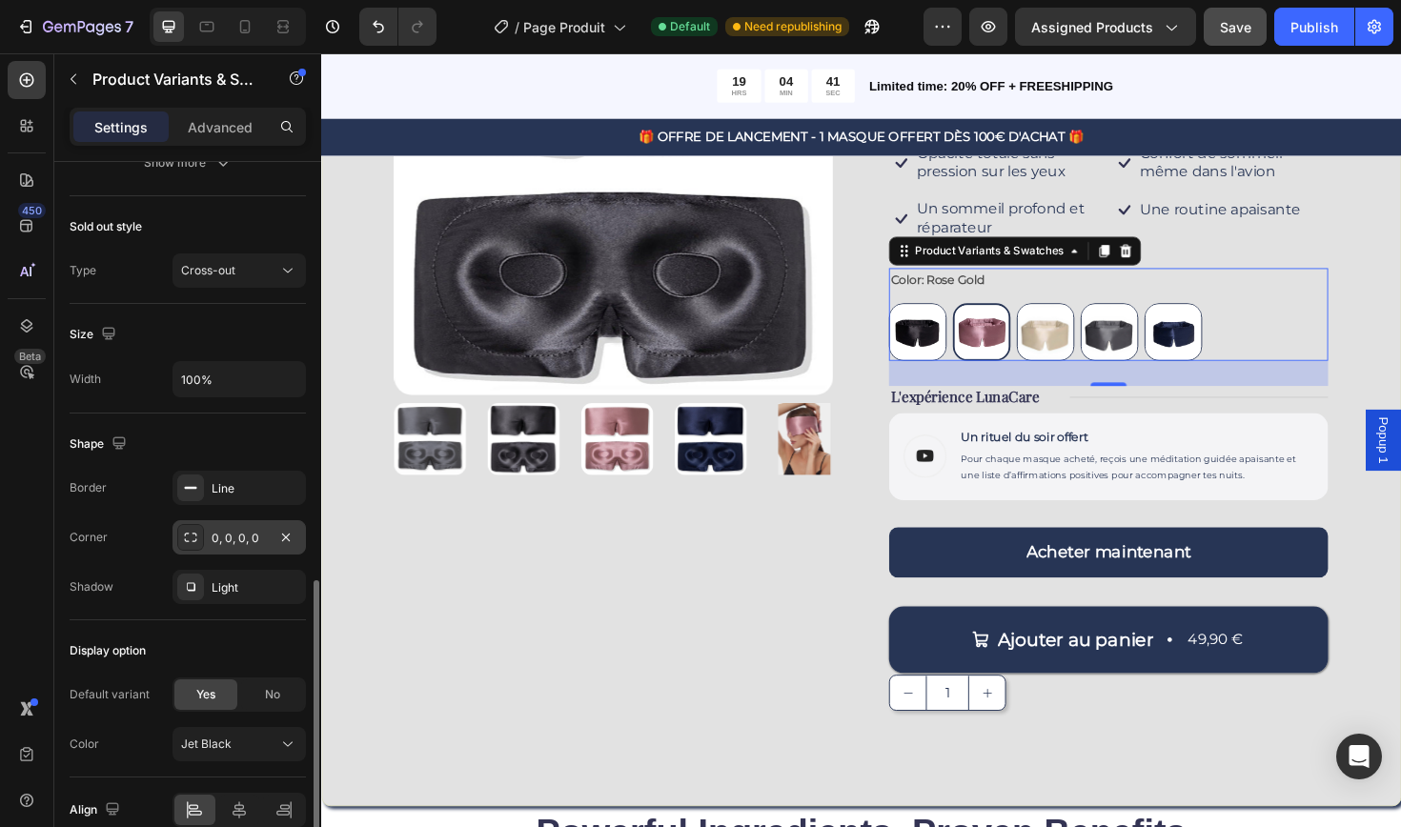
click at [218, 552] on div "0, 0, 0, 0" at bounding box center [238, 537] width 133 height 34
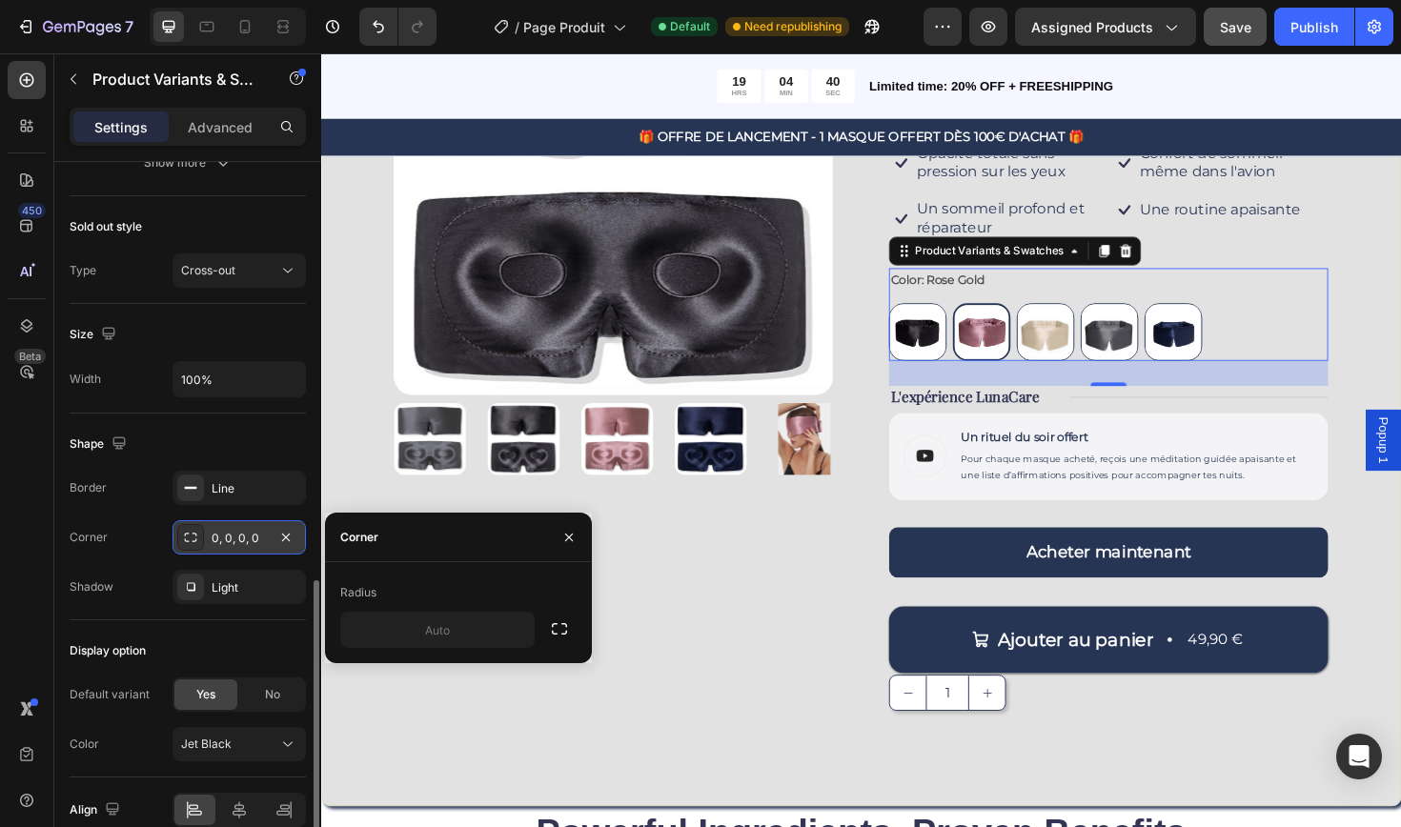
click at [218, 552] on div "0, 0, 0, 0" at bounding box center [238, 537] width 133 height 34
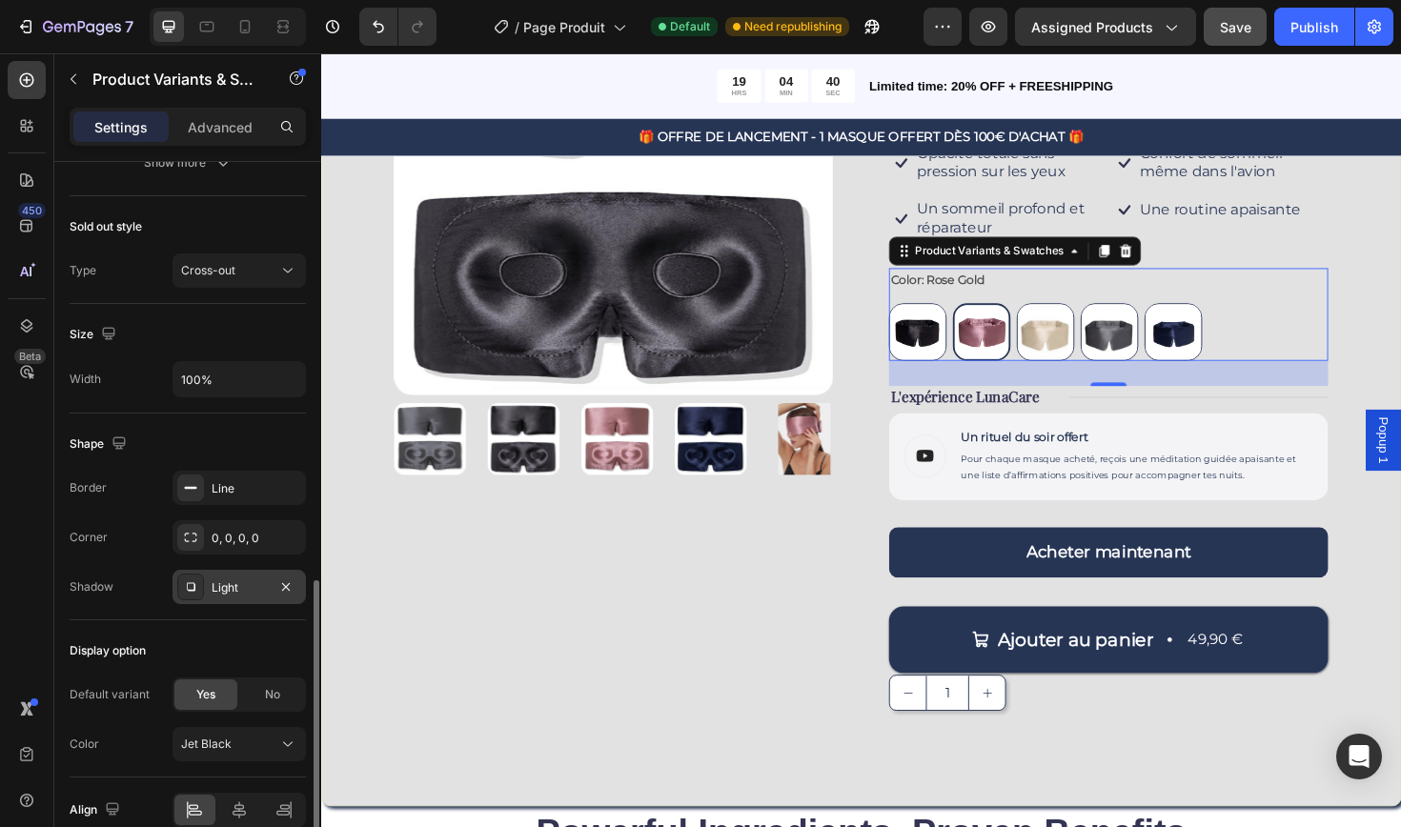
click at [222, 583] on div "Light" at bounding box center [239, 587] width 55 height 17
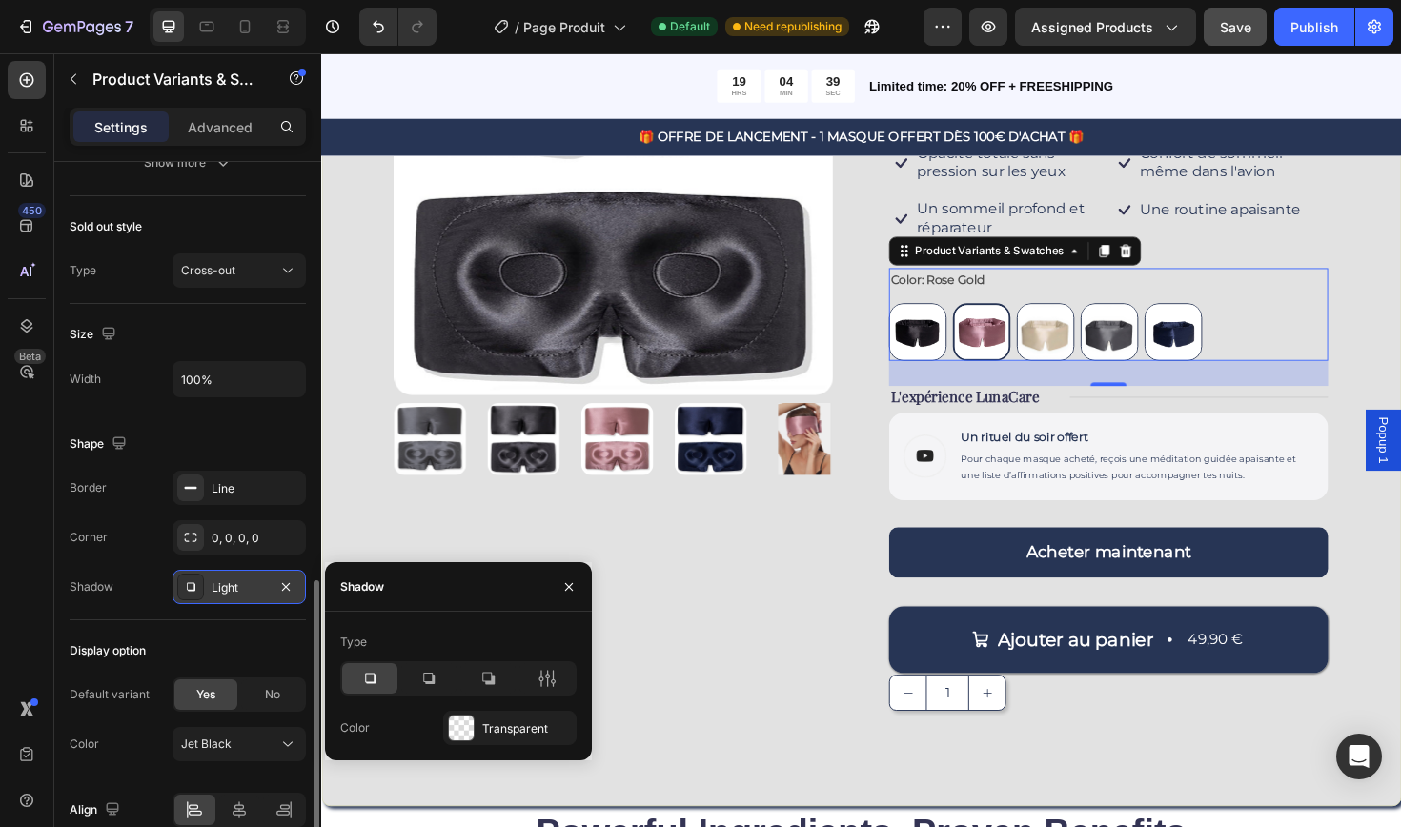
click at [222, 584] on div "Light" at bounding box center [239, 587] width 55 height 17
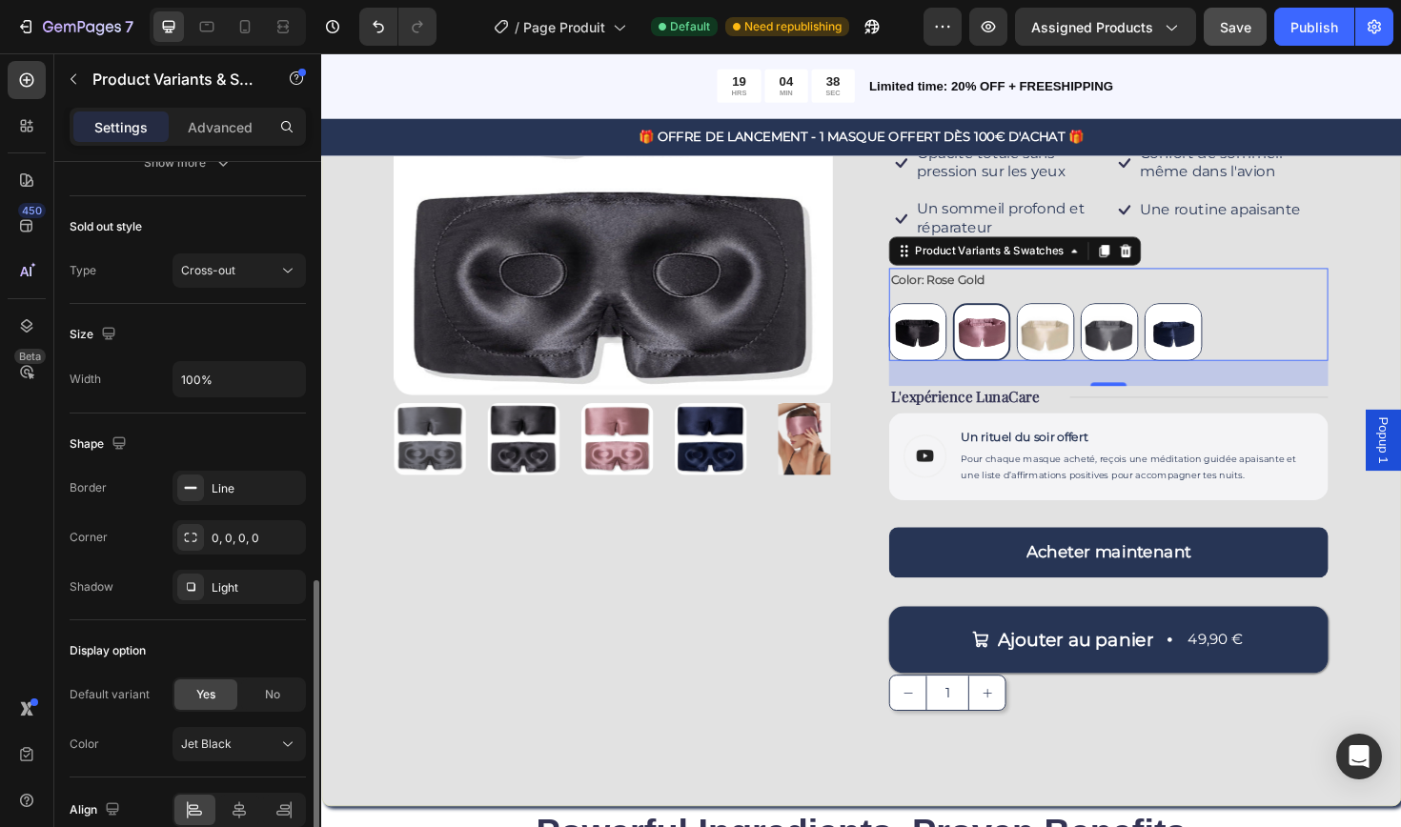
scroll to position [1214, 0]
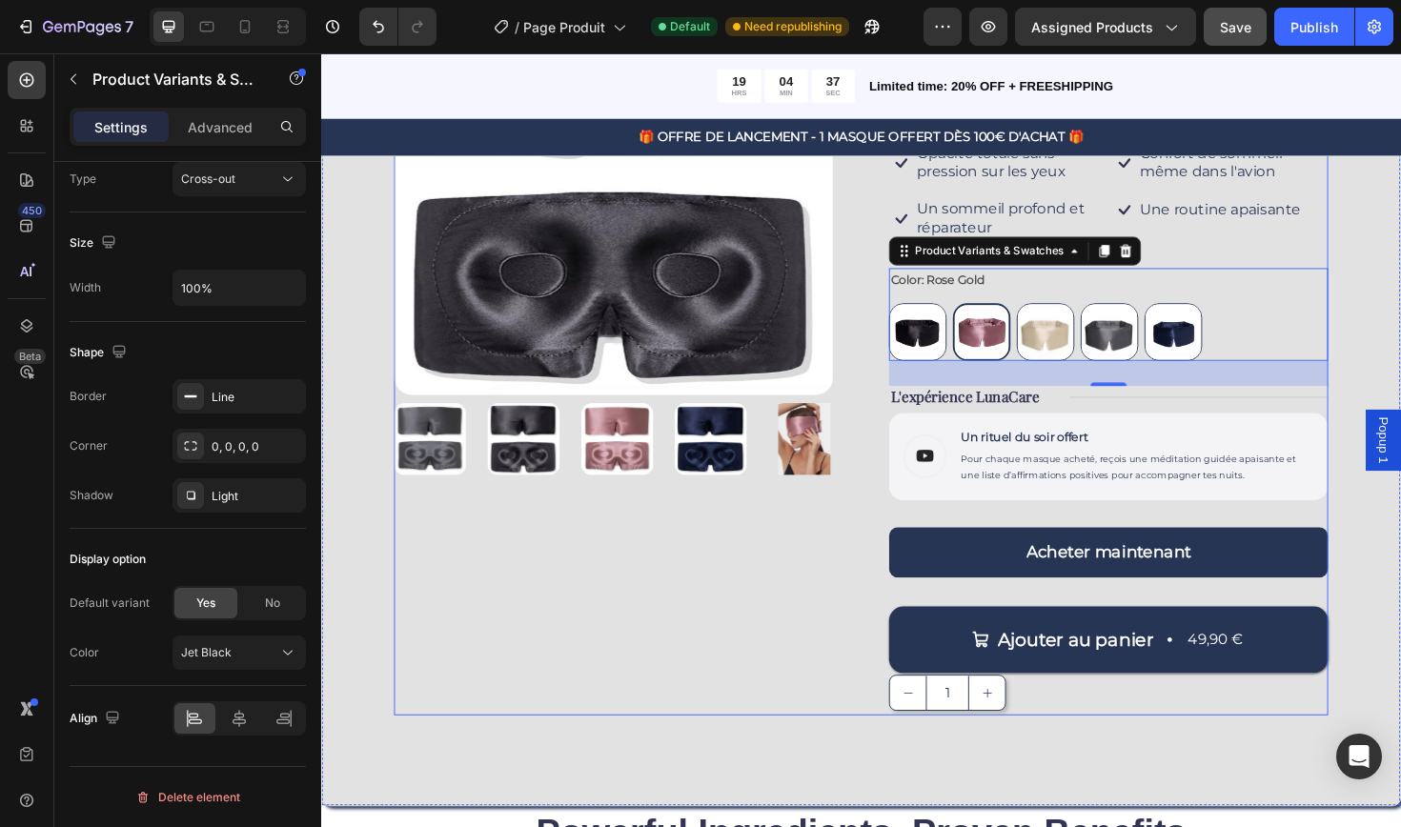
click at [578, 629] on div "Product Images" at bounding box center [630, 352] width 465 height 805
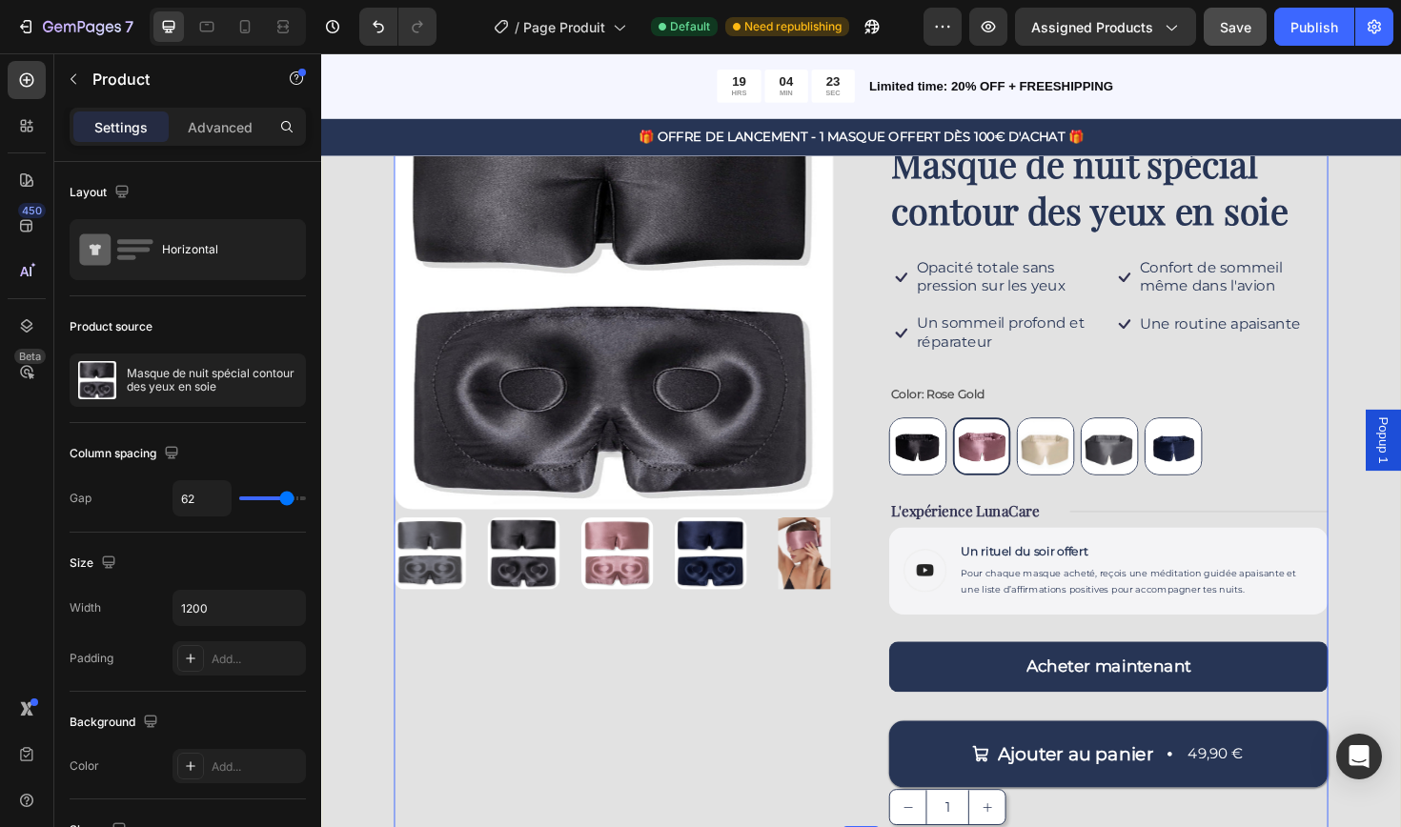
scroll to position [203, 0]
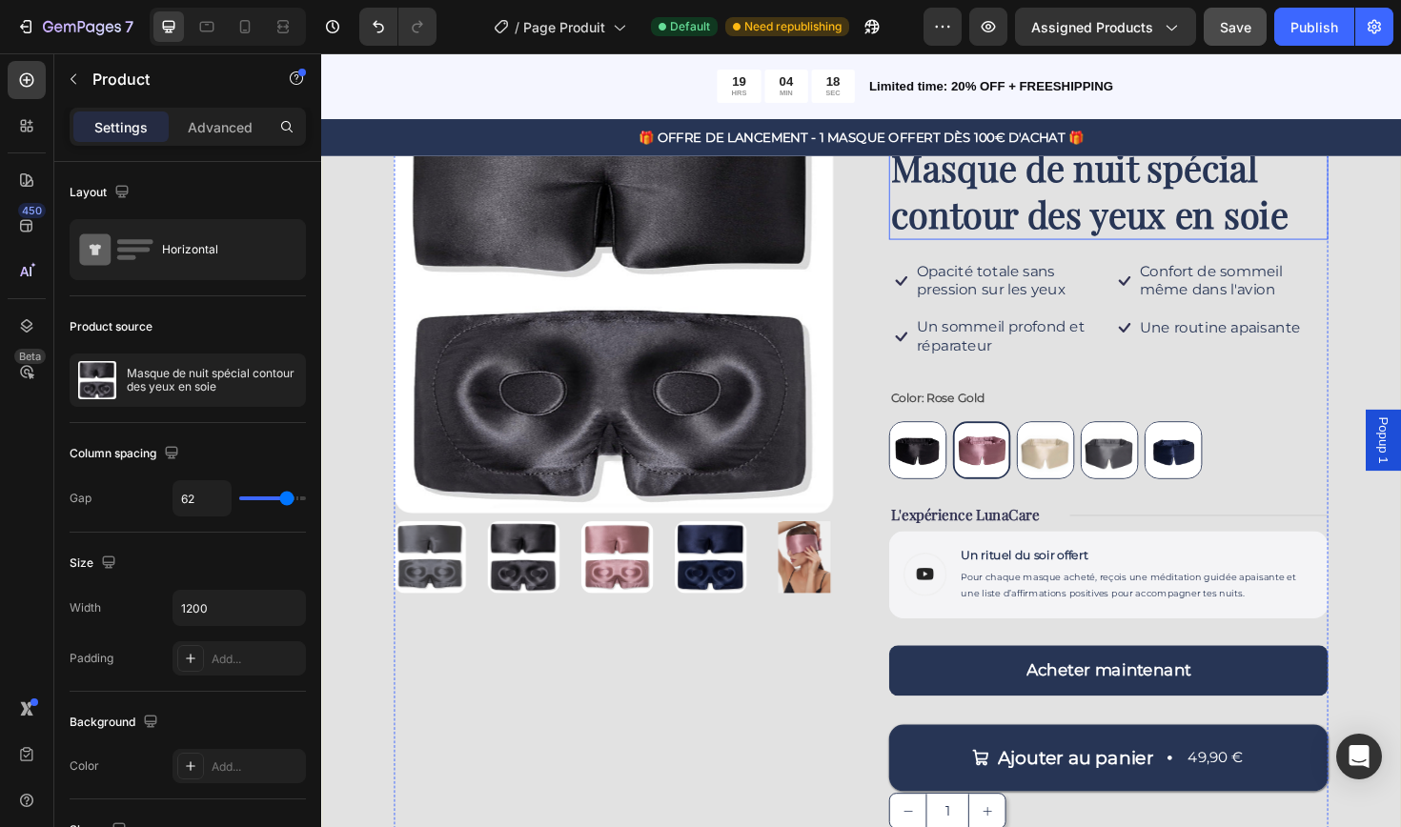
click at [1148, 202] on h1 "Masque de nuit spécial contour des yeux en soie" at bounding box center [1154, 199] width 465 height 103
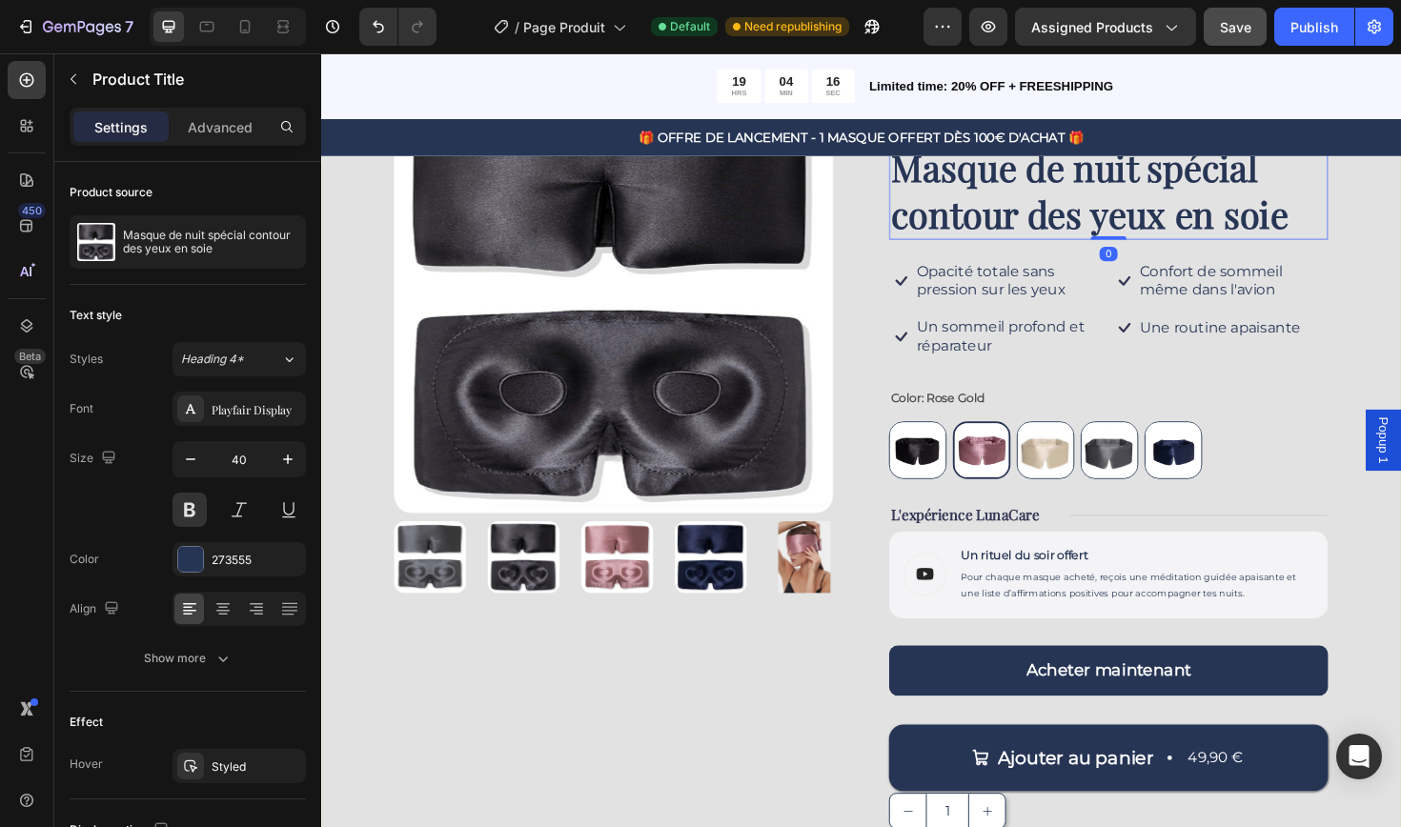
click at [1061, 227] on h1 "Masque de nuit spécial contour des yeux en soie" at bounding box center [1154, 199] width 465 height 103
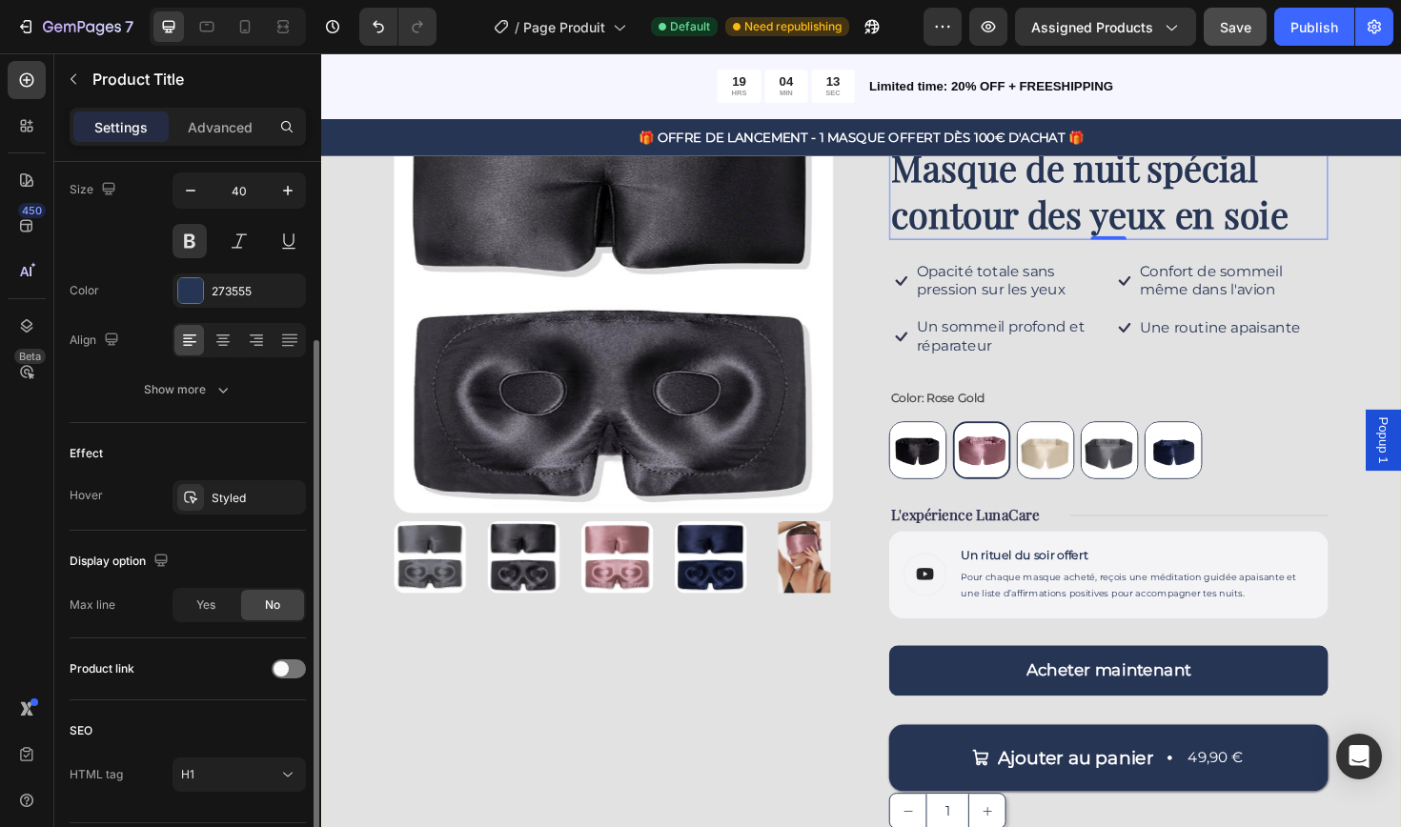
scroll to position [260, 0]
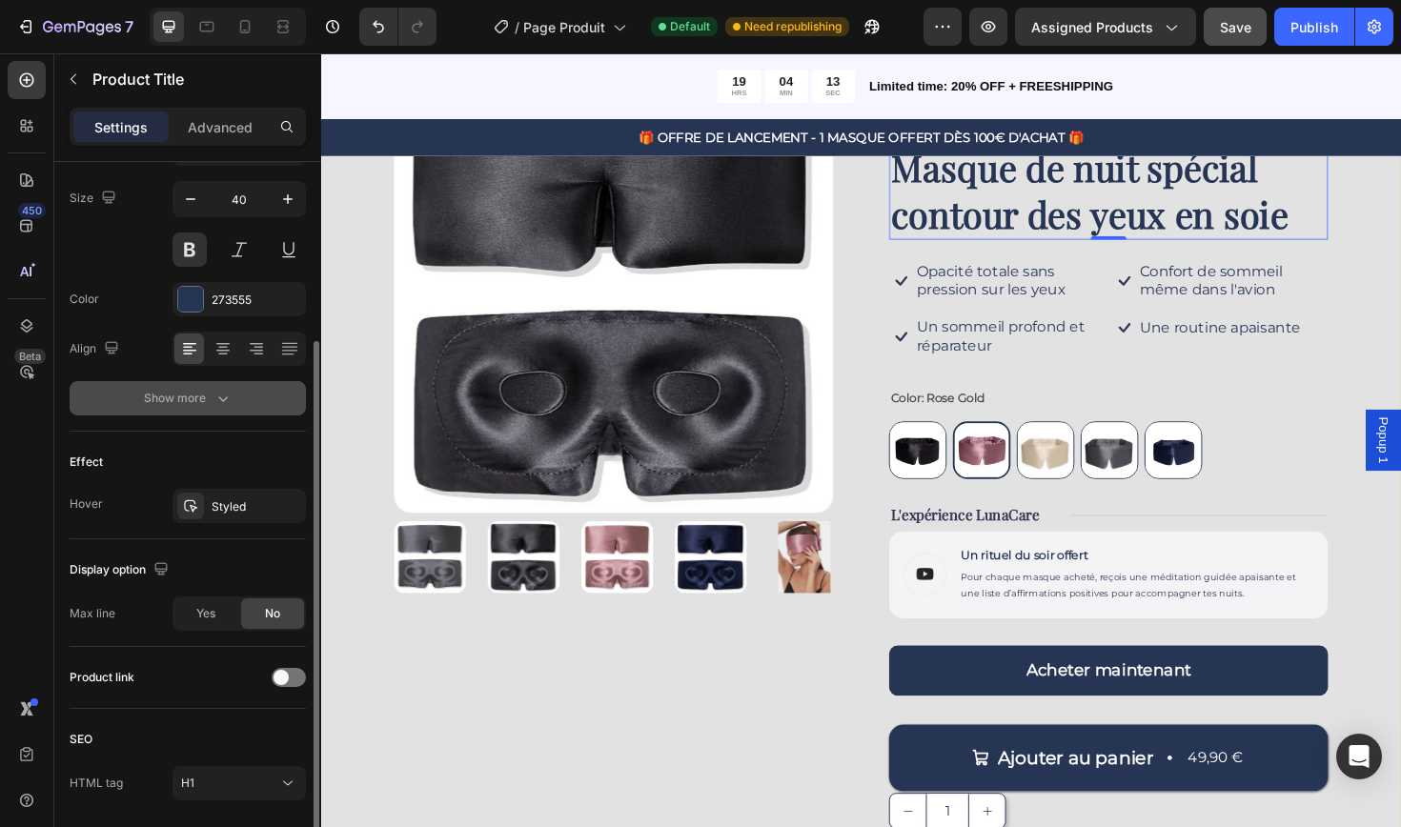
click at [218, 403] on icon "button" at bounding box center [222, 398] width 19 height 19
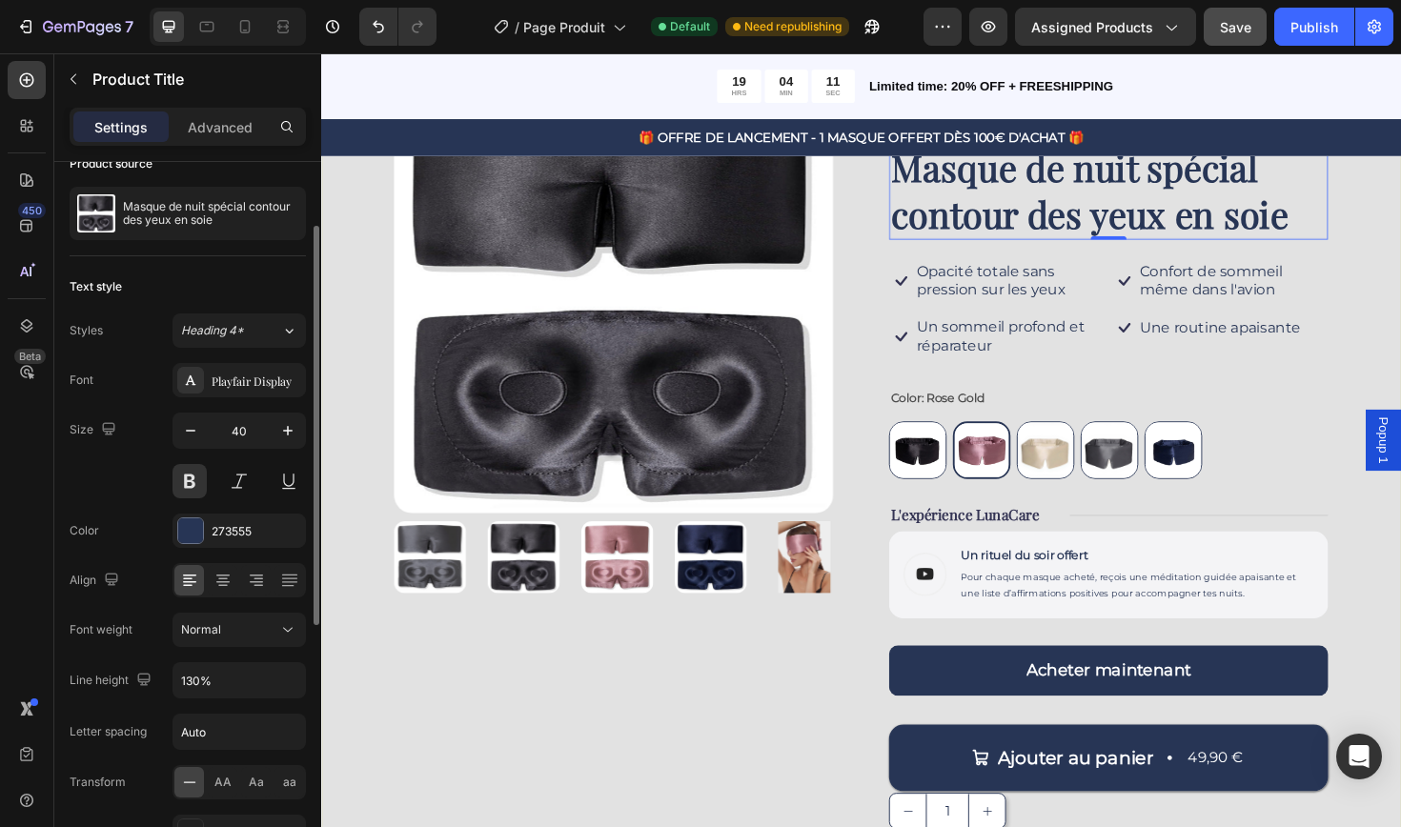
scroll to position [26, 0]
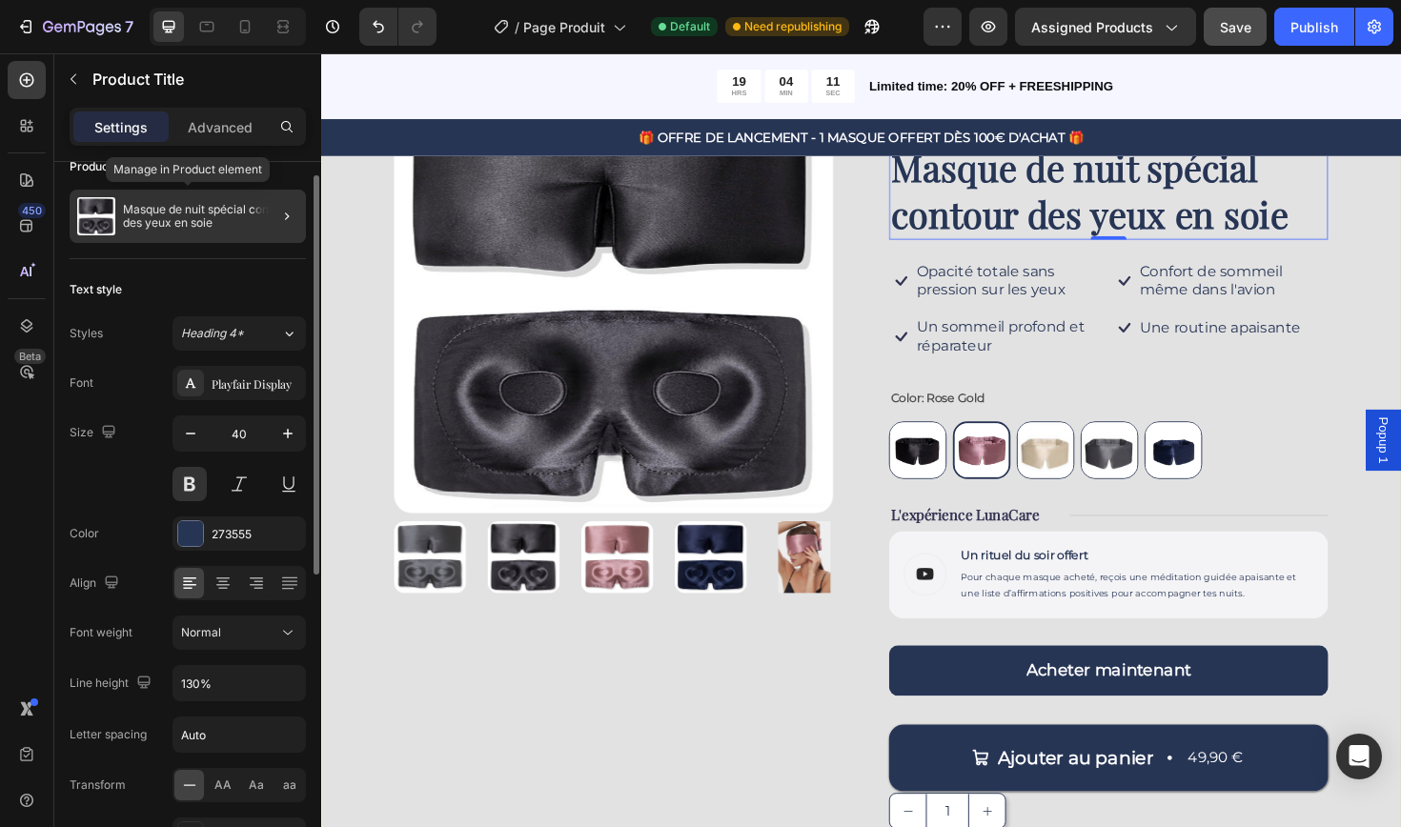
click at [219, 207] on p "Masque de nuit spécial contour des yeux en soie" at bounding box center [210, 216] width 175 height 27
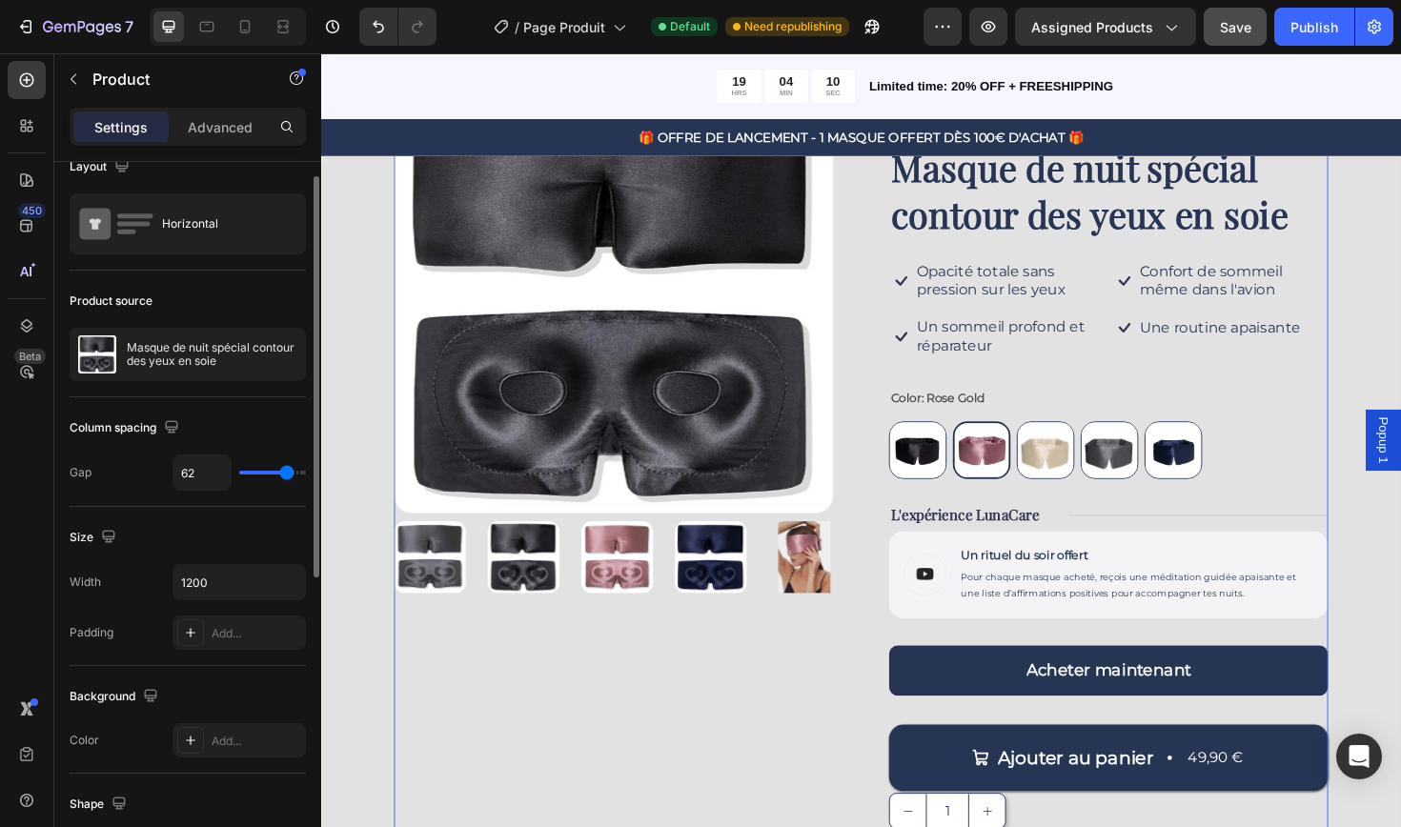
scroll to position [0, 0]
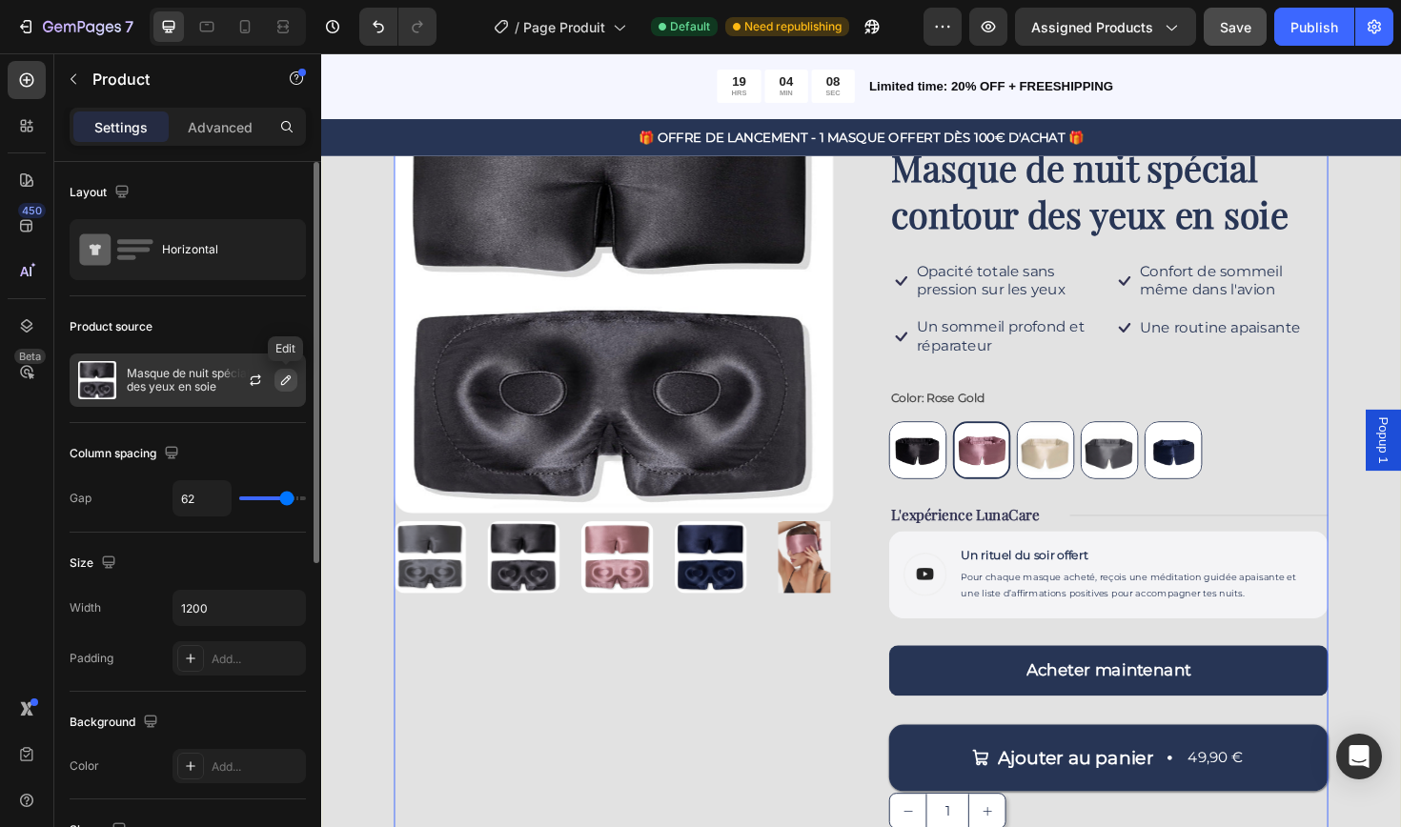
click at [280, 382] on icon "button" at bounding box center [285, 380] width 15 height 15
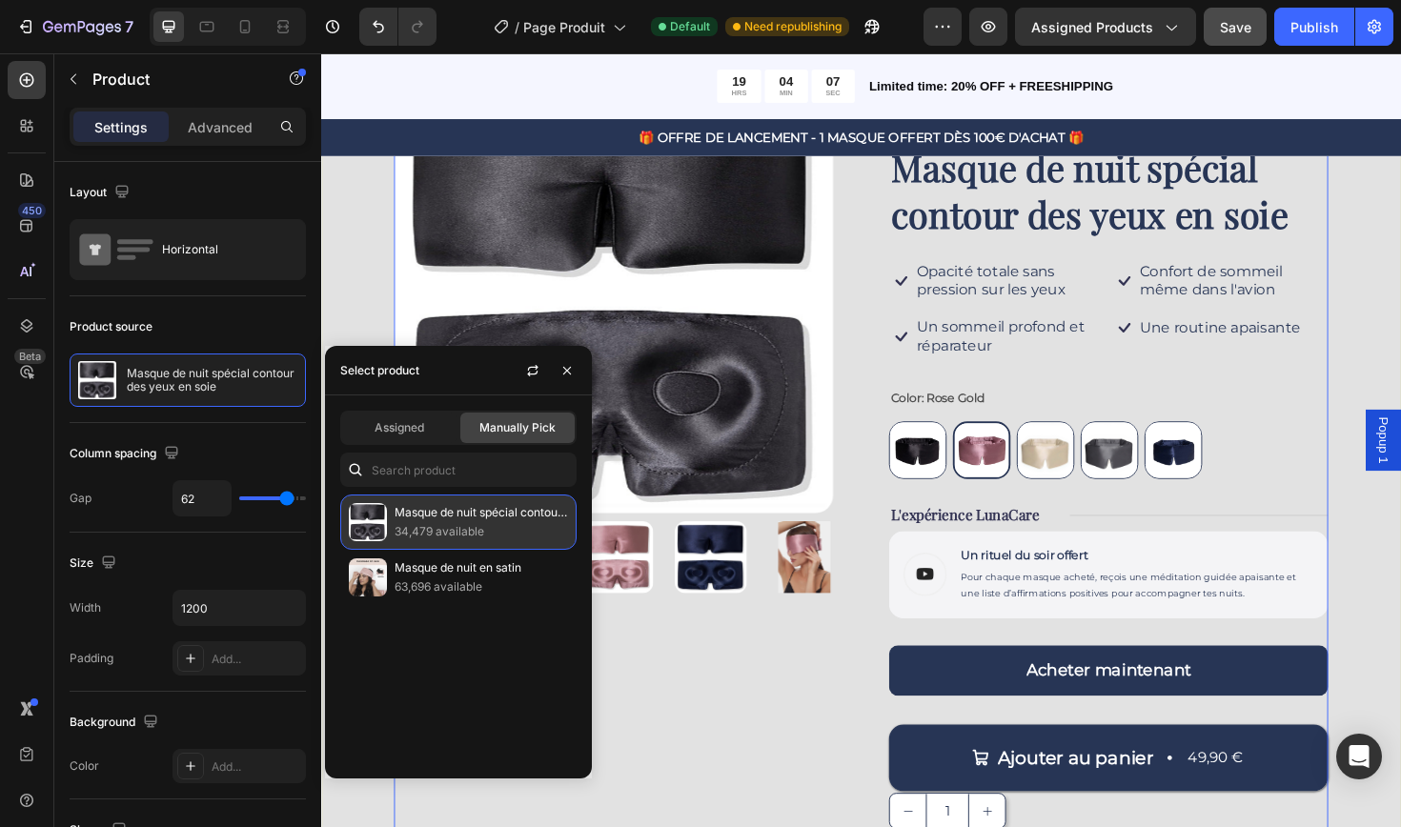
click at [473, 522] on p "Masque de nuit spécial contour des yeux en soie" at bounding box center [480, 512] width 173 height 19
click at [571, 374] on icon "button" at bounding box center [566, 370] width 15 height 15
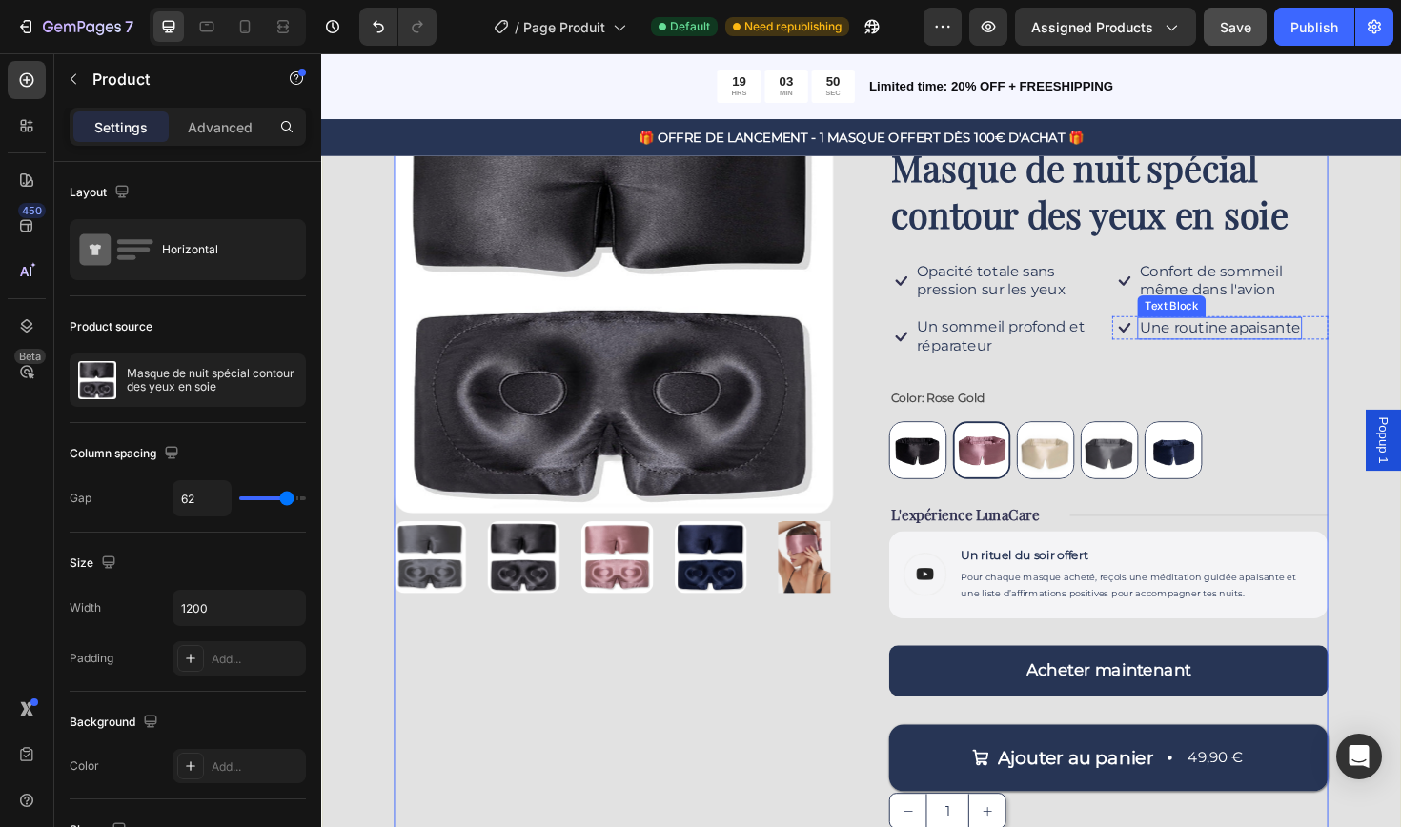
click at [1273, 343] on p "Une routine apaisante" at bounding box center [1272, 344] width 171 height 20
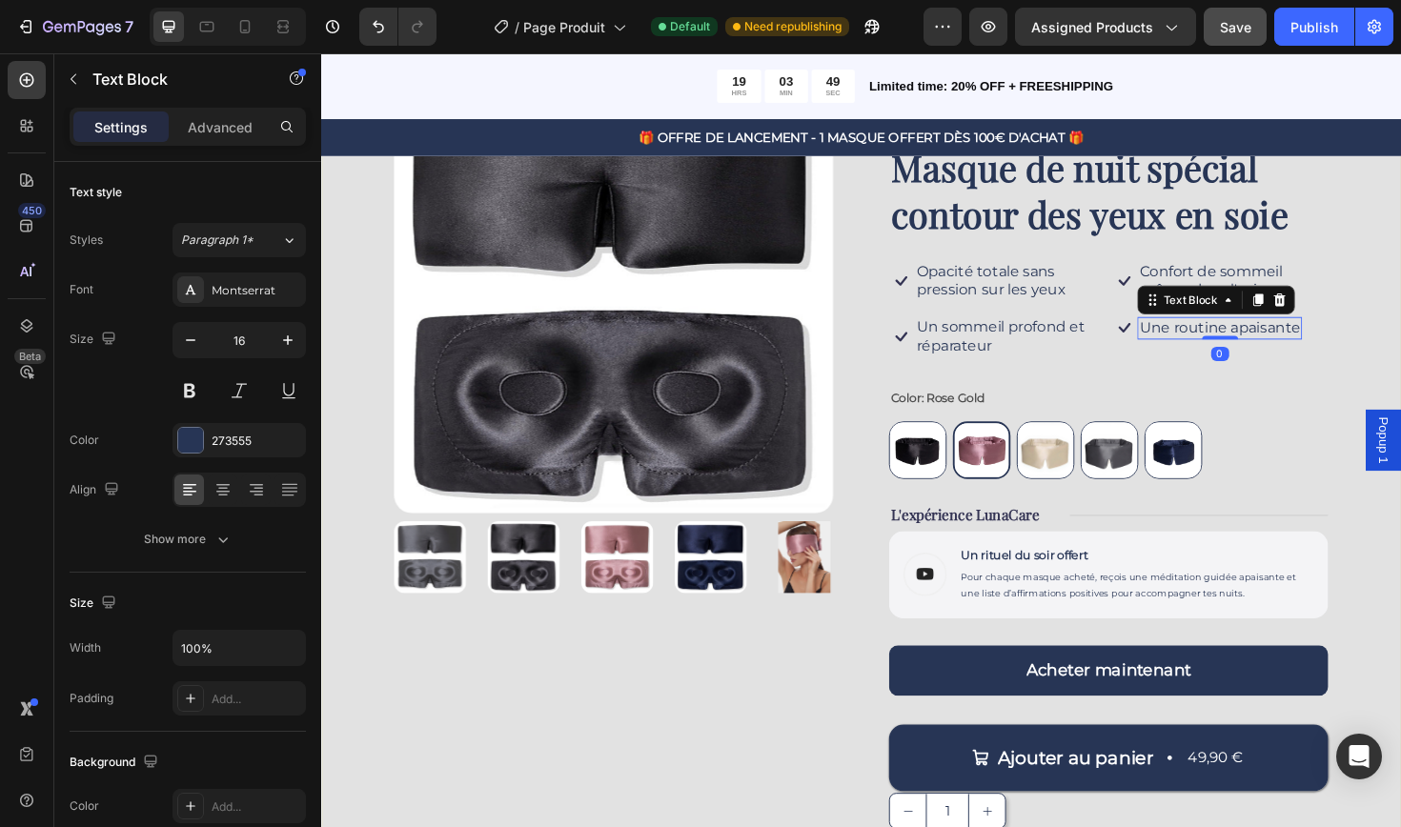
click at [1273, 343] on p "Une routine apaisante" at bounding box center [1272, 344] width 171 height 20
click at [1266, 296] on p "Confort de sommeil même dans l'avion" at bounding box center [1286, 295] width 198 height 40
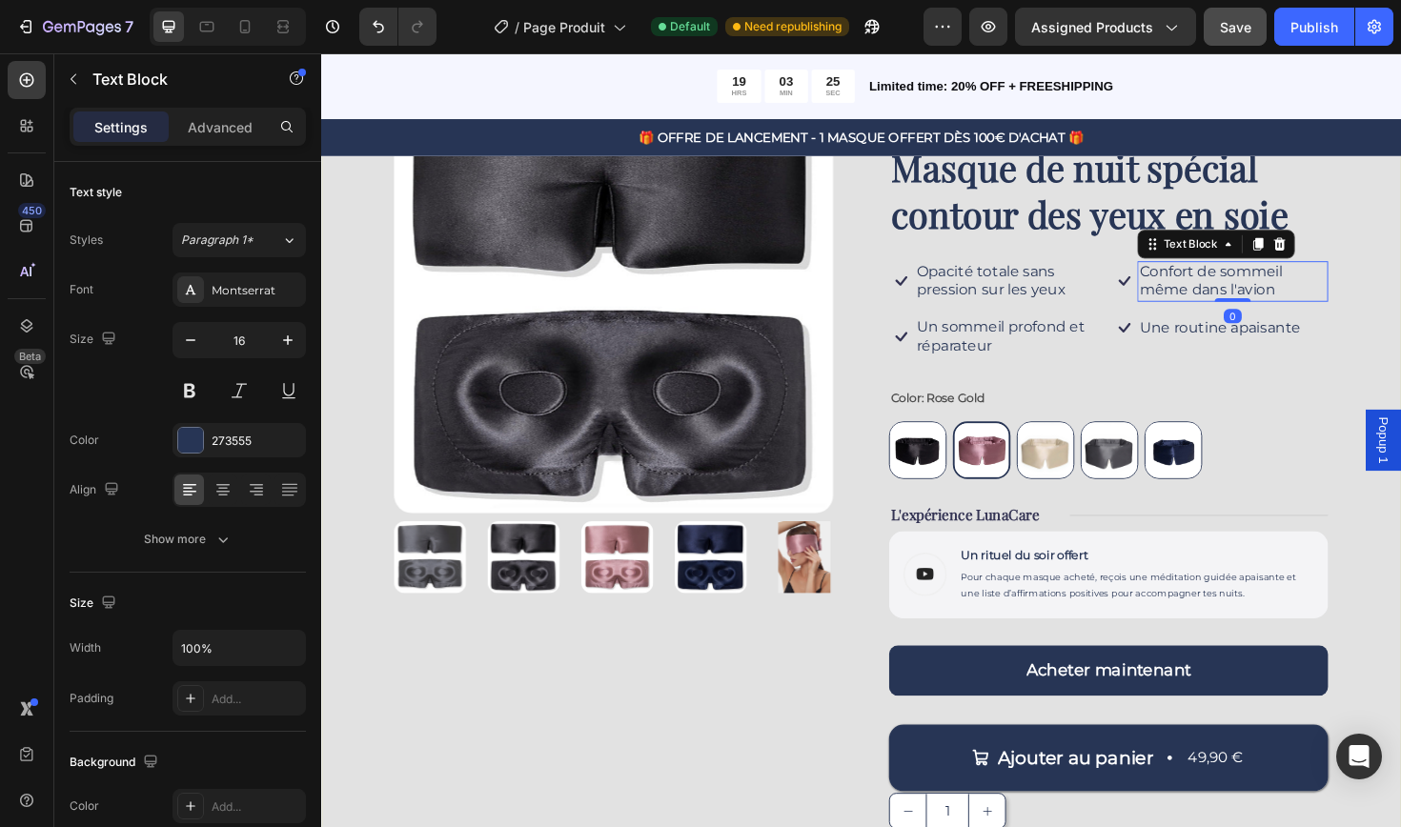
click at [1266, 296] on p "Confort de sommeil même dans l'avion" at bounding box center [1286, 295] width 198 height 40
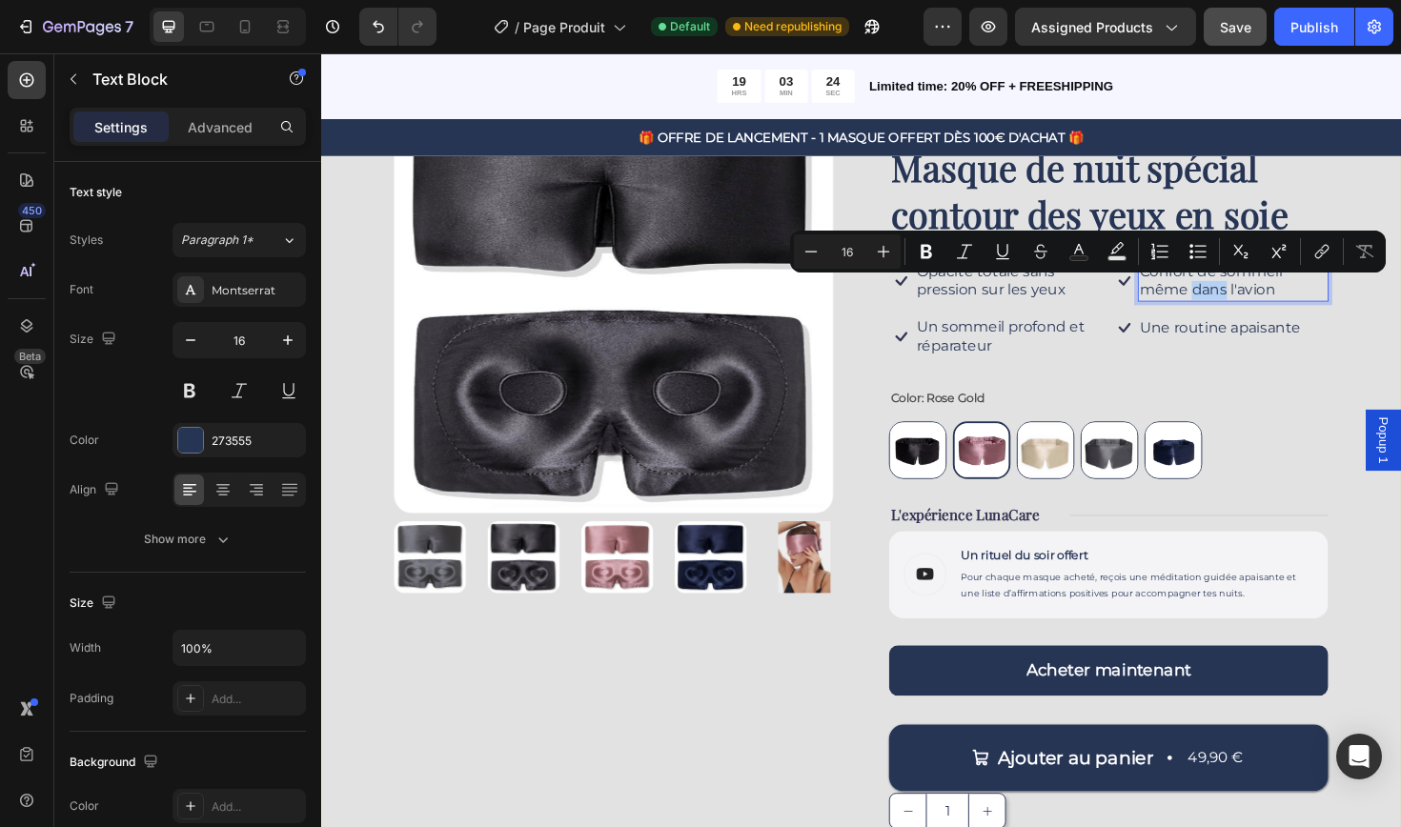
click at [1266, 296] on p "Confort de sommeil même dans l'avion" at bounding box center [1286, 295] width 198 height 40
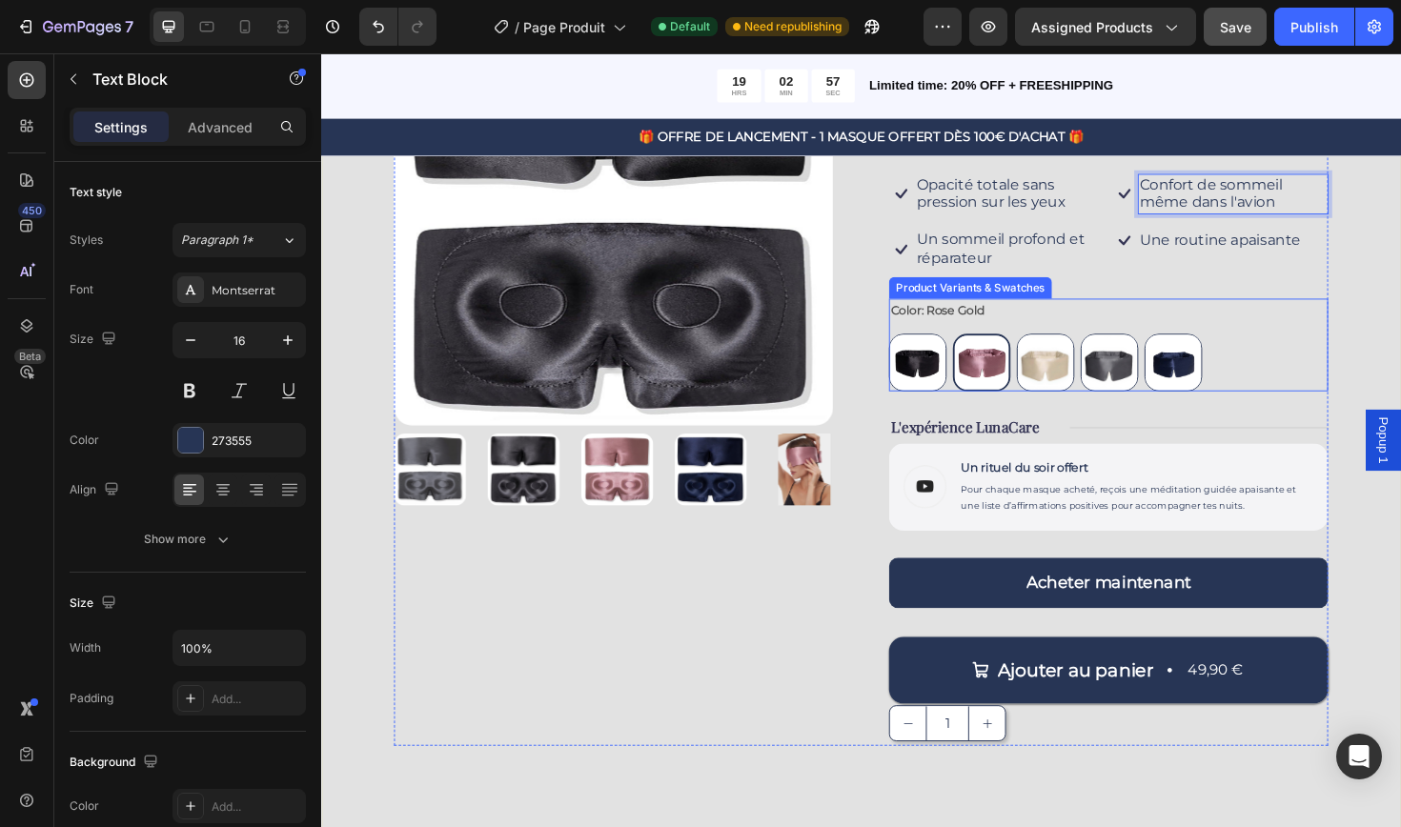
scroll to position [300, 0]
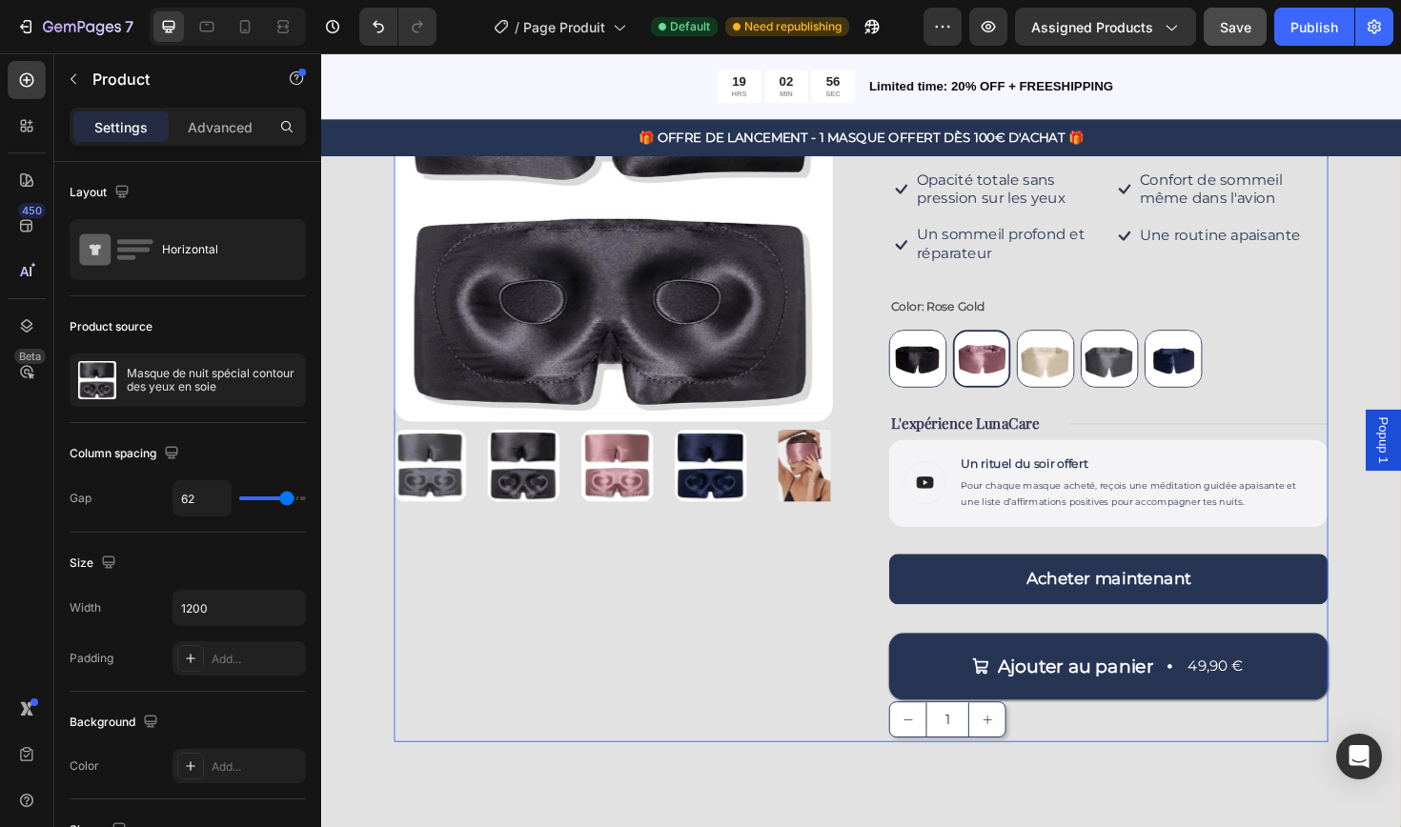
click at [858, 575] on div "Product Images" at bounding box center [630, 380] width 465 height 805
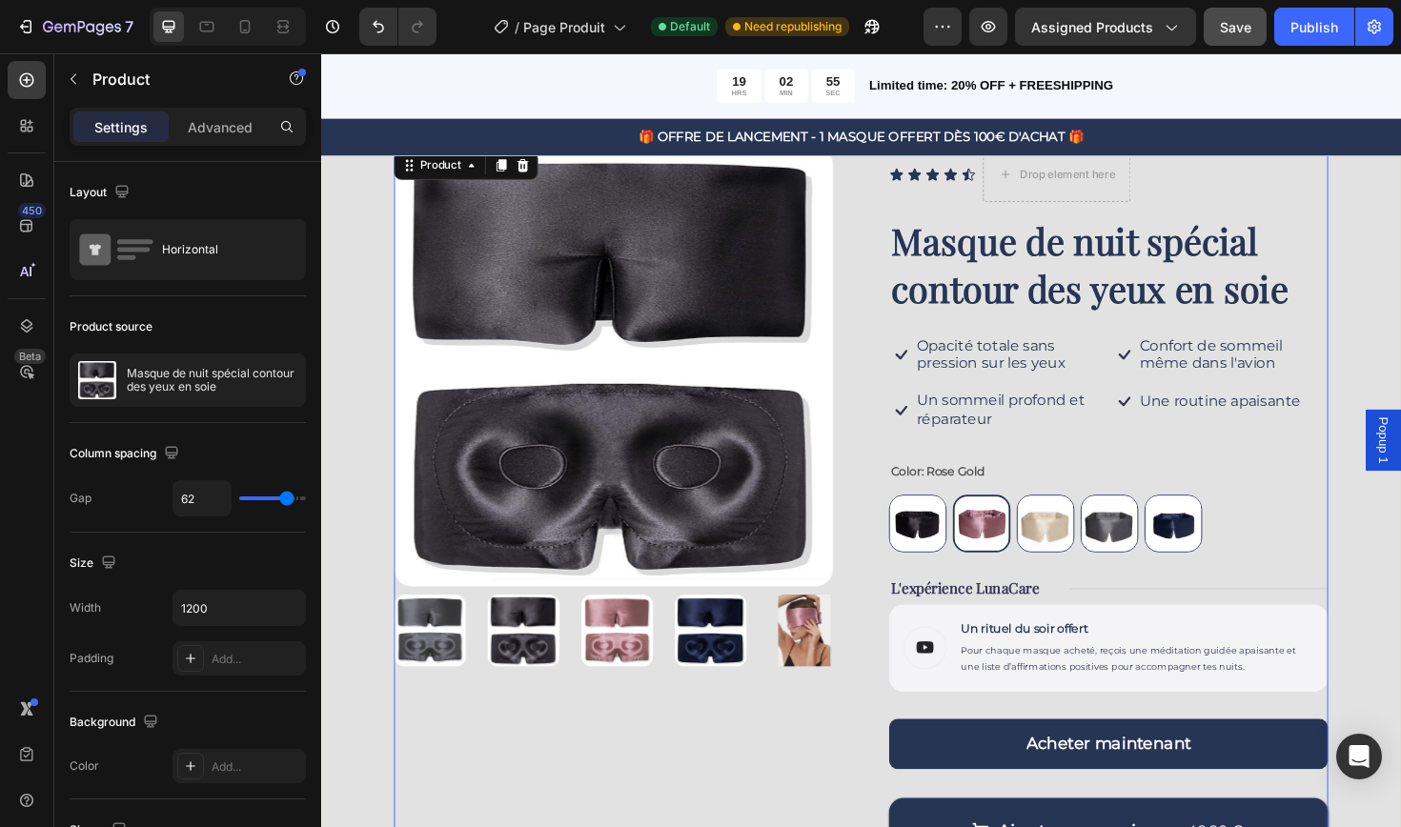
scroll to position [117, 0]
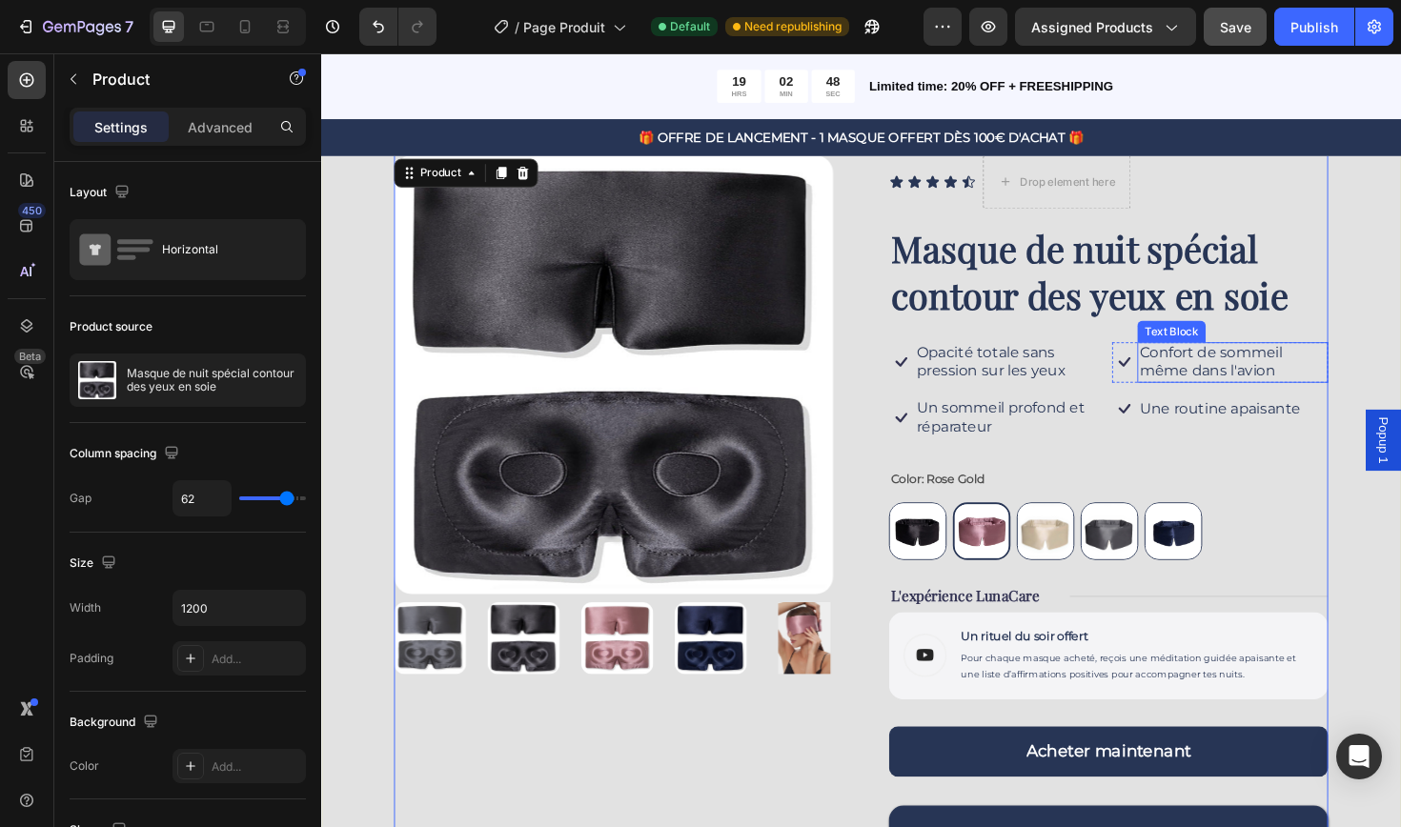
click at [1236, 376] on p "Confort de sommeil même dans l'avion" at bounding box center [1286, 381] width 198 height 40
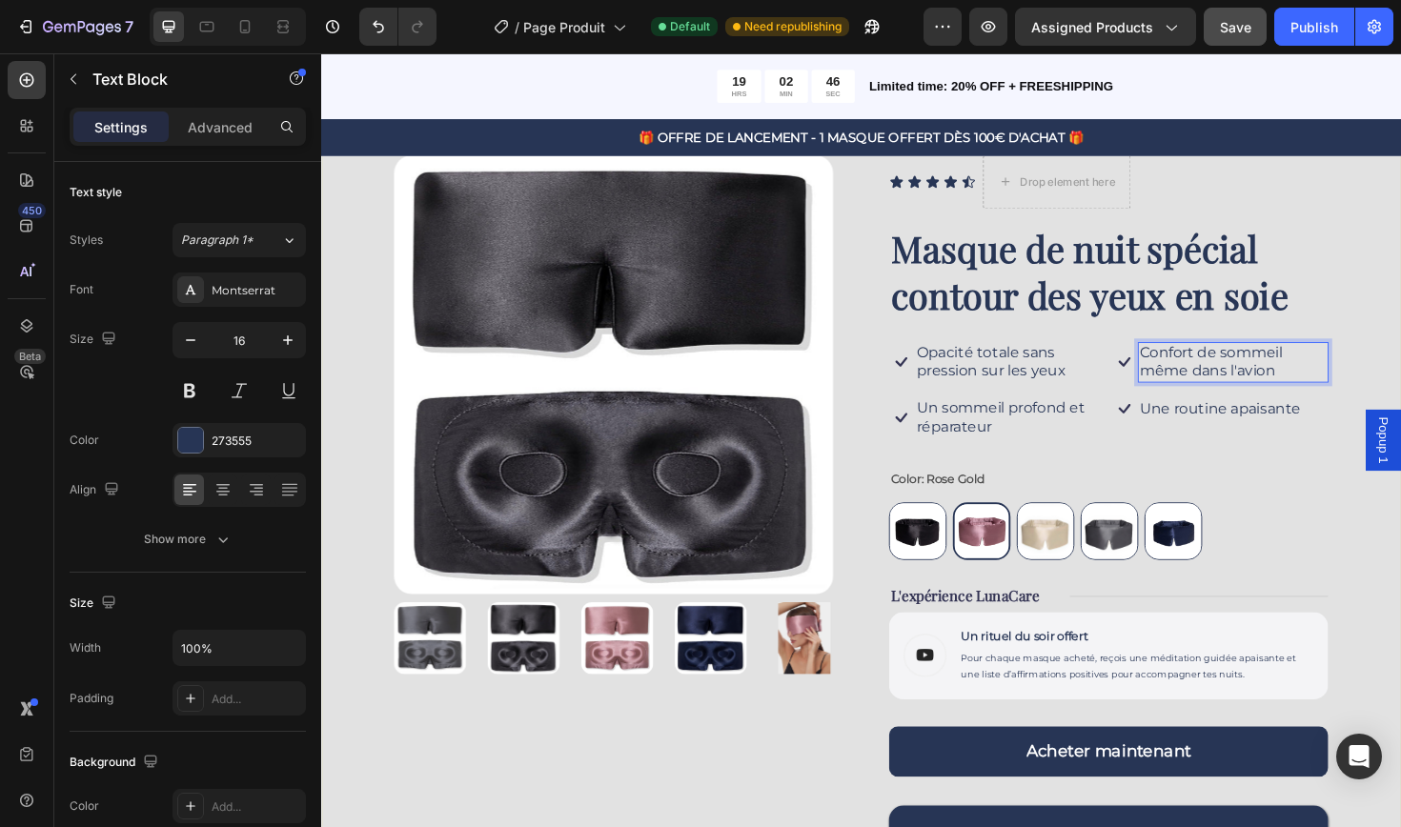
click at [1242, 387] on p "Confort de sommeil même dans l'avion" at bounding box center [1286, 381] width 198 height 40
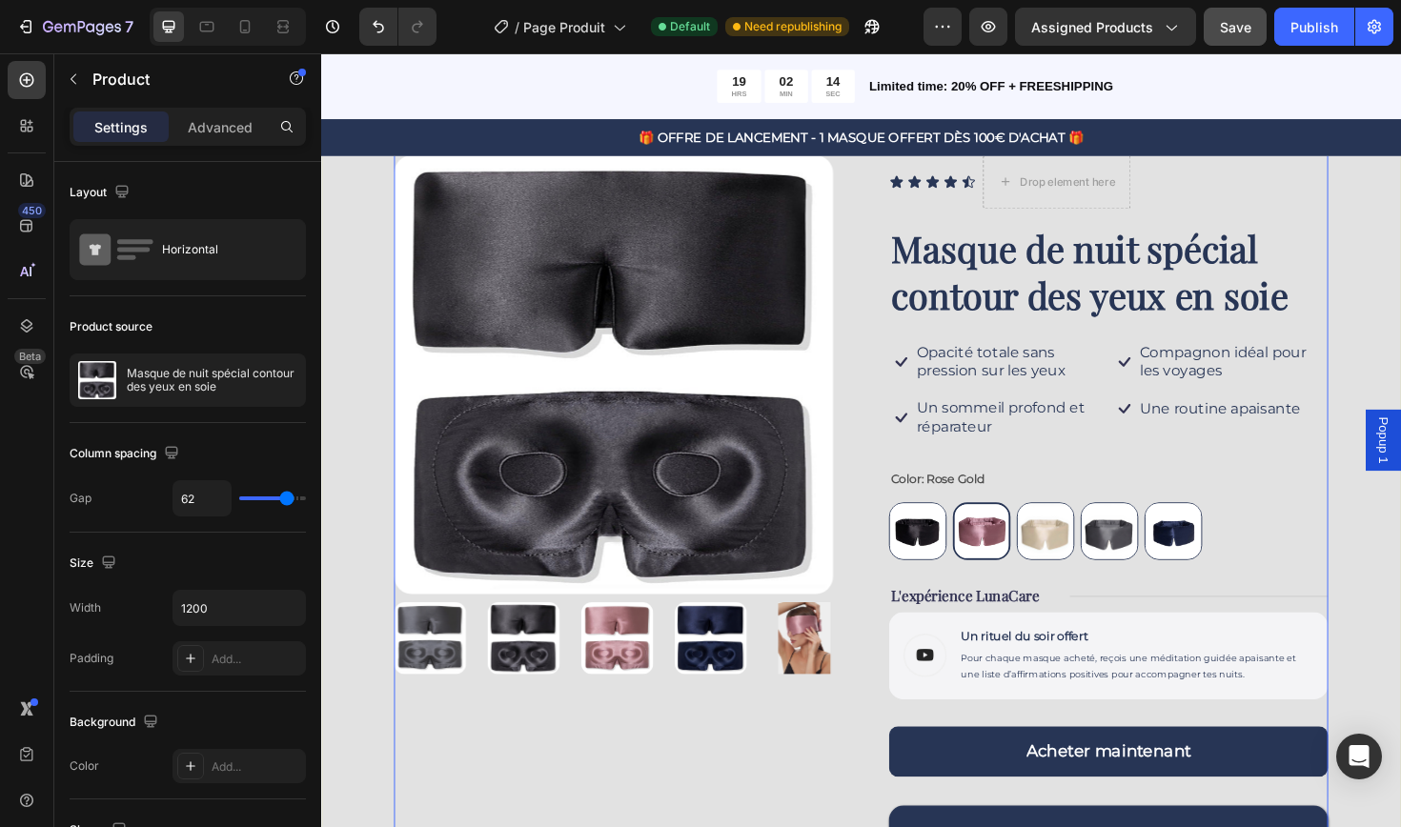
click at [1298, 483] on div "Icon Icon Icon Icon Icon Icon List Drop element here Row Masque de nuit spécial…" at bounding box center [1154, 563] width 465 height 805
click at [1288, 427] on p "Une routine apaisante" at bounding box center [1272, 430] width 171 height 20
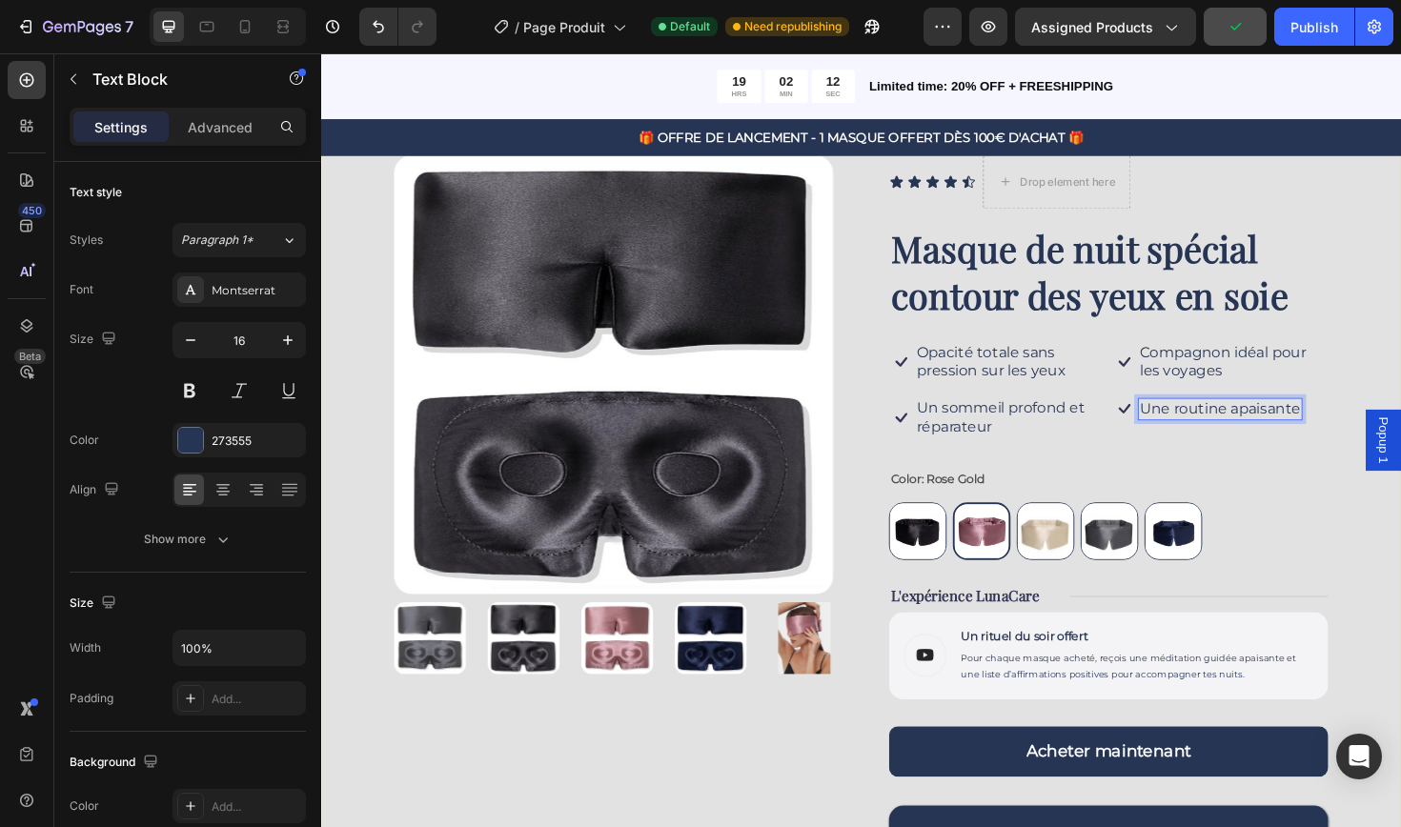
click at [1344, 426] on p "Une routine apaisante" at bounding box center [1272, 430] width 171 height 20
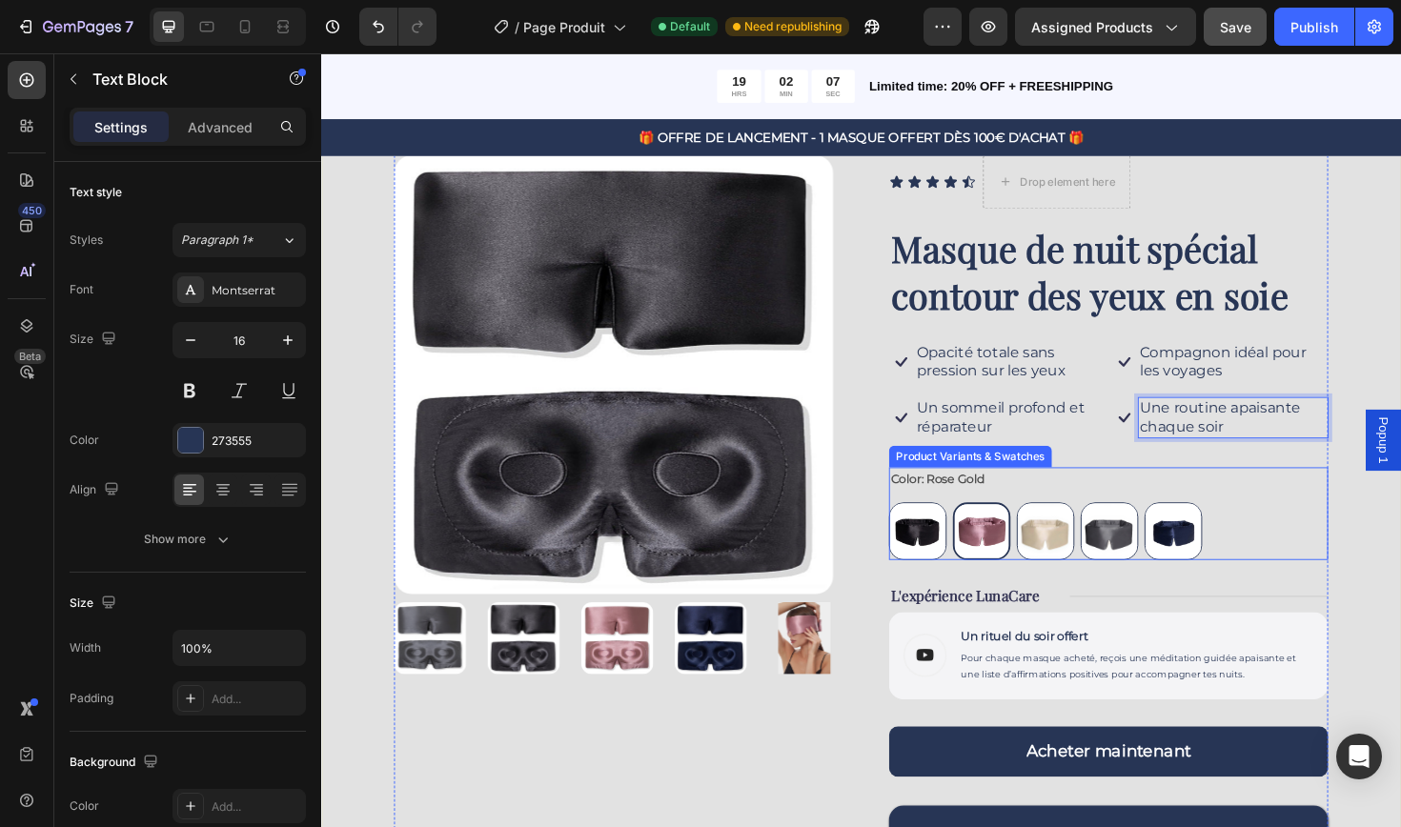
click at [1348, 503] on div "Color: Rose Gold Jet Black Jet Black Rose Gold Rose Gold Champagne Champagne Da…" at bounding box center [1154, 541] width 465 height 98
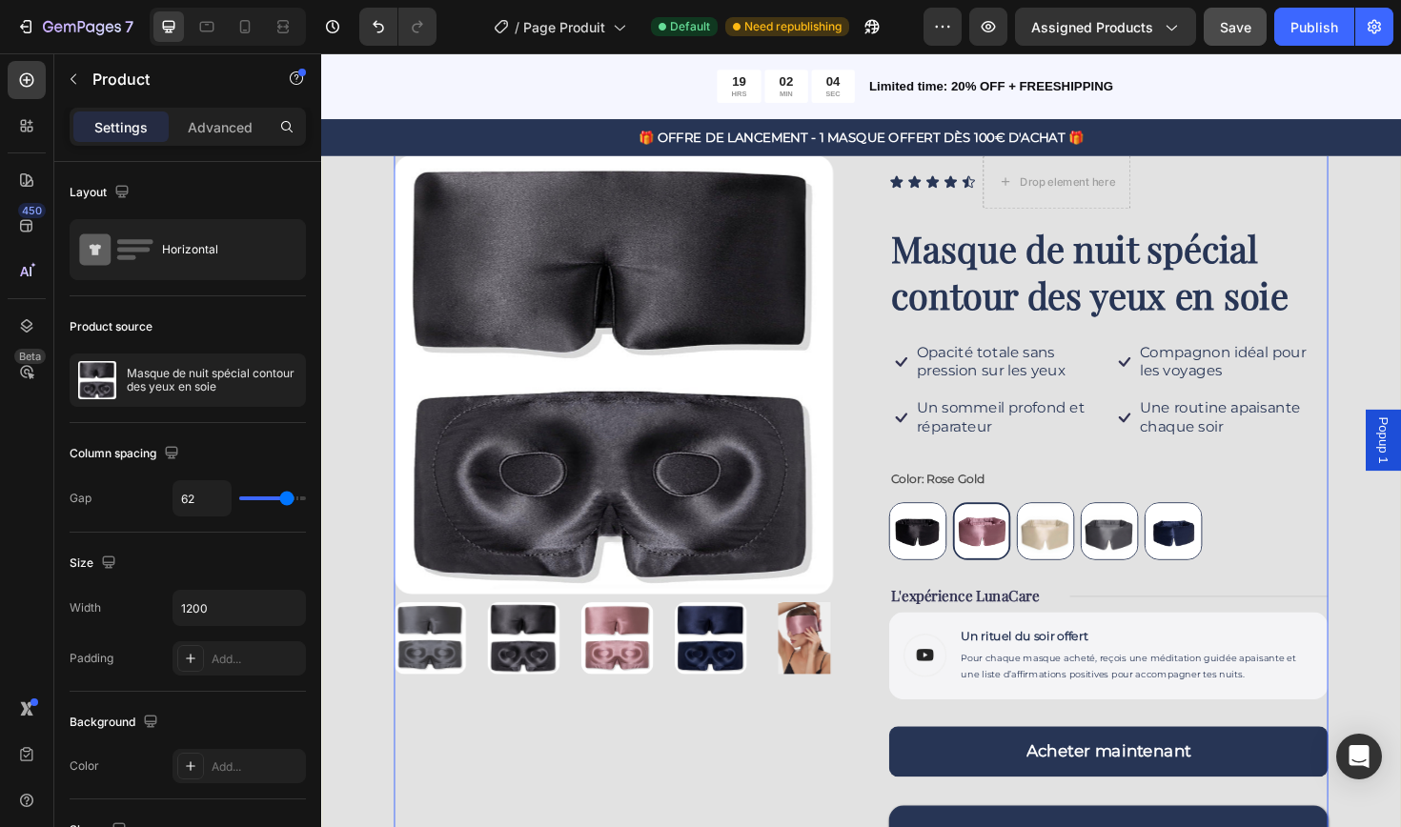
click at [768, 768] on div "Product Images" at bounding box center [630, 563] width 465 height 805
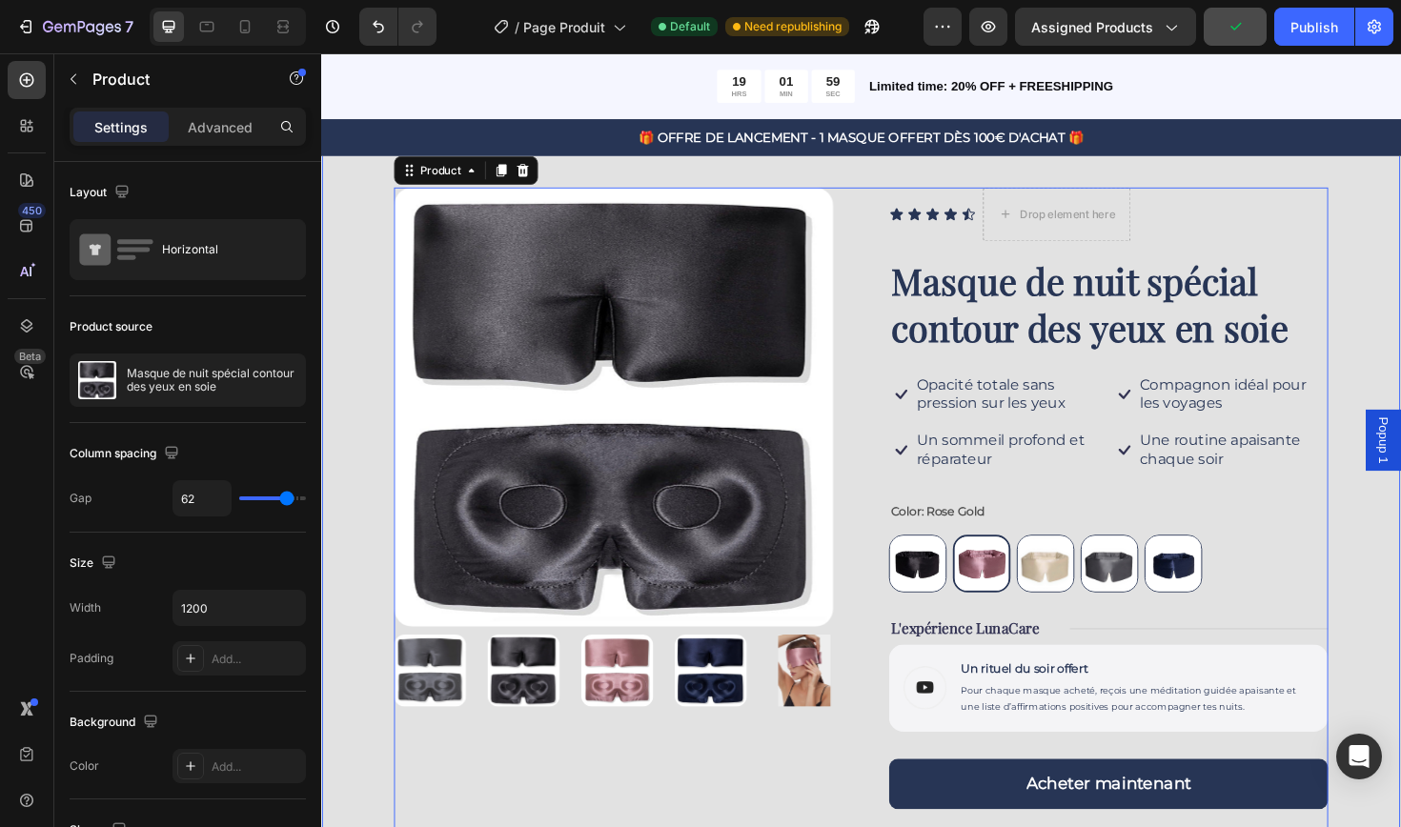
scroll to position [78, 0]
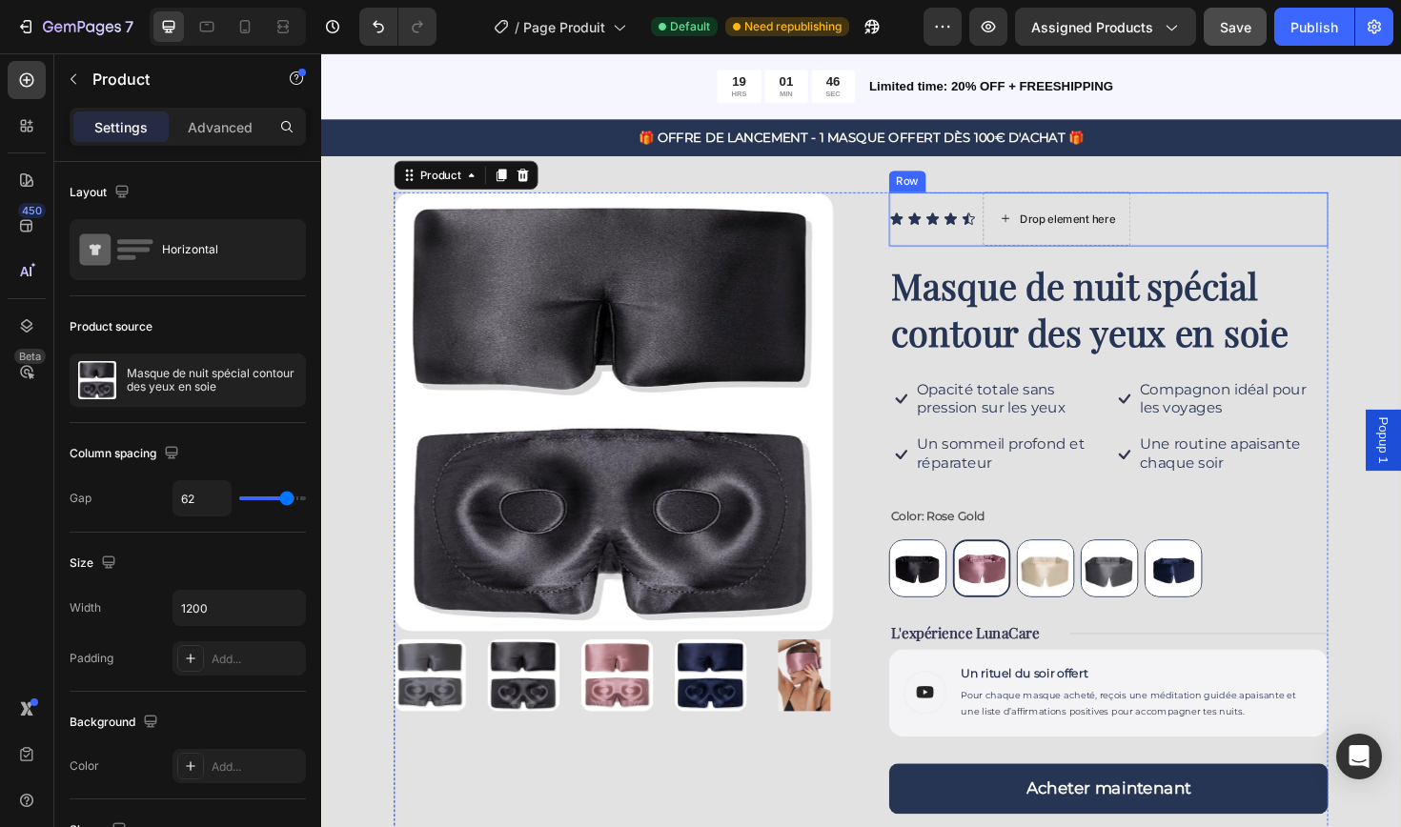
click at [1074, 221] on div "Drop element here" at bounding box center [1111, 228] width 101 height 15
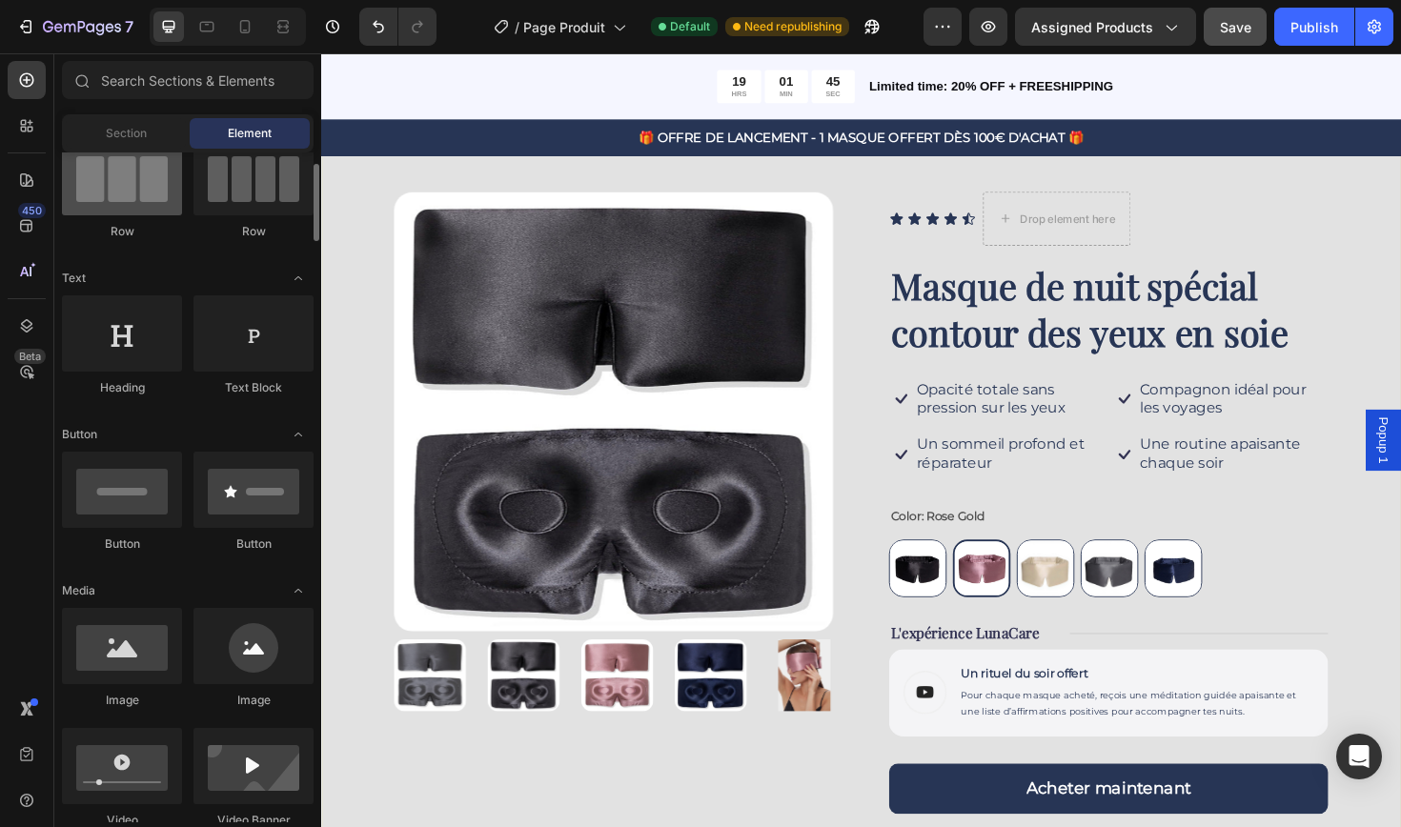
scroll to position [177, 0]
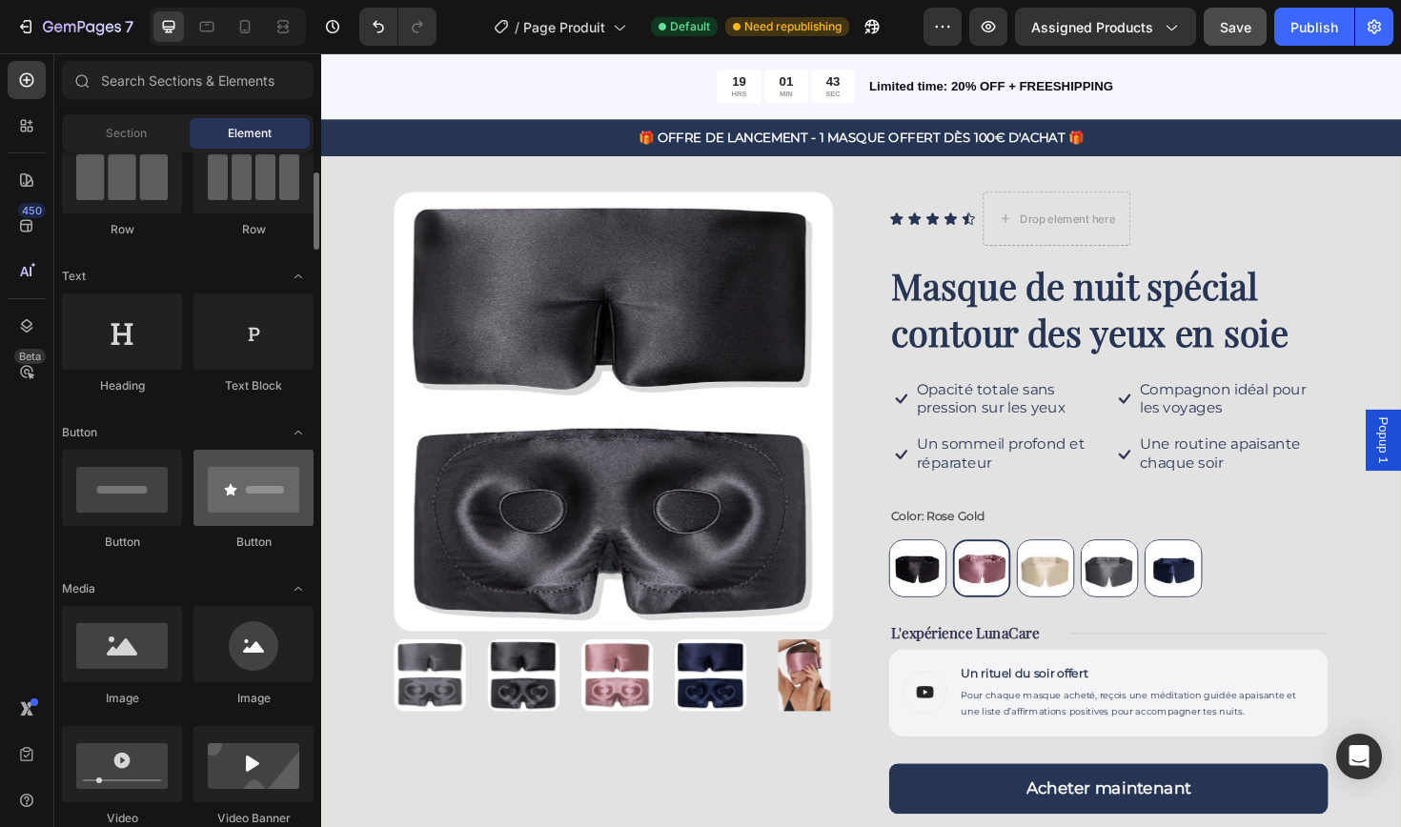
click at [247, 513] on div at bounding box center [253, 488] width 120 height 76
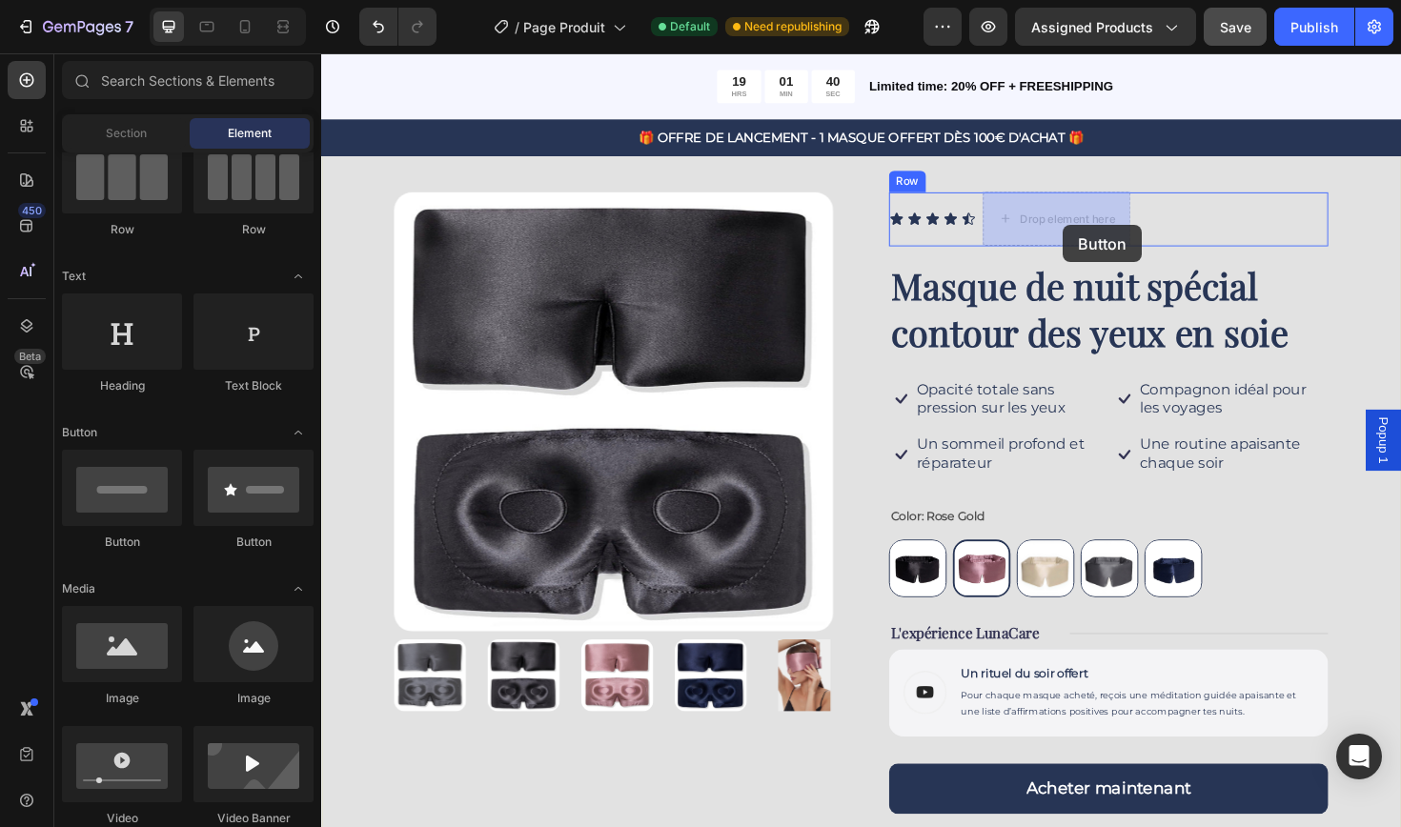
drag, startPoint x: 568, startPoint y: 566, endPoint x: 1106, endPoint y: 234, distance: 632.3
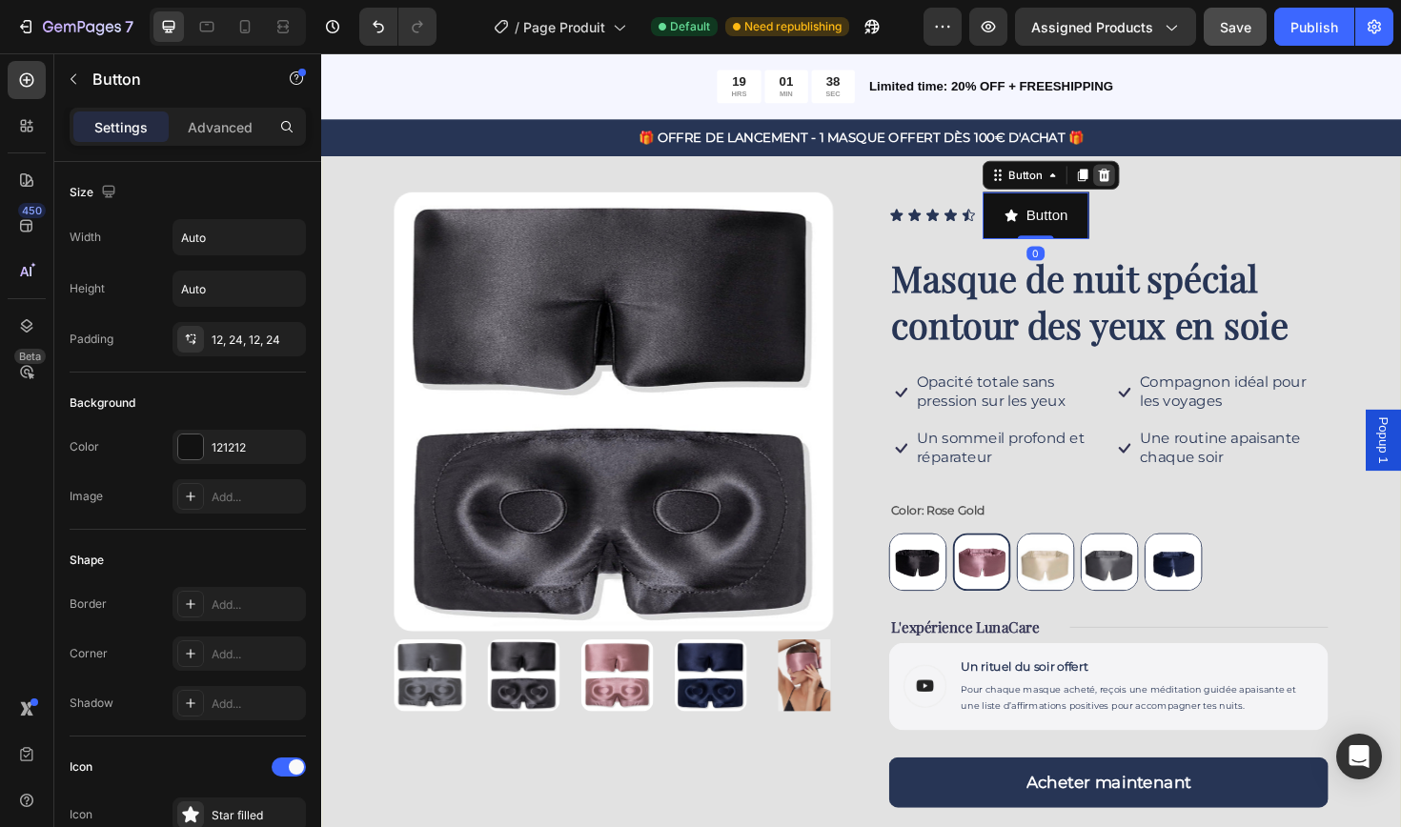
click at [1147, 180] on icon at bounding box center [1150, 180] width 12 height 13
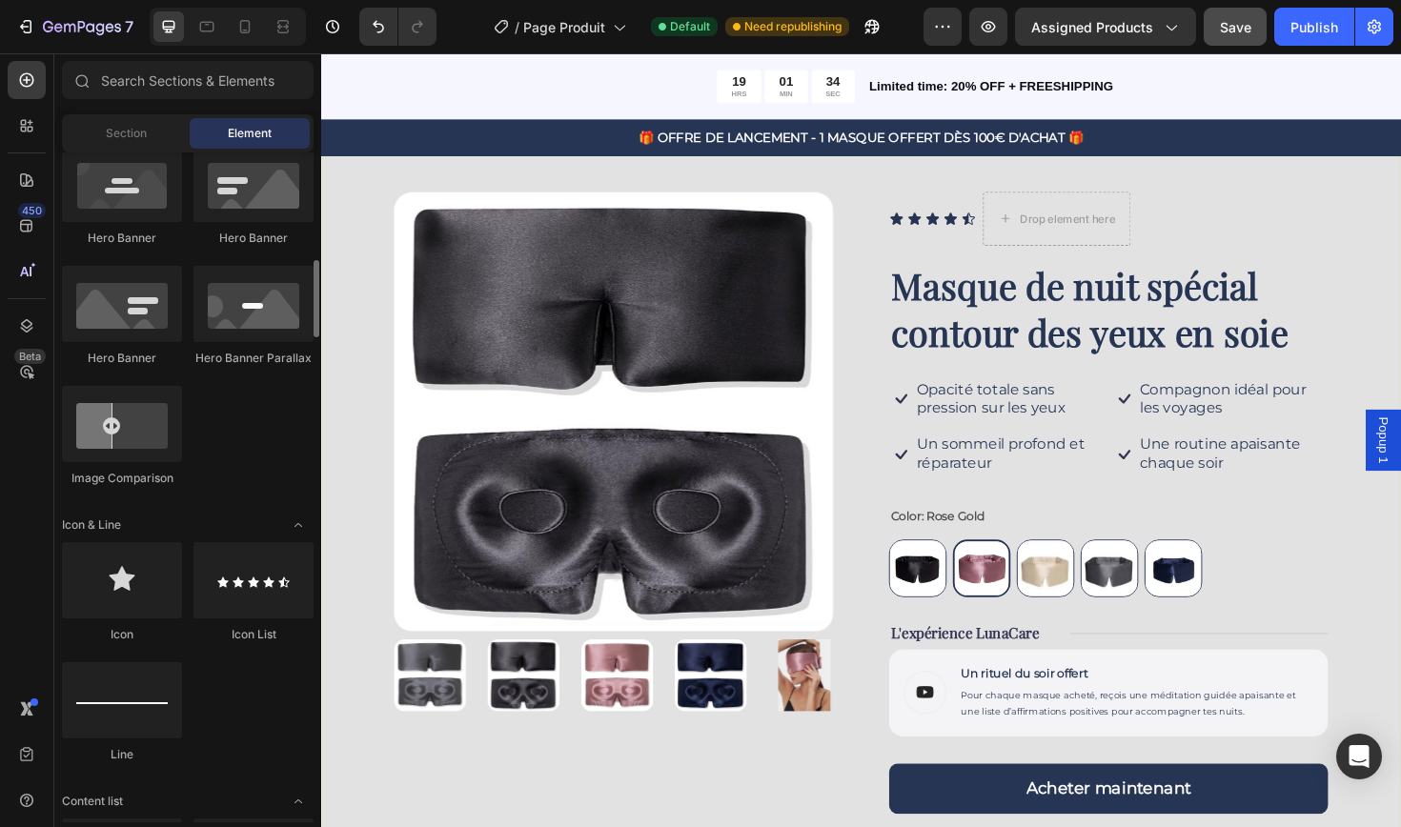
scroll to position [883, 0]
